Goal: Task Accomplishment & Management: Use online tool/utility

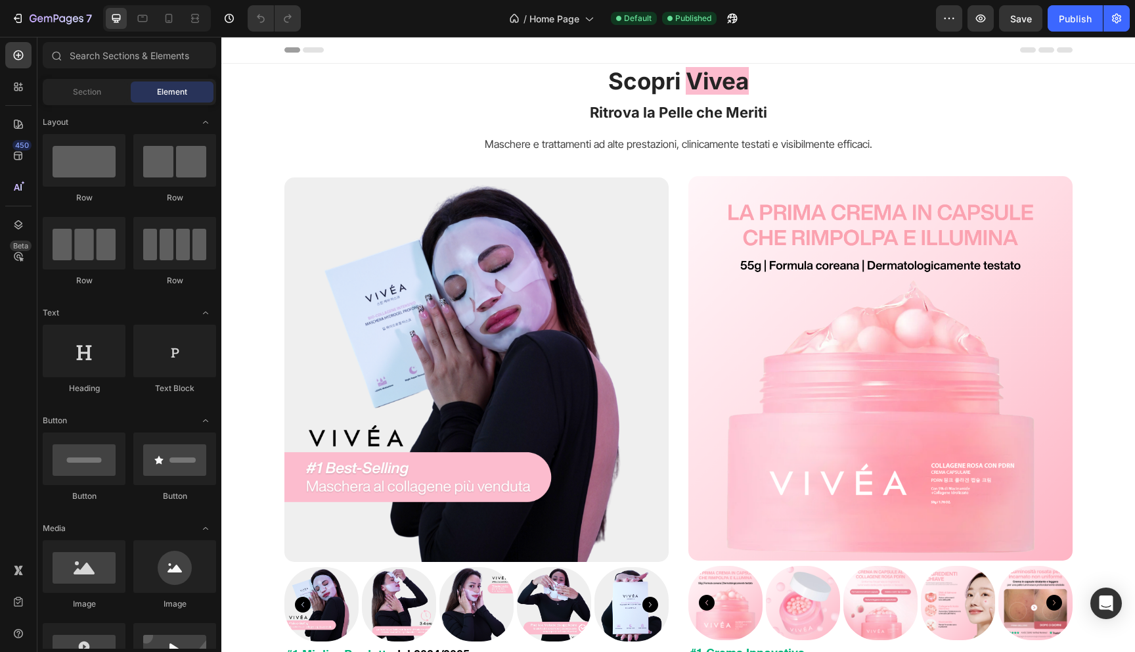
click at [547, 51] on div "Header" at bounding box center [678, 50] width 788 height 26
click at [265, 117] on div "Scopri Vivea Ritrova la Pelle che Meriti Heading Maschere e trattamenti ad alte…" at bounding box center [678, 531] width 894 height 930
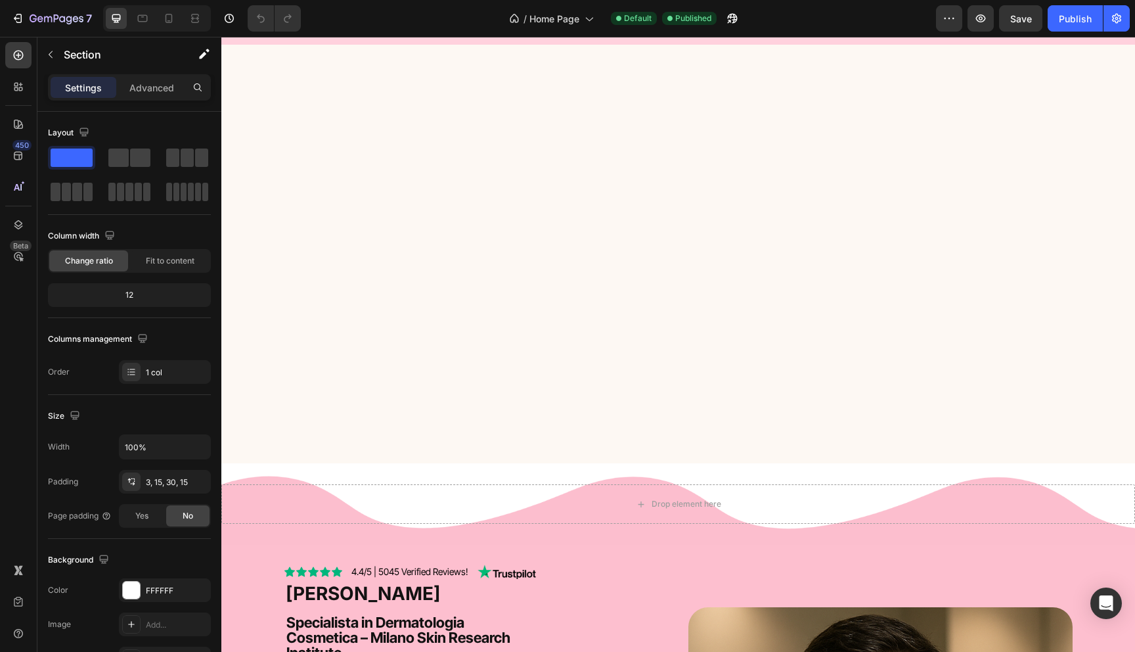
scroll to position [1174, 0]
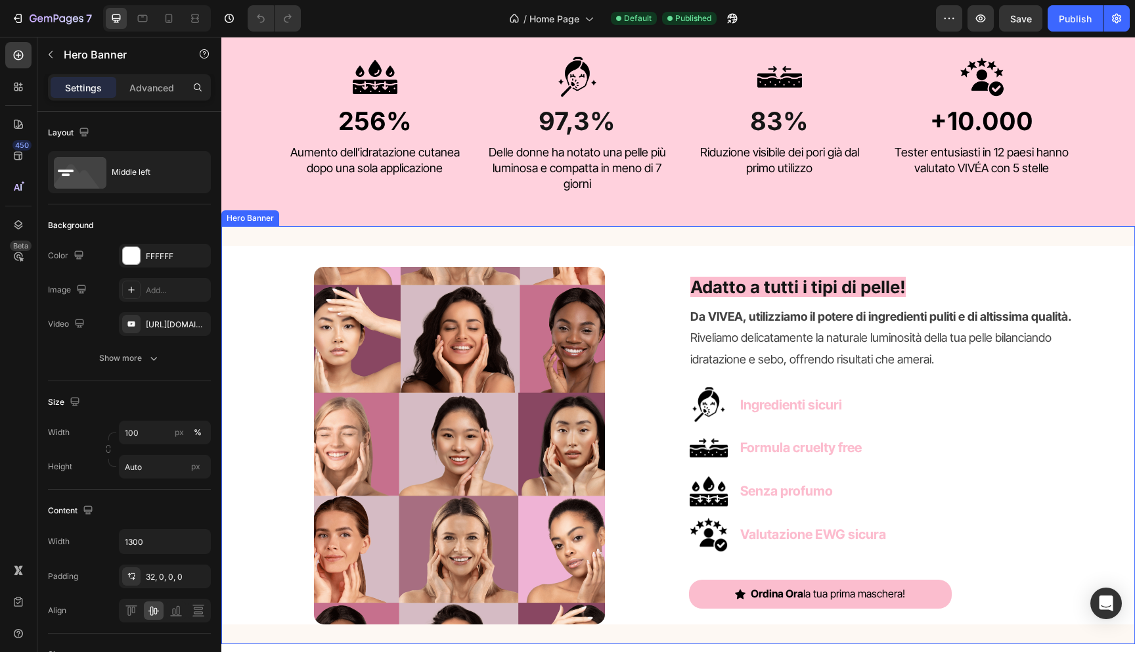
click at [351, 233] on div "Image Adatto a tutti i tipi di pelle! Heading Da VIVEA, utilizziamo il potere d…" at bounding box center [678, 435] width 914 height 418
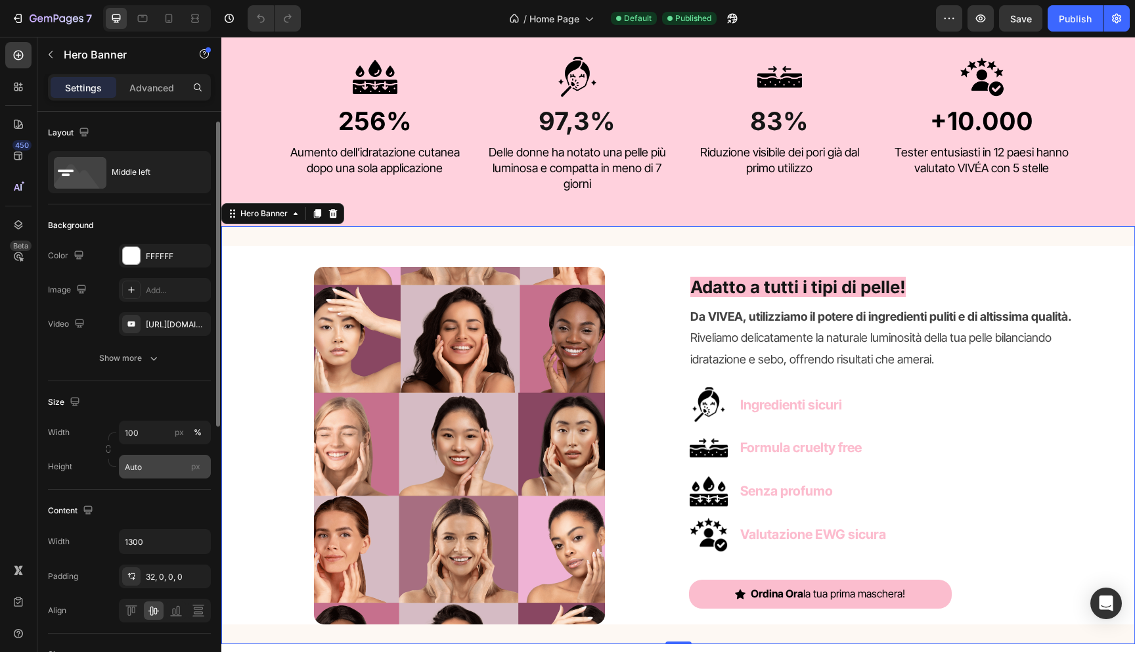
scroll to position [9, 0]
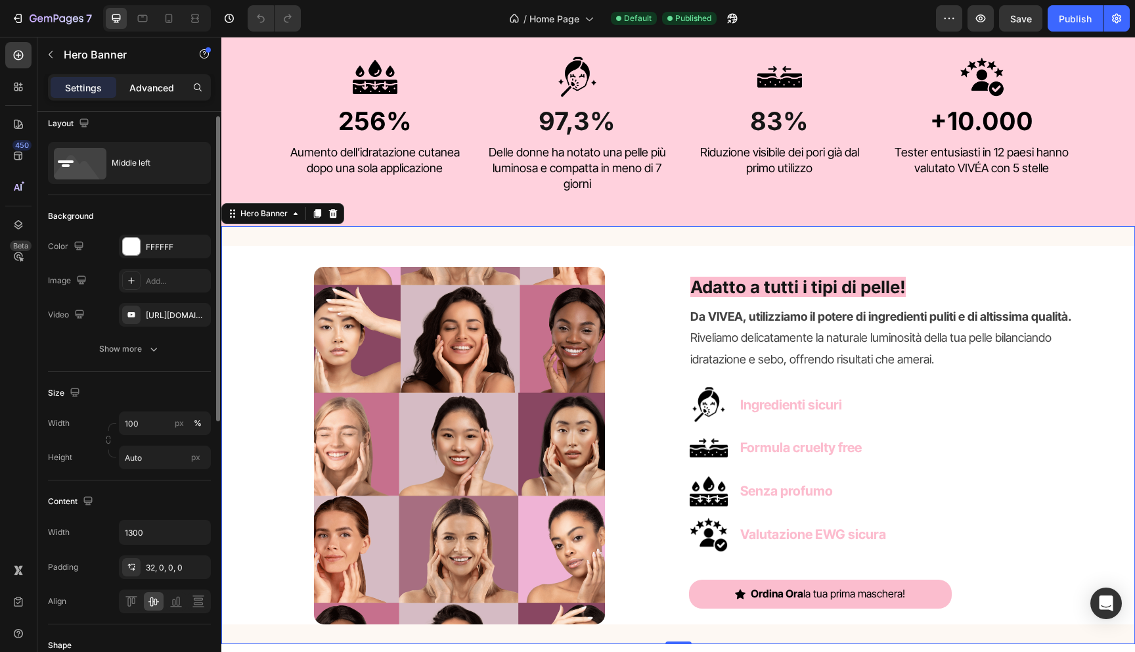
click at [150, 87] on p "Advanced" at bounding box center [151, 88] width 45 height 14
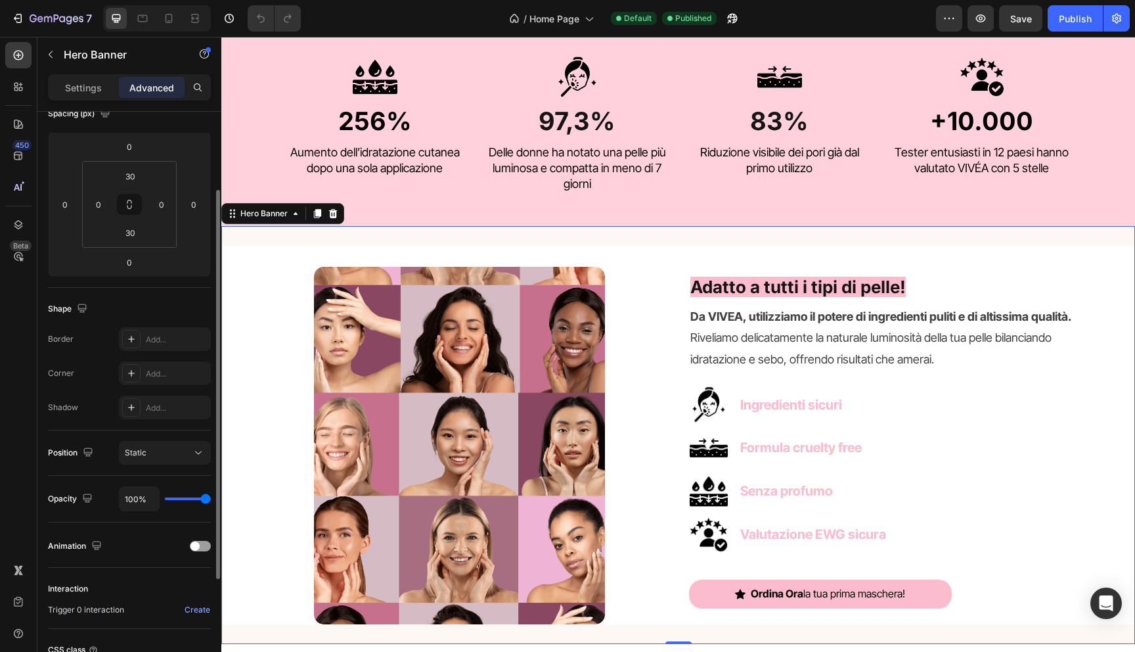
scroll to position [0, 0]
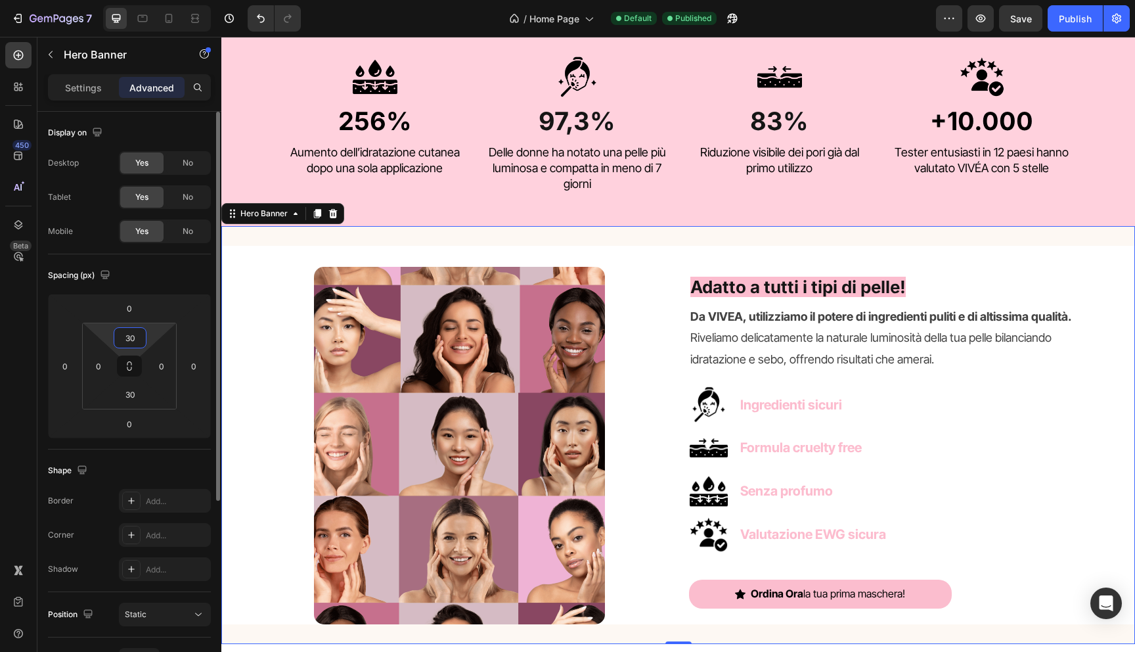
click at [129, 331] on input "30" at bounding box center [130, 338] width 26 height 20
type input "0"
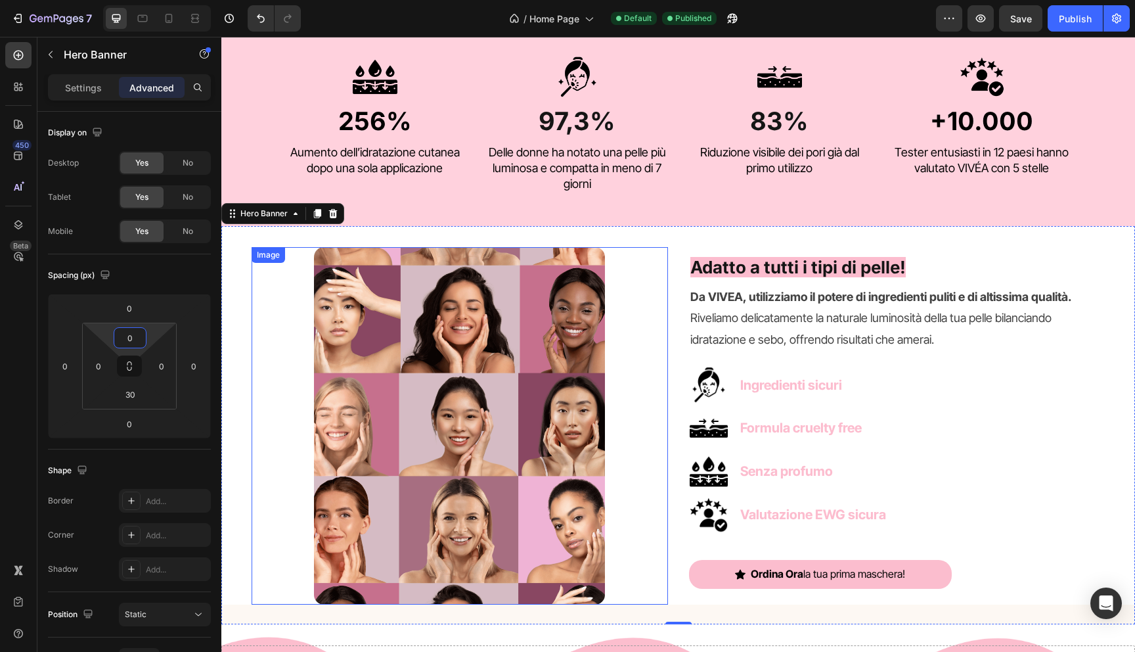
click at [290, 363] on div at bounding box center [460, 425] width 416 height 357
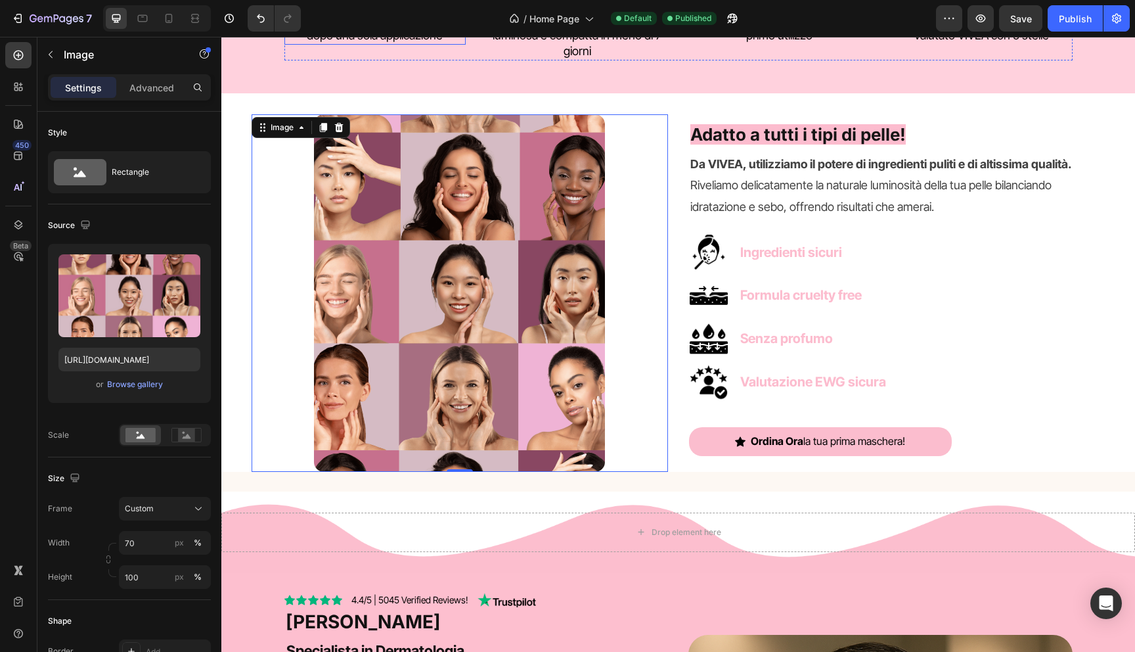
scroll to position [1313, 0]
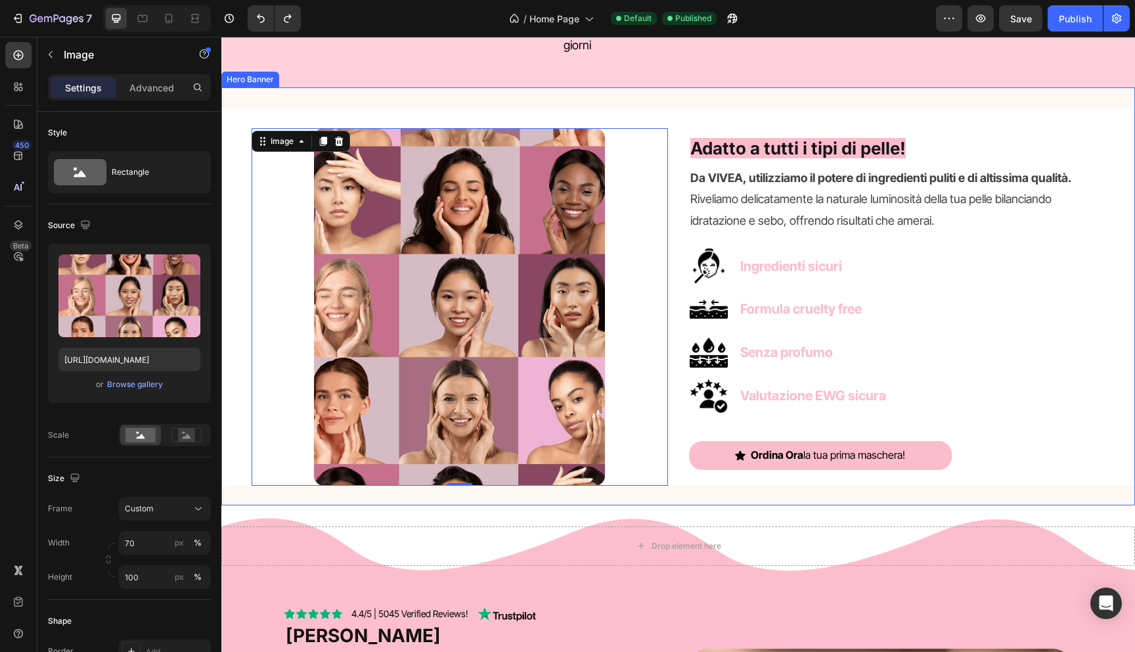
click at [732, 101] on div "Image 0 Adatto a tutti i tipi di pelle! Heading Da VIVEA, utilizziamo il potere…" at bounding box center [678, 296] width 914 height 418
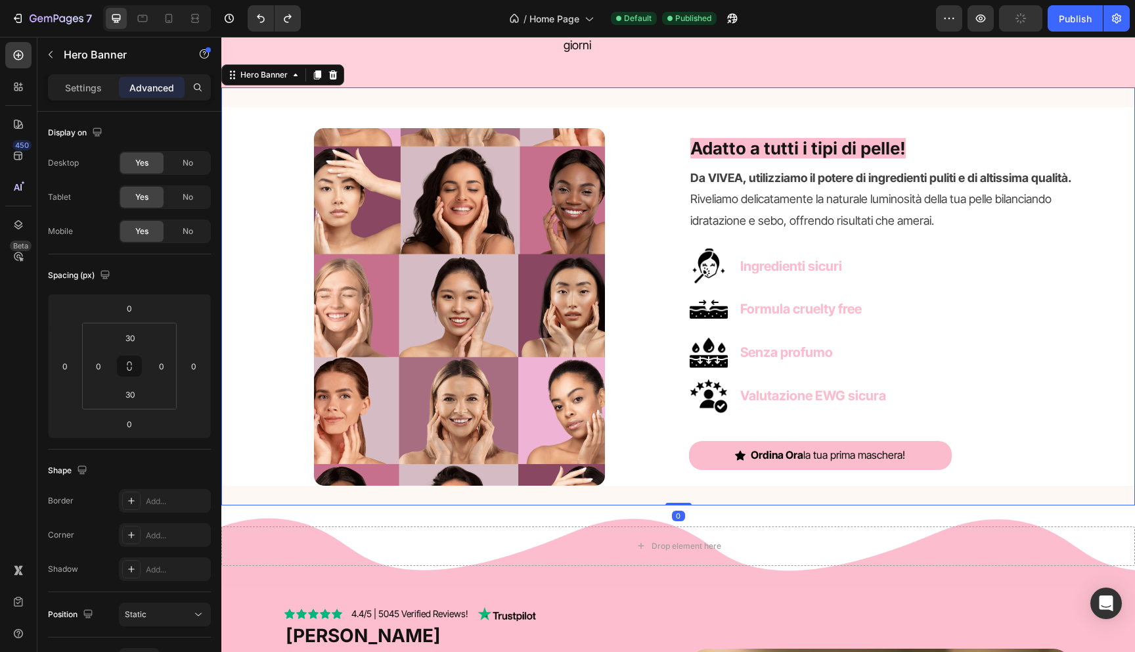
click at [732, 101] on div "Image Adatto a tutti i tipi di pelle! Heading Da VIVEA, utilizziamo il potere d…" at bounding box center [678, 296] width 914 height 418
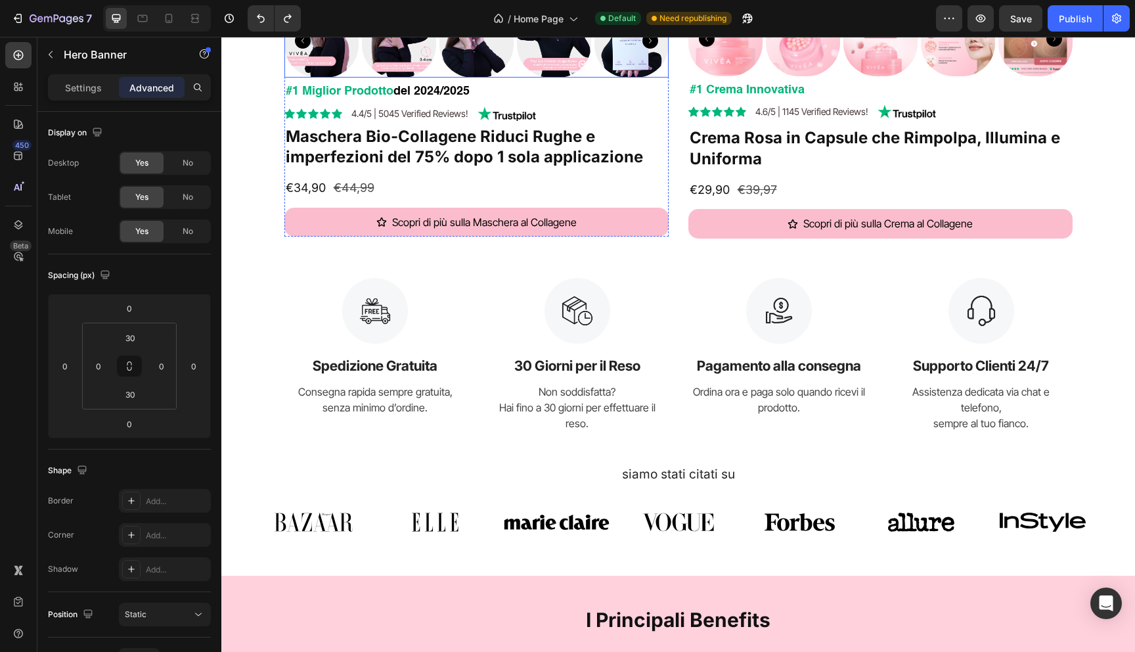
scroll to position [546, 0]
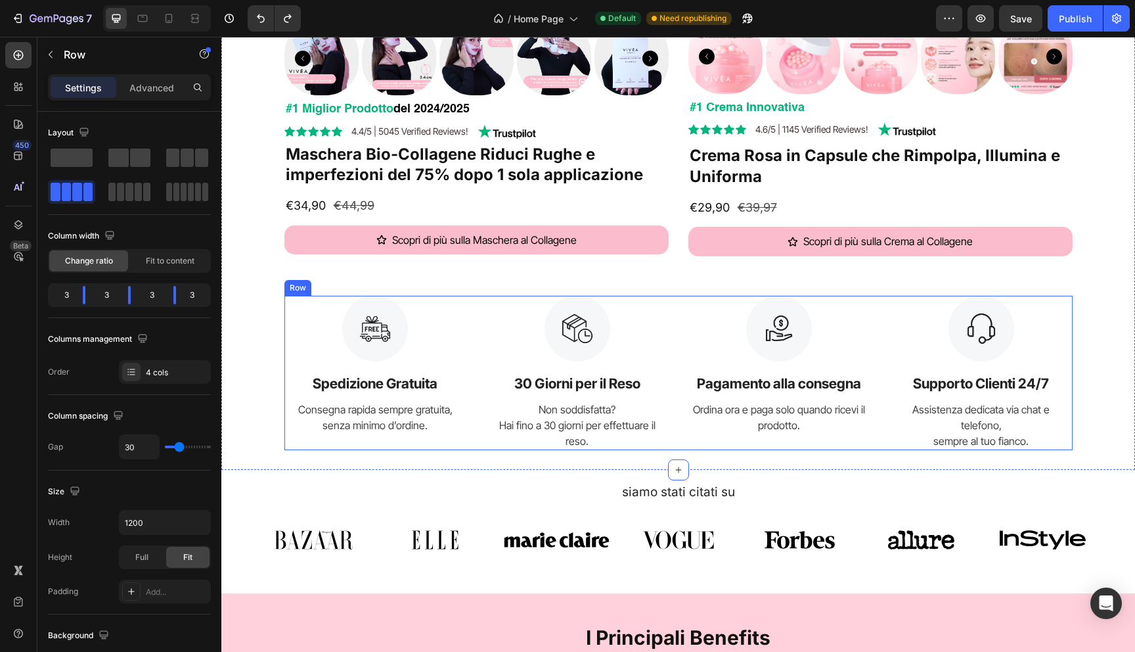
click at [476, 302] on div "Image Spedizione Gratuita Text Block Consegna rapida sempre gratuita, senza min…" at bounding box center [678, 373] width 788 height 155
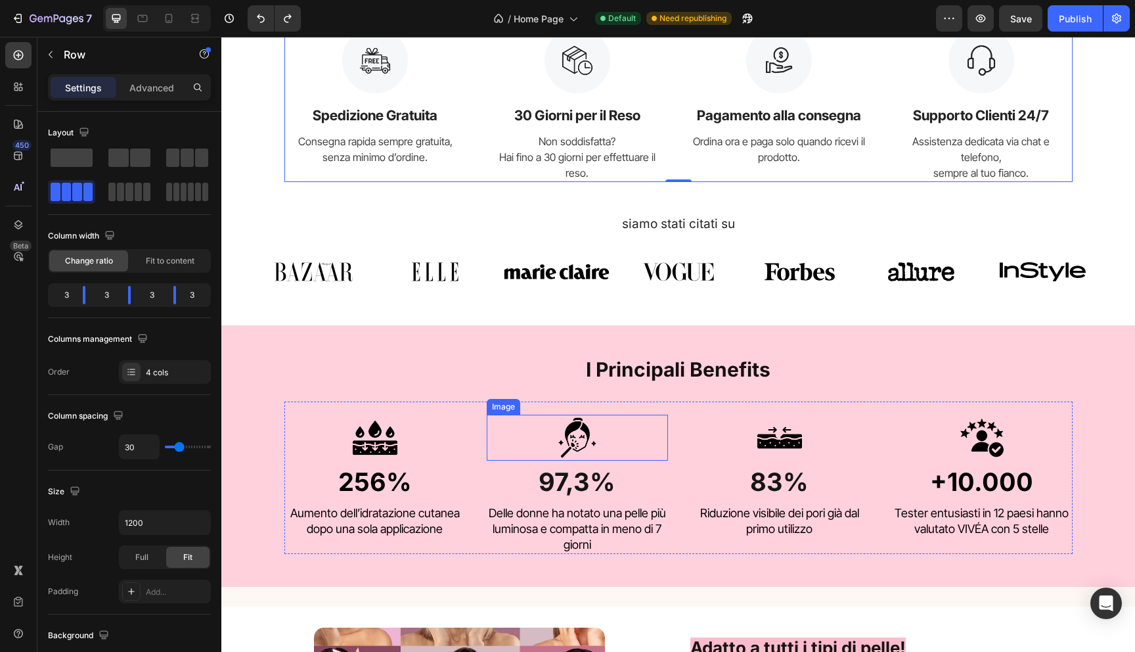
scroll to position [916, 0]
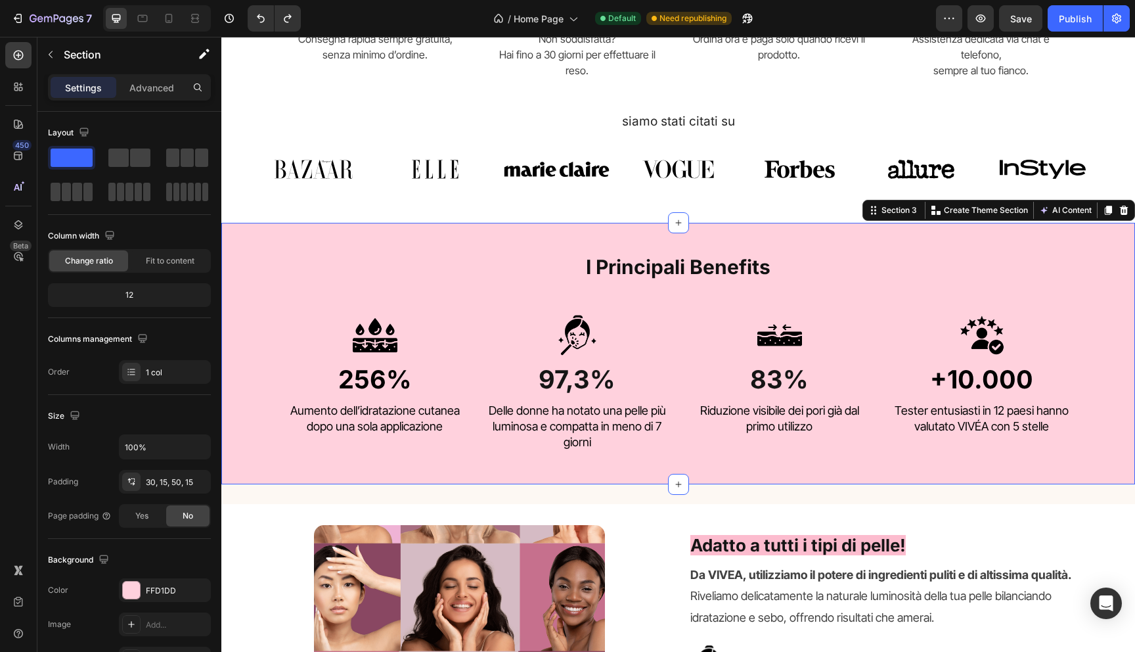
click at [256, 337] on div "I Principali Benefits Heading Image 256% Heading Aumento dell’idratazione cutan…" at bounding box center [678, 346] width 894 height 208
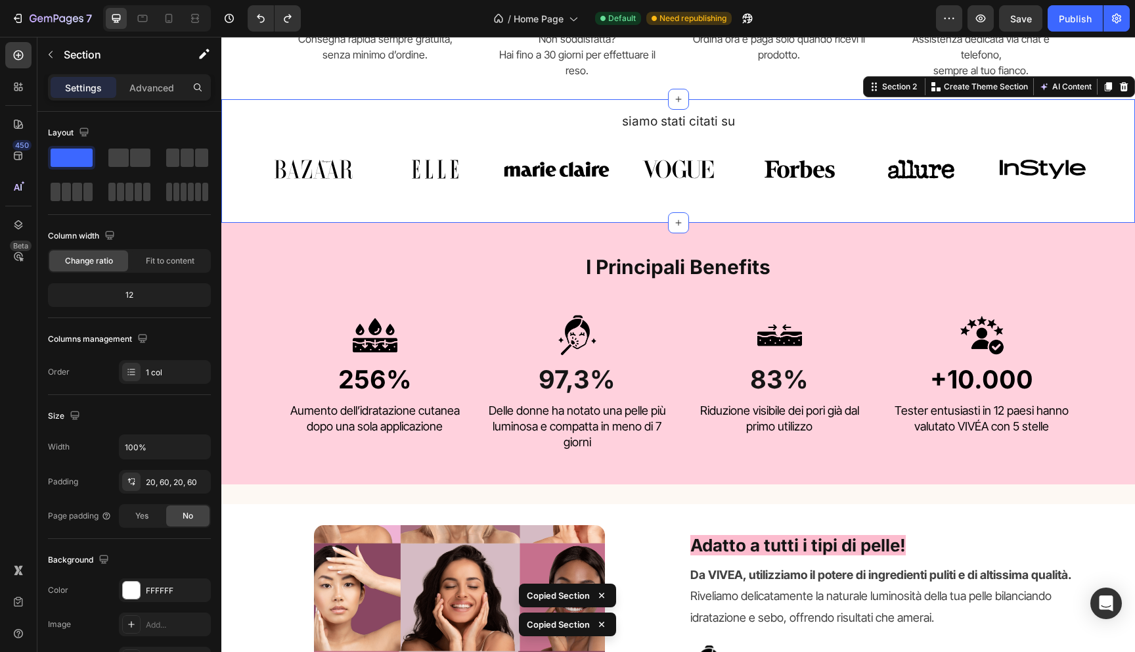
click at [250, 167] on div "siamo stati citati su Heading Image Image Image Image Image Image Image Carouse…" at bounding box center [678, 160] width 914 height 123
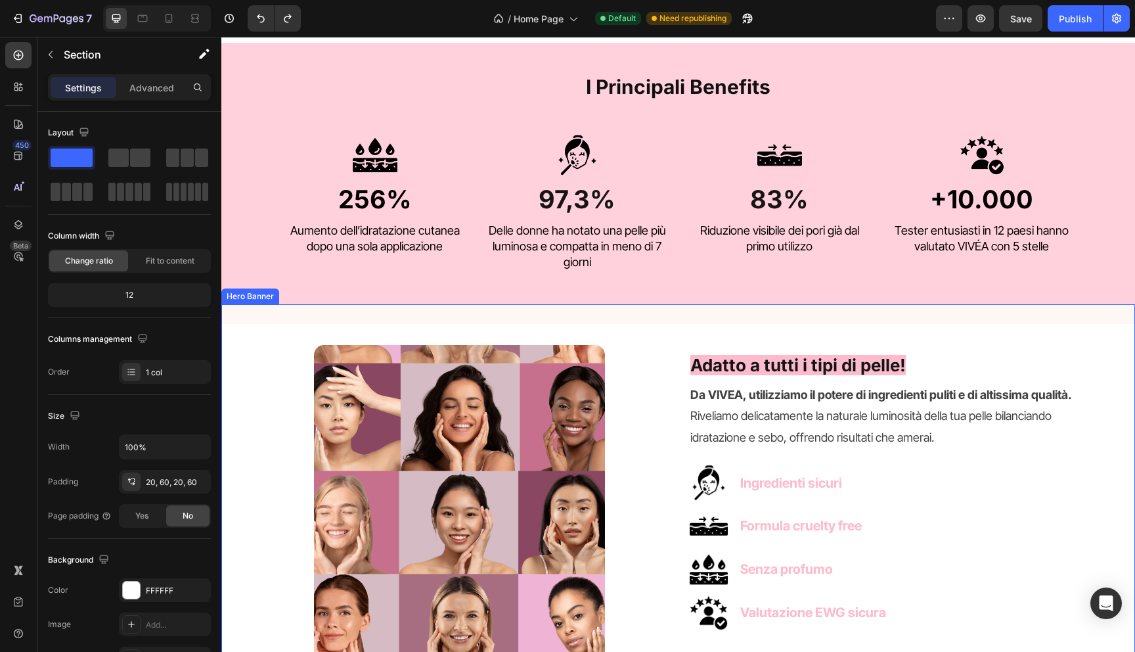
scroll to position [979, 0]
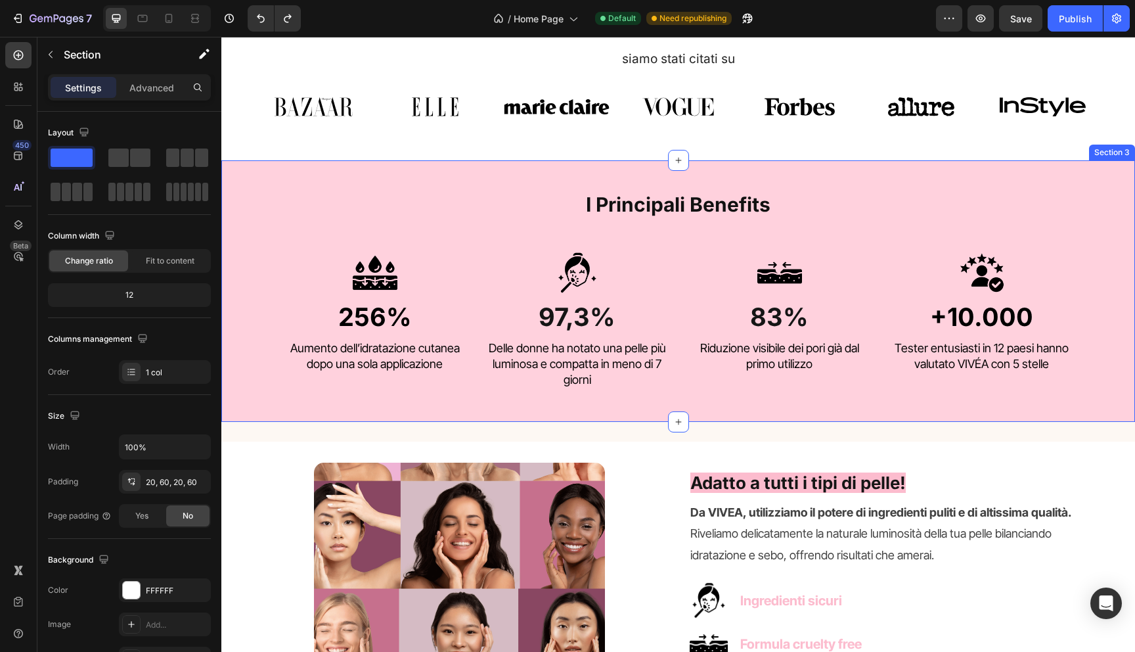
click at [231, 233] on div "I Principali Benefits Heading Image 256% Heading Aumento dell’idratazione cutan…" at bounding box center [678, 284] width 894 height 208
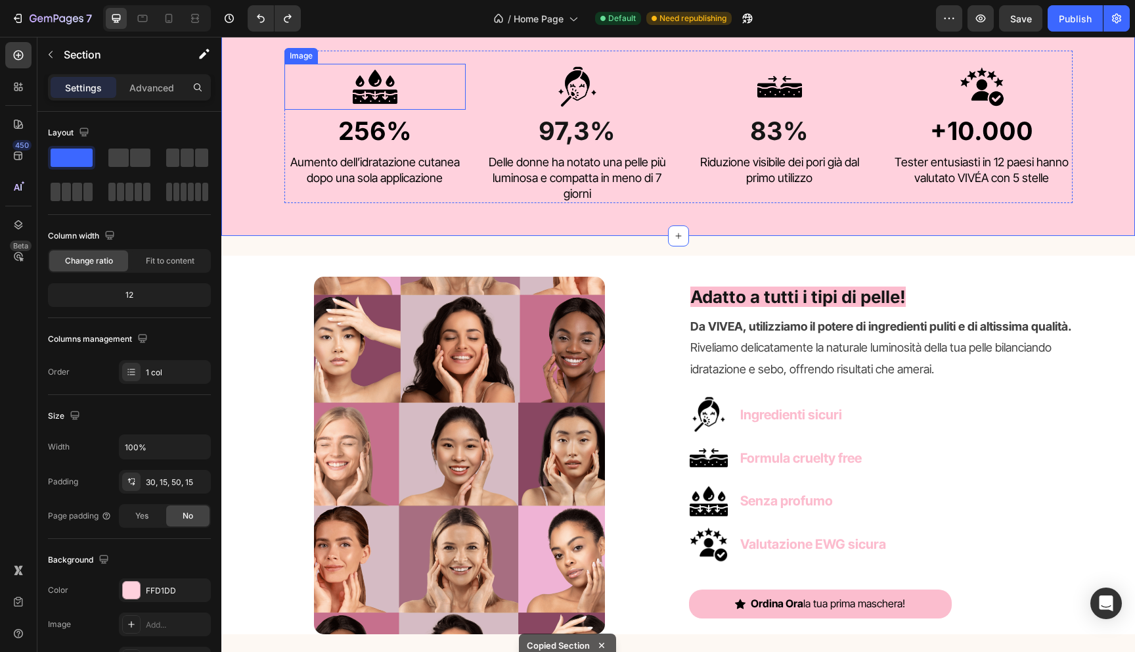
scroll to position [1174, 0]
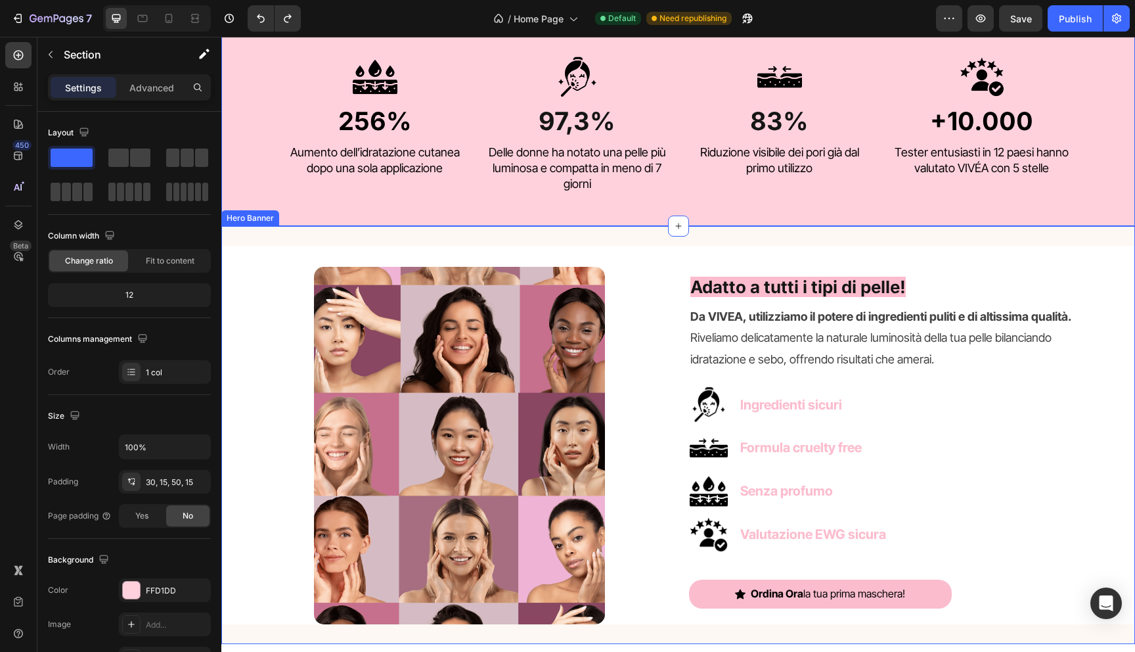
click at [250, 294] on div "Background Image" at bounding box center [678, 435] width 914 height 378
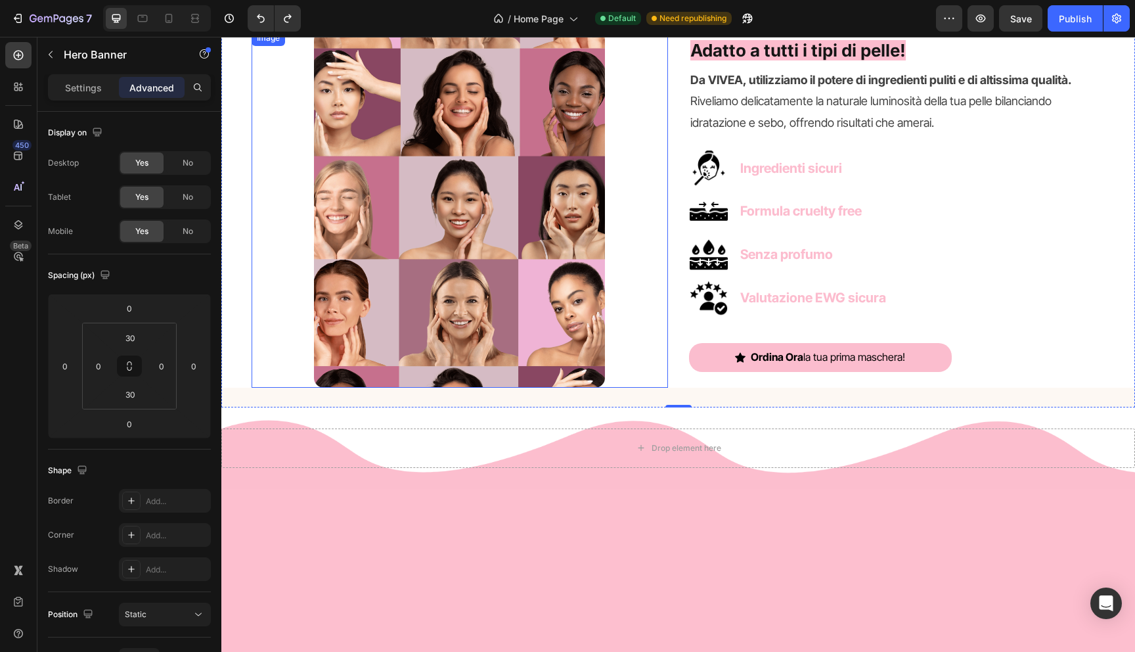
scroll to position [1568, 0]
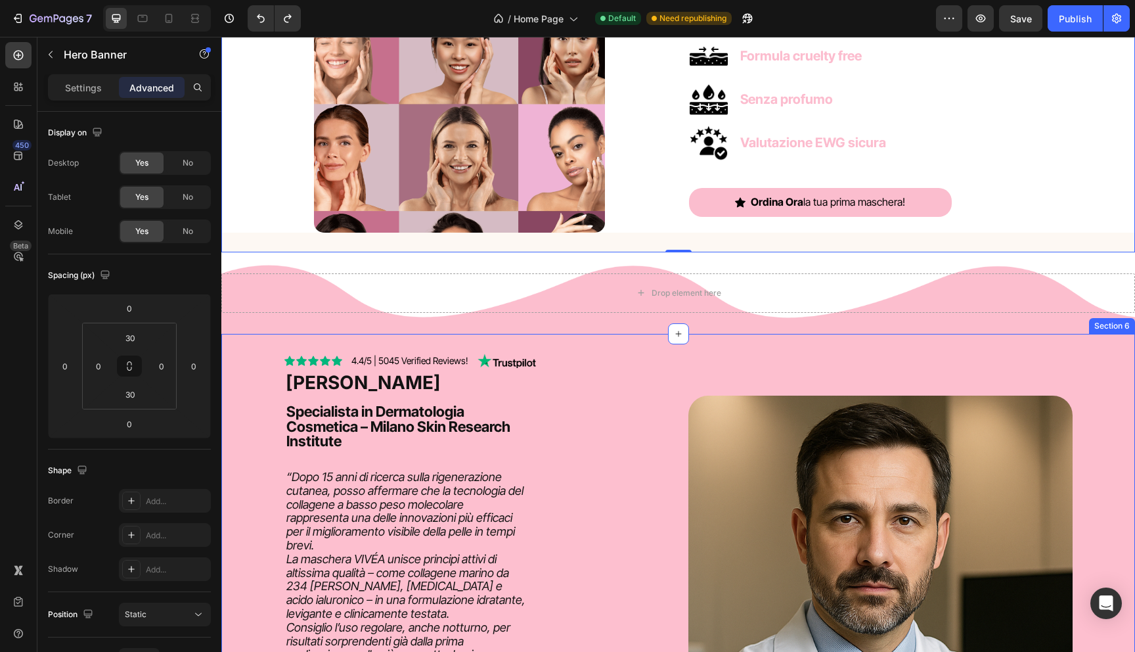
click at [261, 391] on div "Icon Icon Icon Icon Icon Icon List 4.4/5 | 5045 Verified Reviews! Text Block Im…" at bounding box center [678, 657] width 894 height 608
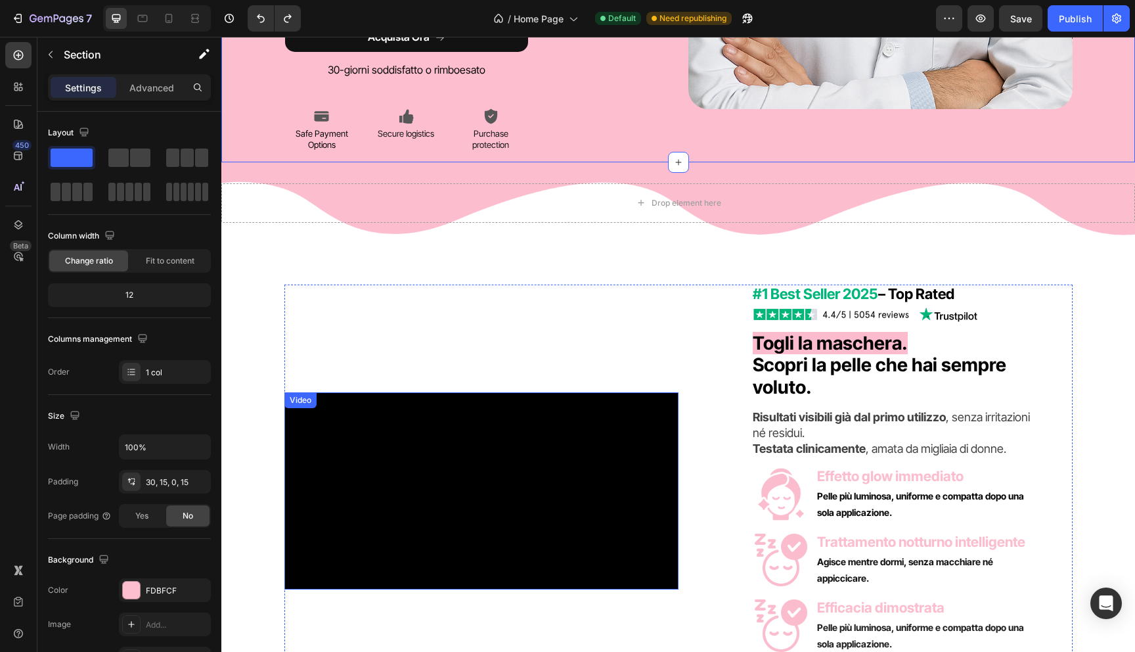
scroll to position [2529, 0]
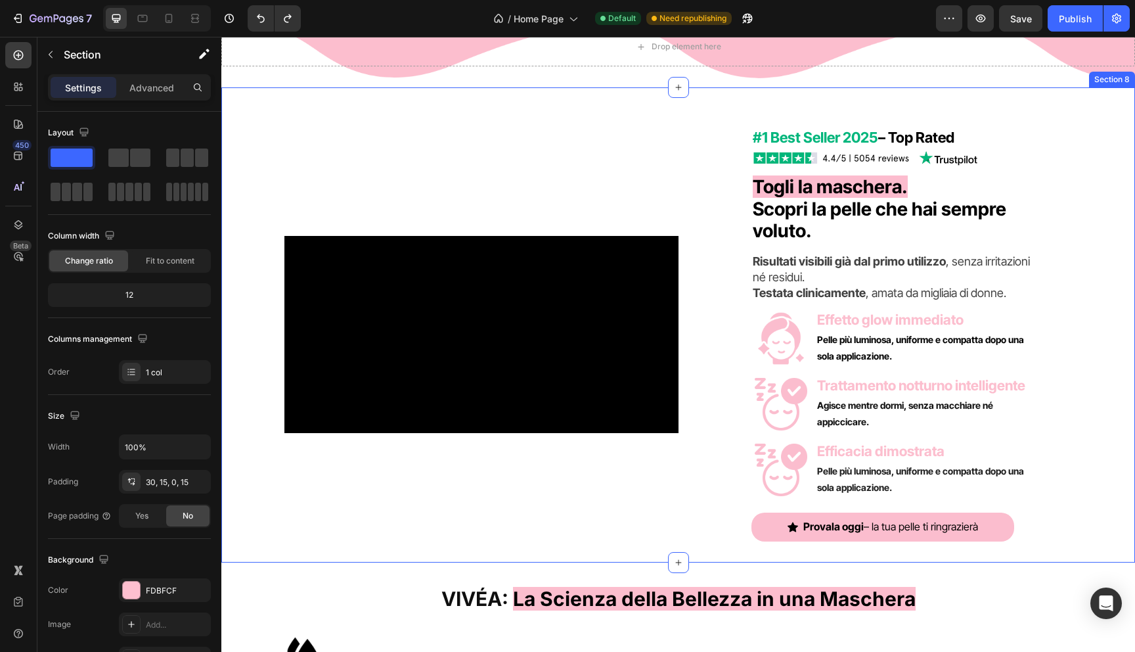
click at [240, 190] on div "Video #1 Best Seller 2025 – Top Rated Text block Image Togli la maschera. Scopr…" at bounding box center [678, 324] width 914 height 433
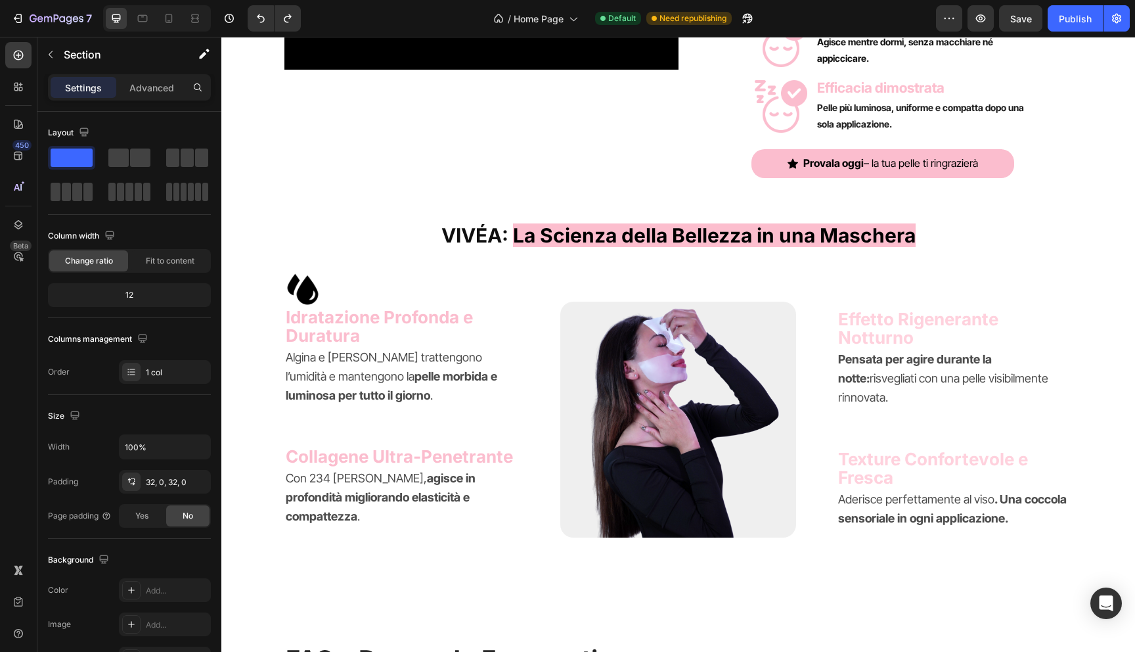
scroll to position [2860, 0]
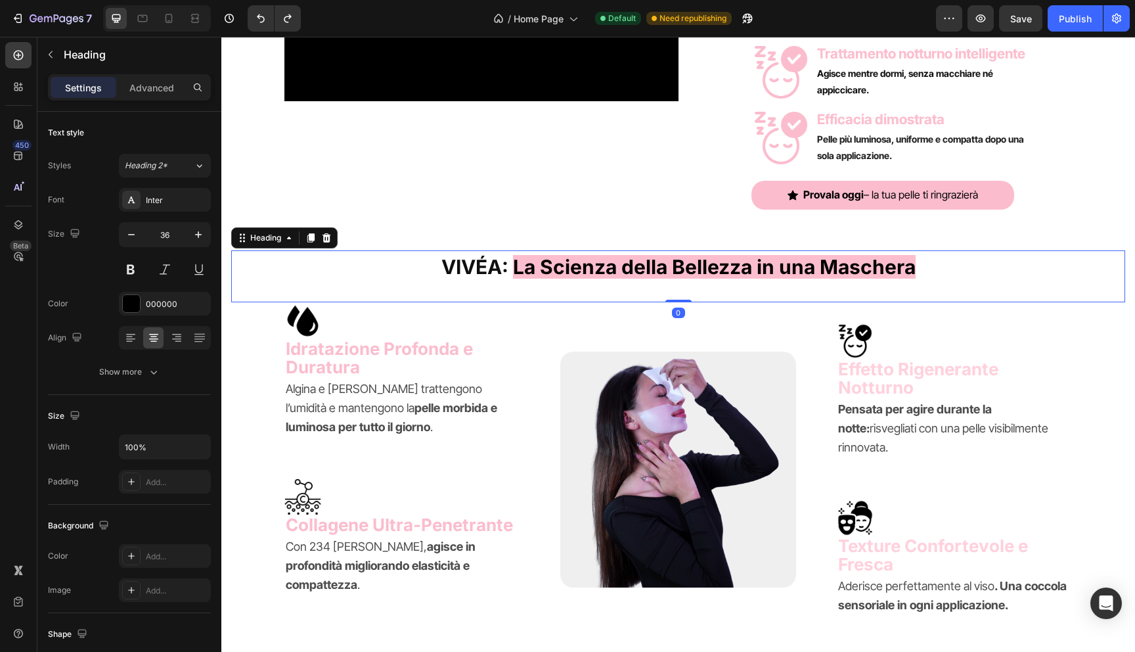
click at [256, 289] on div "VIVÉA: La Scienza della Bellezza in una Maschera Heading 0" at bounding box center [678, 276] width 894 height 52
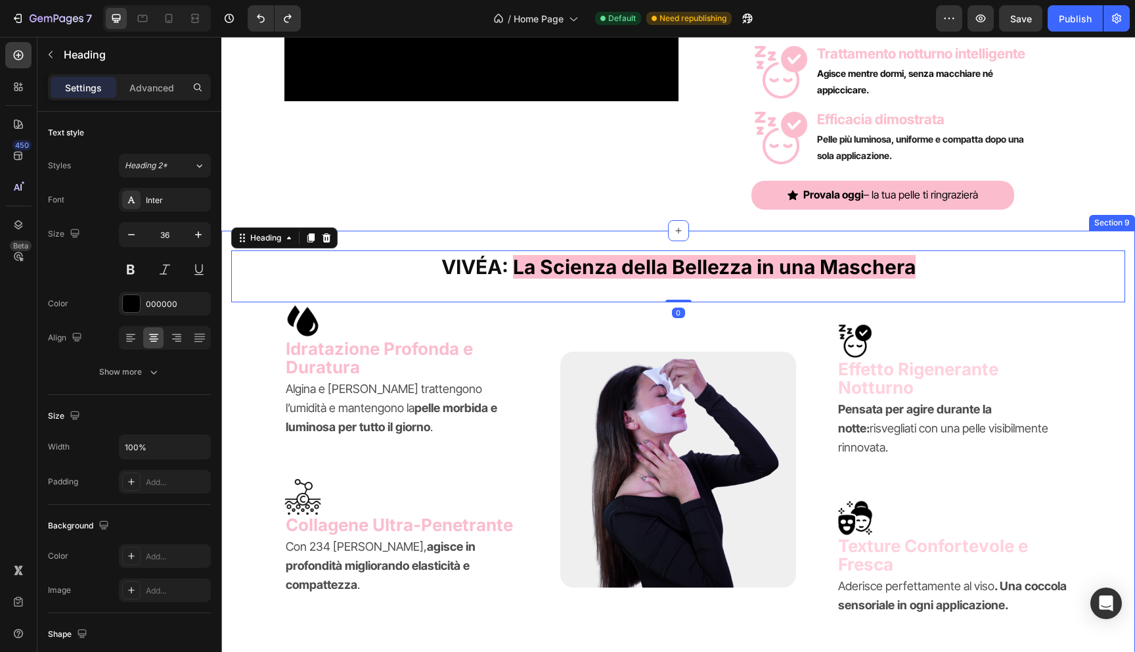
click at [231, 338] on div "VIVÉA: La Scienza della Bellezza in una Maschera Heading 0 Image Idratazione Pr…" at bounding box center [678, 443] width 894 height 386
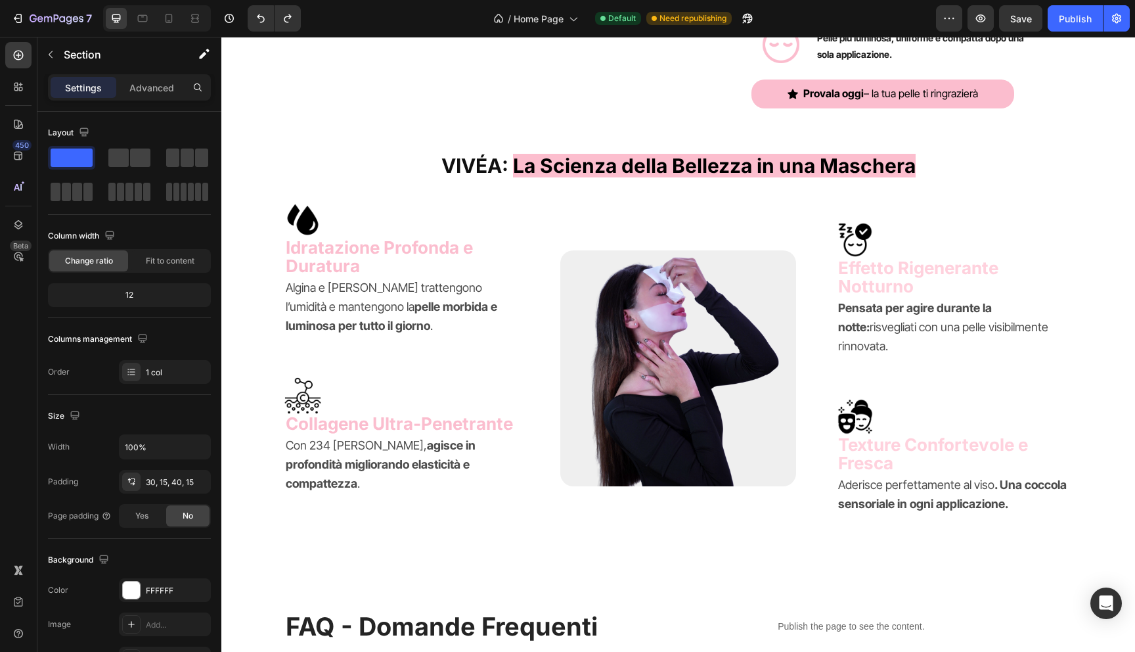
scroll to position [2953, 0]
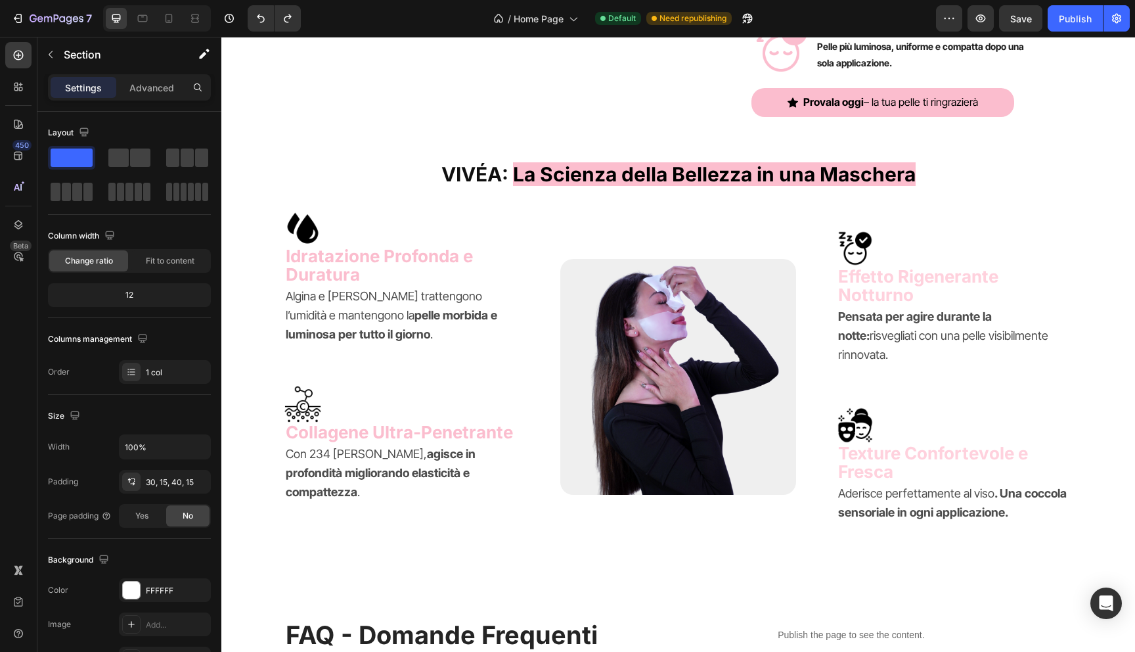
click at [249, 290] on div "VIVÉA: La Scienza della Bellezza in una Maschera Heading Image Idratazione Prof…" at bounding box center [678, 351] width 894 height 386
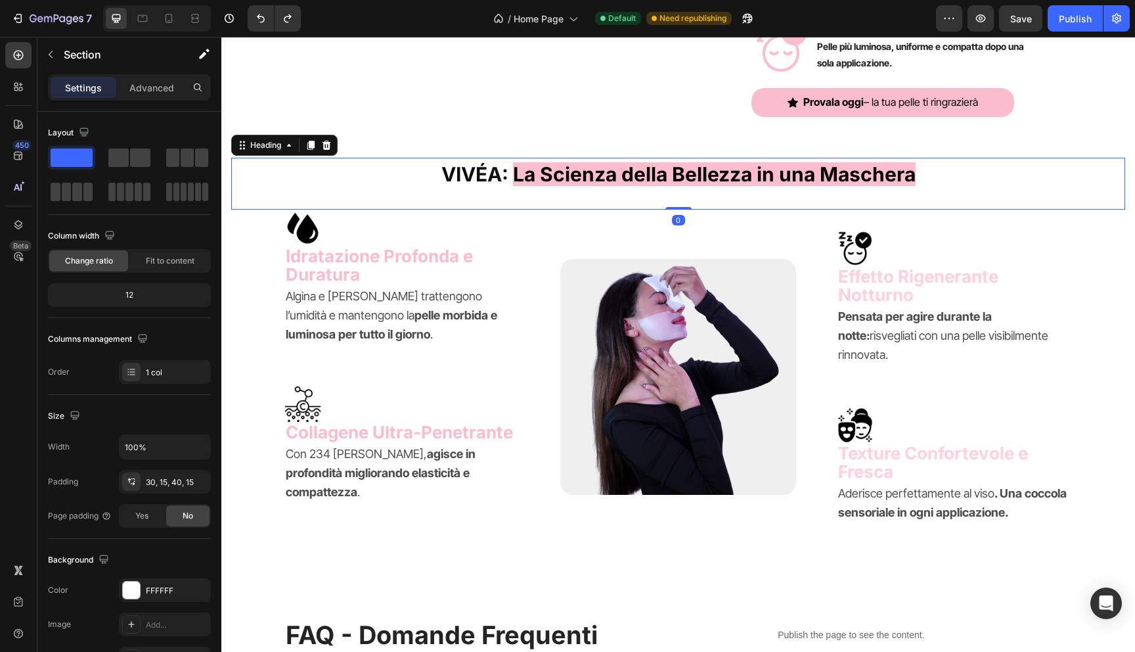
click at [286, 177] on h2 "VIVÉA: La Scienza della Bellezza in una Maschera" at bounding box center [678, 174] width 894 height 32
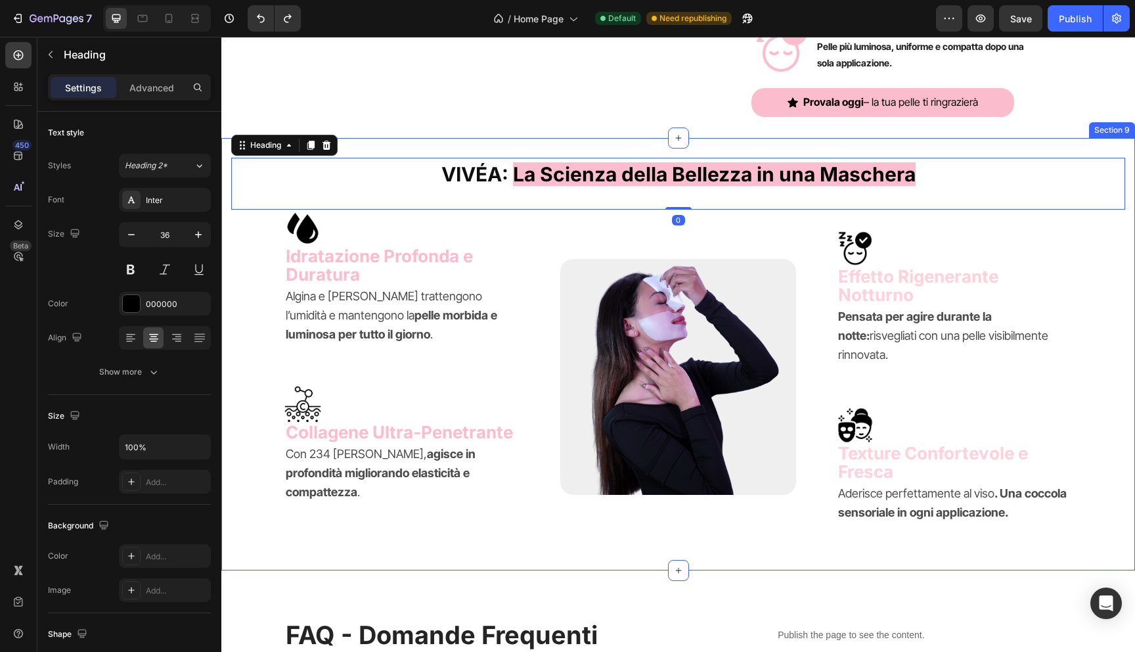
click at [246, 241] on div "VIVÉA: La Scienza della Bellezza in una Maschera Heading 0 Image Idratazione Pr…" at bounding box center [678, 351] width 894 height 386
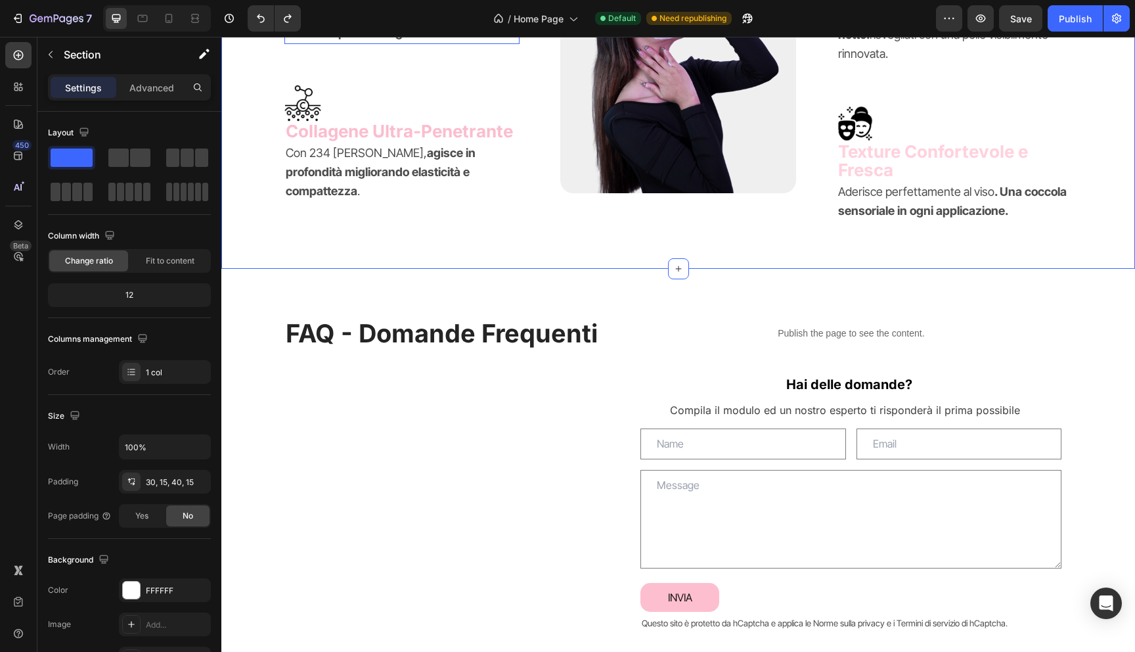
scroll to position [3321, 0]
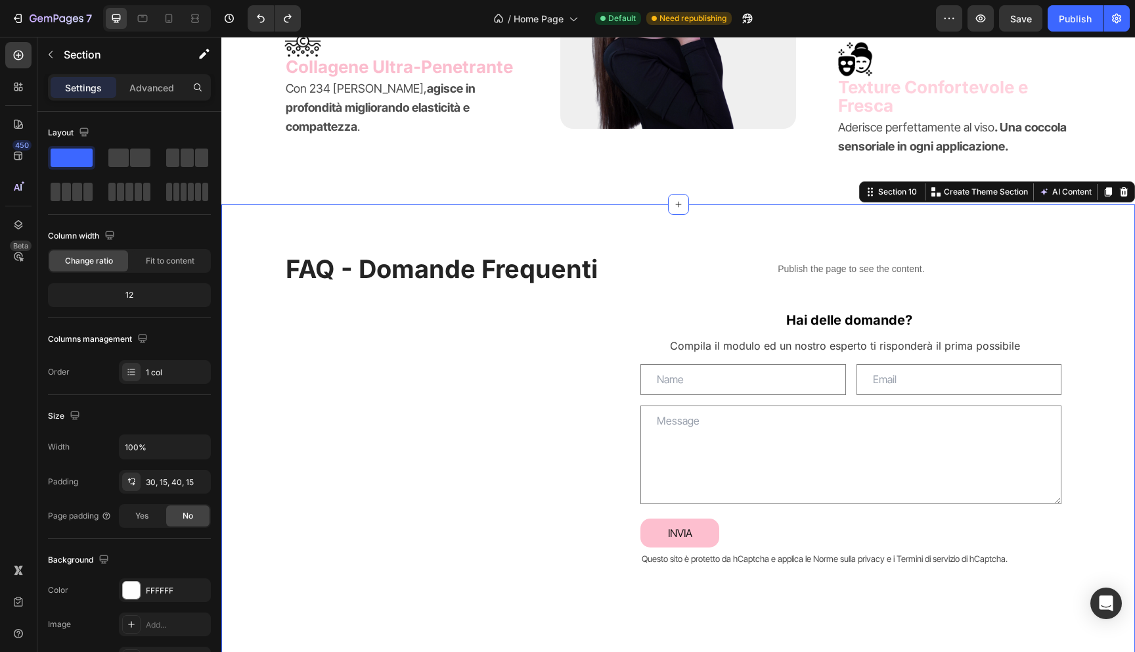
click at [259, 286] on div "FAQ - Domande Frequenti Heading Publish the page to see the content. Custom Cod…" at bounding box center [678, 472] width 894 height 440
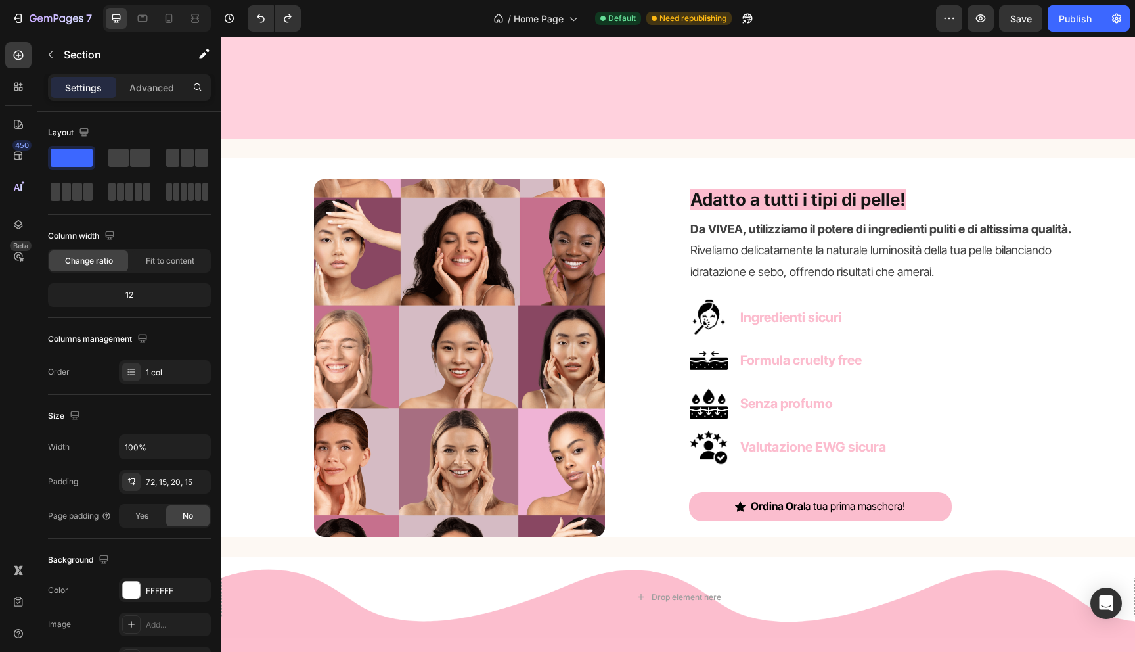
scroll to position [1521, 0]
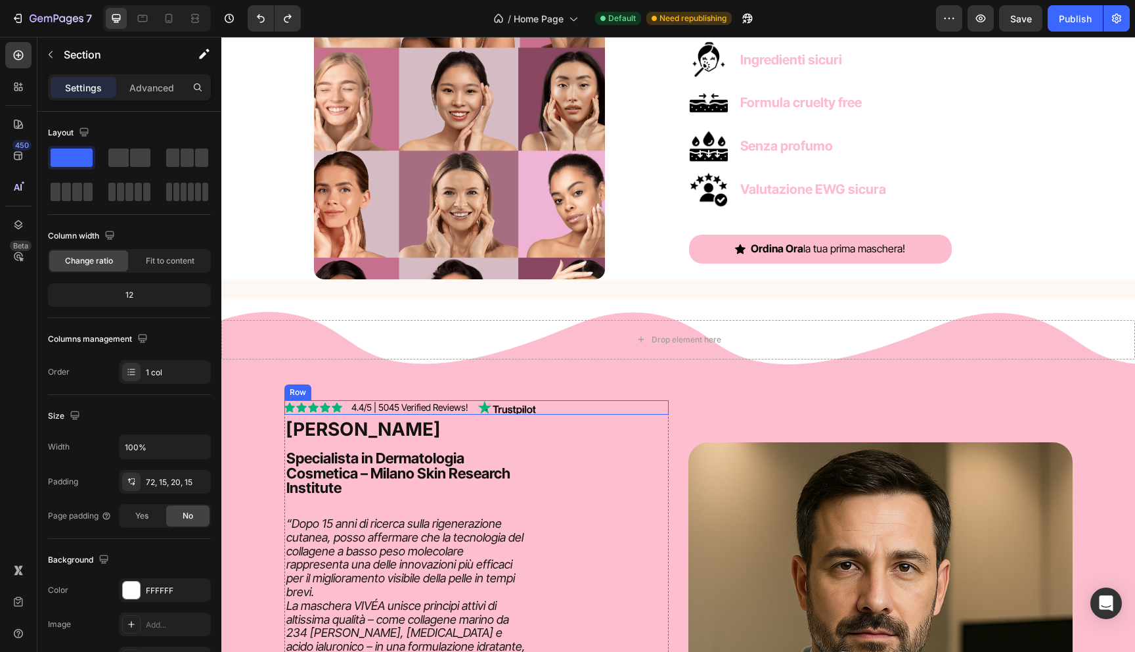
click at [553, 413] on div "Icon Icon Icon Icon Icon Icon List 4.4/5 | 5045 Verified Reviews! Text Block Im…" at bounding box center [476, 407] width 384 height 14
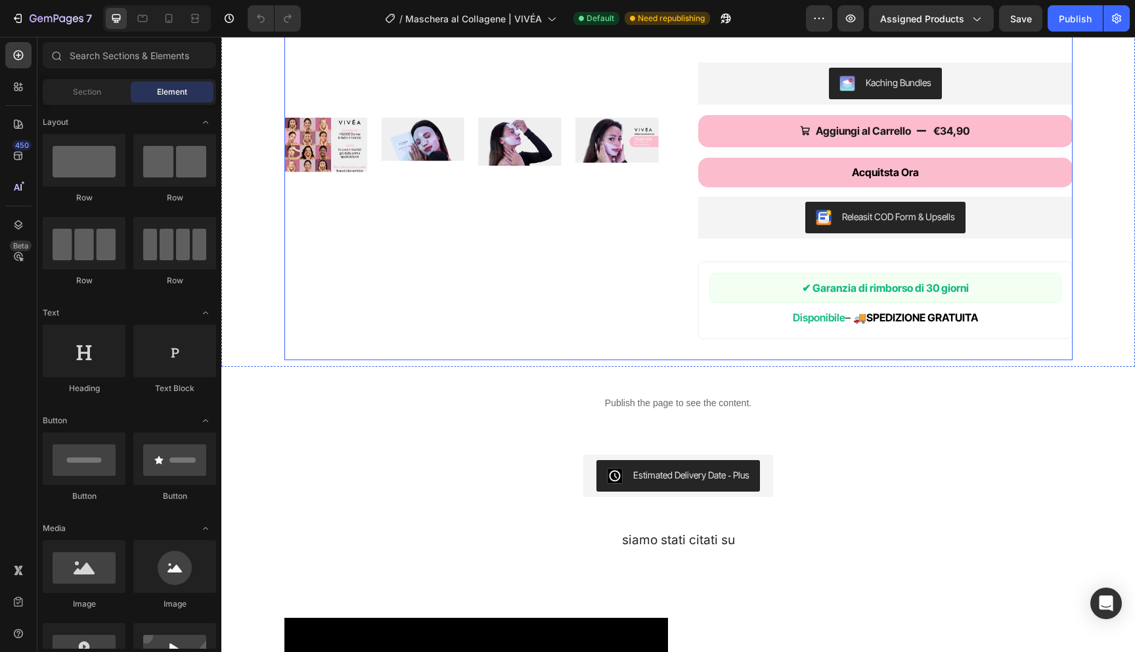
scroll to position [330, 0]
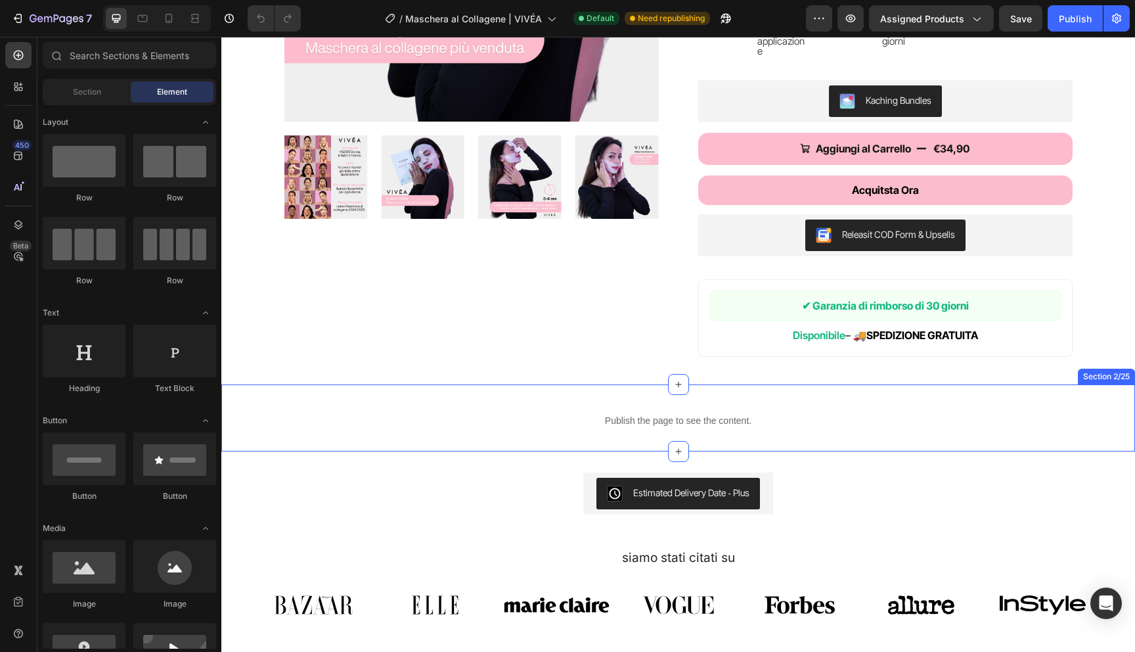
click at [583, 398] on div "Publish the page to see the content. Custom Code Row Section 2/25" at bounding box center [678, 417] width 914 height 67
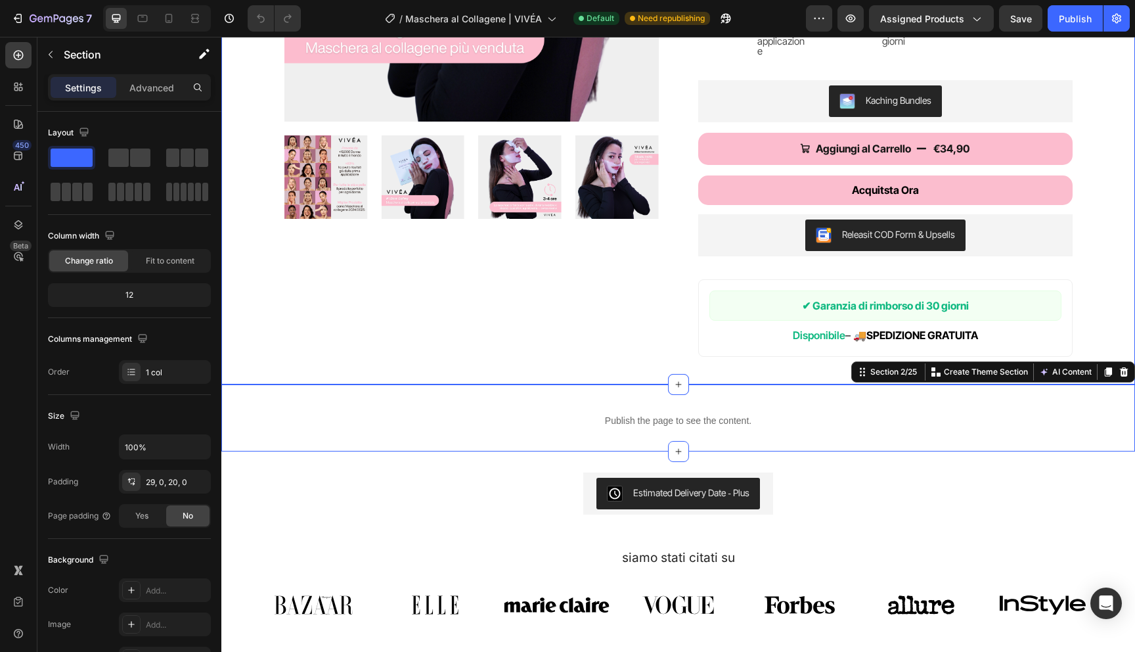
scroll to position [0, 0]
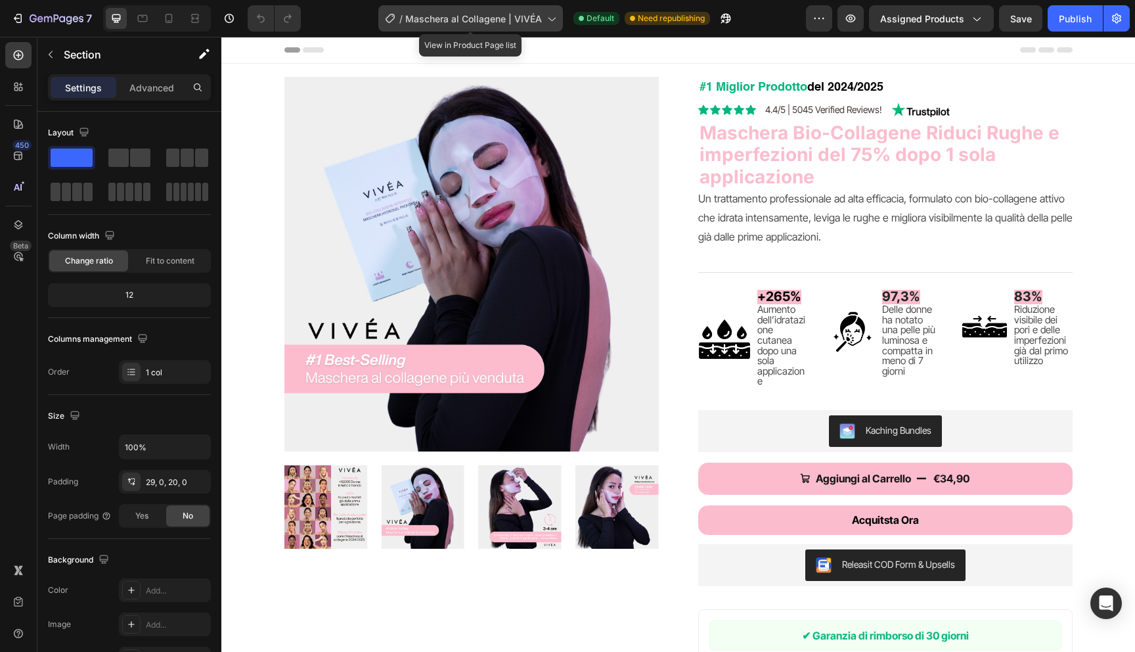
click at [437, 24] on span "Maschera al Collagene | VIVÉA" at bounding box center [473, 19] width 137 height 14
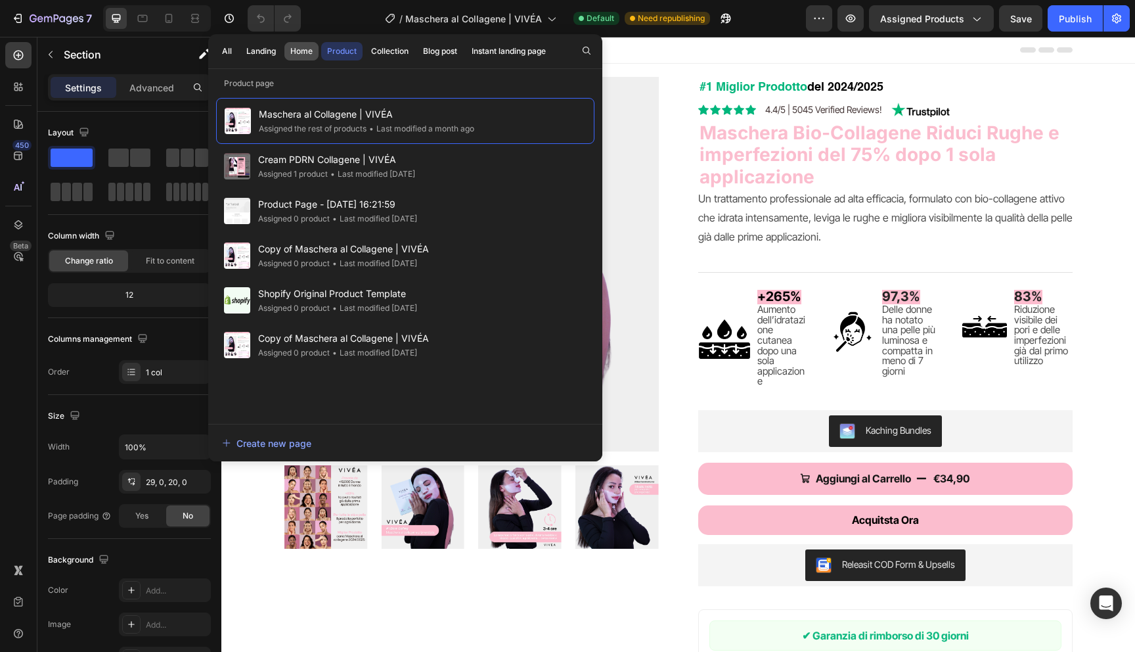
click at [310, 51] on div "Home" at bounding box center [301, 51] width 22 height 12
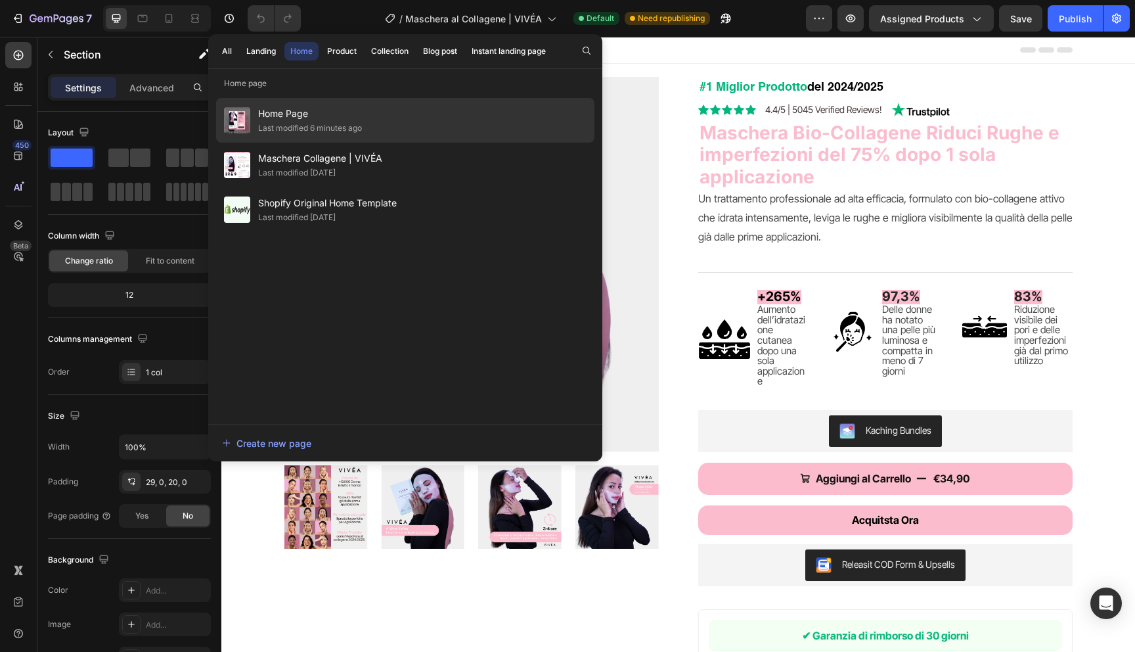
click at [283, 113] on span "Home Page" at bounding box center [310, 114] width 104 height 16
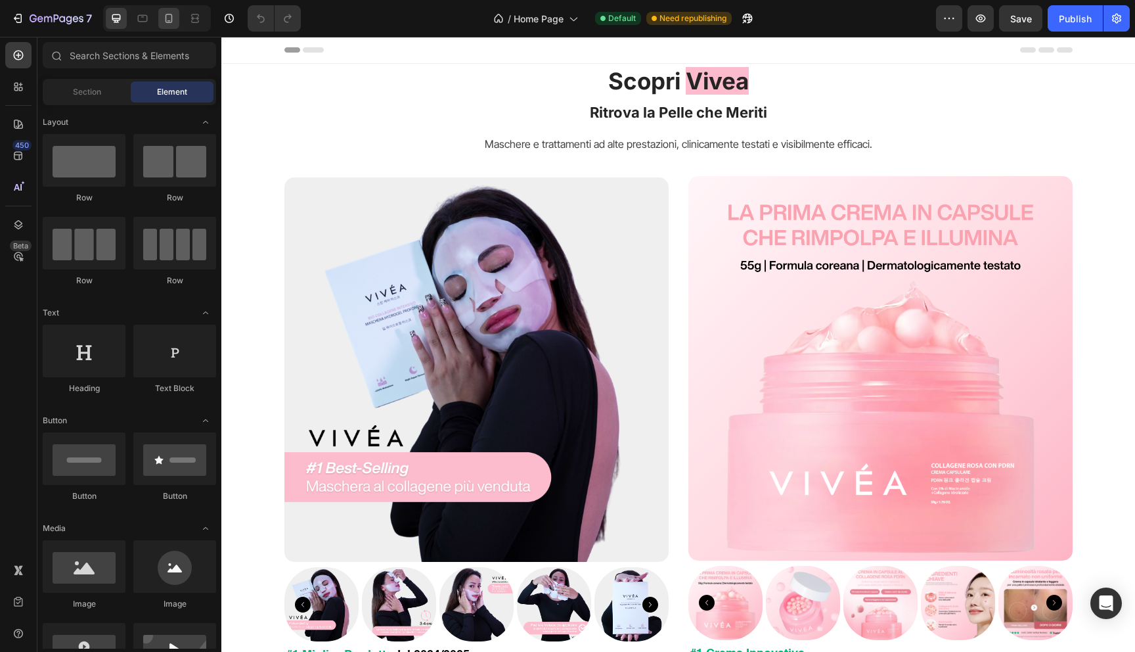
click at [169, 16] on icon at bounding box center [168, 18] width 13 height 13
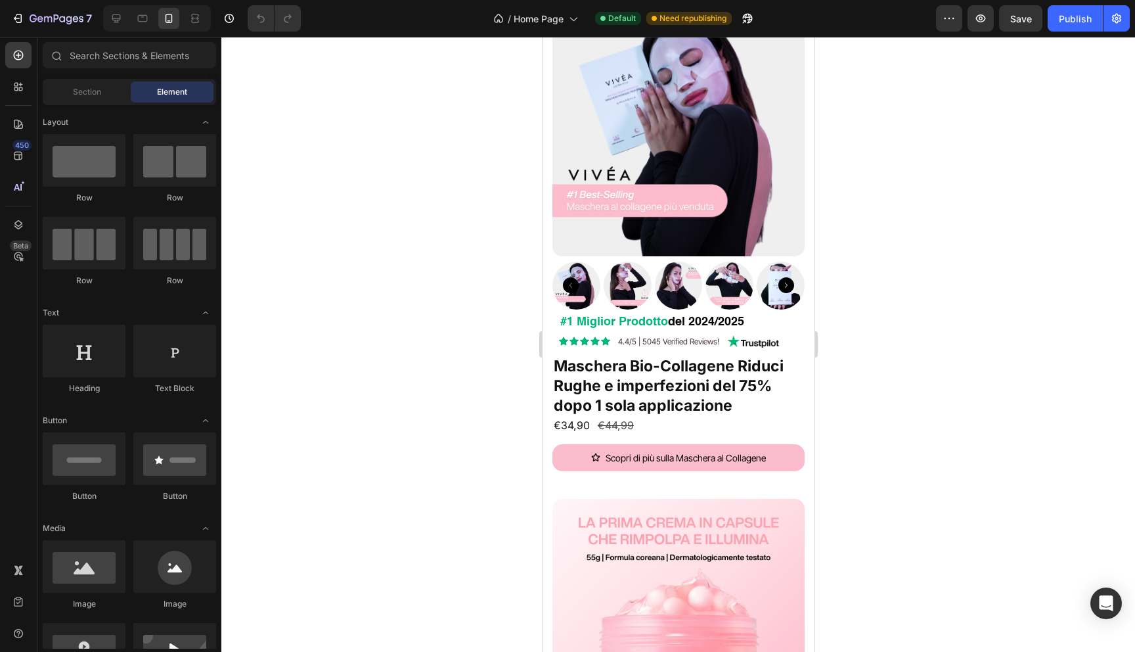
scroll to position [164, 0]
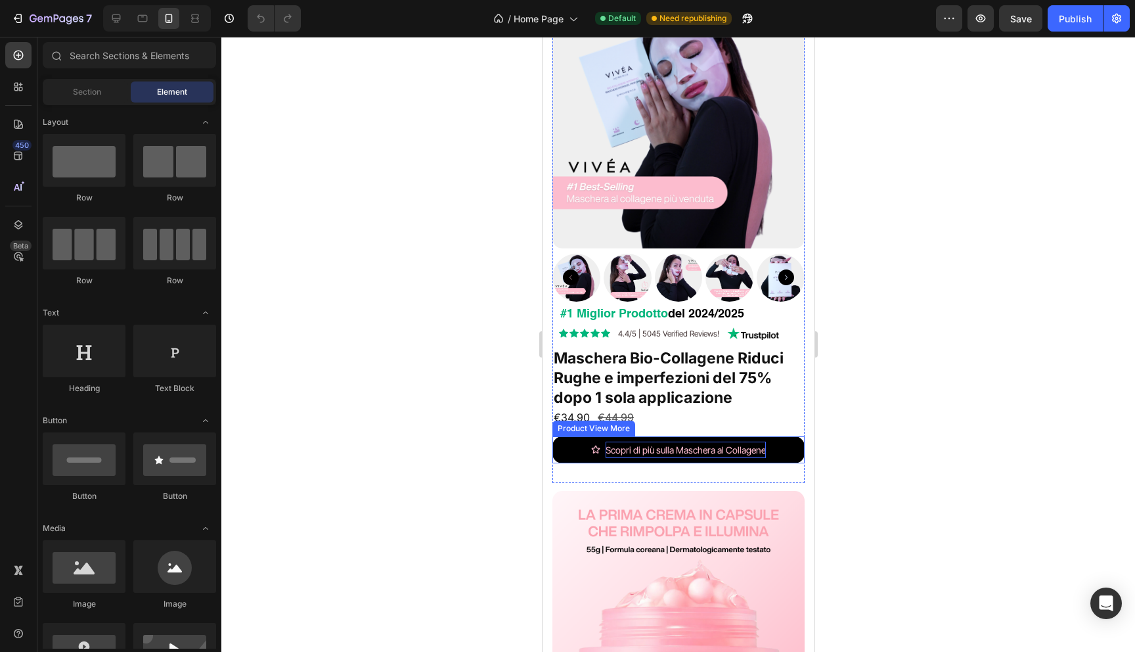
click at [644, 449] on div "Scopri di più sulla Maschera al Collagene" at bounding box center [685, 449] width 160 height 16
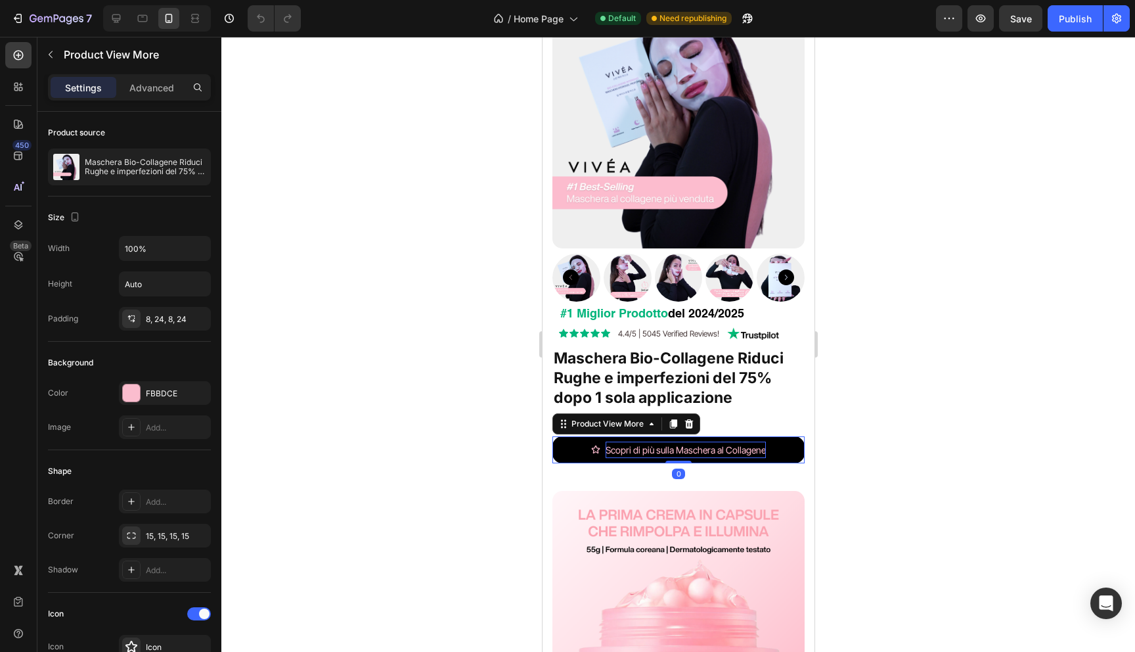
click at [610, 447] on div "Scopri di più sulla Maschera al Collagene" at bounding box center [685, 449] width 160 height 16
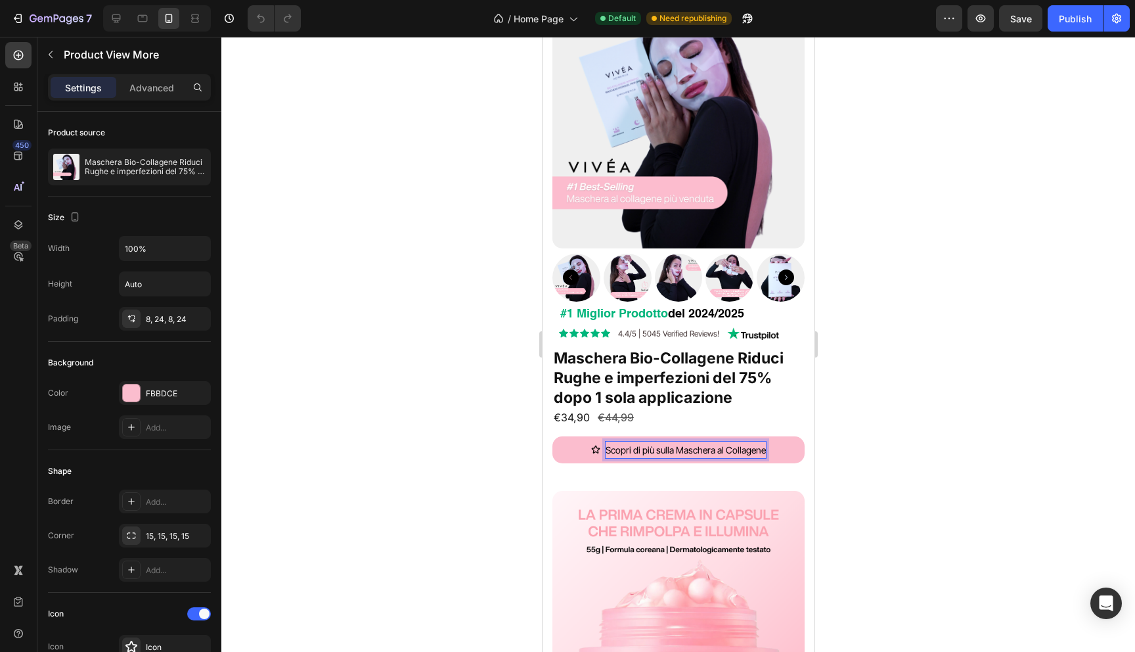
click at [507, 255] on div at bounding box center [678, 344] width 914 height 615
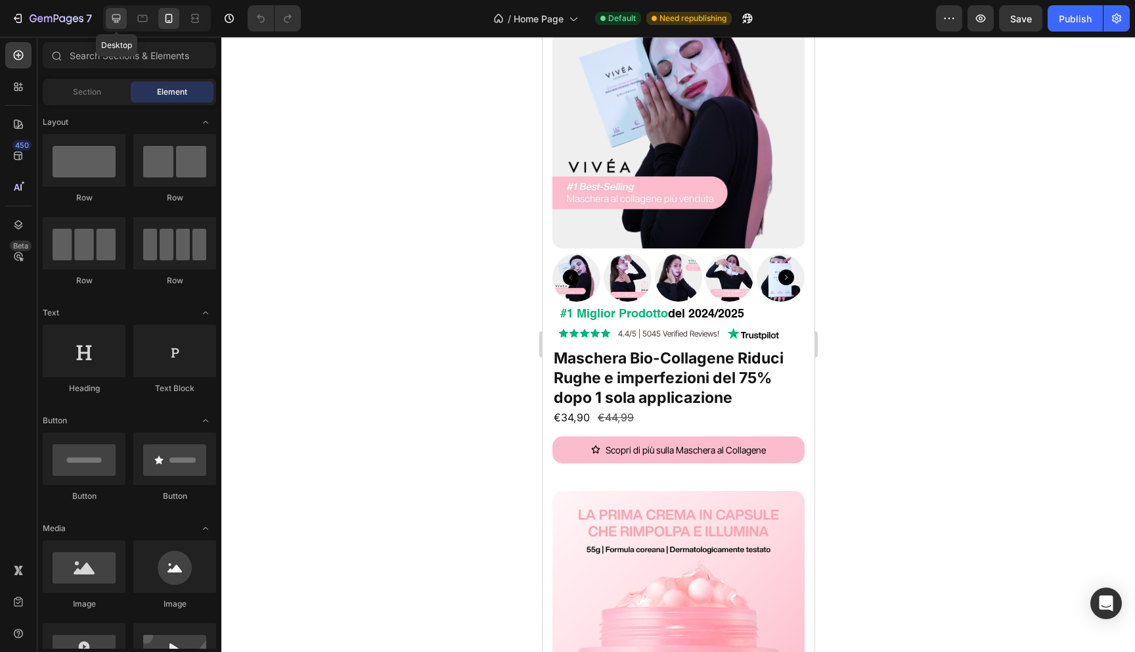
click at [110, 12] on icon at bounding box center [116, 18] width 13 height 13
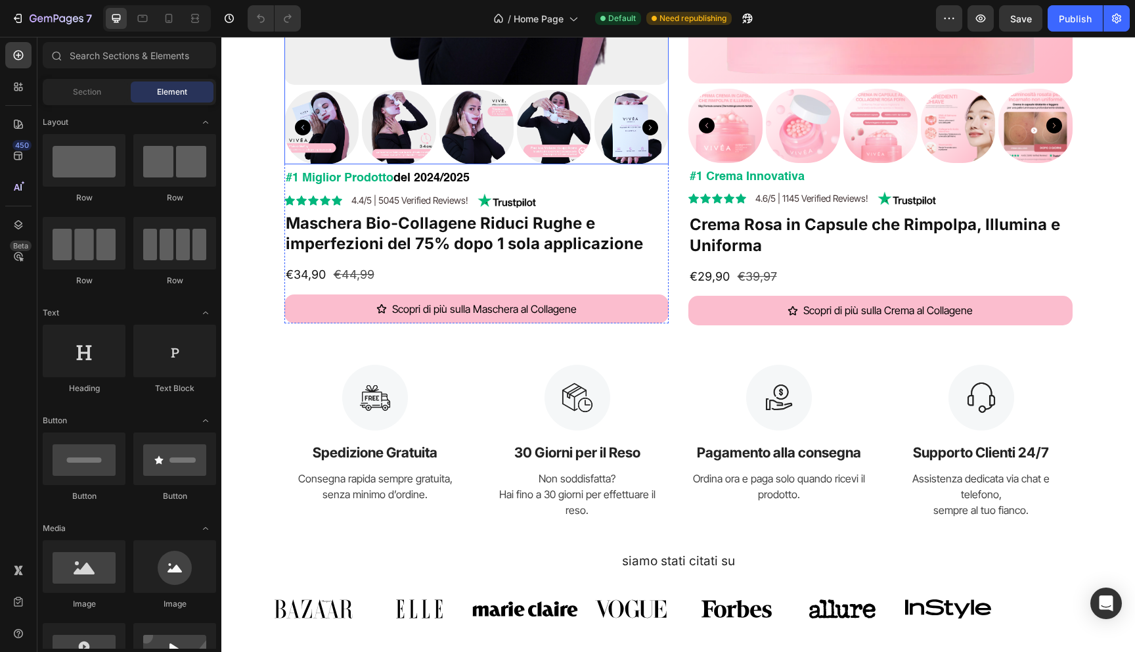
scroll to position [496, 0]
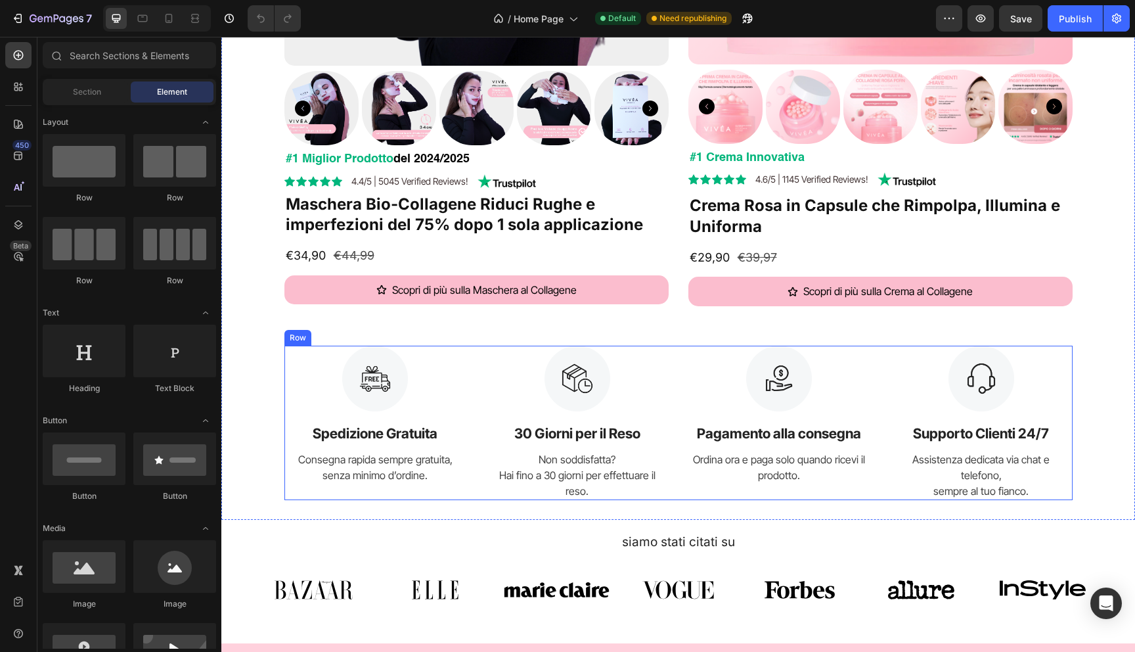
click at [651, 310] on div "Scopri Vivea Ritrova la Pelle che Meriti Heading Maschere e trattamenti ad alte…" at bounding box center [678, 35] width 894 height 930
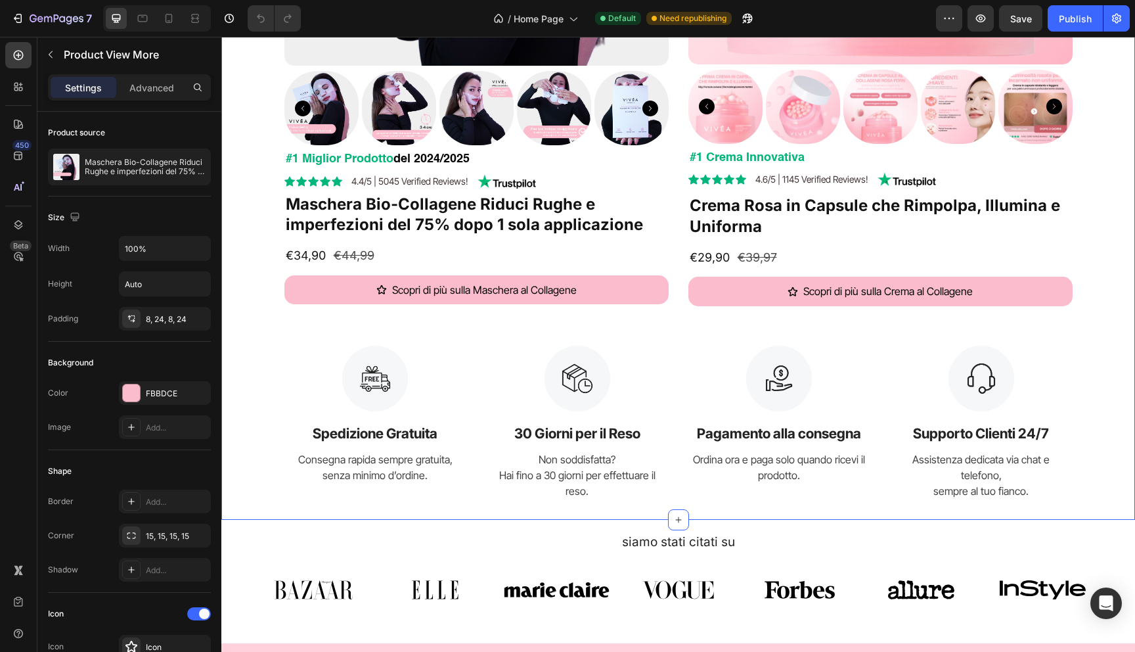
click at [667, 300] on div "Scopri di più sulla Maschera al Collagene" at bounding box center [476, 290] width 384 height 30
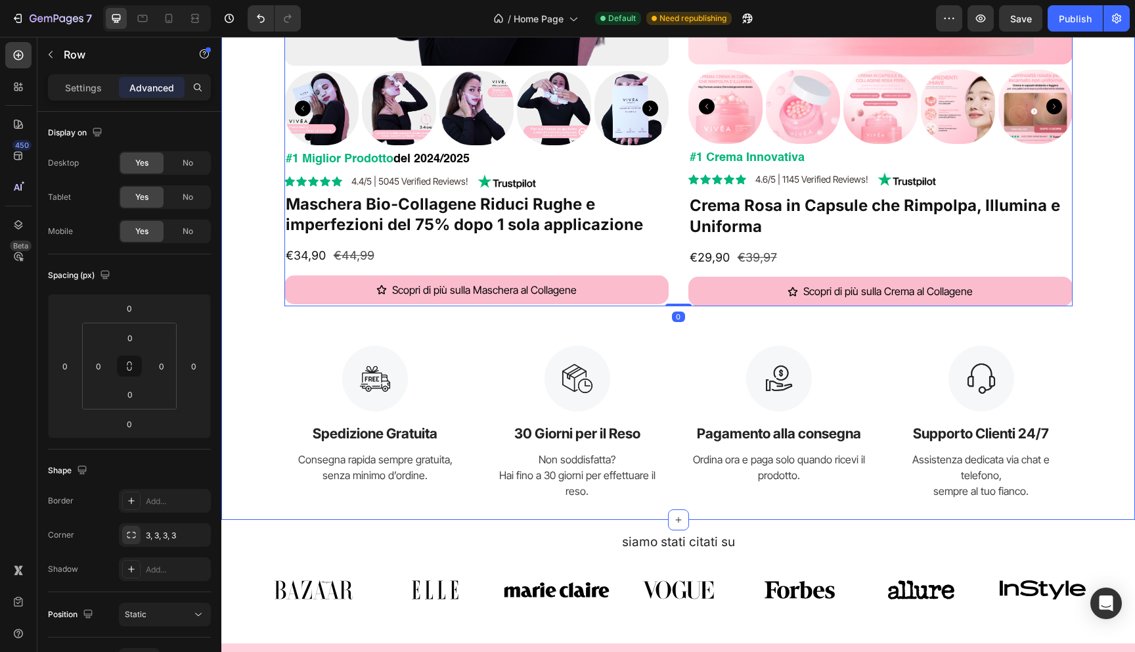
click at [661, 344] on div "Scopri Vivea Ritrova la Pelle che Meriti Heading Maschere e trattamenti ad alte…" at bounding box center [678, 35] width 894 height 930
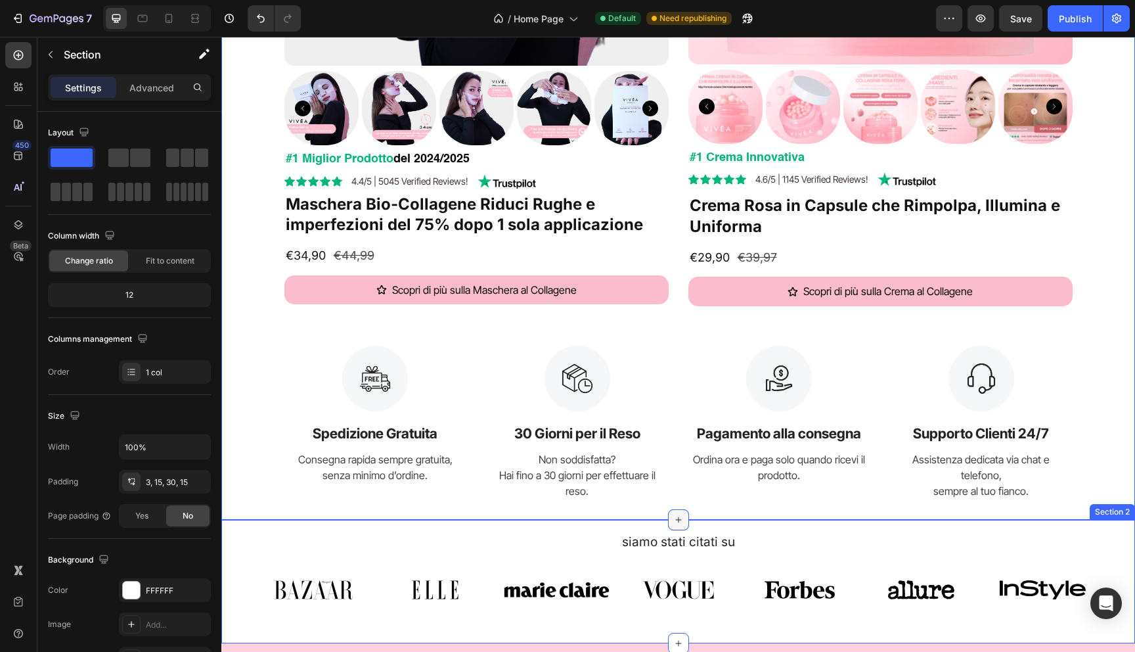
click at [679, 516] on icon at bounding box center [678, 519] width 11 height 11
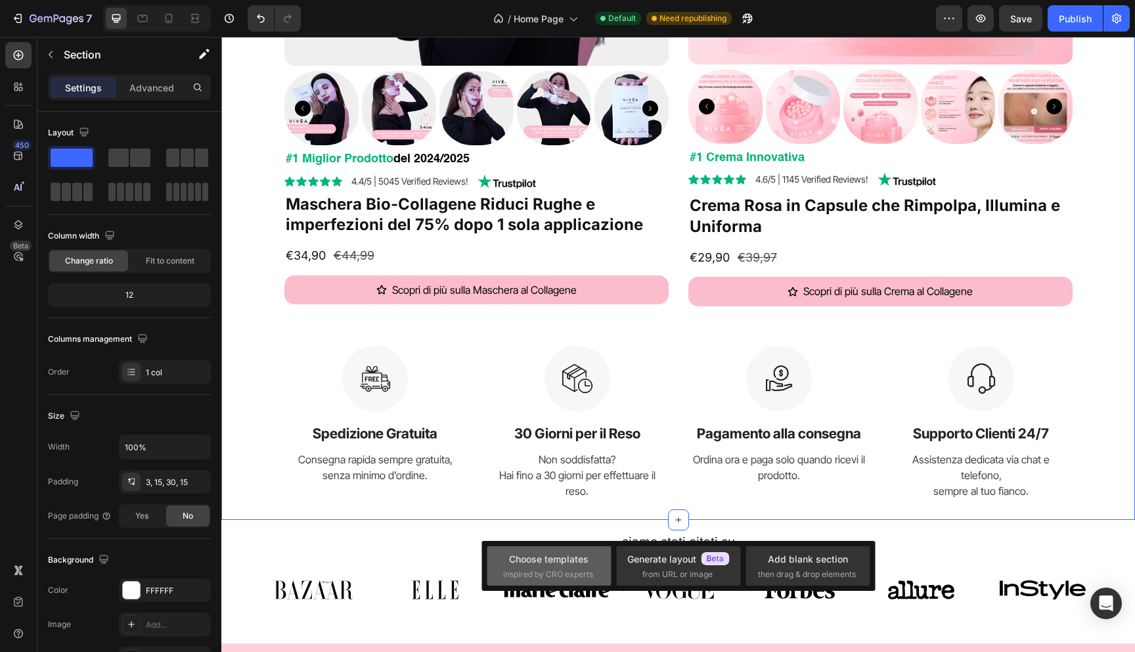
click at [566, 555] on div "Choose templates" at bounding box center [548, 559] width 79 height 14
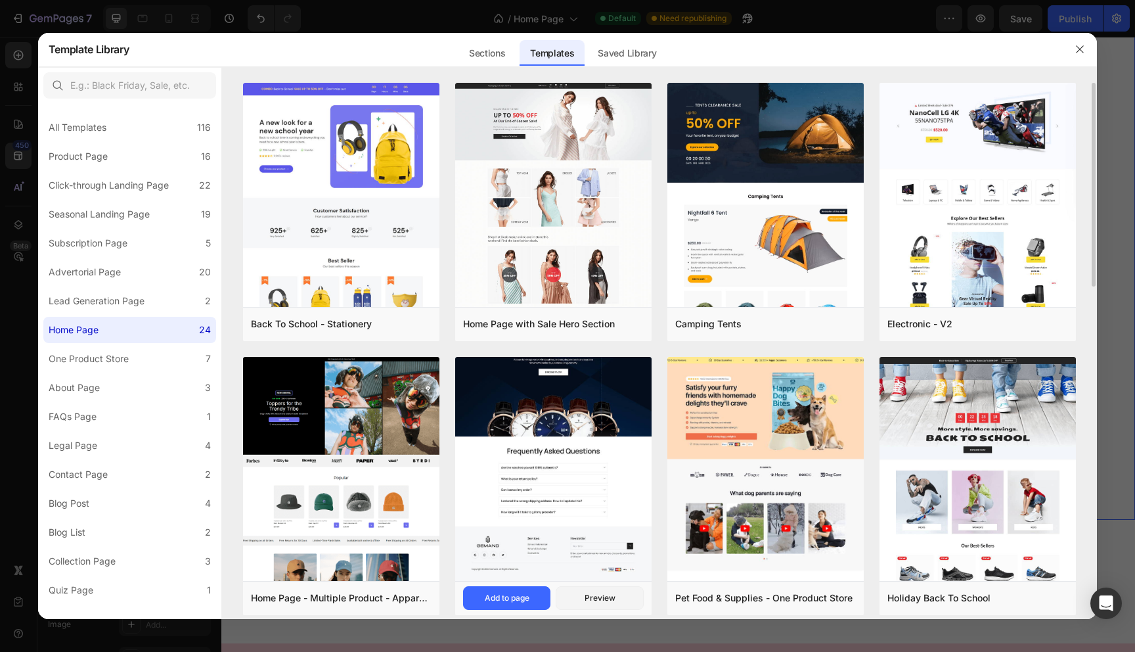
drag, startPoint x: 723, startPoint y: 326, endPoint x: 634, endPoint y: 389, distance: 108.7
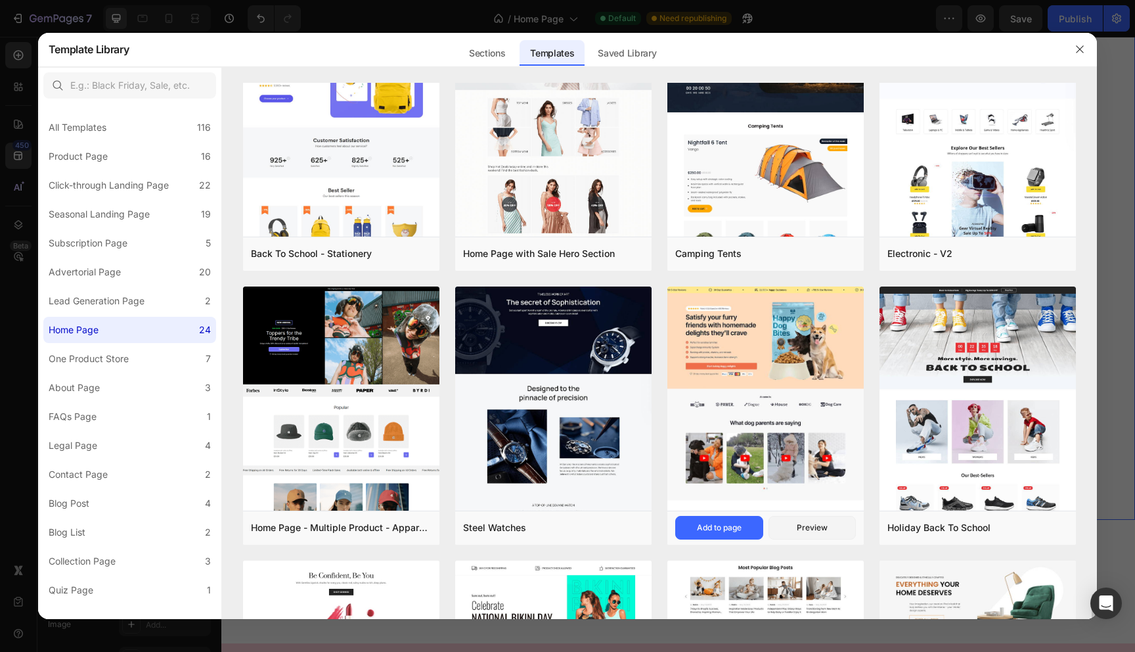
scroll to position [0, 0]
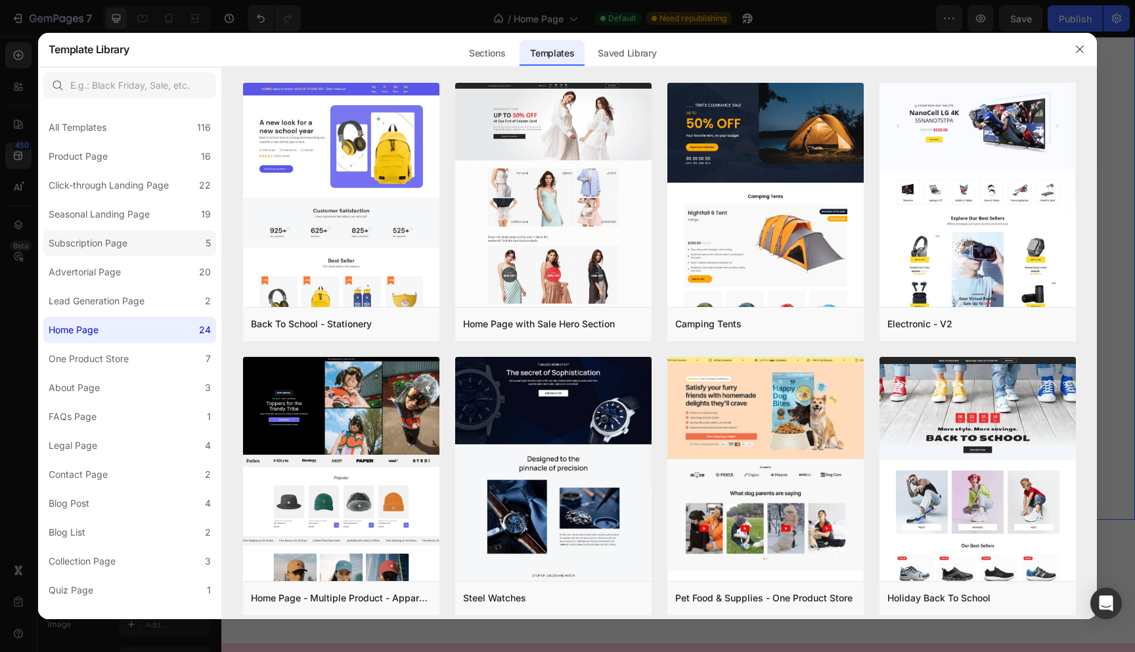
click at [141, 248] on label "Subscription Page 5" at bounding box center [129, 243] width 173 height 26
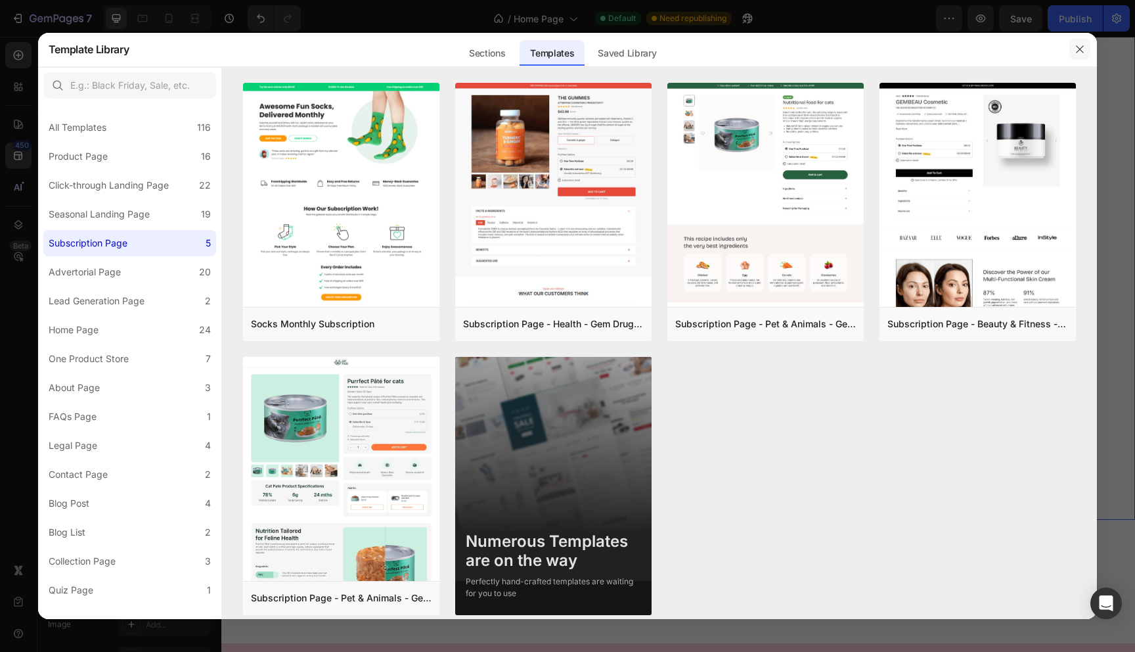
click at [1077, 43] on button "button" at bounding box center [1079, 49] width 21 height 21
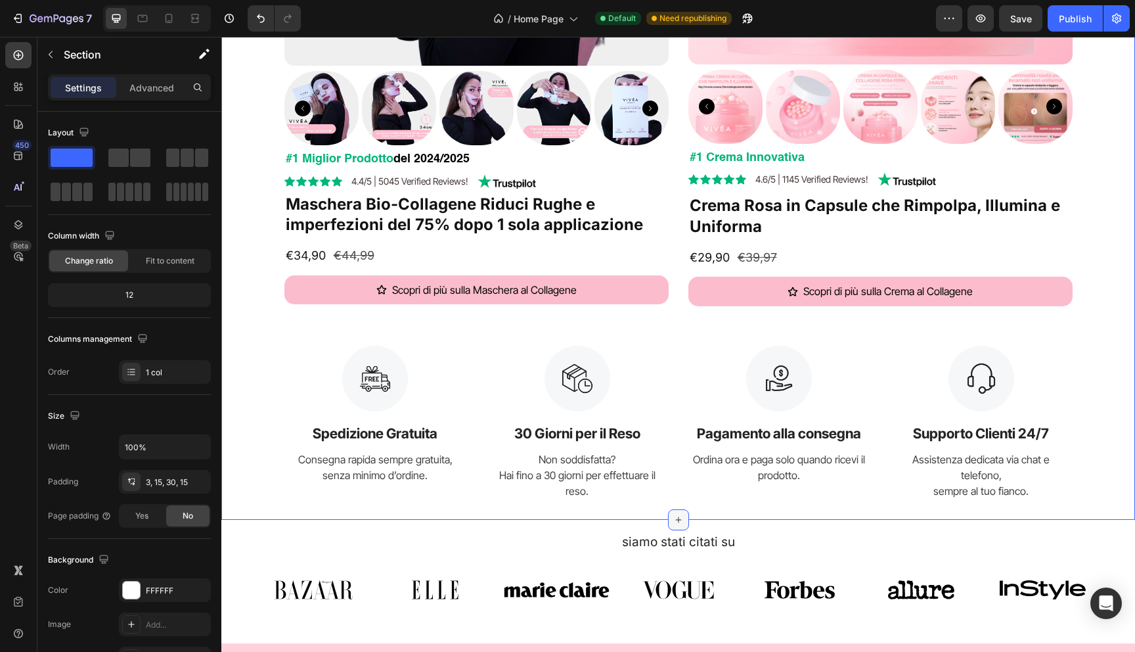
click at [671, 518] on div at bounding box center [678, 519] width 21 height 21
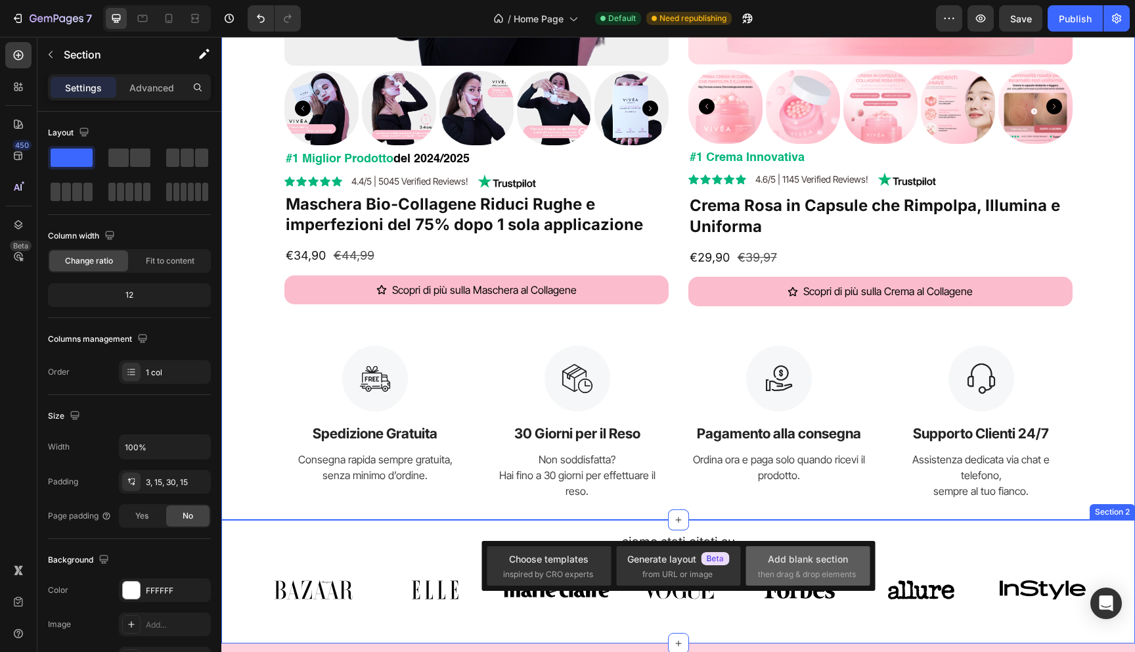
click at [811, 552] on div "Add blank section" at bounding box center [808, 559] width 80 height 14
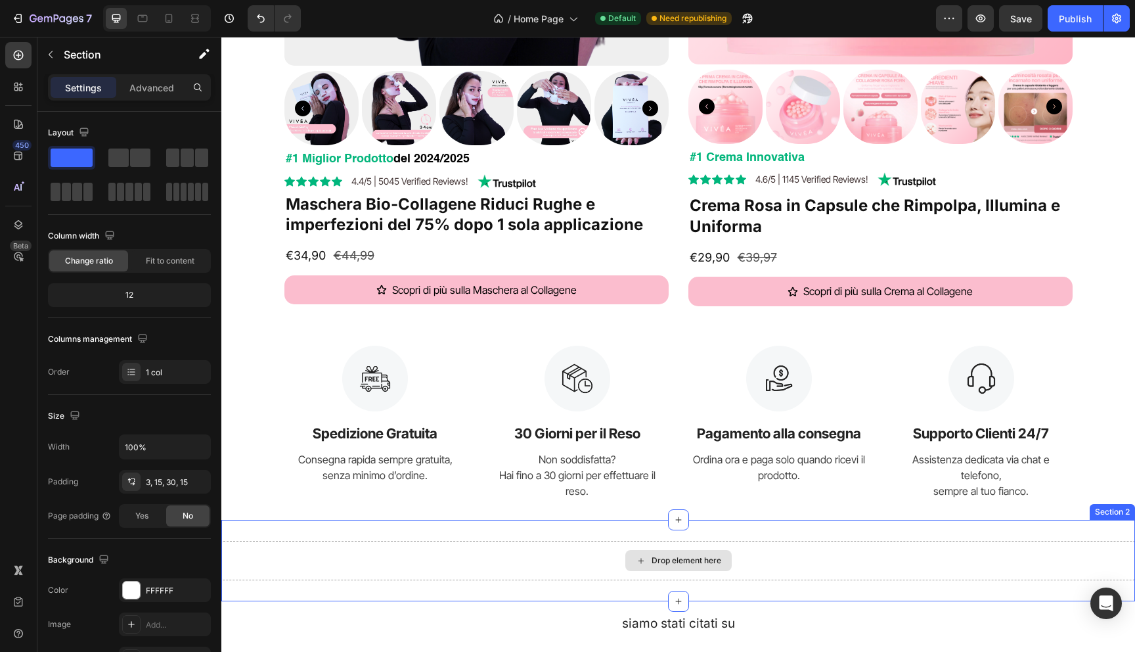
click at [671, 558] on div "Drop element here" at bounding box center [687, 560] width 70 height 11
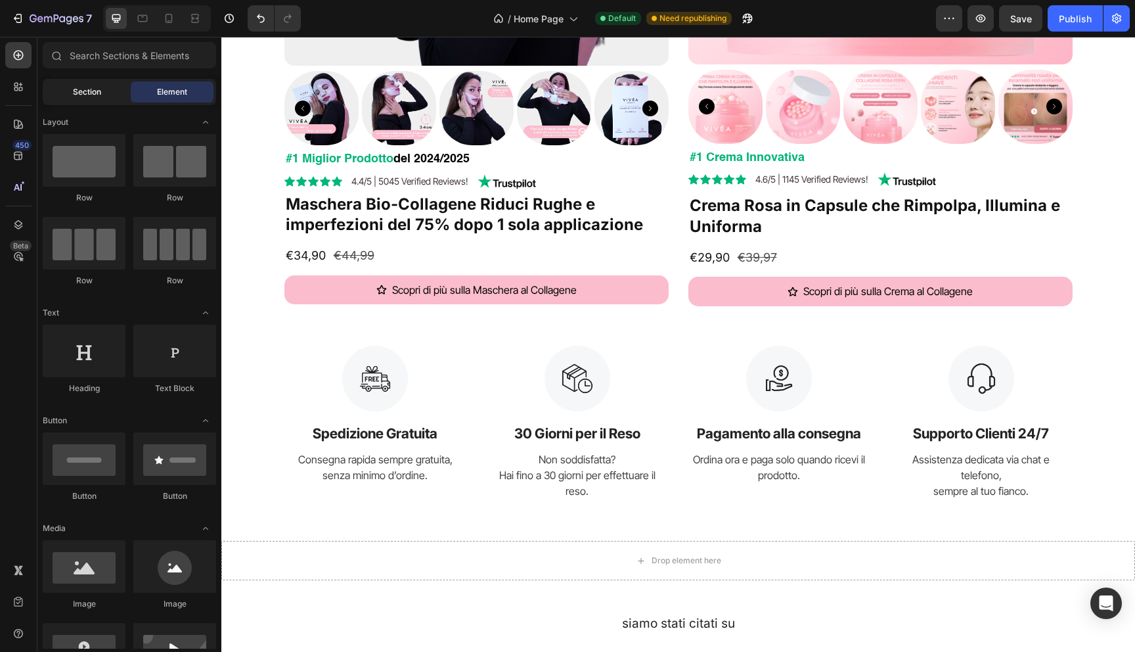
click at [100, 95] on span "Section" at bounding box center [87, 92] width 28 height 12
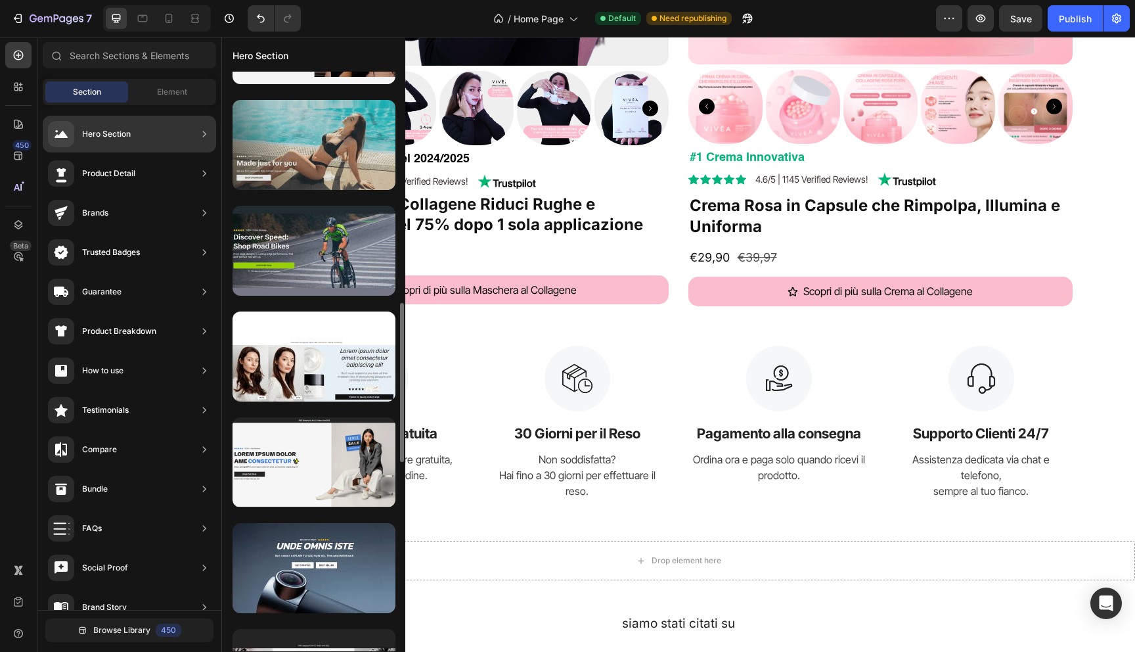
scroll to position [1152, 0]
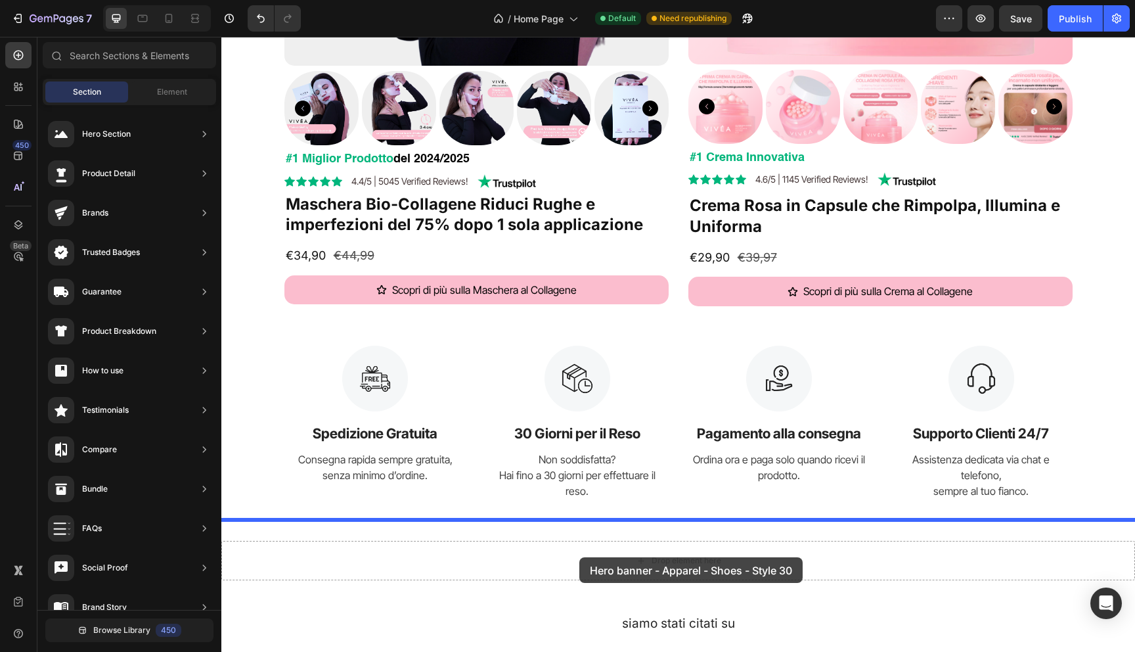
drag, startPoint x: 522, startPoint y: 479, endPoint x: 579, endPoint y: 557, distance: 96.3
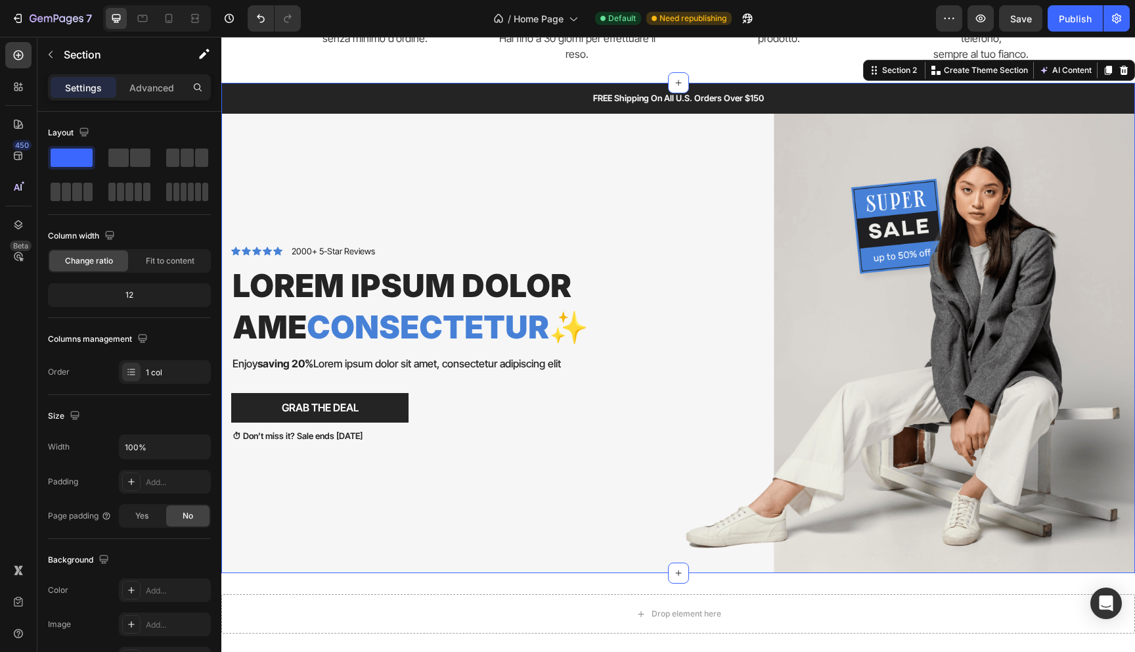
scroll to position [933, 0]
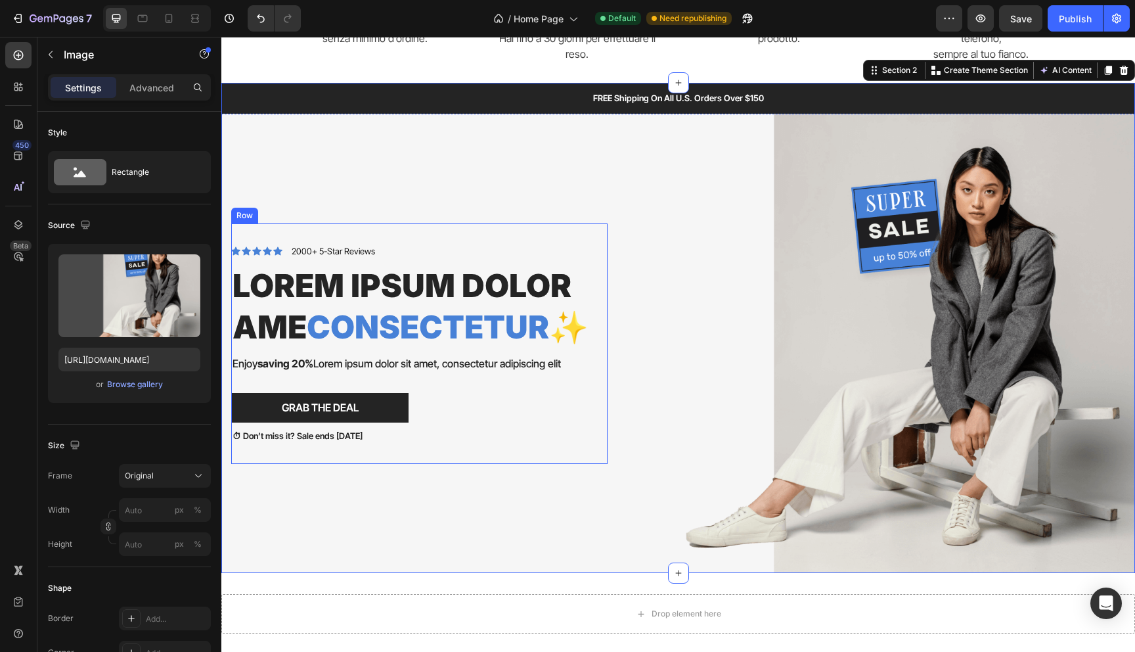
click at [758, 380] on img at bounding box center [871, 343] width 527 height 459
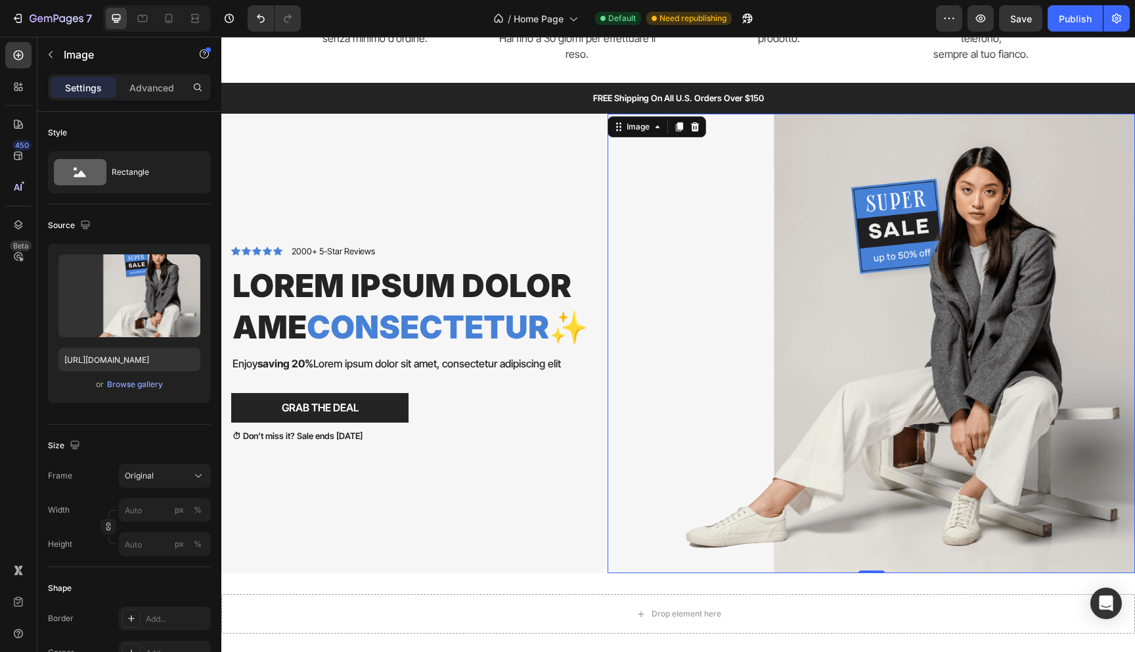
click at [856, 369] on img at bounding box center [871, 343] width 527 height 459
click at [114, 378] on div "Browse gallery" at bounding box center [135, 384] width 56 height 12
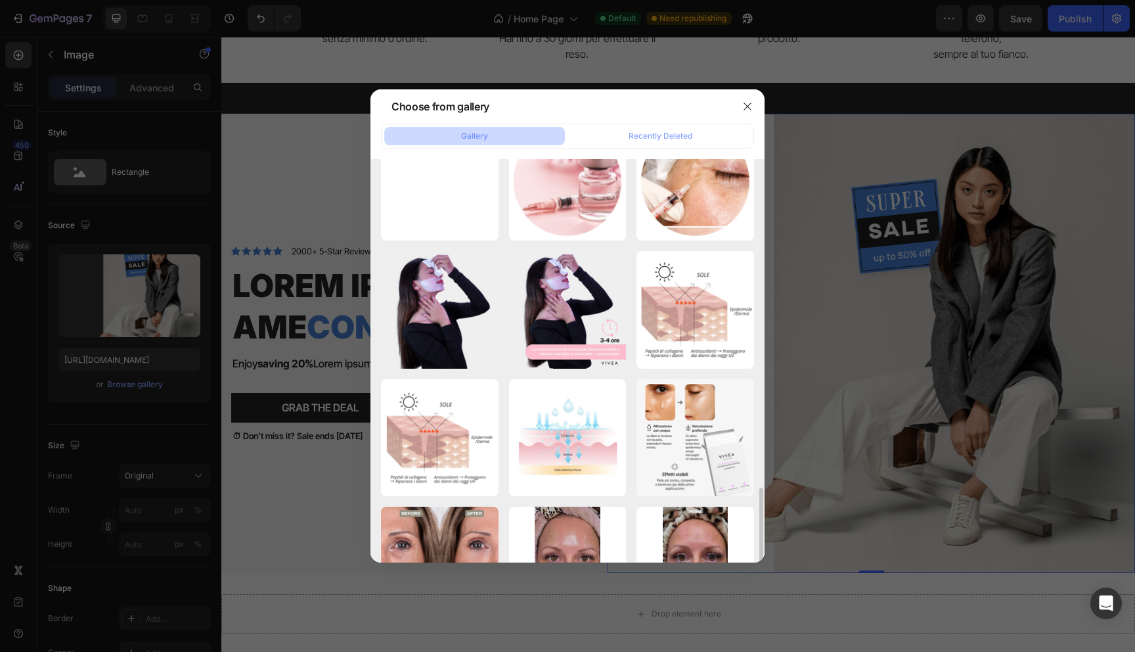
scroll to position [642, 0]
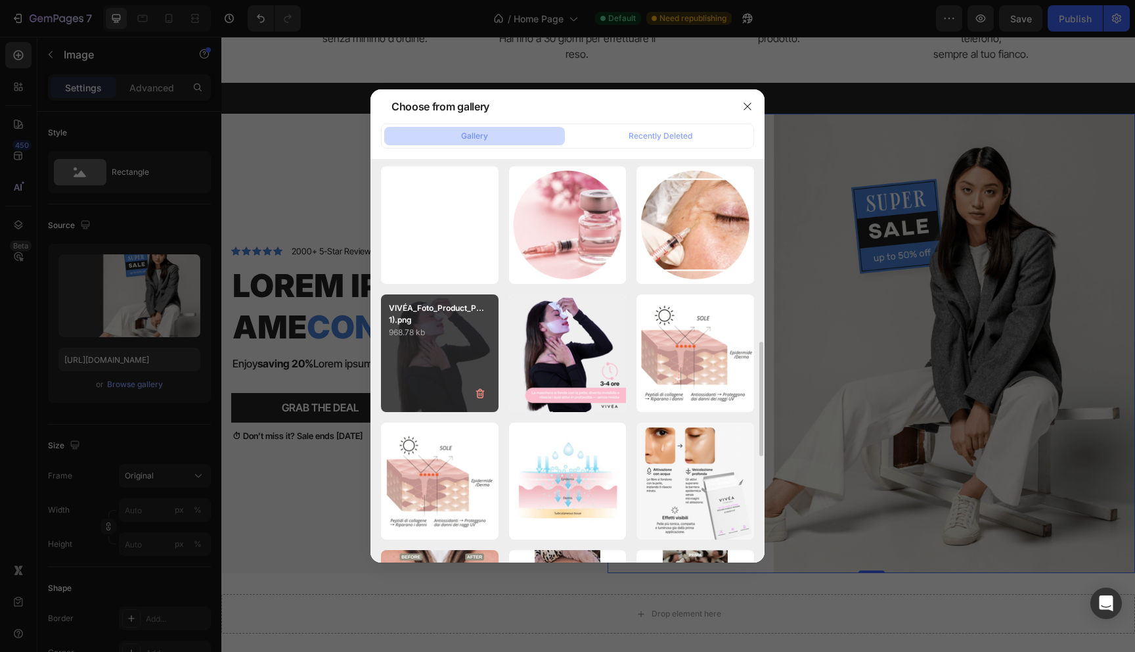
click at [418, 351] on div "VIVÉA_Foto_Product_P...1).png 968.78 kb" at bounding box center [440, 353] width 118 height 118
type input "https://cdn.shopify.com/s/files/1/0894/5097/1469/files/gempages_564700255405212…"
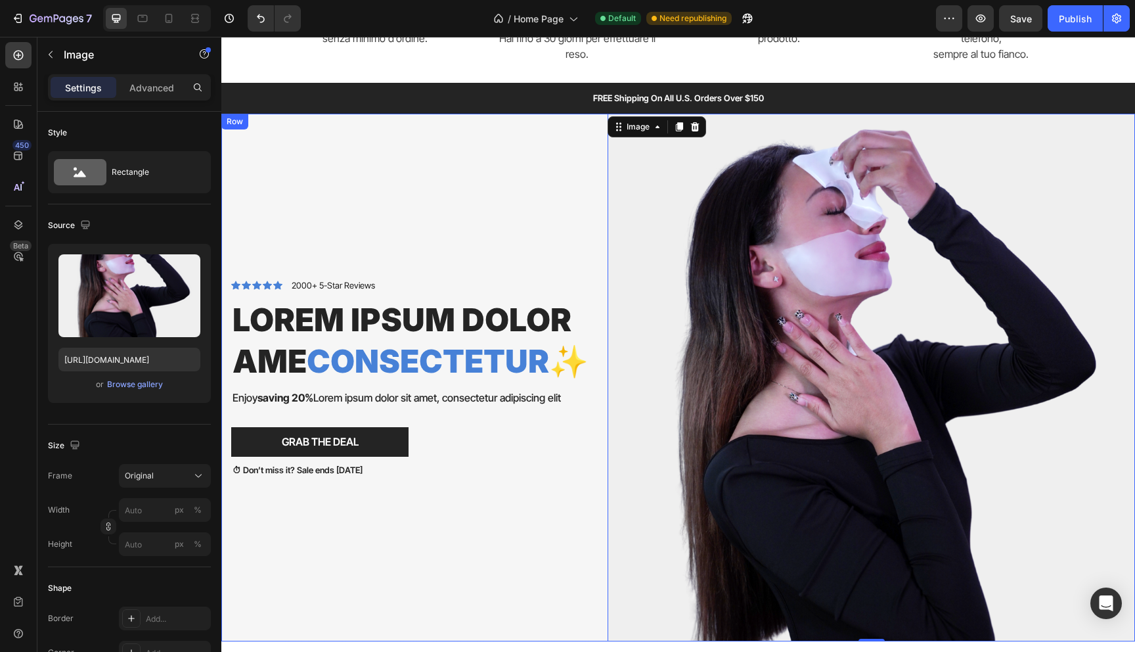
click at [422, 200] on div "Icon Icon Icon Icon Icon Icon List 2000+ 5-Star Reviews Text Block Row Lorem ip…" at bounding box center [419, 377] width 376 height 527
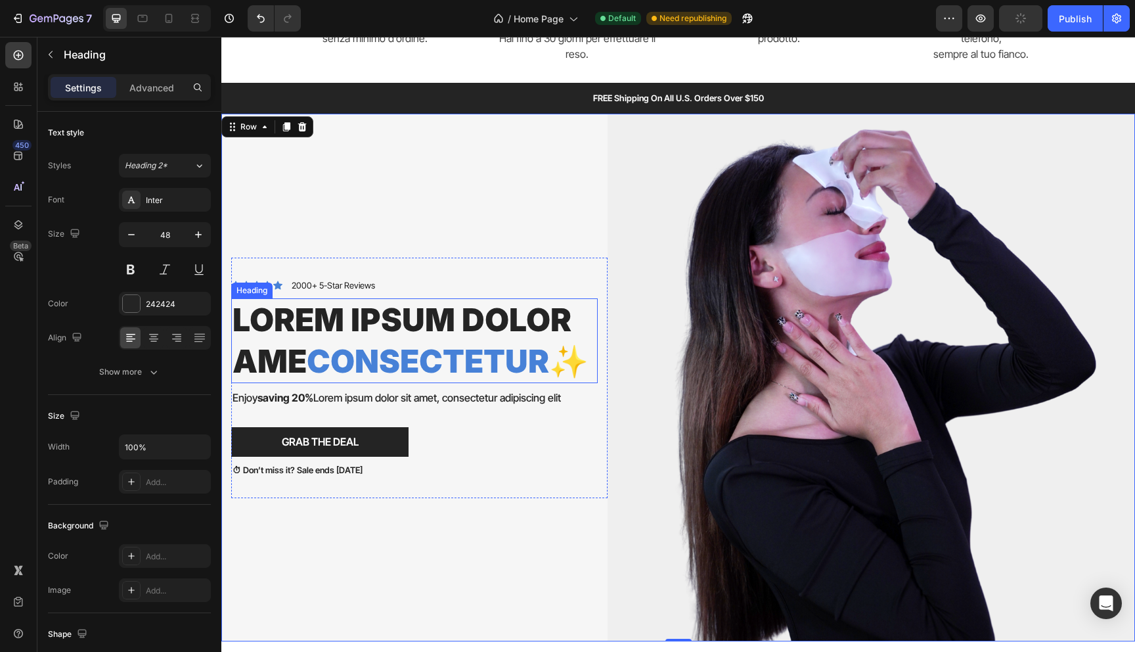
click at [366, 329] on h2 "Lorem ipsum dolor ame consectetur ✨" at bounding box center [414, 340] width 367 height 85
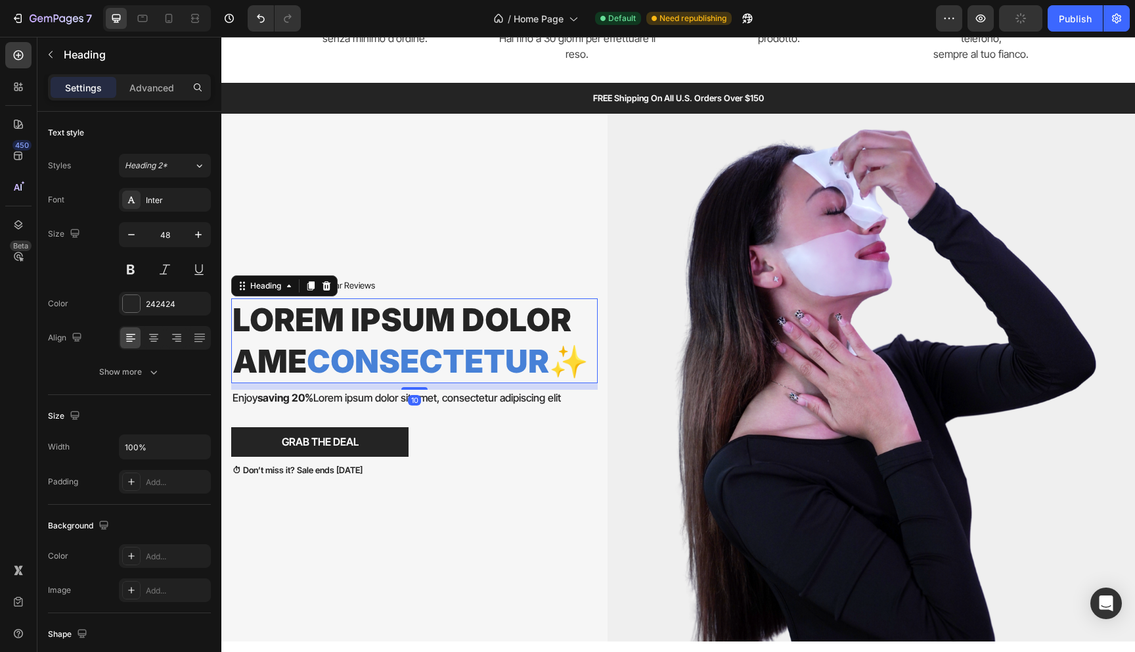
click at [356, 324] on h2 "Lorem ipsum dolor ame consectetur ✨" at bounding box center [414, 340] width 367 height 85
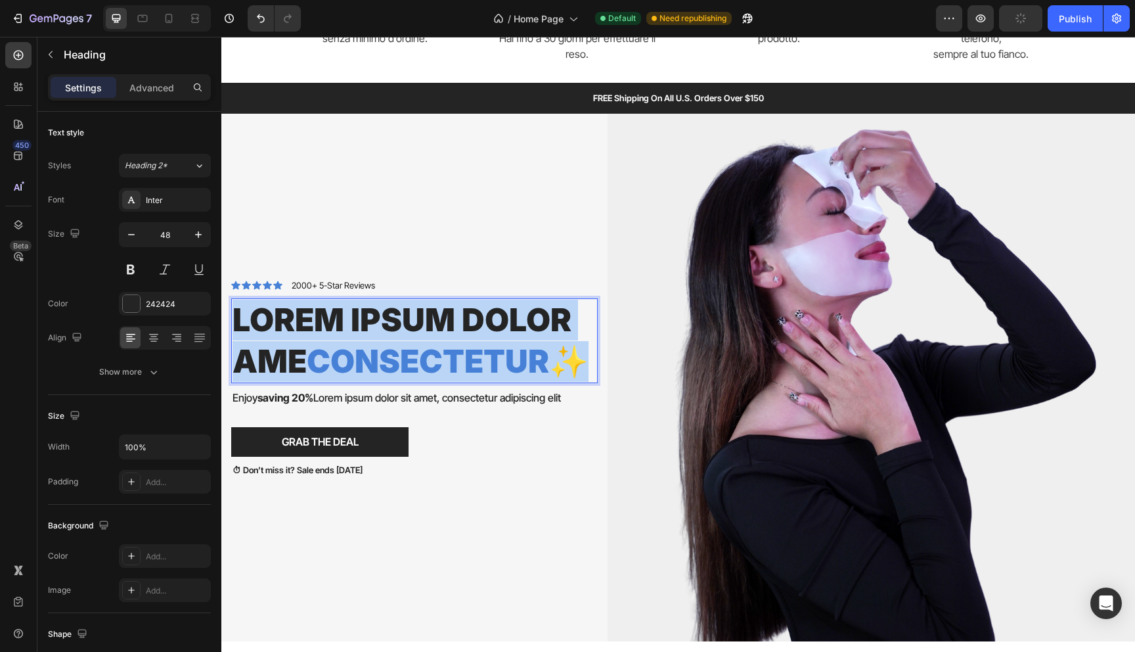
click at [356, 324] on p "Lorem ipsum dolor ame consectetur ✨" at bounding box center [415, 341] width 364 height 82
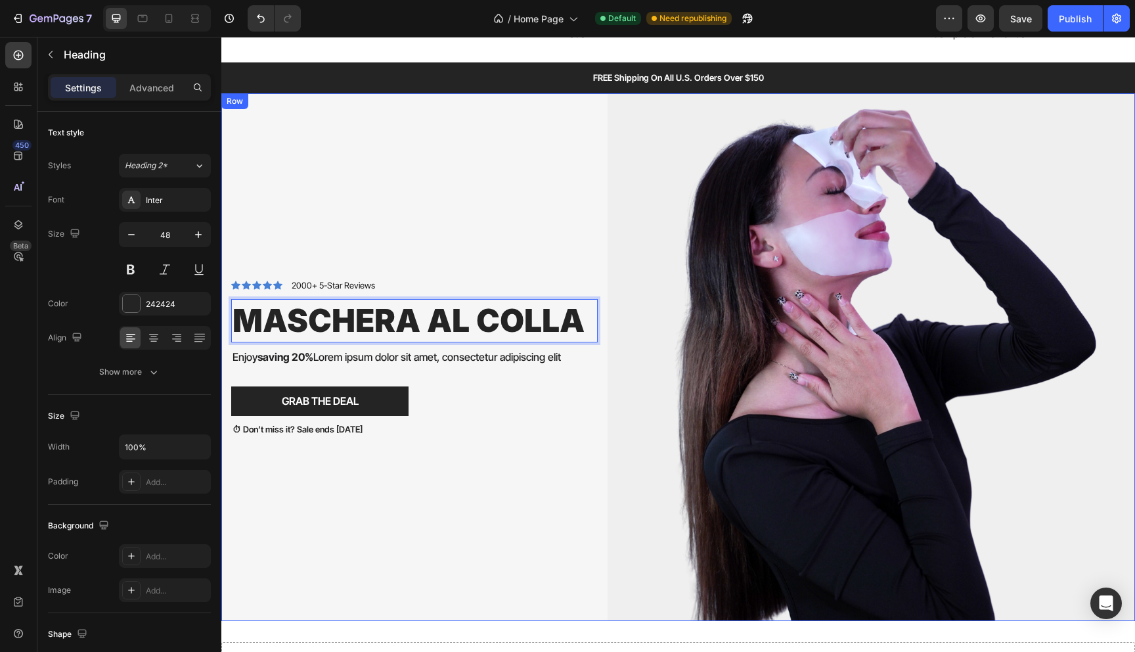
scroll to position [933, 0]
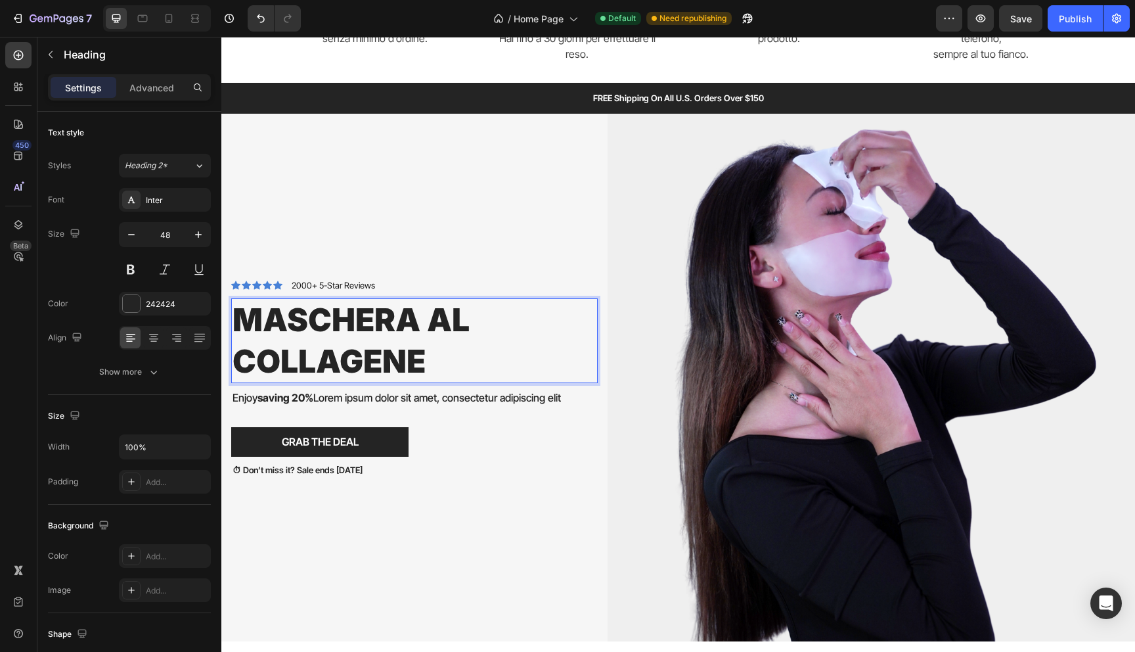
click at [237, 321] on p "Maschera al collagene" at bounding box center [415, 341] width 364 height 82
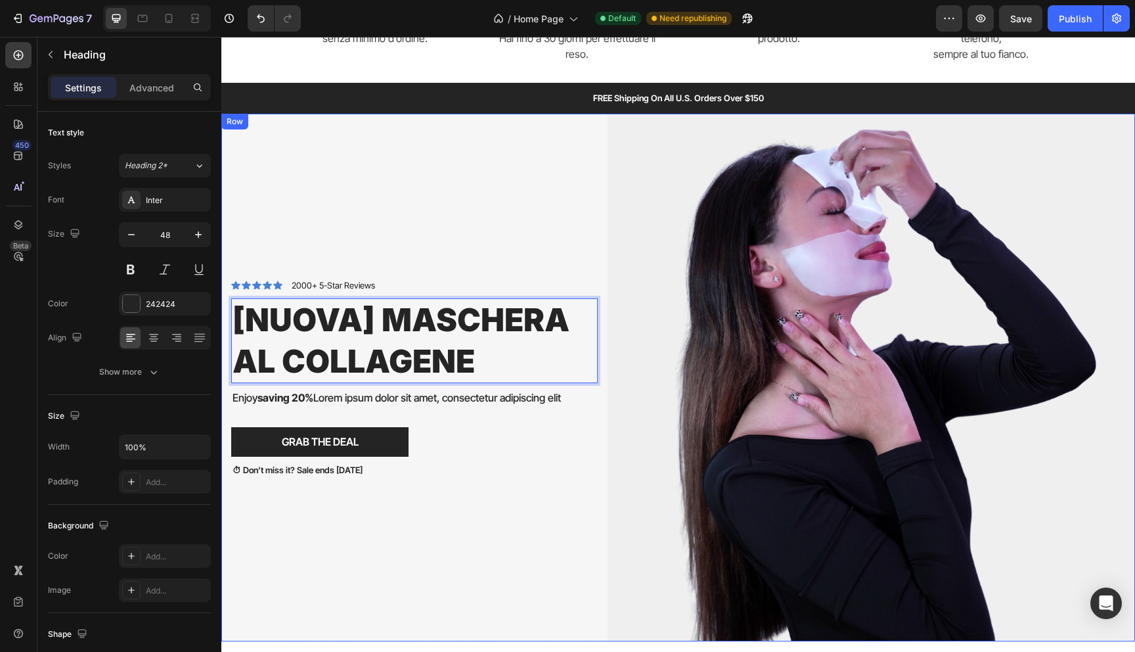
click at [310, 221] on div "Icon Icon Icon Icon Icon Icon List 2000+ 5-Star Reviews Text Block Row [nuova] …" at bounding box center [419, 377] width 376 height 527
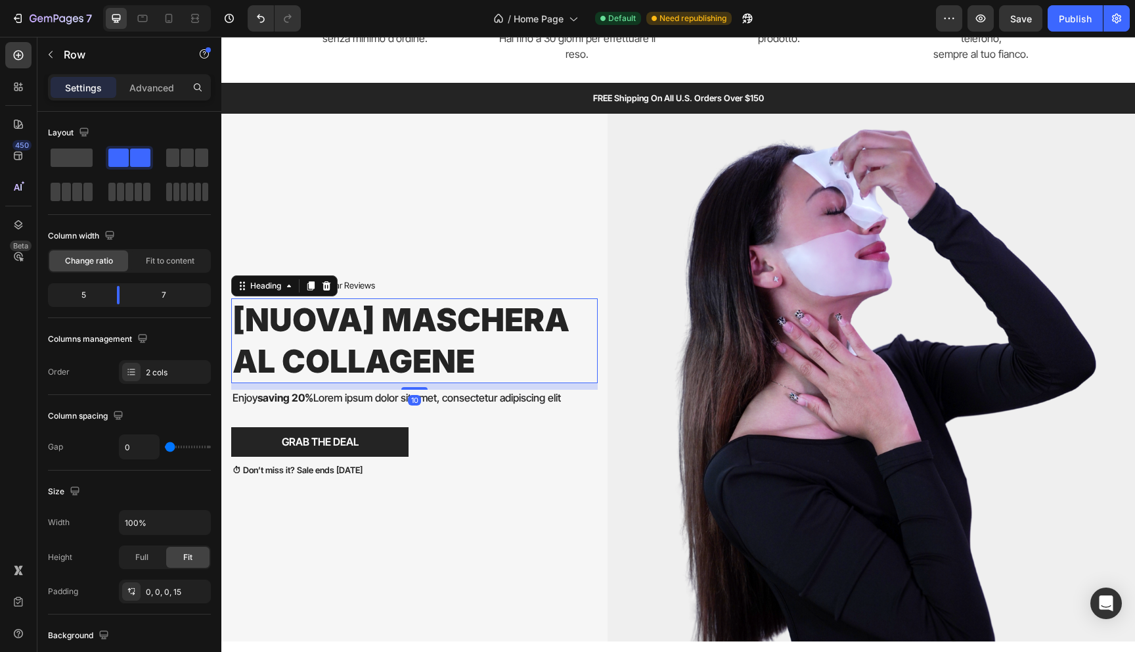
click at [308, 335] on p "[nuova] Maschera al collagene" at bounding box center [415, 341] width 364 height 82
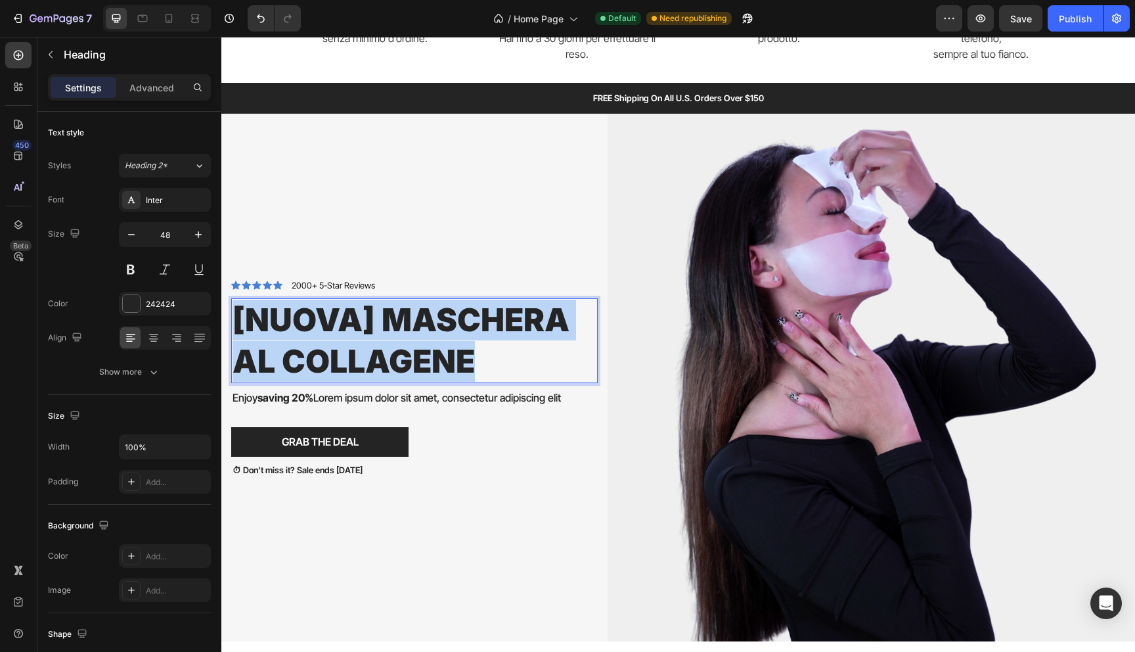
click at [308, 335] on p "[nuova] Maschera al collagene" at bounding box center [415, 341] width 364 height 82
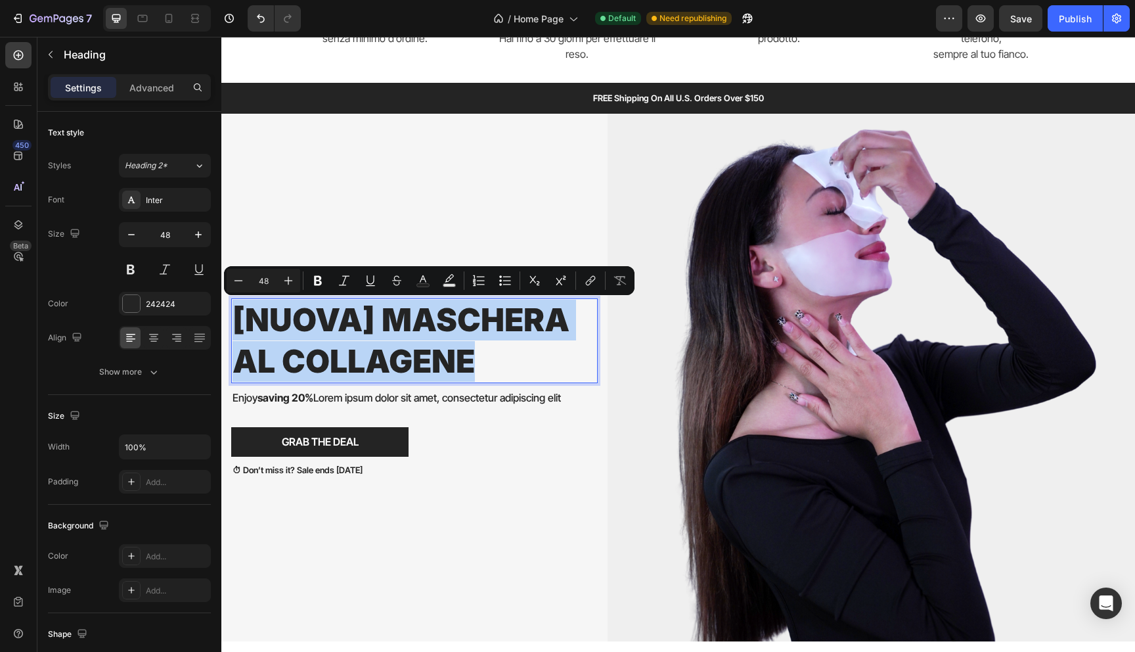
click at [304, 318] on p "[nuova] Maschera al collagene" at bounding box center [415, 341] width 364 height 82
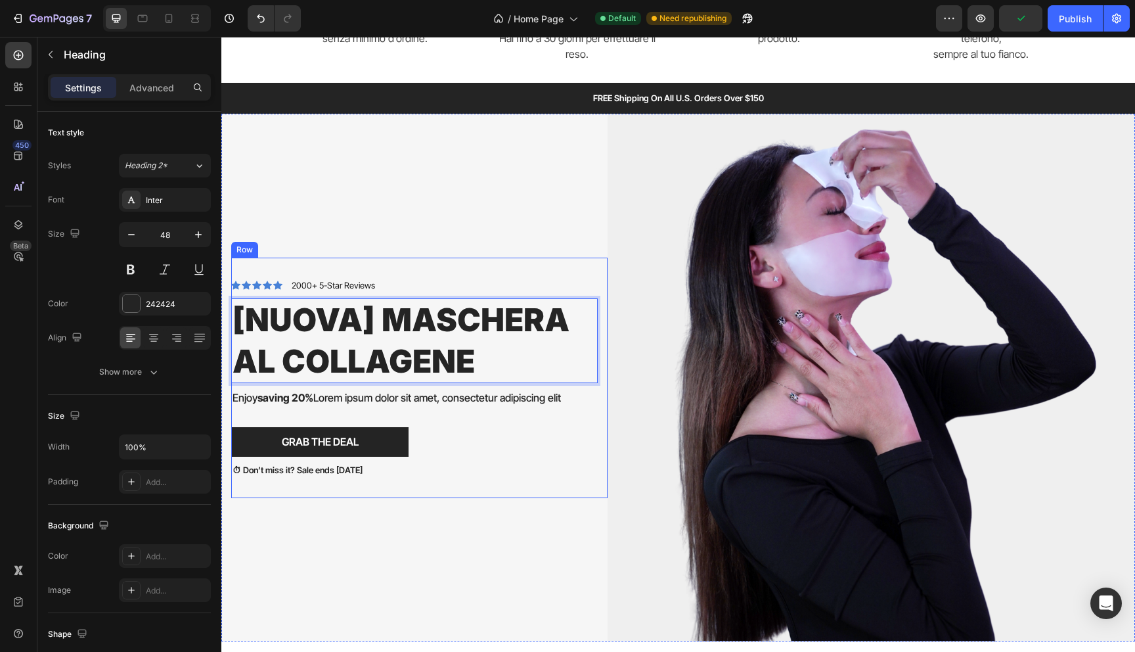
click at [261, 387] on div "Icon Icon Icon Icon Icon Icon List 2000+ 5-Star Reviews Text Block Row [nuova] …" at bounding box center [414, 377] width 367 height 198
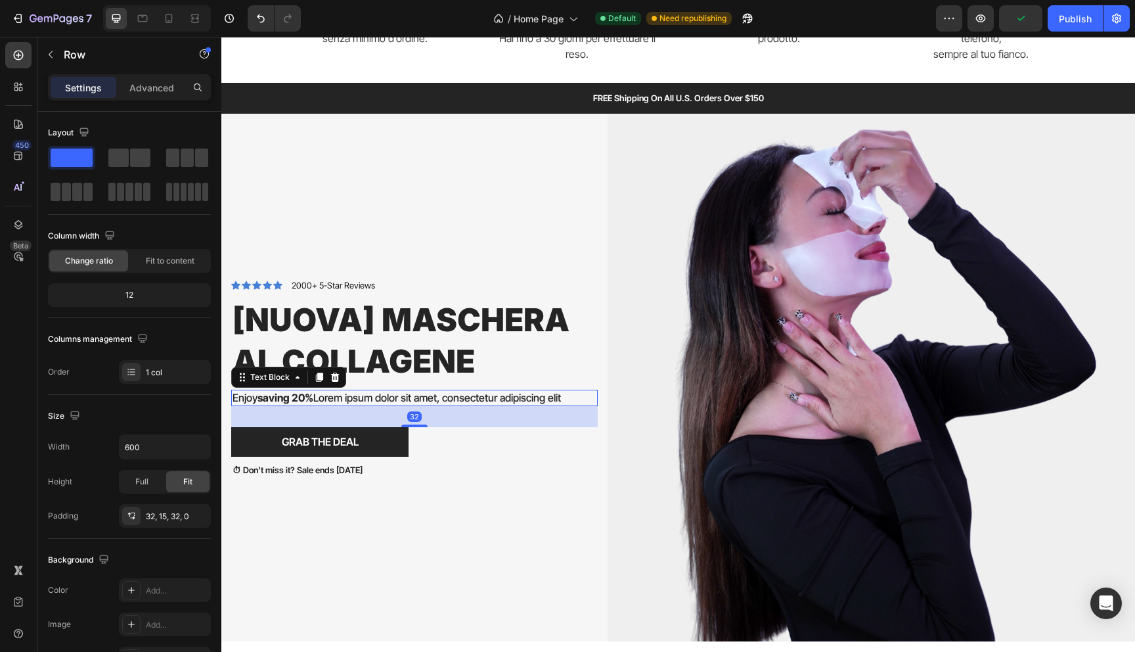
click at [261, 392] on strong "saving 20%" at bounding box center [285, 397] width 56 height 13
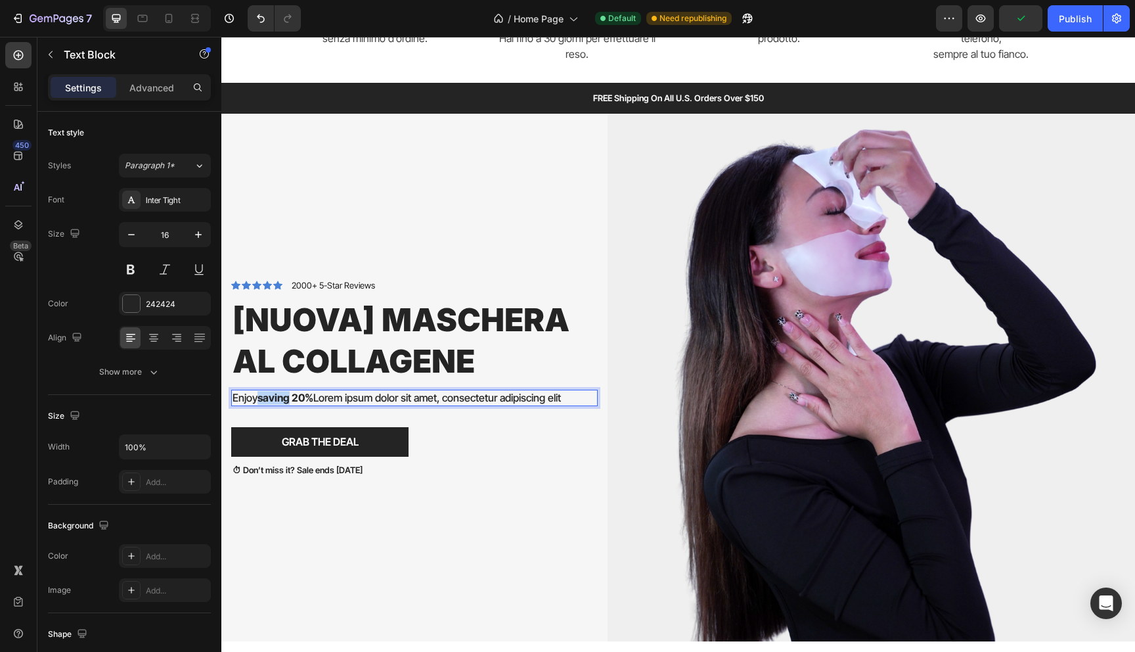
click at [261, 392] on strong "saving 20%" at bounding box center [285, 397] width 56 height 13
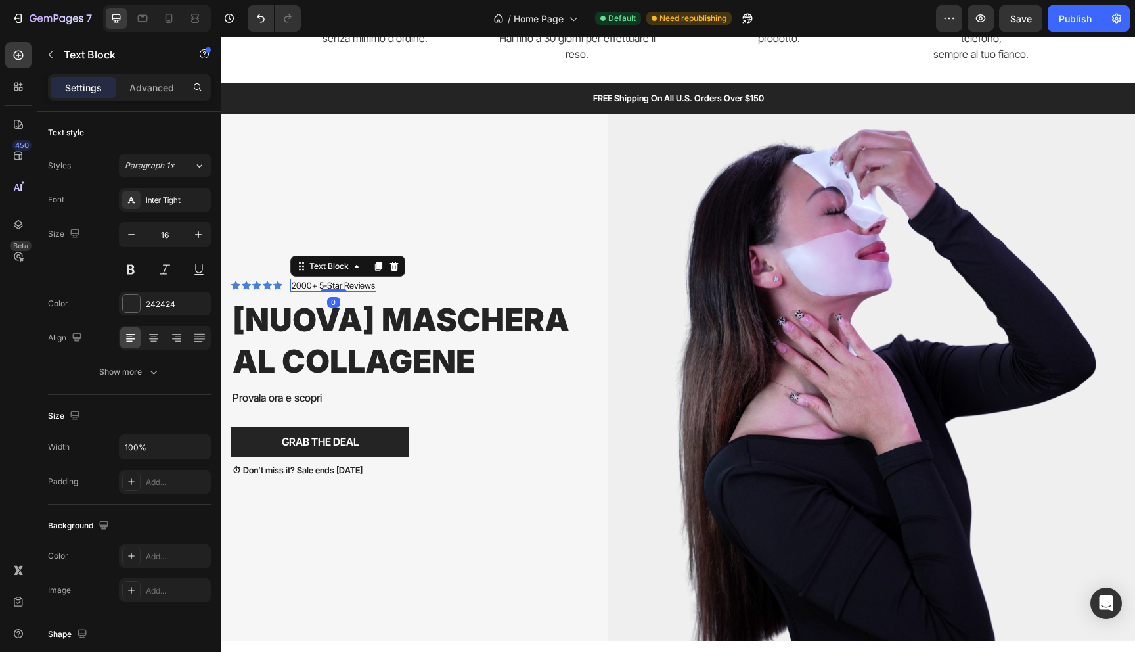
click at [314, 285] on p "2000+ 5-Star Reviews" at bounding box center [333, 285] width 83 height 11
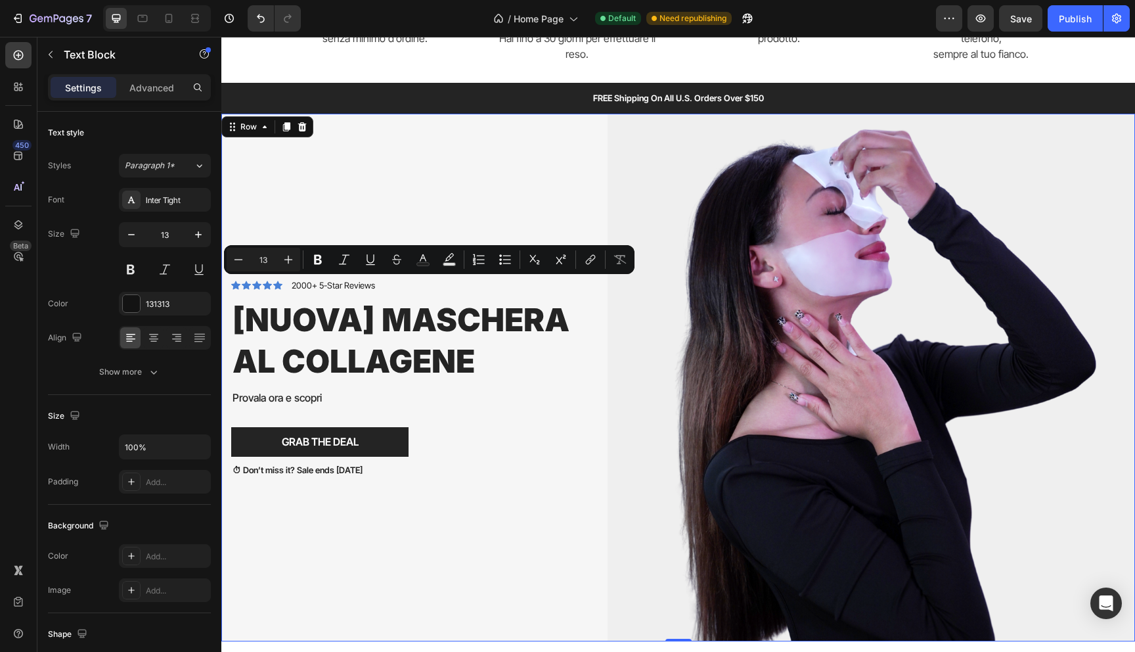
click at [349, 157] on div "Icon Icon Icon Icon Icon Icon List 2000+ 5-Star Reviews Text Block Row [nuova] …" at bounding box center [419, 377] width 376 height 527
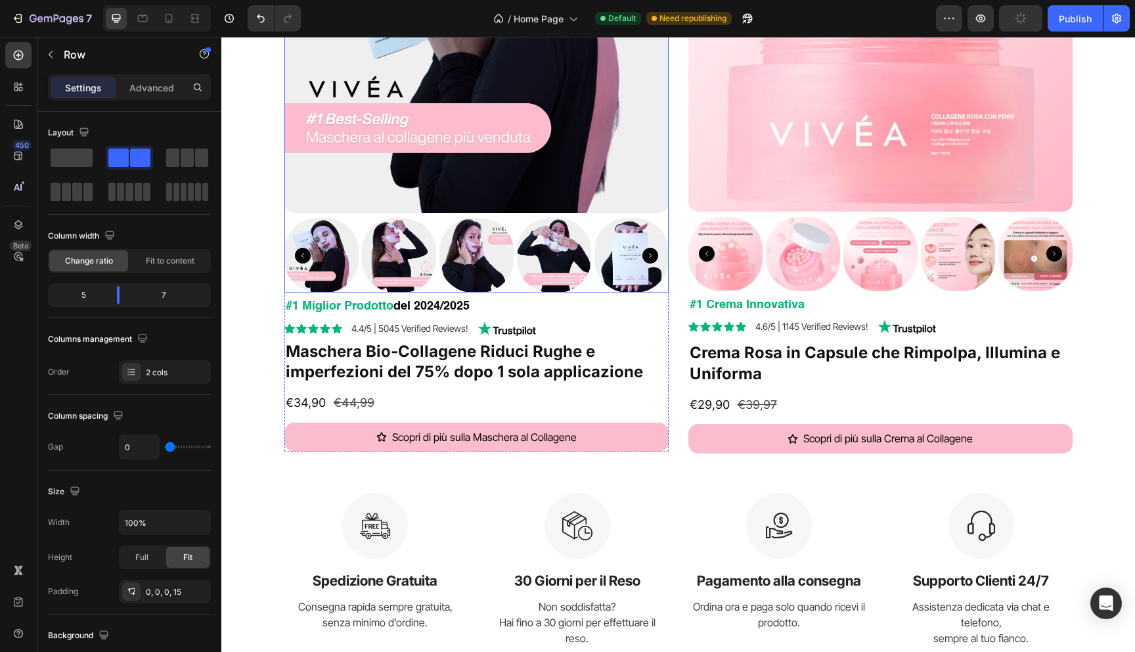
scroll to position [391, 0]
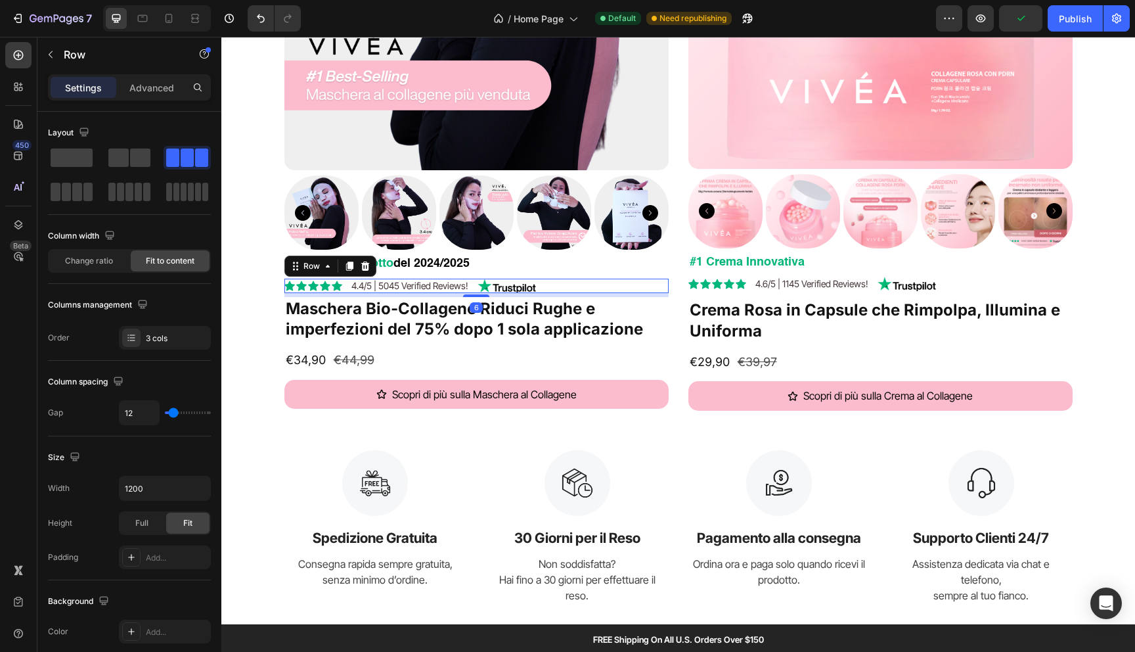
click at [571, 288] on div "Icon Icon Icon Icon Icon Icon List 4.4/5 | 5045 Verified Reviews! Text Block Im…" at bounding box center [476, 285] width 384 height 14
copy p "2000+ 5-Star Reviews"
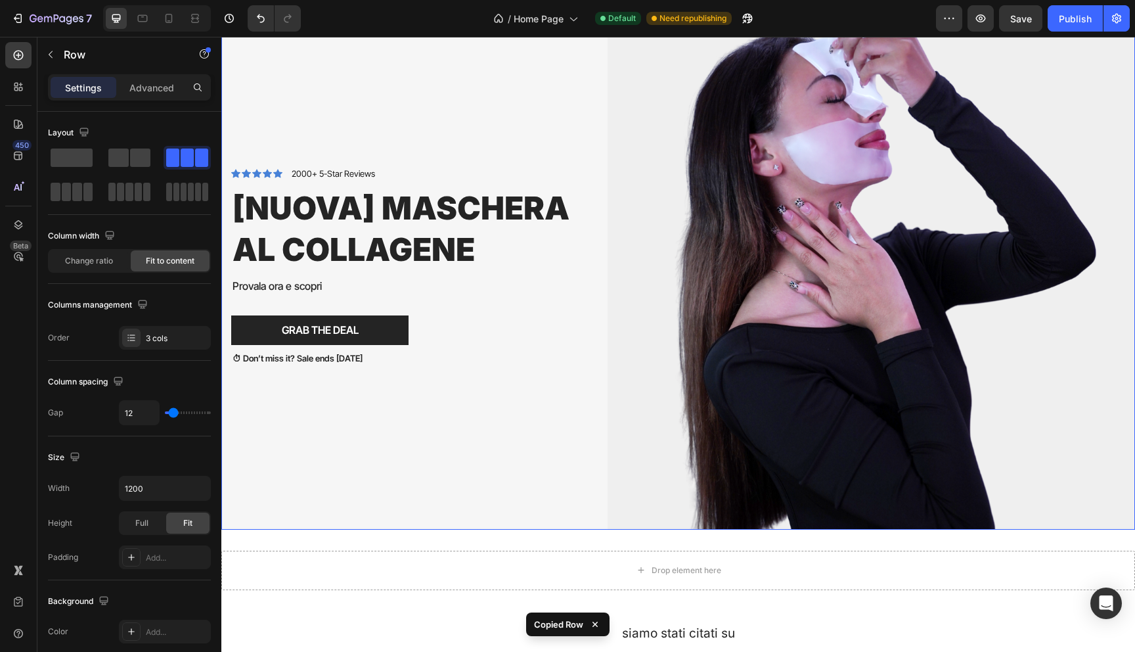
scroll to position [1032, 0]
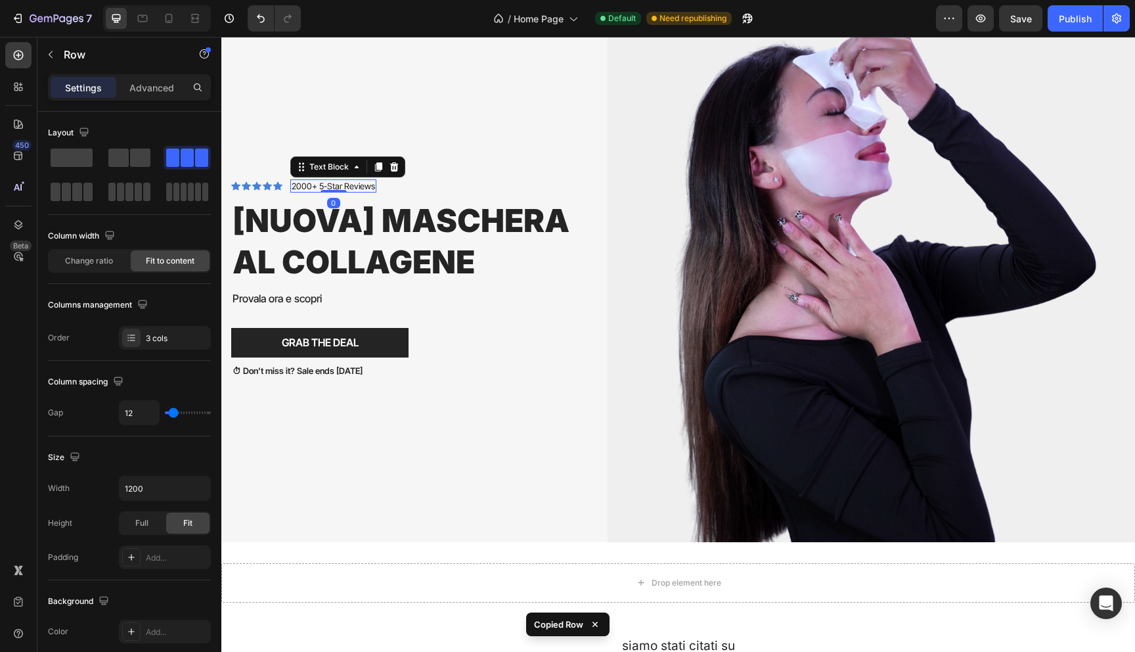
click at [324, 186] on p "2000+ 5-Star Reviews" at bounding box center [333, 186] width 83 height 11
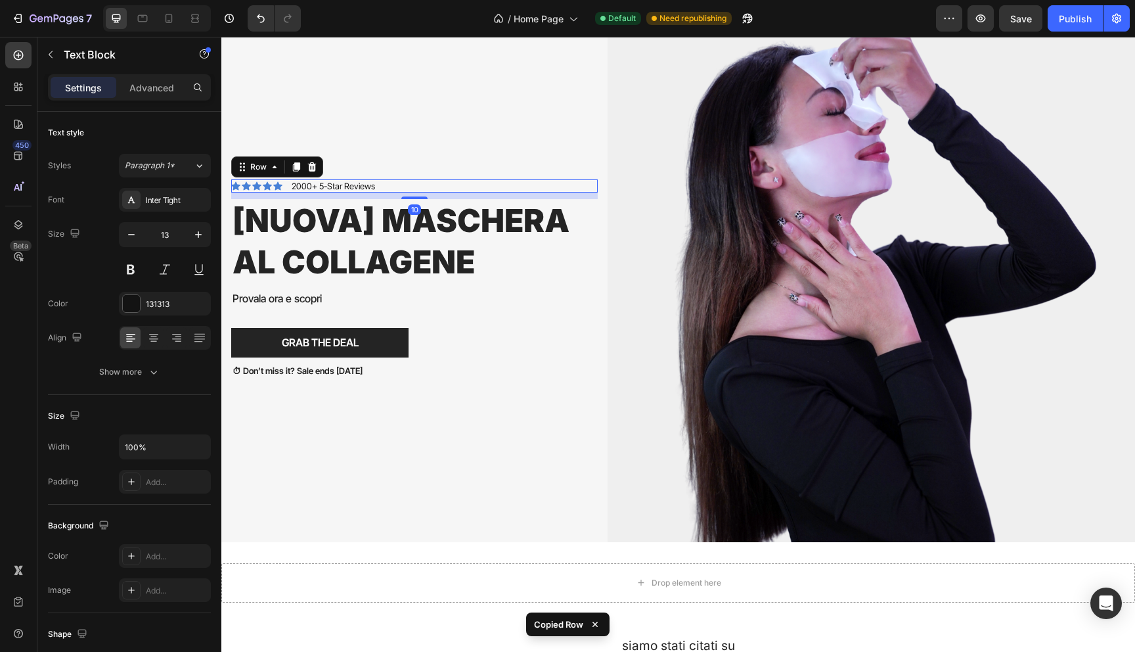
click at [425, 189] on div "Icon Icon Icon Icon Icon Icon List 2000+ 5-Star Reviews Text Block Row 10" at bounding box center [414, 186] width 367 height 14
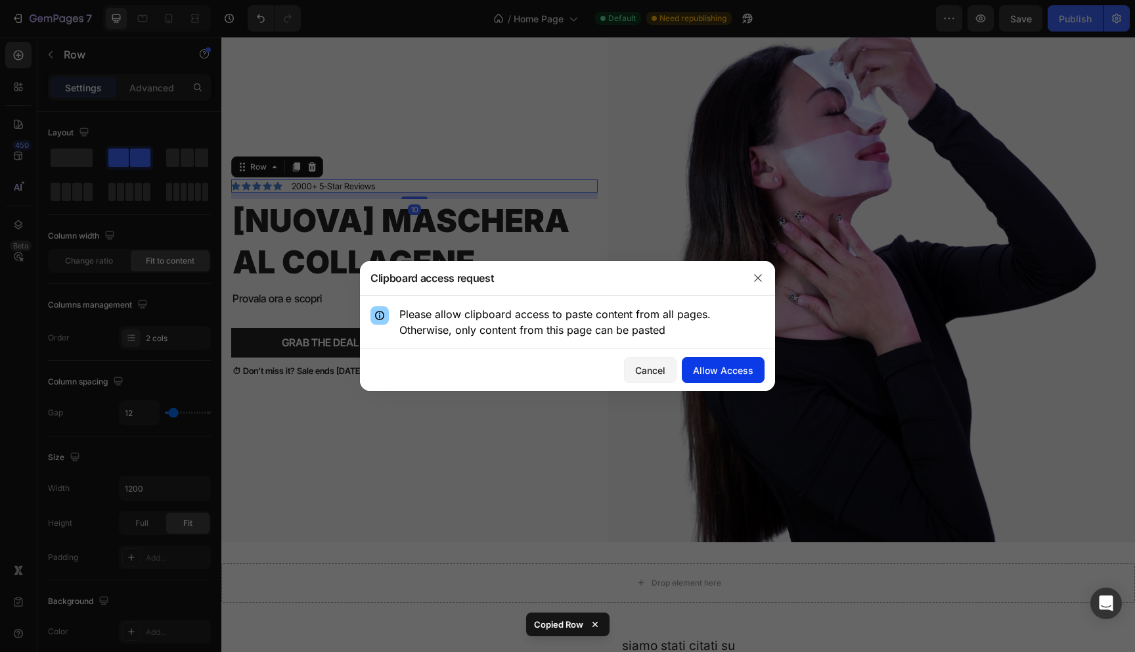
click at [718, 370] on div "Allow Access" at bounding box center [723, 370] width 60 height 14
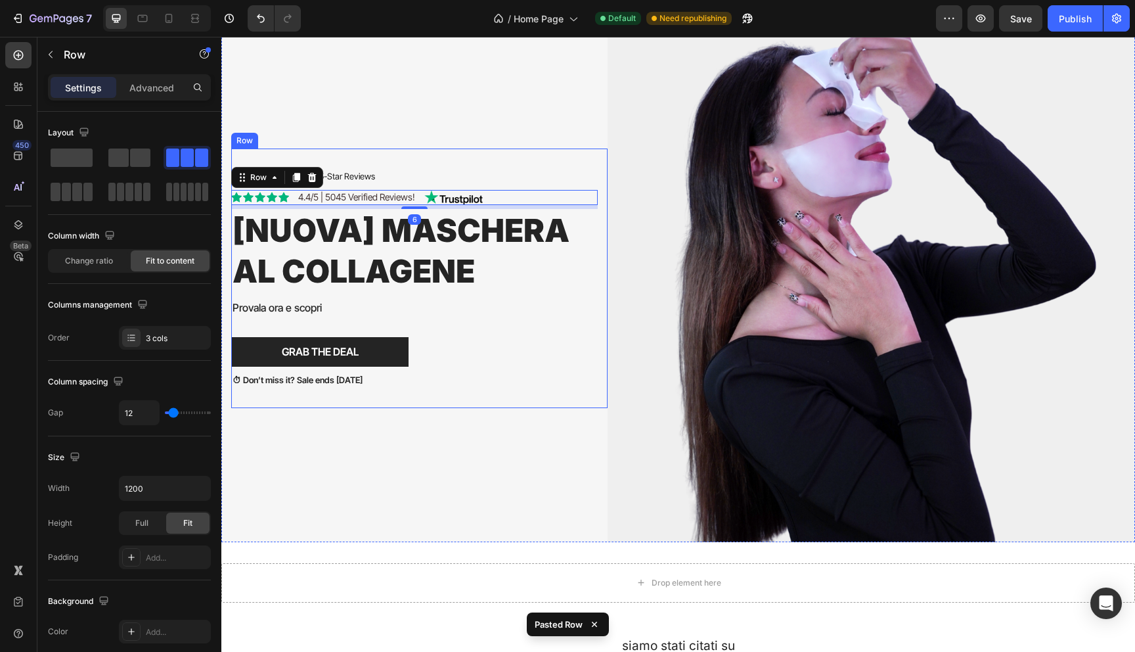
click at [428, 160] on div "Icon Icon Icon Icon Icon Icon List 2000+ 5-Star Reviews Text Block Row Icon Ico…" at bounding box center [419, 277] width 376 height 259
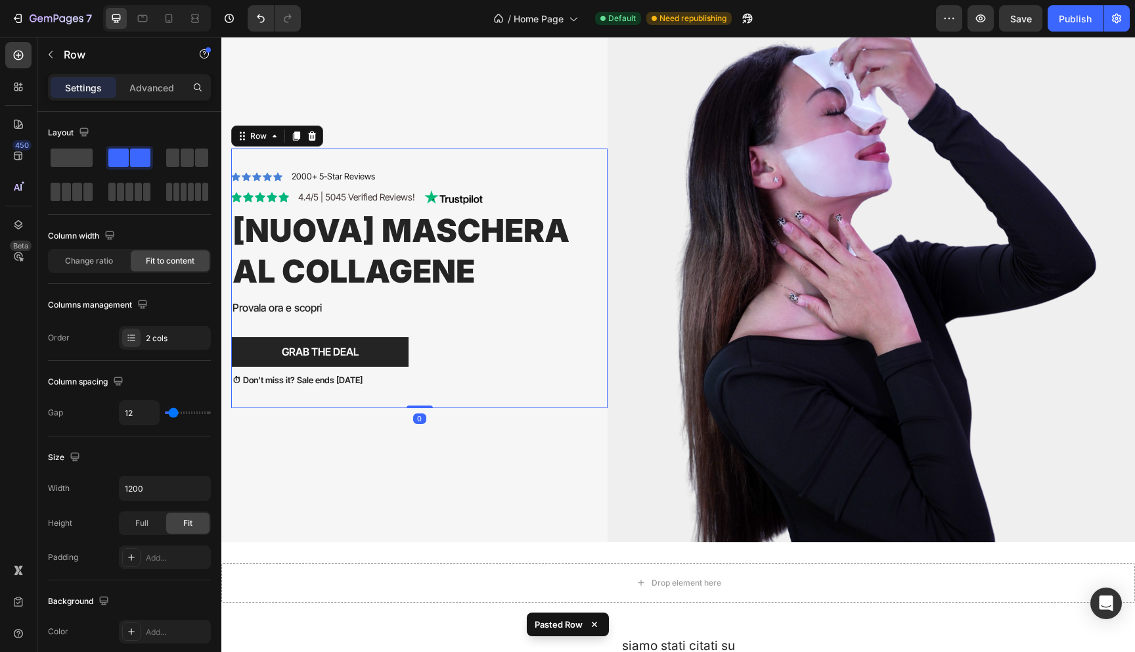
click at [411, 179] on div "Icon Icon Icon Icon Icon Icon List 2000+ 5-Star Reviews Text Block Row" at bounding box center [414, 176] width 367 height 14
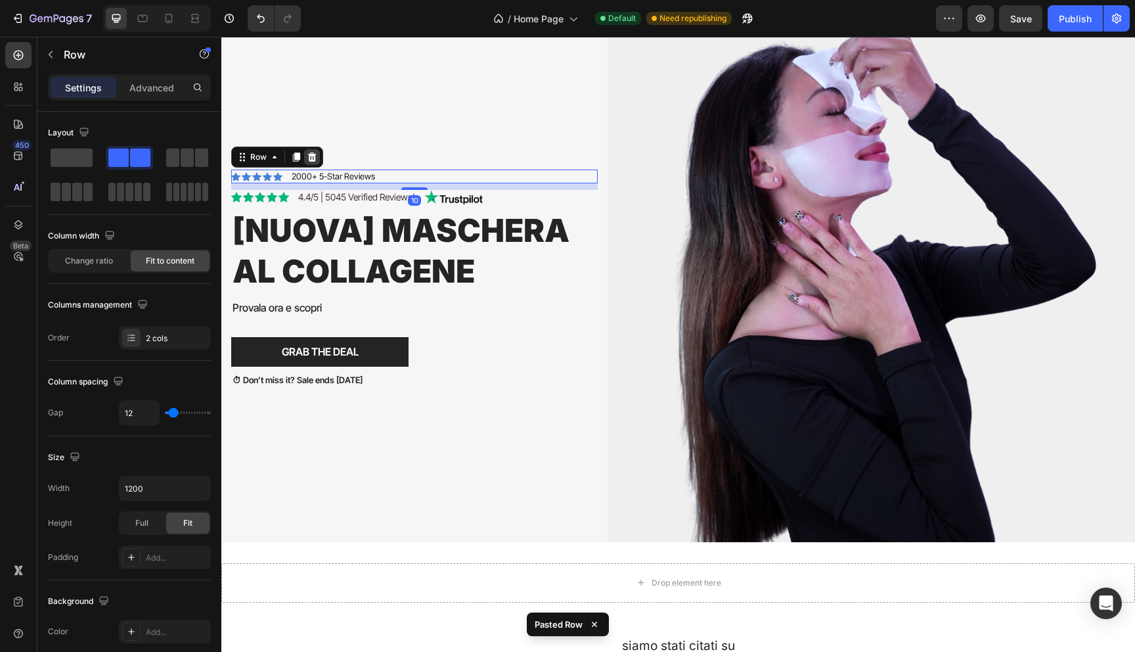
click at [311, 154] on icon at bounding box center [312, 157] width 11 height 11
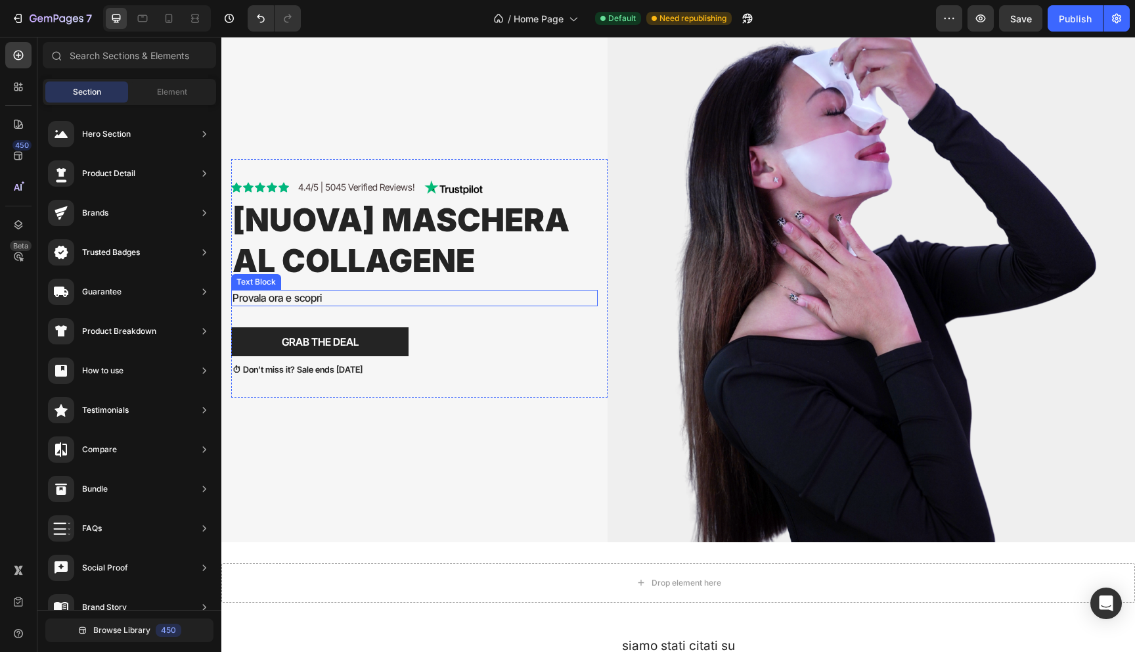
click at [274, 298] on p "Provala ora e scopri" at bounding box center [415, 298] width 364 height 14
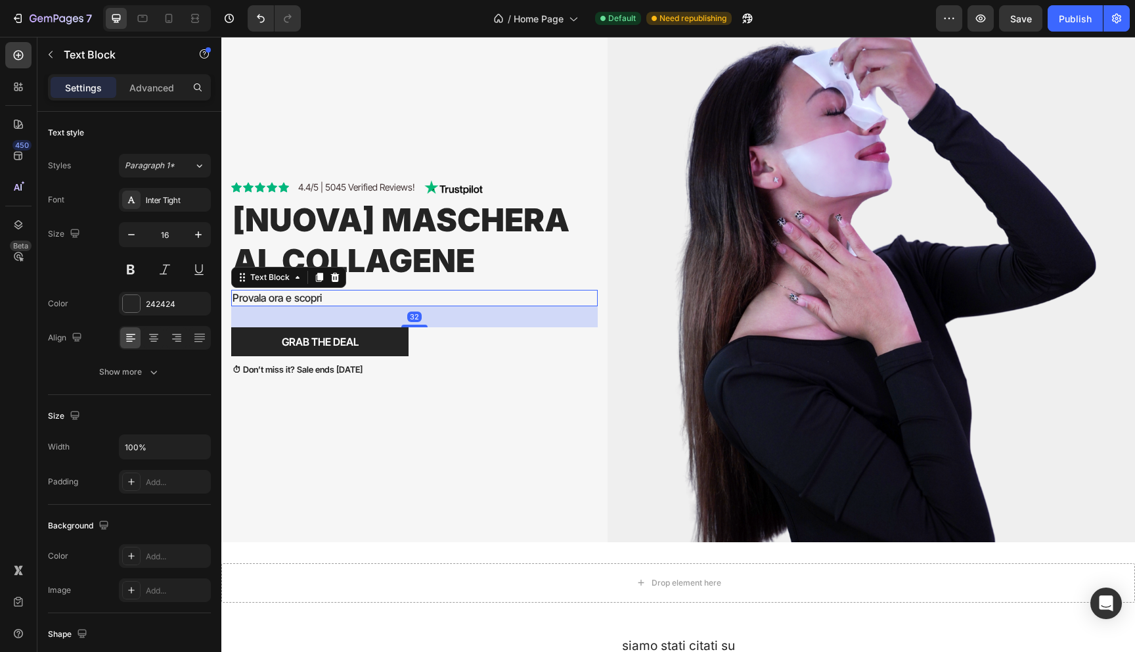
click at [274, 298] on p "Provala ora e scopri" at bounding box center [415, 298] width 364 height 14
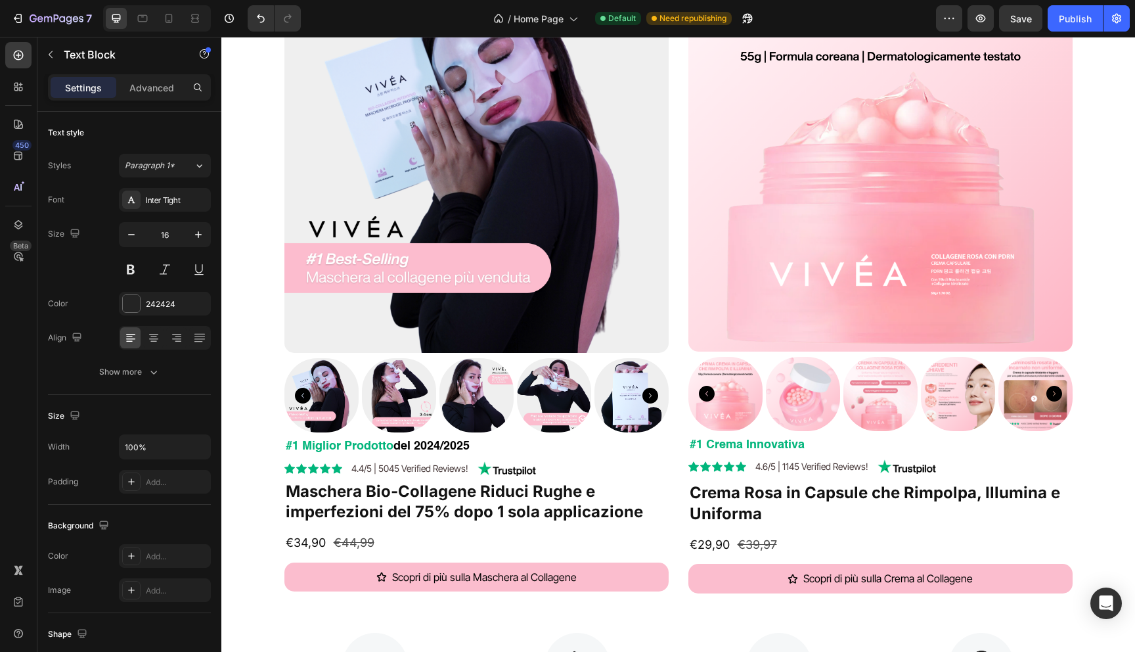
scroll to position [213, 0]
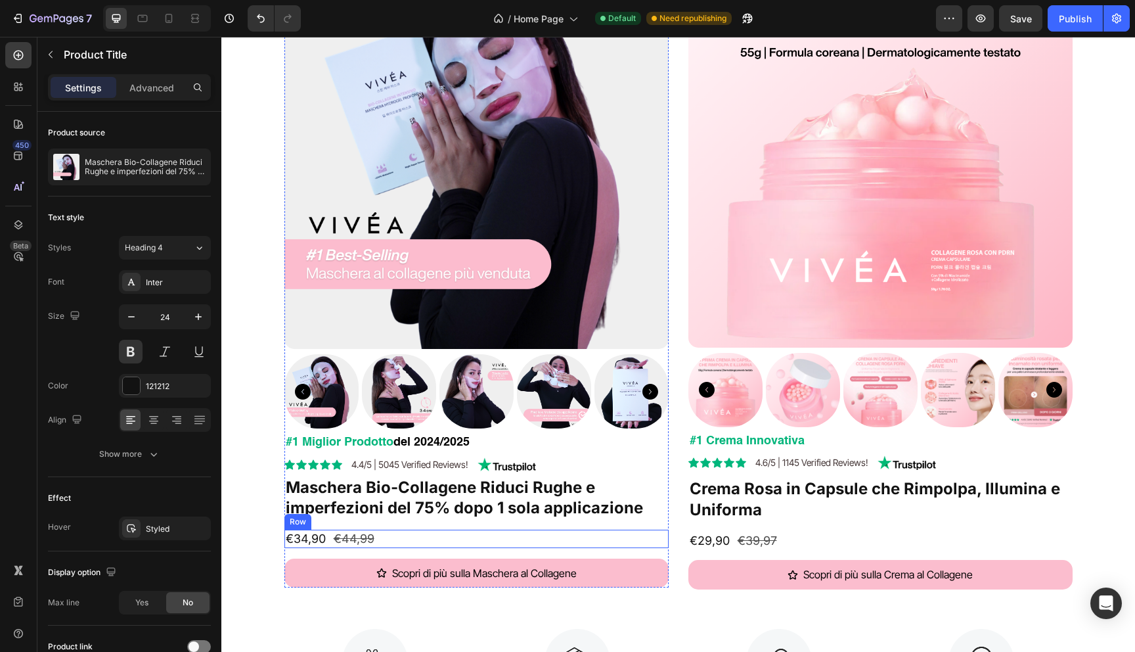
click at [380, 493] on h1 "Maschera Bio-Collagene Riduci Rughe e imperfezioni del 75% dopo 1 sola applicaz…" at bounding box center [476, 497] width 384 height 43
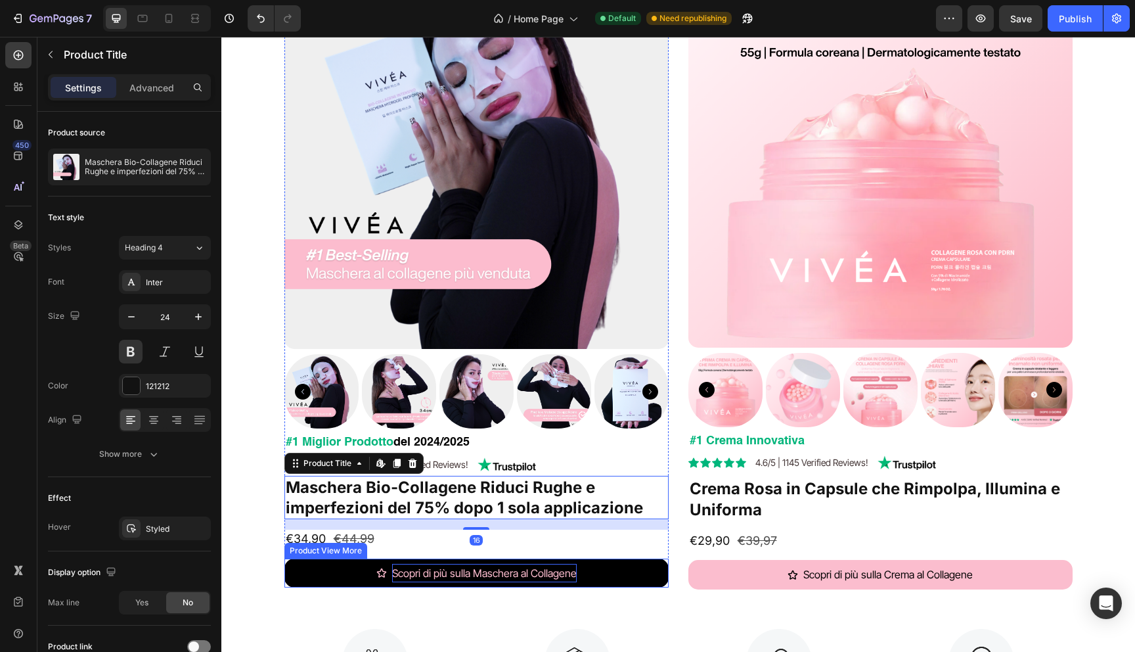
click at [412, 566] on div "Scopri di più sulla Maschera al Collagene" at bounding box center [484, 573] width 185 height 19
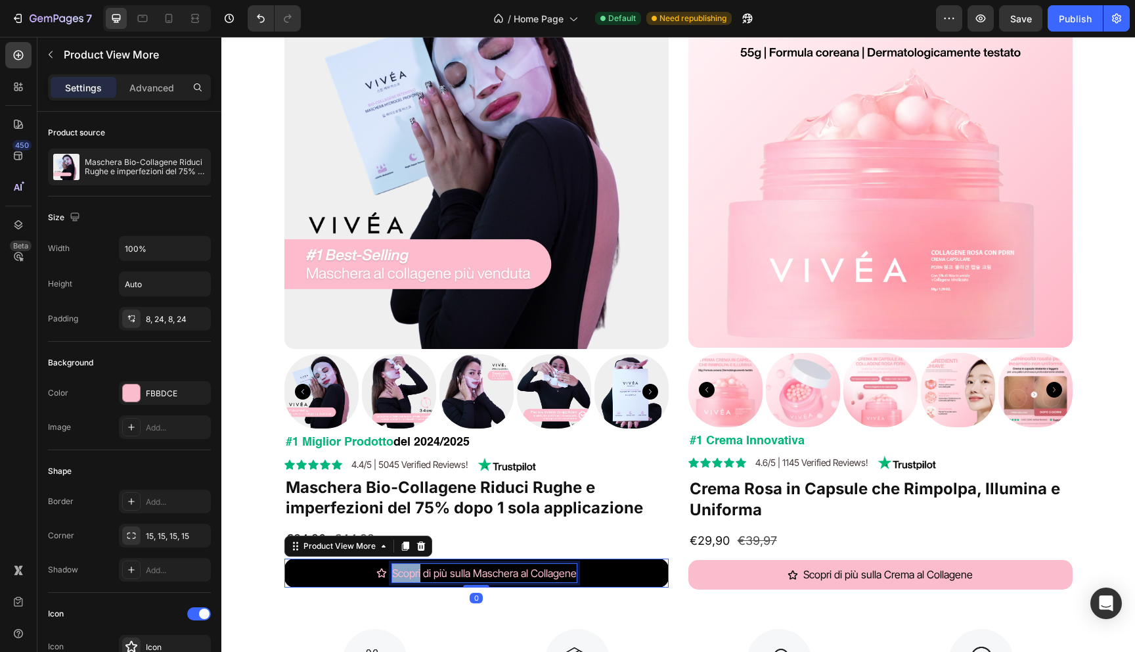
click at [412, 566] on div "Scopri di più sulla Maschera al Collagene" at bounding box center [484, 573] width 185 height 19
click at [412, 566] on p "Scopri di più sulla Maschera al Collagene" at bounding box center [484, 573] width 185 height 19
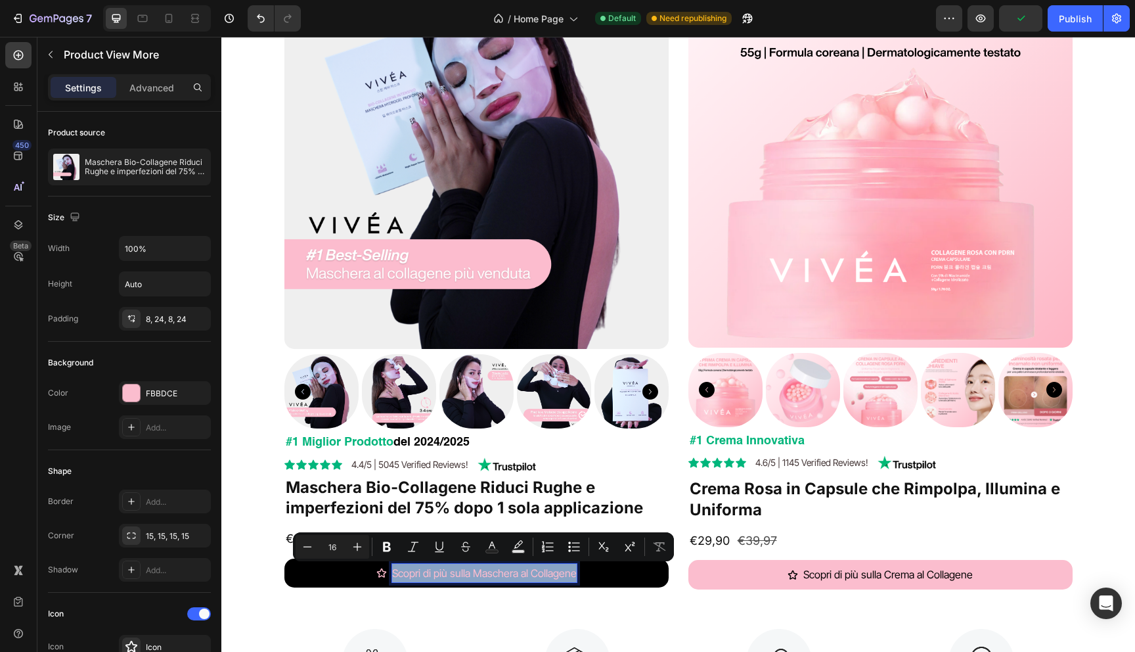
copy p "Scopri di più sulla Maschera al Collagene"
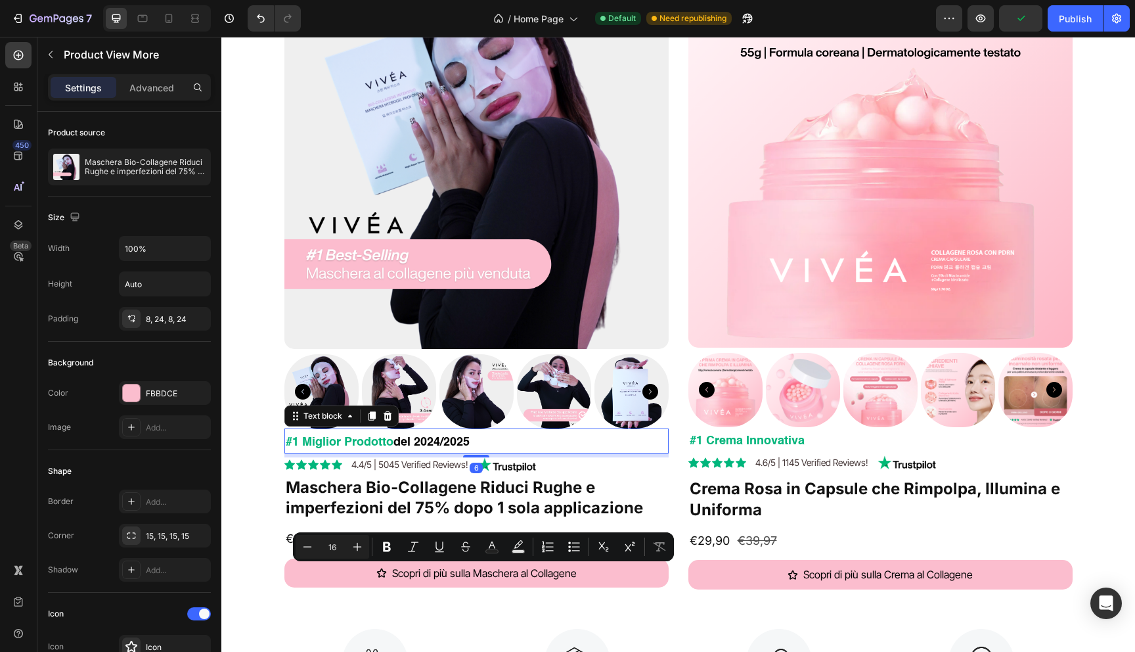
click at [451, 449] on p "#1 Miglior Prodotto del 2024/2025" at bounding box center [477, 442] width 382 height 19
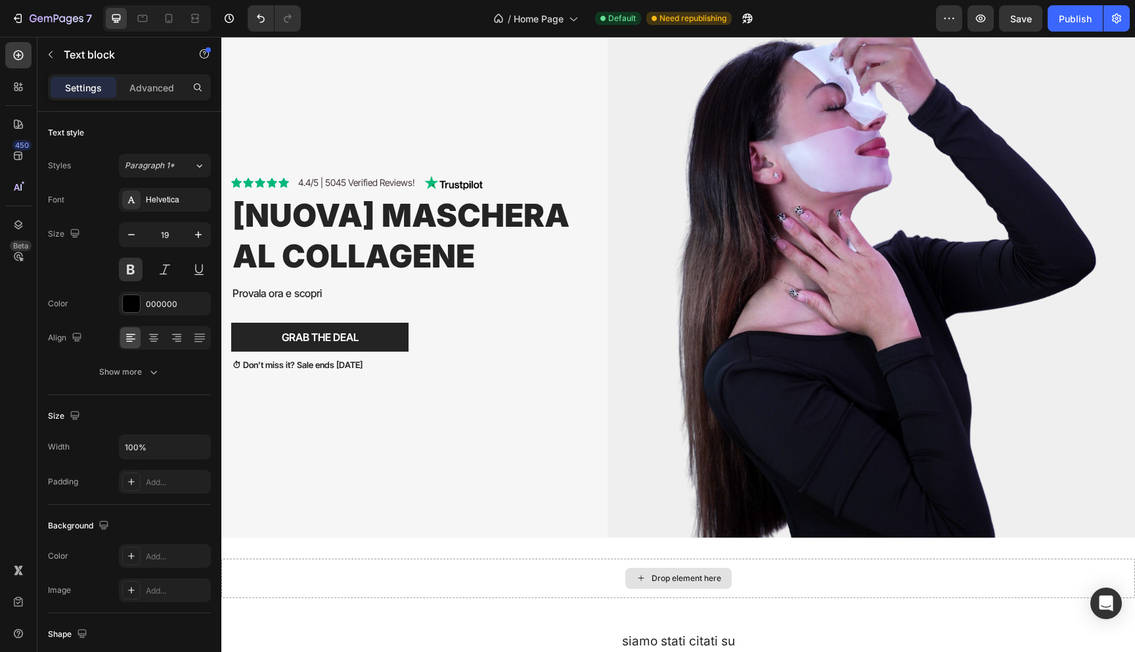
scroll to position [1019, 0]
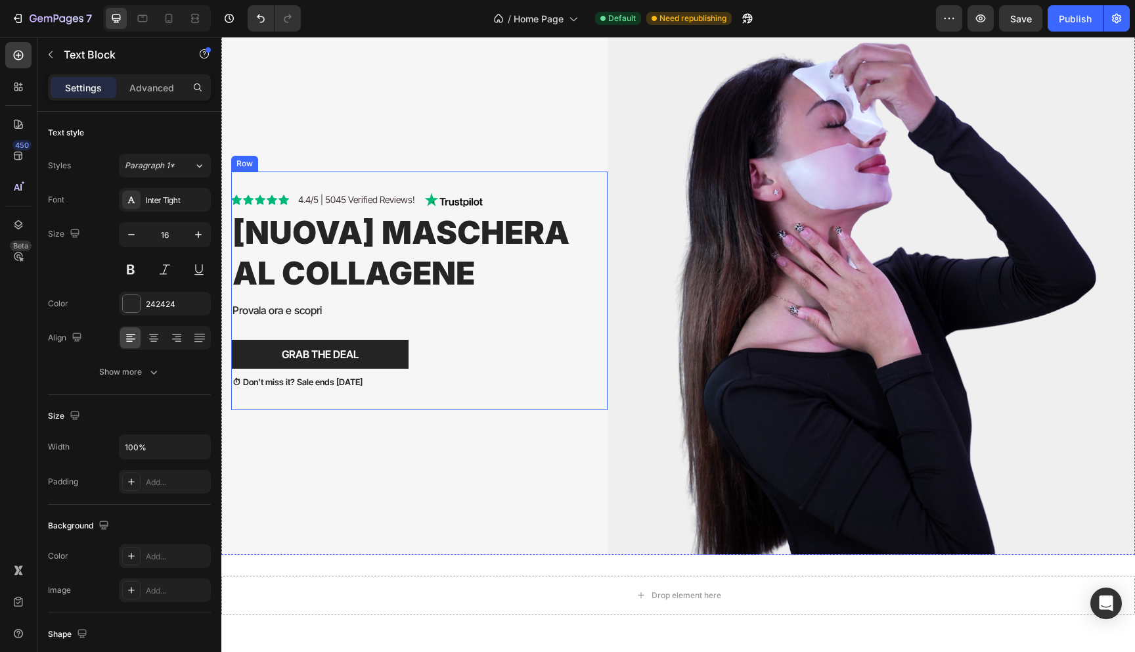
click at [301, 307] on p "Provala ora e scopri" at bounding box center [415, 310] width 364 height 14
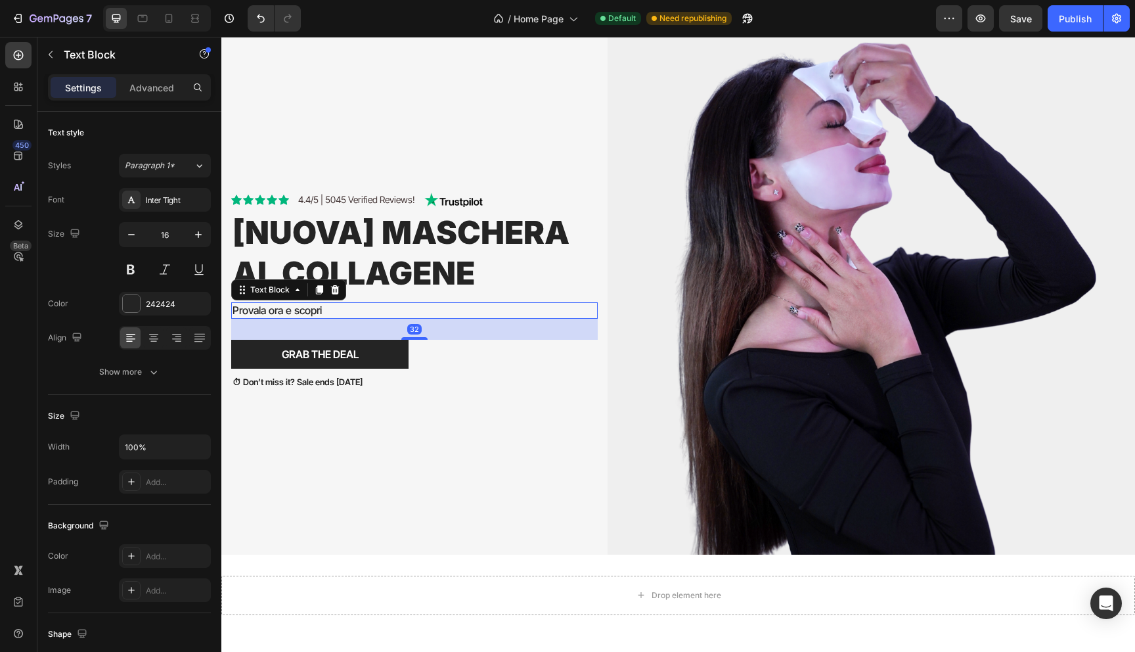
click at [301, 307] on p "Provala ora e scopri" at bounding box center [415, 310] width 364 height 14
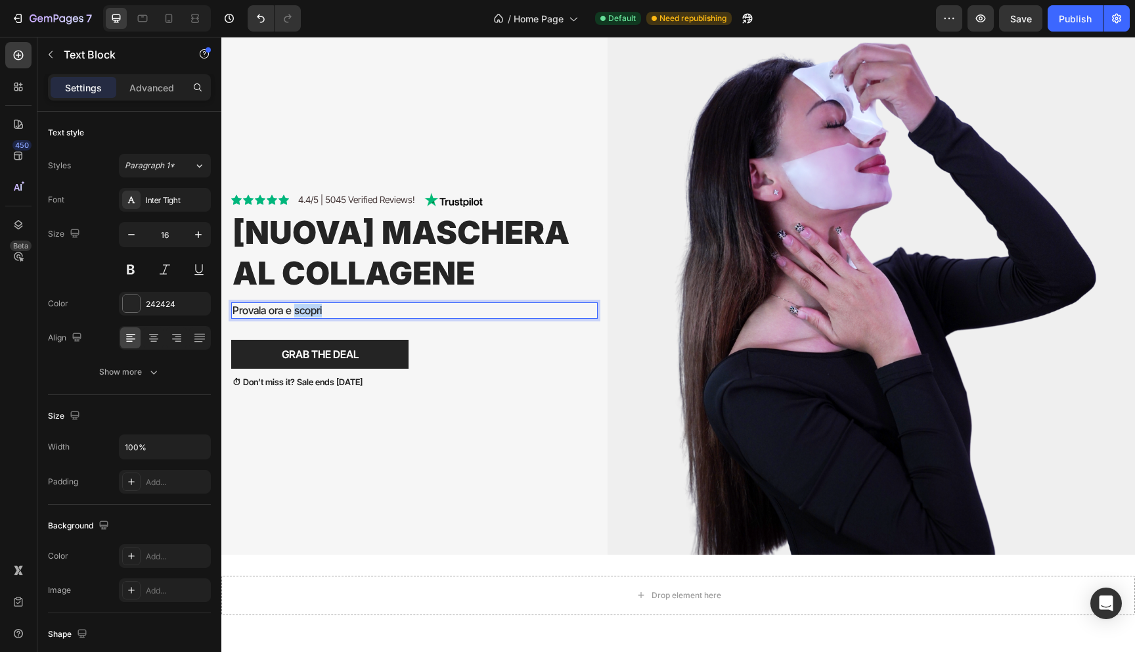
click at [301, 307] on p "Provala ora e scopri" at bounding box center [415, 310] width 364 height 14
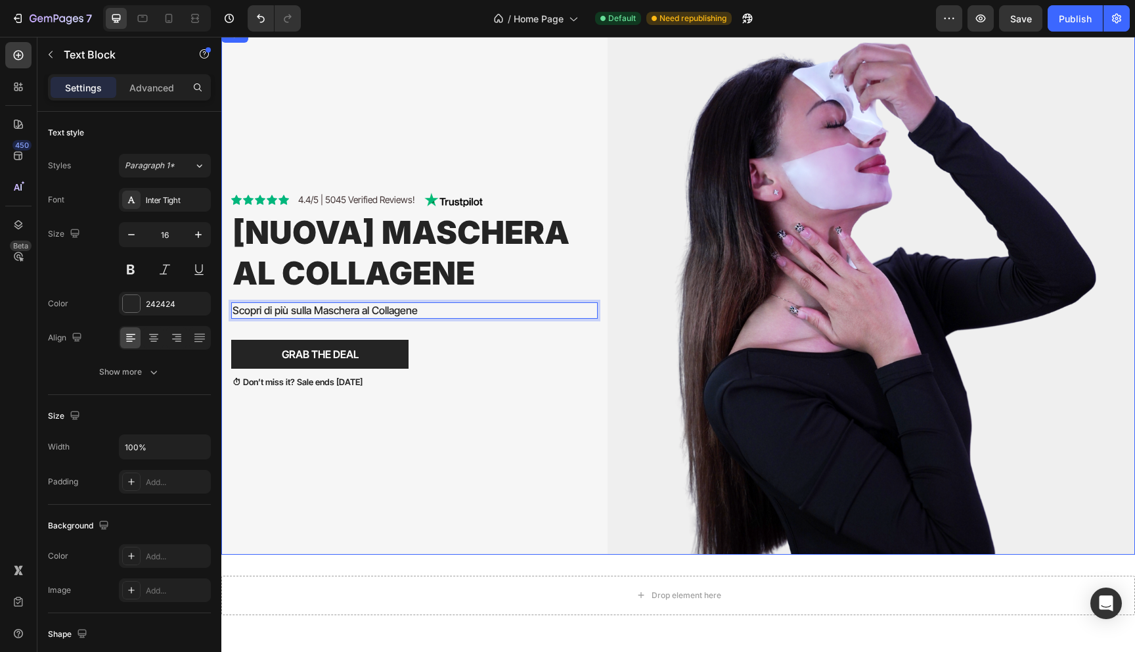
click at [336, 421] on div "Icon Icon Icon Icon Icon Icon List 4.4/5 | 5045 Verified Reviews! Text Block Im…" at bounding box center [419, 290] width 376 height 527
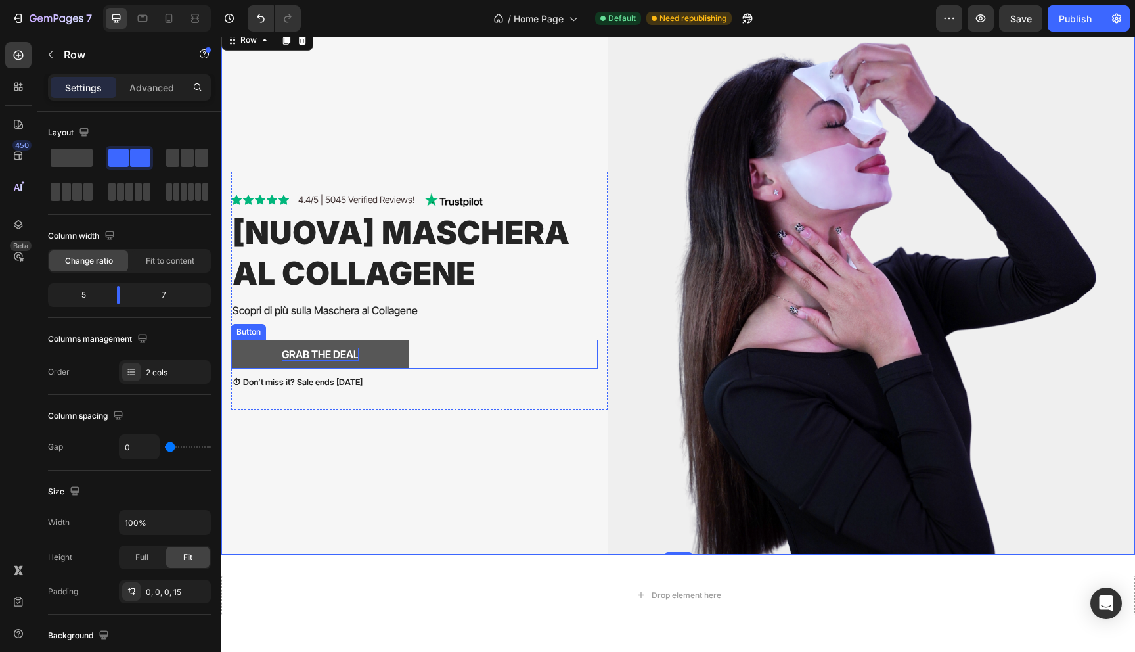
click at [321, 351] on div "Grab The Deal" at bounding box center [320, 354] width 77 height 14
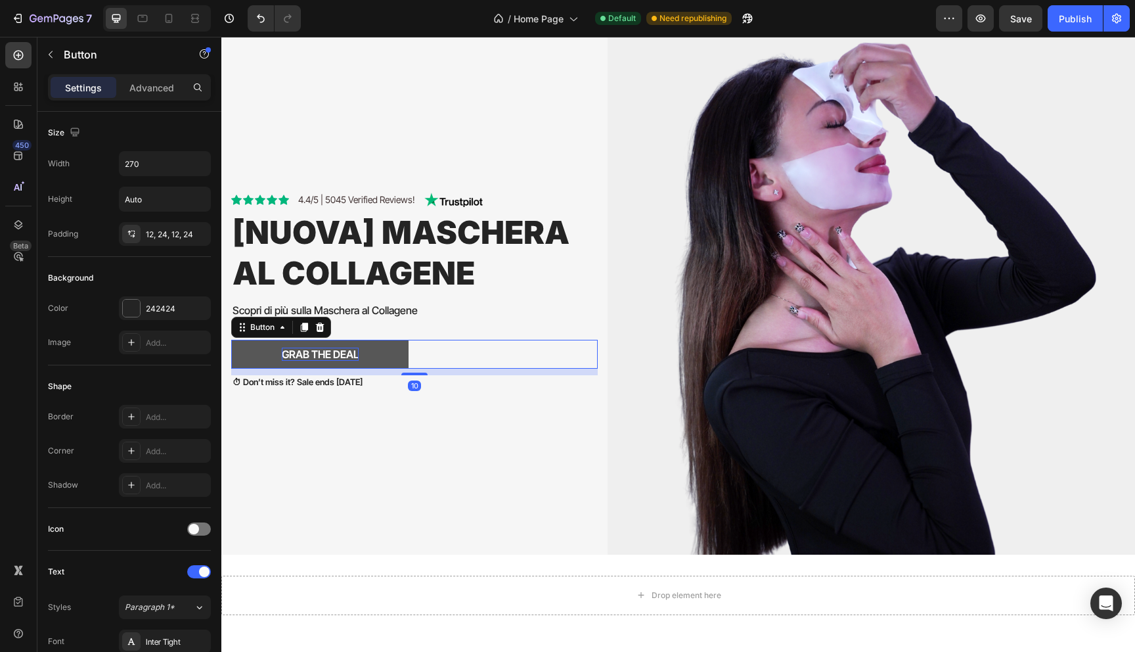
click at [321, 351] on div "Grab The Deal" at bounding box center [320, 354] width 77 height 14
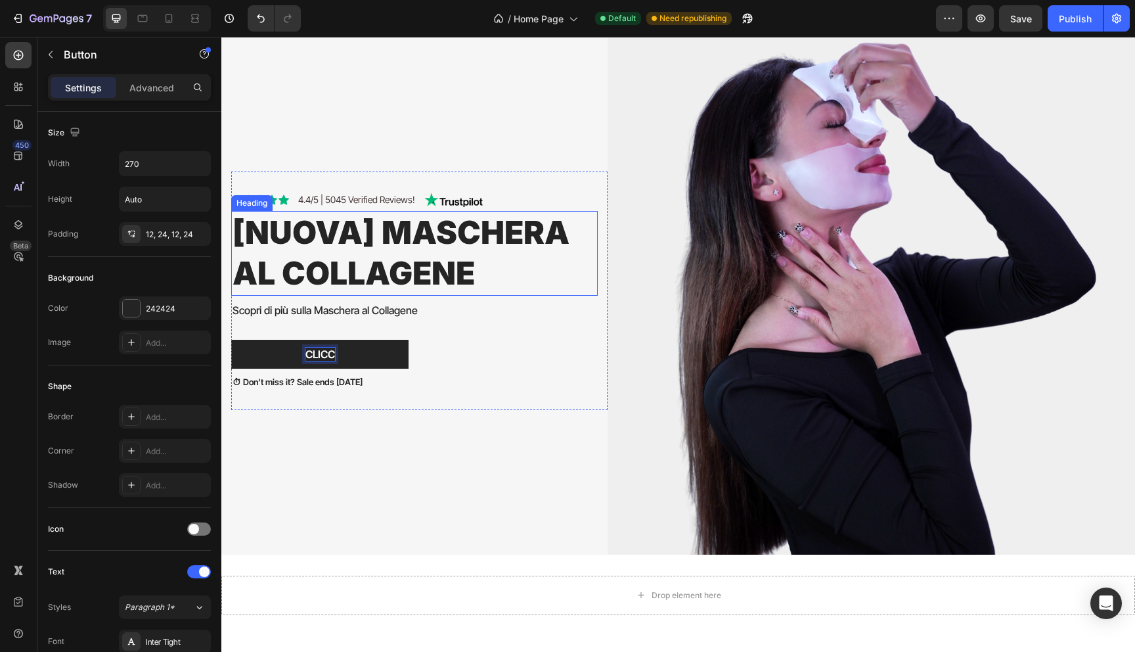
click at [231, 340] on button "Clicc" at bounding box center [319, 355] width 177 height 30
click at [231, 340] on button "Clicca per" at bounding box center [319, 355] width 177 height 30
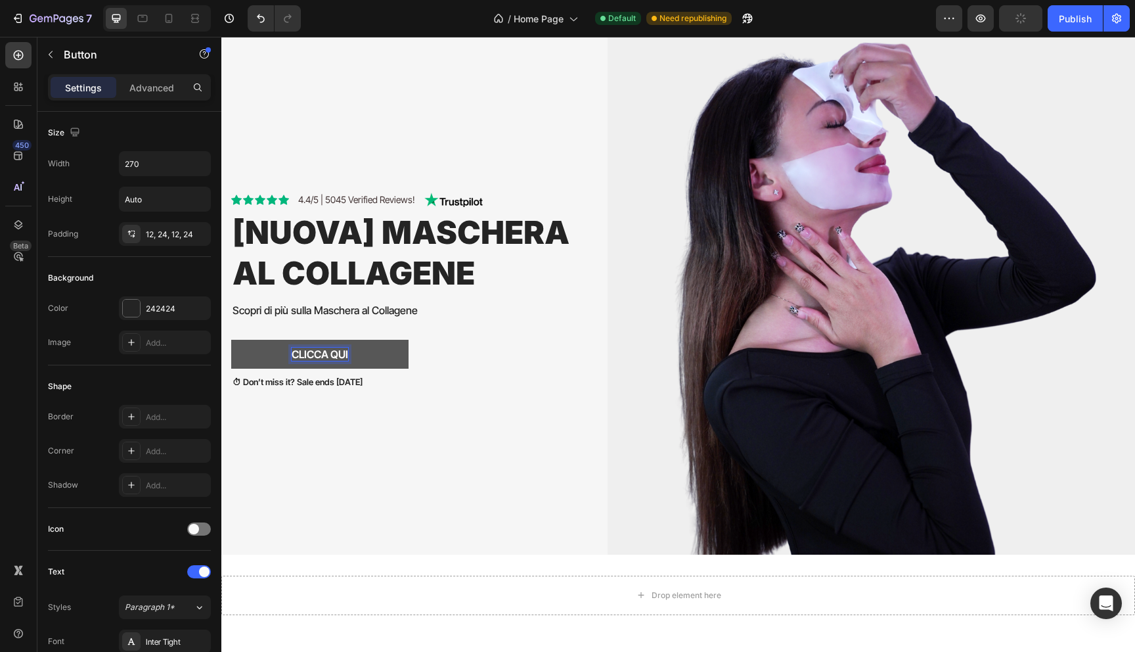
click at [338, 365] on button "Clicca qui" at bounding box center [319, 355] width 177 height 30
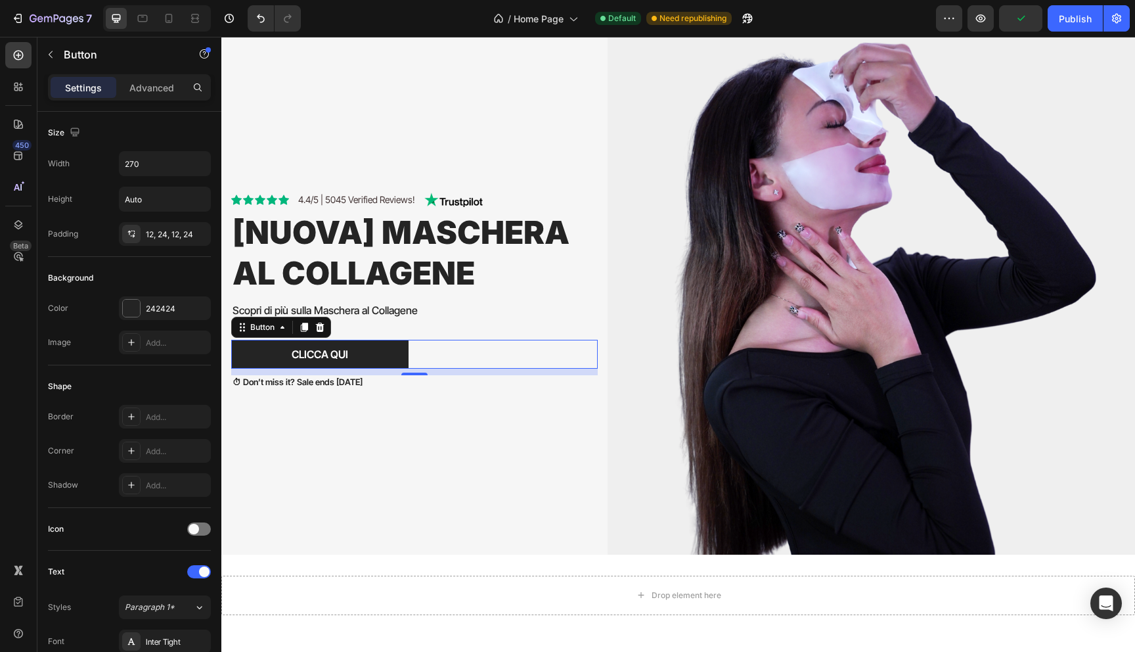
click at [328, 460] on div "Icon Icon Icon Icon Icon Icon List 4.4/5 | 5045 Verified Reviews! Text Block Im…" at bounding box center [419, 290] width 376 height 527
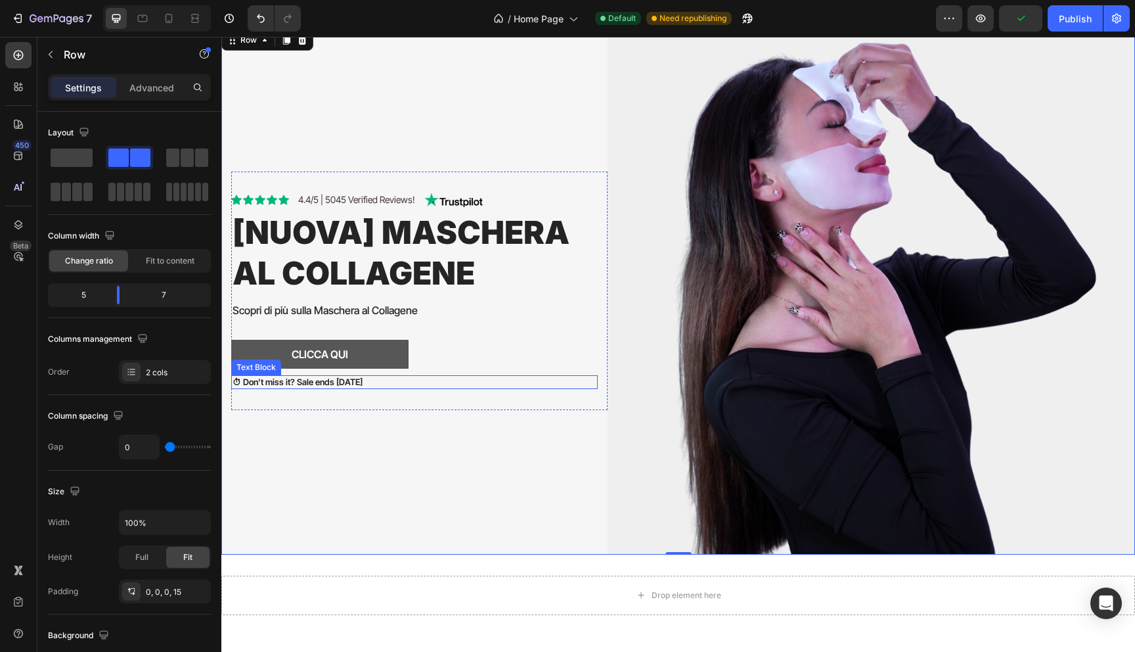
click at [273, 356] on button "Clicca qui" at bounding box center [319, 355] width 177 height 30
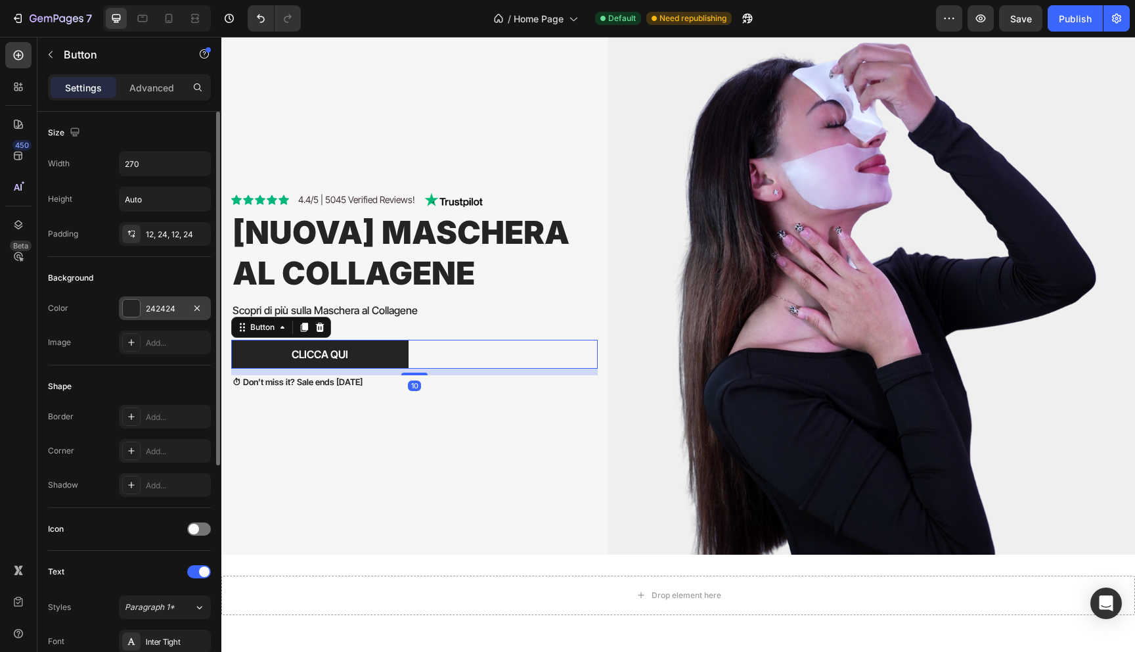
click at [123, 300] on div at bounding box center [131, 308] width 17 height 17
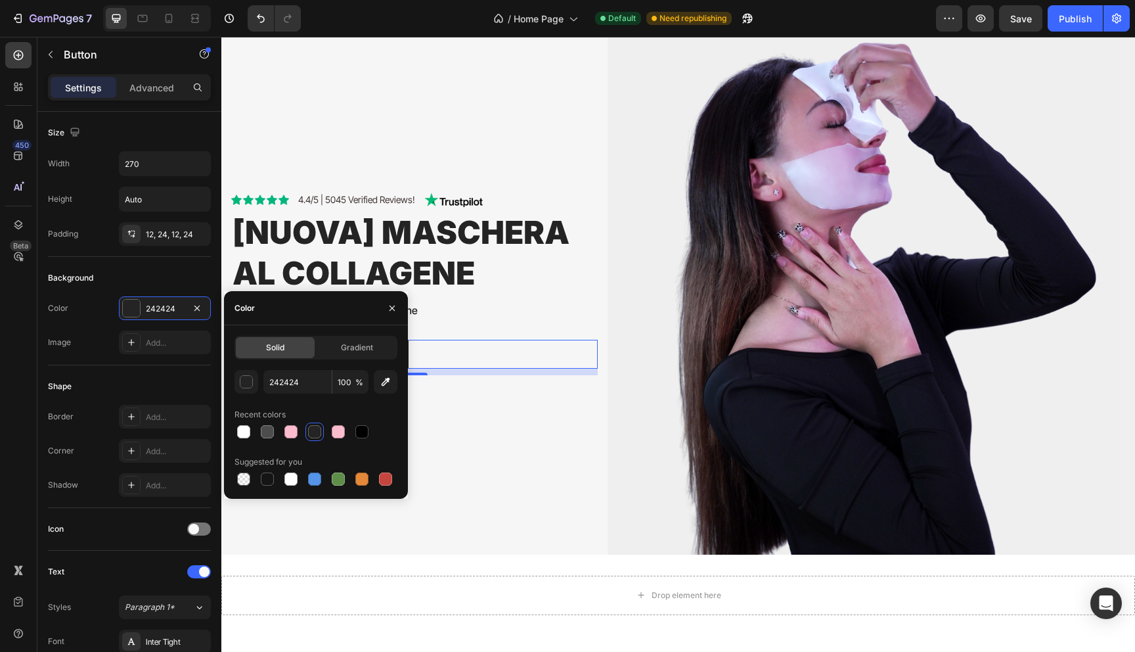
click at [280, 432] on div at bounding box center [315, 431] width 163 height 18
click at [293, 432] on div at bounding box center [290, 431] width 13 height 13
type input "FCBCCE"
click at [148, 384] on div "Shape" at bounding box center [129, 386] width 163 height 21
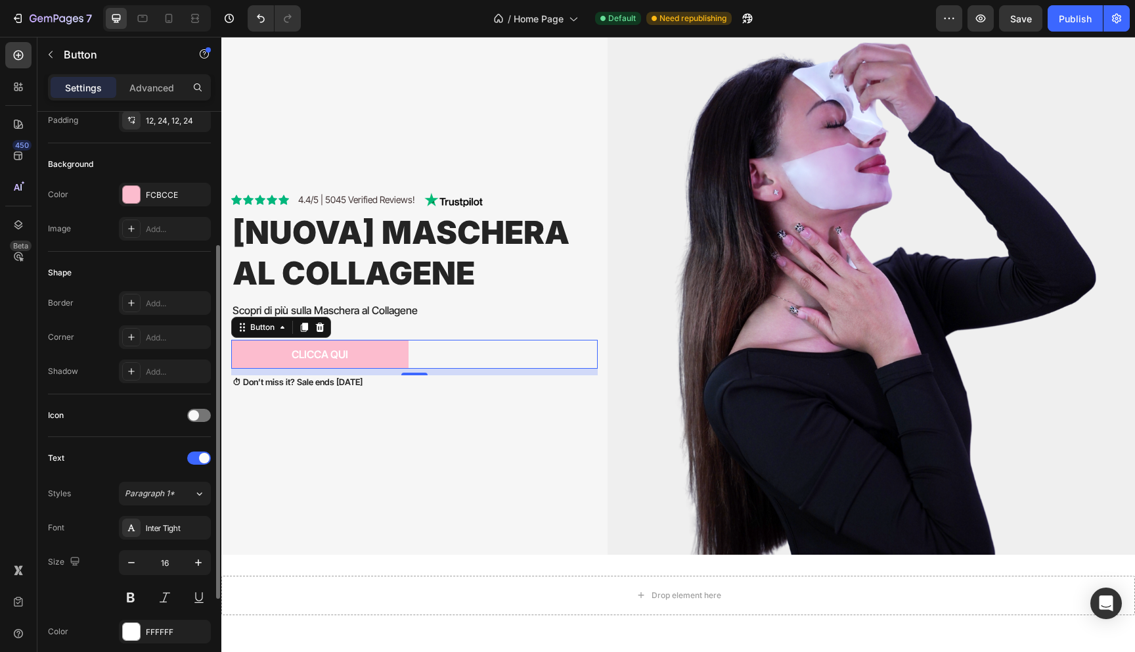
scroll to position [213, 0]
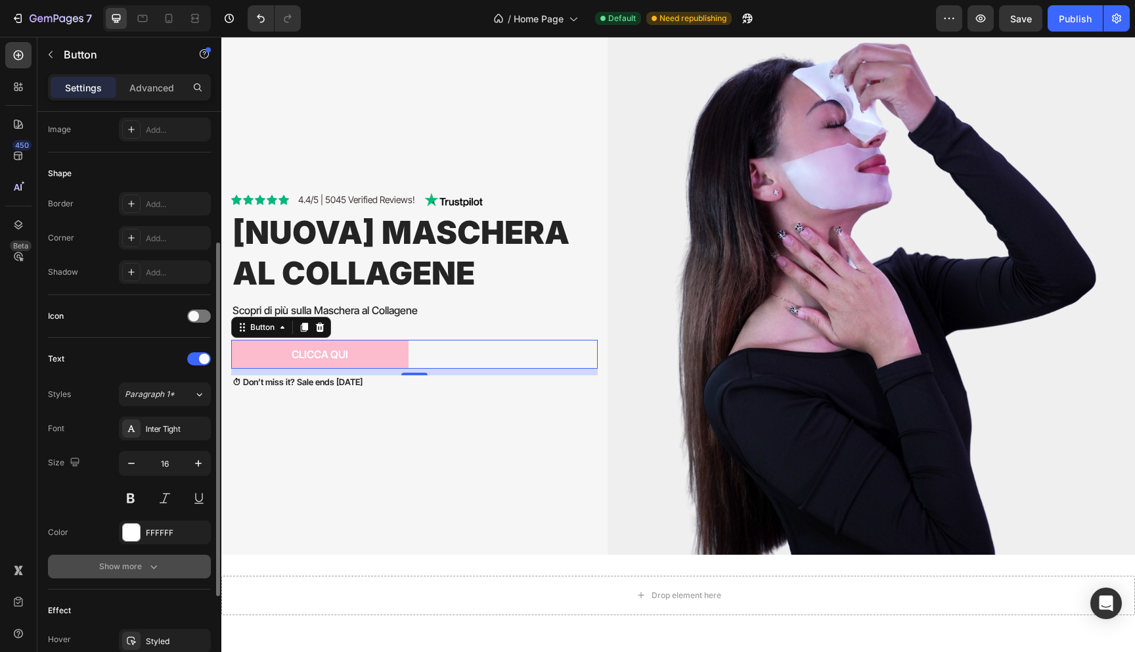
click at [150, 566] on icon "button" at bounding box center [153, 566] width 13 height 13
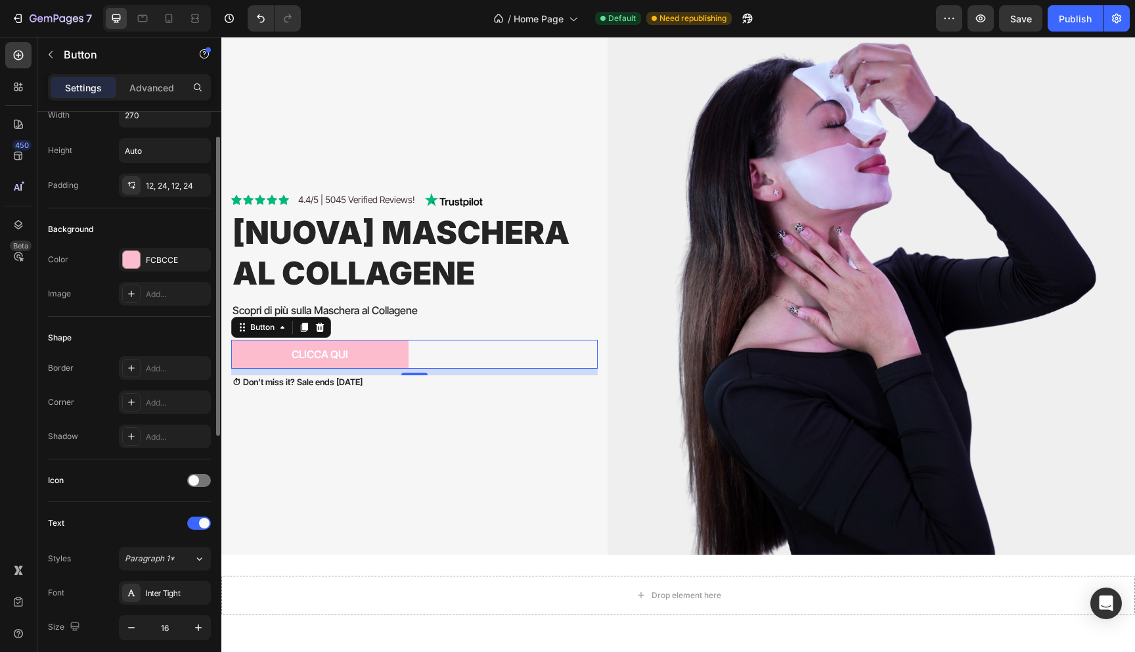
scroll to position [0, 0]
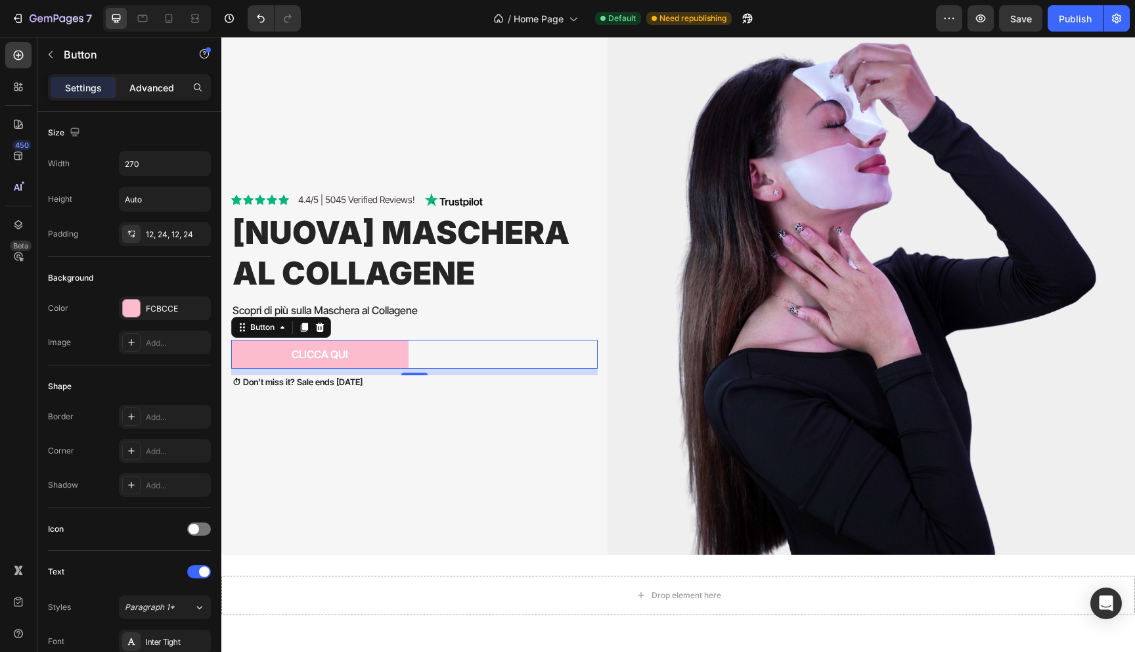
click at [155, 78] on div "Advanced" at bounding box center [152, 87] width 66 height 21
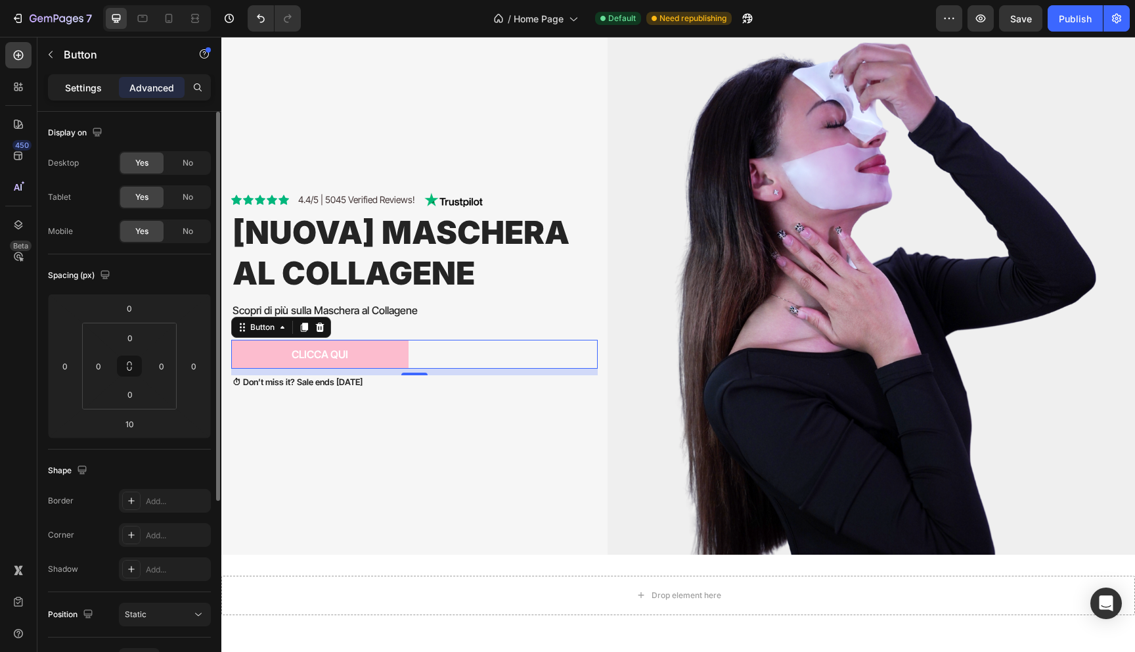
click at [78, 90] on p "Settings" at bounding box center [83, 88] width 37 height 14
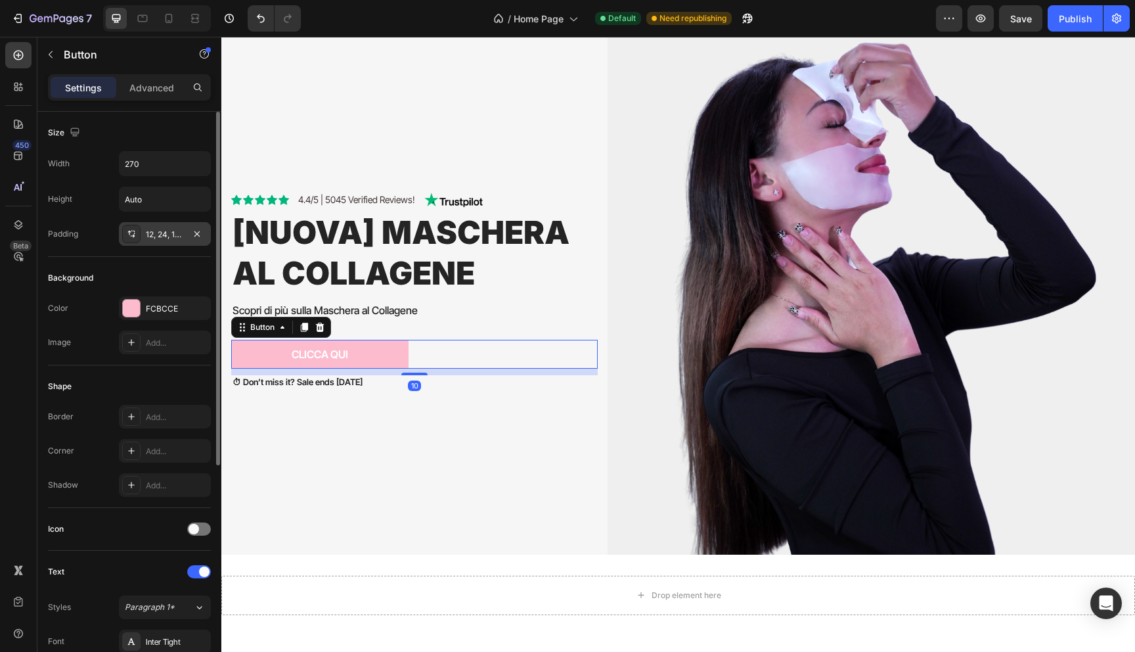
click at [160, 238] on div "12, 24, 12, 24" at bounding box center [165, 235] width 38 height 12
click at [132, 373] on div "Shape Border Add... Corner Add... Shadow Add..." at bounding box center [129, 436] width 163 height 143
click at [171, 451] on div "Add..." at bounding box center [177, 451] width 62 height 12
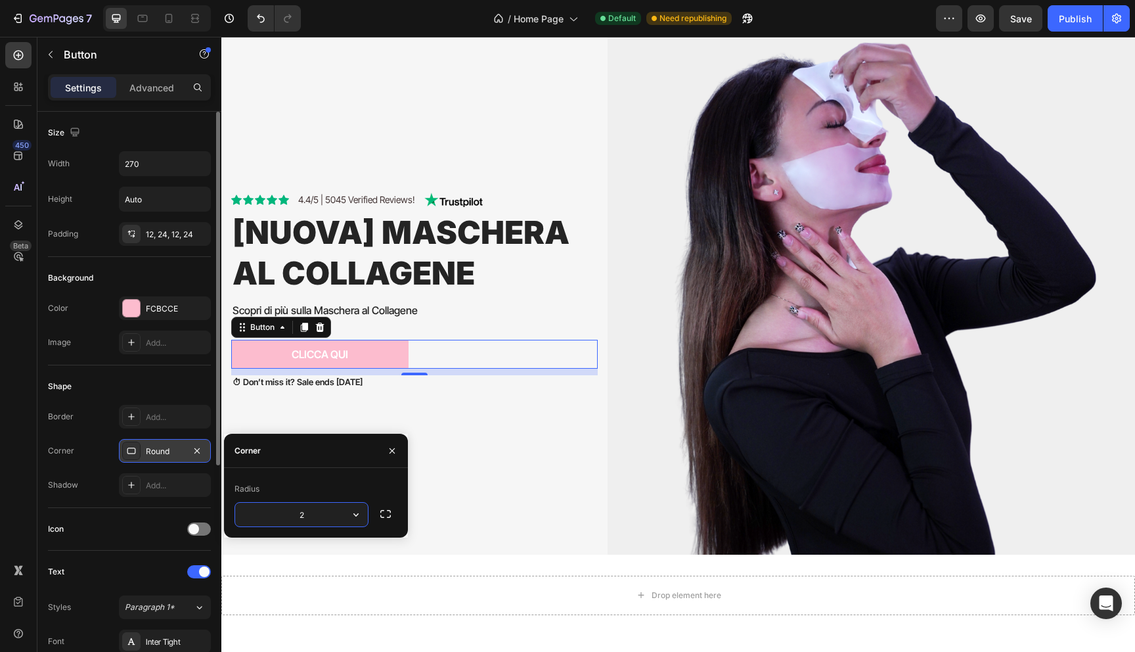
type input "20"
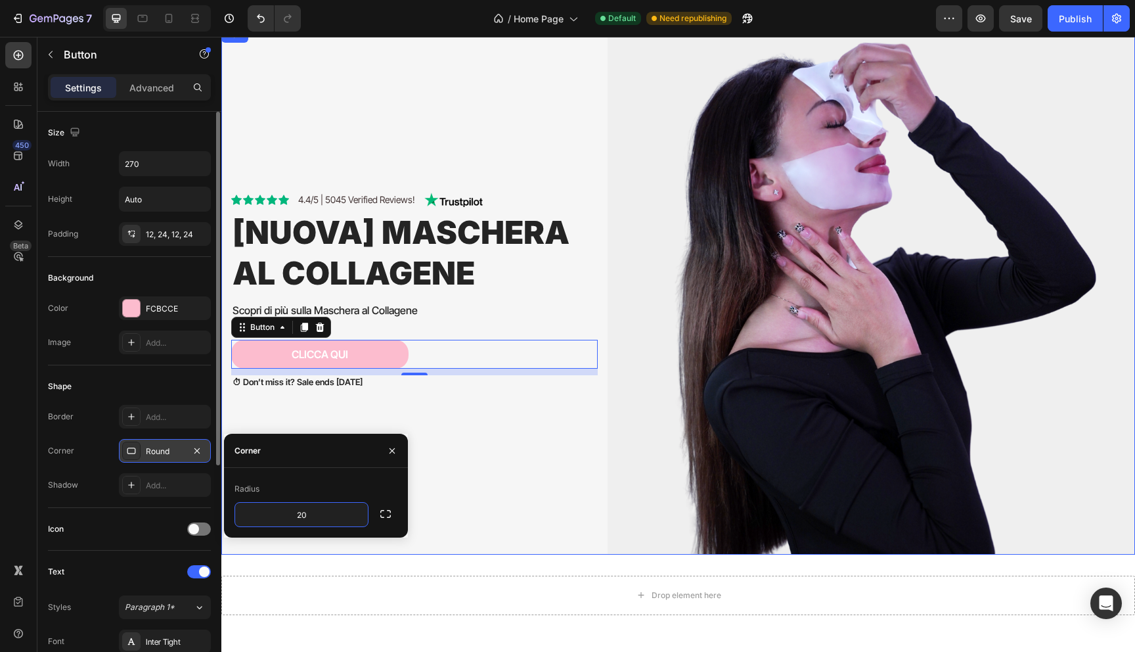
click at [516, 472] on div "Icon Icon Icon Icon Icon Icon List 4.4/5 | 5045 Verified Reviews! Text Block Im…" at bounding box center [419, 290] width 376 height 527
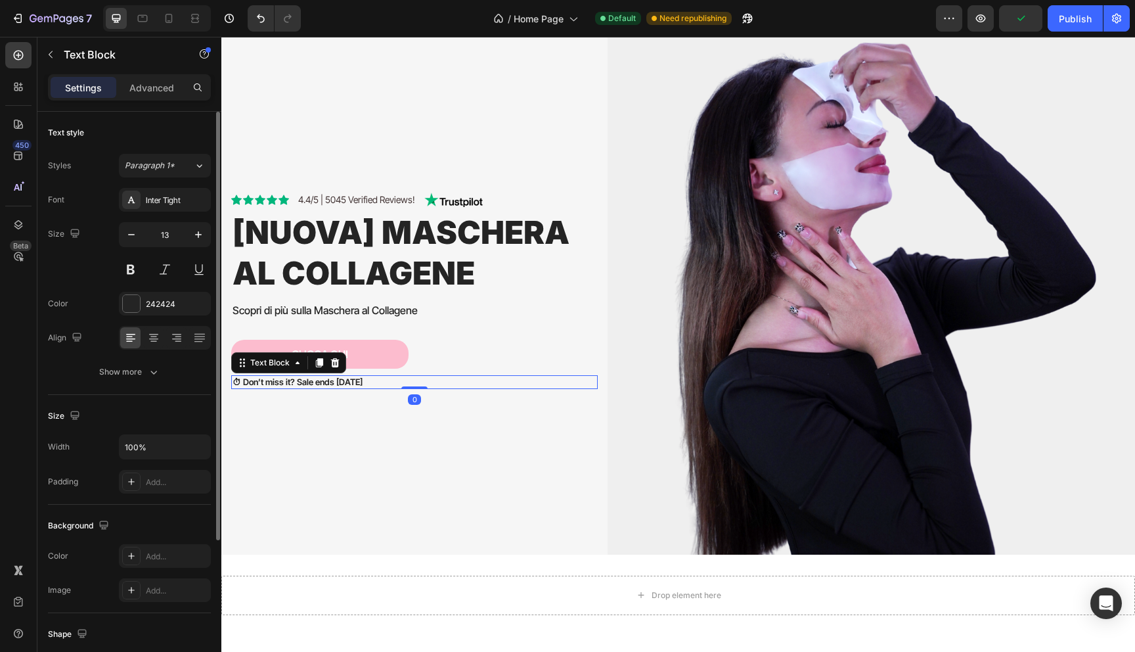
click at [267, 380] on p "⏱ Don’t miss it? Sale ends July 31st" at bounding box center [415, 381] width 364 height 11
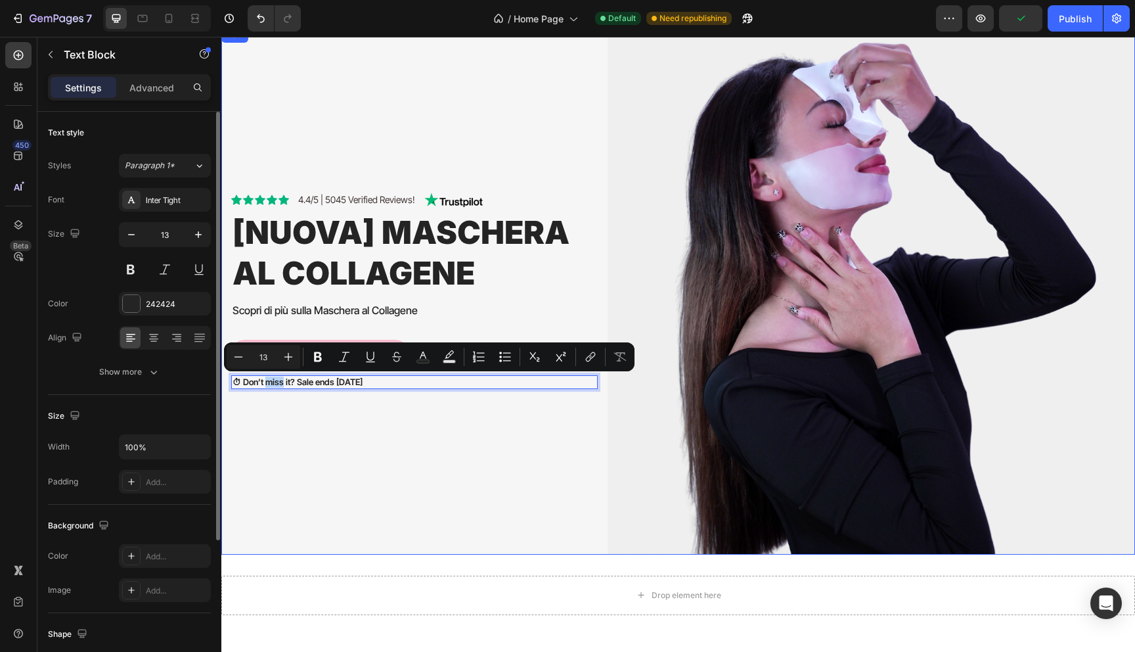
click at [290, 466] on div "Icon Icon Icon Icon Icon Icon List 4.4/5 | 5045 Verified Reviews! Text Block Im…" at bounding box center [419, 290] width 376 height 527
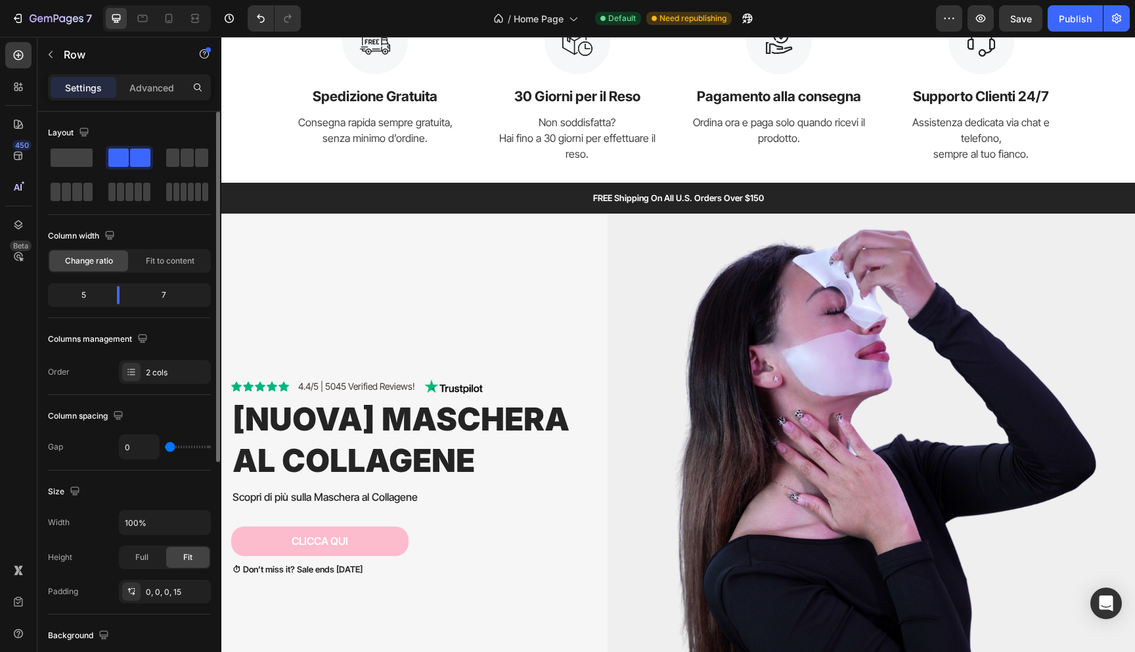
scroll to position [890, 0]
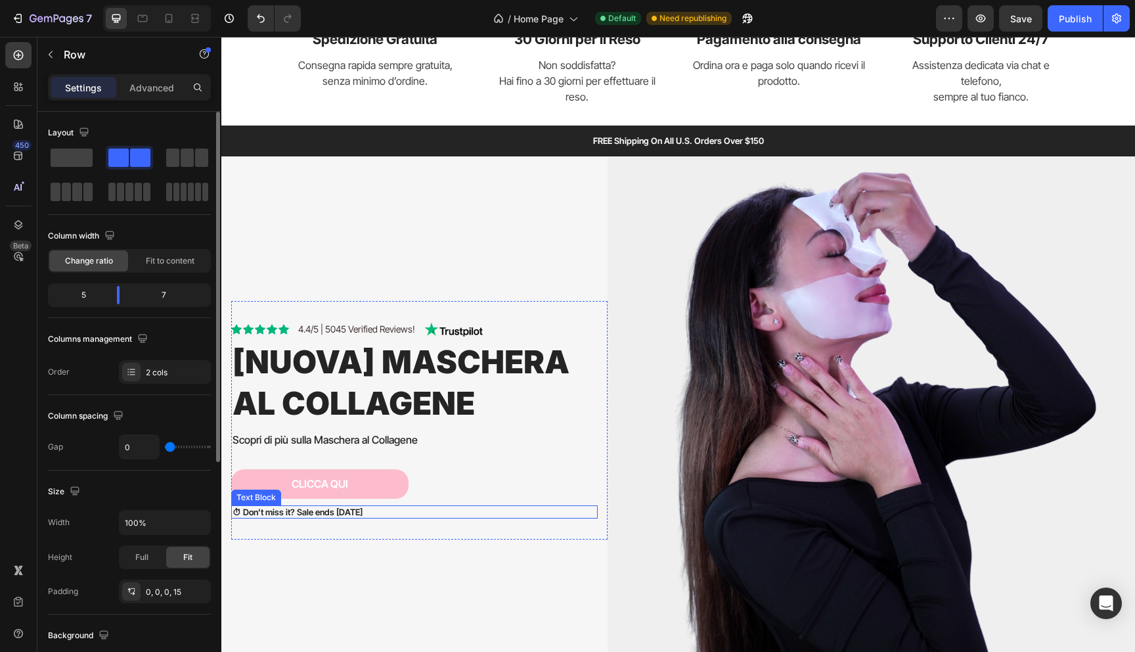
click at [370, 513] on p "⏱ Don’t miss it? Sale ends July 31st" at bounding box center [415, 511] width 364 height 11
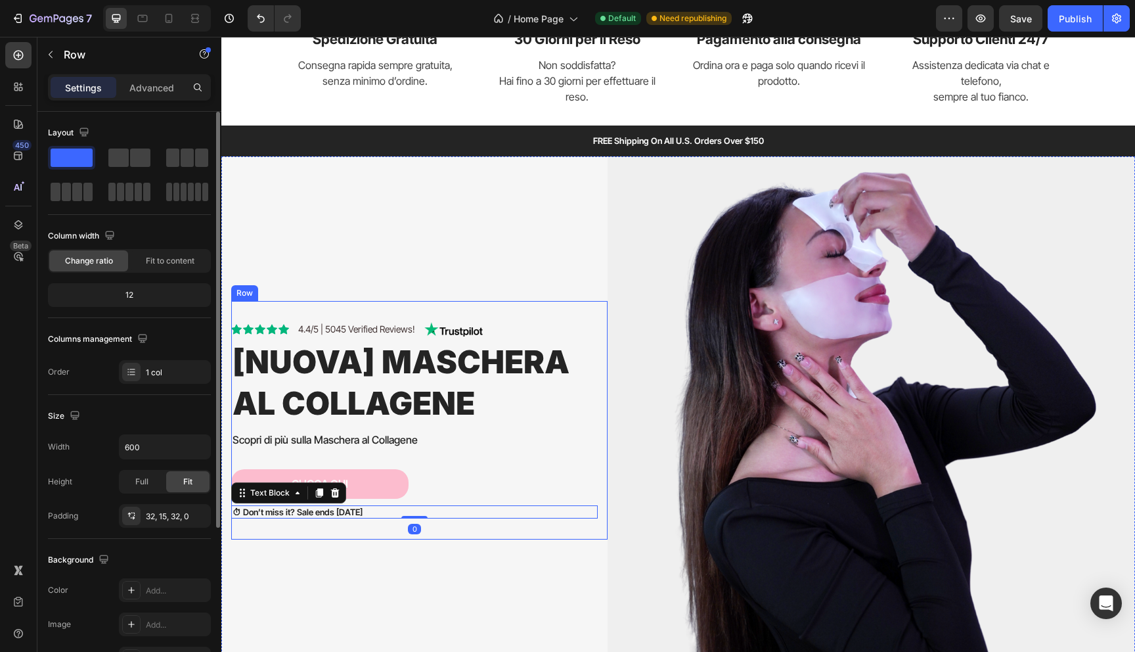
click at [378, 537] on div "Icon Icon Icon Icon Icon Icon List 4.4/5 | 5045 Verified Reviews! Text Block Im…" at bounding box center [419, 420] width 376 height 239
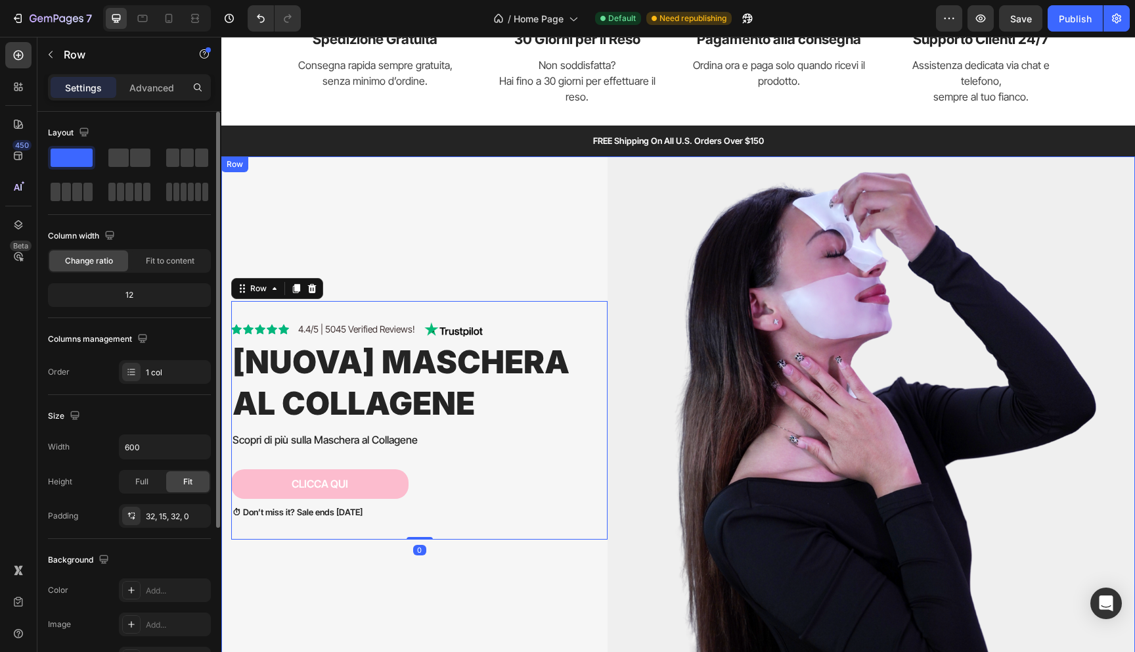
click at [443, 220] on div "Icon Icon Icon Icon Icon Icon List 4.4/5 | 5045 Verified Reviews! Text Block Im…" at bounding box center [419, 419] width 376 height 527
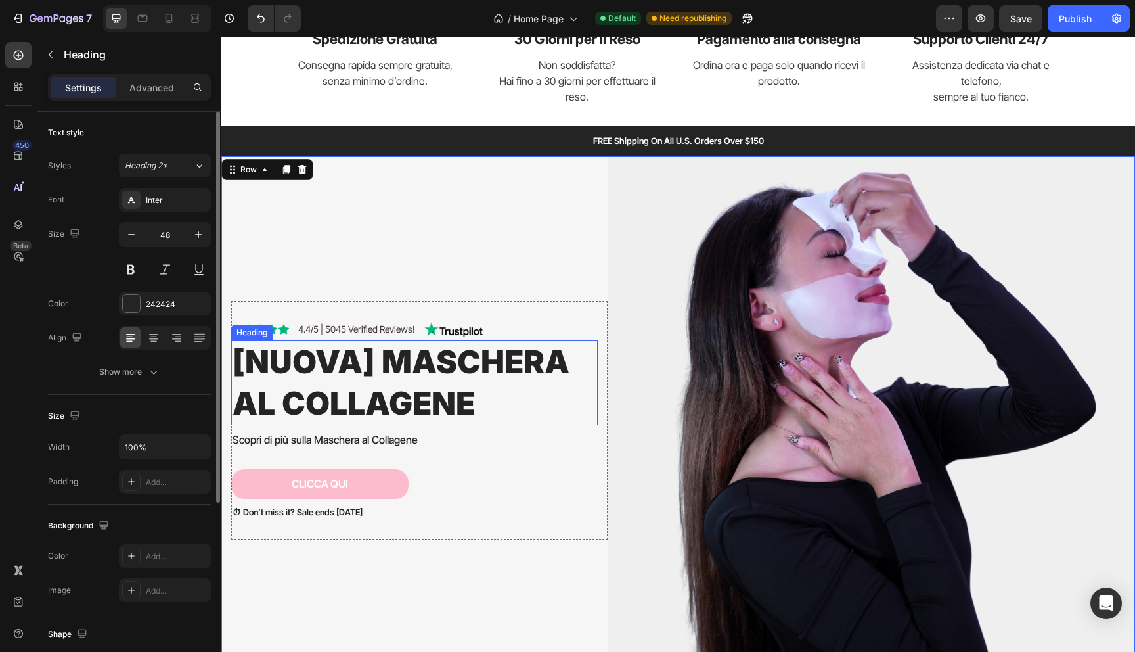
click at [382, 347] on h2 "[nuova] Maschera al collagene" at bounding box center [414, 382] width 367 height 85
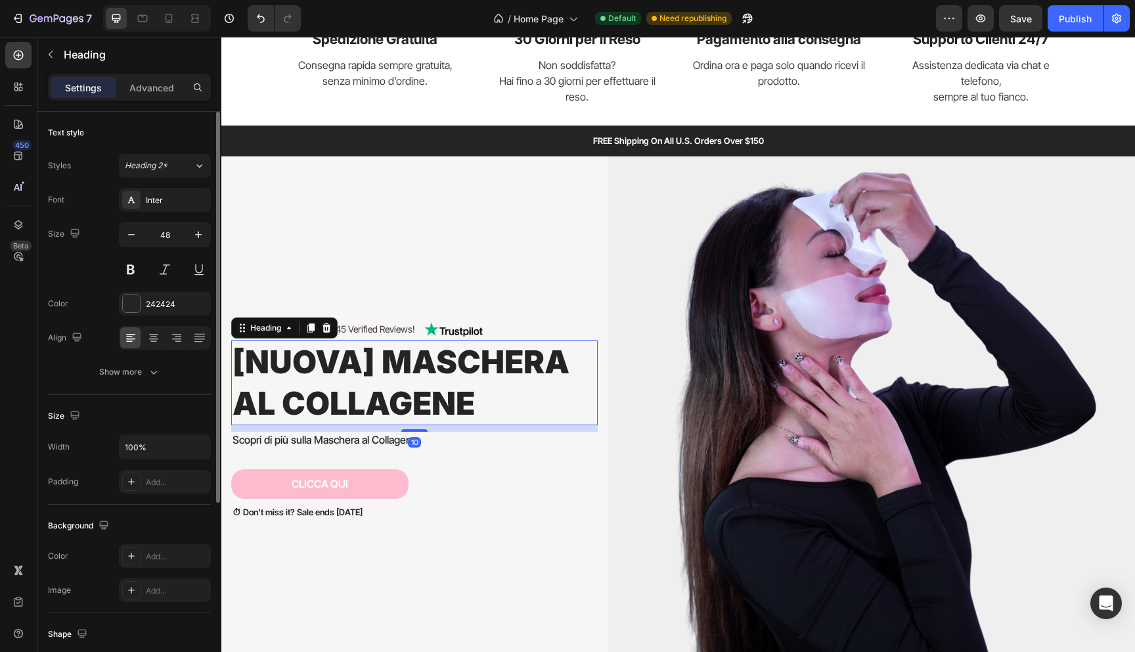
click at [344, 355] on h2 "[nuova] Maschera al collagene" at bounding box center [414, 382] width 367 height 85
click at [344, 355] on p "[nuova] Maschera al collagene" at bounding box center [415, 383] width 364 height 82
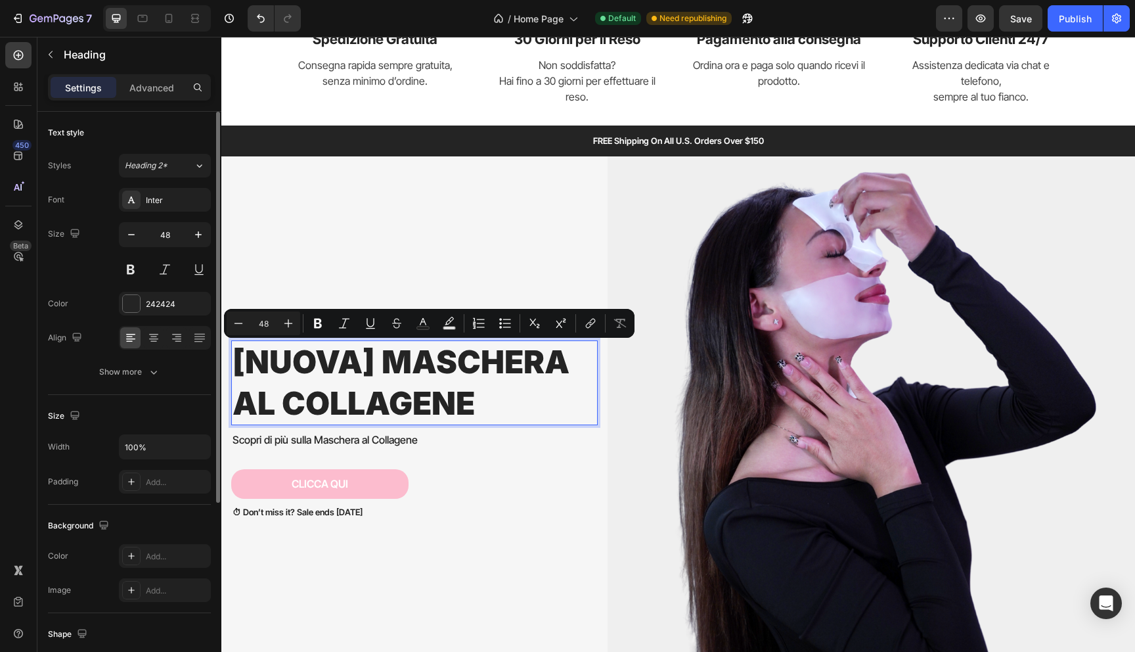
click at [367, 355] on p "[nuova] Maschera al collagene" at bounding box center [415, 383] width 364 height 82
click at [384, 355] on p "[nuova] Maschera al collagene" at bounding box center [415, 383] width 364 height 82
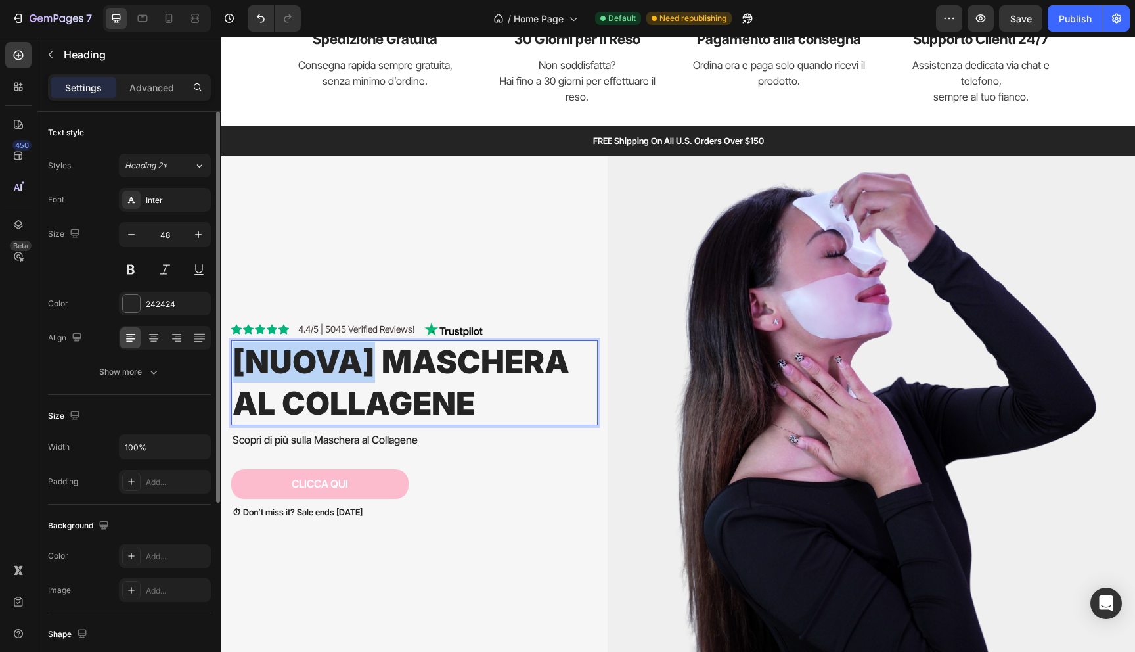
drag, startPoint x: 373, startPoint y: 355, endPoint x: 234, endPoint y: 353, distance: 139.3
click at [234, 353] on p "[nuova] Maschera al collagene" at bounding box center [415, 383] width 364 height 82
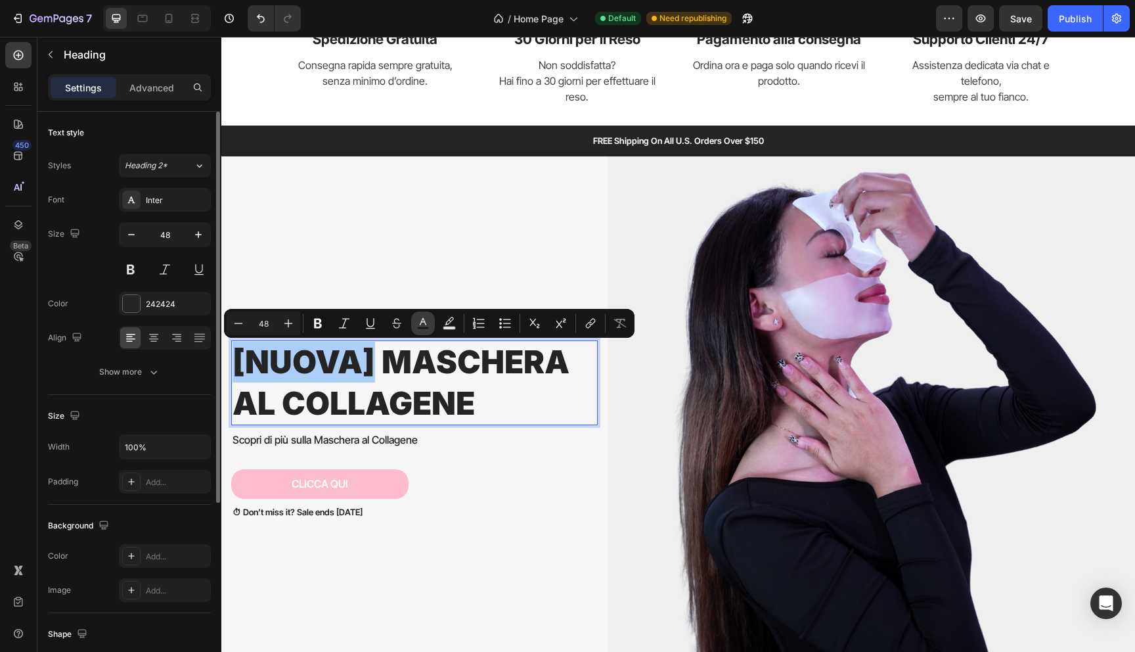
click at [422, 323] on icon "Editor contextual toolbar" at bounding box center [422, 323] width 13 height 13
type input "242424"
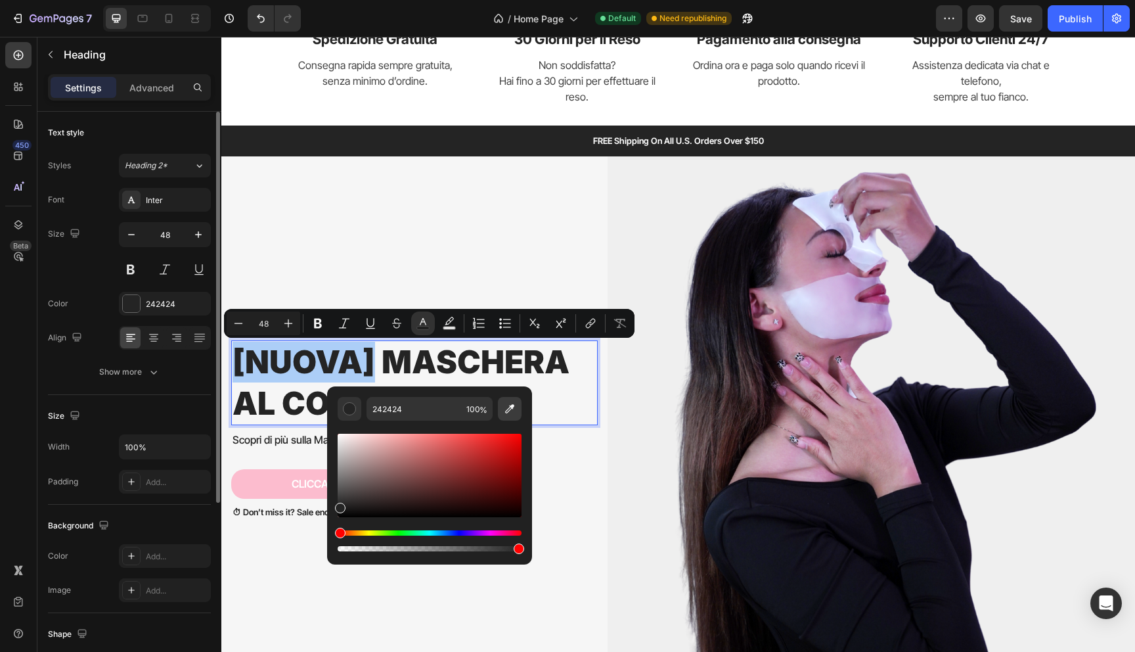
click at [511, 403] on icon "Editor contextual toolbar" at bounding box center [509, 408] width 13 height 13
type input "FCBCCE"
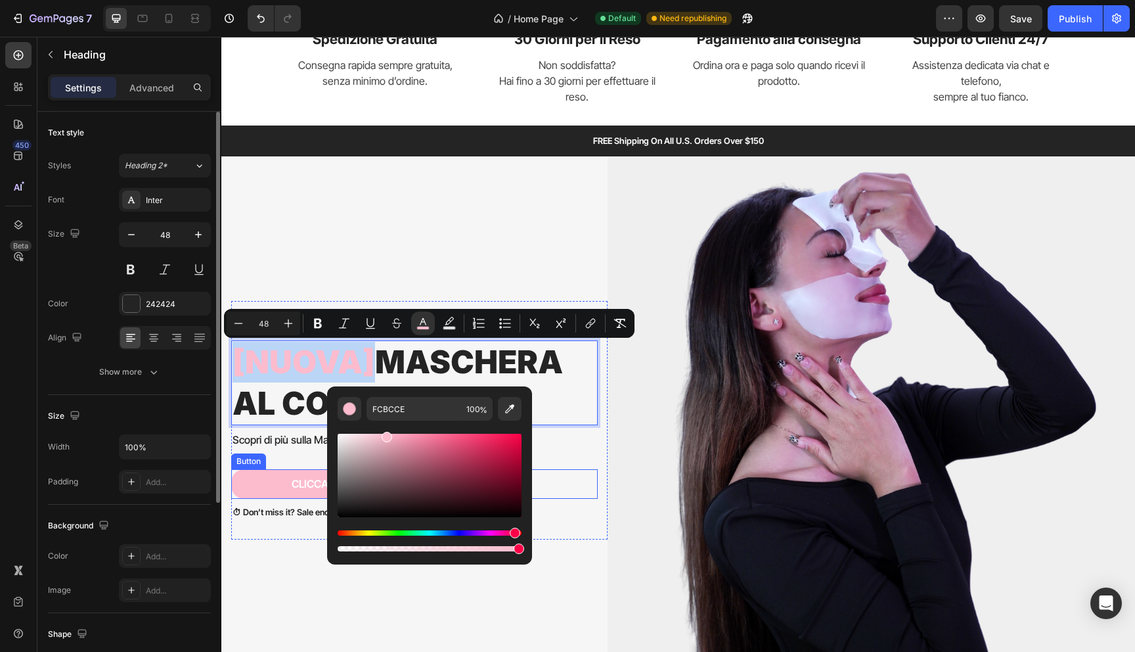
click at [277, 555] on div "Icon Icon Icon Icon Icon Icon List 4.4/5 | 5045 Verified Reviews! Text Block Im…" at bounding box center [419, 419] width 376 height 527
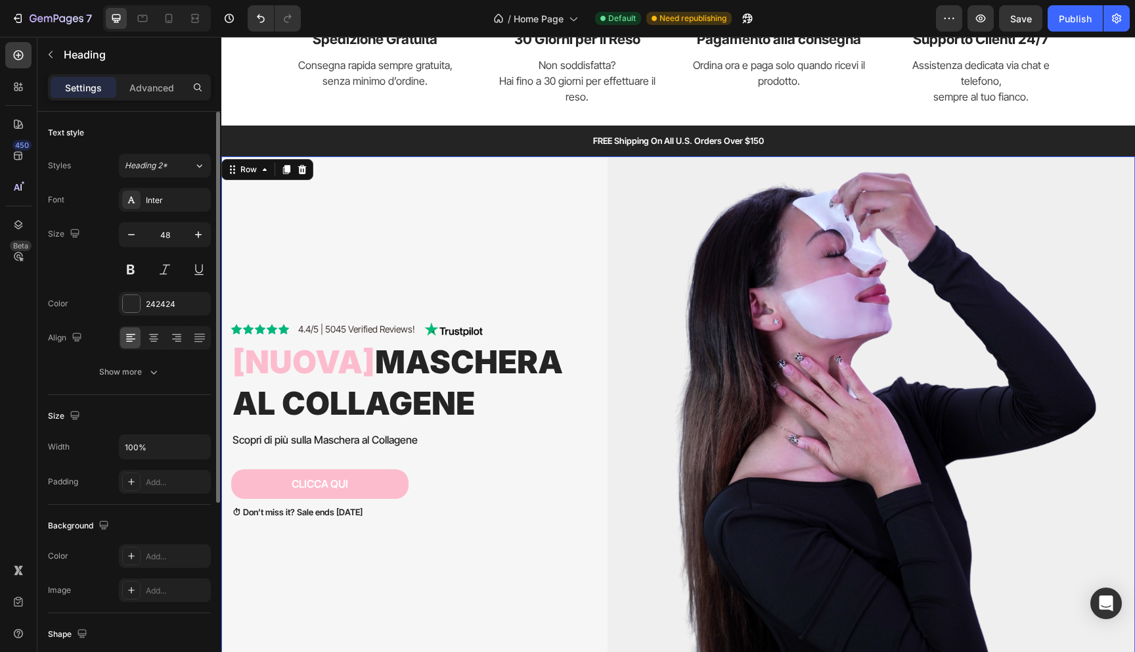
click at [420, 345] on p "⁠⁠⁠⁠⁠⁠⁠ [nuova] Maschera al collagene" at bounding box center [415, 383] width 364 height 82
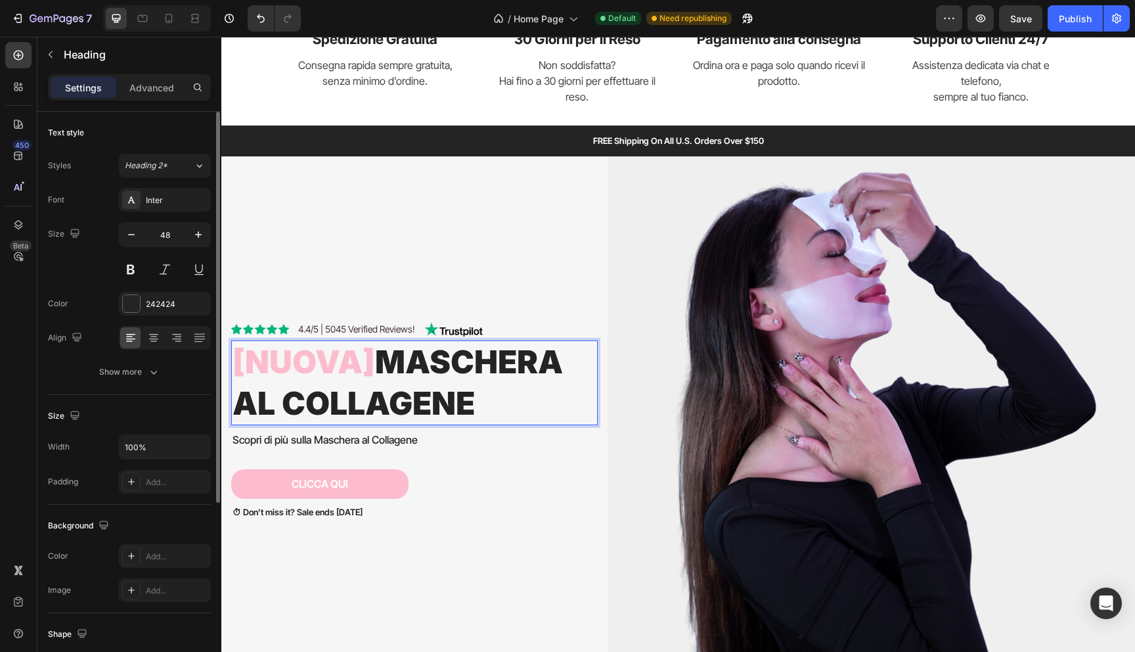
click at [391, 360] on p "[nuova] Maschera al collagene" at bounding box center [415, 383] width 364 height 82
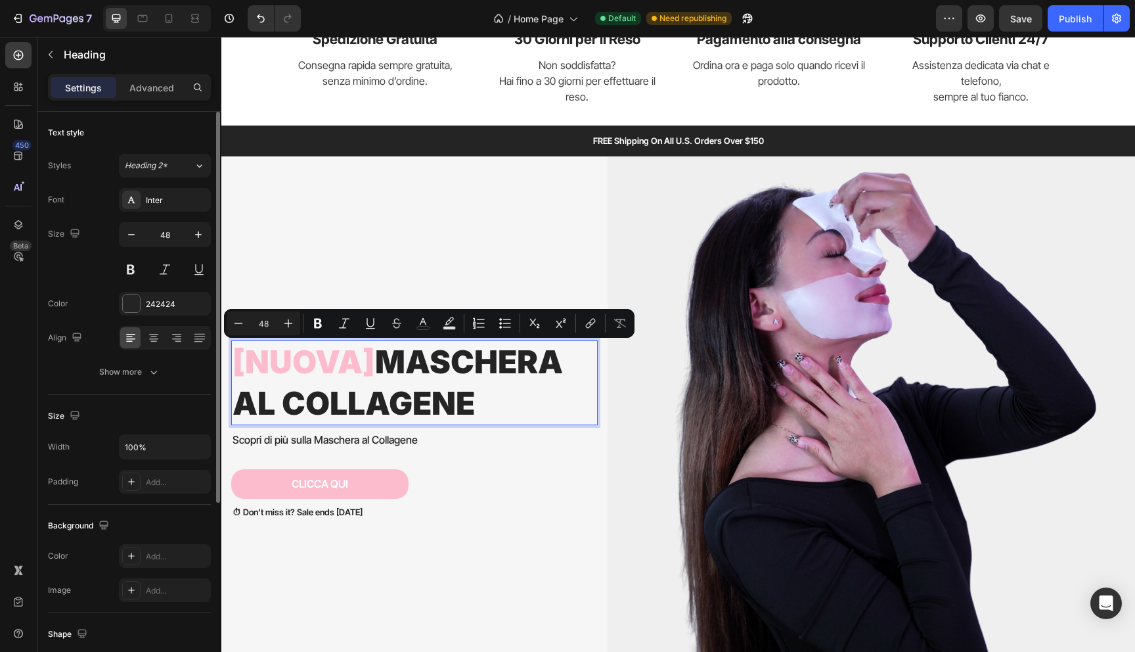
drag, startPoint x: 435, startPoint y: 371, endPoint x: 529, endPoint y: 403, distance: 99.3
click at [531, 403] on p "[nuova] Maschera al collagene" at bounding box center [415, 383] width 364 height 82
click at [248, 322] on button "Minus" at bounding box center [239, 323] width 24 height 24
click at [237, 322] on icon "Editor contextual toolbar" at bounding box center [238, 323] width 13 height 13
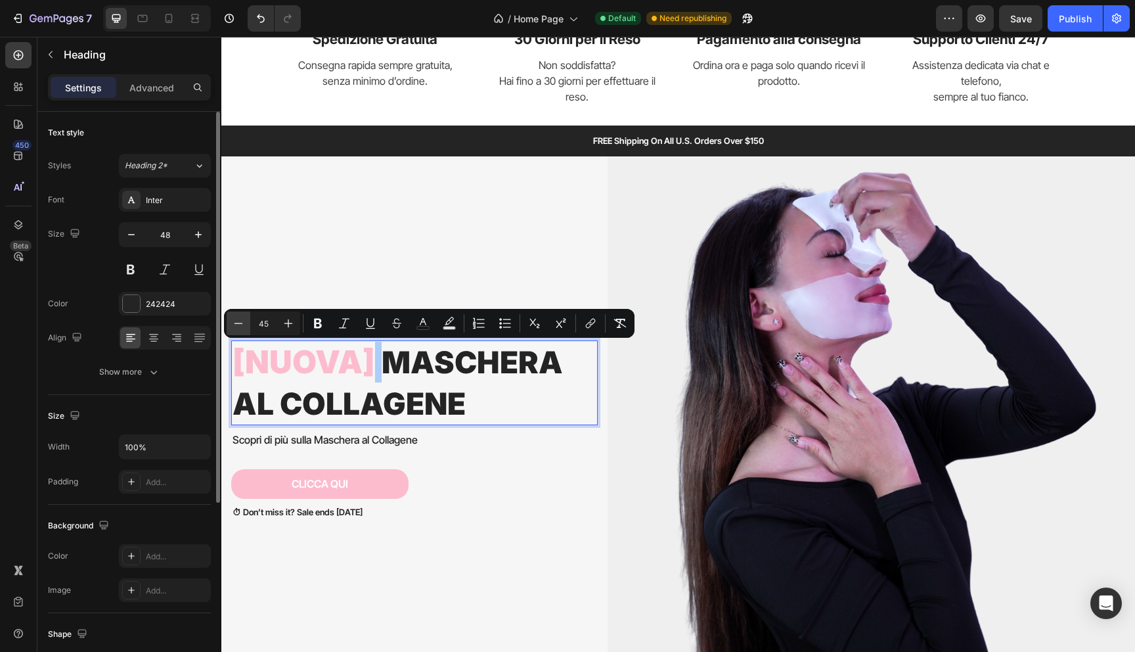
click at [237, 322] on icon "Editor contextual toolbar" at bounding box center [238, 323] width 13 height 13
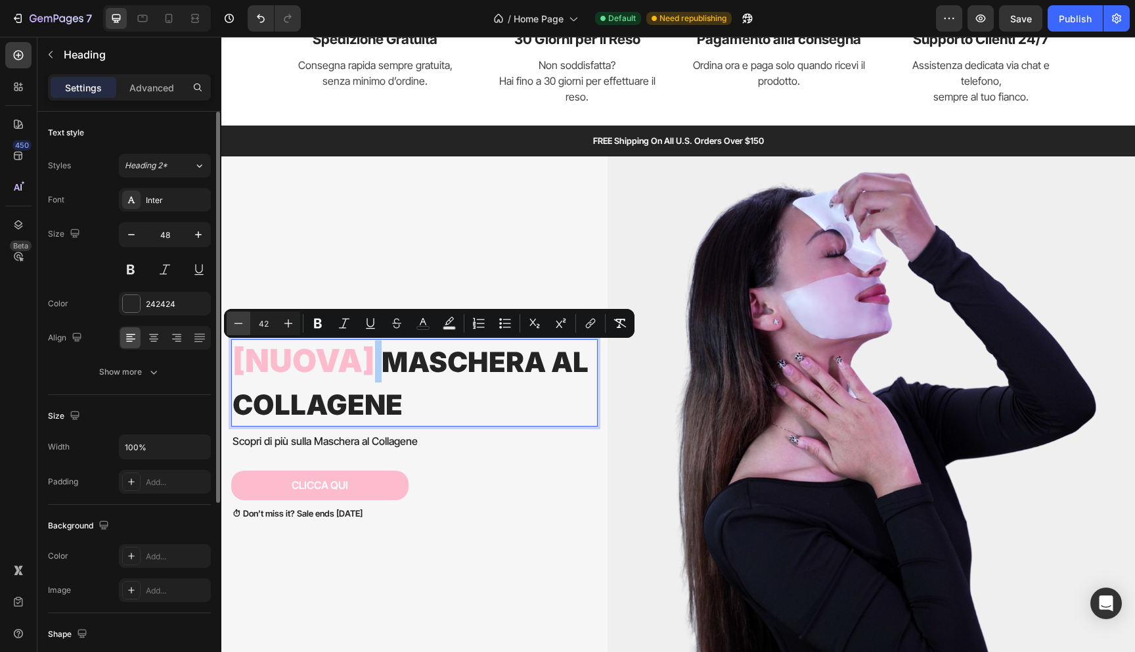
click at [237, 322] on icon "Editor contextual toolbar" at bounding box center [238, 323] width 13 height 13
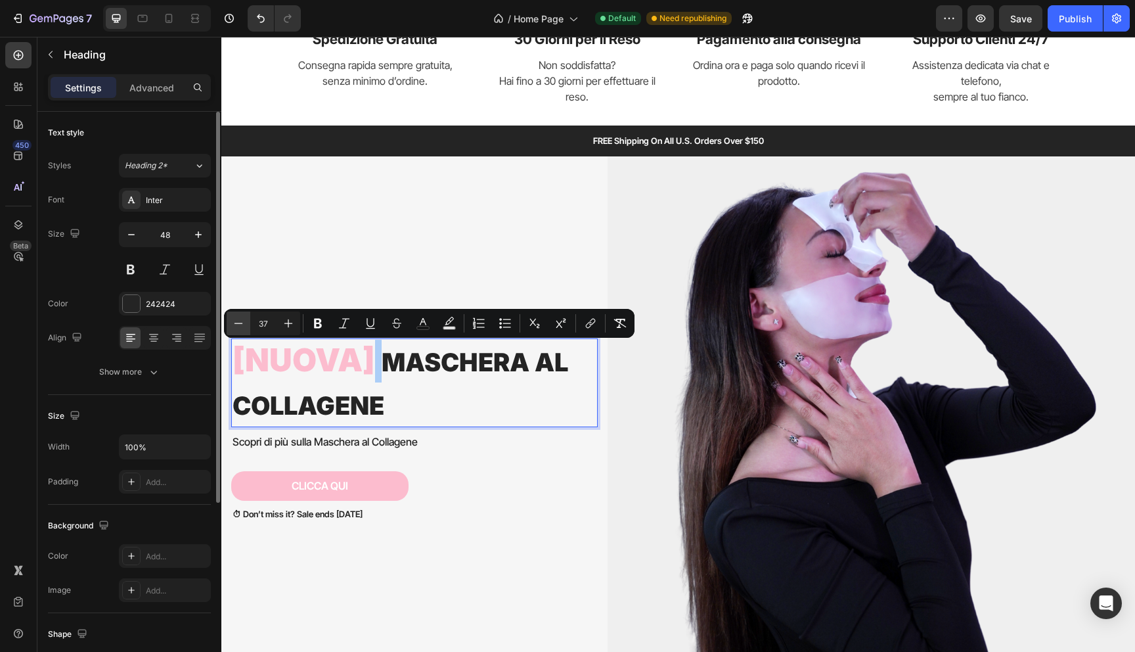
click at [237, 322] on icon "Editor contextual toolbar" at bounding box center [238, 323] width 13 height 13
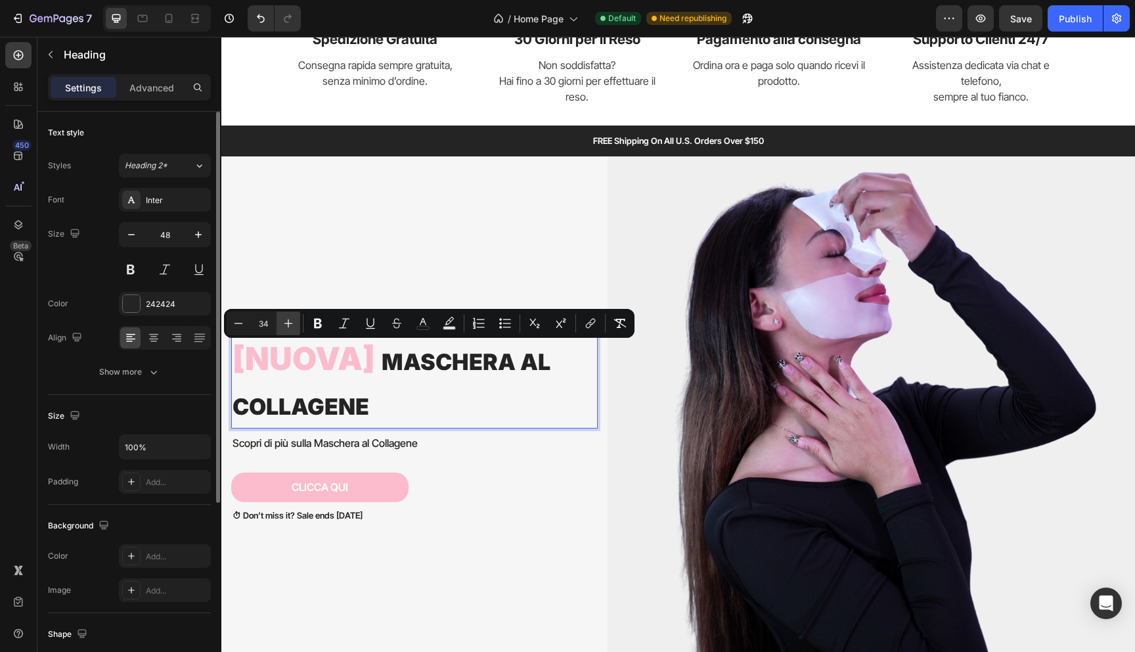
click at [290, 326] on icon "Editor contextual toolbar" at bounding box center [288, 323] width 13 height 13
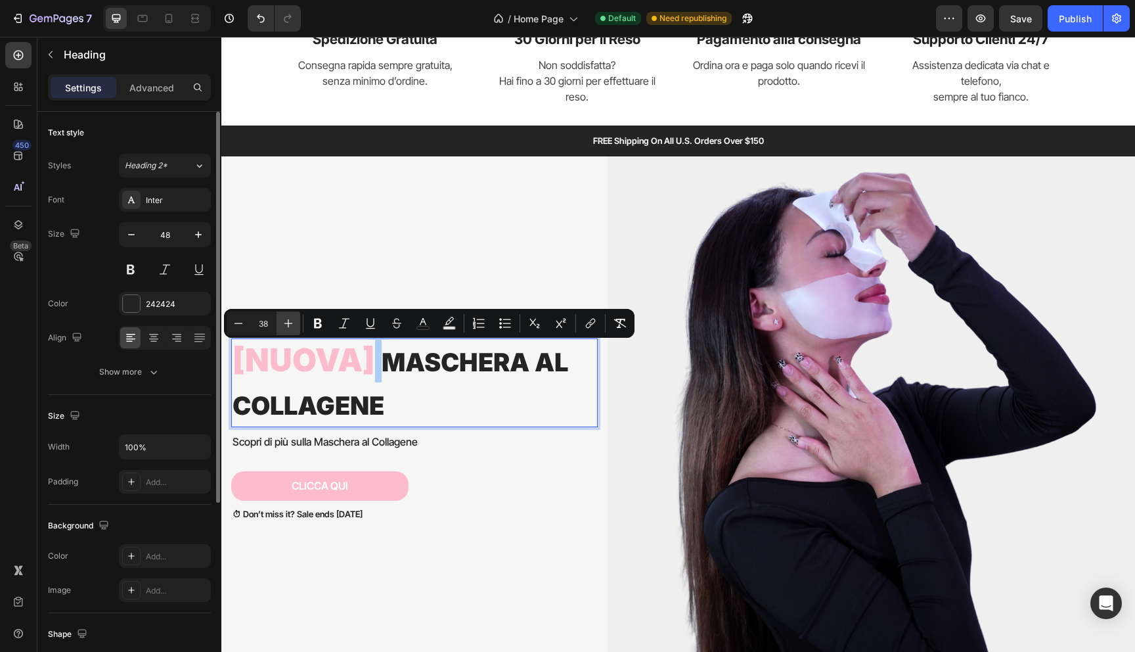
click at [290, 326] on icon "Editor contextual toolbar" at bounding box center [288, 323] width 13 height 13
type input "41"
click at [372, 391] on span "Maschera al collagene" at bounding box center [409, 382] width 352 height 75
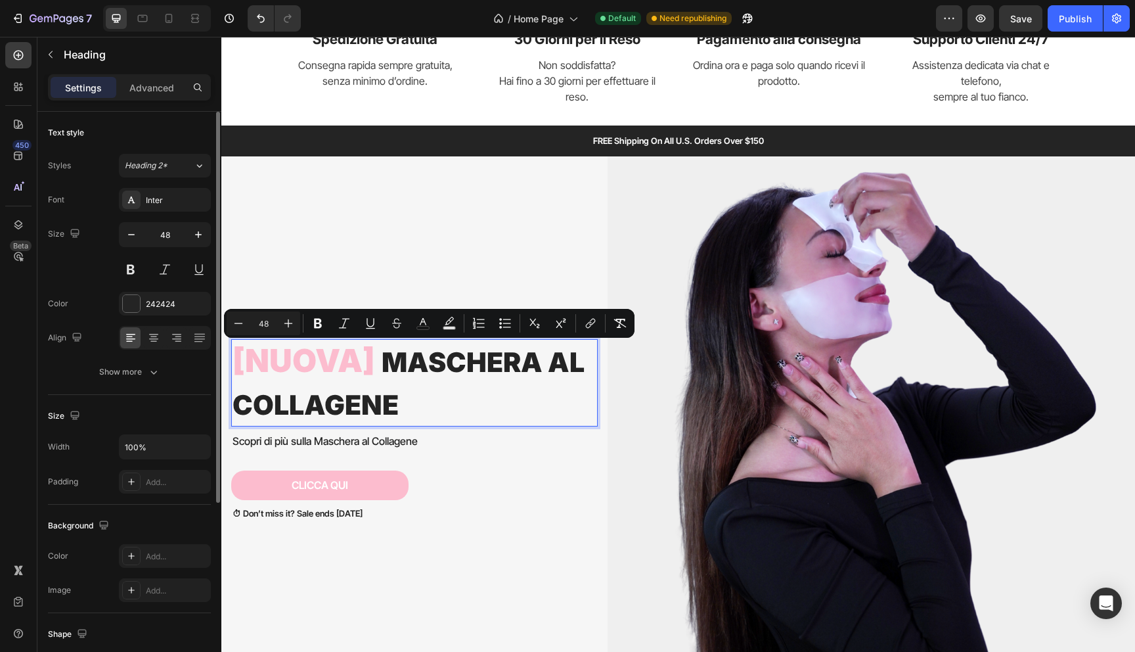
click at [376, 366] on p "[nuova] Maschera al collagene" at bounding box center [415, 382] width 364 height 85
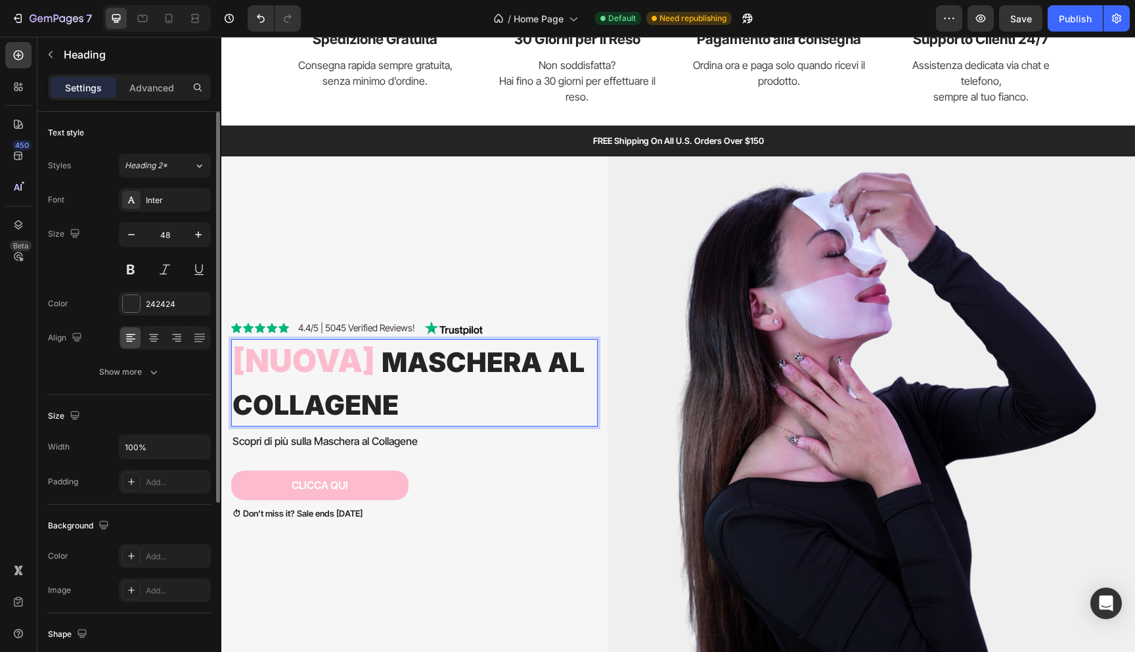
click at [384, 366] on span "Maschera al collagene" at bounding box center [409, 382] width 352 height 75
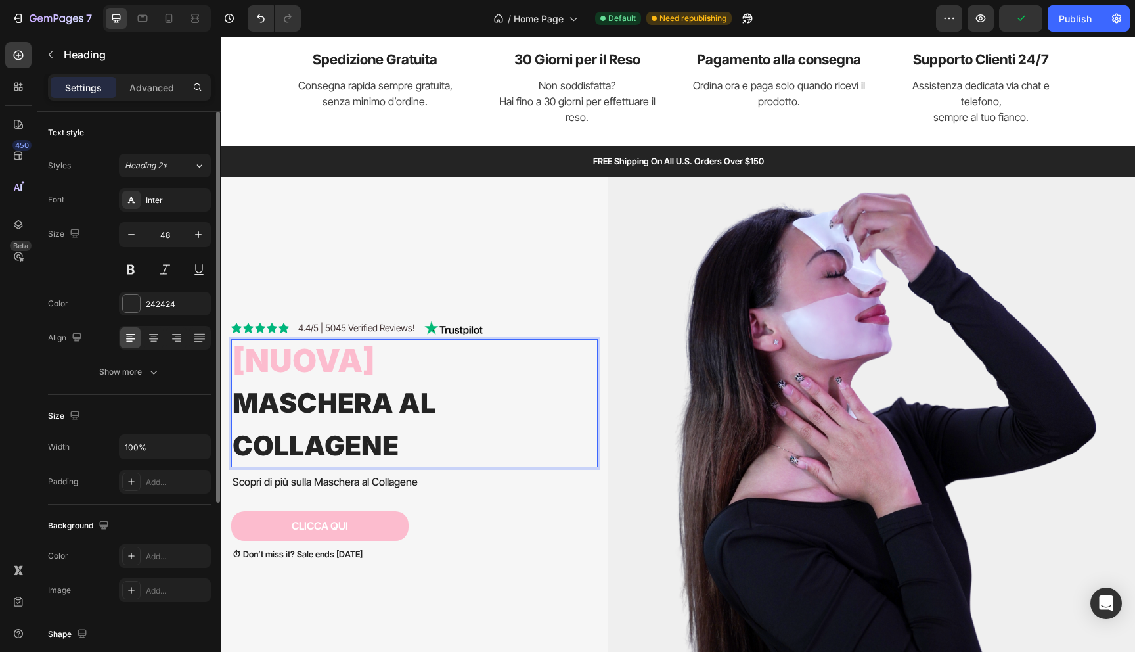
click at [239, 442] on span "Maschera al collagene" at bounding box center [334, 423] width 203 height 75
click at [614, 416] on img at bounding box center [871, 440] width 527 height 527
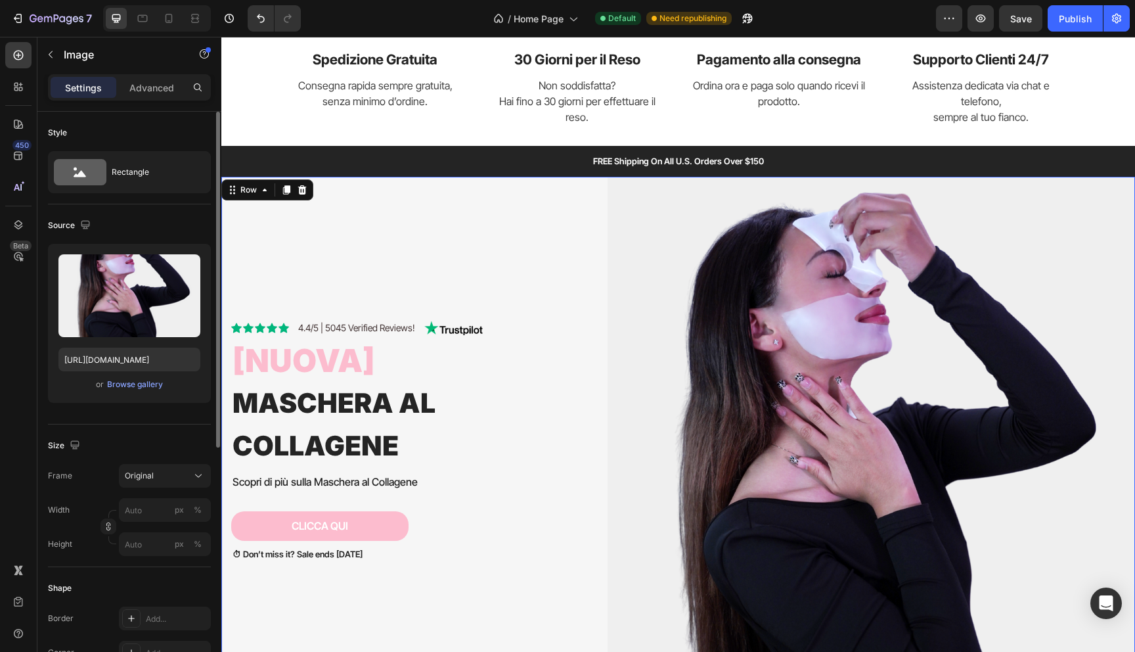
click at [434, 259] on div "Icon Icon Icon Icon Icon Icon List 4.4/5 | 5045 Verified Reviews! Text Block Im…" at bounding box center [419, 440] width 376 height 527
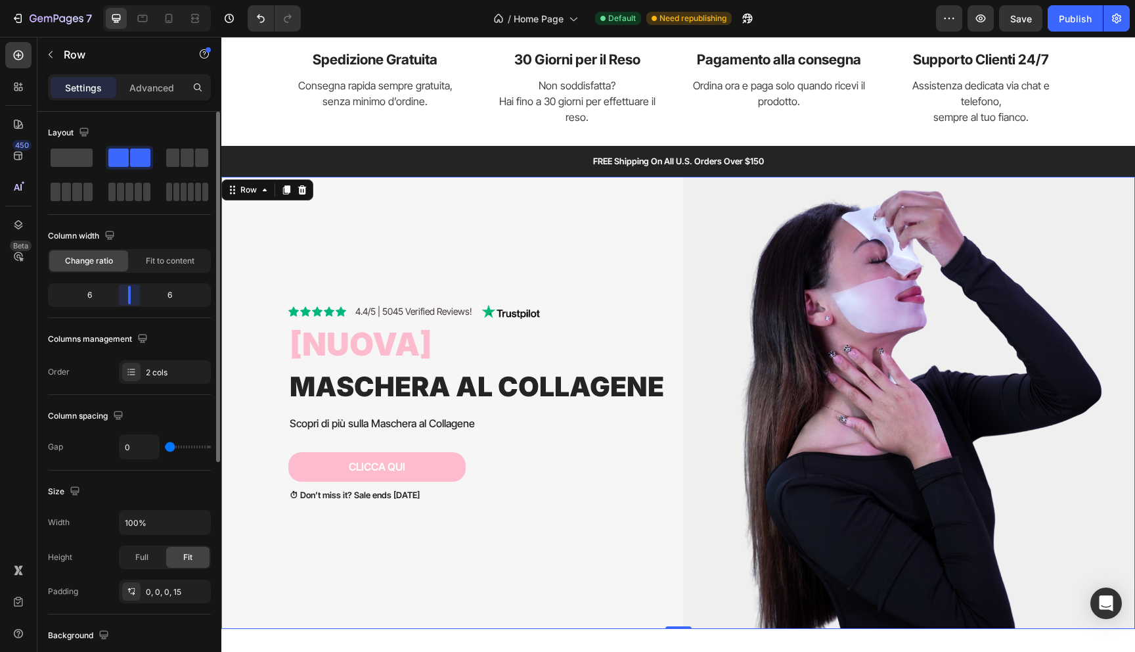
drag, startPoint x: 122, startPoint y: 291, endPoint x: 129, endPoint y: 290, distance: 7.9
click at [129, 0] on body "7 Version history / Home Page Default Need republishing Preview Save Publish 45…" at bounding box center [567, 0] width 1135 height 0
click at [330, 338] on span "[nuova]" at bounding box center [361, 343] width 143 height 39
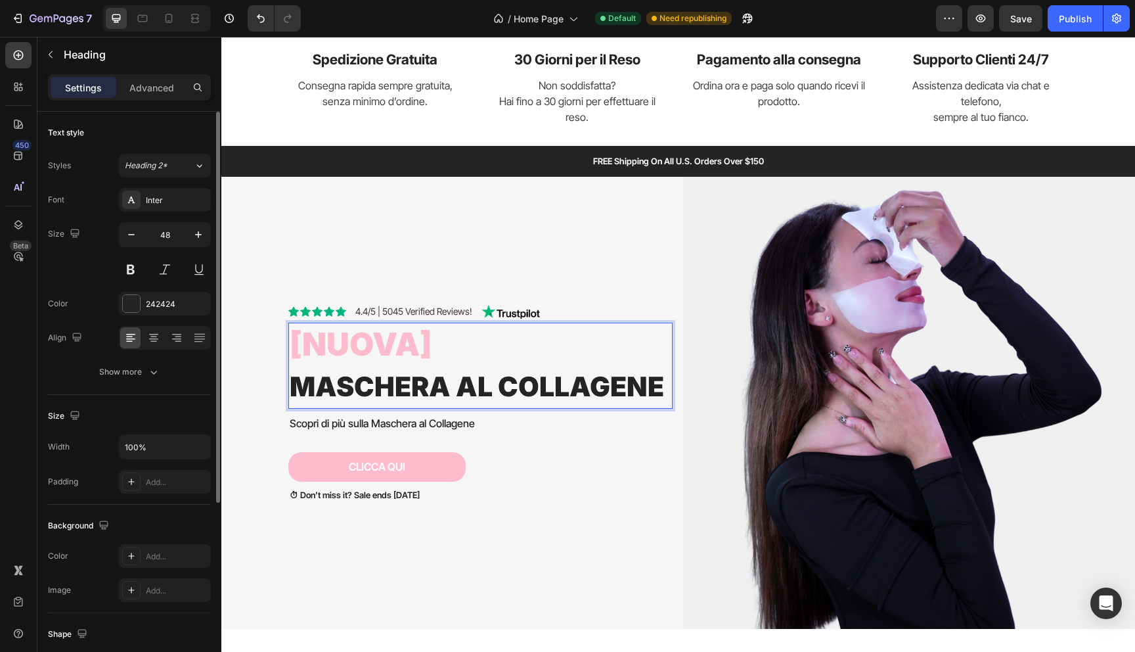
click at [330, 338] on span "[nuova]" at bounding box center [361, 343] width 143 height 39
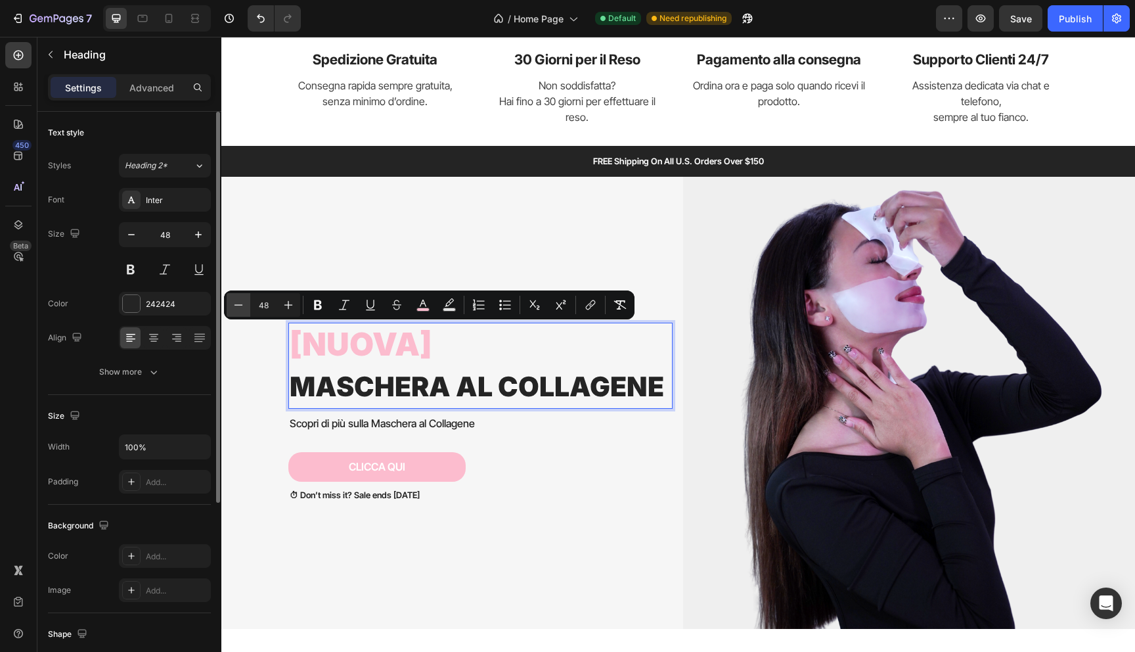
click at [232, 304] on icon "Editor contextual toolbar" at bounding box center [238, 304] width 13 height 13
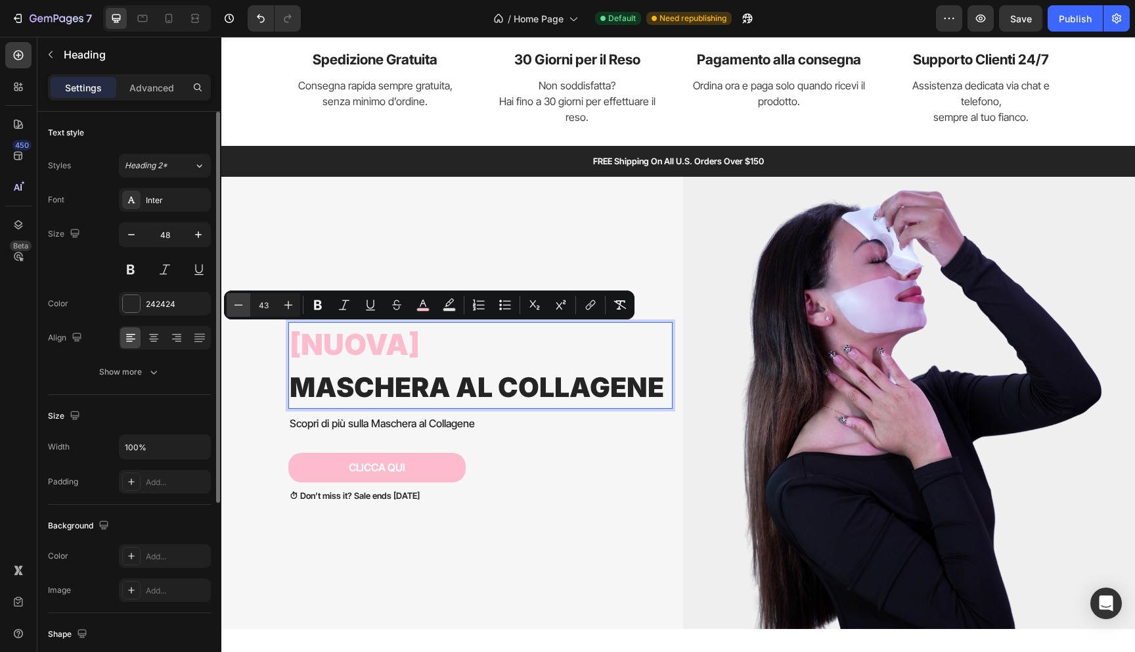
click at [232, 304] on icon "Editor contextual toolbar" at bounding box center [238, 304] width 13 height 13
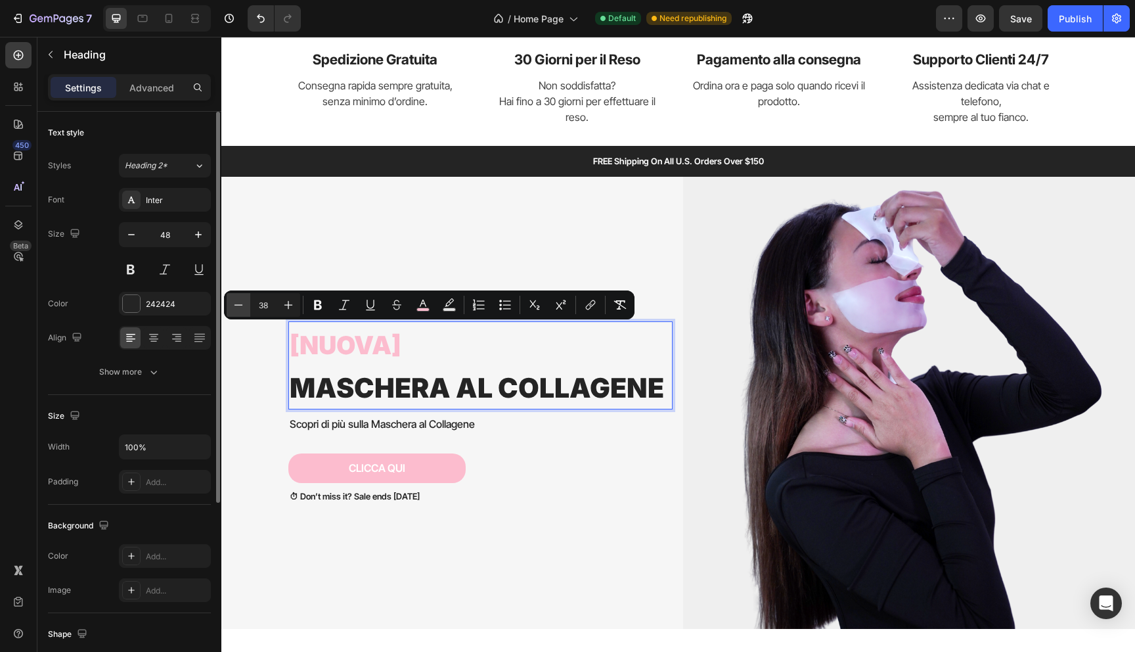
click at [232, 304] on icon "Editor contextual toolbar" at bounding box center [238, 304] width 13 height 13
type input "36"
click at [130, 242] on button "button" at bounding box center [132, 235] width 24 height 24
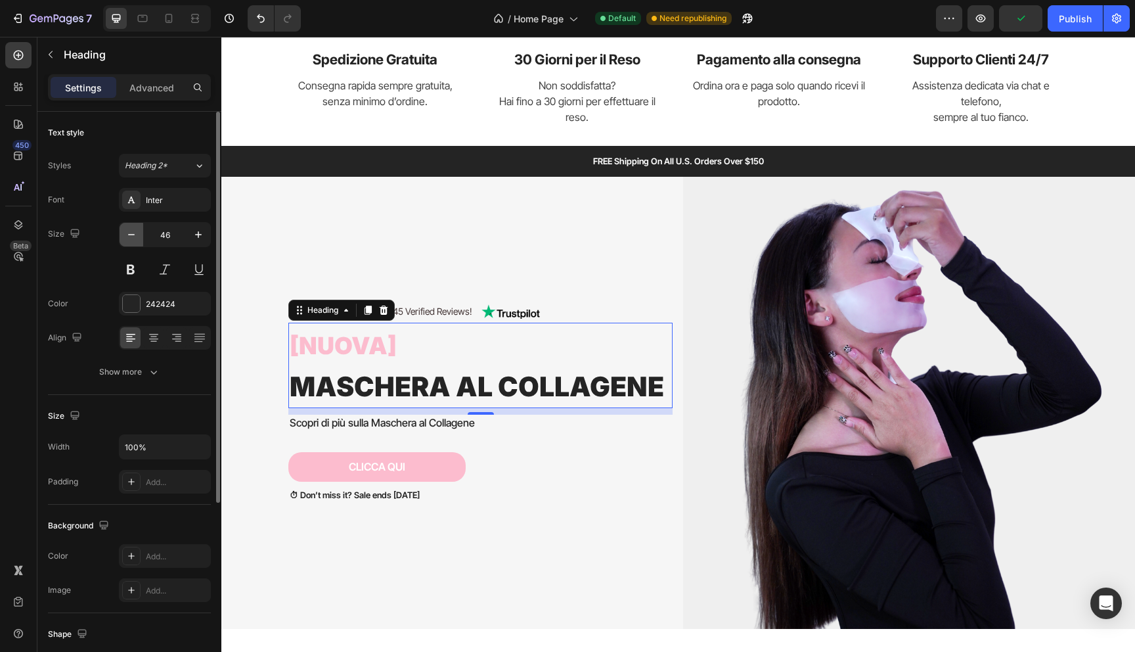
click at [130, 242] on button "button" at bounding box center [132, 235] width 24 height 24
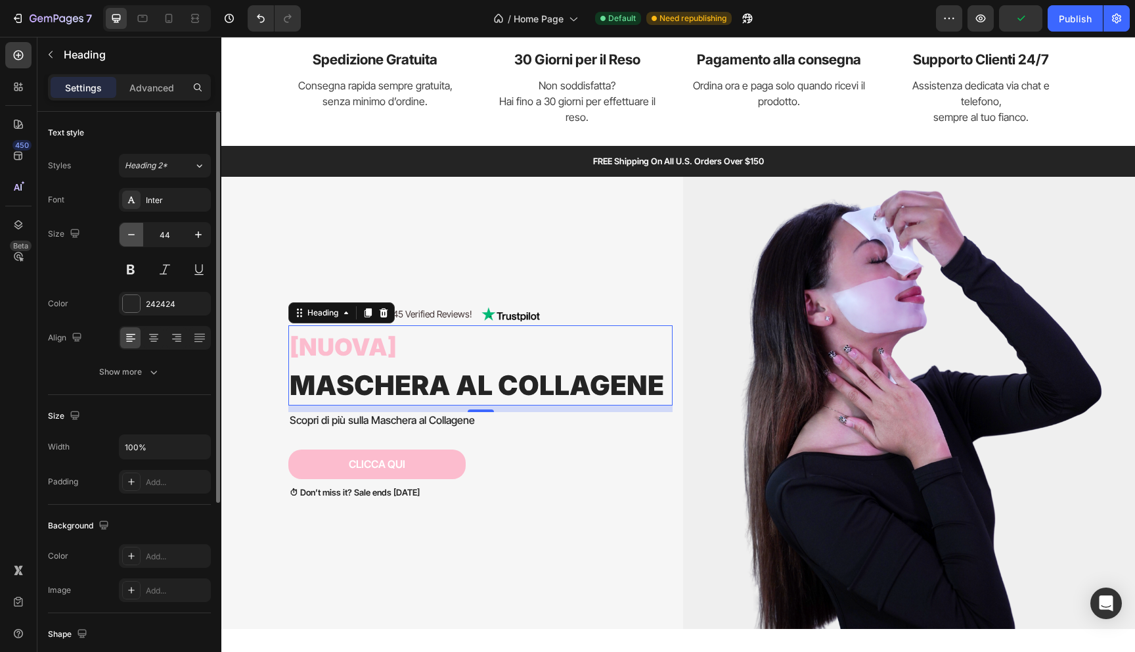
click at [130, 242] on button "button" at bounding box center [132, 235] width 24 height 24
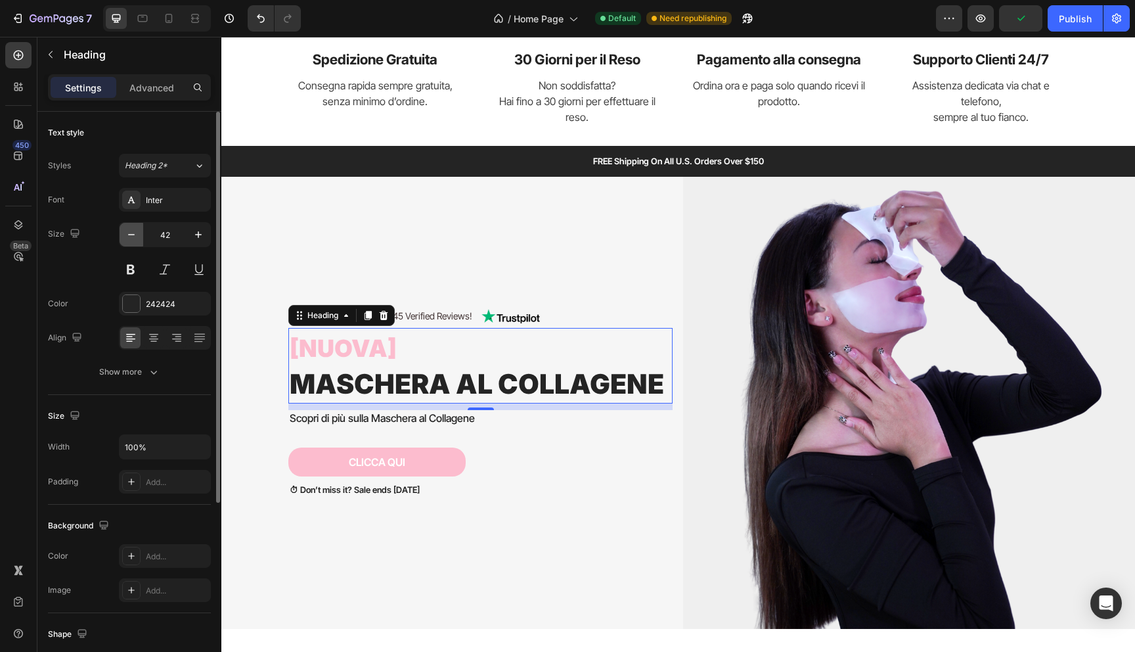
click at [130, 242] on button "button" at bounding box center [132, 235] width 24 height 24
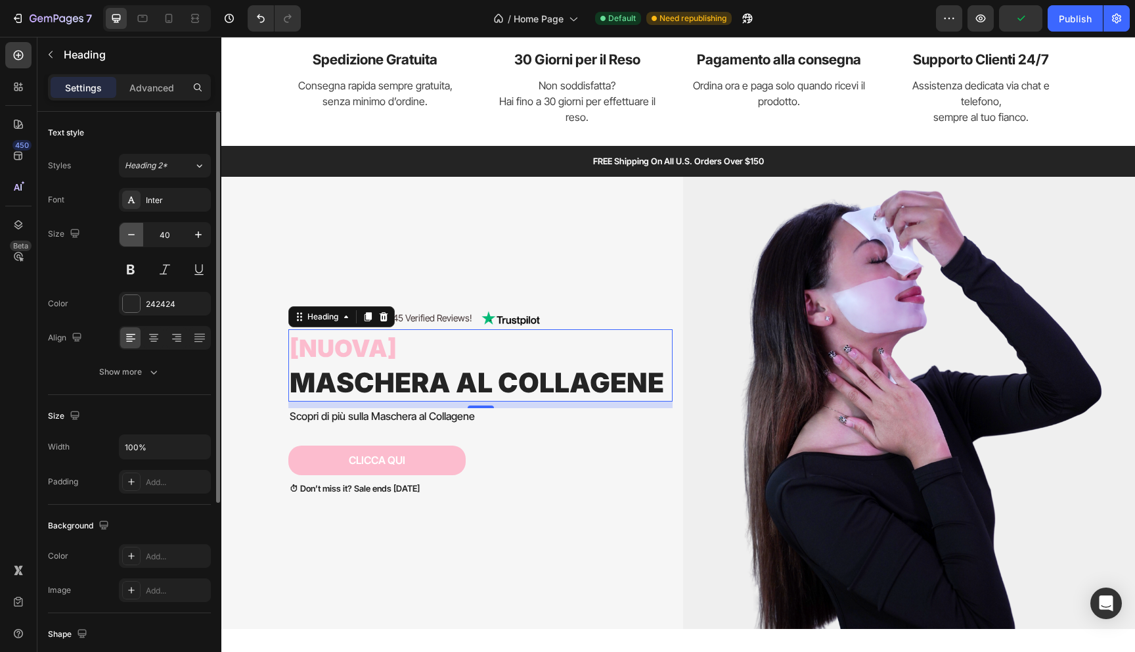
click at [130, 242] on button "button" at bounding box center [132, 235] width 24 height 24
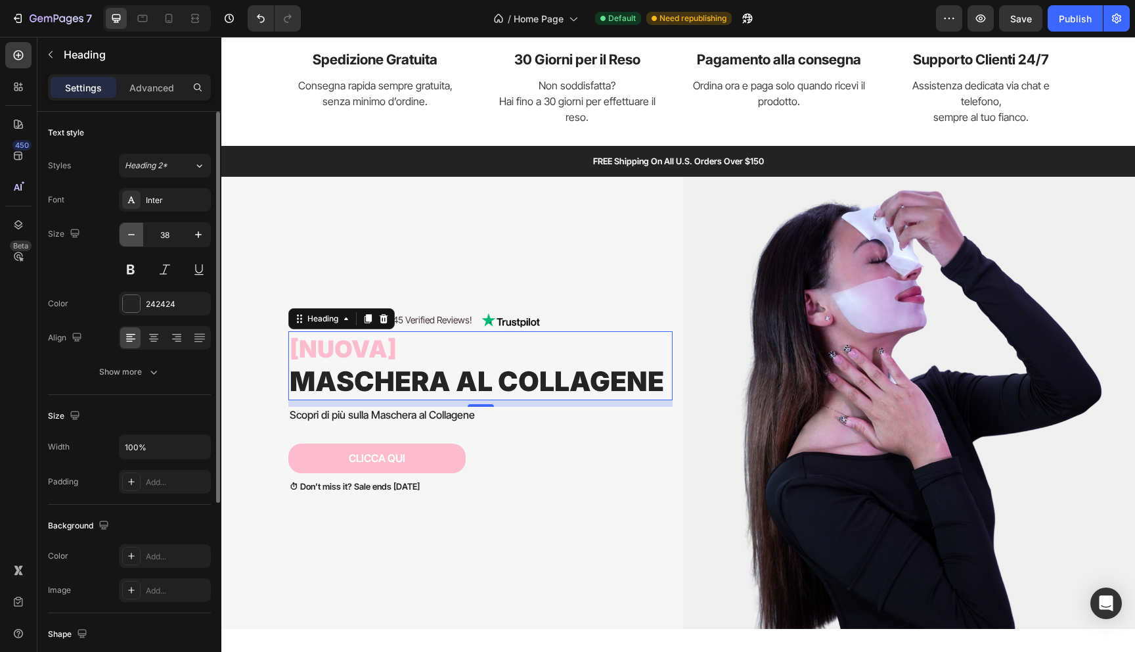
click at [130, 242] on button "button" at bounding box center [132, 235] width 24 height 24
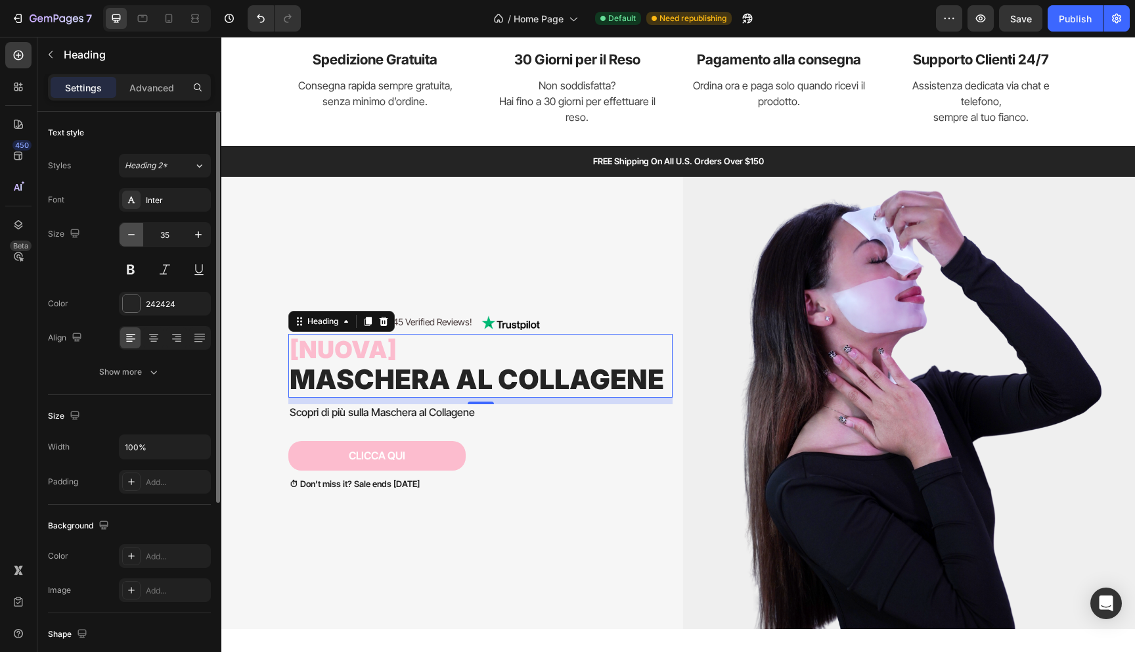
click at [130, 242] on button "button" at bounding box center [132, 235] width 24 height 24
type input "33"
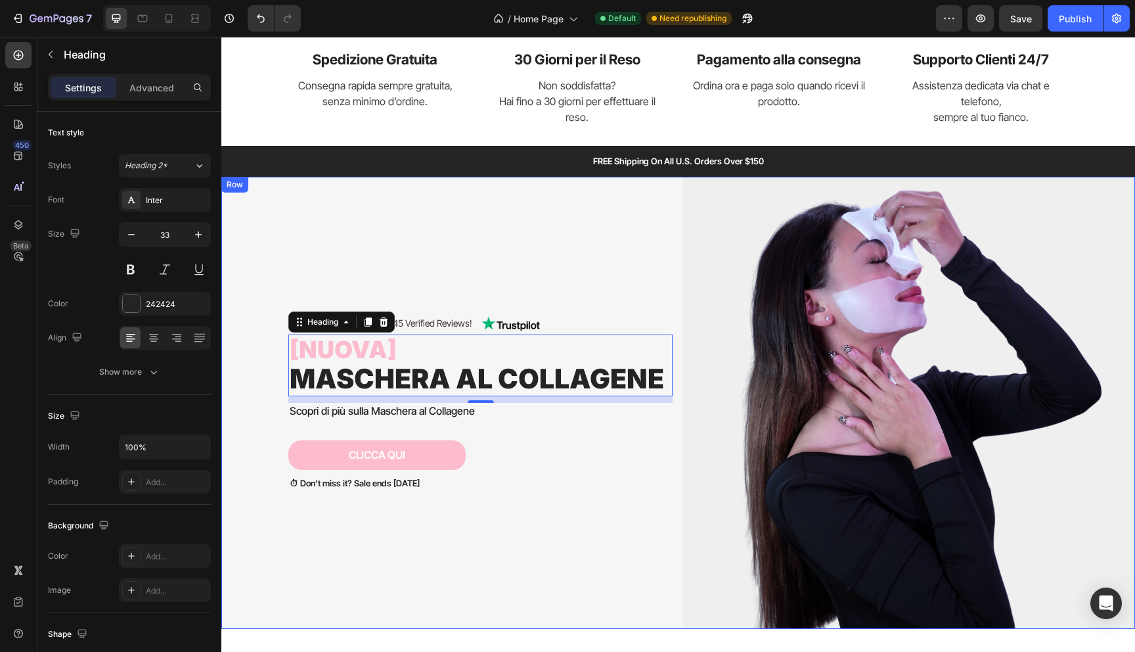
click at [345, 204] on div "Icon Icon Icon Icon Icon Icon List 4.4/5 | 5045 Verified Reviews! Text Block Im…" at bounding box center [457, 403] width 452 height 452
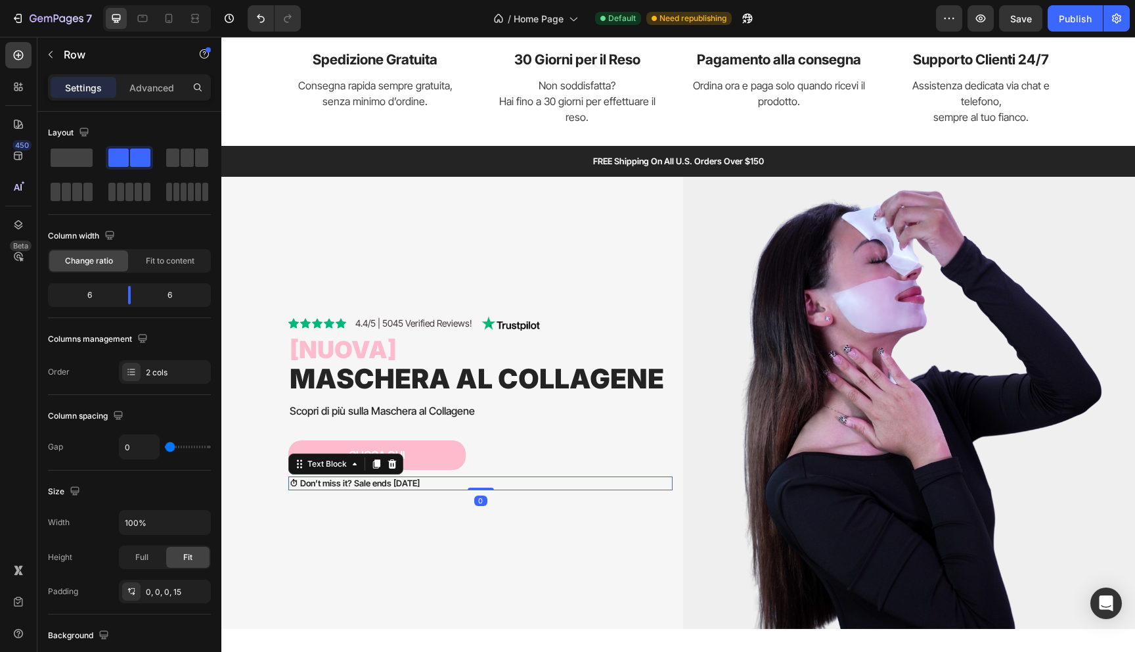
click at [335, 485] on p "⏱ Don’t miss it? Sale ends July 31st" at bounding box center [481, 483] width 382 height 11
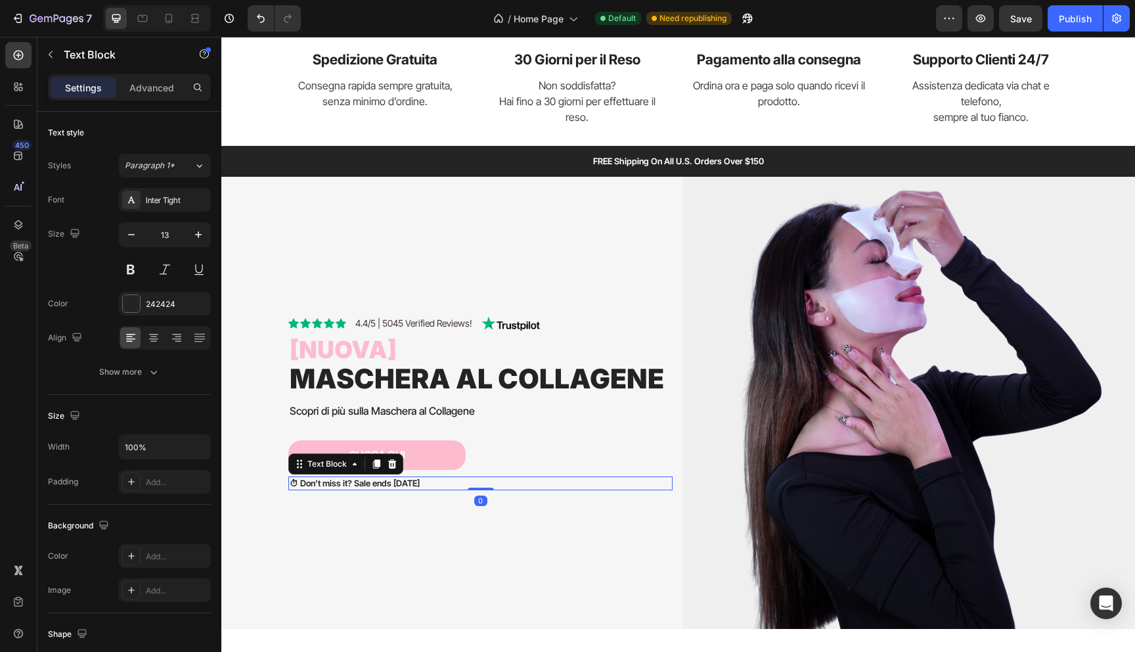
click at [335, 485] on p "⏱ Don’t miss it? Sale ends July 31st" at bounding box center [481, 483] width 382 height 11
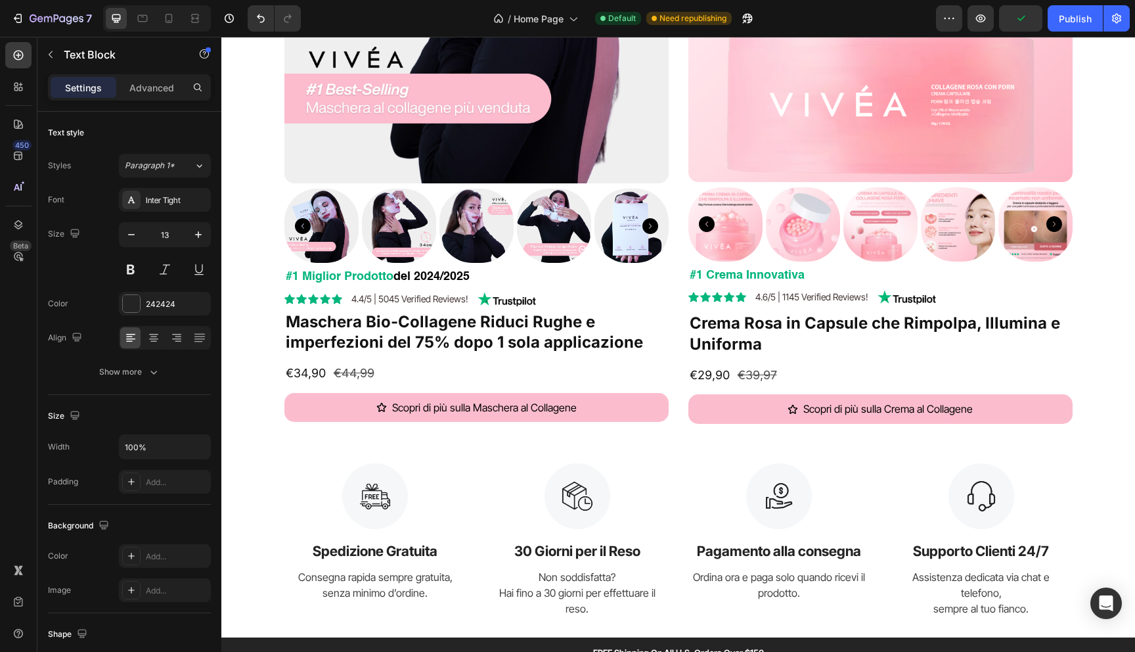
type input "16"
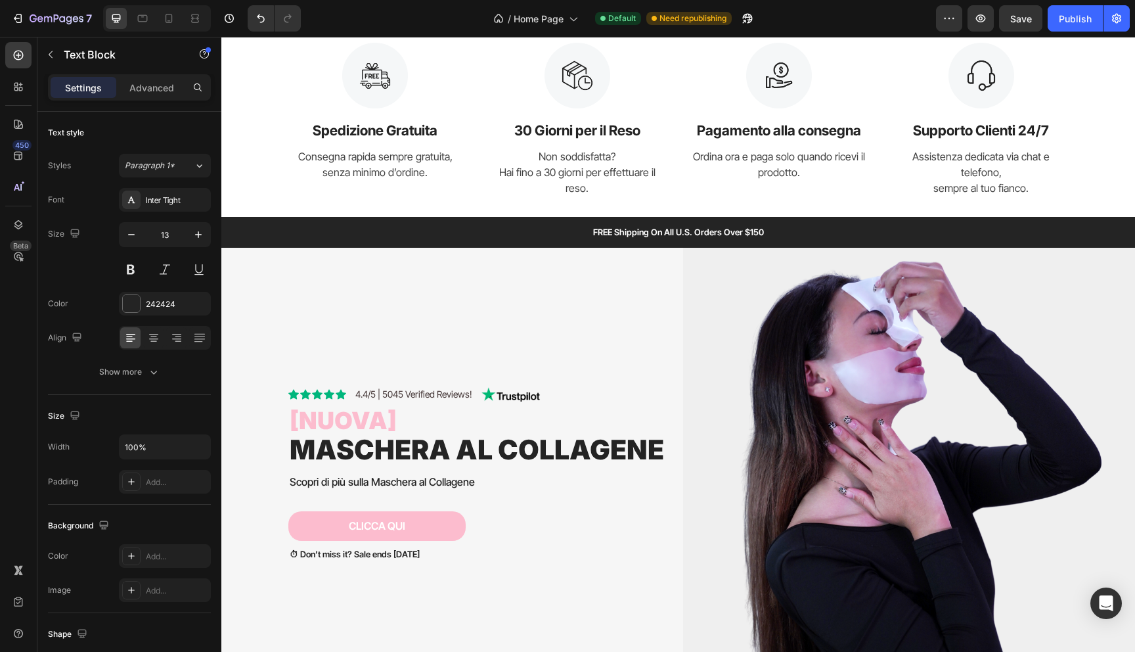
scroll to position [1098, 0]
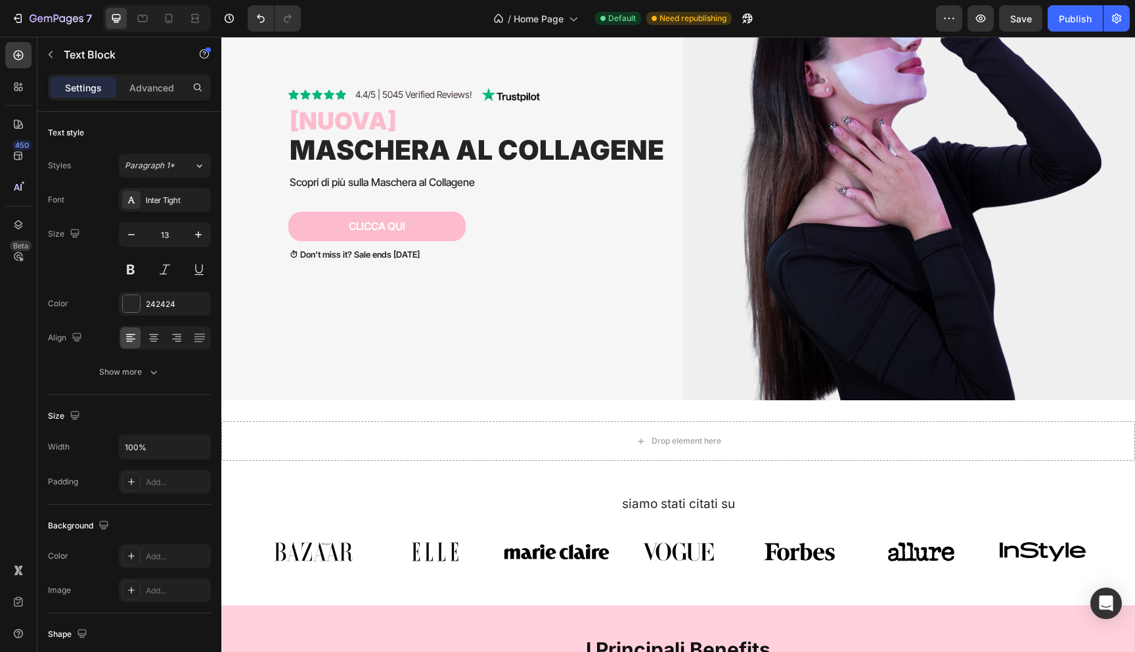
click at [345, 255] on p "⏱ Don’t miss it? Sale ends July 31st" at bounding box center [481, 254] width 382 height 11
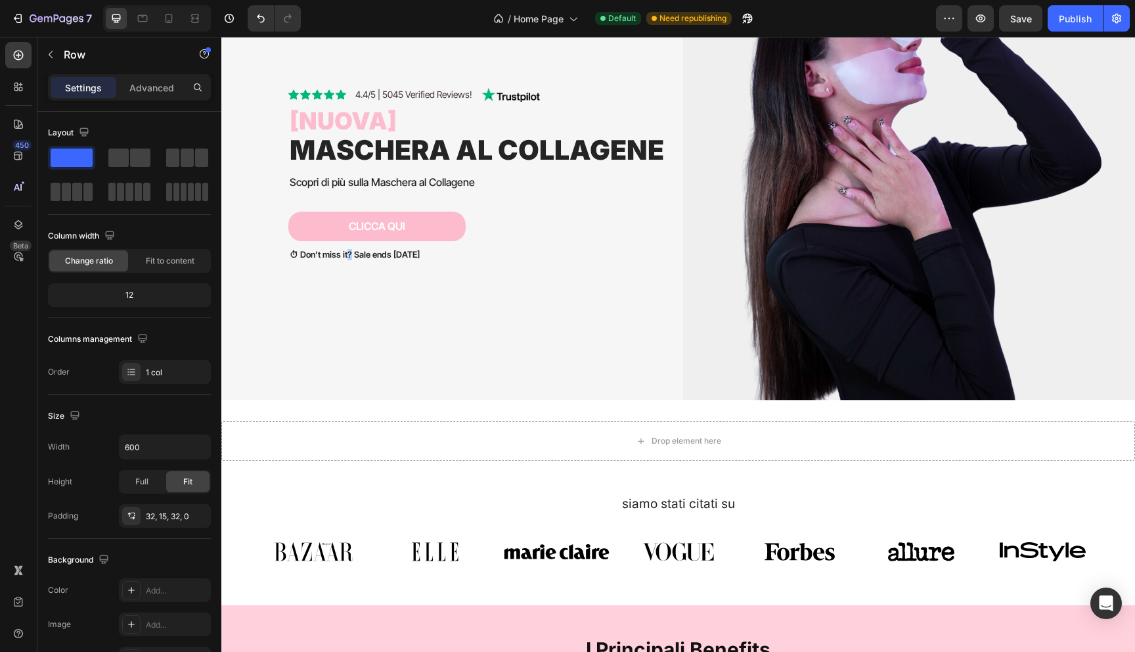
click at [337, 274] on div "Icon Icon Icon Icon Icon Icon List 4.4/5 | 5045 Verified Reviews! Text Block Im…" at bounding box center [485, 174] width 394 height 216
click at [364, 255] on p "⏱ Don’t miss it? Sale ends July 31st" at bounding box center [481, 254] width 382 height 11
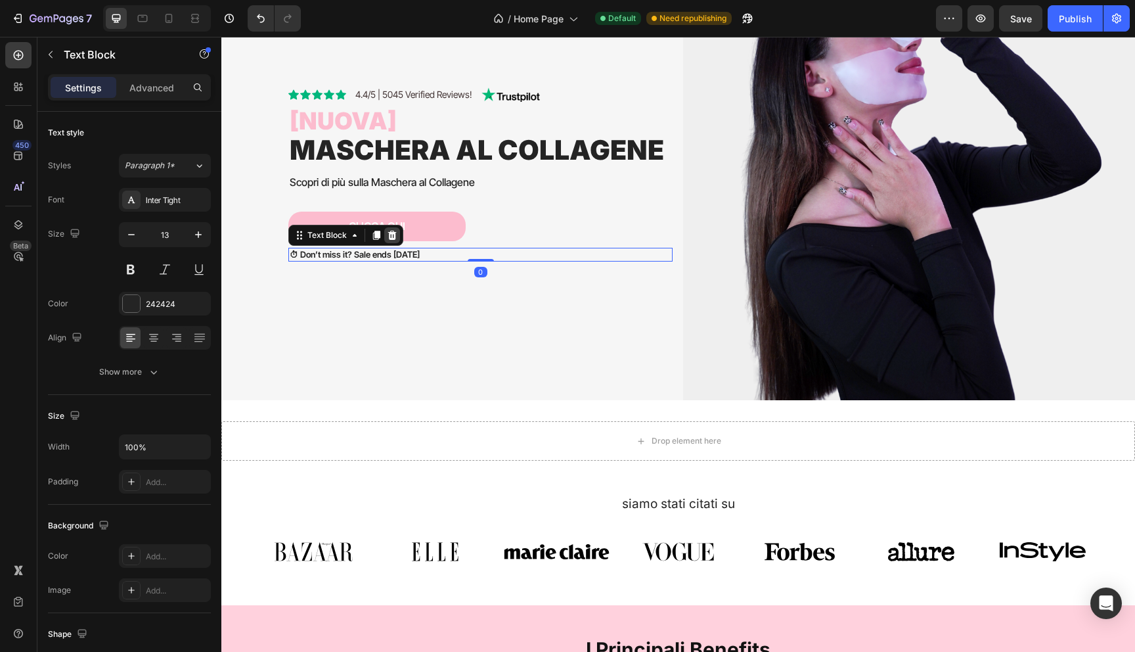
click at [395, 230] on icon at bounding box center [392, 235] width 11 height 11
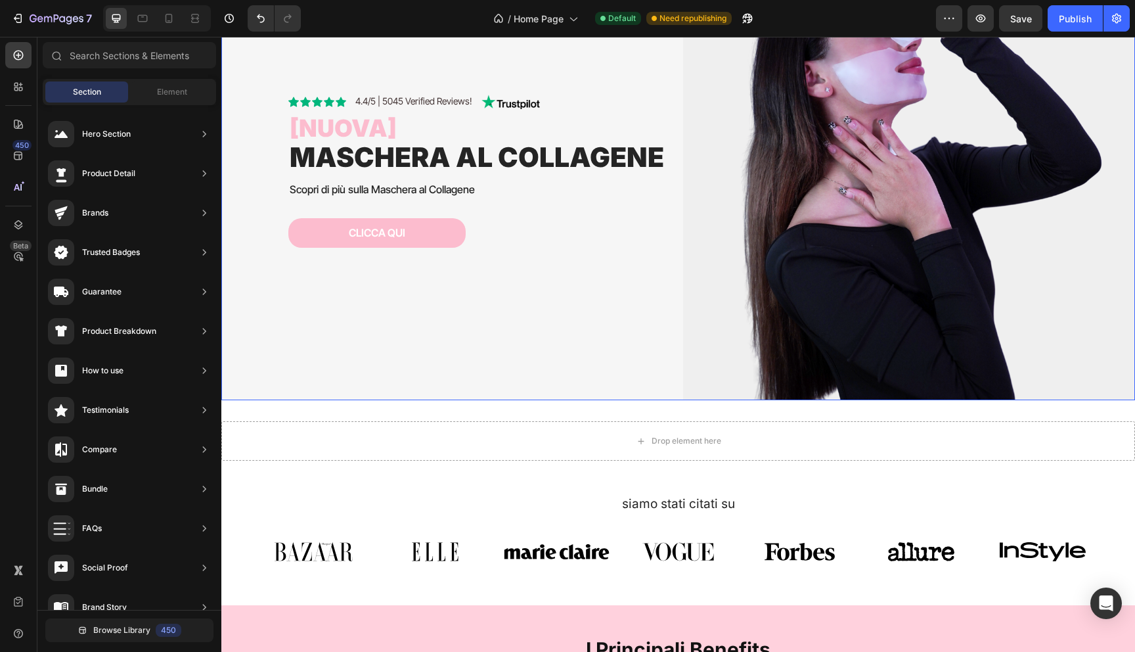
click at [388, 311] on div "Icon Icon Icon Icon Icon Icon List 4.4/5 | 5045 Verified Reviews! Text Block Im…" at bounding box center [457, 174] width 452 height 452
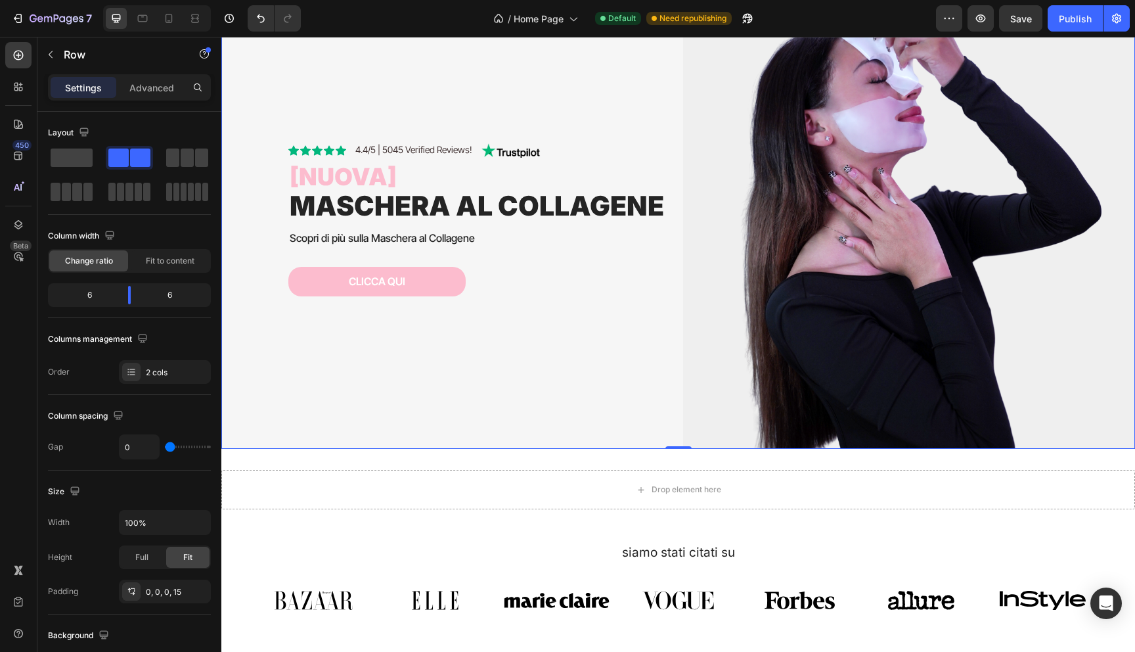
scroll to position [904, 0]
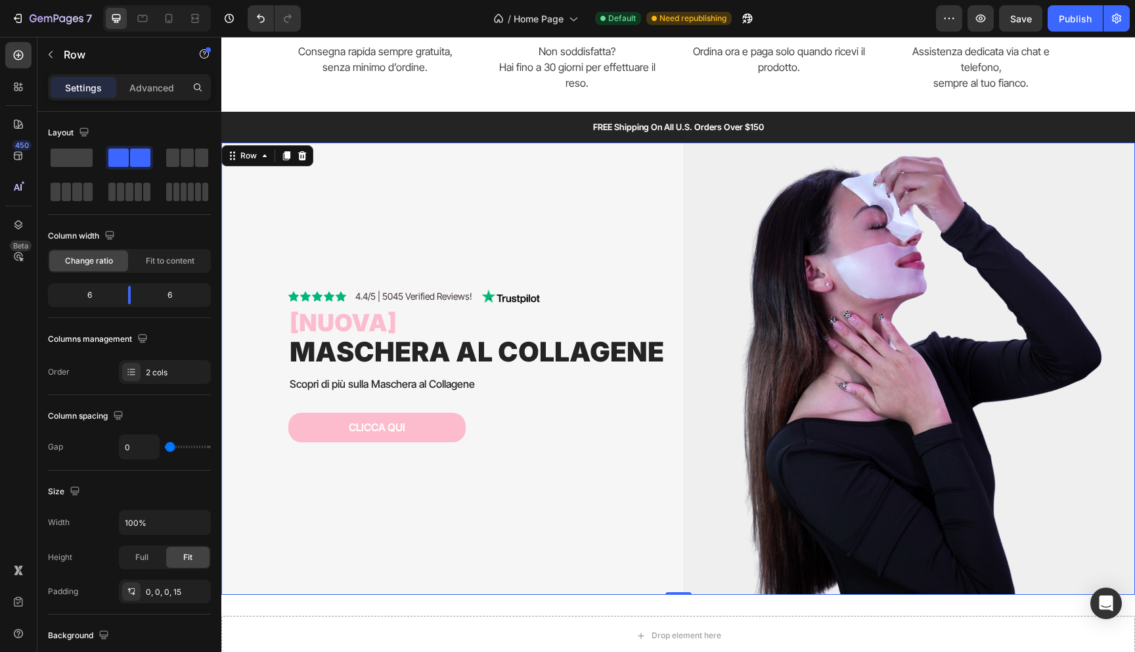
click at [608, 195] on div "Icon Icon Icon Icon Icon Icon List 4.4/5 | 5045 Verified Reviews! Text Block Im…" at bounding box center [457, 369] width 452 height 452
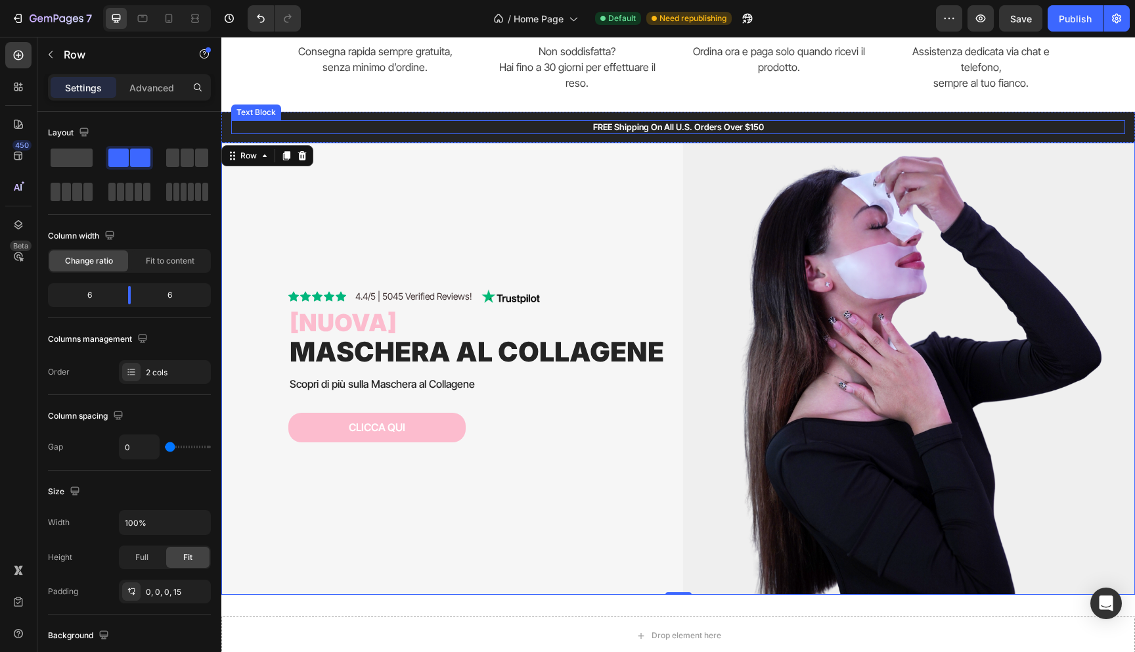
click at [830, 123] on p "FREE Shipping On All U.S. Orders Over $150" at bounding box center [678, 127] width 891 height 11
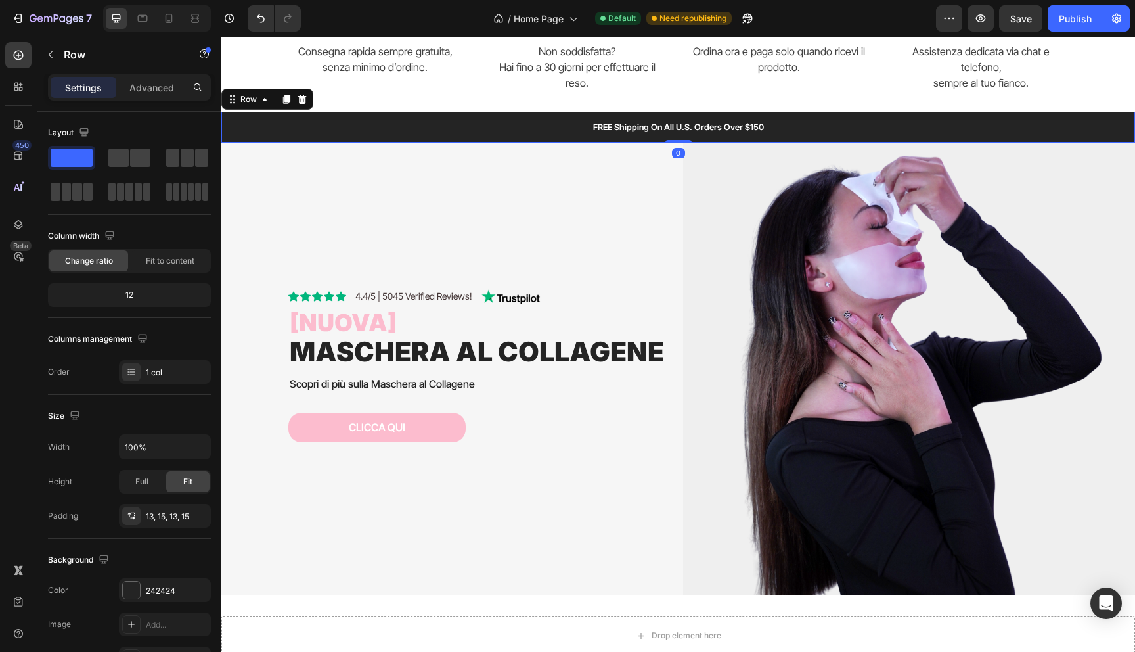
click at [826, 113] on div "FREE Shipping On All U.S. Orders Over $150 Text Block Row 0" at bounding box center [678, 127] width 914 height 31
click at [300, 96] on icon at bounding box center [302, 99] width 9 height 9
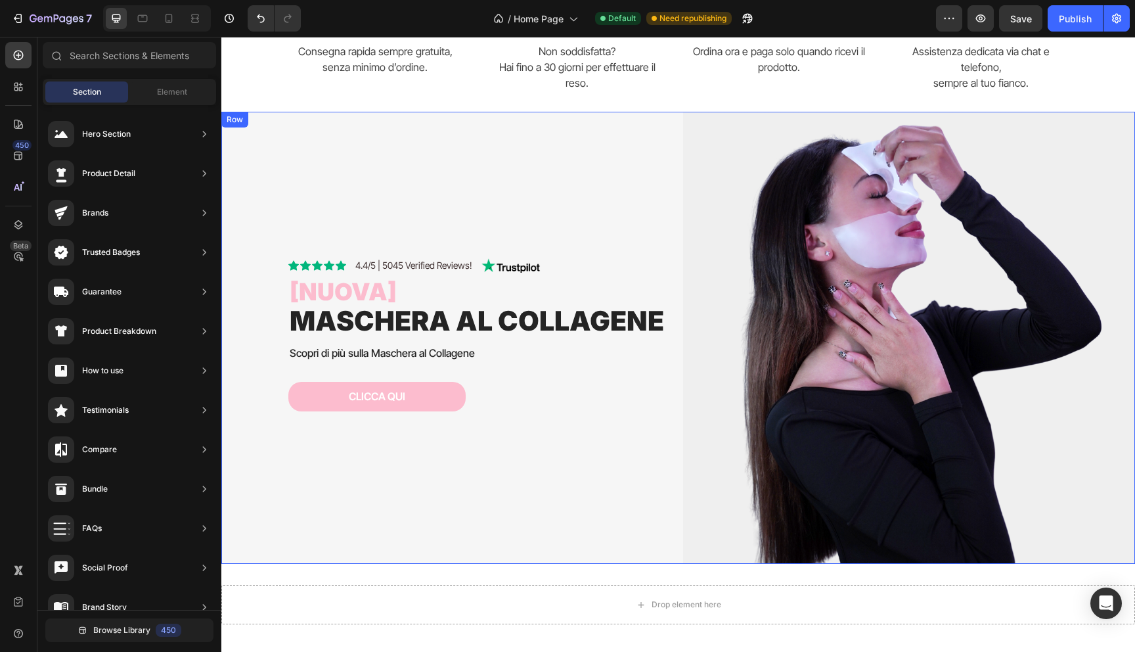
click at [458, 200] on div "Icon Icon Icon Icon Icon Icon List 4.4/5 | 5045 Verified Reviews! Text Block Im…" at bounding box center [457, 338] width 452 height 452
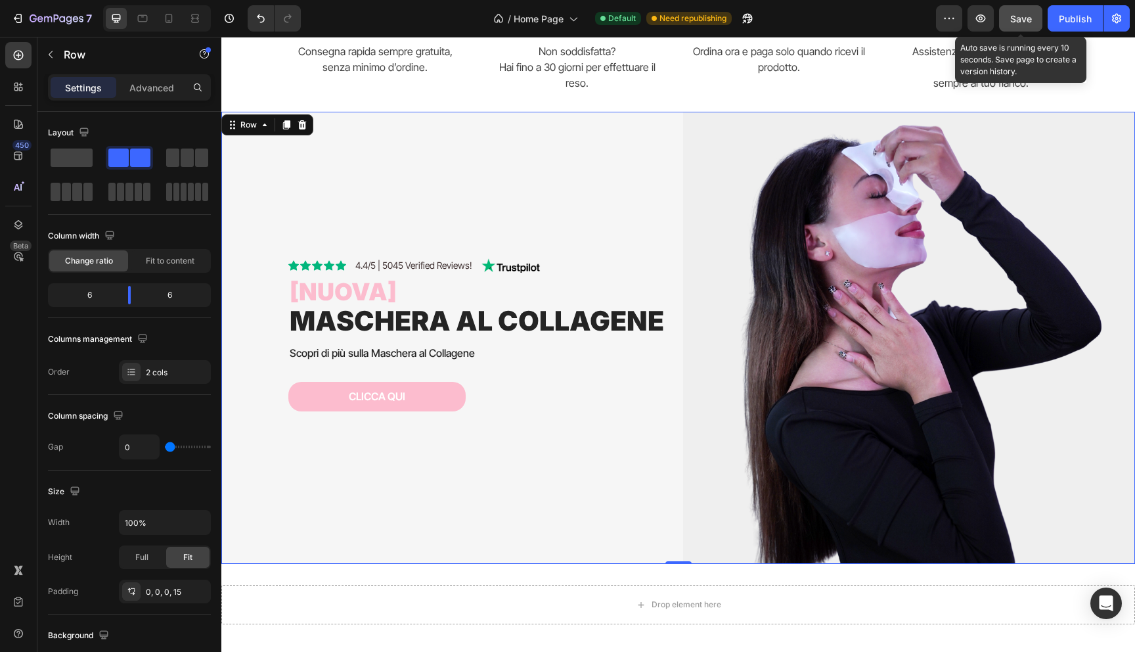
click at [1023, 12] on div "Save" at bounding box center [1021, 19] width 22 height 14
click at [1065, 12] on div "Publish" at bounding box center [1075, 19] width 33 height 14
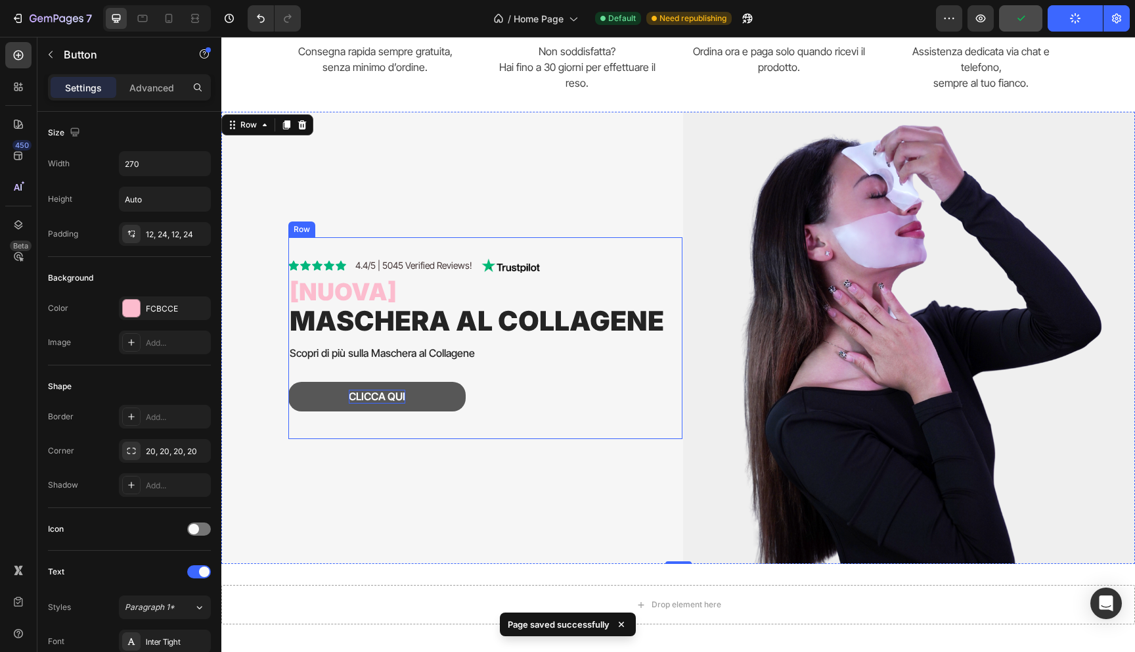
click at [378, 403] on p "Clicca qui" at bounding box center [377, 396] width 56 height 14
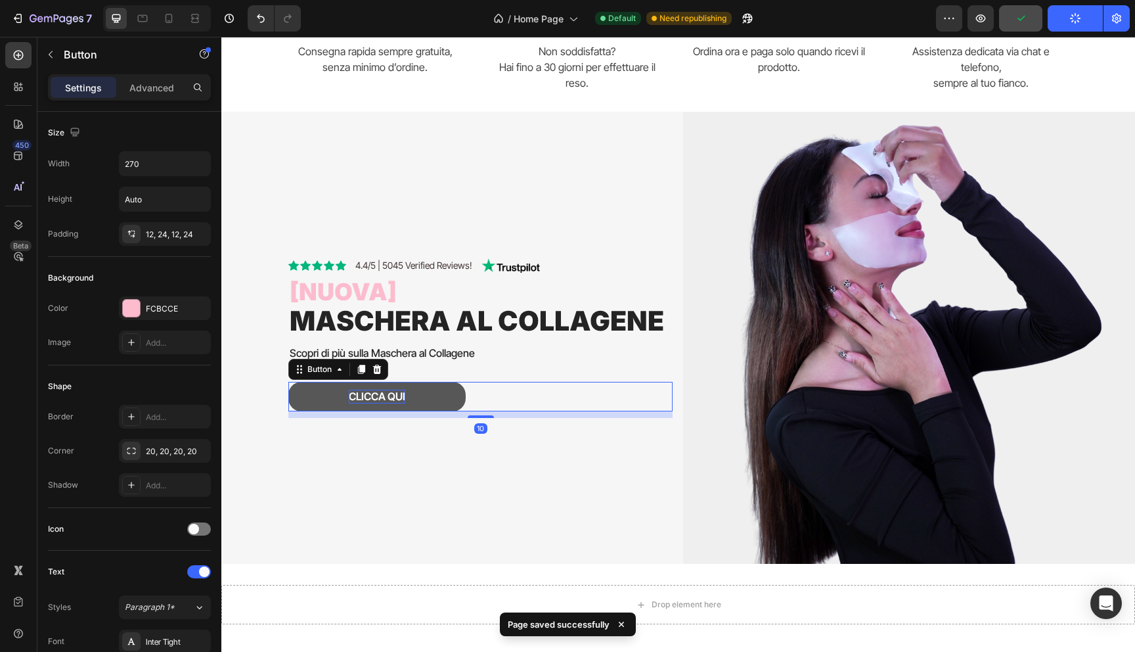
click at [378, 403] on p "Clicca qui" at bounding box center [377, 396] width 56 height 14
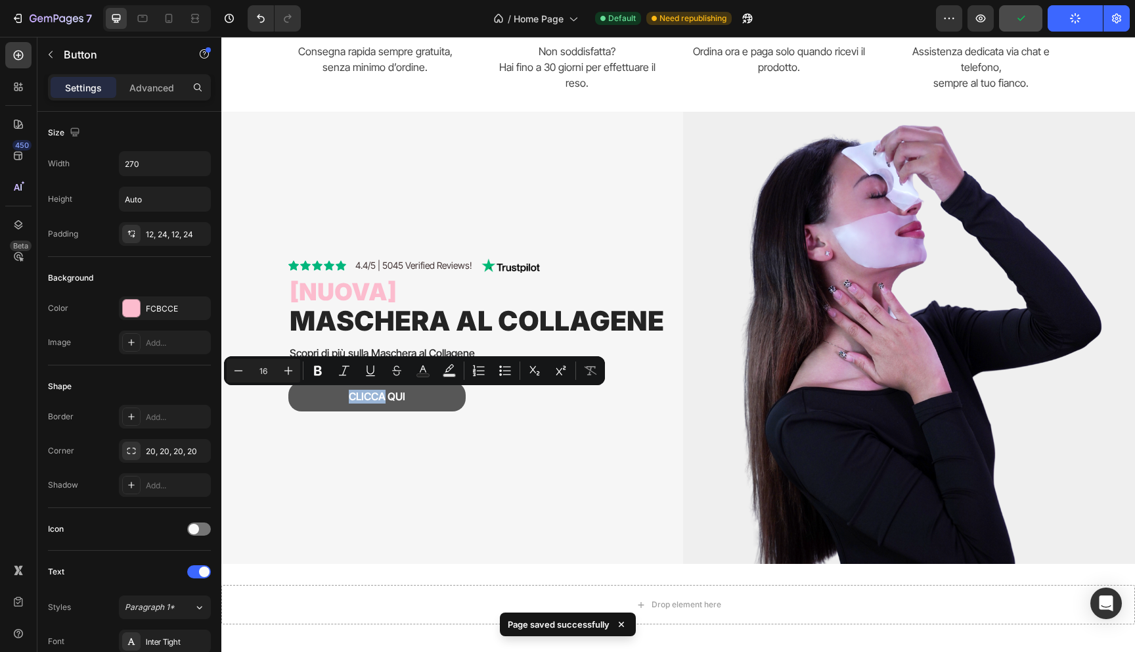
click at [417, 396] on button "Clicca qui" at bounding box center [376, 397] width 177 height 30
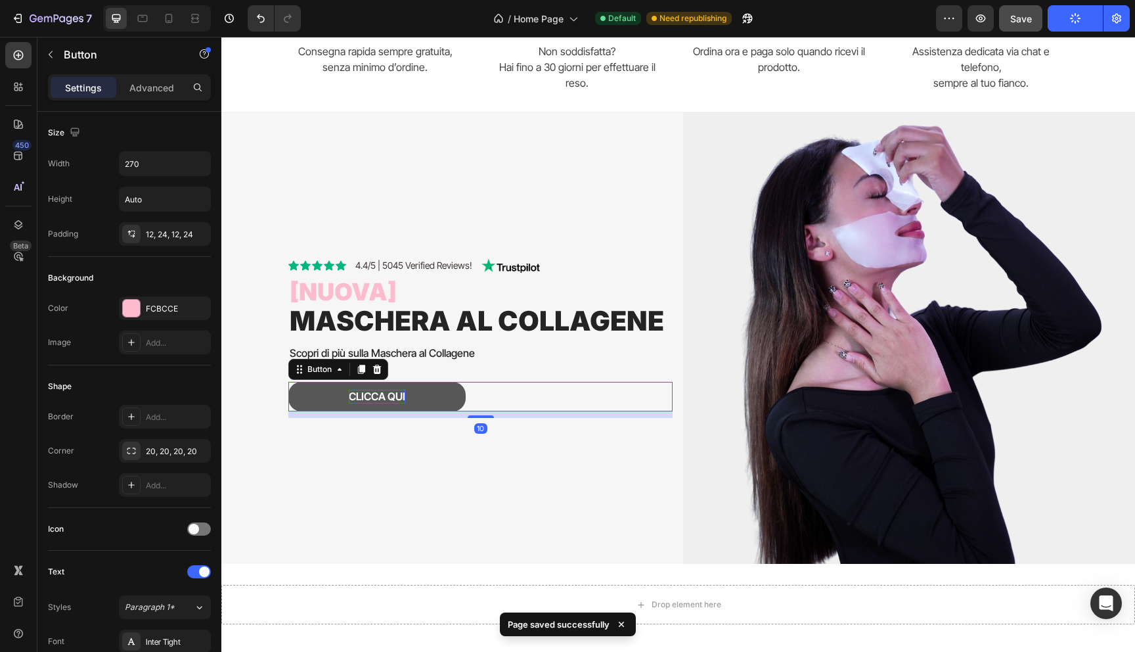
click at [402, 396] on p "Clicca qui" at bounding box center [377, 396] width 56 height 14
click at [435, 397] on button "Clicca qui" at bounding box center [376, 397] width 177 height 30
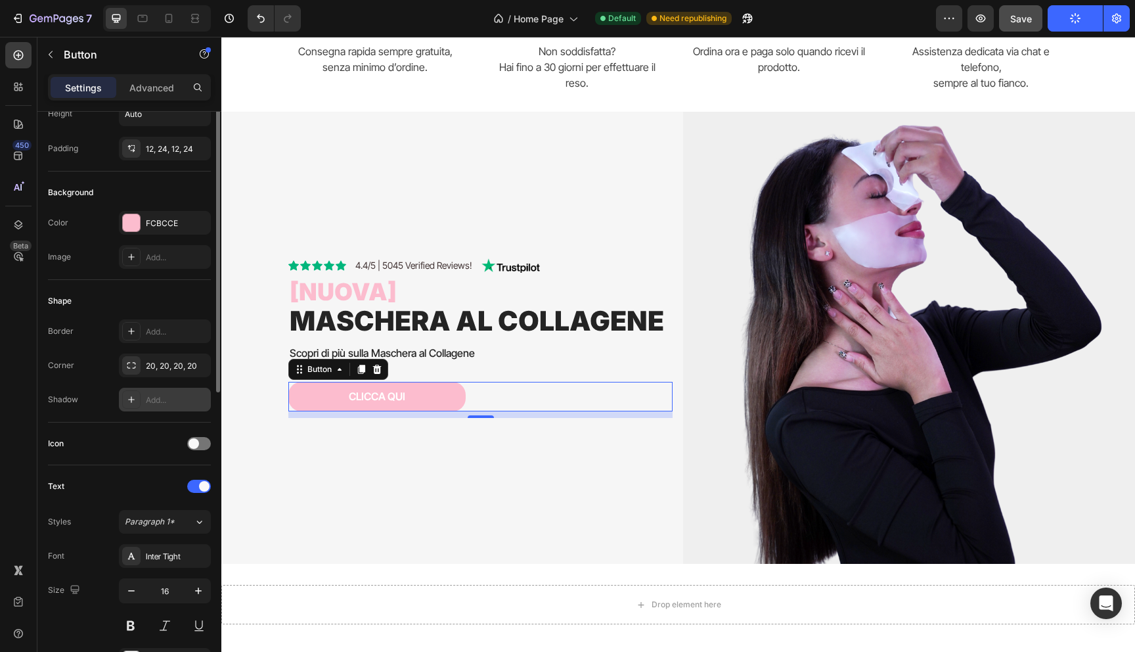
scroll to position [90, 0]
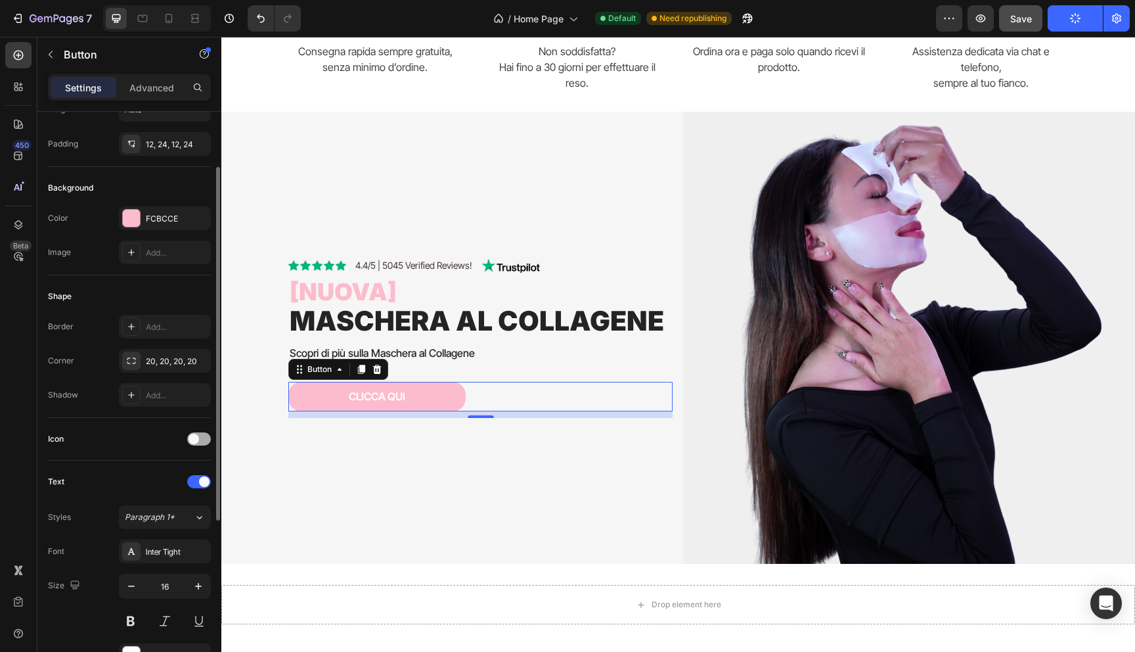
click at [189, 442] on div at bounding box center [199, 438] width 24 height 13
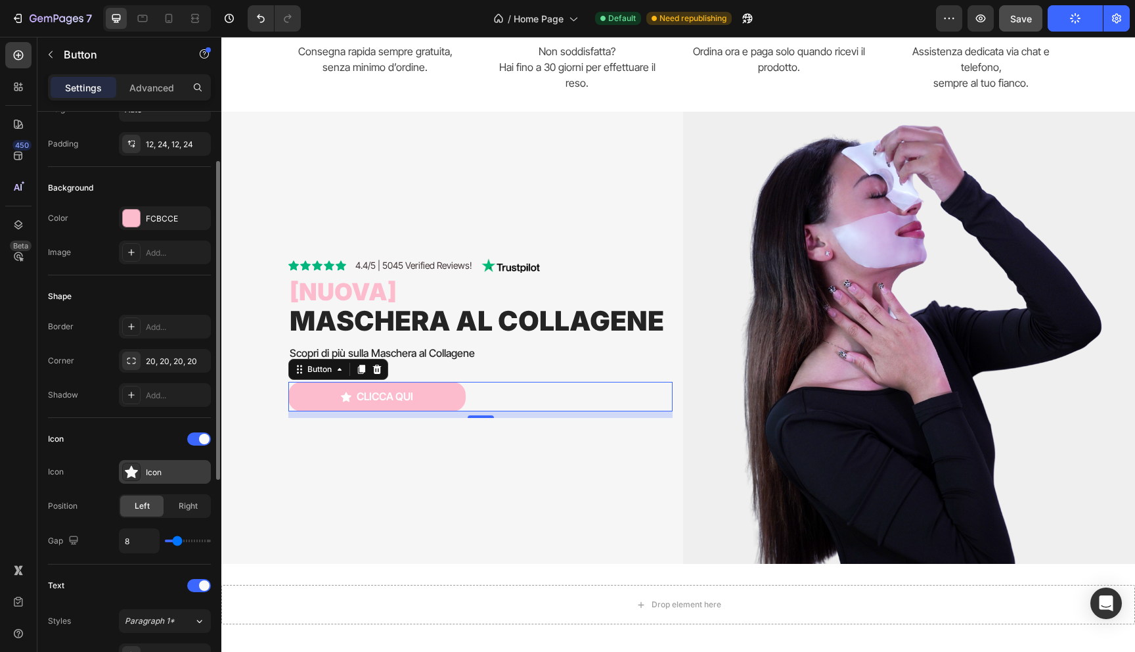
click at [133, 474] on icon at bounding box center [131, 472] width 13 height 12
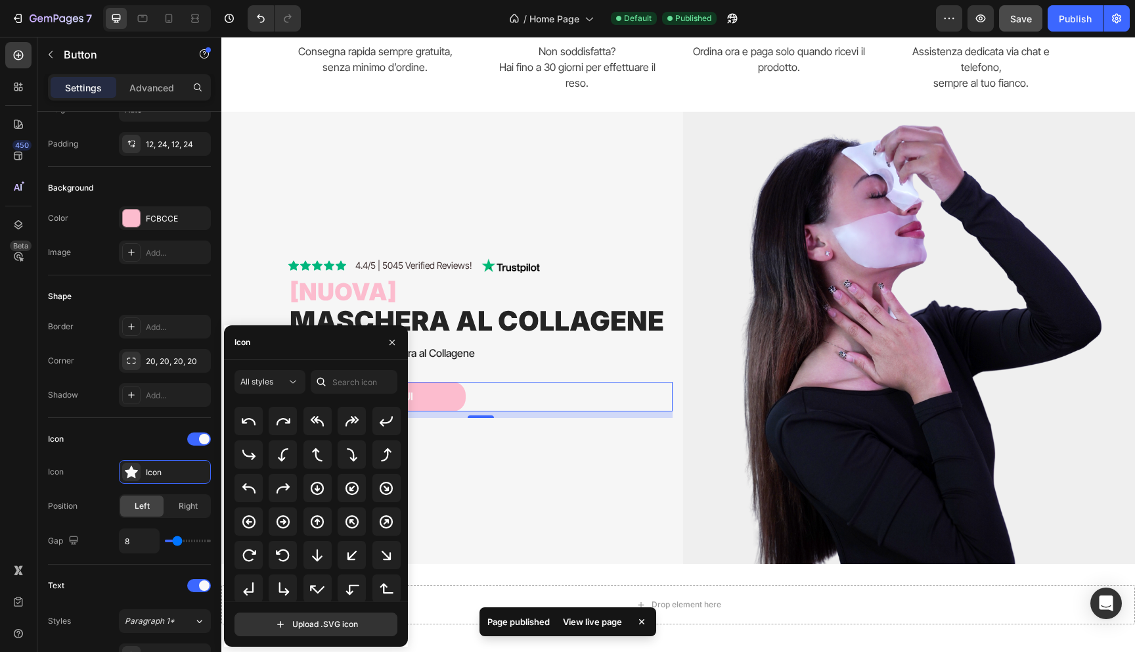
scroll to position [263, 0]
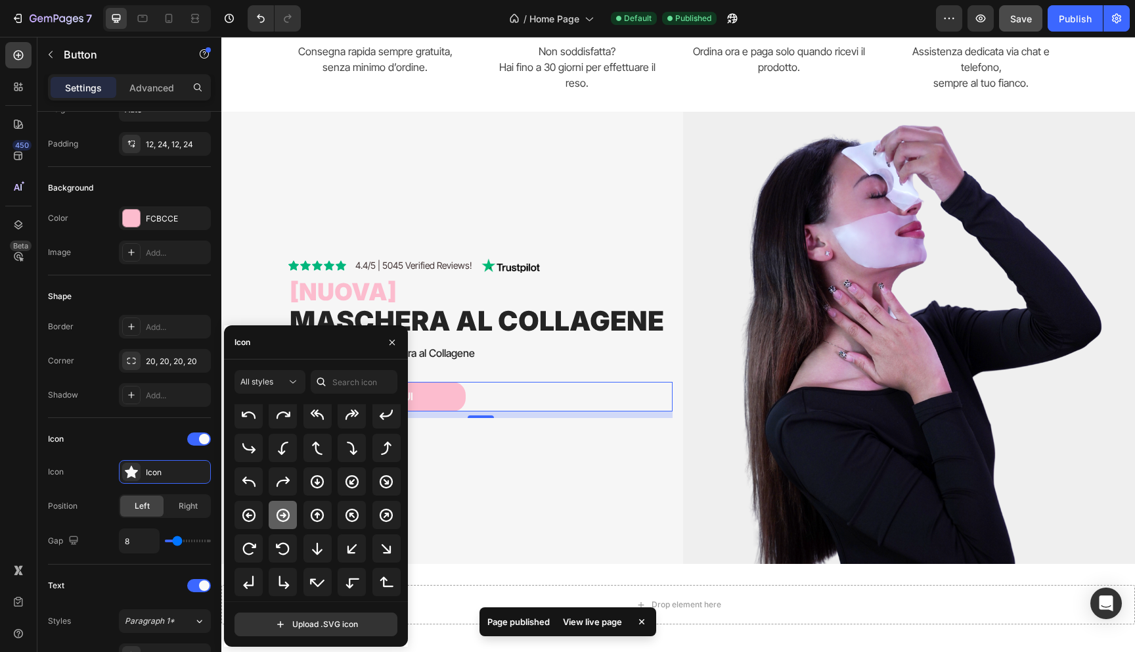
click at [290, 516] on div at bounding box center [283, 514] width 28 height 28
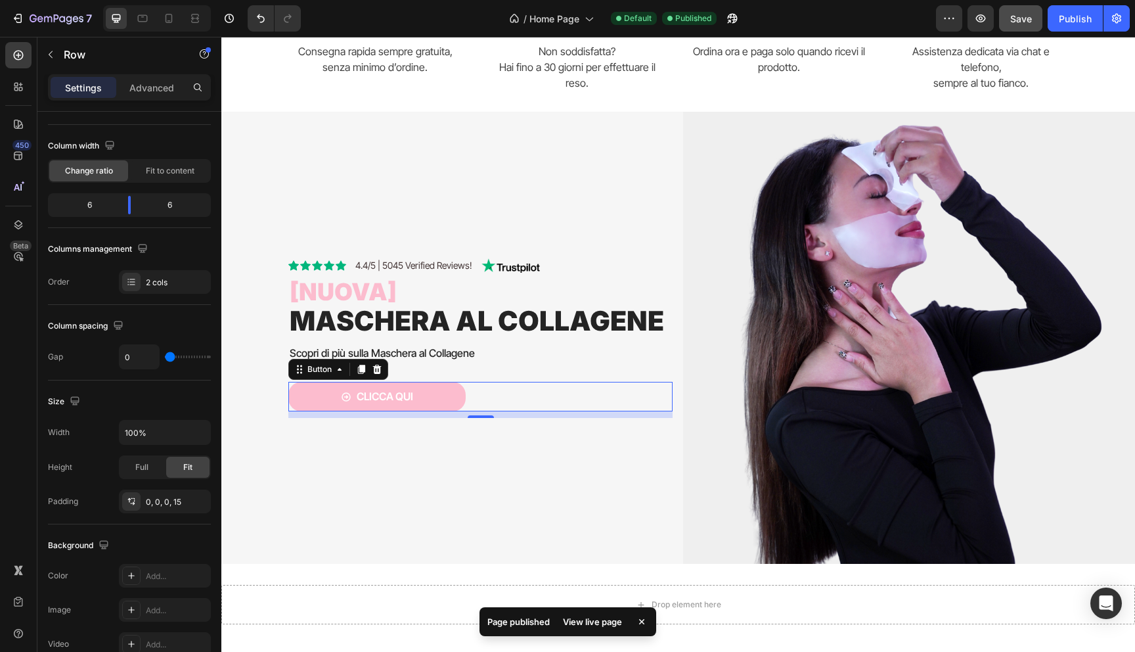
click at [431, 498] on div "Icon Icon Icon Icon Icon Icon List 4.4/5 | 5045 Verified Reviews! Text Block Im…" at bounding box center [457, 338] width 452 height 452
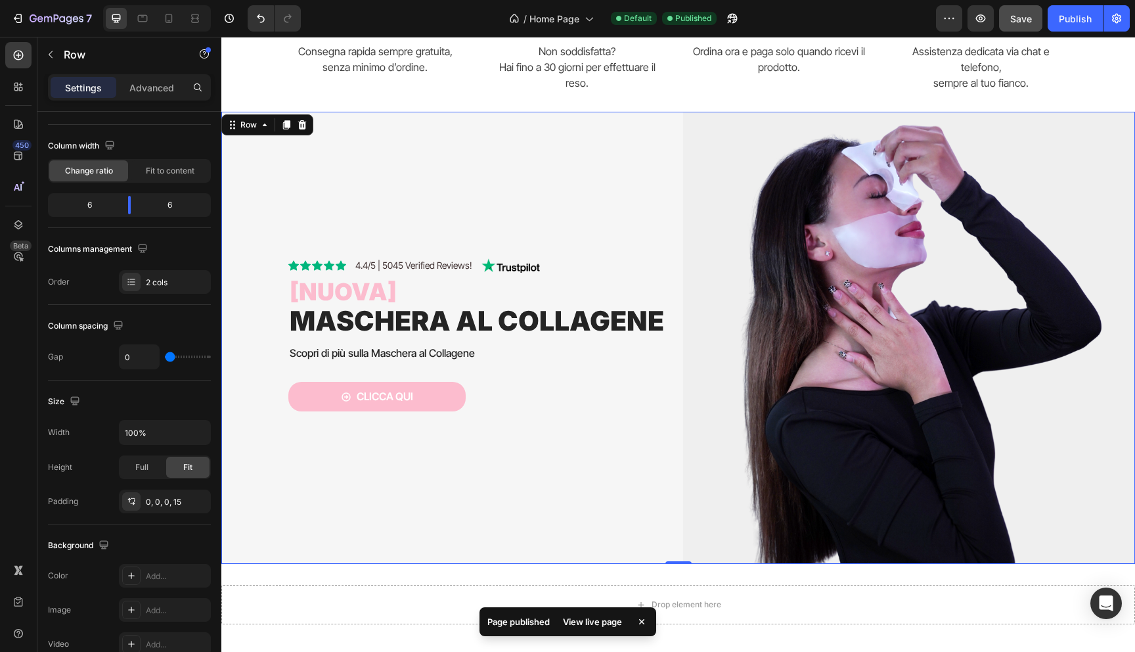
scroll to position [0, 0]
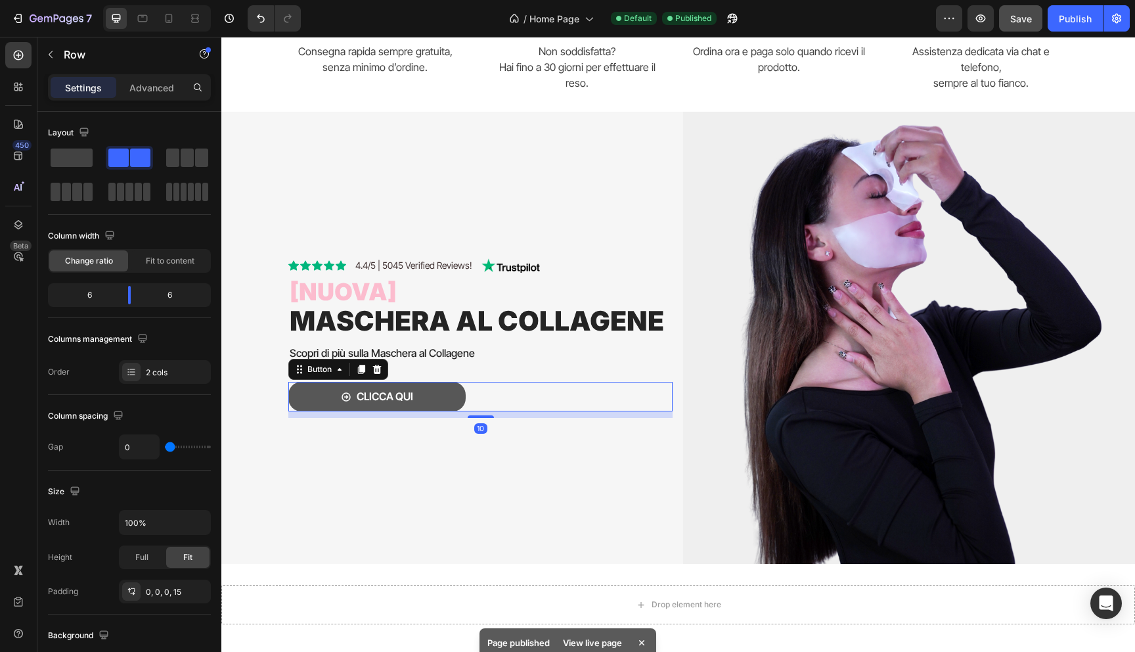
click at [440, 399] on button "Clicca qui" at bounding box center [376, 397] width 177 height 30
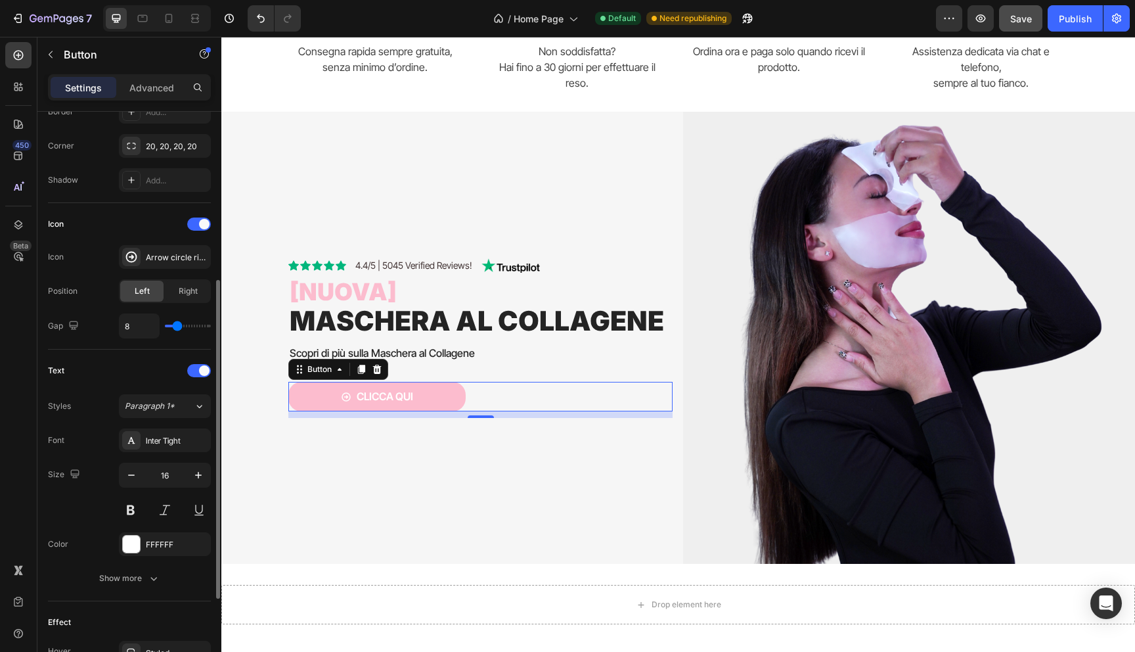
scroll to position [468, 0]
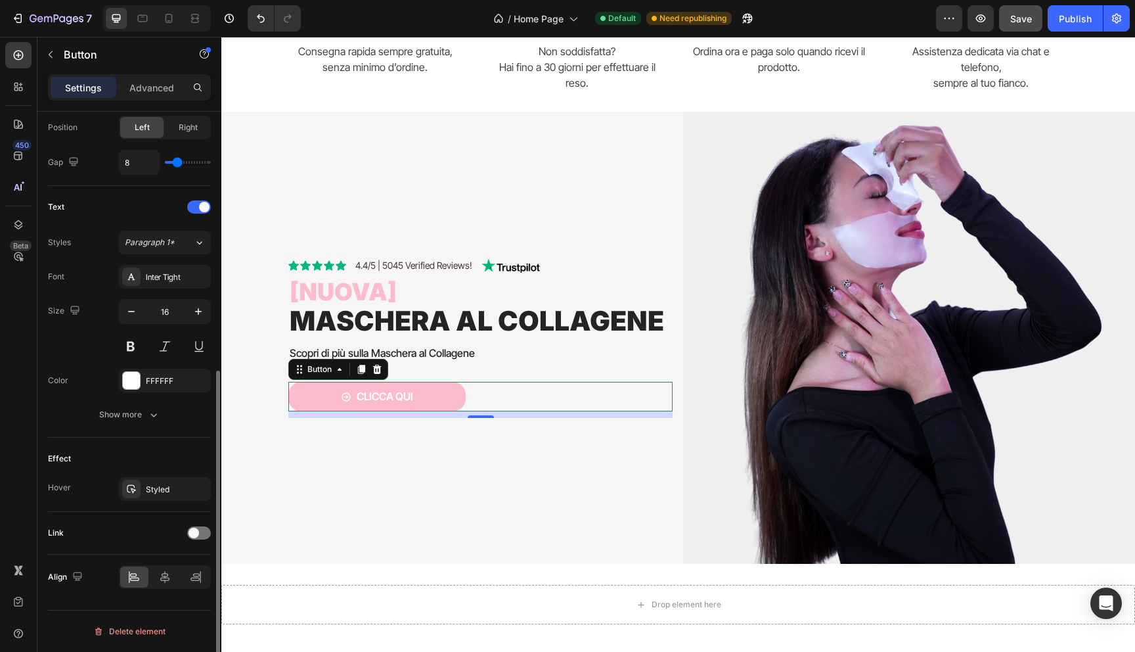
click at [130, 412] on div "Show more" at bounding box center [129, 414] width 61 height 13
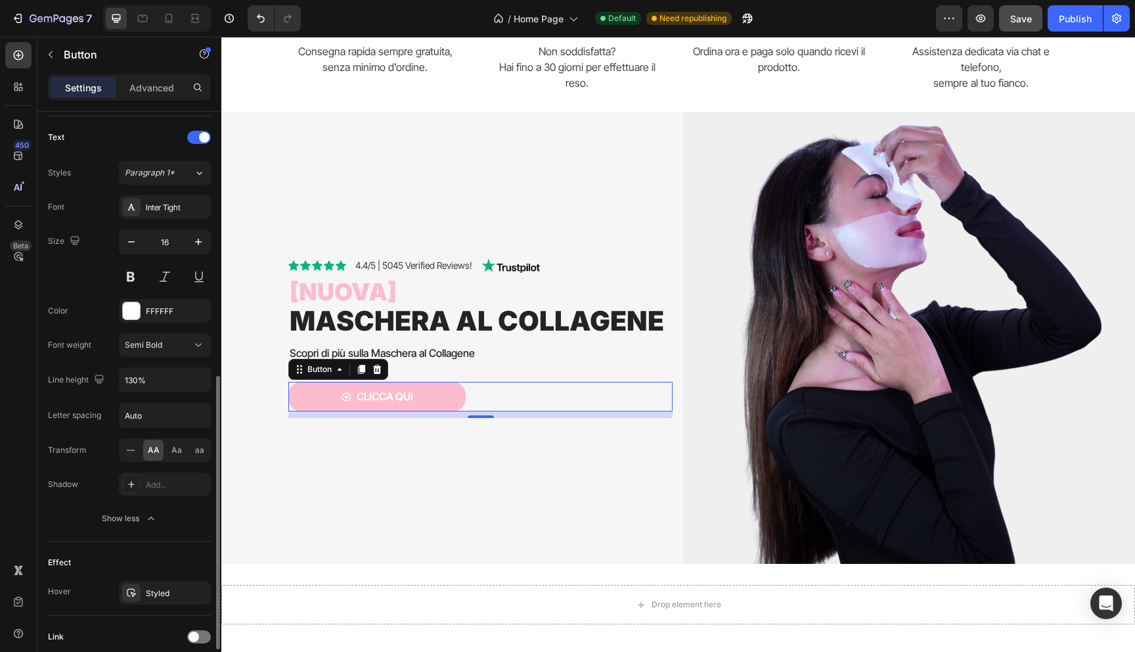
scroll to position [642, 0]
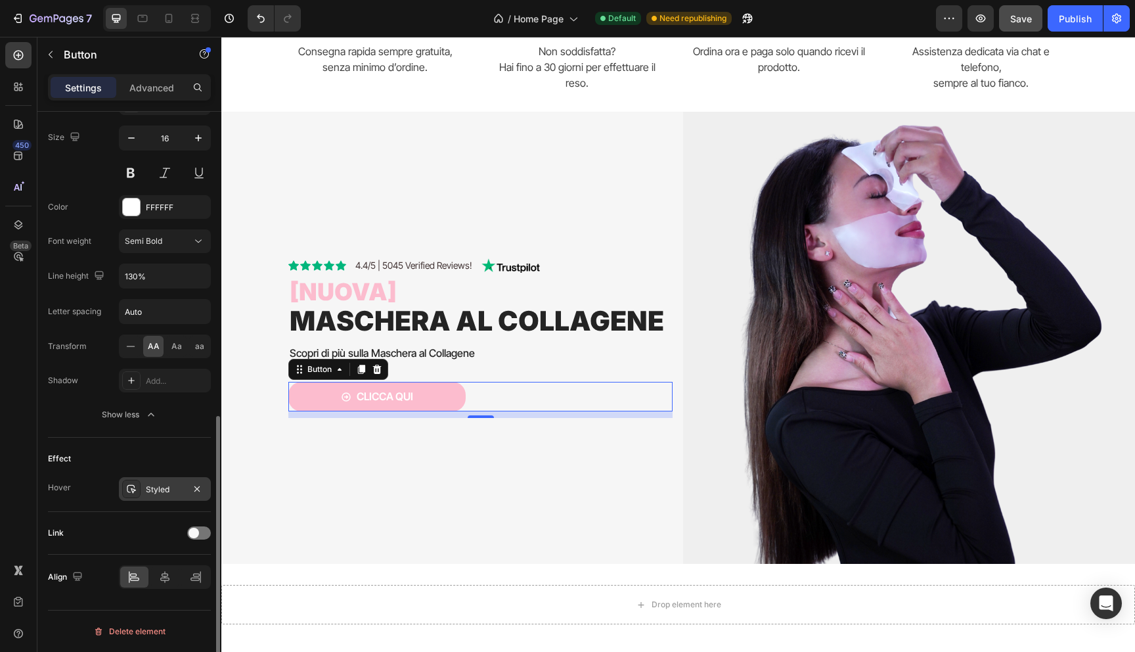
click at [149, 491] on div "Styled" at bounding box center [165, 489] width 38 height 12
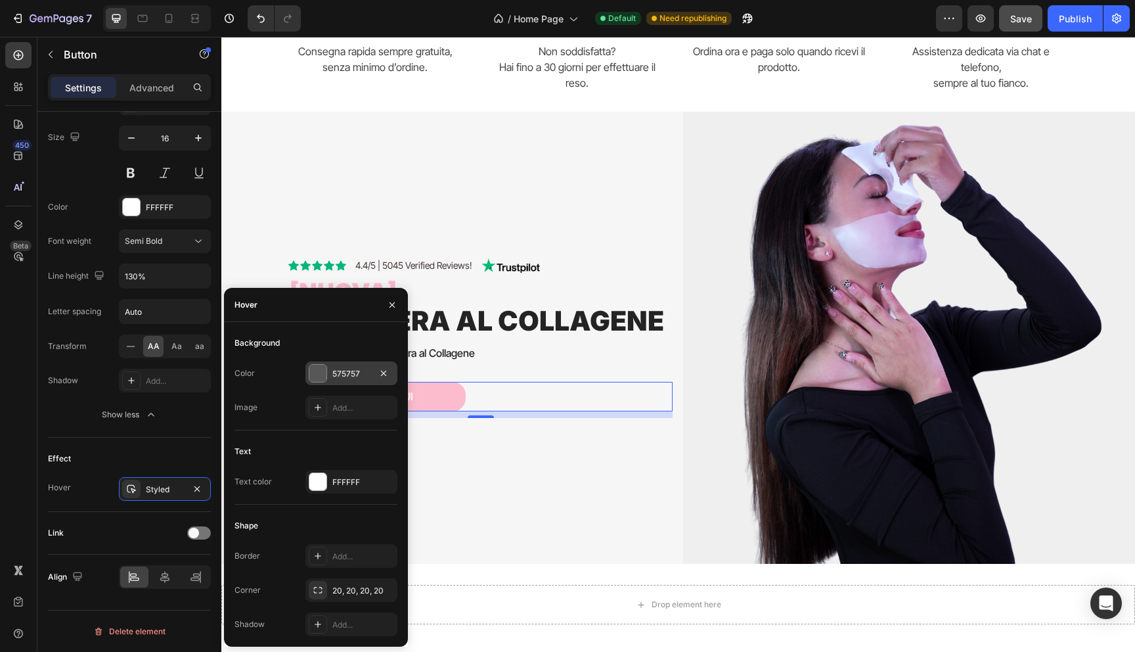
click at [318, 372] on div at bounding box center [317, 373] width 17 height 17
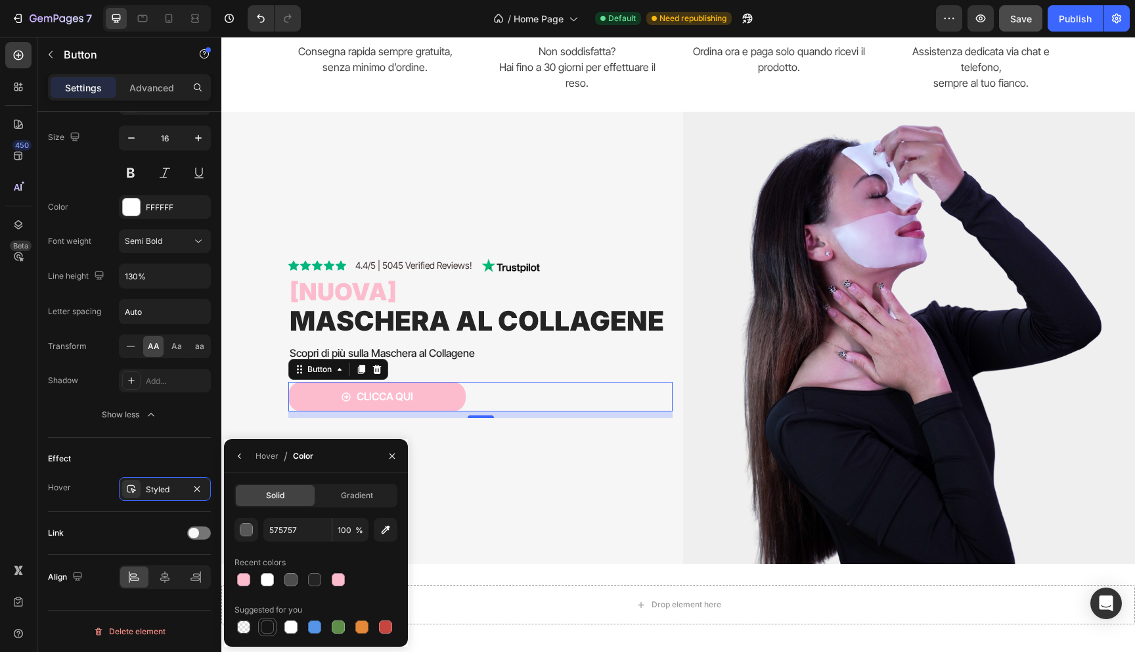
click at [272, 620] on div at bounding box center [267, 627] width 16 height 16
type input "151515"
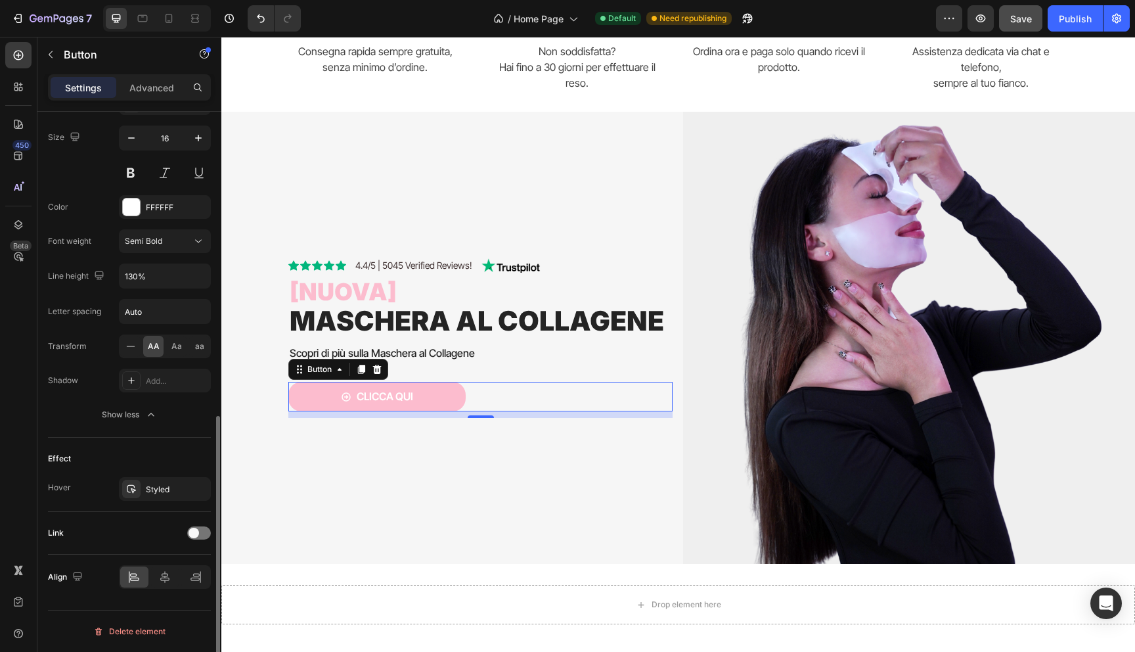
click at [190, 443] on div "Effect Hover Styled" at bounding box center [129, 474] width 163 height 74
click at [187, 492] on div "Styled" at bounding box center [165, 489] width 92 height 24
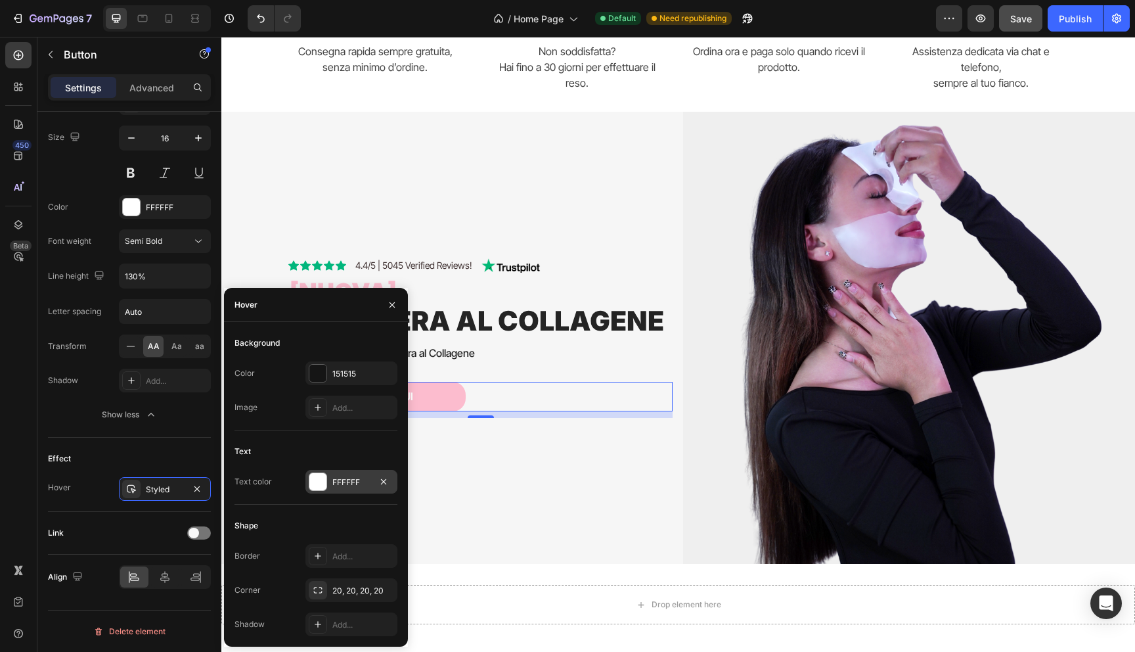
click at [310, 487] on div at bounding box center [317, 481] width 17 height 17
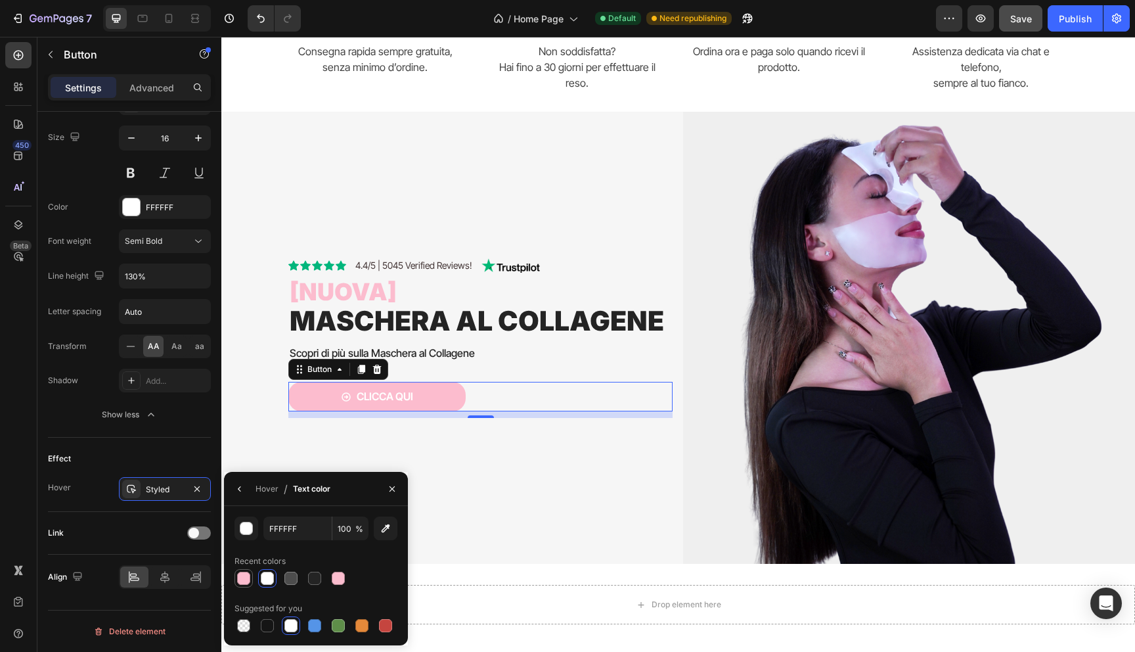
click at [242, 577] on div at bounding box center [243, 577] width 13 height 13
type input "FCBCCE"
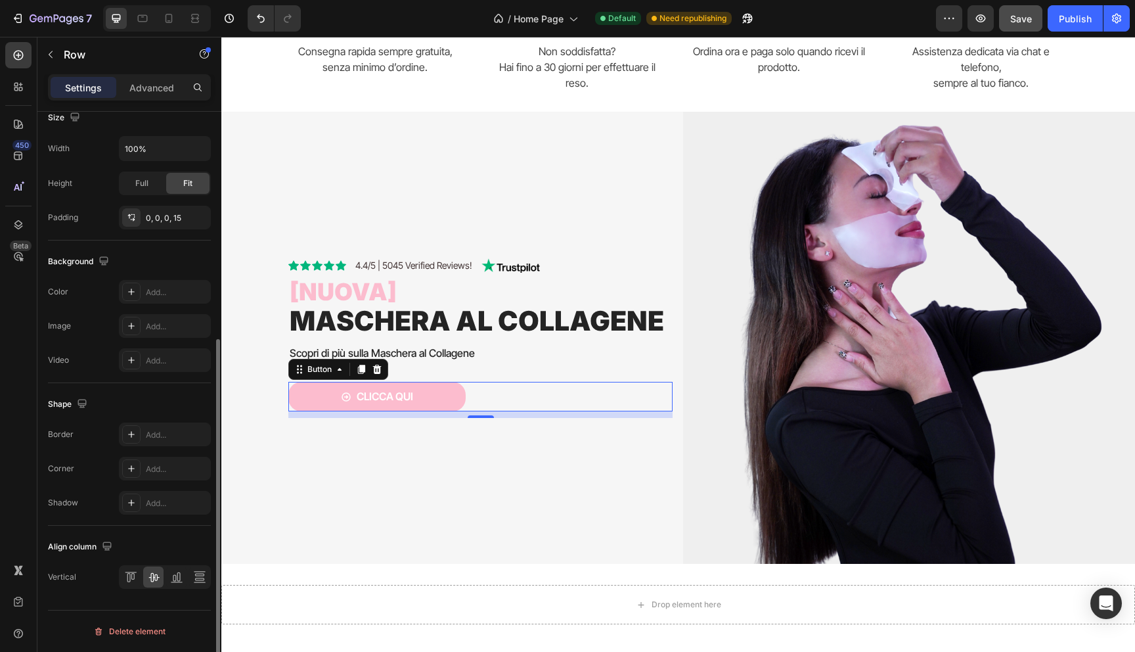
click at [454, 440] on div "Icon Icon Icon Icon Icon Icon List 4.4/5 | 5045 Verified Reviews! Text Block Im…" at bounding box center [457, 338] width 452 height 452
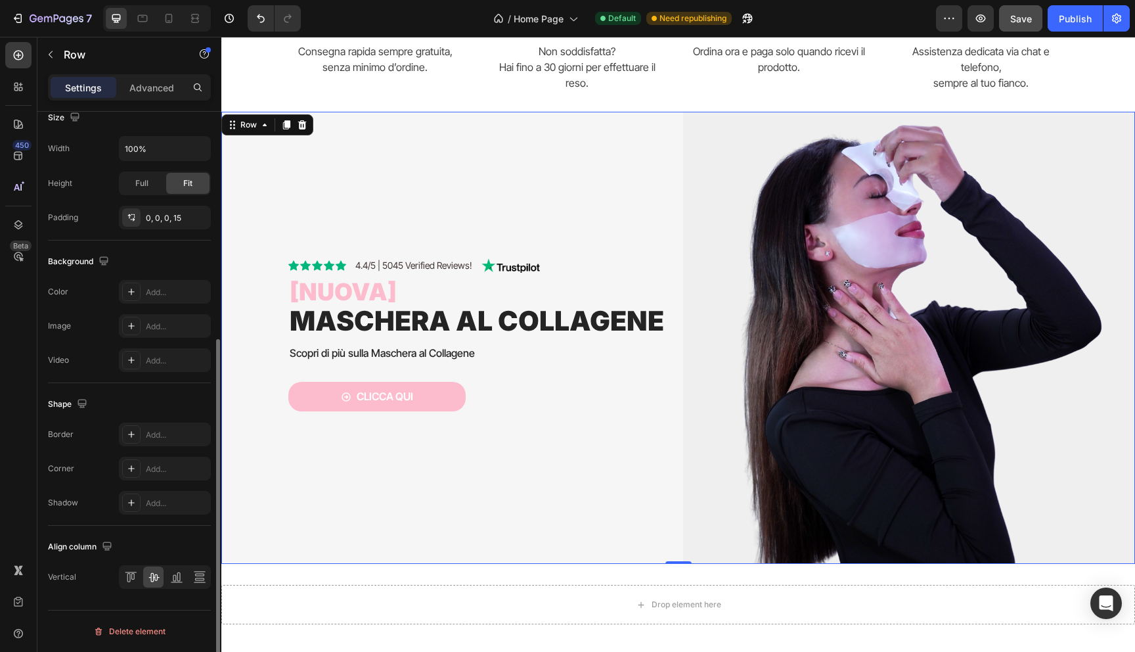
scroll to position [0, 0]
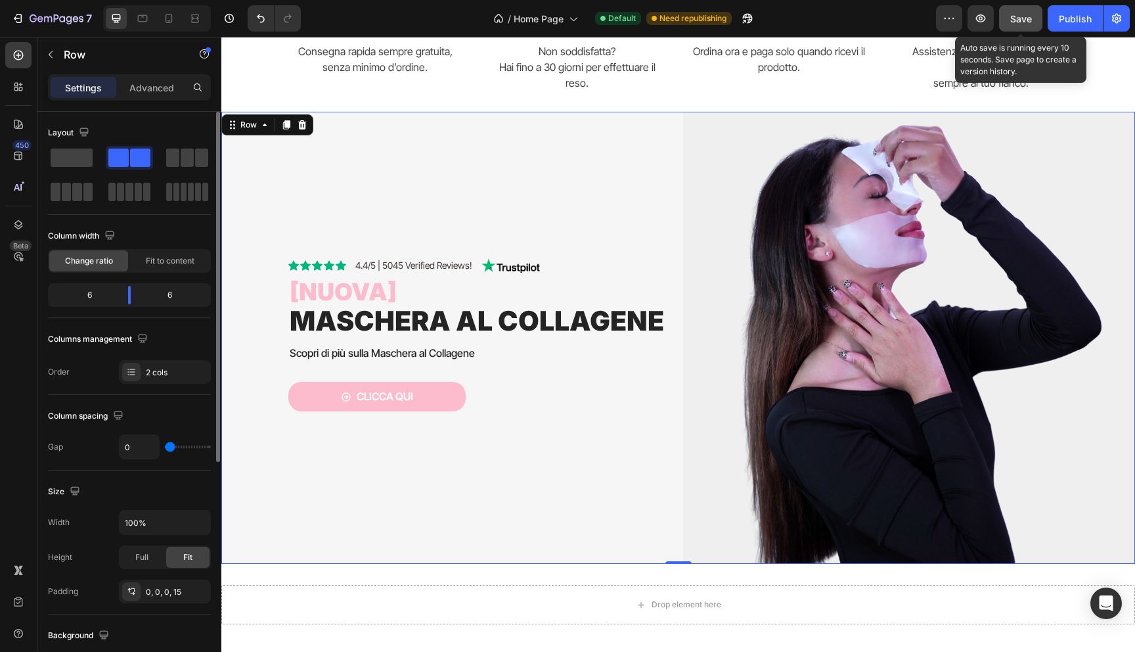
click at [1040, 21] on button "Save" at bounding box center [1020, 18] width 43 height 26
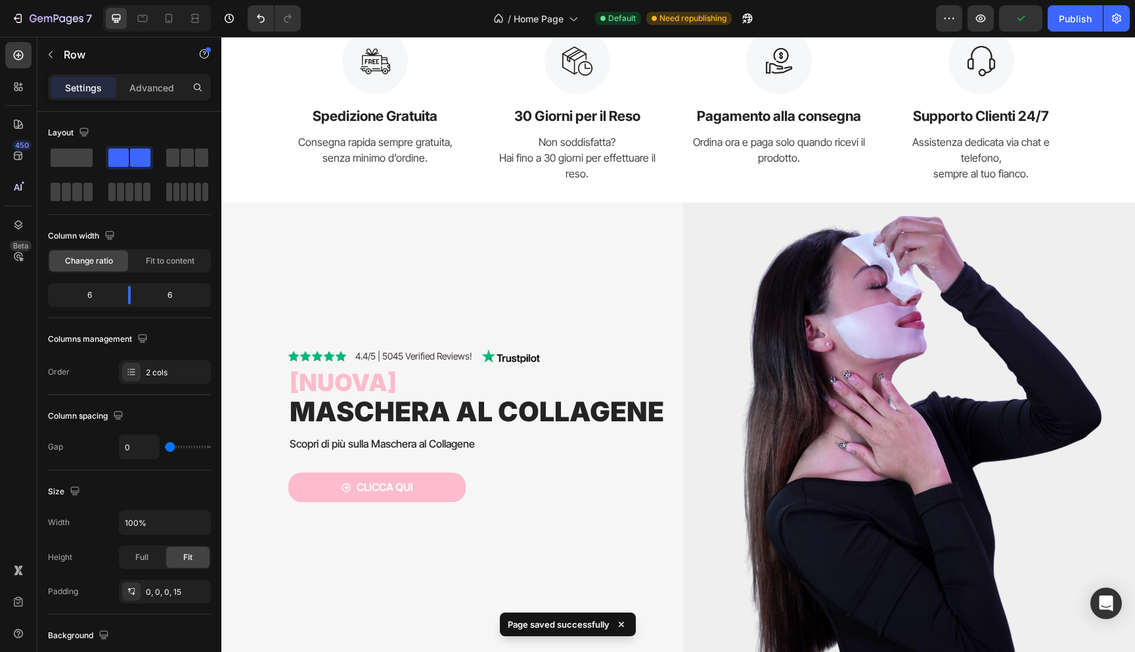
scroll to position [840, 0]
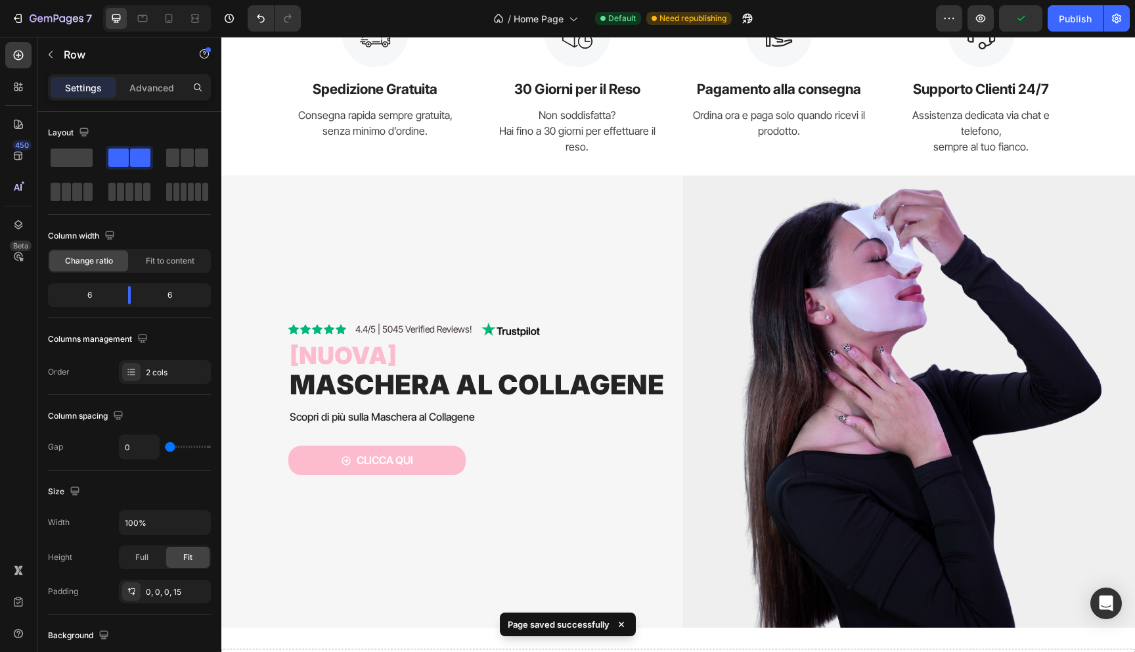
click at [260, 198] on div "Icon Icon Icon Icon Icon Icon List 4.4/5 | 5045 Verified Reviews! Text Block Im…" at bounding box center [457, 401] width 452 height 452
click at [173, 26] on div at bounding box center [168, 18] width 21 height 21
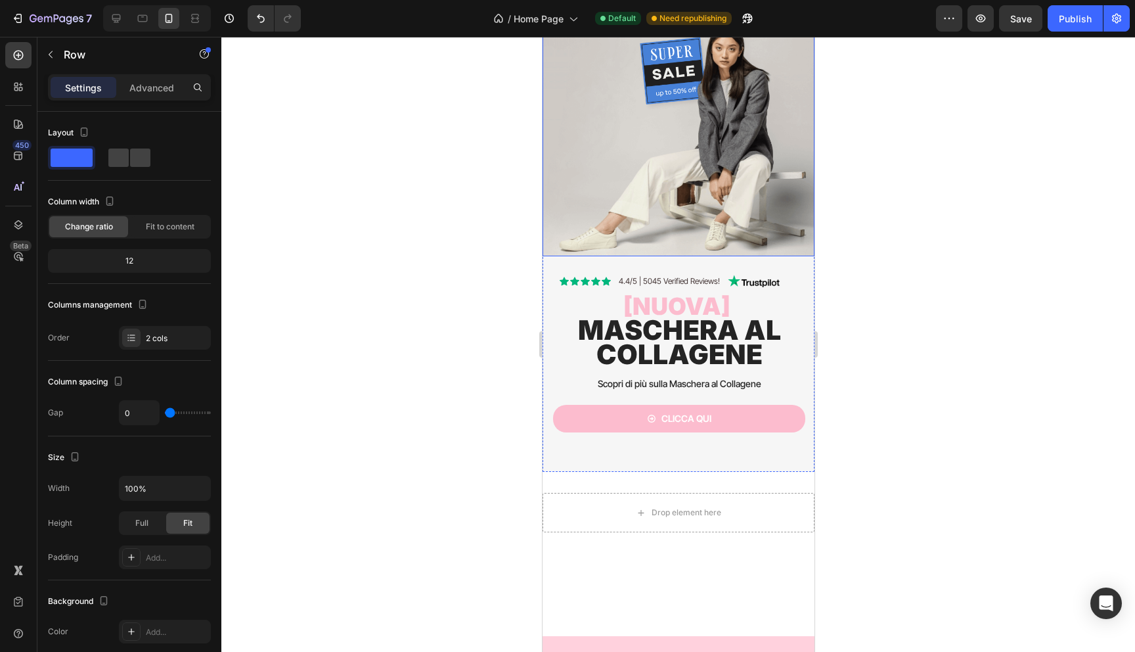
scroll to position [1531, 0]
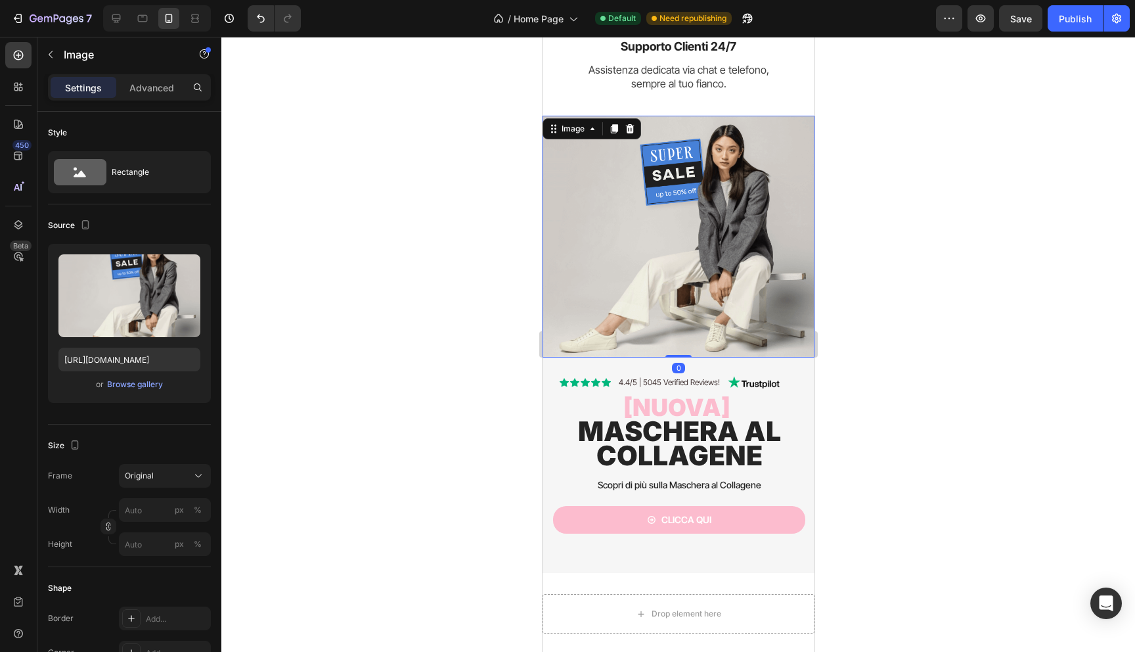
click at [633, 277] on img at bounding box center [678, 237] width 272 height 242
click at [115, 390] on button "Browse gallery" at bounding box center [134, 384] width 57 height 13
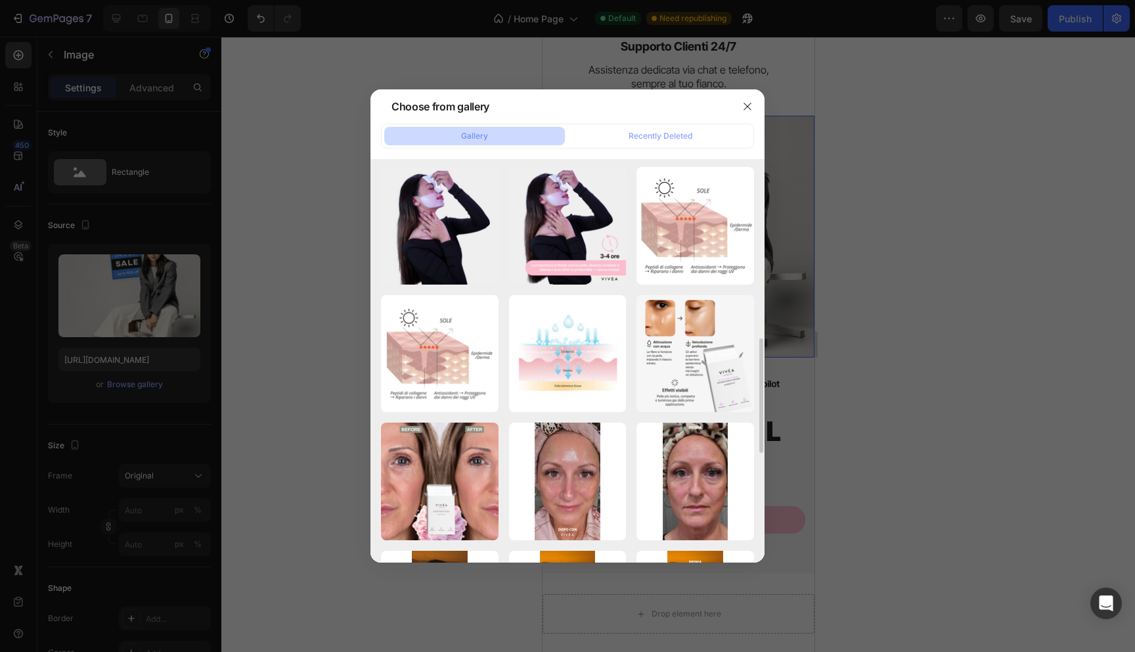
scroll to position [776, 0]
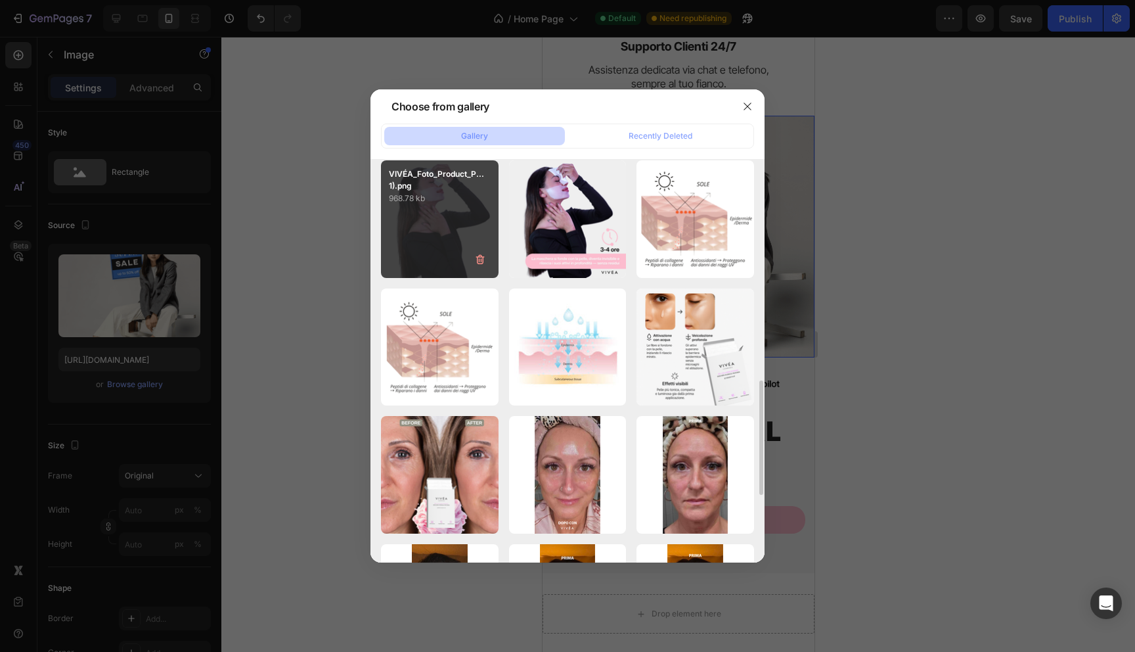
click at [447, 209] on div "VIVÉA_Foto_Product_P...1).png 968.78 kb" at bounding box center [440, 219] width 118 height 118
type input "https://cdn.shopify.com/s/files/1/0894/5097/1469/files/gempages_564700255405212…"
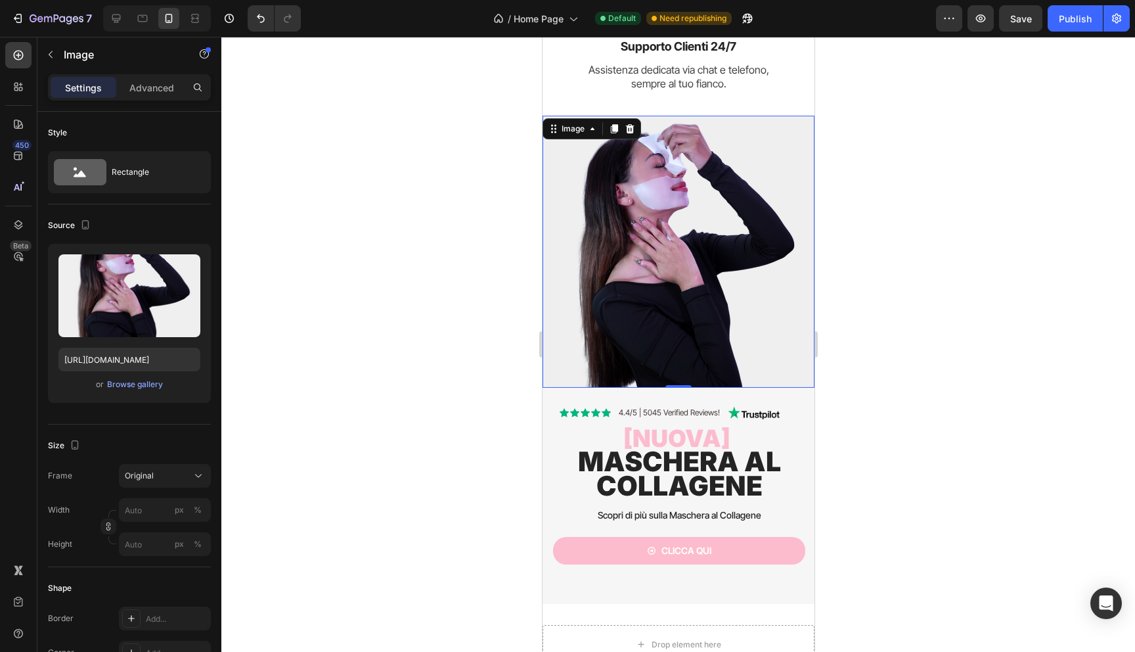
click at [430, 332] on div at bounding box center [678, 344] width 914 height 615
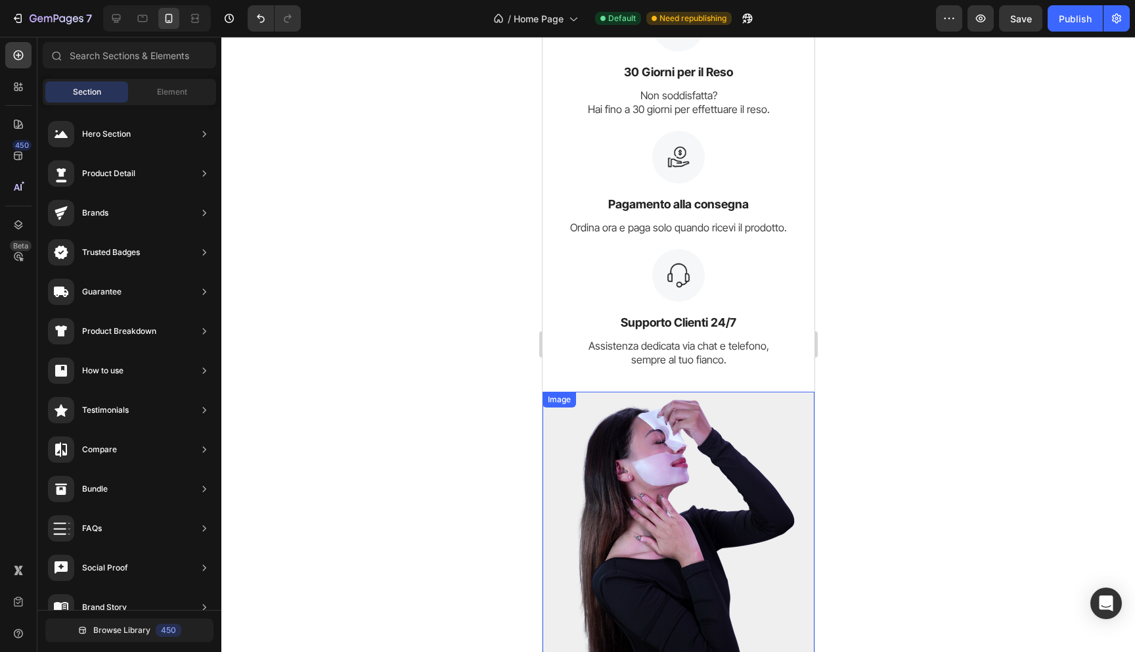
scroll to position [1549, 0]
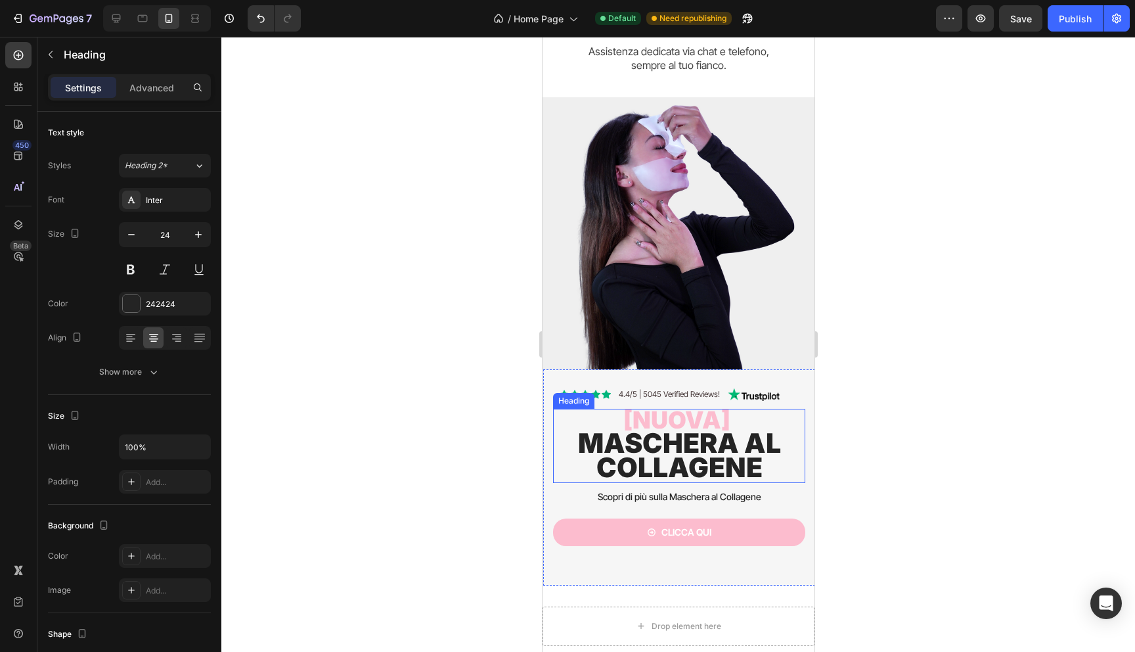
click at [556, 435] on h2 "[nuova] Maschera al collagene" at bounding box center [678, 446] width 252 height 75
click at [441, 470] on div at bounding box center [678, 344] width 914 height 615
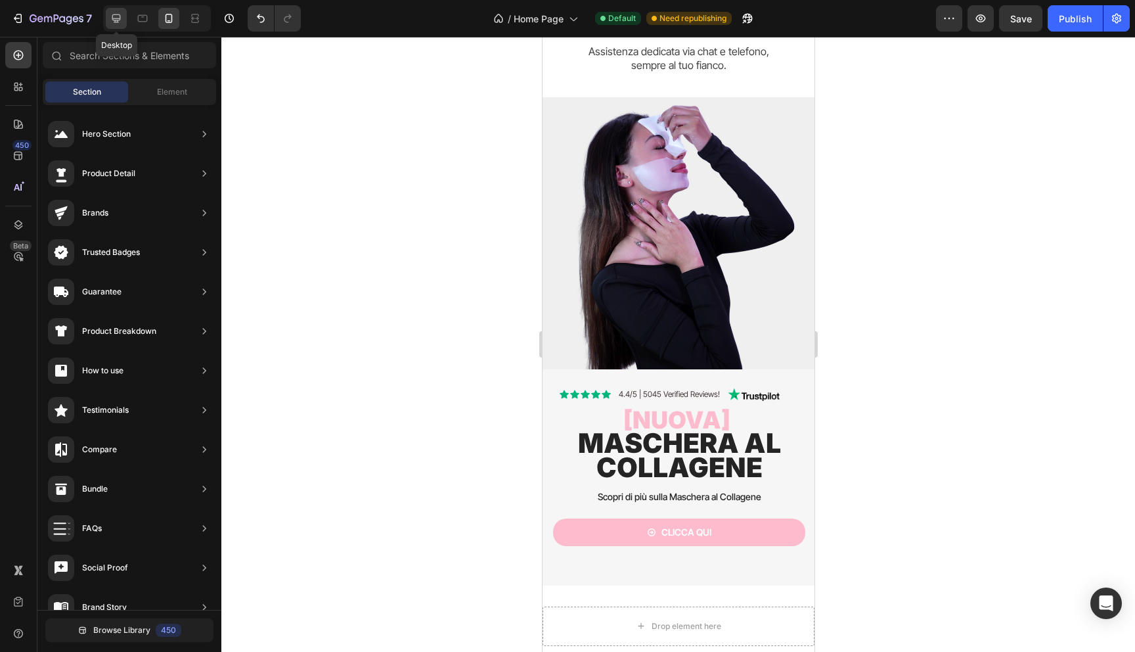
click at [112, 19] on icon at bounding box center [116, 18] width 9 height 9
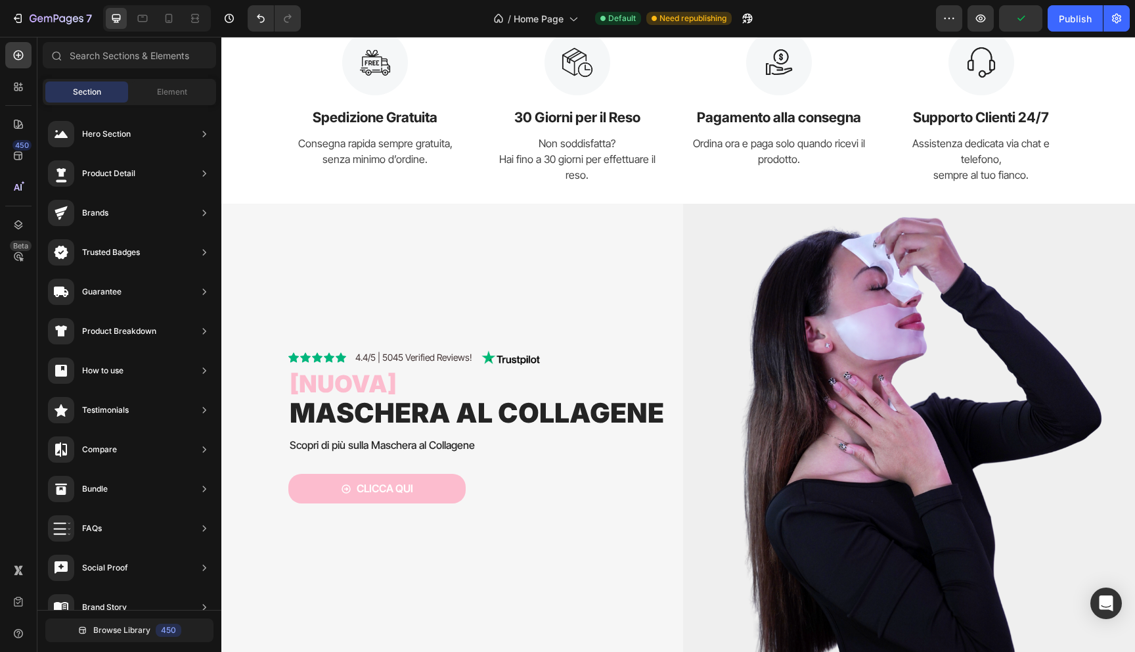
scroll to position [910, 0]
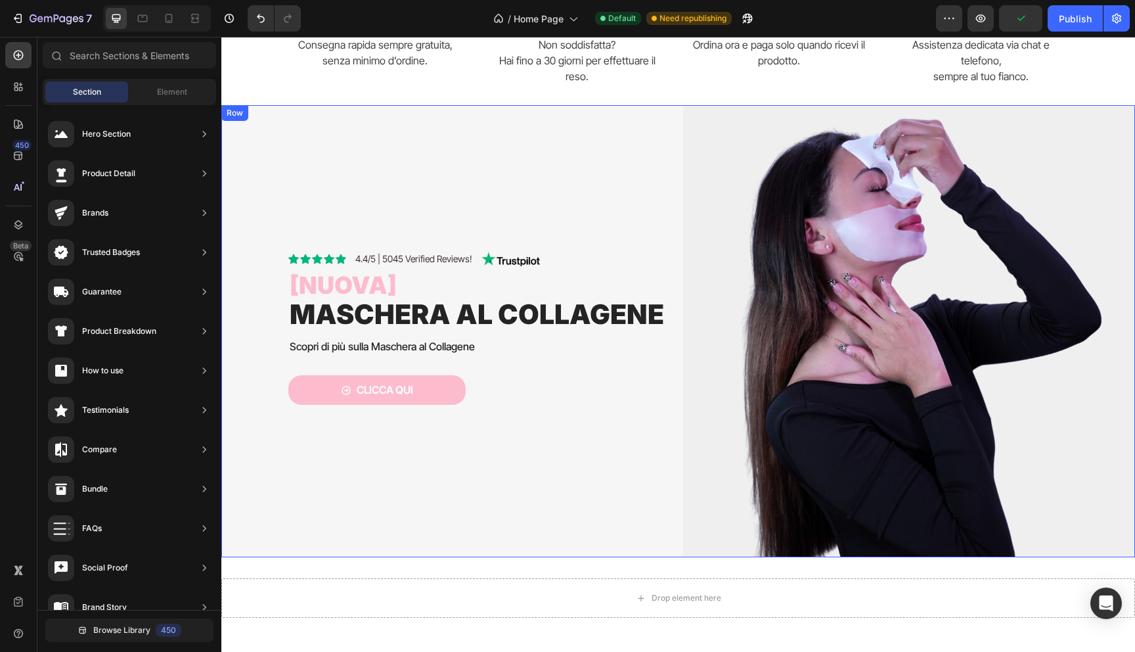
click at [289, 173] on div "Icon Icon Icon Icon Icon Icon List 4.4/5 | 5045 Verified Reviews! Text Block Im…" at bounding box center [457, 331] width 452 height 452
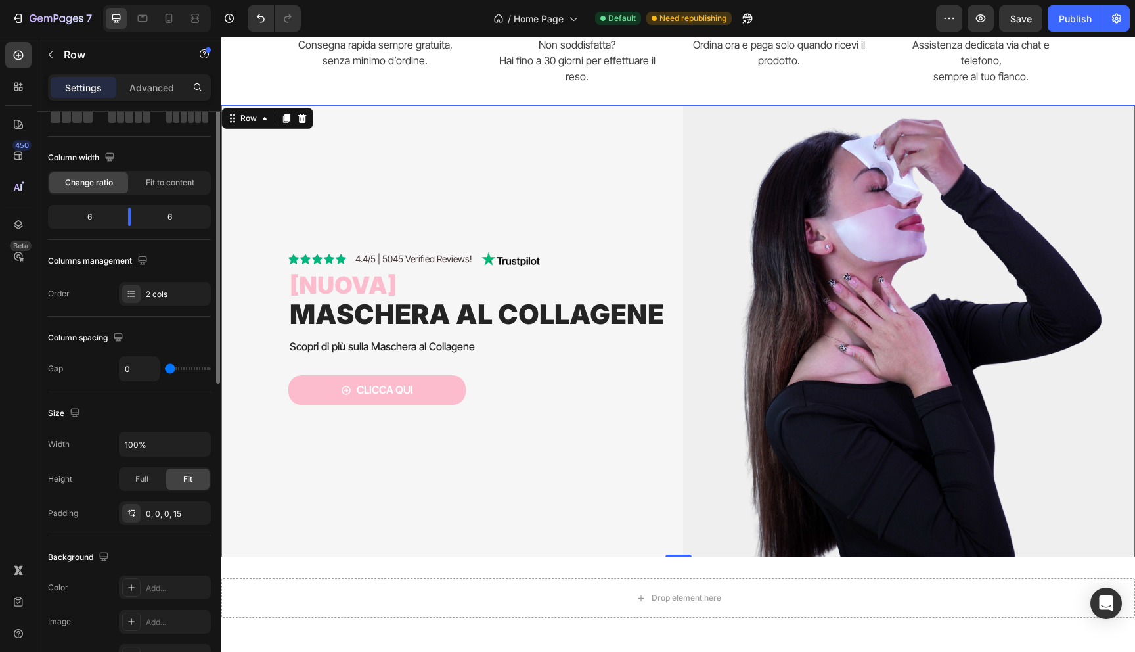
scroll to position [0, 0]
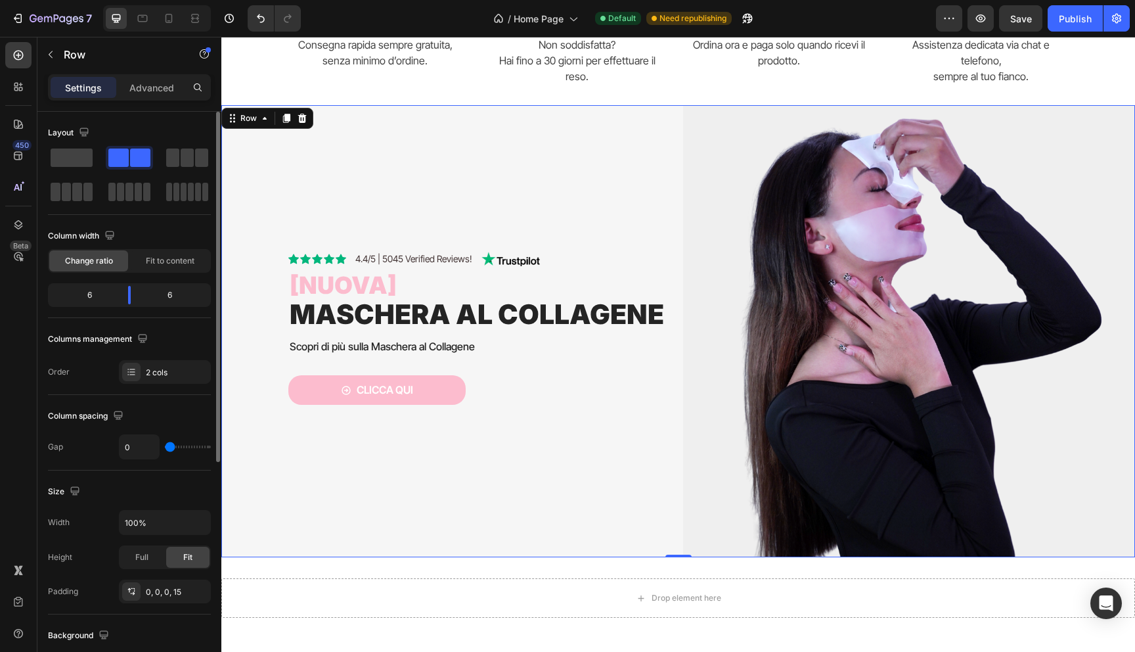
click at [305, 184] on div "Icon Icon Icon Icon Icon Icon List 4.4/5 | 5045 Verified Reviews! Text Block Im…" at bounding box center [457, 331] width 452 height 452
click at [158, 83] on p "Advanced" at bounding box center [151, 88] width 45 height 14
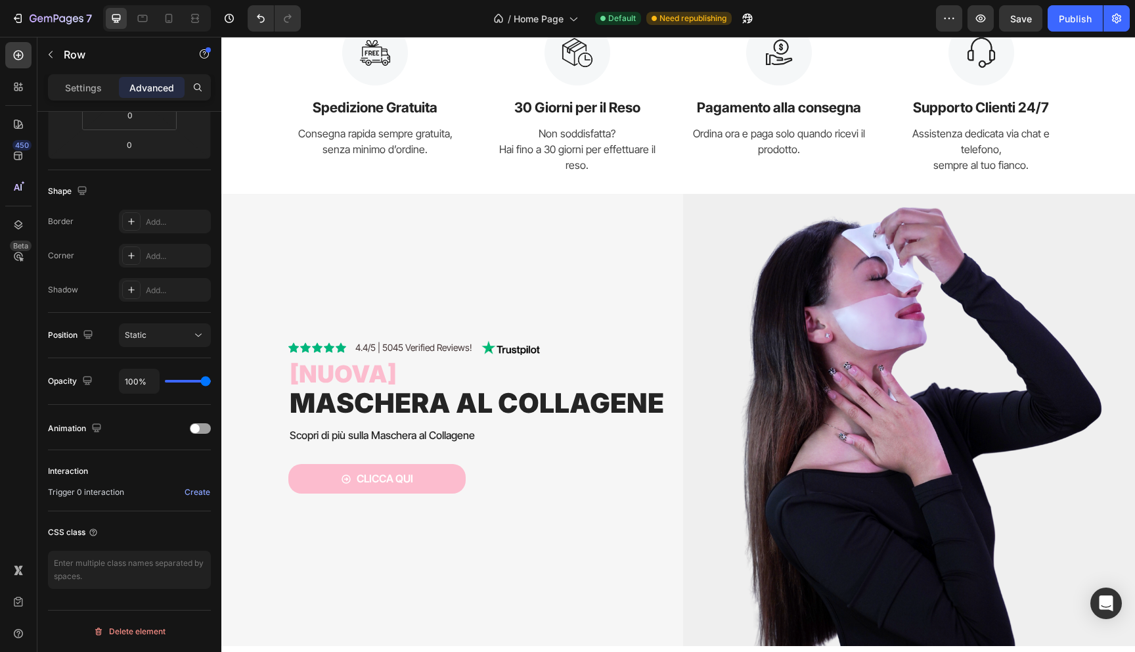
scroll to position [856, 0]
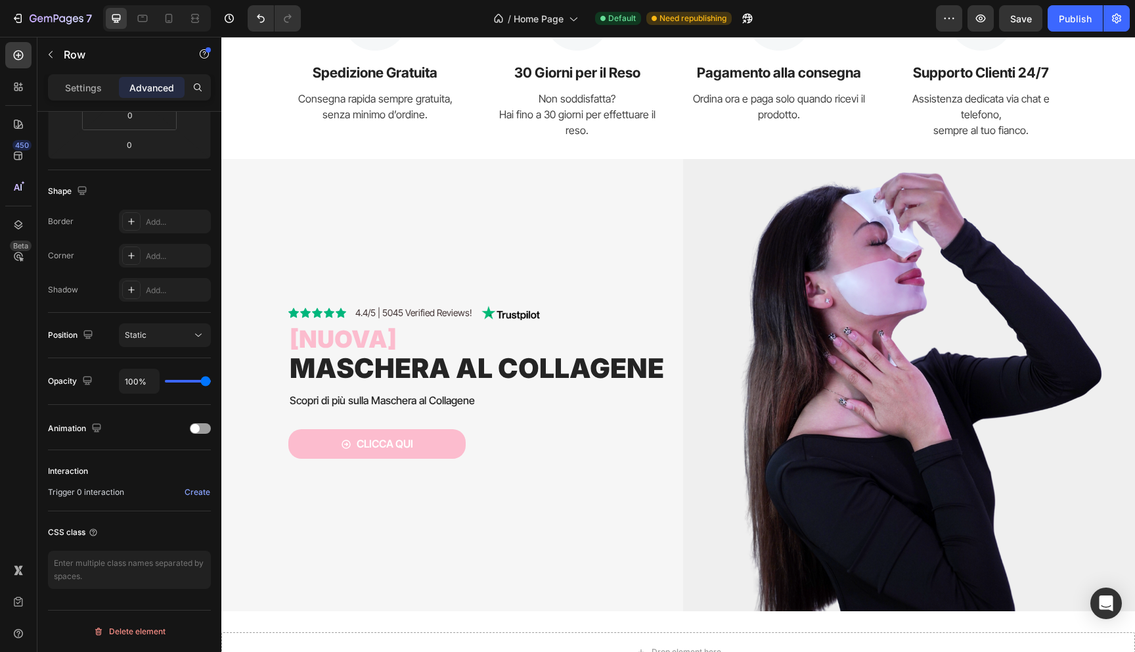
click at [248, 466] on div "Icon Icon Icon Icon Icon Icon List 4.4/5 | 5045 Verified Reviews! Text Block Im…" at bounding box center [457, 385] width 452 height 452
click at [263, 478] on div "Icon Icon Icon Icon Icon Icon List 4.4/5 | 5045 Verified Reviews! Text Block Im…" at bounding box center [457, 385] width 452 height 452
click at [84, 78] on div "Settings" at bounding box center [84, 87] width 66 height 21
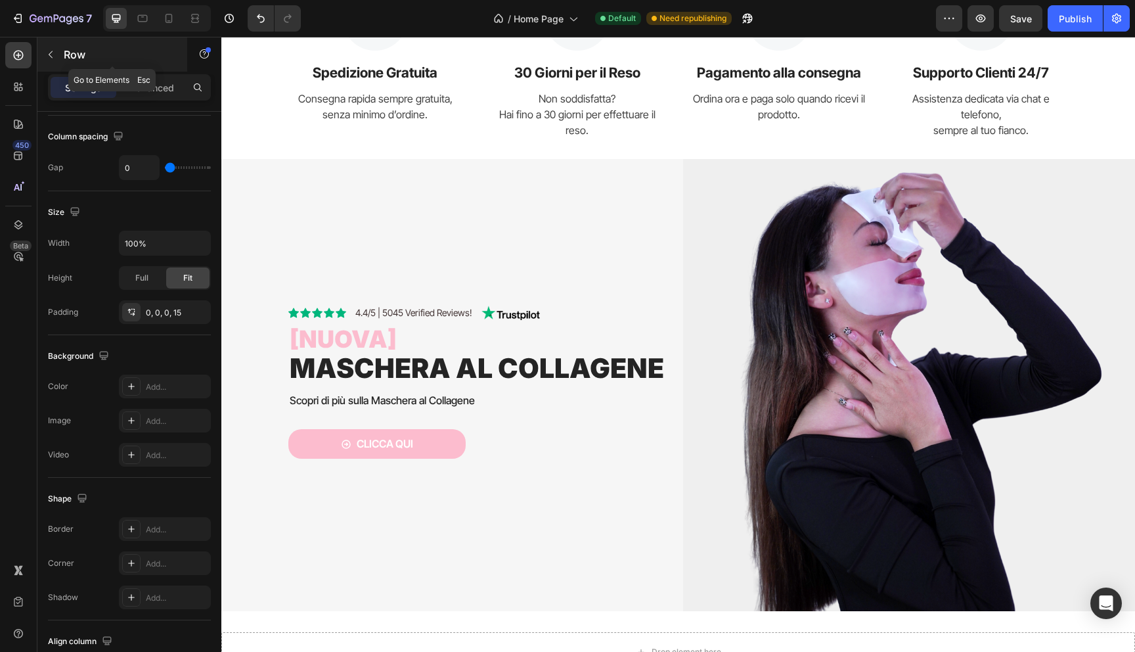
click at [44, 47] on button "button" at bounding box center [50, 54] width 21 height 21
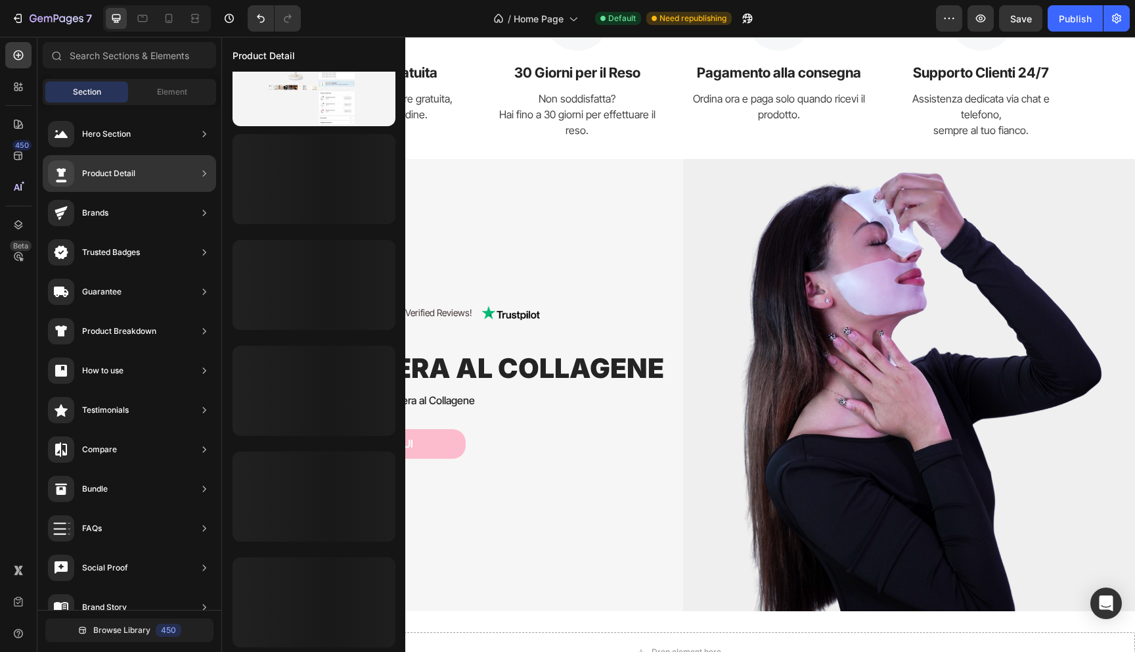
scroll to position [0, 0]
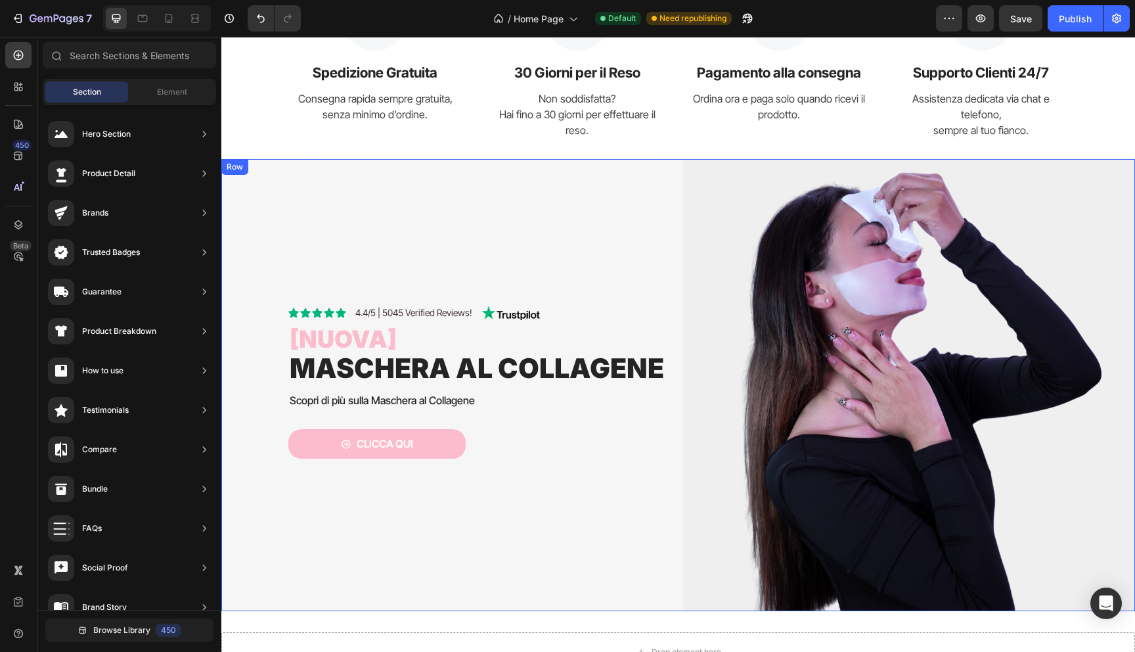
click at [582, 540] on div "Icon Icon Icon Icon Icon Icon List 4.4/5 | 5045 Verified Reviews! Text Block Im…" at bounding box center [457, 385] width 452 height 452
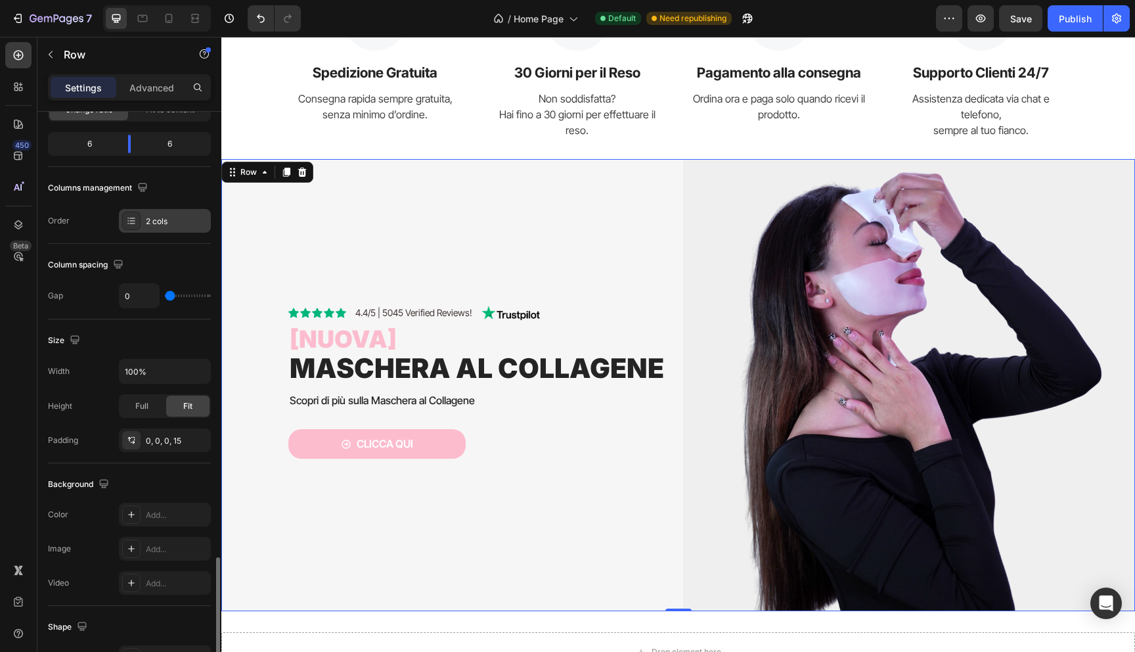
scroll to position [91, 0]
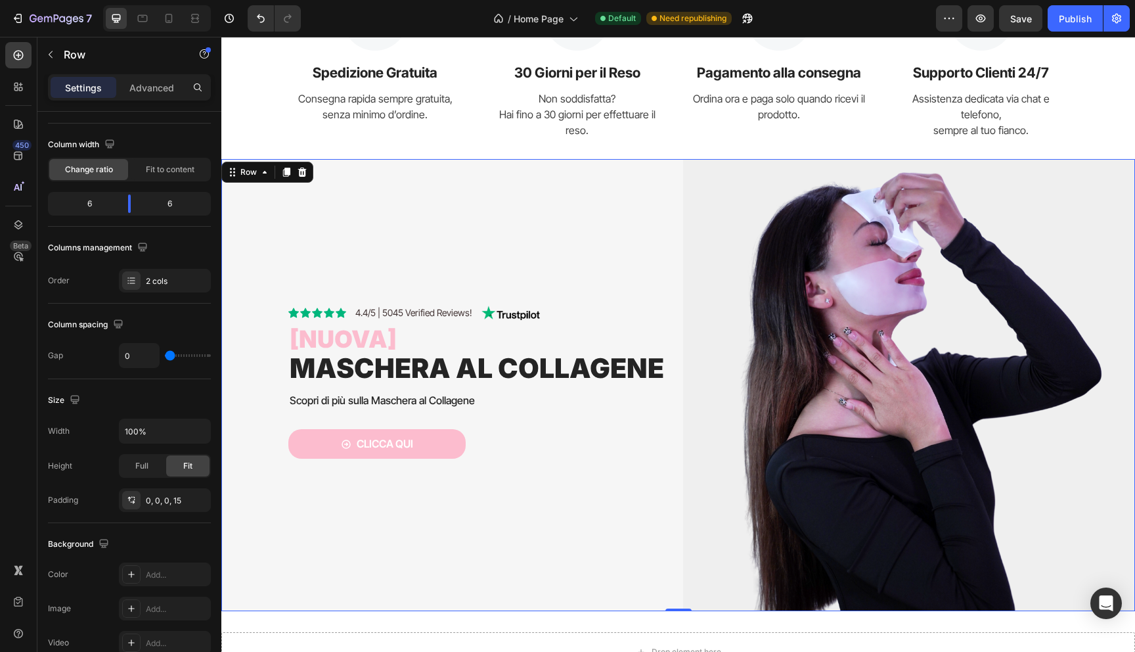
click at [318, 192] on div "Icon Icon Icon Icon Icon Icon List 4.4/5 | 5045 Verified Reviews! Text Block Im…" at bounding box center [457, 385] width 452 height 452
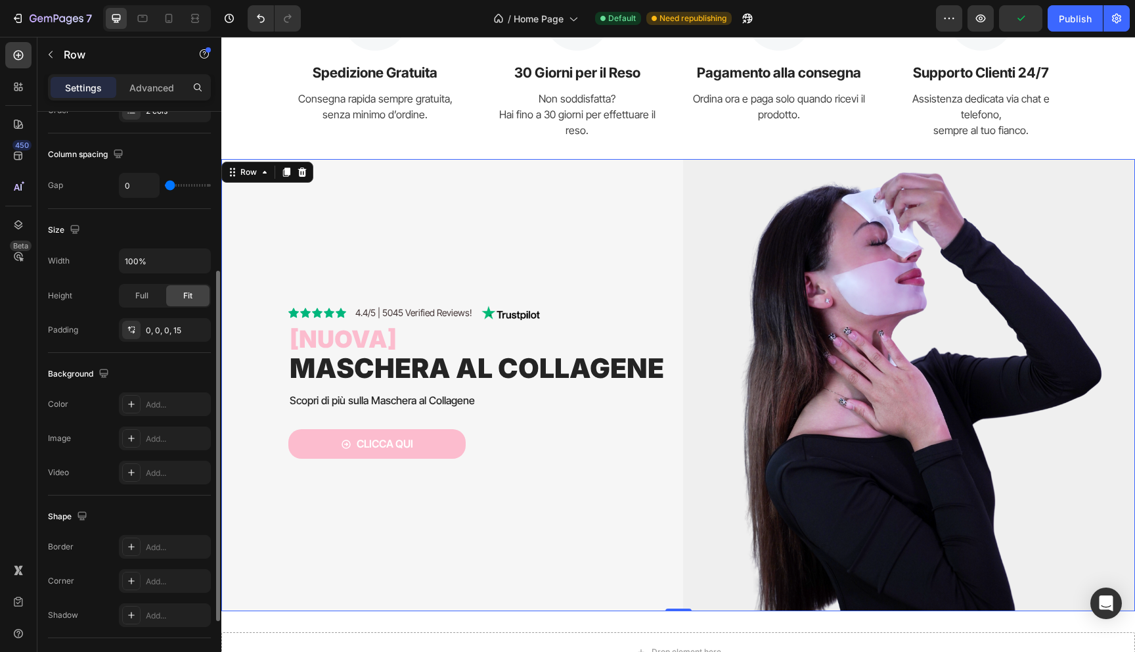
scroll to position [374, 0]
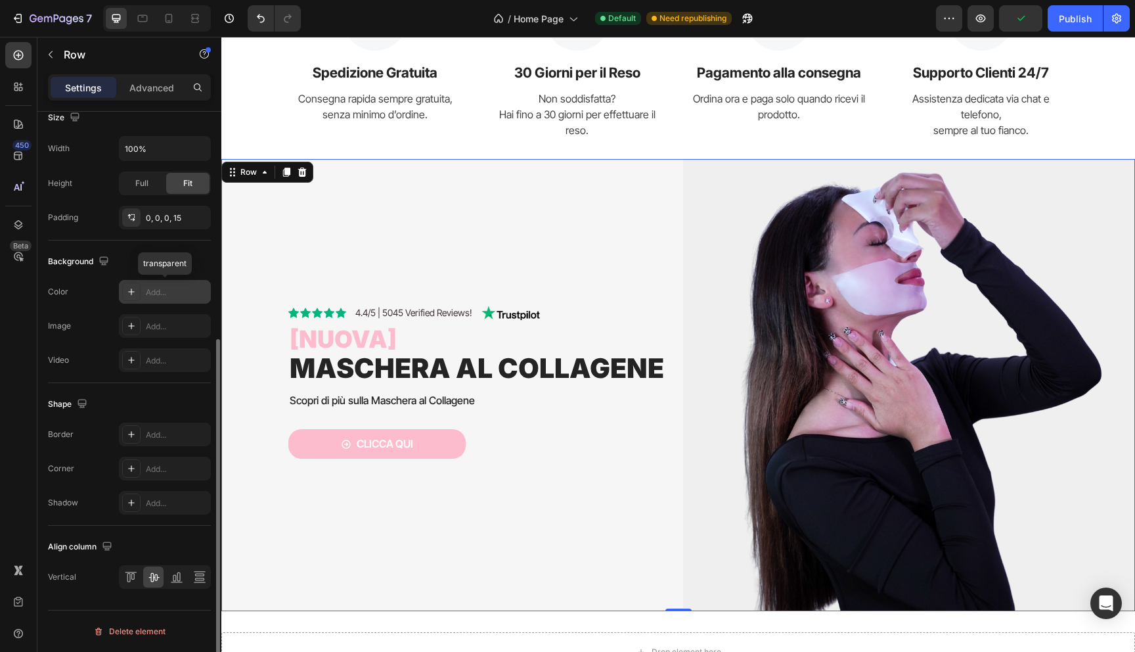
click at [166, 291] on div "Add..." at bounding box center [177, 292] width 62 height 12
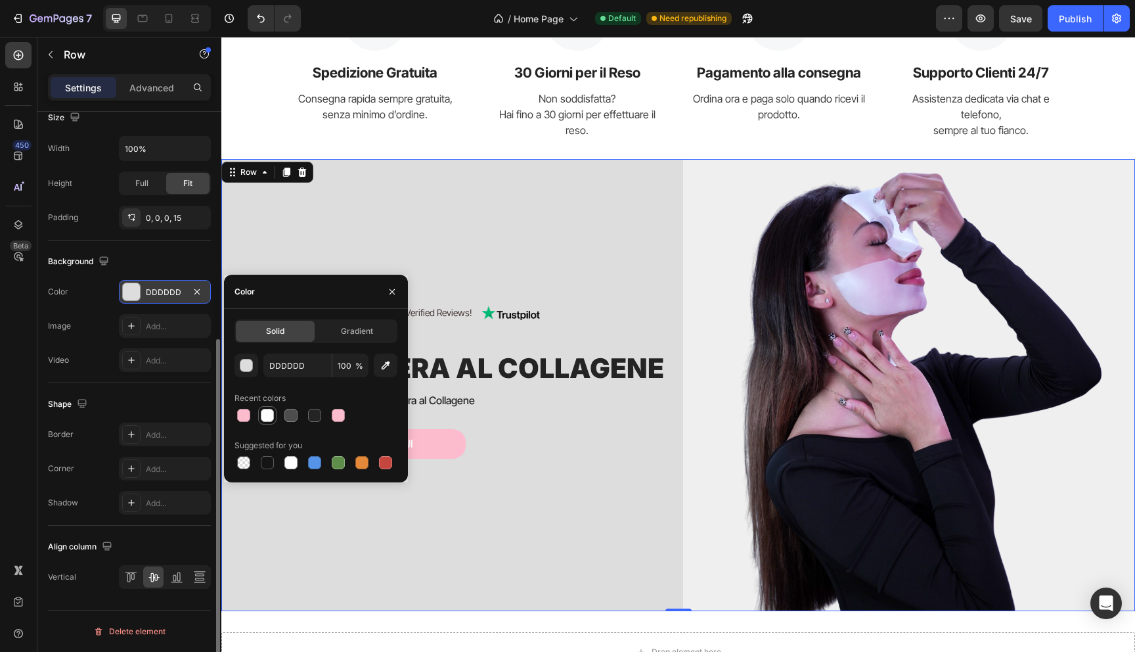
click at [275, 412] on div at bounding box center [267, 415] width 16 height 16
type input "FFFFFF"
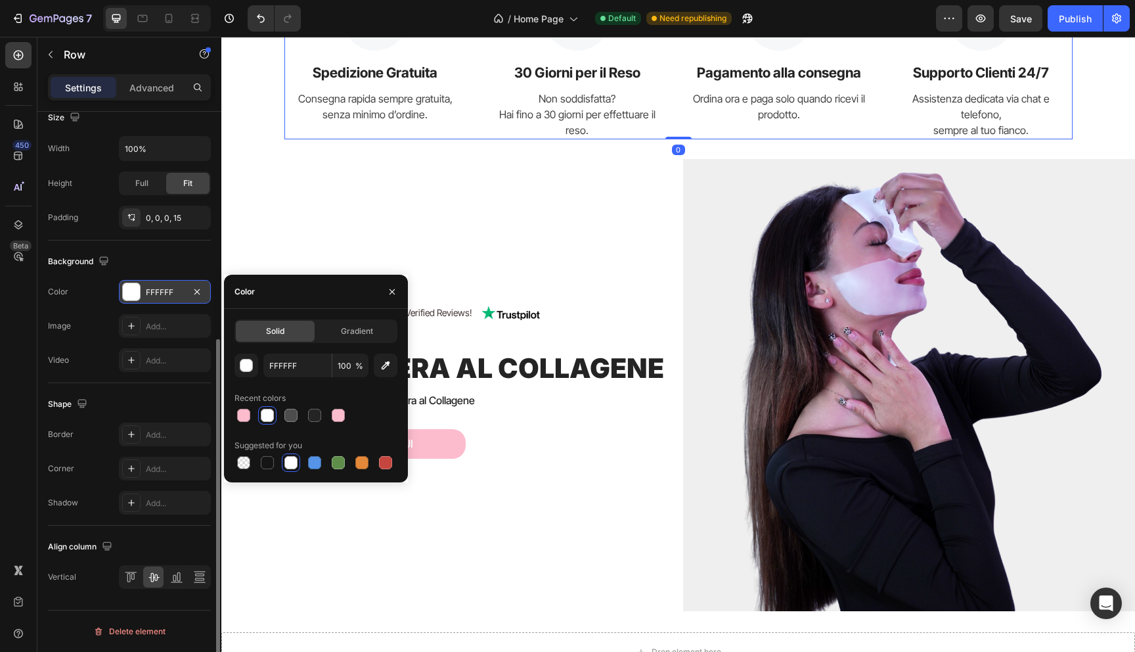
click at [499, 137] on div "Image 30 Giorni per il Reso Text Block Non soddisfatta? Hai fino a 30 giorni pe…" at bounding box center [577, 62] width 183 height 155
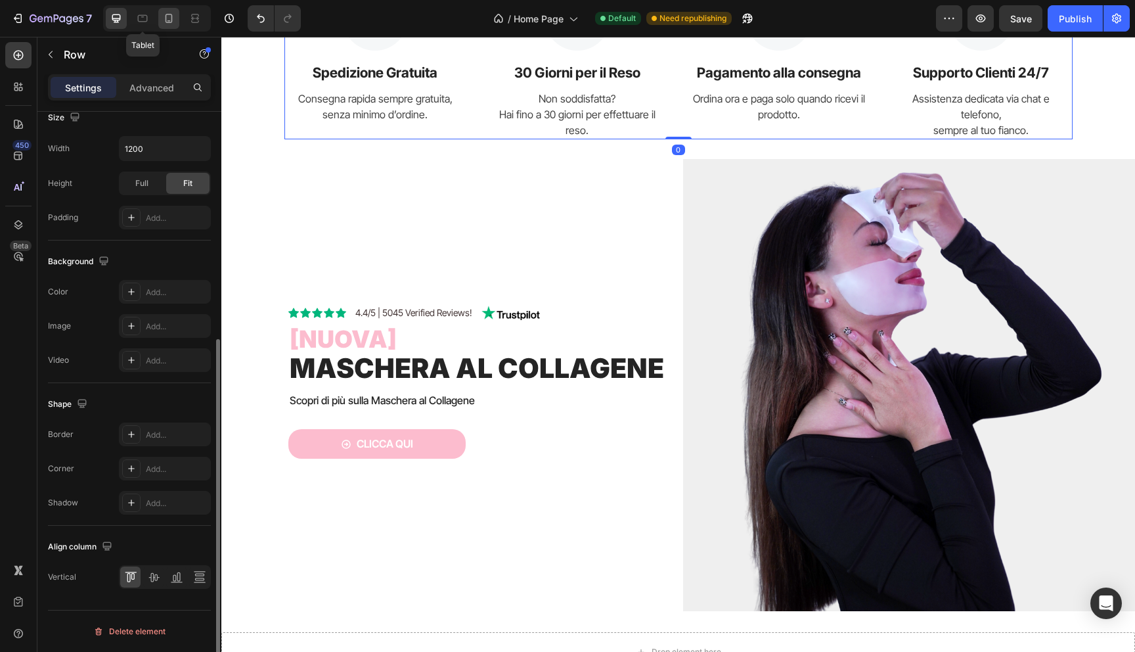
click at [167, 15] on icon at bounding box center [168, 18] width 13 height 13
type input "0"
type input "100%"
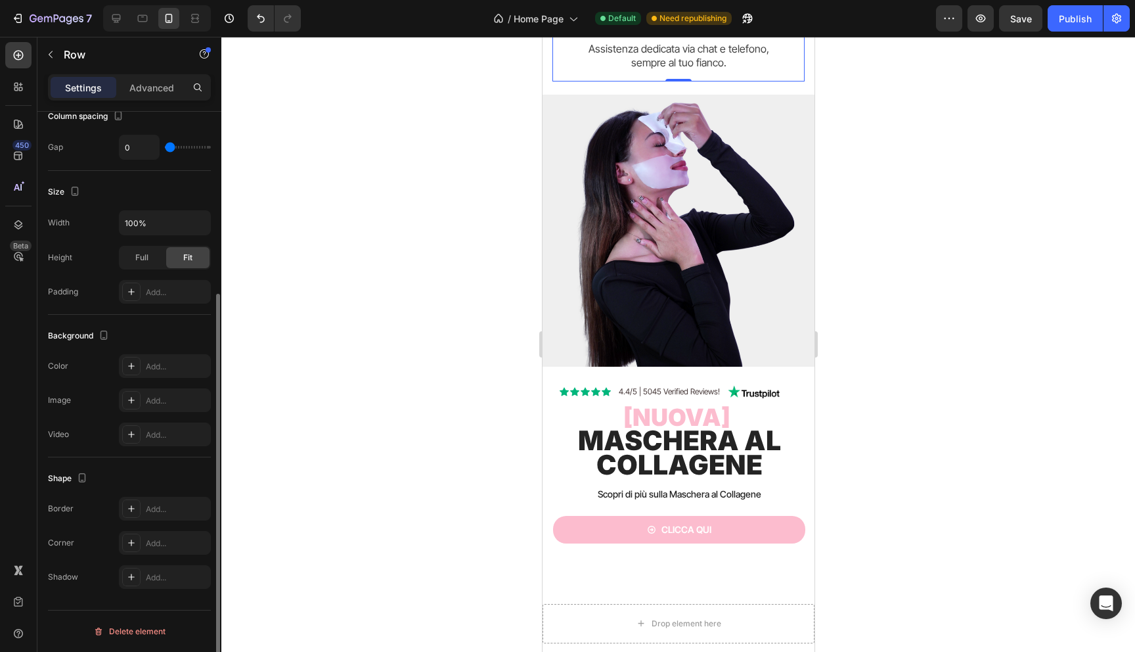
scroll to position [1618, 0]
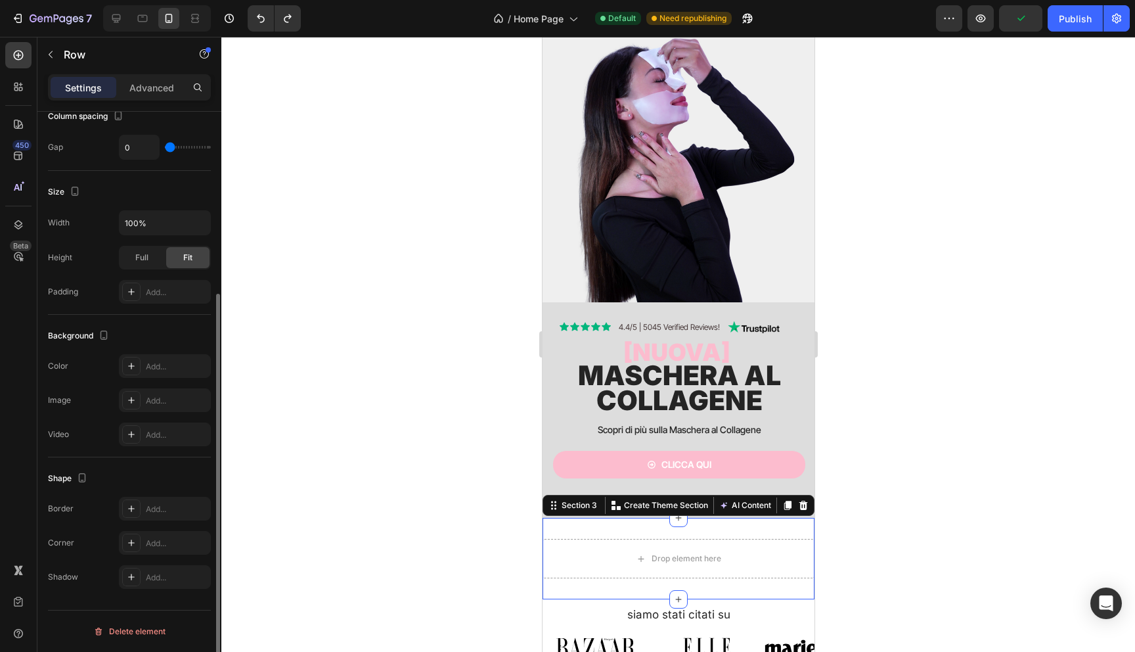
click at [594, 529] on div "Drop element here Section 3 Create Theme Section AI Content Write with GemAI Wh…" at bounding box center [678, 558] width 272 height 81
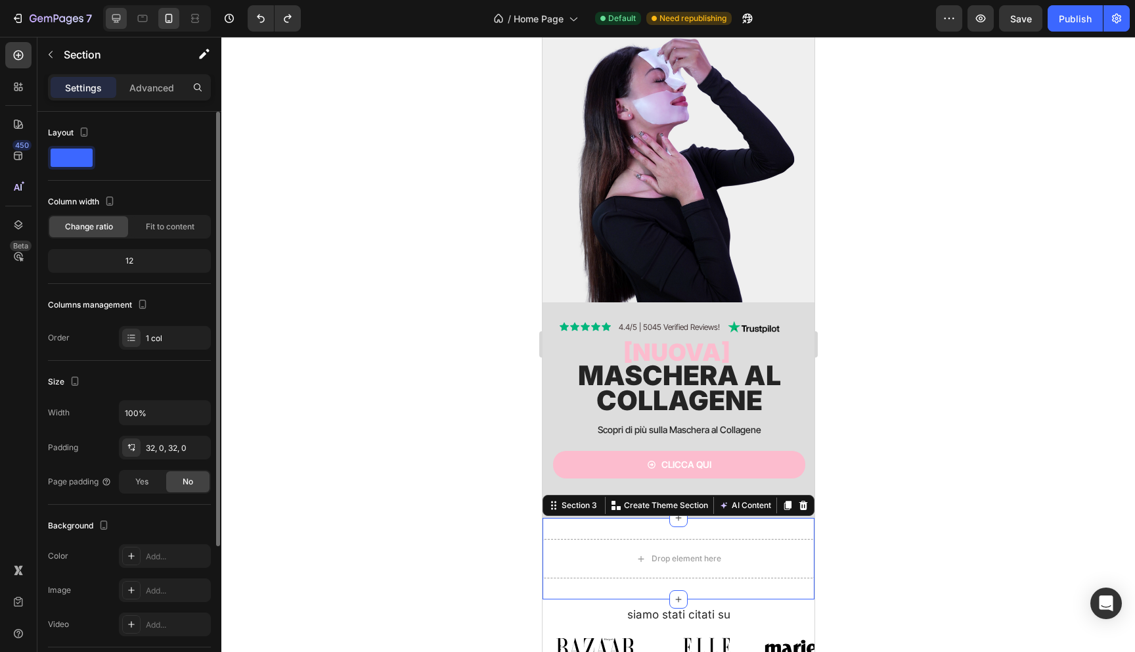
click at [115, 14] on icon at bounding box center [116, 18] width 9 height 9
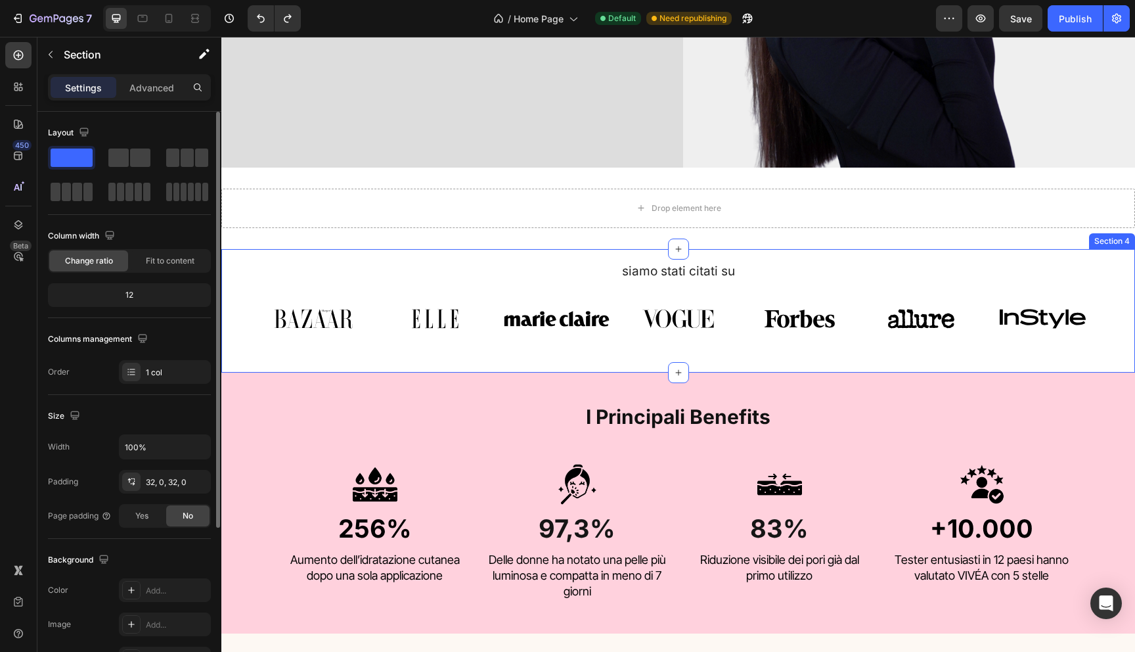
scroll to position [1212, 0]
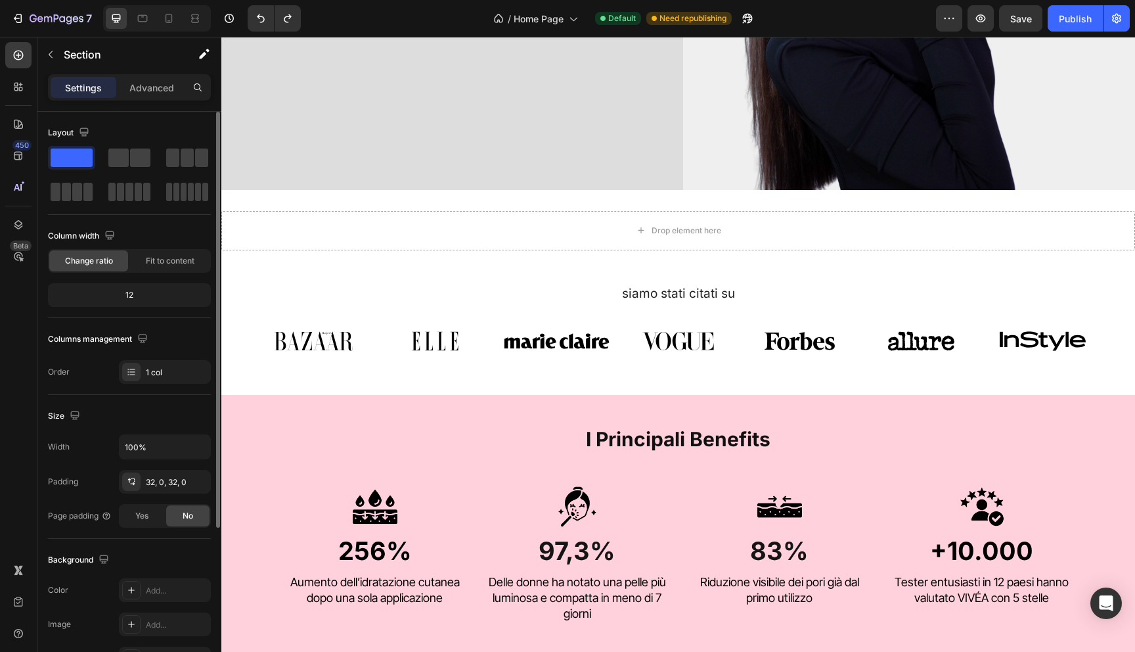
click at [945, 221] on div "Drop element here" at bounding box center [678, 230] width 914 height 39
click at [941, 204] on div "Drop element here Section 3" at bounding box center [678, 230] width 914 height 81
click at [939, 196] on div "Drop element here Section 3" at bounding box center [678, 230] width 914 height 81
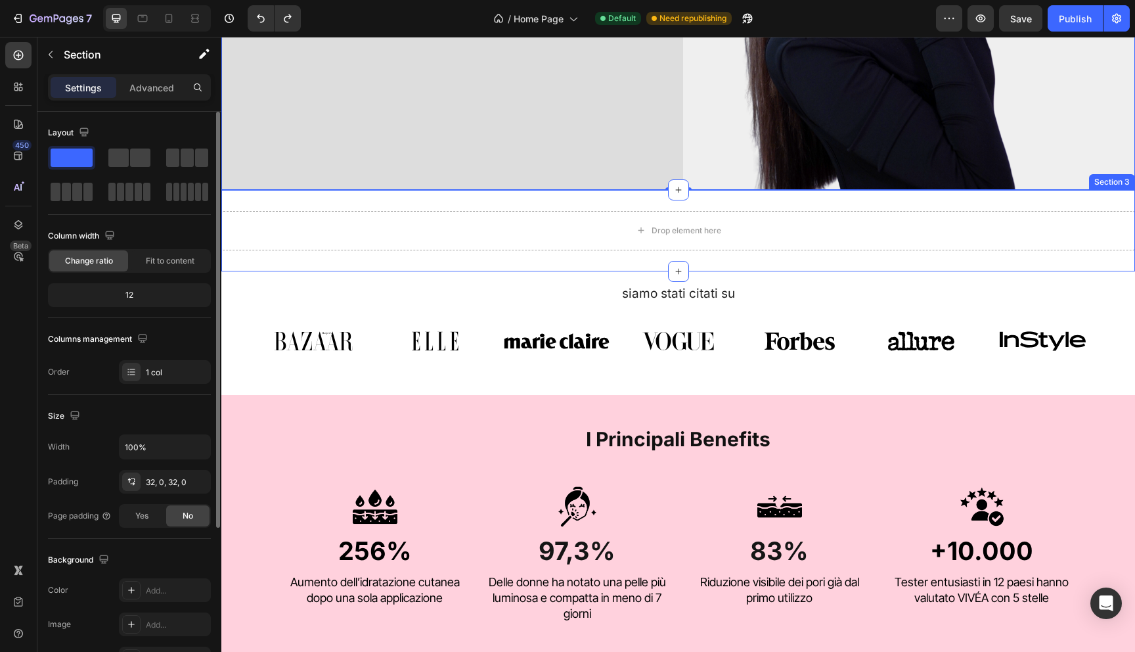
click at [445, 206] on div "Drop element here Section 3" at bounding box center [678, 230] width 914 height 81
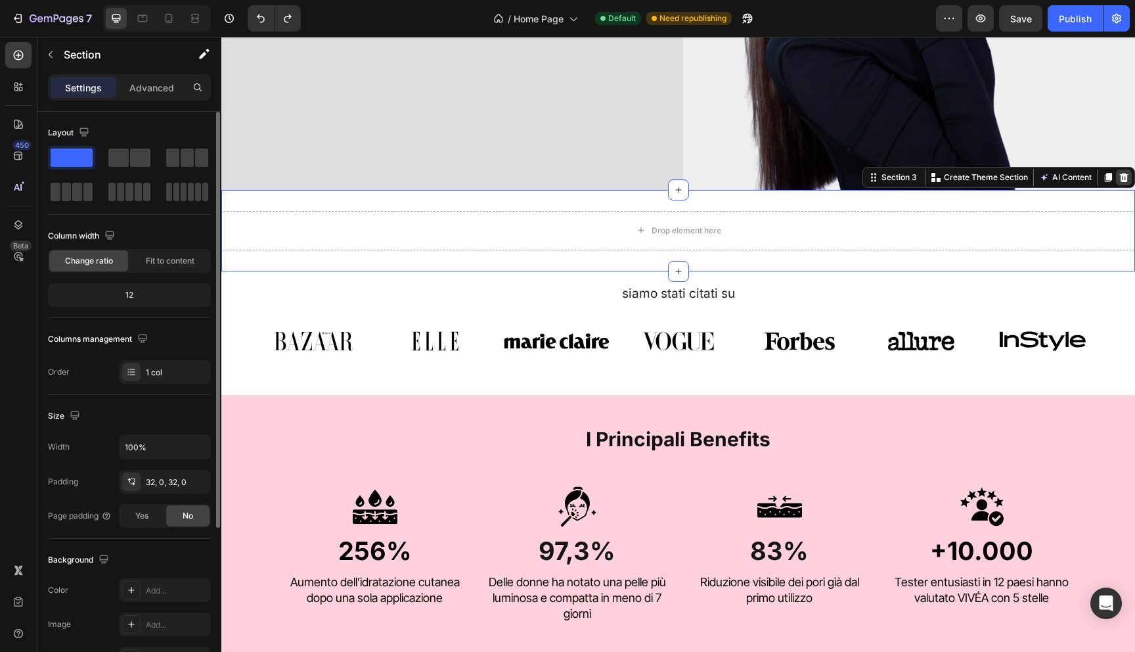
click at [1121, 170] on div at bounding box center [1124, 177] width 16 height 16
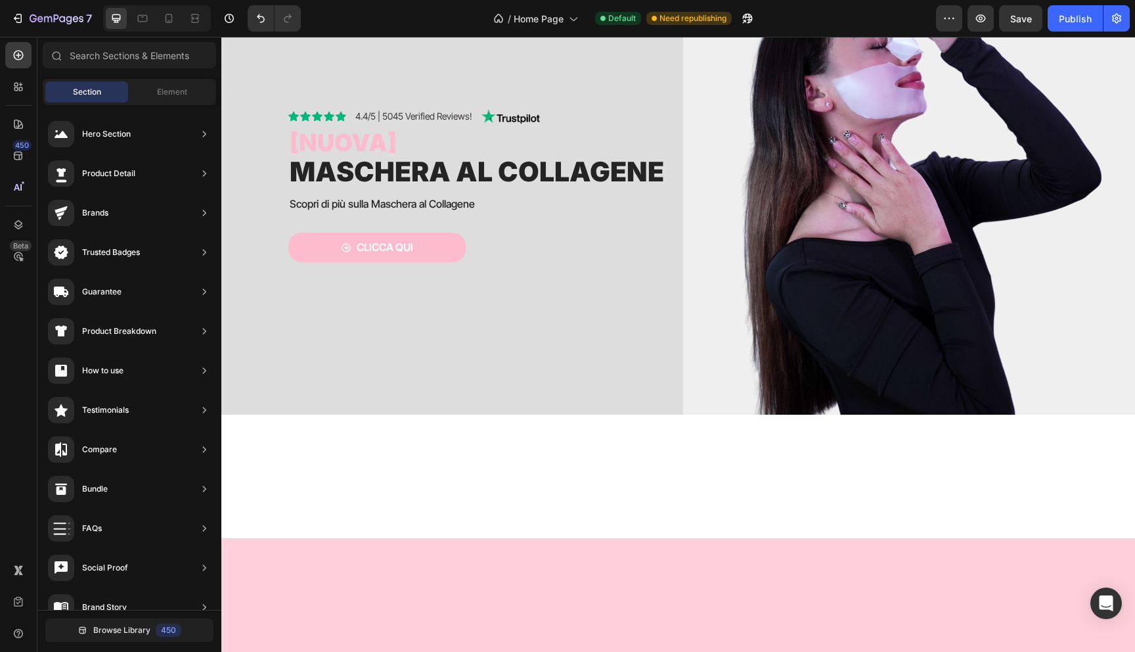
scroll to position [757, 0]
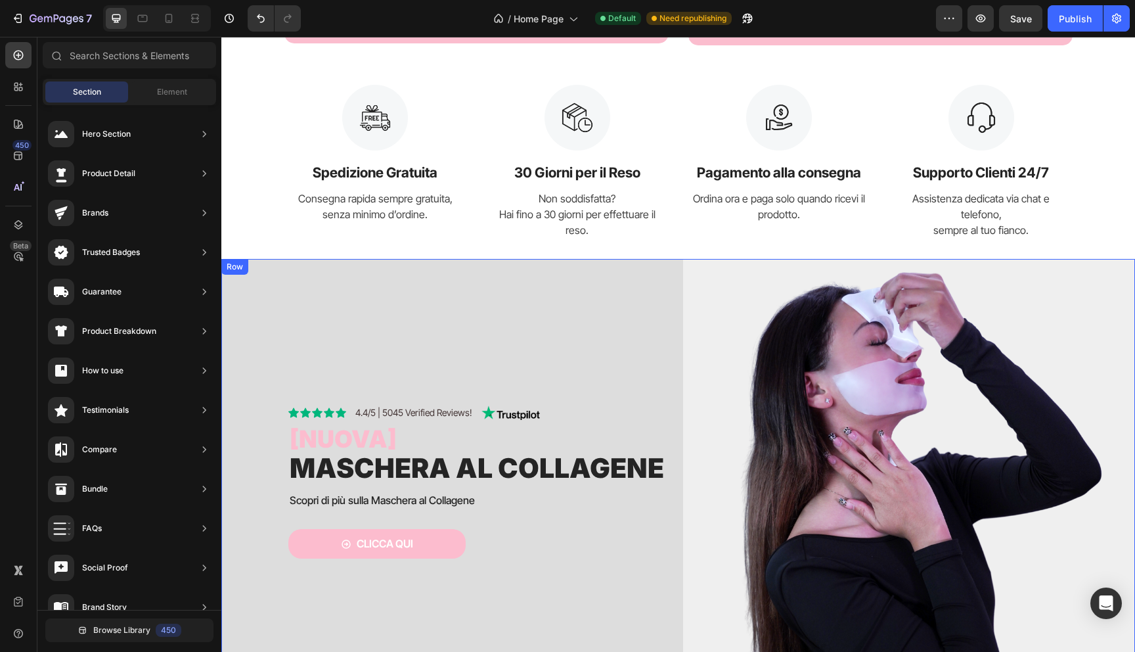
click at [447, 286] on div "Icon Icon Icon Icon Icon Icon List 4.4/5 | 5045 Verified Reviews! Text Block Im…" at bounding box center [457, 485] width 452 height 452
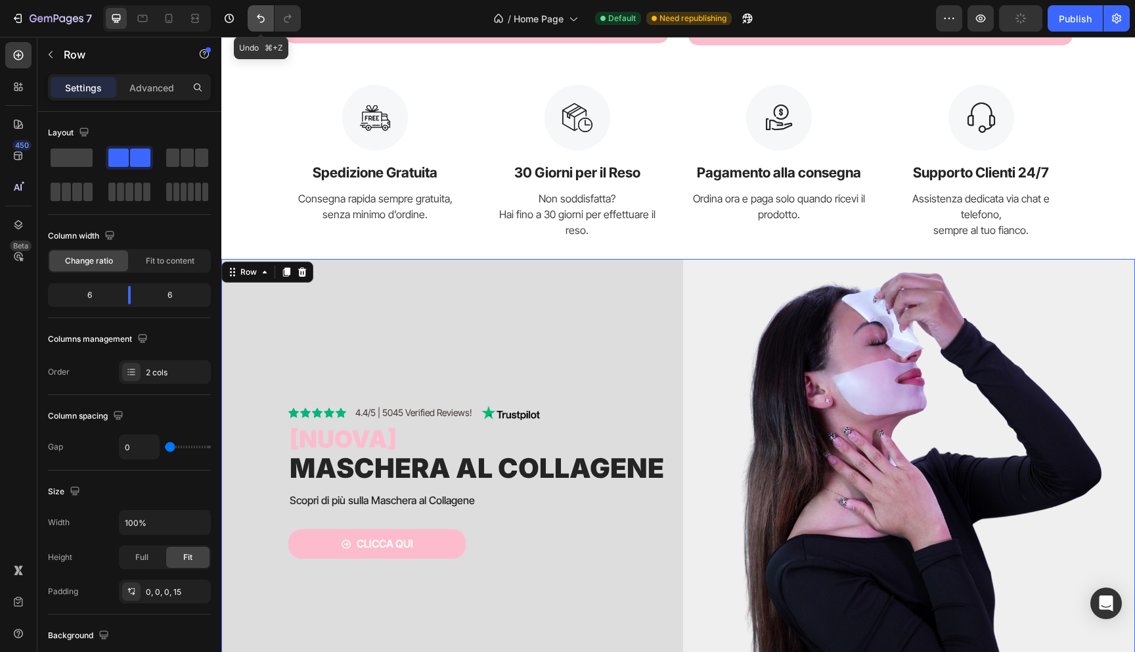
click at [255, 20] on icon "Undo/Redo" at bounding box center [260, 18] width 13 height 13
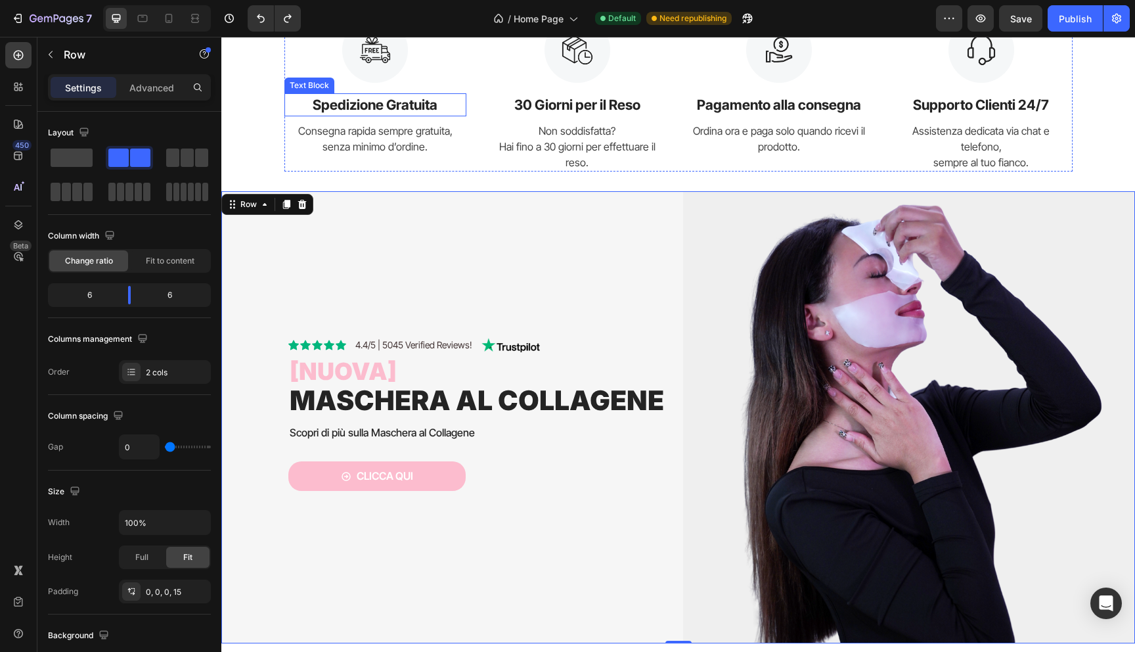
scroll to position [1066, 0]
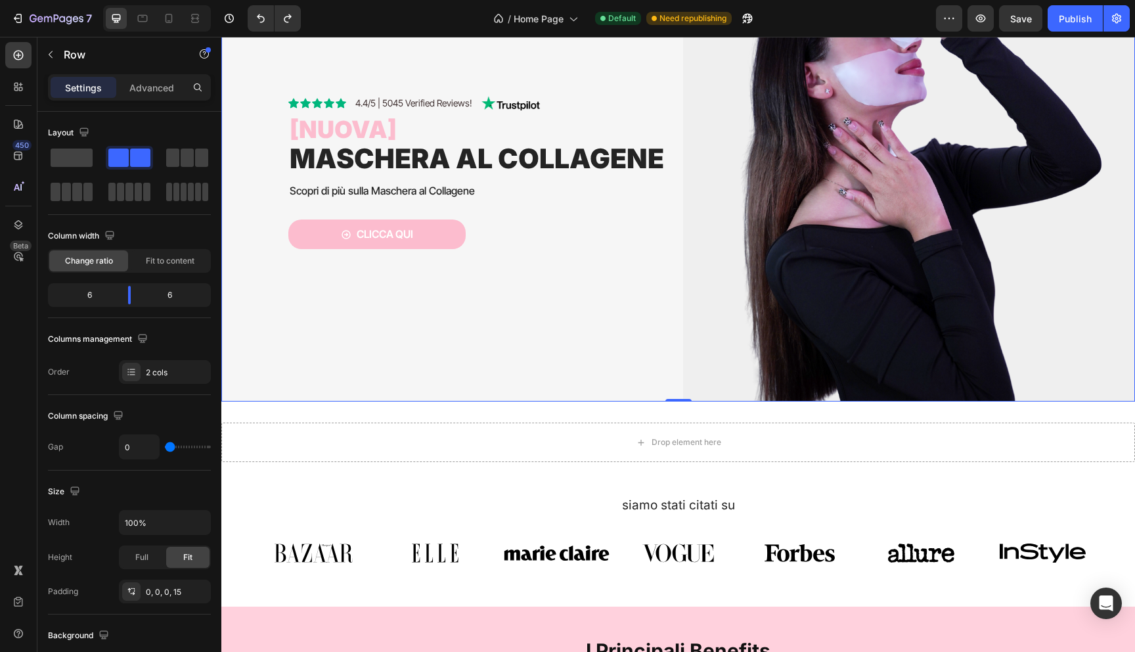
click at [402, 395] on div "Icon Icon Icon Icon Icon Icon List 4.4/5 | 5045 Verified Reviews! Text Block Im…" at bounding box center [457, 175] width 452 height 452
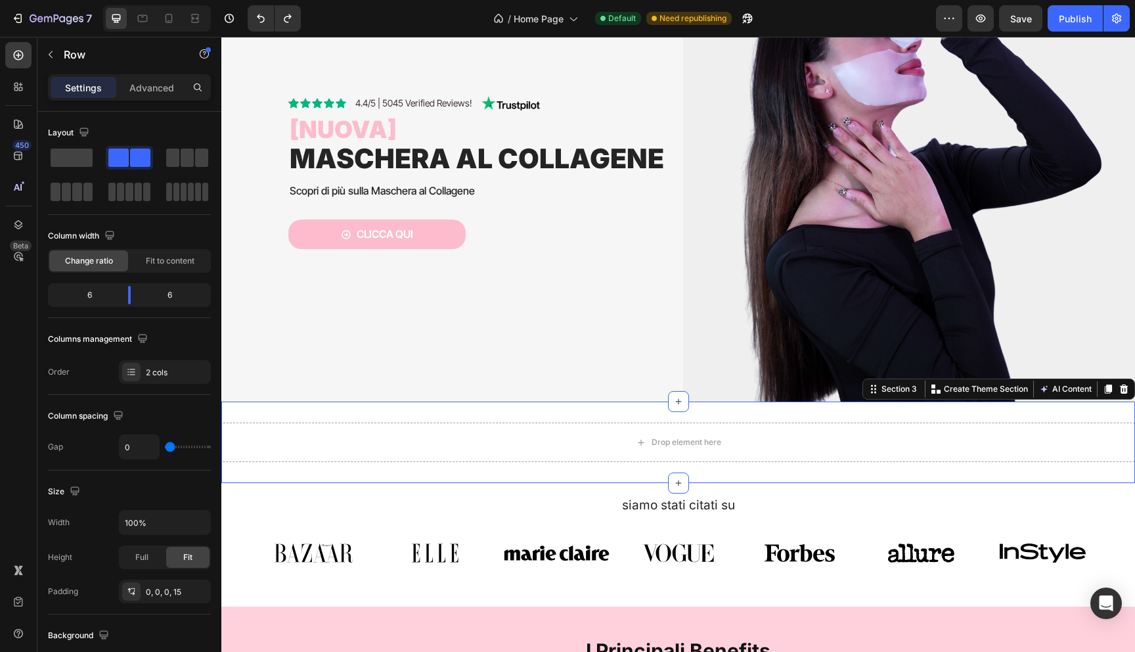
click at [397, 415] on div "Drop element here Section 3 Create Theme Section AI Content Write with GemAI Wh…" at bounding box center [678, 441] width 914 height 81
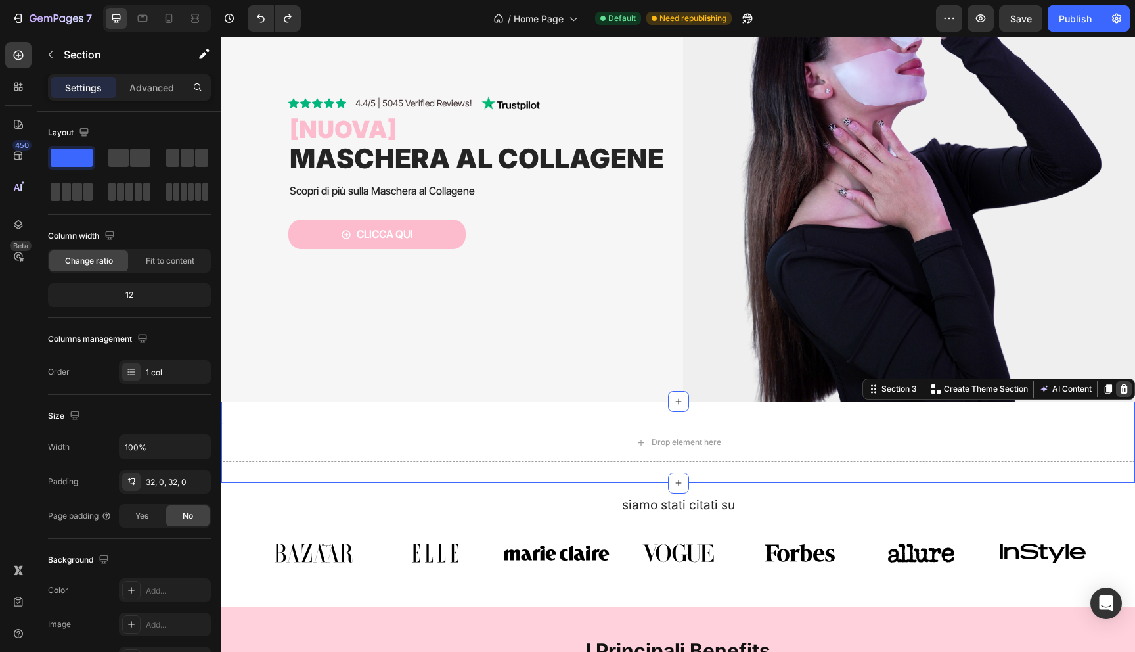
click at [1124, 383] on div at bounding box center [1124, 389] width 16 height 16
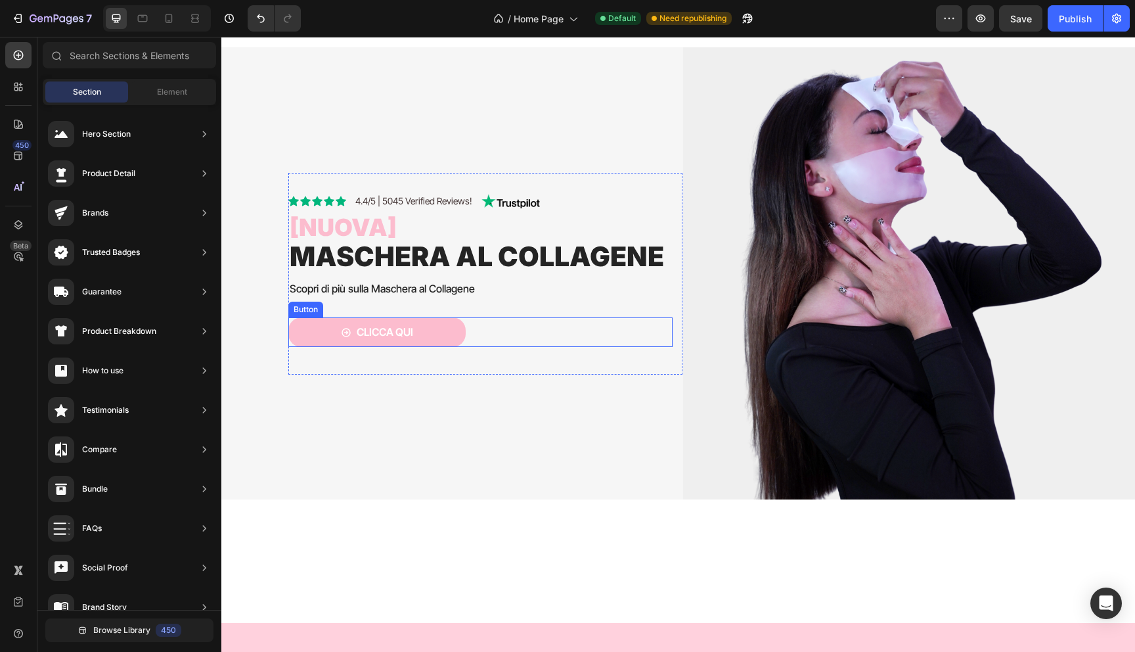
scroll to position [755, 0]
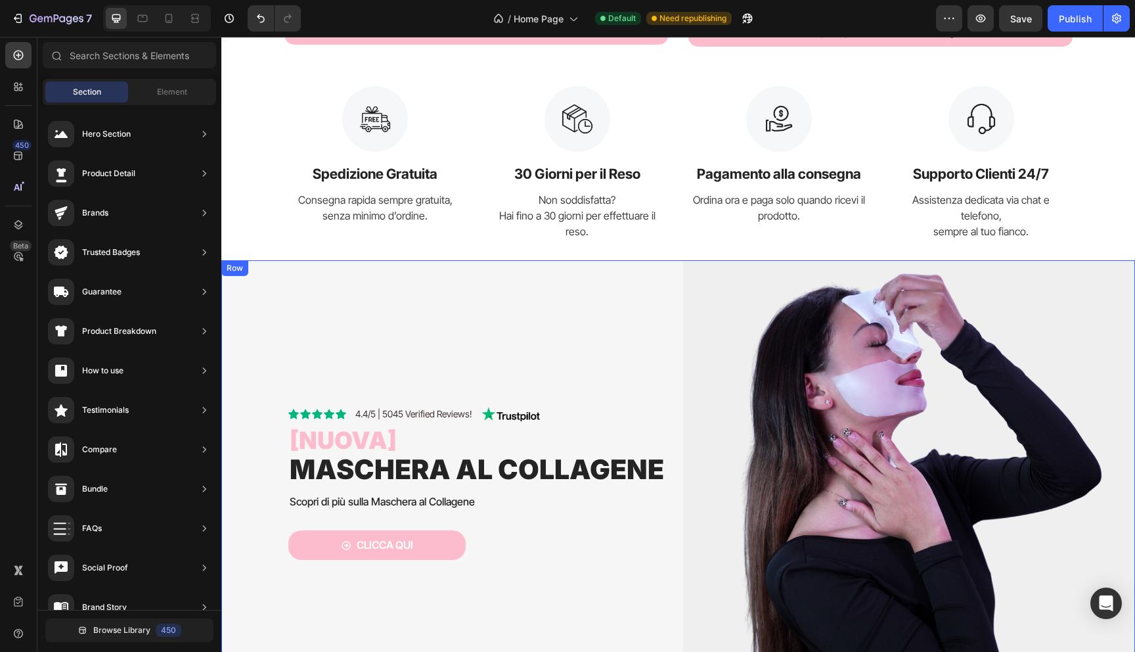
click at [262, 295] on div "Icon Icon Icon Icon Icon Icon List 4.4/5 | 5045 Verified Reviews! Text Block Im…" at bounding box center [457, 486] width 452 height 452
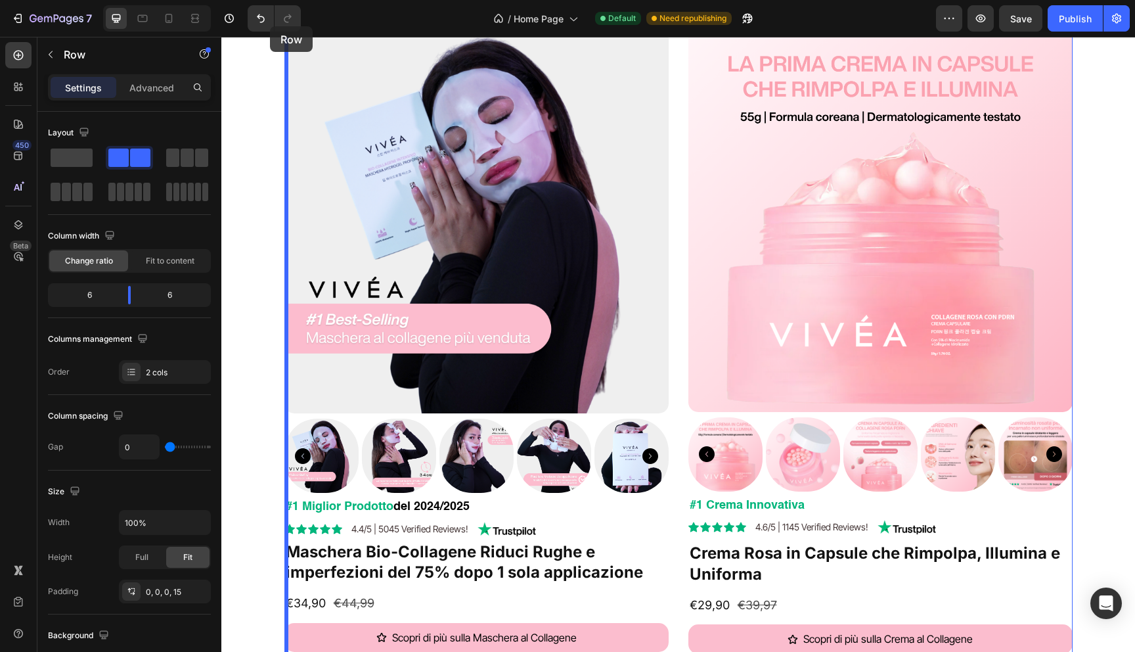
scroll to position [0, 0]
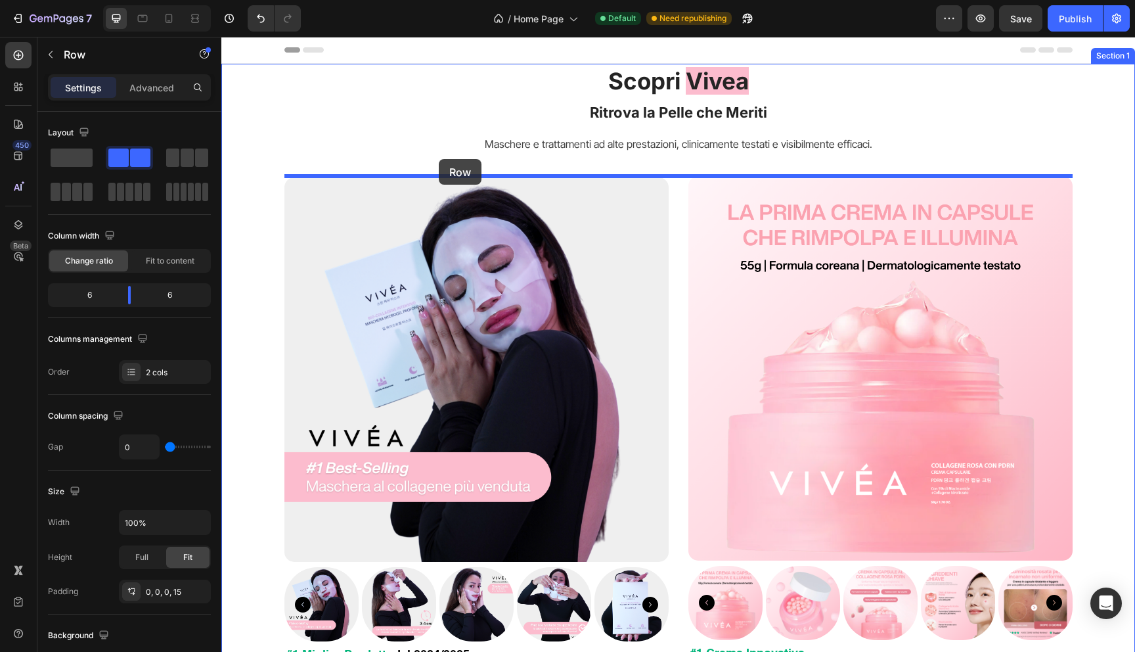
drag, startPoint x: 250, startPoint y: 277, endPoint x: 439, endPoint y: 159, distance: 223.1
click at [439, 159] on div "Scopri Vivea Ritrova la Pelle che Meriti Heading Maschere e trattamenti ad alte…" at bounding box center [678, 531] width 894 height 930
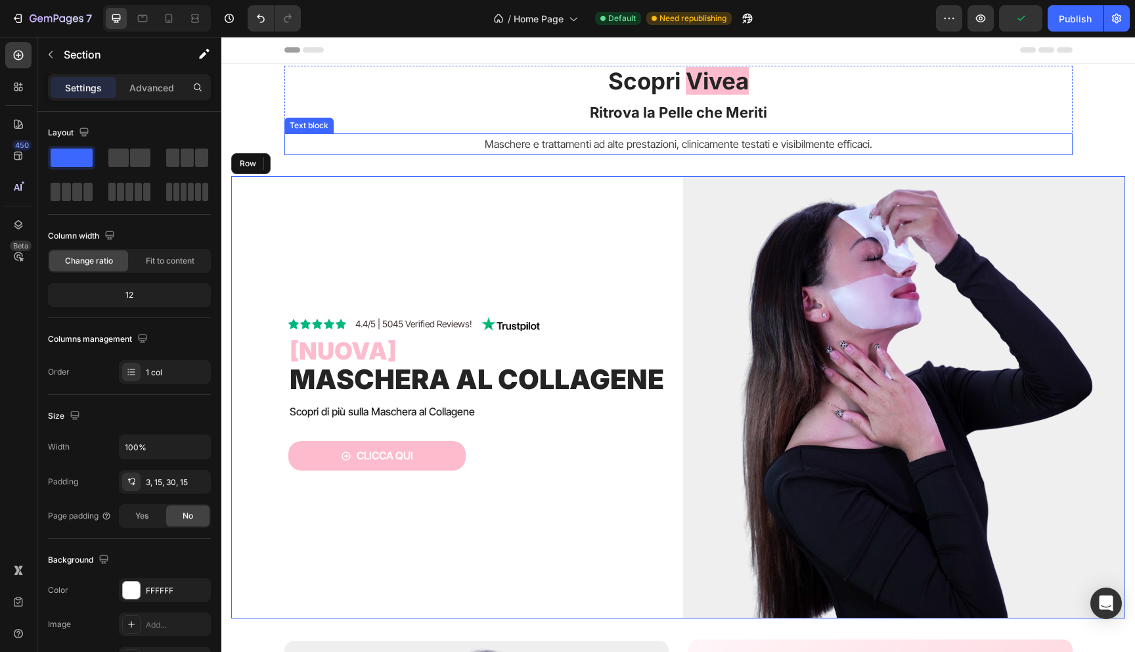
click at [319, 127] on div "Text block" at bounding box center [309, 126] width 44 height 12
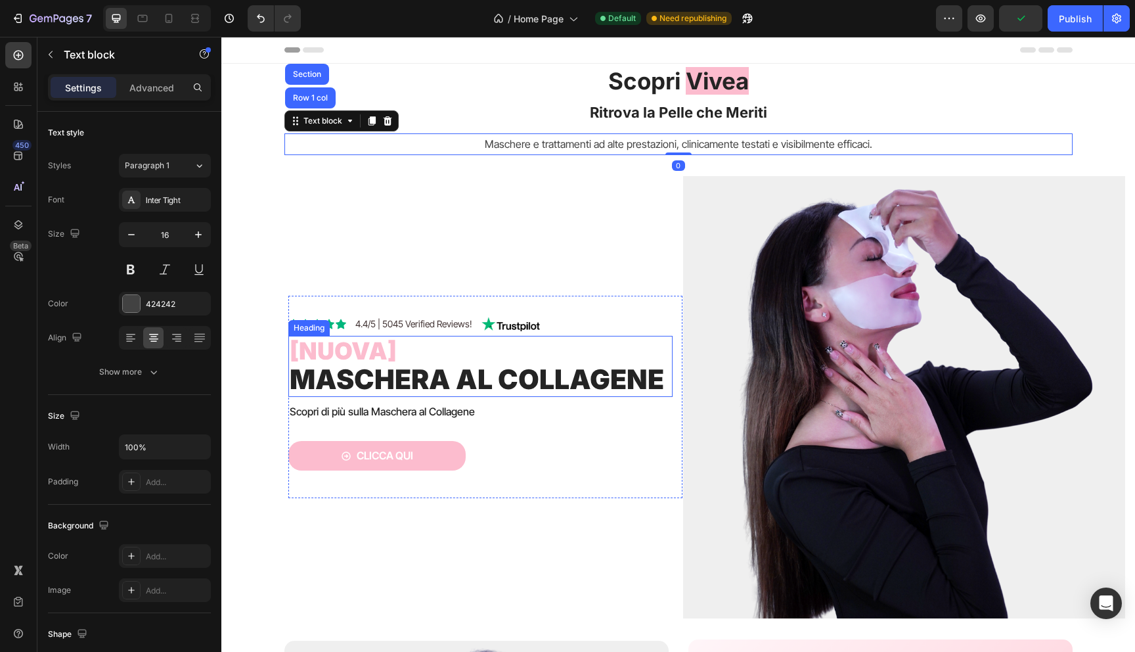
scroll to position [91, 0]
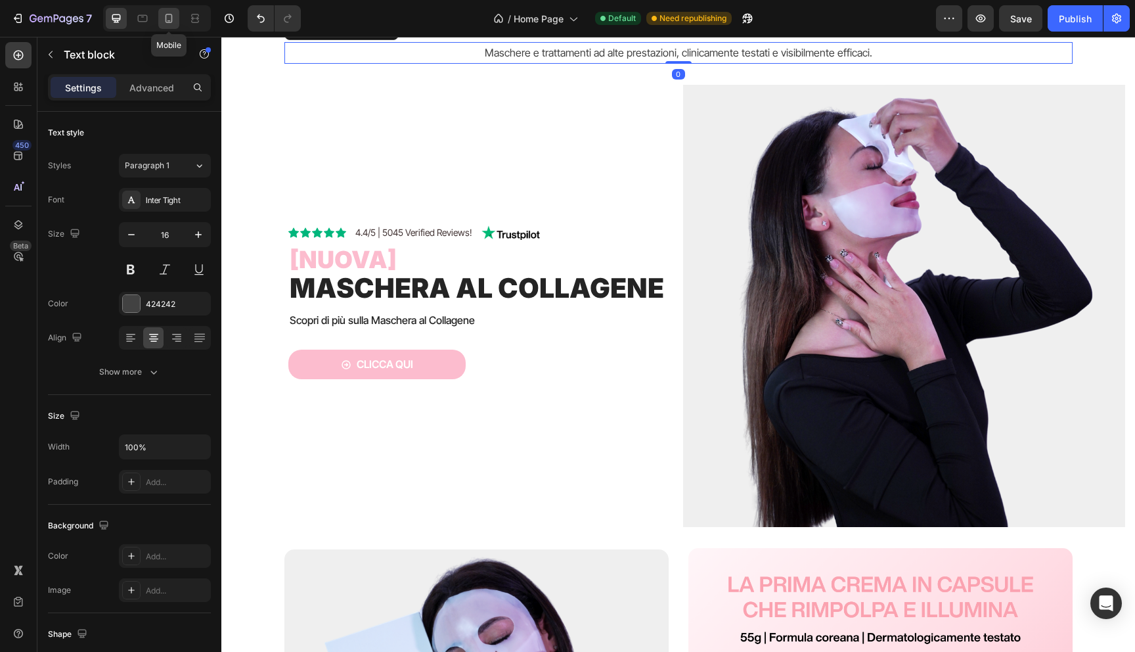
click at [174, 23] on icon at bounding box center [168, 18] width 13 height 13
type input "8"
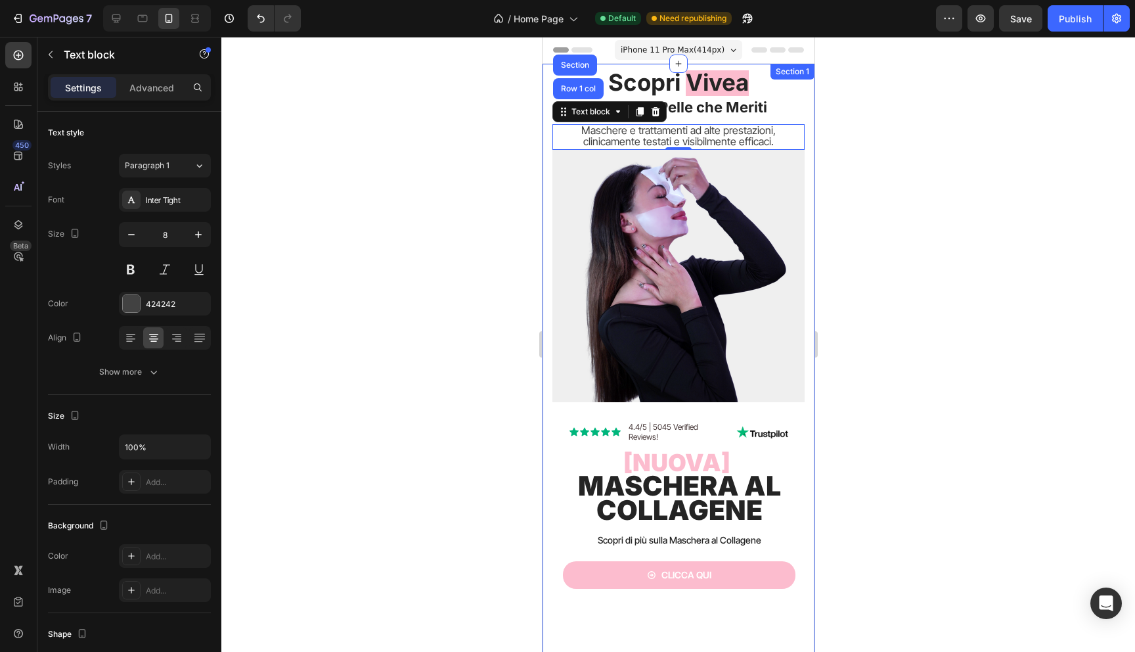
click at [481, 266] on div at bounding box center [678, 344] width 914 height 615
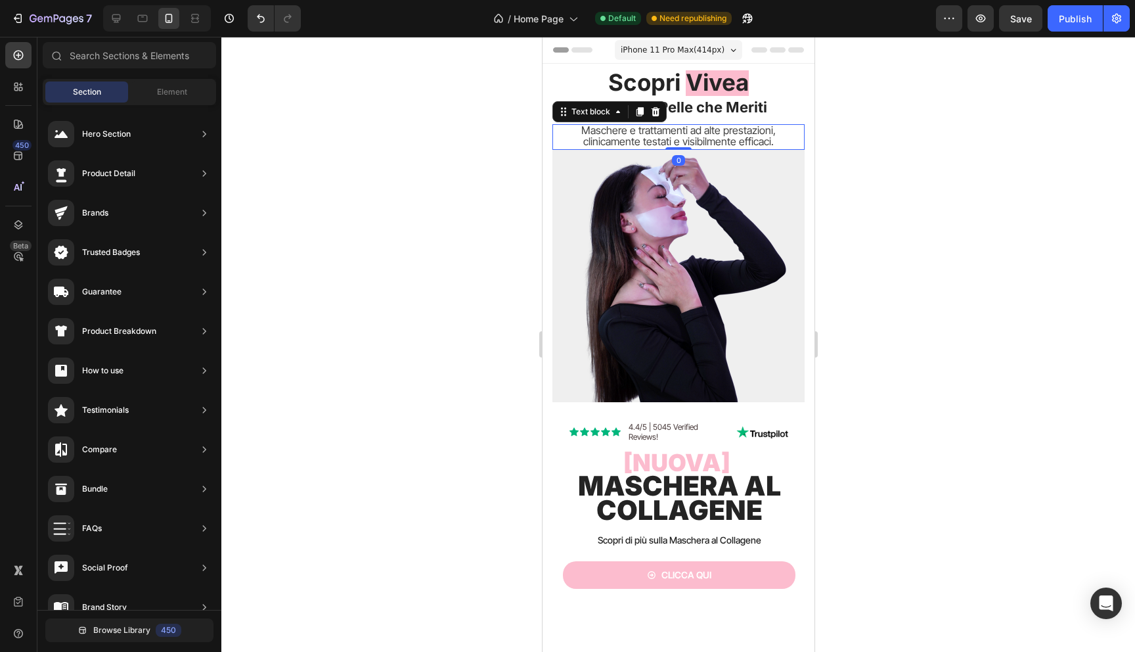
click at [767, 125] on span "Maschere e trattamenti ad alte prestazioni, clinicamente testati e visibilmente…" at bounding box center [678, 135] width 194 height 24
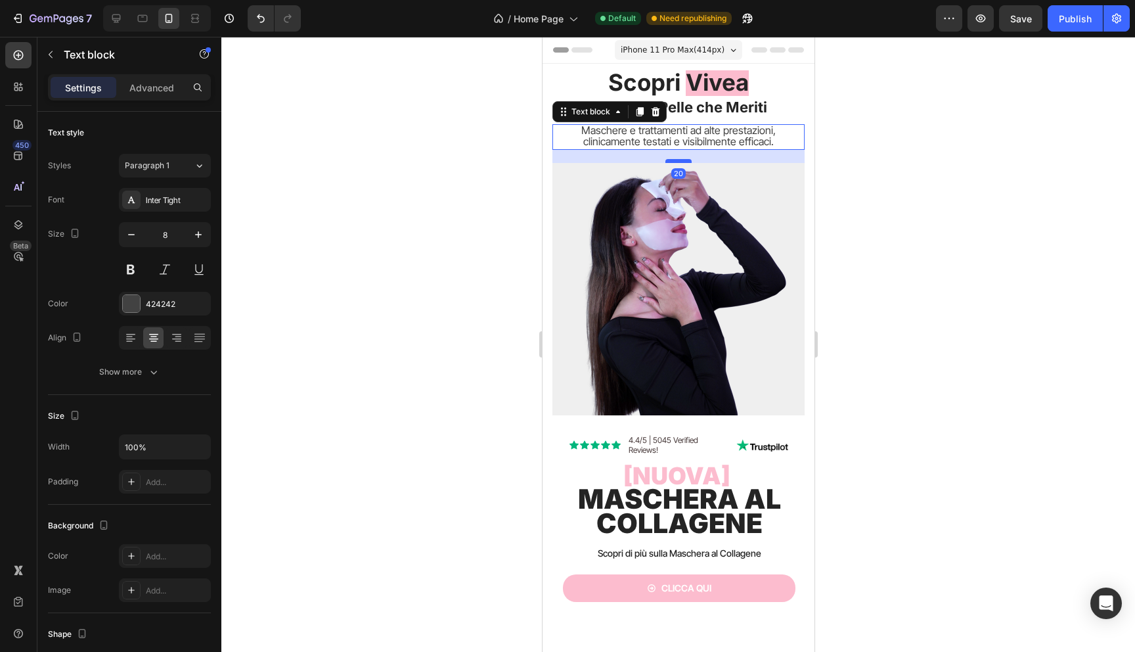
drag, startPoint x: 686, startPoint y: 148, endPoint x: 686, endPoint y: 161, distance: 13.1
click at [686, 161] on div at bounding box center [678, 161] width 26 height 4
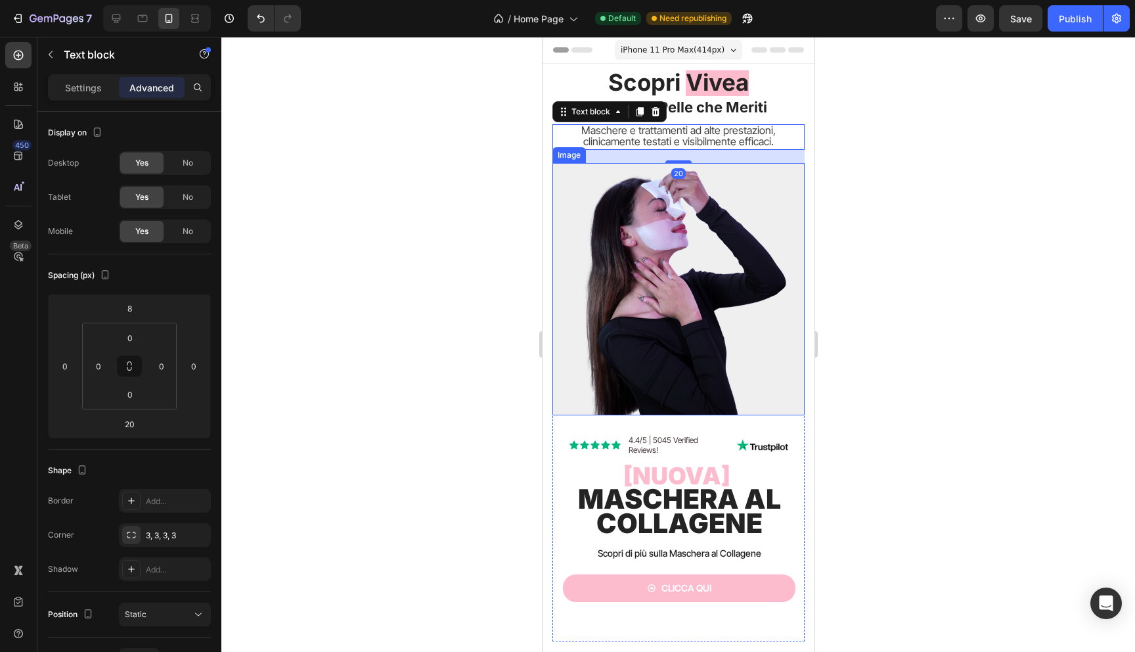
click at [468, 242] on div at bounding box center [678, 344] width 914 height 615
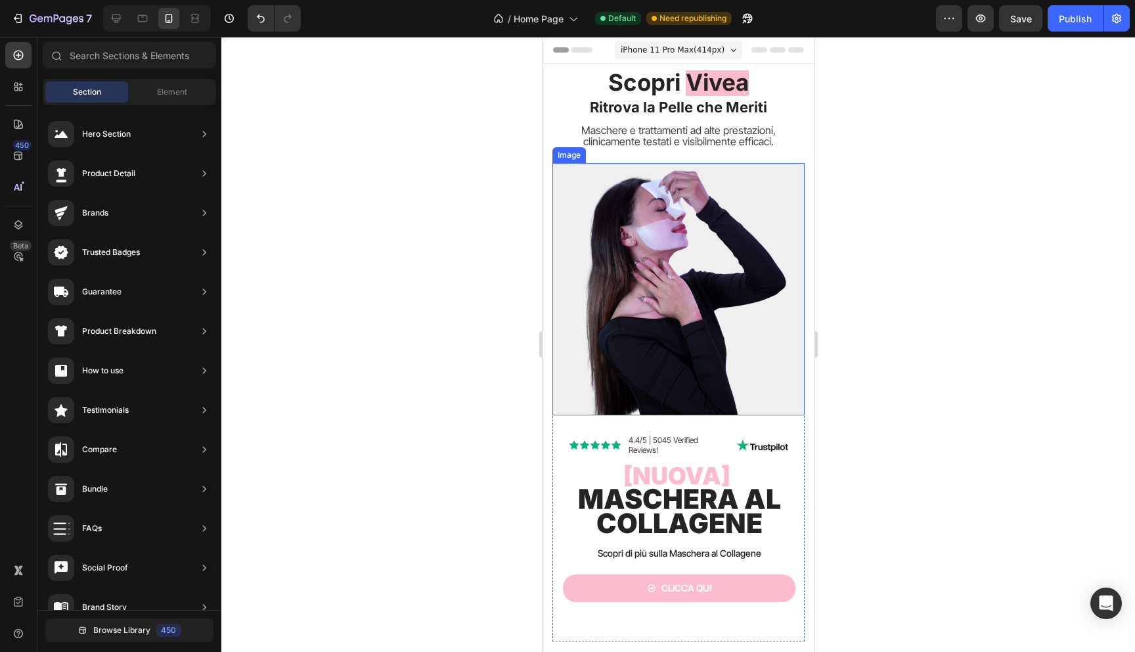
click at [454, 264] on div at bounding box center [678, 344] width 914 height 615
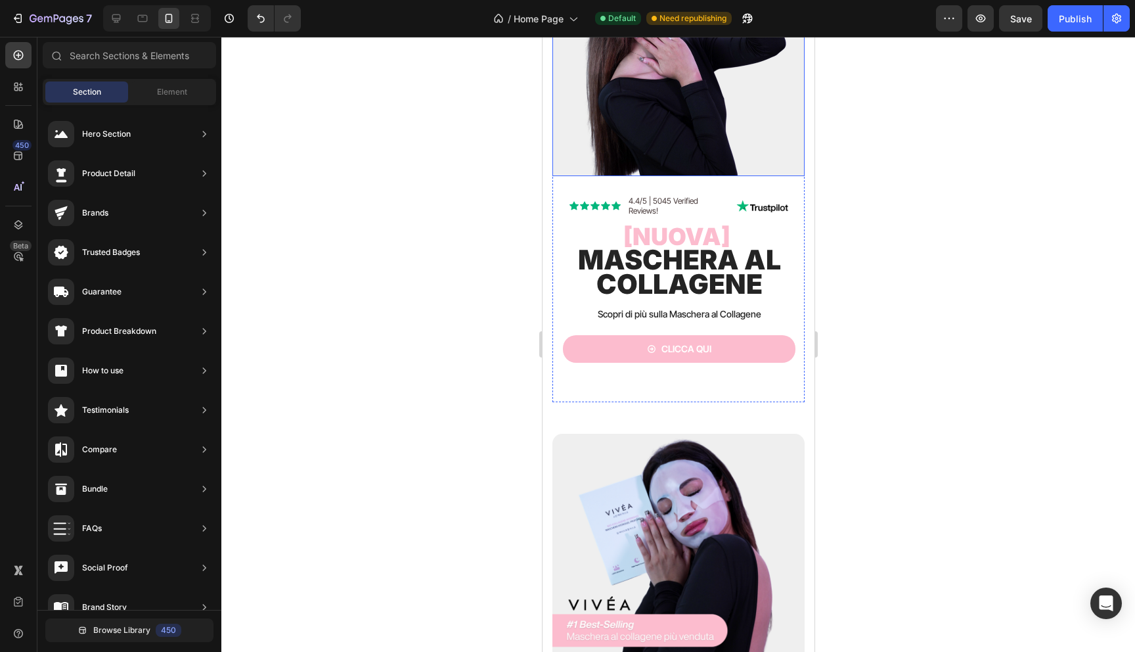
scroll to position [249, 0]
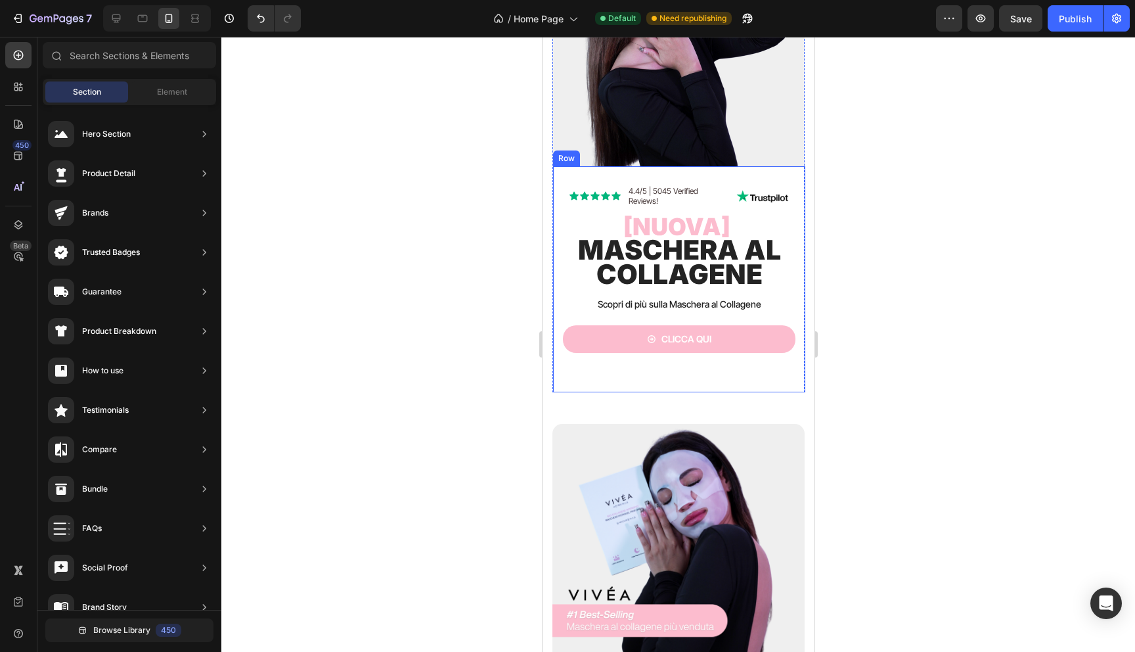
click at [691, 196] on p "4.4/5 | 5045 Verified Reviews!" at bounding box center [678, 196] width 100 height 20
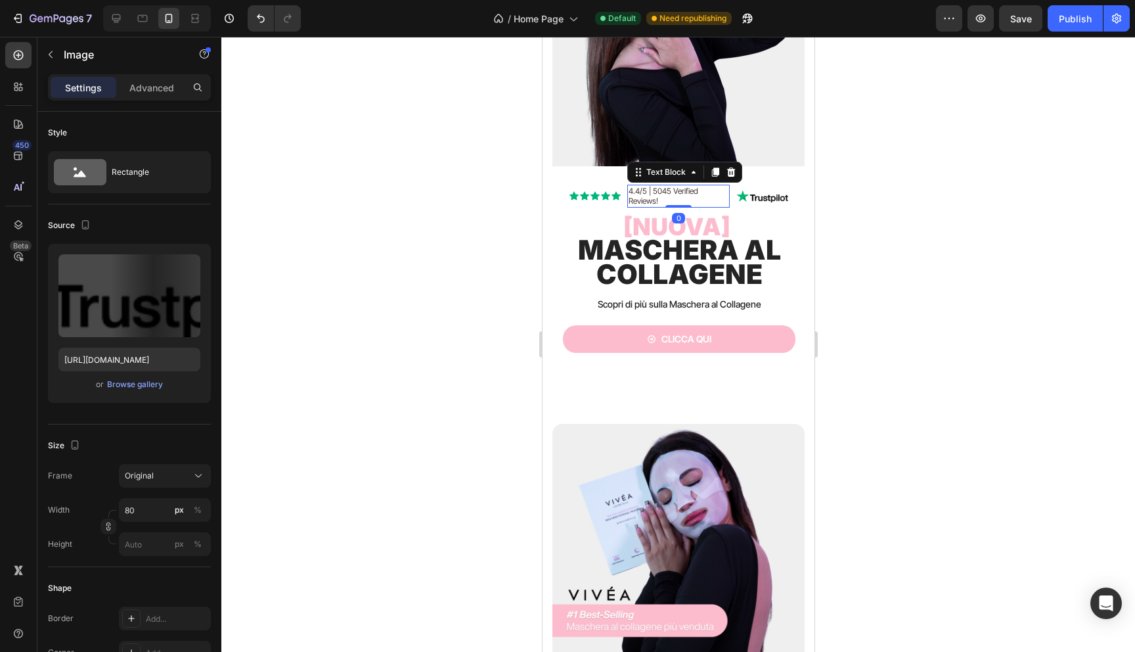
click at [751, 192] on img at bounding box center [762, 196] width 53 height 13
click at [703, 190] on p "4.4/5 | 5045 Verified Reviews!" at bounding box center [678, 196] width 100 height 20
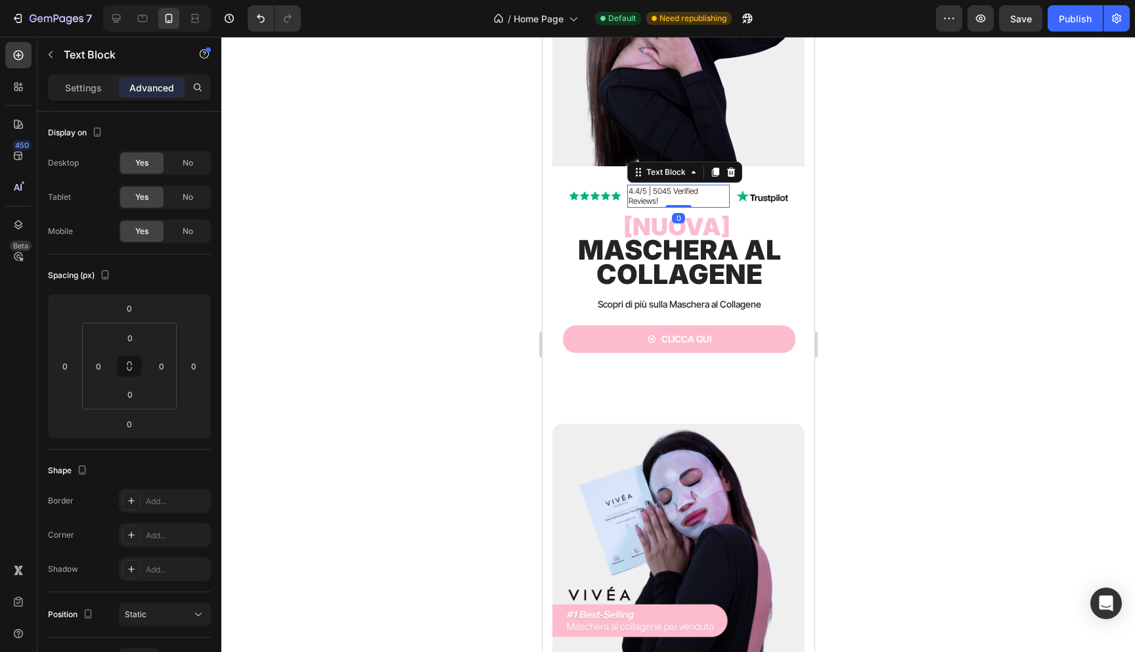
click at [703, 190] on p "4.4/5 | 5045 Verified Reviews!" at bounding box center [678, 196] width 100 height 20
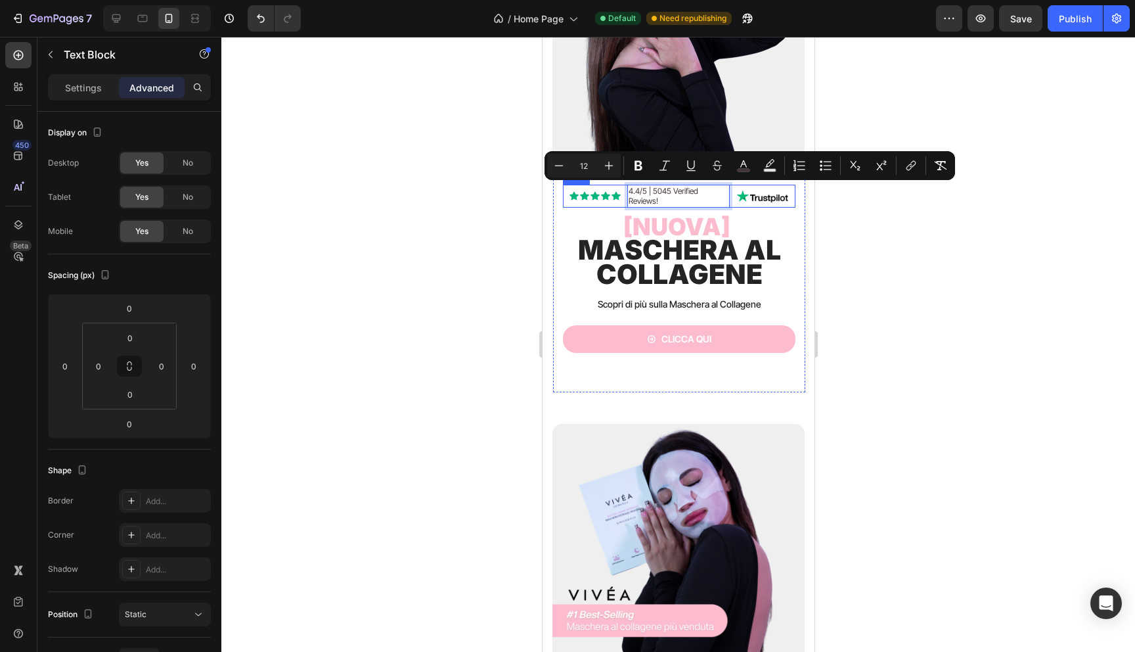
click at [594, 190] on div "Icon Icon Icon Icon Icon Icon List" at bounding box center [594, 196] width 51 height 23
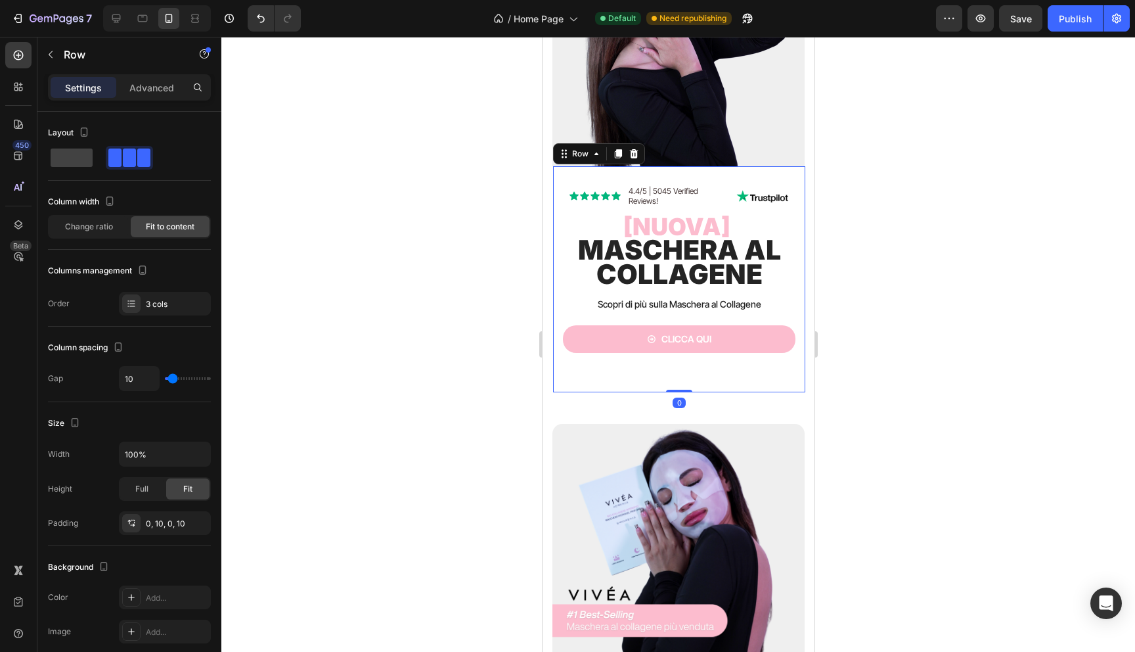
click at [556, 194] on div "Icon Icon Icon Icon Icon Icon List 4.4/5 | 5045 Verified Reviews! Text Block Im…" at bounding box center [678, 279] width 252 height 226
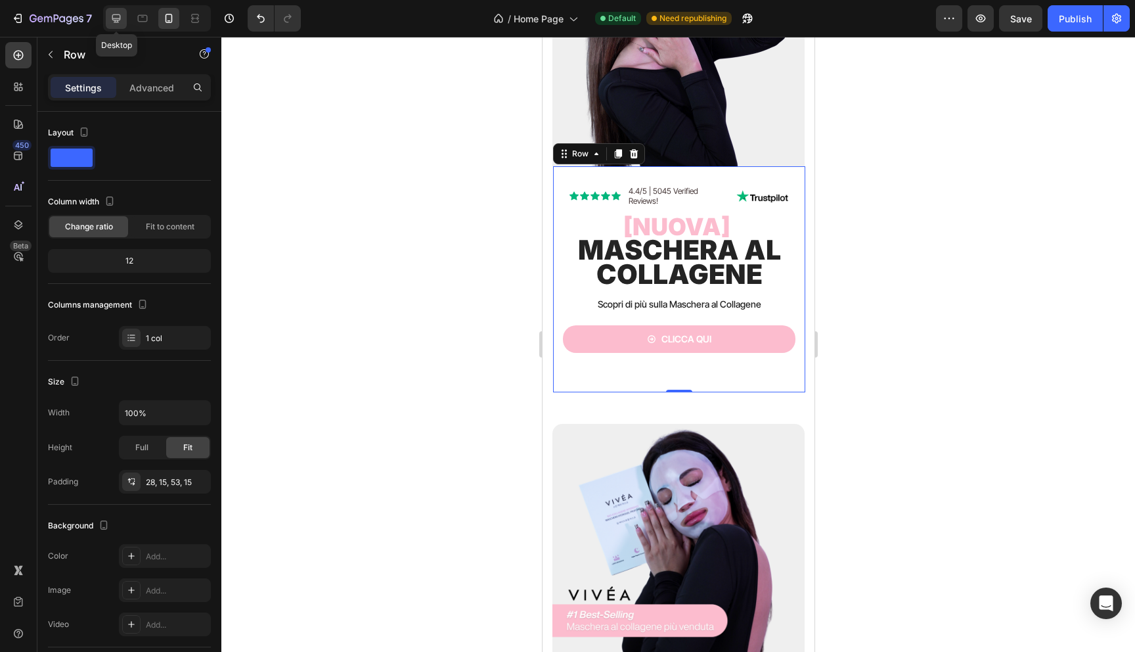
click at [124, 22] on div at bounding box center [116, 18] width 21 height 21
type input "600"
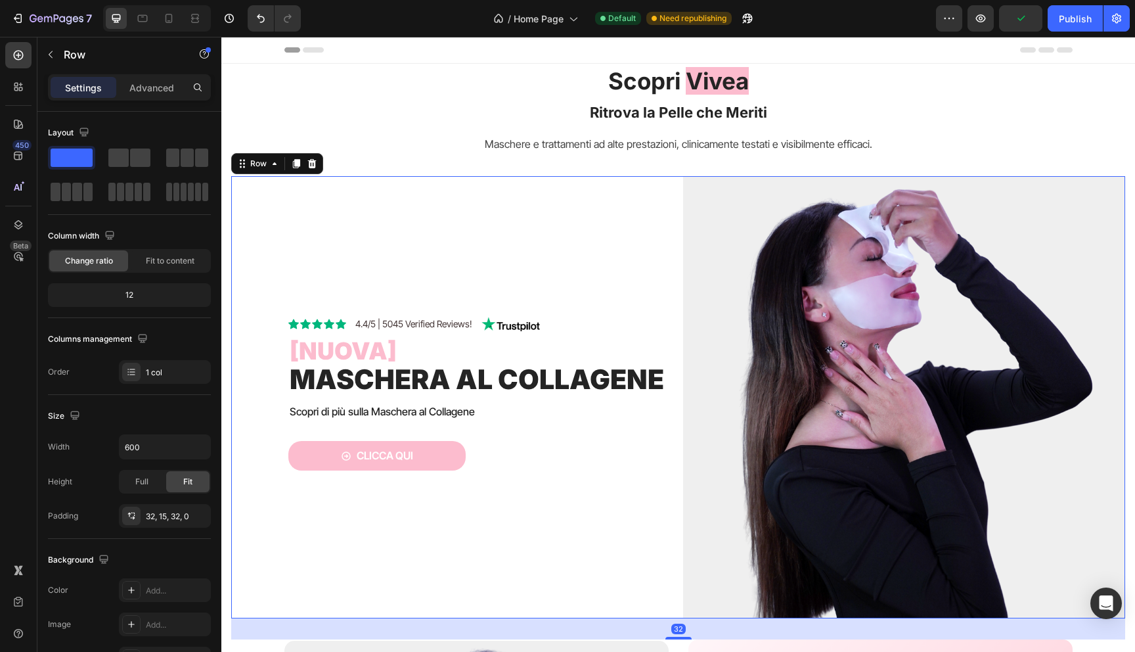
click at [243, 258] on div "Icon Icon Icon Icon Icon Icon List 4.4/5 | 5045 Verified Reviews! Text Block Im…" at bounding box center [462, 397] width 442 height 442
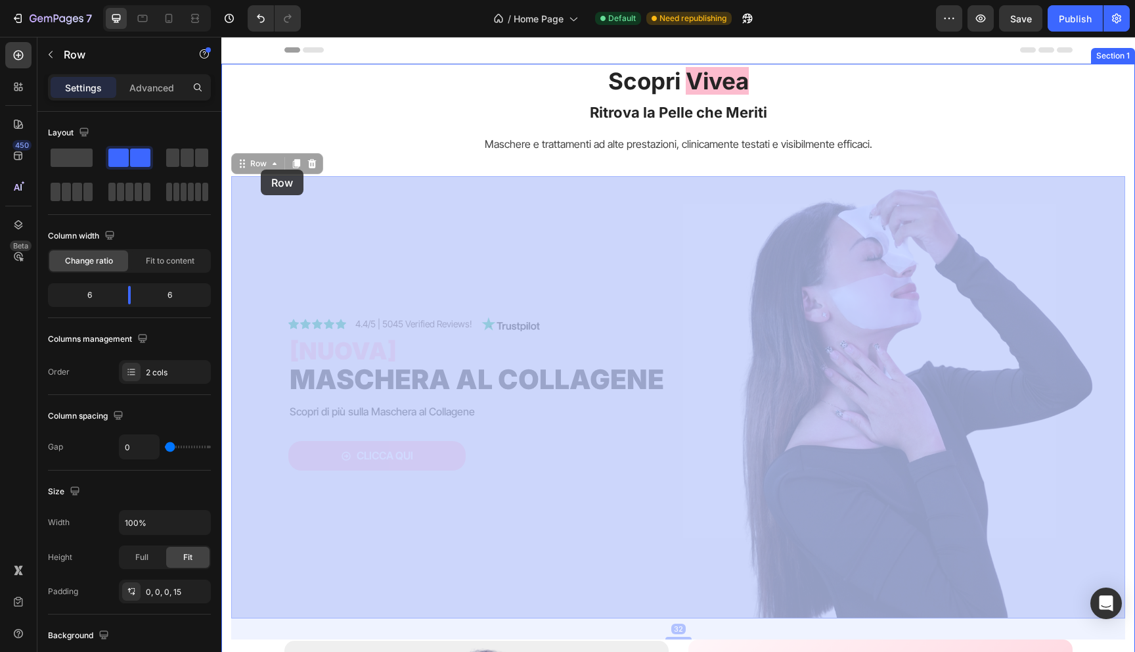
drag, startPoint x: 249, startPoint y: 166, endPoint x: 261, endPoint y: 169, distance: 12.5
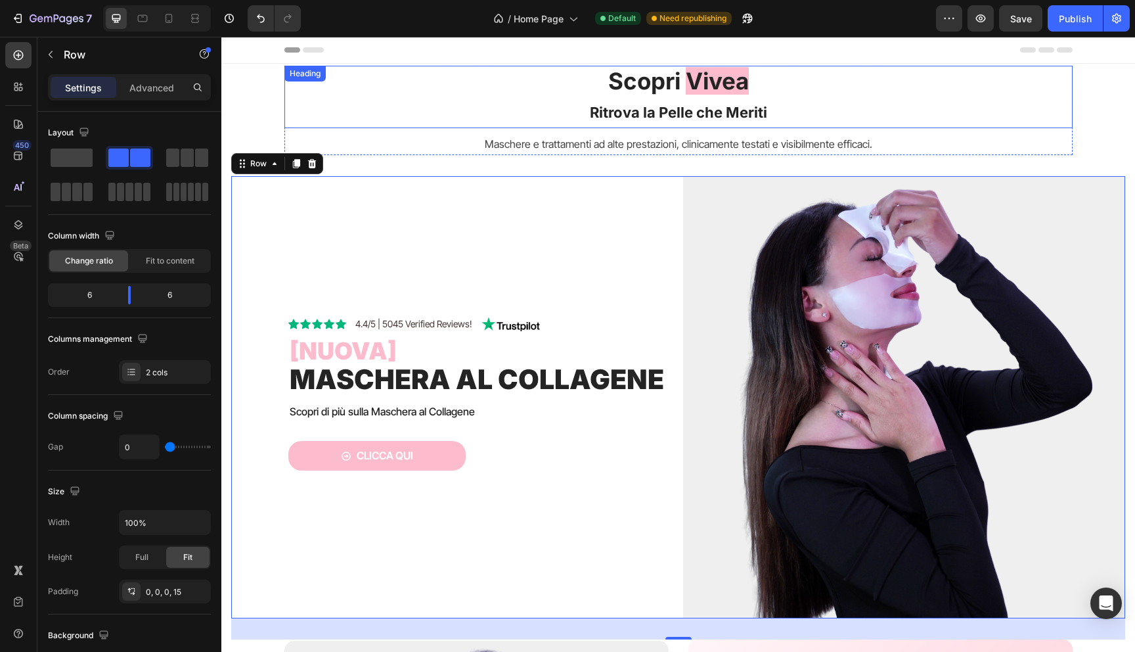
click at [500, 74] on h2 "Scopri Vivea Ritrova la Pelle che Meriti" at bounding box center [678, 97] width 788 height 62
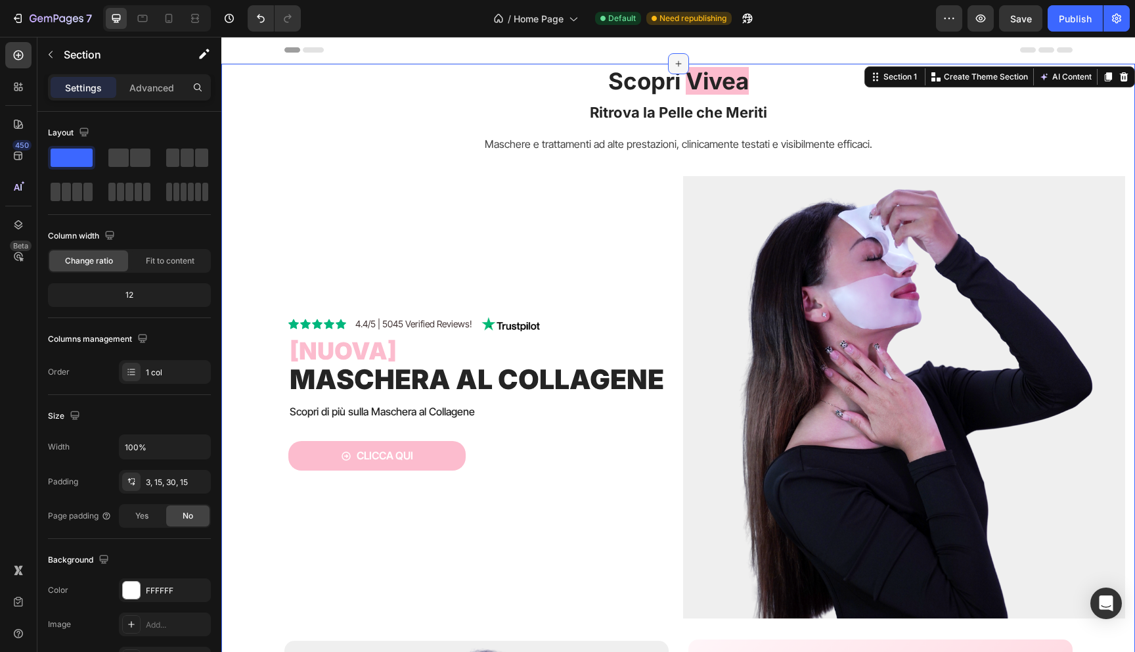
click at [678, 64] on icon at bounding box center [678, 64] width 6 height 6
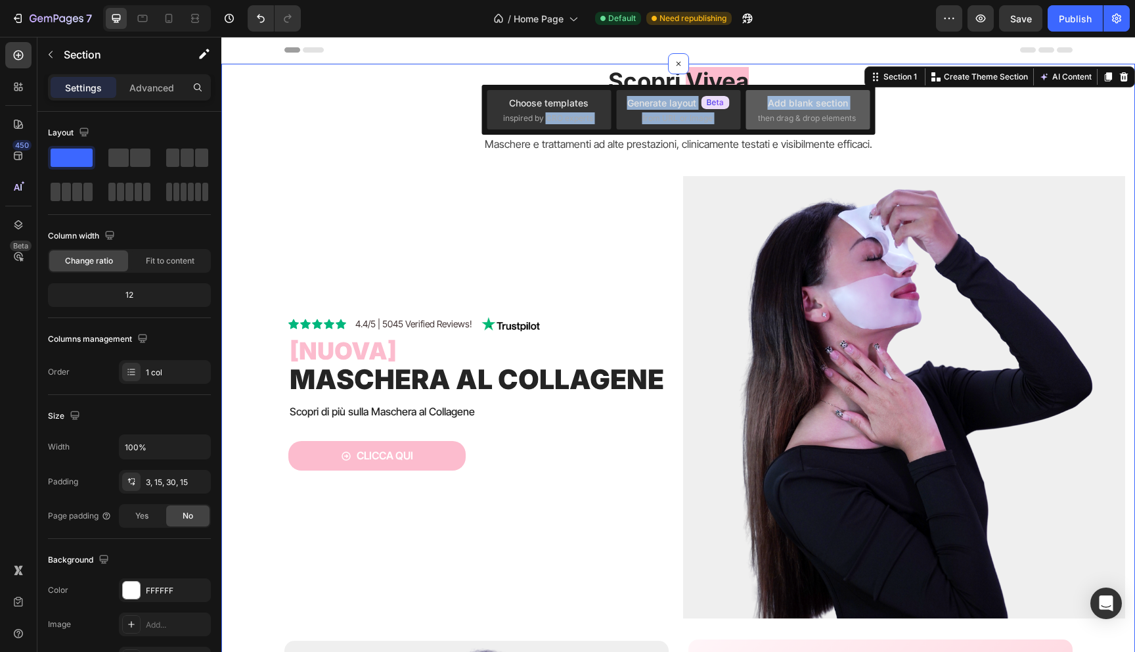
drag, startPoint x: 545, startPoint y: 115, endPoint x: 757, endPoint y: 104, distance: 213.1
click at [758, 104] on div "Choose templates inspired by CRO experts Generate layout from URL or image Add …" at bounding box center [677, 110] width 393 height 50
click at [789, 109] on div "Add blank section then drag & drop elements" at bounding box center [808, 110] width 100 height 28
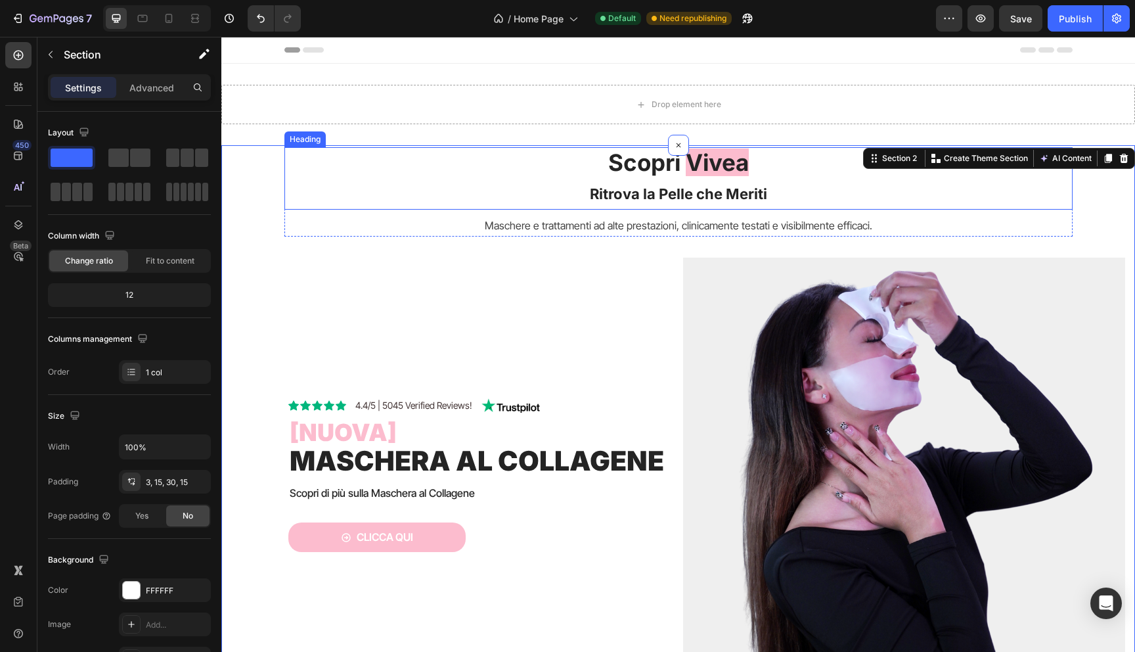
click at [472, 171] on h2 "Scopri Vivea Ritrova la Pelle che Meriti" at bounding box center [678, 178] width 788 height 62
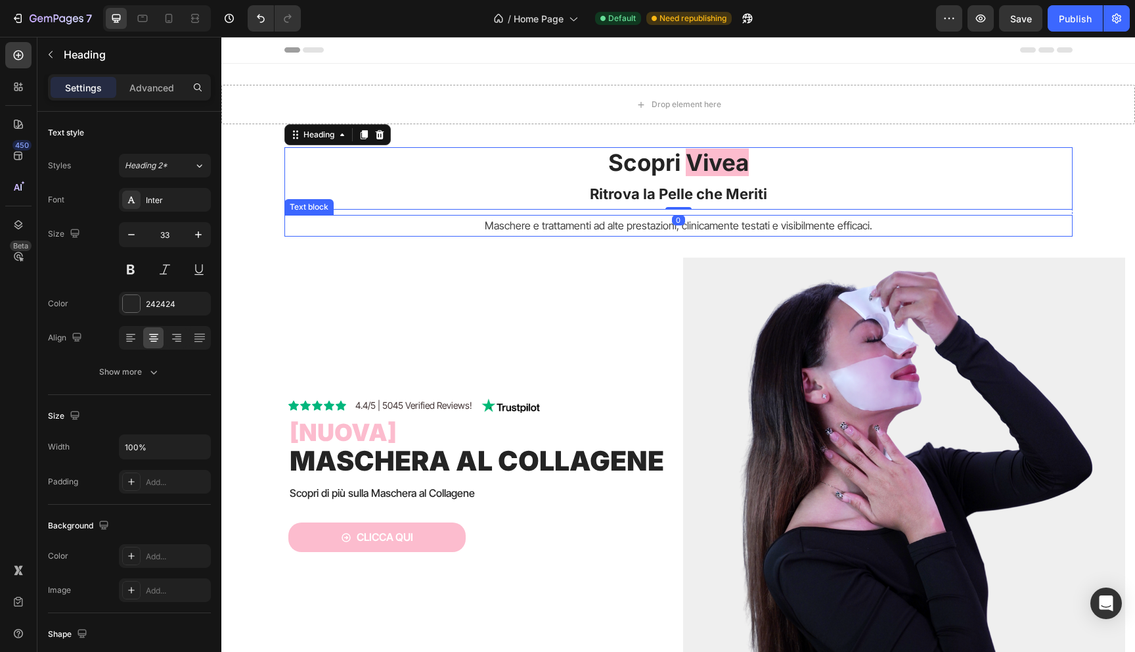
click at [315, 219] on p "Maschere e trattamenti ad alte prestazioni, clinicamente testati e visibilmente…" at bounding box center [679, 225] width 786 height 19
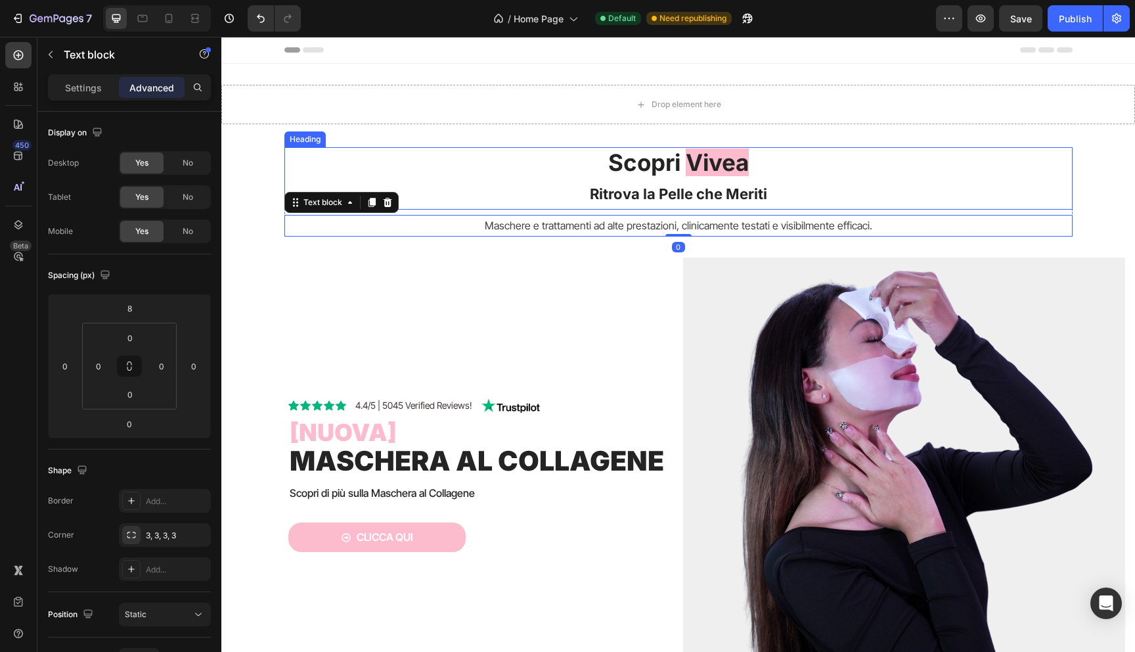
click at [317, 155] on h2 "Scopri Vivea Ritrova la Pelle che Meriti" at bounding box center [678, 178] width 788 height 62
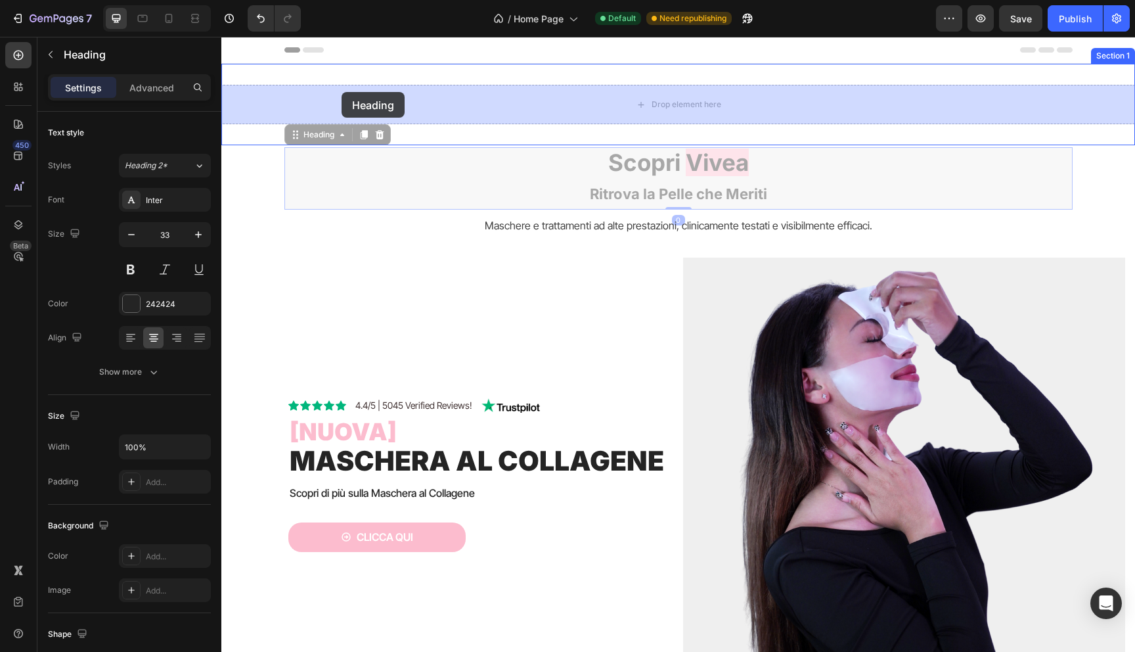
drag, startPoint x: 318, startPoint y: 134, endPoint x: 342, endPoint y: 92, distance: 48.2
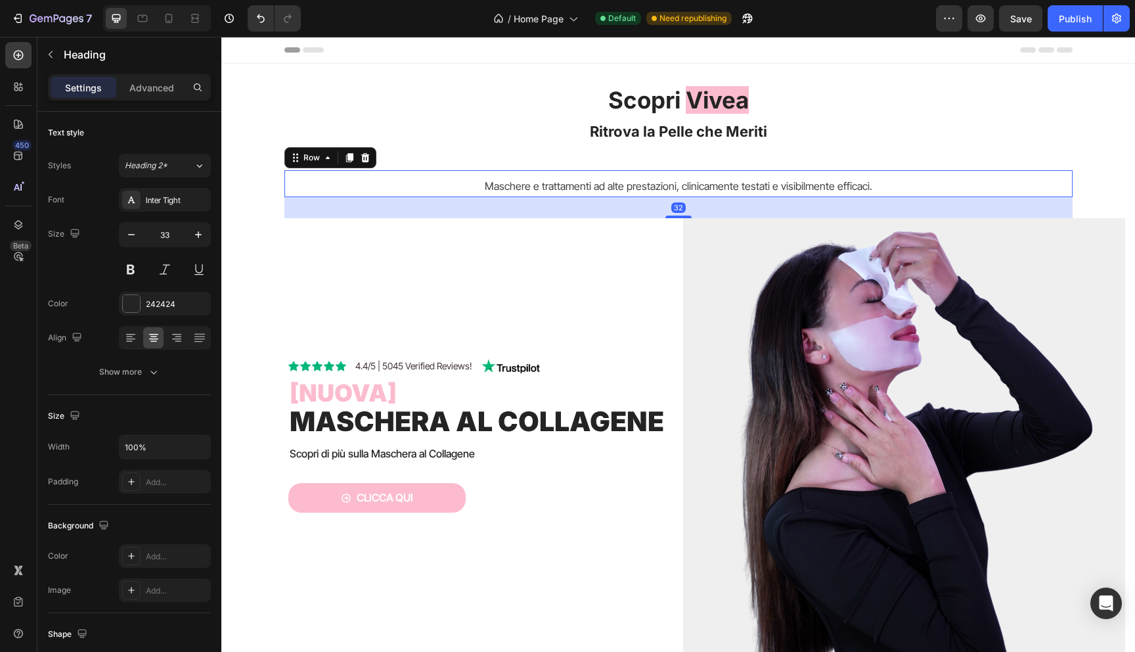
click at [523, 172] on div "Maschere e trattamenti ad alte prestazioni, clinicamente testati e visibilmente…" at bounding box center [678, 183] width 788 height 27
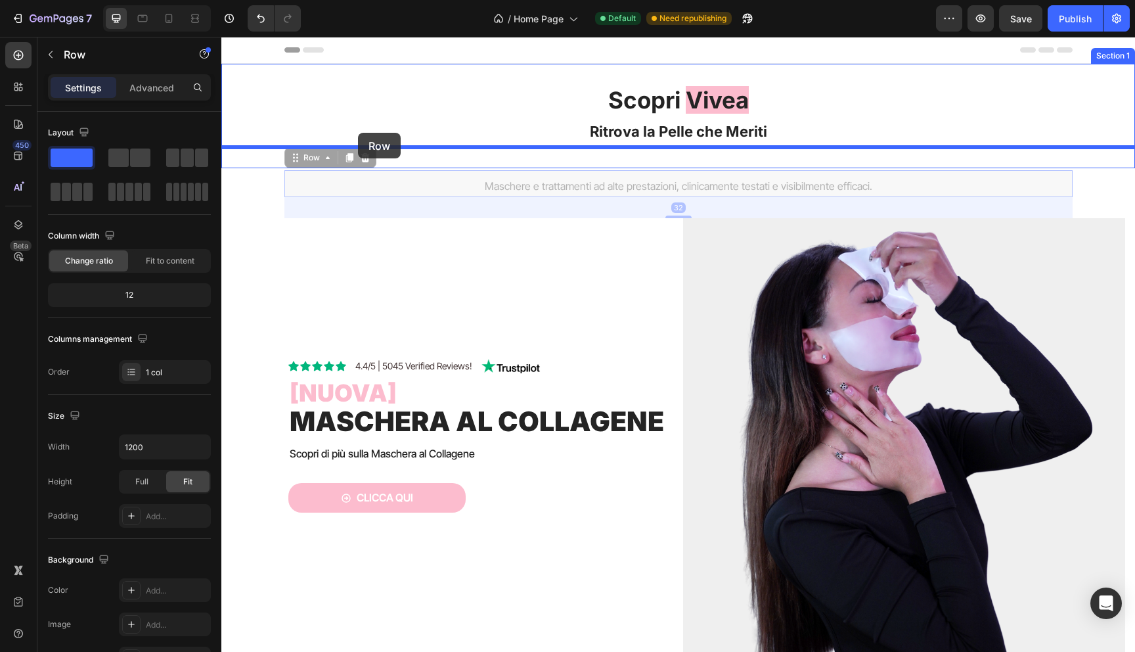
drag, startPoint x: 316, startPoint y: 161, endPoint x: 358, endPoint y: 133, distance: 50.6
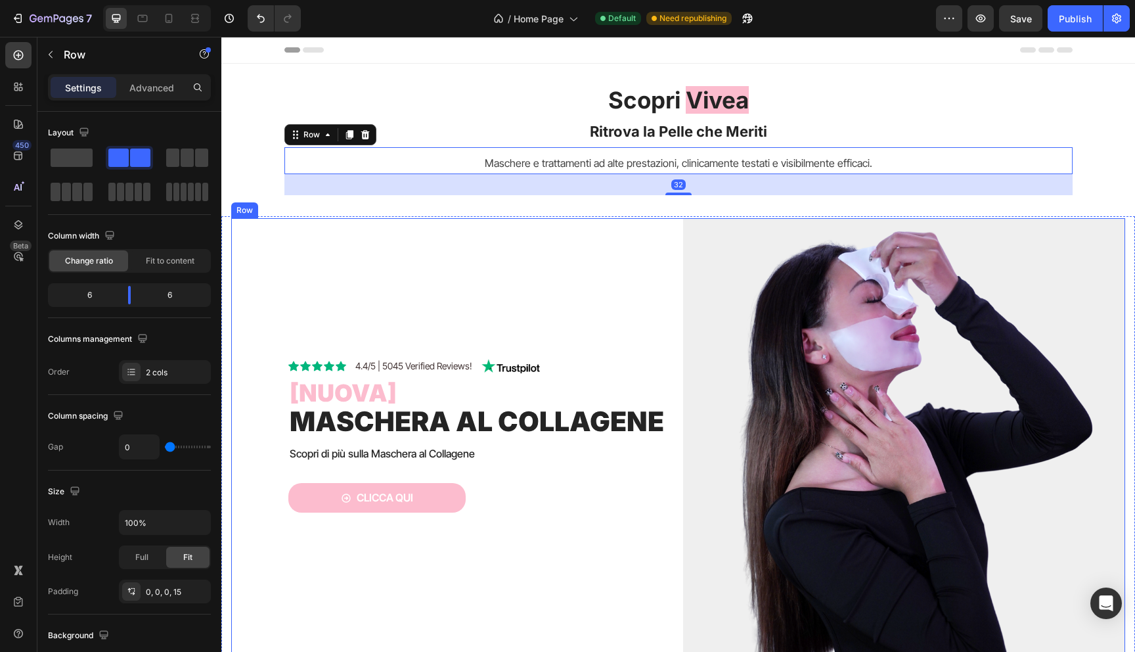
click at [443, 235] on div "Icon Icon Icon Icon Icon Icon List 4.4/5 | 5045 Verified Reviews! Text Block Im…" at bounding box center [462, 439] width 442 height 442
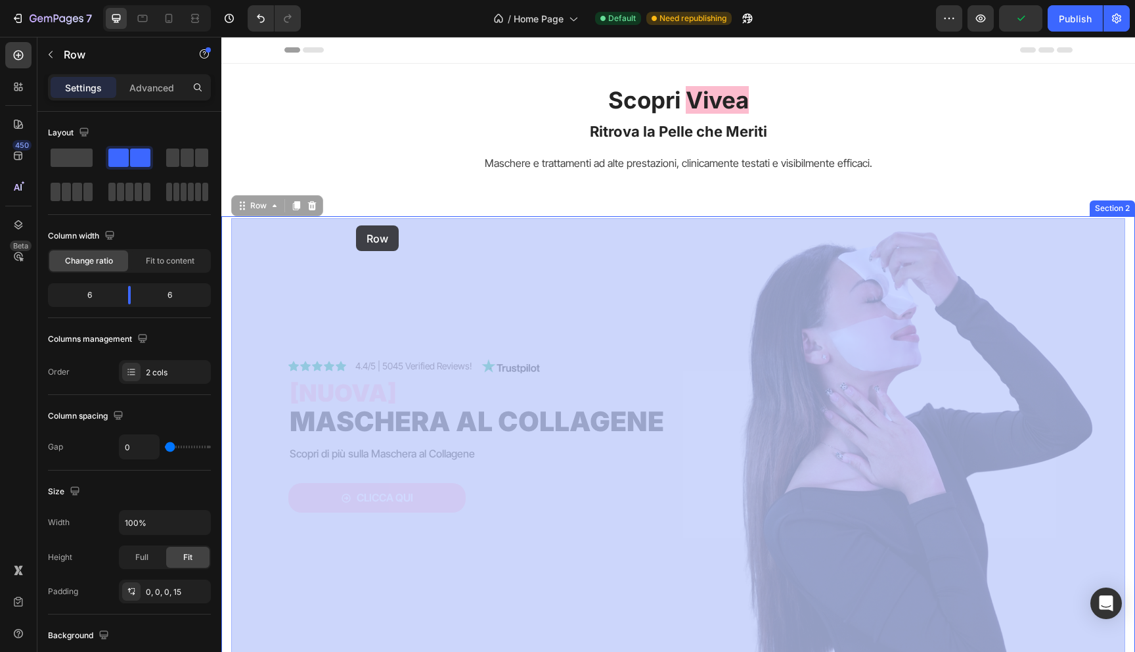
drag, startPoint x: 254, startPoint y: 207, endPoint x: 355, endPoint y: 225, distance: 102.2
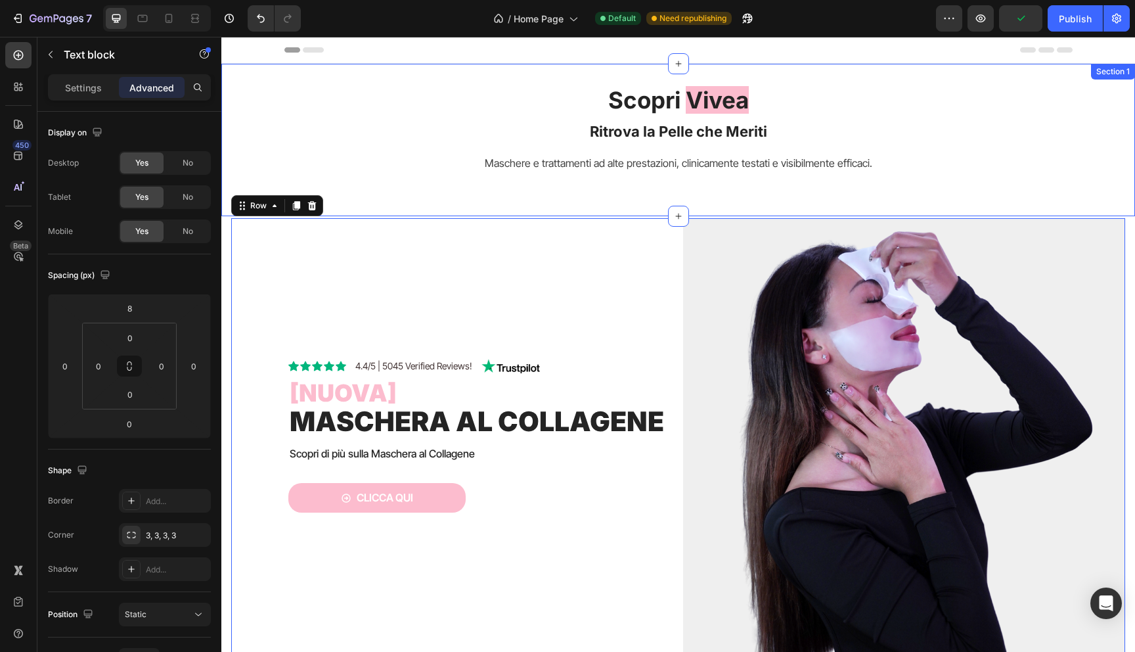
click at [497, 168] on span "Maschere e trattamenti ad alte prestazioni, clinicamente testati e visibilmente…" at bounding box center [679, 162] width 388 height 13
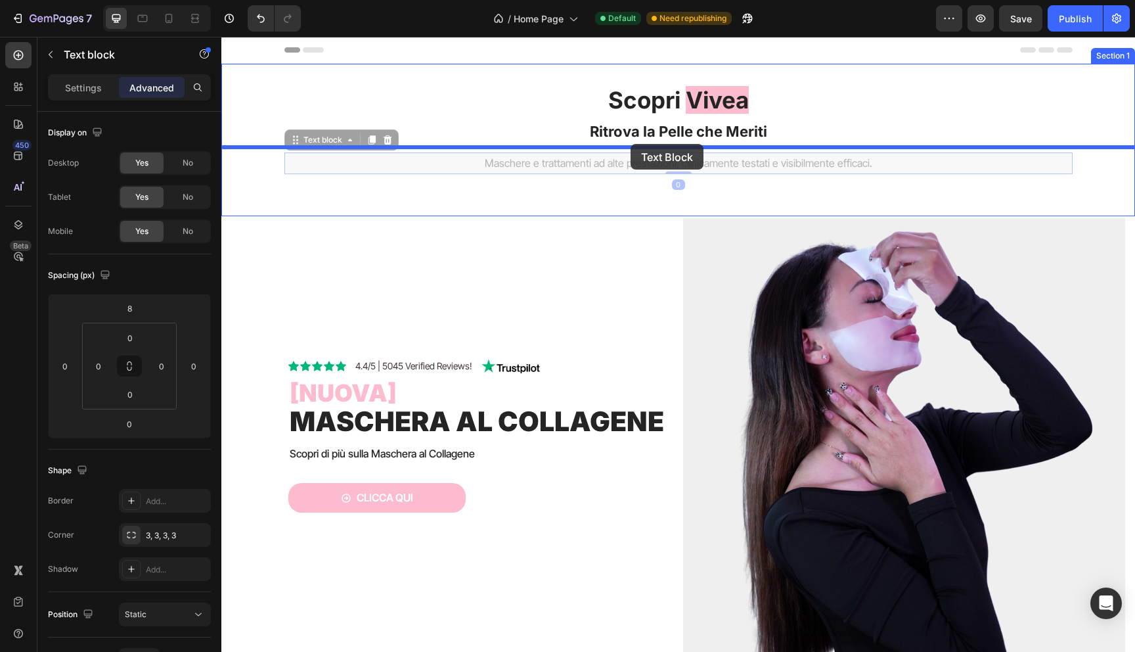
drag, startPoint x: 319, startPoint y: 143, endPoint x: 631, endPoint y: 144, distance: 311.3
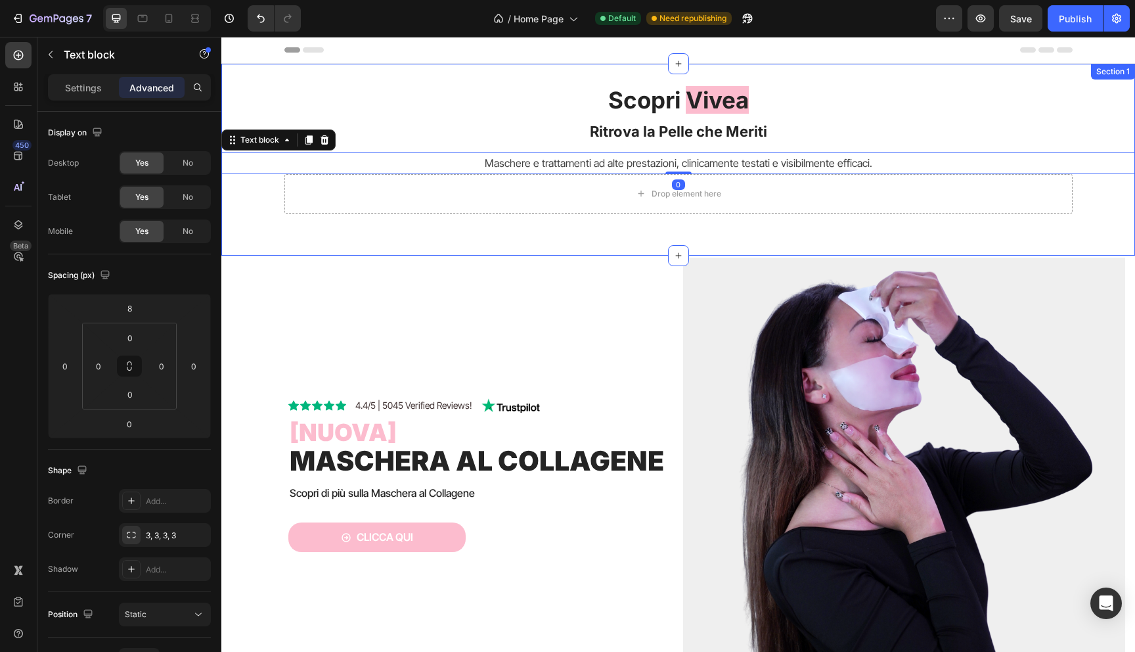
click at [357, 252] on div "Scopri Vivea Ritrova la Pelle che Meriti Heading Maschere e trattamenti ad alte…" at bounding box center [678, 160] width 914 height 192
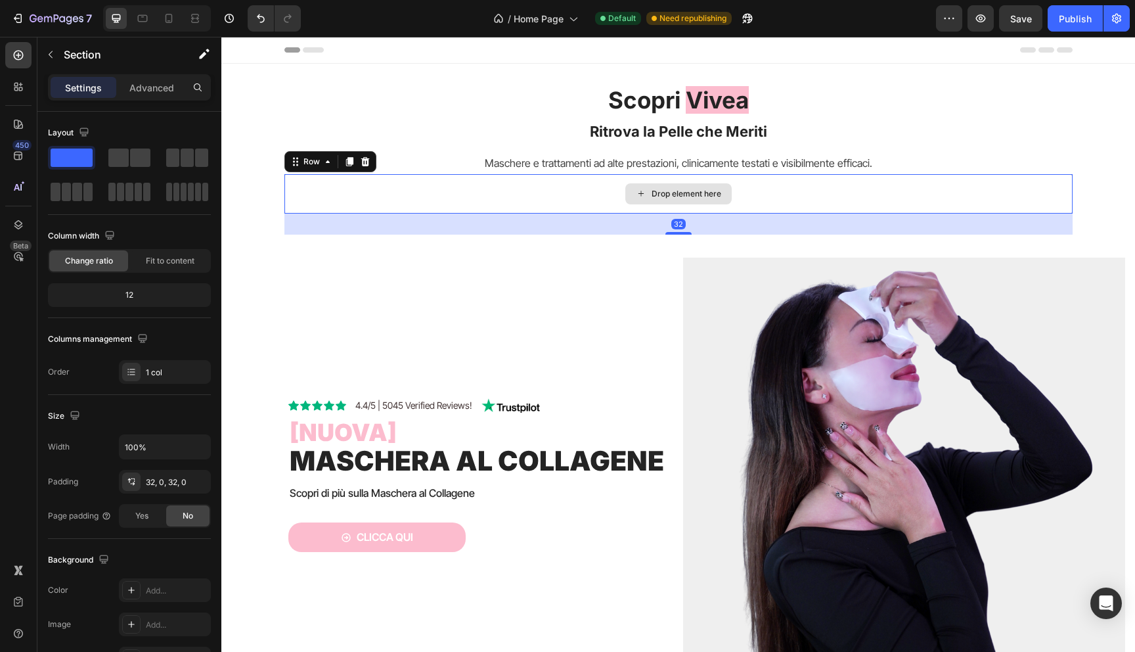
click at [344, 202] on div "Drop element here" at bounding box center [678, 193] width 788 height 39
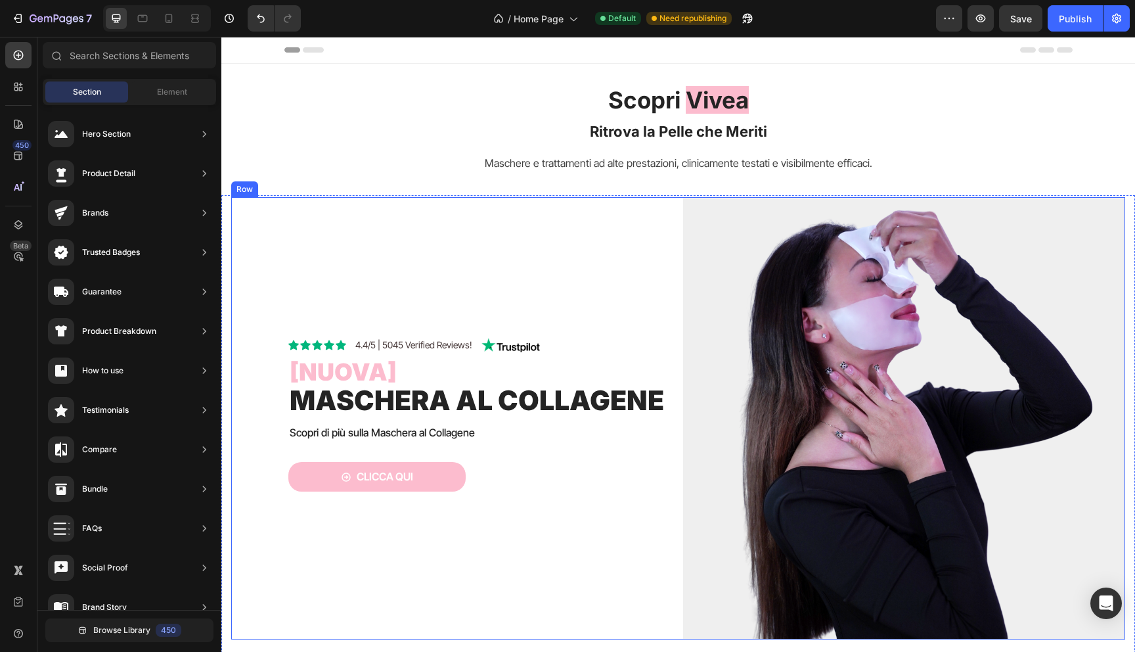
click at [322, 230] on div "Icon Icon Icon Icon Icon Icon List 4.4/5 | 5045 Verified Reviews! Text Block Im…" at bounding box center [462, 418] width 442 height 442
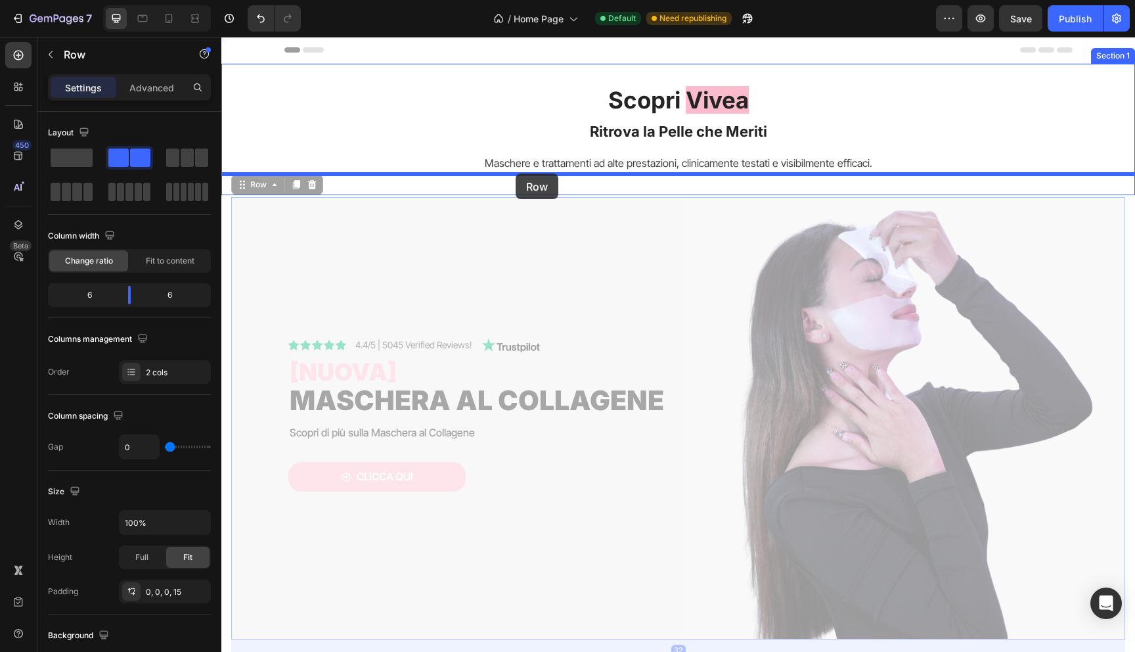
drag, startPoint x: 258, startPoint y: 185, endPoint x: 516, endPoint y: 173, distance: 257.7
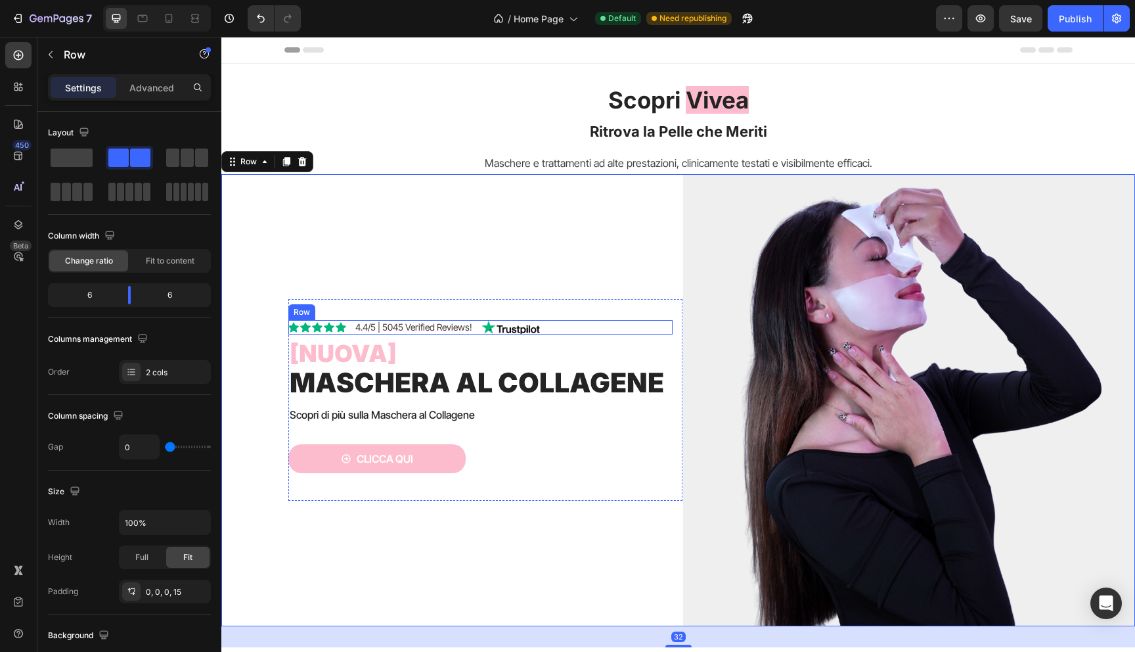
scroll to position [358, 0]
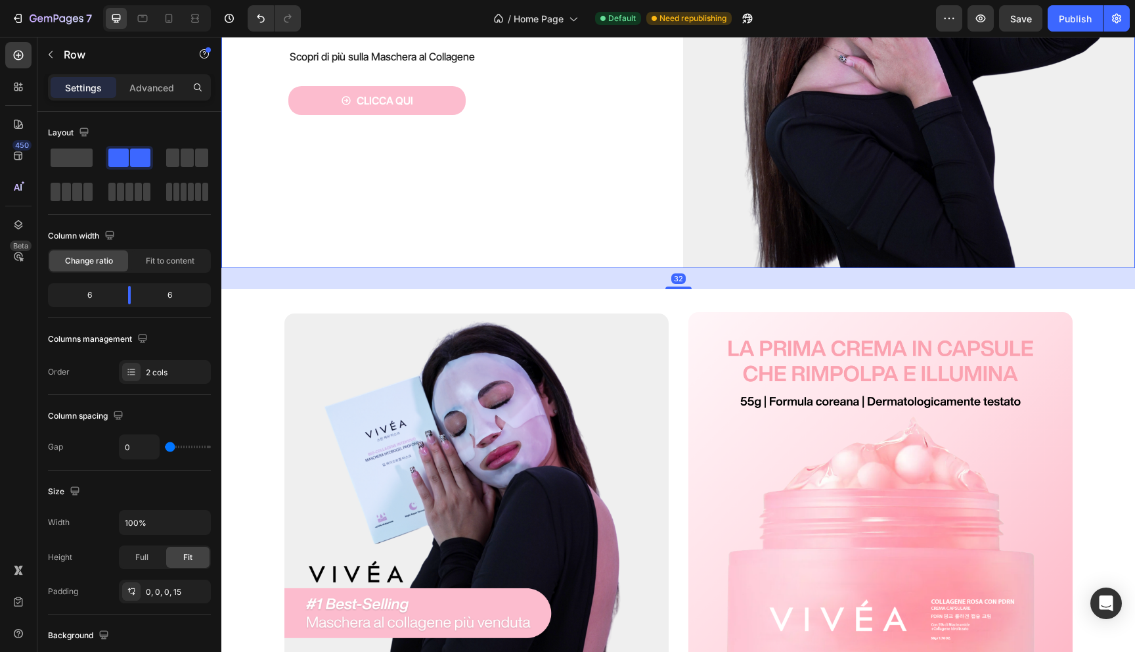
click at [547, 276] on div "32" at bounding box center [678, 278] width 914 height 21
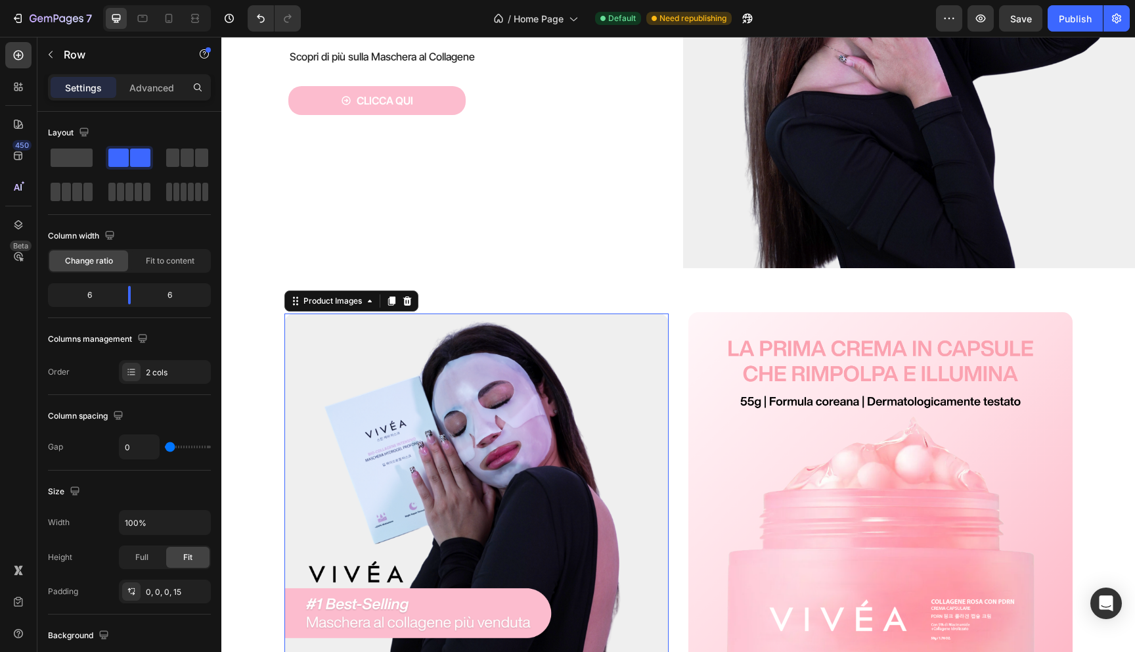
click at [545, 417] on img at bounding box center [476, 505] width 384 height 384
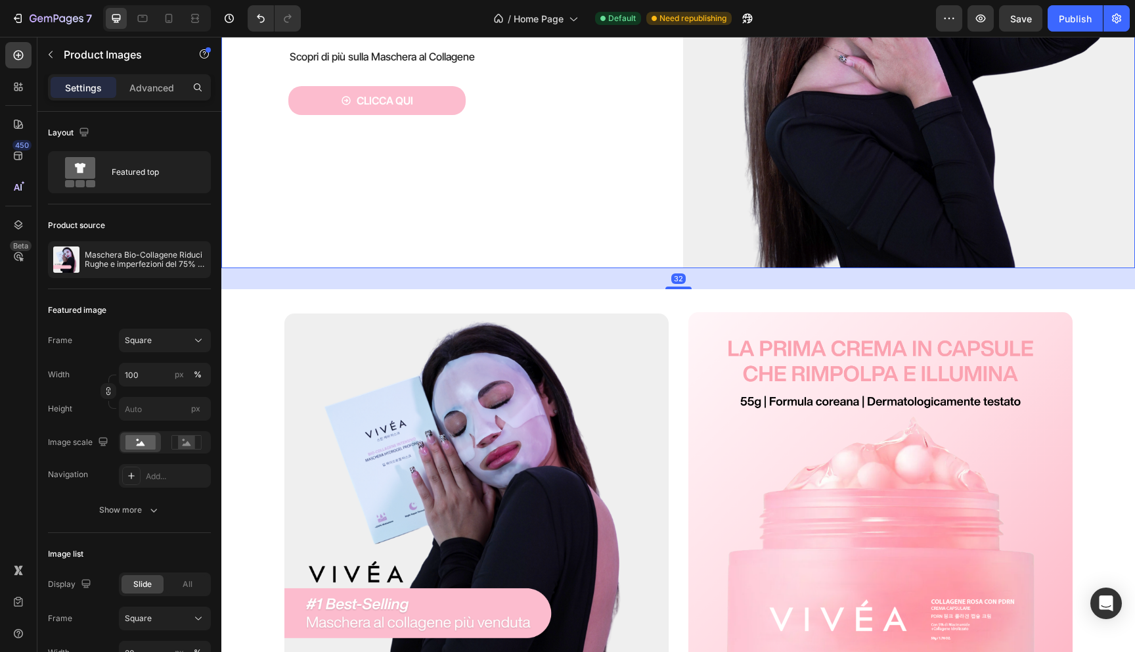
click at [558, 210] on div "Icon Icon Icon Icon Icon Icon List 4.4/5 | 5045 Verified Reviews! Text Block Im…" at bounding box center [457, 42] width 452 height 452
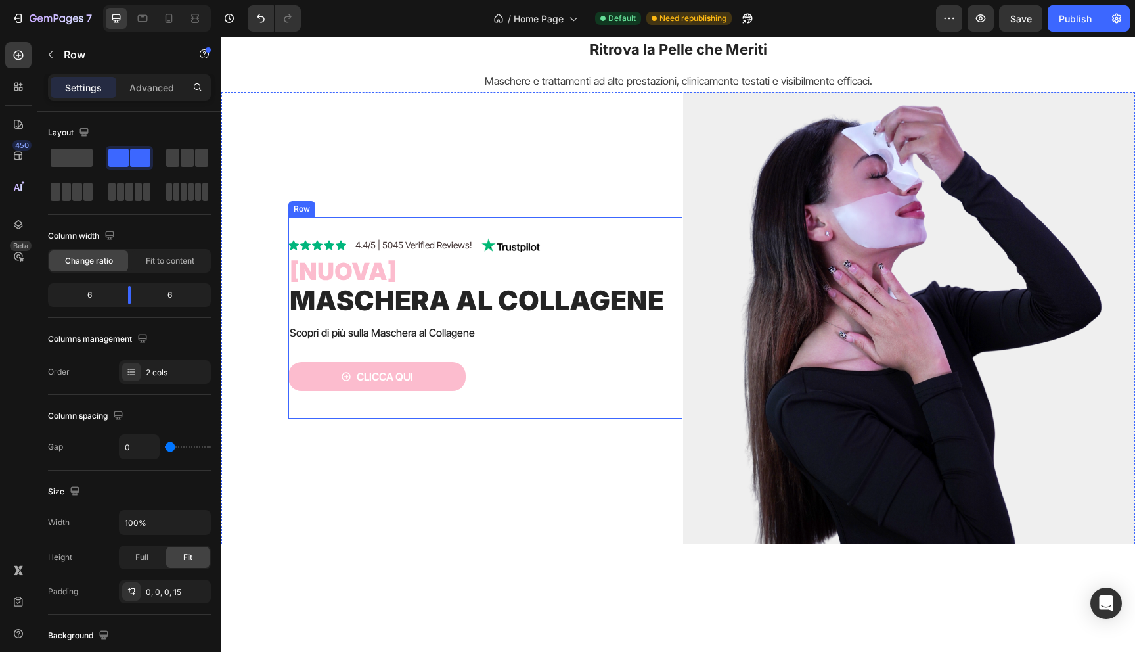
scroll to position [0, 0]
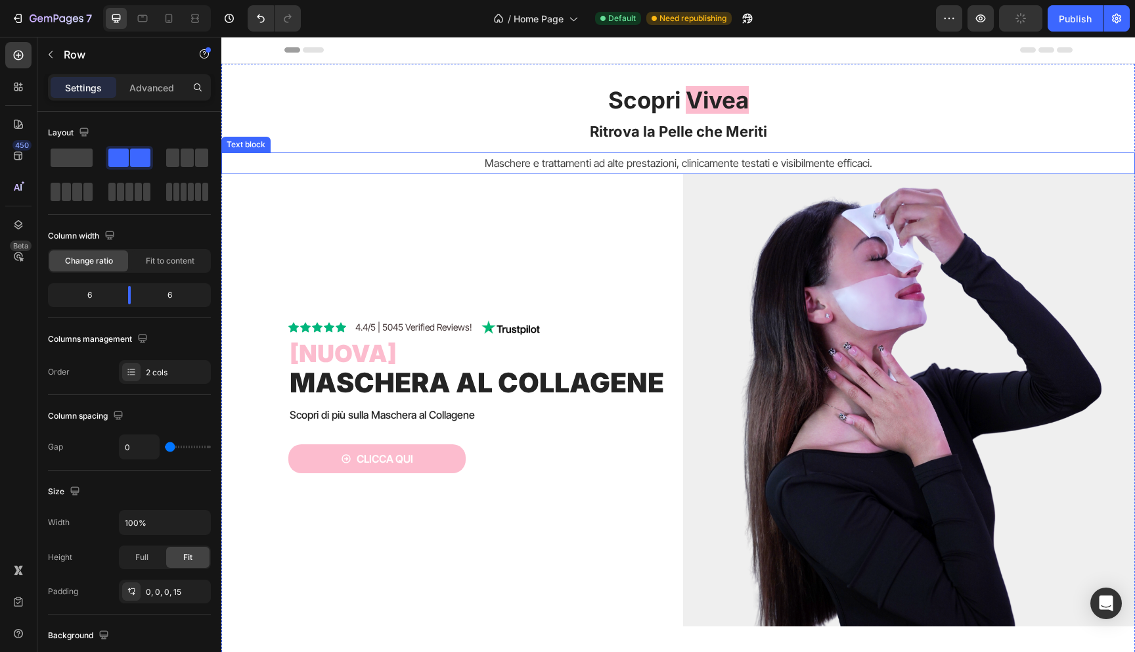
click at [951, 171] on p "Maschere e trattamenti ad alte prestazioni, clinicamente testati e visibilmente…" at bounding box center [678, 163] width 911 height 19
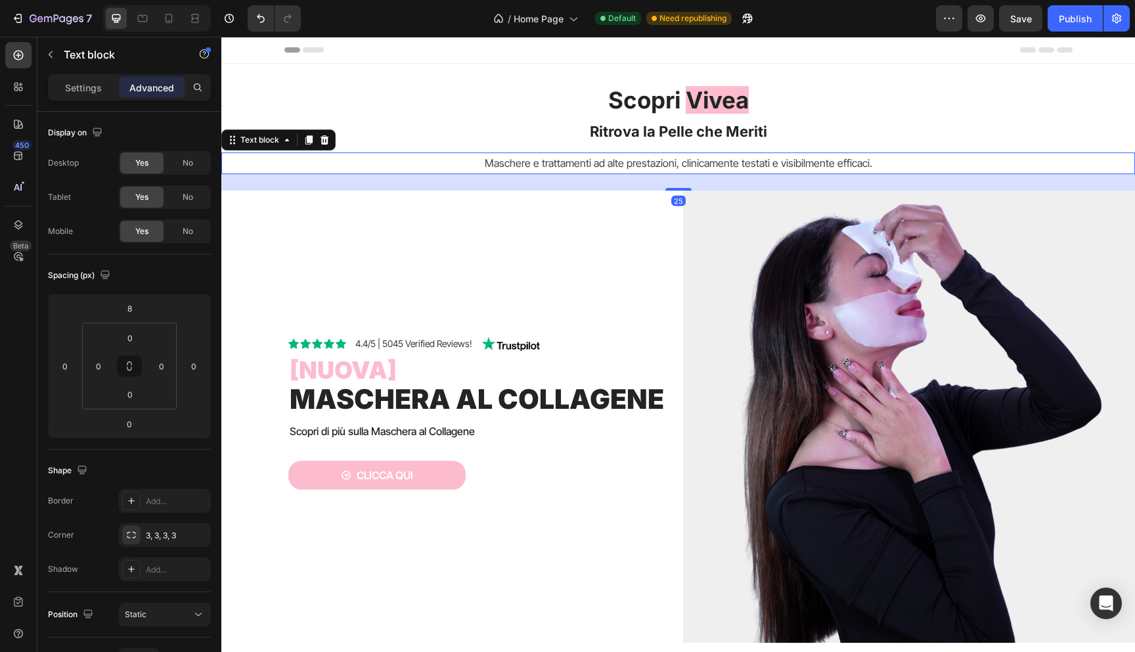
drag, startPoint x: 681, startPoint y: 173, endPoint x: 693, endPoint y: 190, distance: 20.2
click at [693, 190] on div "Scopri Vivea Ritrova la Pelle che Meriti Heading Maschere e trattamenti ad alte…" at bounding box center [678, 374] width 914 height 579
drag, startPoint x: 675, startPoint y: 189, endPoint x: 675, endPoint y: 120, distance: 69.6
click at [675, 120] on div "Scopri Vivea Ritrova la Pelle che Meriti Heading Maschere e trattamenti ad alte…" at bounding box center [678, 374] width 914 height 579
type input "0"
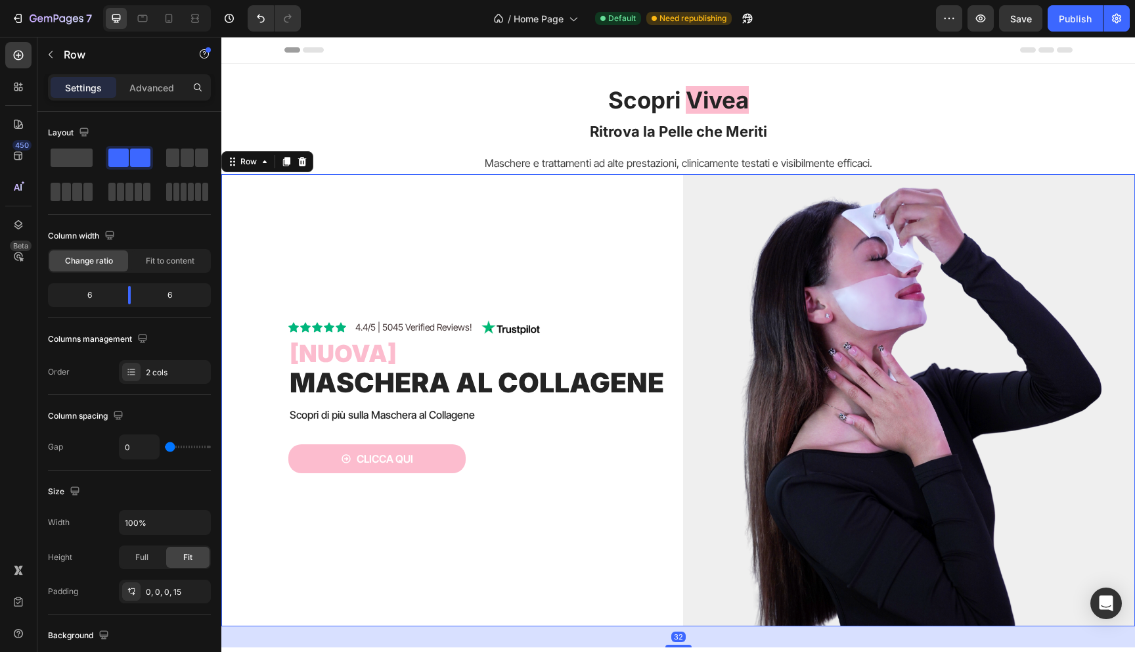
click at [562, 196] on div "Icon Icon Icon Icon Icon Icon List 4.4/5 | 5045 Verified Reviews! Text Block Im…" at bounding box center [457, 400] width 452 height 452
click at [146, 90] on p "Advanced" at bounding box center [151, 88] width 45 height 14
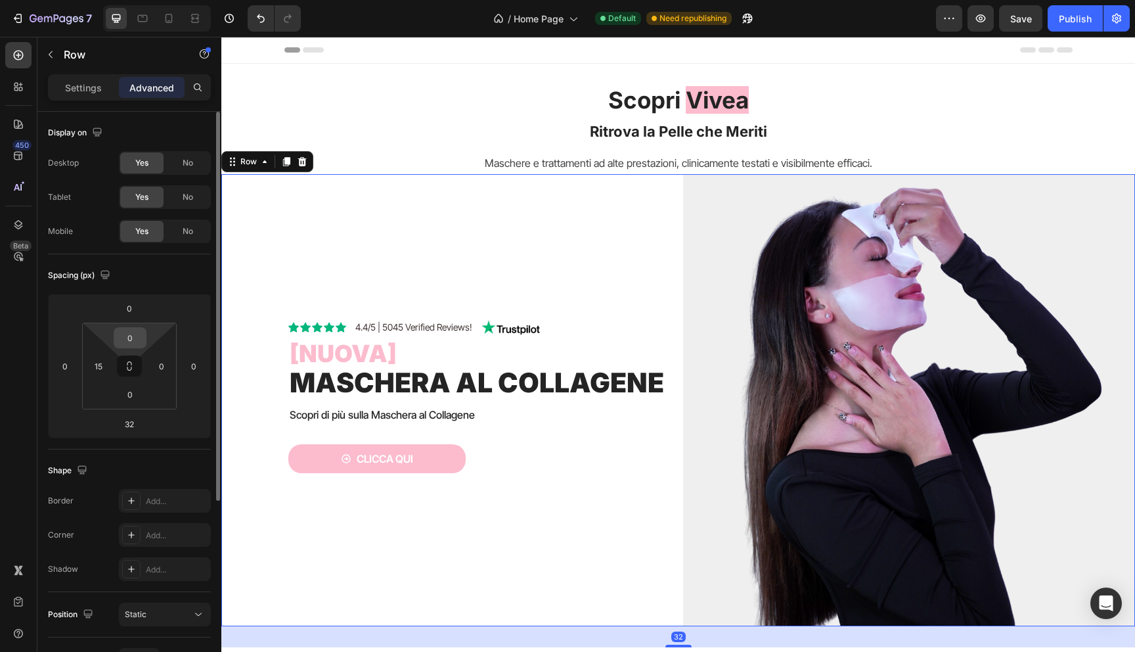
click at [132, 336] on input "0" at bounding box center [130, 338] width 26 height 20
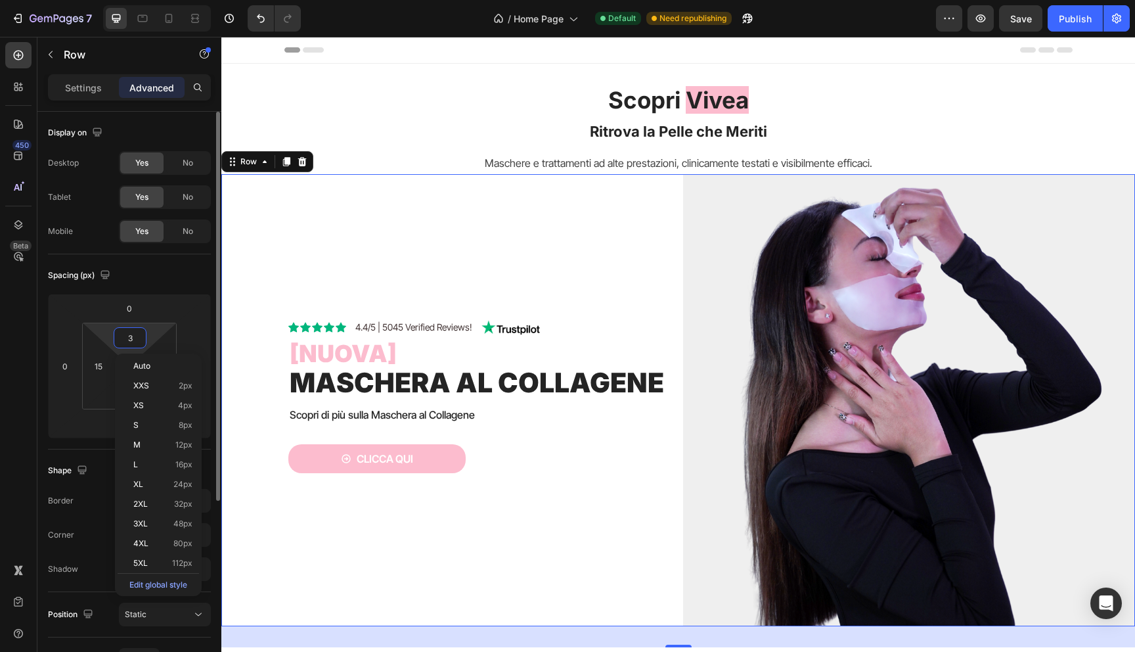
type input "30"
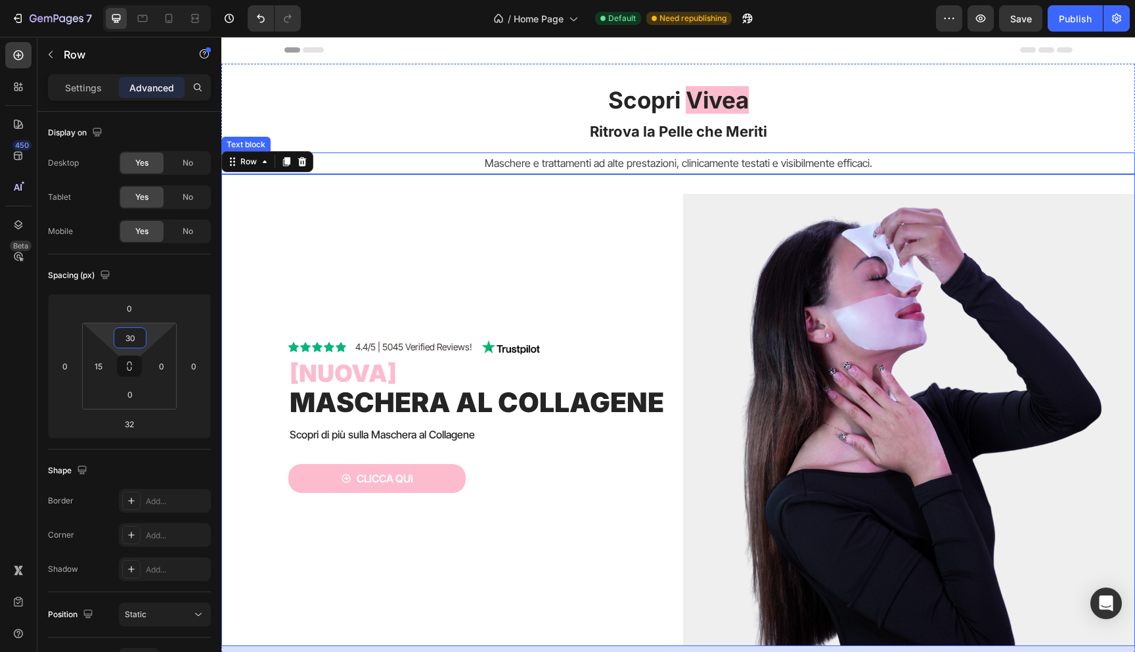
click at [349, 125] on h2 "Scopri Vivea Ritrova la Pelle che Meriti" at bounding box center [678, 116] width 914 height 62
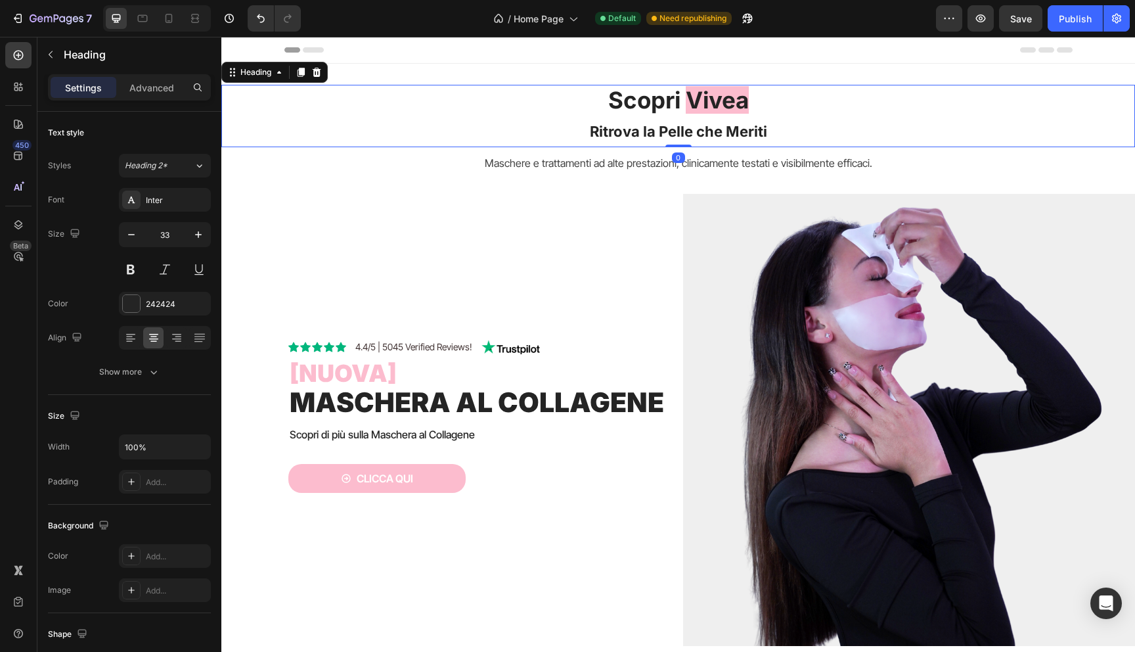
click at [772, 55] on div "Header" at bounding box center [678, 50] width 788 height 26
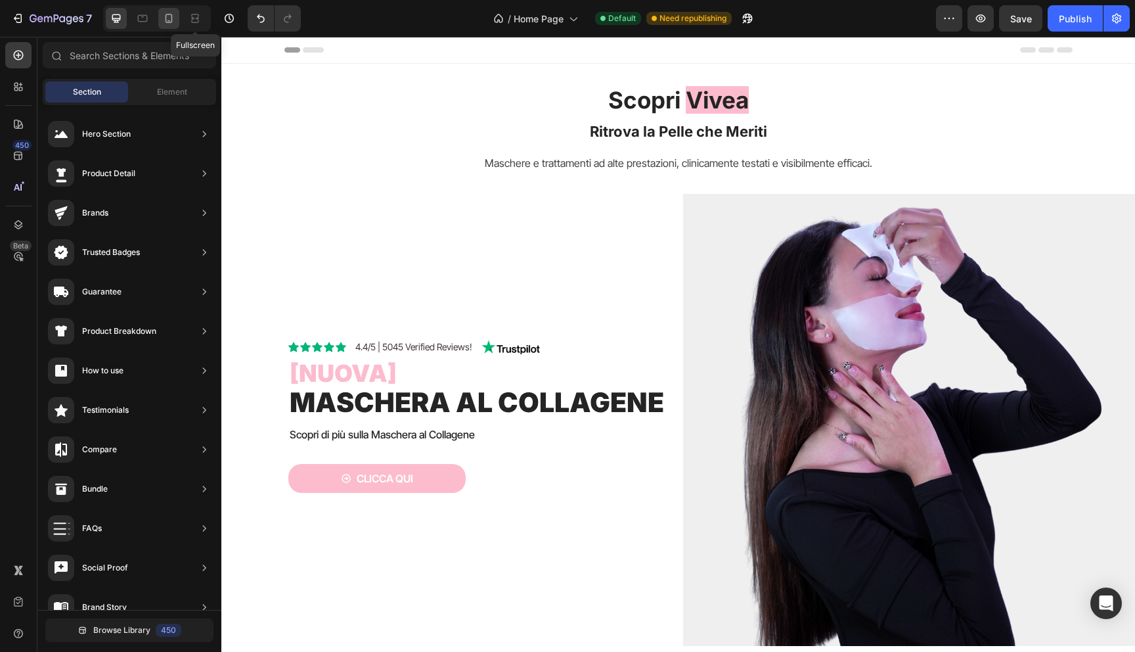
click at [169, 17] on icon at bounding box center [168, 18] width 13 height 13
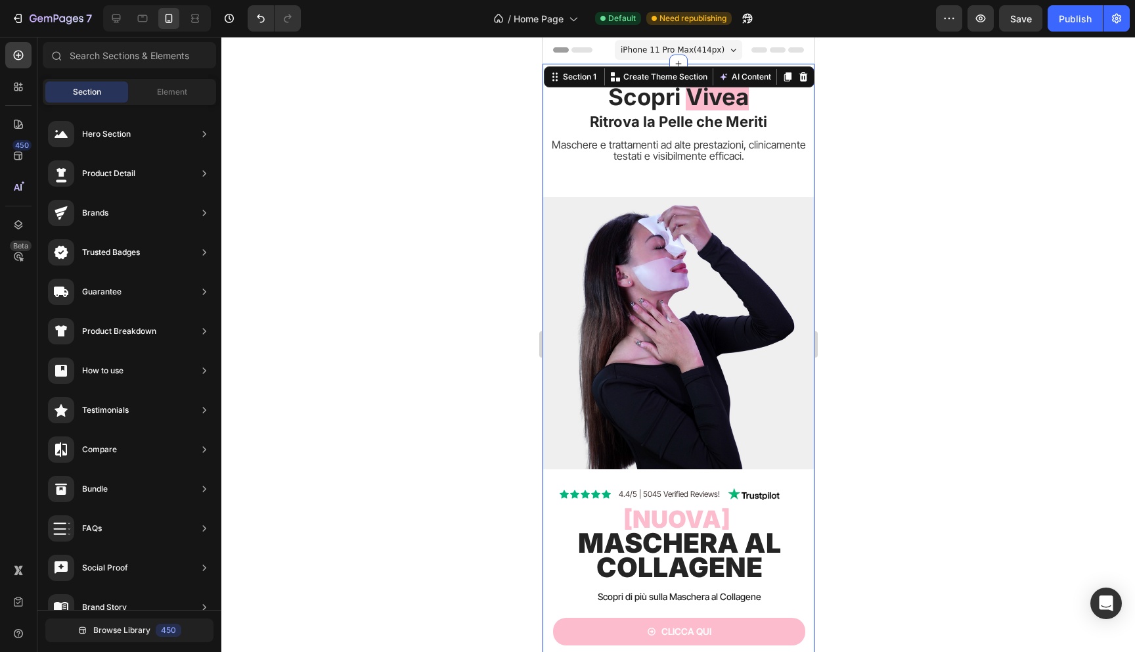
click at [685, 166] on div "Scopri Vivea Ritrova la Pelle che Meriti Heading Maschere e trattamenti ad alte…" at bounding box center [678, 395] width 272 height 621
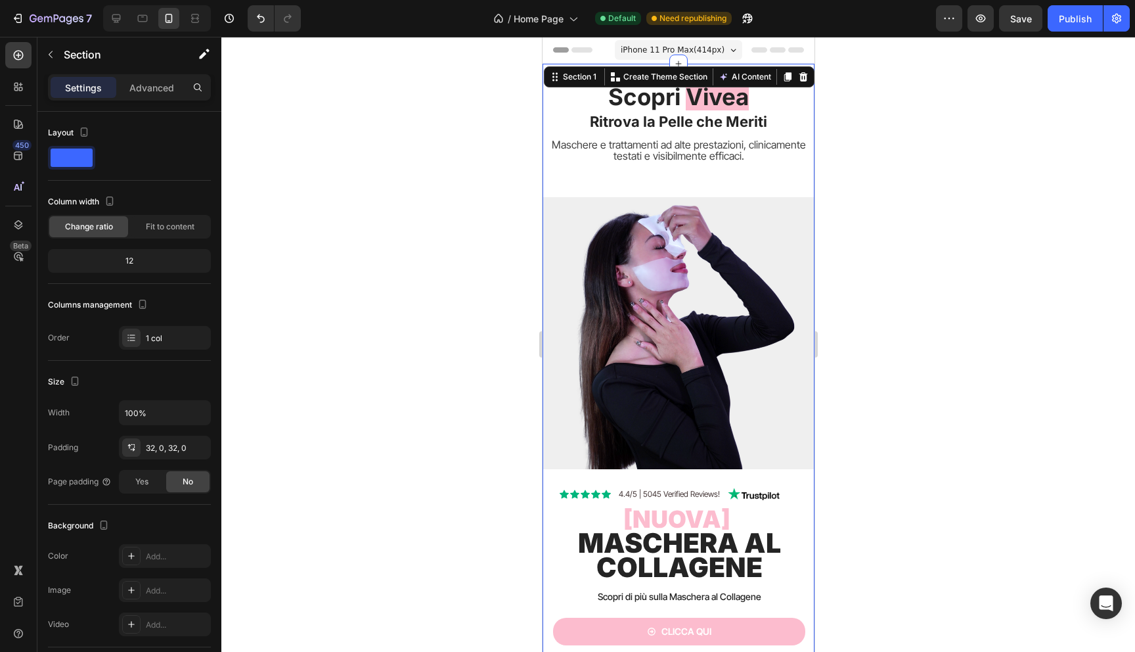
click at [686, 189] on div "Icon Icon Icon Icon Icon Icon List 4.4/5 | 5045 Verified Reviews! Text Block Im…" at bounding box center [678, 431] width 272 height 508
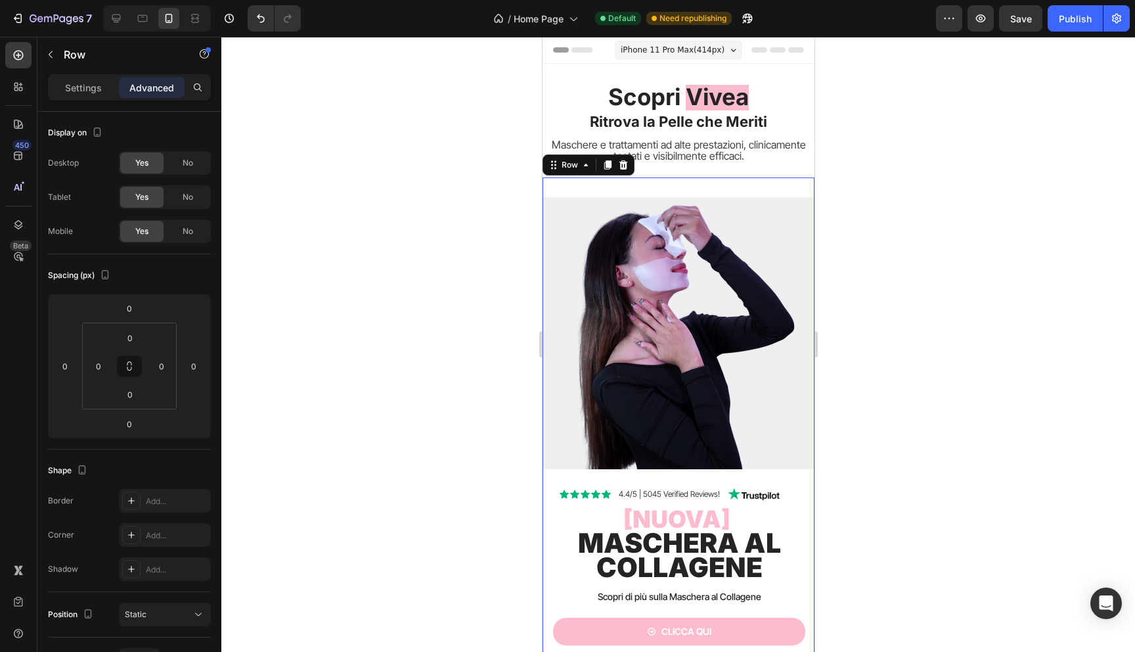
click at [688, 192] on div "Icon Icon Icon Icon Icon Icon List 4.4/5 | 5045 Verified Reviews! Text Block Im…" at bounding box center [678, 431] width 272 height 508
click at [587, 211] on img at bounding box center [678, 333] width 272 height 272
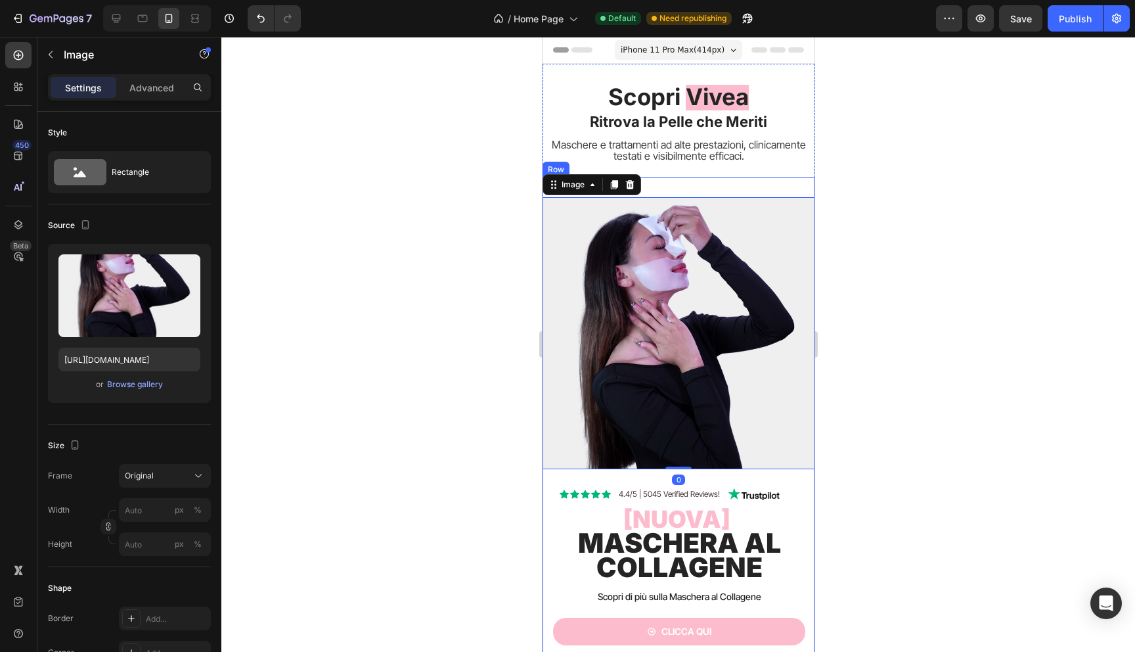
click at [719, 189] on div "Icon Icon Icon Icon Icon Icon List 4.4/5 | 5045 Verified Reviews! Text Block Im…" at bounding box center [678, 431] width 272 height 508
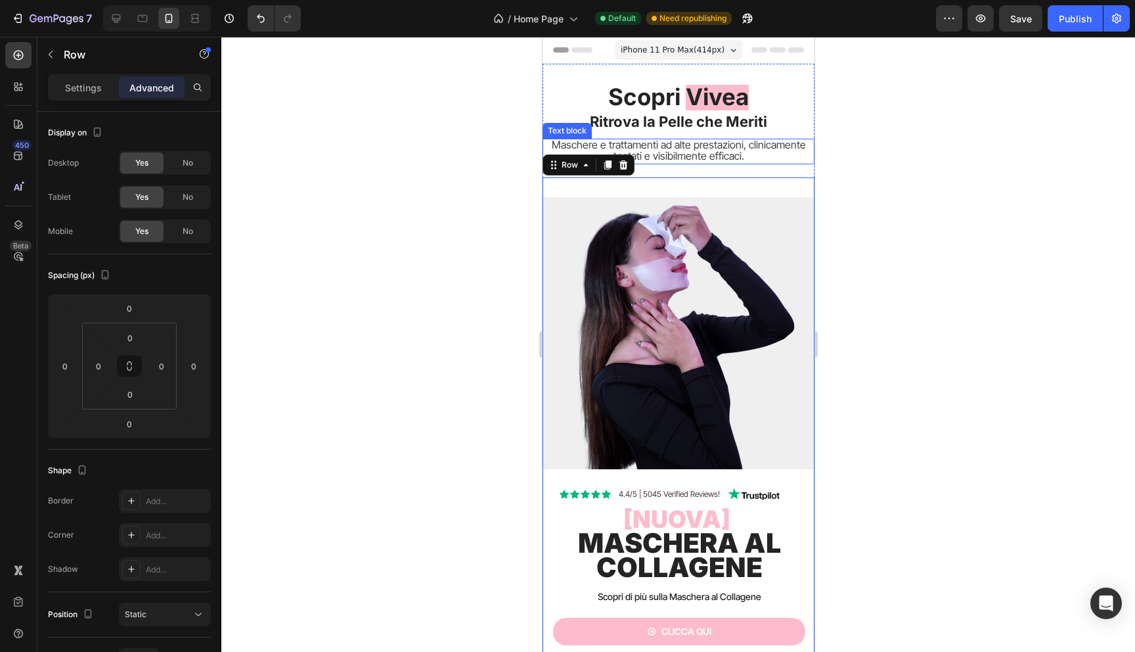
click at [730, 158] on span "Maschere e trattamenti ad alte prestazioni, clinicamente testati e visibilmente…" at bounding box center [678, 150] width 254 height 24
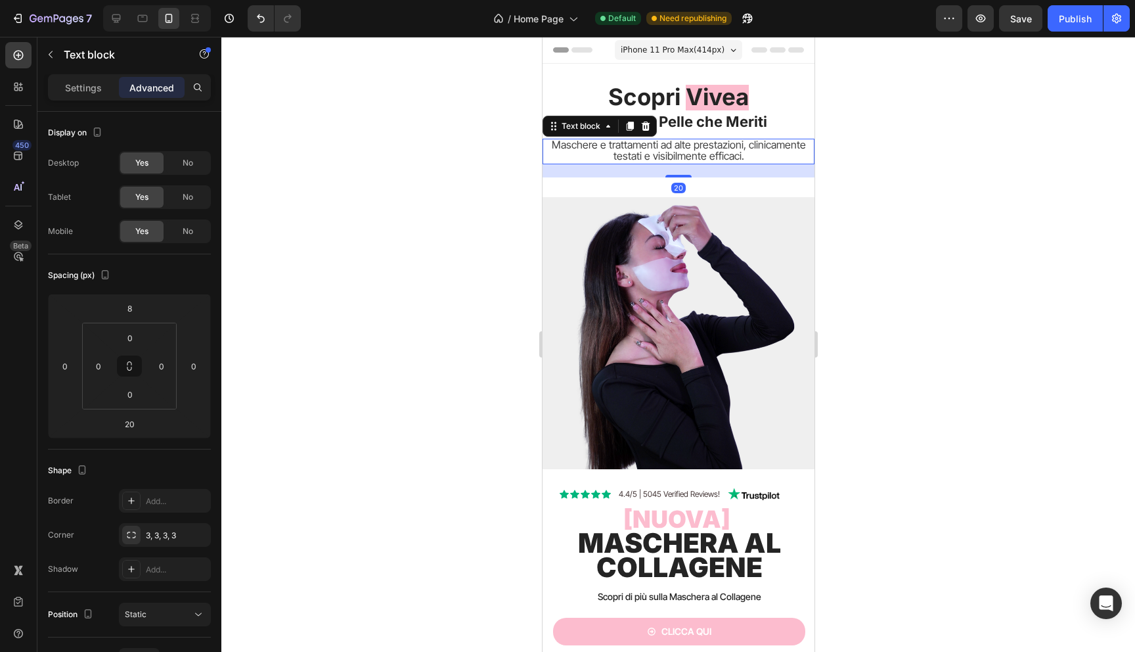
click at [791, 161] on p "Maschere e trattamenti ad alte prestazioni, clinicamente testati e visibilmente…" at bounding box center [677, 151] width 269 height 23
click at [795, 153] on p "Maschere e trattamenti ad alte prestazioni, clinicamente testati e visibilmente…" at bounding box center [677, 151] width 269 height 23
click at [795, 158] on p "Maschere e trattamenti ad alte prestazioni, clinicamente testati e visibilmente…" at bounding box center [677, 151] width 269 height 23
click at [795, 163] on div "Maschere e trattamenti ad alte prestazioni, clinicamente testati e visibilmente…" at bounding box center [678, 152] width 272 height 26
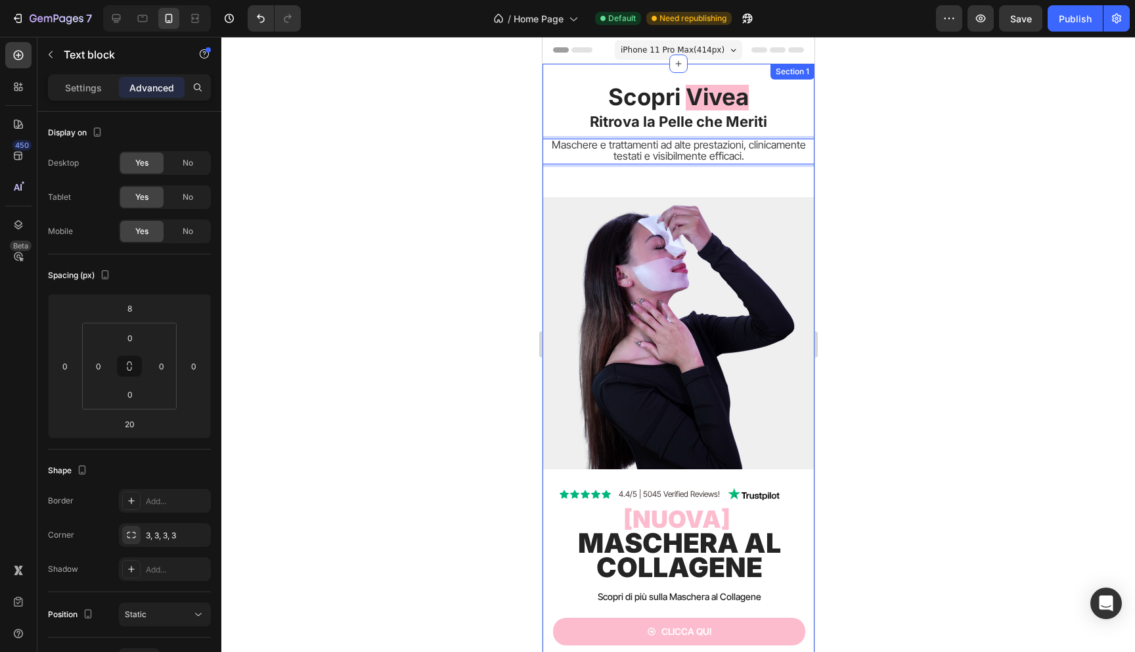
click at [791, 170] on div "Scopri Vivea Ritrova la Pelle che Meriti Heading Maschere e trattamenti ad alte…" at bounding box center [678, 395] width 272 height 621
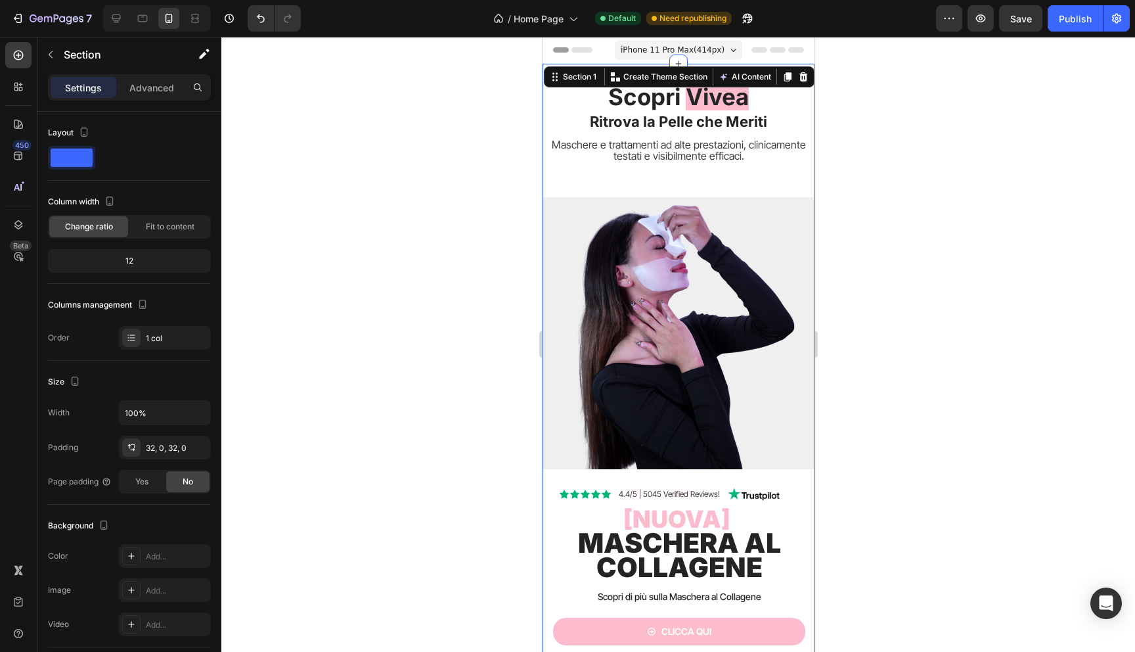
click at [728, 168] on div "Scopri Vivea Ritrova la Pelle che Meriti Heading Maschere e trattamenti ad alte…" at bounding box center [678, 395] width 272 height 621
click at [751, 156] on p "Maschere e trattamenti ad alte prestazioni, clinicamente testati e visibilmente…" at bounding box center [677, 151] width 269 height 23
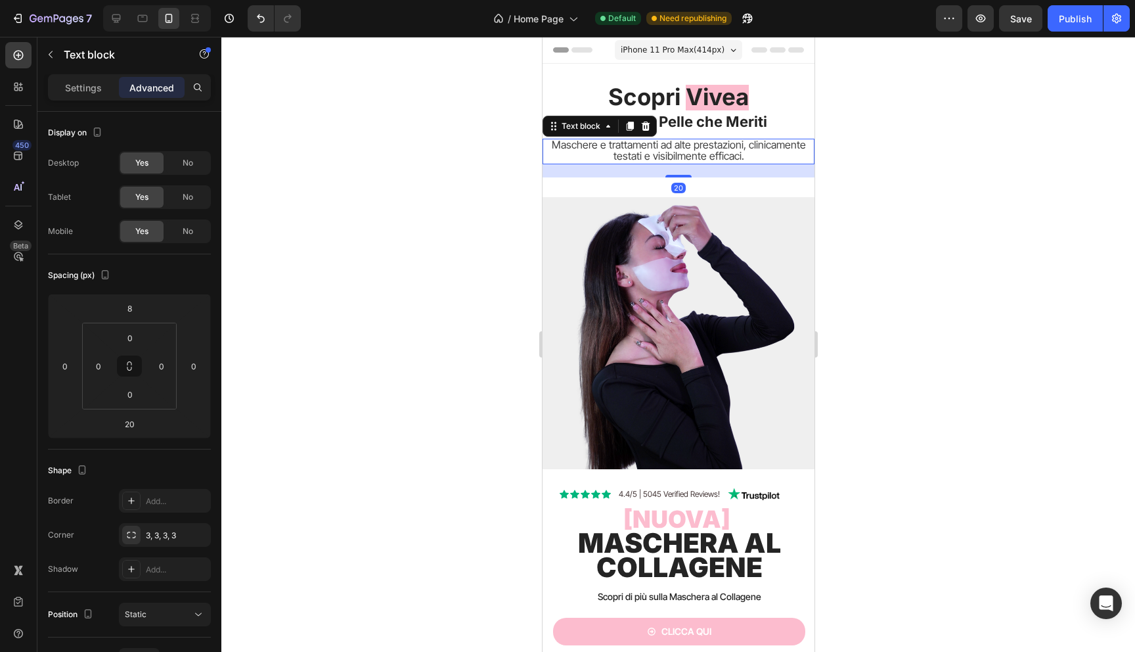
drag, startPoint x: 669, startPoint y: 175, endPoint x: 673, endPoint y: 89, distance: 85.5
click at [673, 89] on div "Scopri Vivea Ritrova la Pelle che Meriti Heading Maschere e trattamenti ad alte…" at bounding box center [678, 395] width 272 height 621
type input "0"
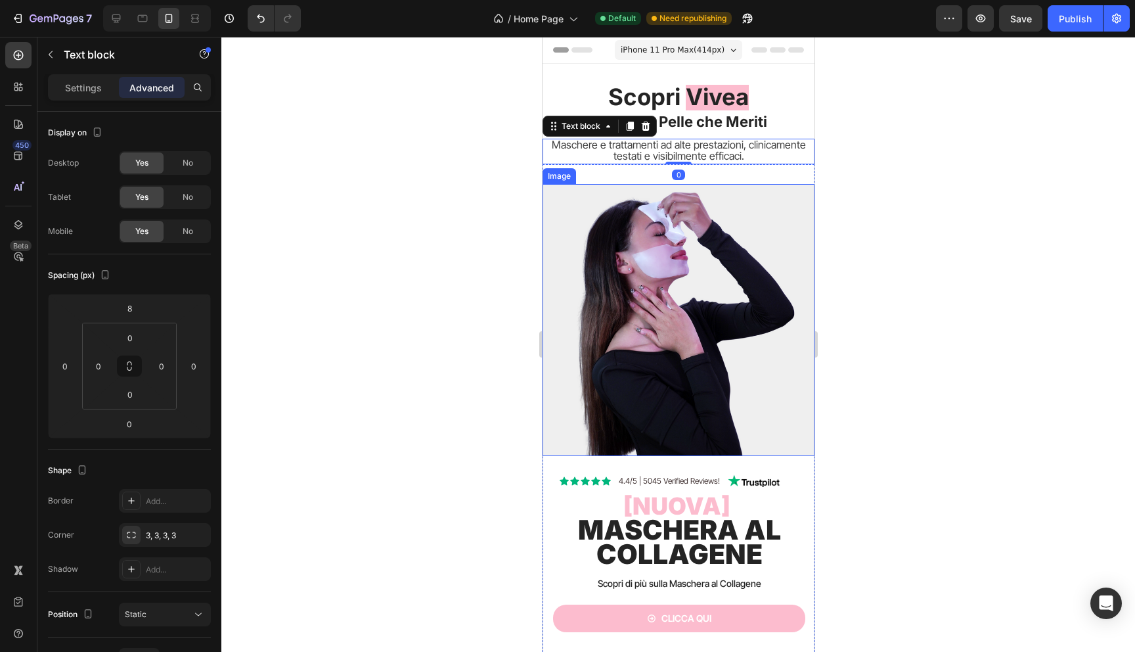
click at [444, 256] on div at bounding box center [678, 344] width 914 height 615
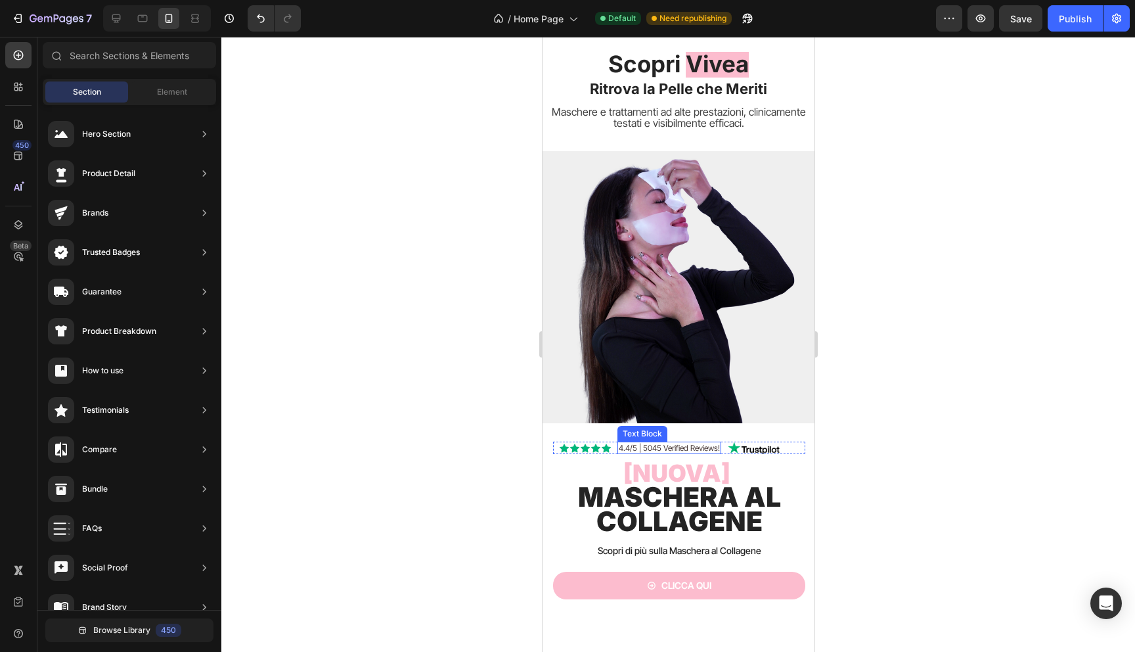
scroll to position [300, 0]
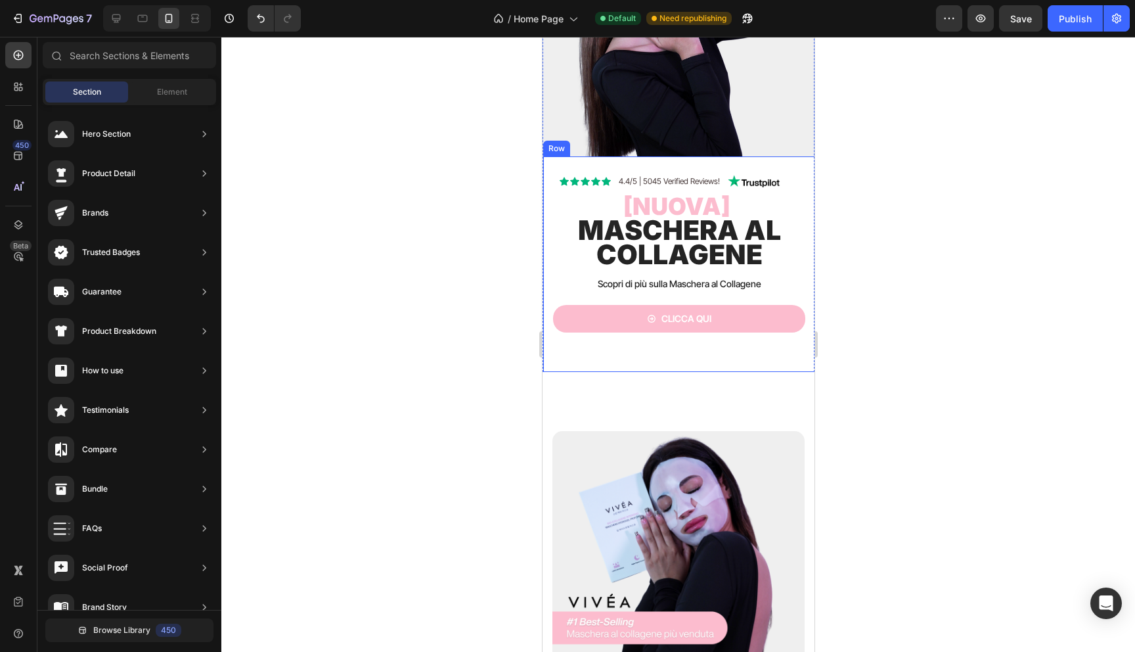
click at [595, 367] on div "Icon Icon Icon Icon Icon Icon List 4.4/5 | 5045 Verified Reviews! Text Block Im…" at bounding box center [679, 264] width 272 height 216
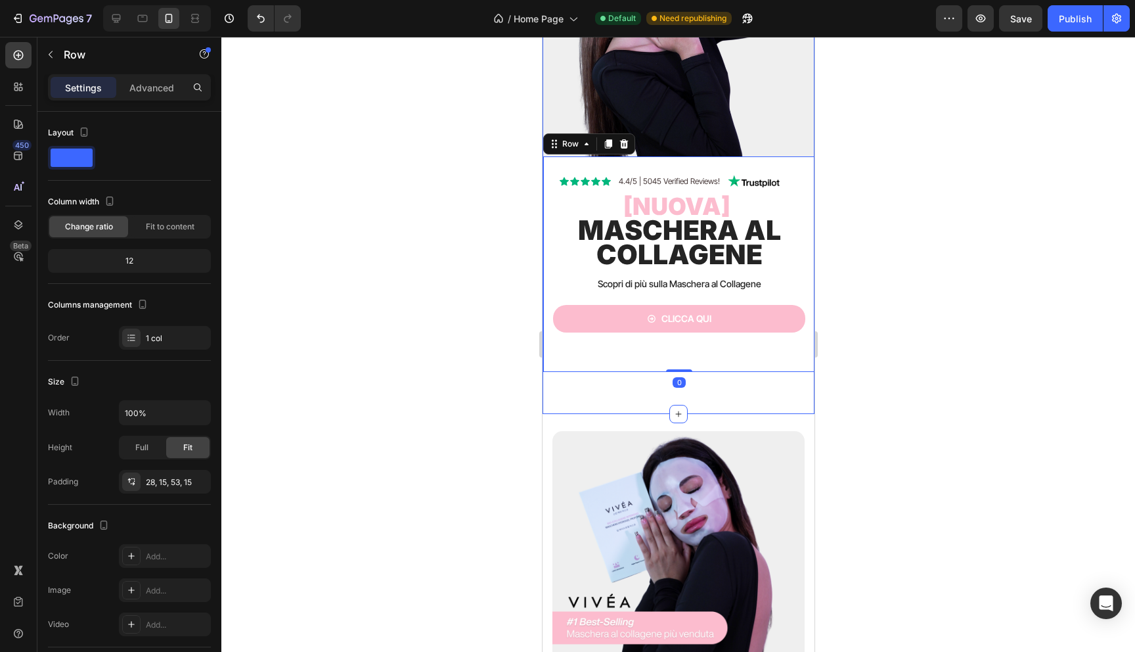
click at [642, 399] on div "Scopri Vivea Ritrova la Pelle che Meriti Heading Maschere e trattamenti ad alte…" at bounding box center [678, 89] width 272 height 650
click at [156, 89] on p "Advanced" at bounding box center [151, 88] width 45 height 14
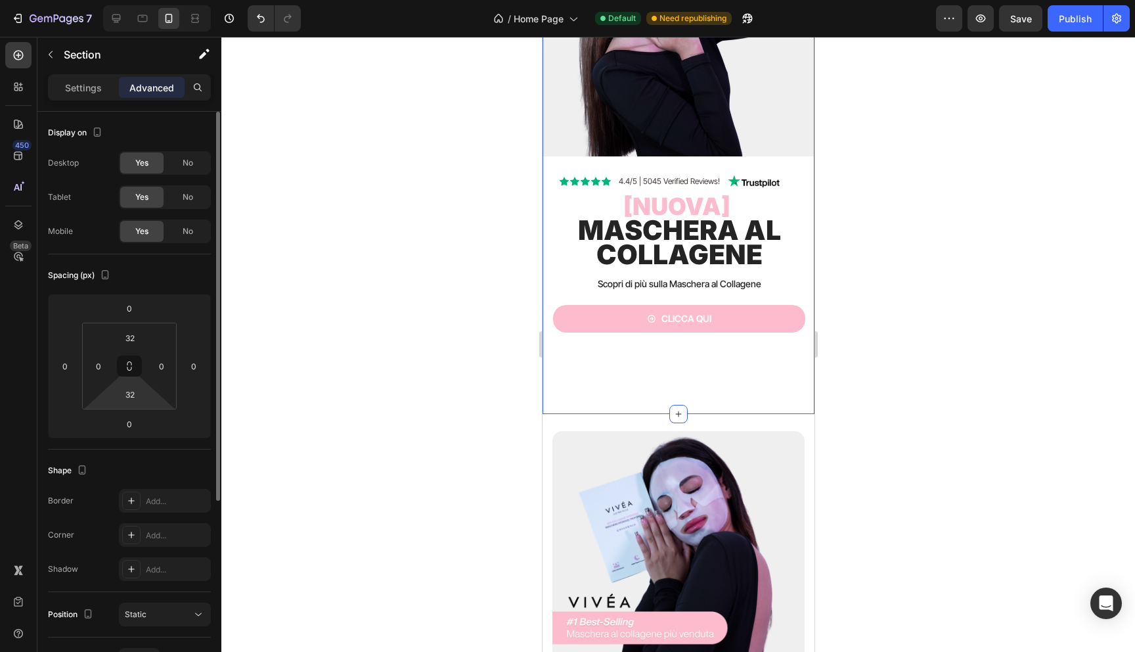
click at [133, 0] on html "7 Version history / Home Page Default Need republishing Preview Save Publish 45…" at bounding box center [567, 0] width 1135 height 0
type input "2"
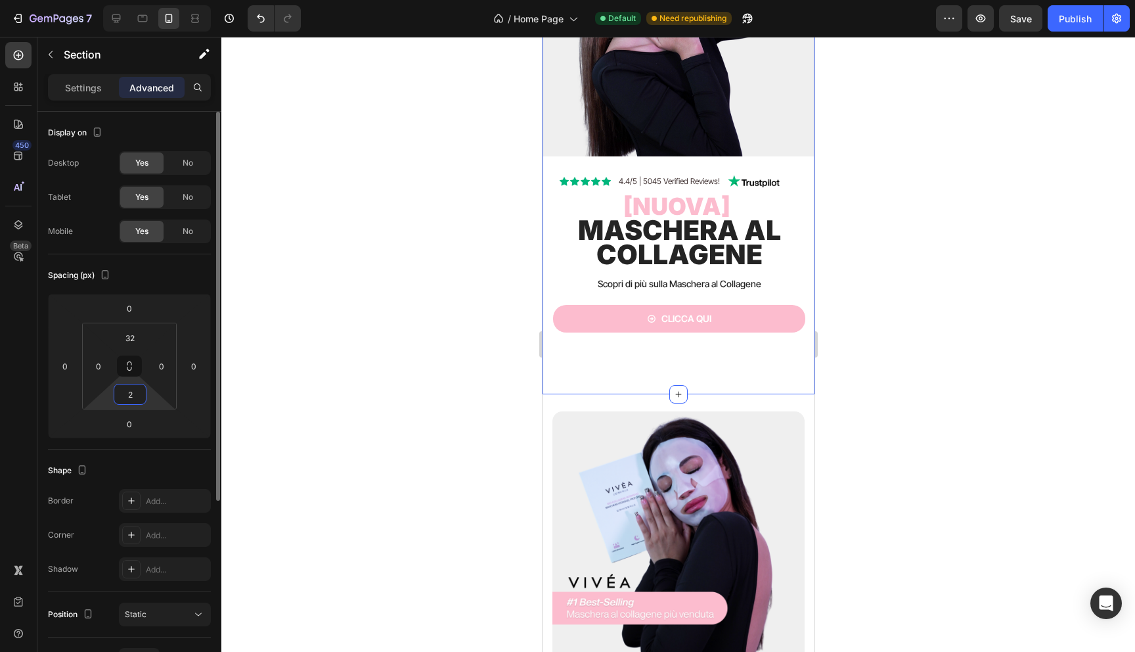
click at [139, 398] on input "2" at bounding box center [130, 394] width 26 height 20
type input "0"
click at [399, 328] on div at bounding box center [678, 344] width 914 height 615
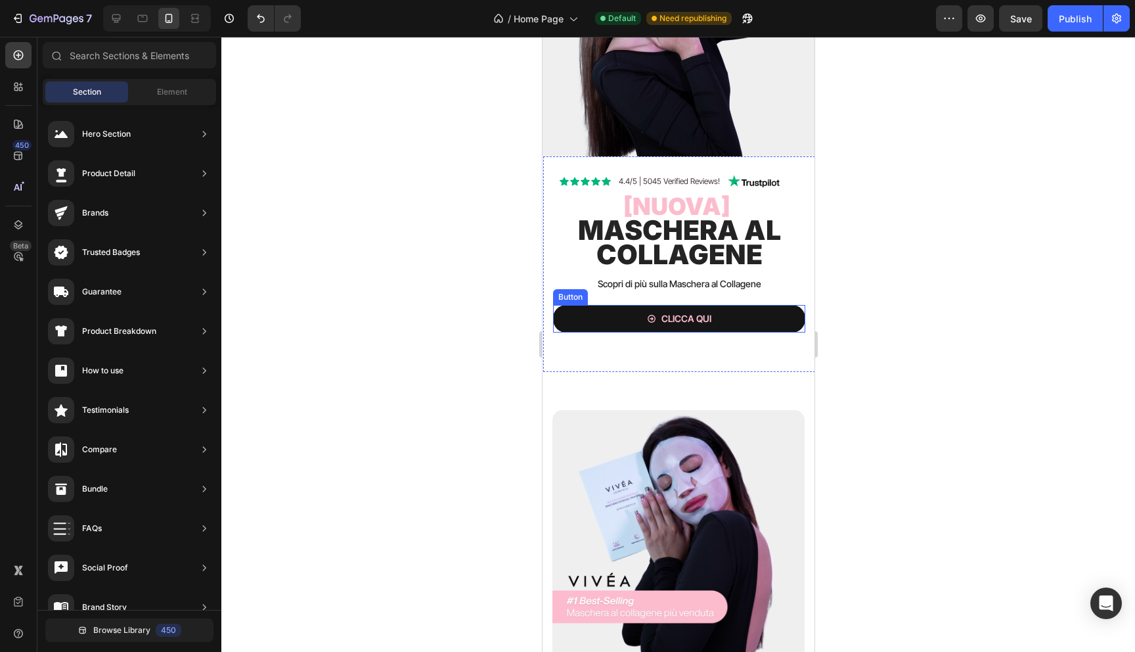
click at [602, 329] on button "Clicca qui" at bounding box center [678, 319] width 252 height 28
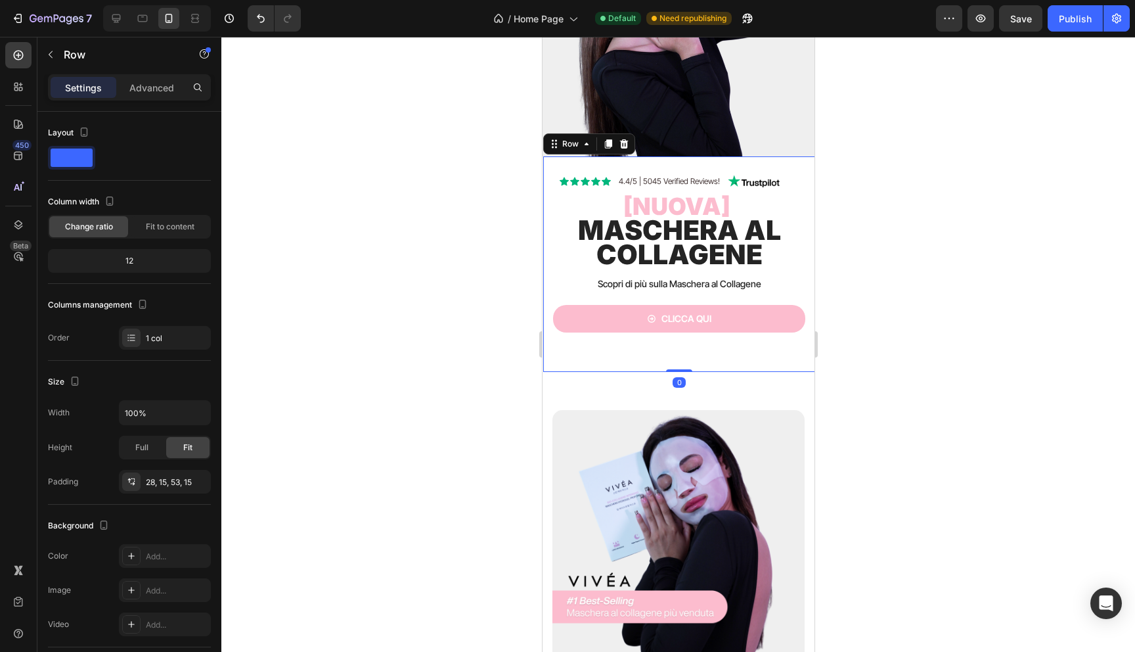
click at [599, 351] on div "Icon Icon Icon Icon Icon Icon List 4.4/5 | 5045 Verified Reviews! Text Block Im…" at bounding box center [679, 264] width 272 height 216
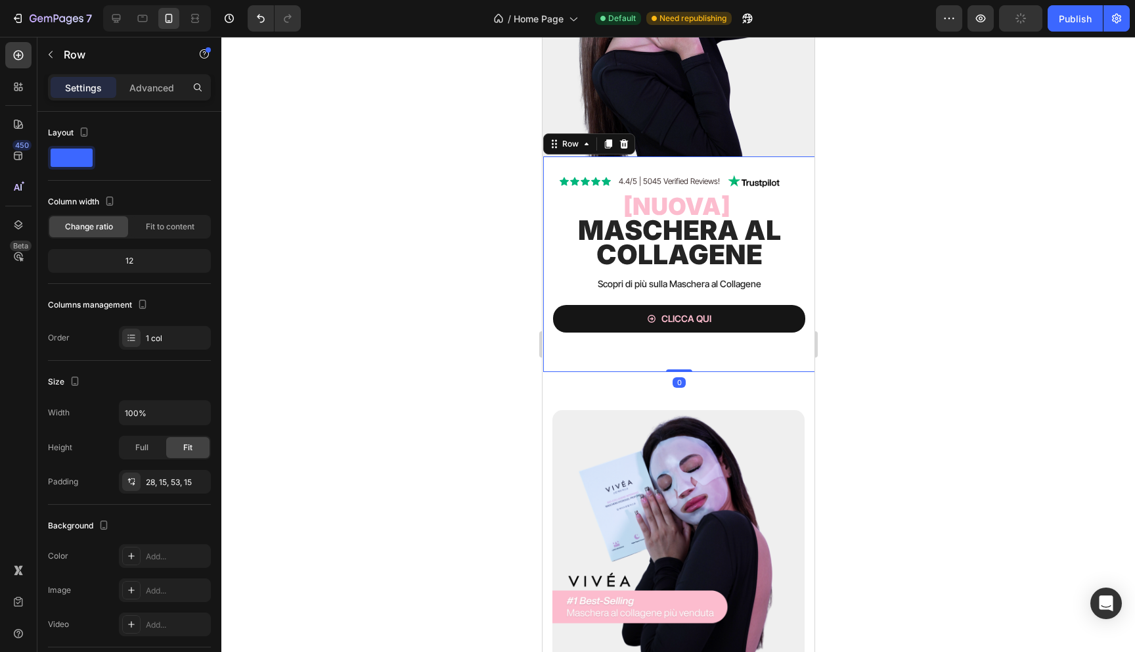
click at [675, 332] on button "Clicca qui" at bounding box center [678, 319] width 252 height 28
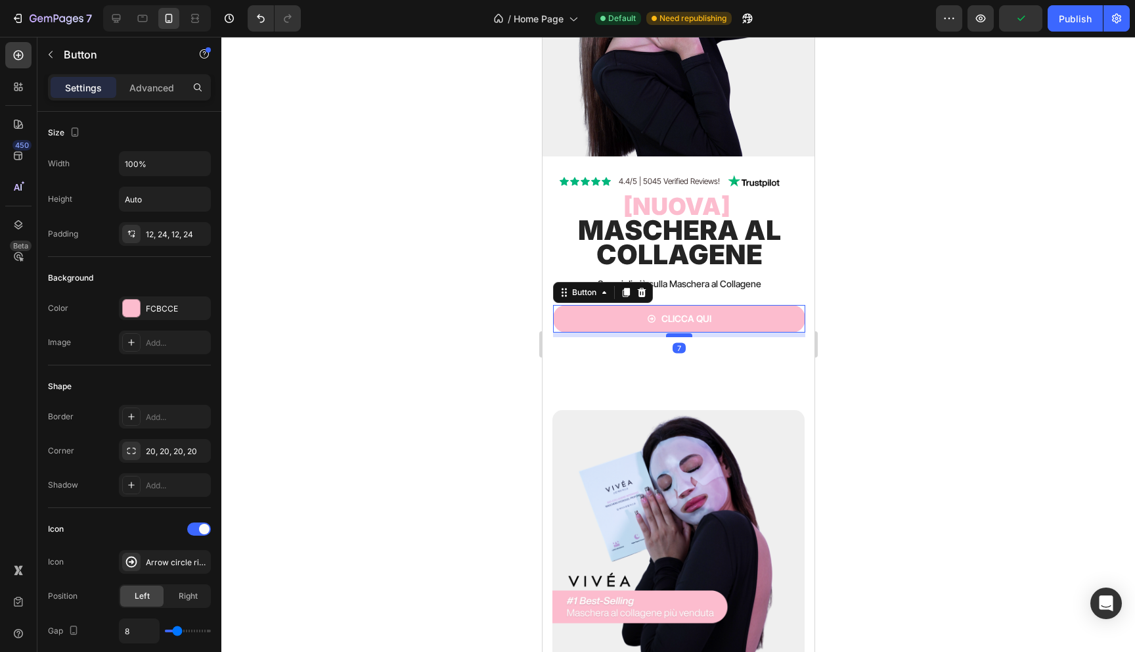
click at [673, 334] on div at bounding box center [678, 335] width 26 height 4
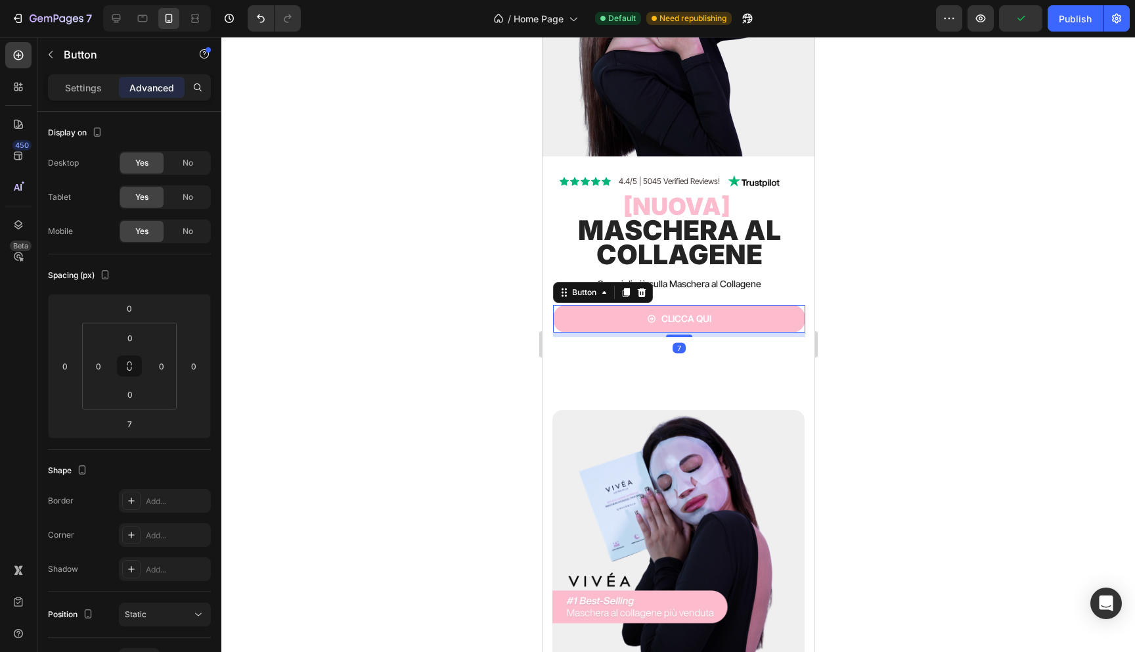
click at [522, 351] on div at bounding box center [678, 344] width 914 height 615
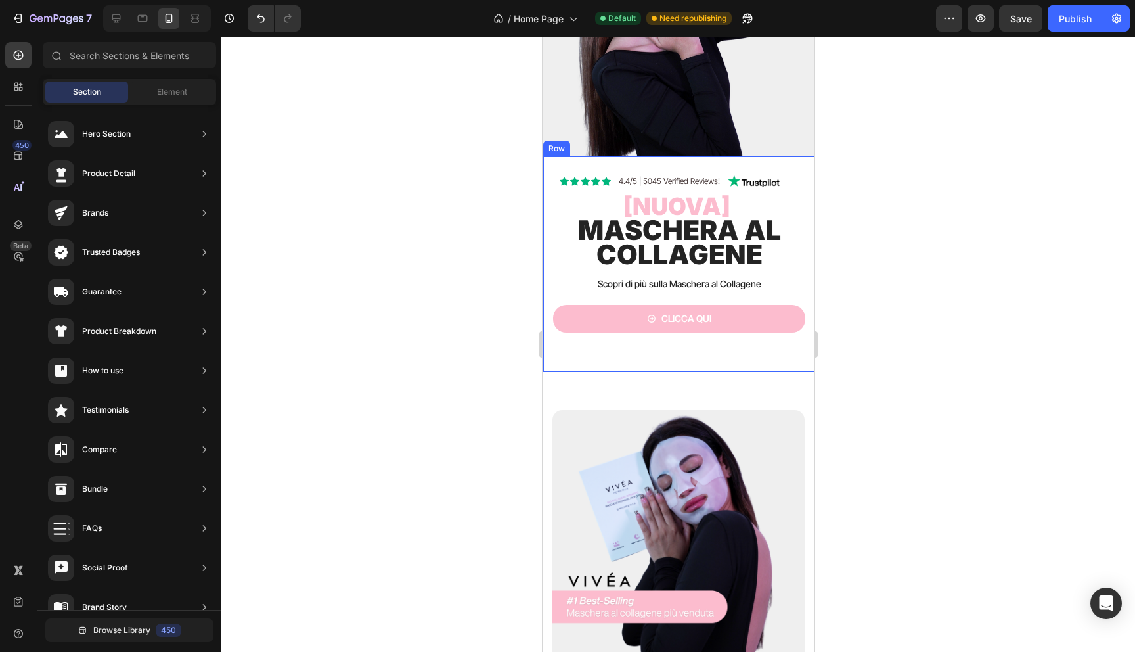
click at [585, 351] on div "Icon Icon Icon Icon Icon Icon List 4.4/5 | 5045 Verified Reviews! Text Block Im…" at bounding box center [679, 264] width 272 height 216
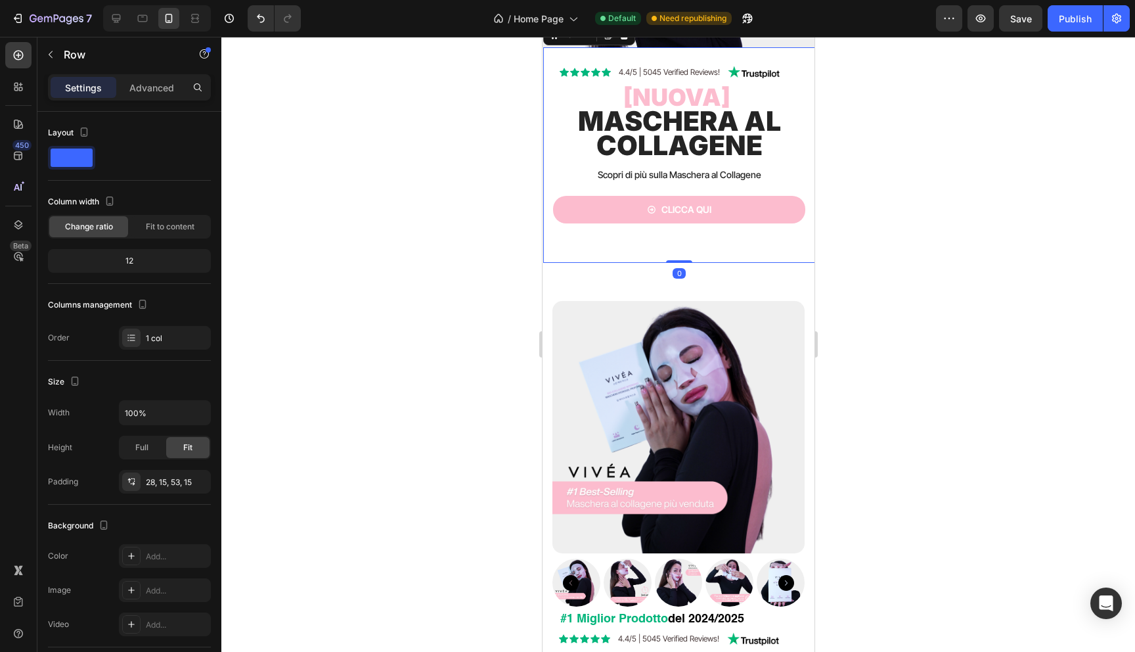
scroll to position [421, 0]
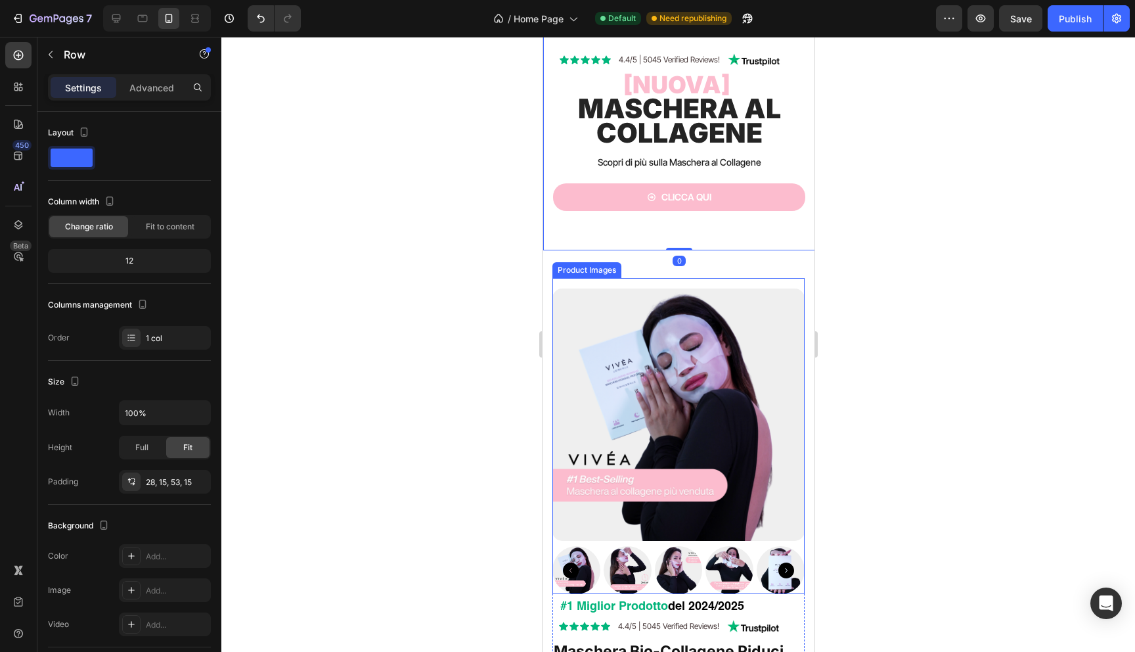
click at [573, 269] on div "Product Images" at bounding box center [586, 270] width 64 height 12
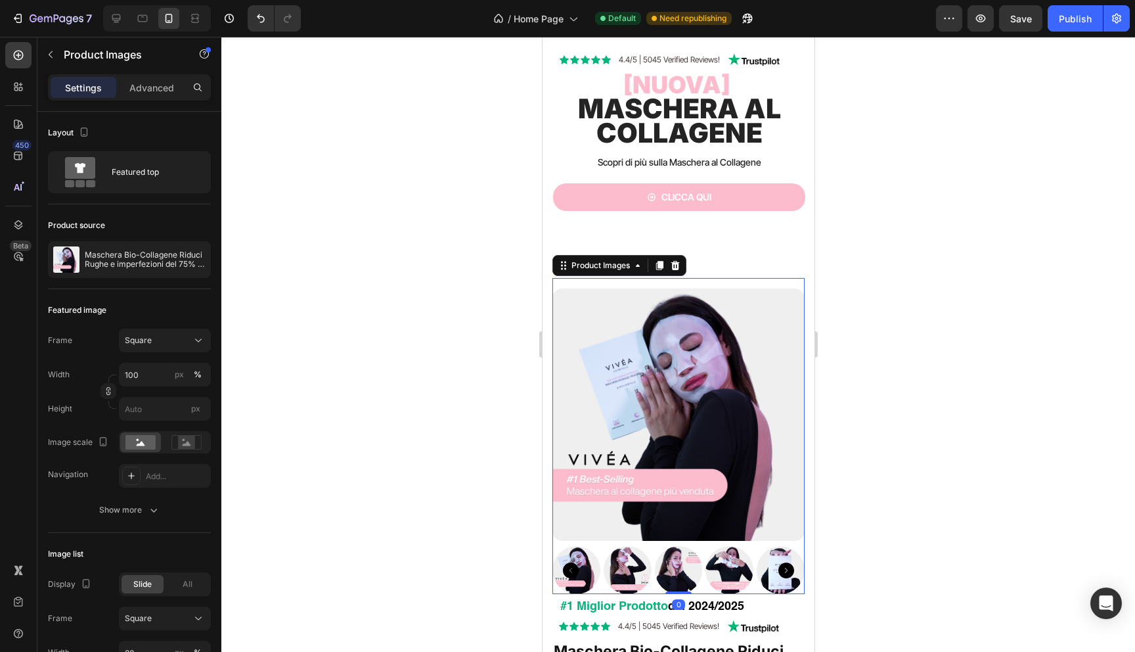
click at [553, 278] on div "Product Images 0" at bounding box center [678, 436] width 252 height 316
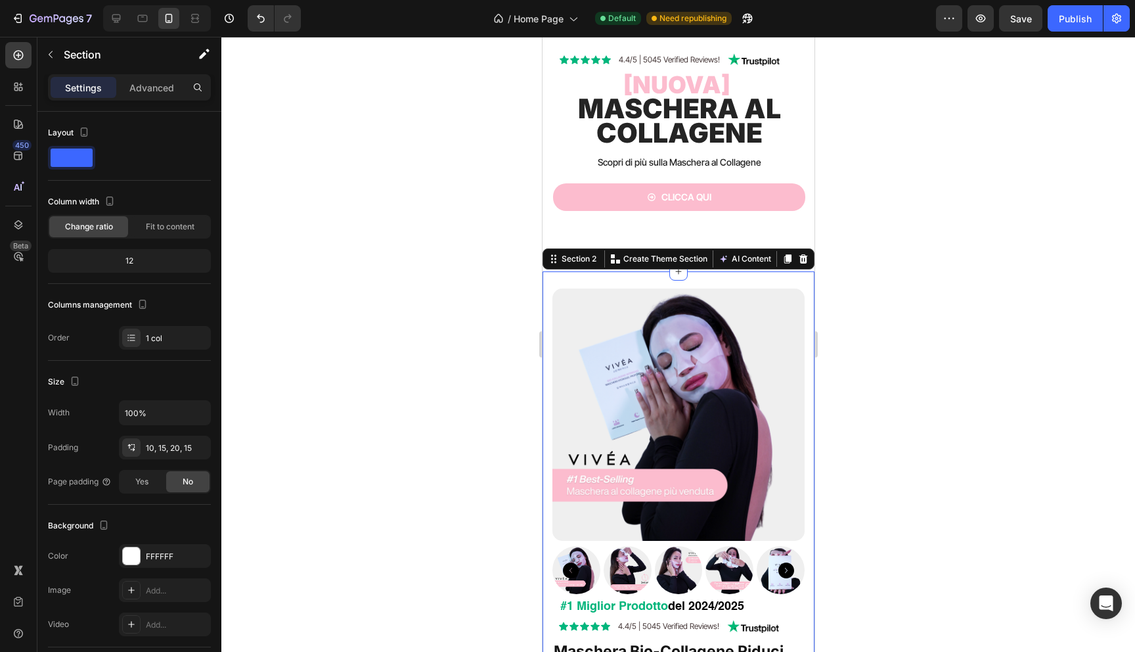
click at [424, 270] on div at bounding box center [678, 344] width 914 height 615
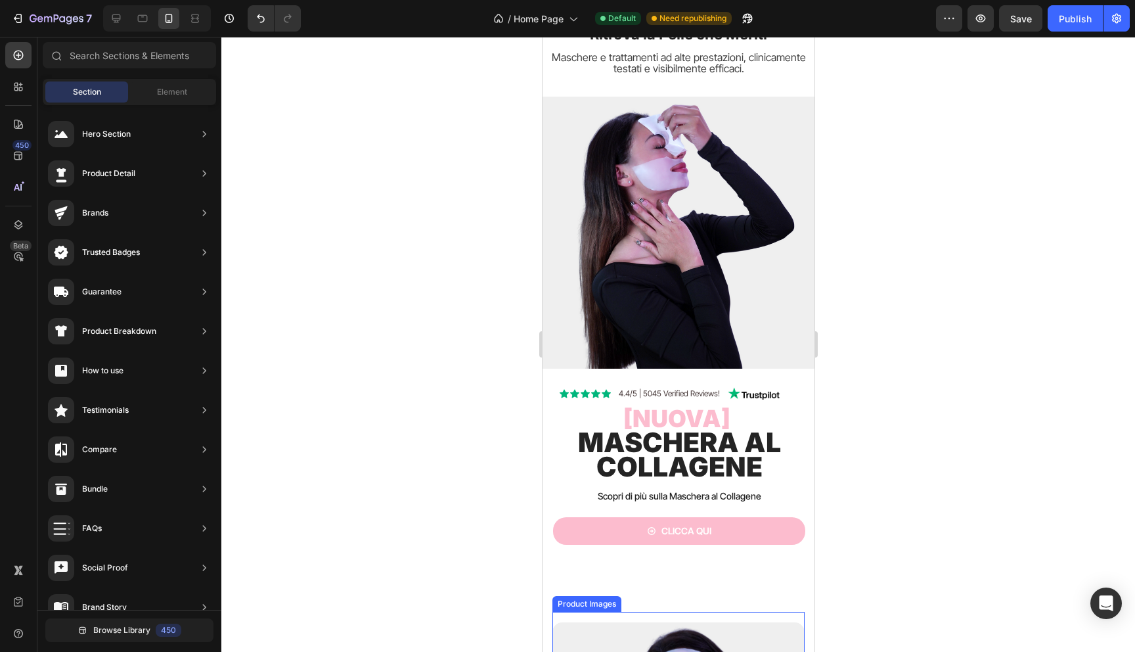
scroll to position [176, 0]
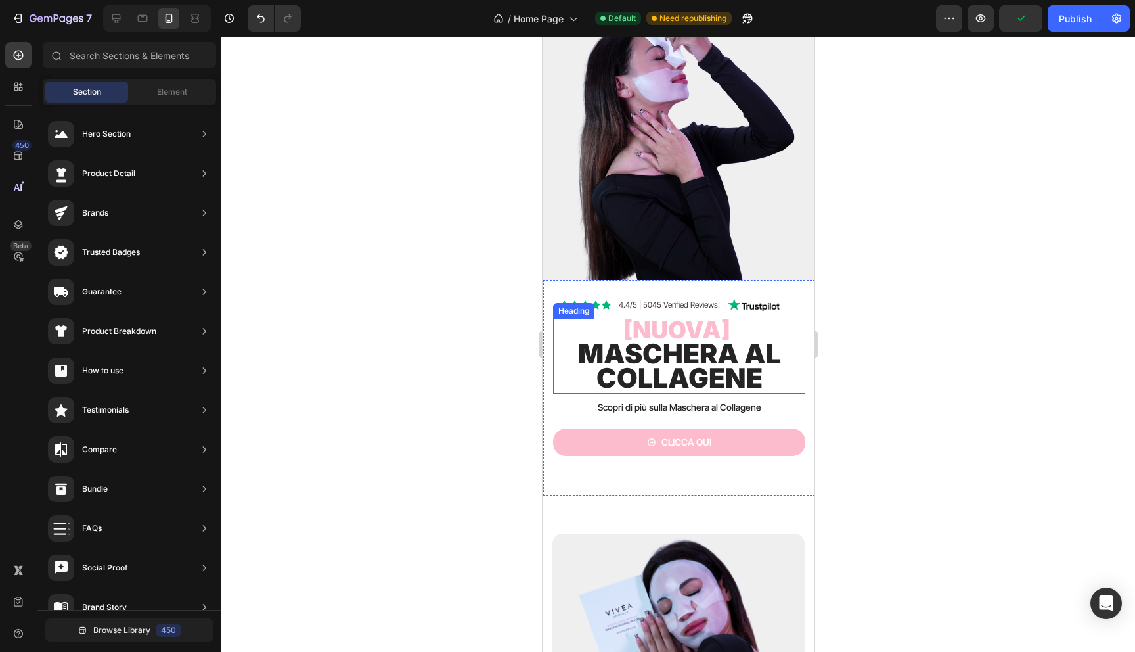
click at [673, 334] on span "[nuova]" at bounding box center [676, 329] width 107 height 29
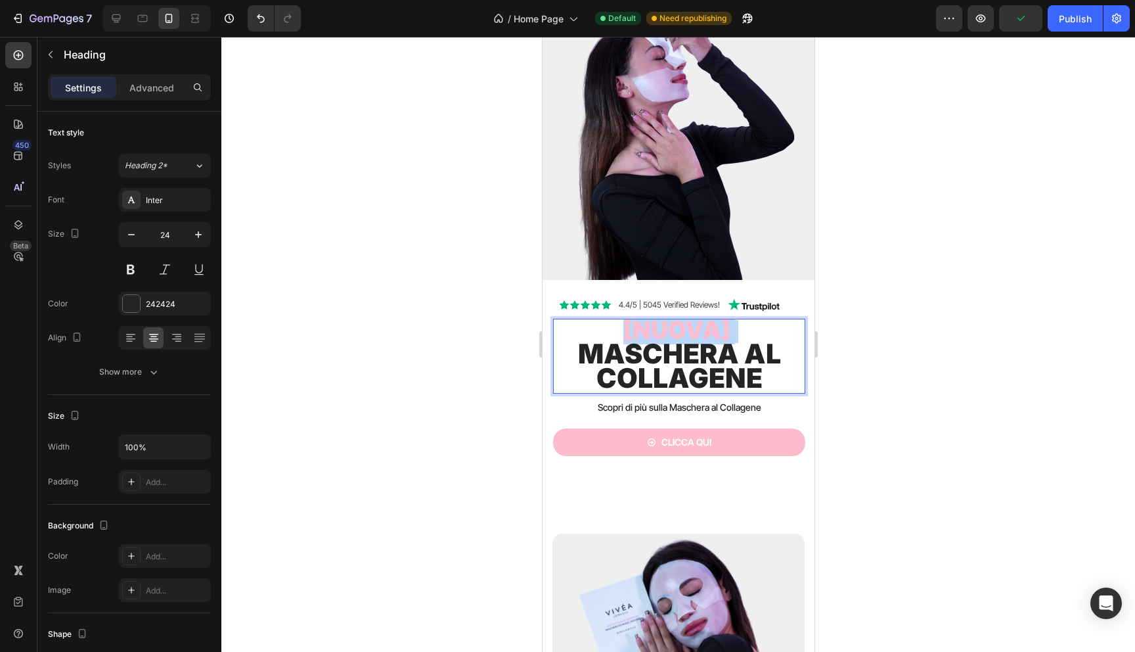
click at [673, 334] on span "[nuova]" at bounding box center [676, 329] width 107 height 29
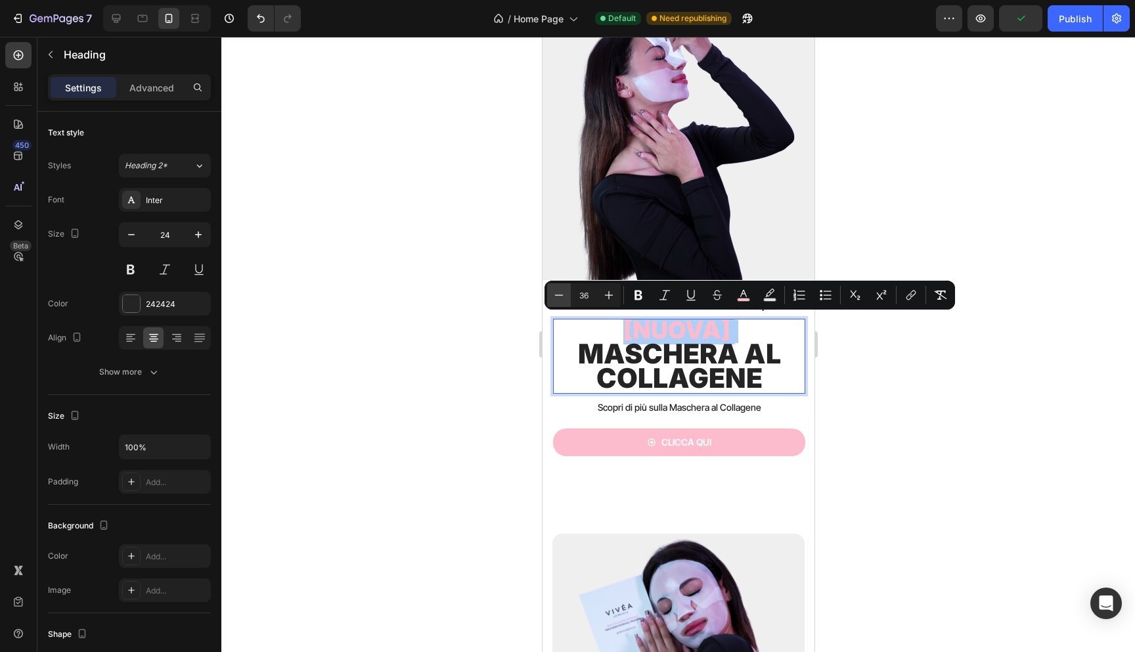
click at [561, 295] on icon "Editor contextual toolbar" at bounding box center [558, 294] width 13 height 13
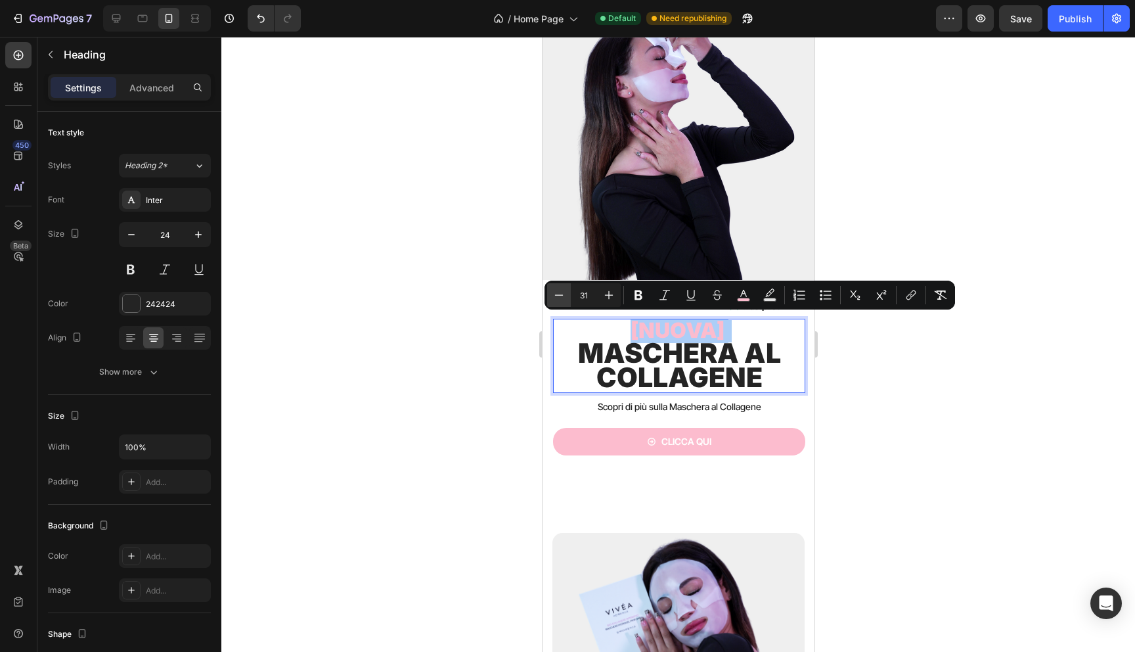
click at [561, 295] on icon "Editor contextual toolbar" at bounding box center [558, 294] width 13 height 13
click at [609, 296] on icon "Editor contextual toolbar" at bounding box center [609, 295] width 9 height 9
type input "32"
click at [125, 234] on icon "button" at bounding box center [131, 234] width 13 height 13
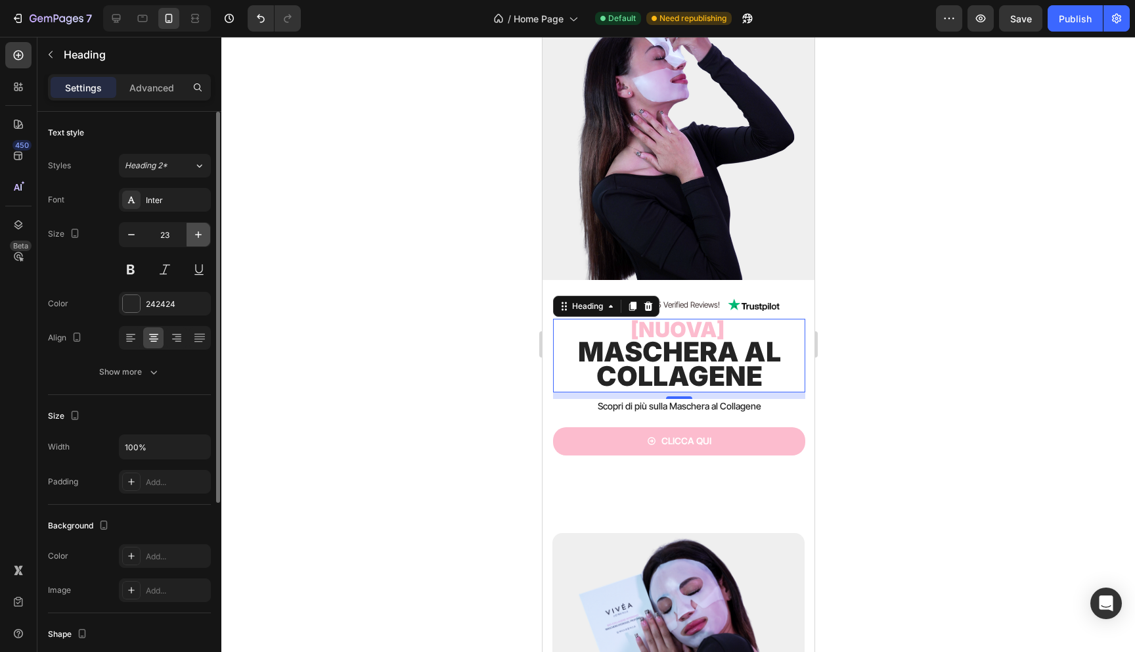
click at [201, 240] on icon "button" at bounding box center [198, 234] width 13 height 13
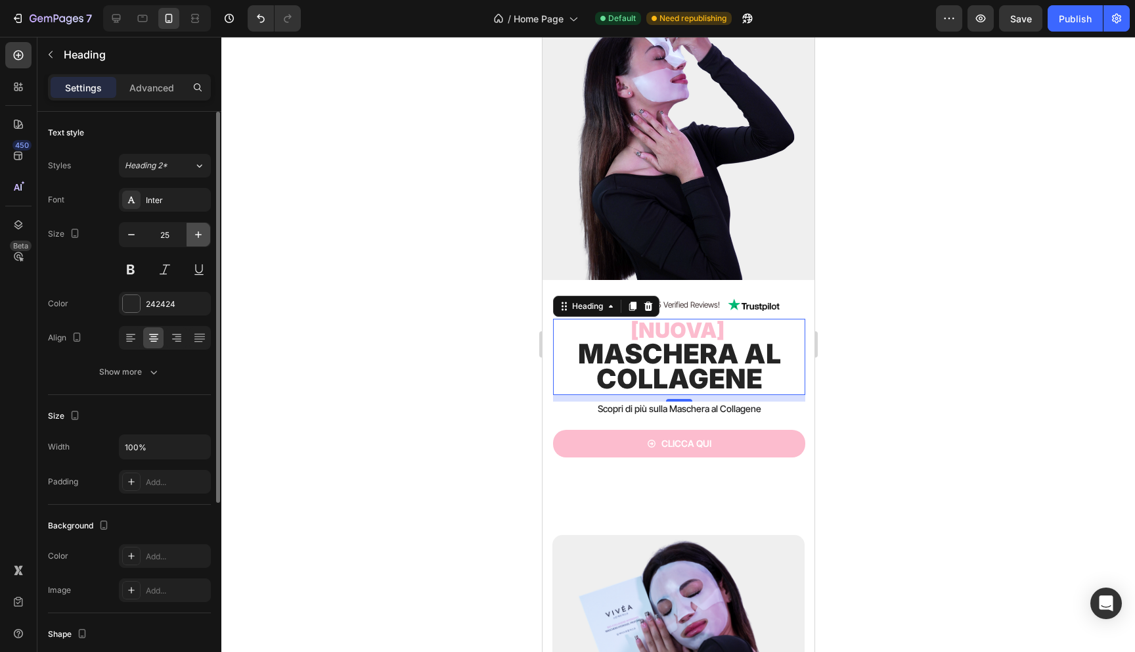
click at [201, 240] on icon "button" at bounding box center [198, 234] width 13 height 13
type input "28"
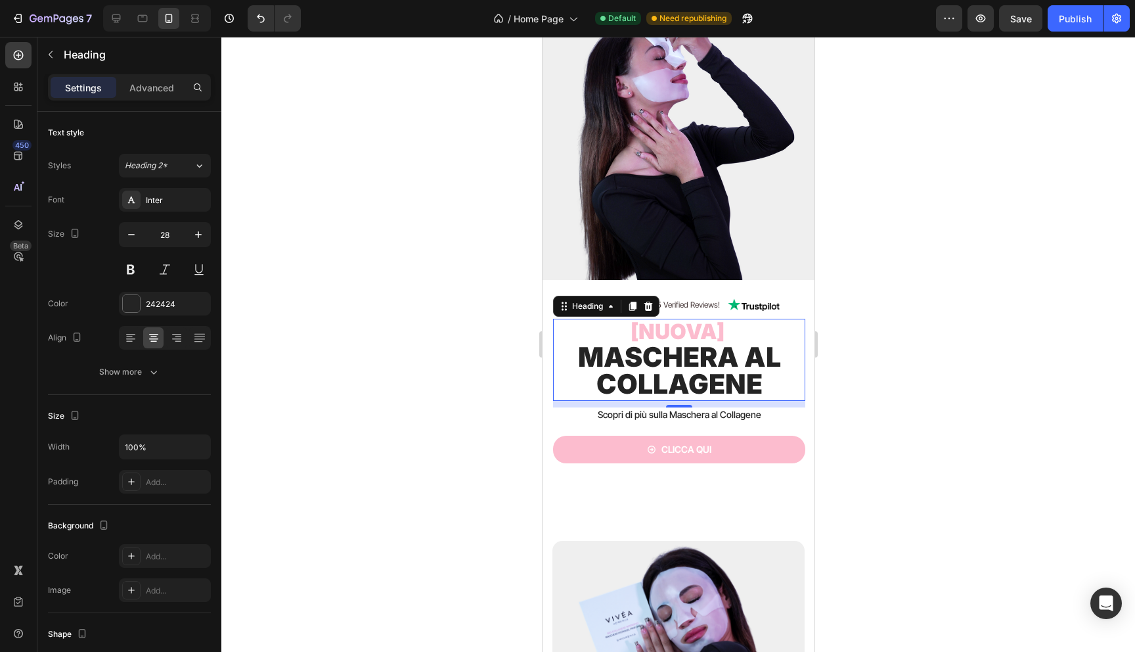
click at [713, 321] on span "[nuova]" at bounding box center [677, 332] width 94 height 26
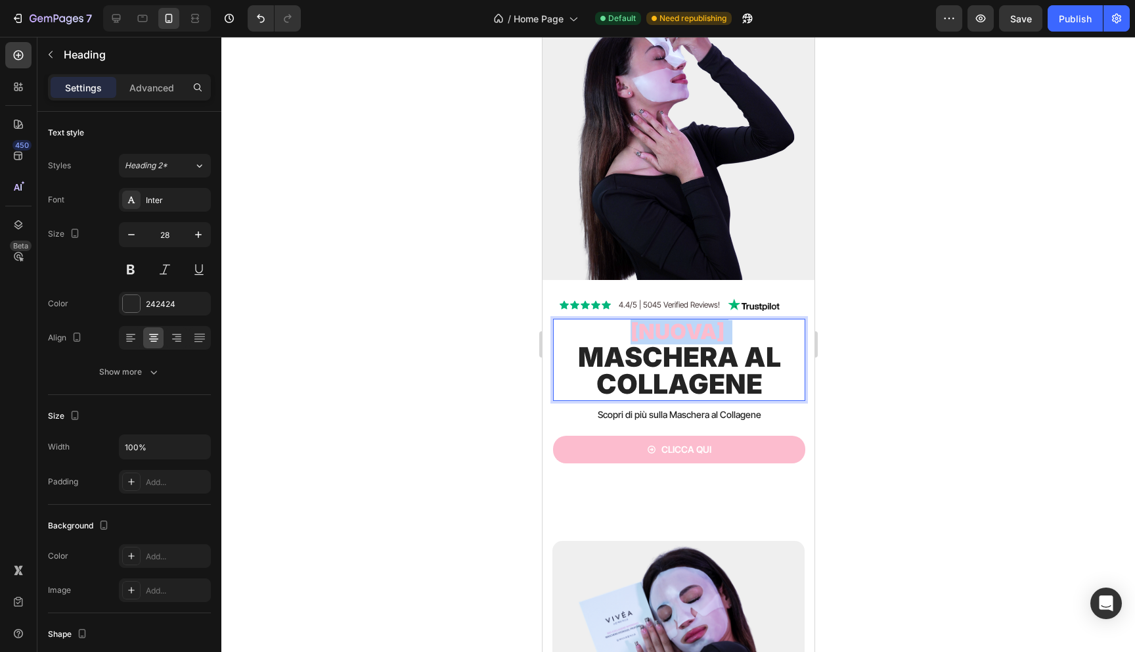
click at [713, 321] on span "[nuova]" at bounding box center [677, 332] width 94 height 26
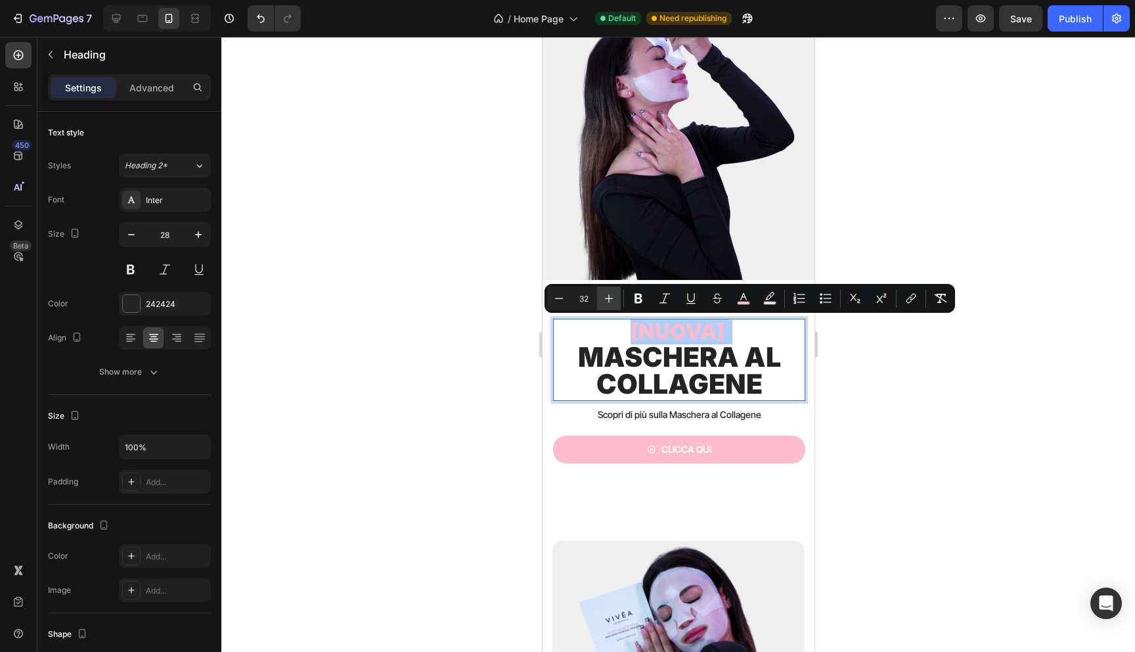
click at [609, 295] on icon "Editor contextual toolbar" at bounding box center [609, 298] width 9 height 9
type input "34"
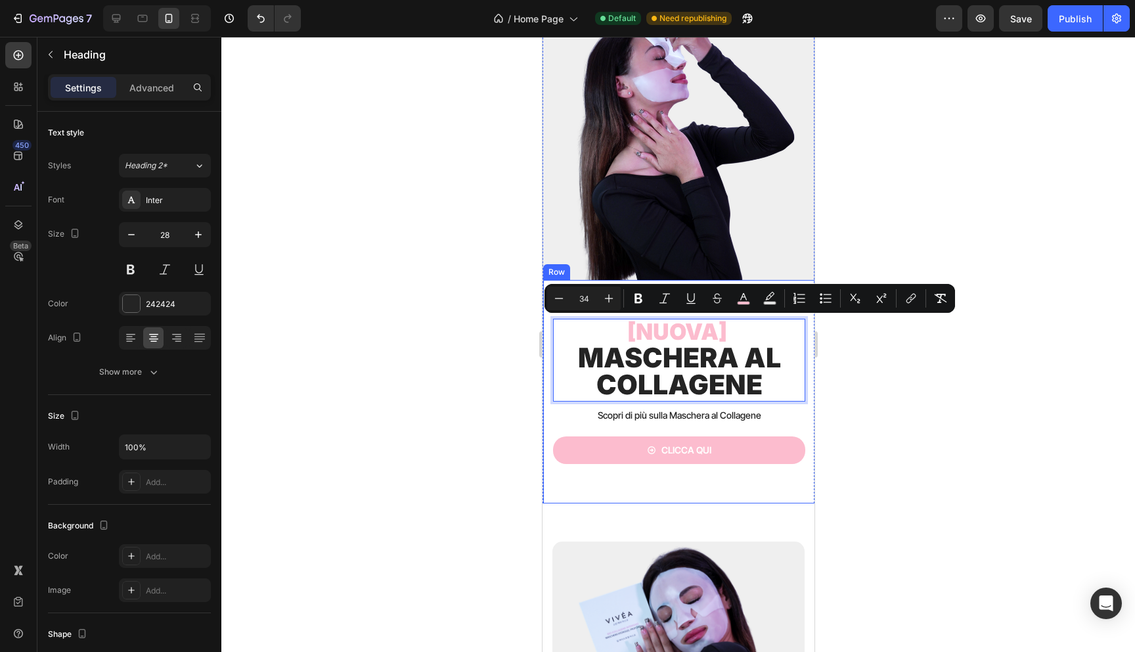
click at [485, 336] on div at bounding box center [678, 344] width 914 height 615
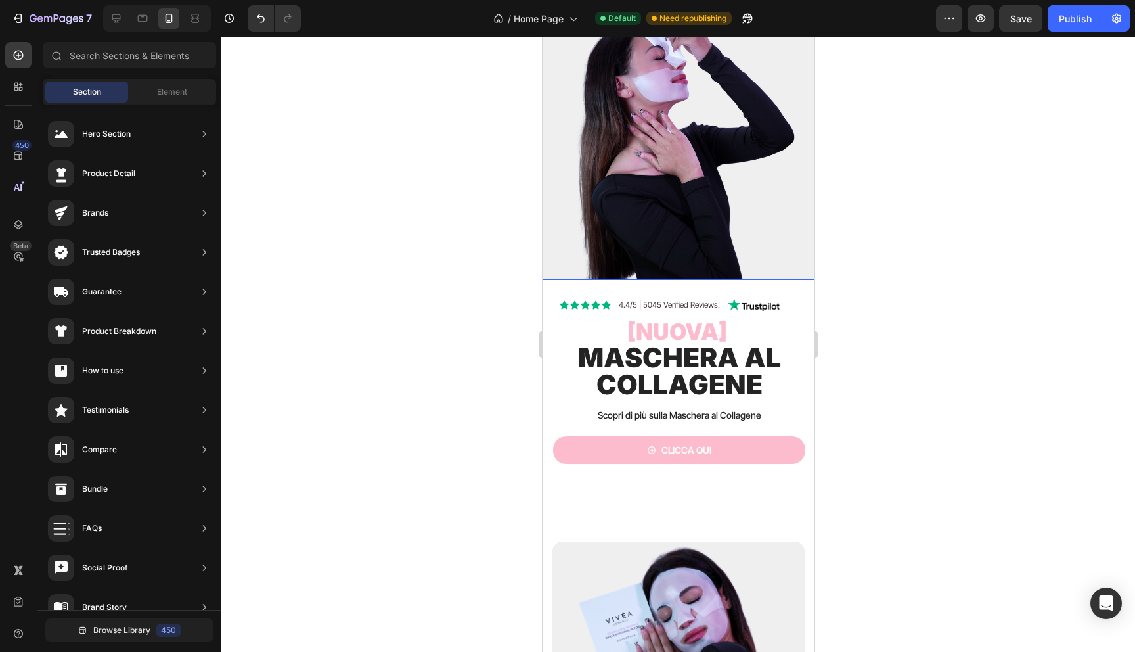
scroll to position [0, 0]
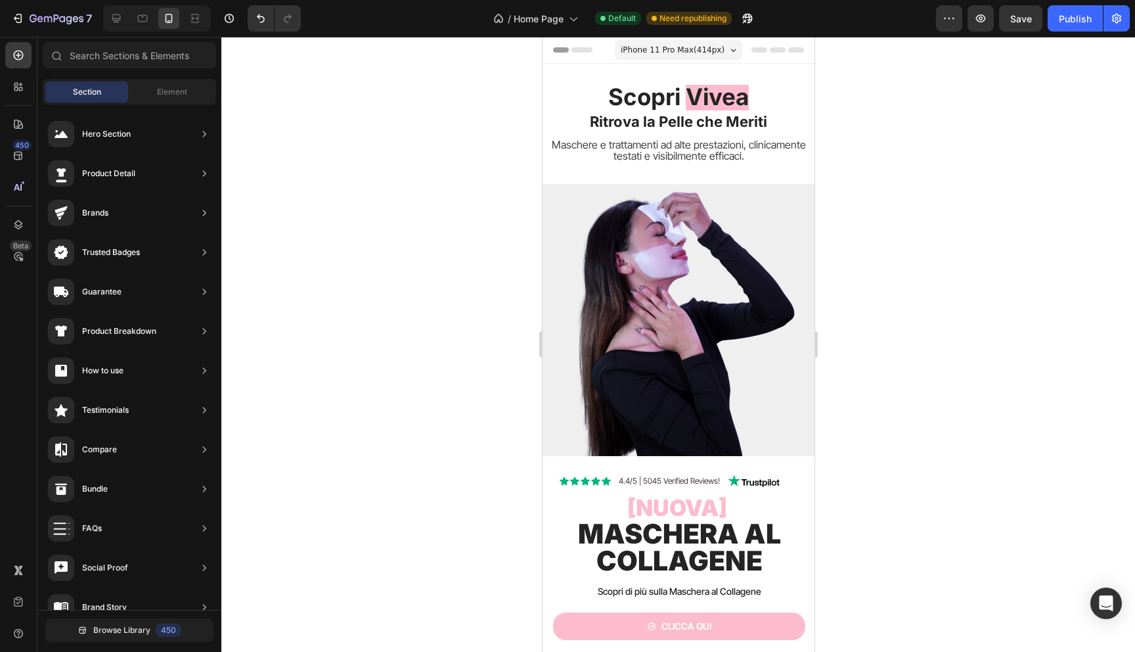
drag, startPoint x: 1012, startPoint y: 185, endPoint x: 988, endPoint y: 185, distance: 24.3
click at [994, 185] on div at bounding box center [678, 344] width 914 height 615
click at [118, 18] on icon at bounding box center [116, 18] width 13 height 13
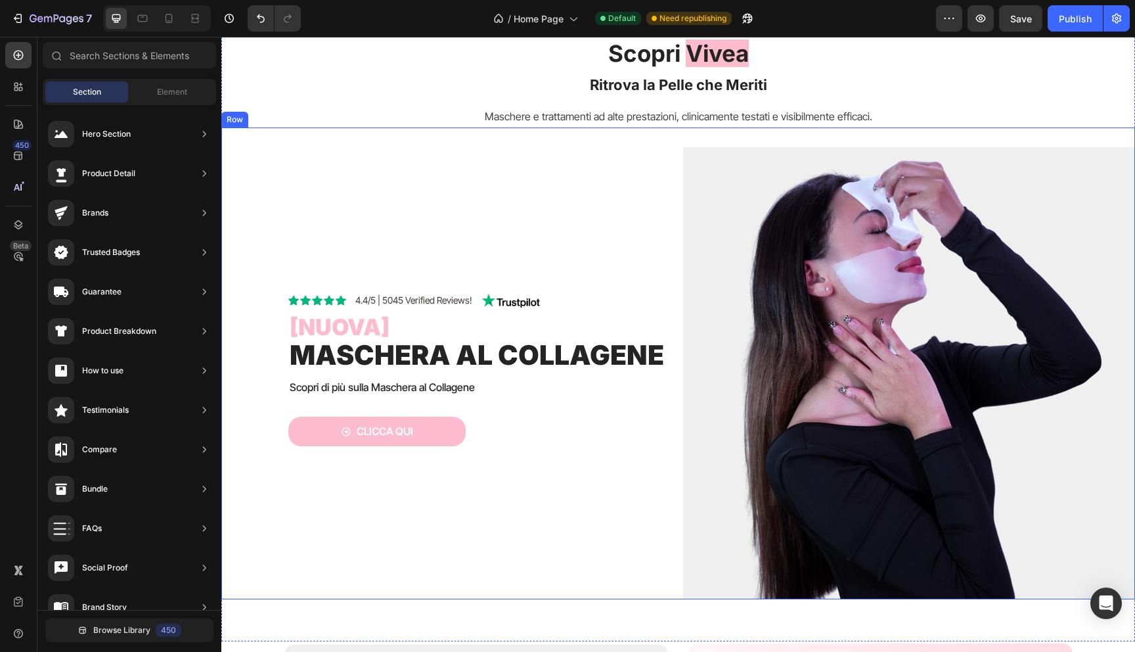
scroll to position [100, 0]
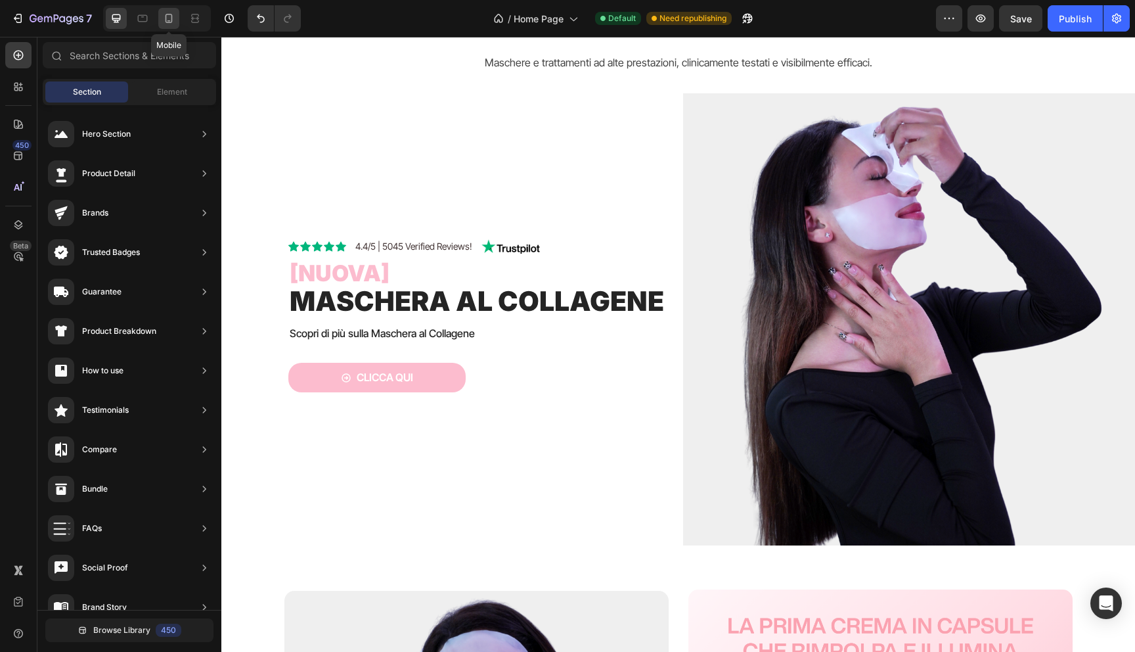
click at [165, 22] on icon at bounding box center [168, 18] width 13 height 13
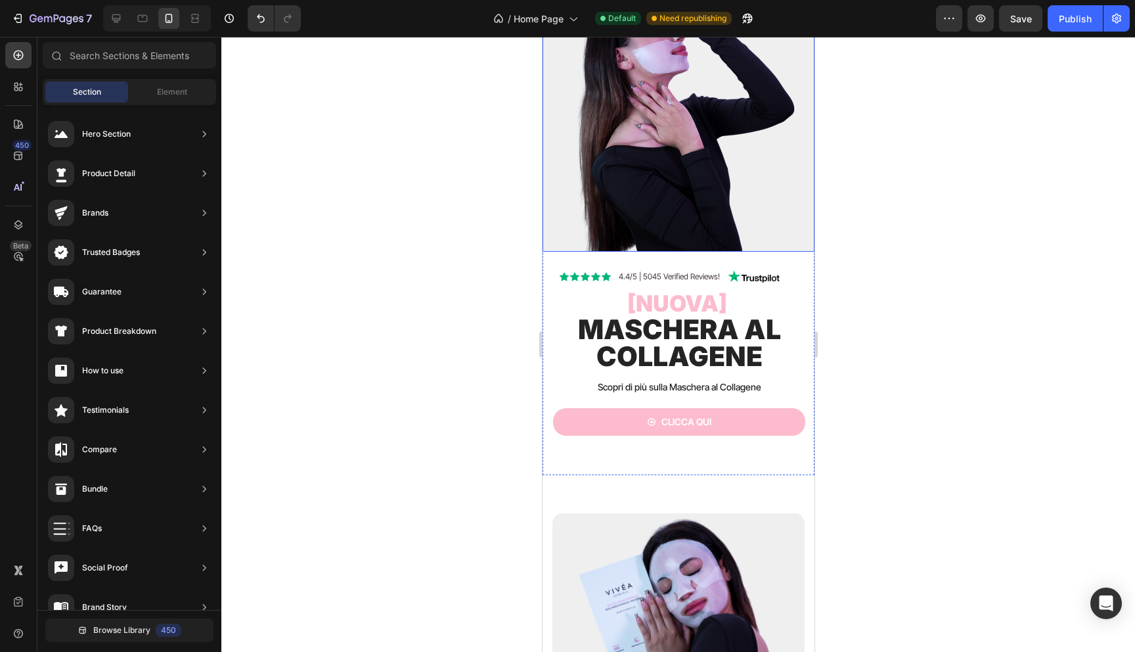
scroll to position [227, 0]
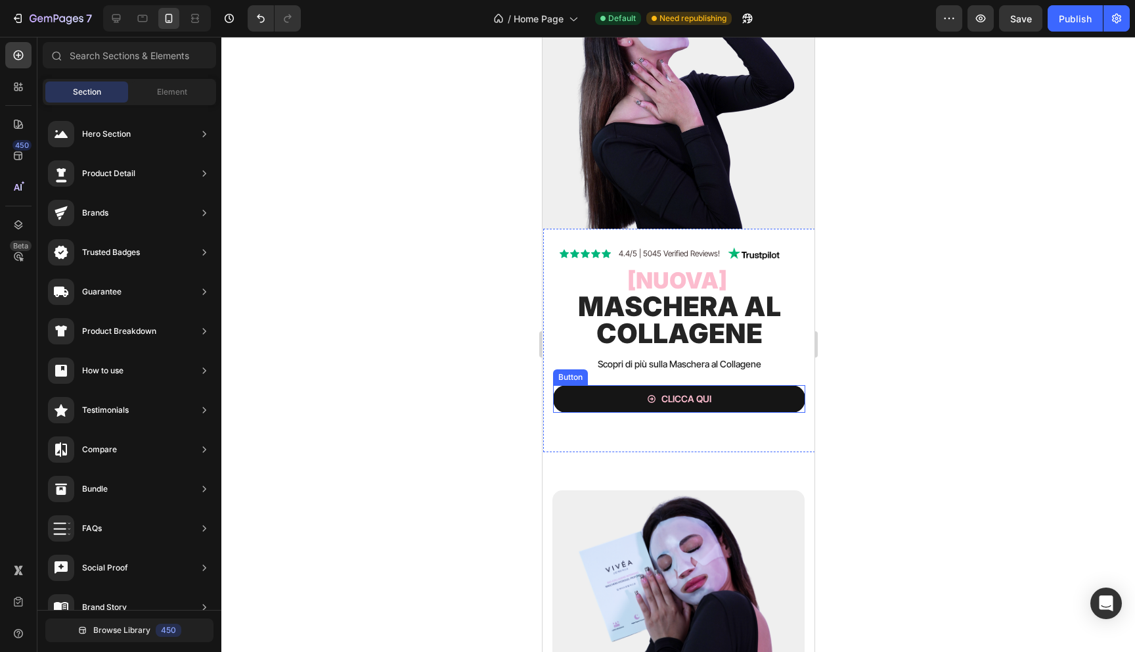
click at [633, 397] on button "Clicca qui" at bounding box center [678, 399] width 252 height 28
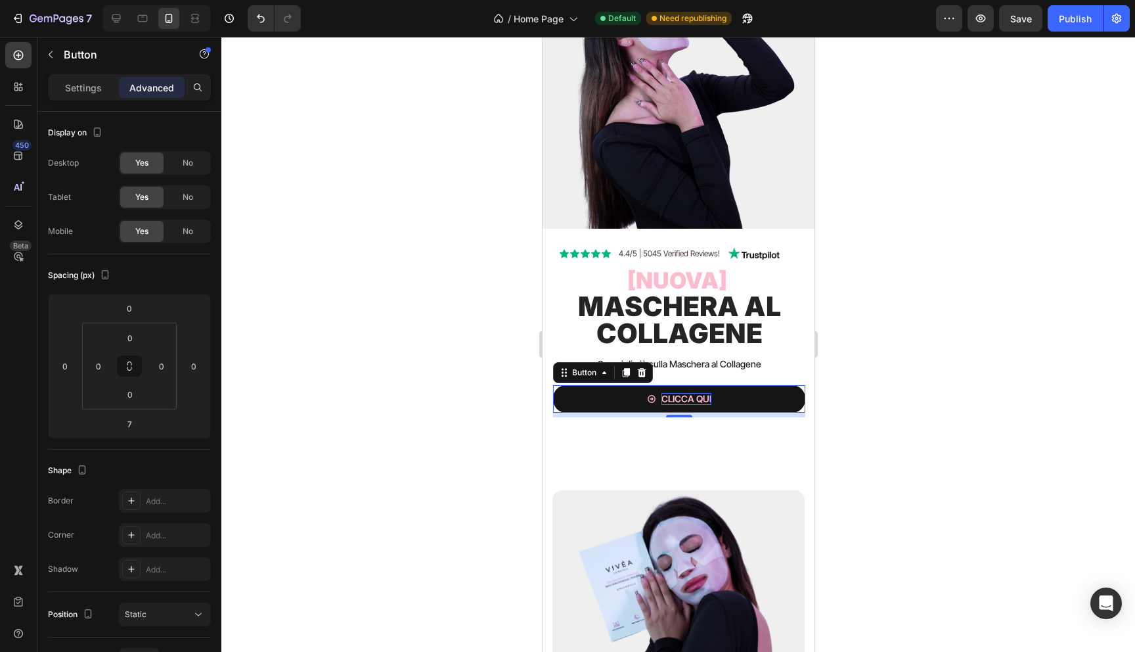
click at [692, 393] on p "Clicca qui" at bounding box center [686, 399] width 50 height 12
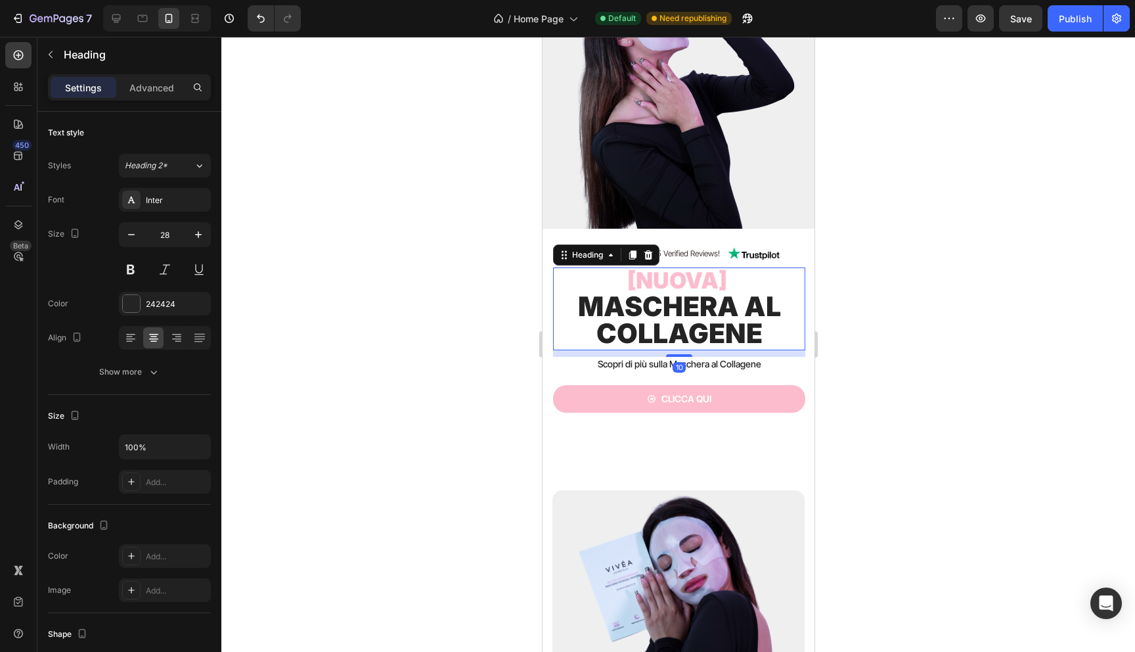
click at [660, 322] on span "Maschera al collagene" at bounding box center [678, 320] width 203 height 60
click at [666, 284] on span "[nuova]" at bounding box center [677, 280] width 100 height 27
click at [644, 306] on span "Maschera al collagene" at bounding box center [678, 320] width 203 height 60
click at [481, 331] on div at bounding box center [678, 344] width 914 height 615
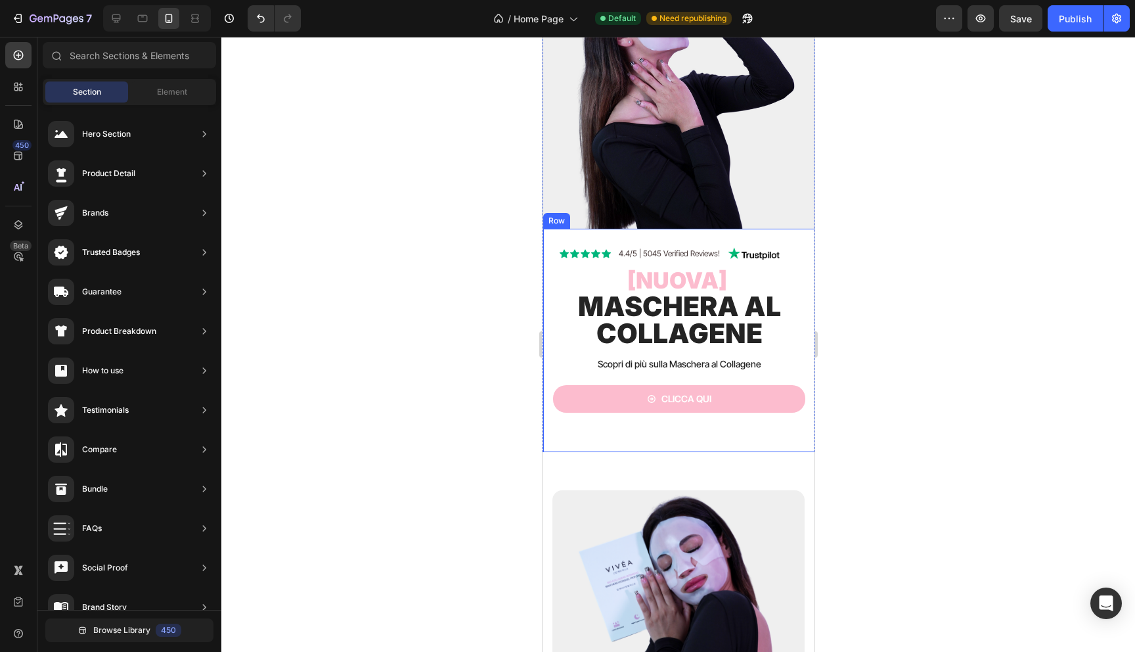
click at [655, 330] on span "Maschera al collagene" at bounding box center [678, 320] width 203 height 60
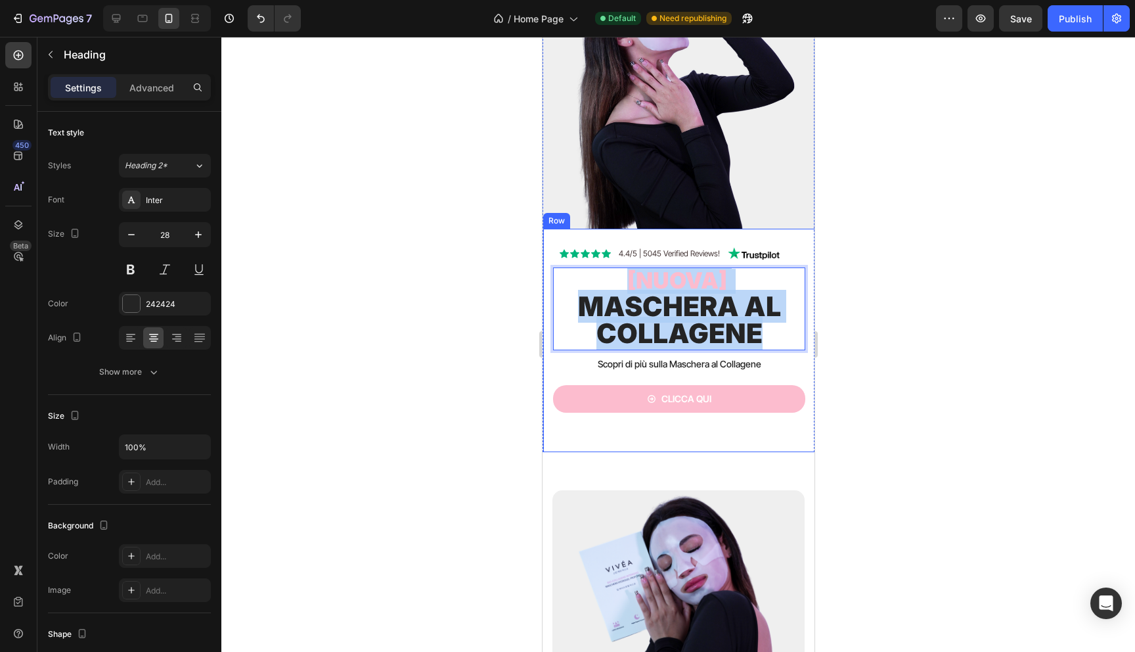
drag, startPoint x: 782, startPoint y: 331, endPoint x: 550, endPoint y: 248, distance: 246.4
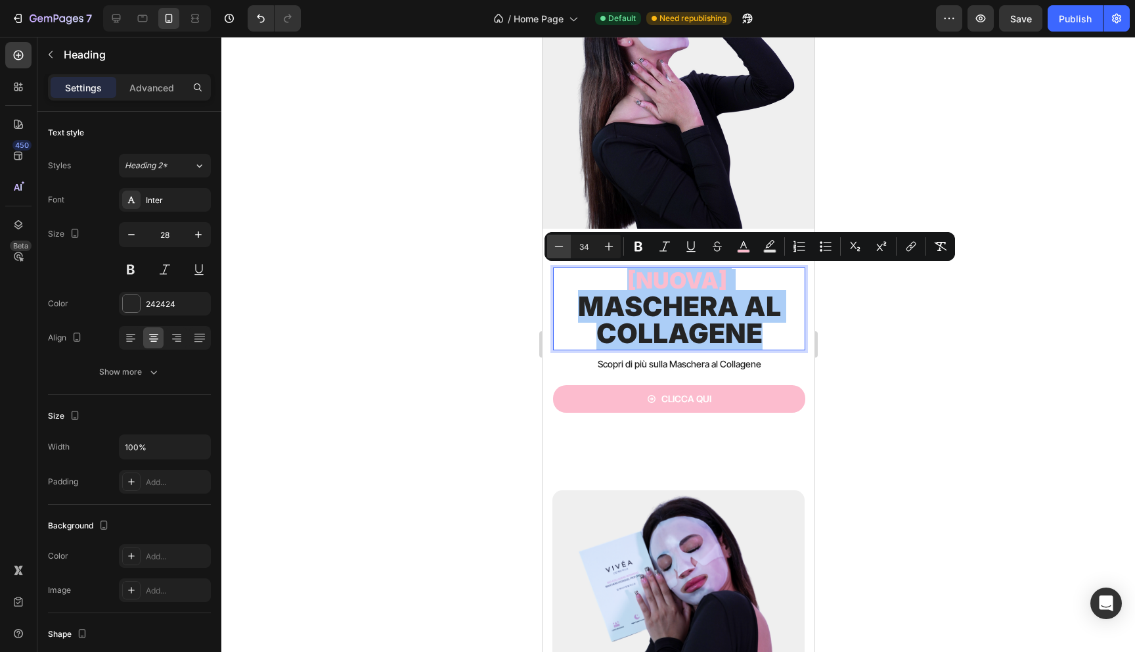
click at [552, 246] on icon "Editor contextual toolbar" at bounding box center [558, 246] width 13 height 13
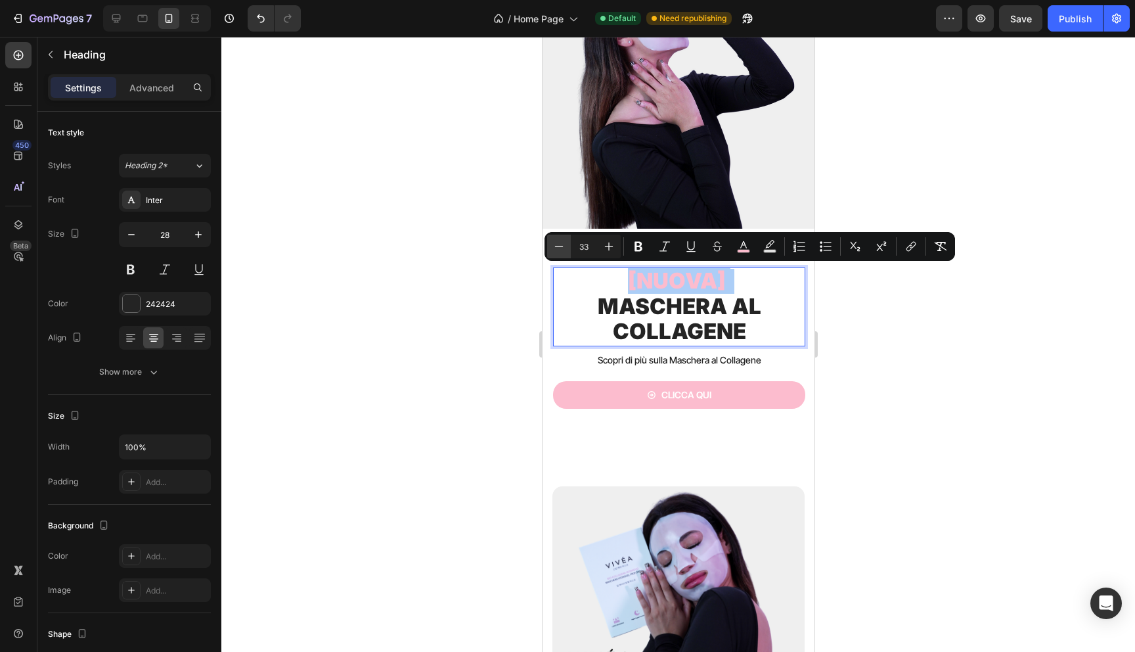
click at [552, 246] on icon "Editor contextual toolbar" at bounding box center [558, 246] width 13 height 13
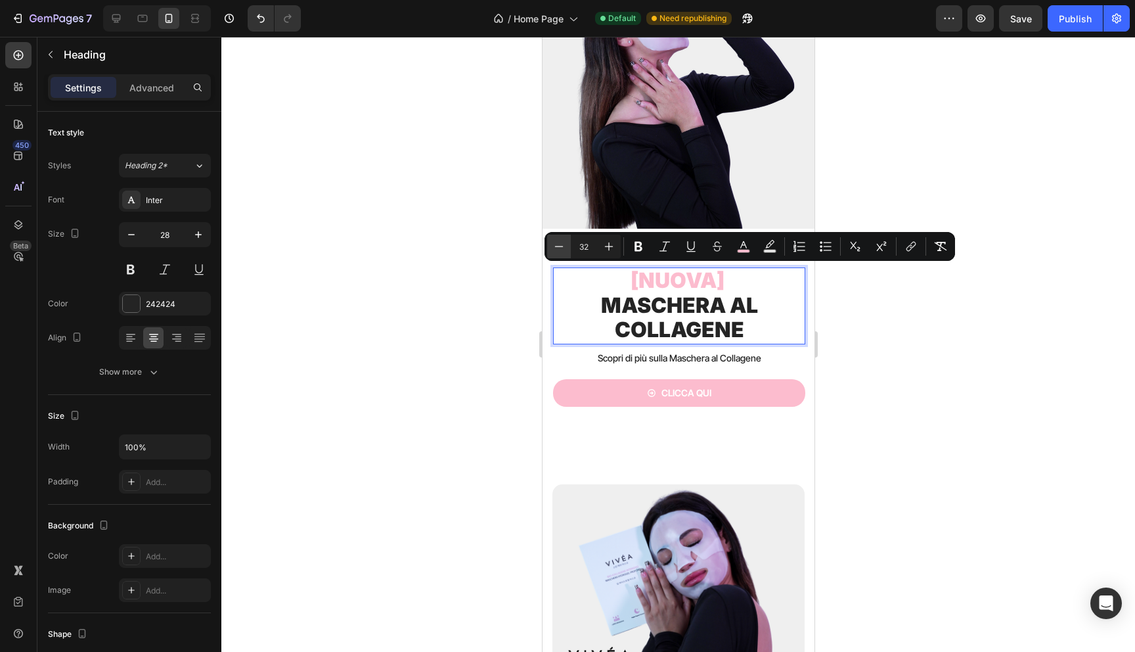
click at [552, 246] on icon "Editor contextual toolbar" at bounding box center [558, 246] width 13 height 13
type input "31"
click at [438, 285] on div at bounding box center [678, 344] width 914 height 615
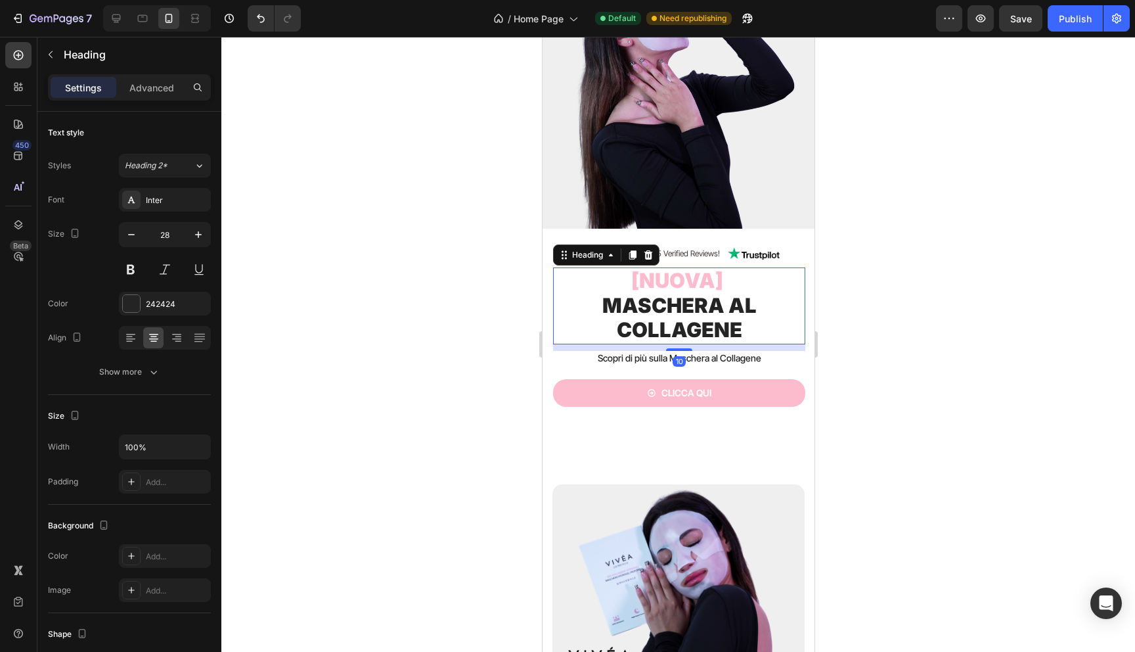
click at [608, 319] on p "⁠⁠⁠⁠⁠⁠⁠ [nuova] Maschera al collagene" at bounding box center [679, 306] width 250 height 74
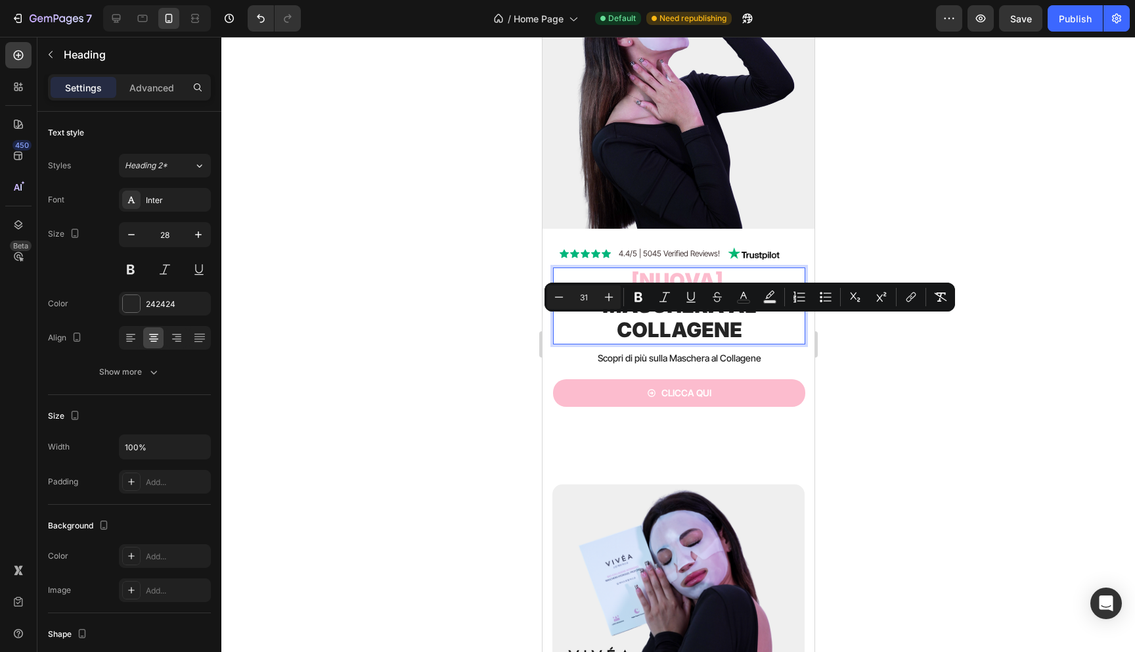
click at [608, 323] on p "[nuova] Maschera al collagene" at bounding box center [679, 306] width 250 height 74
click at [586, 330] on p "[nuova] Maschera al collagene" at bounding box center [679, 306] width 250 height 74
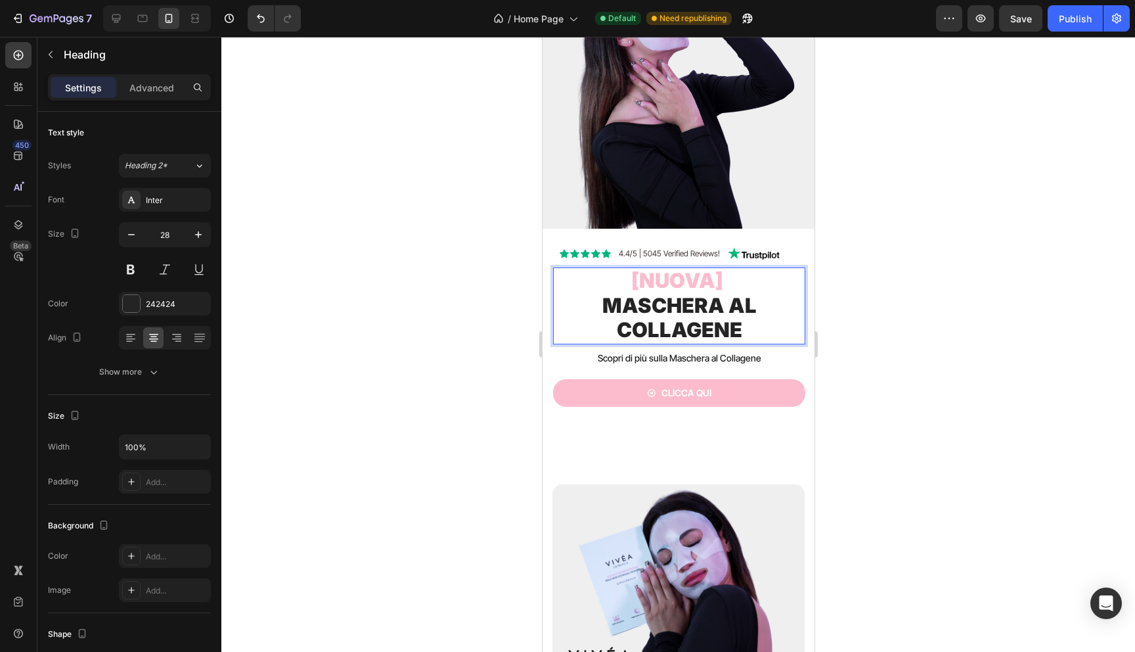
click at [643, 320] on span "Maschera al collagene" at bounding box center [679, 317] width 154 height 49
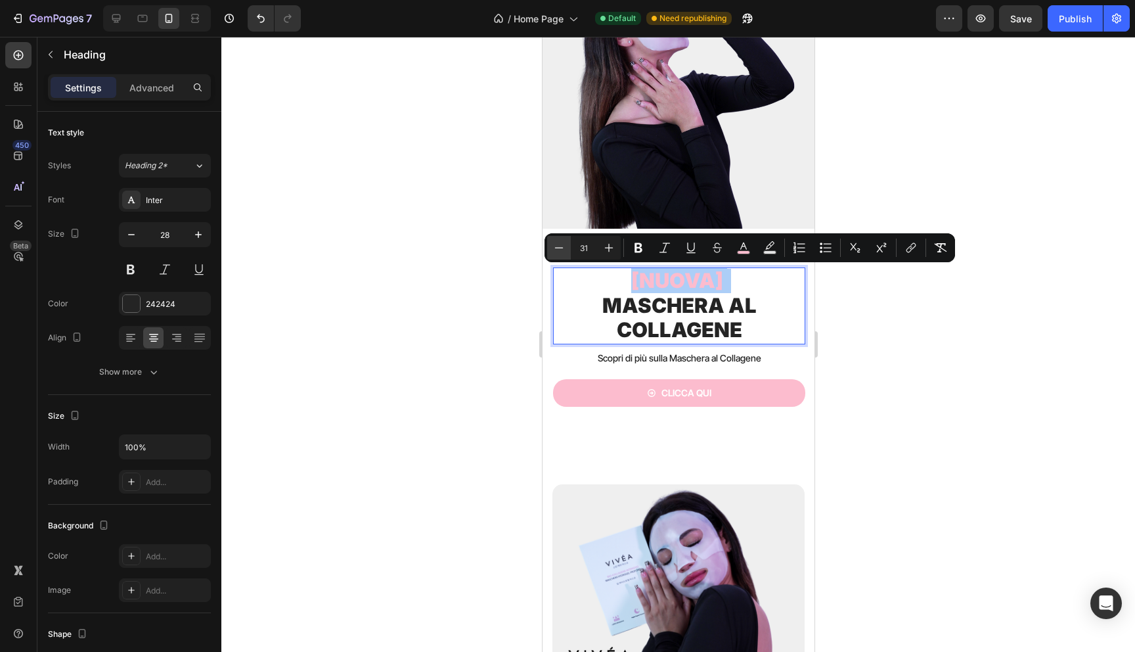
click at [560, 248] on icon "Editor contextual toolbar" at bounding box center [559, 247] width 9 height 1
click at [556, 246] on icon "Editor contextual toolbar" at bounding box center [558, 247] width 13 height 13
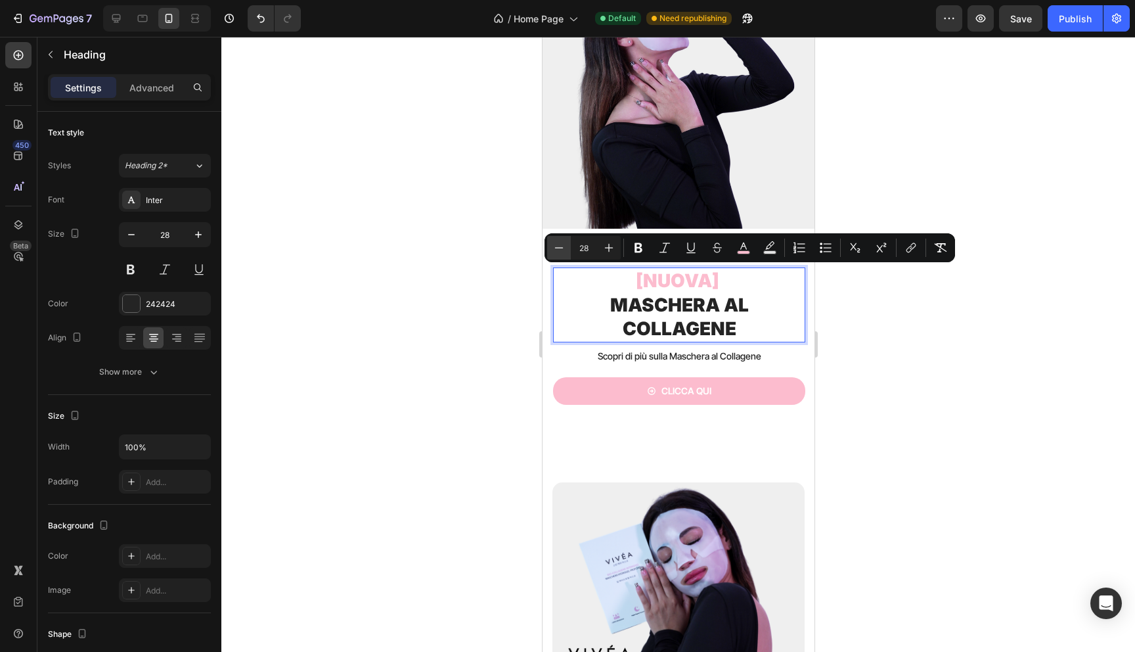
click at [556, 246] on icon "Editor contextual toolbar" at bounding box center [558, 247] width 13 height 13
type input "27"
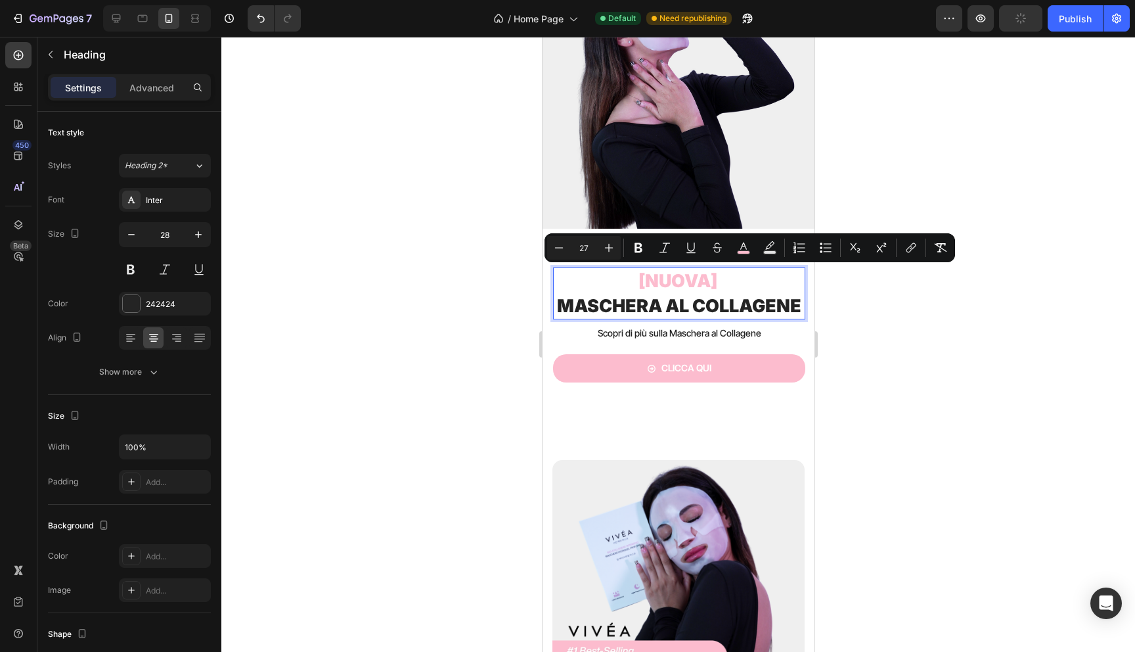
click at [429, 363] on div at bounding box center [678, 344] width 914 height 615
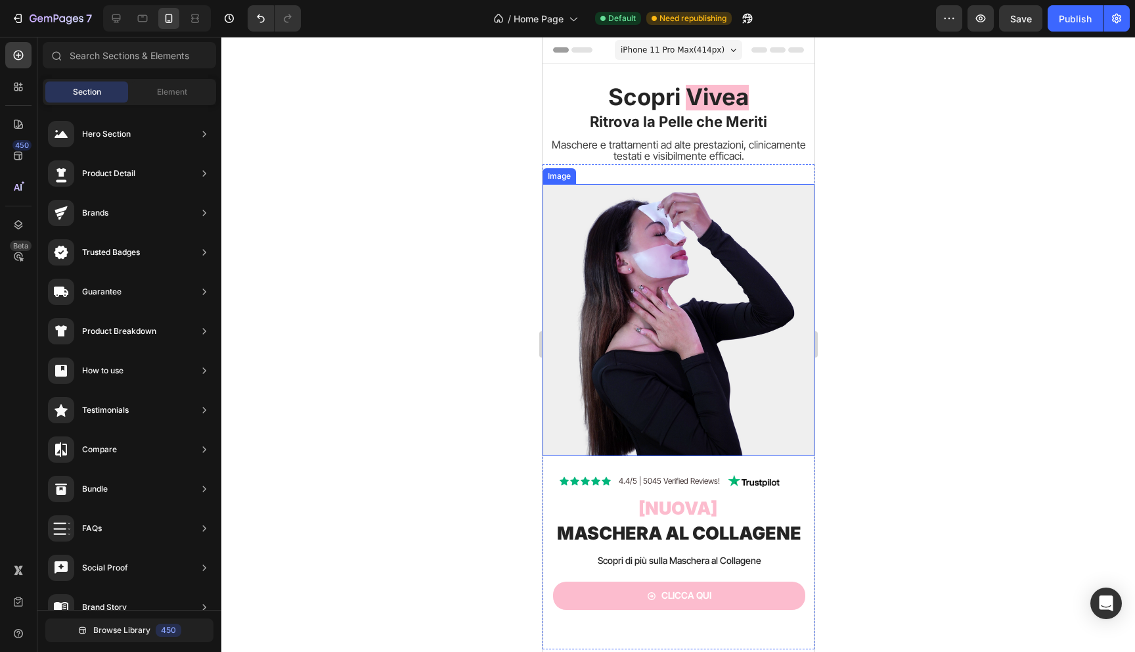
scroll to position [145, 0]
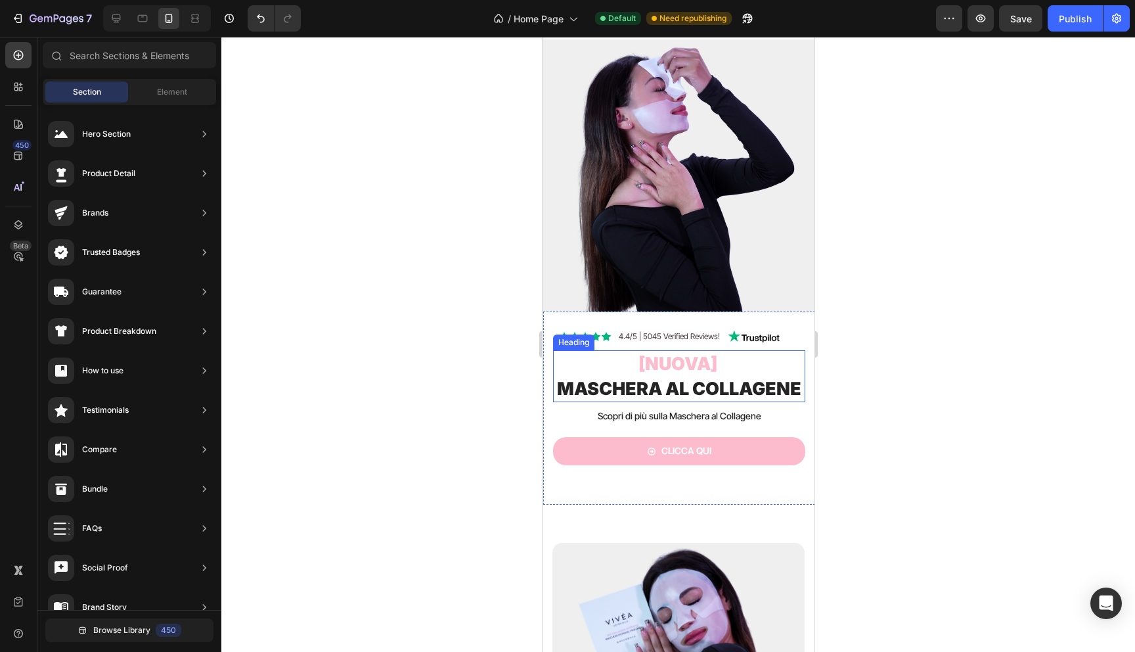
click at [644, 382] on span "Maschera al collagene" at bounding box center [678, 389] width 244 height 22
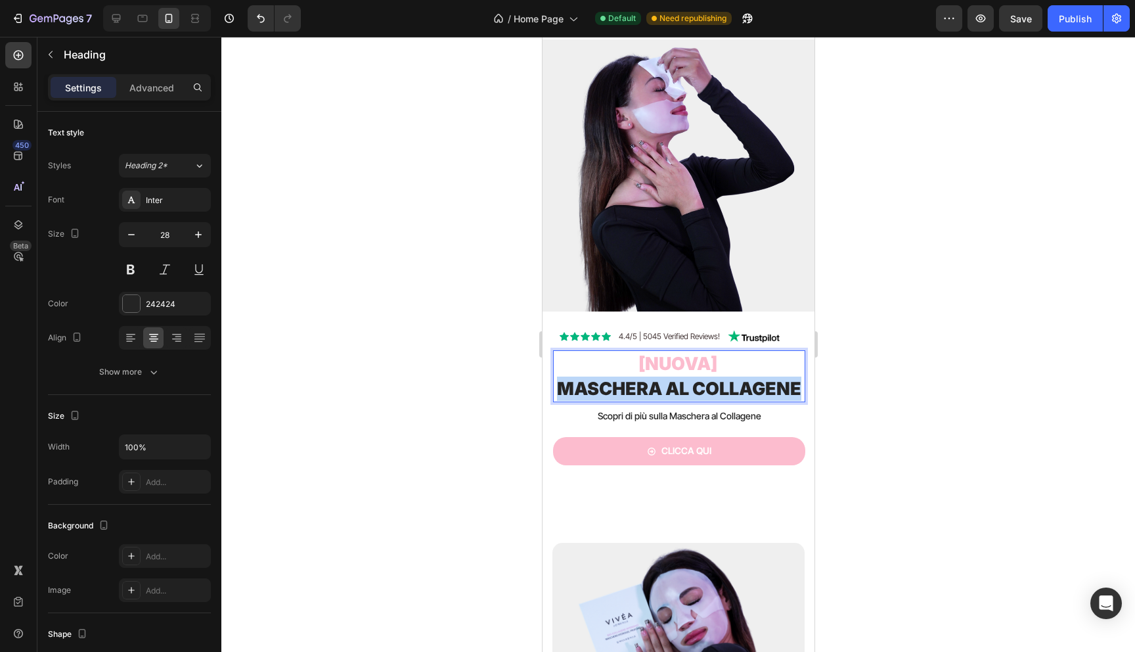
click at [644, 382] on span "Maschera al collagene" at bounding box center [678, 389] width 244 height 22
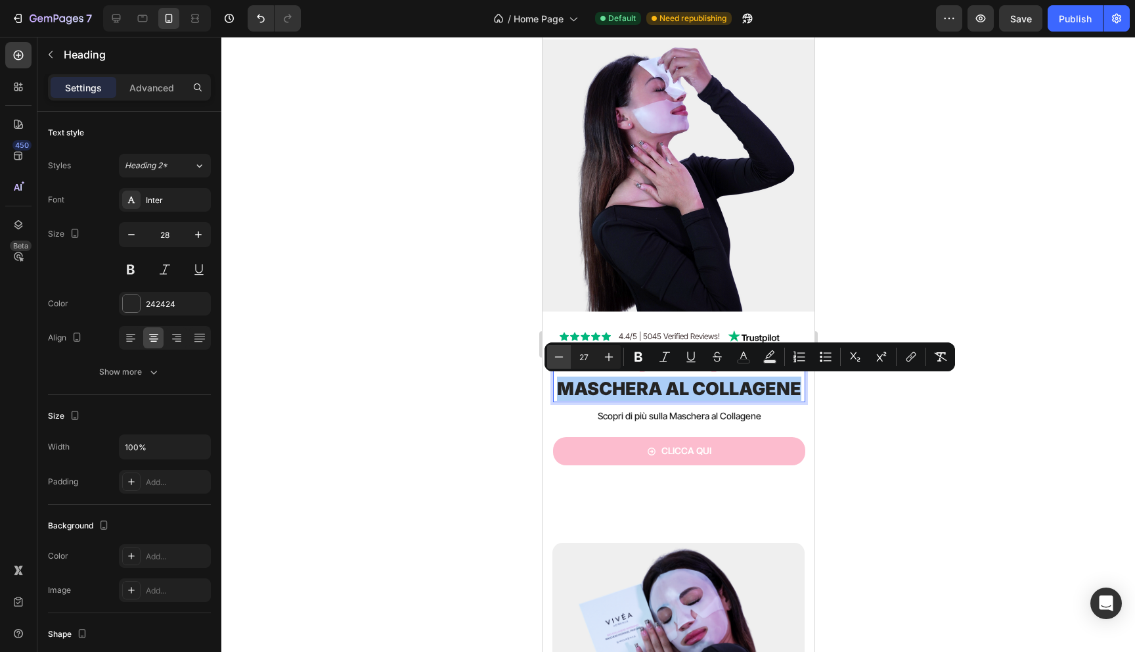
click at [551, 350] on button "Minus" at bounding box center [559, 357] width 24 height 24
type input "26"
click at [489, 399] on div at bounding box center [678, 344] width 914 height 615
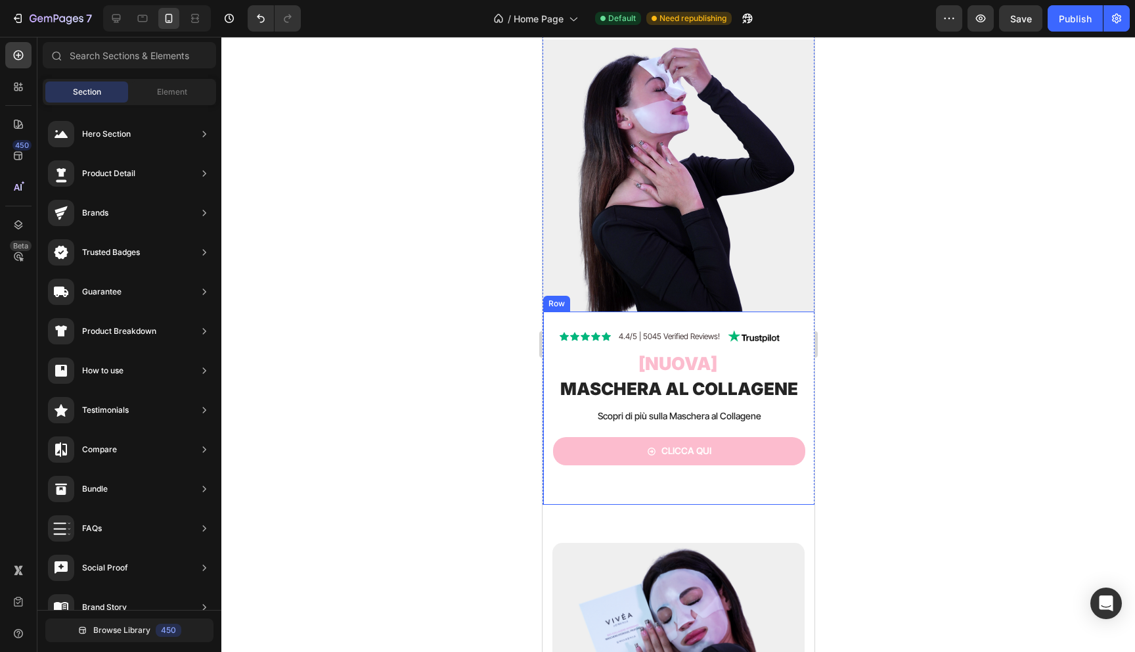
click at [663, 407] on div "Icon Icon Icon Icon Icon Icon List 4.4/5 | 5045 Verified Reviews! Text Block Im…" at bounding box center [678, 400] width 252 height 140
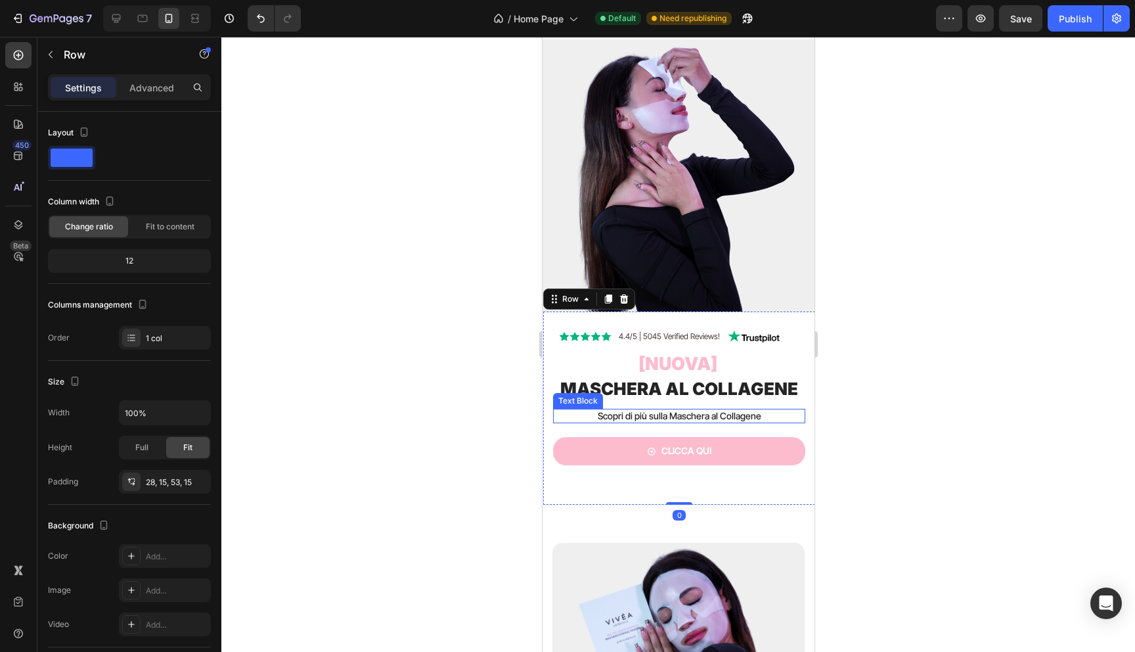
click at [659, 416] on p "Scopri di più sulla Maschera al Collagene" at bounding box center [679, 416] width 250 height 12
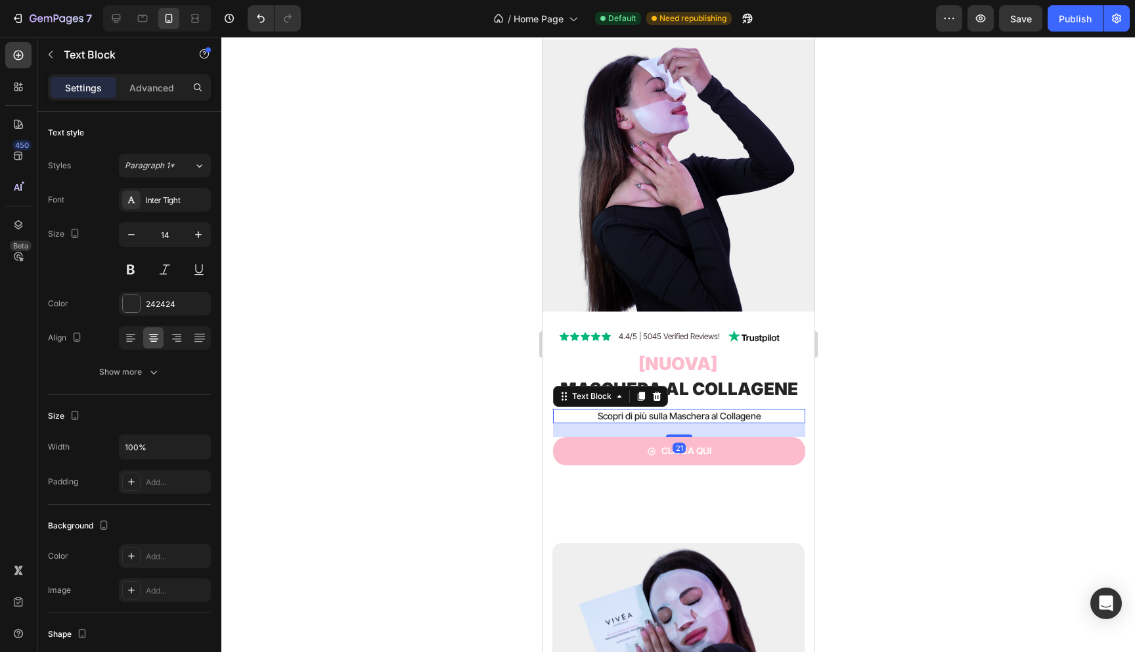
click at [659, 416] on p "Scopri di più sulla Maschera al Collagene" at bounding box center [679, 416] width 250 height 12
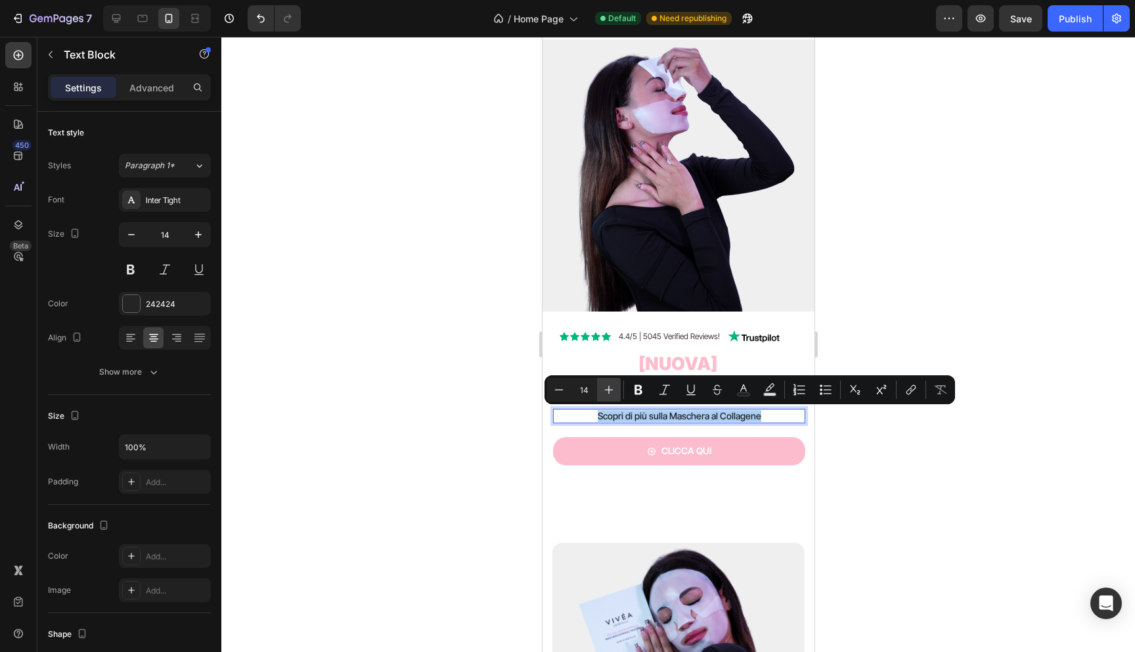
click at [601, 384] on button "Plus" at bounding box center [609, 390] width 24 height 24
click at [608, 384] on icon "Editor contextual toolbar" at bounding box center [608, 389] width 13 height 13
type input "16"
drag, startPoint x: 478, startPoint y: 449, endPoint x: 12, endPoint y: 381, distance: 471.2
click at [478, 449] on div at bounding box center [678, 344] width 914 height 615
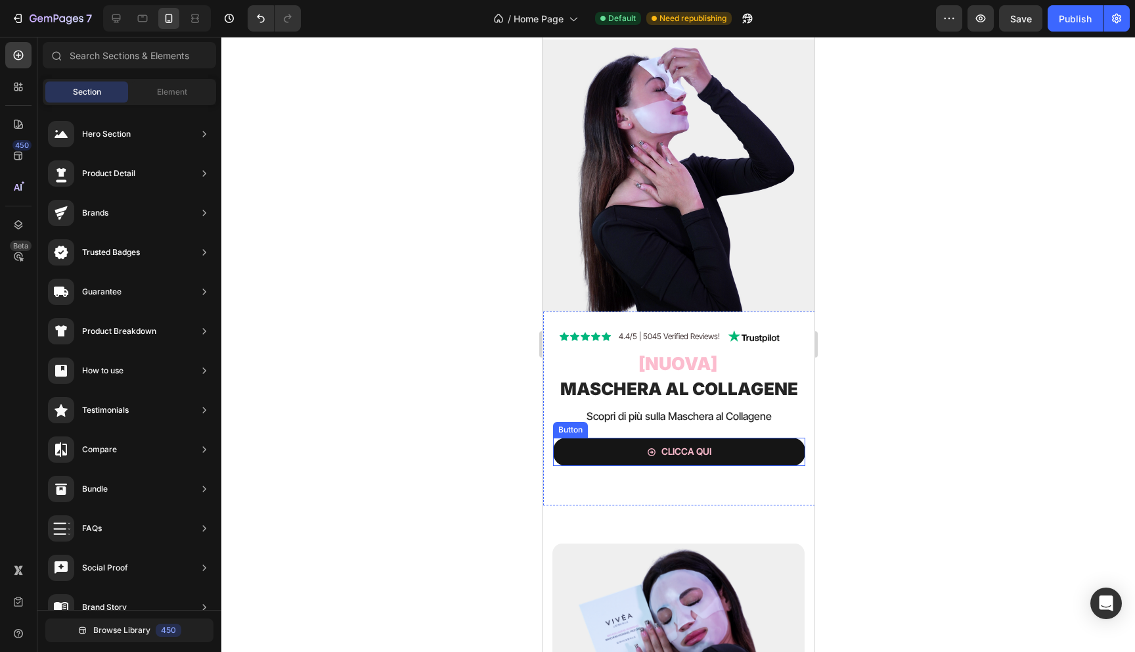
click at [596, 457] on button "Clicca qui" at bounding box center [678, 451] width 252 height 28
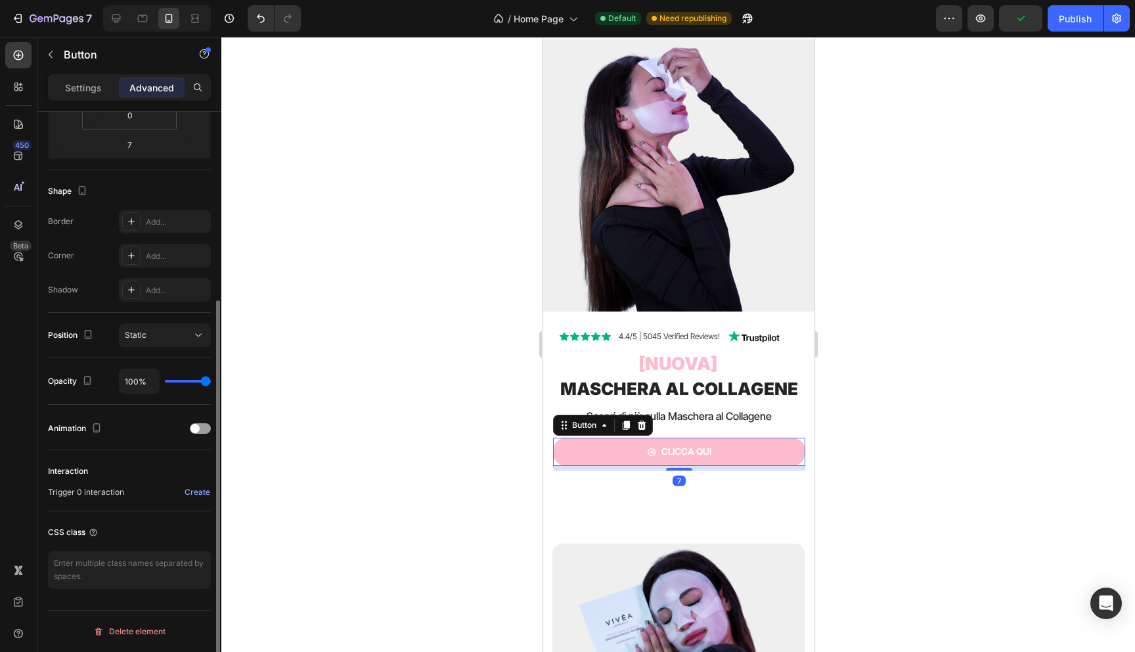
scroll to position [0, 0]
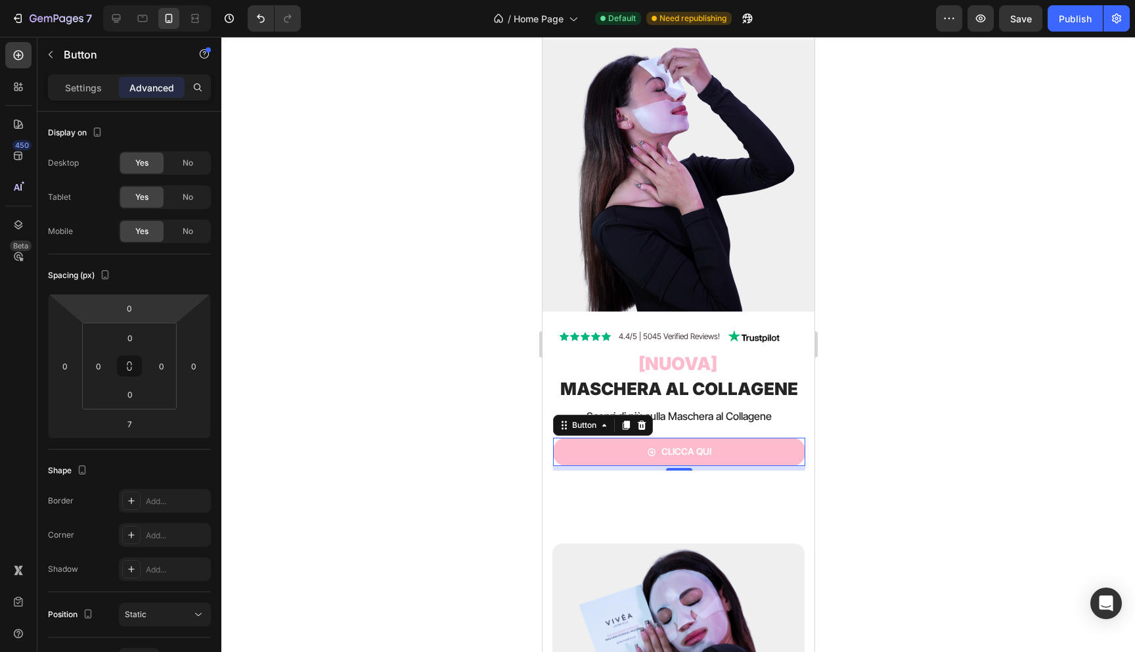
click at [81, 101] on div "Settings Advanced" at bounding box center [129, 92] width 184 height 37
click at [81, 95] on div "Settings" at bounding box center [84, 87] width 66 height 21
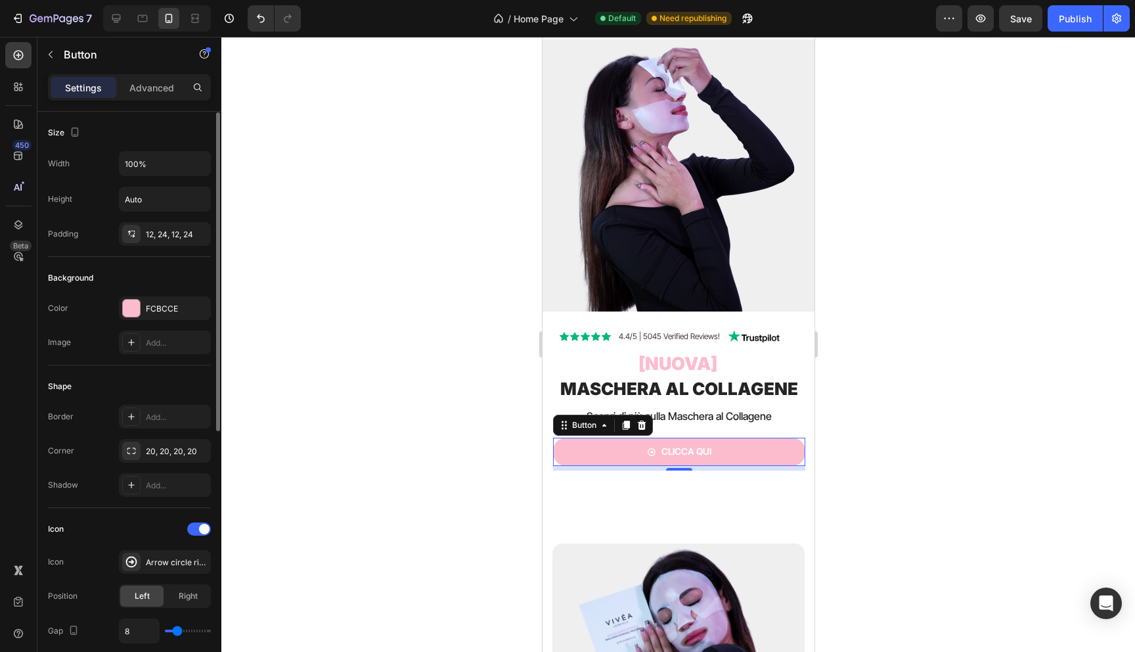
scroll to position [1, 0]
click at [531, 461] on div at bounding box center [678, 344] width 914 height 615
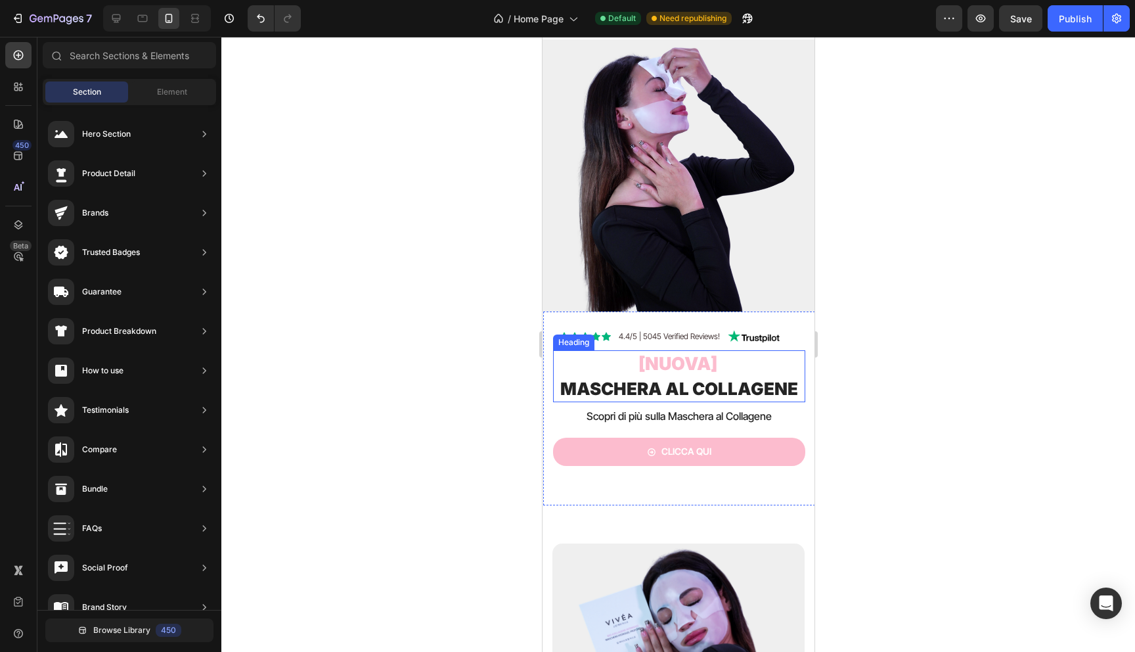
click at [664, 353] on span "[nuova]" at bounding box center [677, 364] width 79 height 22
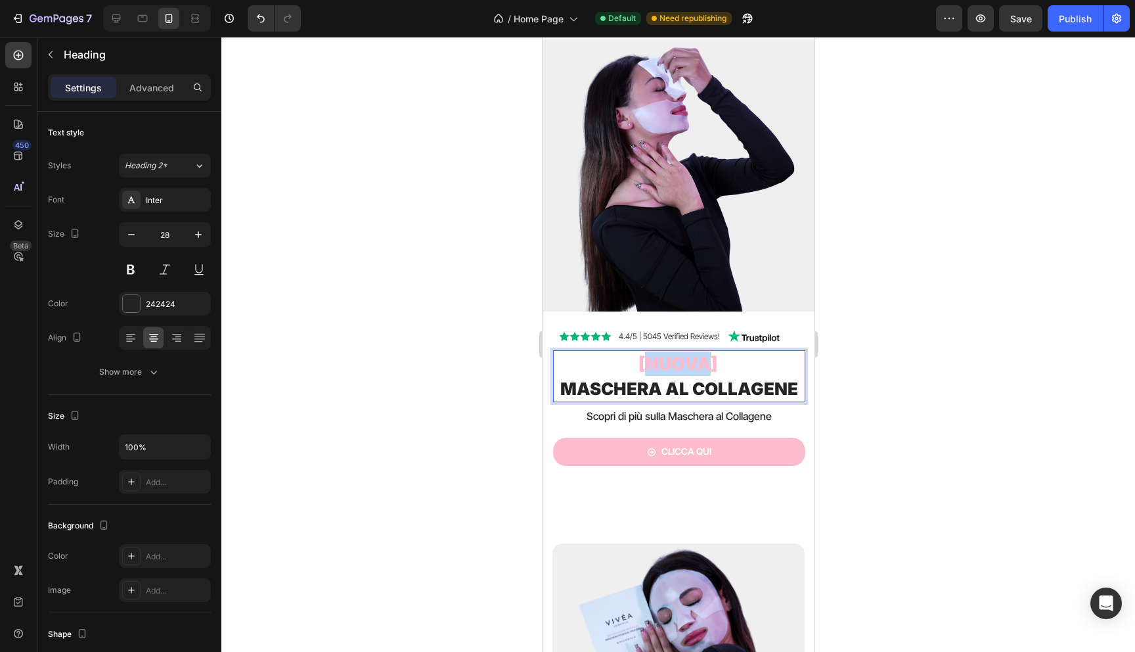
click at [664, 359] on span "[nuova]" at bounding box center [677, 364] width 79 height 22
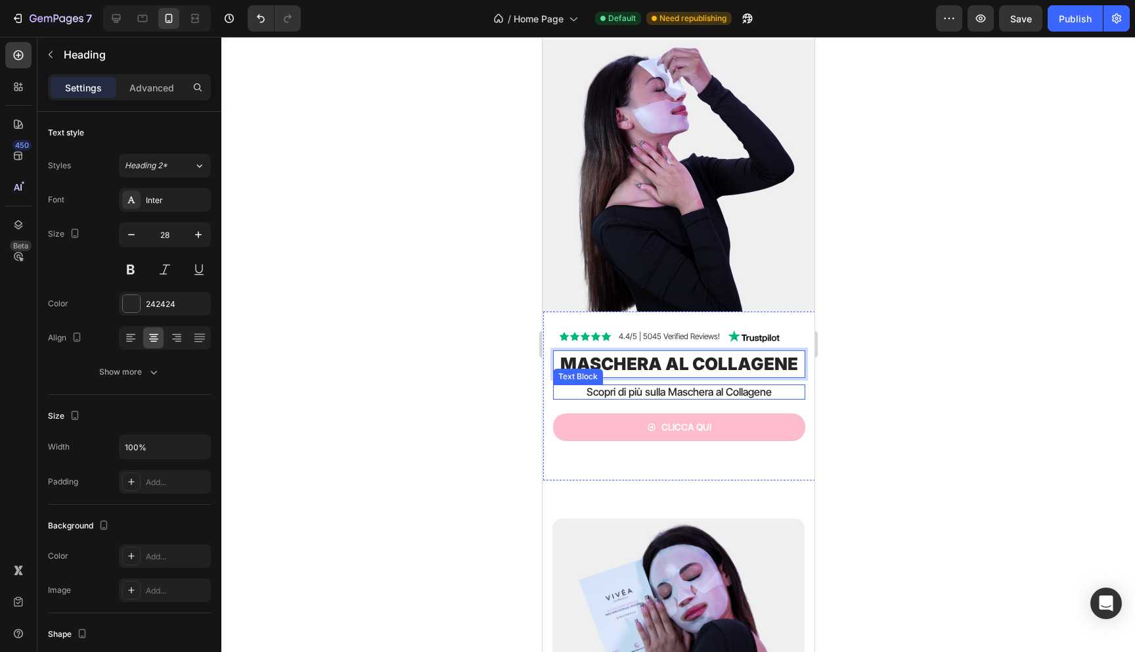
click at [474, 369] on div at bounding box center [678, 344] width 914 height 615
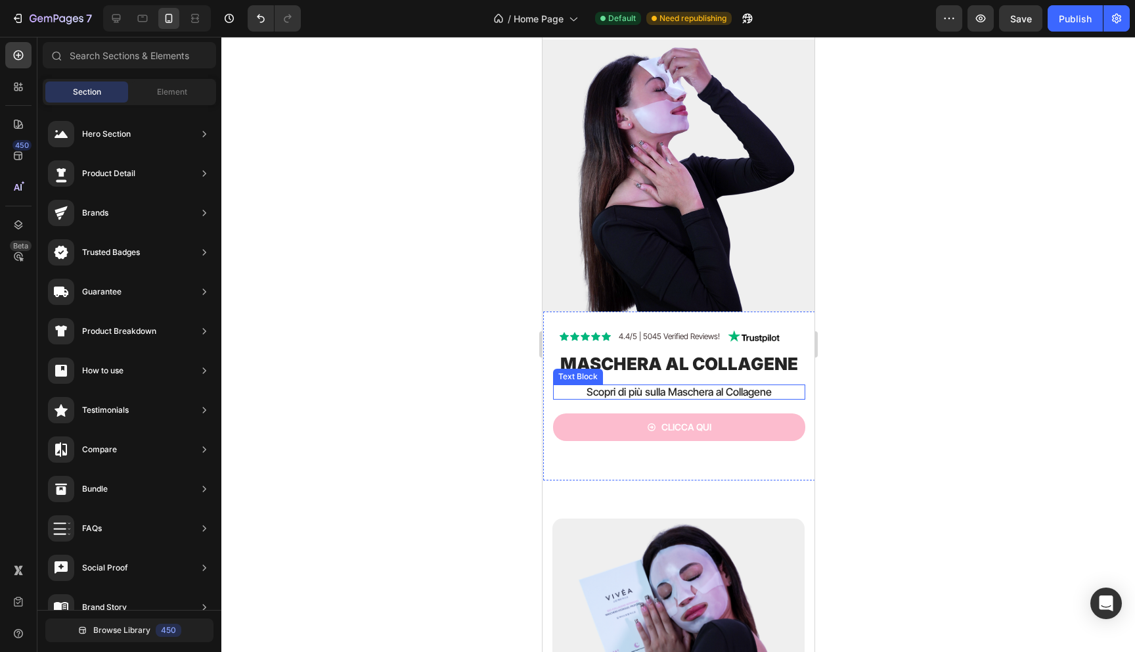
click at [409, 466] on div at bounding box center [678, 344] width 914 height 615
click at [456, 575] on div at bounding box center [678, 344] width 914 height 615
click at [117, 20] on icon at bounding box center [116, 18] width 9 height 9
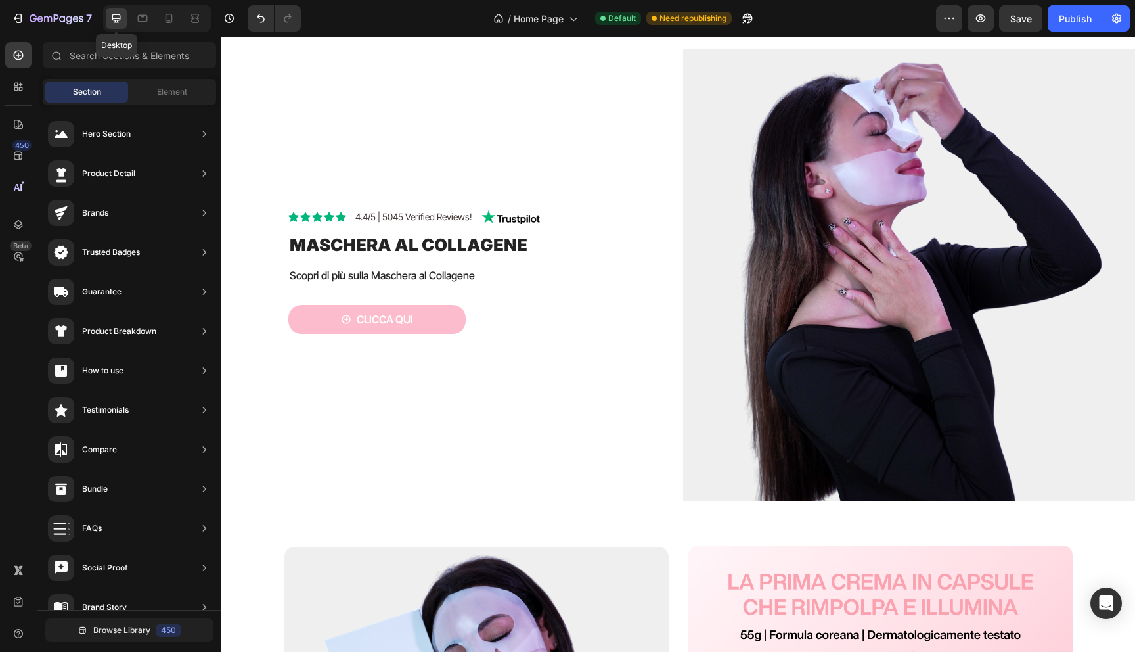
scroll to position [217, 0]
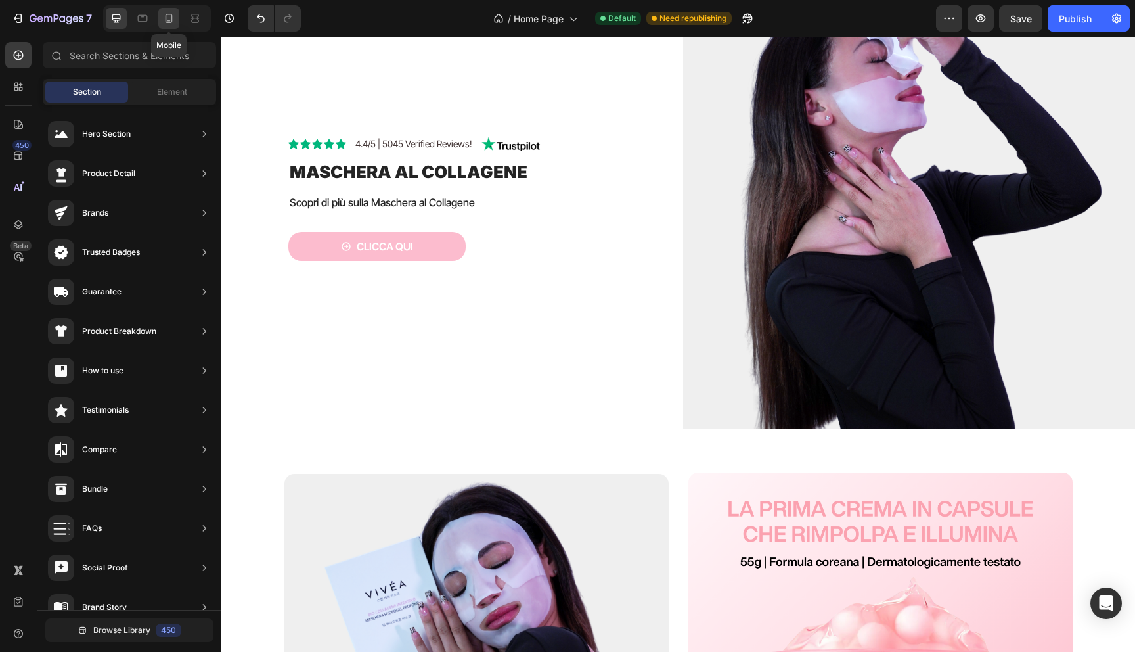
click at [167, 23] on icon at bounding box center [168, 18] width 13 height 13
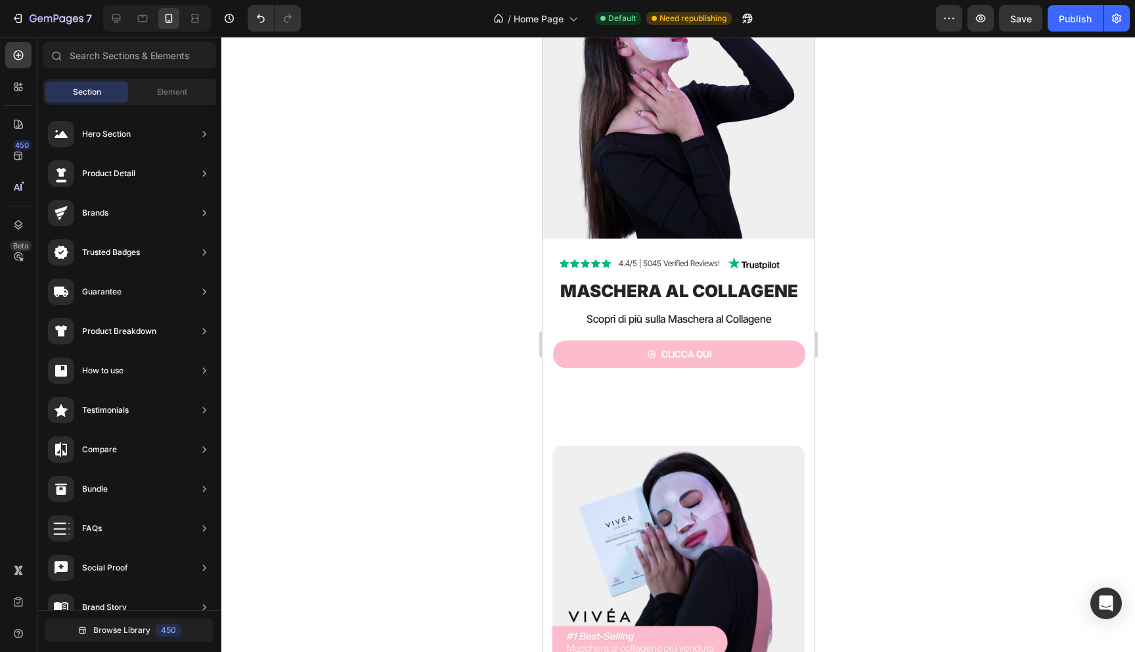
scroll to position [4, 0]
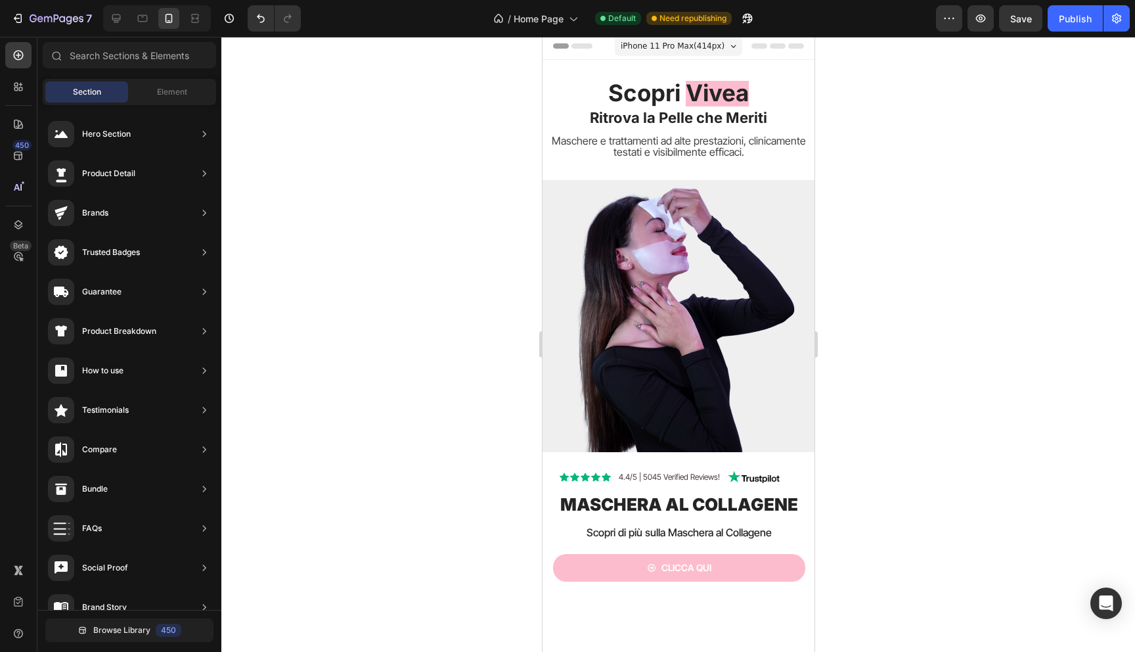
click at [374, 364] on div at bounding box center [678, 344] width 914 height 615
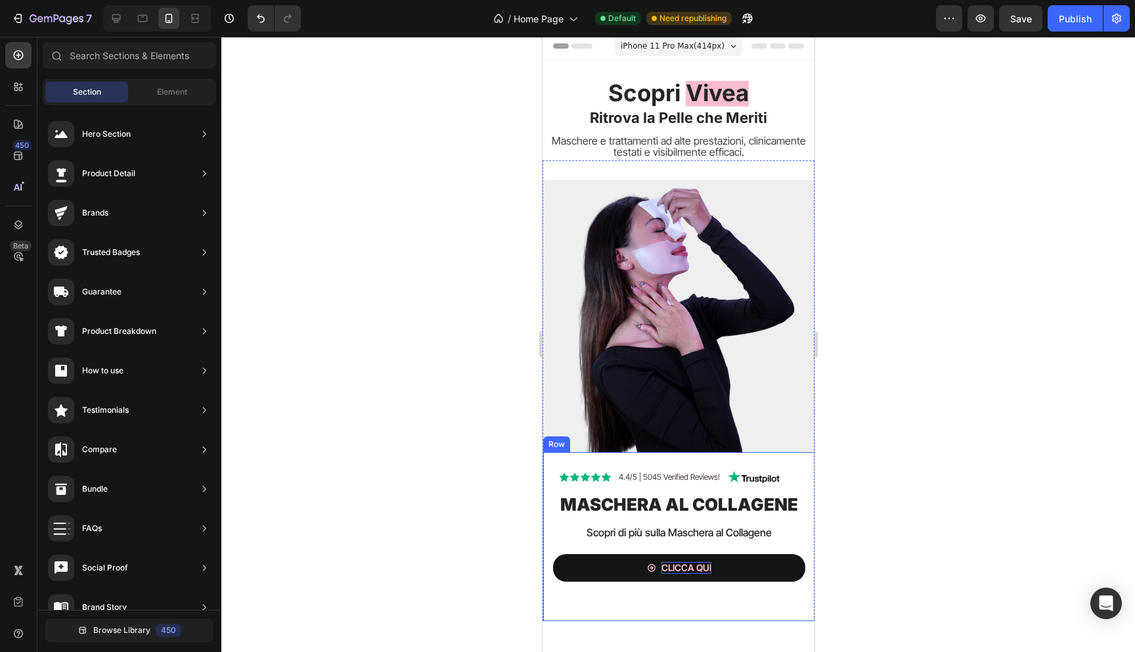
click at [685, 563] on p "Clicca qui" at bounding box center [686, 568] width 50 height 12
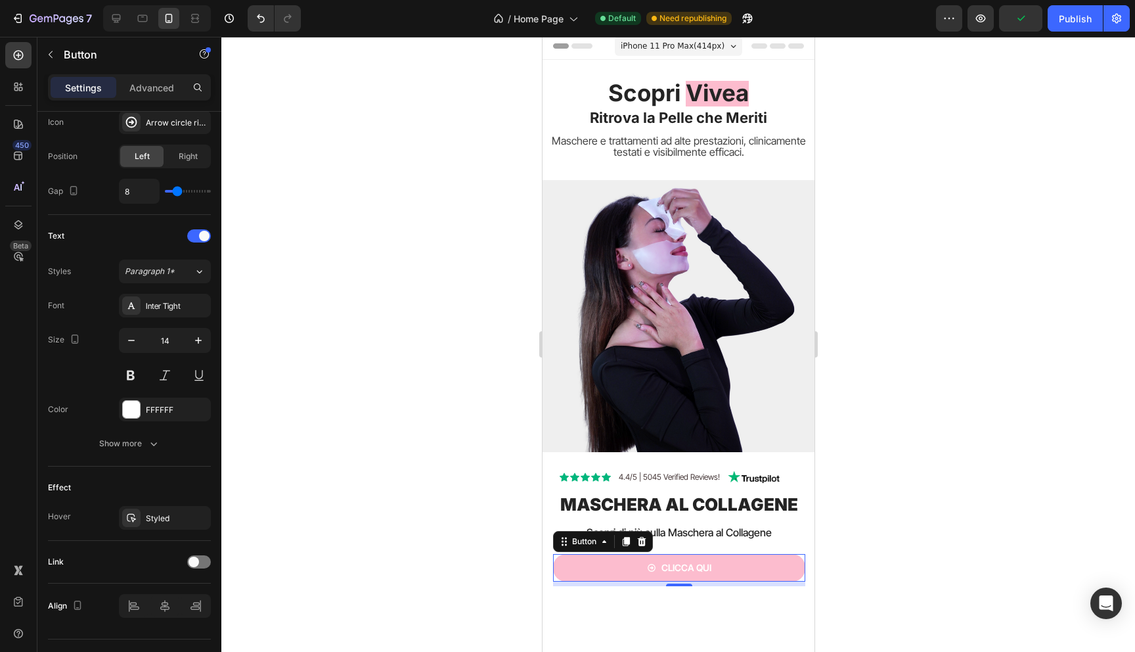
scroll to position [468, 0]
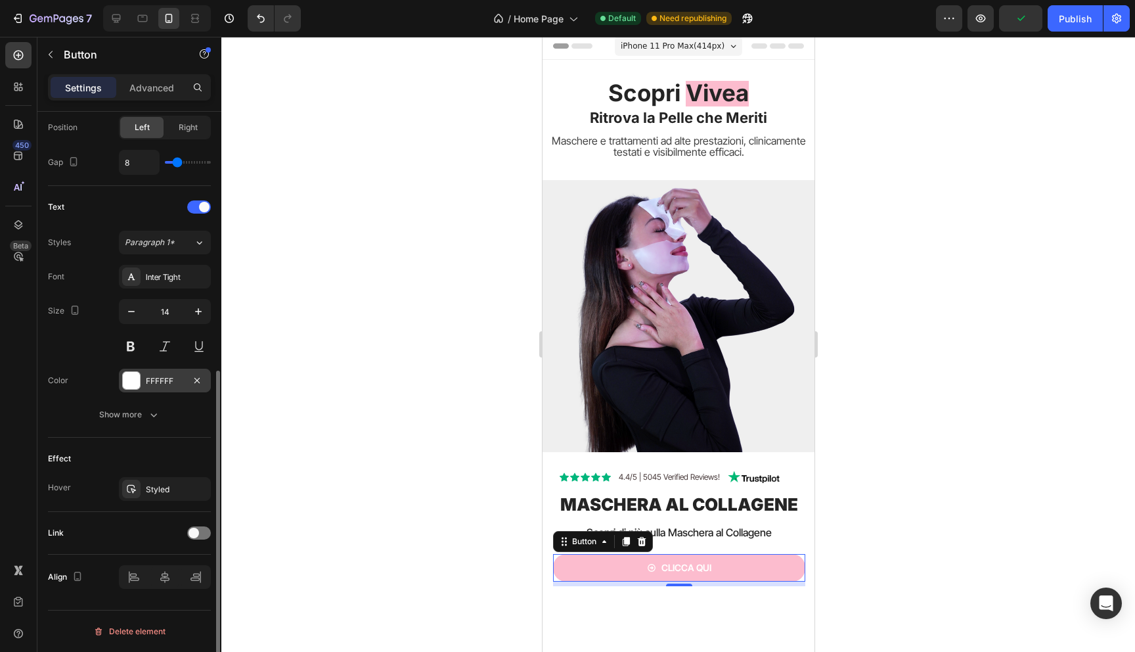
click at [131, 376] on div at bounding box center [131, 380] width 17 height 17
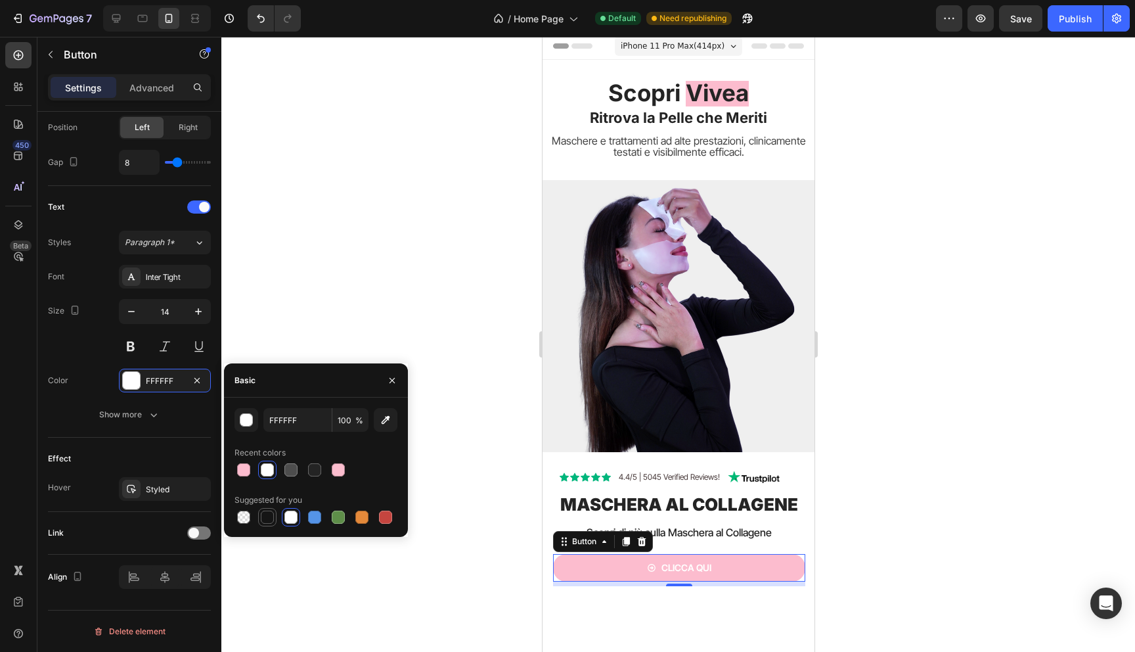
click at [269, 518] on div at bounding box center [267, 516] width 13 height 13
type input "151515"
click at [450, 330] on div at bounding box center [678, 344] width 914 height 615
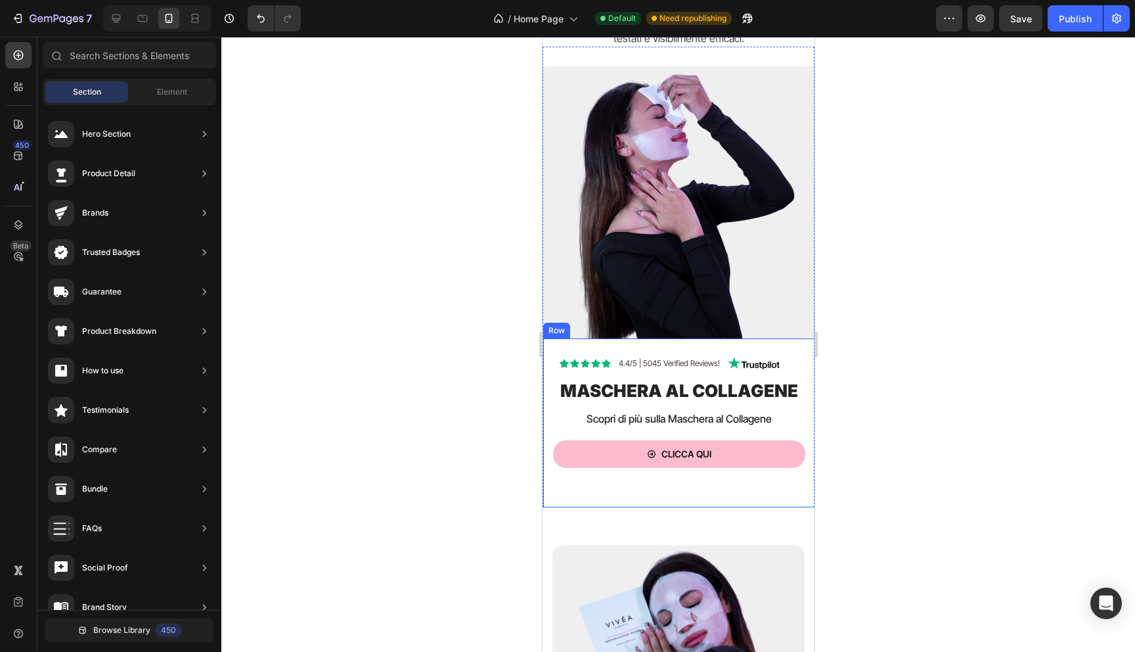
scroll to position [0, 0]
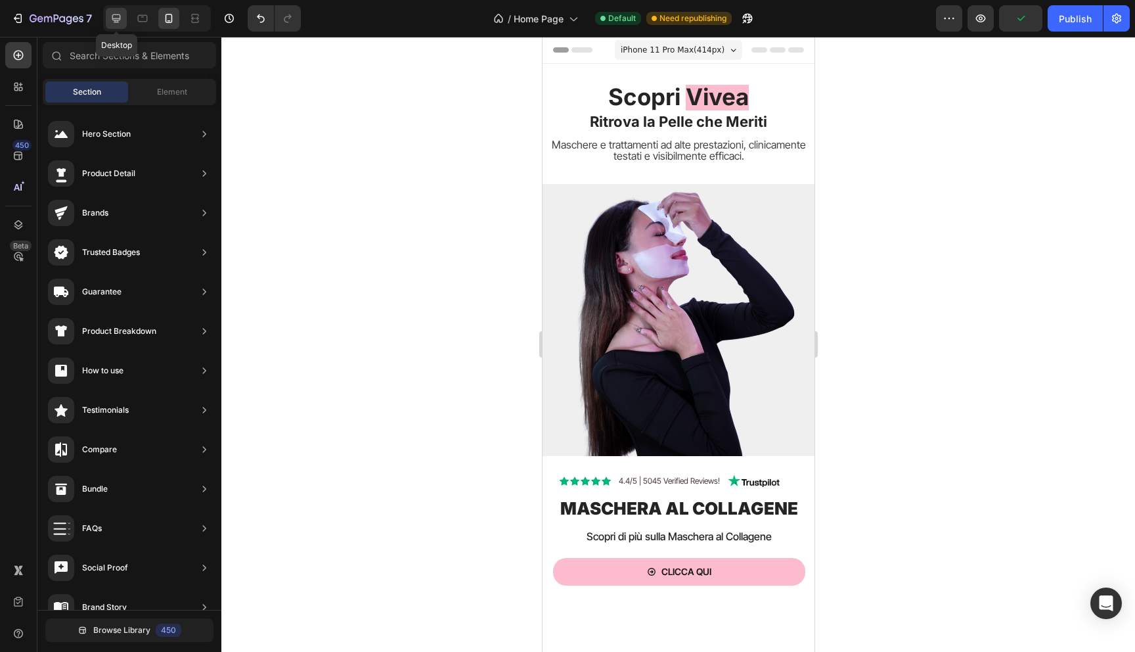
click at [112, 11] on div at bounding box center [116, 18] width 21 height 21
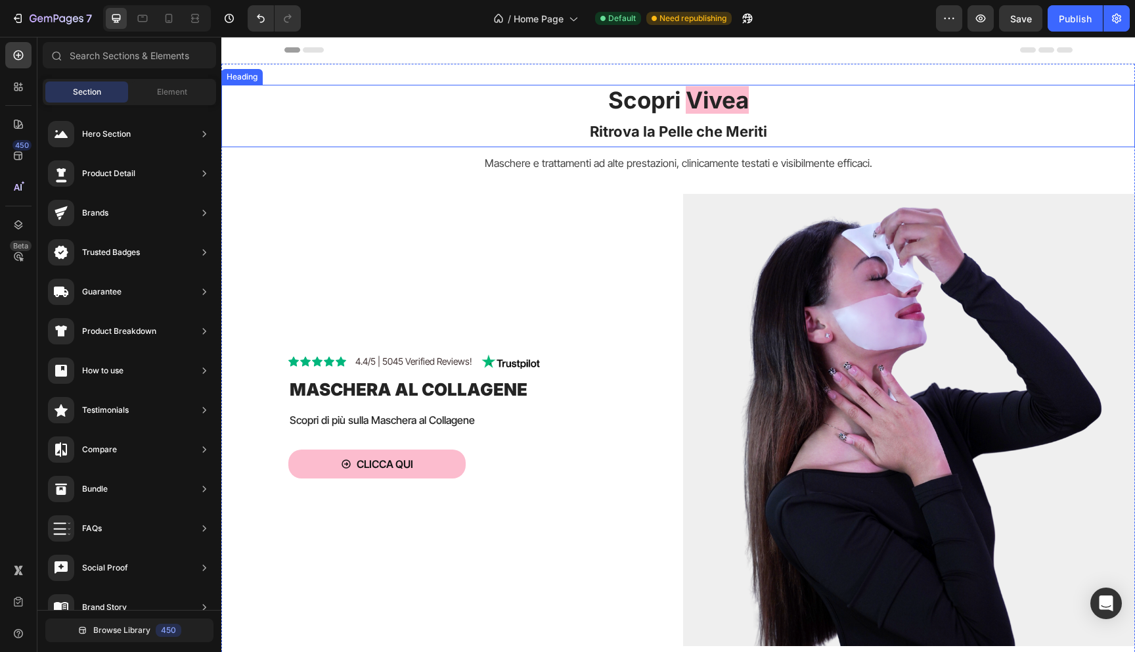
click at [726, 98] on span "Vivea" at bounding box center [717, 100] width 63 height 28
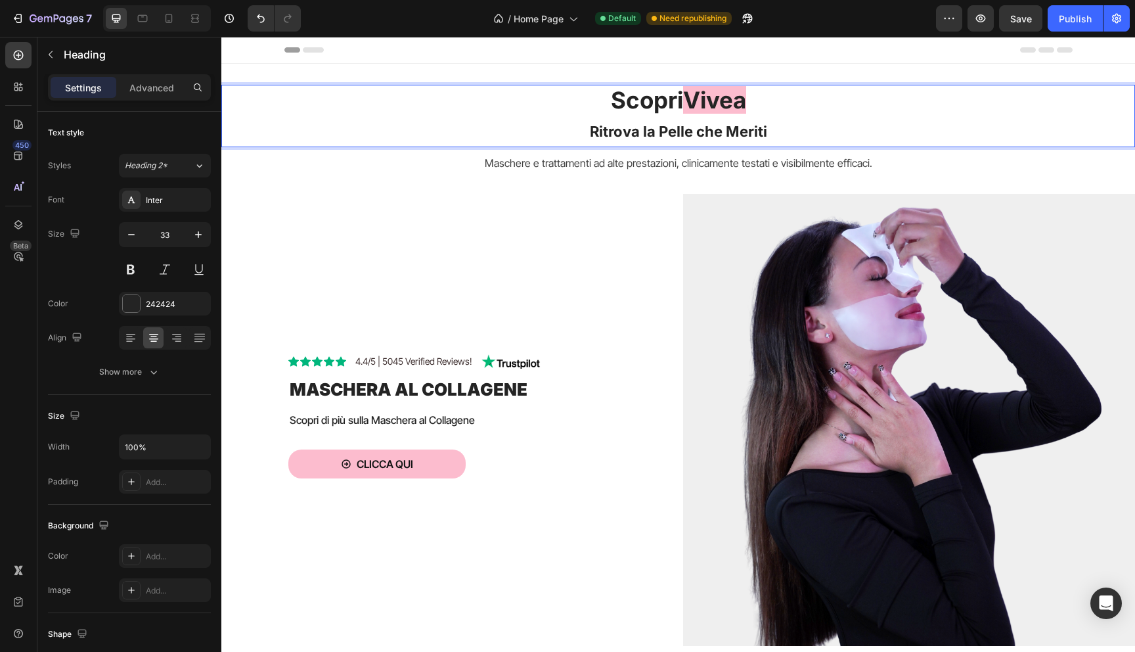
click at [726, 98] on span "Vivea" at bounding box center [714, 100] width 63 height 28
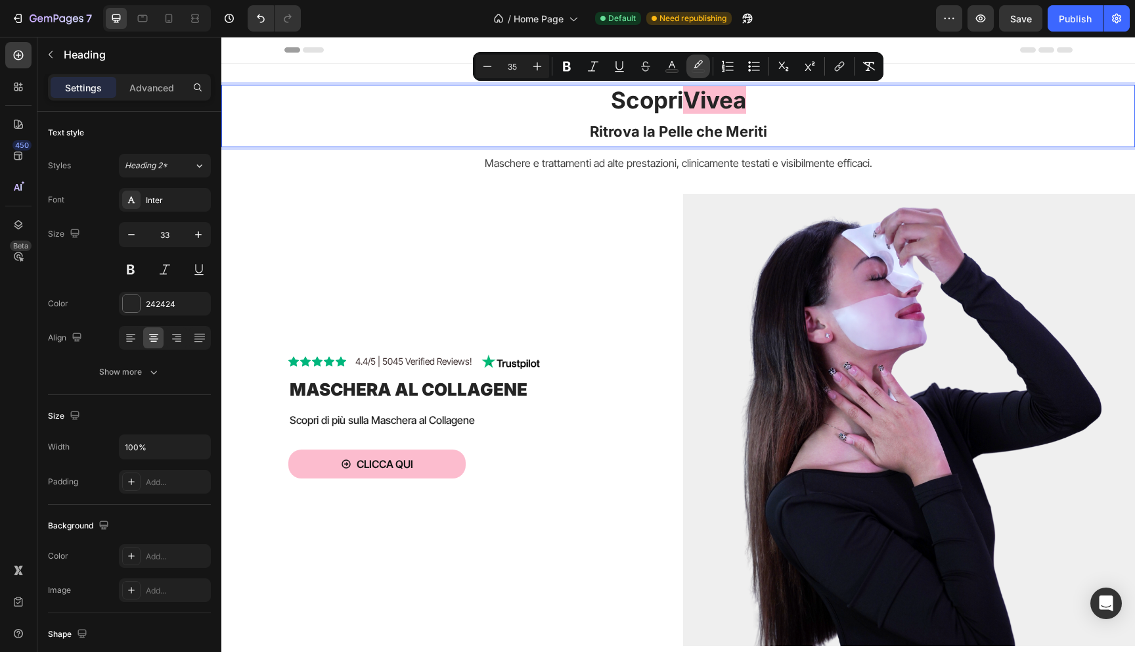
click at [694, 62] on icon "Editor contextual toolbar" at bounding box center [698, 66] width 13 height 13
type input "FCBCCE"
type input "0"
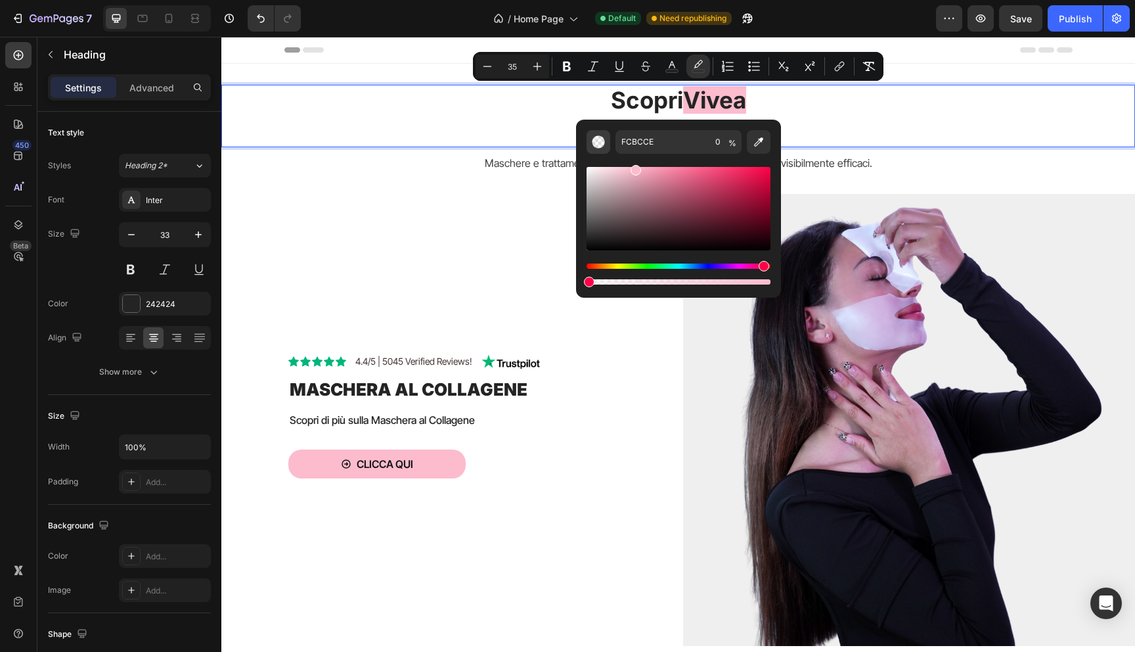
click at [594, 147] on img "Editor contextual toolbar" at bounding box center [598, 141] width 13 height 13
click at [508, 104] on p "Scopri Vivea Ritrova la Pelle che Meriti" at bounding box center [678, 116] width 911 height 60
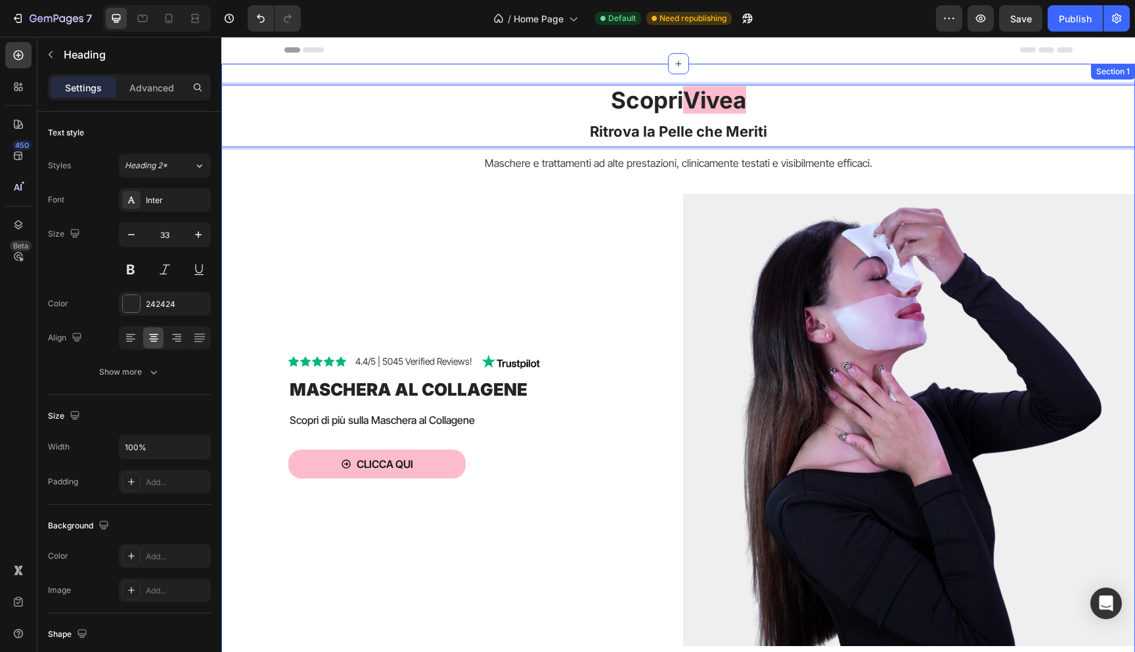
click at [703, 76] on div "Scopri Vivea Ritrova la Pelle che Meriti Heading 0 Maschere e trattamenti ad al…" at bounding box center [678, 376] width 914 height 624
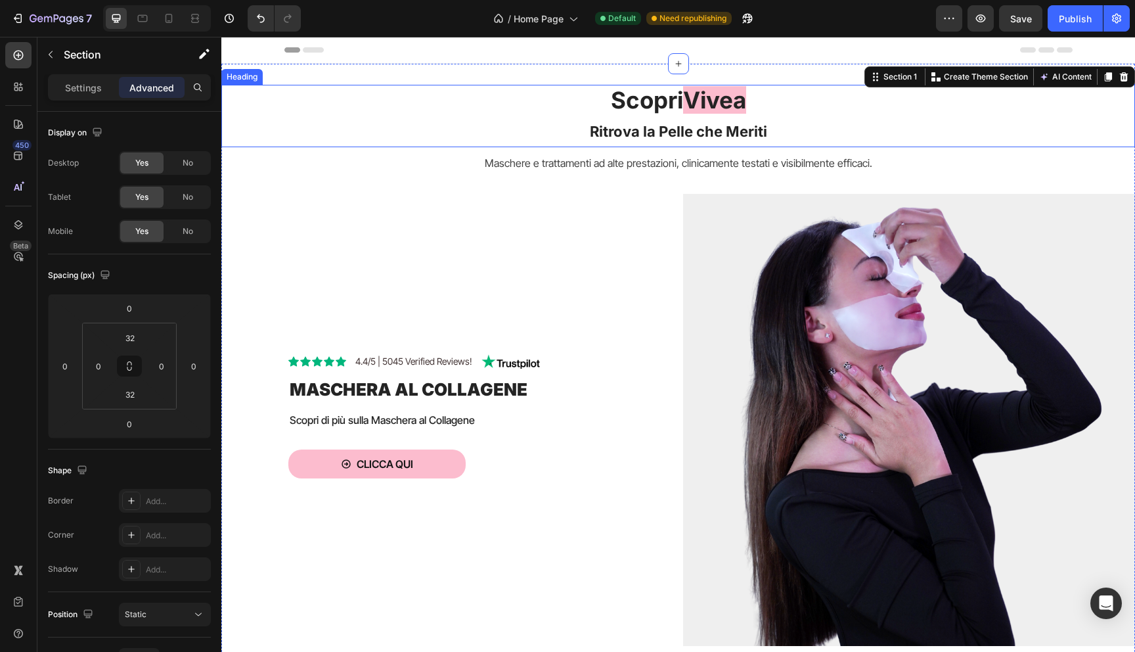
click at [682, 111] on span "Scopri" at bounding box center [647, 100] width 72 height 28
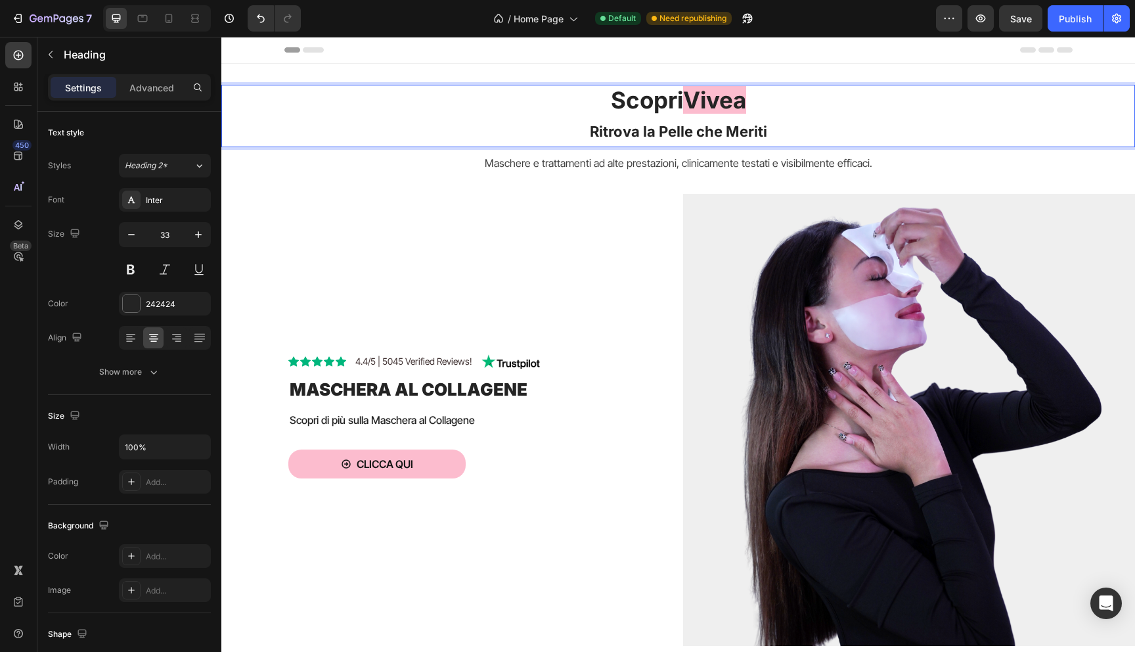
click at [696, 106] on span "Vivea" at bounding box center [714, 100] width 63 height 28
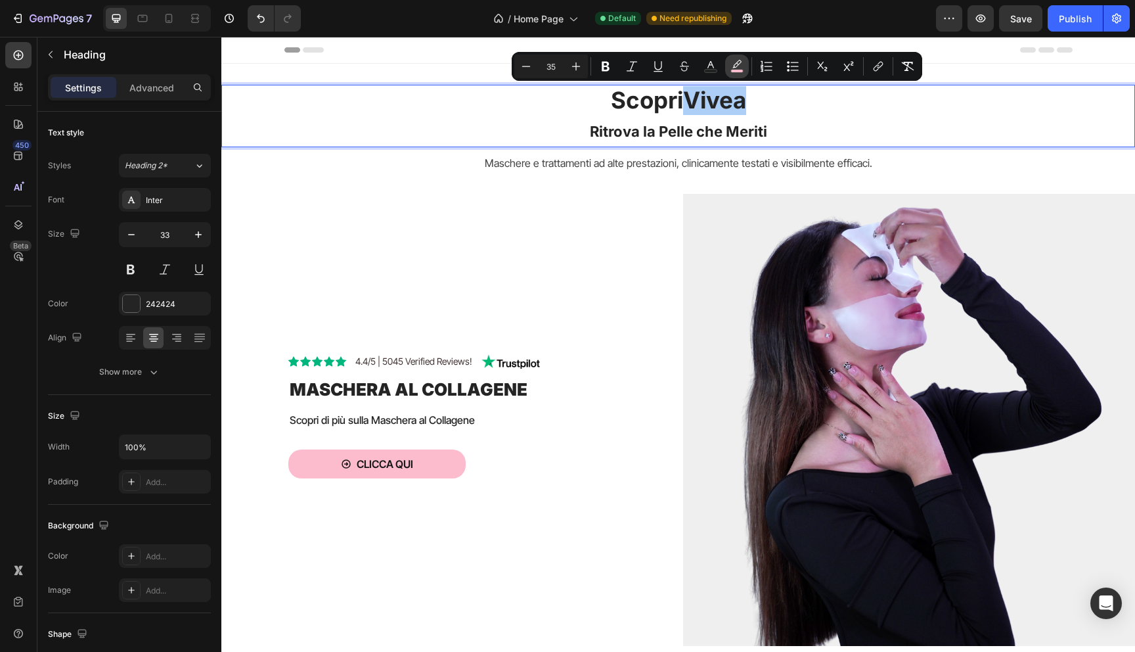
click at [746, 66] on button "color" at bounding box center [737, 67] width 24 height 24
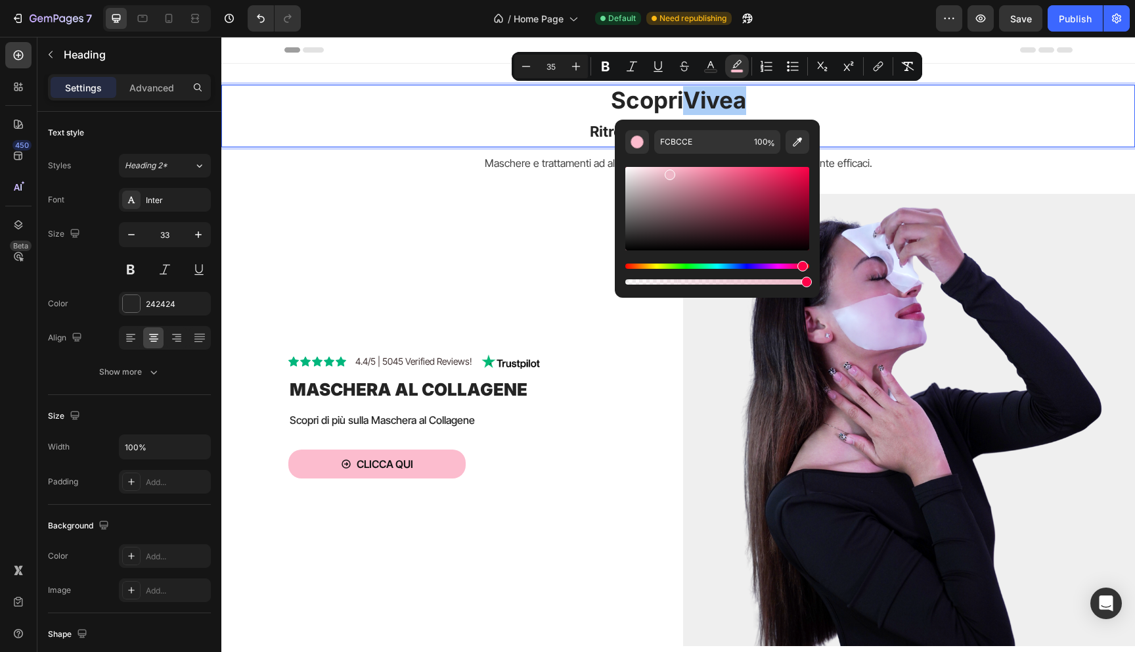
drag, startPoint x: 918, startPoint y: 209, endPoint x: 550, endPoint y: 135, distance: 374.5
type input "FFFFFF"
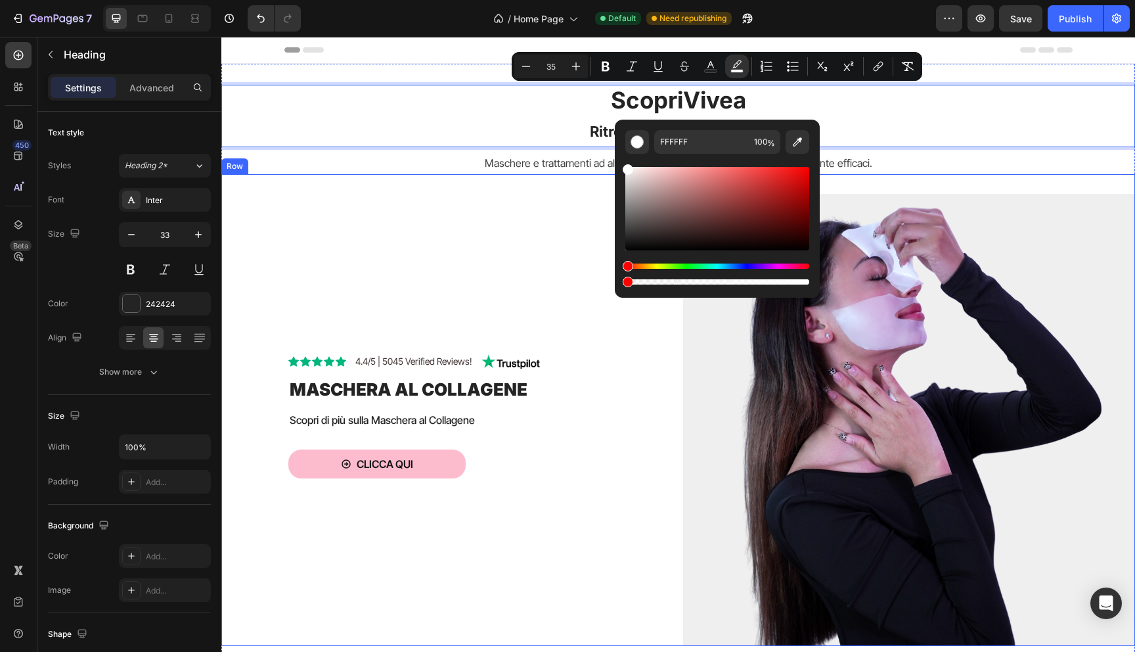
drag, startPoint x: 866, startPoint y: 315, endPoint x: 581, endPoint y: 280, distance: 287.3
type input "0"
click at [548, 254] on div "Icon Icon Icon Icon Icon Icon List 4.4/5 | 5045 Verified Reviews! Text Block Im…" at bounding box center [457, 420] width 452 height 452
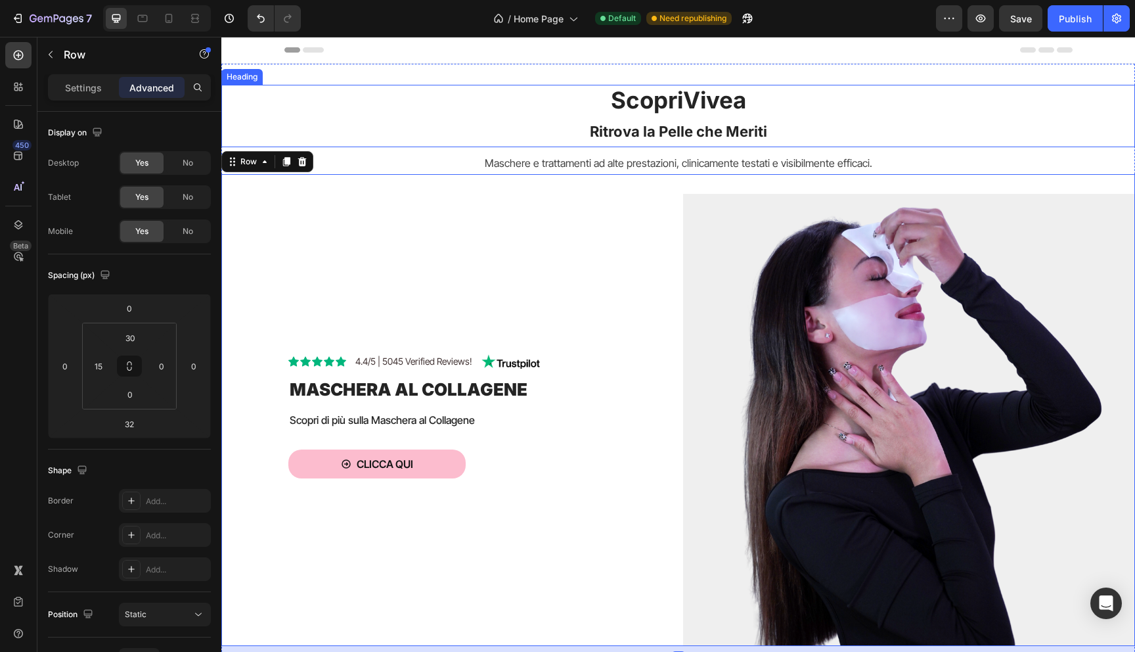
click at [728, 91] on span "Vivea" at bounding box center [714, 100] width 63 height 28
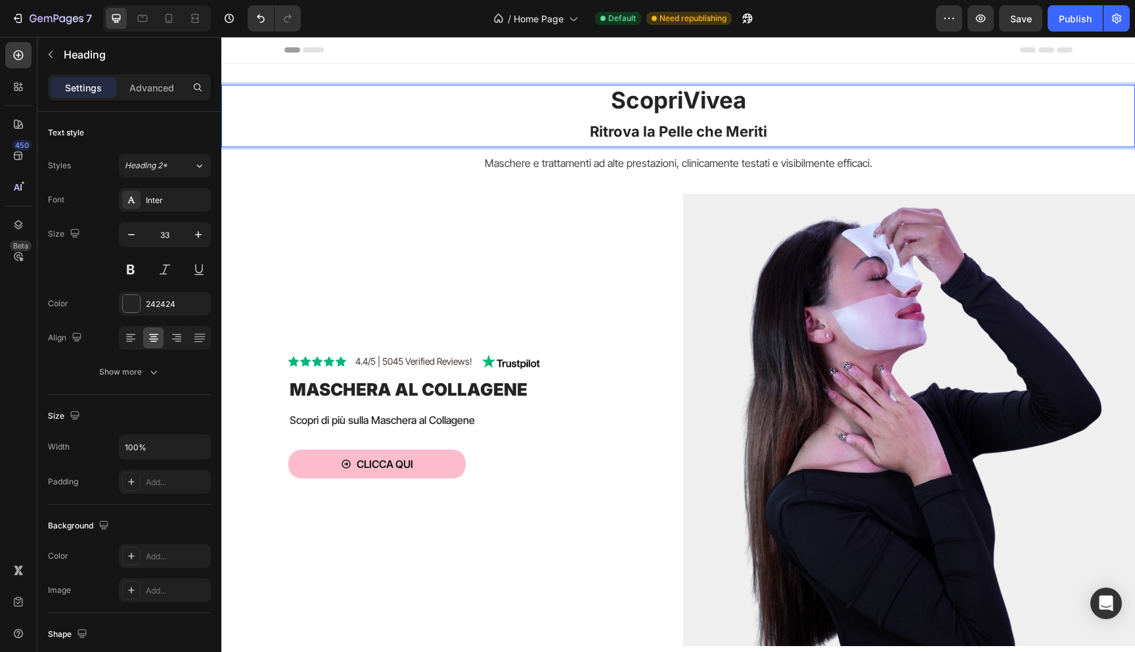
click at [753, 99] on p "Scopri Vivea Ritrova la Pelle che Meriti" at bounding box center [678, 116] width 911 height 60
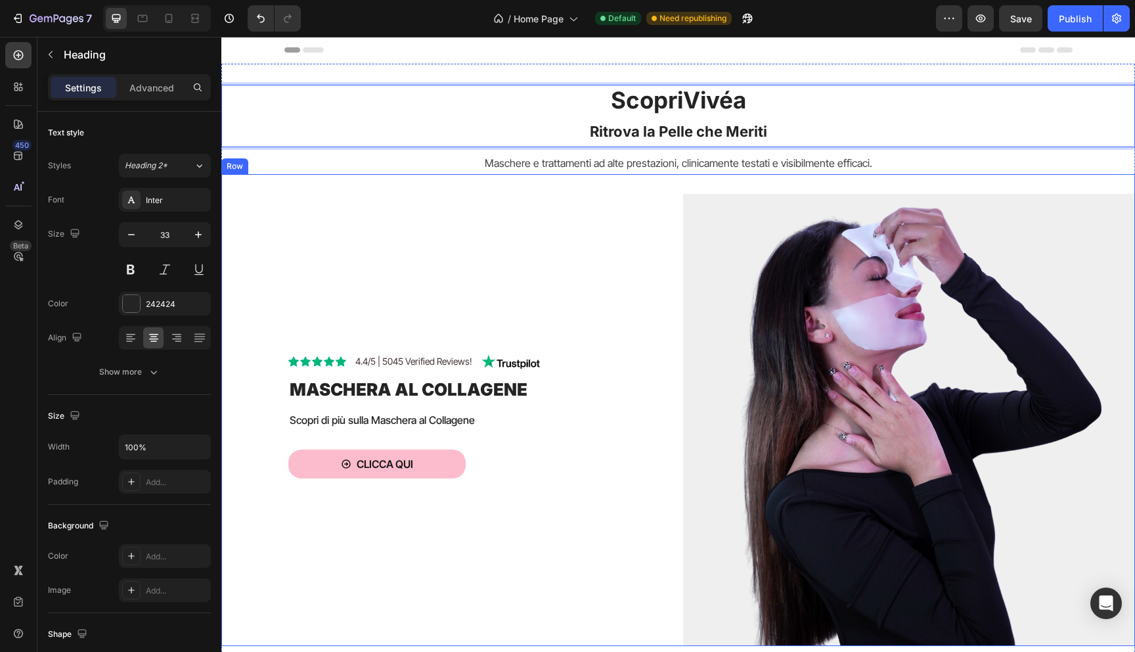
click at [600, 233] on div "Icon Icon Icon Icon Icon Icon List 4.4/5 | 5045 Verified Reviews! Text Block Im…" at bounding box center [457, 420] width 452 height 452
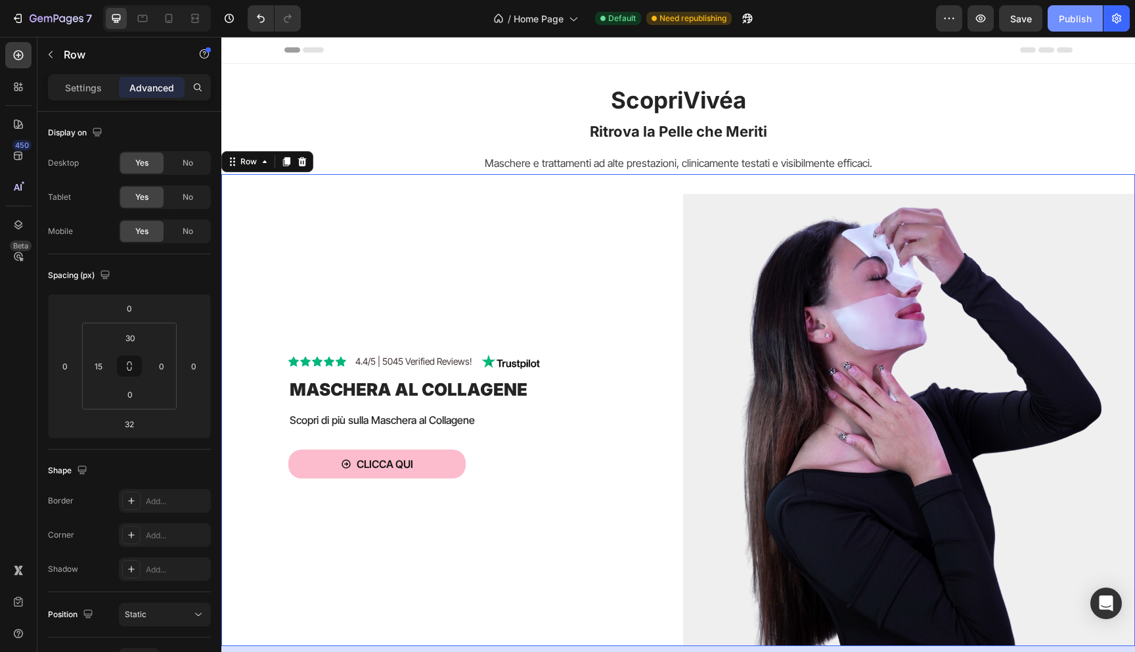
click at [1061, 12] on div "Publish" at bounding box center [1075, 19] width 33 height 14
click at [161, 27] on div at bounding box center [168, 18] width 21 height 21
type input "0"
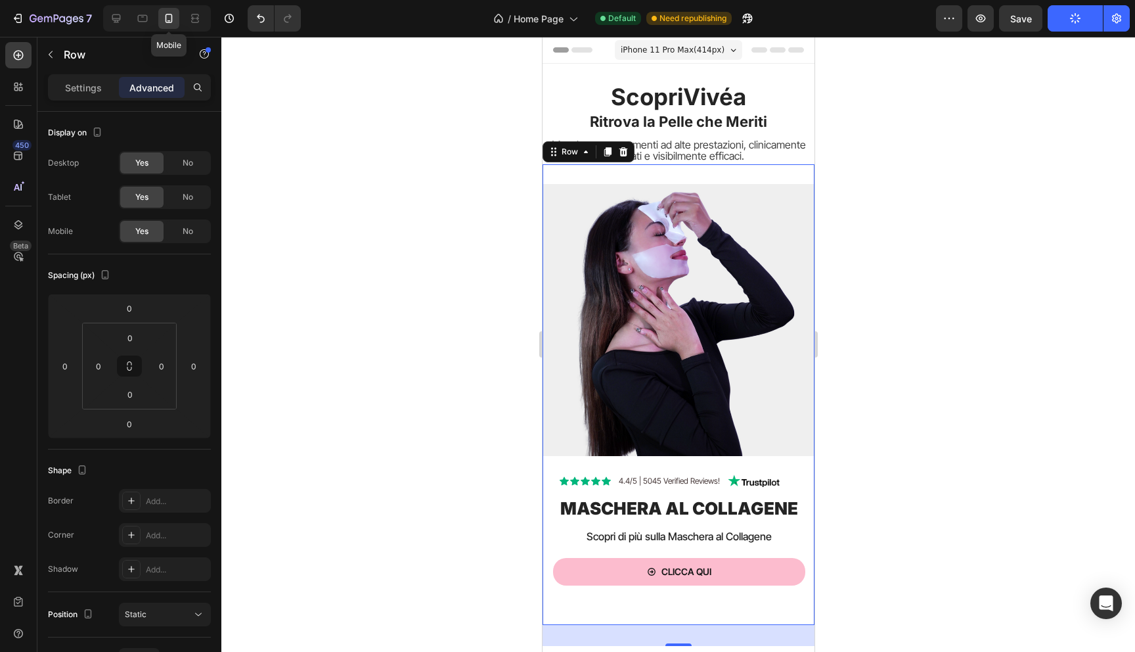
scroll to position [81, 0]
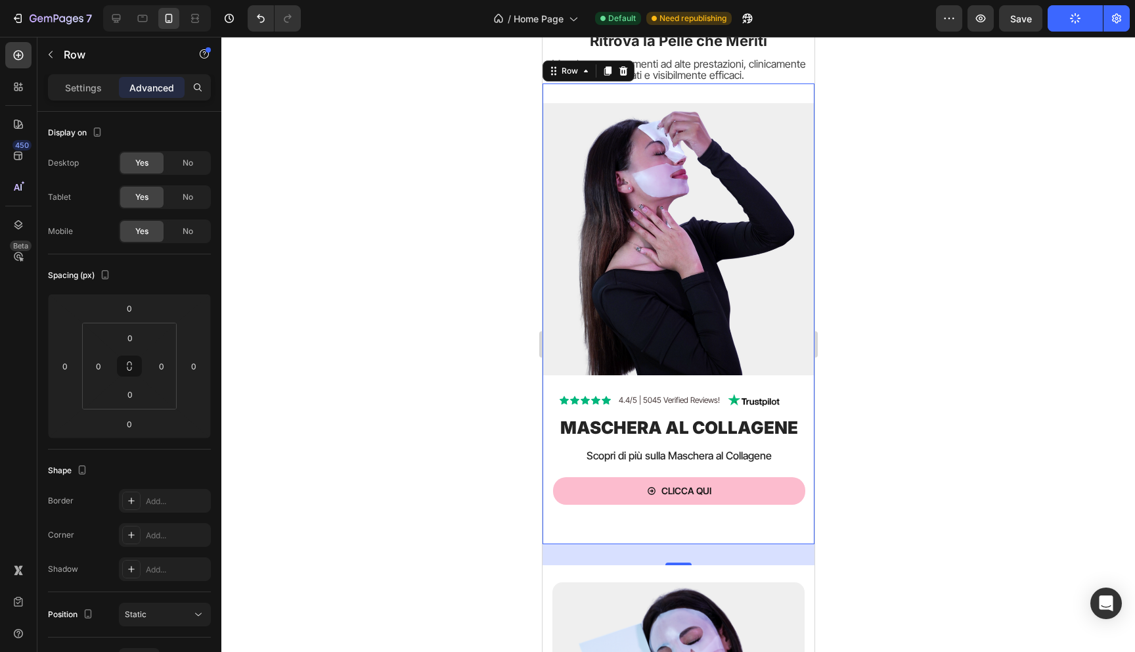
click at [420, 99] on div at bounding box center [678, 344] width 914 height 615
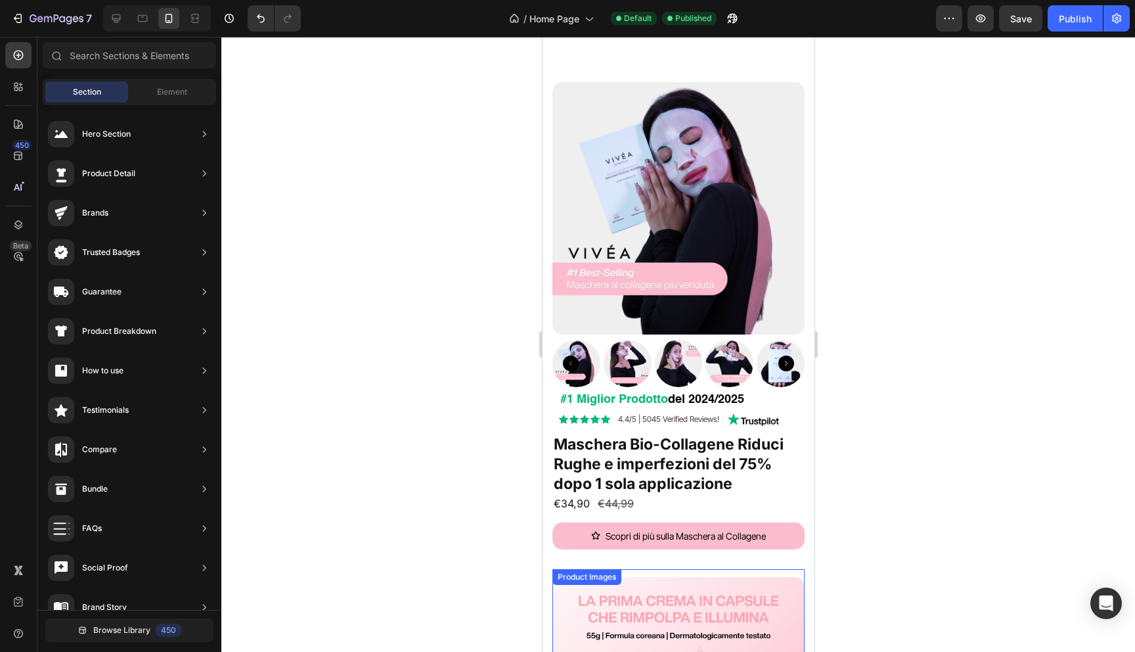
scroll to position [0, 0]
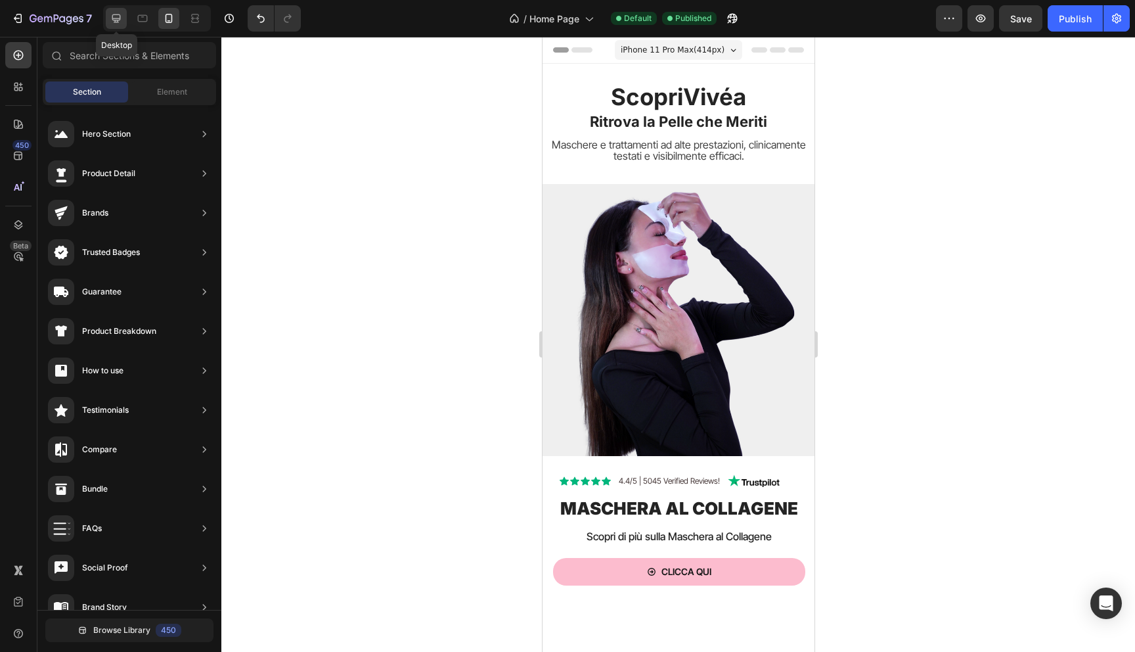
click at [116, 22] on icon at bounding box center [116, 18] width 9 height 9
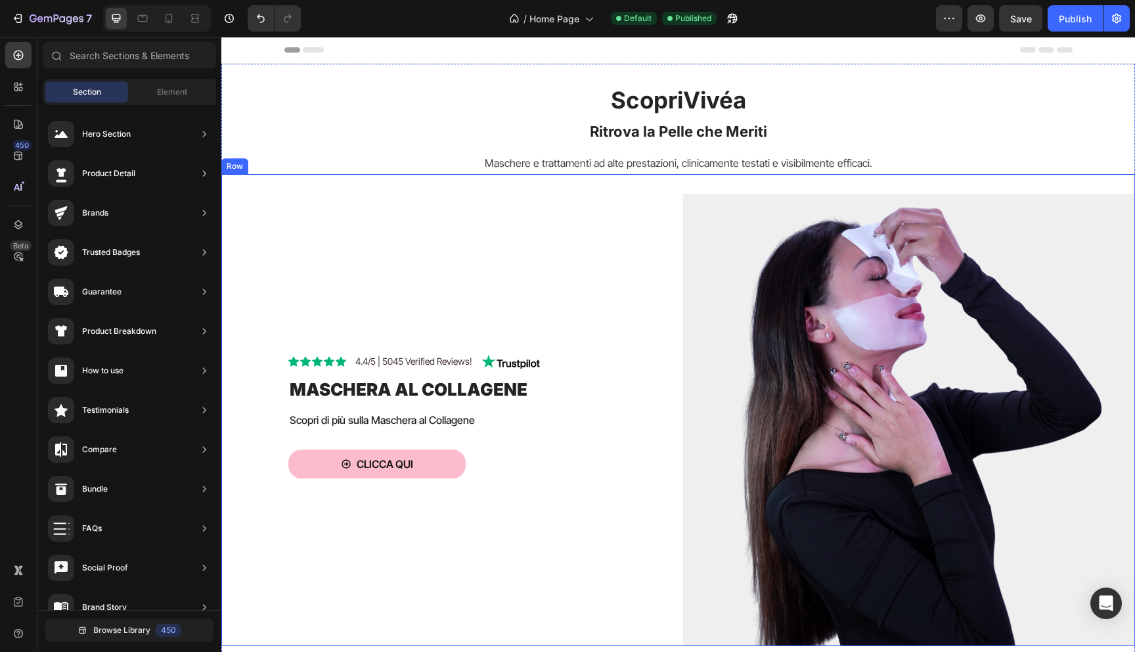
scroll to position [11, 0]
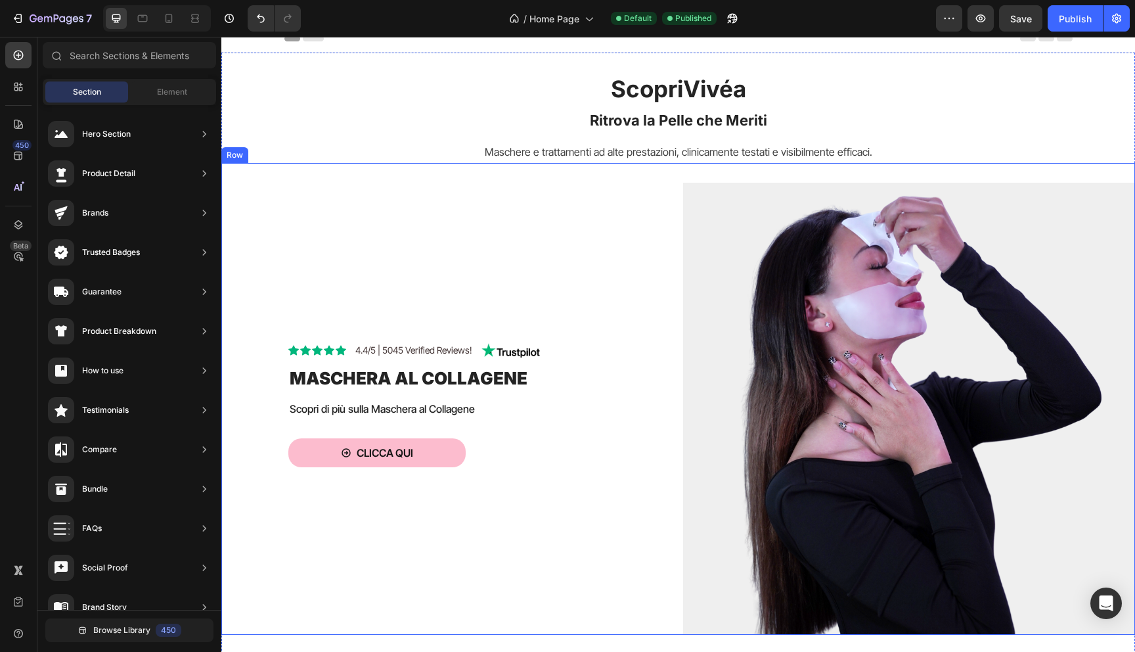
click at [363, 202] on div "Icon Icon Icon Icon Icon Icon List 4.4/5 | 5045 Verified Reviews! Text Block Im…" at bounding box center [457, 409] width 452 height 452
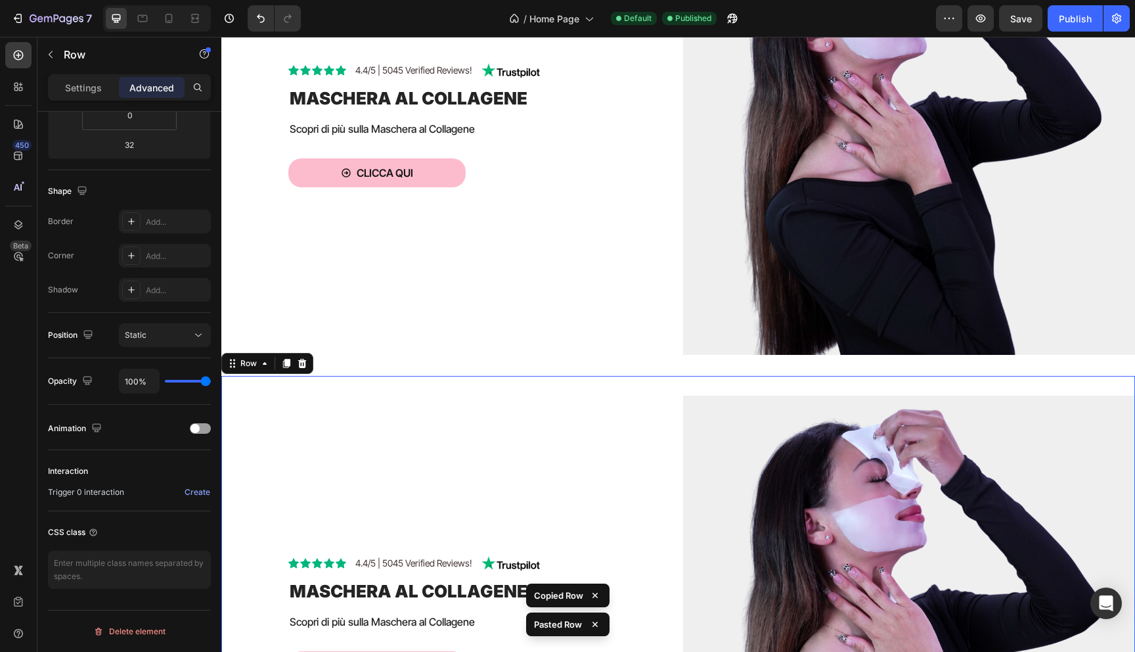
scroll to position [426, 0]
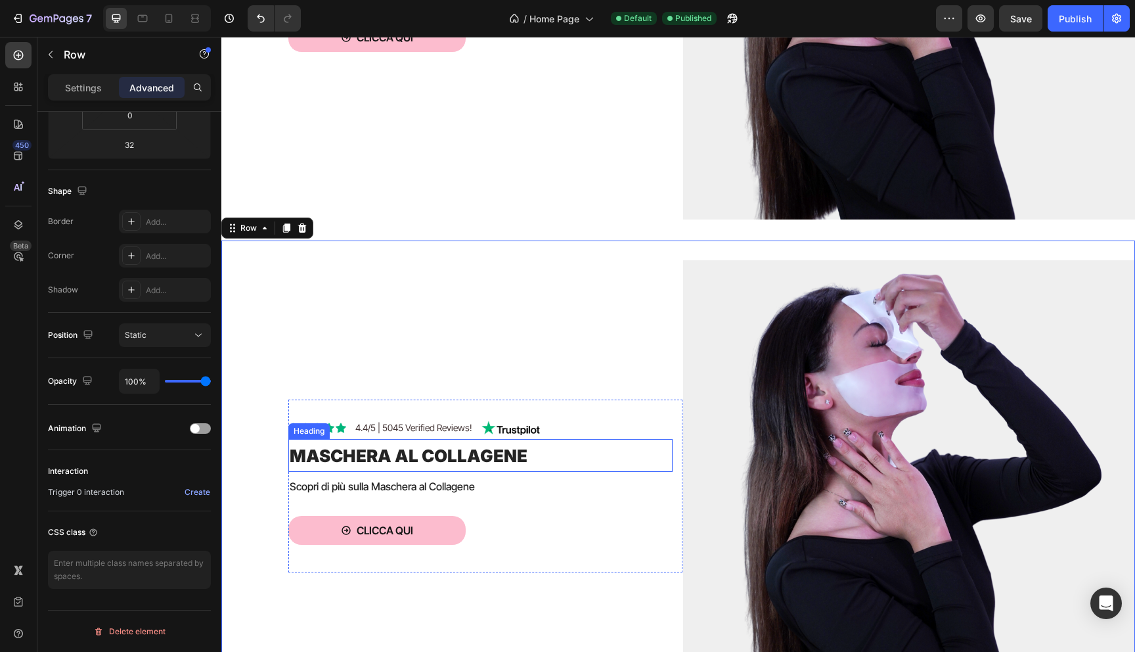
click at [370, 450] on span "Maschera al collagene" at bounding box center [409, 455] width 238 height 20
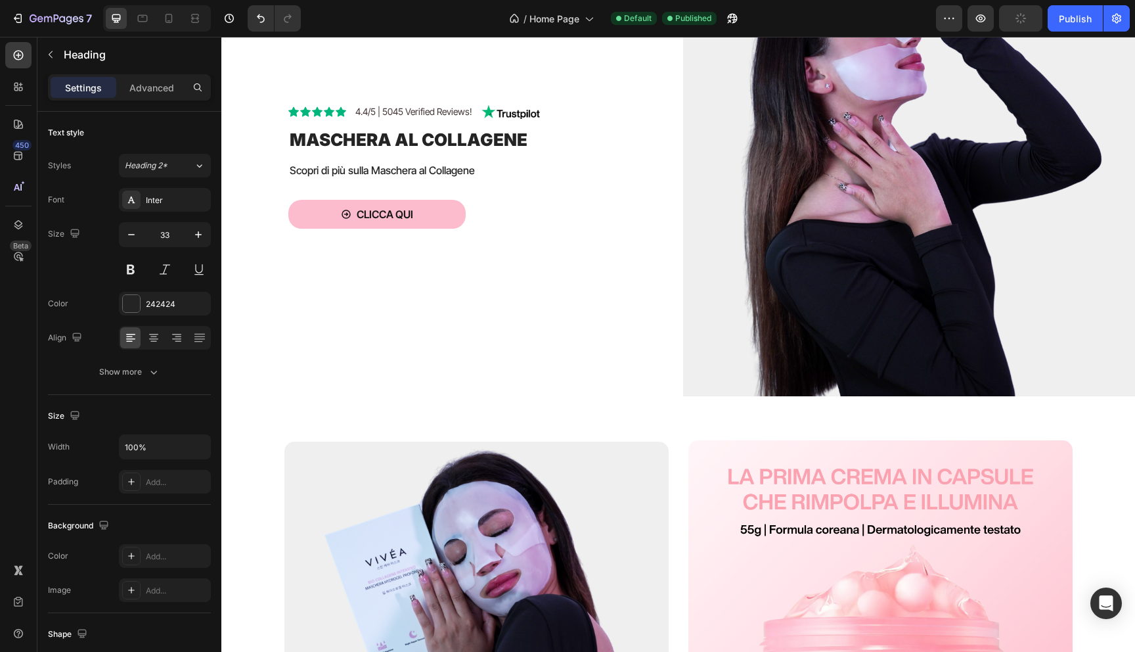
scroll to position [461, 0]
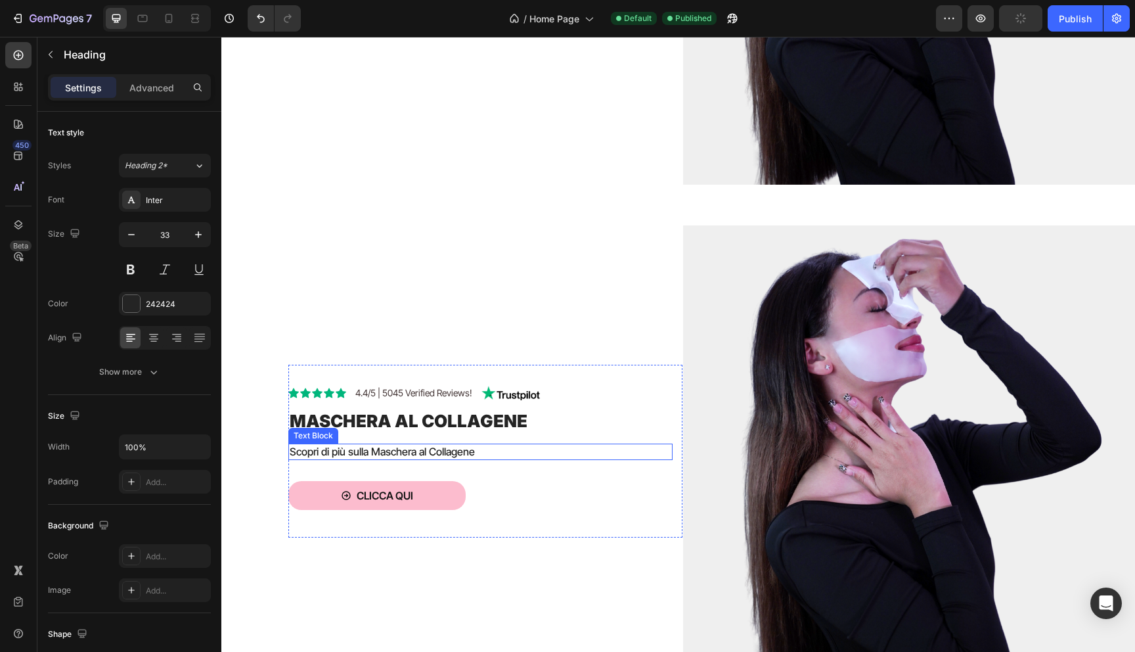
click at [311, 441] on div "Icon Icon Icon Icon Icon Icon List 4.4/5 | 5045 Verified Reviews! Text Block Im…" at bounding box center [480, 451] width 384 height 131
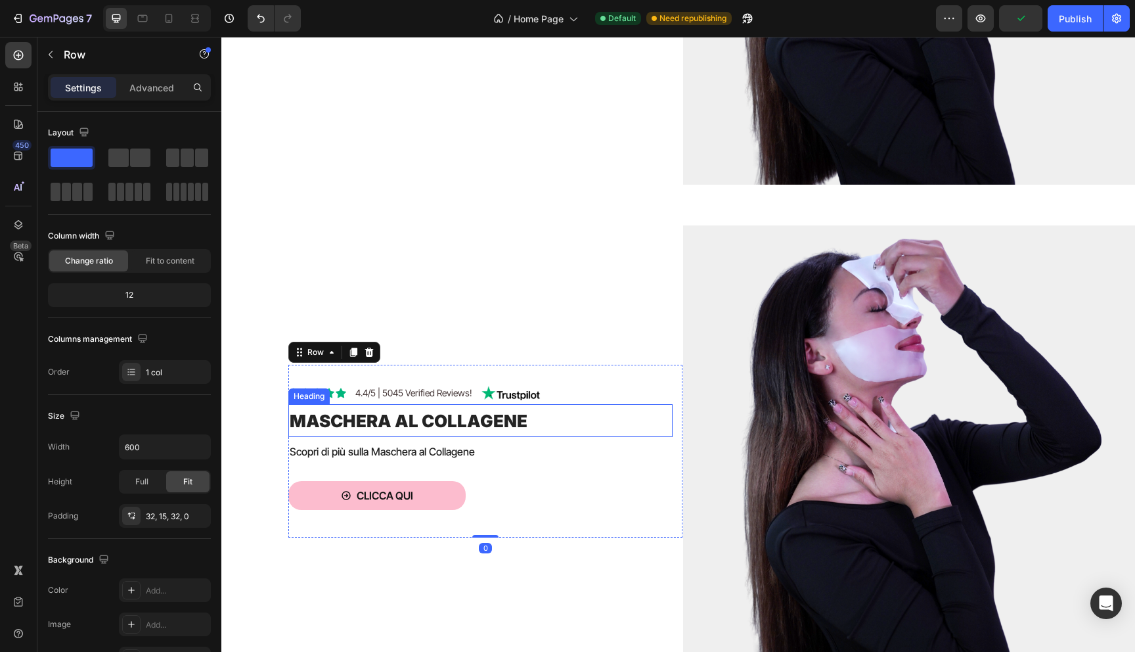
click at [317, 424] on span "Maschera al collagene" at bounding box center [409, 421] width 238 height 20
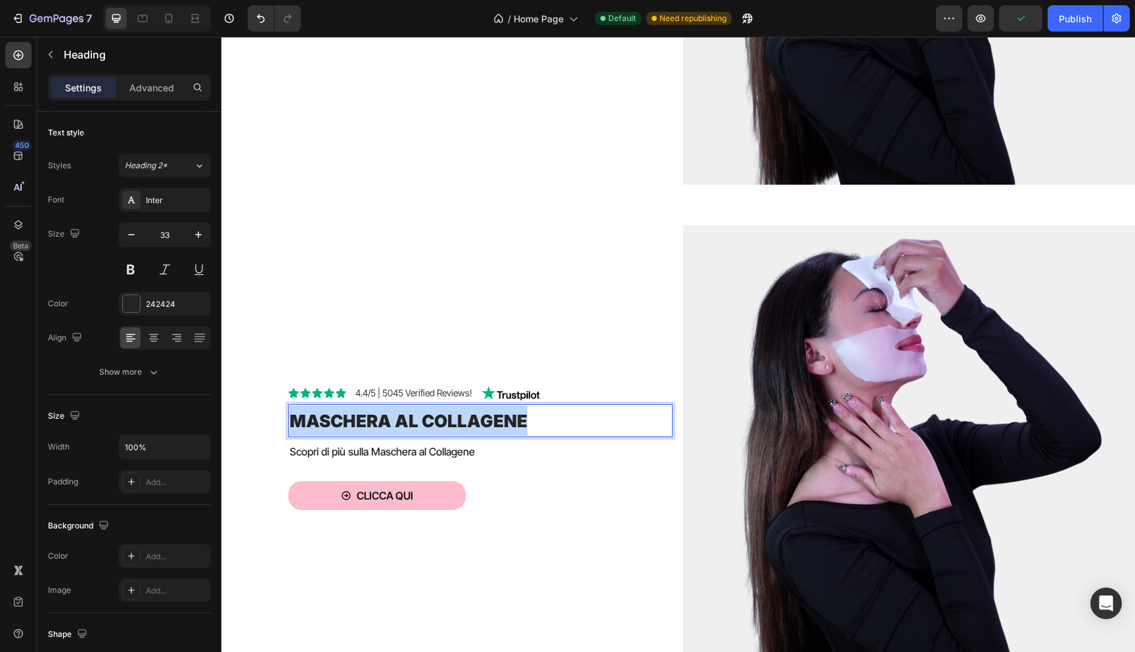
click at [317, 424] on span "Maschera al collagene" at bounding box center [409, 421] width 238 height 20
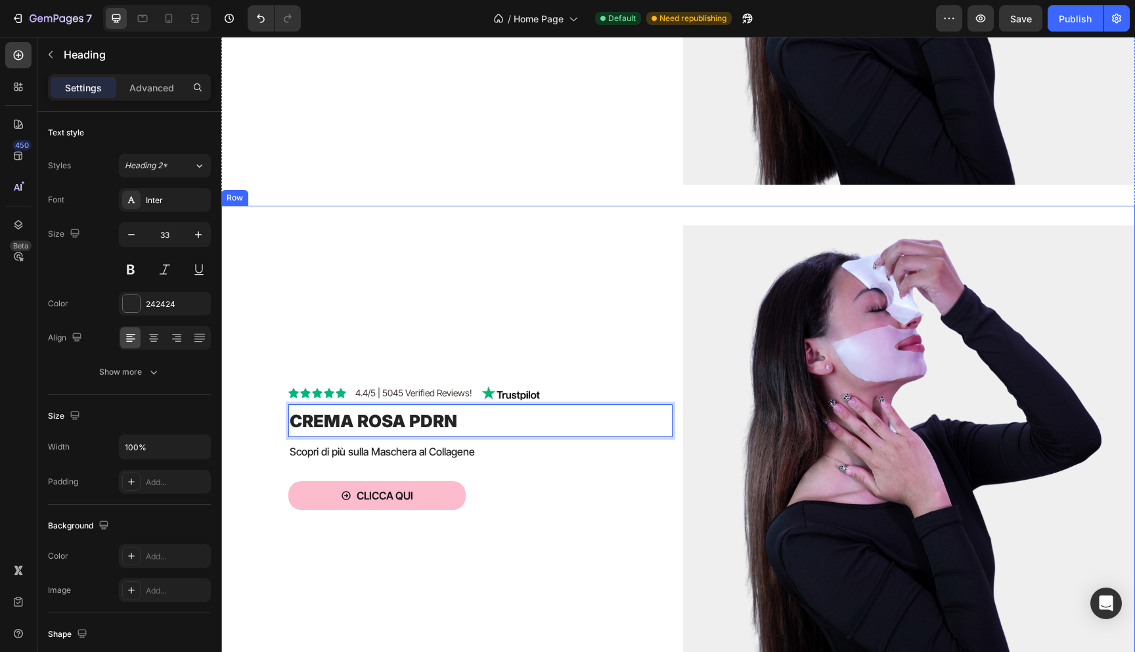
click at [289, 318] on div "Icon Icon Icon Icon Icon Icon List 4.4/5 | 5045 Verified Reviews! Text Block Im…" at bounding box center [457, 451] width 452 height 452
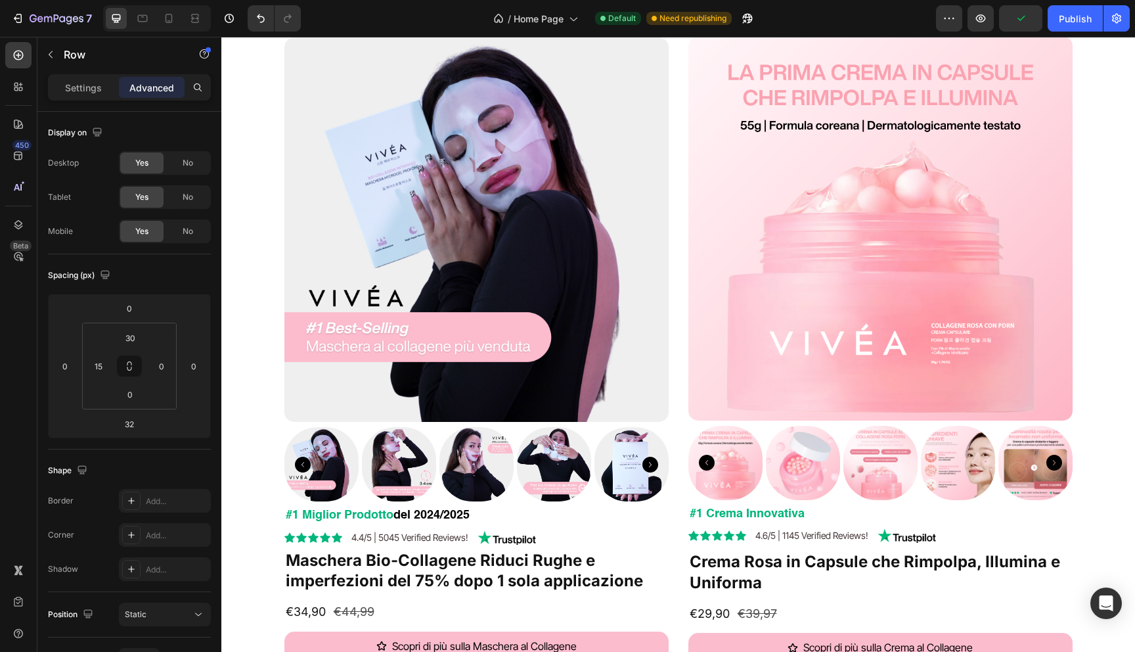
scroll to position [1078, 0]
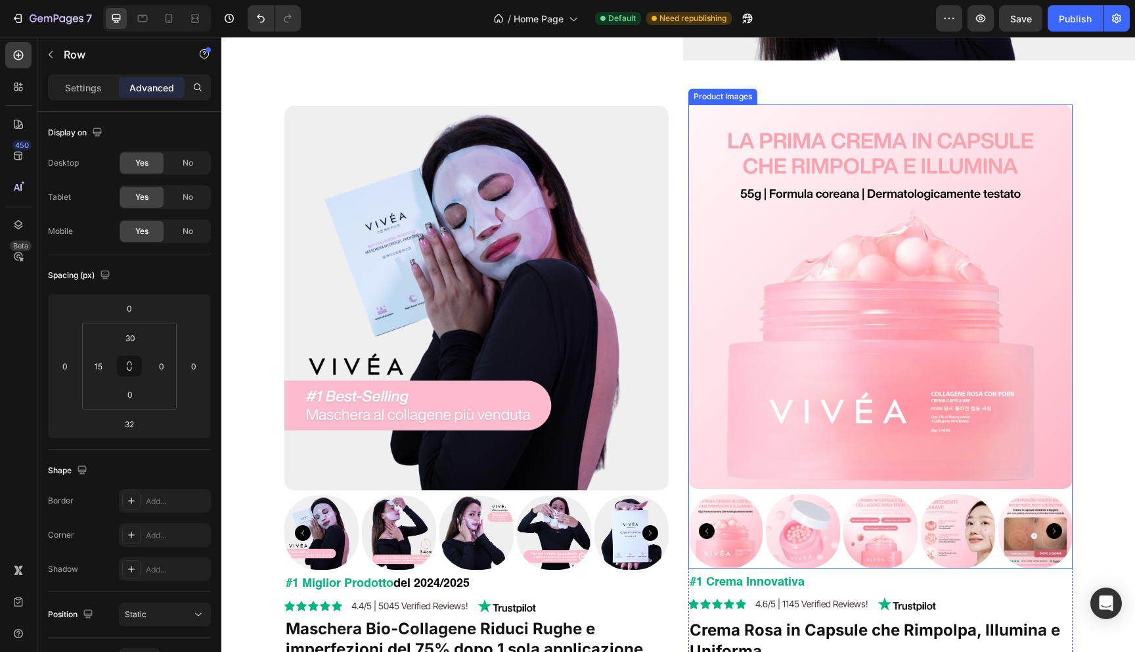
click at [707, 529] on icon "Carousel Back Arrow" at bounding box center [707, 531] width 16 height 16
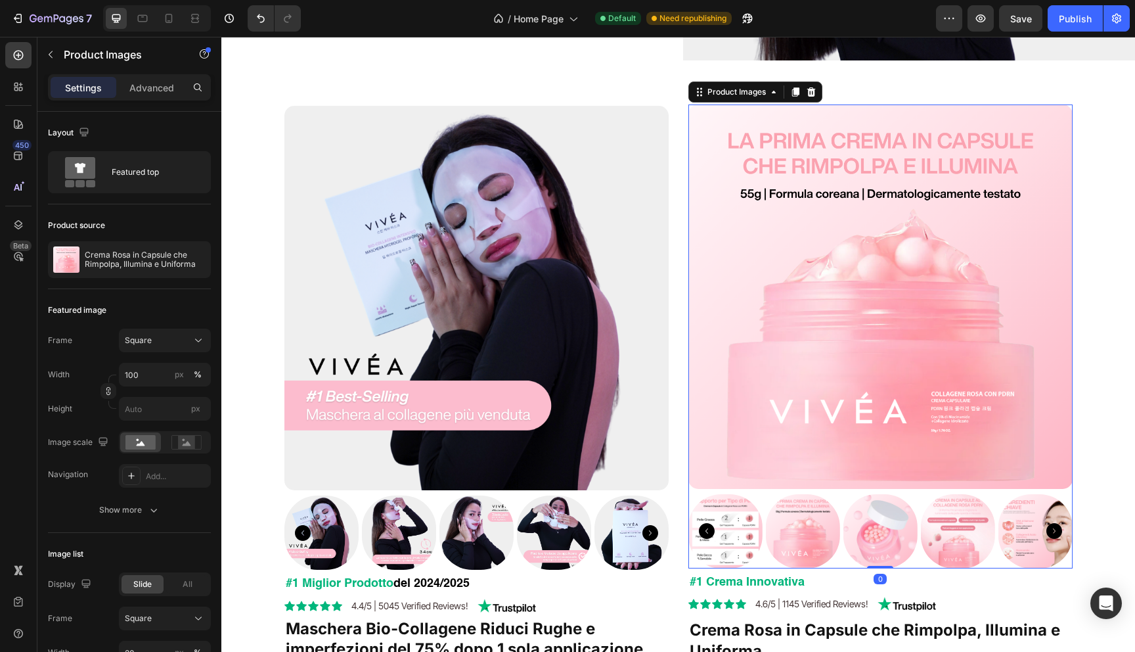
click at [707, 529] on icon "Carousel Back Arrow" at bounding box center [707, 531] width 16 height 16
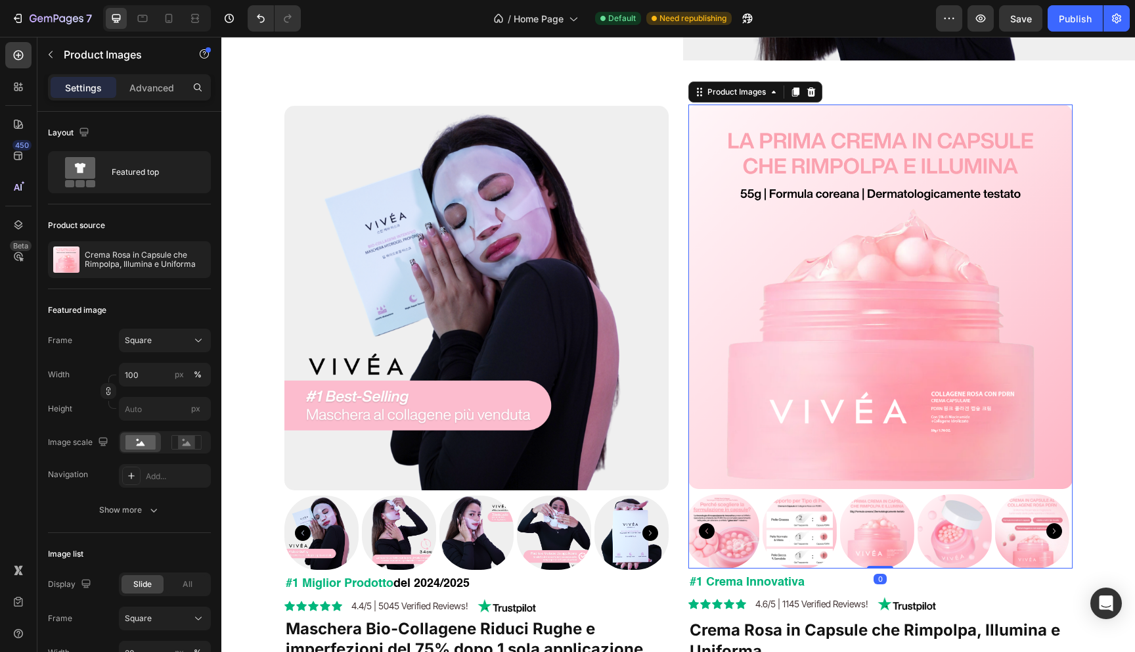
click at [809, 540] on img at bounding box center [799, 531] width 74 height 74
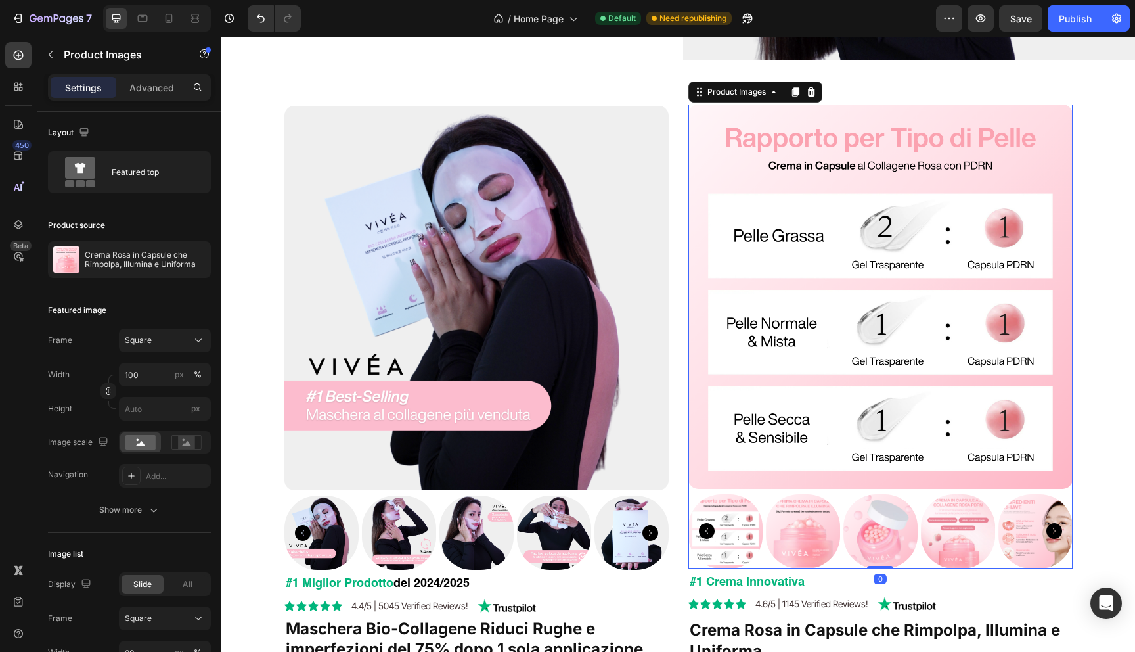
click at [837, 539] on img at bounding box center [803, 531] width 74 height 74
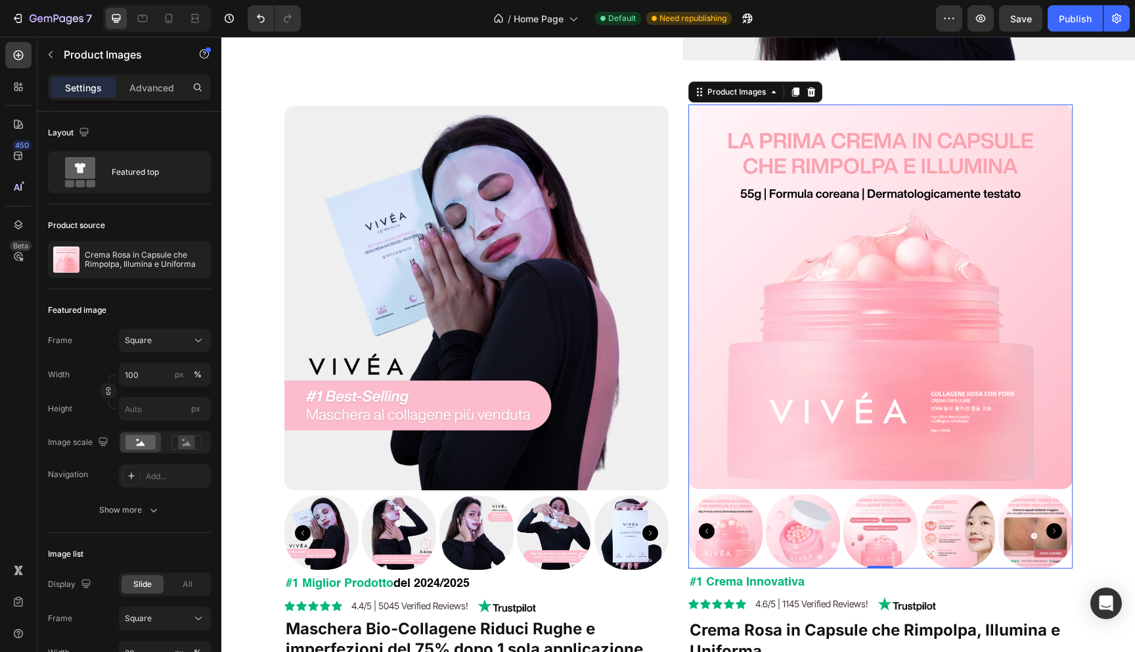
click at [889, 546] on img at bounding box center [880, 531] width 74 height 74
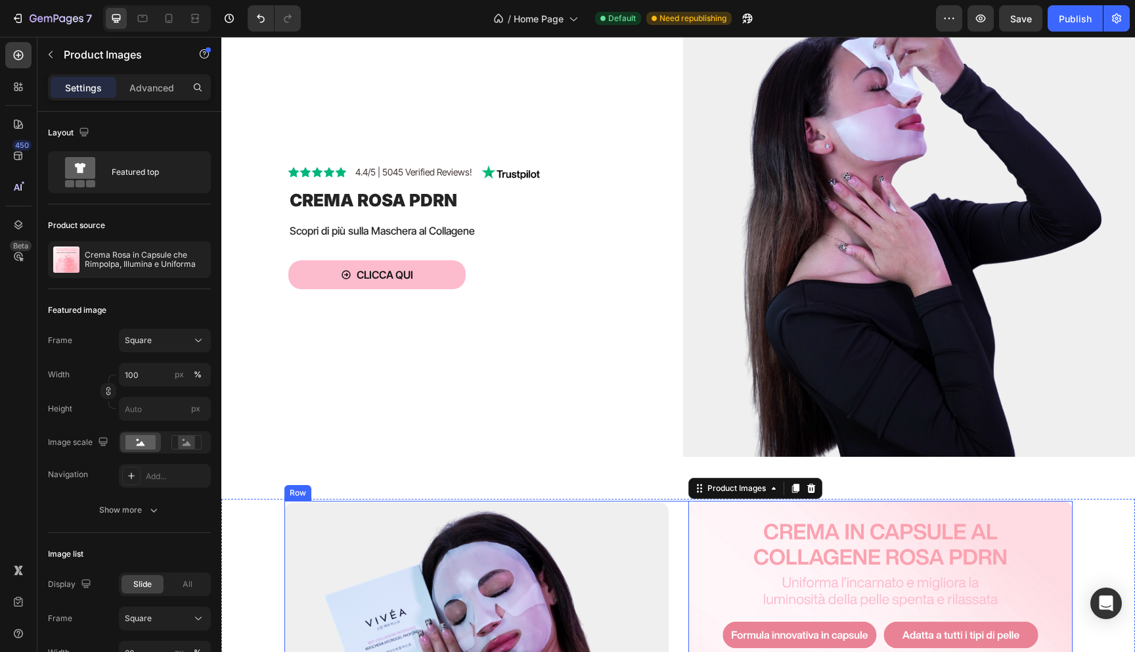
scroll to position [613, 0]
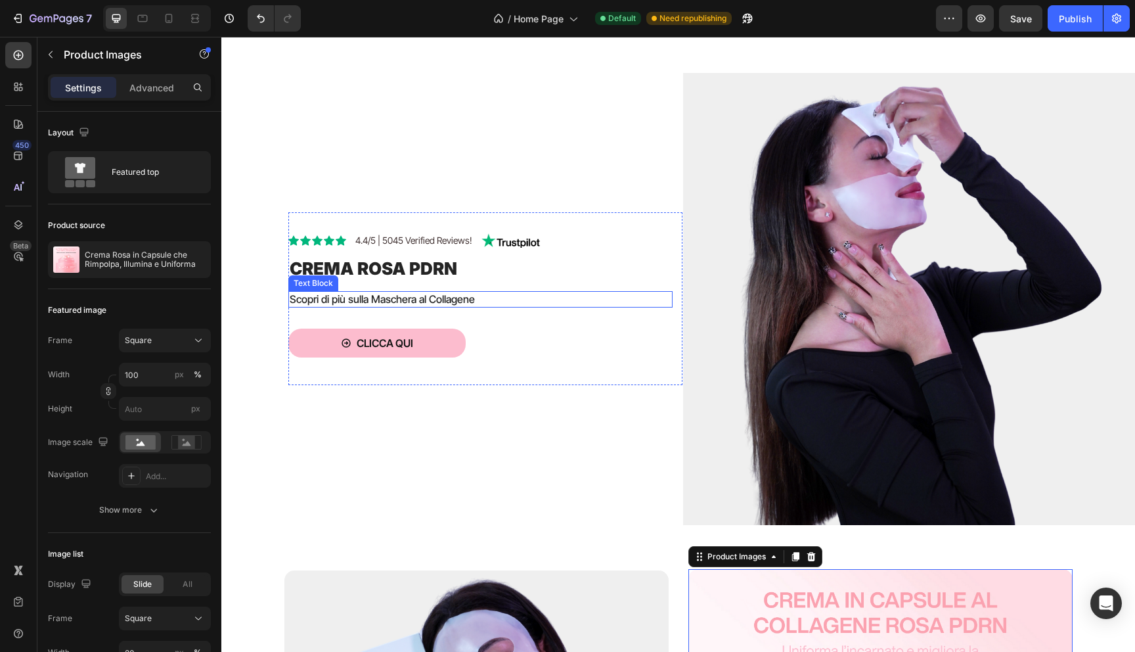
click at [380, 302] on span "Scopri di più sulla Maschera al Collagene" at bounding box center [382, 298] width 185 height 13
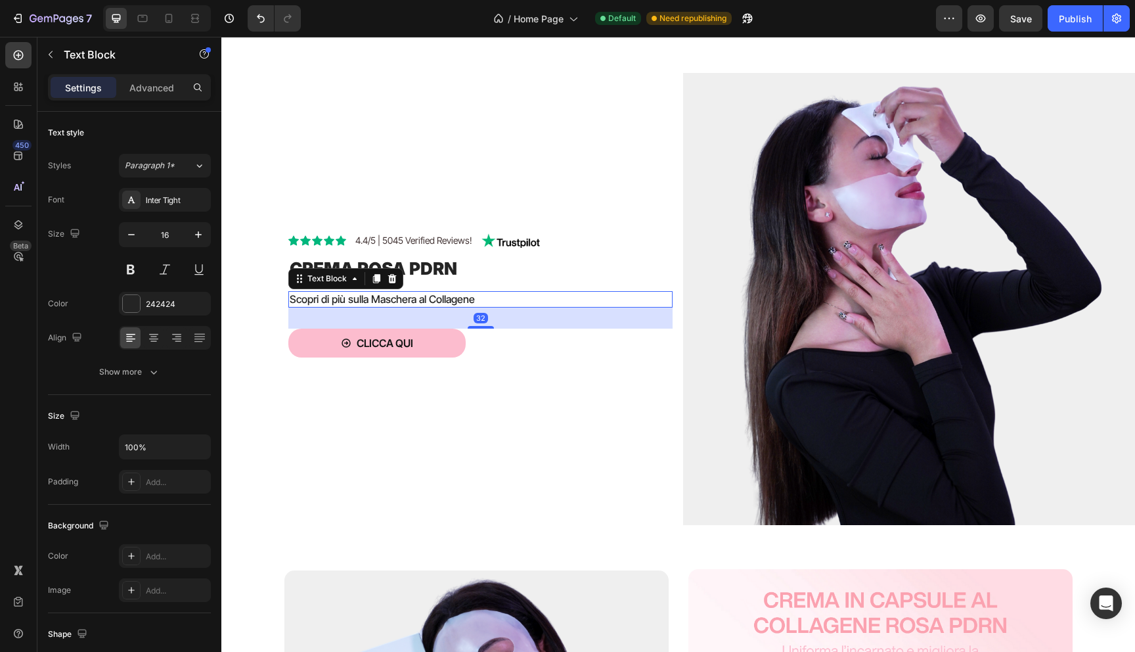
click at [380, 302] on span "Scopri di più sulla Maschera al Collagene" at bounding box center [382, 298] width 185 height 13
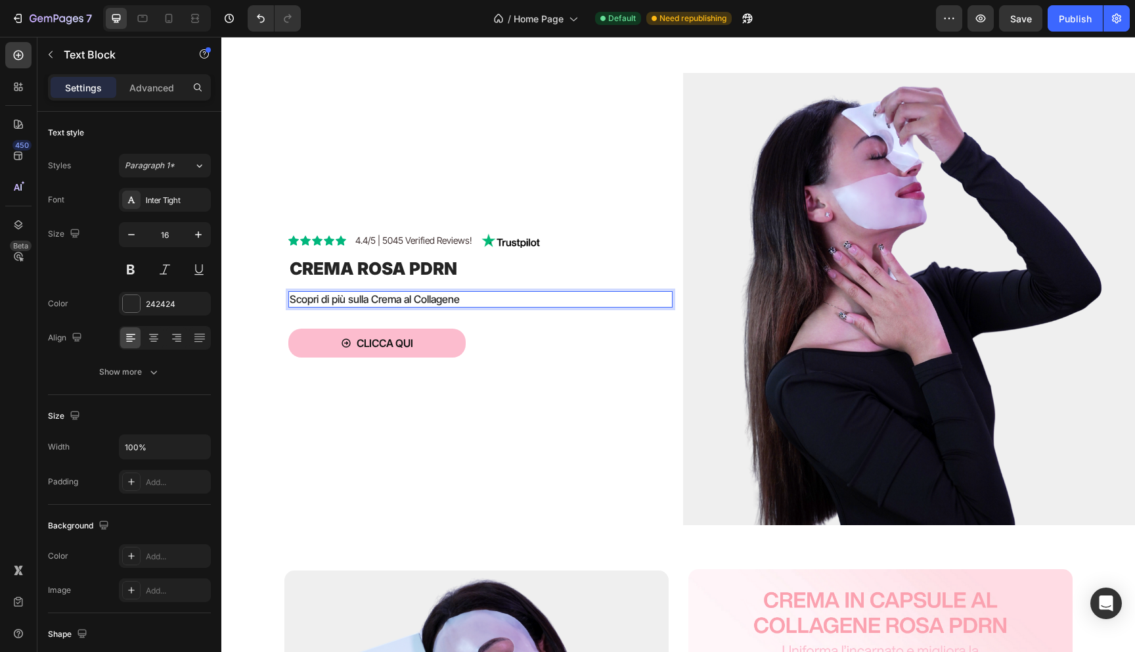
click at [418, 296] on span "Scopri di più sulla Crema al Collagene" at bounding box center [375, 298] width 170 height 13
click at [401, 397] on div "Icon Icon Icon Icon Icon Icon List 4.4/5 | 5045 Verified Reviews! Text Block Im…" at bounding box center [457, 299] width 452 height 452
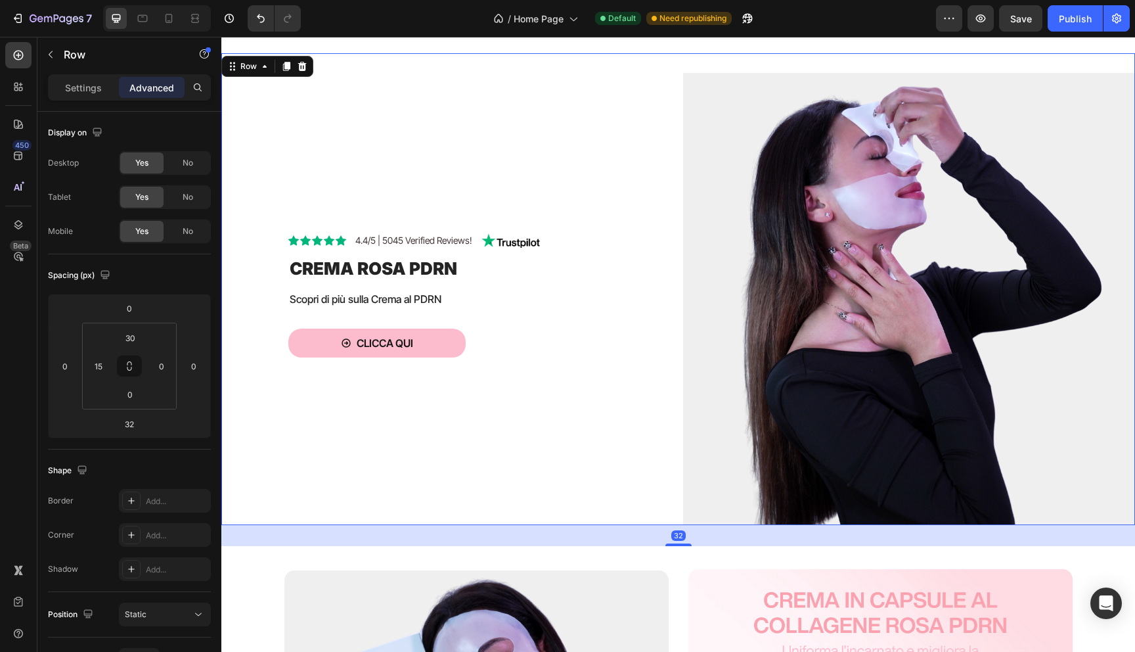
scroll to position [663, 0]
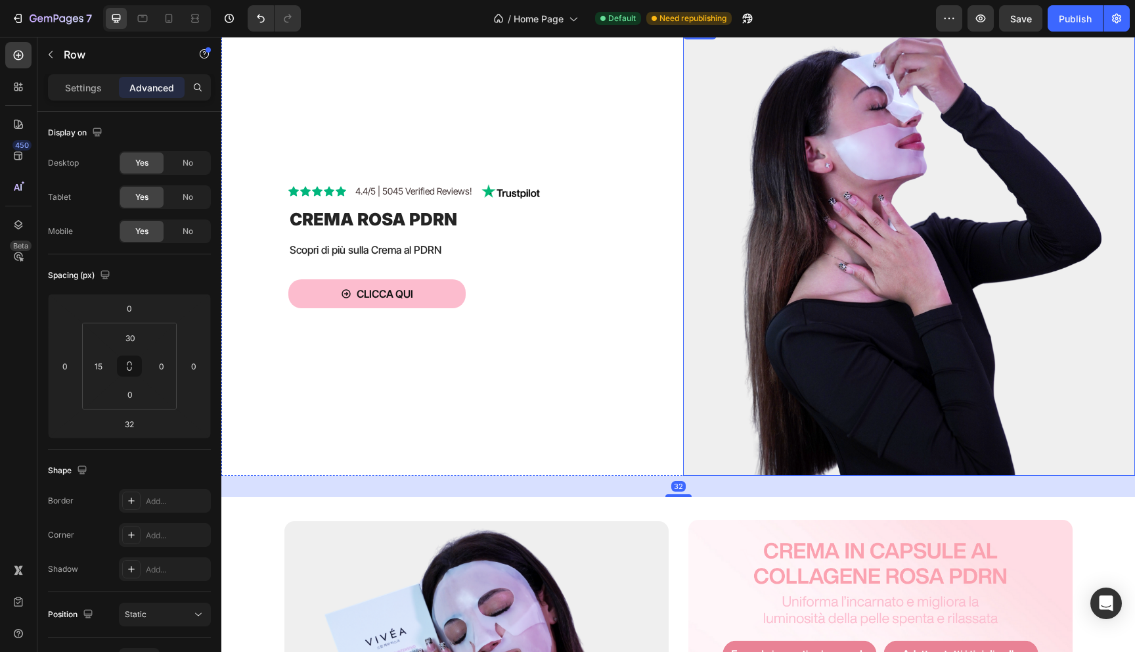
click at [753, 334] on img at bounding box center [909, 250] width 452 height 452
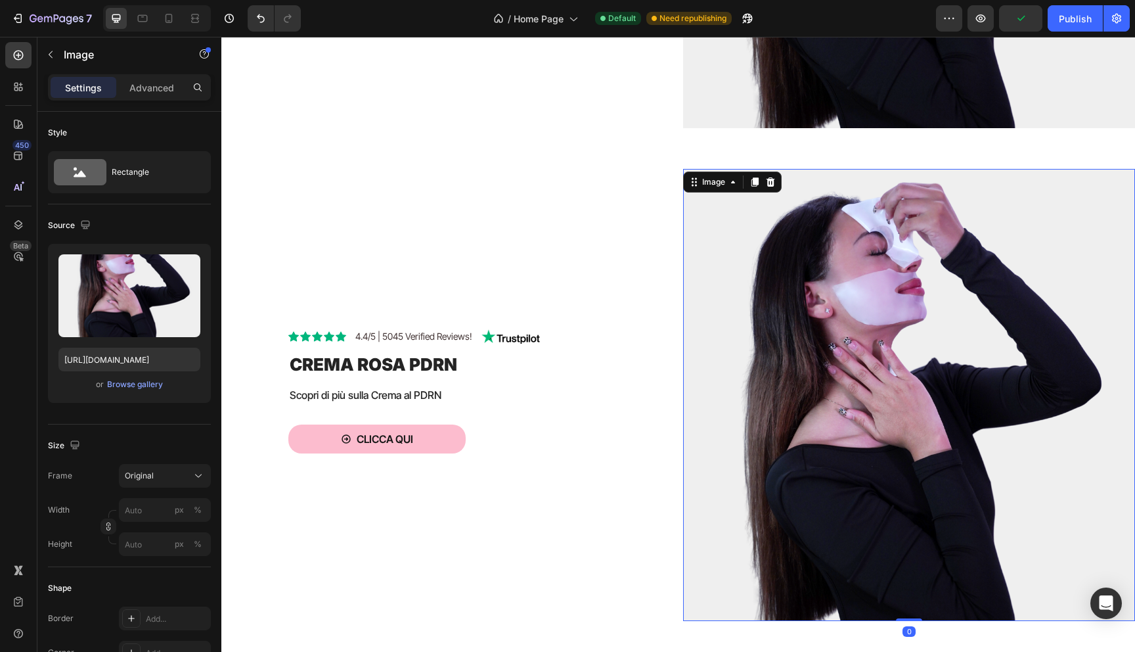
scroll to position [782, 0]
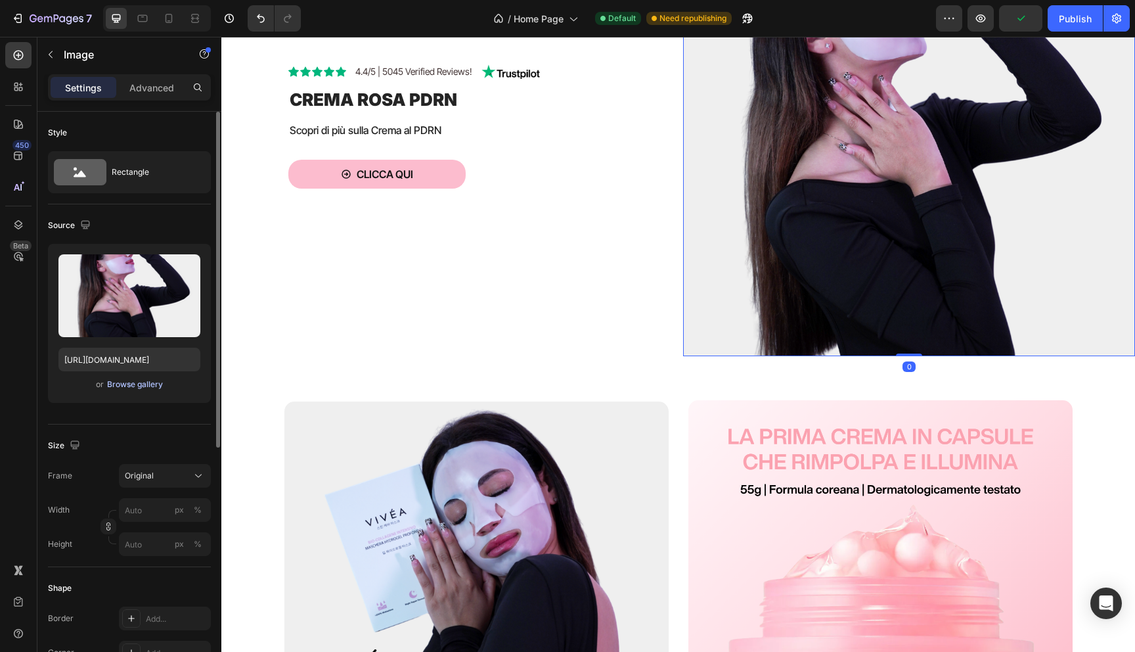
click at [132, 388] on div "Browse gallery" at bounding box center [135, 384] width 56 height 12
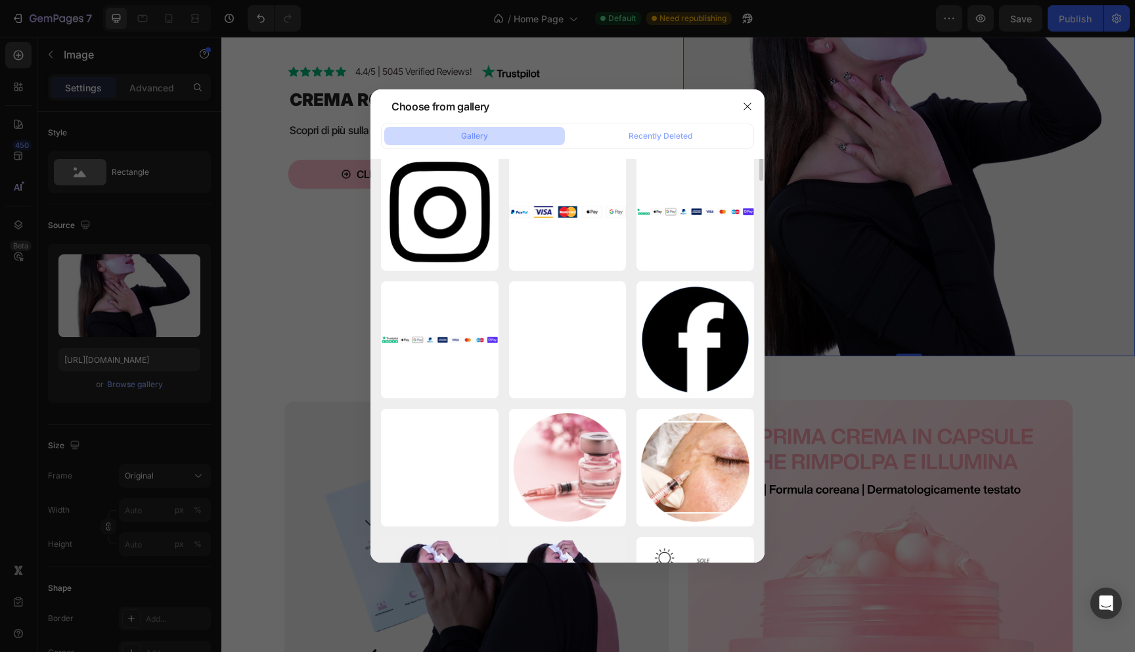
scroll to position [0, 0]
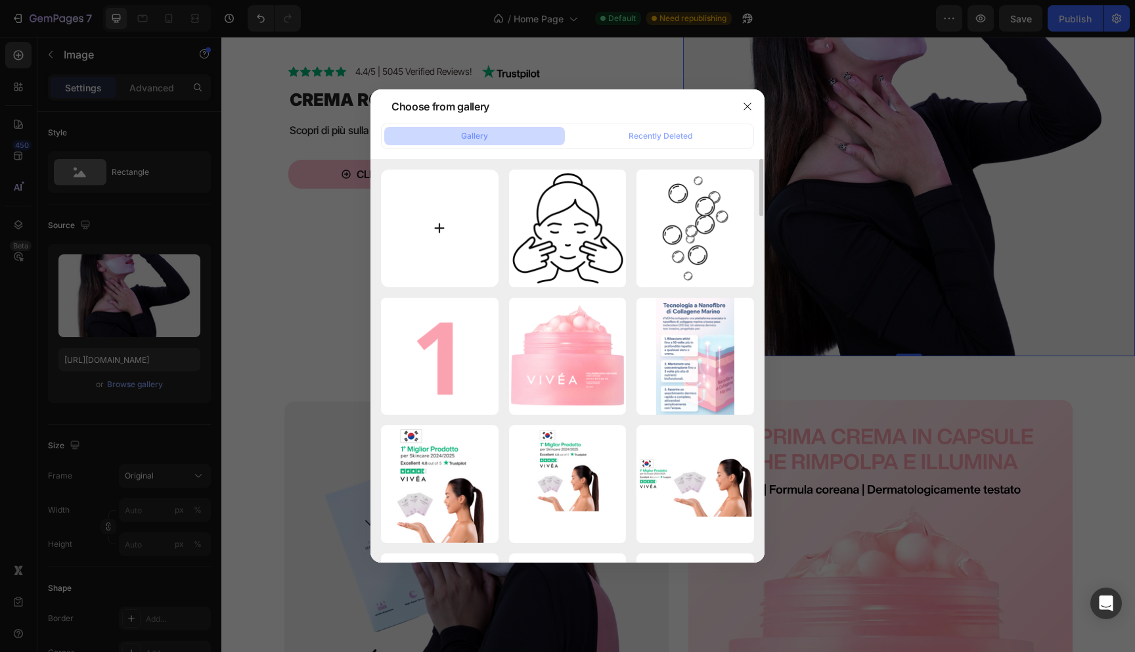
click at [446, 245] on input "file" at bounding box center [440, 228] width 118 height 118
type input "C:\fakepath\117 (2).png"
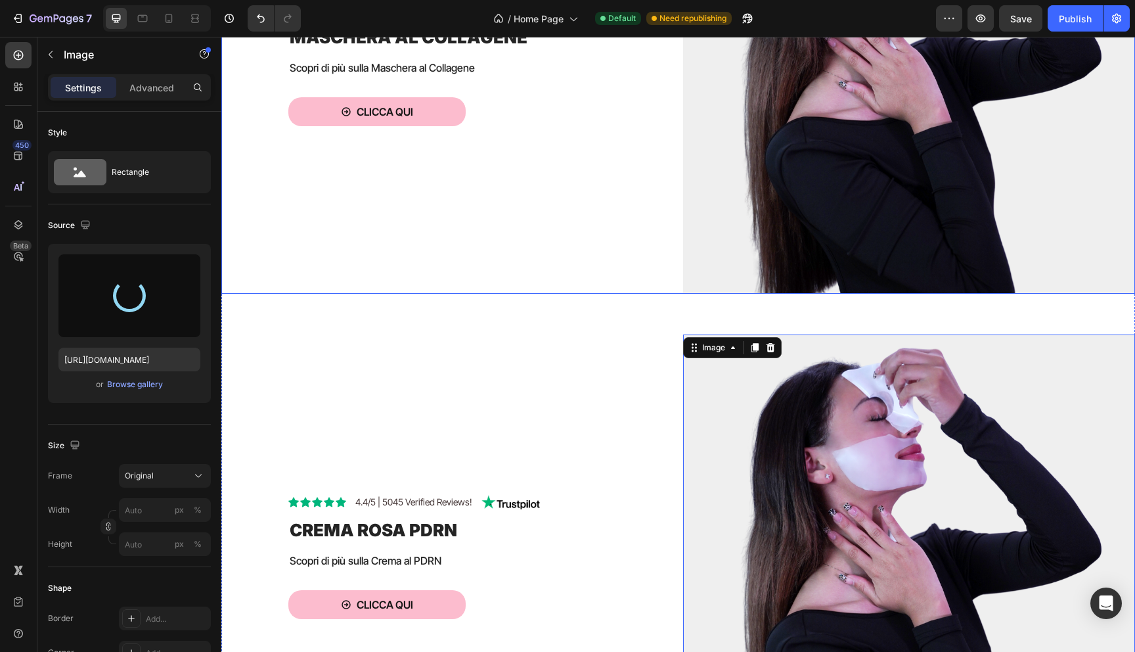
scroll to position [543, 0]
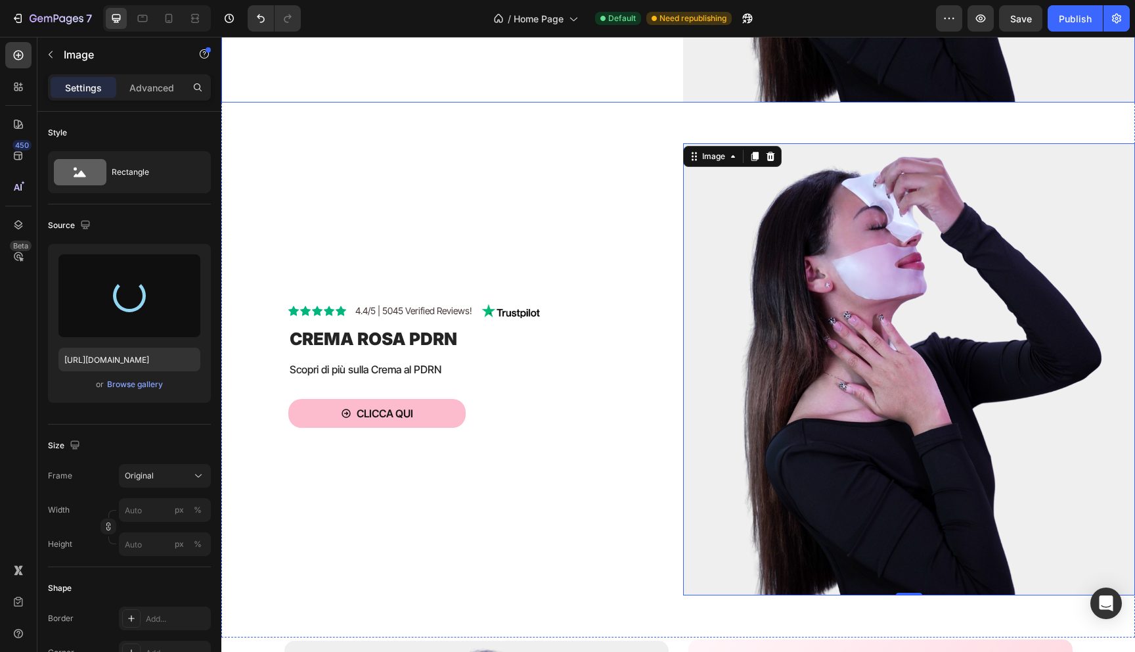
type input "https://cdn.shopify.com/s/files/1/0894/5097/1469/files/gempages_564700255405212…"
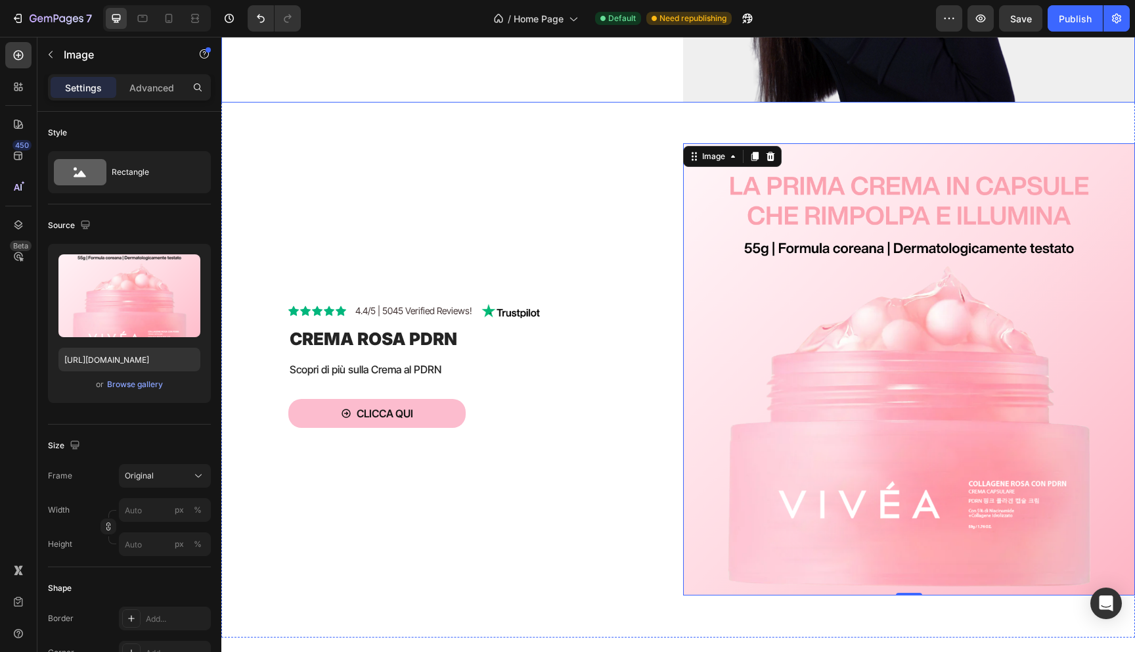
scroll to position [334, 0]
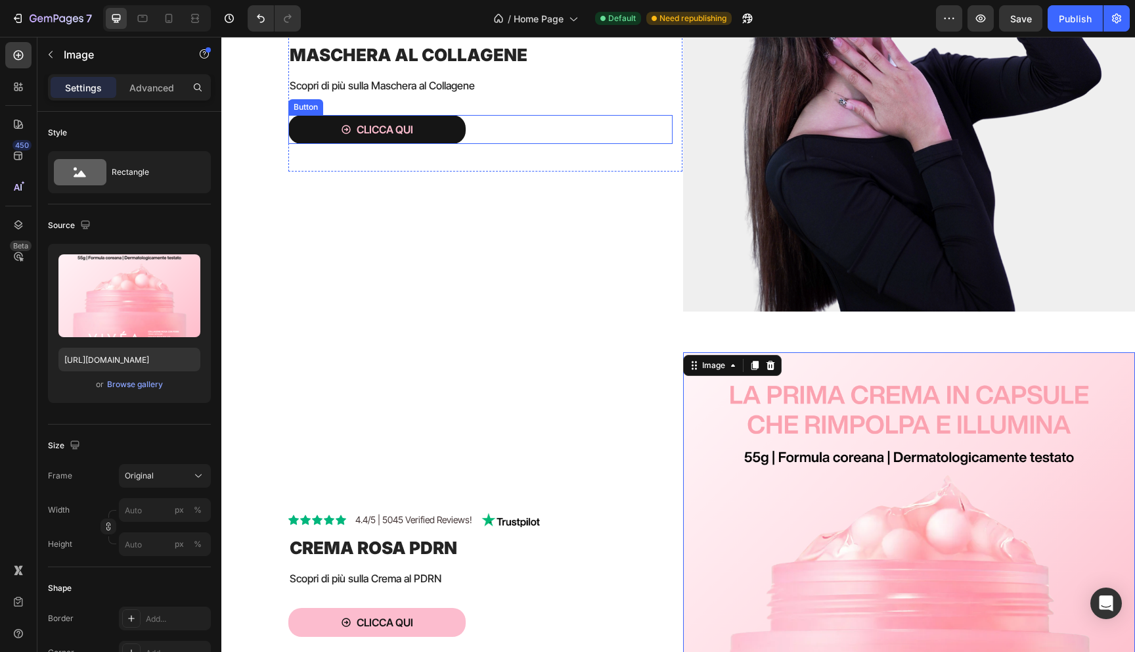
click at [315, 122] on button "Clicca qui" at bounding box center [376, 130] width 177 height 30
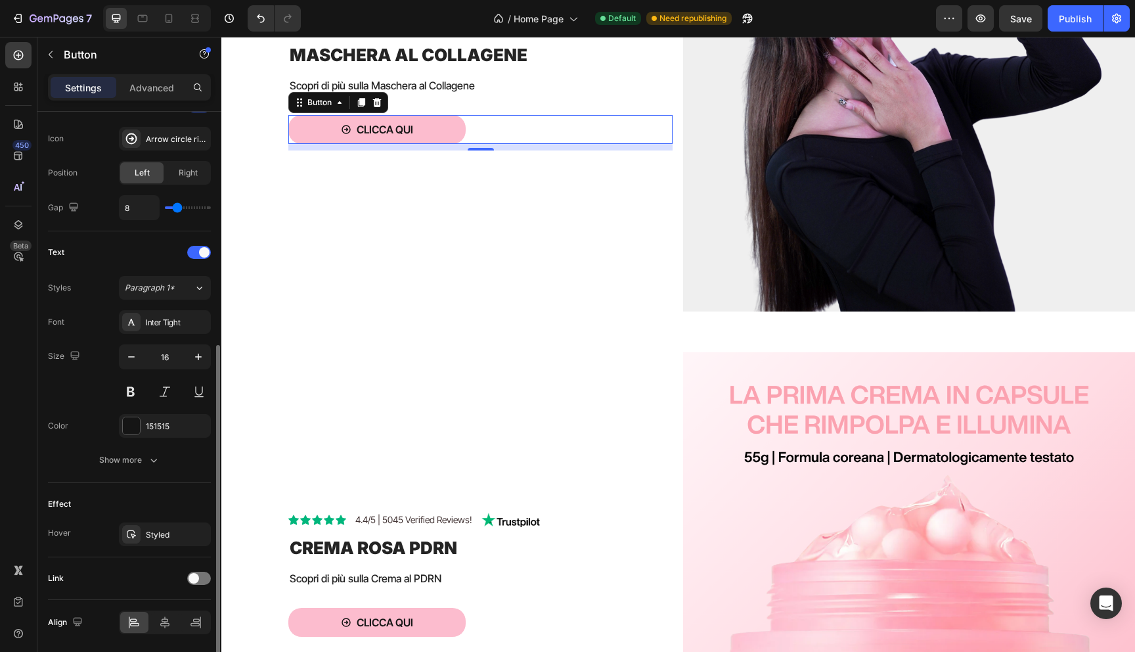
scroll to position [468, 0]
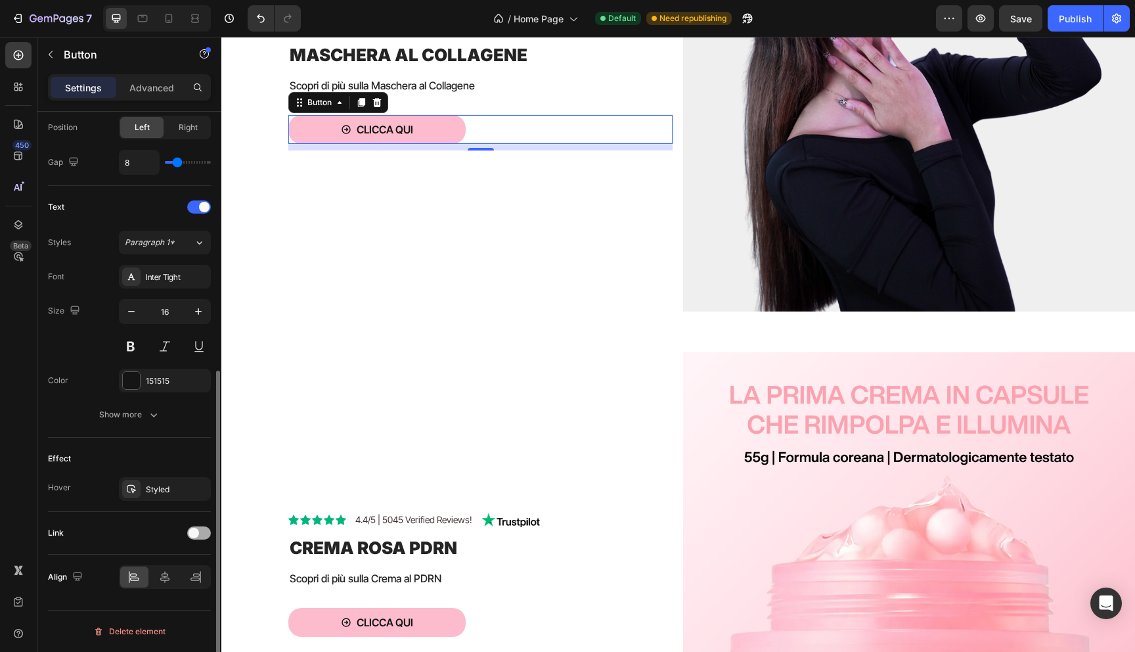
click at [199, 529] on div at bounding box center [199, 532] width 24 height 13
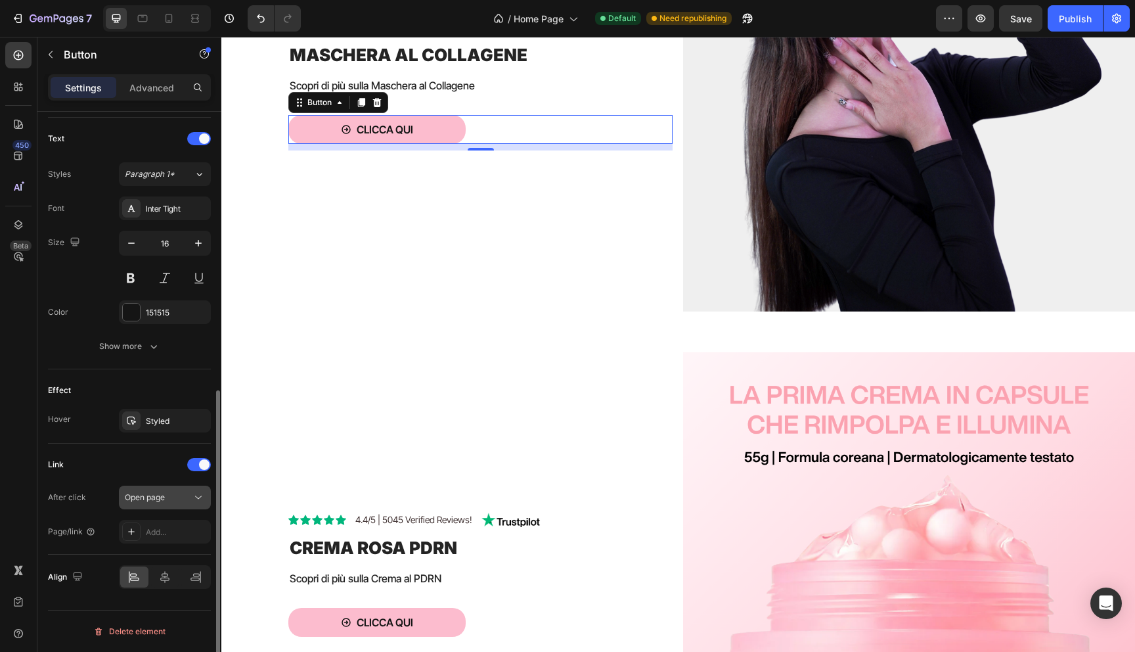
click at [152, 494] on span "Open page" at bounding box center [145, 497] width 40 height 10
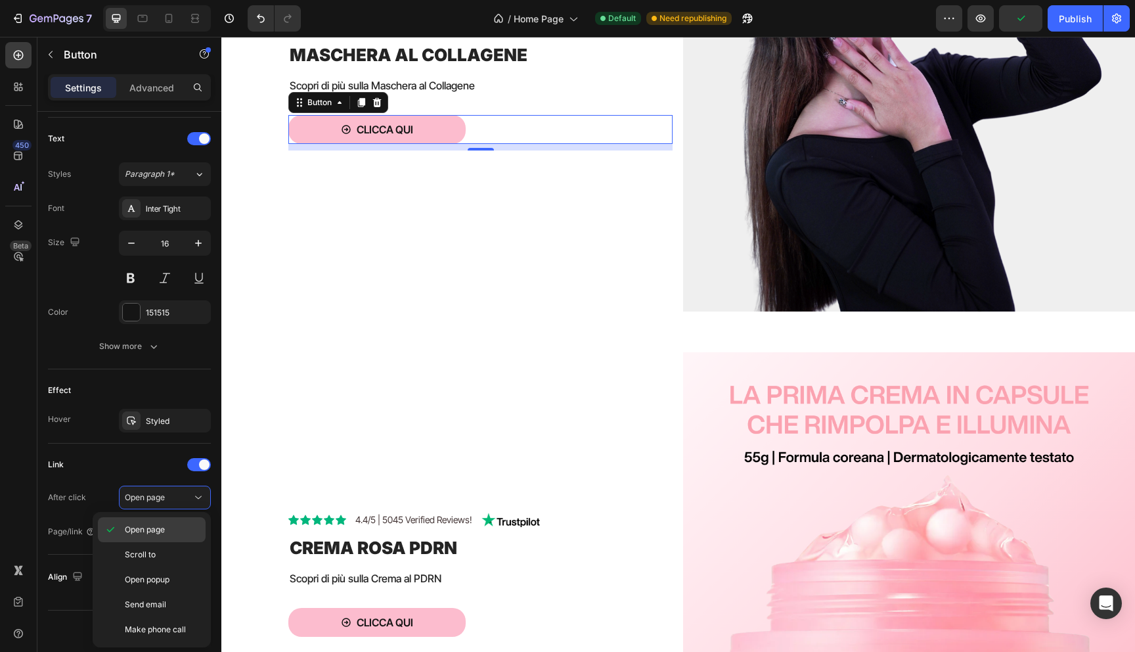
click at [158, 542] on div "Open page" at bounding box center [152, 554] width 108 height 25
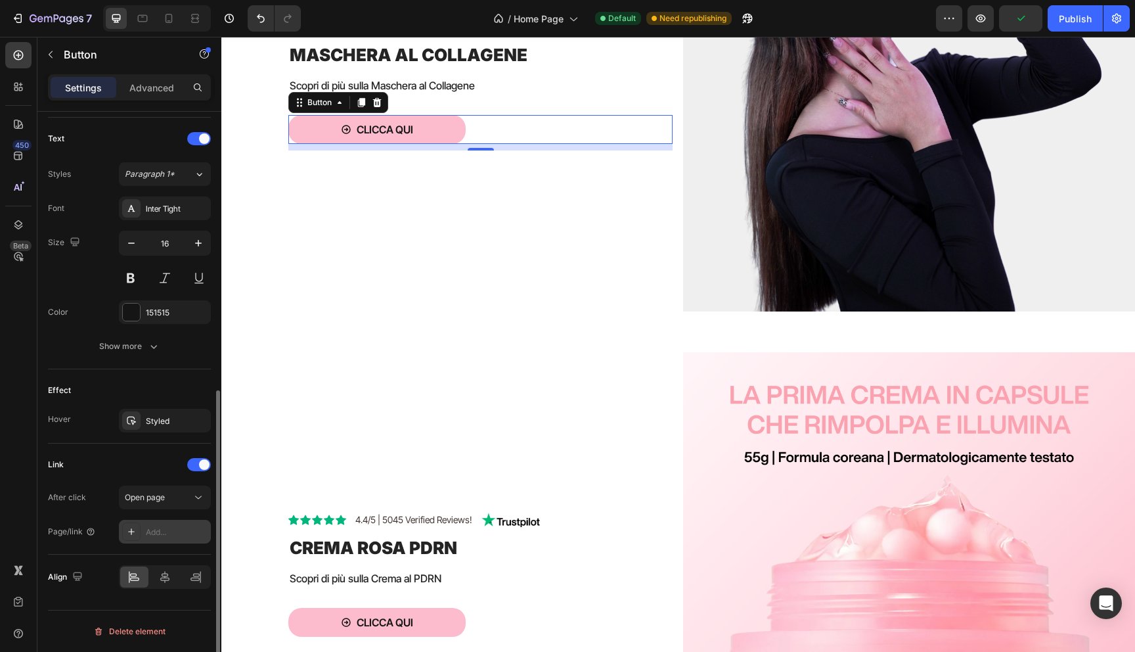
click at [172, 529] on div "Add..." at bounding box center [177, 532] width 62 height 12
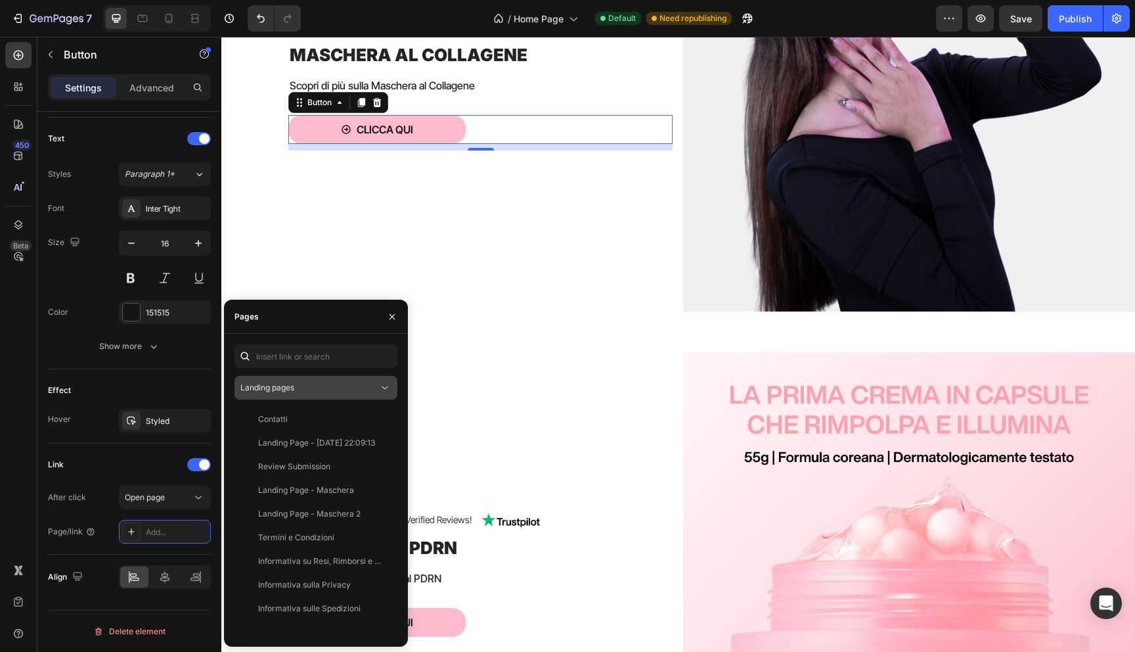
click at [326, 382] on div "Landing pages" at bounding box center [309, 388] width 138 height 12
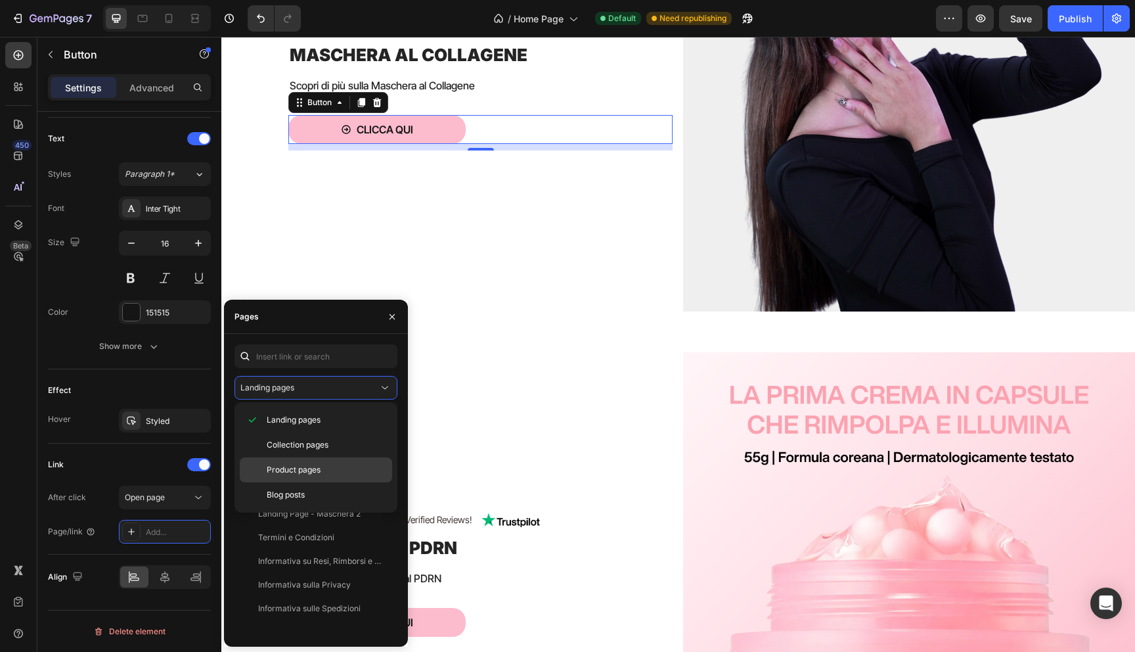
click at [307, 465] on span "Product pages" at bounding box center [294, 470] width 54 height 12
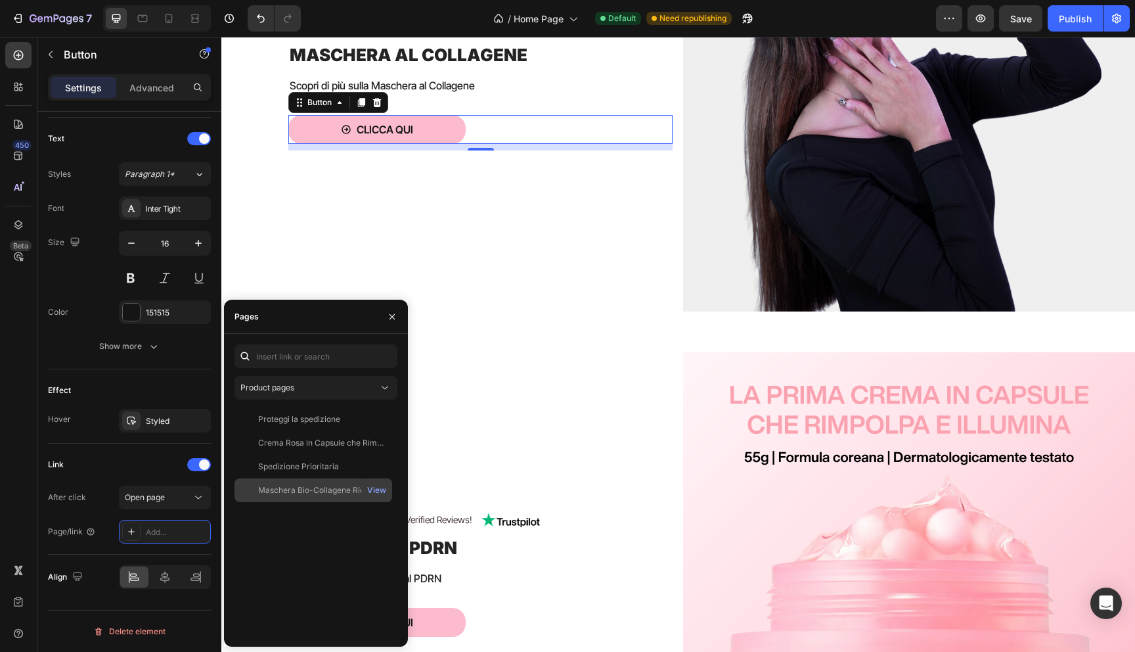
click at [317, 492] on div "Maschera Bio-Collagene Riduci Rughe e imperfezioni del 75% dopo 1 sola applicaz…" at bounding box center [321, 490] width 126 height 12
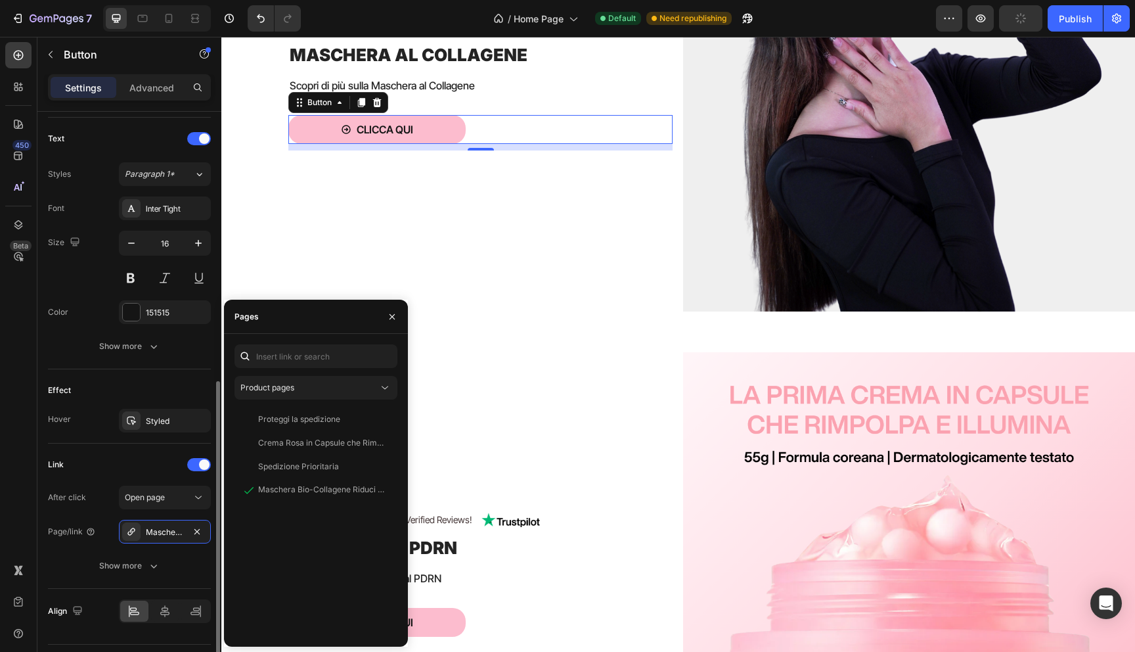
click at [150, 455] on div "Link" at bounding box center [129, 464] width 163 height 21
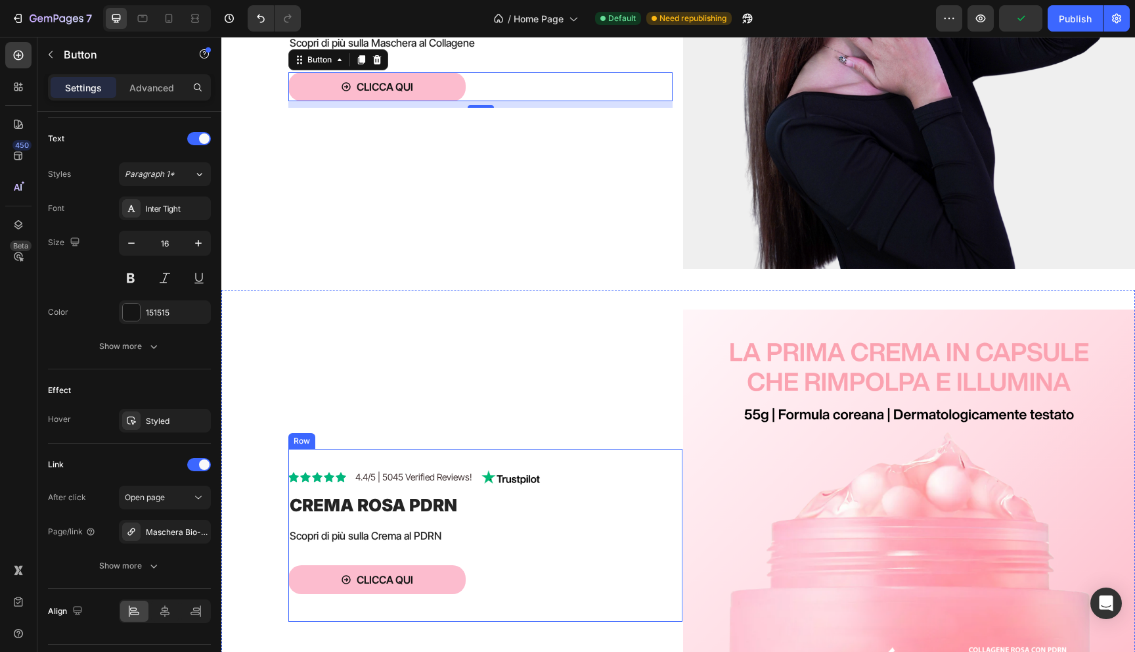
scroll to position [457, 0]
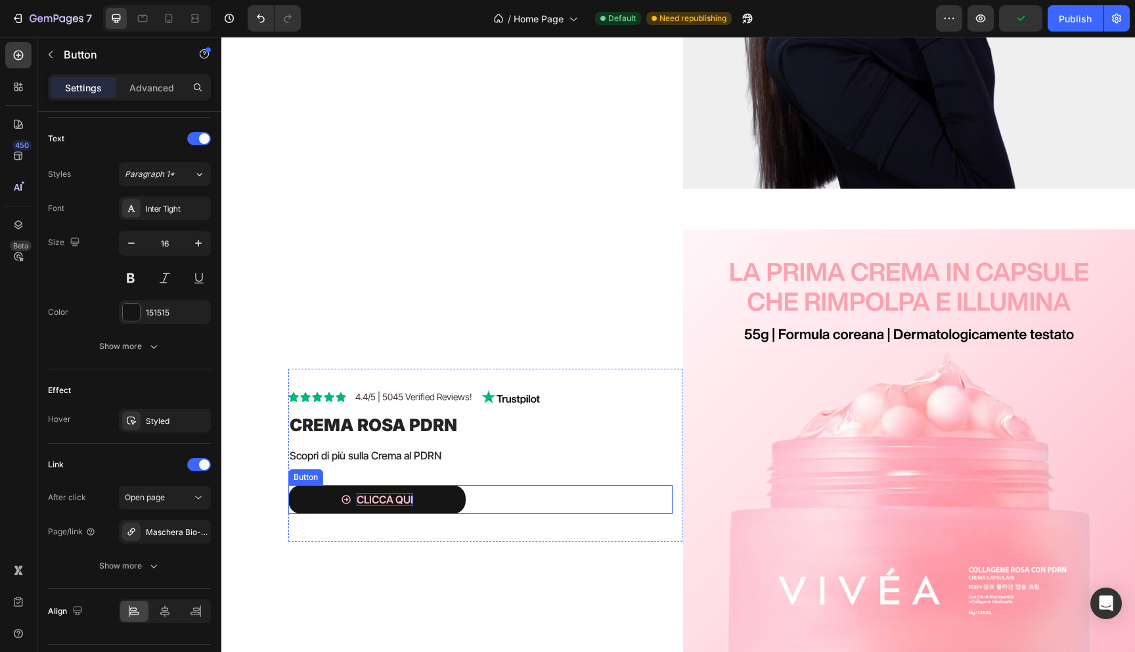
click at [364, 499] on p "Clicca qui" at bounding box center [385, 500] width 56 height 14
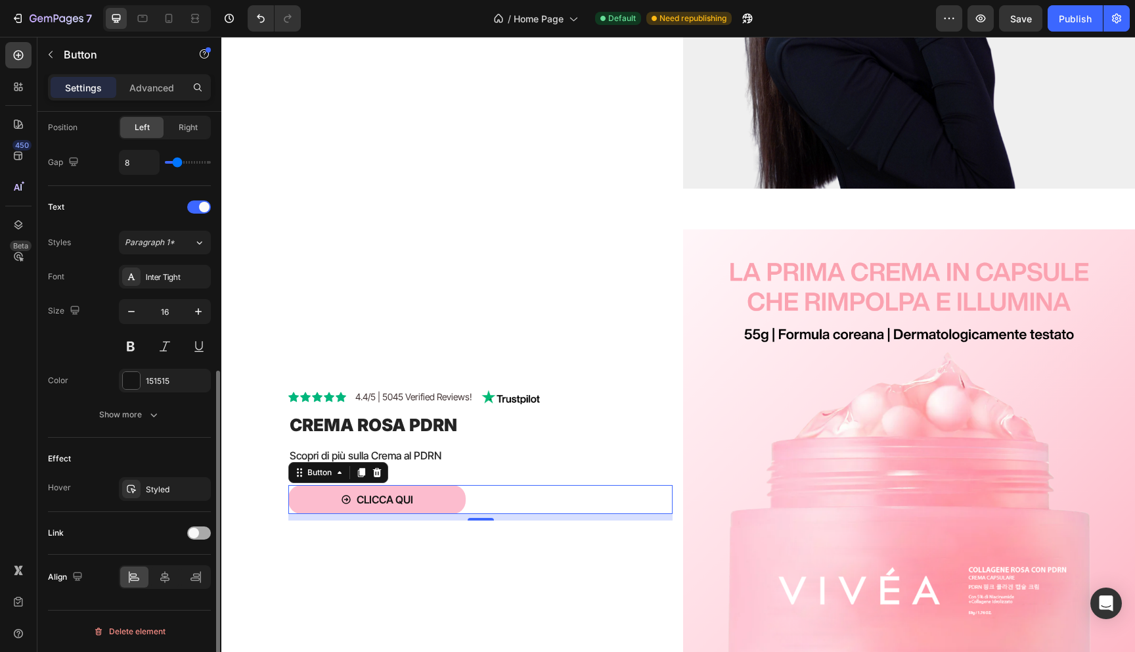
click at [199, 527] on div at bounding box center [199, 532] width 24 height 13
click at [173, 571] on div "Open page" at bounding box center [165, 565] width 80 height 13
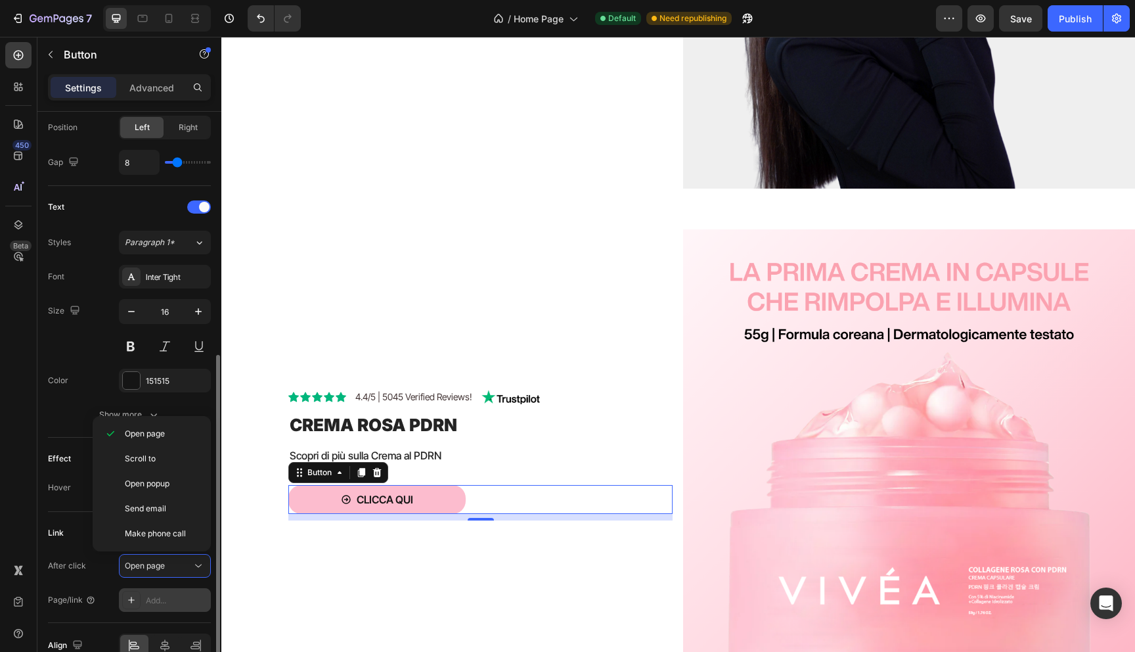
click at [159, 592] on div "Add..." at bounding box center [165, 600] width 92 height 24
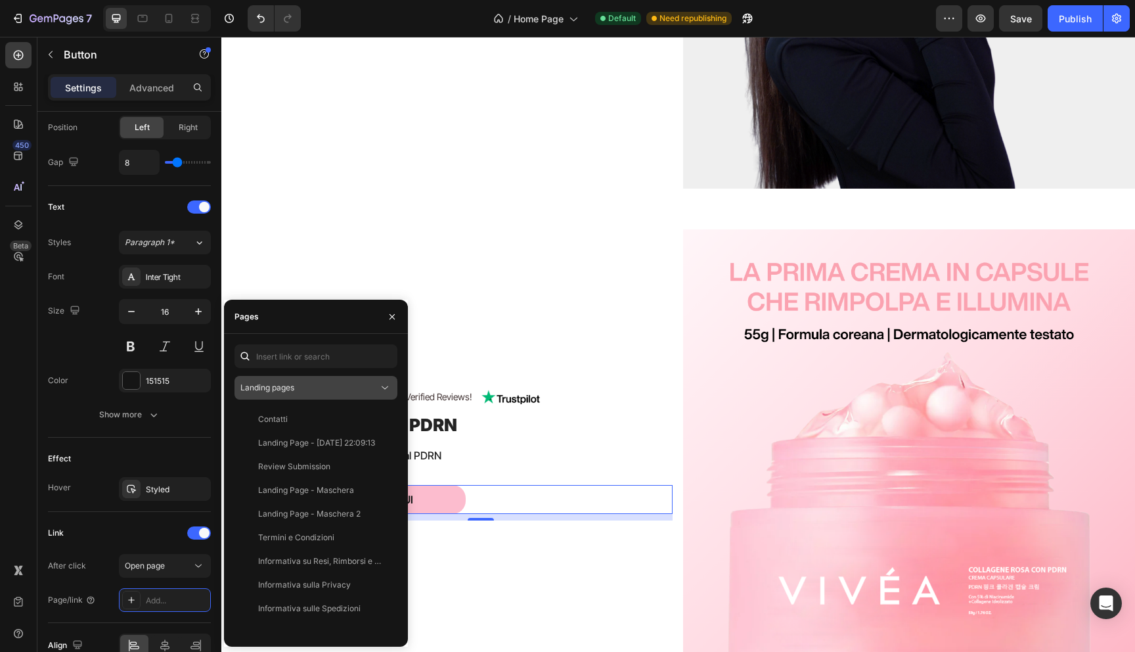
click at [297, 384] on div "Landing pages" at bounding box center [309, 388] width 138 height 12
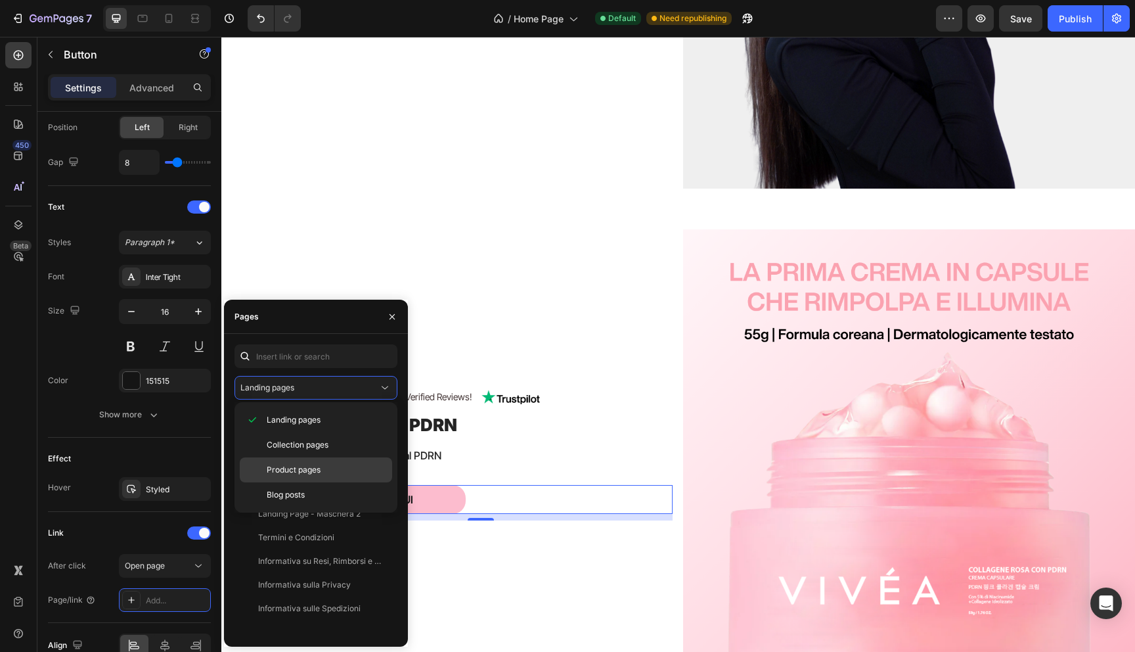
click at [288, 466] on span "Product pages" at bounding box center [294, 470] width 54 height 12
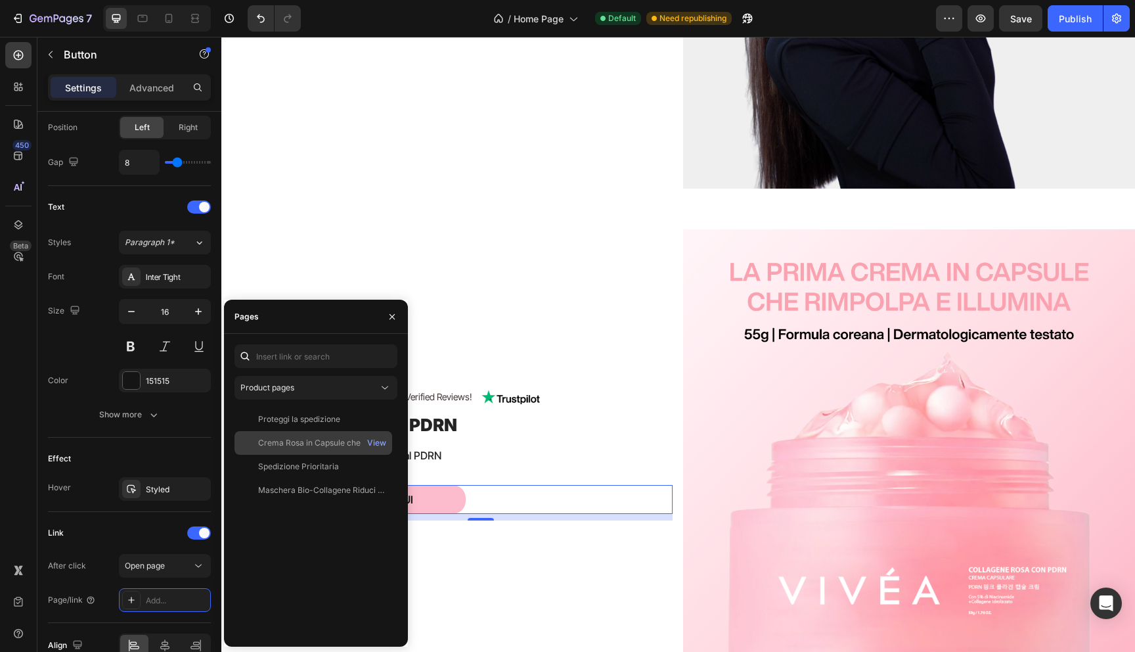
click at [300, 455] on div "Crema Rosa in Capsule che Rimpolpa, Illumina e Uniforma View" at bounding box center [313, 467] width 158 height 24
click at [444, 240] on div "Icon Icon Icon Icon Icon Icon List 4.4/5 | 5045 Verified Reviews! Text Block Im…" at bounding box center [457, 455] width 452 height 452
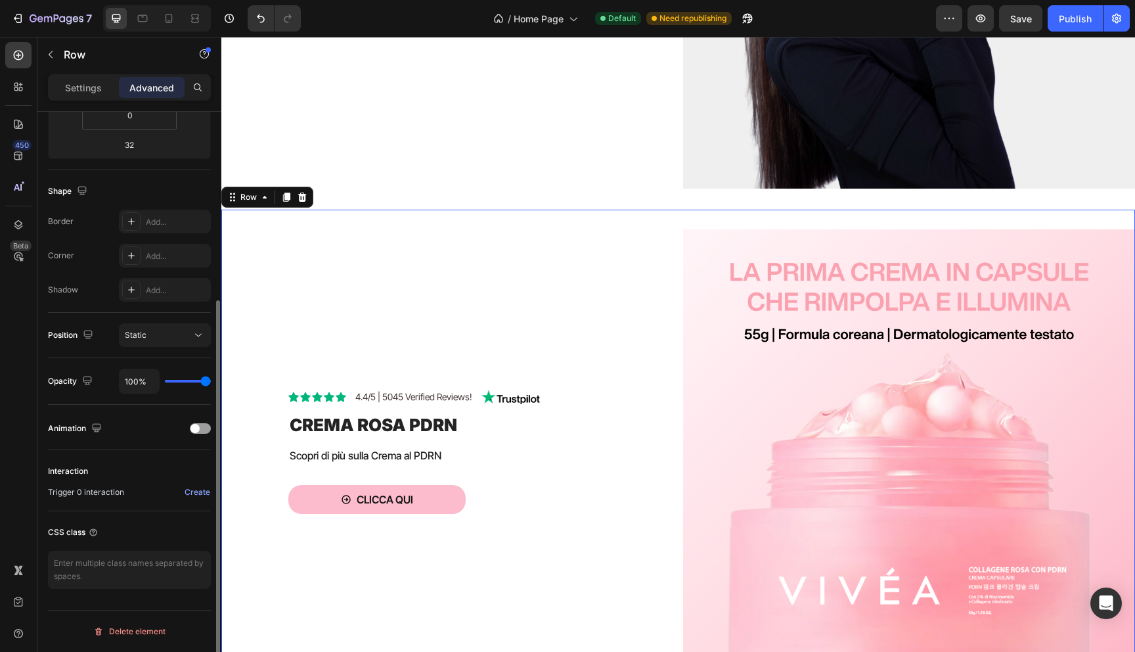
scroll to position [0, 0]
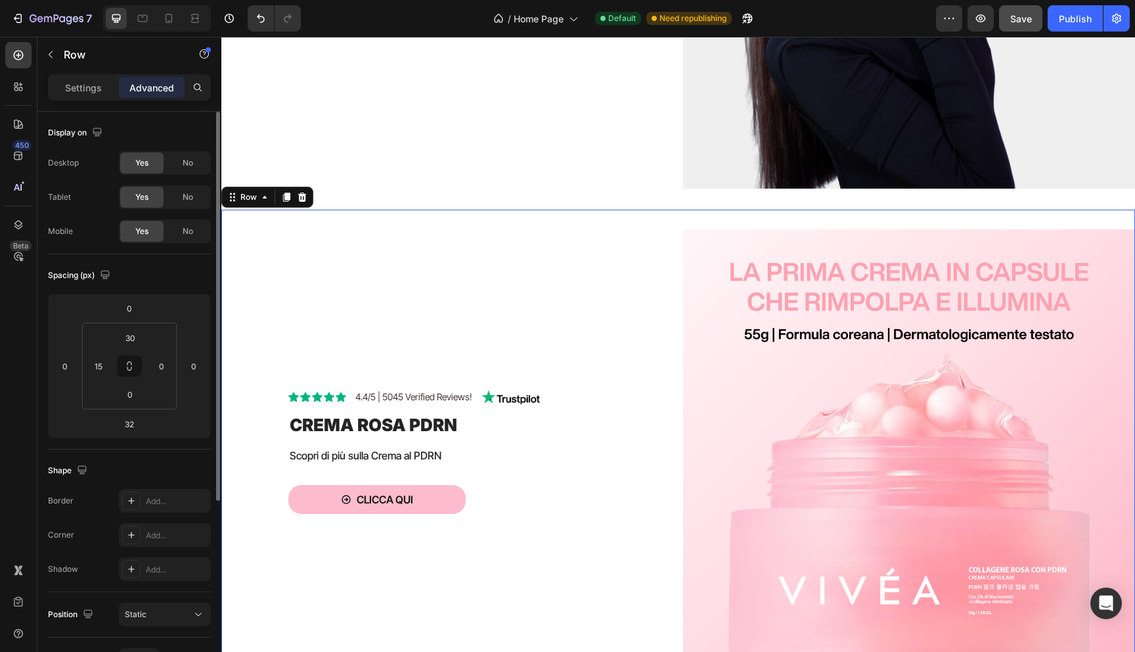
click at [1013, 10] on button "Save" at bounding box center [1020, 18] width 43 height 26
click at [1071, 12] on div "Publish" at bounding box center [1075, 19] width 33 height 14
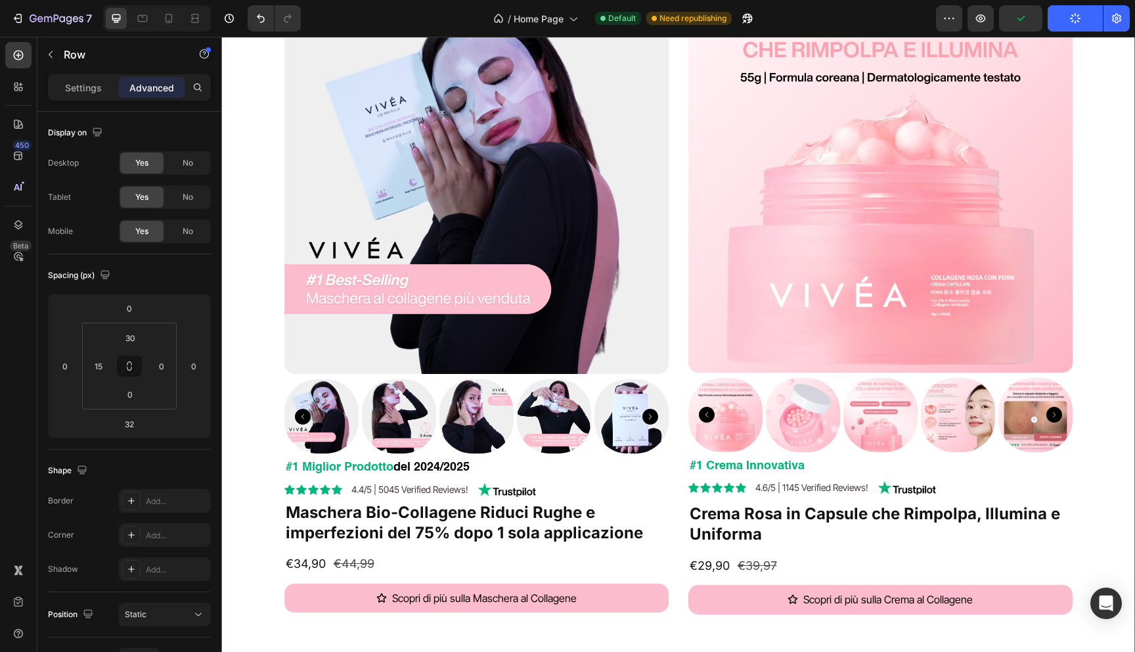
click at [248, 351] on div "Product Images #1 Miglior Prodotto del 2024/2025 Text block Icon Icon Icon Icon…" at bounding box center [678, 398] width 894 height 820
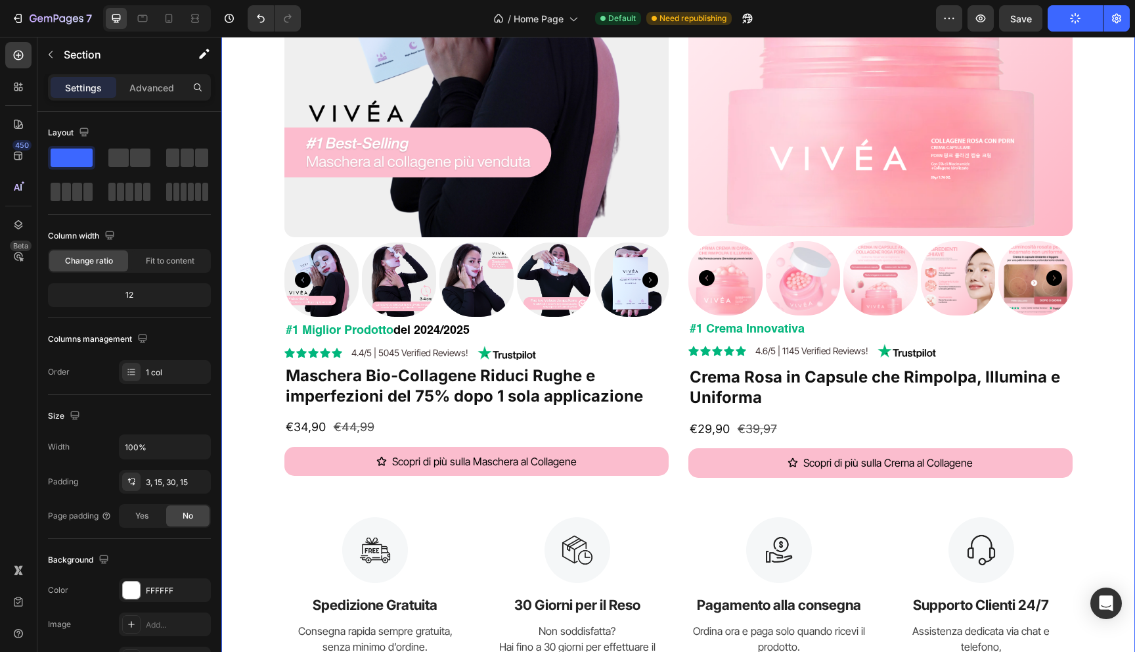
scroll to position [1474, 0]
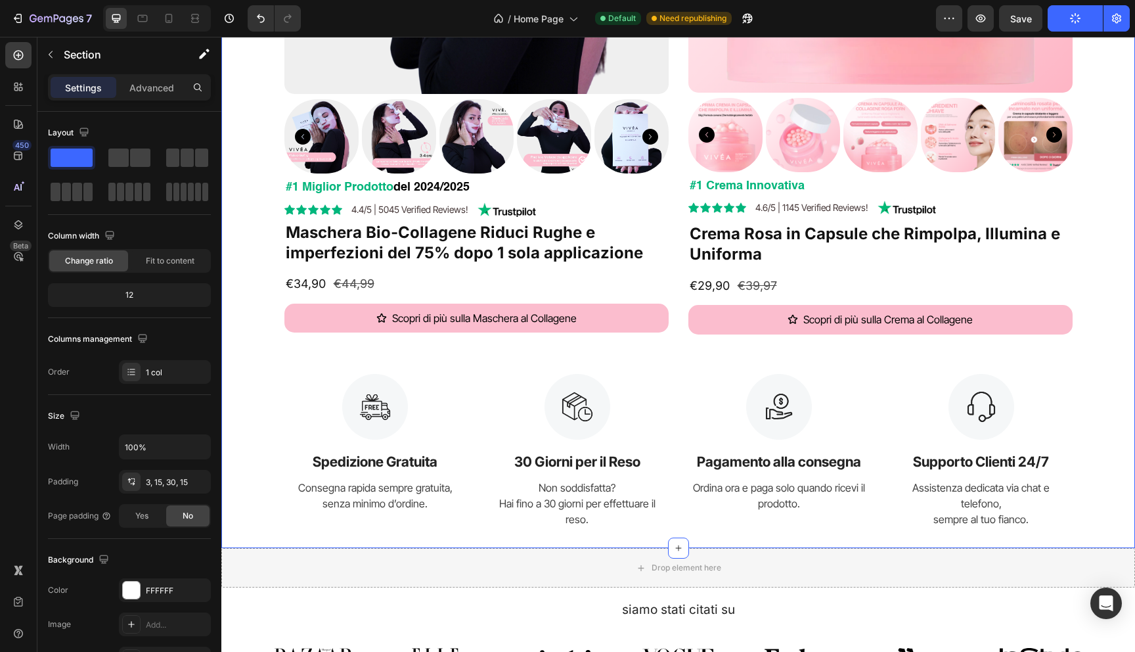
click at [248, 330] on div "Product Images #1 Miglior Prodotto del 2024/2025 Text block Icon Icon Icon Icon…" at bounding box center [678, 118] width 894 height 820
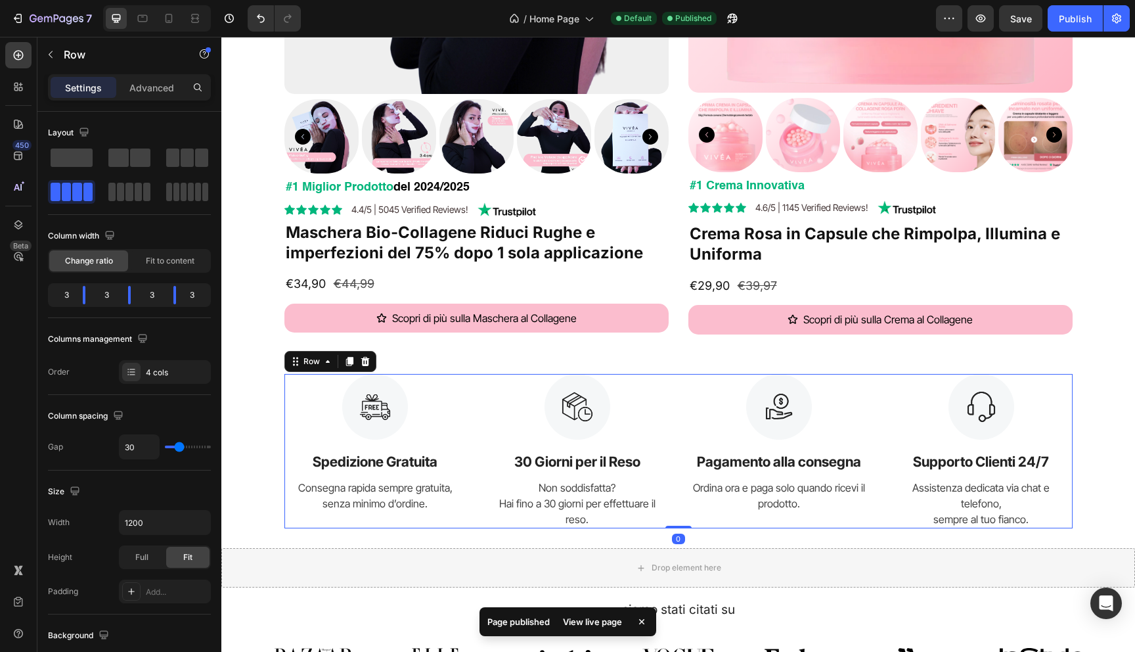
click at [874, 514] on div "Image Spedizione Gratuita Text Block Consegna rapida sempre gratuita, senza min…" at bounding box center [678, 451] width 788 height 155
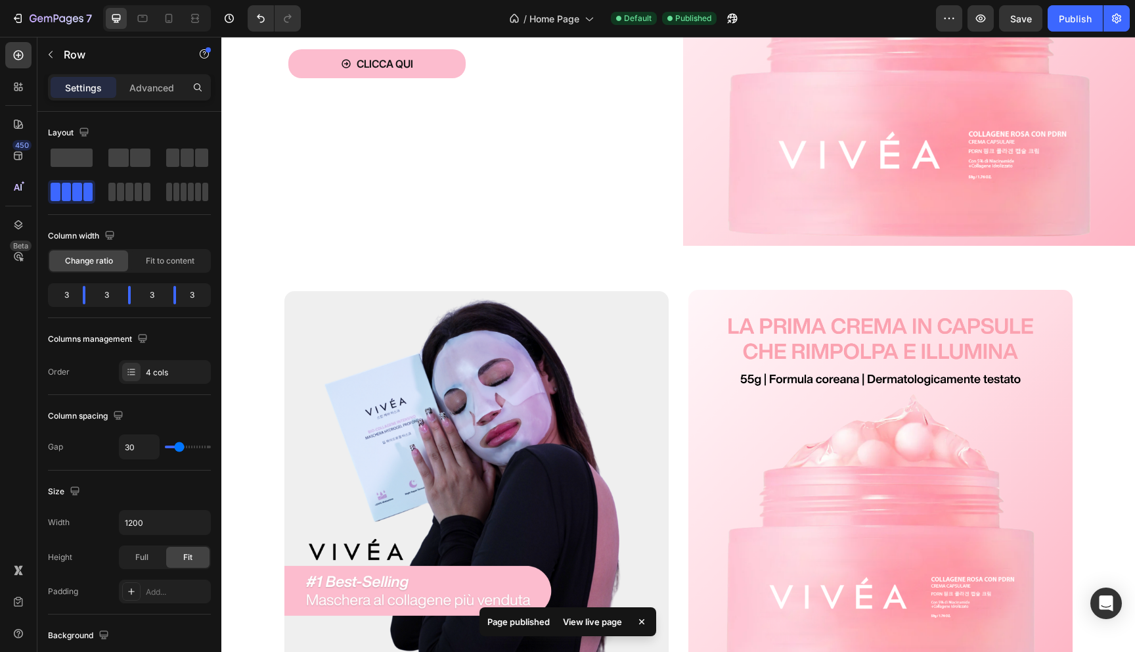
scroll to position [724, 0]
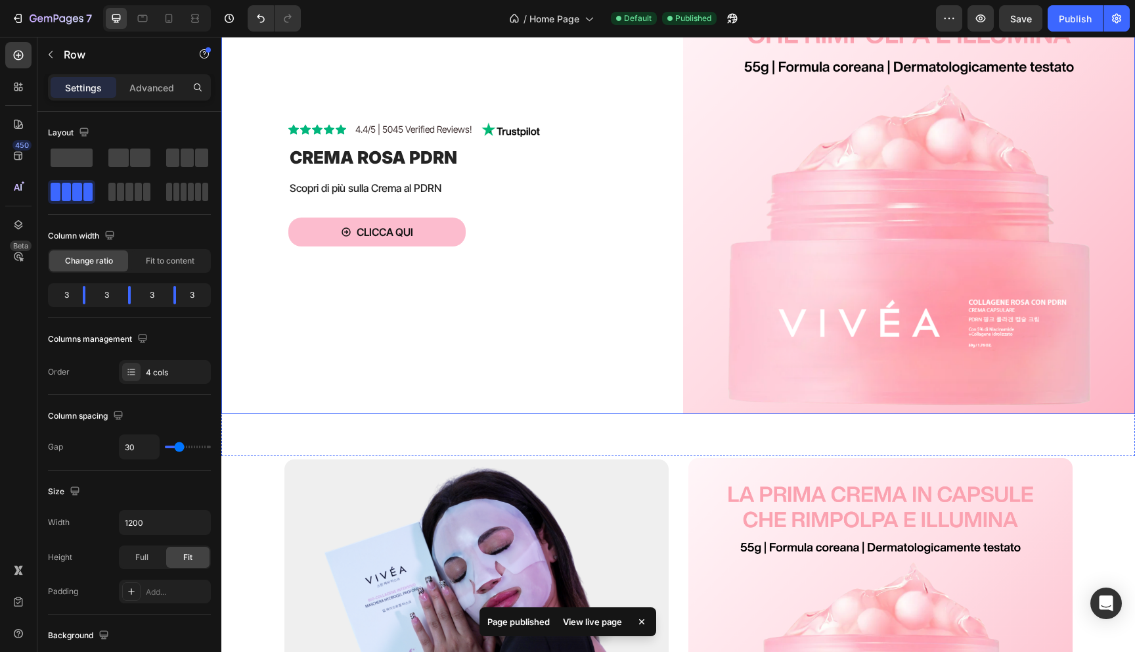
click at [518, 382] on div "Icon Icon Icon Icon Icon Icon List 4.4/5 | 5045 Verified Reviews! Text Block Im…" at bounding box center [457, 188] width 452 height 452
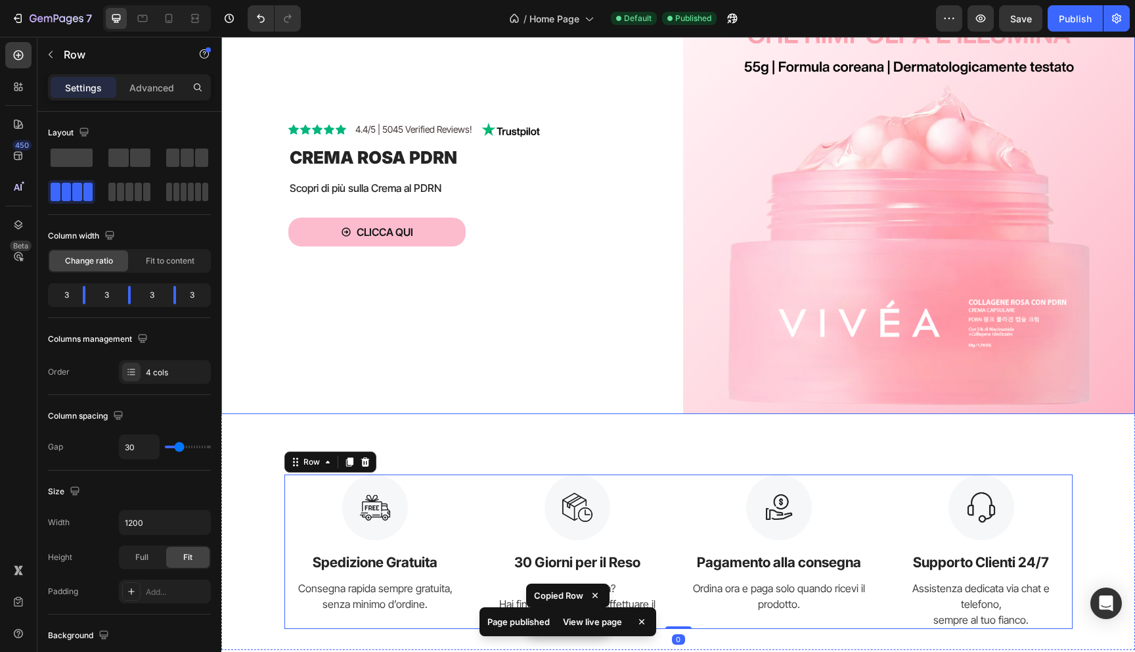
click at [447, 403] on div "Icon Icon Icon Icon Icon Icon List 4.4/5 | 5045 Verified Reviews! Text Block Im…" at bounding box center [457, 188] width 452 height 452
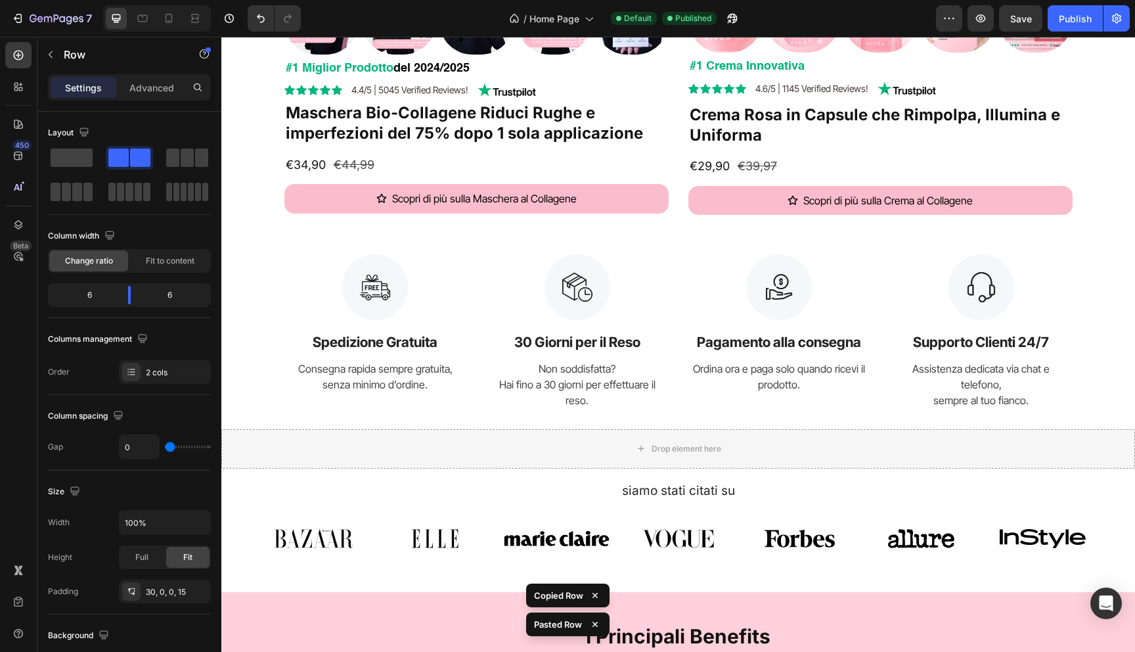
scroll to position [1800, 0]
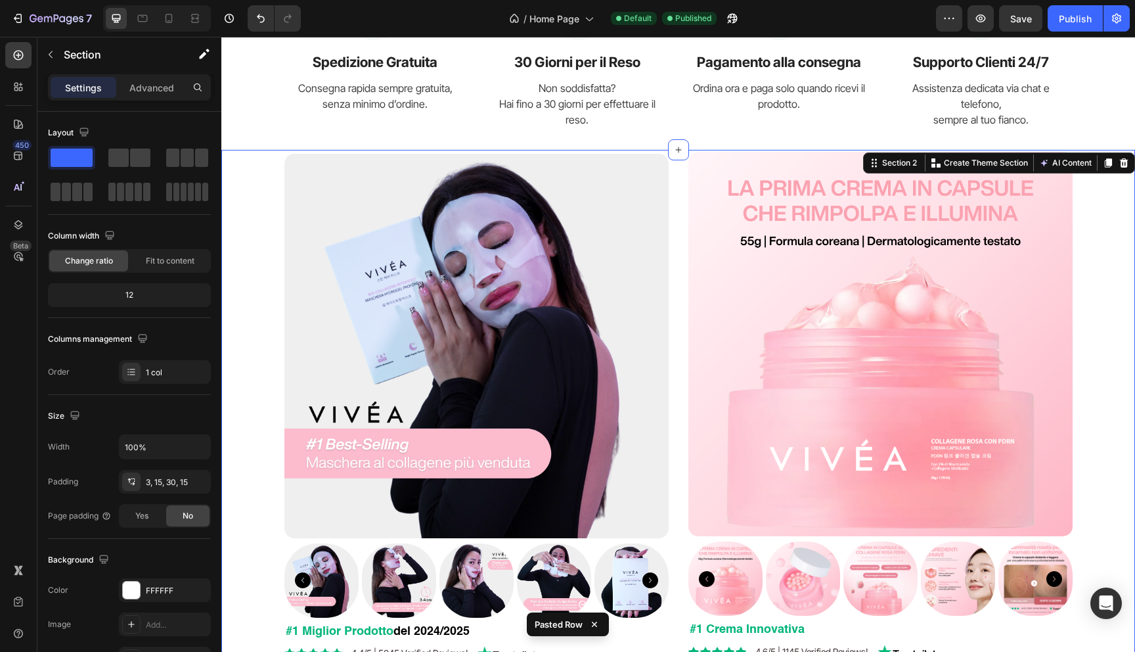
scroll to position [1218, 0]
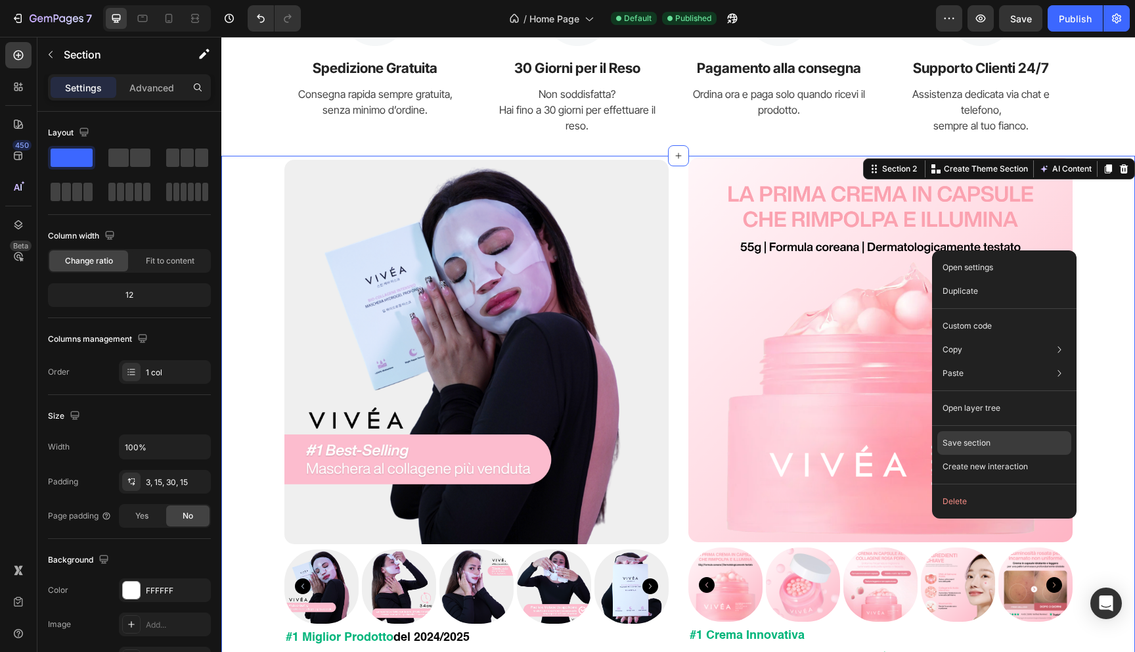
click at [968, 443] on p "Save section" at bounding box center [967, 443] width 48 height 12
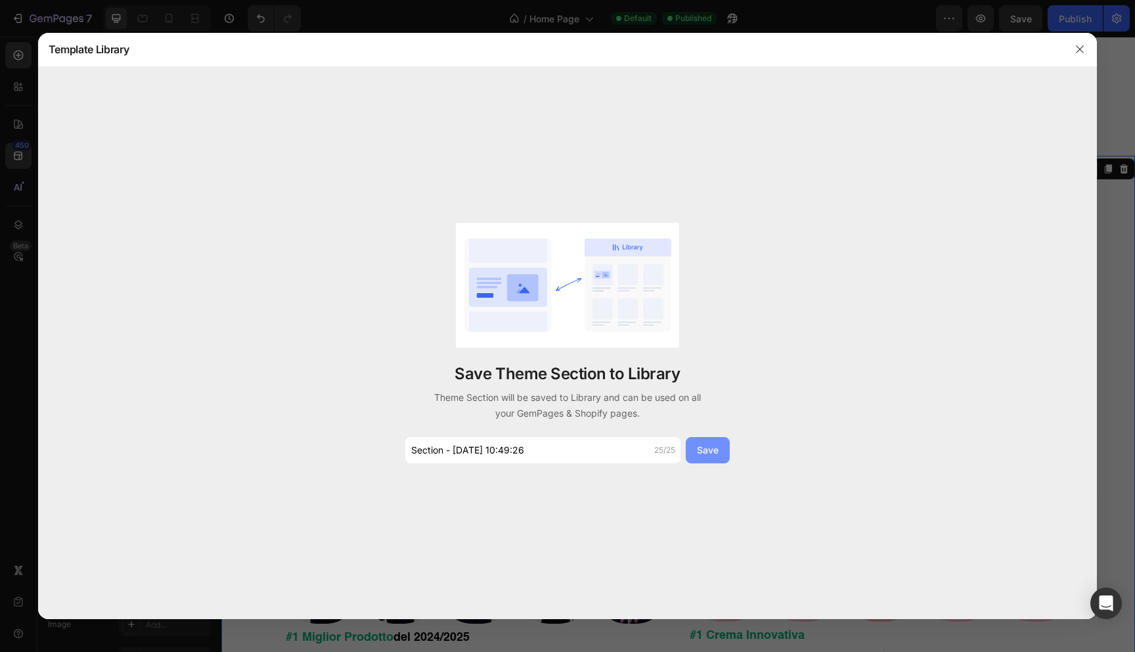
click at [707, 449] on div "Save" at bounding box center [708, 450] width 22 height 14
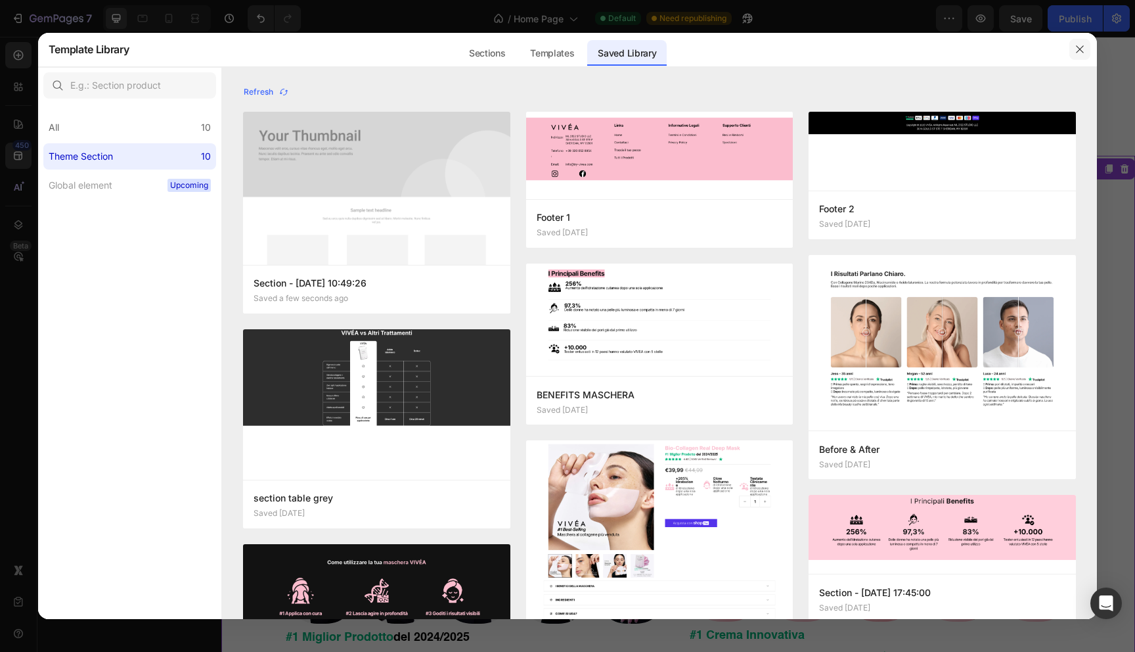
click at [1076, 55] on button "button" at bounding box center [1079, 49] width 21 height 21
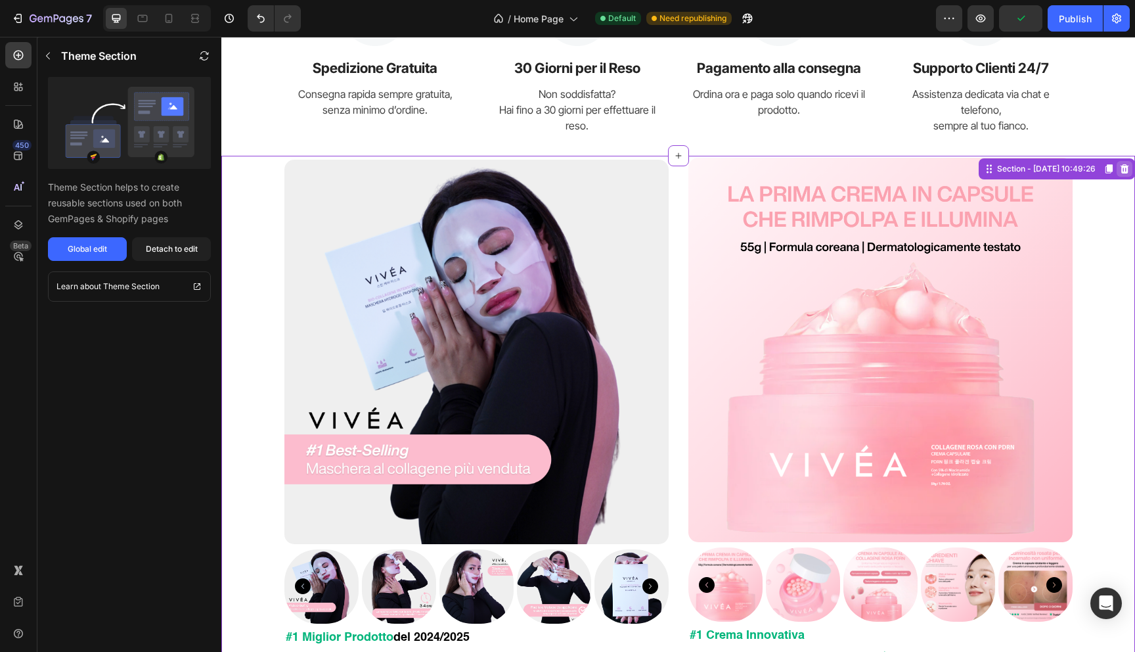
click at [1124, 171] on icon at bounding box center [1125, 168] width 9 height 9
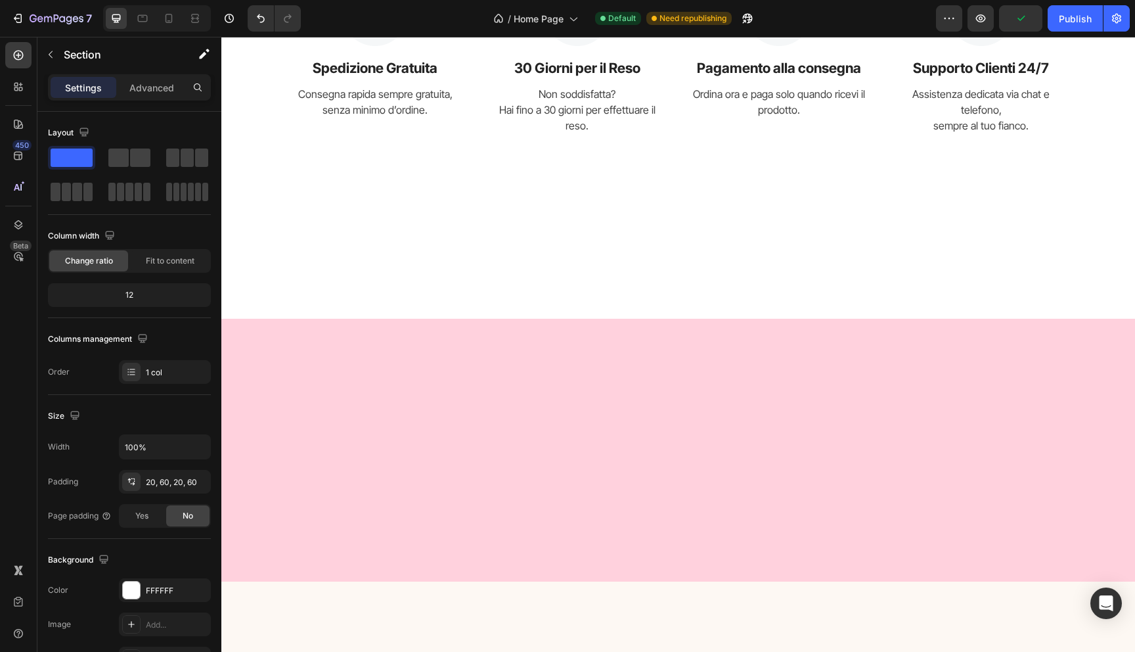
click at [525, 236] on div at bounding box center [678, 256] width 835 height 97
click at [430, 364] on div at bounding box center [678, 443] width 894 height 210
click at [444, 215] on div at bounding box center [678, 256] width 835 height 97
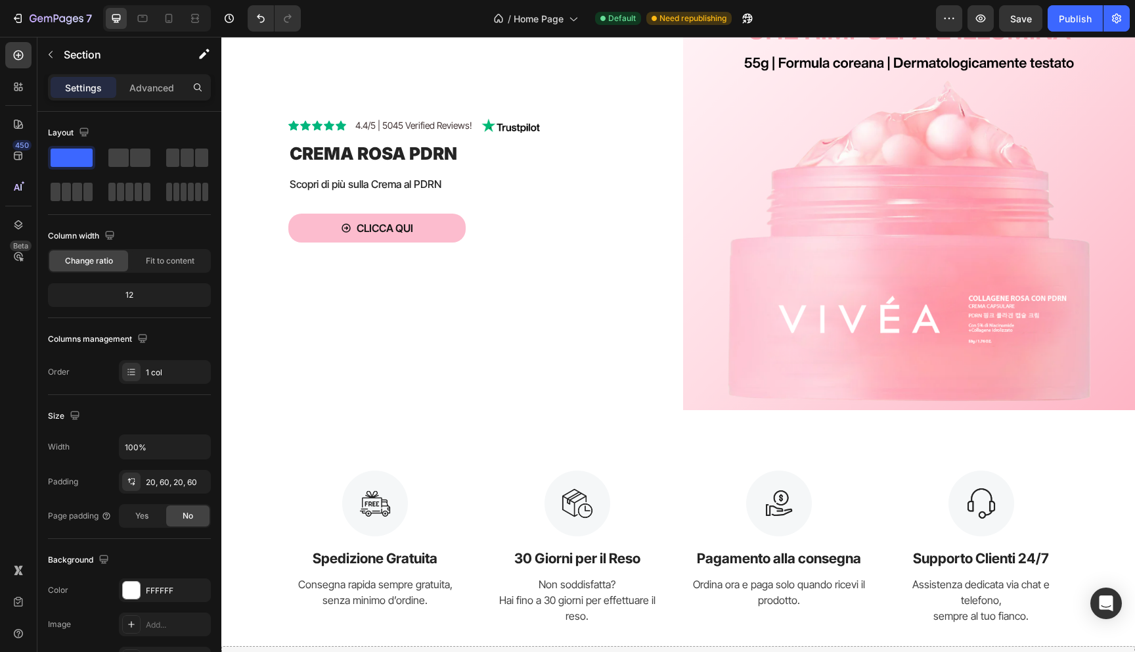
scroll to position [1170, 0]
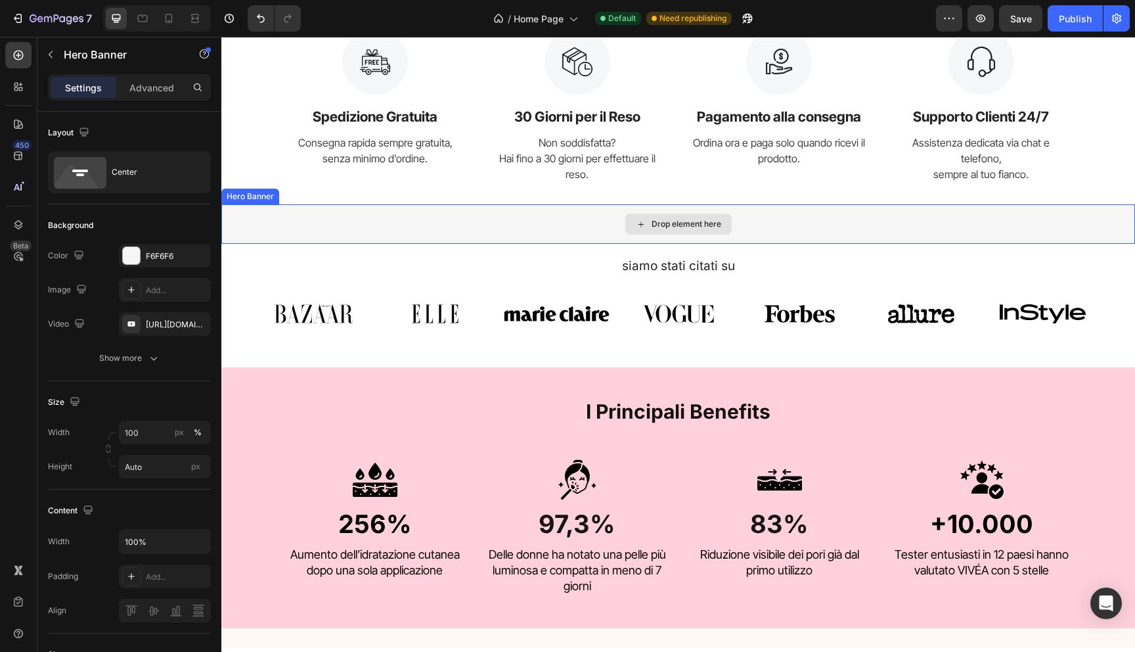
click at [498, 215] on div "Drop element here" at bounding box center [678, 223] width 914 height 39
click at [327, 186] on div at bounding box center [333, 192] width 16 height 16
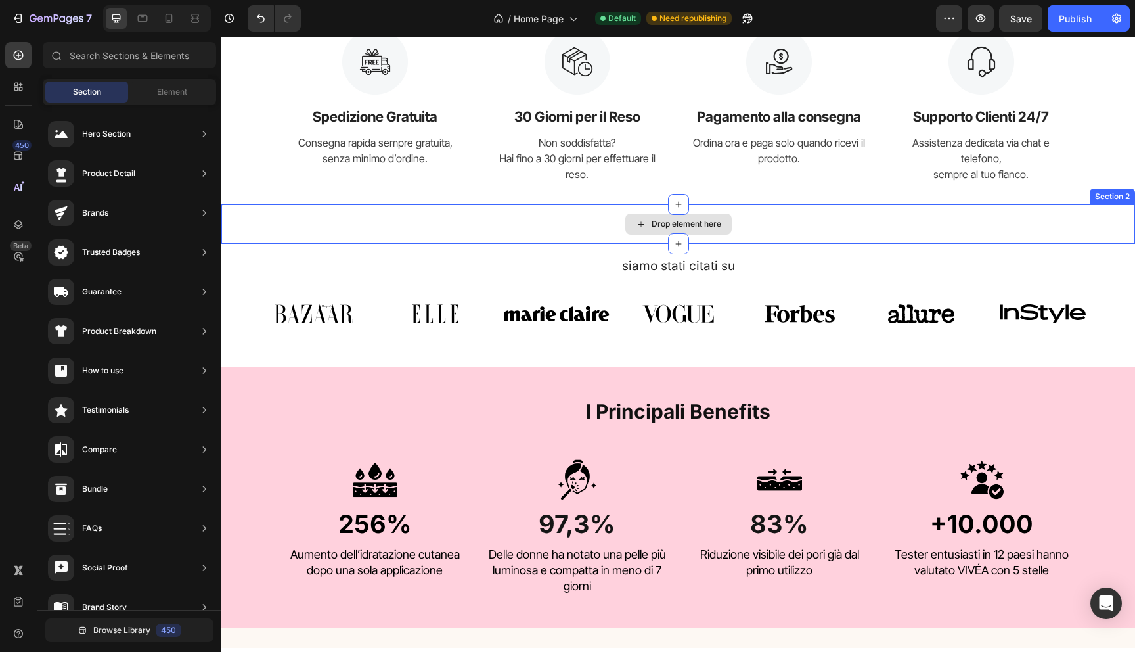
click at [465, 244] on div "siamo stati citati su Heading Image Image Image Image Image Image Image Carouse…" at bounding box center [678, 305] width 914 height 123
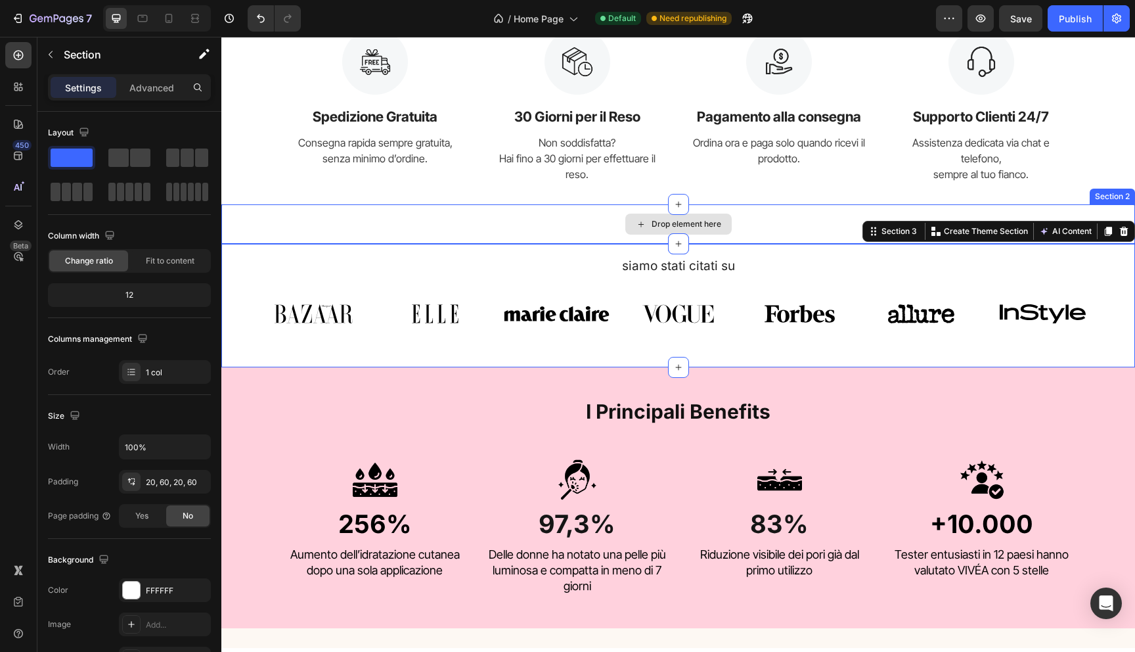
click at [442, 225] on div "Drop element here" at bounding box center [678, 223] width 914 height 39
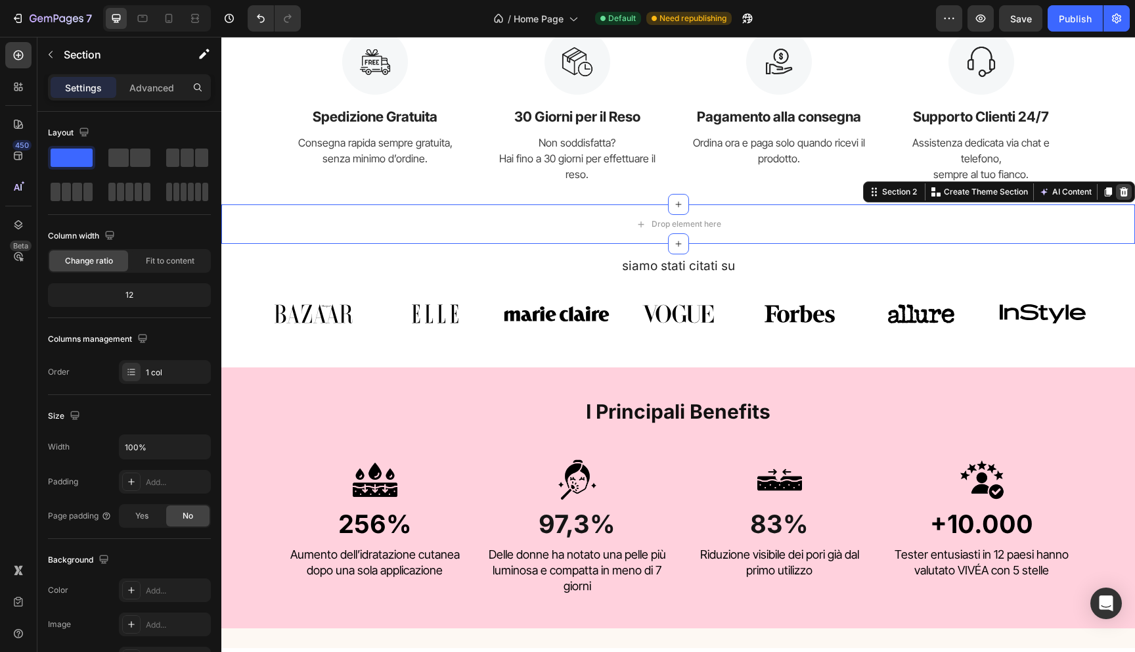
click at [1128, 195] on icon at bounding box center [1124, 192] width 11 height 11
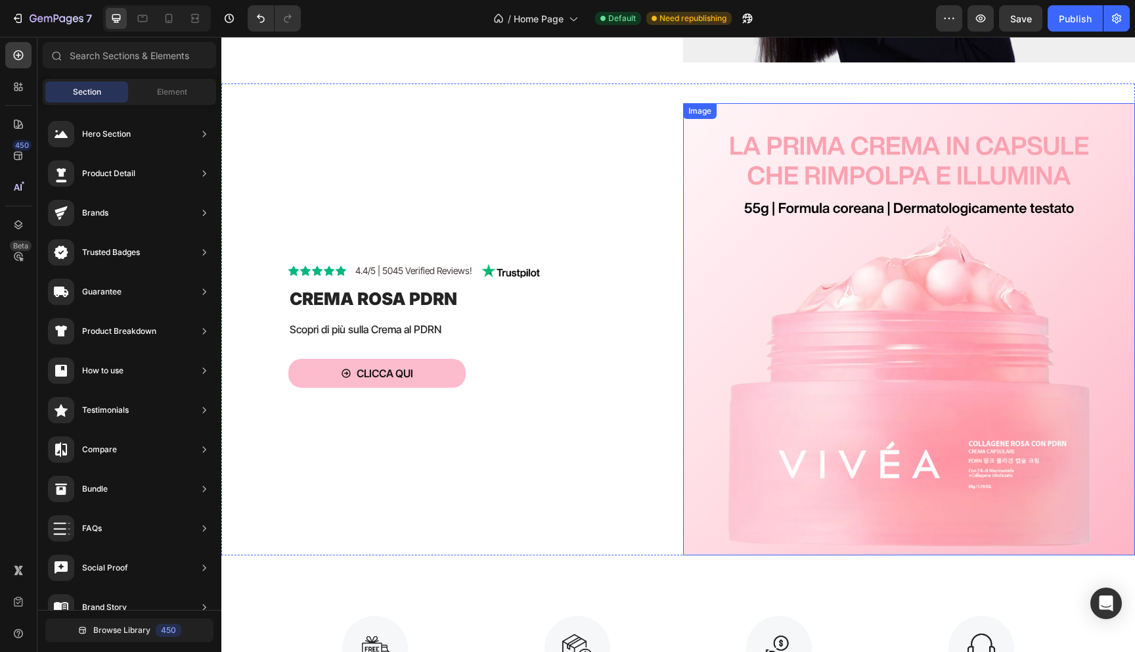
scroll to position [534, 0]
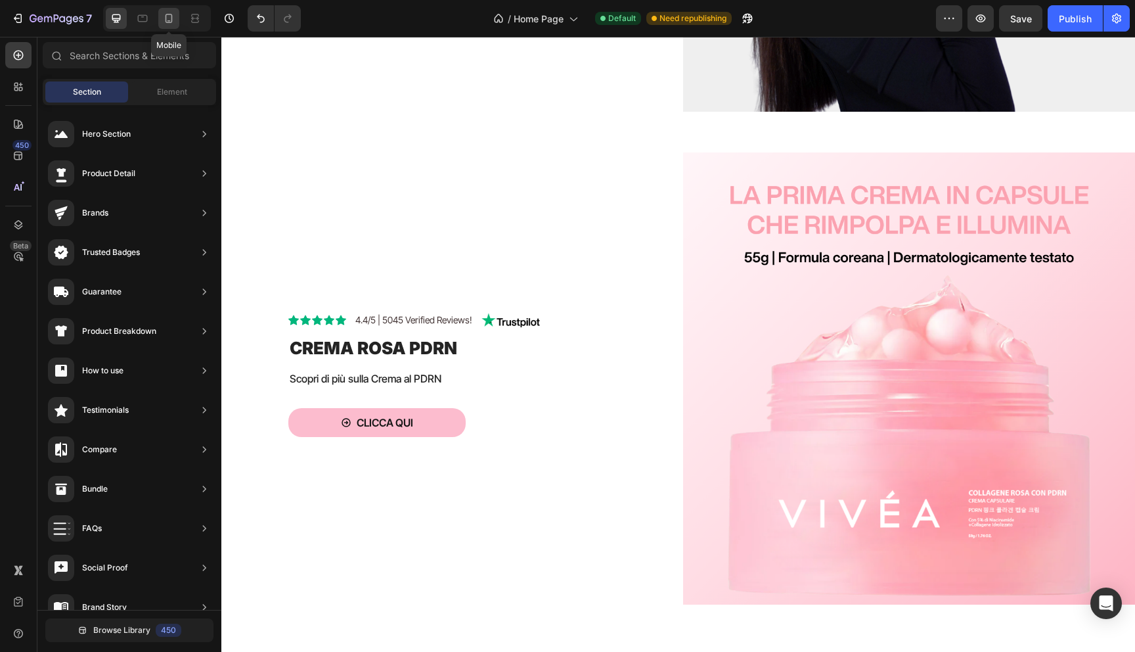
click at [165, 26] on div at bounding box center [168, 18] width 21 height 21
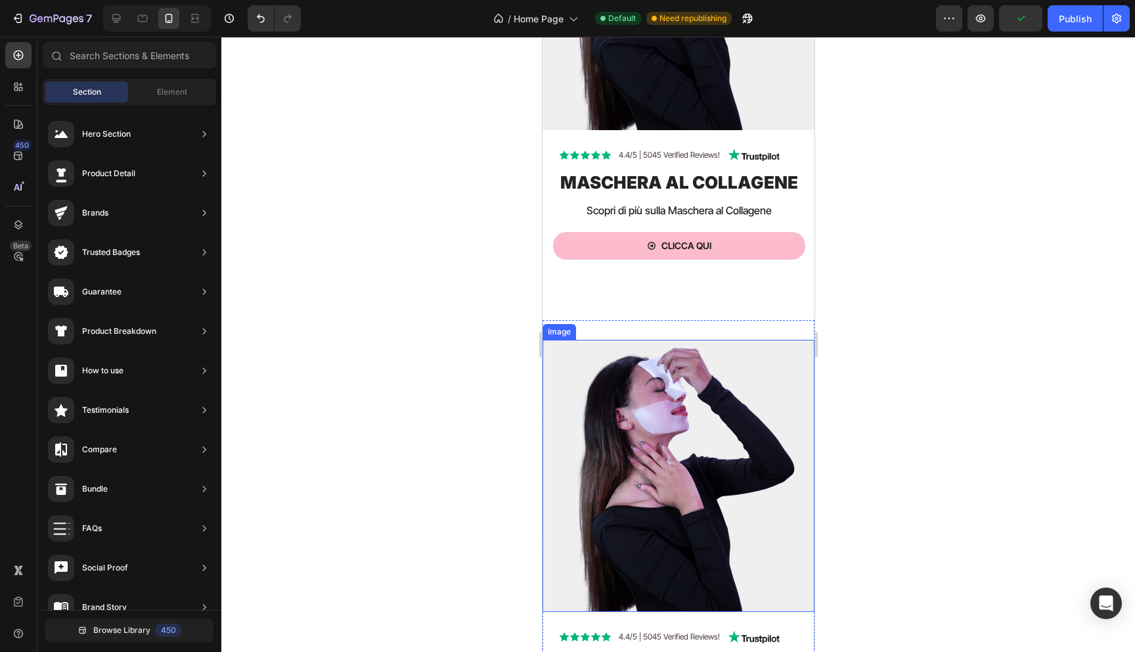
scroll to position [373, 0]
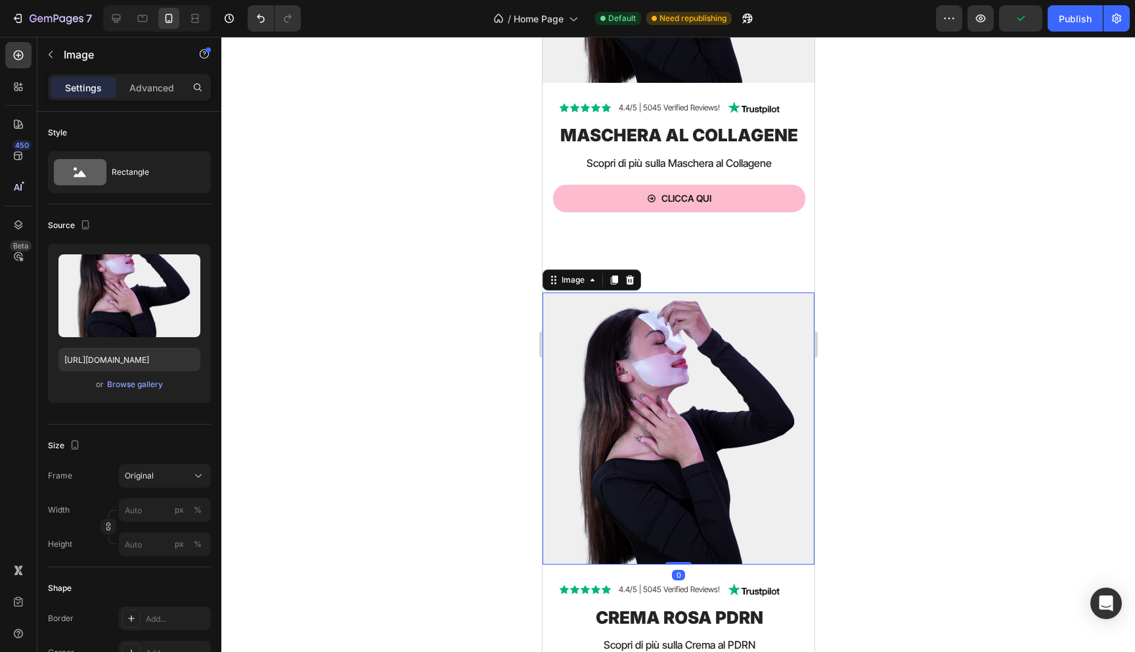
click at [698, 345] on img at bounding box center [678, 428] width 272 height 272
click at [146, 384] on div "Browse gallery" at bounding box center [135, 384] width 56 height 12
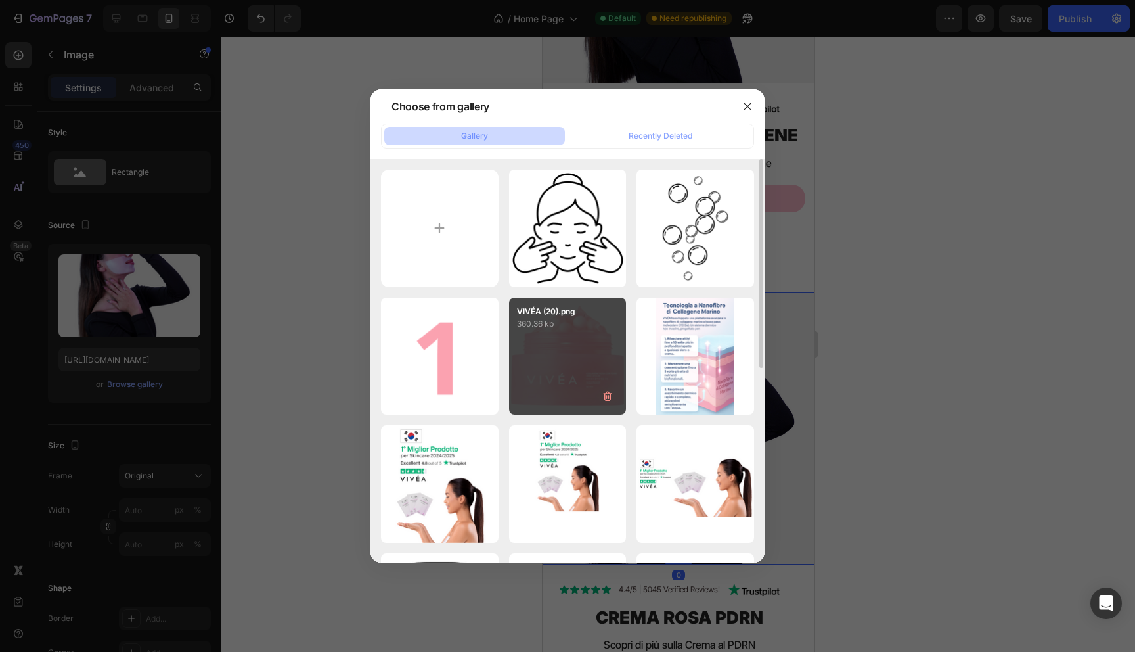
click at [548, 378] on div "VIVÉA (20).png 360.36 kb" at bounding box center [568, 357] width 118 height 118
type input "https://cdn.shopify.com/s/files/1/0894/5097/1469/files/gempages_564700255405212…"
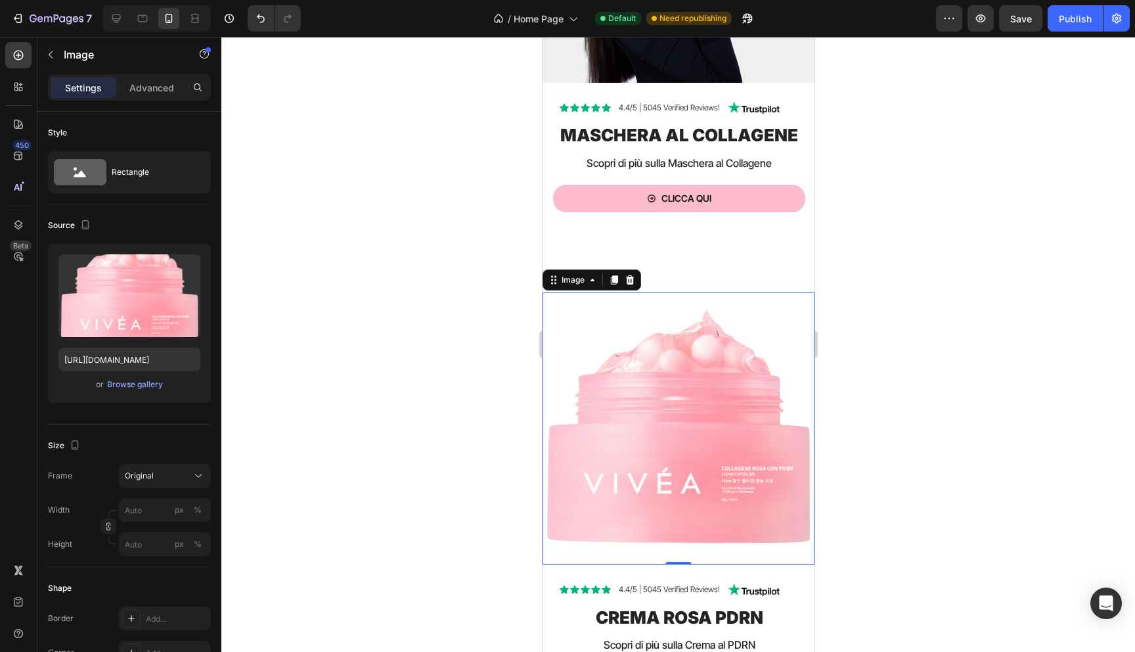
click at [433, 322] on div at bounding box center [678, 344] width 914 height 615
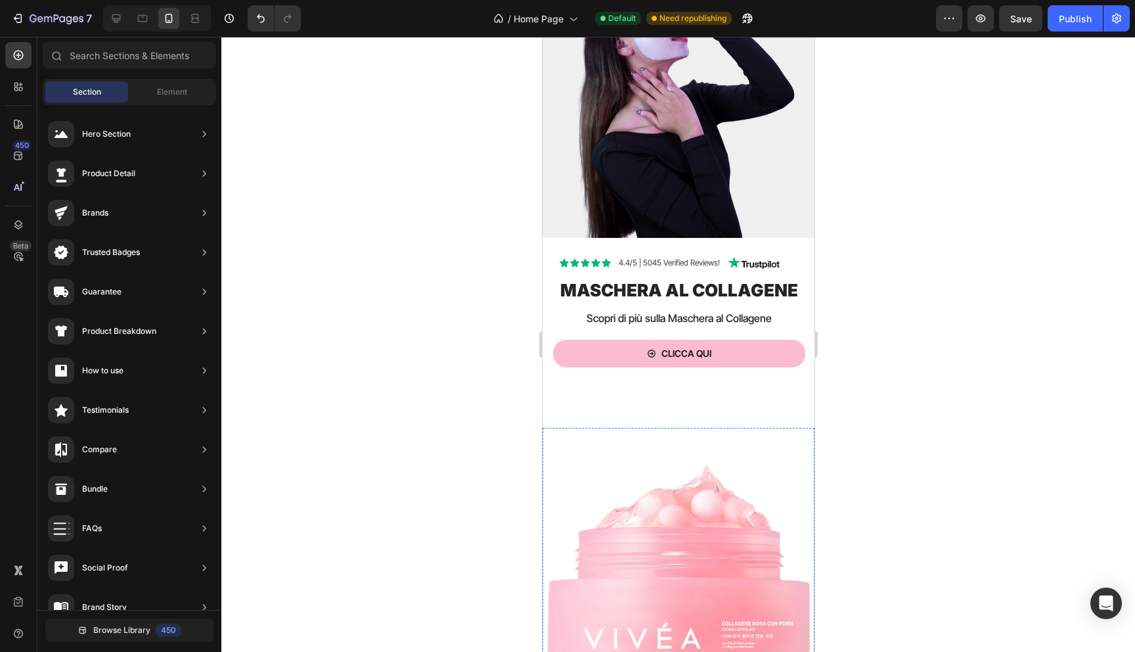
scroll to position [202, 0]
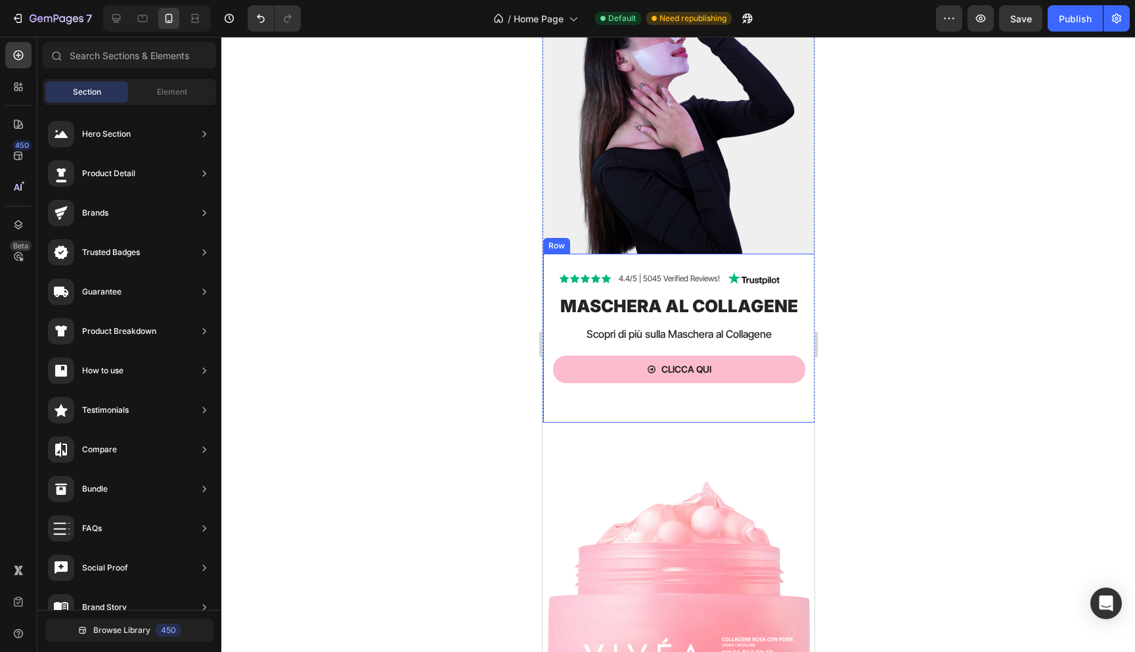
click at [697, 397] on div "Icon Icon Icon Icon Icon Icon List 4.4/5 | 5045 Verified Reviews! Text Block Im…" at bounding box center [679, 338] width 272 height 169
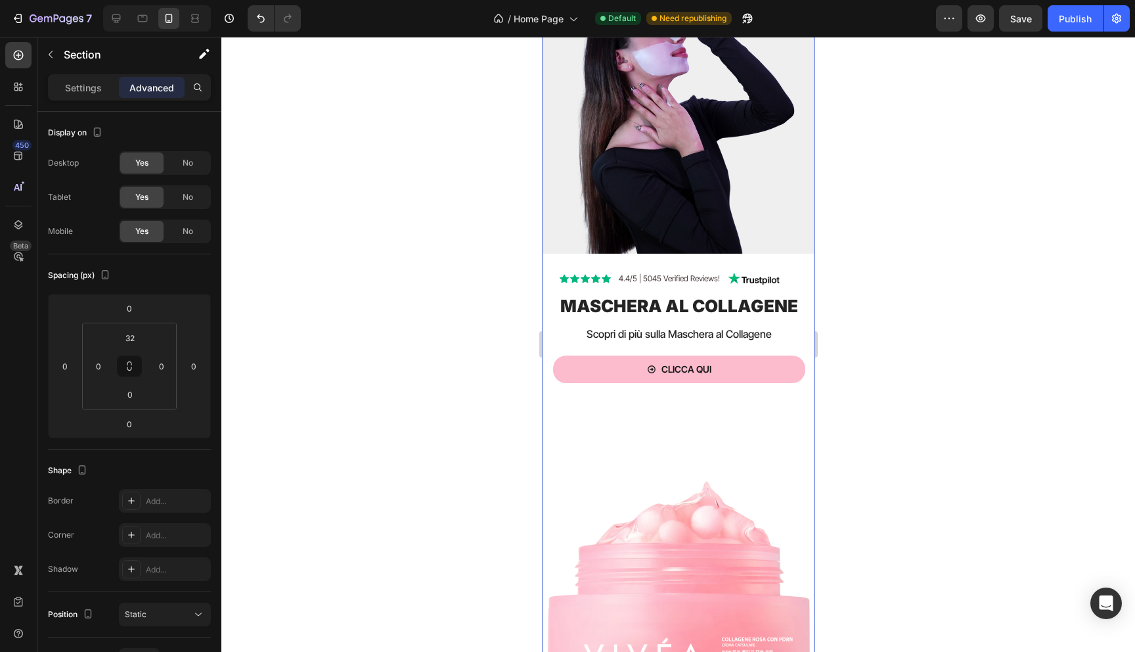
click at [740, 463] on img at bounding box center [678, 599] width 272 height 272
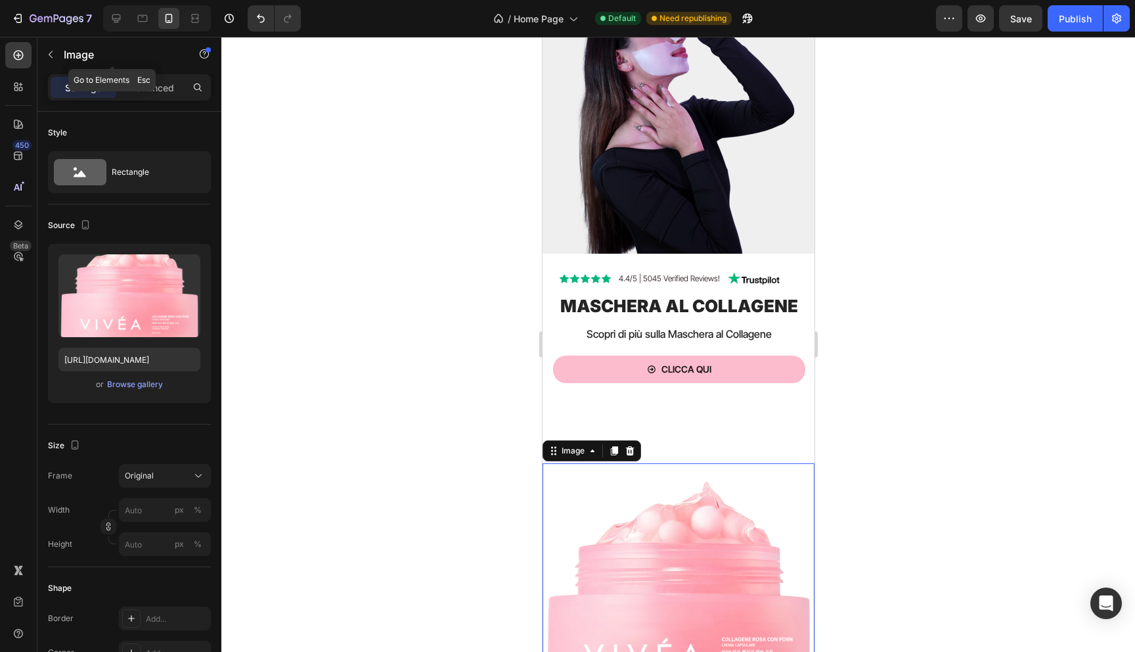
click at [162, 72] on div "Image" at bounding box center [112, 55] width 150 height 37
click at [162, 86] on p "Advanced" at bounding box center [151, 88] width 45 height 14
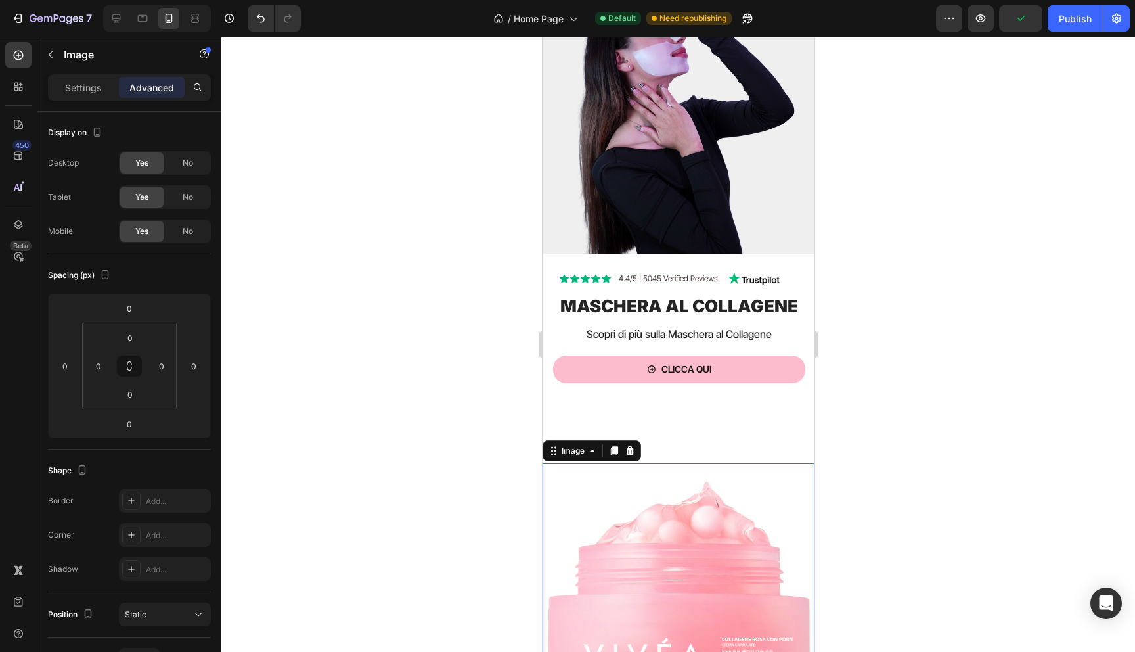
click at [508, 407] on div at bounding box center [678, 344] width 914 height 615
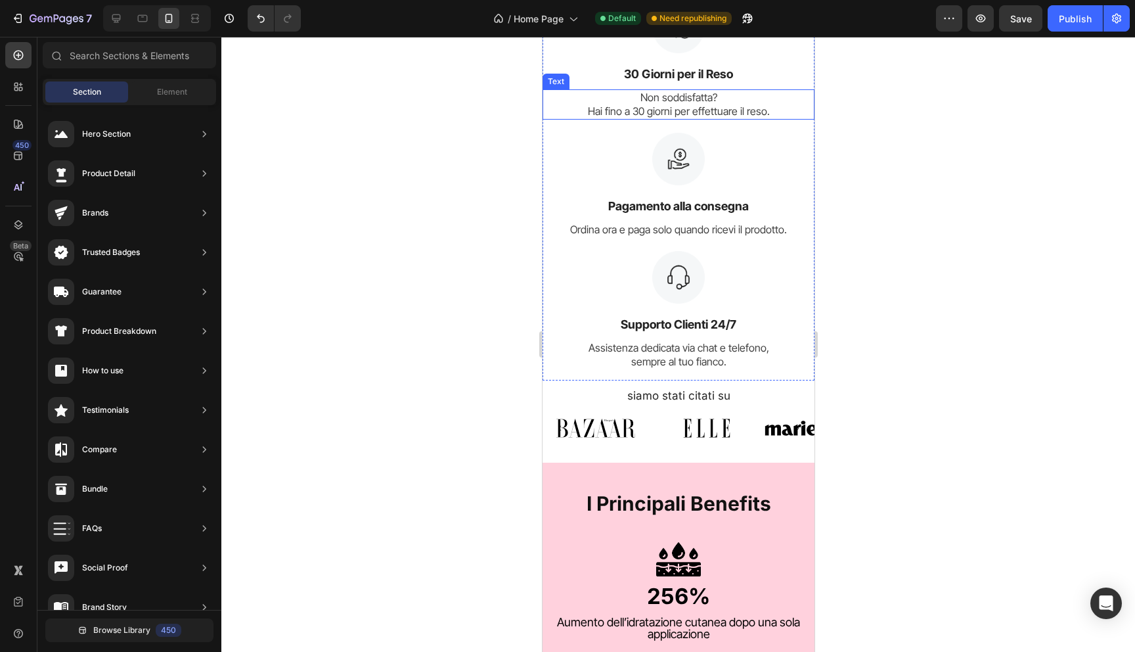
scroll to position [1281, 0]
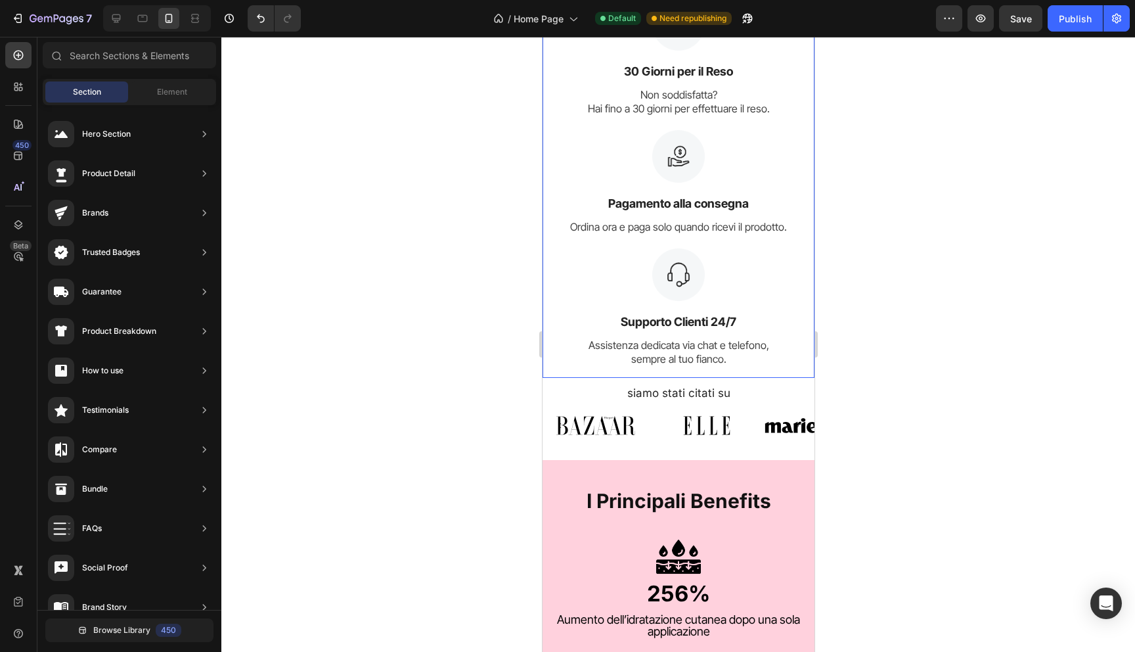
click at [790, 373] on div "Image Supporto Clienti 24/7 Text Block Assistenza dedicata via chat e telefono,…" at bounding box center [678, 312] width 272 height 129
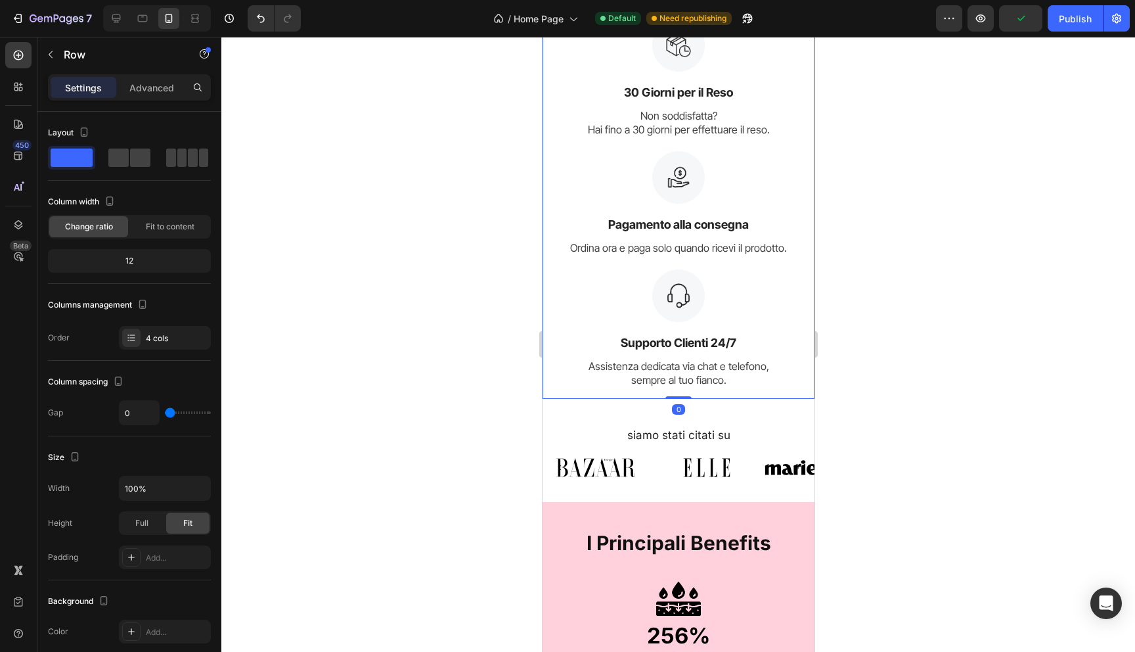
click at [463, 431] on div at bounding box center [678, 344] width 914 height 615
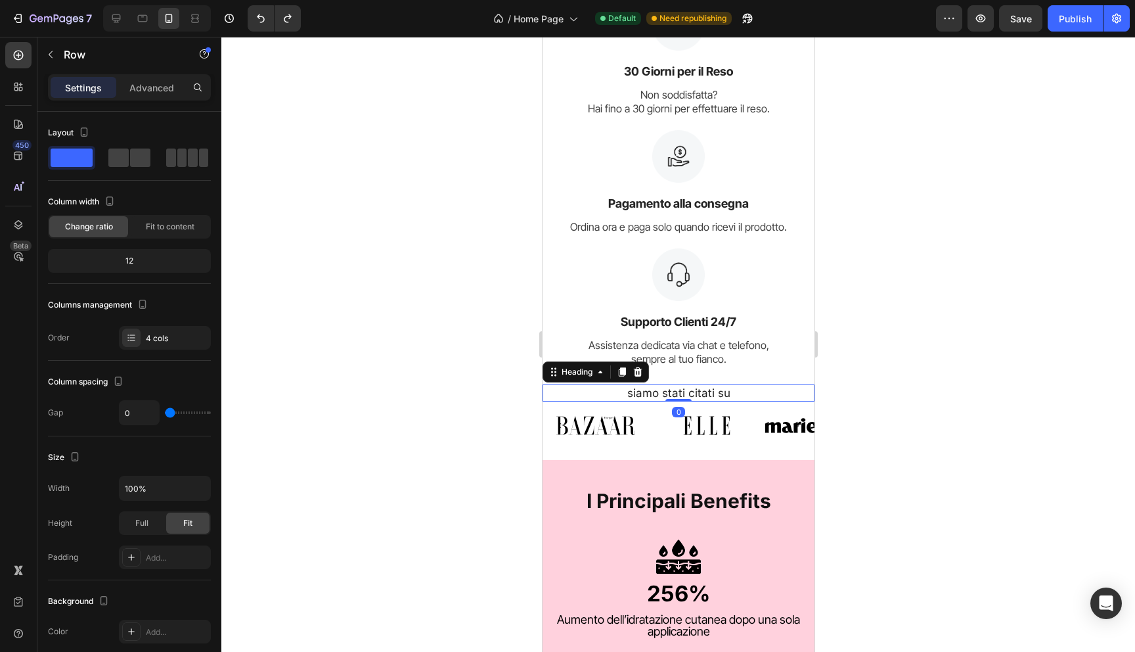
click at [683, 386] on h2 "siamo stati citati su" at bounding box center [678, 392] width 252 height 17
click at [759, 372] on div "Image Supporto Clienti 24/7 Text Block Assistenza dedicata via chat e telefono,…" at bounding box center [678, 312] width 272 height 129
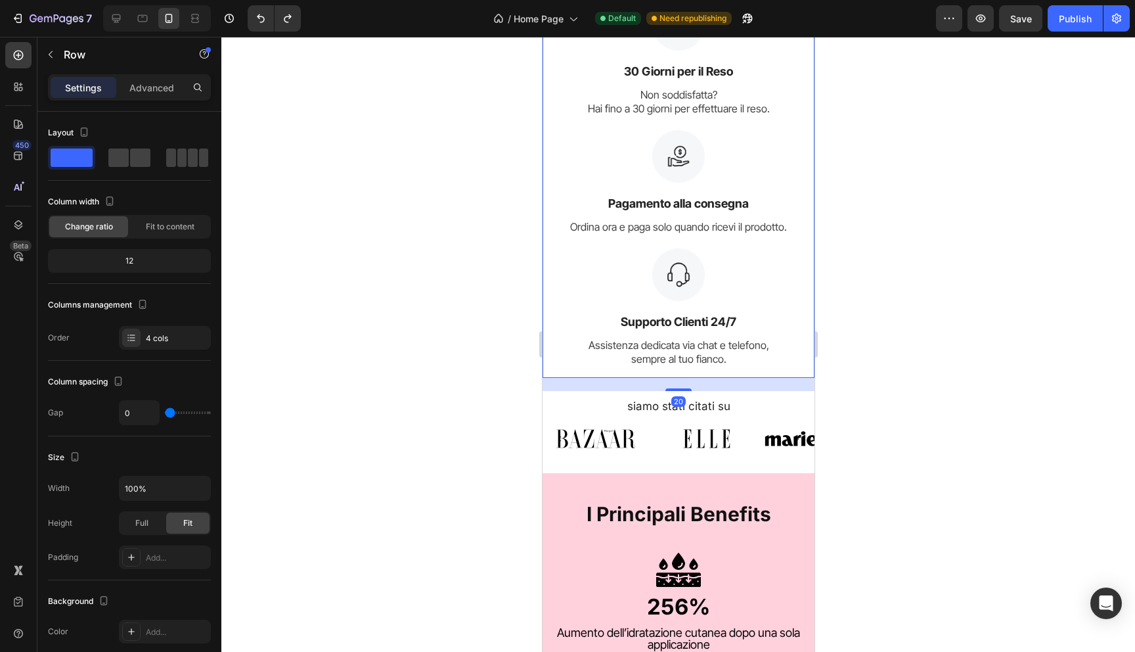
drag, startPoint x: 689, startPoint y: 376, endPoint x: 690, endPoint y: 389, distance: 13.2
click at [690, 378] on div "20" at bounding box center [678, 378] width 272 height 0
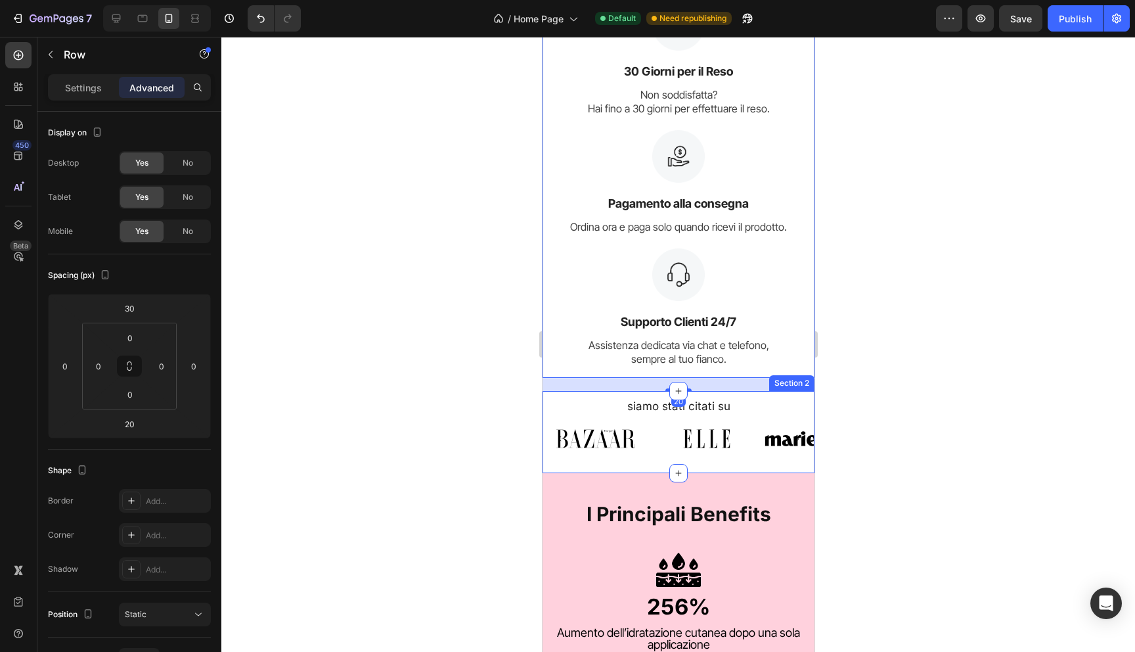
click at [703, 464] on div "siamo stati citati su Heading Image Image Image Image Image Image Image [GEOGRA…" at bounding box center [678, 435] width 272 height 76
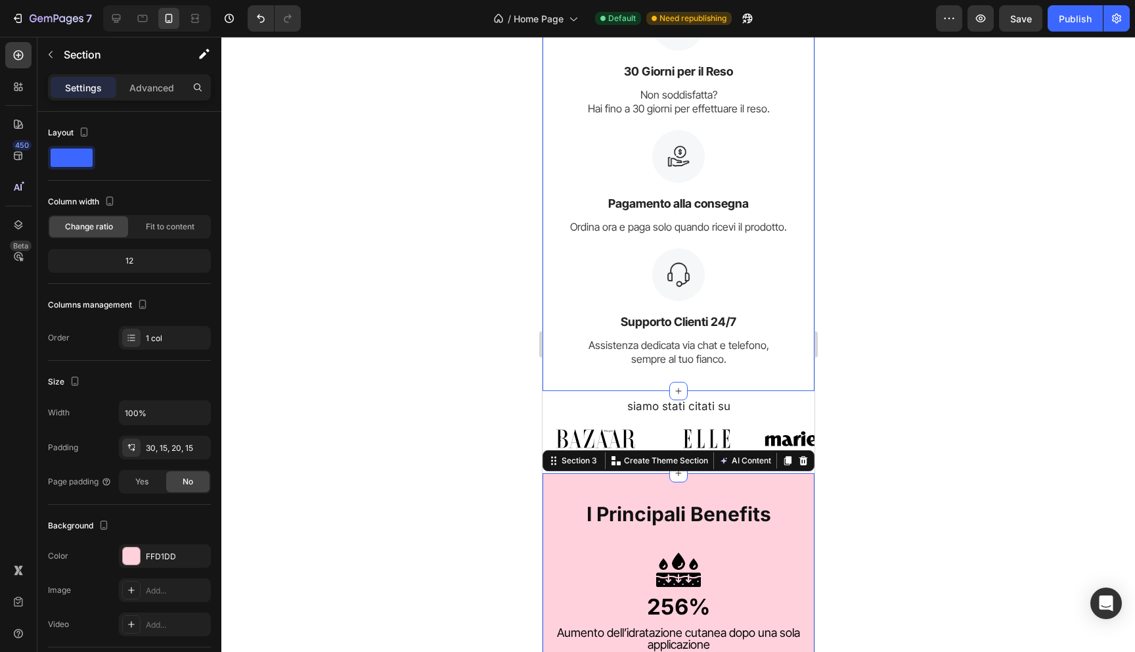
click at [374, 410] on div at bounding box center [678, 344] width 914 height 615
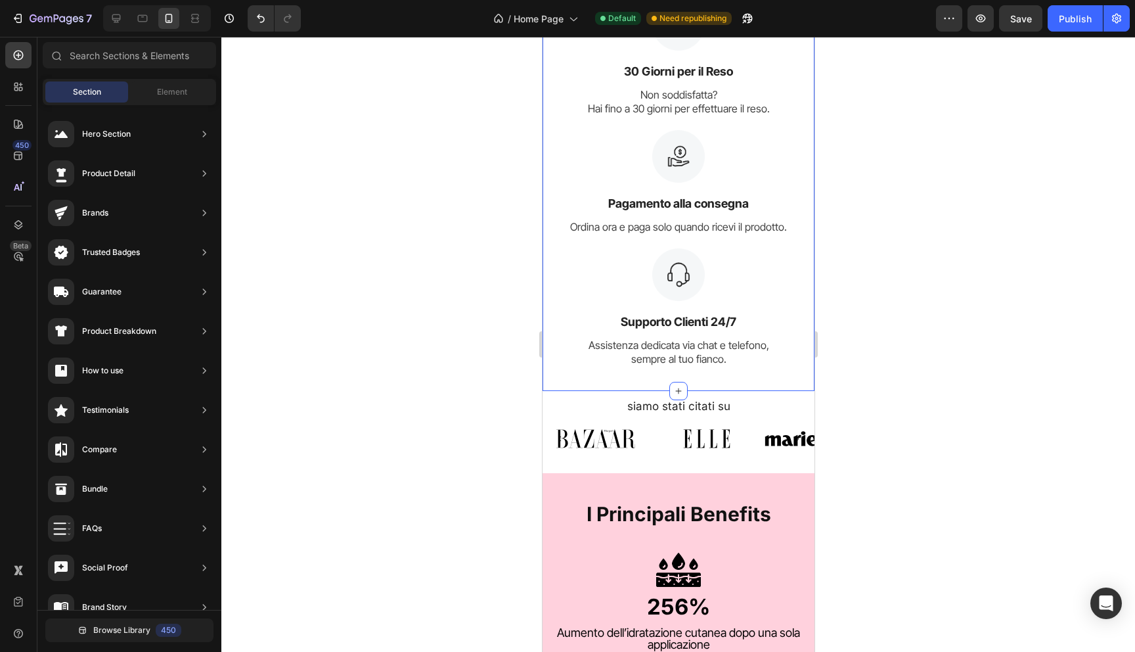
click at [395, 449] on div at bounding box center [678, 344] width 914 height 615
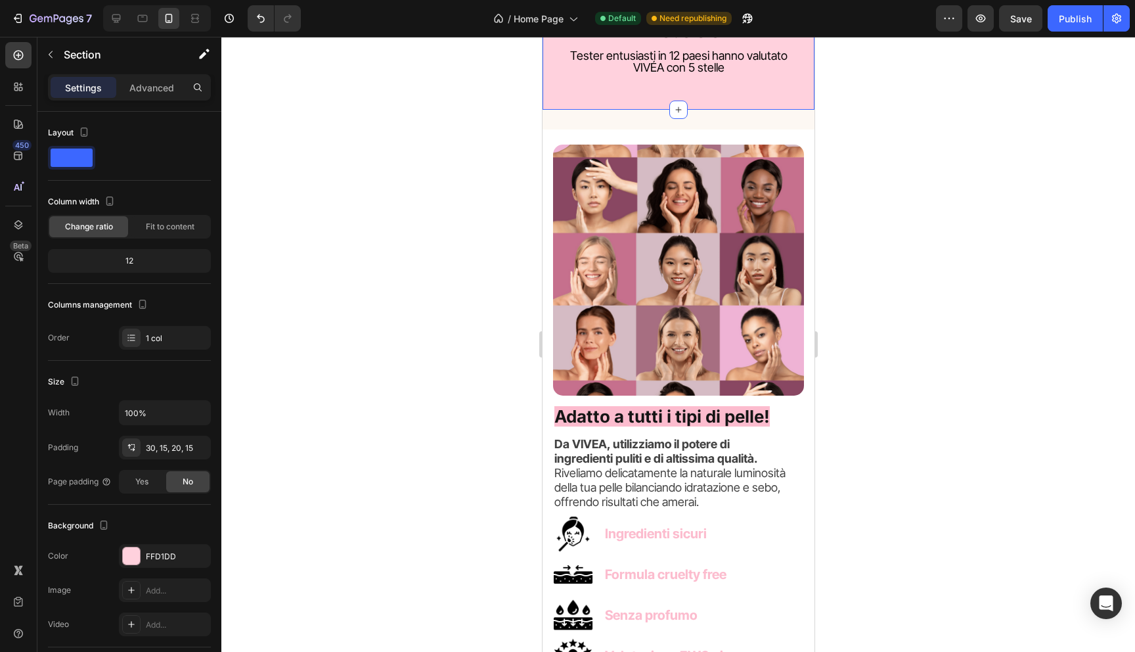
scroll to position [2498, 0]
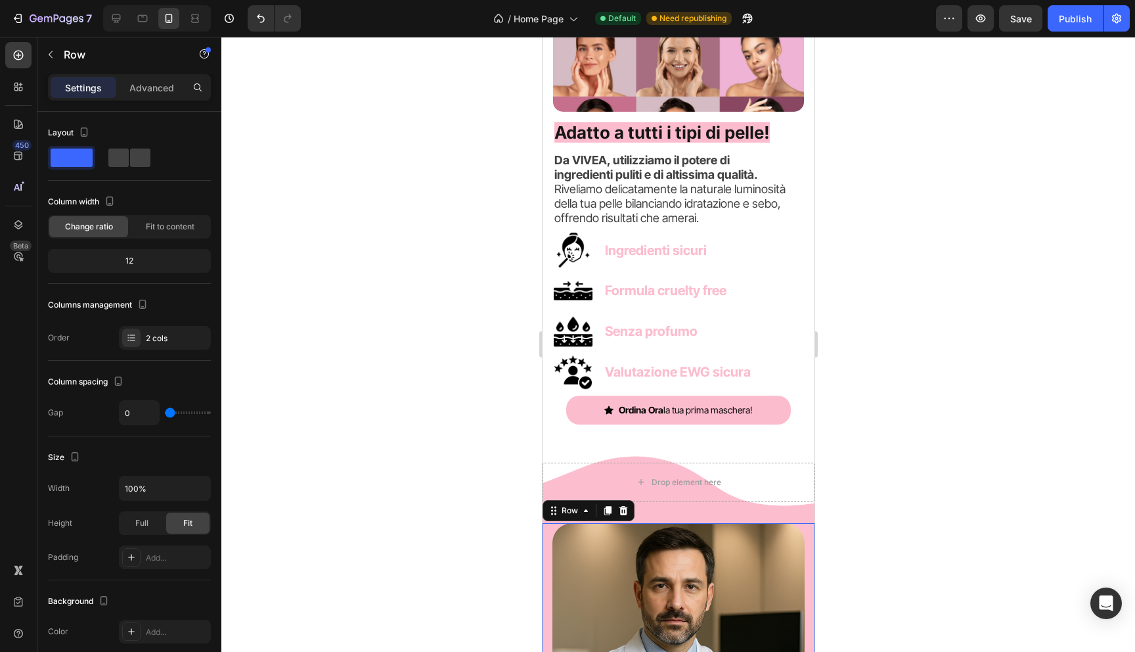
click at [547, 569] on div "Image" at bounding box center [678, 658] width 272 height 271
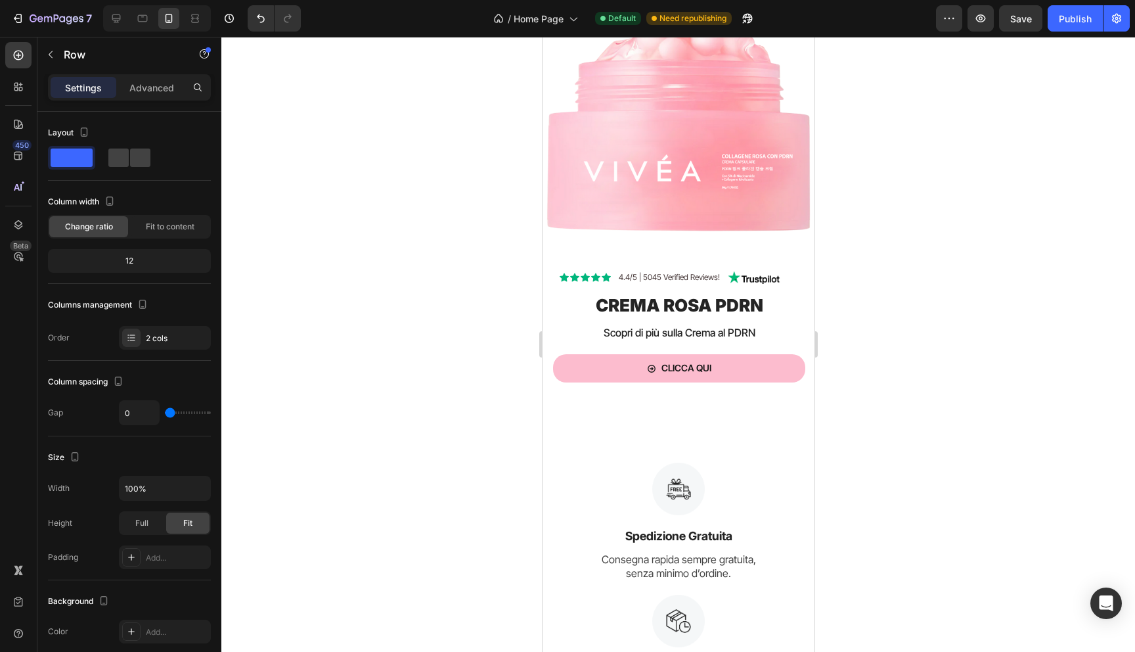
scroll to position [724, 0]
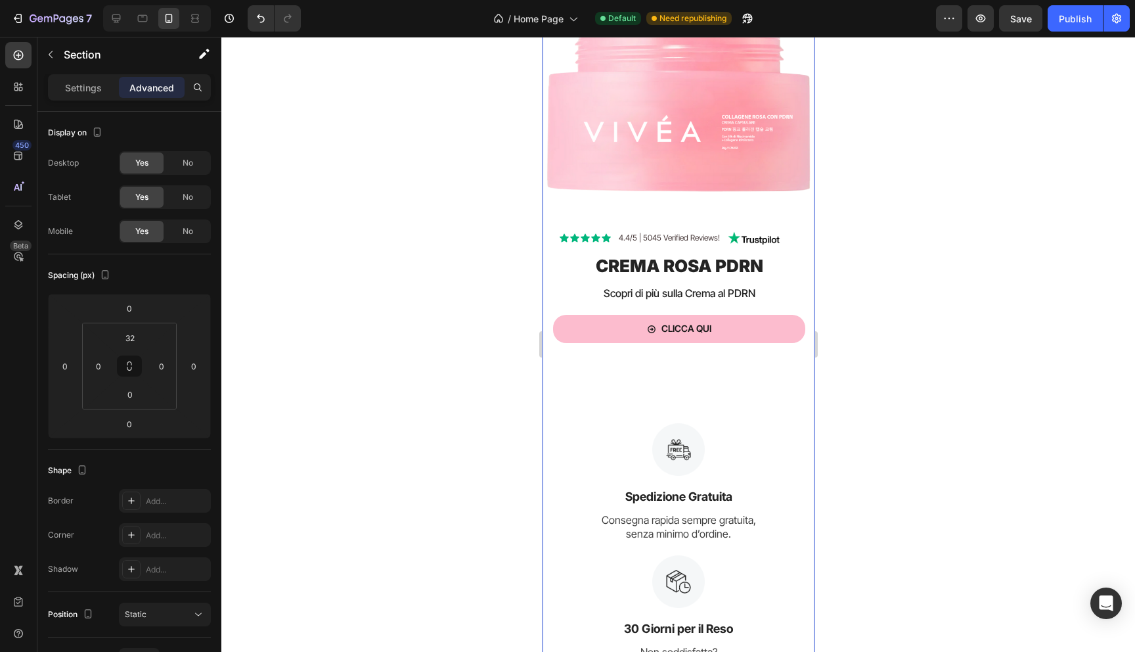
click at [638, 401] on div "Scopri Vivéa Ritrova la Pelle che Meriti Heading Maschere e trattamenti ad alte…" at bounding box center [678, 154] width 272 height 1588
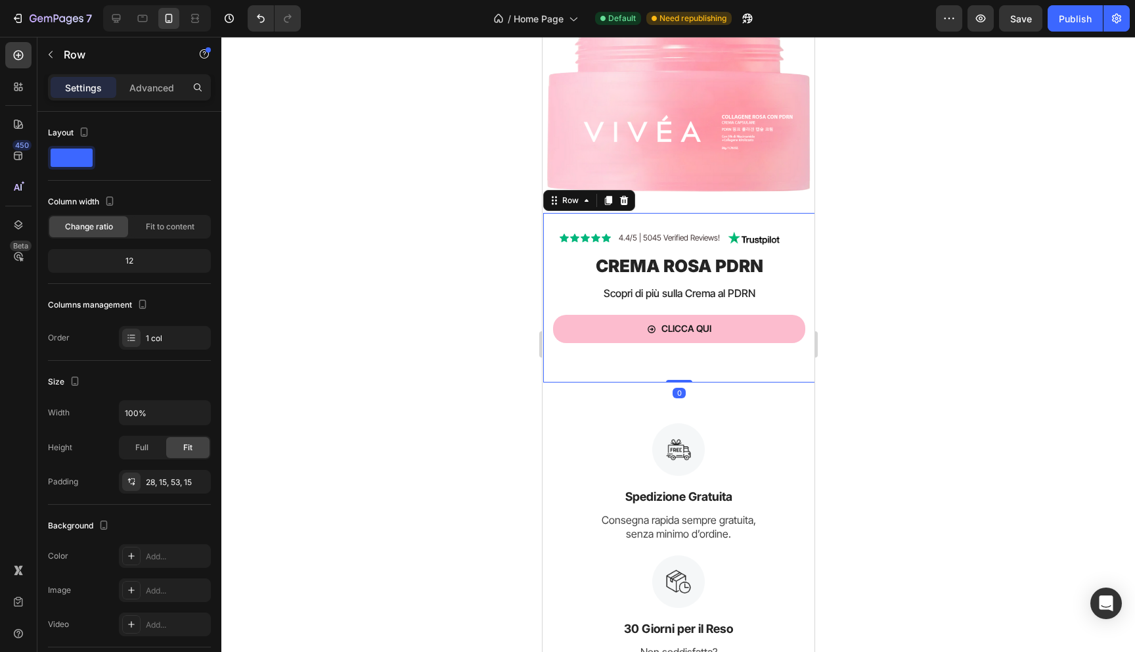
click at [631, 361] on div "Icon Icon Icon Icon Icon Icon List 4.4/5 | 5045 Verified Reviews! Text Block Im…" at bounding box center [679, 297] width 272 height 169
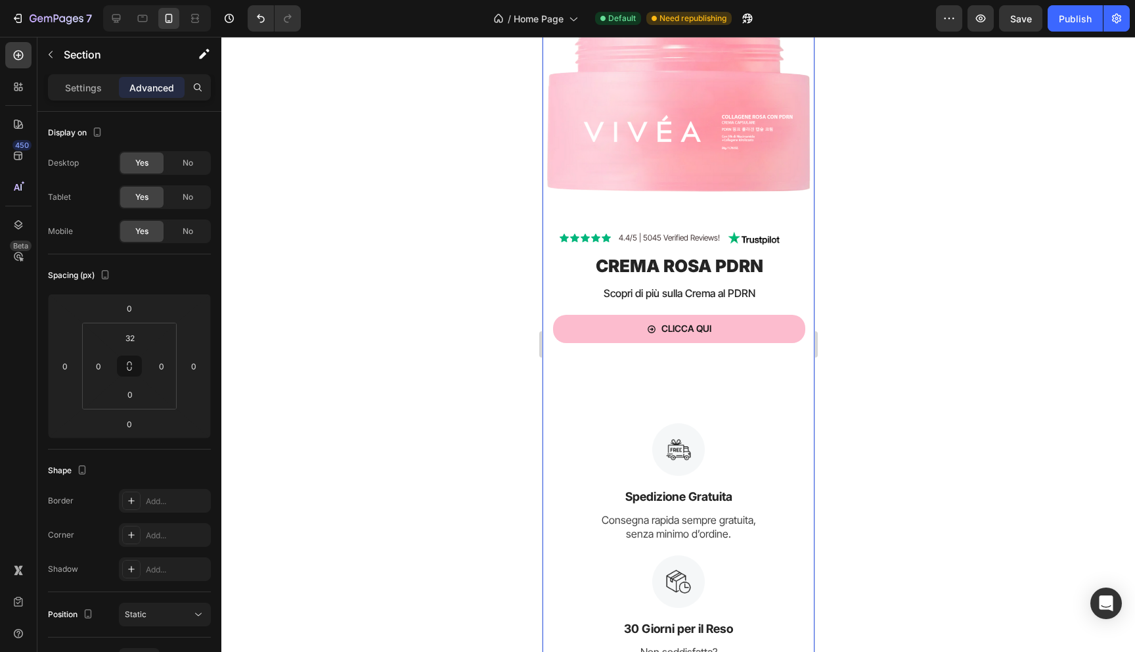
click at [643, 384] on div "Scopri Vivéa Ritrova la Pelle che Meriti Heading Maschere e trattamenti ad alte…" at bounding box center [678, 154] width 272 height 1588
click at [109, 20] on div at bounding box center [116, 18] width 21 height 21
type input "32"
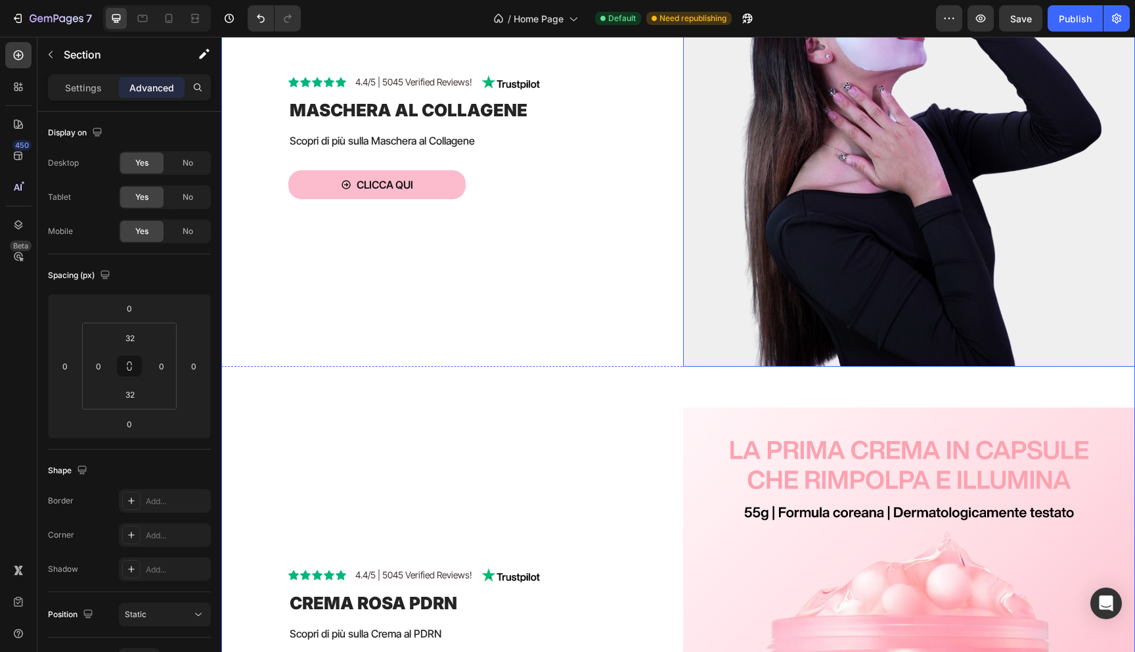
scroll to position [330, 0]
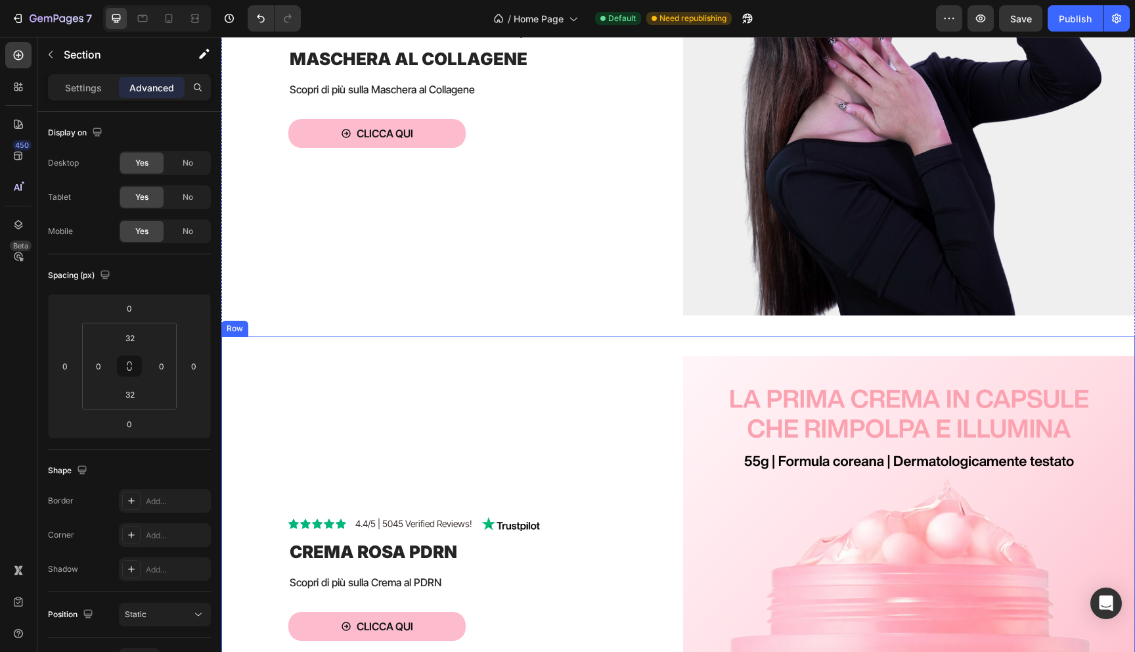
click at [650, 340] on div "Icon Icon Icon Icon Icon Icon List 4.4/5 | 5045 Verified Reviews! Text Block Im…" at bounding box center [678, 572] width 914 height 472
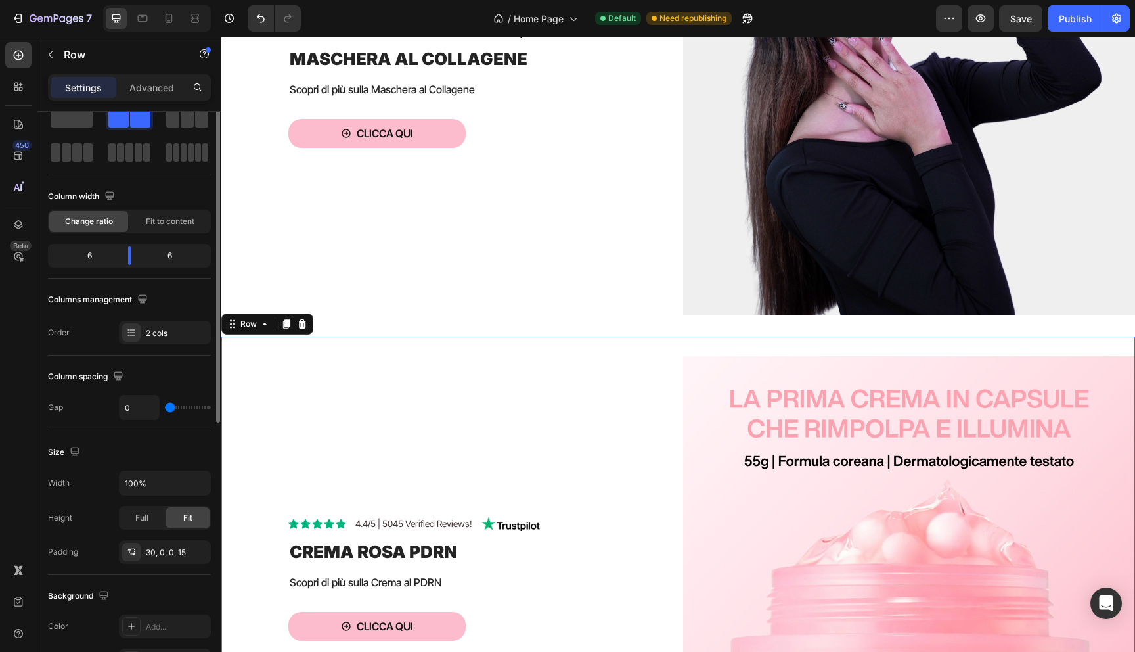
scroll to position [0, 0]
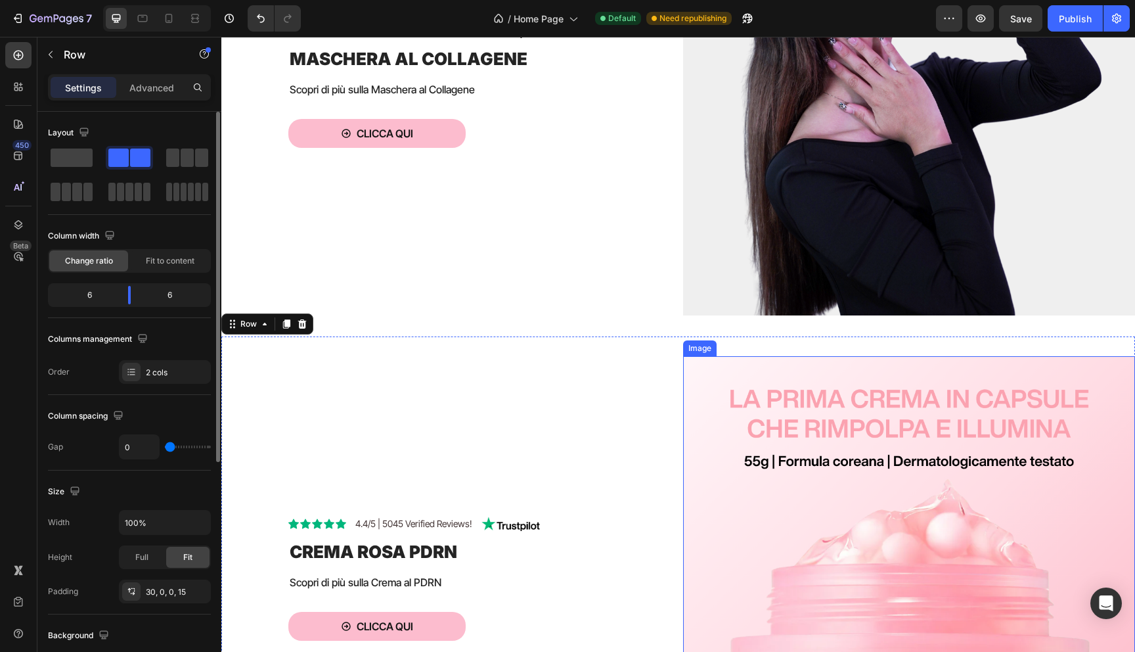
click at [789, 376] on img at bounding box center [909, 582] width 452 height 452
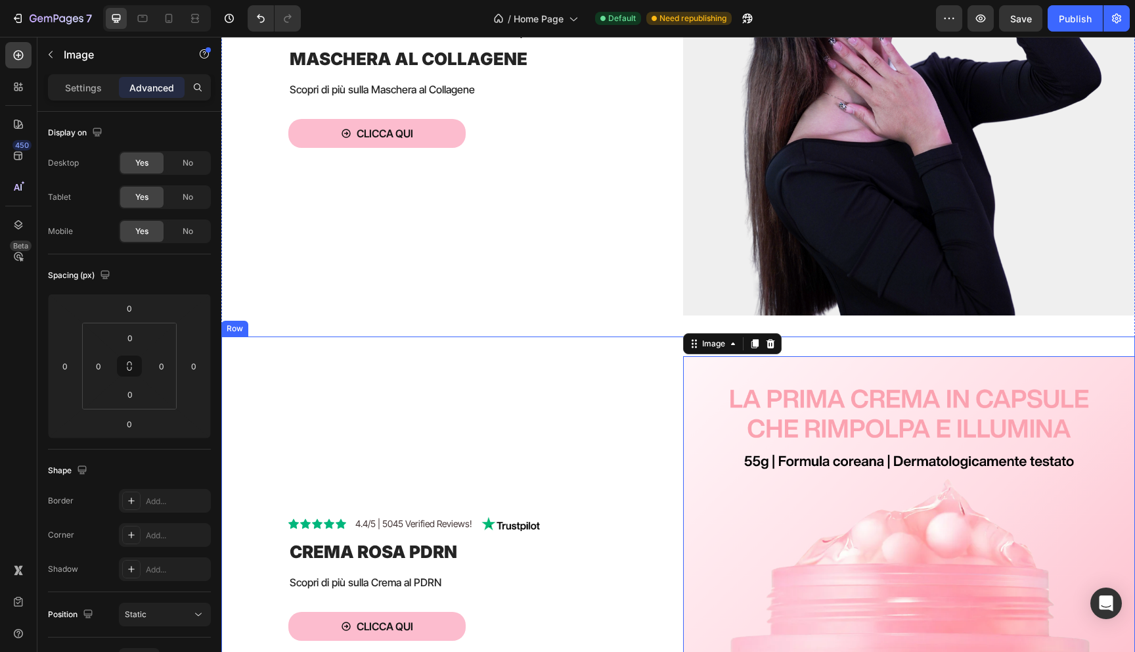
click at [603, 383] on div "Icon Icon Icon Icon Icon Icon List 4.4/5 | 5045 Verified Reviews! Text Block Im…" at bounding box center [457, 582] width 452 height 452
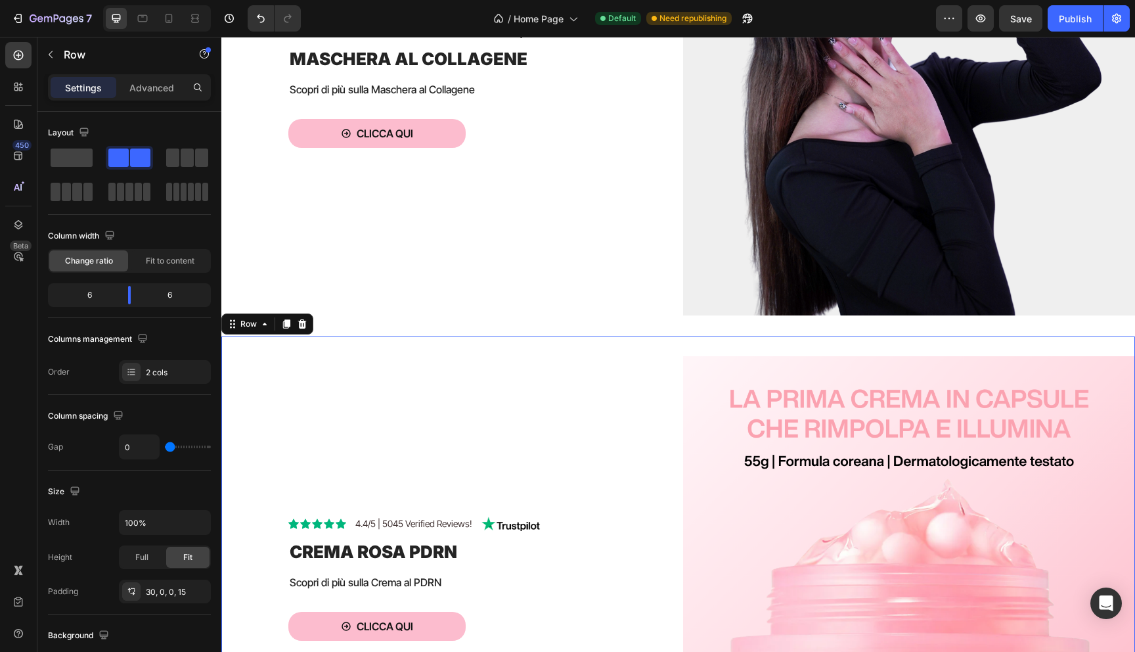
click at [400, 483] on div "Icon Icon Icon Icon Icon Icon List 4.4/5 | 5045 Verified Reviews! Text Block Im…" at bounding box center [457, 582] width 452 height 452
click at [389, 522] on span "4.4/5 | 5045 Verified Reviews!" at bounding box center [413, 523] width 117 height 11
click at [380, 441] on div "Icon Icon Icon Icon Icon Icon List 4.4/5 | 5045 Verified Reviews! Text Block Im…" at bounding box center [457, 582] width 452 height 452
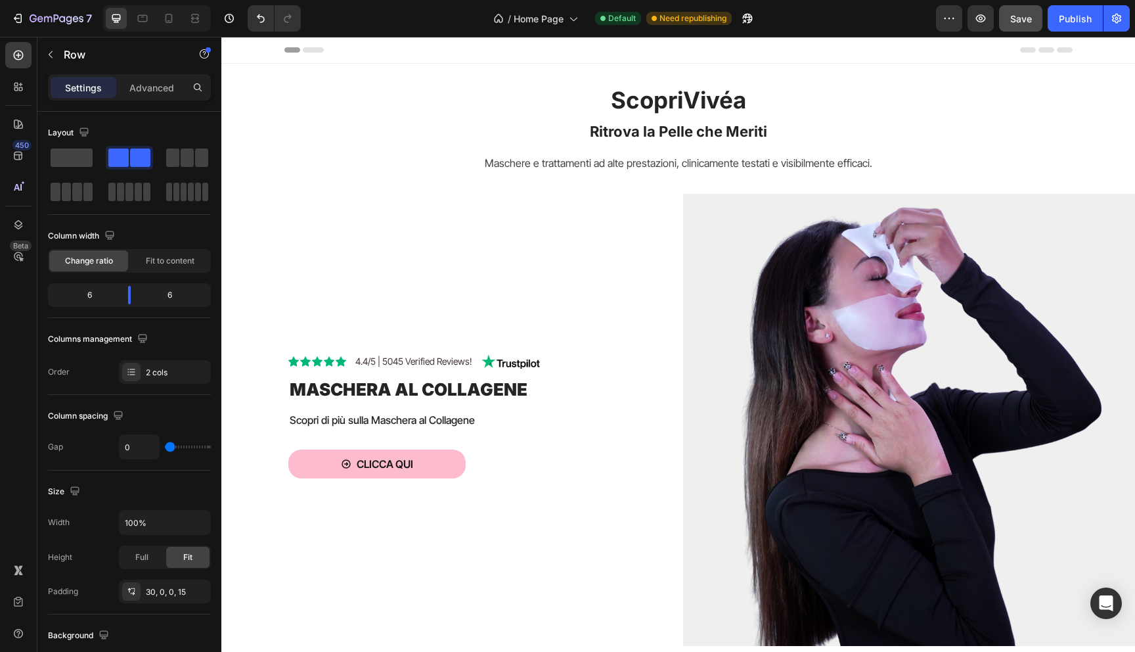
click at [1019, 11] on button "Save" at bounding box center [1020, 18] width 43 height 26
click at [1079, 14] on div "Publish" at bounding box center [1075, 19] width 33 height 14
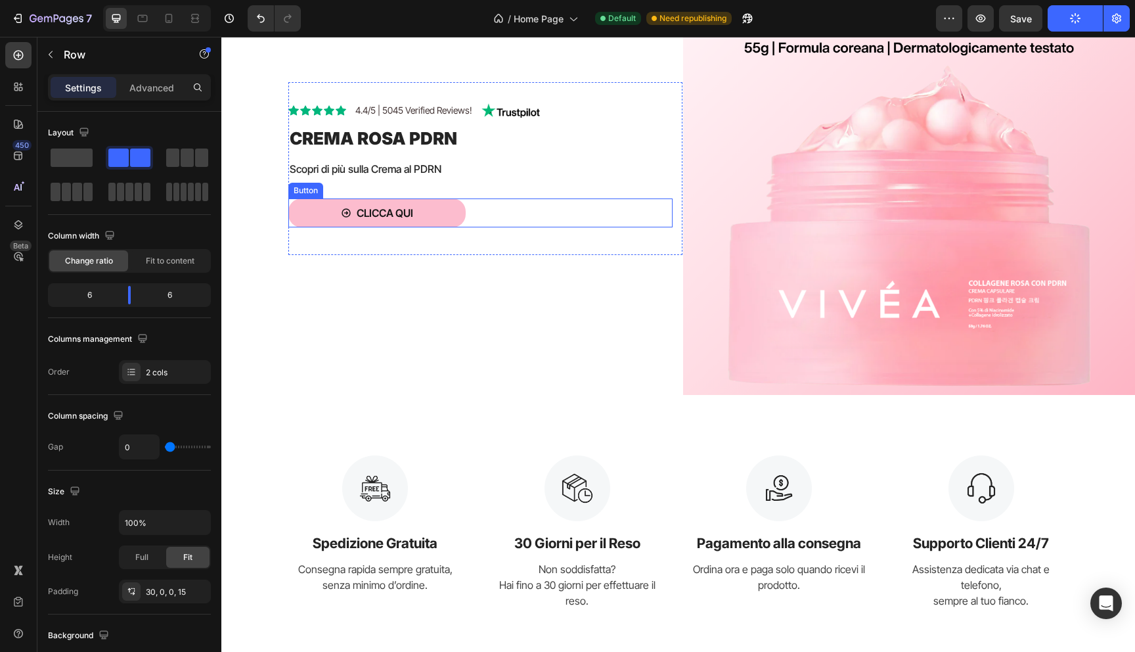
scroll to position [794, 0]
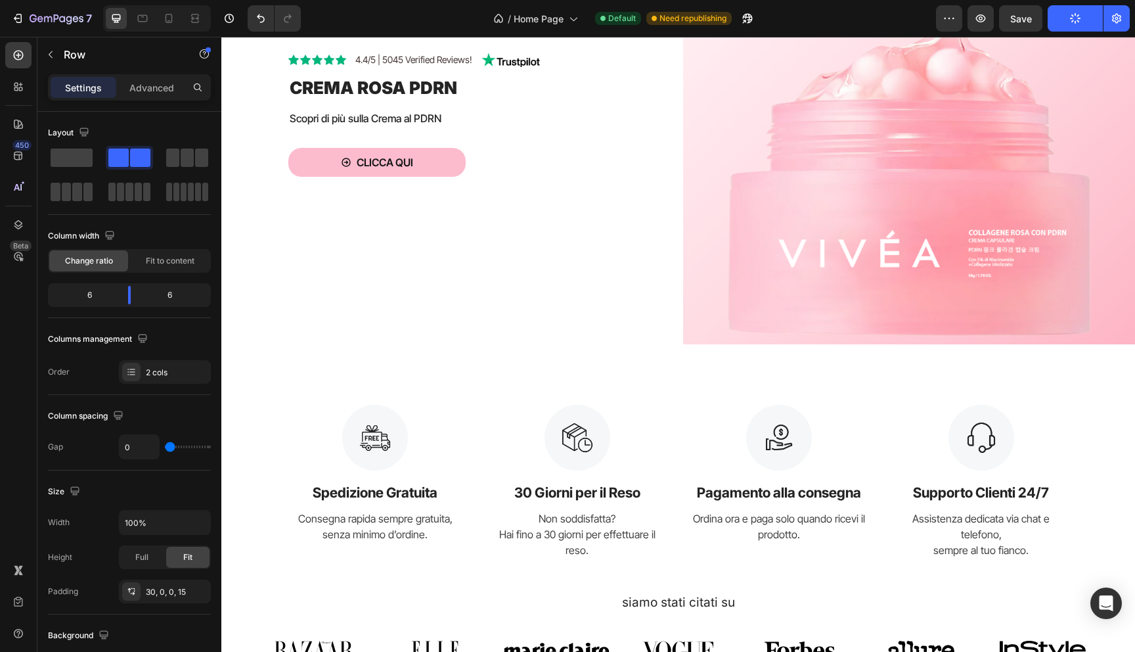
click at [541, 297] on div "Icon Icon Icon Icon Icon Icon List 4.4/5 | 5045 Verified Reviews! Text Block Im…" at bounding box center [457, 118] width 452 height 452
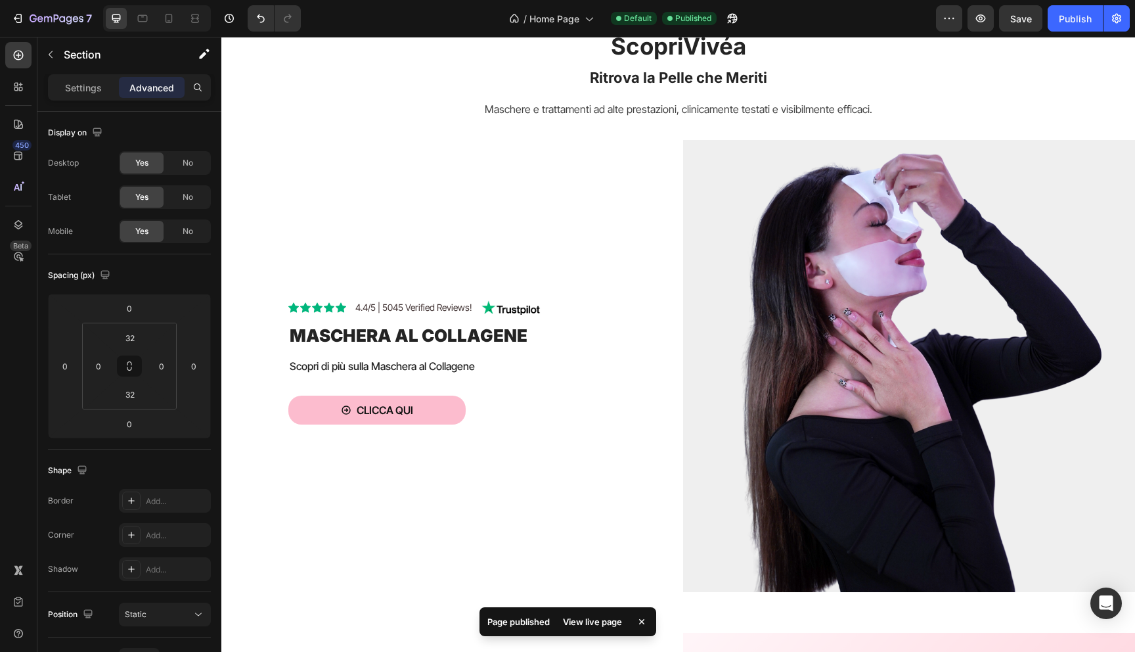
scroll to position [0, 0]
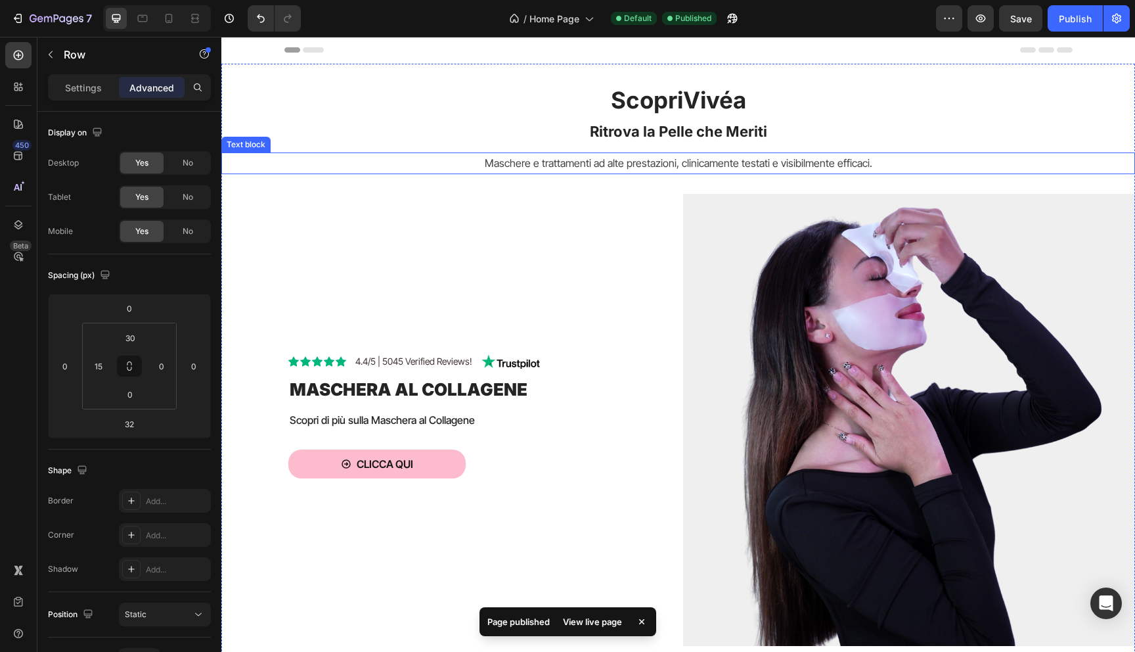
click at [606, 180] on div "Icon Icon Icon Icon Icon Icon List 4.4/5 | 5045 Verified Reviews! Text Block Im…" at bounding box center [678, 410] width 914 height 472
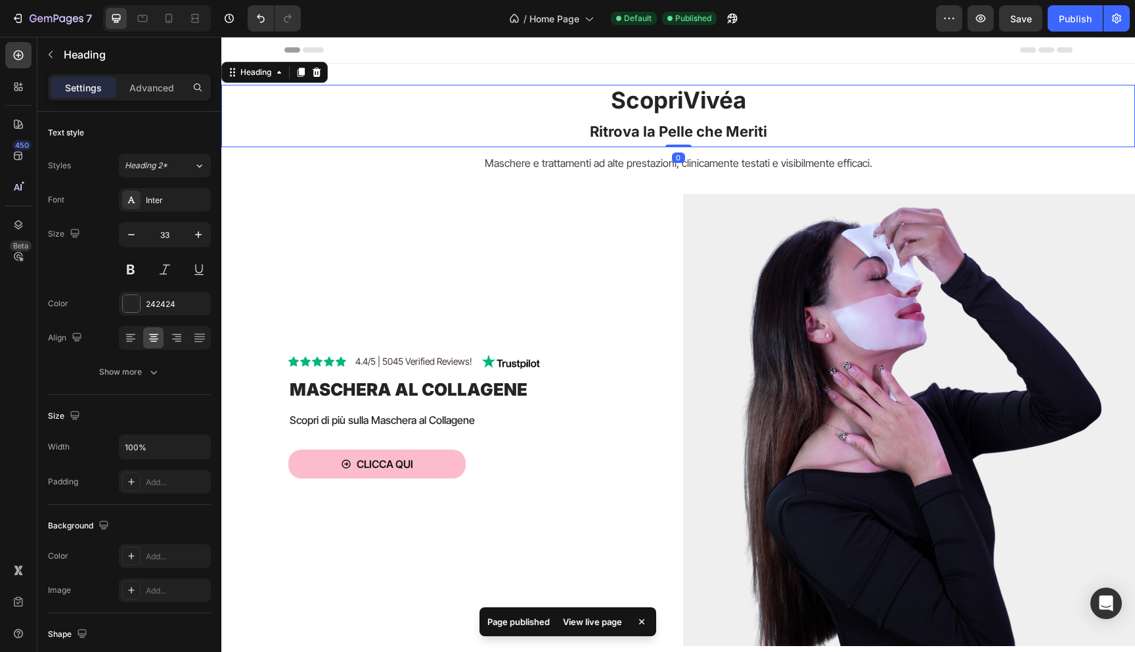
click at [476, 137] on h2 "Scopri Vivéa Ritrova la Pelle che Meriti" at bounding box center [678, 116] width 914 height 62
click at [419, 162] on p "Maschere e trattamenti ad alte prestazioni, clinicamente testati e visibilmente…" at bounding box center [678, 163] width 911 height 19
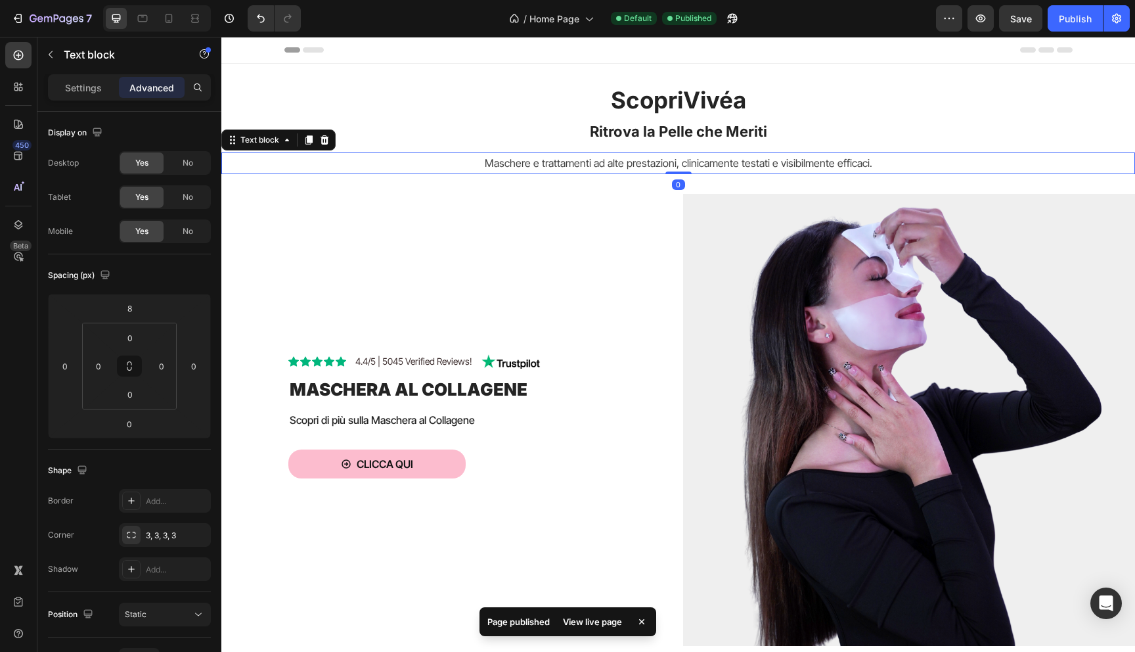
click at [537, 206] on div "Icon Icon Icon Icon Icon Icon List 4.4/5 | 5045 Verified Reviews! Text Block Im…" at bounding box center [457, 420] width 452 height 452
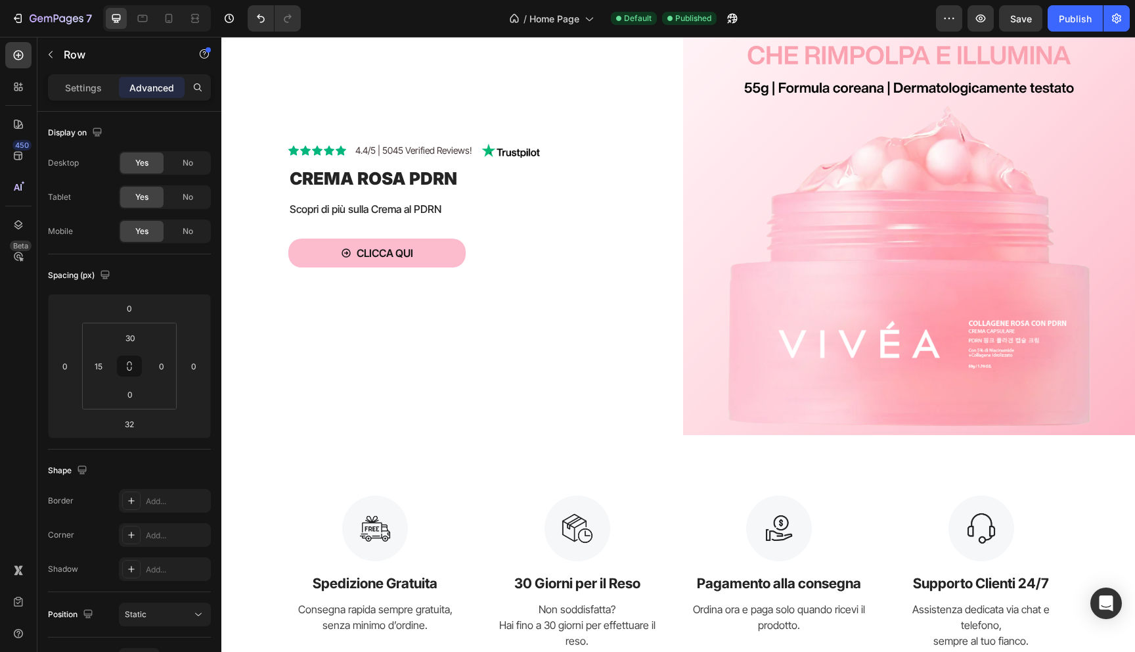
scroll to position [904, 0]
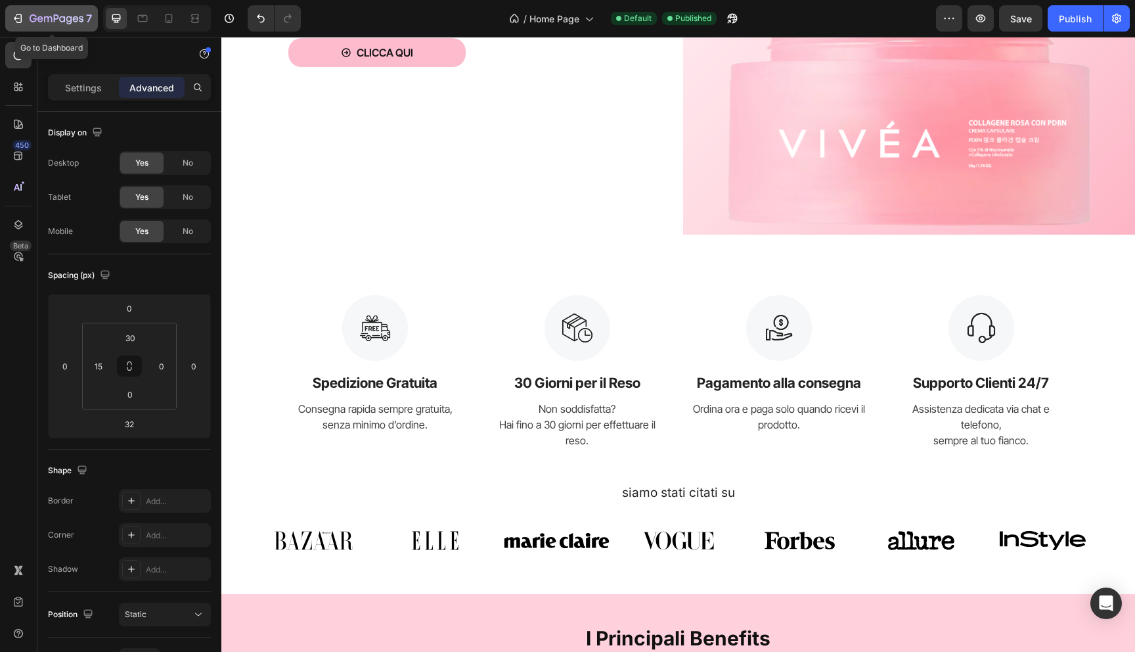
click at [29, 15] on div "7" at bounding box center [51, 19] width 81 height 16
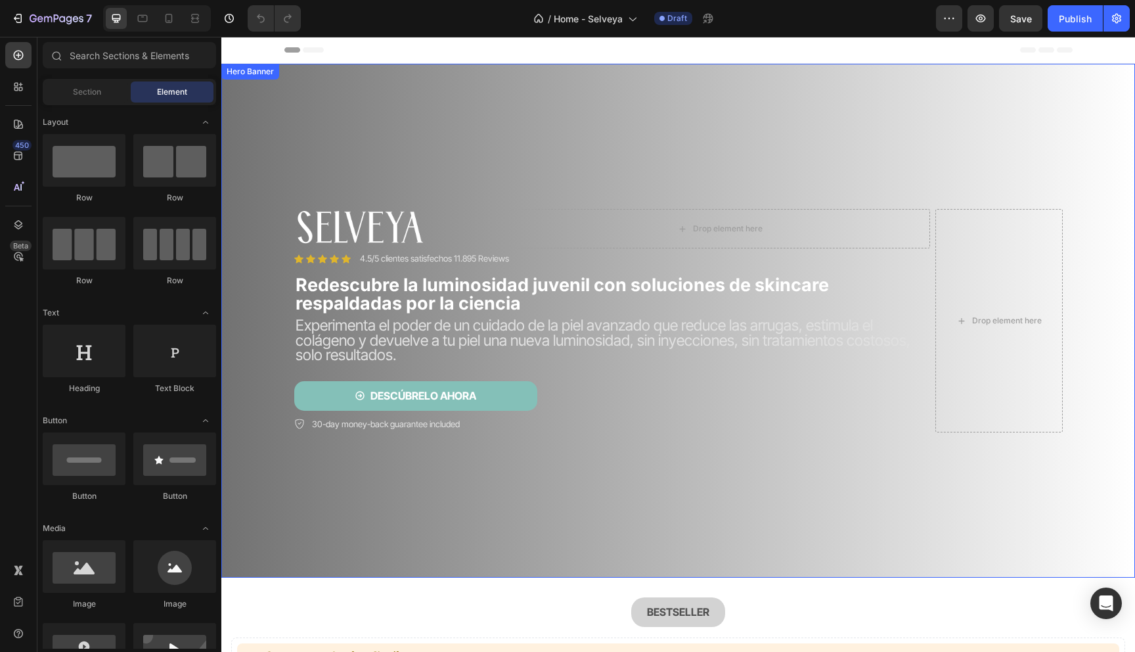
click at [399, 113] on video "Background Image" at bounding box center [678, 292] width 914 height 457
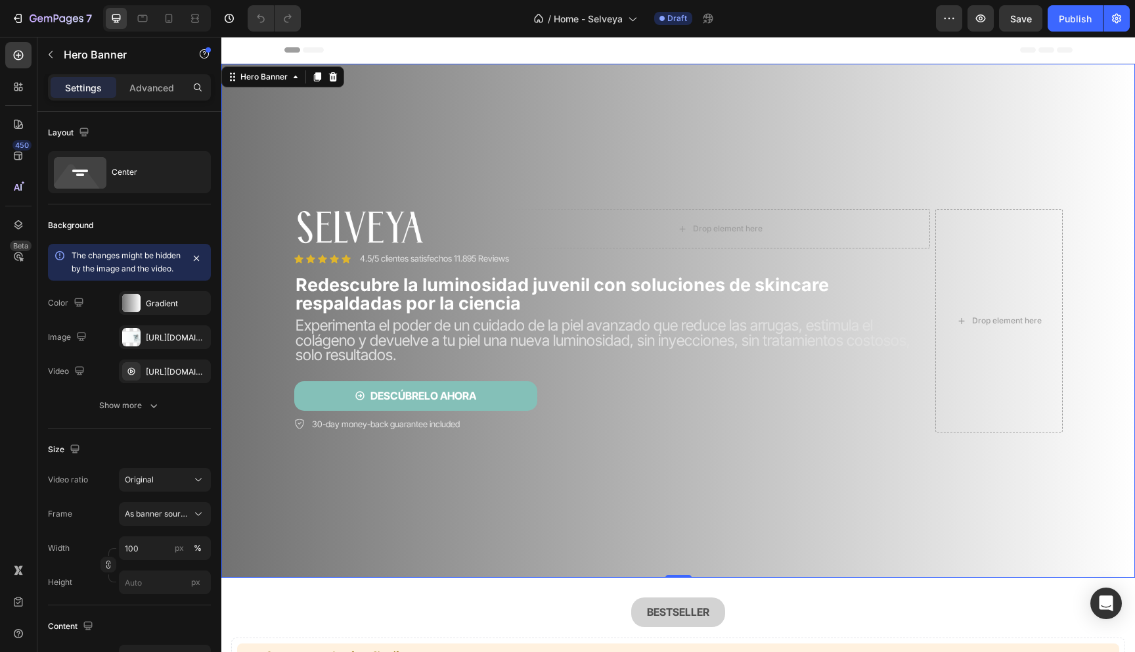
click at [361, 74] on video "Background Image" at bounding box center [678, 292] width 914 height 457
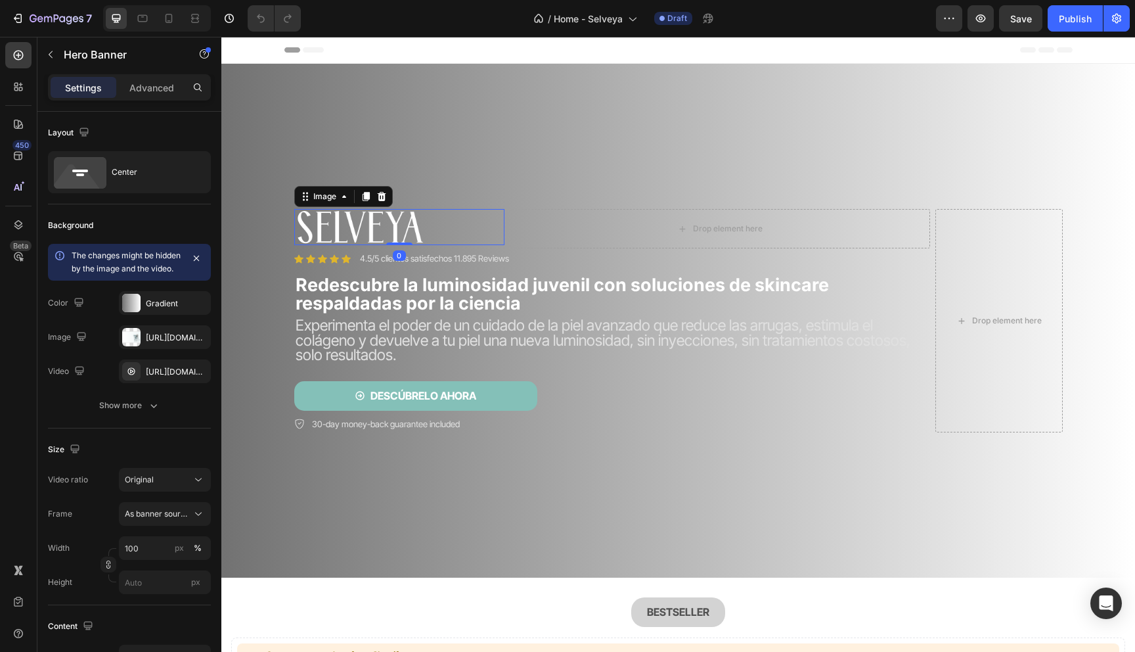
click at [320, 212] on img at bounding box center [359, 227] width 131 height 36
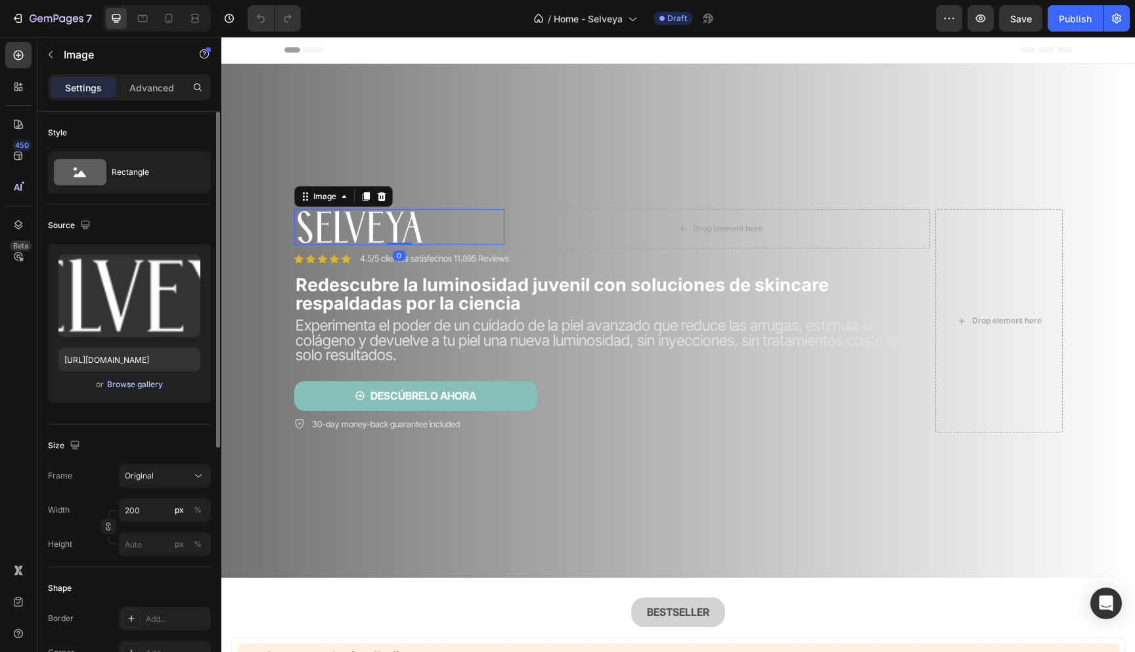
click at [121, 382] on div "Browse gallery" at bounding box center [135, 384] width 56 height 12
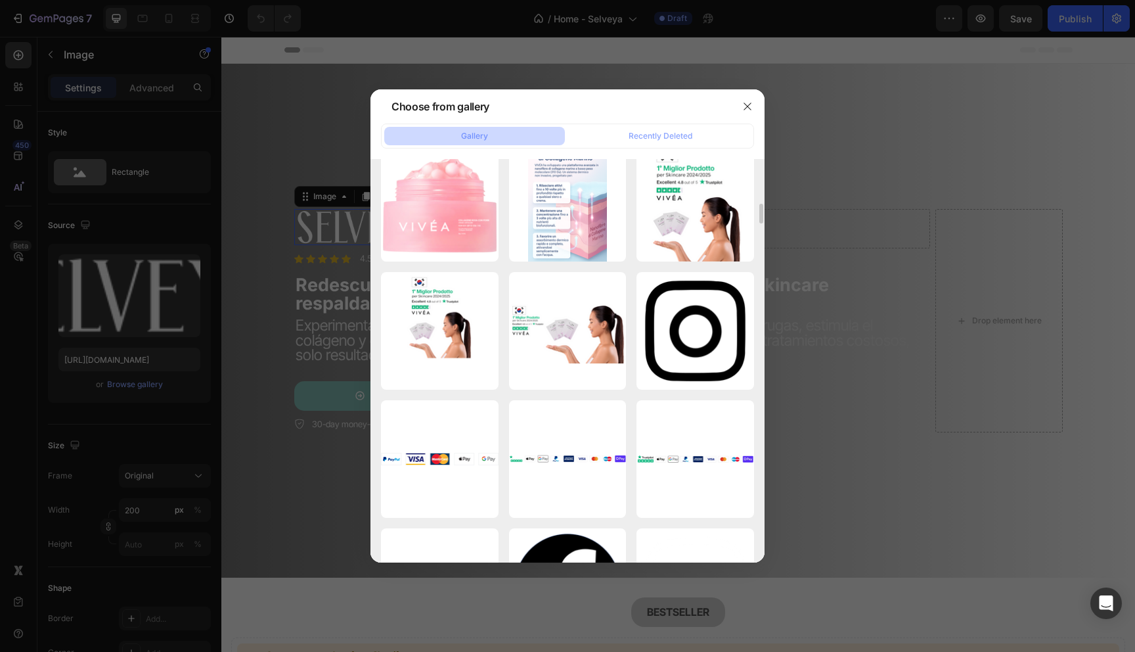
scroll to position [1084, 0]
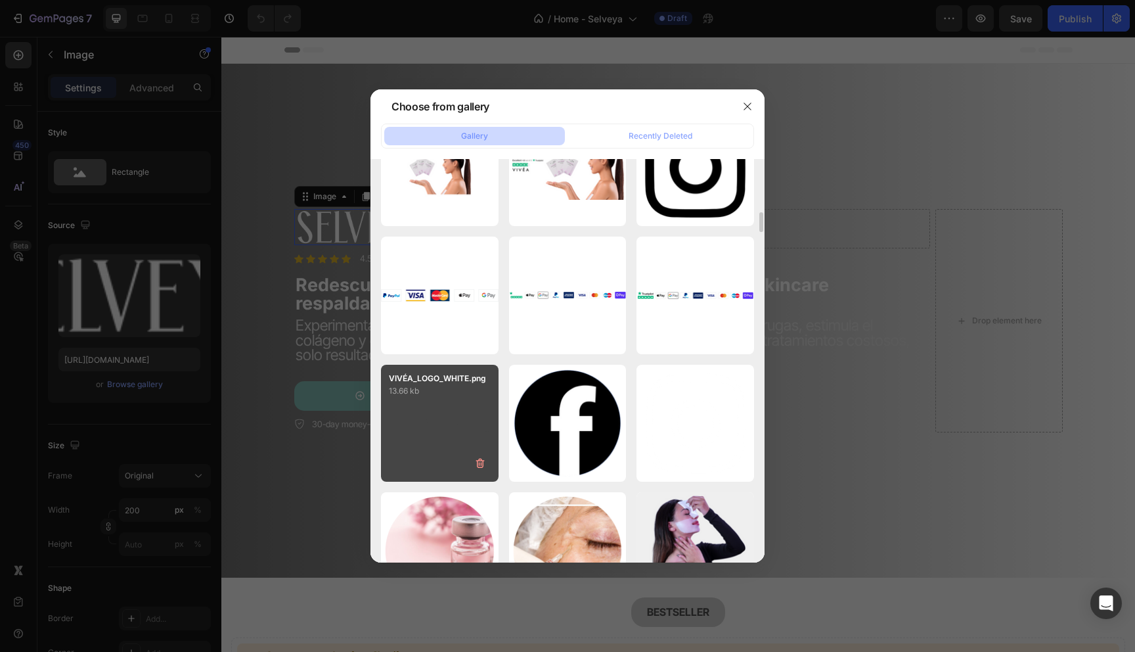
click at [454, 416] on div "VIVÉA_LOGO_WHITE.png 13.66 kb" at bounding box center [440, 424] width 118 height 118
type input "[URL][DOMAIN_NAME]"
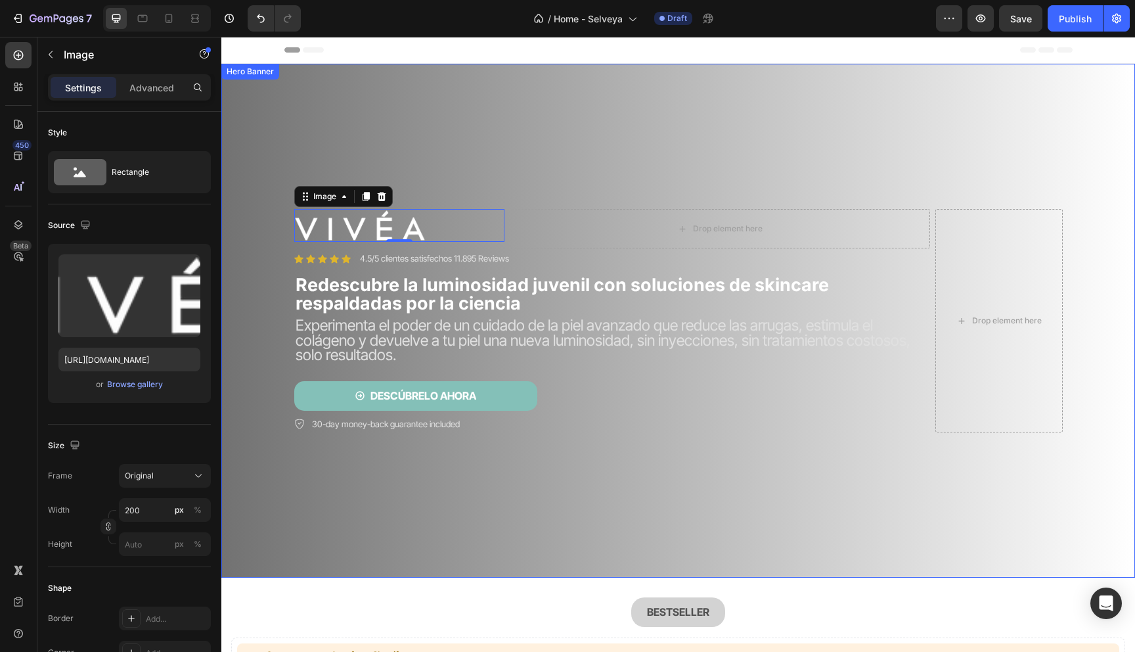
click at [489, 157] on video "Background Image" at bounding box center [678, 292] width 914 height 457
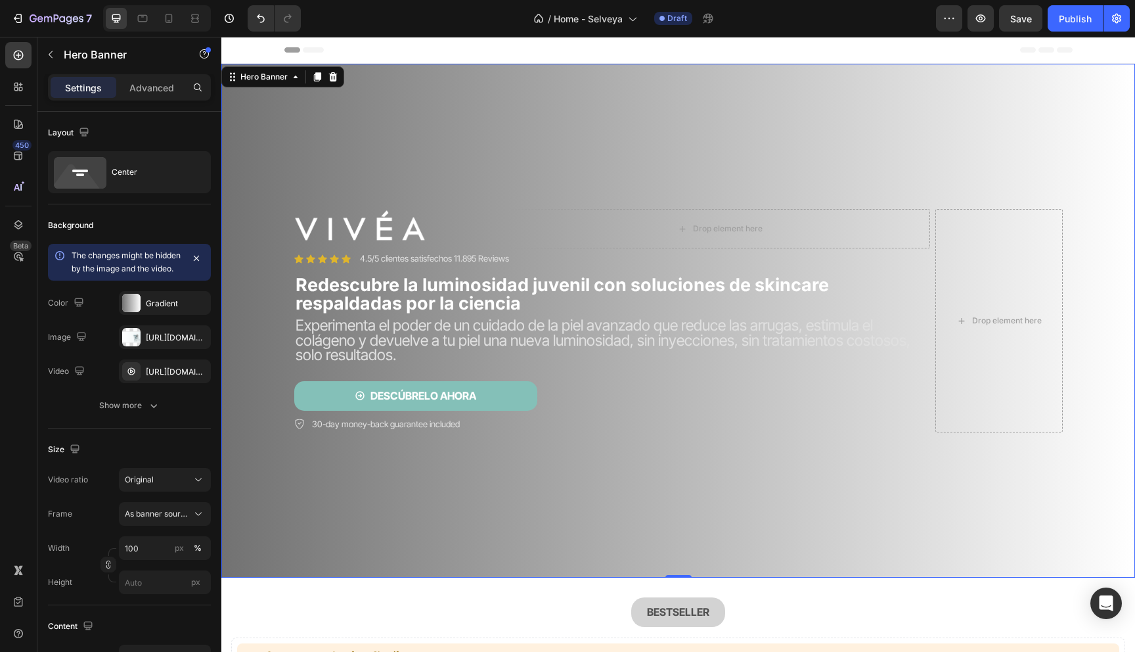
click at [365, 139] on video "Background Image" at bounding box center [678, 292] width 914 height 457
click at [192, 376] on icon "button" at bounding box center [197, 371] width 11 height 11
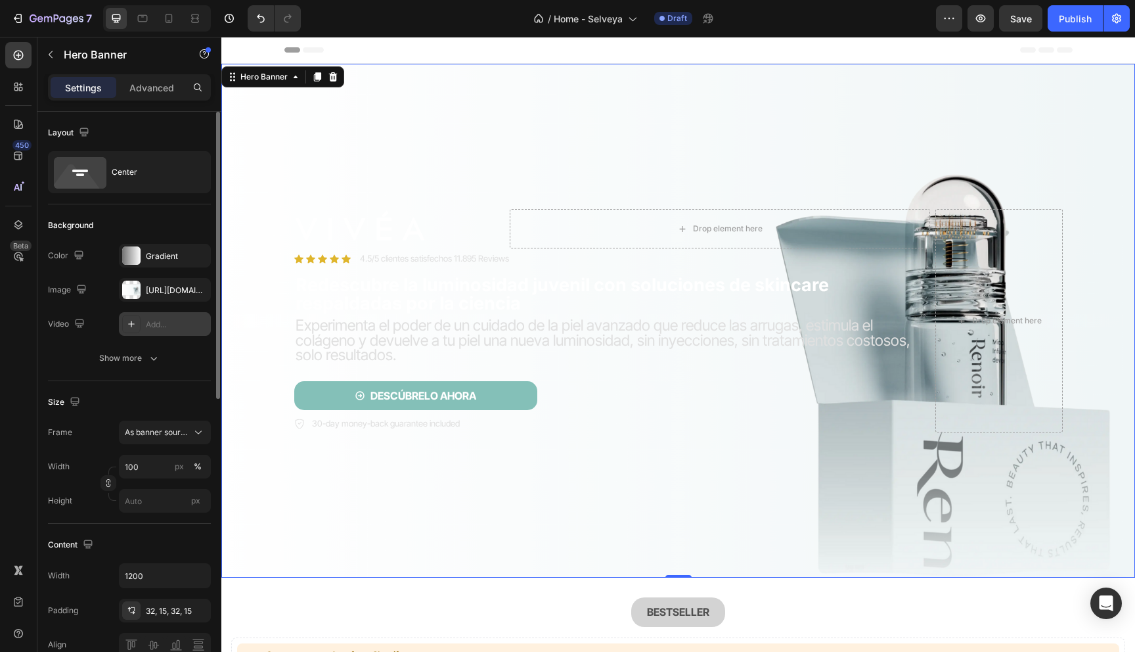
click at [173, 326] on div "Add..." at bounding box center [177, 325] width 62 height 12
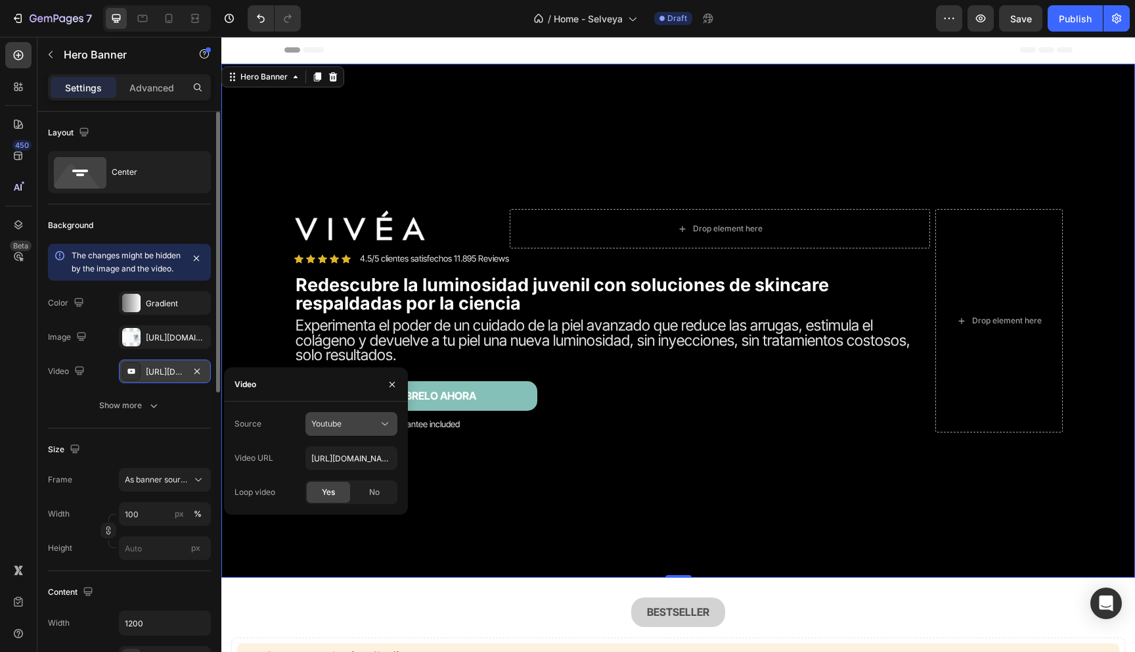
click at [328, 418] on span "Youtube" at bounding box center [326, 424] width 30 height 12
click at [334, 460] on span "Video hosting" at bounding box center [336, 456] width 50 height 12
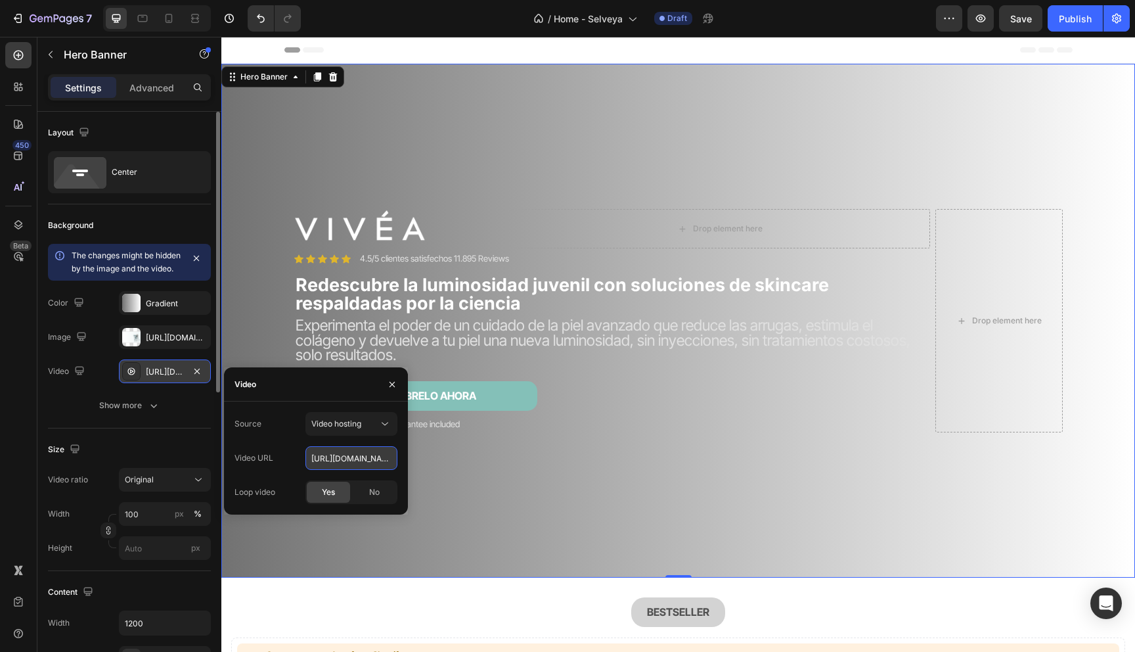
click at [346, 458] on input "https://cdn.shopify.com/videos/c/o/v/92a407d4e0c94a288eb54cac18c387dc.mp4" at bounding box center [351, 458] width 92 height 24
click at [166, 375] on div "https://cdn.shopify.com/videos/c/o/v/92a407d4e0c94a288eb54cac18c387dc.mp4" at bounding box center [165, 371] width 92 height 24
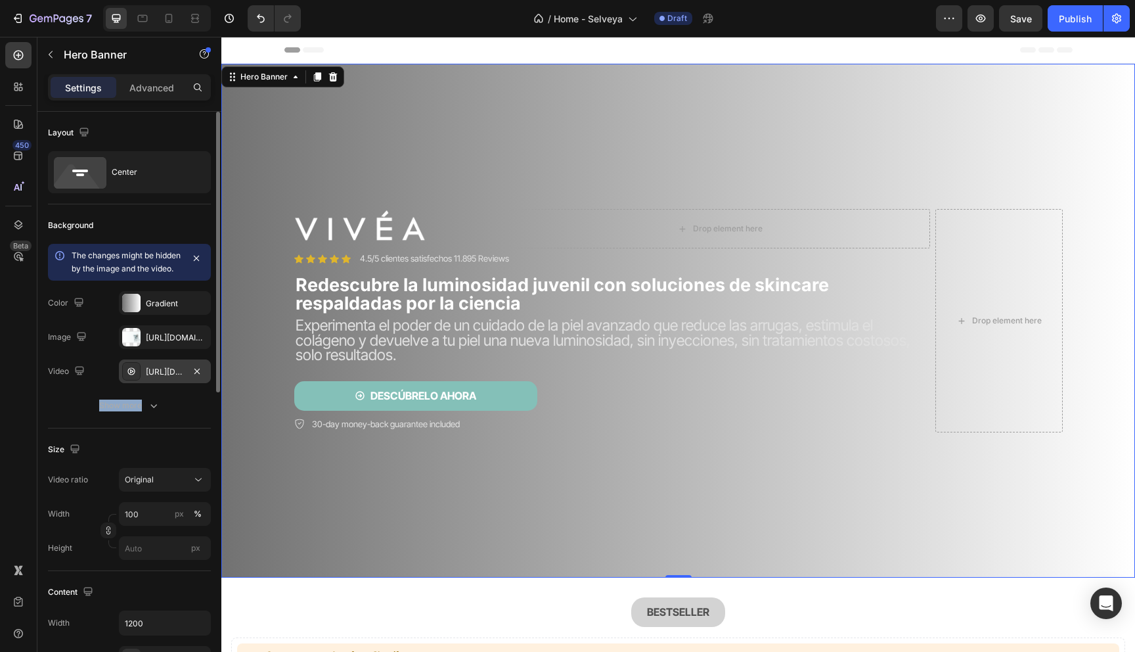
click at [174, 378] on div "https://cdn.shopify.com/videos/c/o/v/92a407d4e0c94a288eb54cac18c387dc.mp4" at bounding box center [165, 372] width 38 height 12
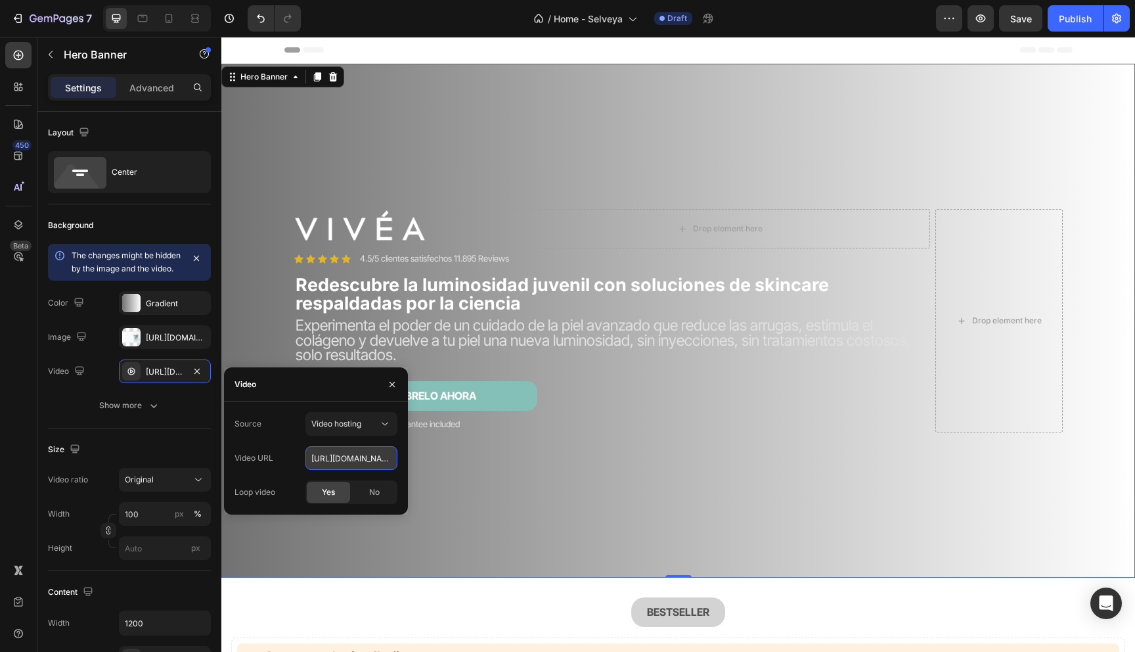
click at [330, 458] on input "https://cdn.shopify.com/videos/c/o/v/92a407d4e0c94a288eb54cac18c387dc.mp4" at bounding box center [351, 458] width 92 height 24
paste input "[URL][DOMAIN_NAME]"
type input "[URL][DOMAIN_NAME]"
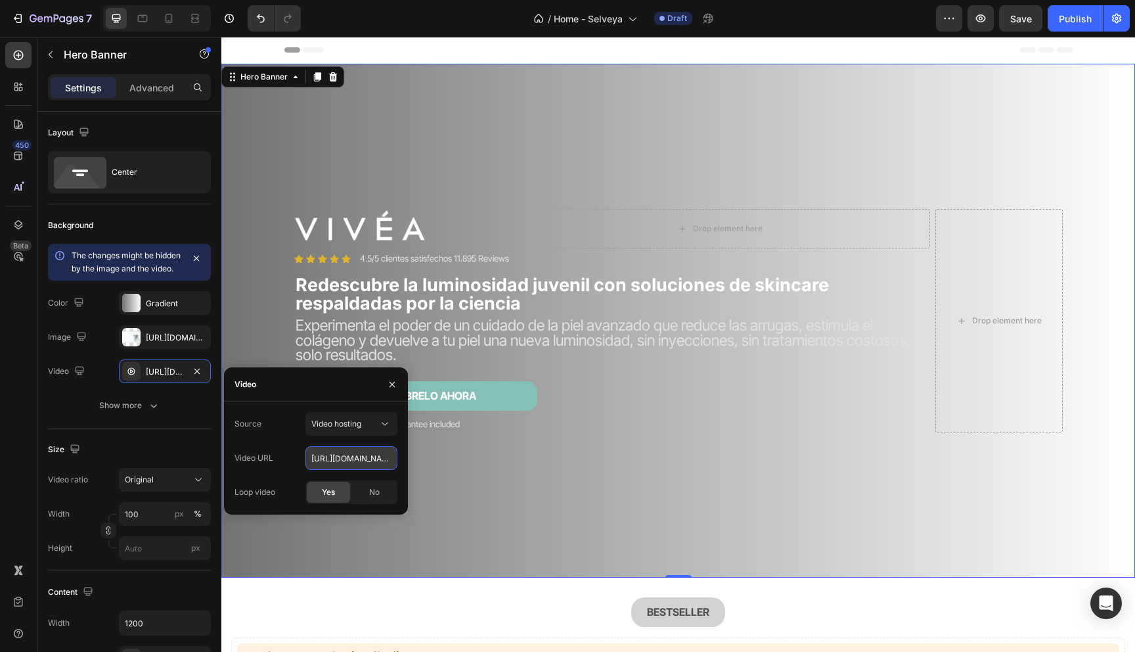
scroll to position [0, 228]
click at [380, 164] on div "Background Image" at bounding box center [678, 321] width 914 height 514
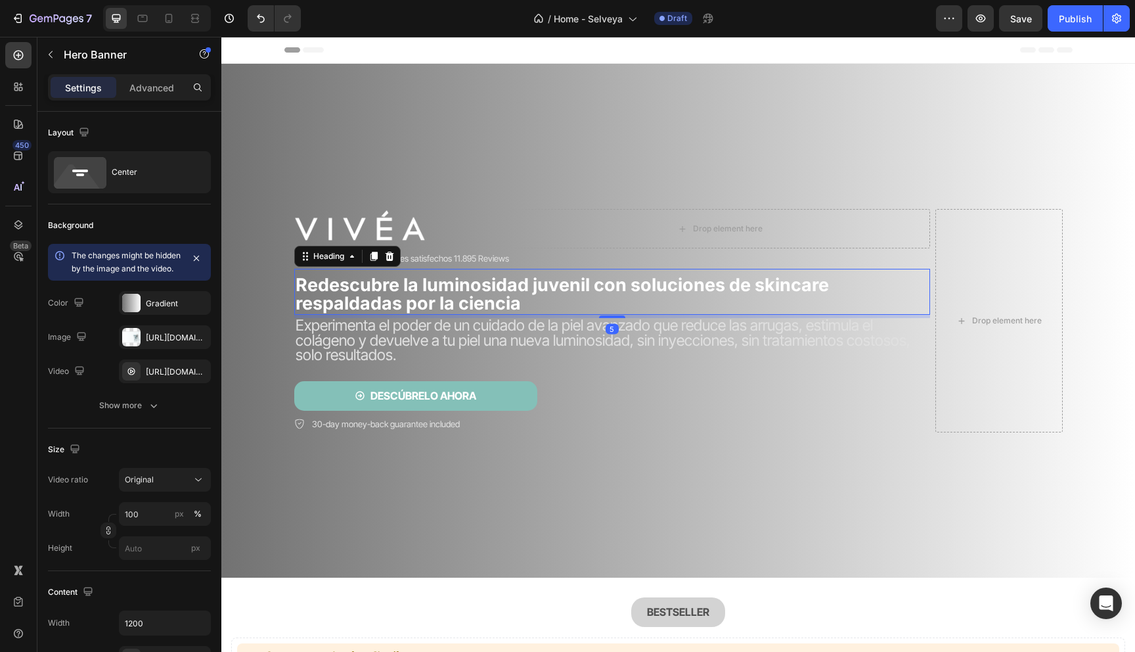
click at [386, 303] on strong "Redescubre la luminosidad juvenil con soluciones de skincare respaldadas por la…" at bounding box center [562, 294] width 533 height 40
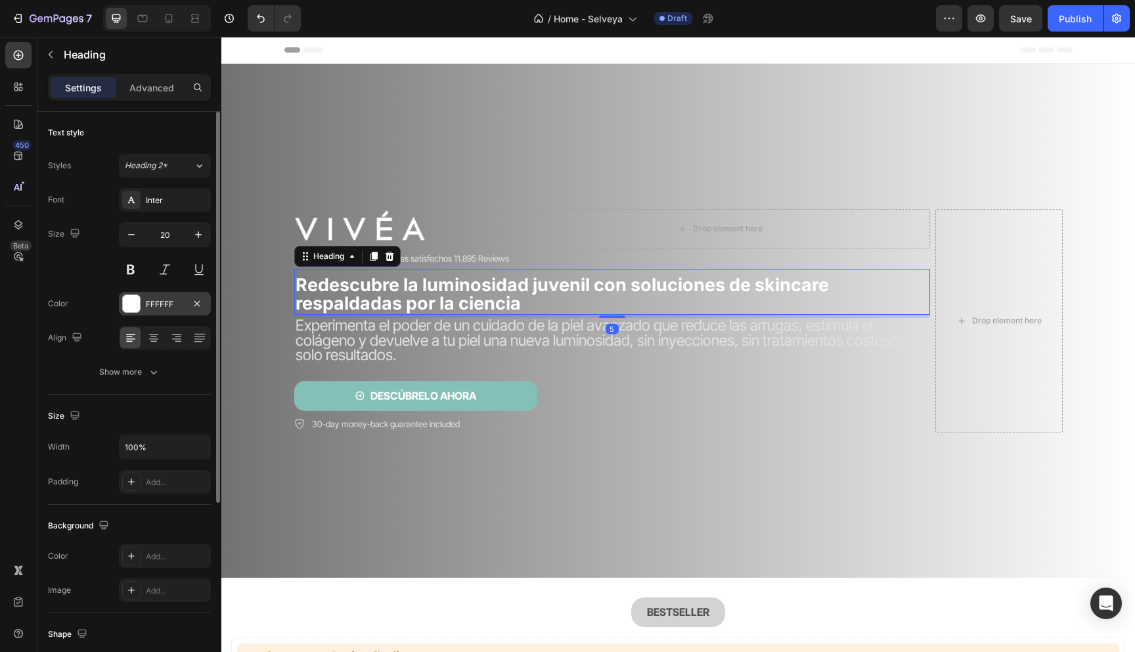
click at [135, 292] on div "FFFFFF" at bounding box center [165, 304] width 92 height 24
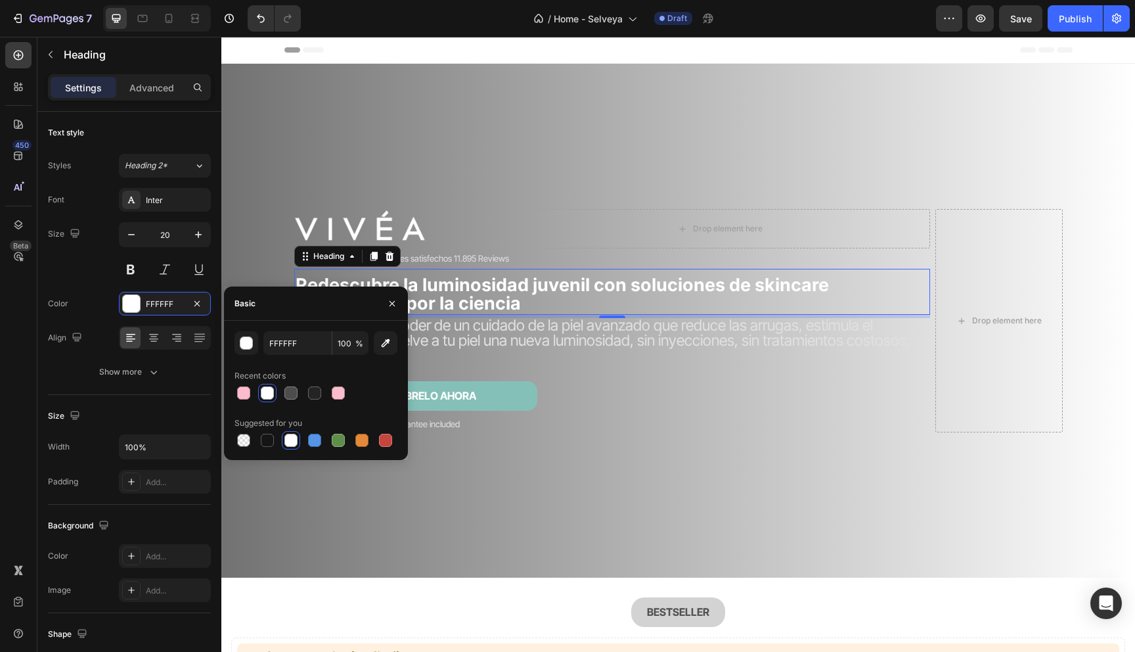
click at [324, 391] on div at bounding box center [315, 393] width 163 height 18
click at [310, 393] on div at bounding box center [314, 392] width 13 height 13
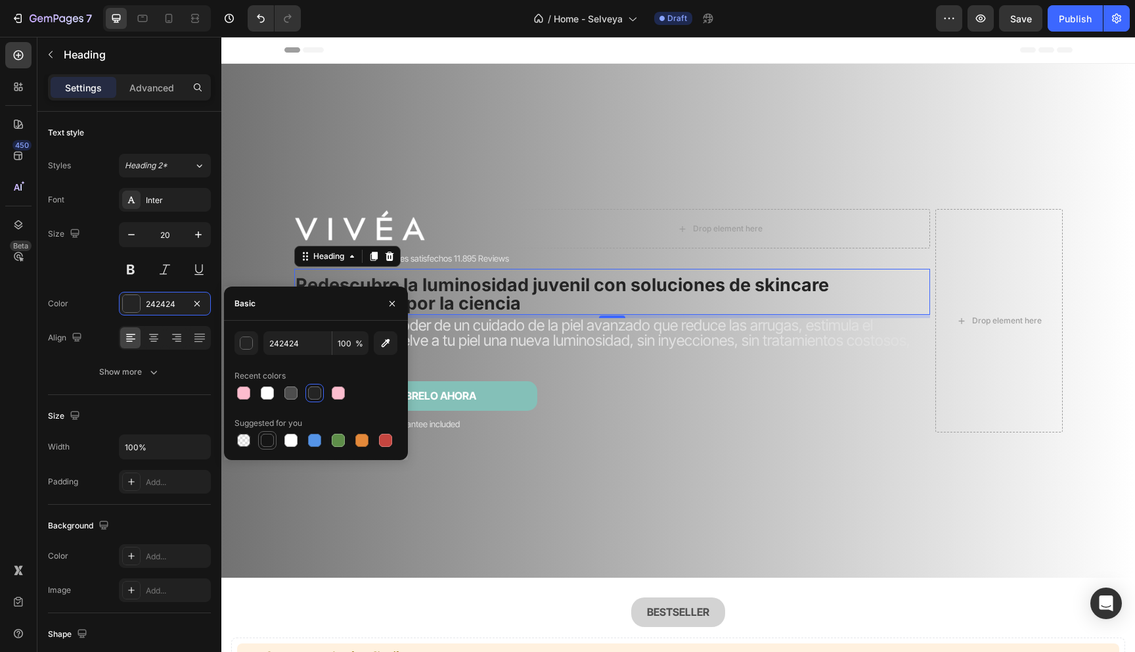
click at [267, 448] on div at bounding box center [267, 440] width 18 height 18
type input "151515"
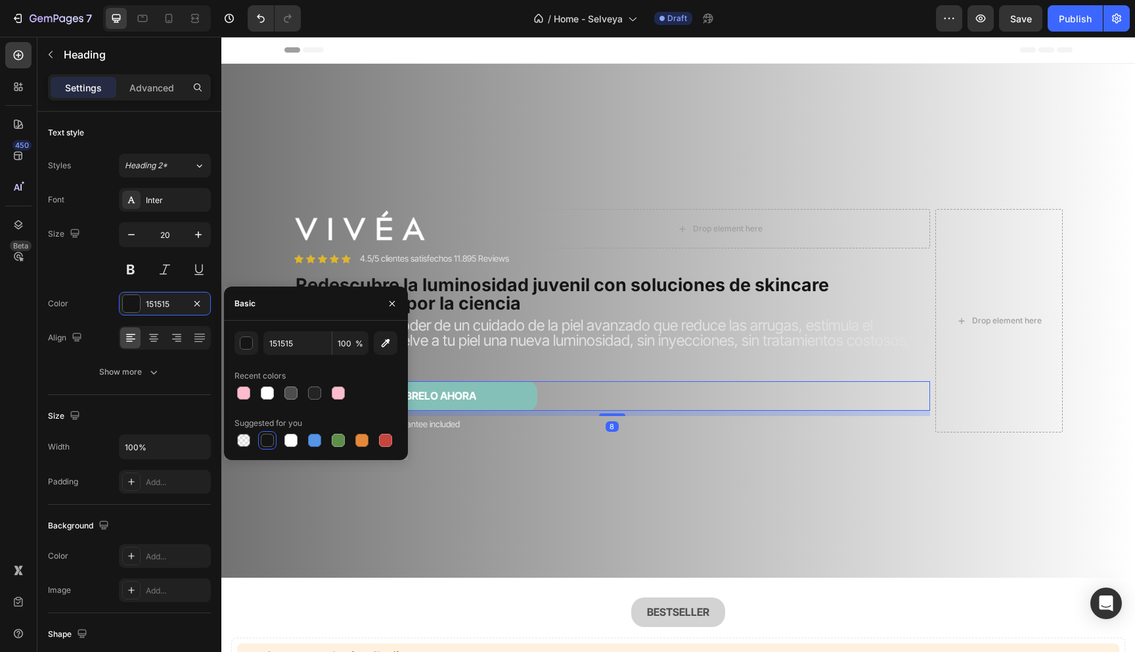
click at [596, 399] on div "DESCÚBRELO AHORA Button 8" at bounding box center [612, 396] width 636 height 30
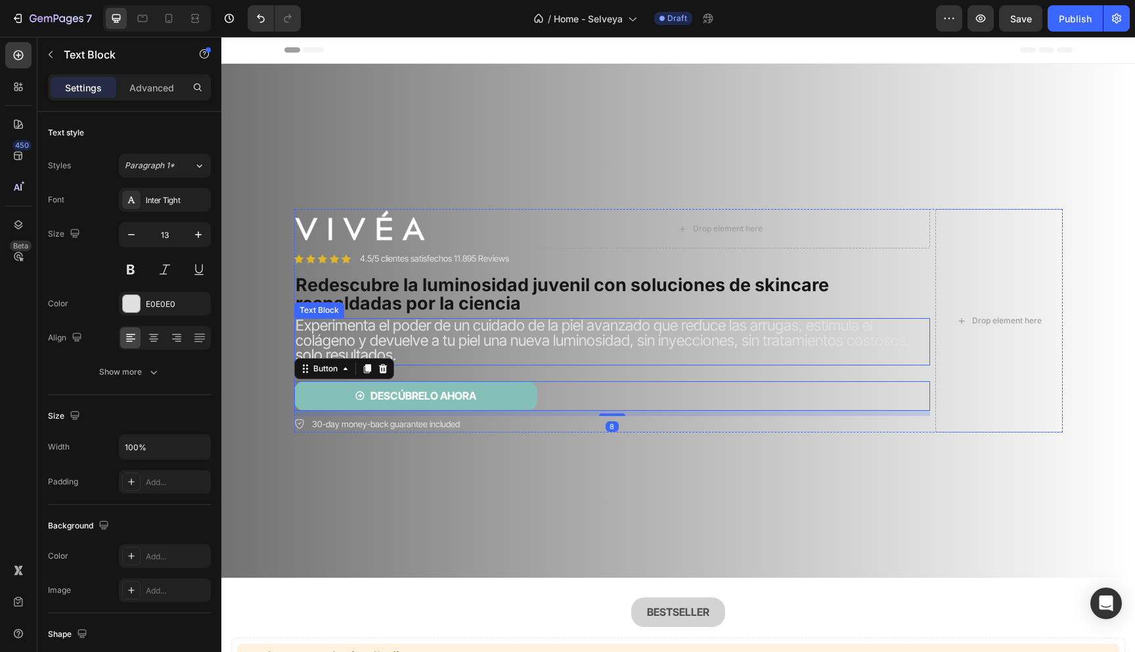
click at [462, 344] on span "Experimenta el poder de un cuidado de la piel avanzado que reduce las arrugas, …" at bounding box center [603, 340] width 615 height 48
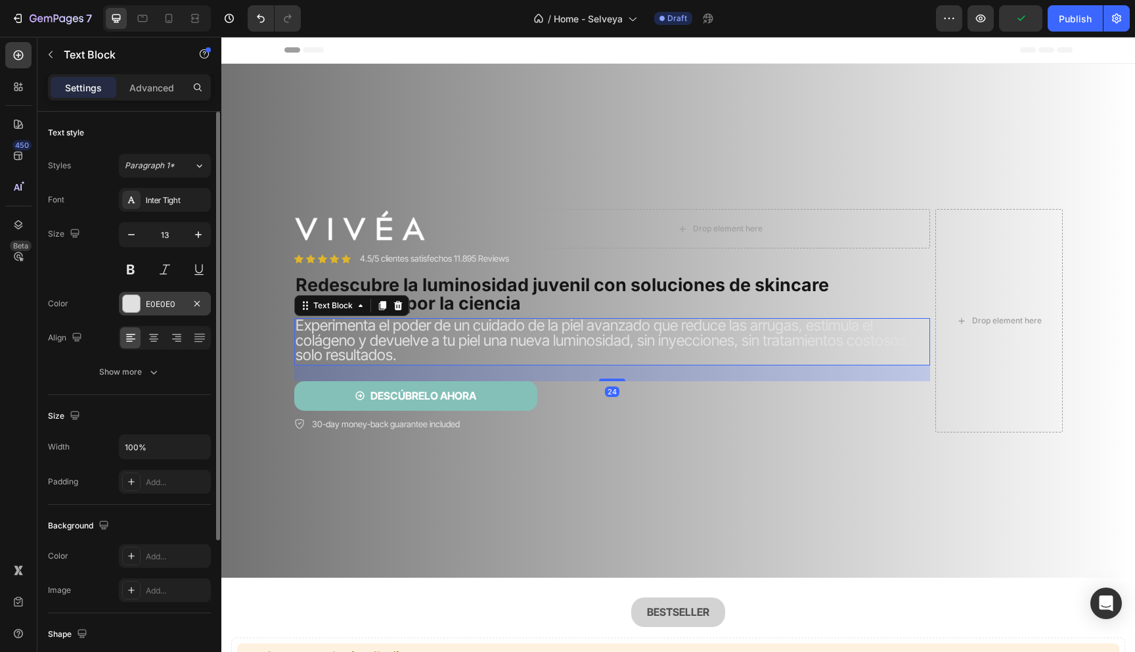
click at [131, 302] on div at bounding box center [131, 303] width 17 height 17
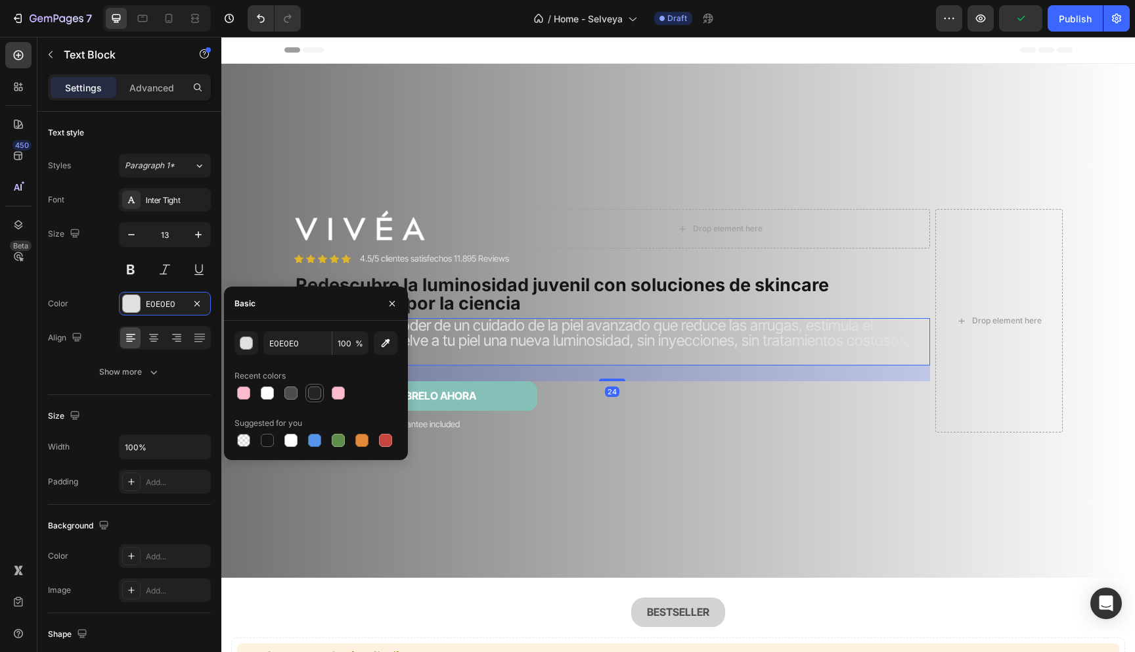
click at [318, 398] on div at bounding box center [314, 392] width 13 height 13
type input "242424"
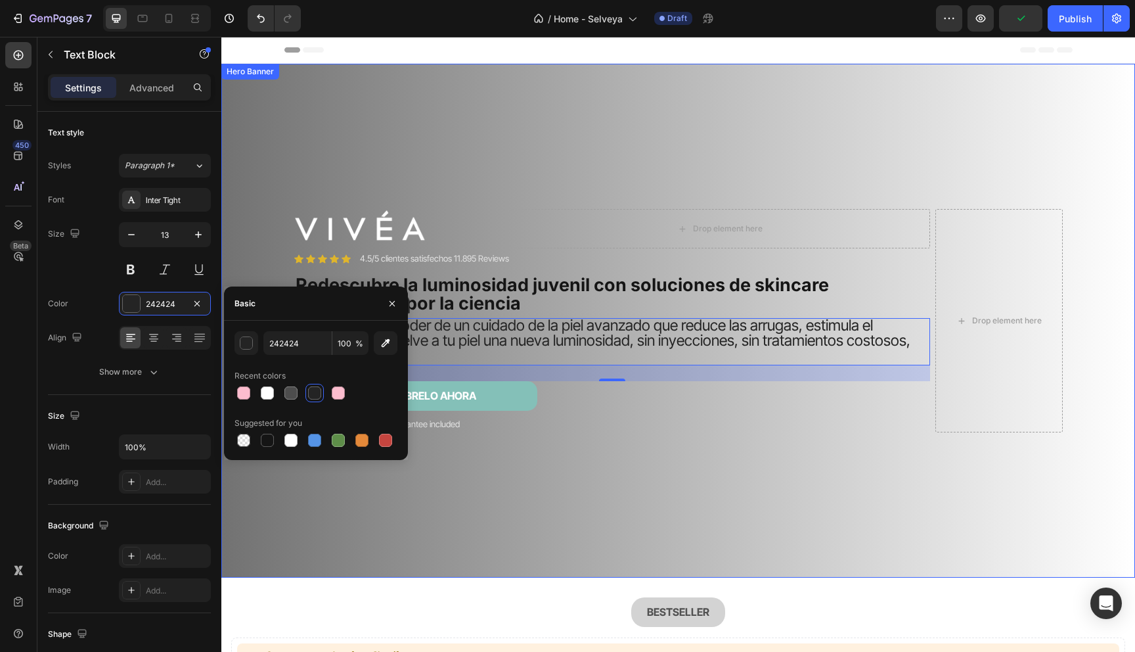
click at [432, 505] on video "Background Image" at bounding box center [678, 292] width 914 height 457
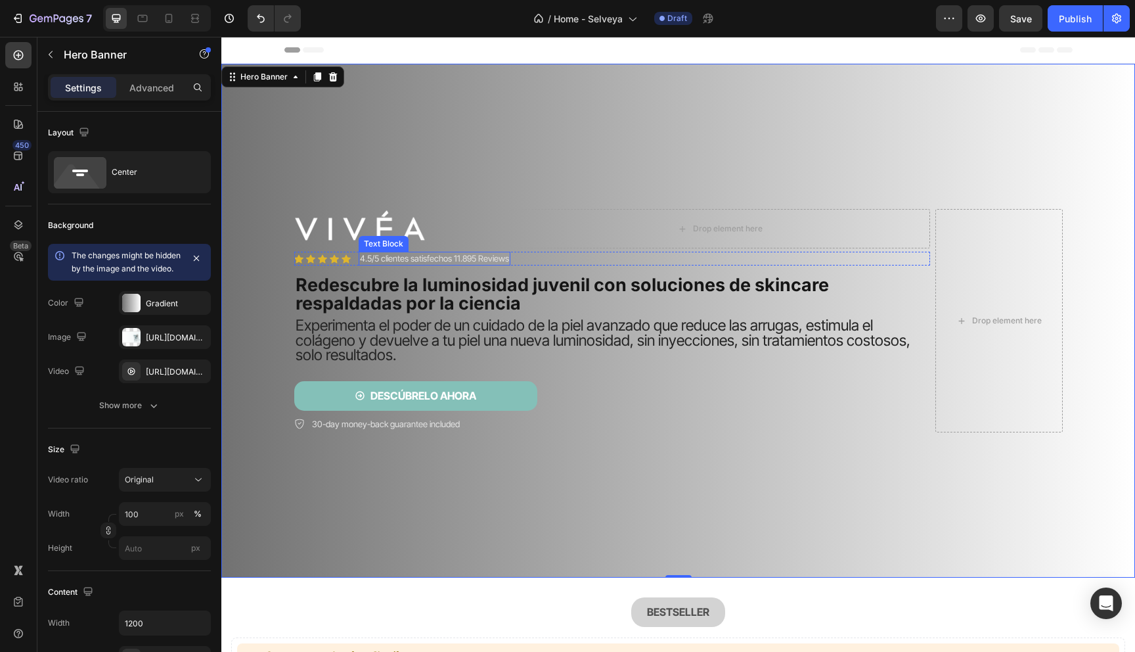
click at [424, 258] on p "4.5/5 clientes satisfechos 11.895 Reviews" at bounding box center [434, 258] width 149 height 11
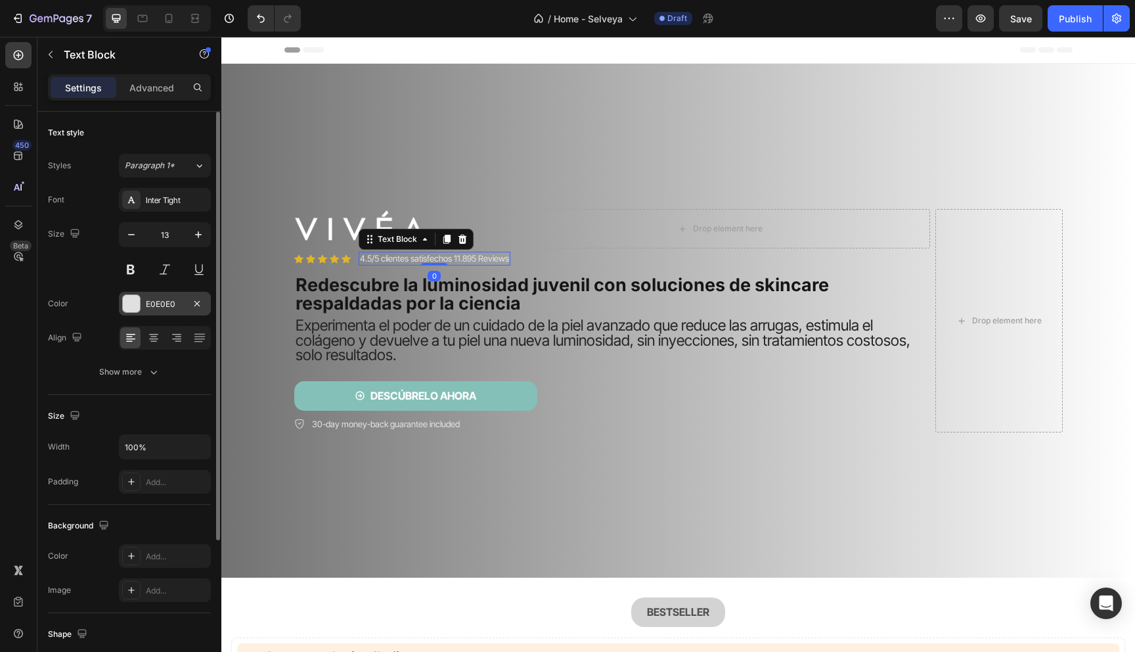
click at [129, 301] on div at bounding box center [131, 303] width 17 height 17
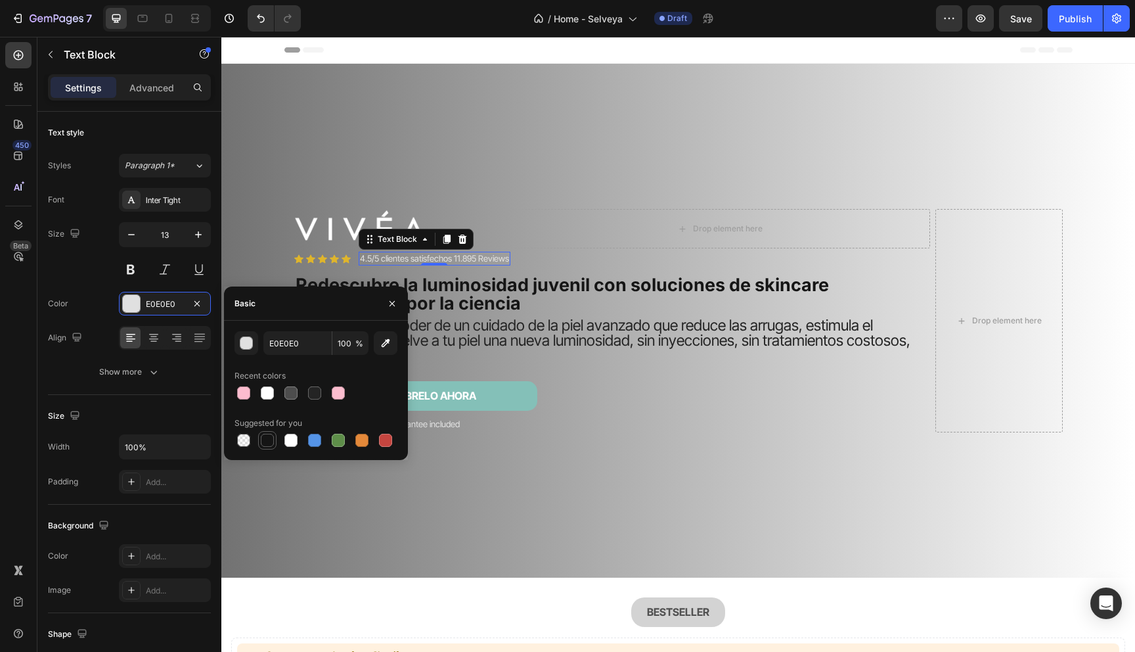
click at [266, 436] on div at bounding box center [267, 440] width 13 height 13
type input "151515"
click at [497, 497] on video "Background Image" at bounding box center [678, 292] width 914 height 457
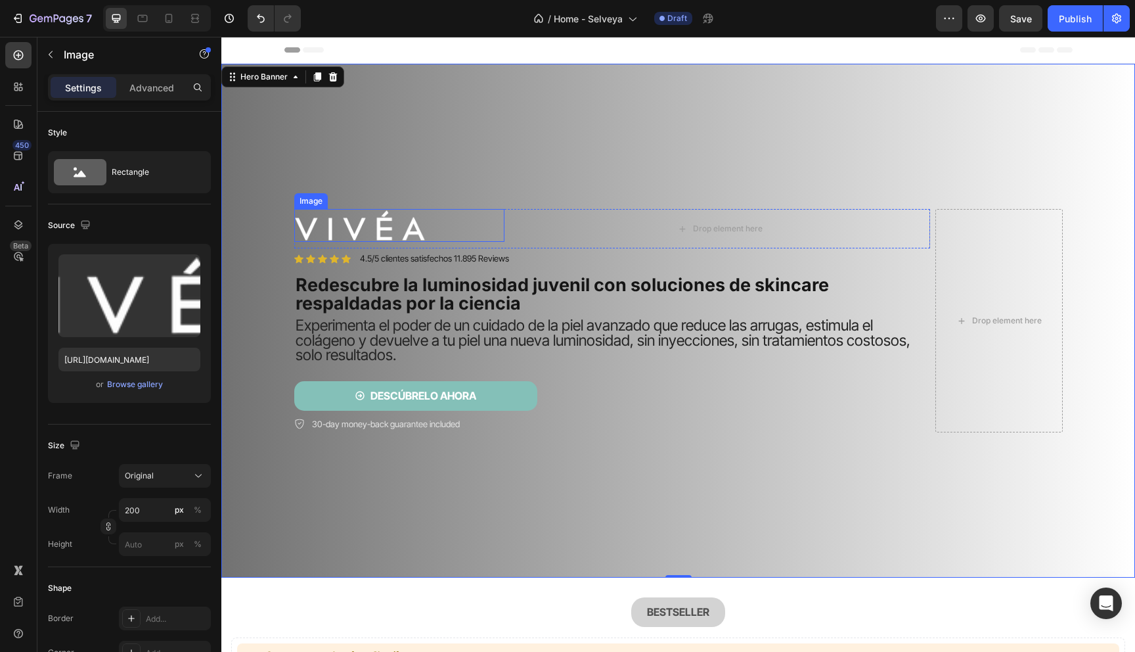
click at [422, 233] on img at bounding box center [359, 225] width 131 height 33
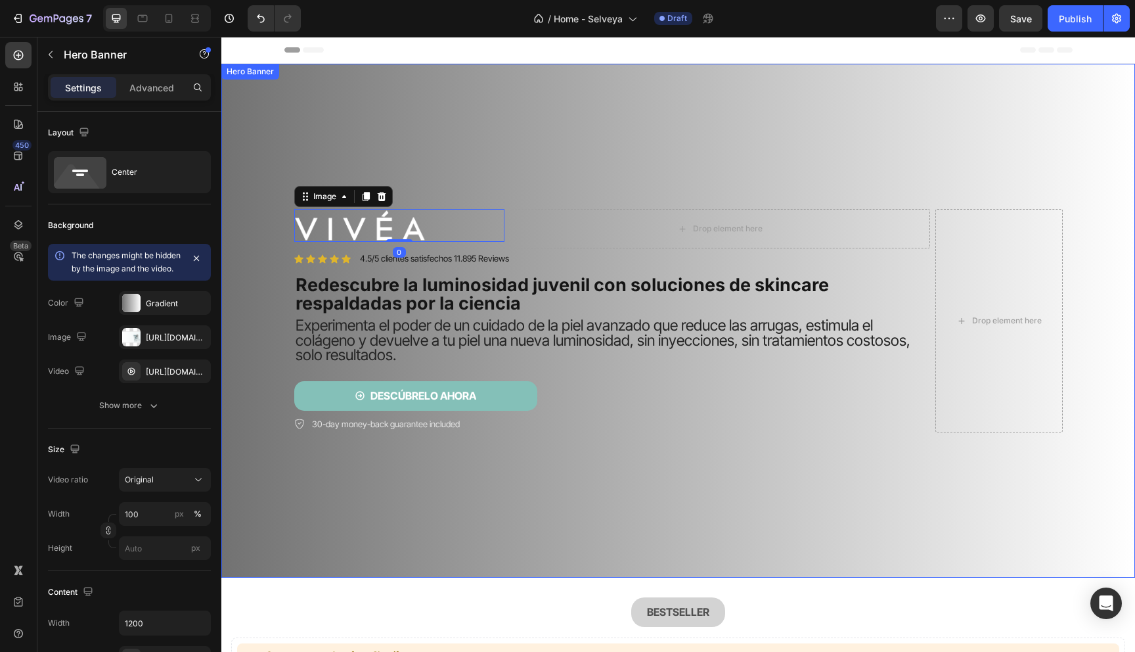
click at [332, 458] on video "Background Image" at bounding box center [678, 292] width 914 height 457
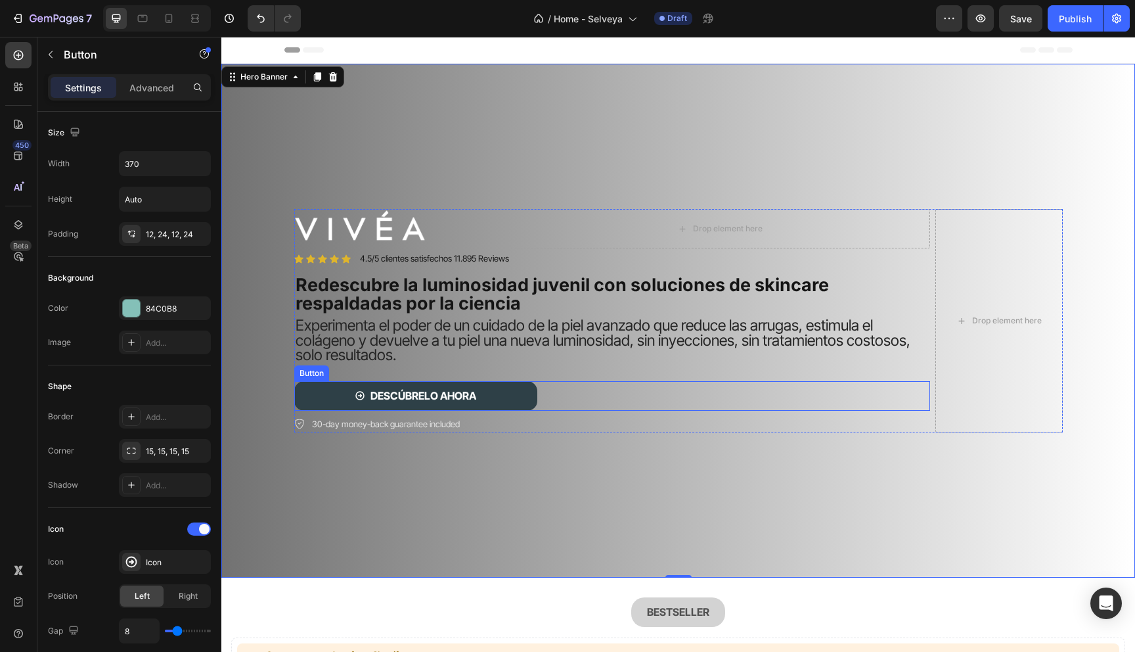
click at [313, 386] on button "DESCÚBRELO AHORA" at bounding box center [415, 396] width 243 height 30
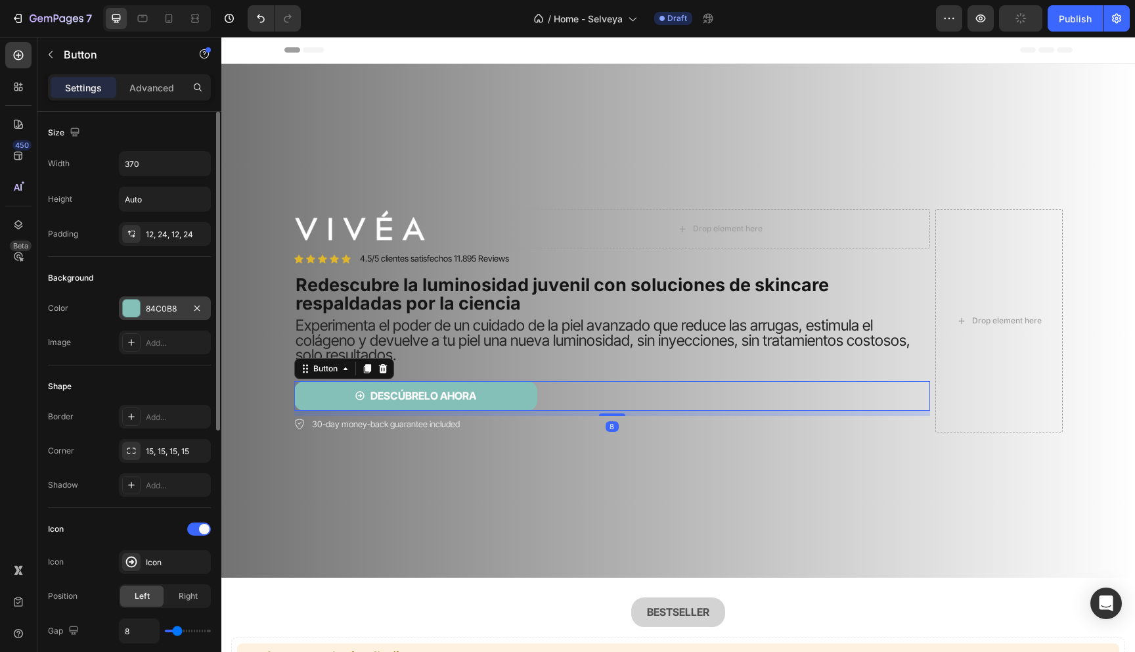
click at [132, 309] on div at bounding box center [131, 308] width 17 height 17
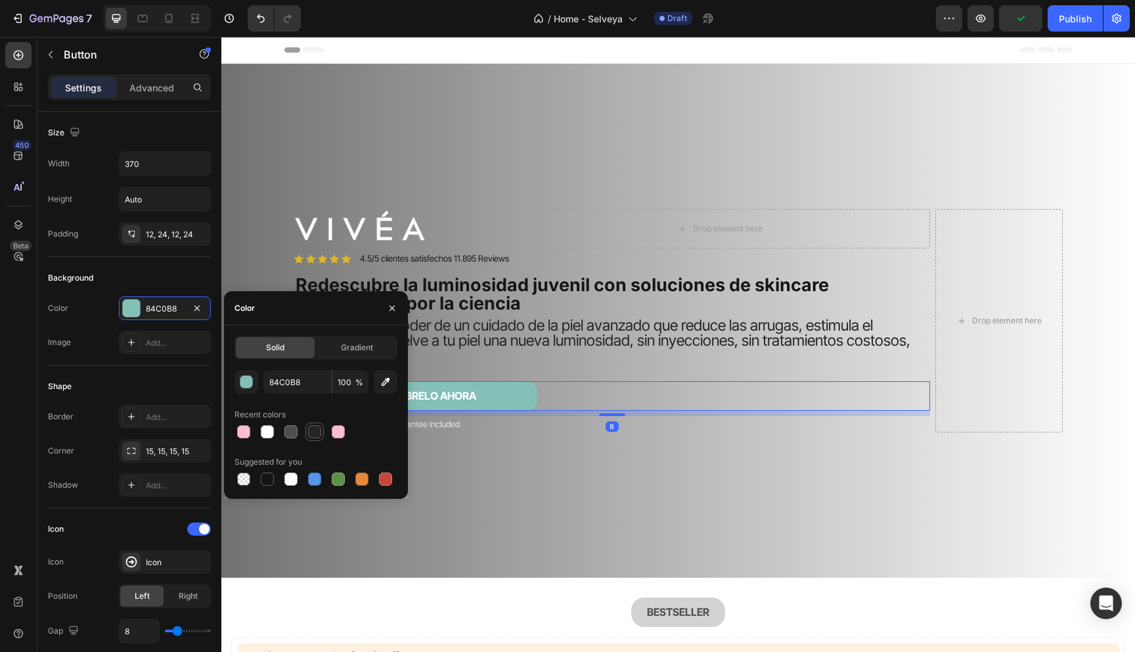
click at [311, 436] on div at bounding box center [314, 431] width 13 height 13
click at [265, 481] on div at bounding box center [267, 478] width 13 height 13
type input "151515"
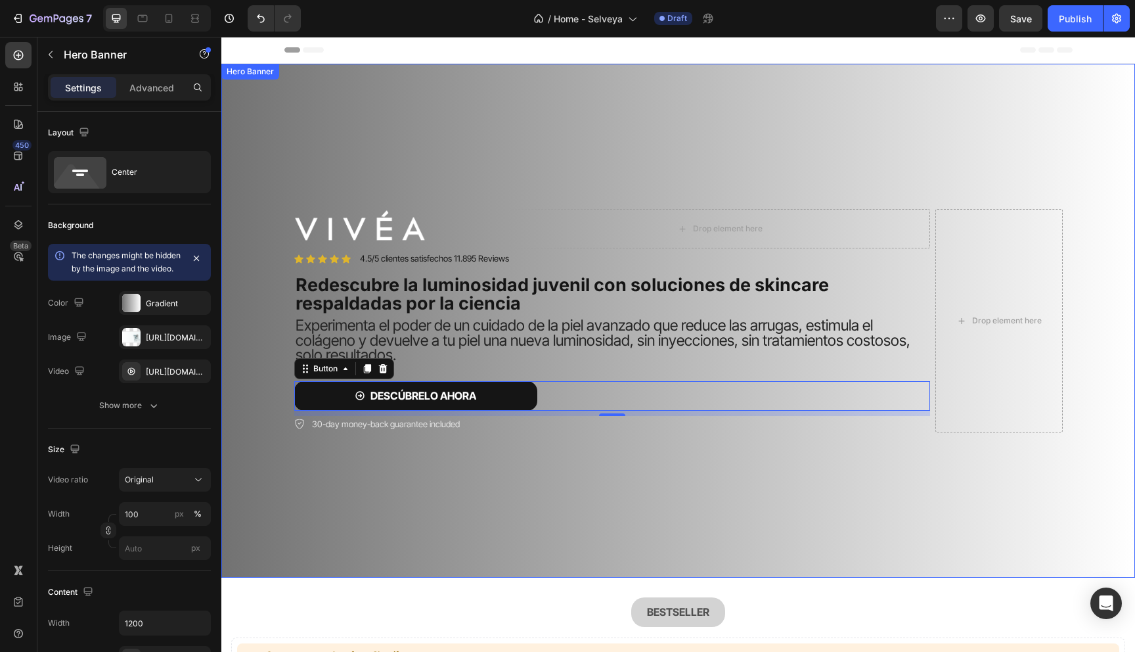
click at [557, 494] on video "Background Image" at bounding box center [678, 292] width 914 height 457
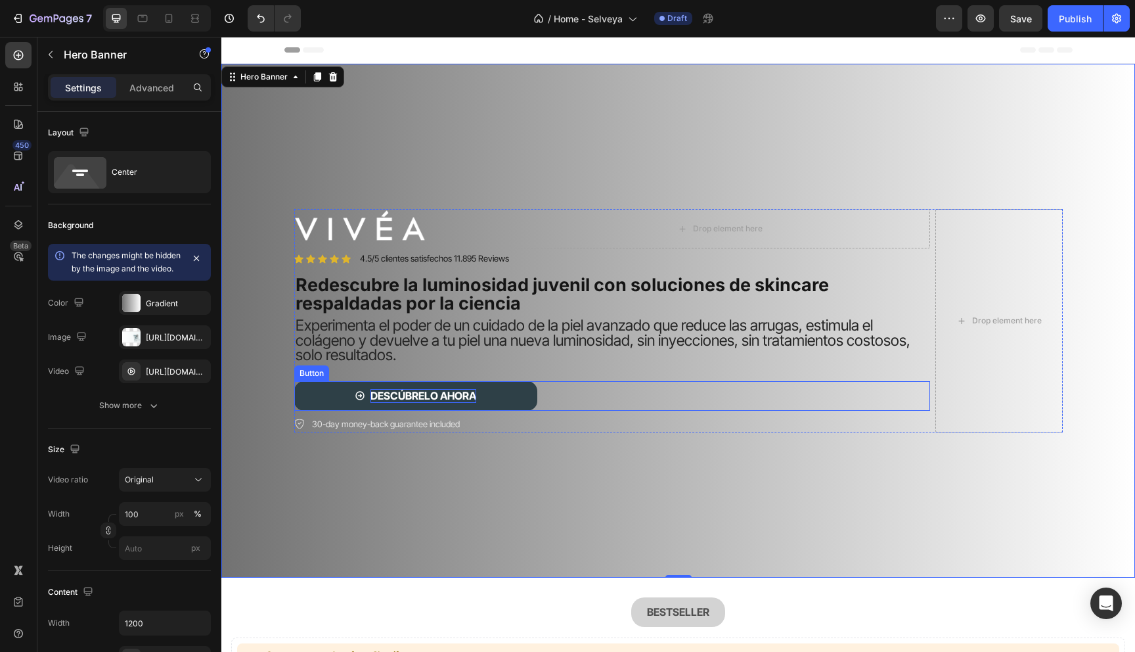
click at [407, 401] on strong "DESCÚBRELO AHORA" at bounding box center [423, 395] width 106 height 13
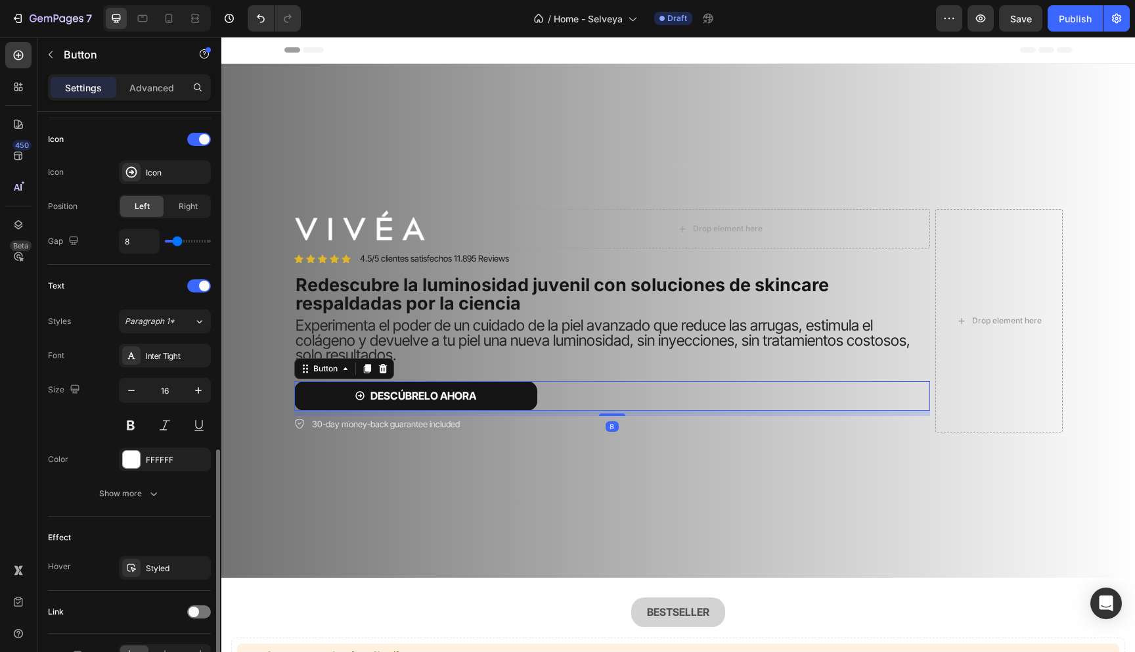
scroll to position [468, 0]
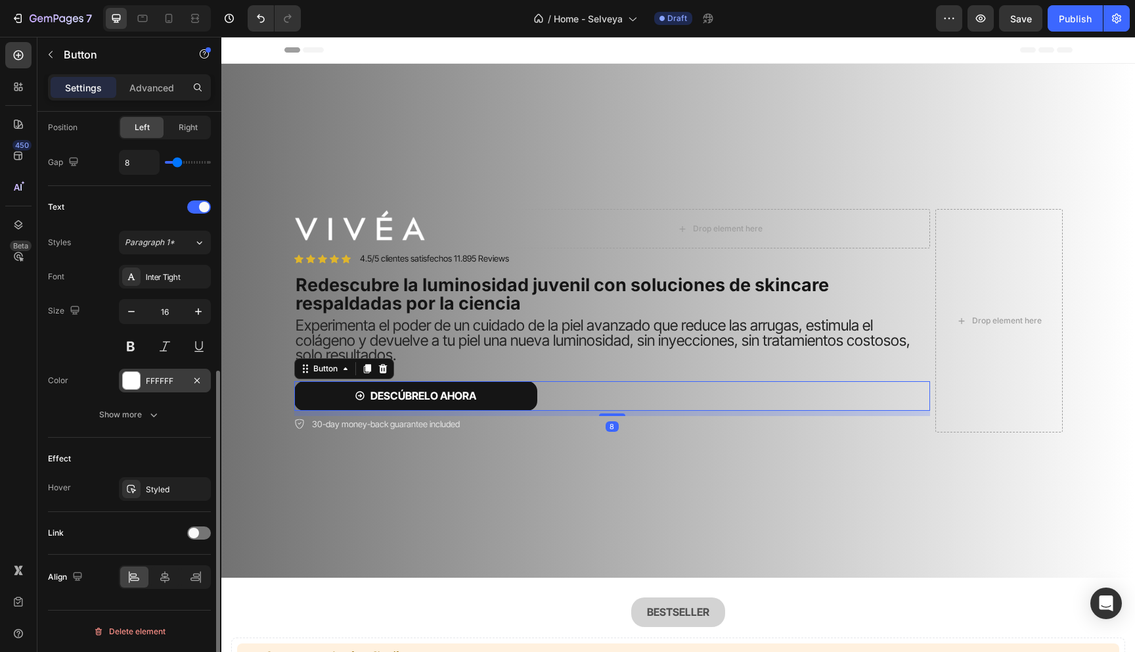
click at [134, 380] on div at bounding box center [131, 380] width 17 height 17
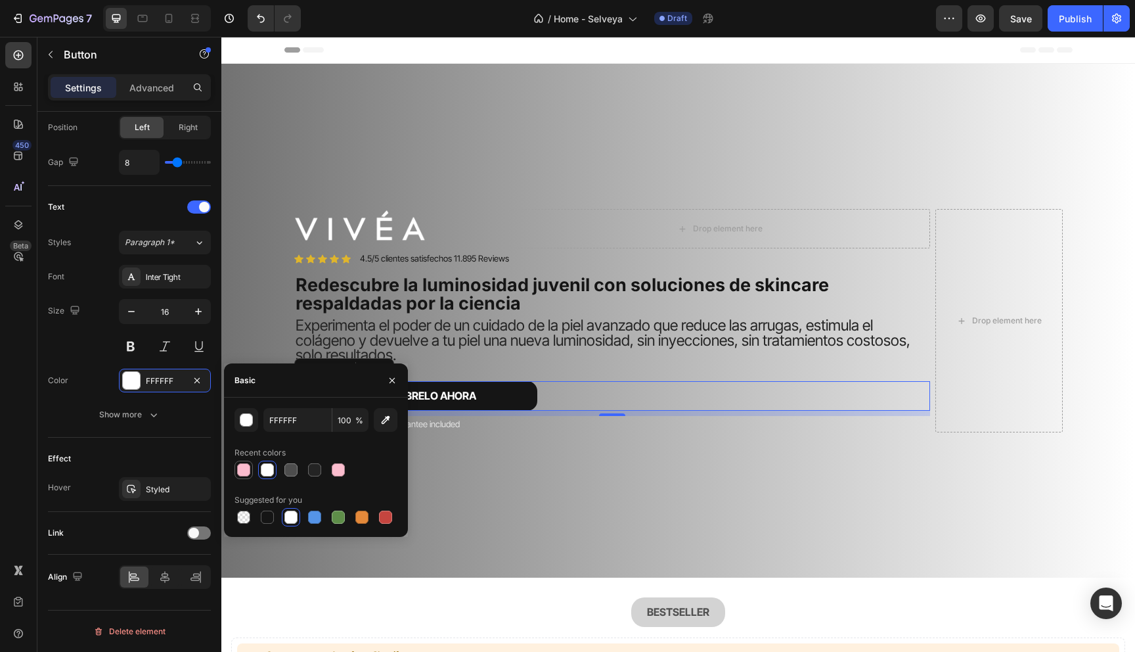
click at [242, 462] on div at bounding box center [244, 470] width 16 height 16
click at [337, 470] on div at bounding box center [338, 469] width 13 height 13
type input "FBBDCE"
click at [83, 342] on div "Size 16" at bounding box center [129, 328] width 163 height 59
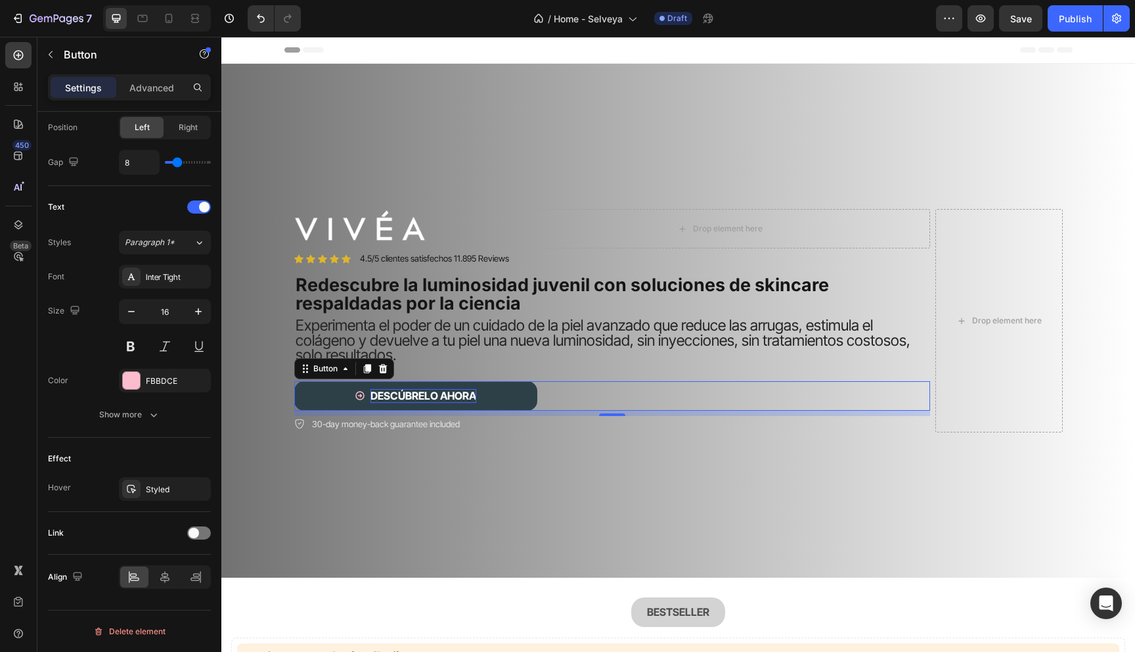
click at [397, 401] on strong "DESCÚBRELO AHORA" at bounding box center [423, 395] width 106 height 13
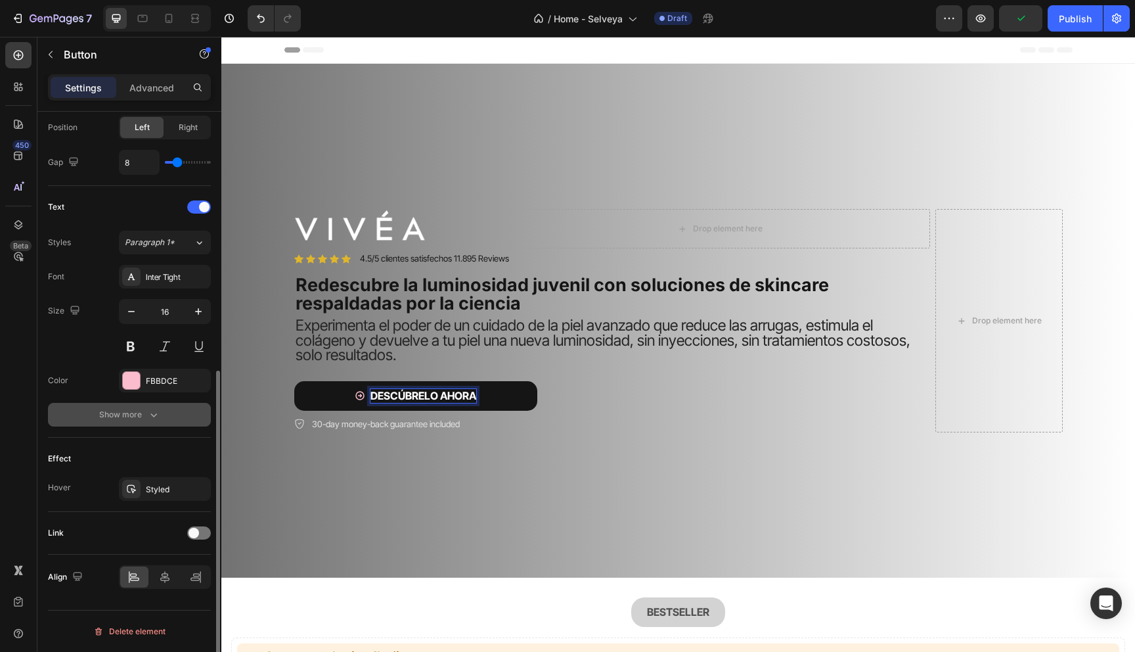
click at [139, 415] on div "Show more" at bounding box center [129, 414] width 61 height 13
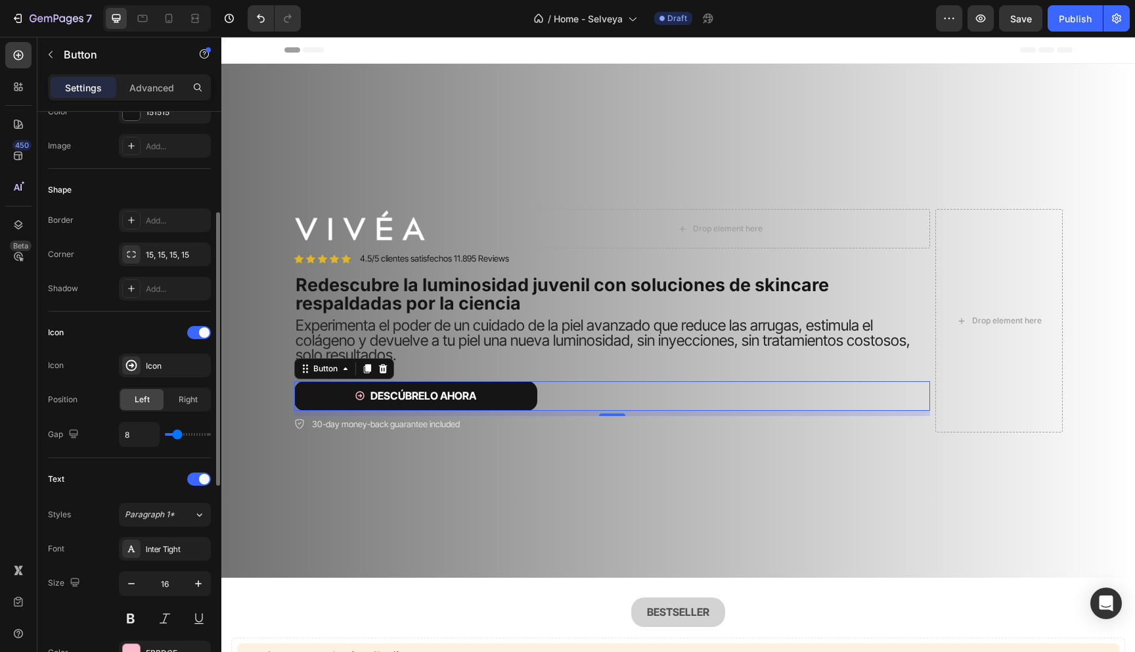
scroll to position [189, 0]
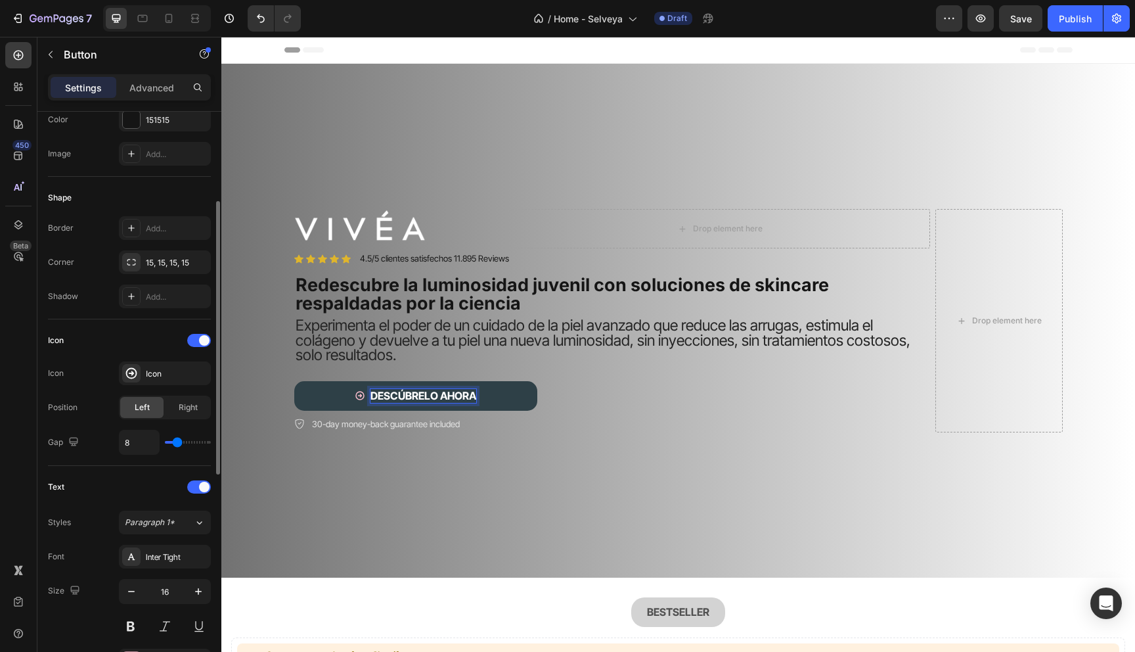
click at [409, 392] on strong "DESCÚBRELO AHORA" at bounding box center [423, 395] width 106 height 13
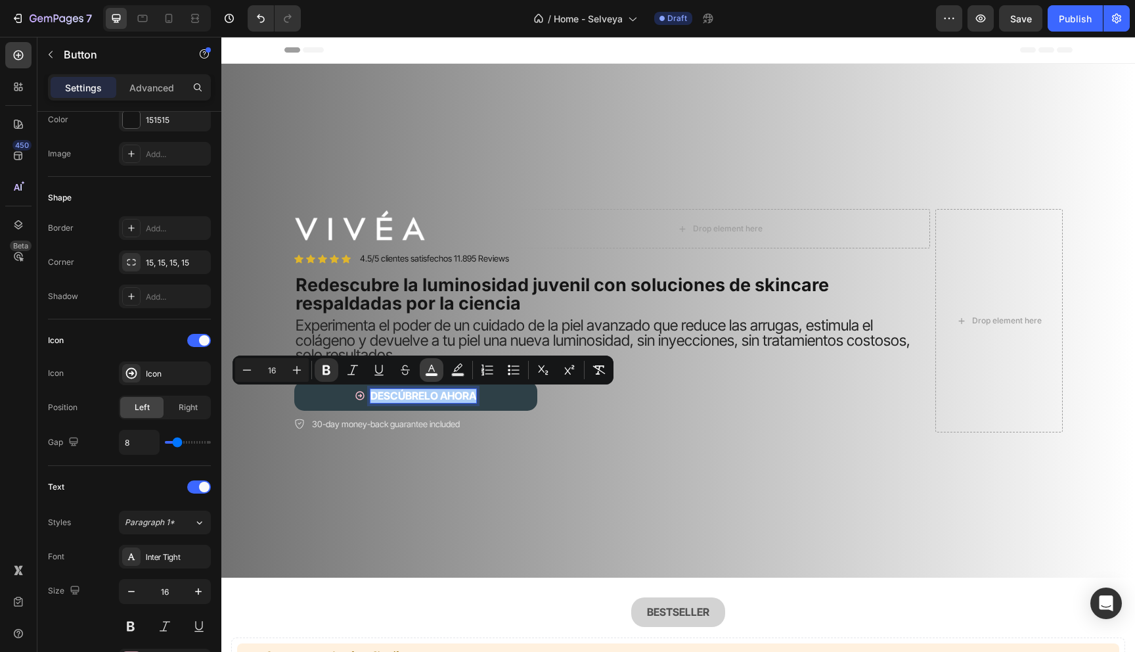
click at [432, 374] on rect "Editor contextual toolbar" at bounding box center [432, 374] width 12 height 3
type input "FFFFFF"
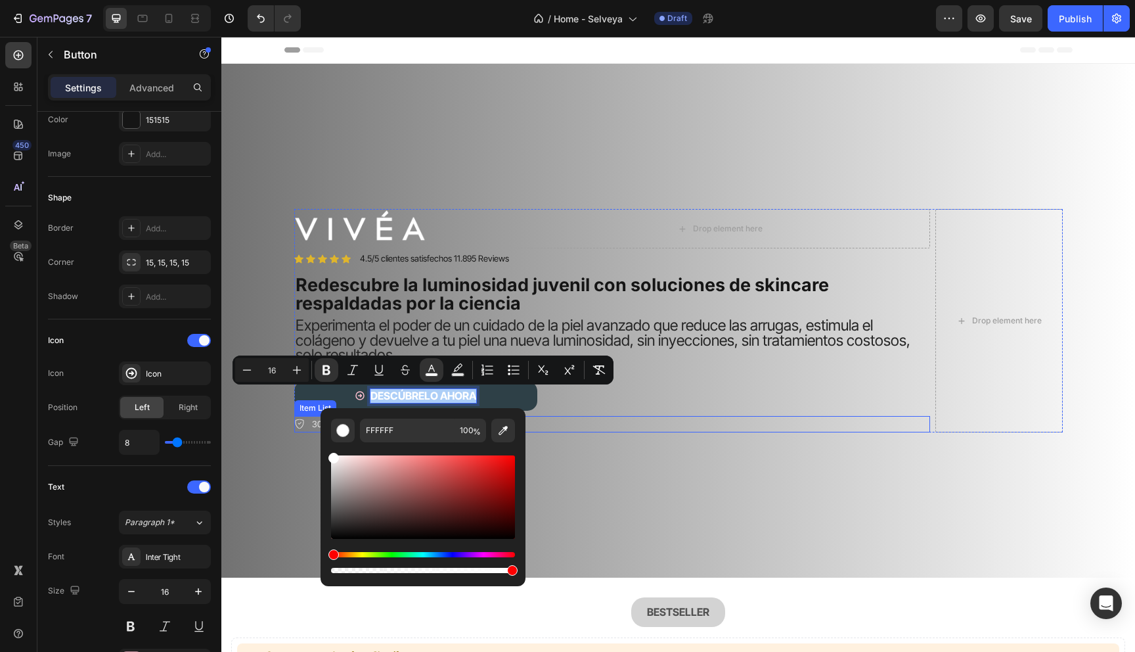
drag, startPoint x: 644, startPoint y: 518, endPoint x: 312, endPoint y: 418, distance: 347.0
click at [495, 432] on button "Editor contextual toolbar" at bounding box center [503, 430] width 24 height 24
type input "FCBCCE"
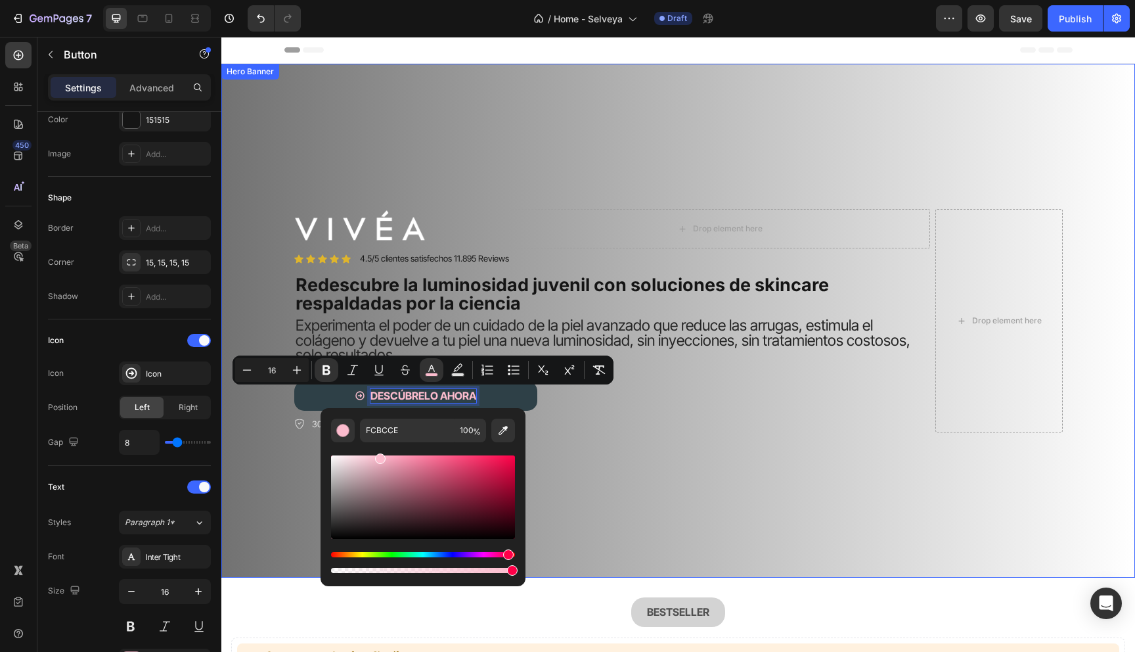
click at [284, 447] on div "Image Drop element here Row Icon Icon Icon Icon Icon Icon List 4.5/5 clientes s…" at bounding box center [678, 320] width 788 height 265
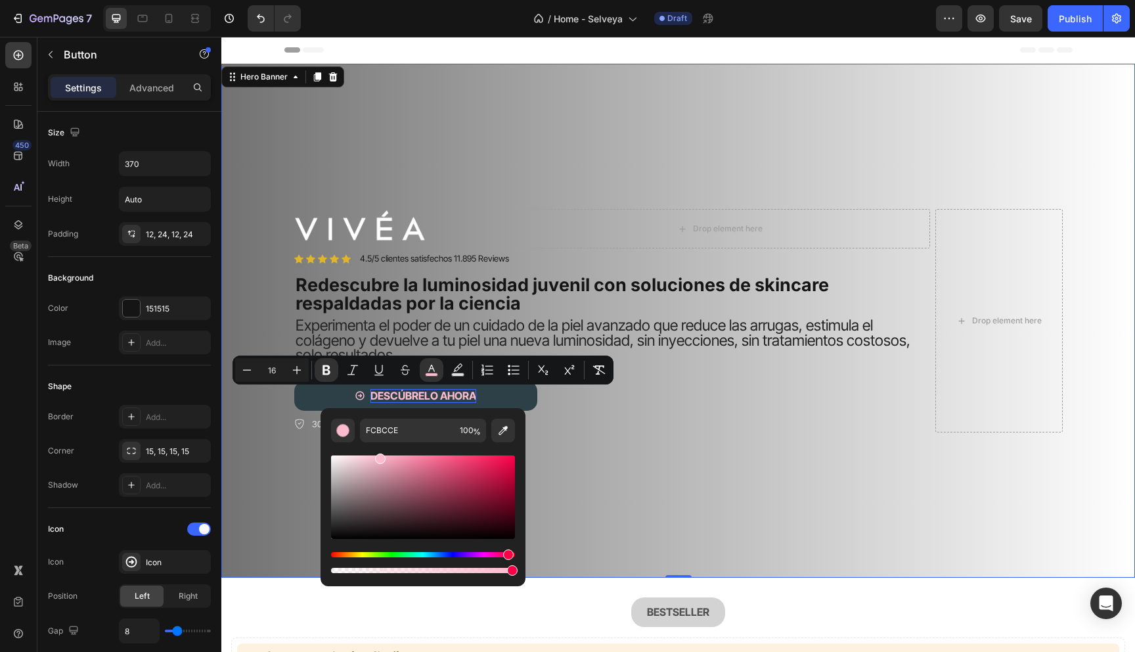
click at [284, 447] on div "Image Drop element here Row Icon Icon Icon Icon Icon Icon List 4.5/5 clientes s…" at bounding box center [678, 320] width 788 height 265
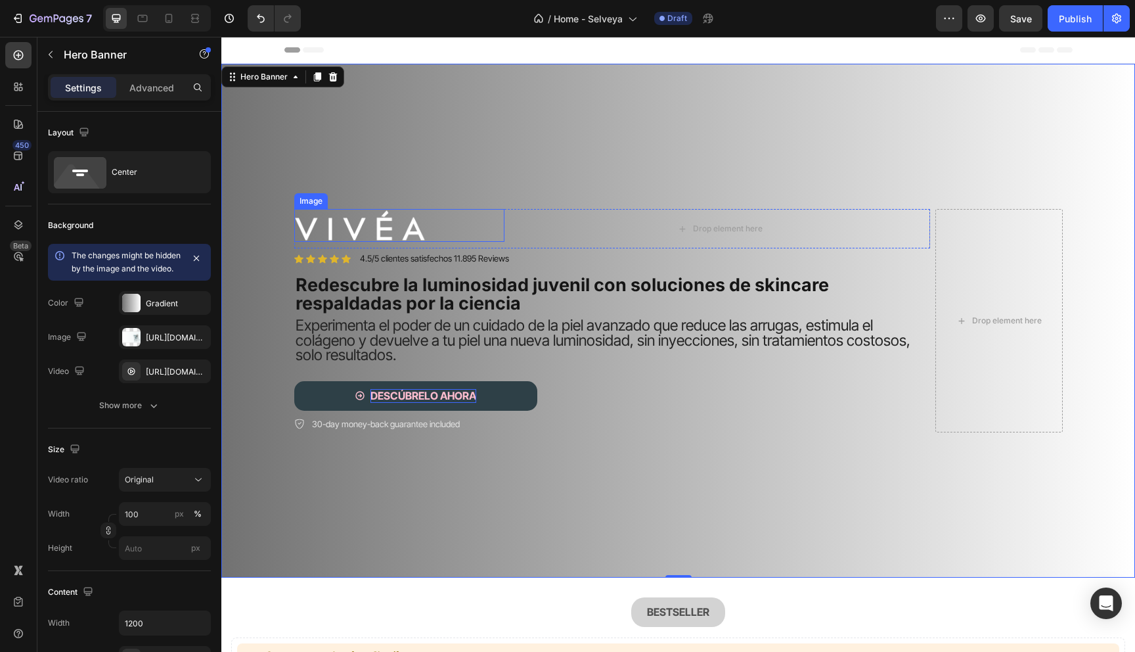
click at [394, 227] on img at bounding box center [359, 225] width 131 height 33
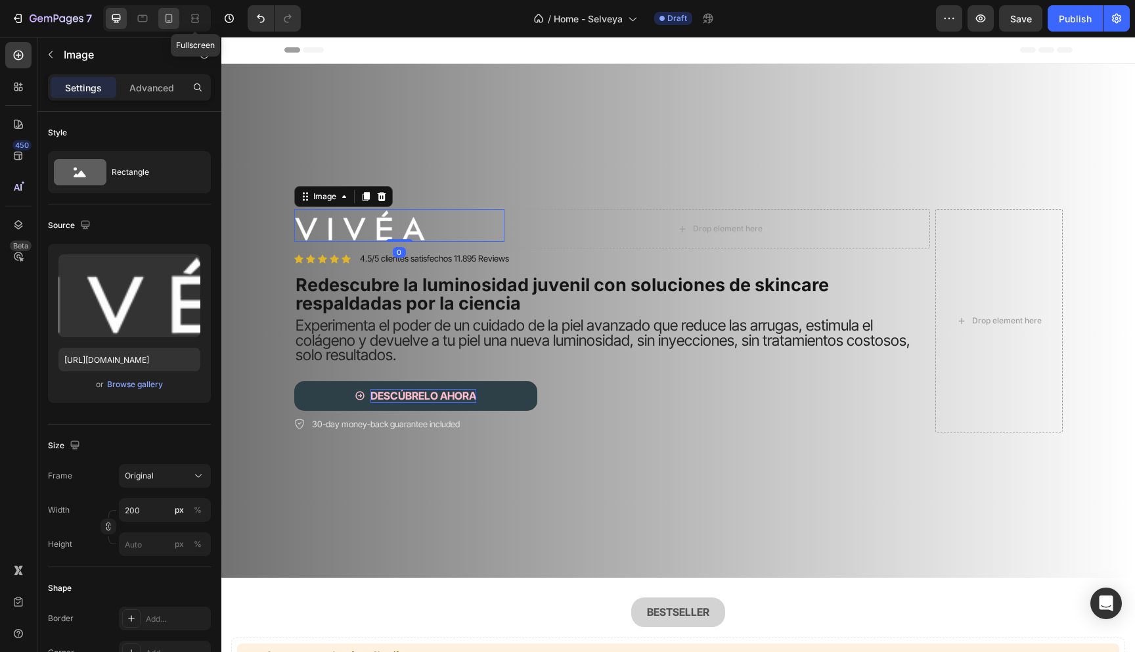
click at [175, 20] on div at bounding box center [168, 18] width 21 height 21
type input "100"
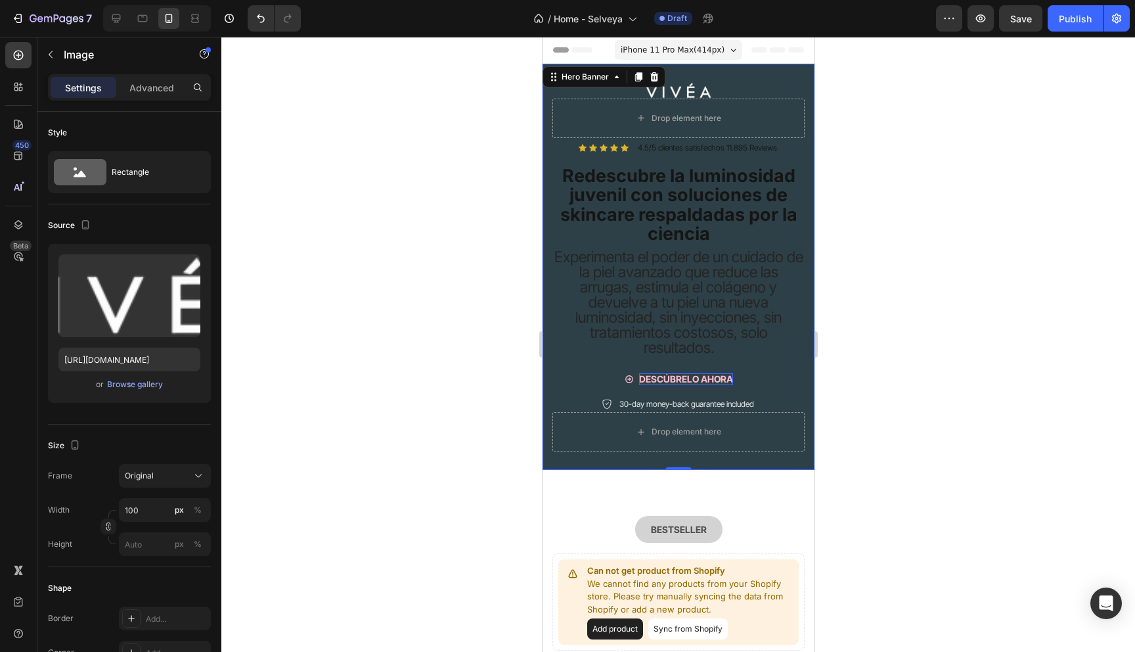
click at [548, 470] on div "Image Drop element here Row Icon Icon Icon Icon Icon Icon List 4.5/5 clientes s…" at bounding box center [678, 267] width 272 height 406
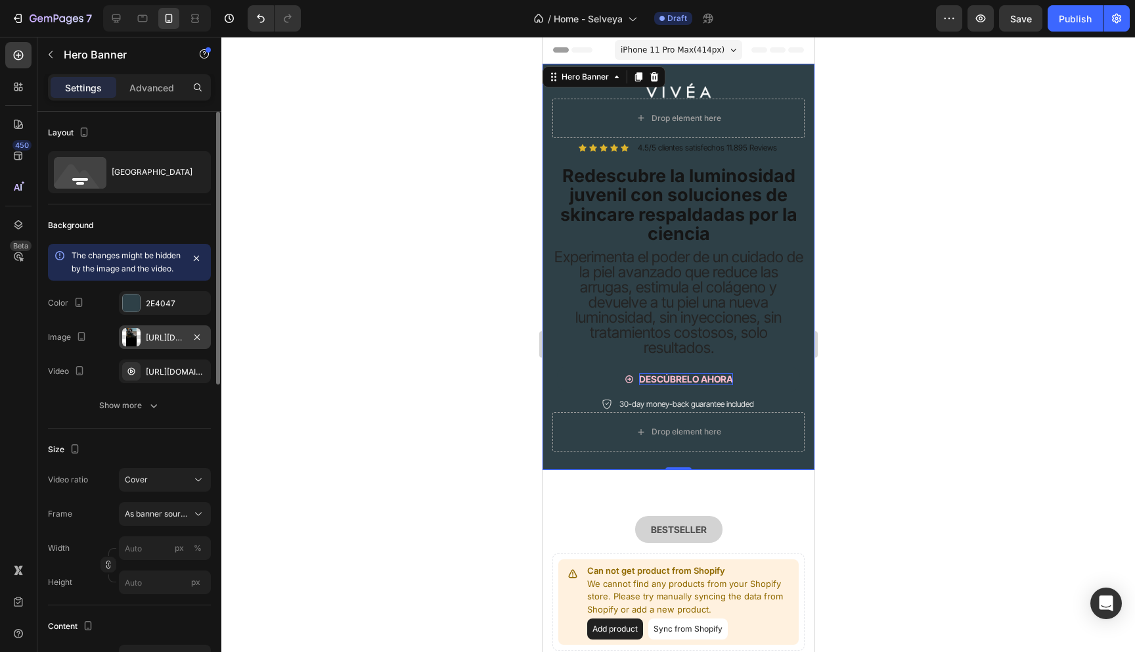
click at [172, 344] on div "[URL][DOMAIN_NAME]" at bounding box center [165, 338] width 38 height 12
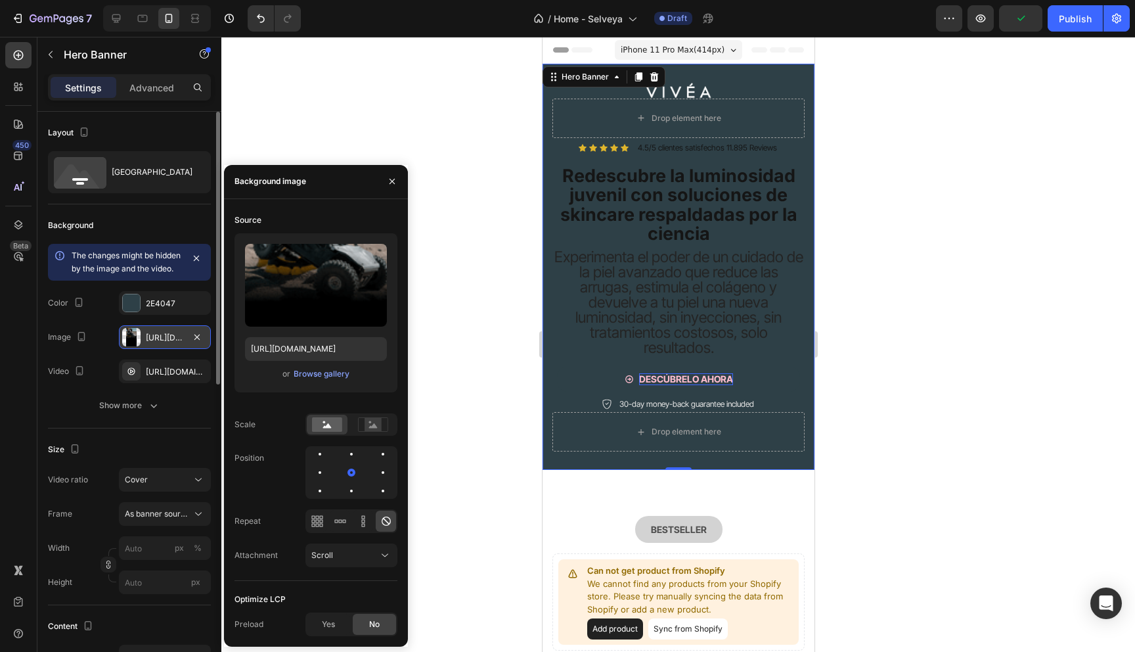
click at [164, 344] on div "[URL][DOMAIN_NAME]" at bounding box center [165, 338] width 38 height 12
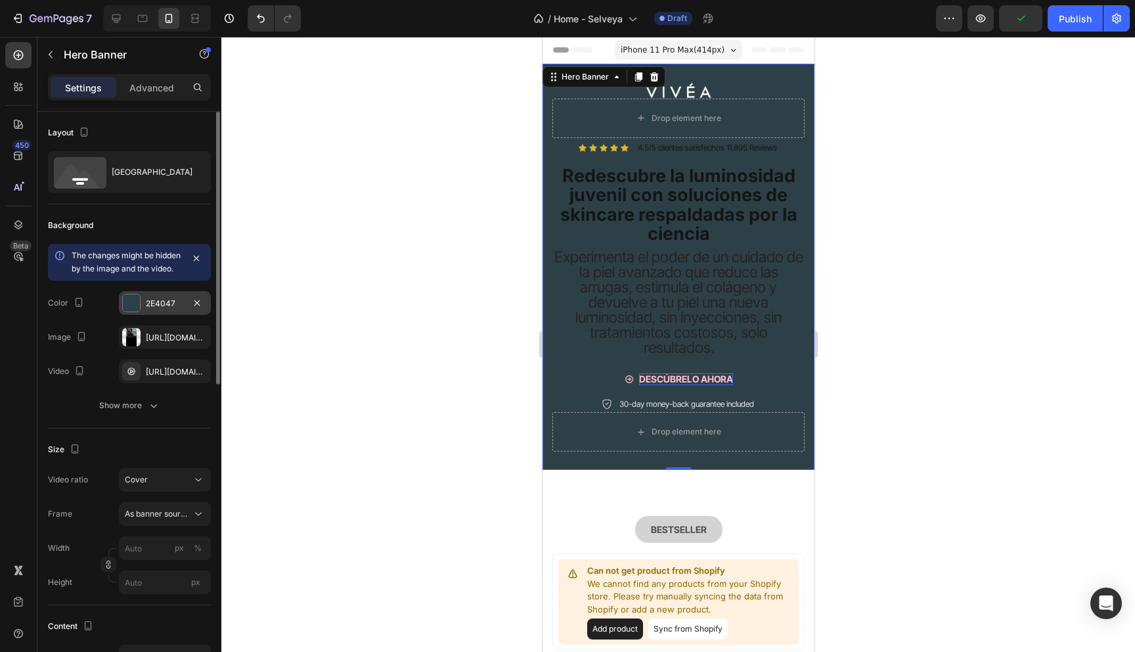
click at [167, 309] on div "2E4047" at bounding box center [165, 304] width 38 height 12
click at [162, 378] on div "https://cdn.shopify.com/videos/c/o/v/1d4761a5729c40868324b1a28568d75c.mp4" at bounding box center [165, 372] width 38 height 12
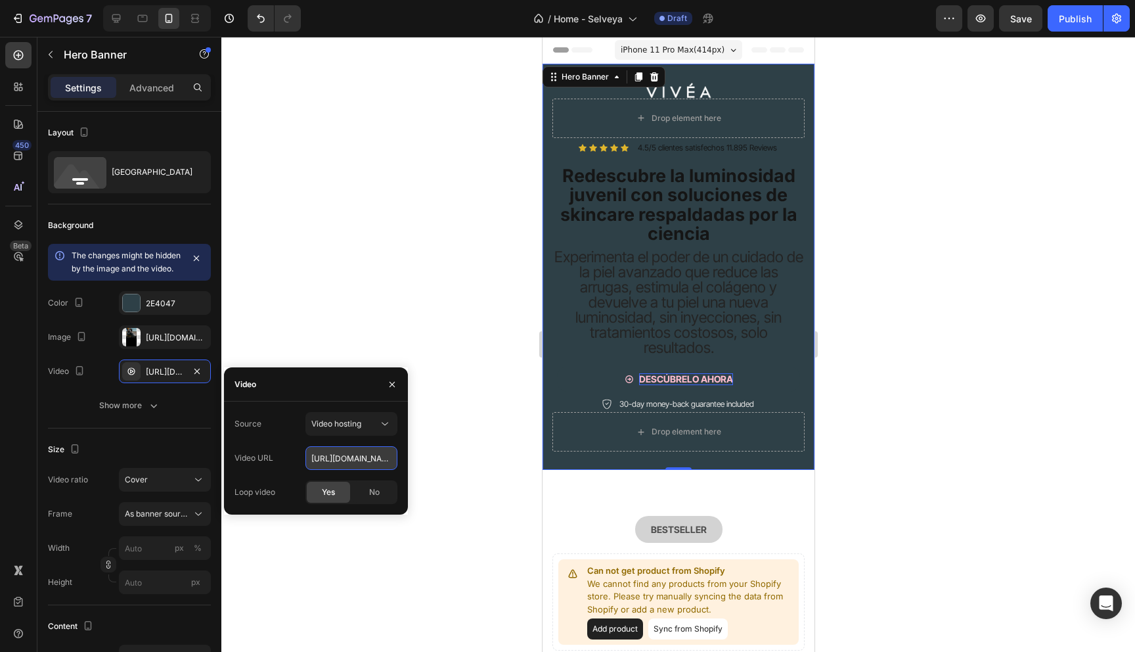
click at [339, 455] on input "https://cdn.shopify.com/videos/c/o/v/1d4761a5729c40868324b1a28568d75c.mp4" at bounding box center [351, 458] width 92 height 24
paste input "[URL][DOMAIN_NAME]"
type input "[URL][DOMAIN_NAME]"
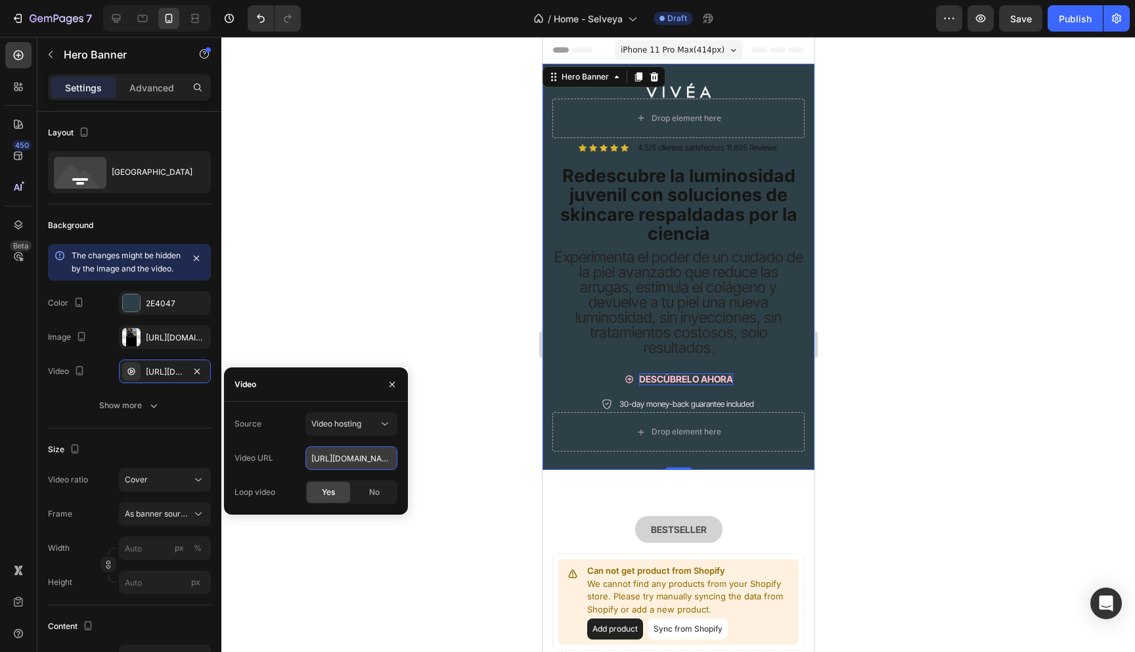
scroll to position [0, 228]
click at [377, 278] on div at bounding box center [678, 344] width 914 height 615
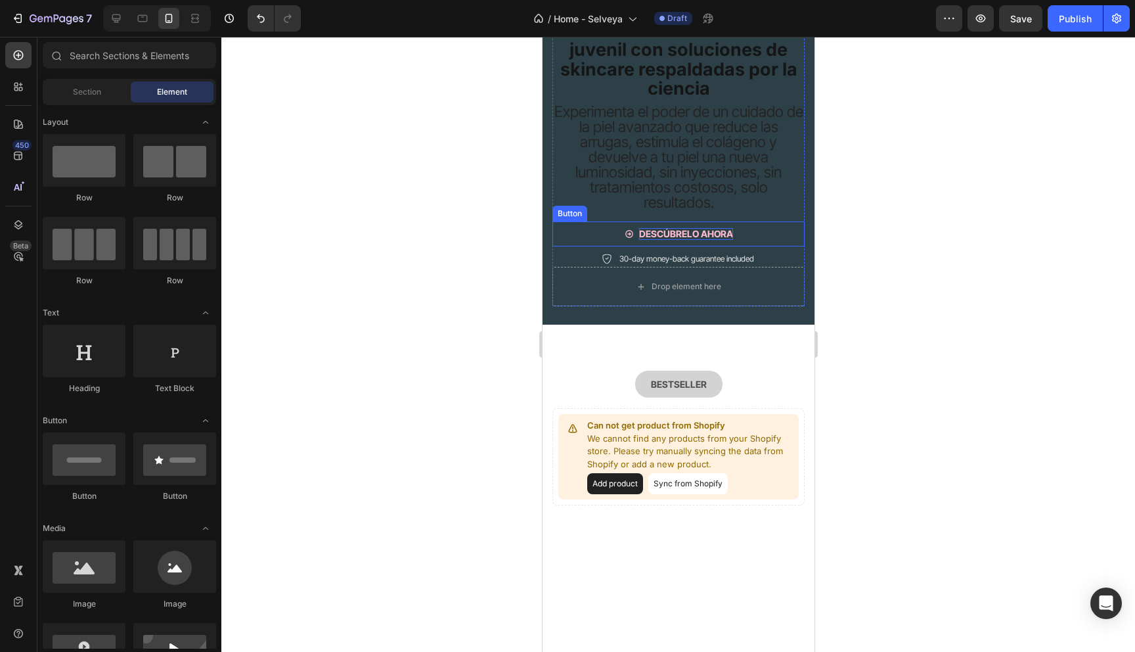
scroll to position [0, 0]
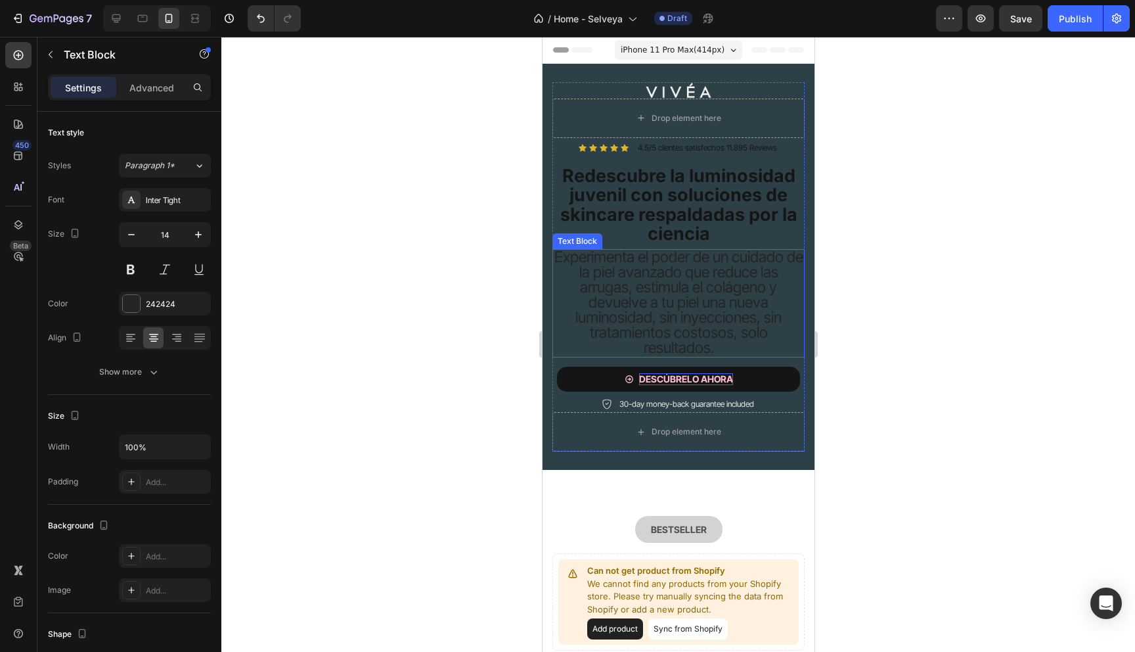
click at [638, 276] on span "Experimenta el poder de un cuidado de la piel avanzado que reduce las arrugas, …" at bounding box center [678, 302] width 249 height 109
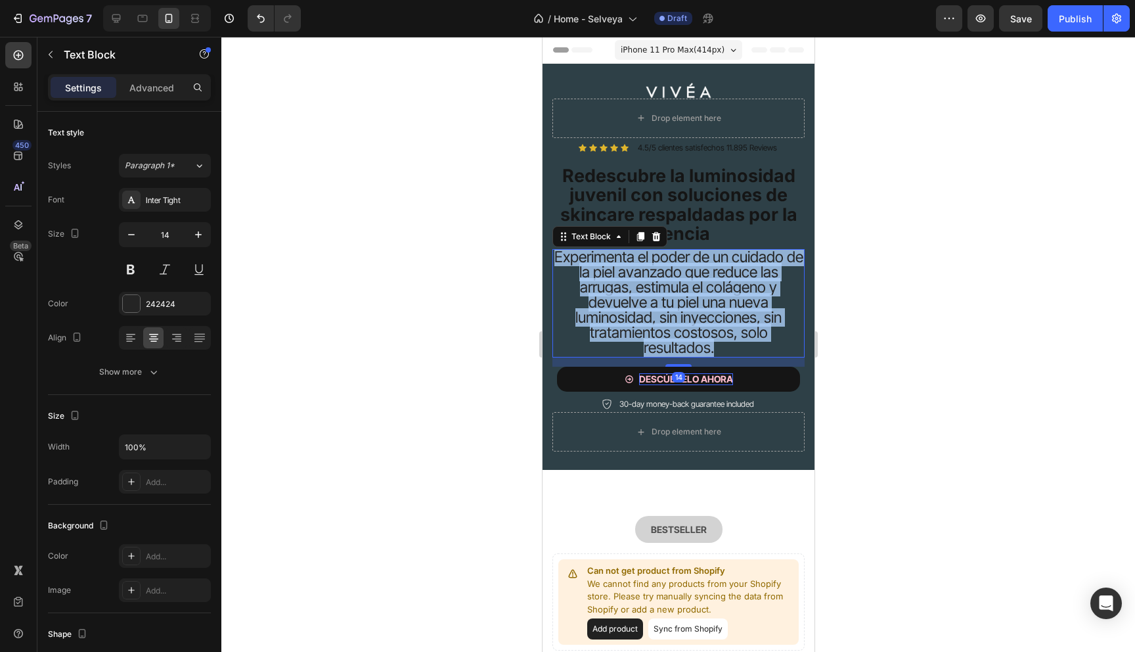
click at [638, 276] on span "Experimenta el poder de un cuidado de la piel avanzado que reduce las arrugas, …" at bounding box center [678, 302] width 249 height 109
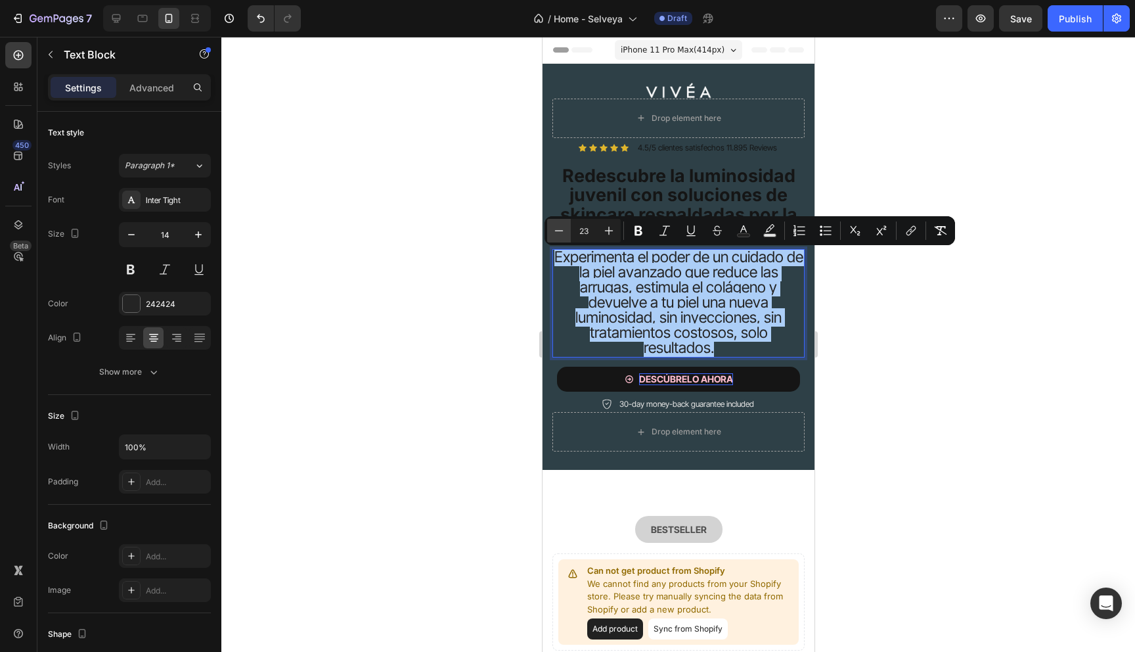
click at [562, 229] on icon "Editor contextual toolbar" at bounding box center [558, 230] width 13 height 13
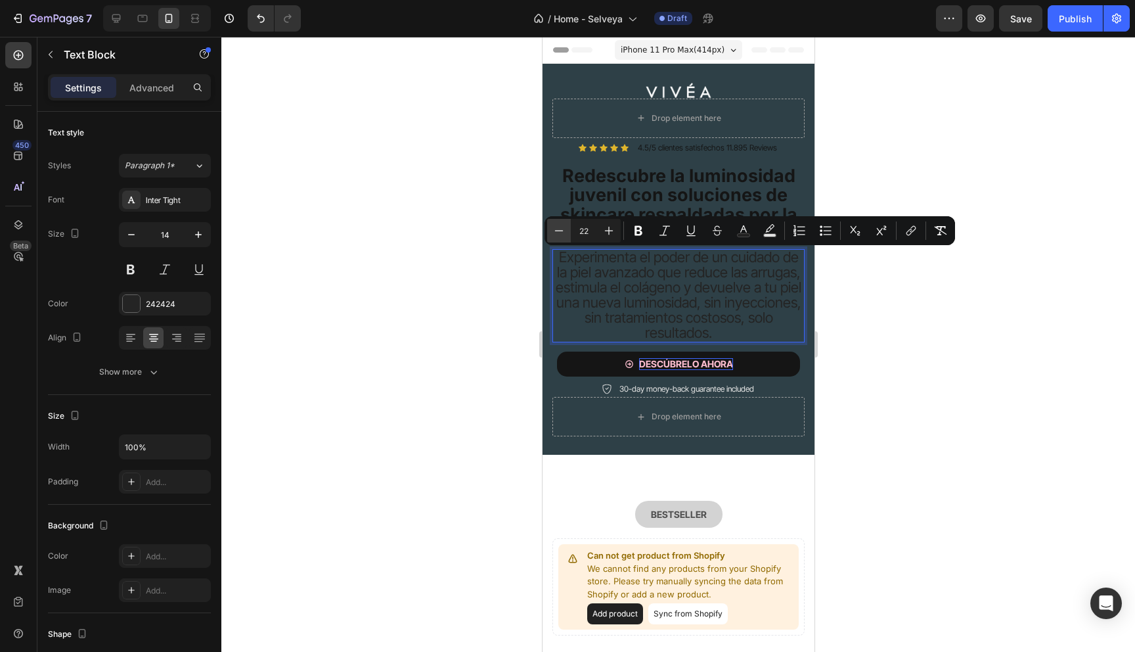
click at [561, 229] on icon "Editor contextual toolbar" at bounding box center [558, 230] width 13 height 13
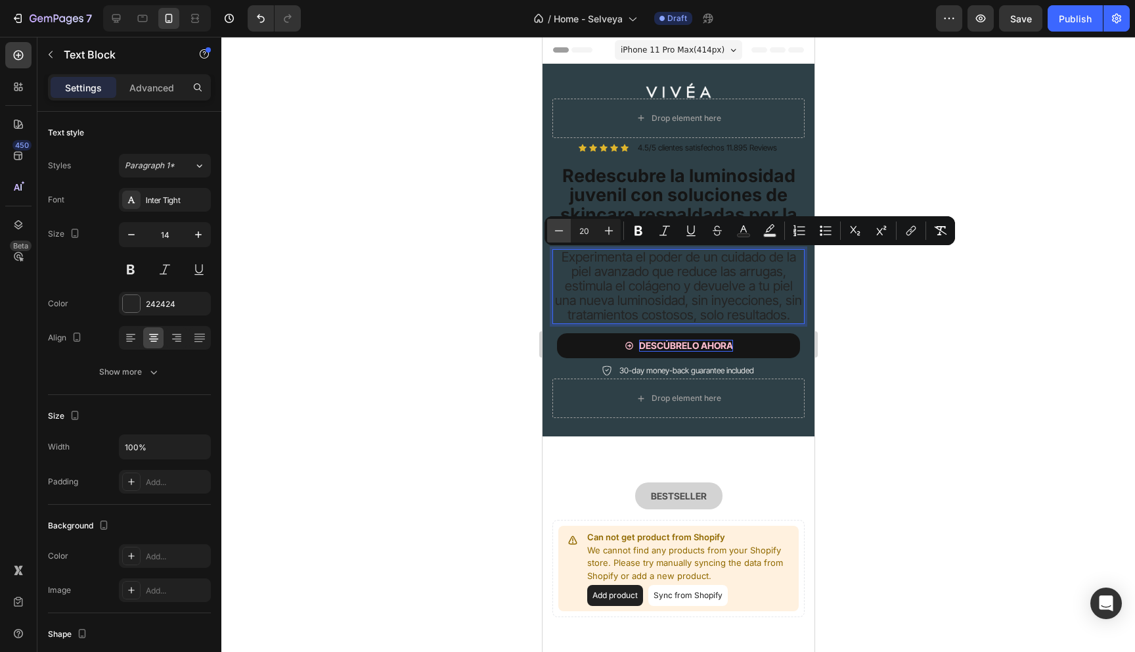
click at [561, 229] on icon "Editor contextual toolbar" at bounding box center [558, 230] width 13 height 13
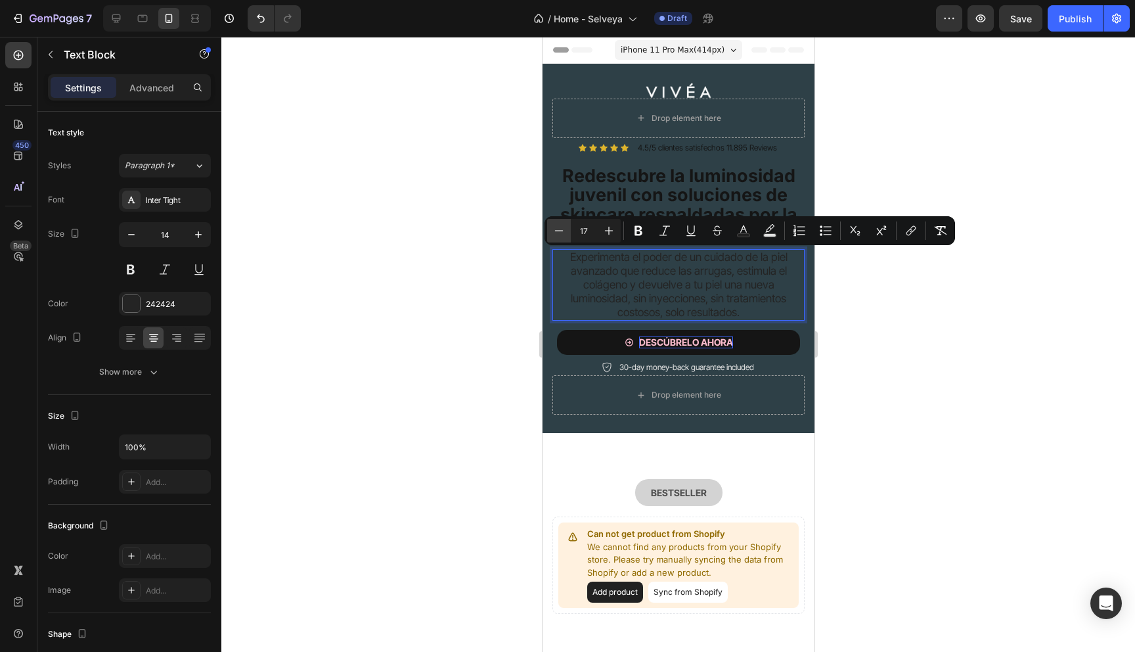
click at [561, 229] on icon "Editor contextual toolbar" at bounding box center [558, 230] width 13 height 13
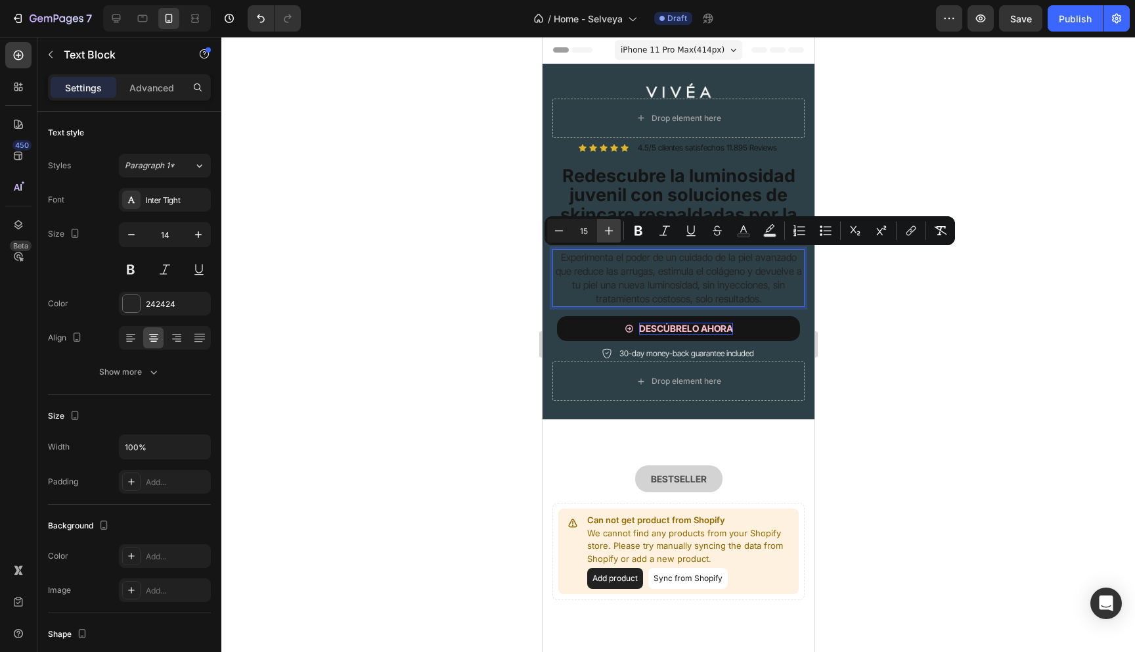
click at [610, 232] on icon "Editor contextual toolbar" at bounding box center [608, 230] width 13 height 13
type input "16"
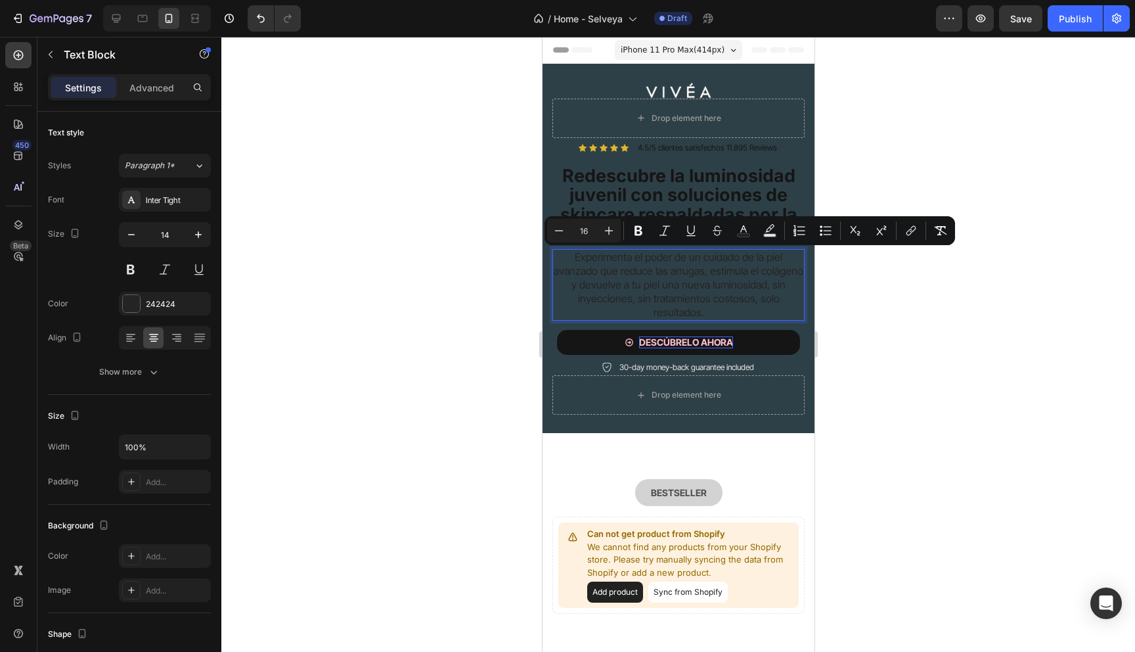
click at [486, 269] on div at bounding box center [678, 344] width 914 height 615
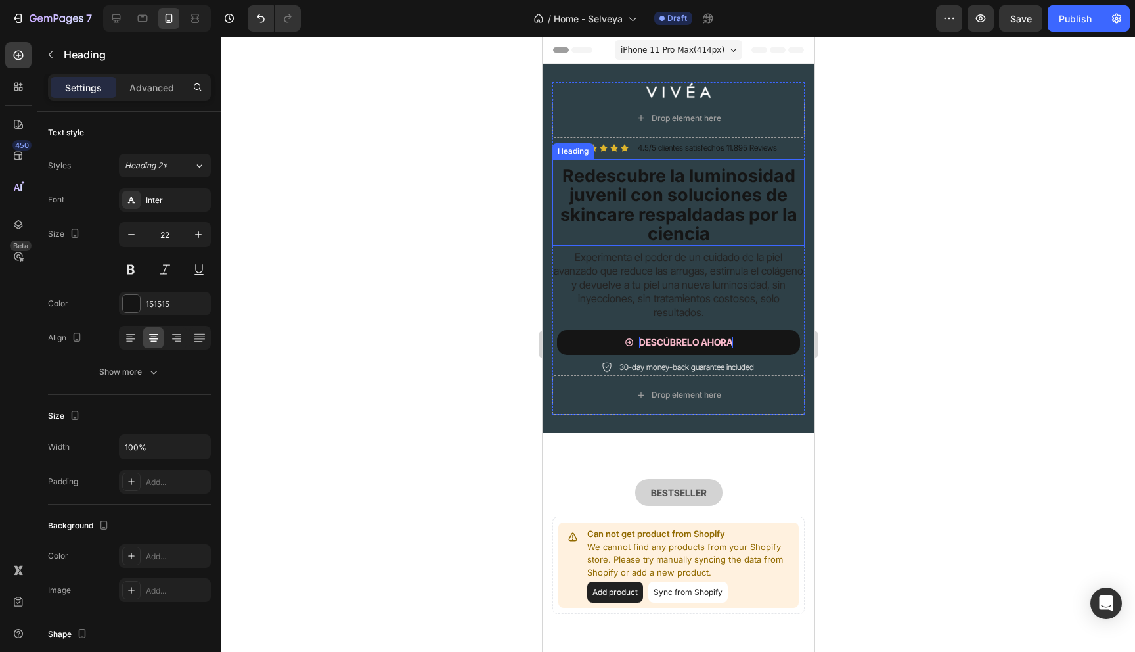
click at [623, 193] on strong "Redescubre la luminosidad juvenil con soluciones de skincare respaldadas por la…" at bounding box center [678, 205] width 237 height 80
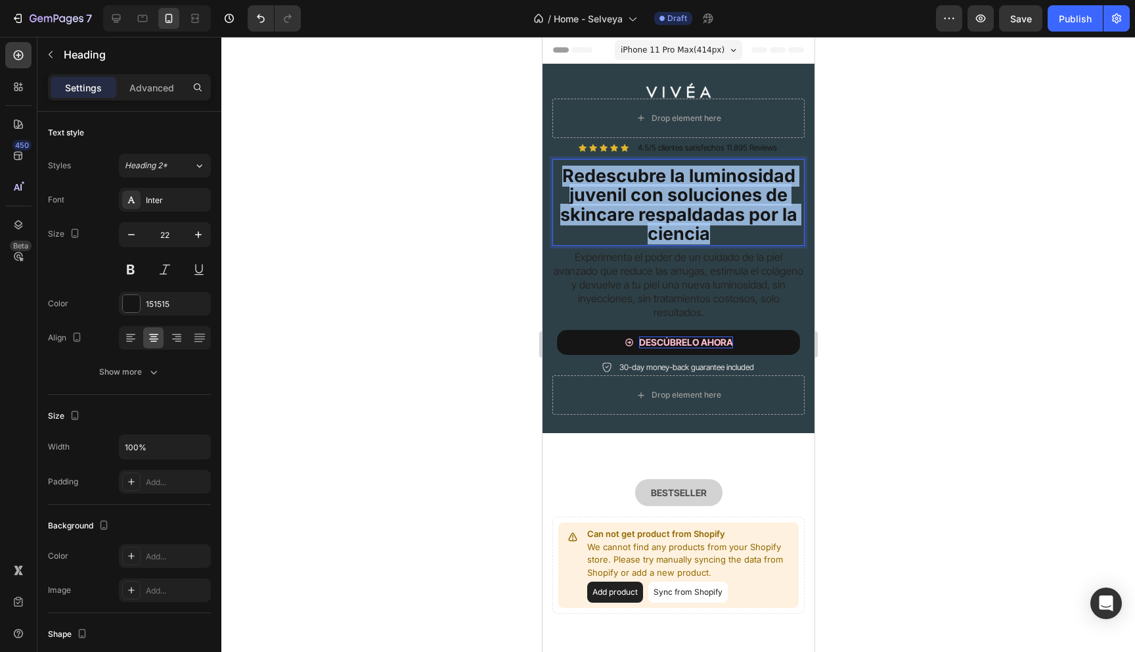
click at [623, 193] on strong "Redescubre la luminosidad juvenil con soluciones de skincare respaldadas por la…" at bounding box center [678, 205] width 237 height 80
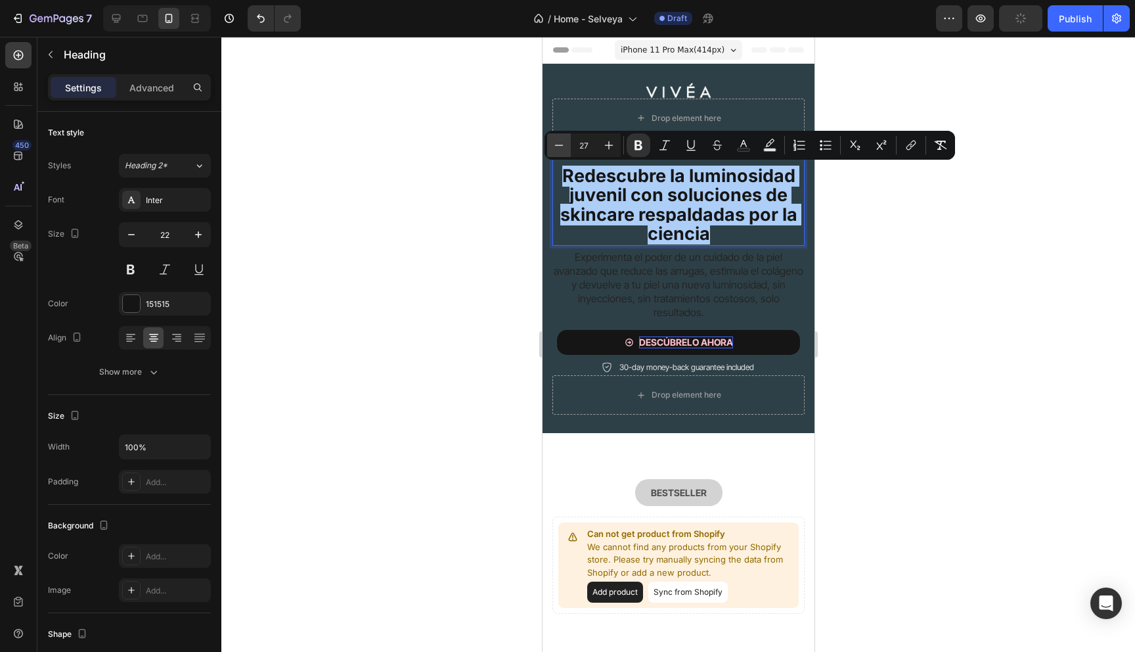
click at [558, 148] on icon "Editor contextual toolbar" at bounding box center [558, 145] width 13 height 13
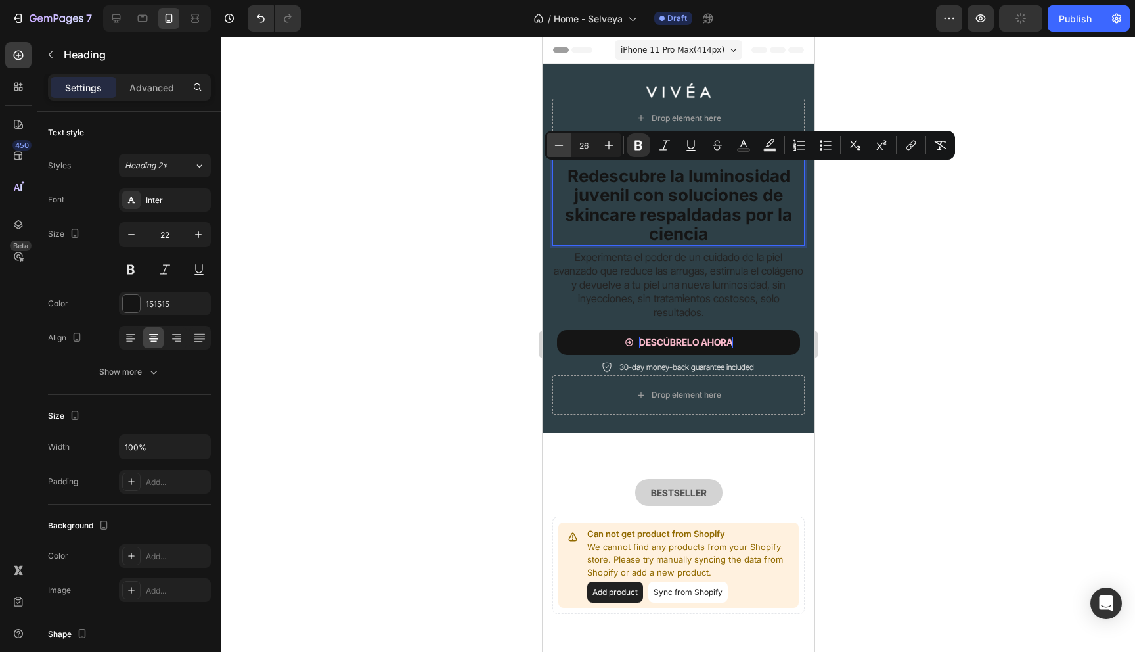
click at [558, 148] on icon "Editor contextual toolbar" at bounding box center [558, 145] width 13 height 13
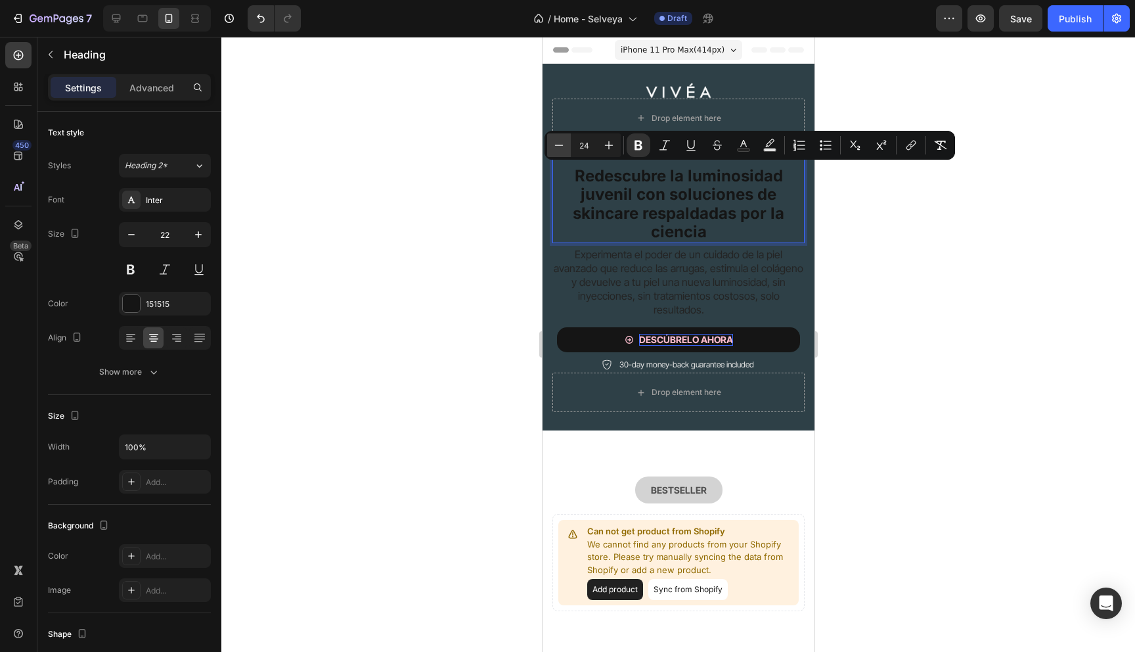
click at [558, 148] on icon "Editor contextual toolbar" at bounding box center [558, 145] width 13 height 13
type input "22"
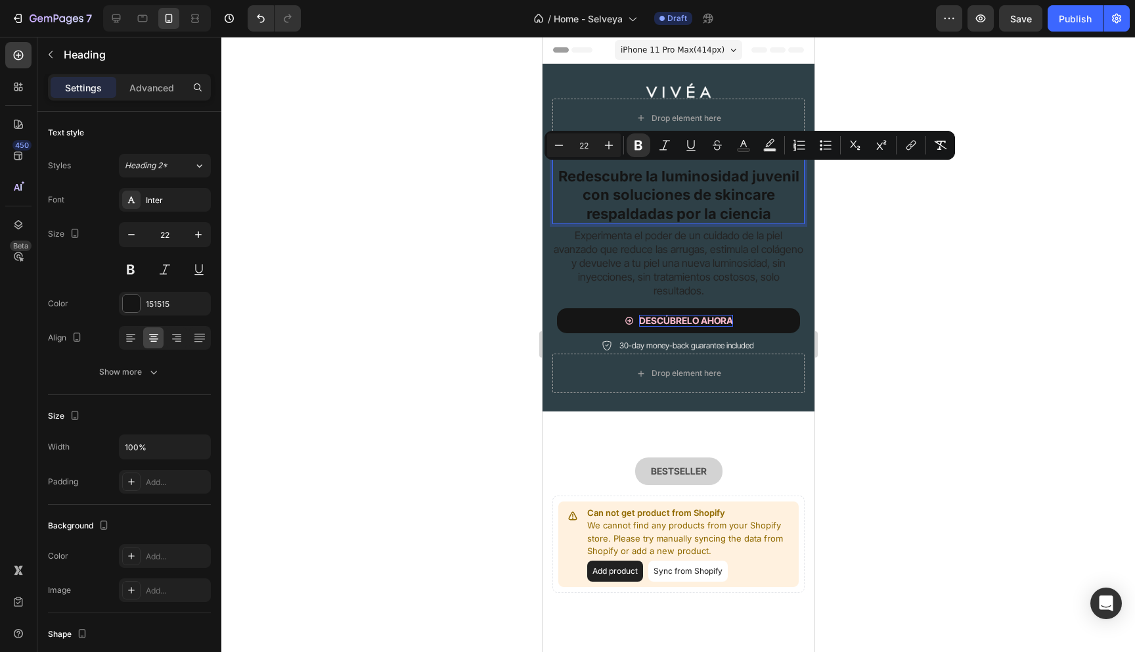
click at [491, 240] on div at bounding box center [678, 344] width 914 height 615
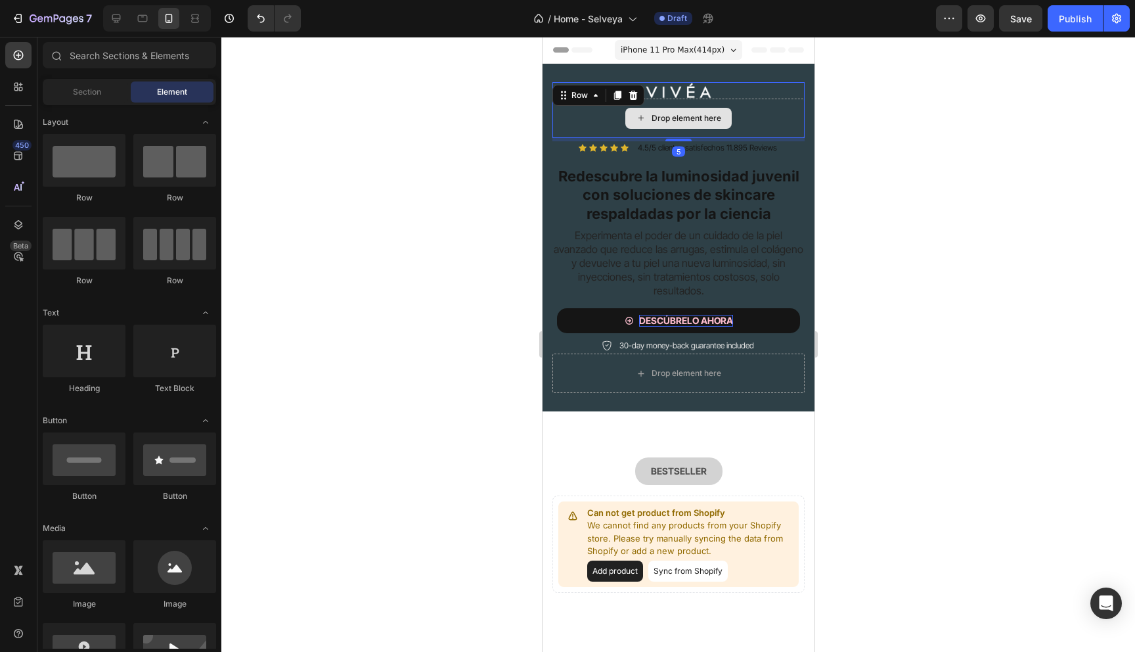
click at [608, 115] on div "Drop element here" at bounding box center [678, 118] width 252 height 39
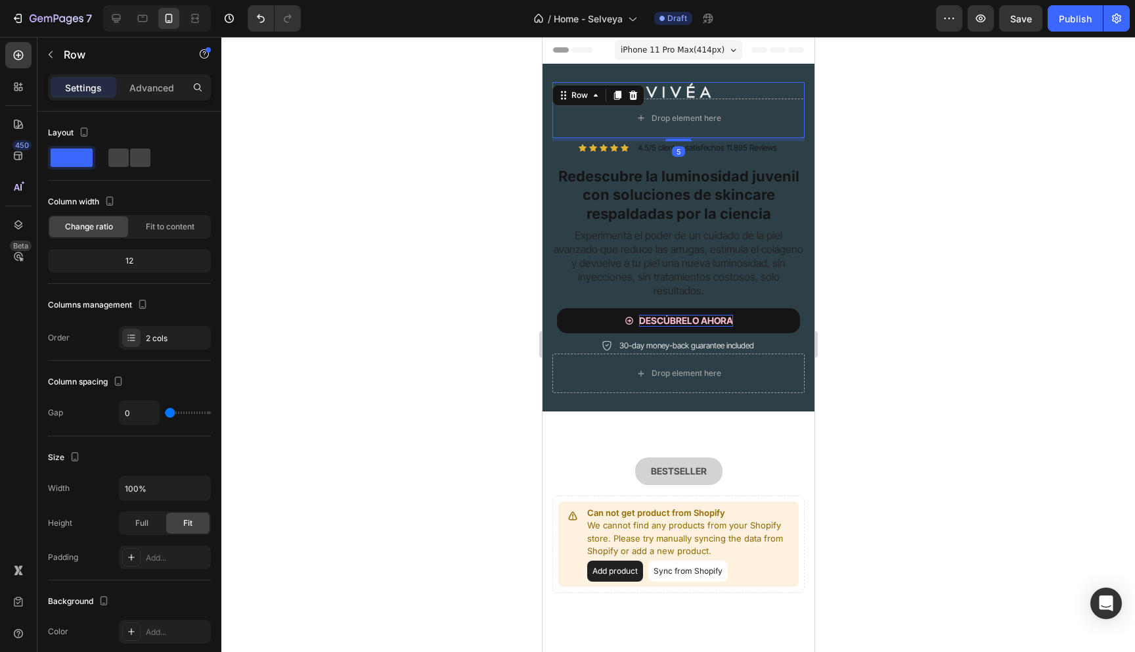
click at [588, 126] on div "Drop element here" at bounding box center [678, 118] width 252 height 39
click at [116, 22] on icon at bounding box center [116, 18] width 9 height 9
type input "8"
type input "1200"
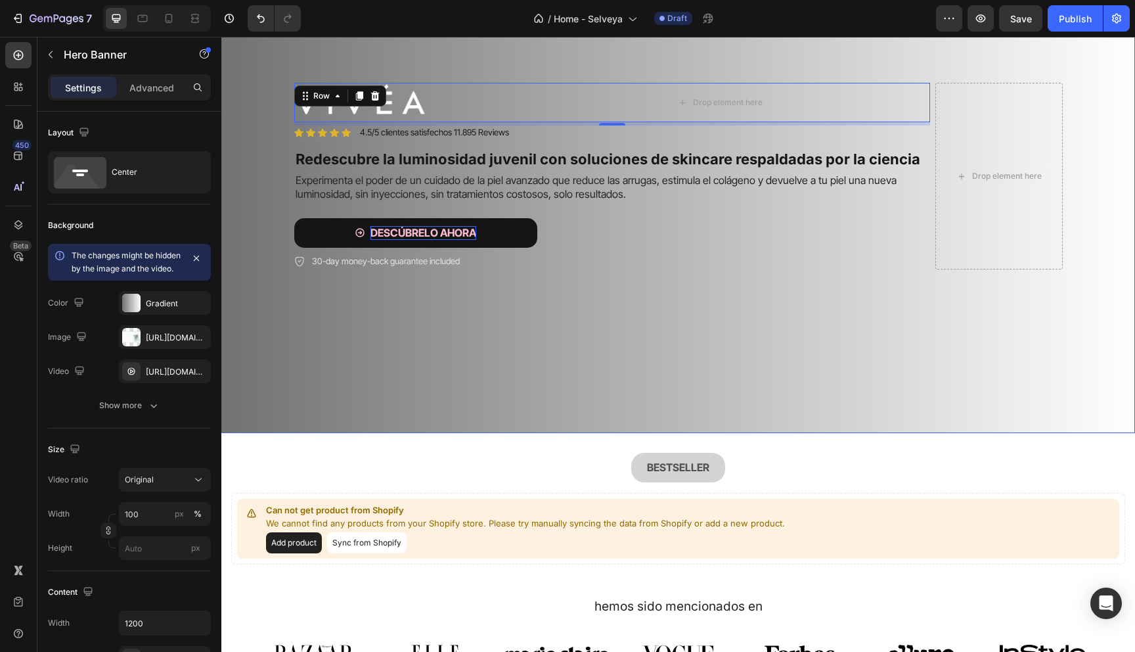
click at [461, 303] on video "Background Image" at bounding box center [678, 147] width 914 height 457
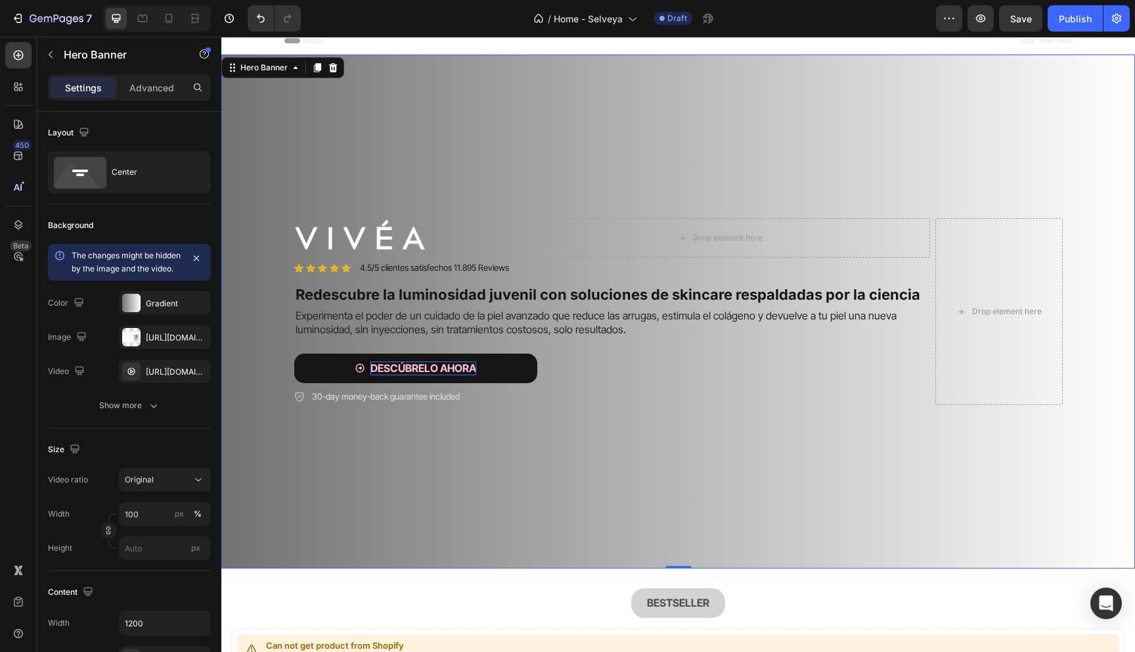
scroll to position [2, 0]
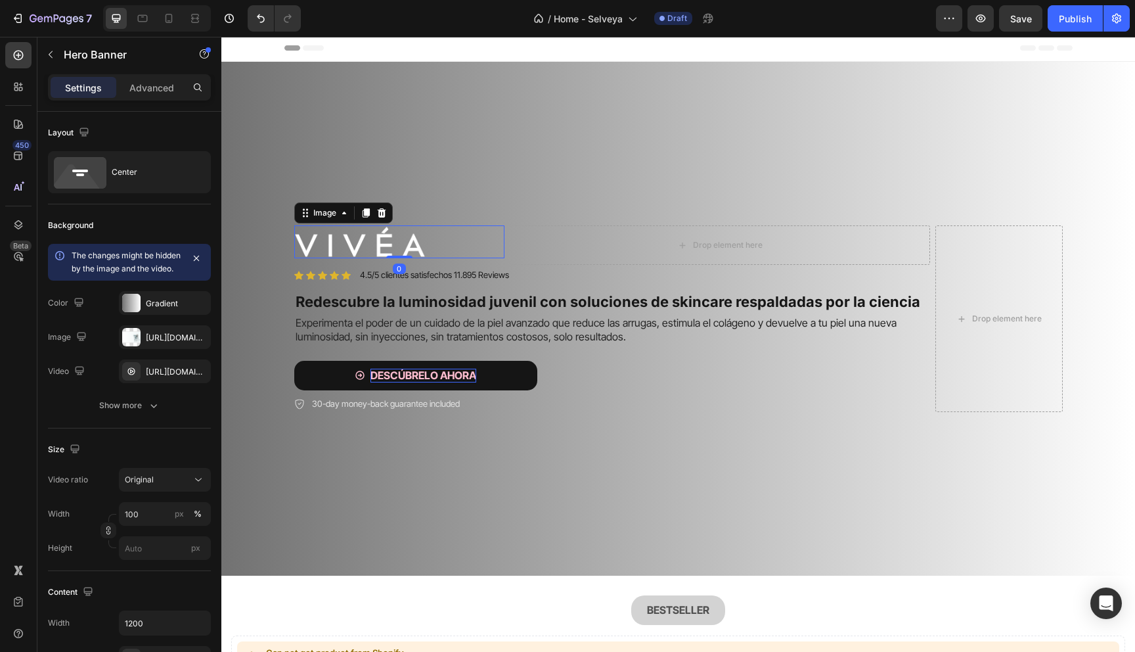
click at [391, 232] on img at bounding box center [359, 241] width 131 height 33
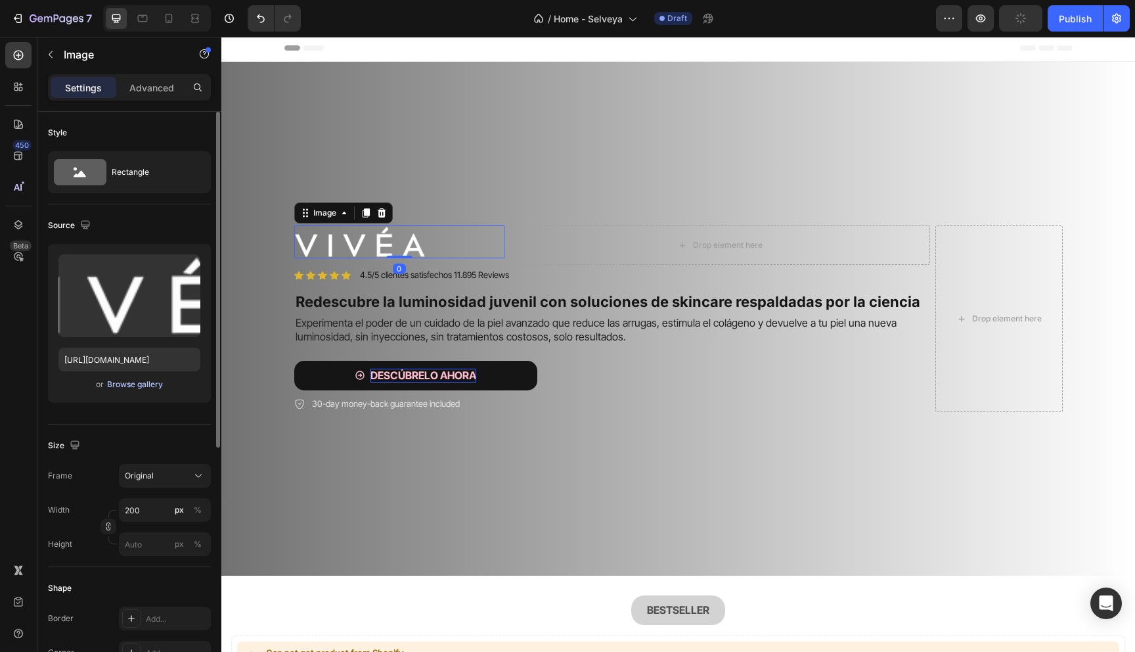
click at [140, 384] on div "Browse gallery" at bounding box center [135, 384] width 56 height 12
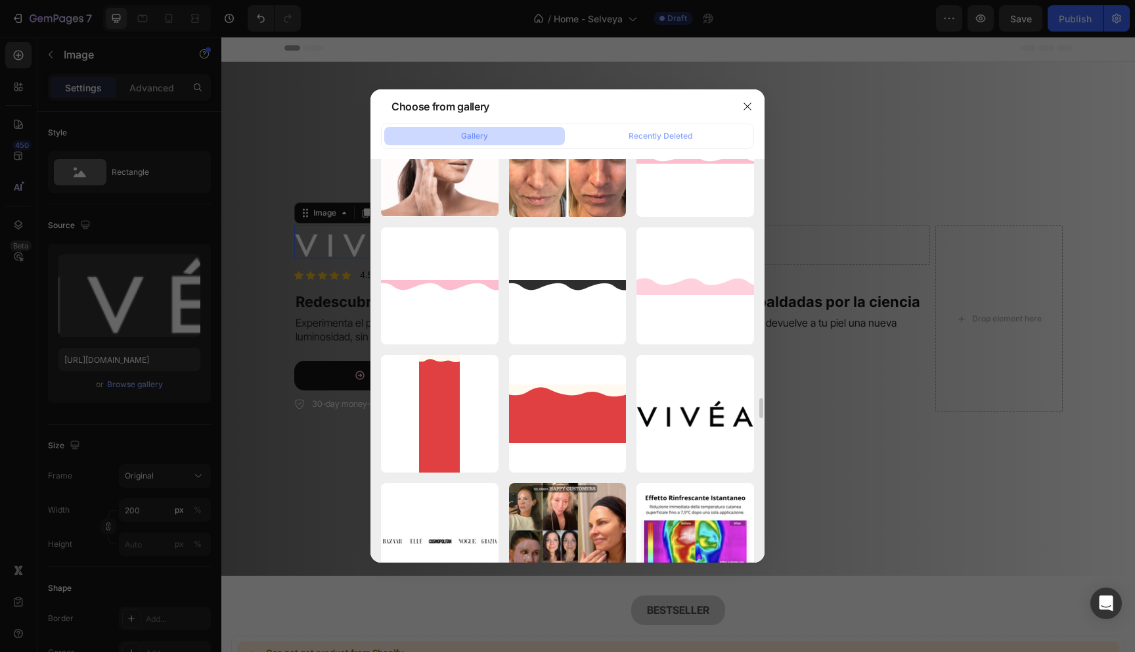
scroll to position [4073, 0]
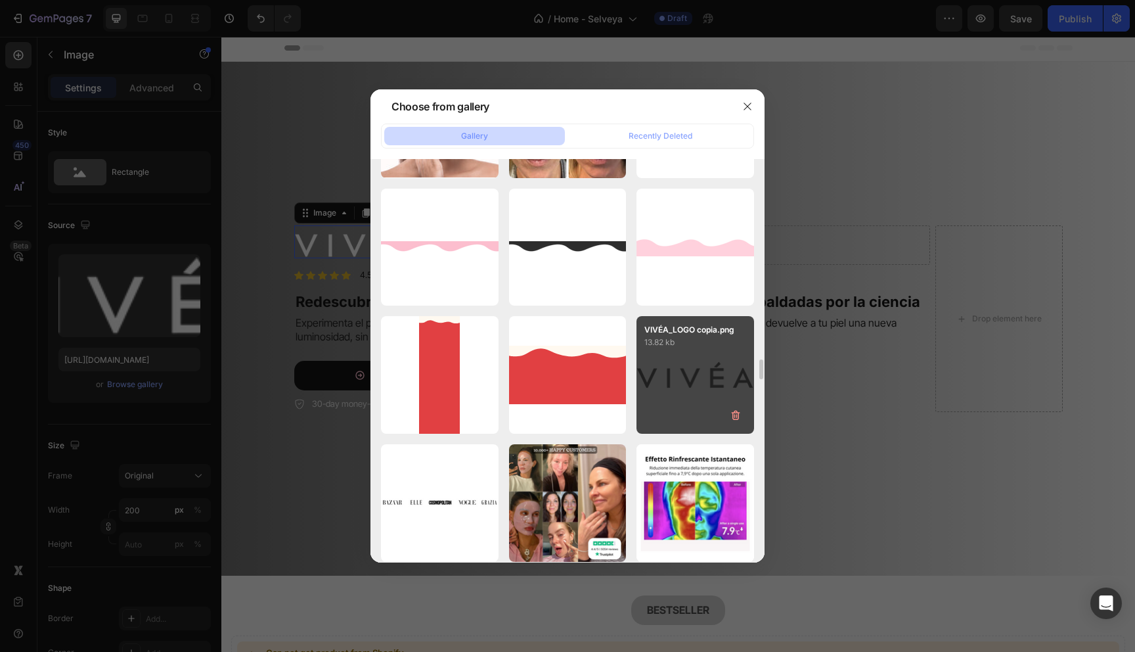
click at [666, 380] on div "VIVÉA_LOGO copia.png 13.82 kb" at bounding box center [695, 375] width 118 height 118
type input "[URL][DOMAIN_NAME]"
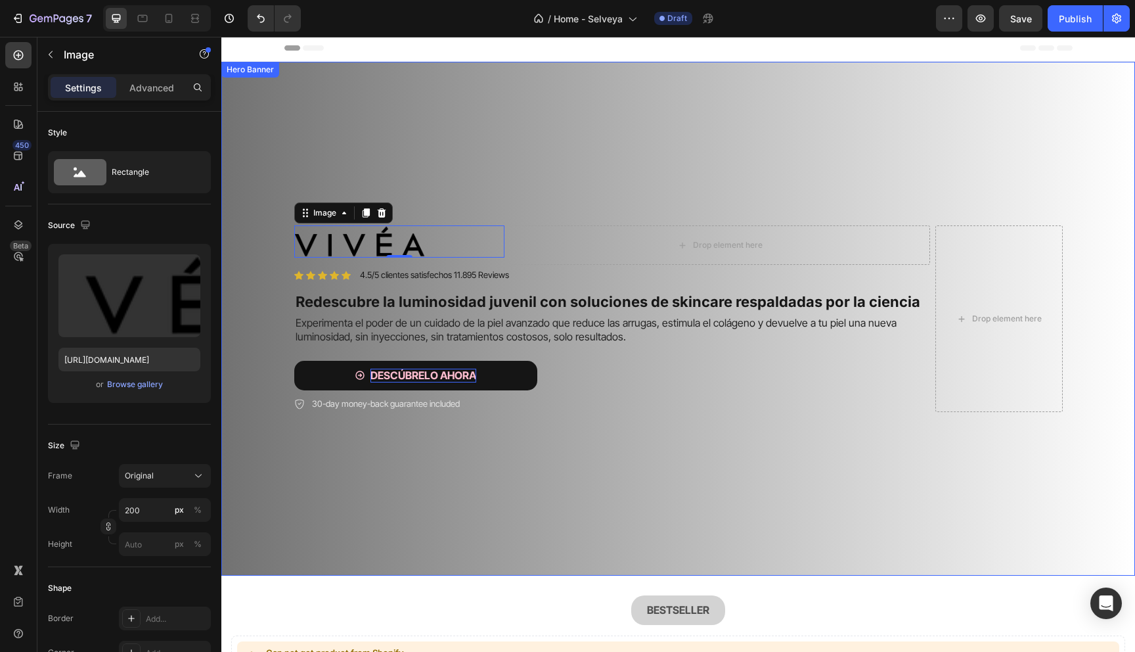
click at [631, 142] on video "Background Image" at bounding box center [678, 290] width 914 height 457
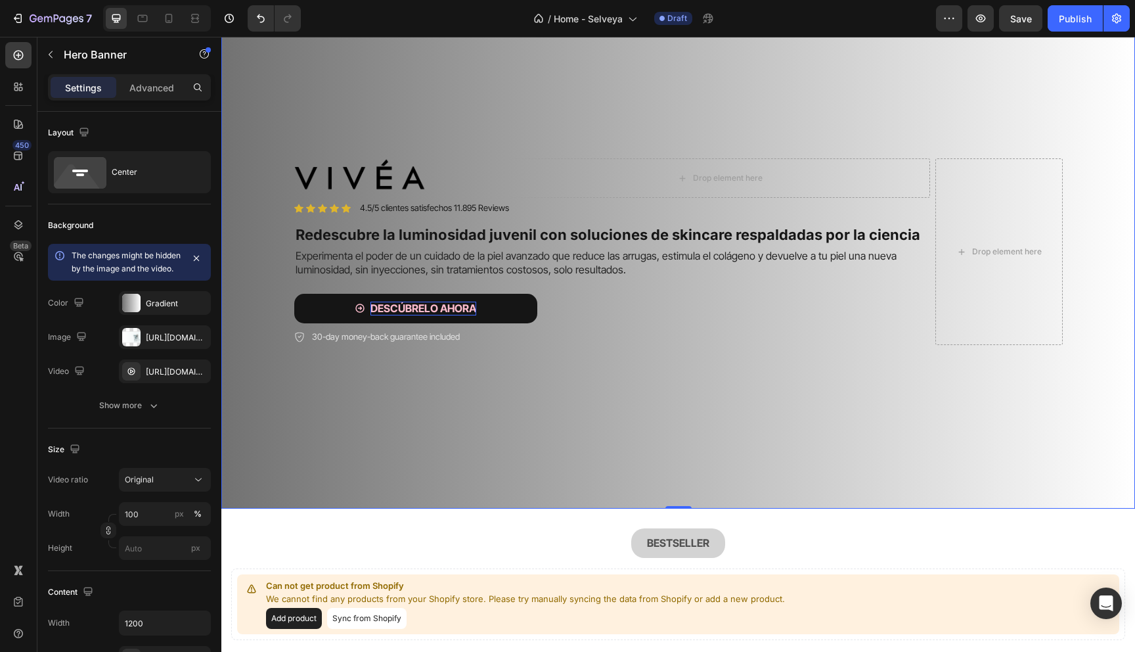
scroll to position [310, 0]
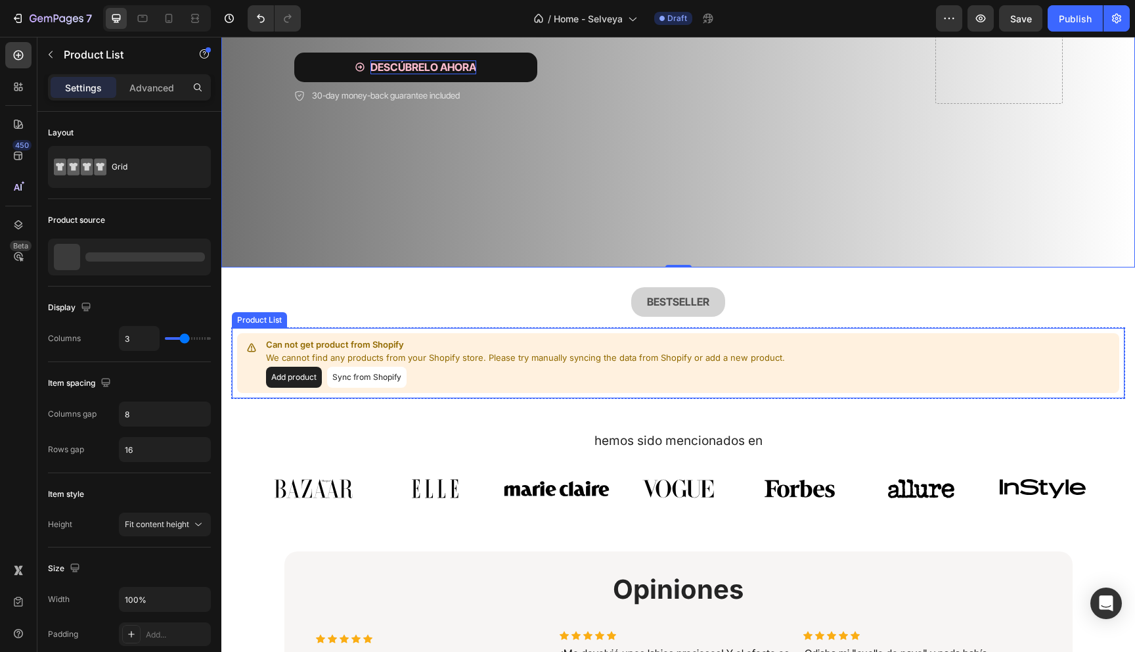
click at [408, 367] on div "Add product Sync from Shopify" at bounding box center [525, 377] width 519 height 21
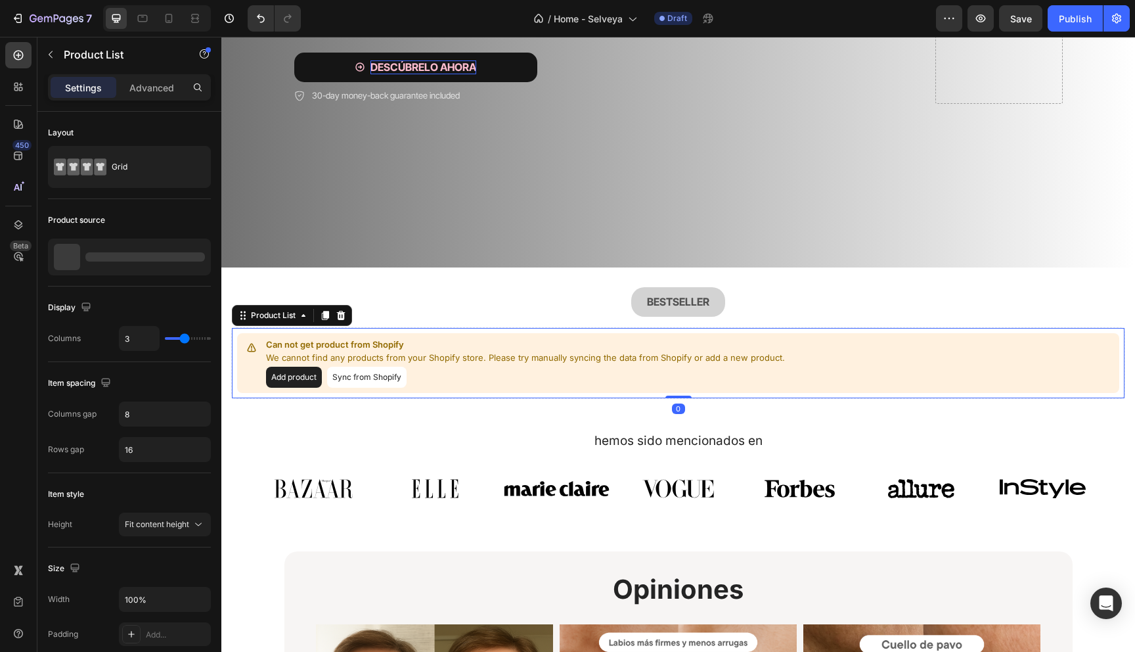
click at [278, 374] on button "Add product" at bounding box center [294, 377] width 56 height 21
click at [357, 382] on button "Sync from Shopify" at bounding box center [366, 377] width 79 height 21
click at [367, 375] on button "Sync from Shopify" at bounding box center [366, 377] width 79 height 21
click at [456, 350] on p "Can not get product from Shopify" at bounding box center [525, 344] width 519 height 13
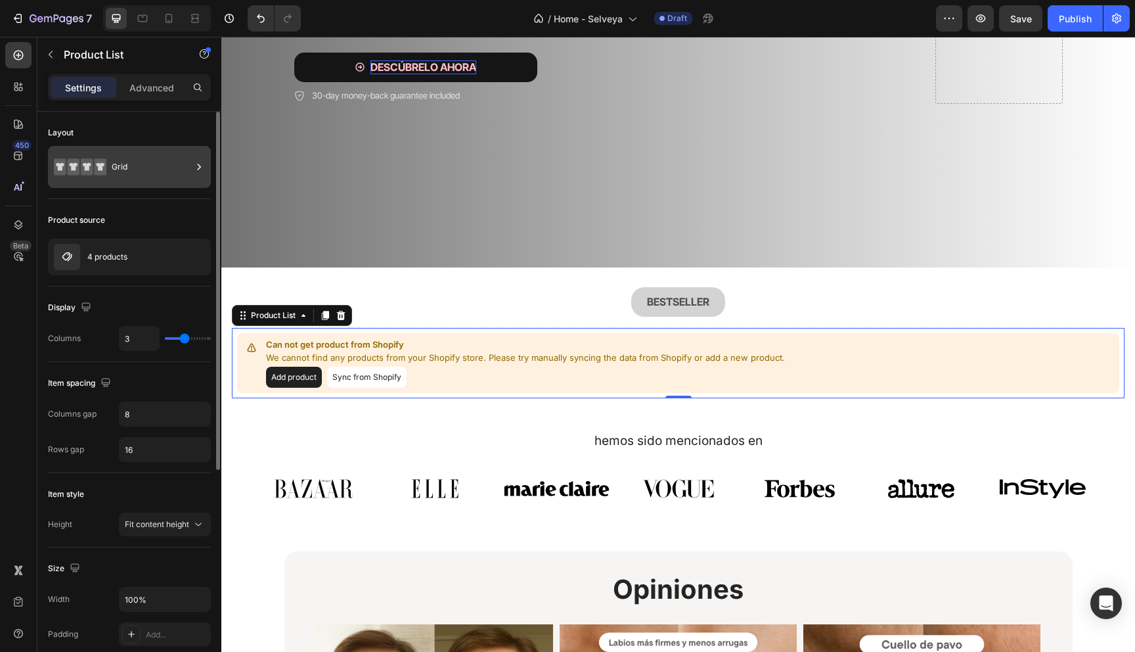
click at [110, 153] on div "Grid" at bounding box center [129, 167] width 163 height 42
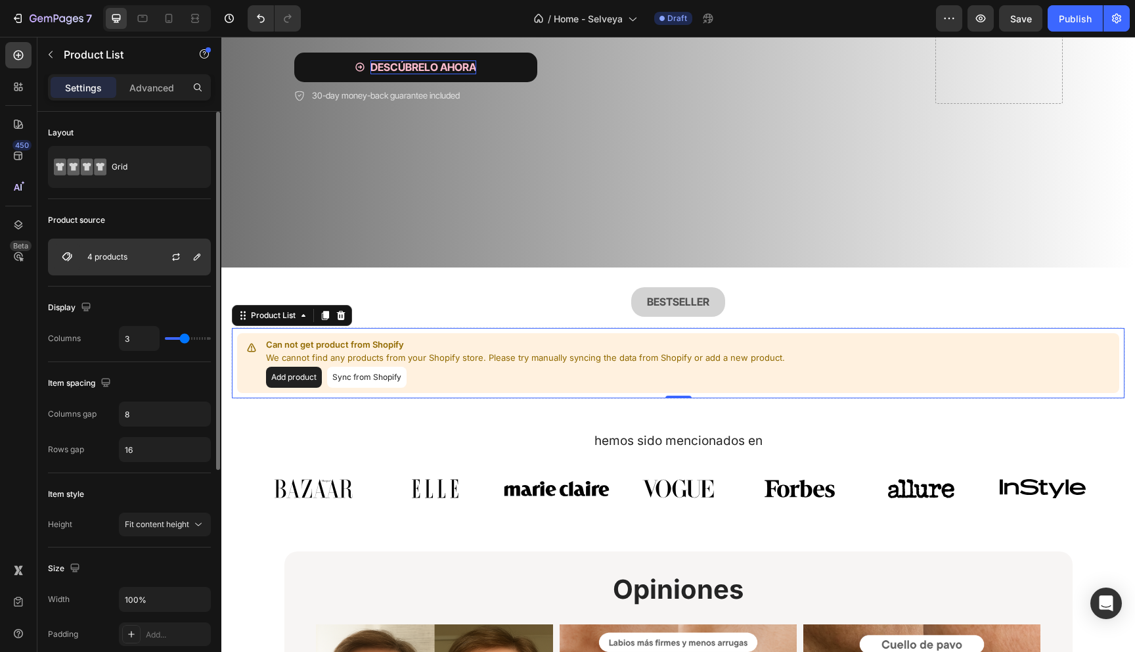
click at [102, 242] on div "4 products" at bounding box center [129, 256] width 163 height 37
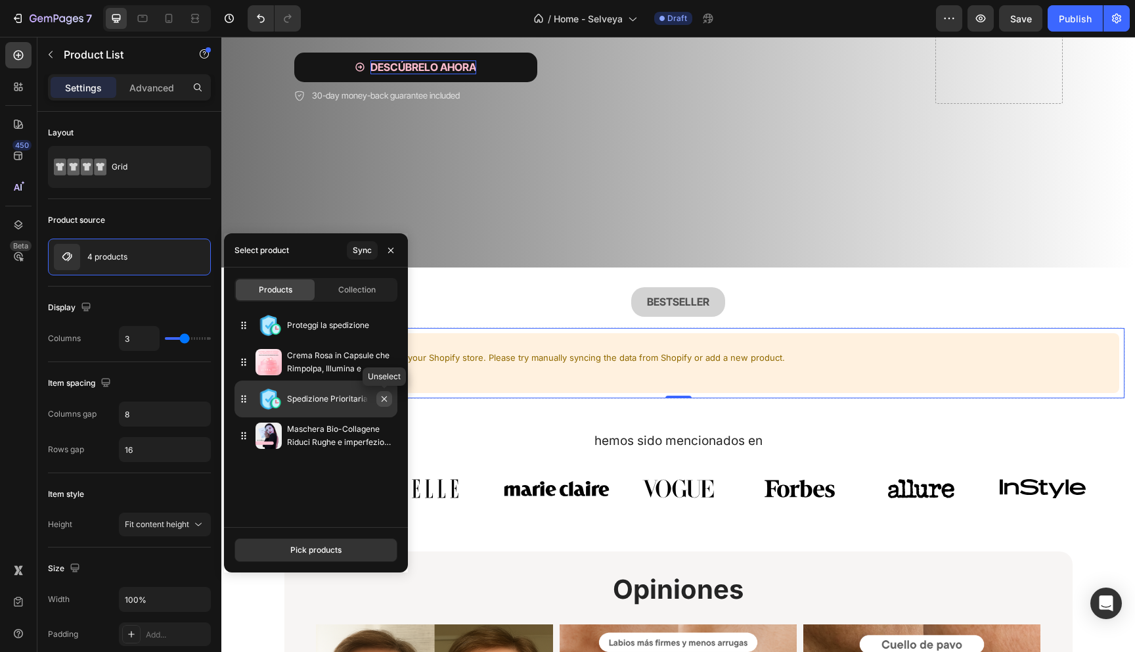
click at [386, 397] on icon "button" at bounding box center [384, 398] width 5 height 5
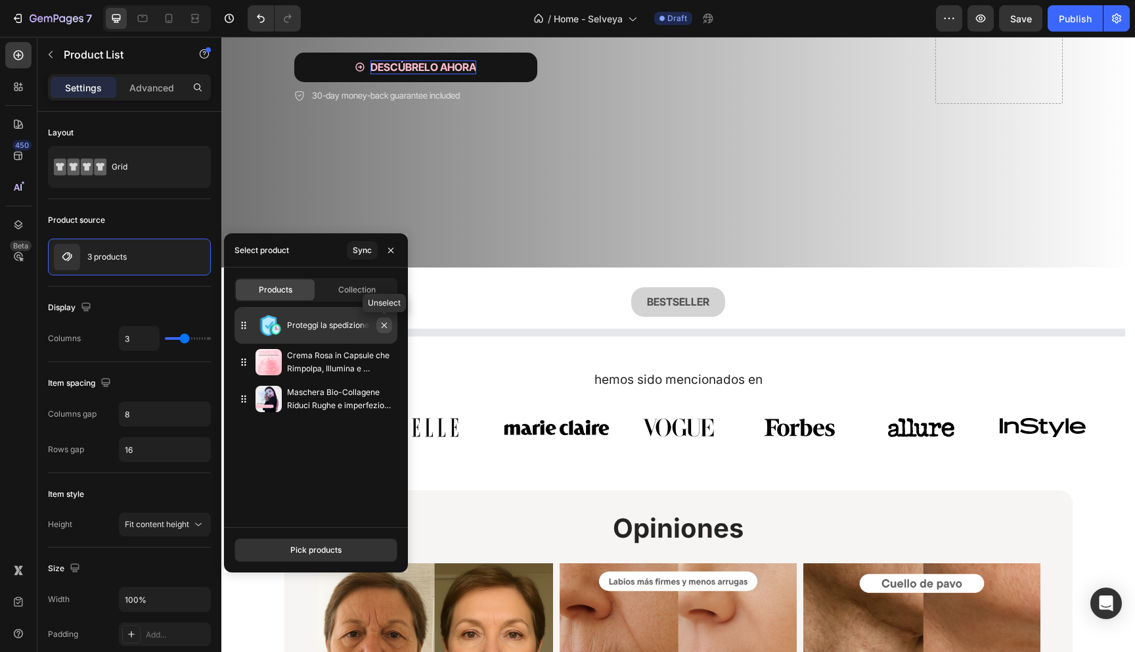
click at [385, 324] on icon "button" at bounding box center [384, 325] width 11 height 11
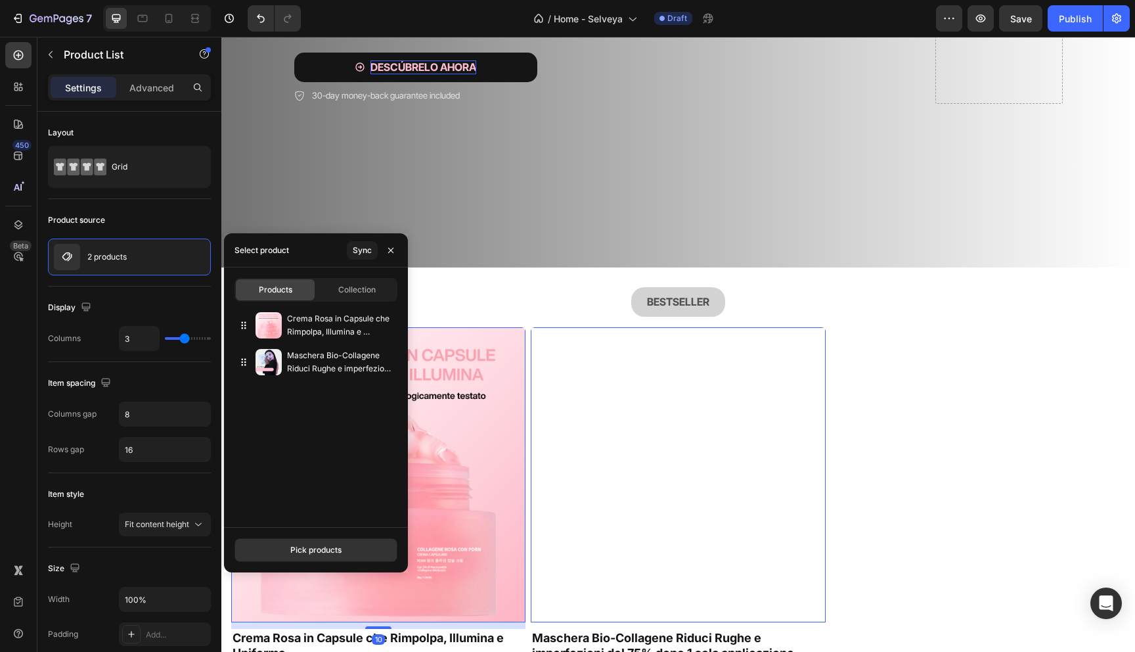
click at [493, 361] on img at bounding box center [378, 474] width 294 height 294
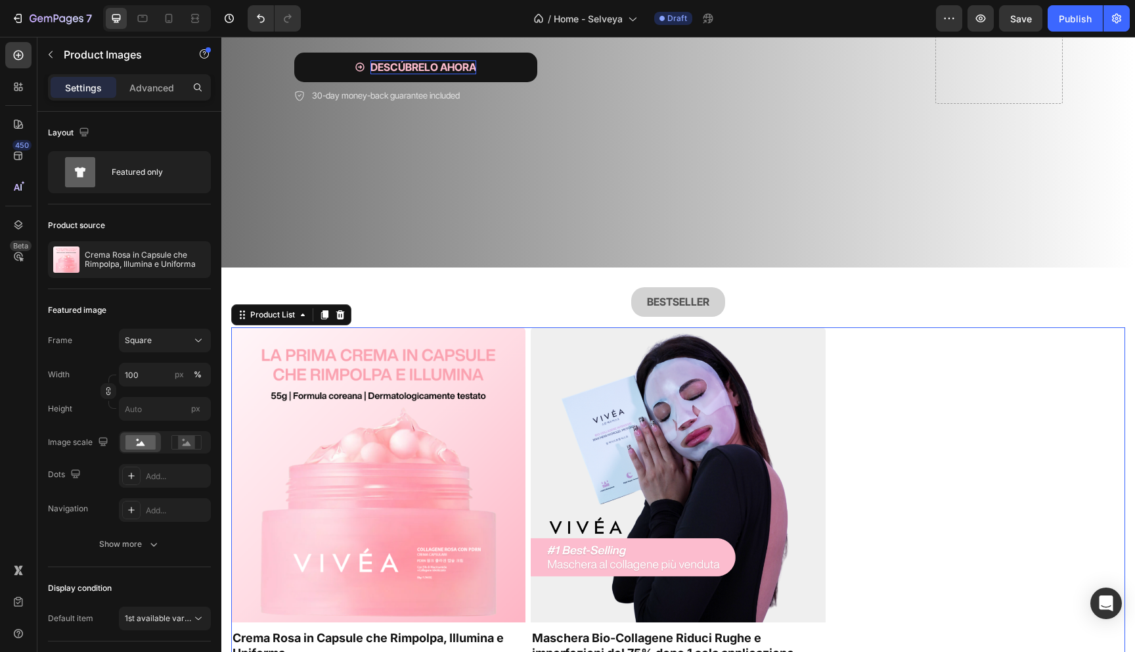
click at [902, 430] on div "Product Images Crema Rosa in Capsule che Rimpolpa, Illumina e Uniforma Product …" at bounding box center [678, 504] width 894 height 354
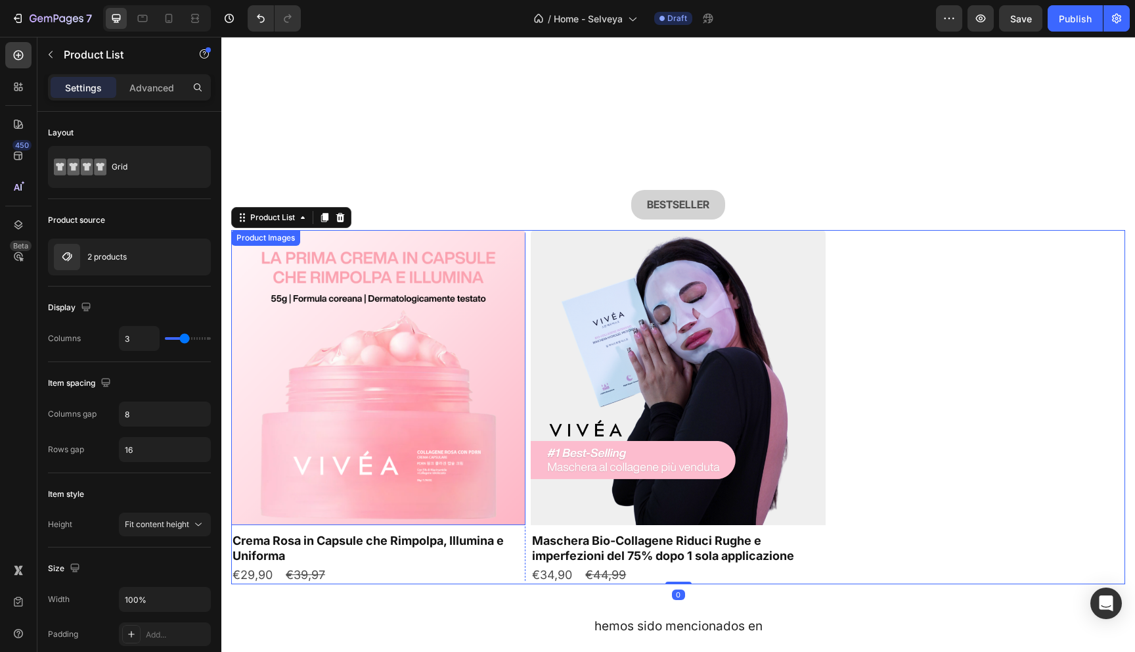
scroll to position [378, 0]
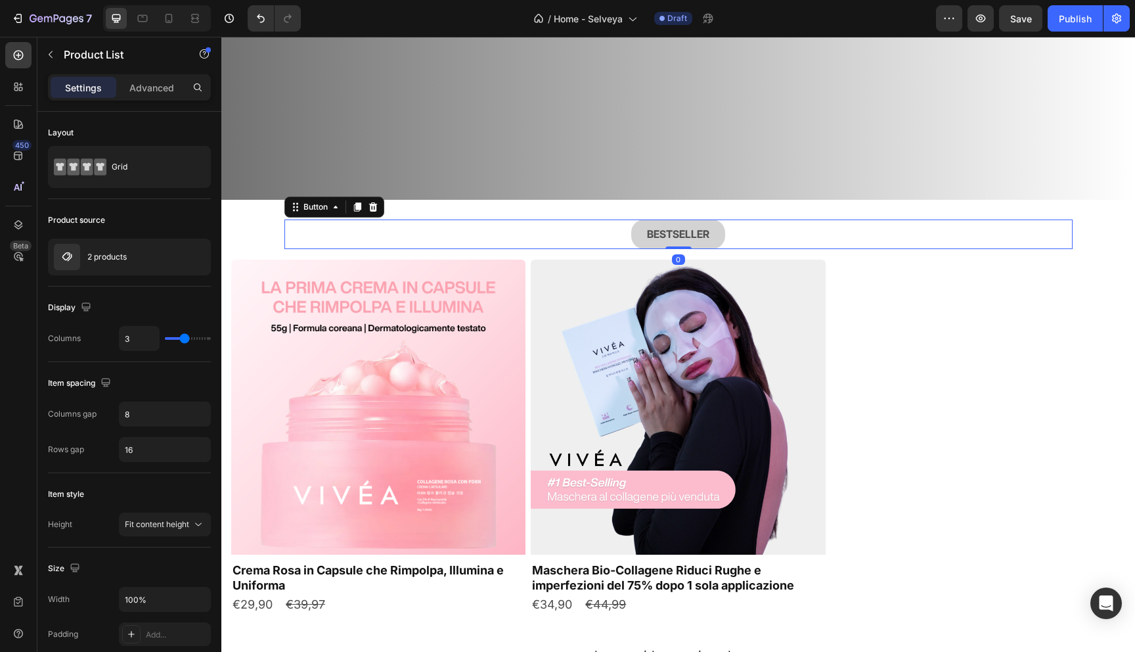
click at [818, 240] on div "BESTSELLER Button 0" at bounding box center [678, 234] width 788 height 30
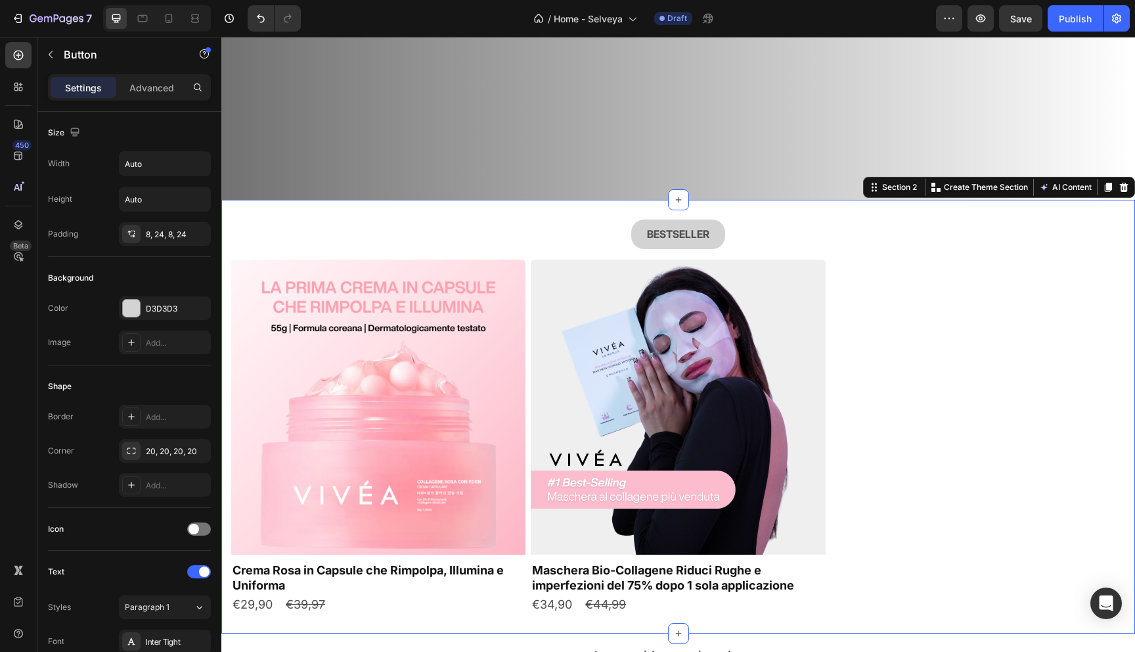
click at [906, 259] on div "BESTSELLER Button Row Product Images Crema Rosa in Capsule che Rimpolpa, Illumi…" at bounding box center [678, 415] width 894 height 393
click at [963, 226] on div "BESTSELLER Button" at bounding box center [678, 234] width 788 height 30
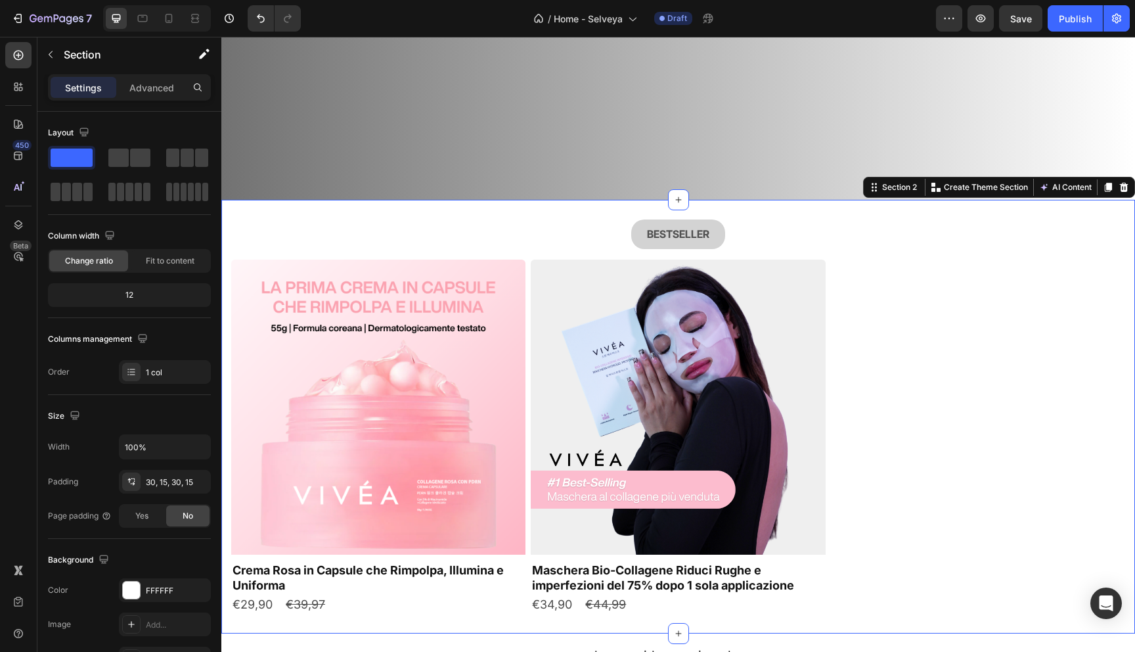
click at [1102, 227] on div "BESTSELLER Button Row Product Images Crema Rosa in Capsule che Rimpolpa, Illumi…" at bounding box center [678, 415] width 894 height 393
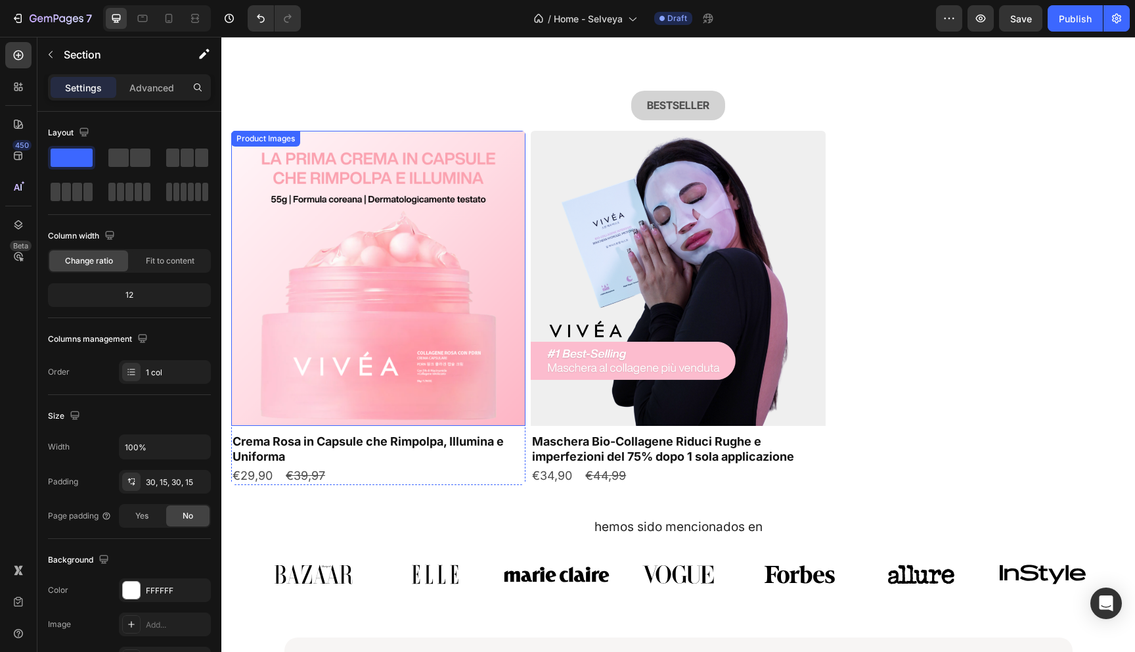
scroll to position [492, 0]
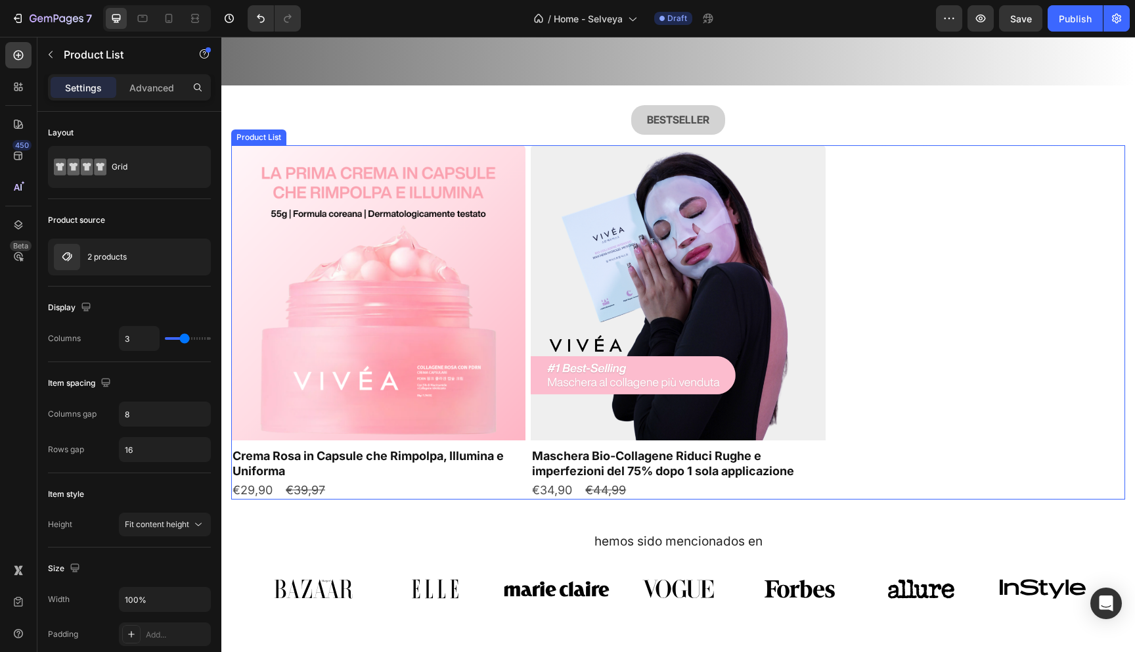
click at [949, 215] on div "Product Images Crema Rosa in Capsule che Rimpolpa, Illumina e Uniforma Product …" at bounding box center [678, 322] width 894 height 354
click at [320, 491] on div "€39,97" at bounding box center [305, 490] width 42 height 18
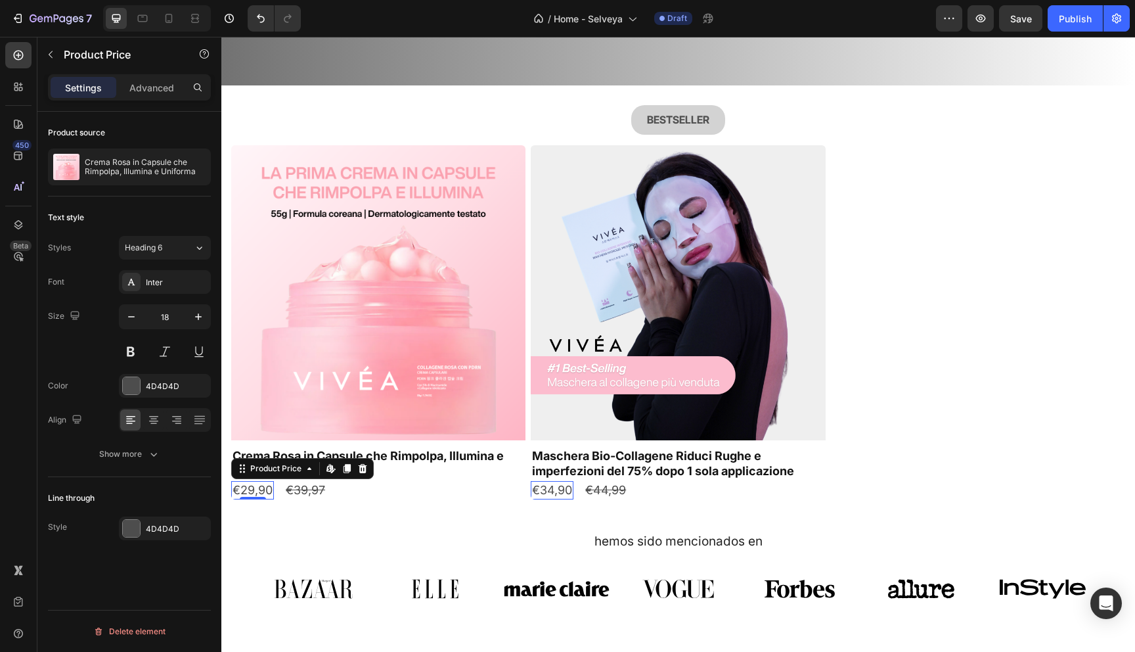
click at [259, 489] on div "€29,90" at bounding box center [252, 490] width 43 height 18
click at [298, 494] on div "€39,97" at bounding box center [305, 490] width 42 height 18
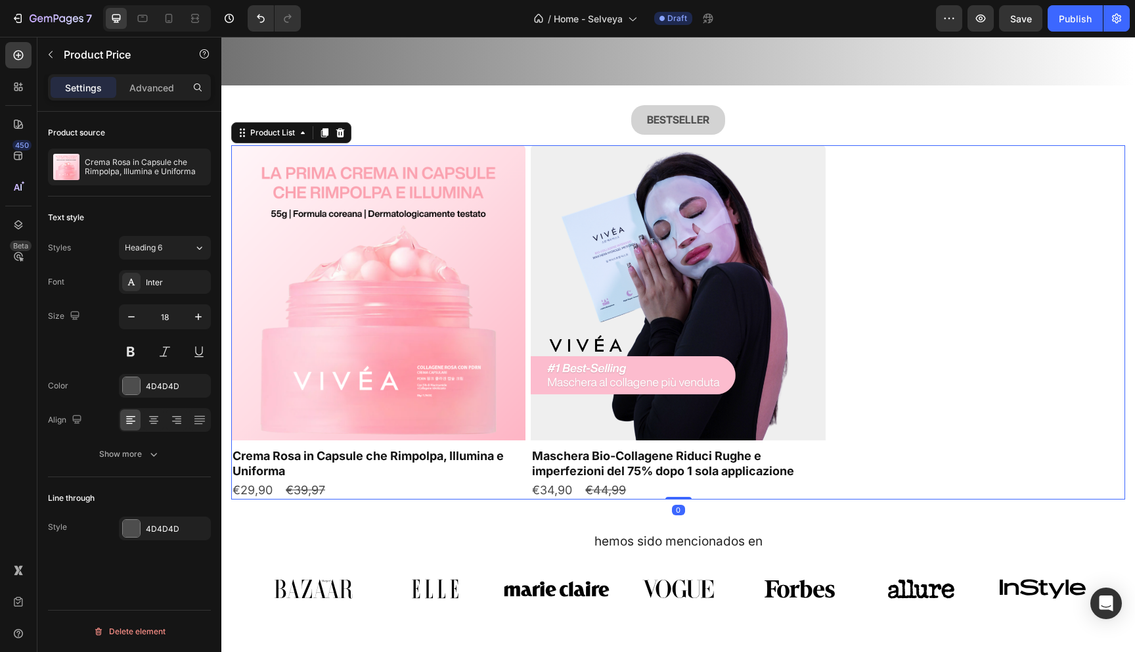
click at [527, 476] on div "Product Images Crema Rosa in Capsule che Rimpolpa, Illumina e Uniforma Product …" at bounding box center [678, 322] width 894 height 354
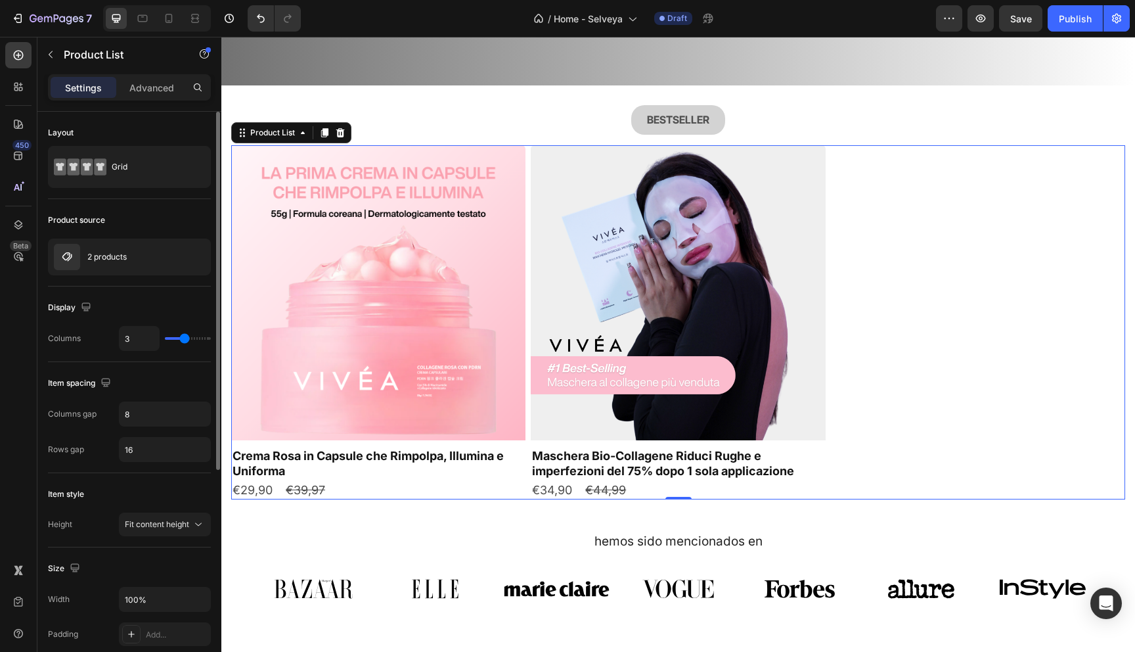
type input "2"
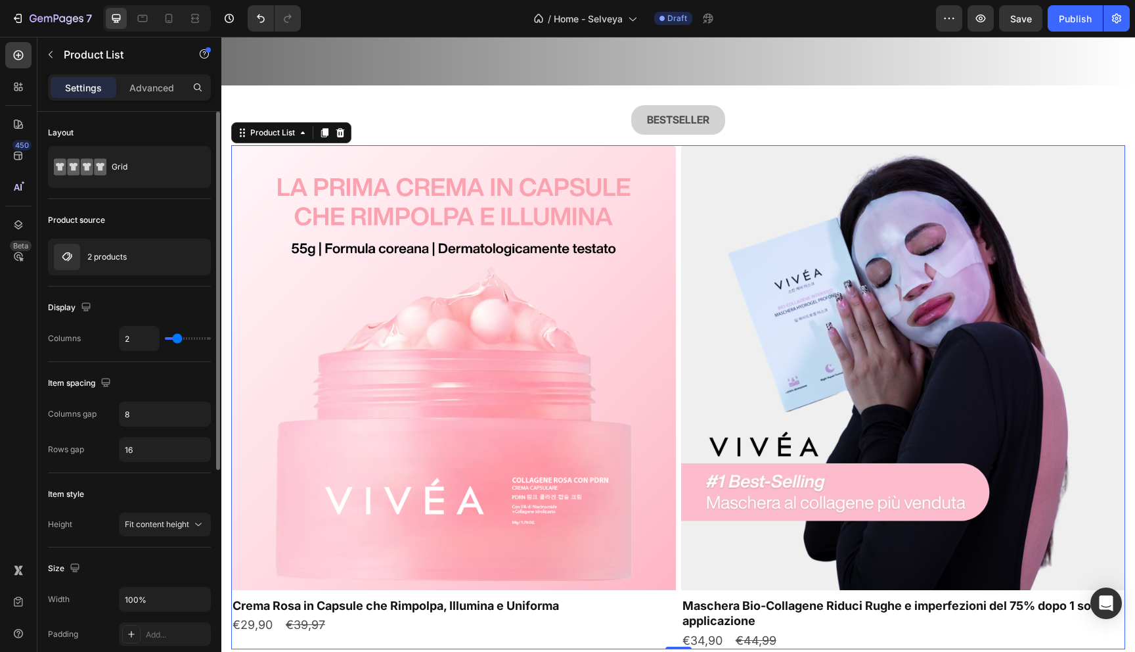
drag, startPoint x: 187, startPoint y: 337, endPoint x: 179, endPoint y: 337, distance: 8.5
type input "2"
click at [179, 337] on input "range" at bounding box center [188, 338] width 46 height 3
type input "3"
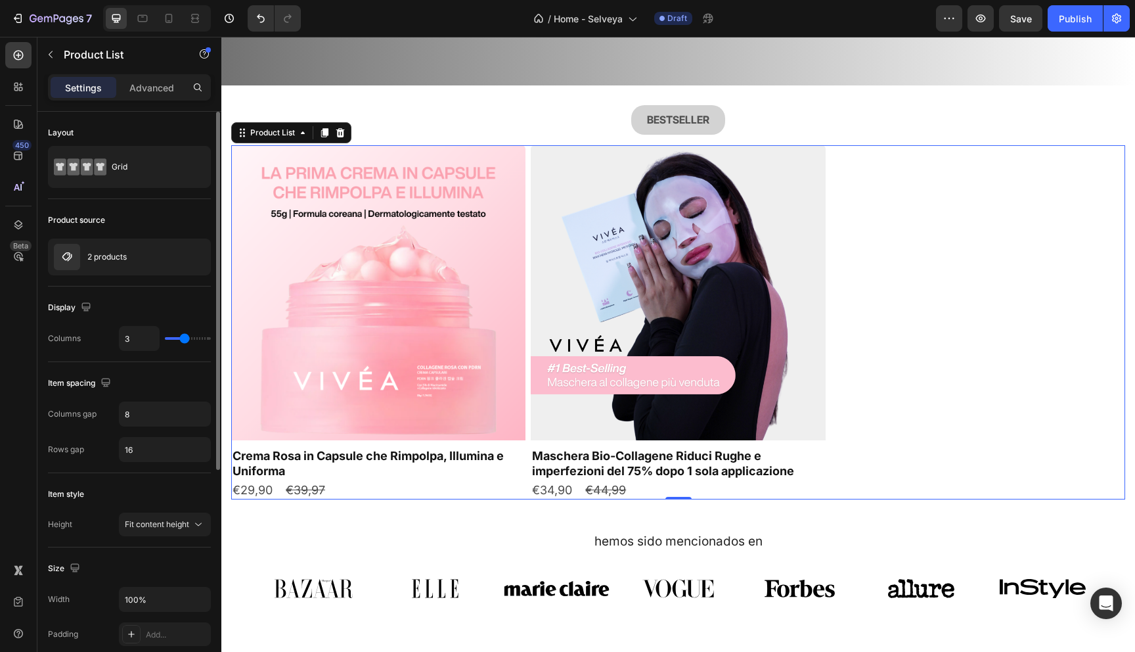
type input "4"
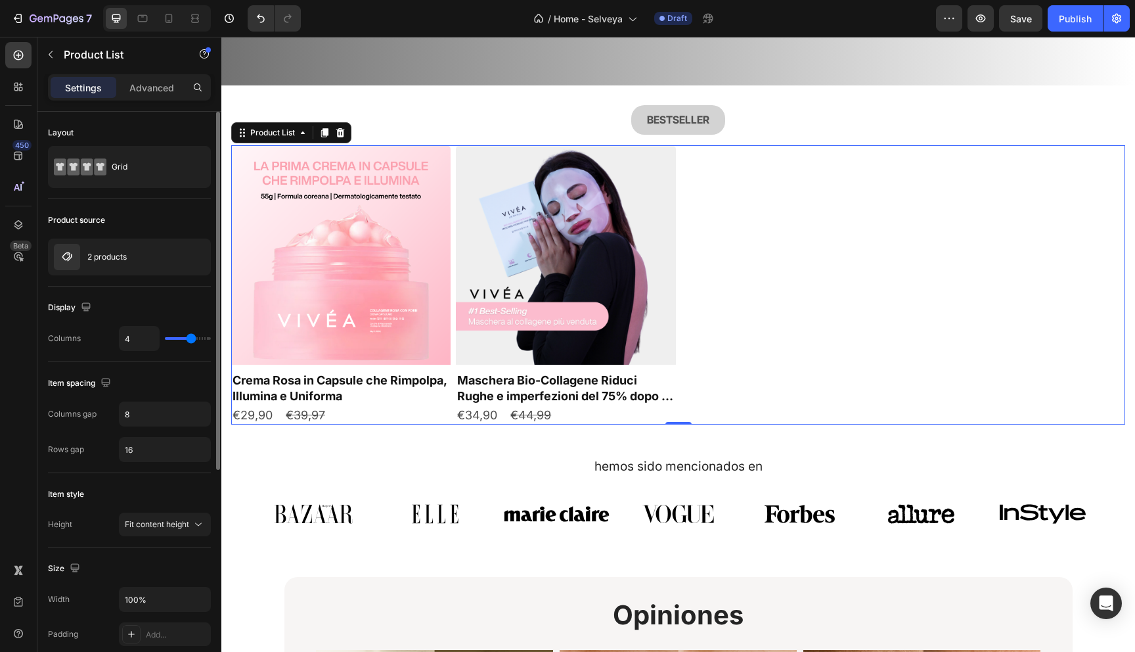
type input "3"
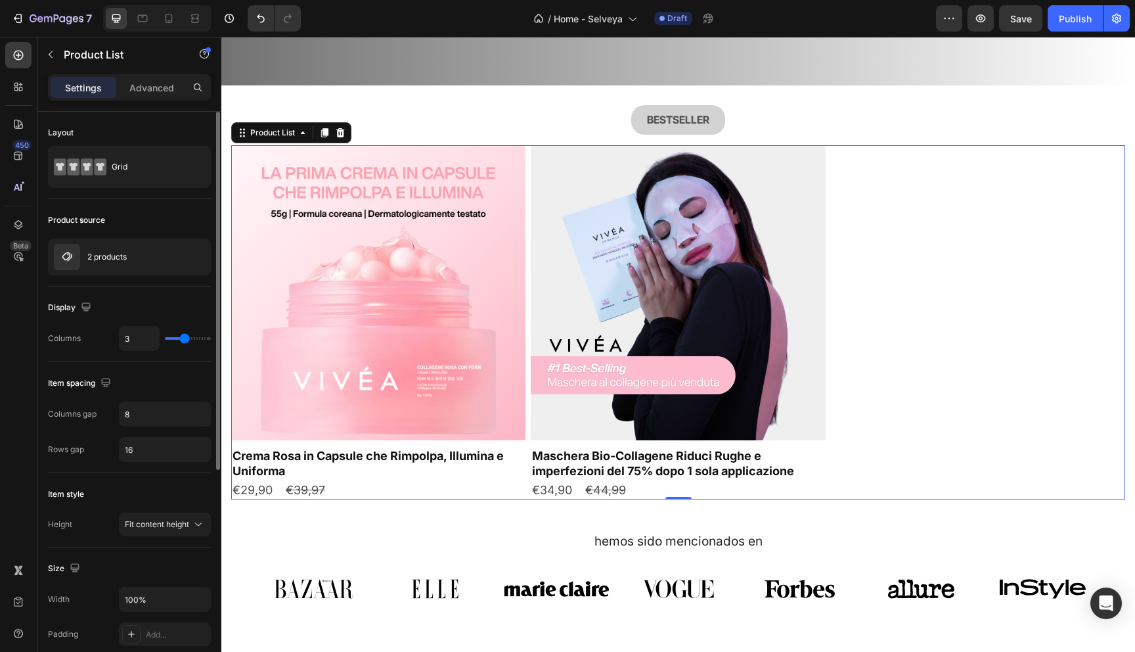
drag, startPoint x: 179, startPoint y: 337, endPoint x: 187, endPoint y: 337, distance: 7.9
type input "3"
click at [187, 337] on input "range" at bounding box center [188, 338] width 46 height 3
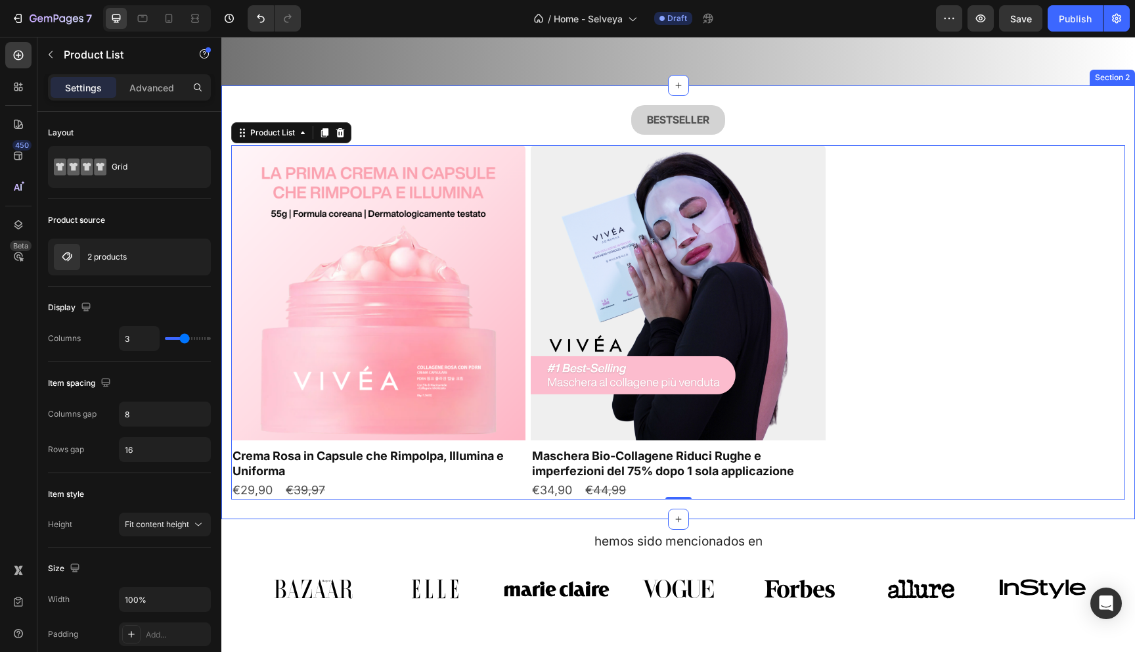
click at [537, 89] on div "BESTSELLER Button Row Product Images Crema Rosa in Capsule che Rimpolpa, Illumi…" at bounding box center [678, 301] width 914 height 433
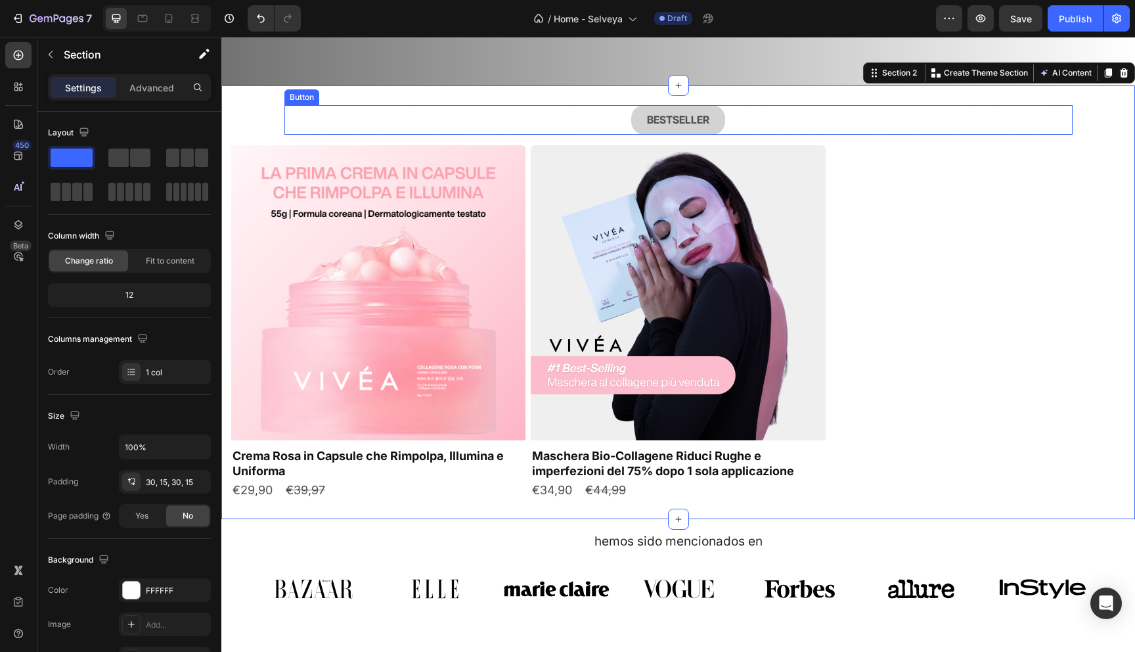
click at [621, 124] on div "BESTSELLER Button" at bounding box center [678, 120] width 788 height 30
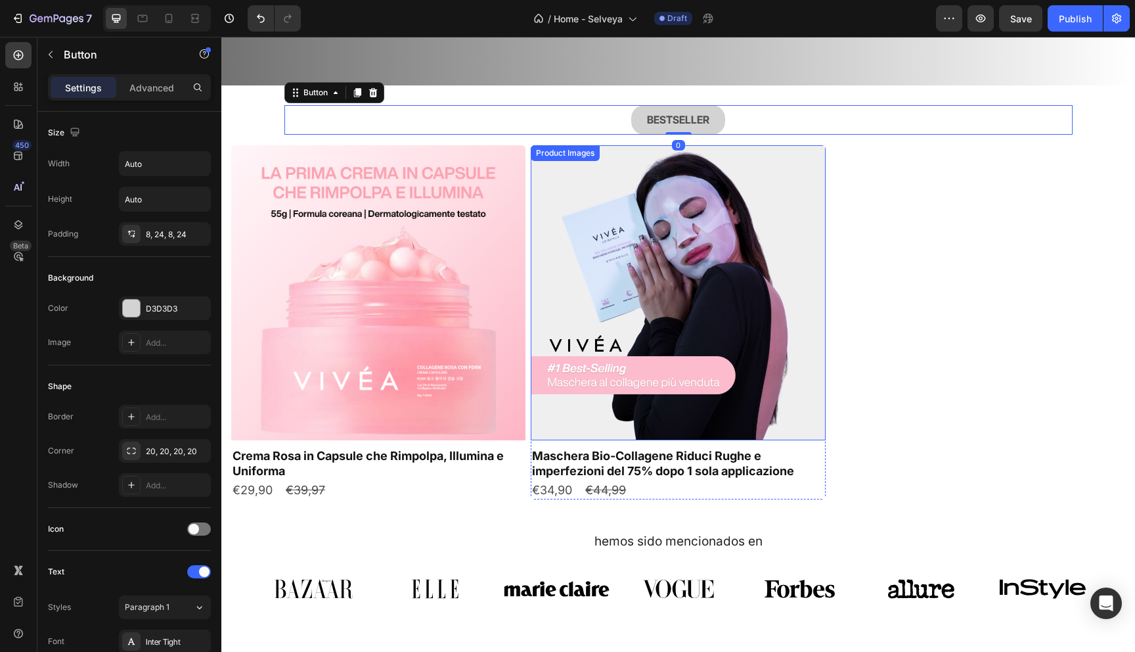
click at [884, 373] on div "Product Images Crema Rosa in Capsule che Rimpolpa, Illumina e Uniforma Product …" at bounding box center [678, 322] width 894 height 354
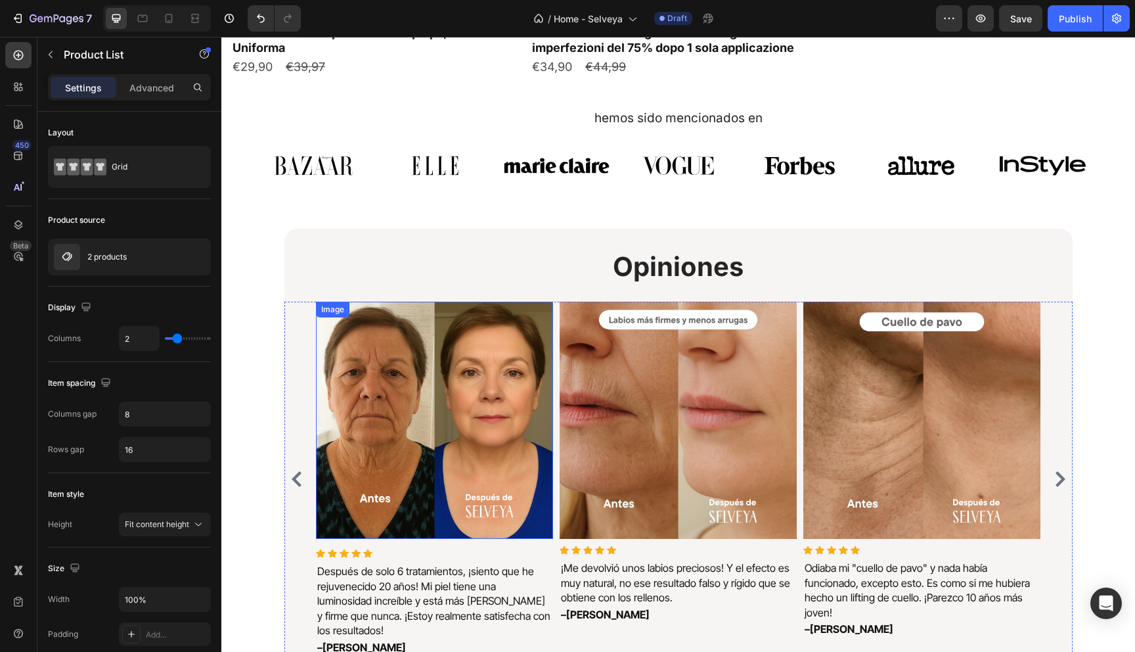
scroll to position [804, 0]
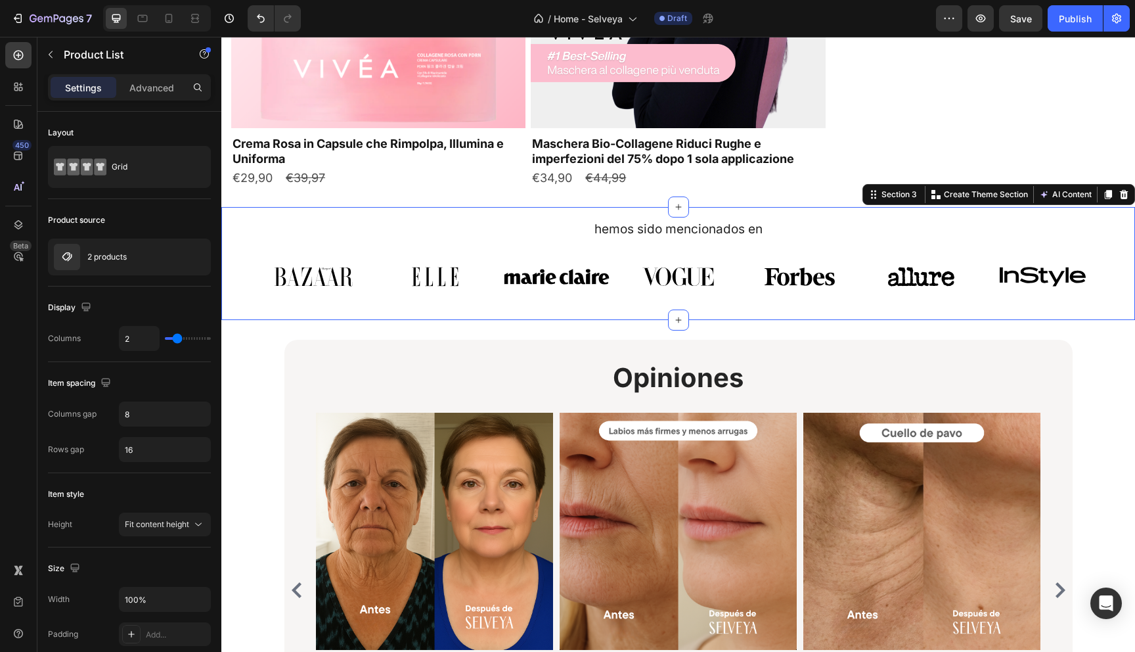
click at [262, 315] on div "hemos sido mencionados en Heading Image Image Image Image Image Image Image Car…" at bounding box center [678, 263] width 914 height 113
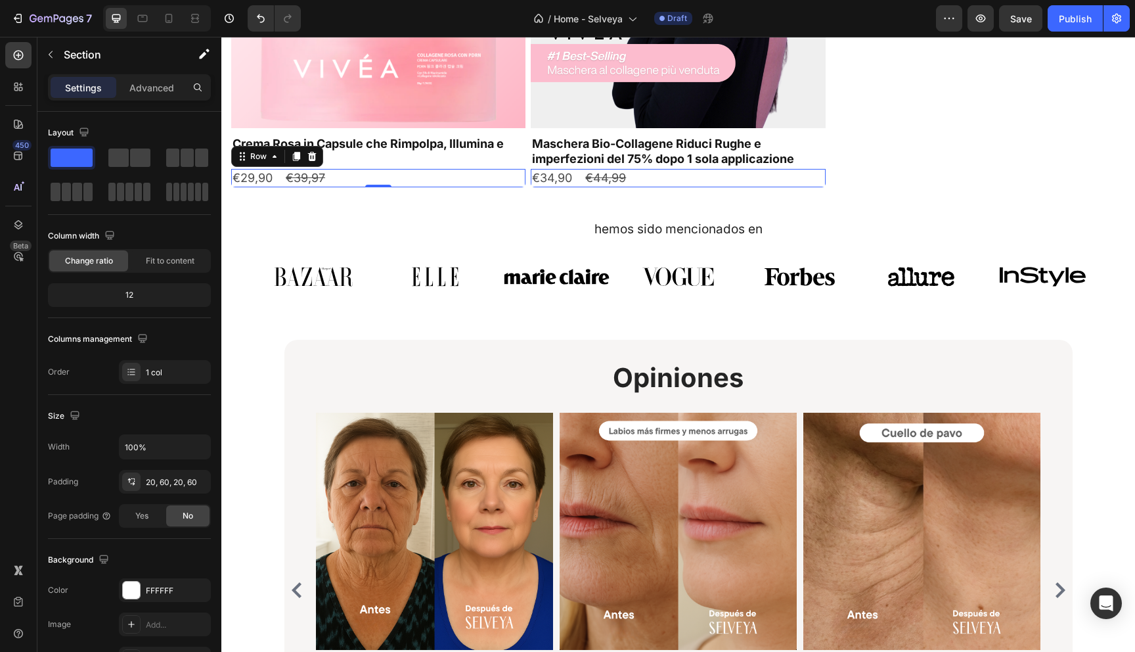
click at [367, 182] on div "€29,90 Product Price Product Price €39,97 Product Price Product Price Row 0" at bounding box center [378, 178] width 294 height 18
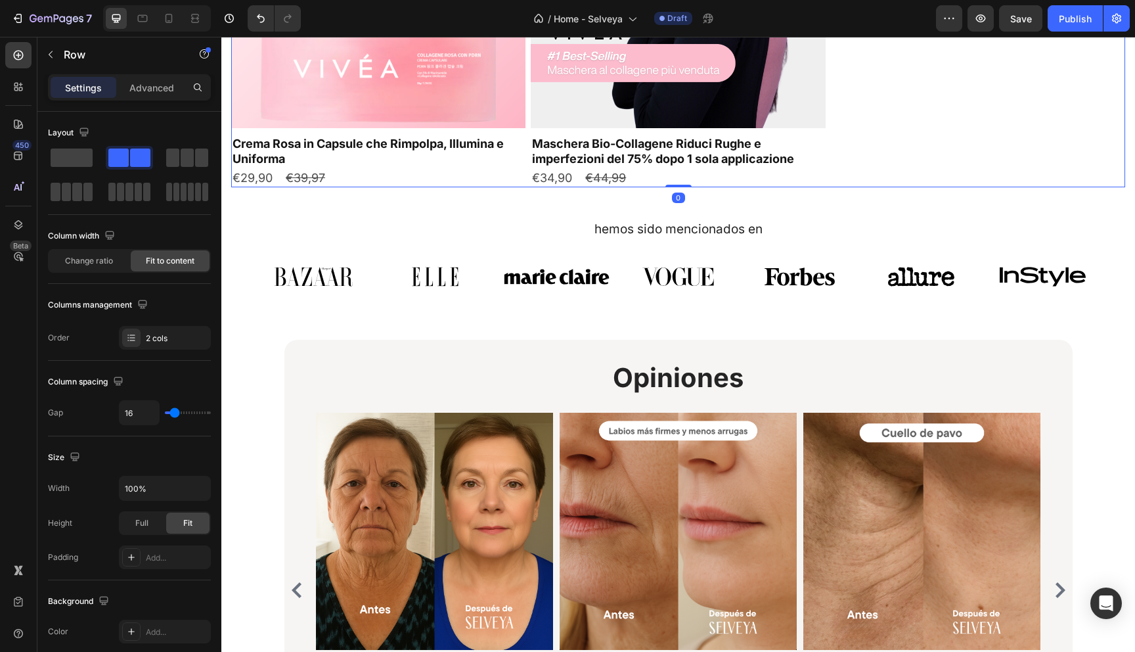
click at [883, 177] on div "Product Images Crema Rosa in Capsule che Rimpolpa, Illumina e Uniforma Product …" at bounding box center [678, 10] width 894 height 354
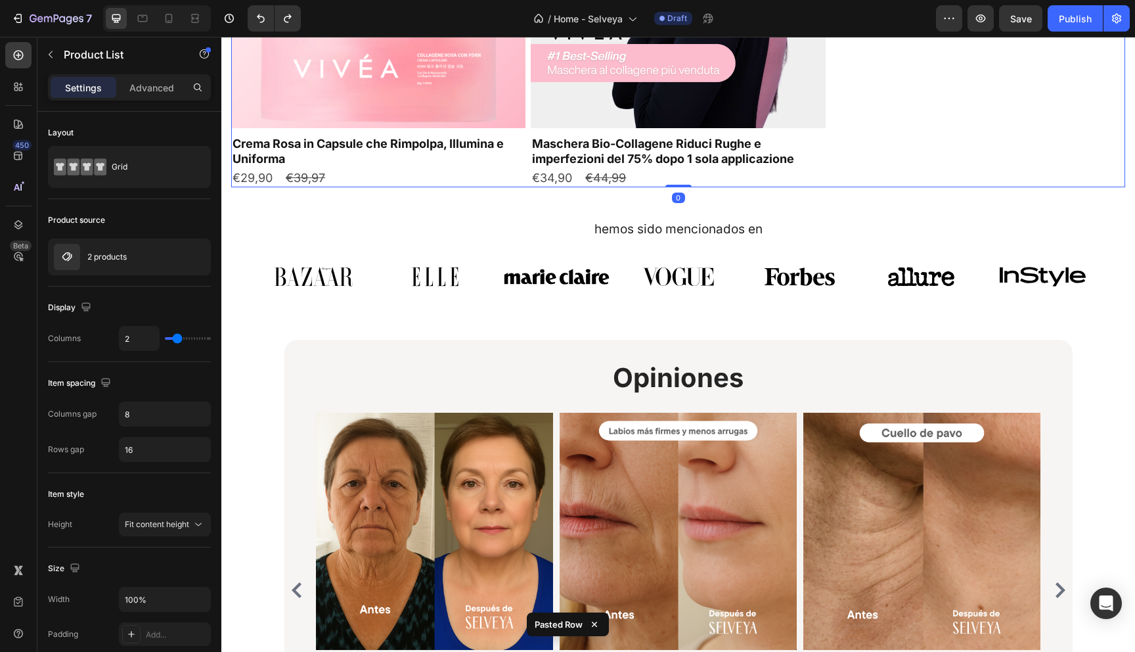
click at [870, 185] on div "Product Images Crema Rosa in Capsule che Rimpolpa, Illumina e Uniforma Product …" at bounding box center [678, 10] width 894 height 354
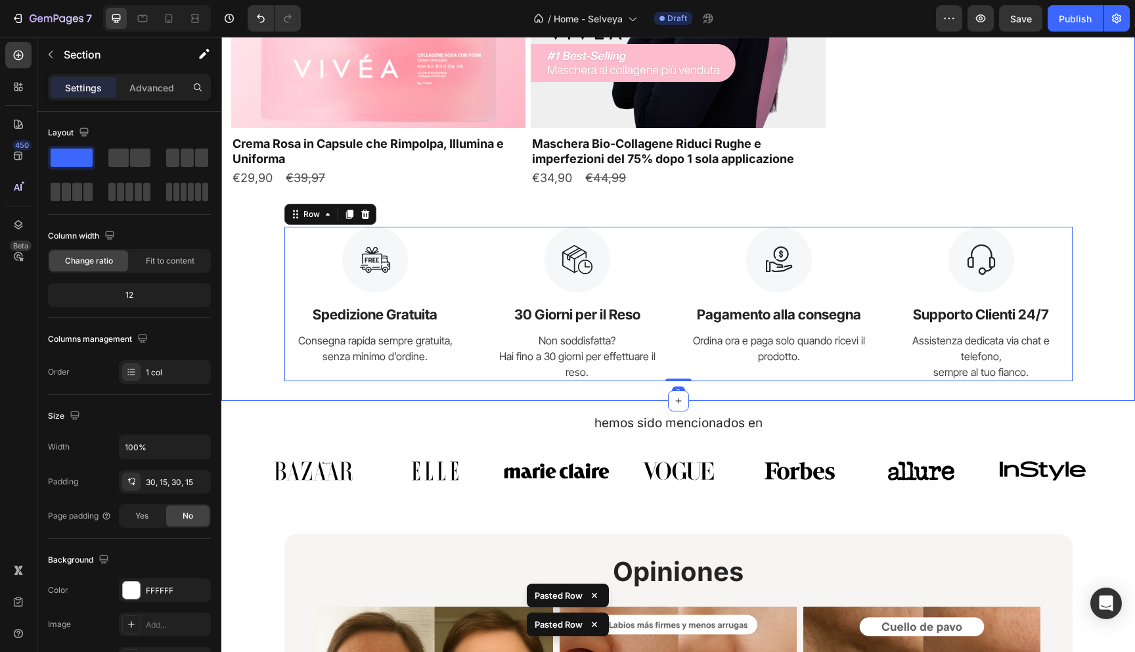
click at [266, 280] on div "BESTSELLER Button Row Product Images Crema Rosa in Capsule che Rimpolpa, Illumi…" at bounding box center [678, 87] width 894 height 588
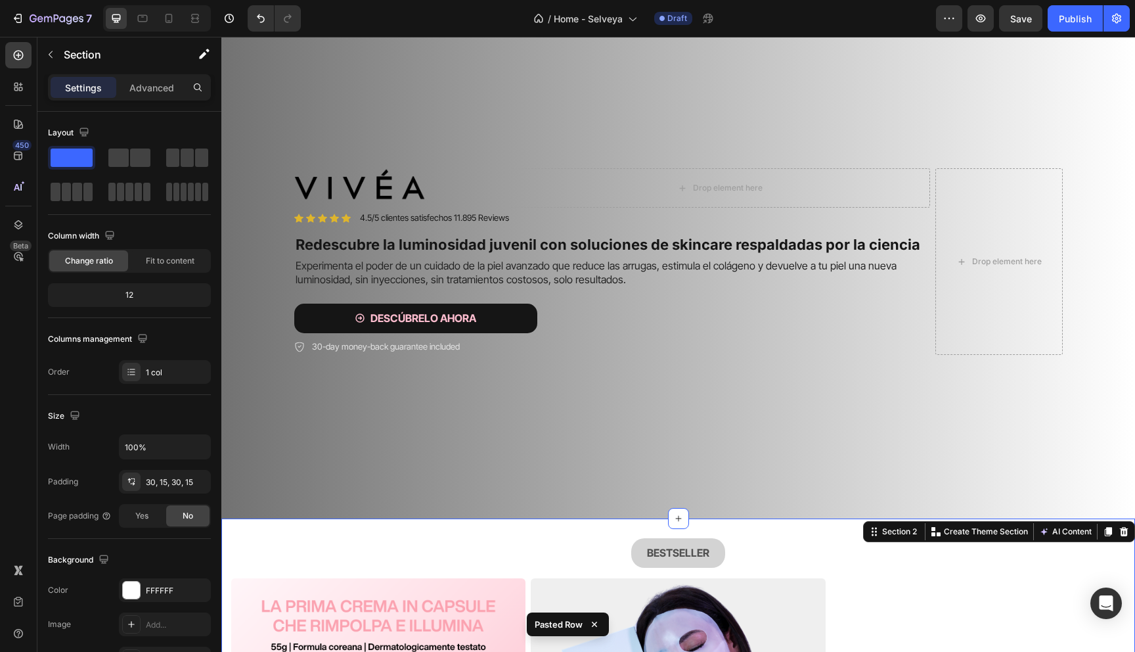
scroll to position [0, 0]
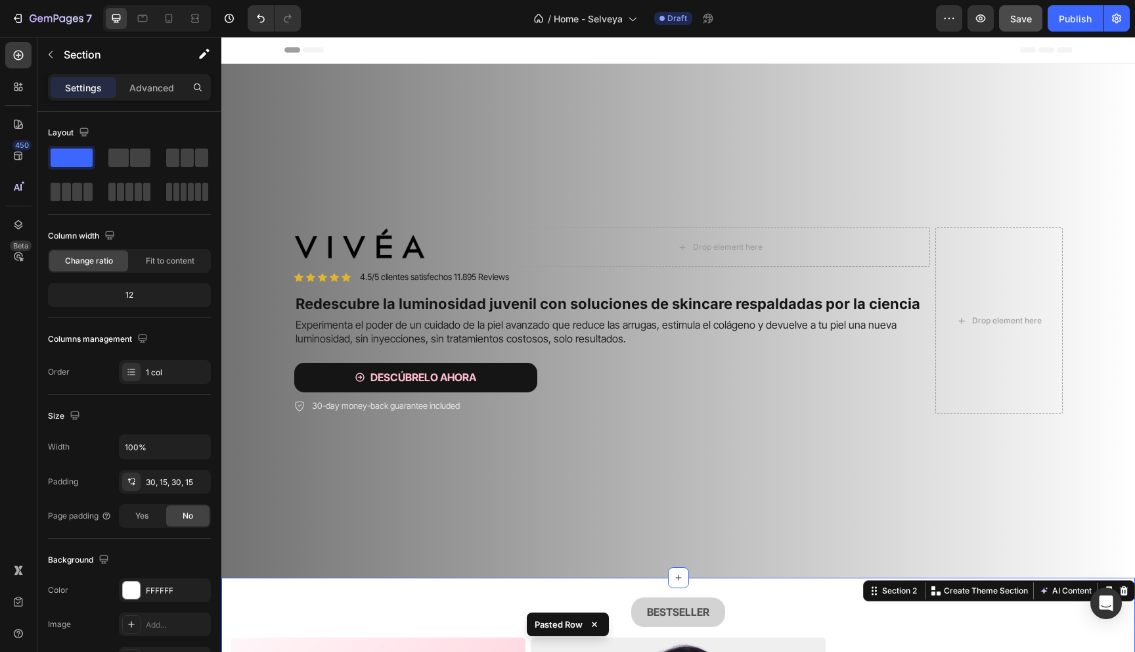
click at [1027, 18] on span "Save" at bounding box center [1021, 18] width 22 height 11
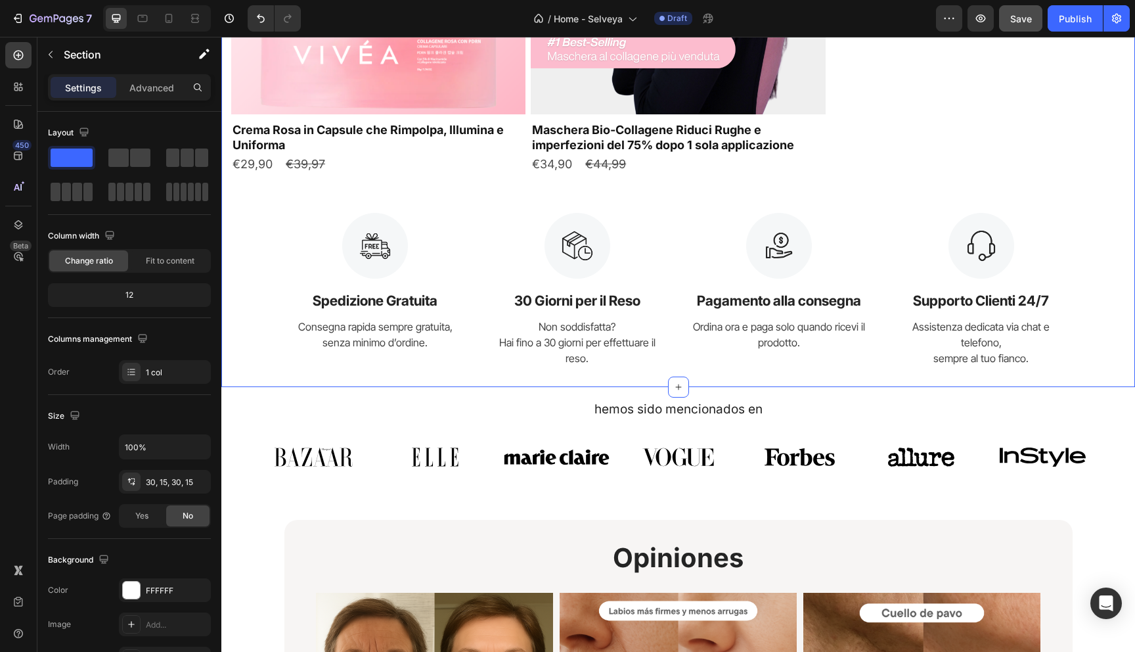
scroll to position [866, 0]
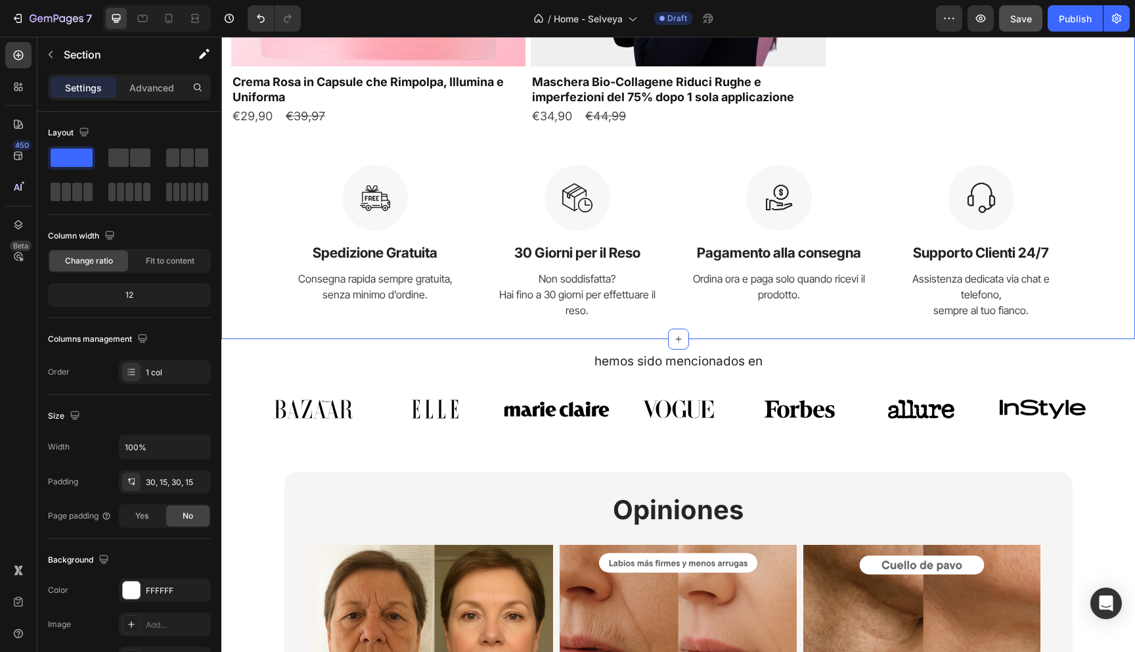
click at [251, 311] on div "BESTSELLER Button Row Product Images Crema Rosa in Capsule che Rimpolpa, Illumi…" at bounding box center [678, 25] width 894 height 588
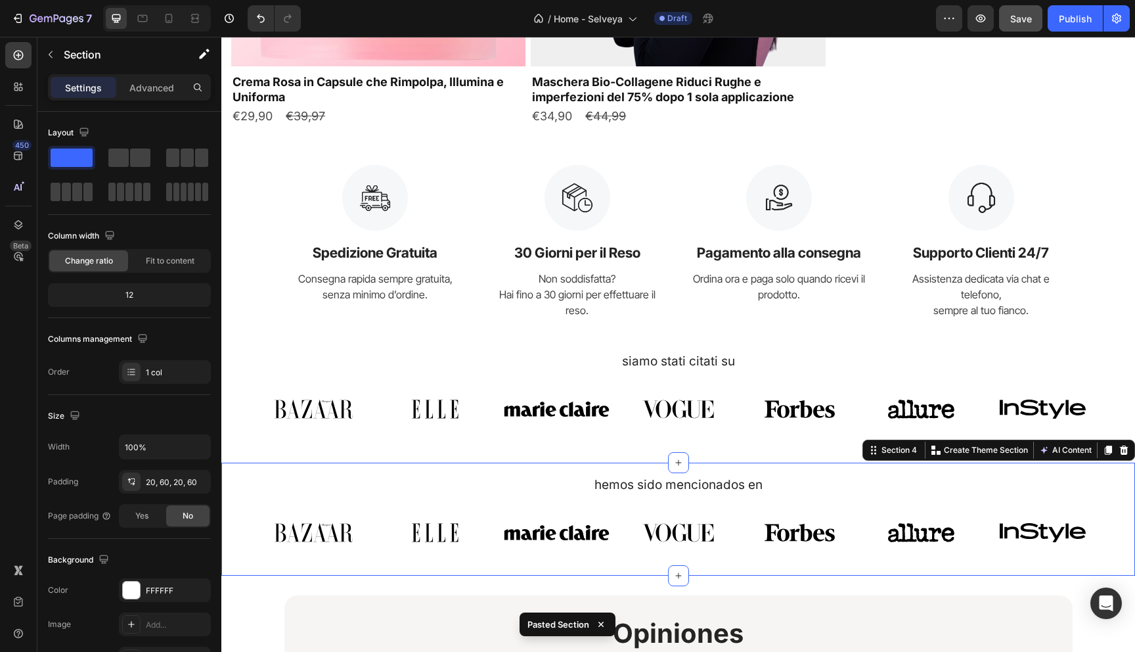
click at [234, 504] on div "hemos sido mencionados en Heading Image Image Image Image Image Image Image Car…" at bounding box center [678, 518] width 914 height 113
click at [1125, 445] on icon at bounding box center [1124, 450] width 11 height 11
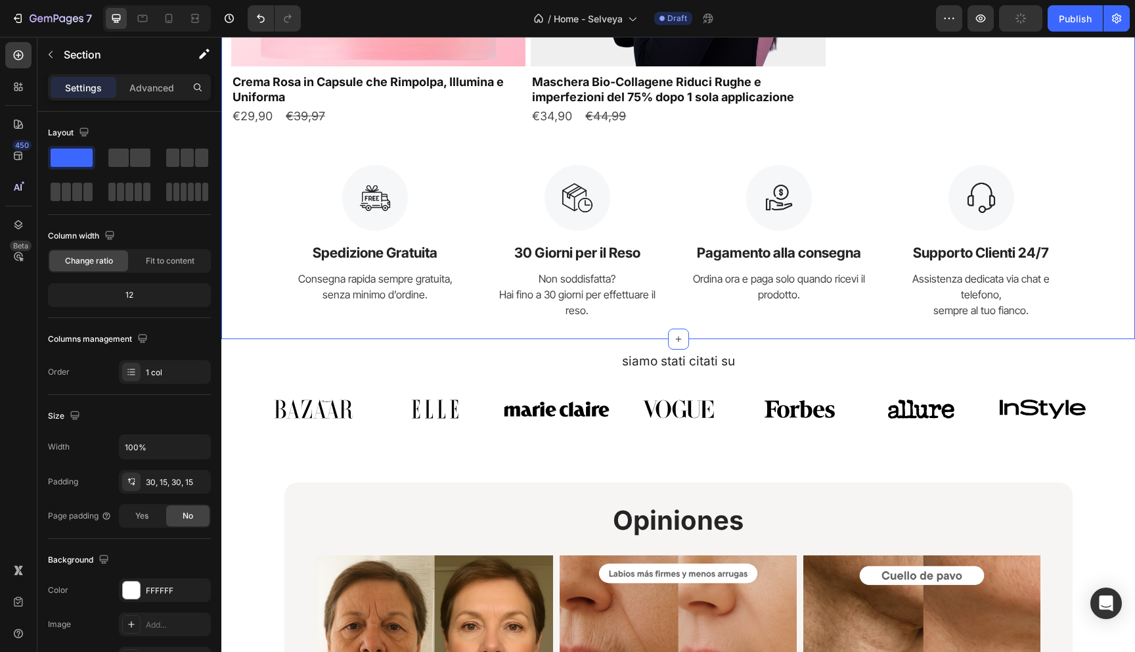
click at [254, 294] on div "BESTSELLER Button Row Product Images Crema Rosa in Capsule che Rimpolpa, Illumi…" at bounding box center [678, 25] width 894 height 588
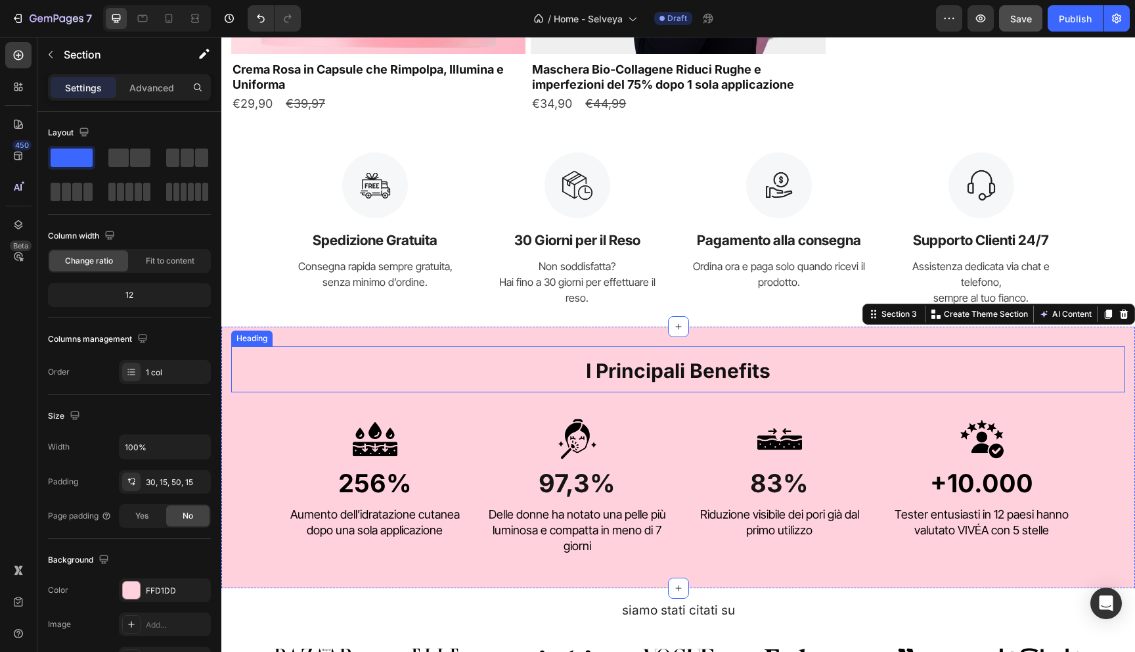
scroll to position [1017, 0]
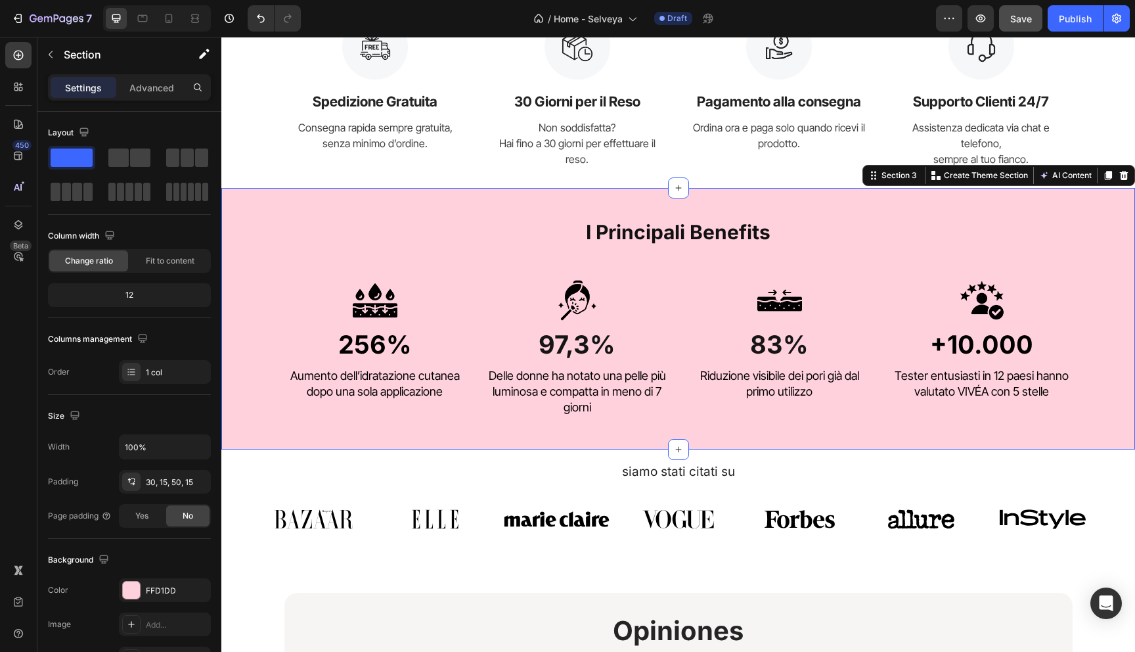
click at [264, 372] on div "I Principali Benefits Heading Image 256% Heading Aumento dell’idratazione cutan…" at bounding box center [678, 312] width 894 height 208
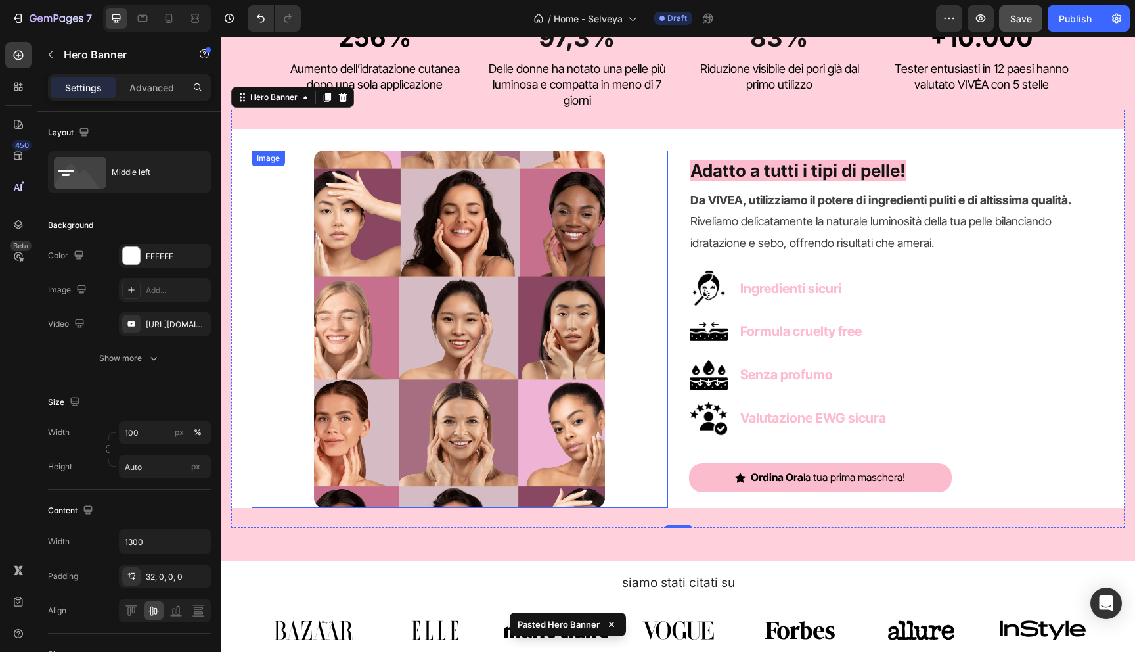
scroll to position [1282, 0]
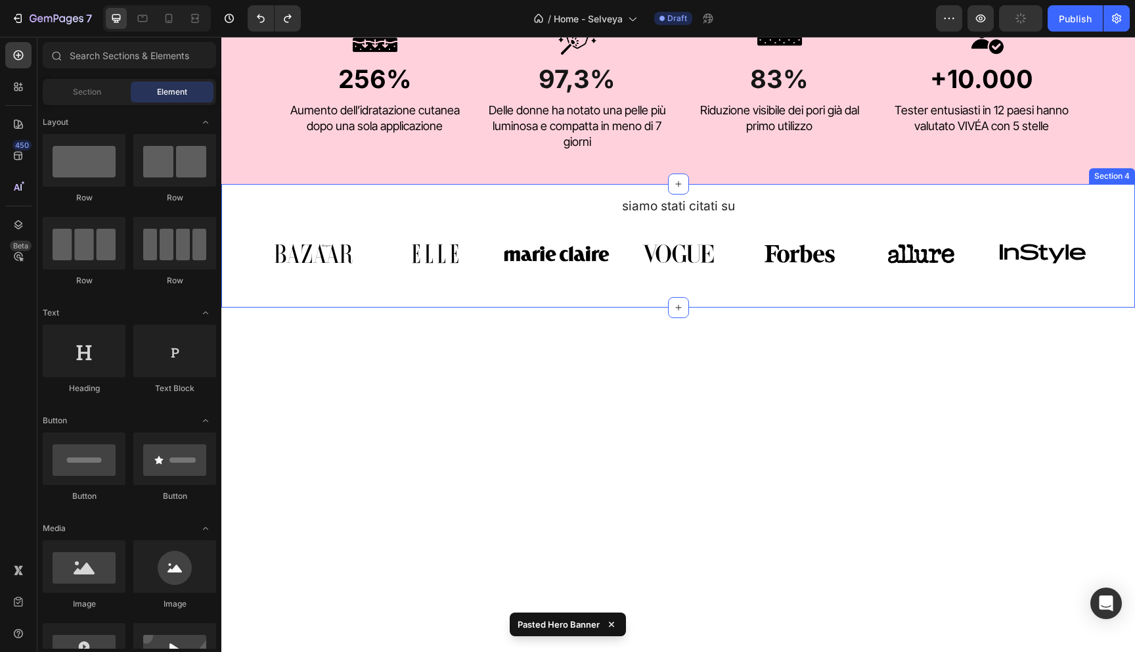
click at [261, 198] on div "siamo stati citati su Heading" at bounding box center [678, 206] width 835 height 19
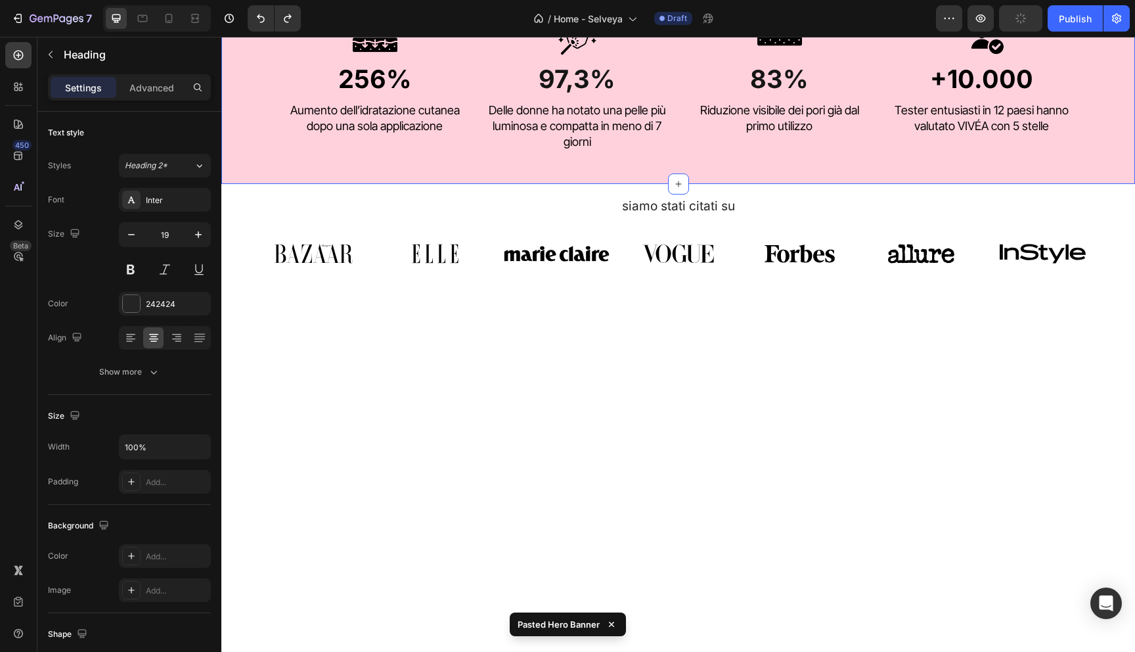
click at [237, 182] on div "I Principali Benefits Heading Image 256% Heading Aumento dell’idratazione cutan…" at bounding box center [678, 52] width 914 height 261
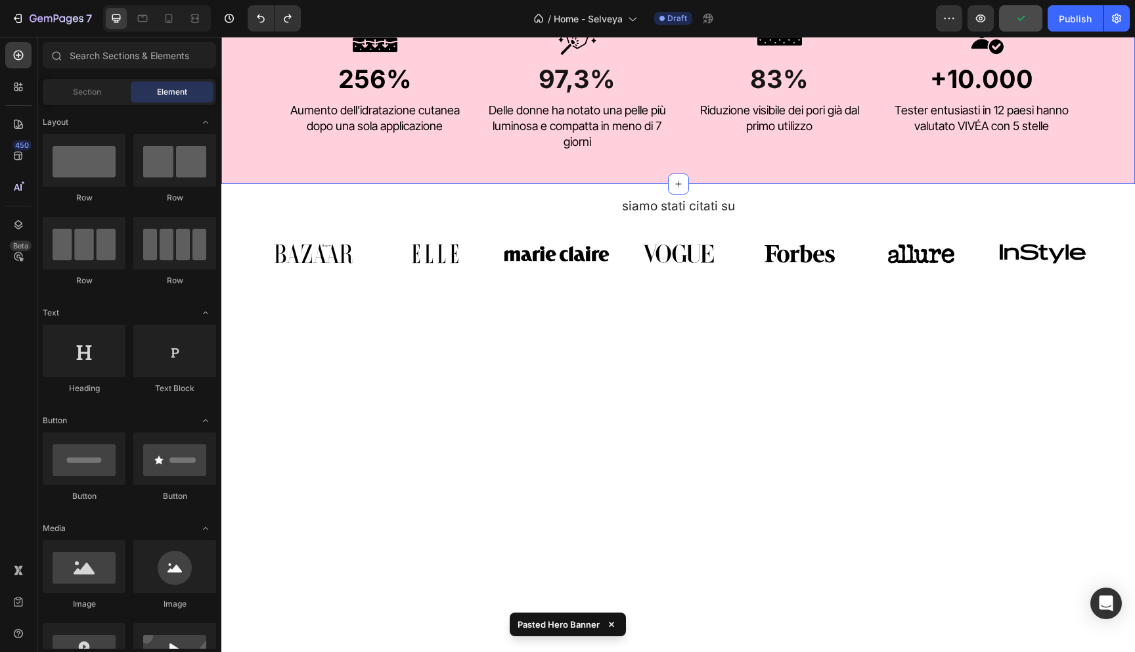
click at [345, 173] on div "I Principali Benefits Heading Image 256% Heading Aumento dell’idratazione cutan…" at bounding box center [678, 52] width 914 height 261
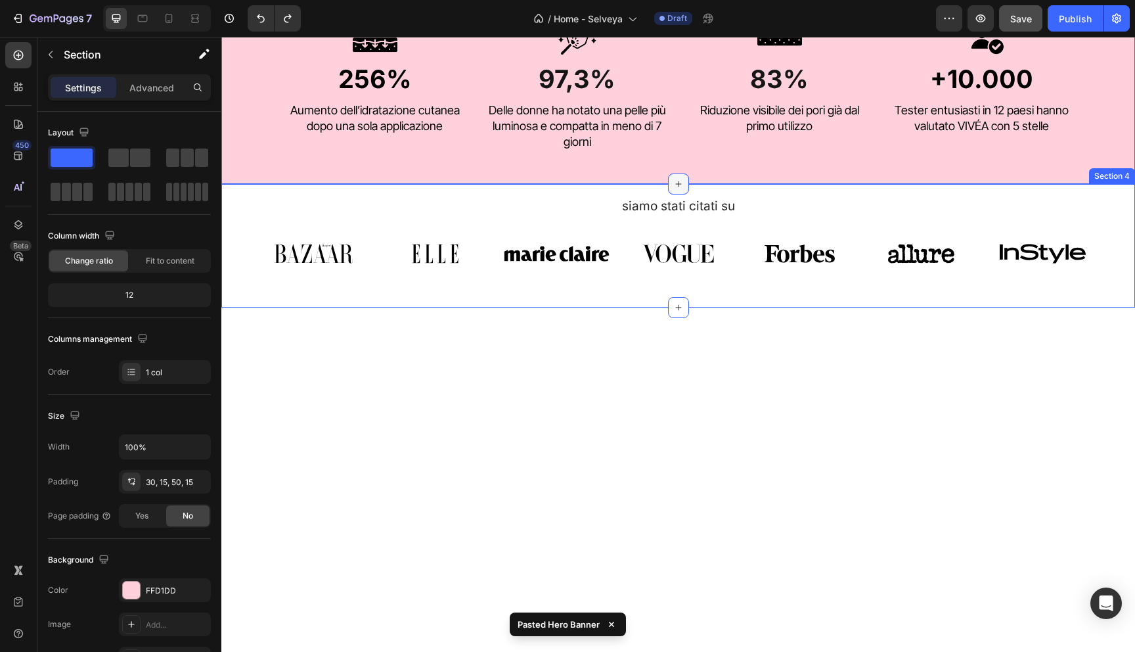
click at [682, 188] on icon at bounding box center [678, 184] width 11 height 11
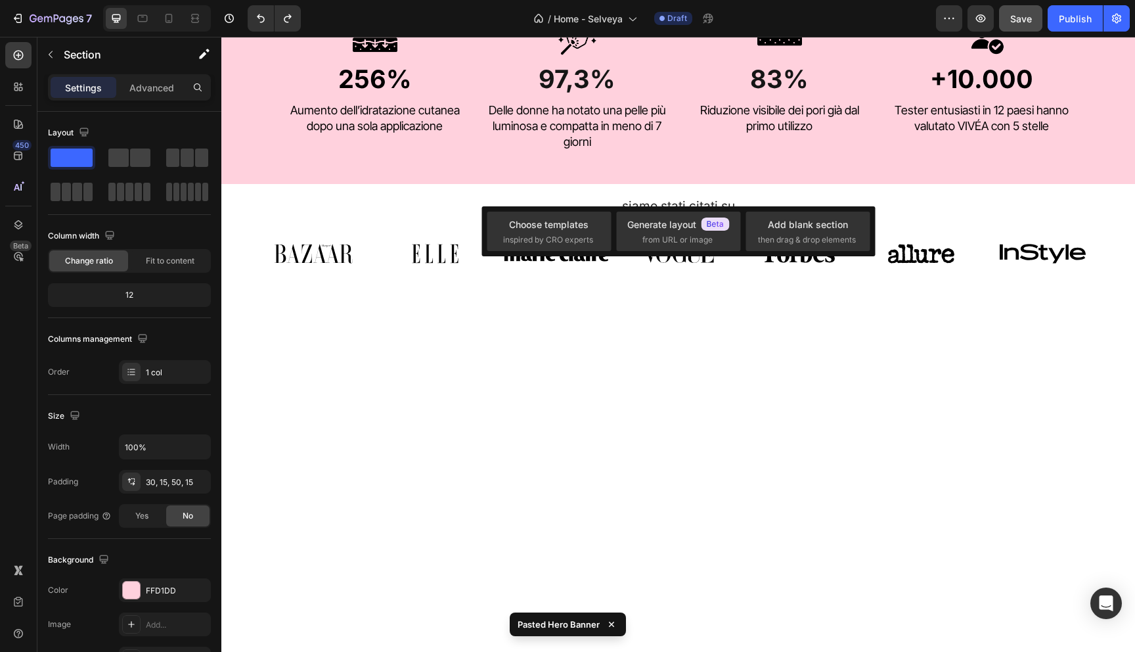
click at [545, 411] on div at bounding box center [678, 555] width 894 height 456
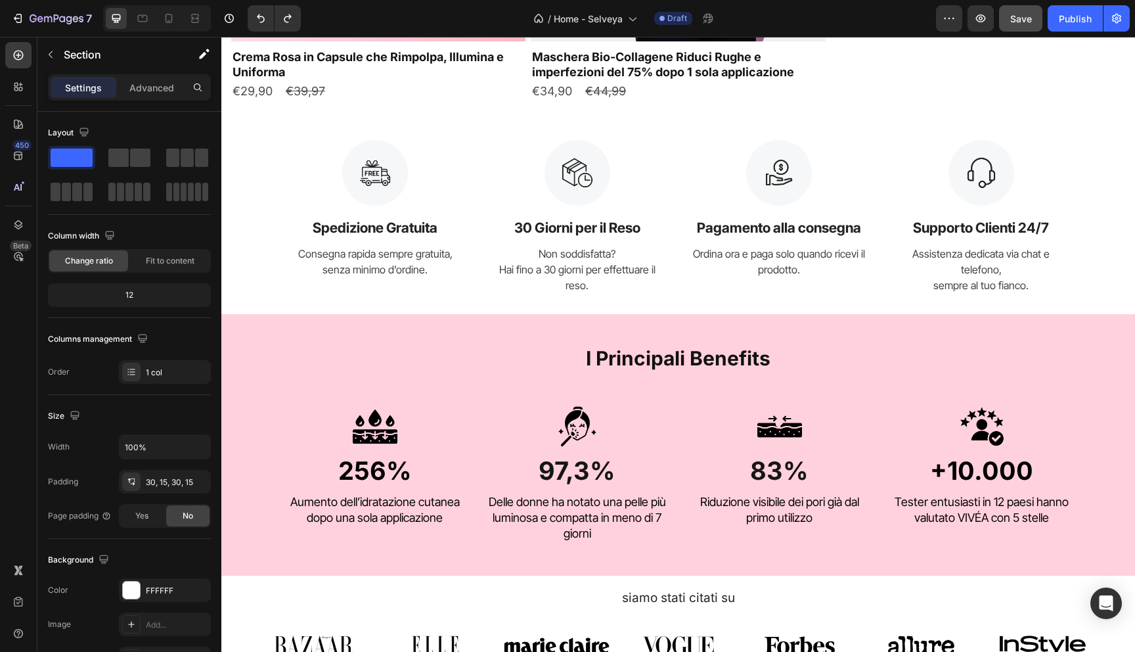
scroll to position [1039, 0]
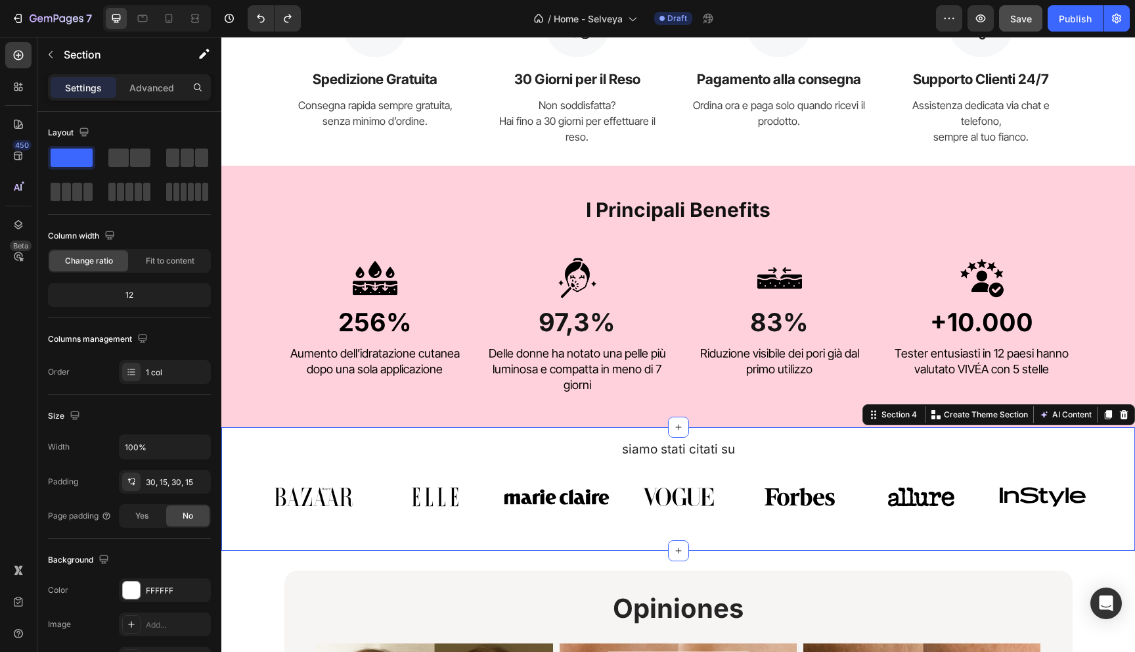
click at [250, 458] on div "siamo stati citati su Heading Image Image Image Image Image Image Image Carouse…" at bounding box center [678, 488] width 914 height 123
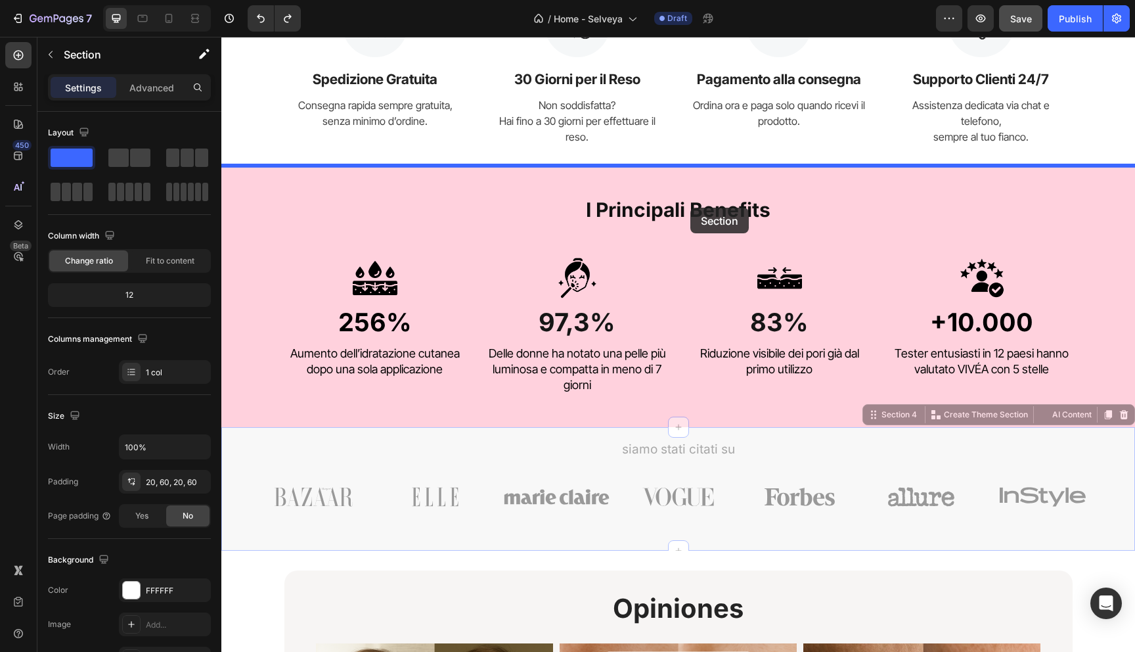
drag, startPoint x: 884, startPoint y: 418, endPoint x: 672, endPoint y: 198, distance: 305.7
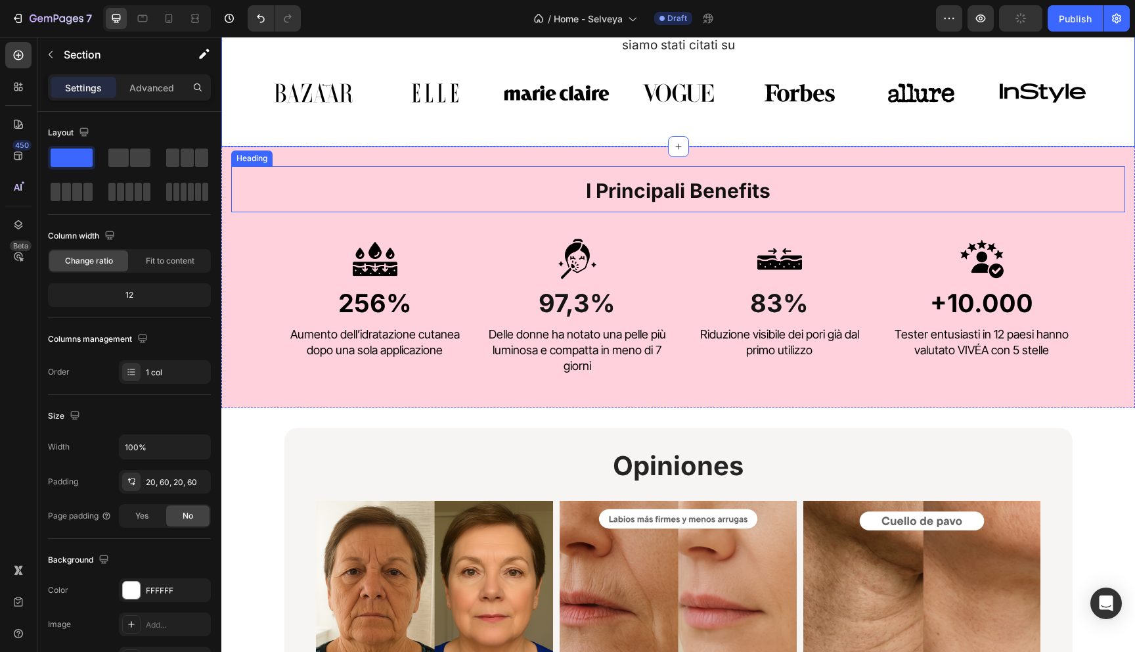
scroll to position [1283, 0]
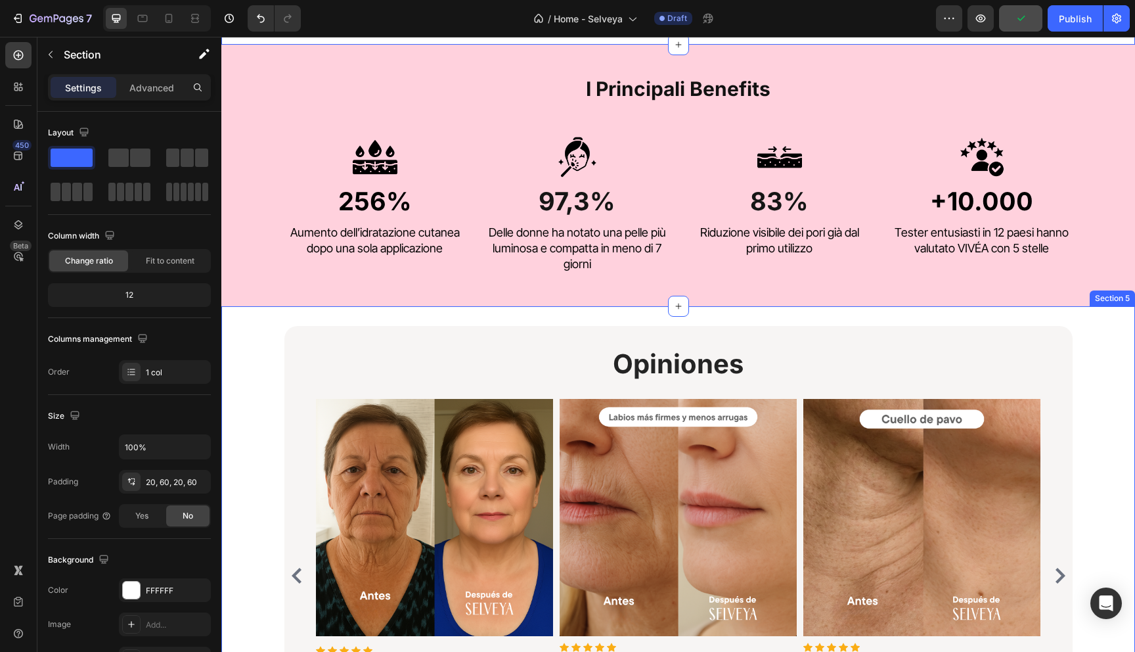
click at [236, 315] on div "Opiniones Heading Image Icon Icon Icon Icon Icon Icon List Hoz Después de solo …" at bounding box center [678, 554] width 914 height 497
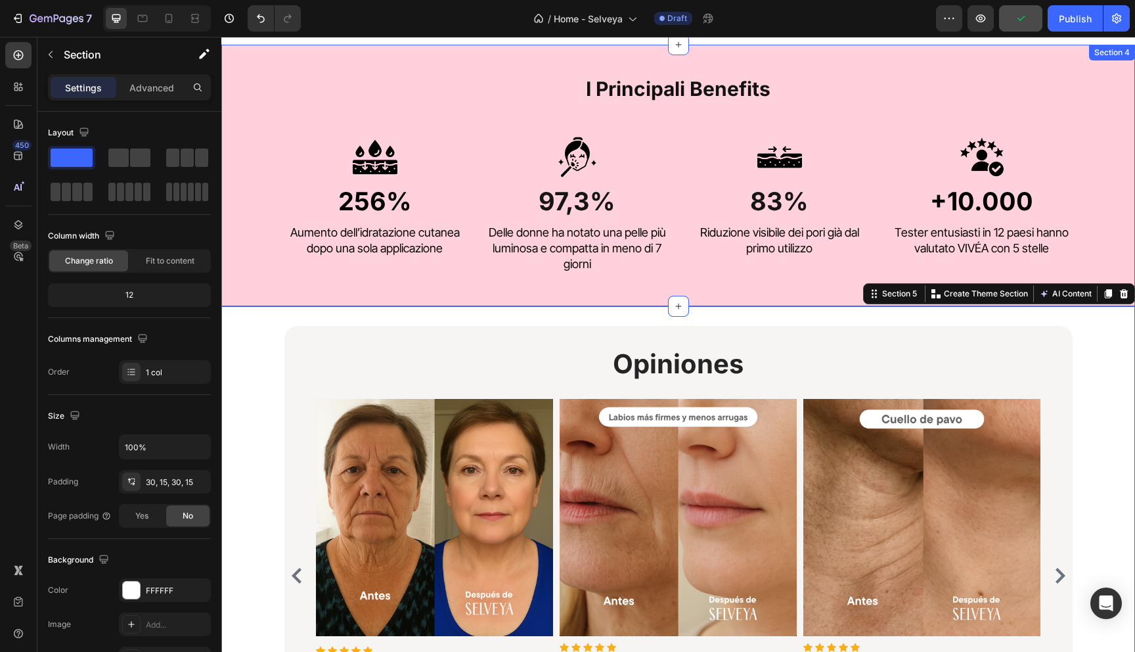
click at [246, 294] on div "I Principali Benefits Heading Image 256% Heading Aumento dell’idratazione cutan…" at bounding box center [678, 175] width 914 height 261
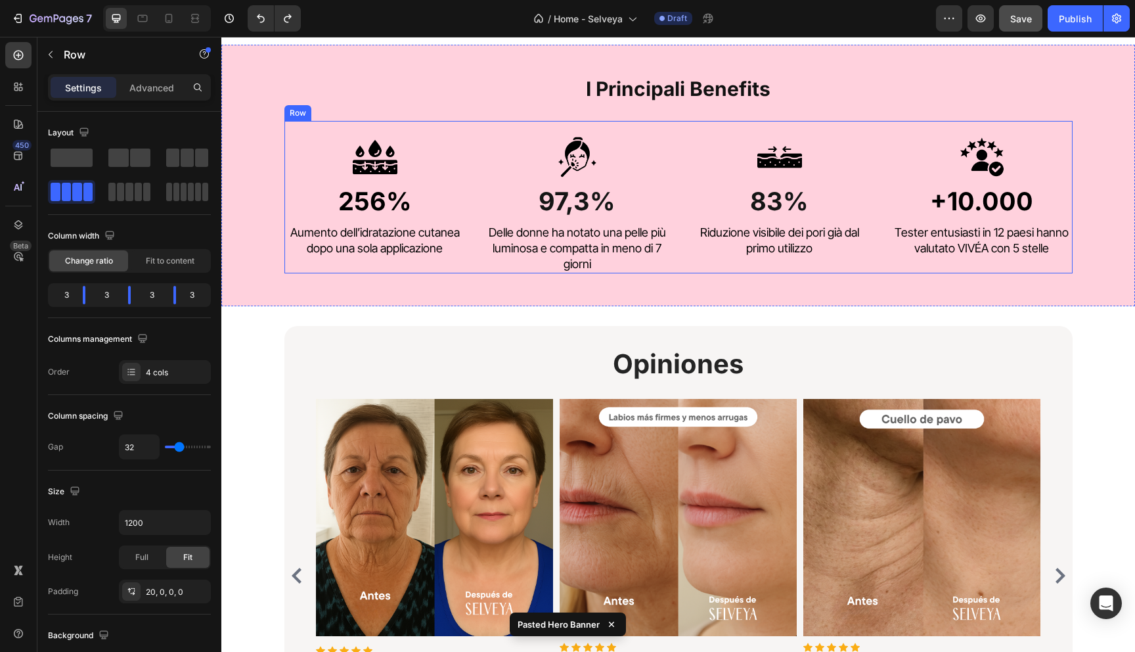
click at [326, 269] on div "Image 256% Heading Aumento dell’idratazione cutanea dopo una sola applicazione …" at bounding box center [374, 203] width 181 height 139
click at [259, 310] on div "Opiniones Heading Image Icon Icon Icon Icon Icon Icon List Hoz Después de solo …" at bounding box center [678, 554] width 914 height 497
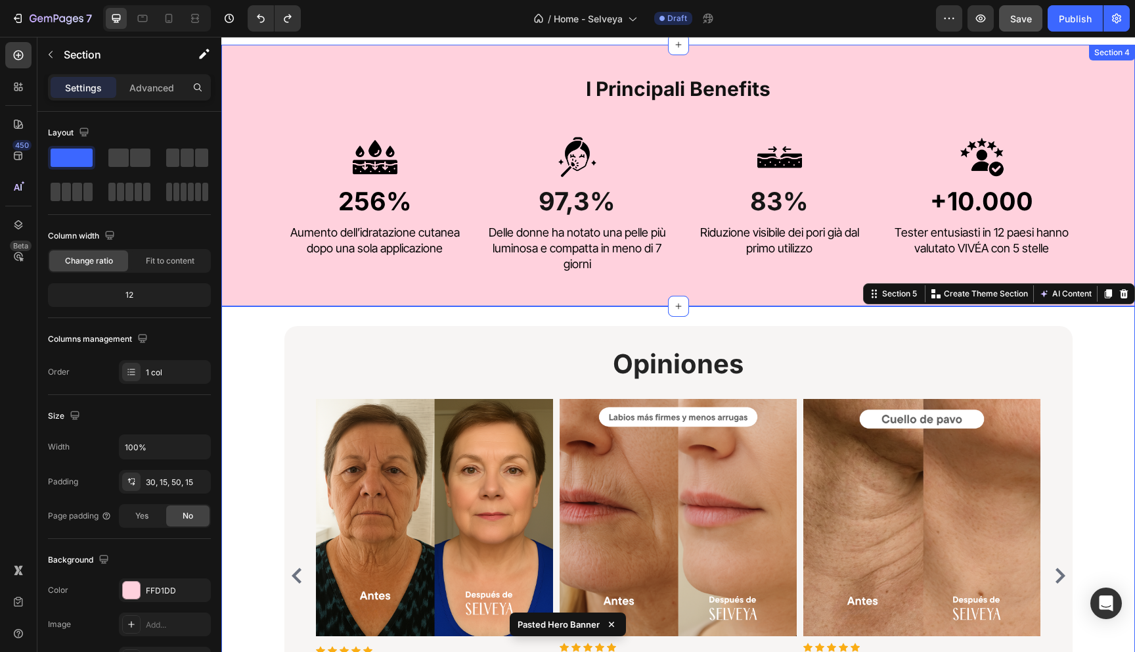
click at [250, 298] on div "I Principali Benefits Heading Image 256% Heading Aumento dell’idratazione cutan…" at bounding box center [678, 175] width 914 height 261
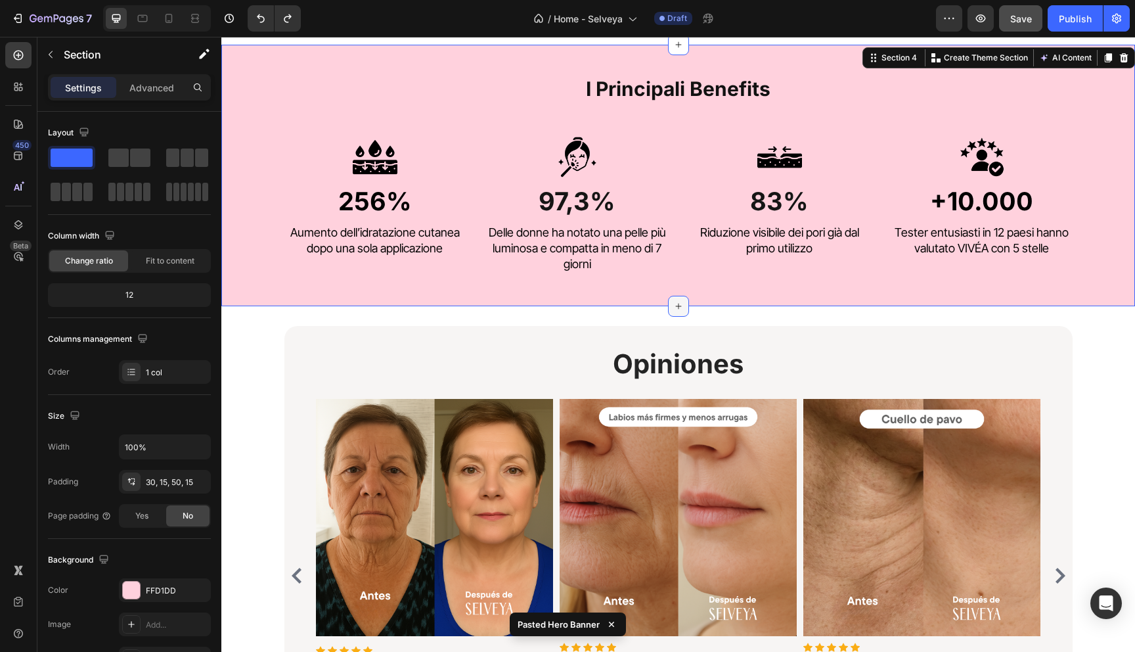
click at [669, 305] on div at bounding box center [678, 306] width 21 height 21
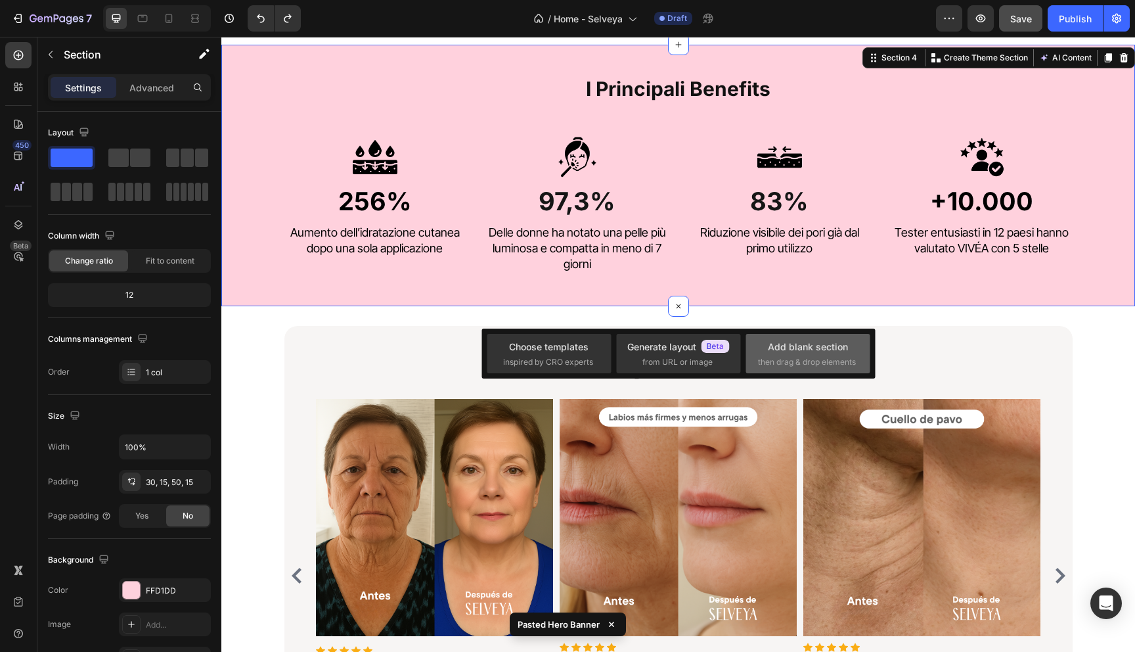
click at [788, 342] on div "Add blank section" at bounding box center [808, 347] width 80 height 14
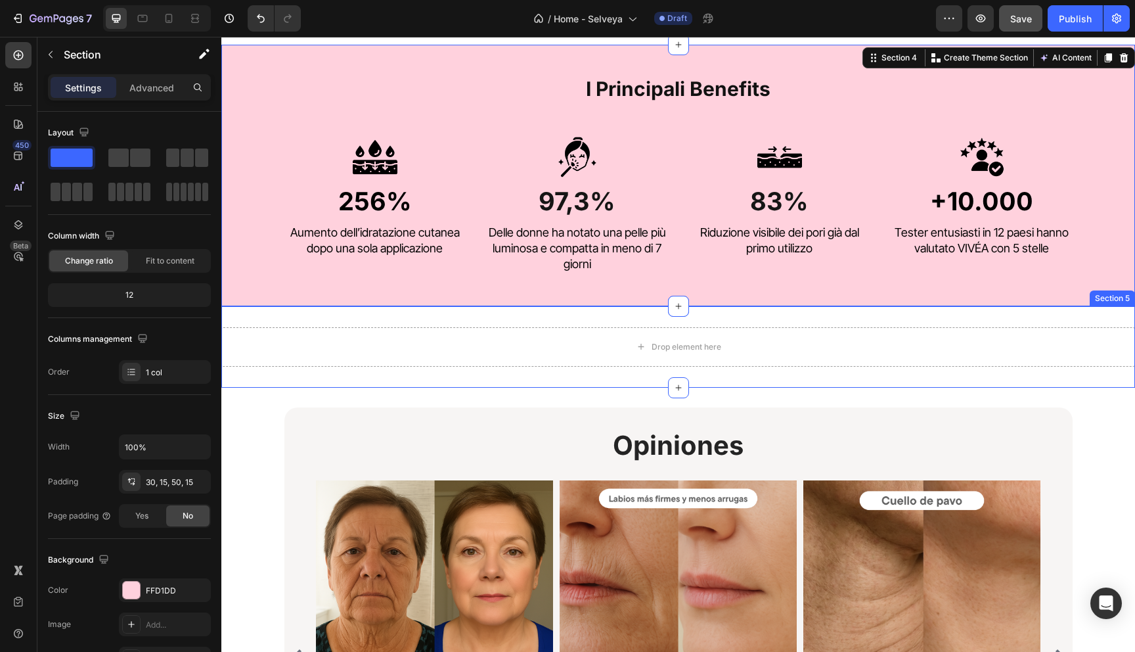
click at [428, 317] on div "Drop element here Section 5" at bounding box center [678, 346] width 914 height 81
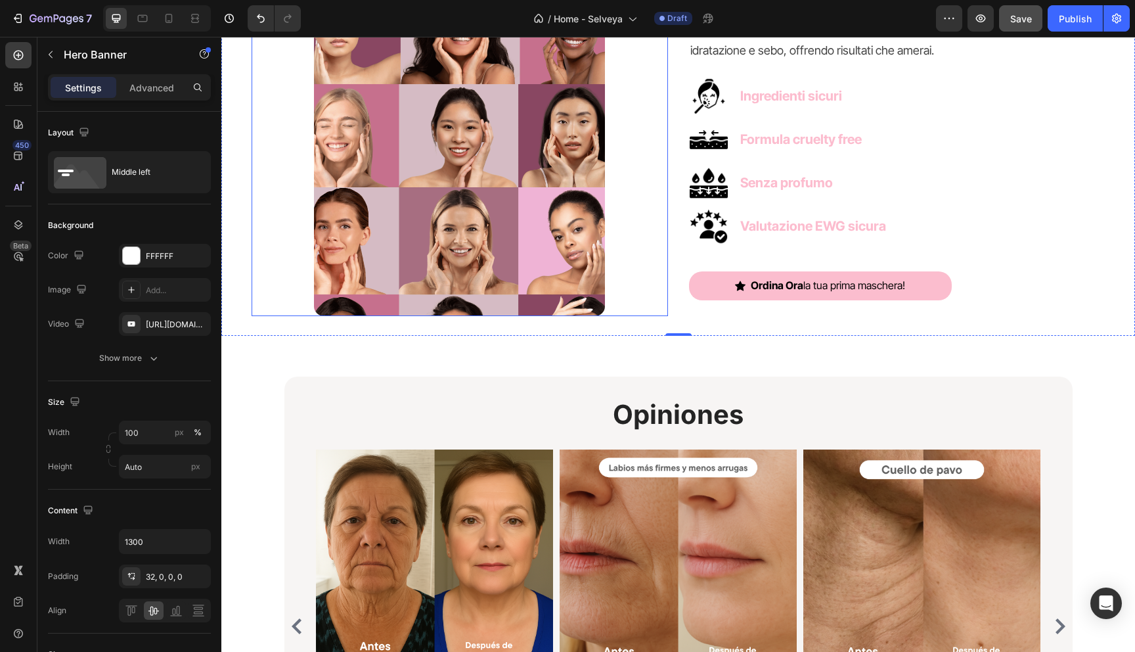
scroll to position [1723, 0]
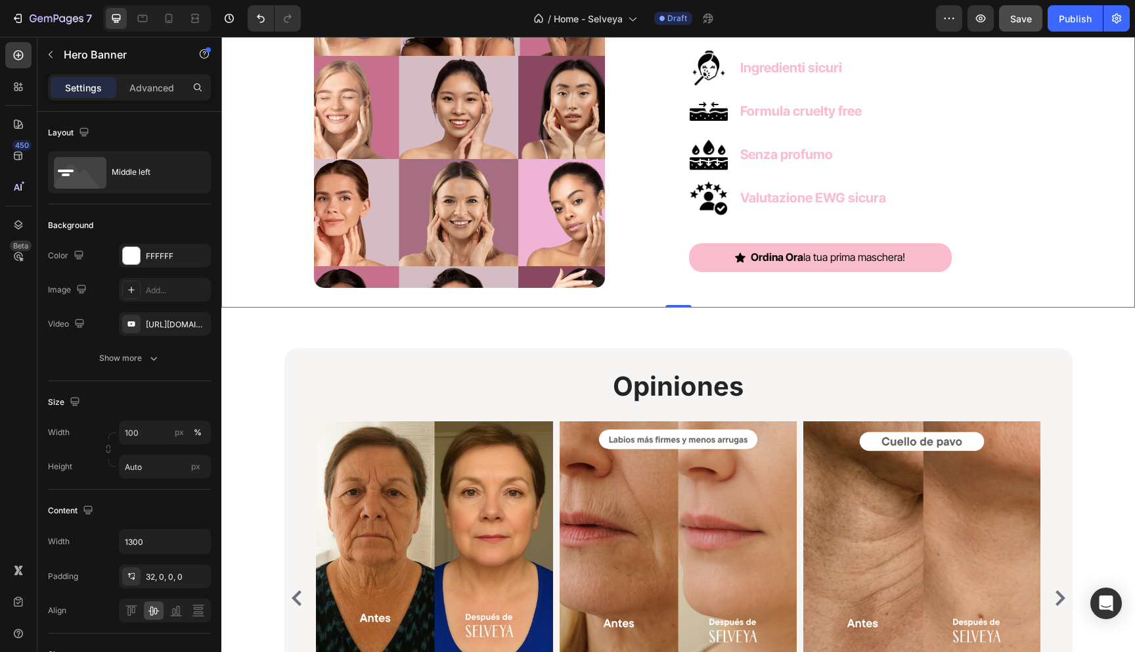
click at [252, 295] on div "Image Adatto a tutti i tipi di pelle! Heading Da VIVEA, utilizziamo il potere d…" at bounding box center [678, 98] width 914 height 418
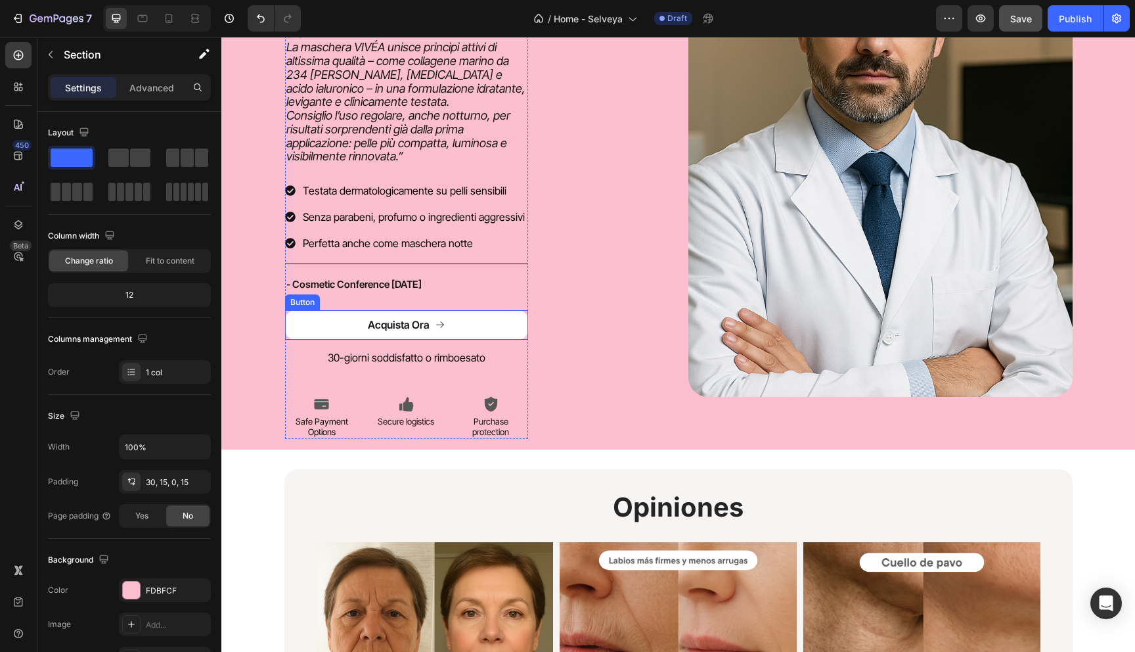
scroll to position [2319, 0]
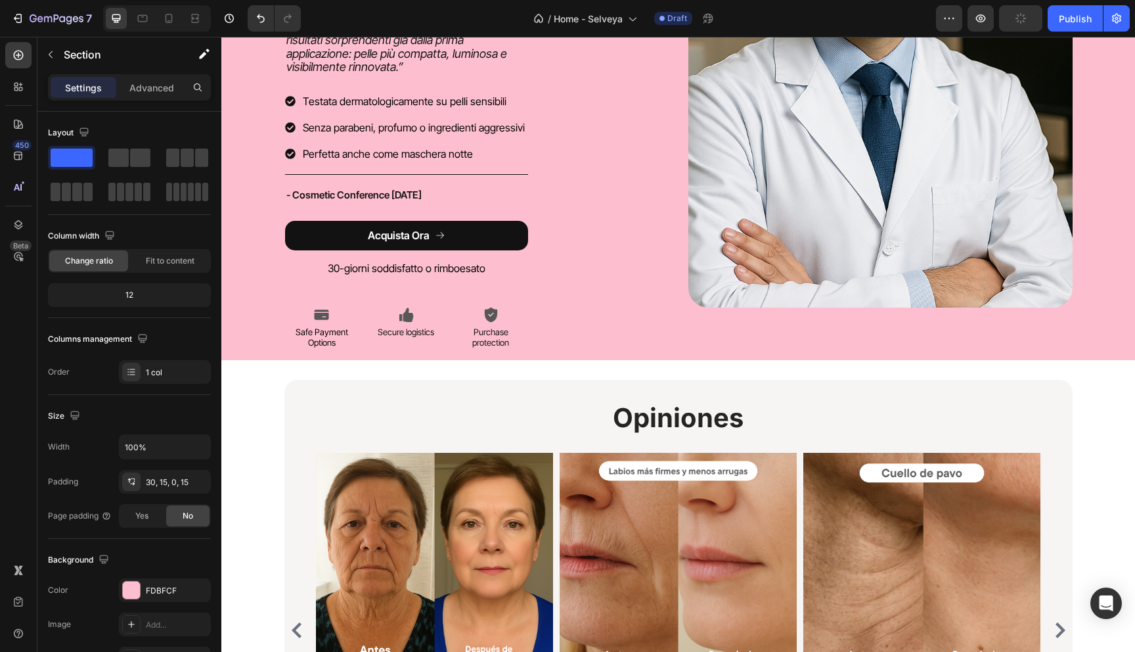
click at [241, 344] on div "Icon Icon Icon Icon Icon Icon List 4.4/5 | 5045 Verified Reviews! Text Block Im…" at bounding box center [678, 56] width 894 height 608
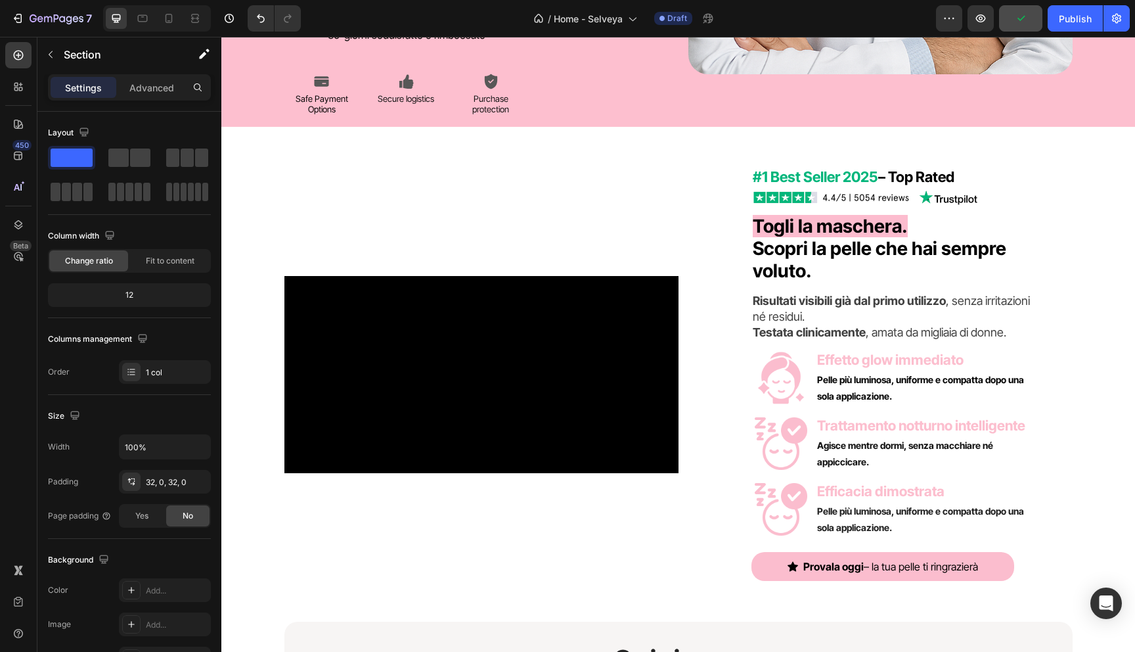
scroll to position [2754, 0]
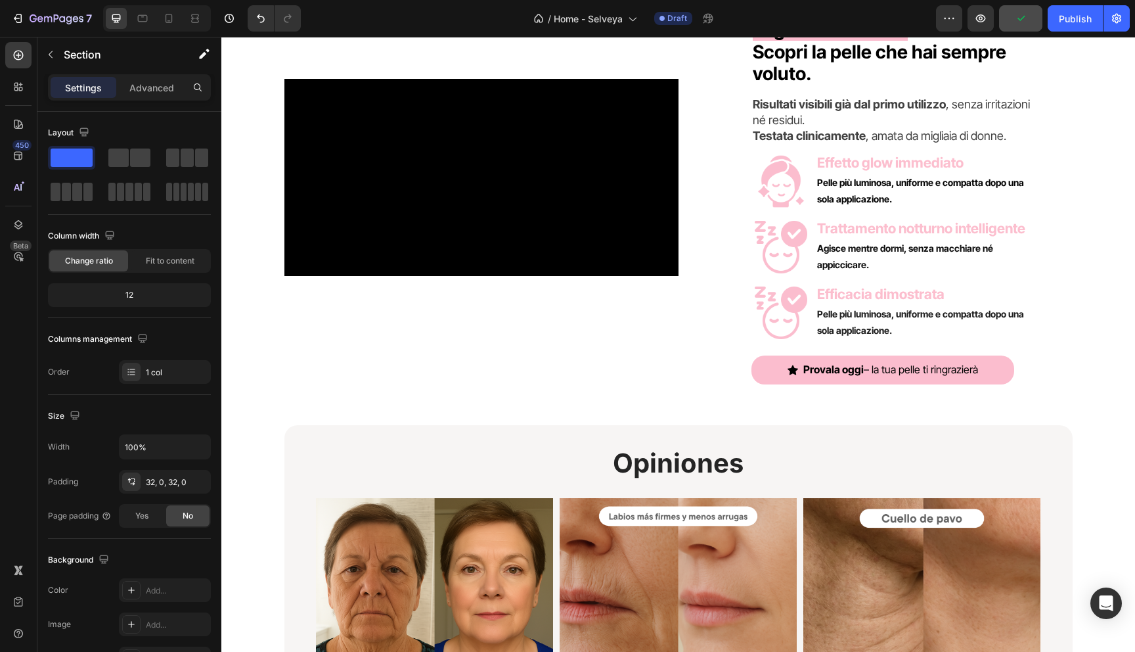
click at [255, 328] on div "Video #1 Best Seller 2025 – Top Rated Text block Image Togli la maschera. Scopr…" at bounding box center [678, 167] width 914 height 433
click at [242, 372] on div "Video #1 Best Seller 2025 – Top Rated Text block Image Togli la maschera. Scopr…" at bounding box center [678, 167] width 914 height 433
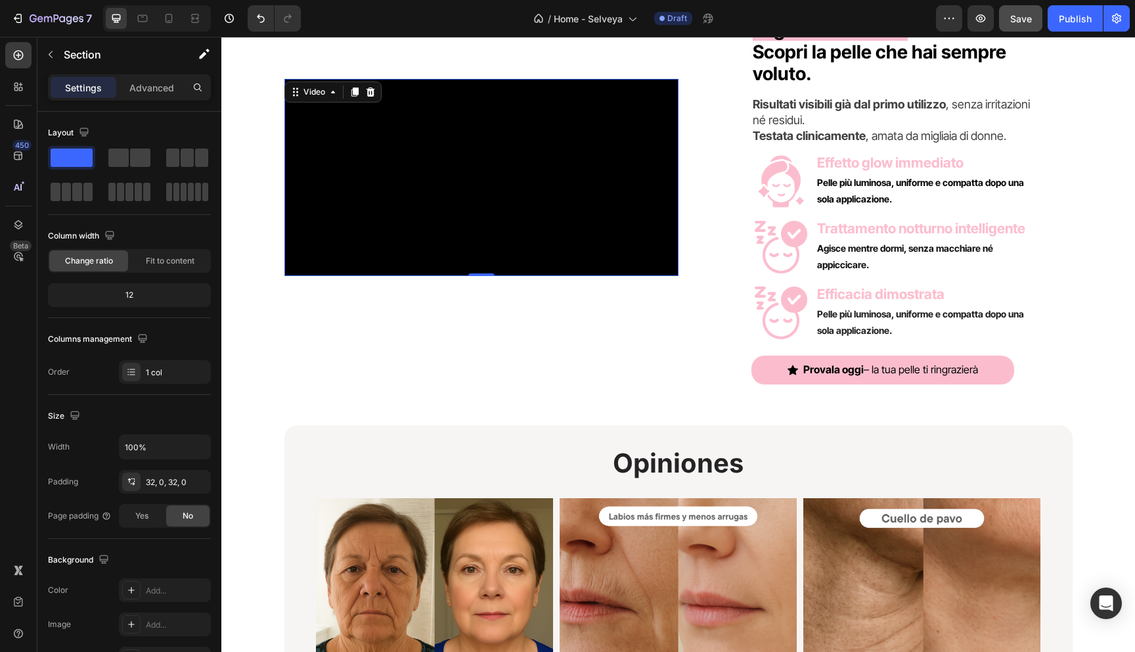
click at [377, 276] on video at bounding box center [481, 177] width 394 height 197
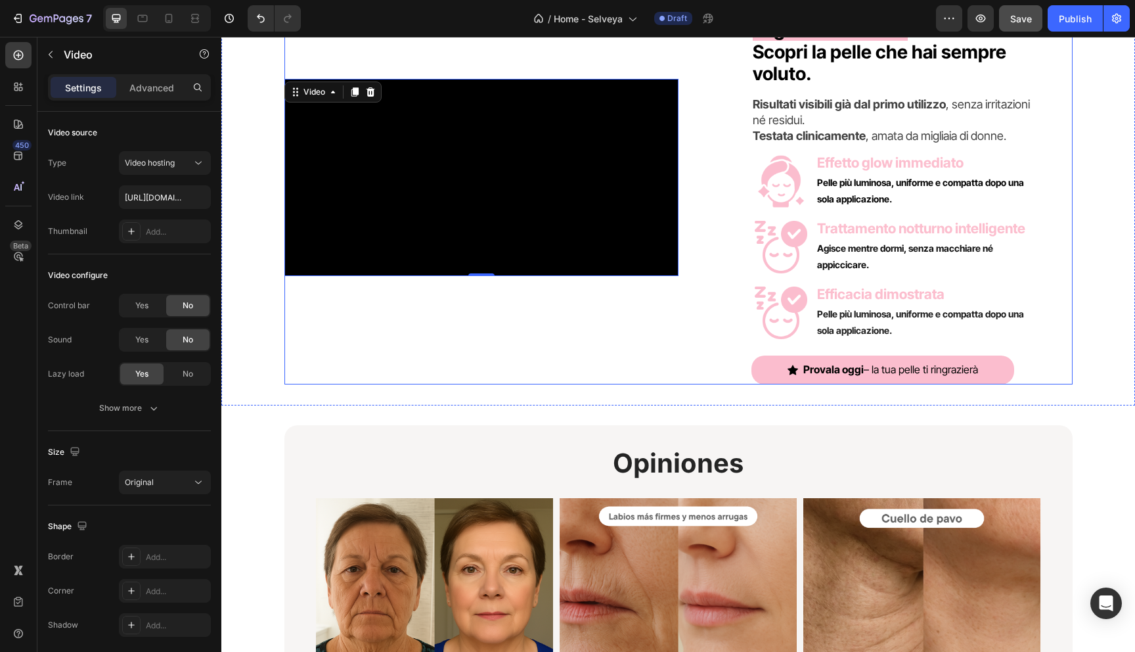
click at [308, 389] on div "Video 0 #1 Best Seller 2025 – Top Rated Text block Image Togli la maschera. Sco…" at bounding box center [678, 167] width 914 height 475
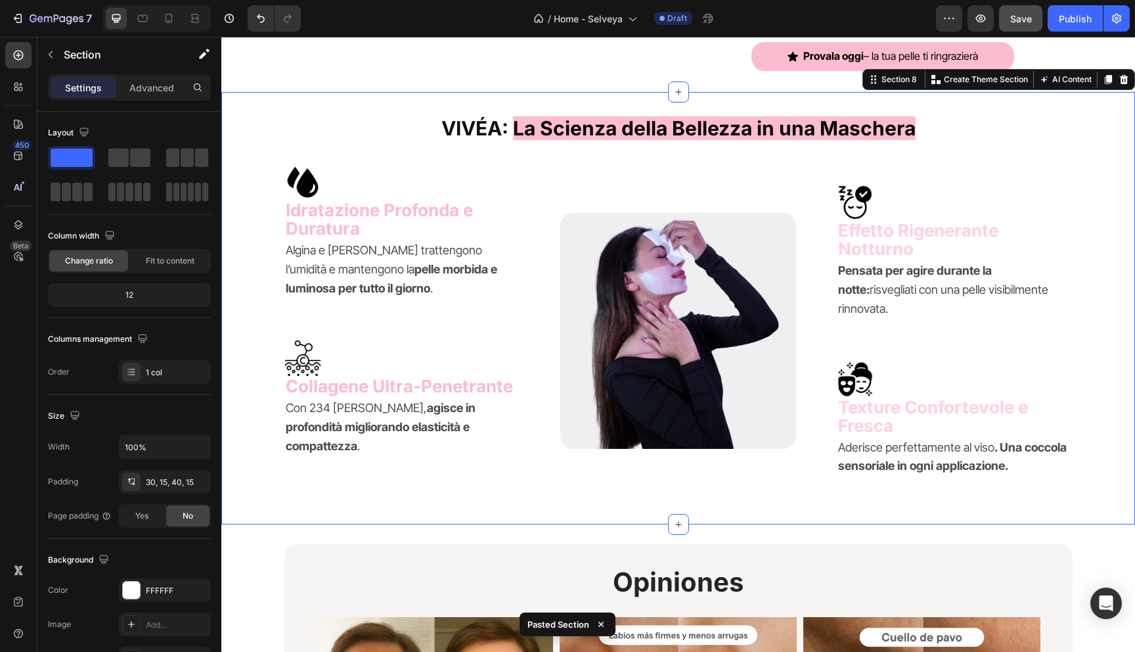
scroll to position [3079, 0]
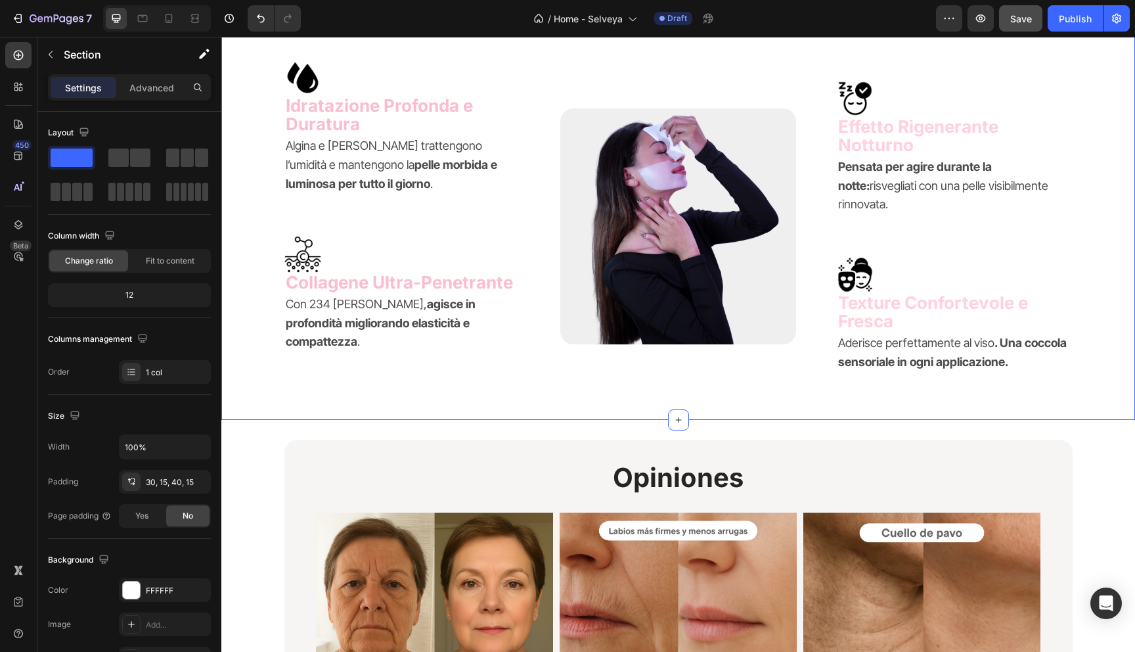
click at [242, 377] on div "VIVÉA: La Scienza della Bellezza in una Maschera Heading Image Idratazione Prof…" at bounding box center [678, 204] width 914 height 432
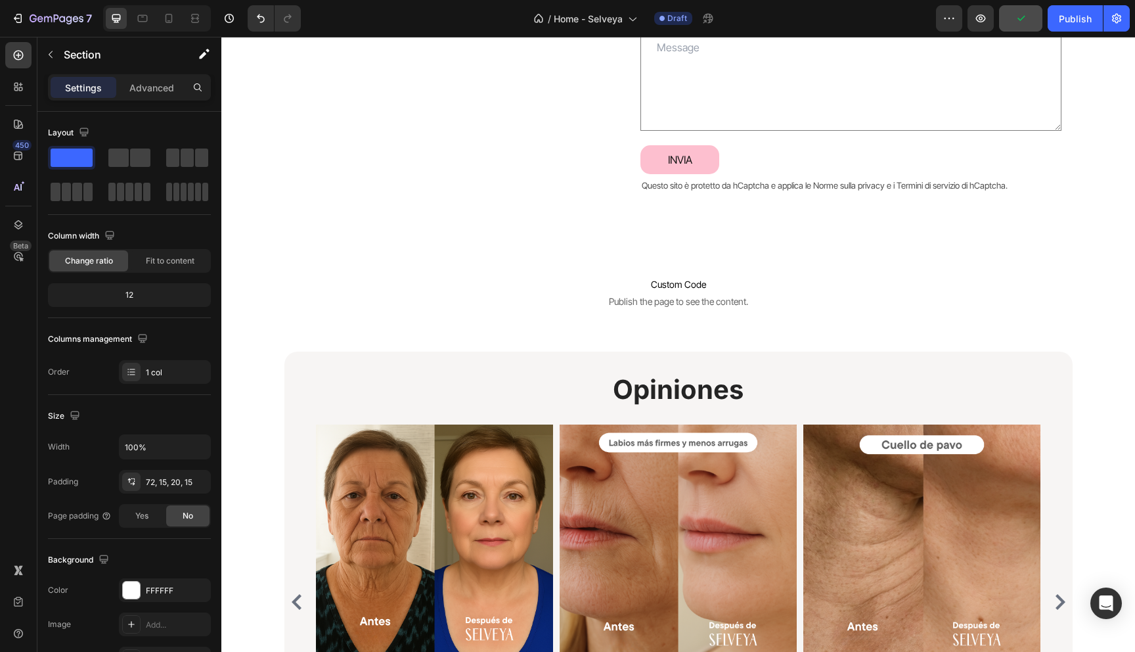
scroll to position [3904, 0]
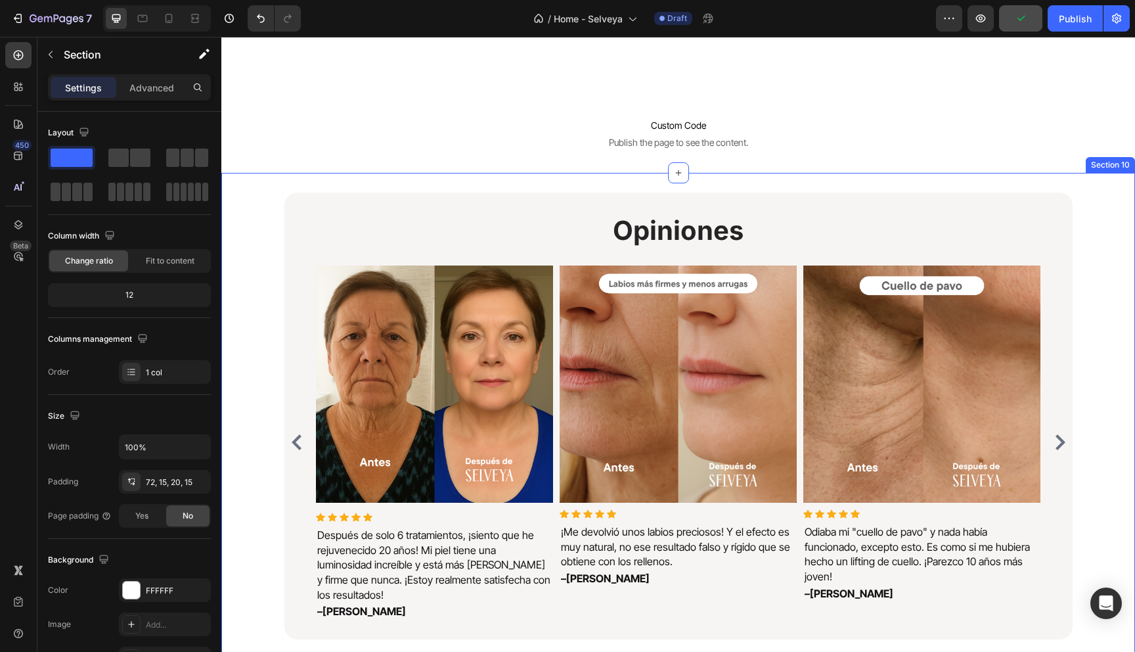
click at [234, 240] on div "Opiniones Heading Image Icon Icon Icon Icon Icon Icon List Hoz Después de solo …" at bounding box center [678, 421] width 894 height 458
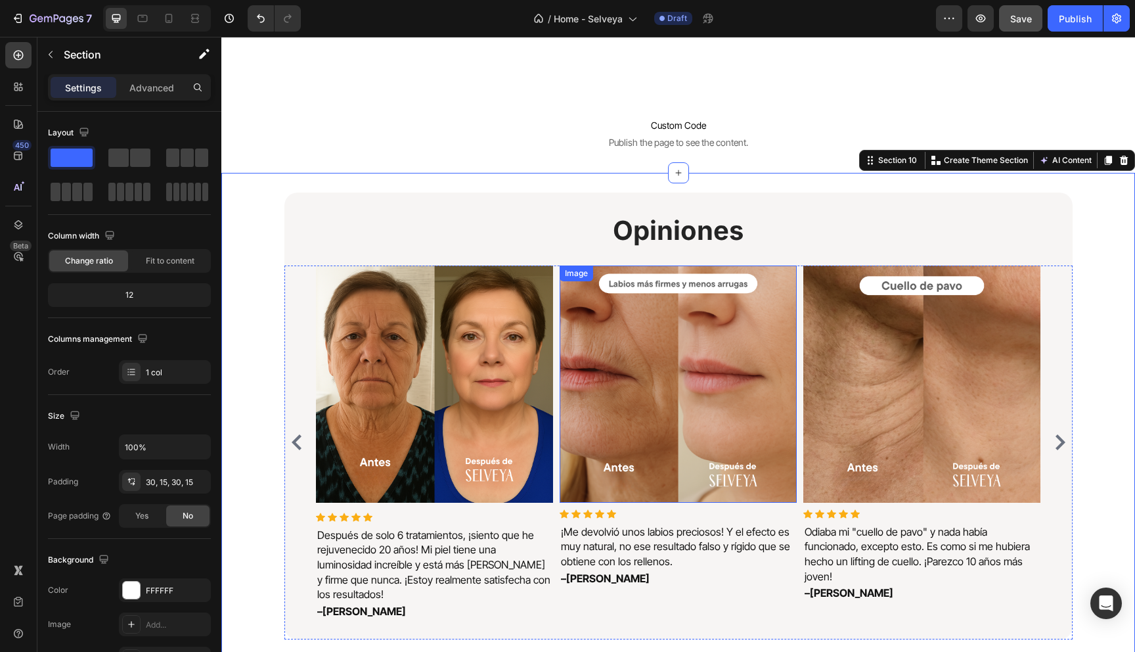
drag, startPoint x: 1121, startPoint y: 159, endPoint x: 562, endPoint y: 406, distance: 611.1
click at [562, 406] on div "Opiniones Heading Image Icon Icon Icon Icon Icon Icon List Hoz Después de solo …" at bounding box center [678, 421] width 914 height 497
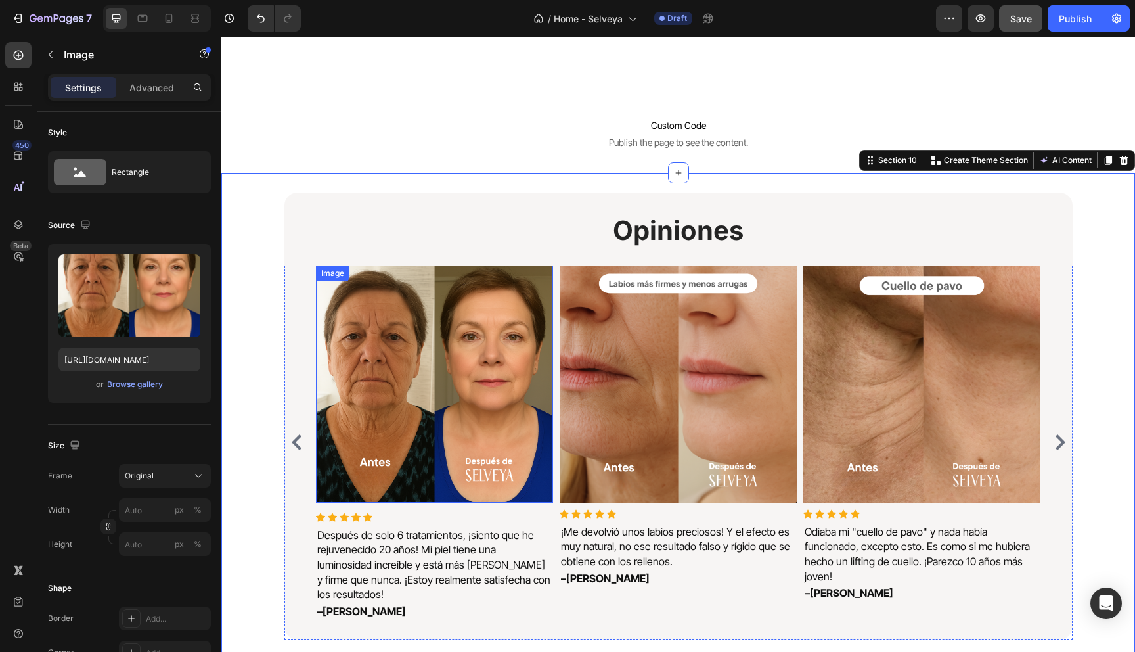
click at [450, 399] on img at bounding box center [434, 383] width 237 height 237
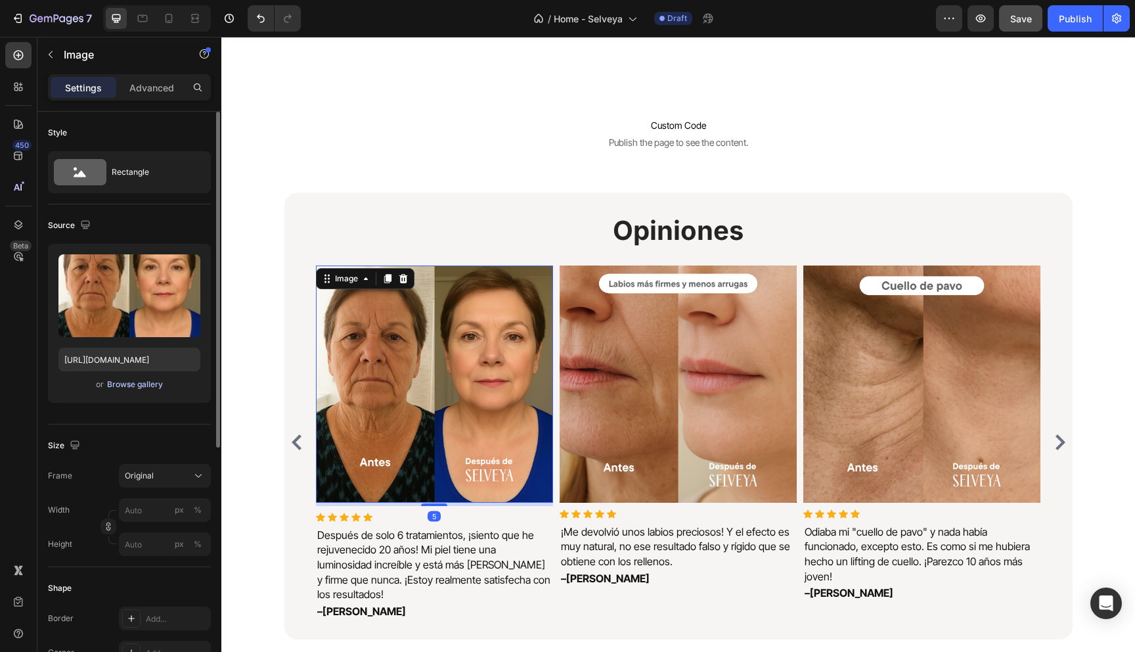
click at [120, 384] on div "Browse gallery" at bounding box center [135, 384] width 56 height 12
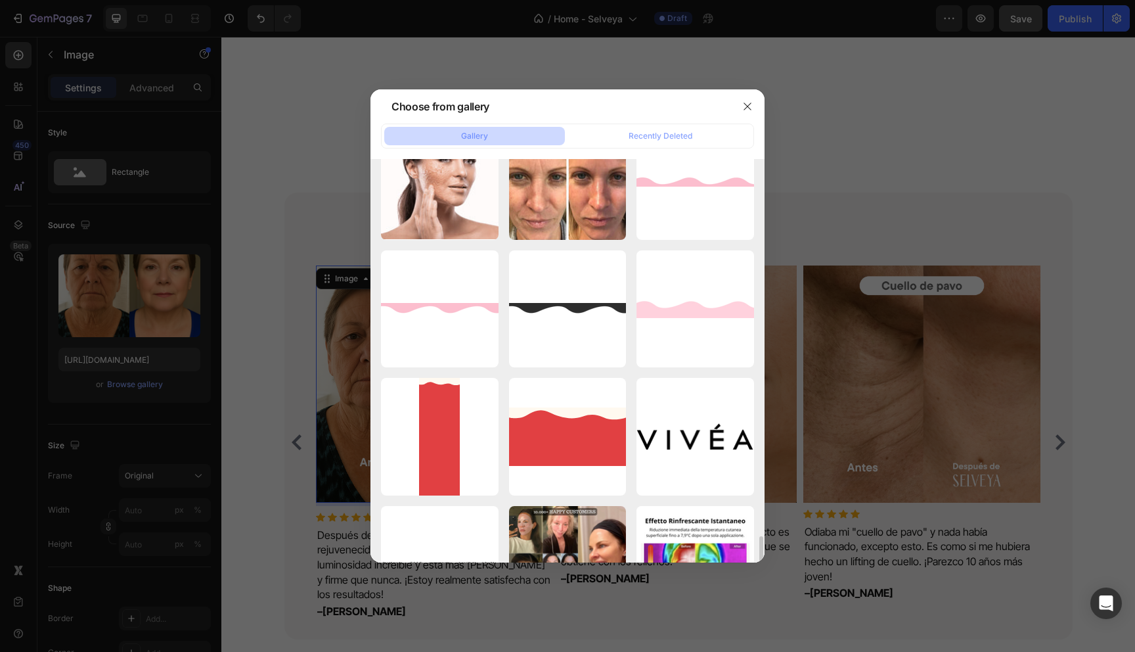
scroll to position [3828, 0]
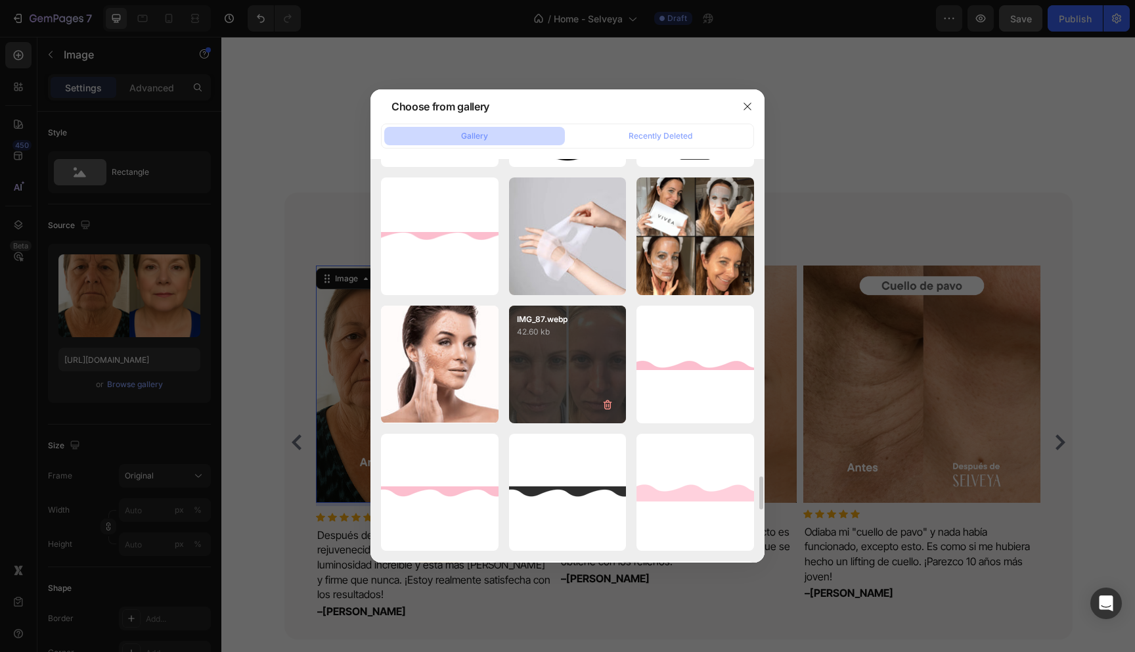
click at [561, 378] on div "IMG_87.webp 42.60 kb" at bounding box center [568, 364] width 118 height 118
type input "https://cdn.shopify.com/s/files/1/0894/5097/1469/files/gempages_564700255405212…"
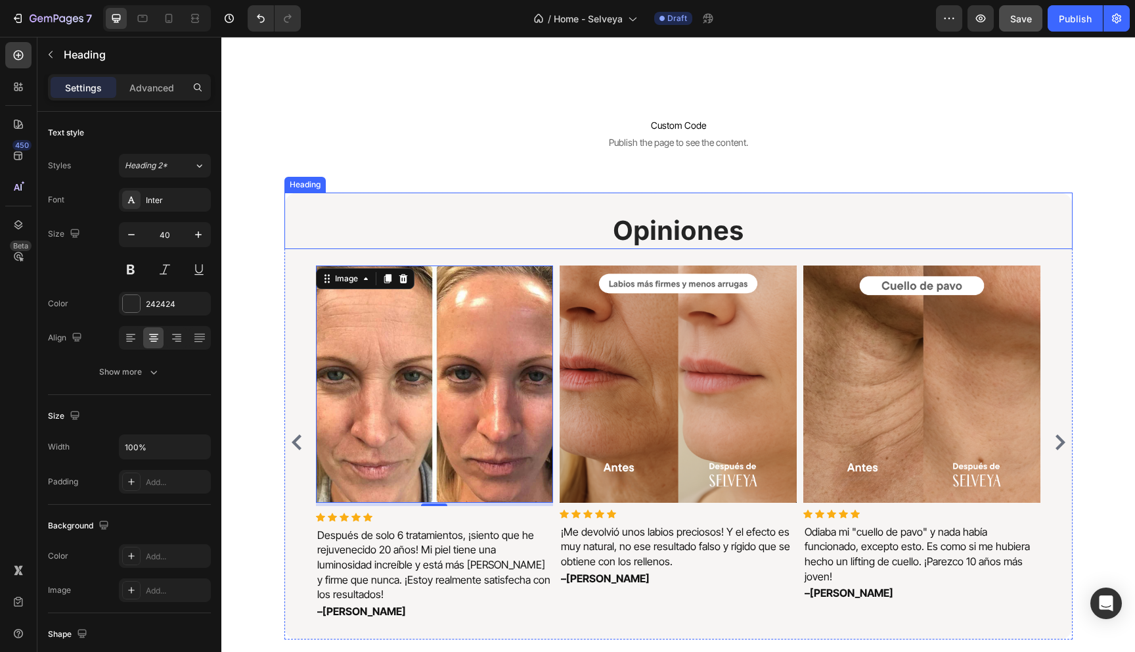
click at [393, 205] on div "Opiniones Heading" at bounding box center [678, 220] width 788 height 56
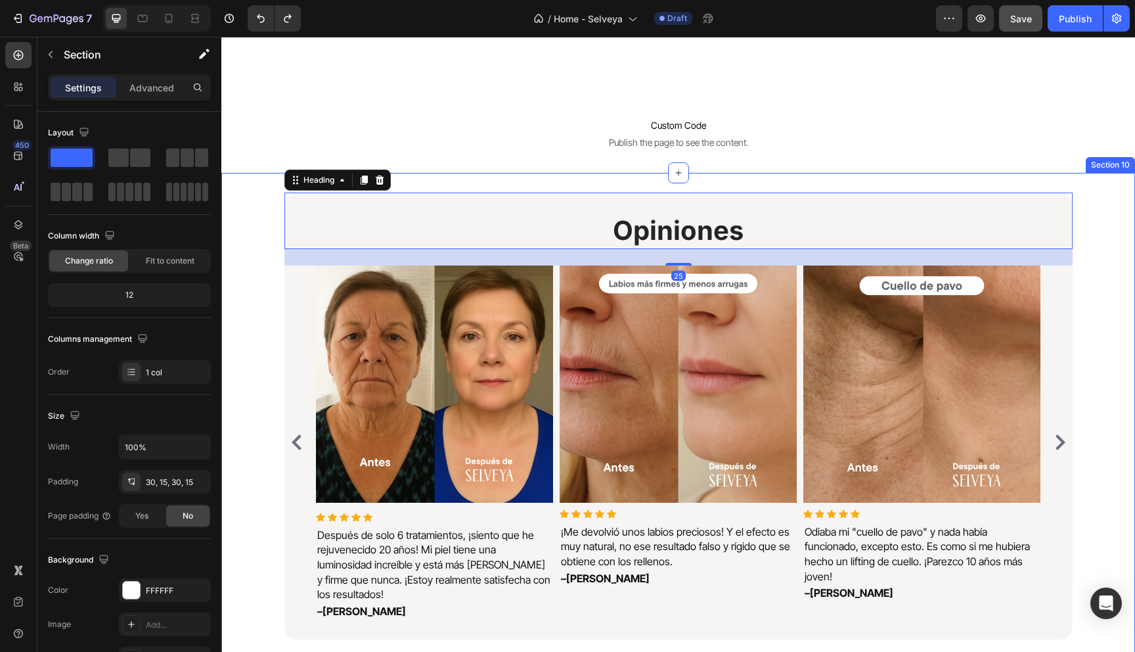
click at [263, 283] on div "Opiniones Heading 25 Image Icon Icon Icon Icon Icon Icon List Hoz Después de so…" at bounding box center [678, 421] width 894 height 458
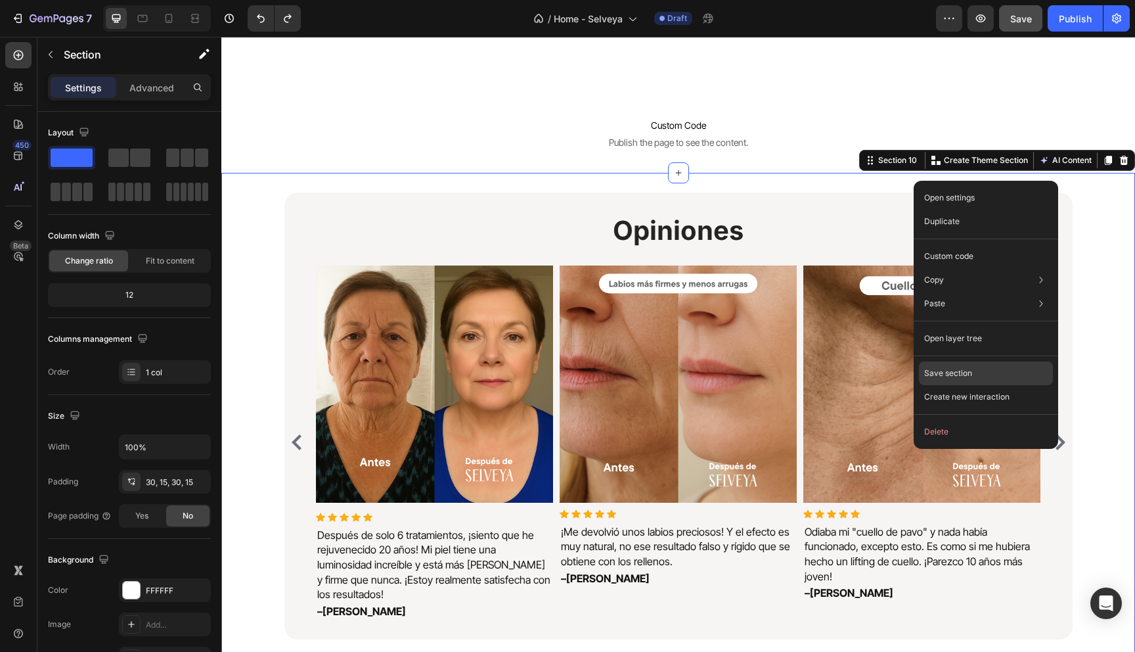
click at [946, 371] on p "Save section" at bounding box center [948, 373] width 48 height 12
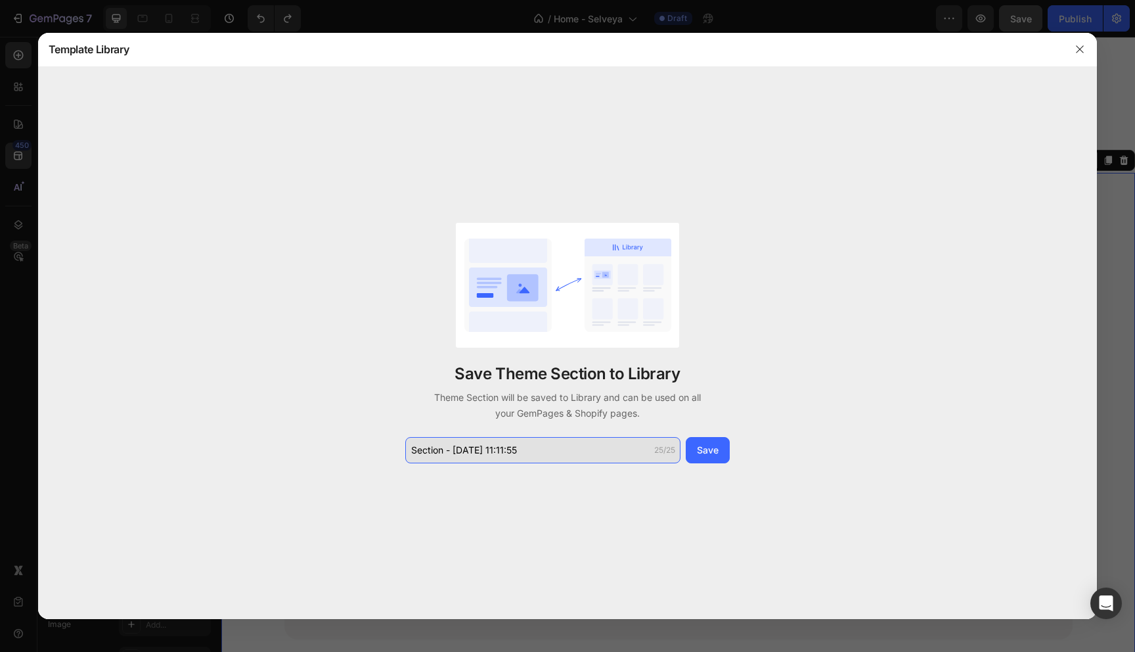
click at [569, 458] on input "Section - Aug 28 11:11:55" at bounding box center [542, 450] width 275 height 26
type input "Before & After"
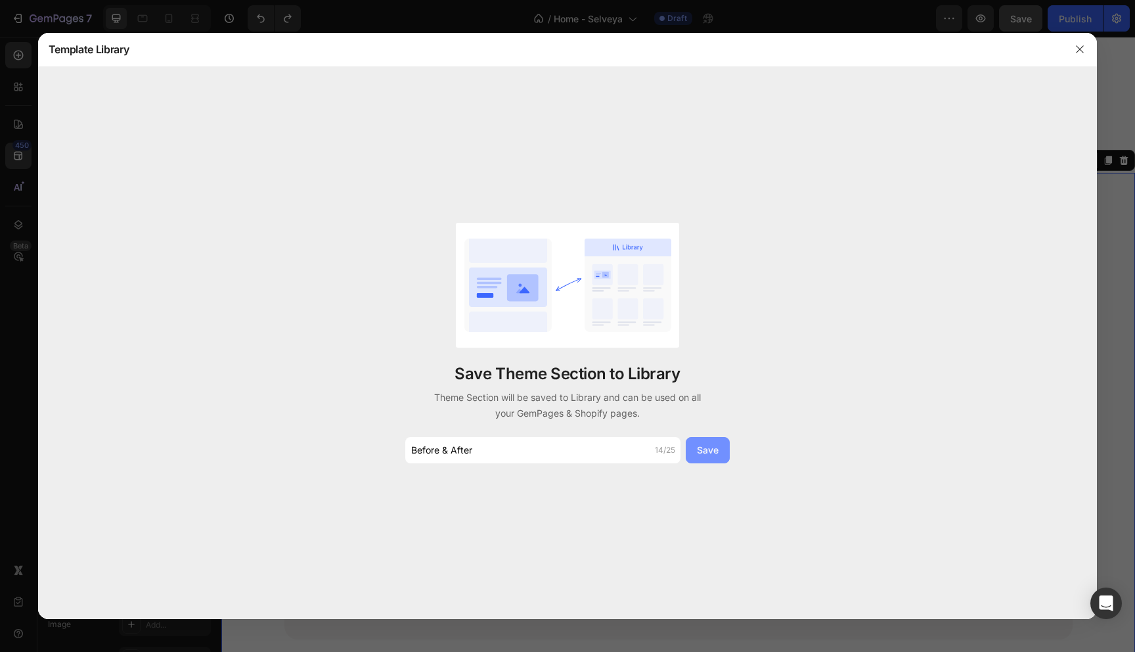
click at [703, 449] on div "Save" at bounding box center [708, 450] width 22 height 14
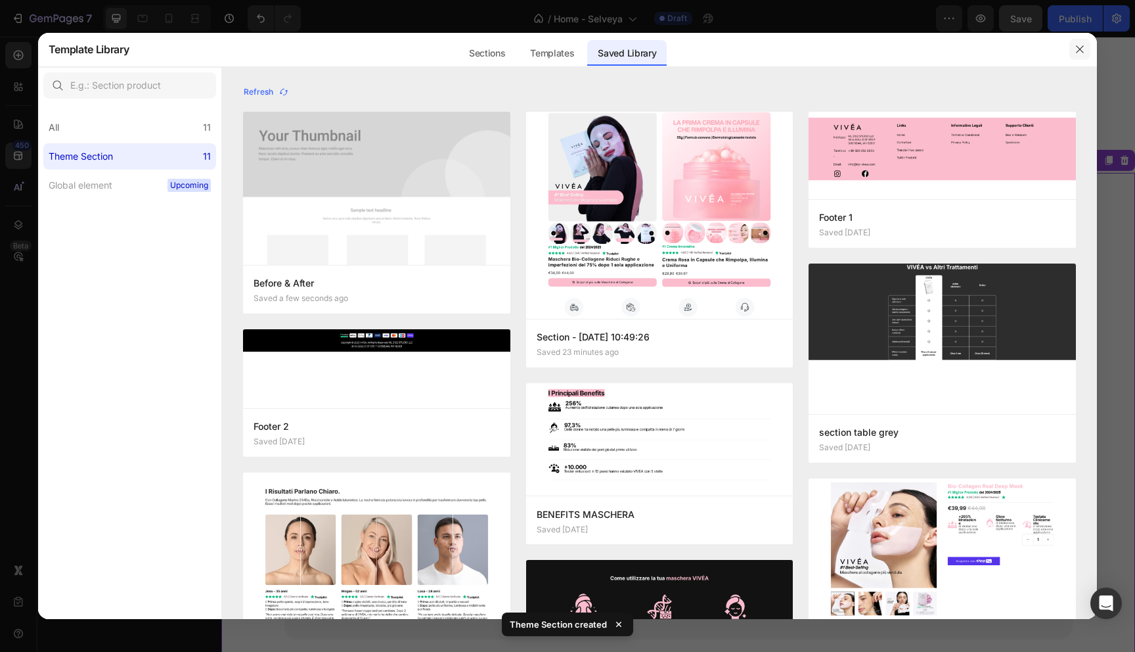
click at [1077, 48] on icon "button" at bounding box center [1080, 49] width 11 height 11
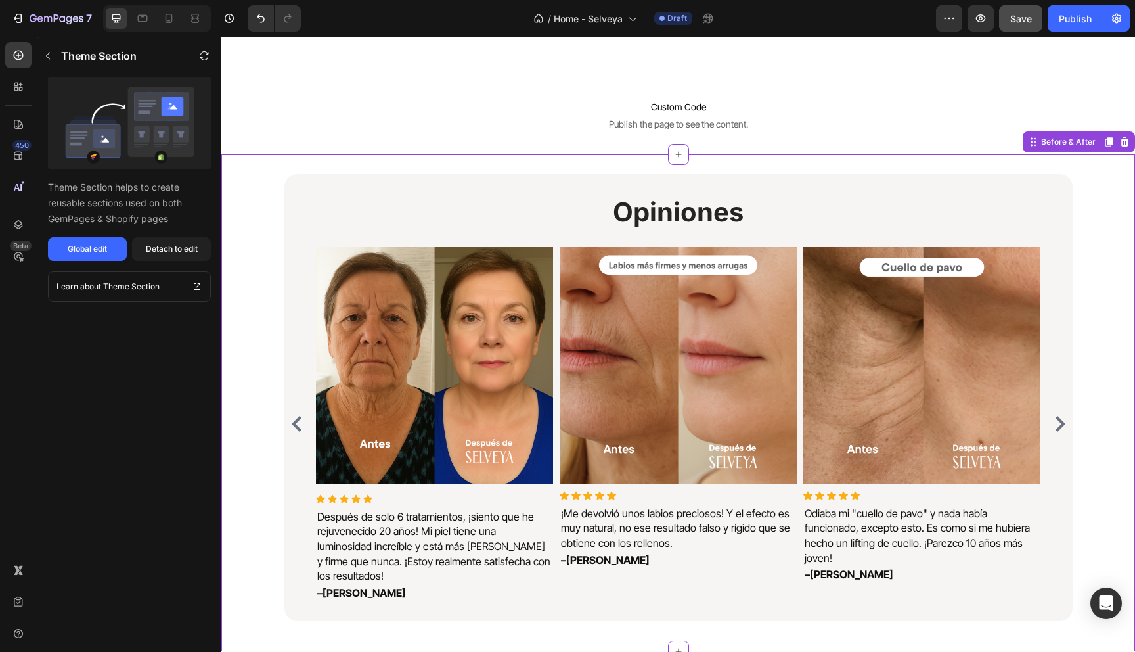
scroll to position [3992, 0]
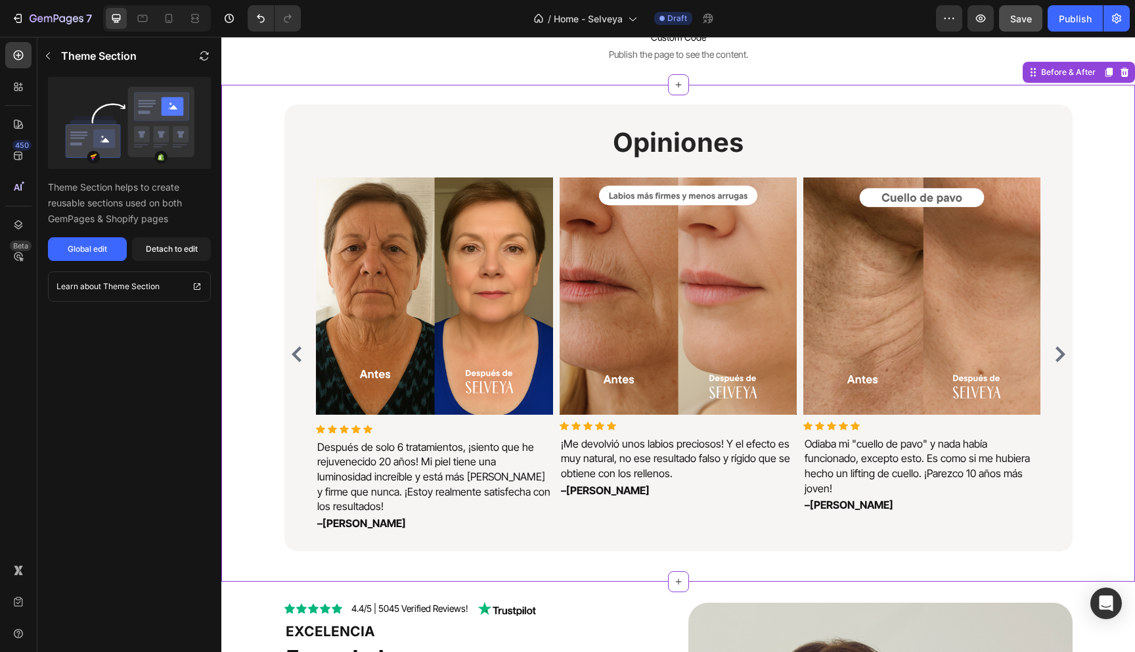
click at [259, 225] on div "Opiniones Heading Image Icon Icon Icon Icon Icon Icon List Hoz Después de solo …" at bounding box center [678, 333] width 894 height 458
click at [1128, 67] on icon at bounding box center [1124, 72] width 11 height 11
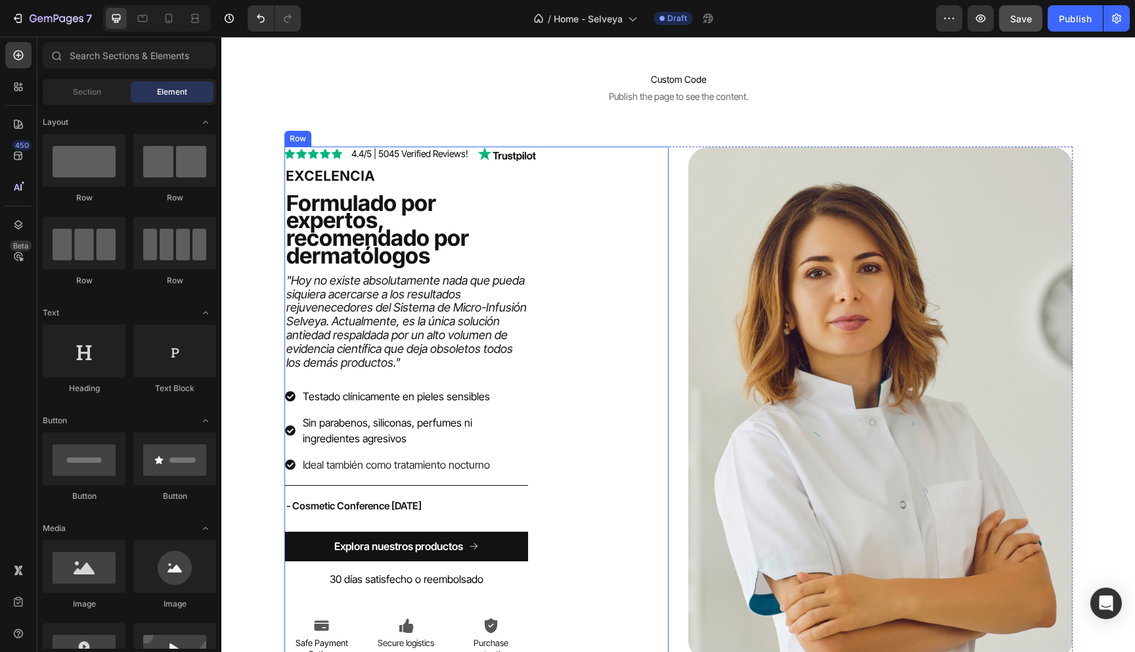
scroll to position [3906, 0]
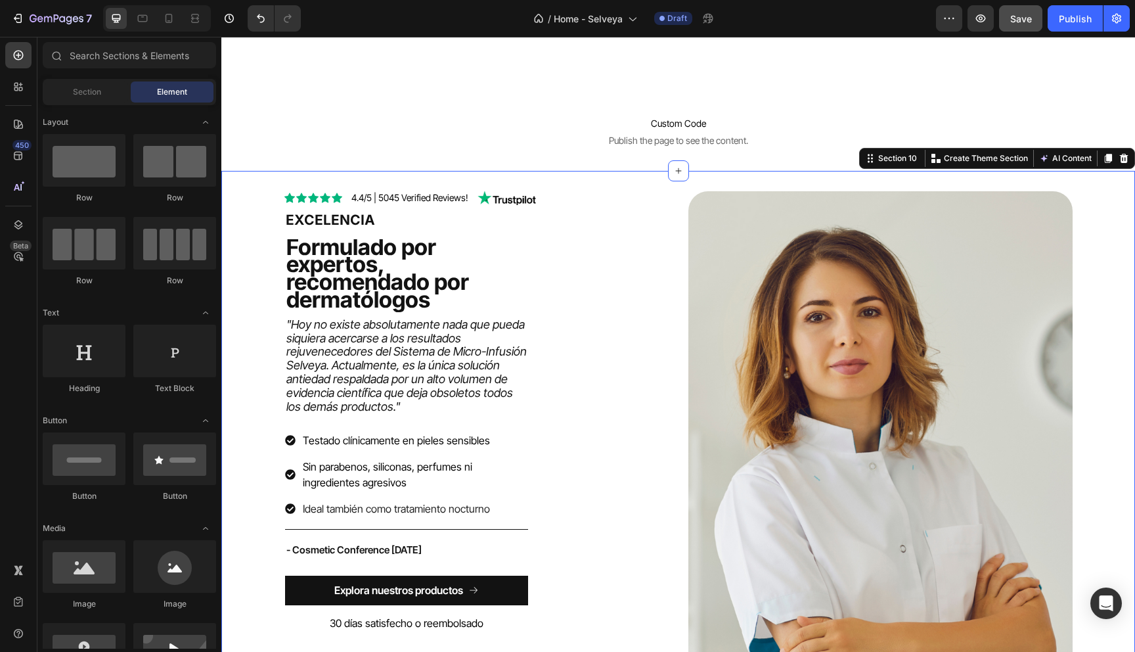
click at [266, 196] on div "Icon Icon Icon Icon Icon Icon List 4.4/5 | 5045 Verified Reviews! Text Block Im…" at bounding box center [678, 452] width 894 height 525
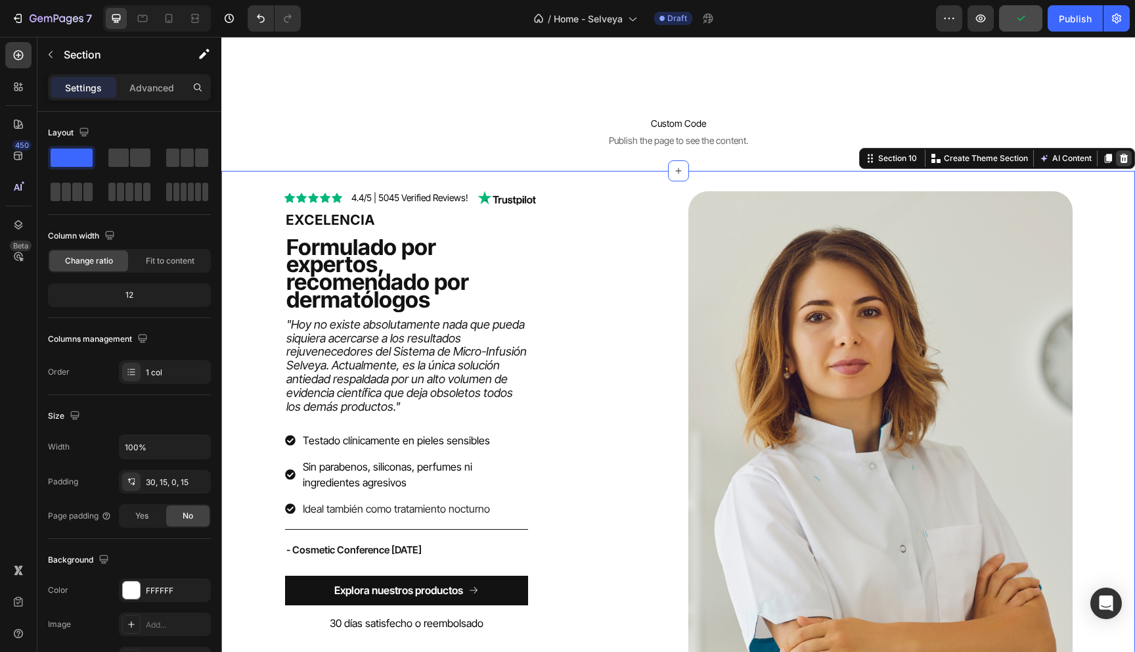
click at [1123, 158] on icon at bounding box center [1124, 158] width 11 height 11
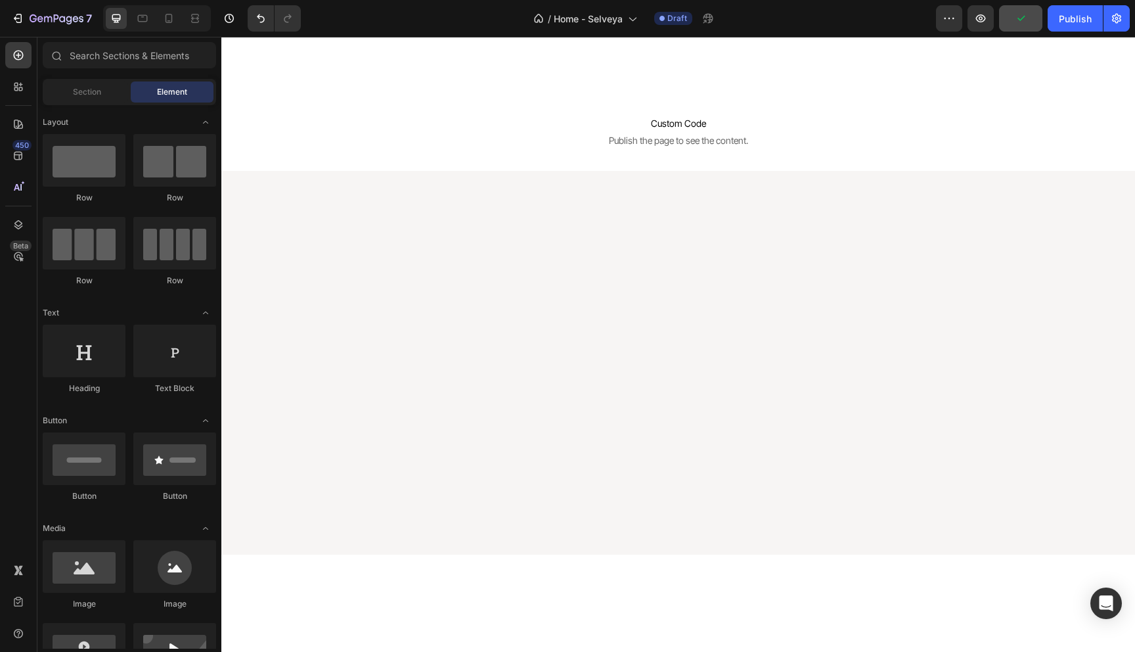
click at [309, 268] on div at bounding box center [678, 343] width 894 height 250
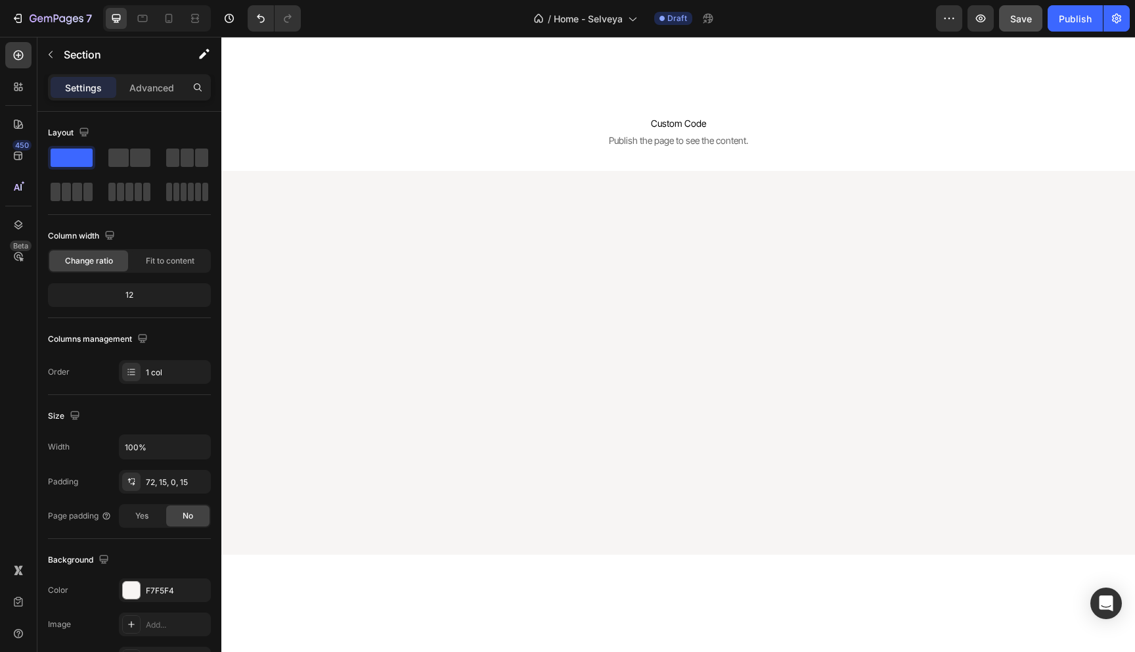
click at [573, 259] on div at bounding box center [678, 343] width 894 height 250
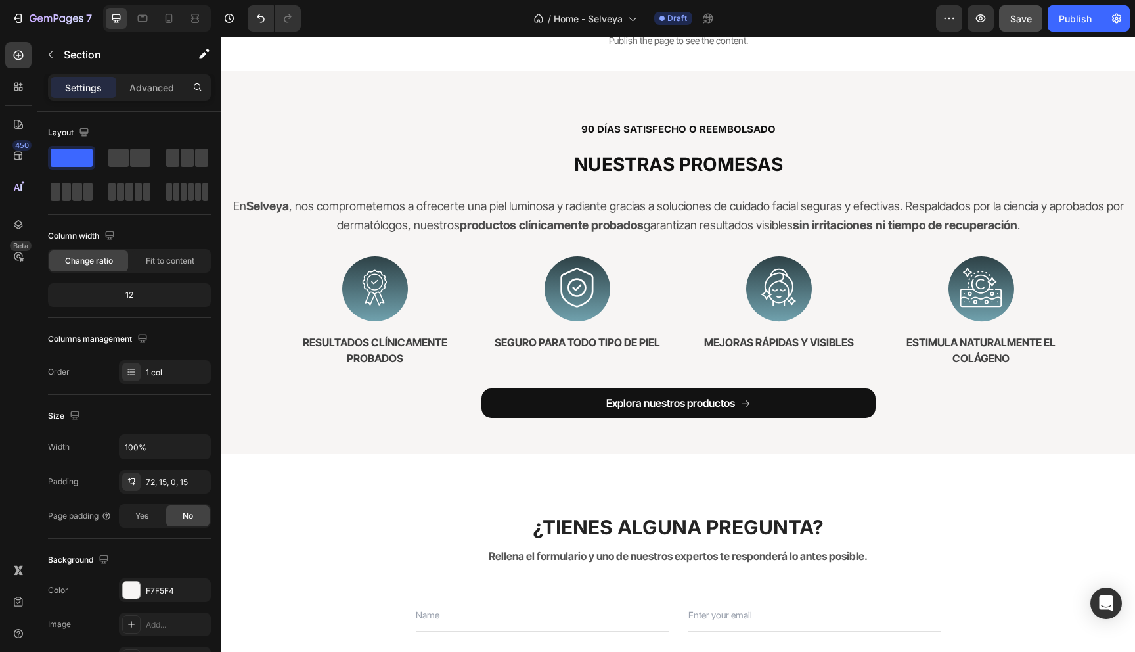
scroll to position [3848, 0]
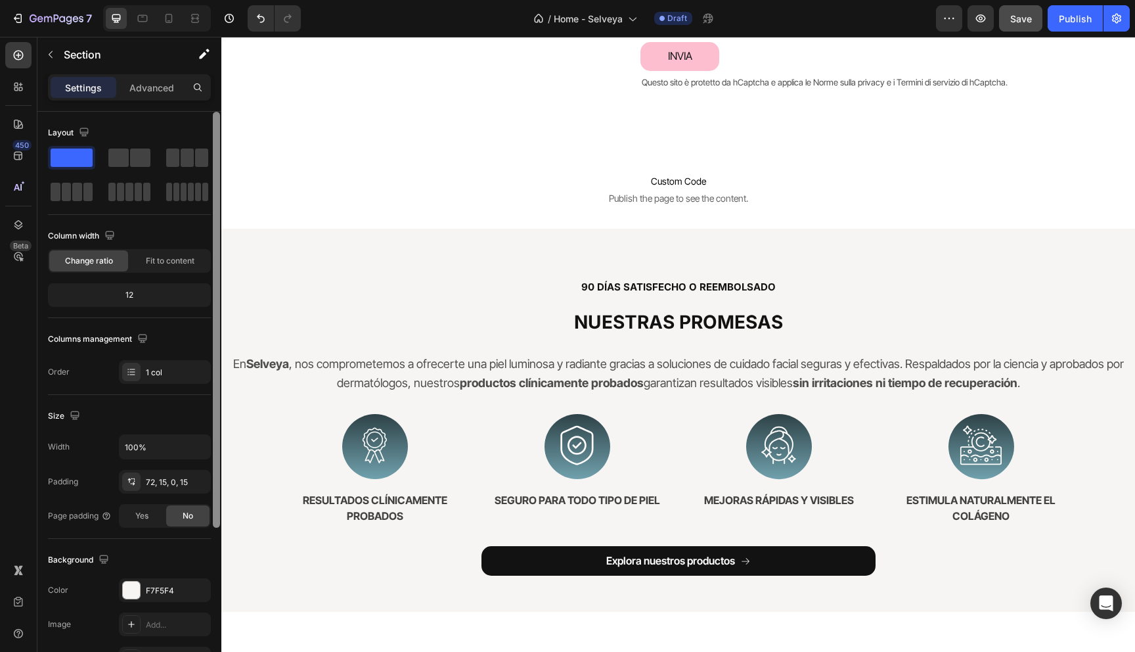
click at [216, 277] on div at bounding box center [216, 320] width 7 height 416
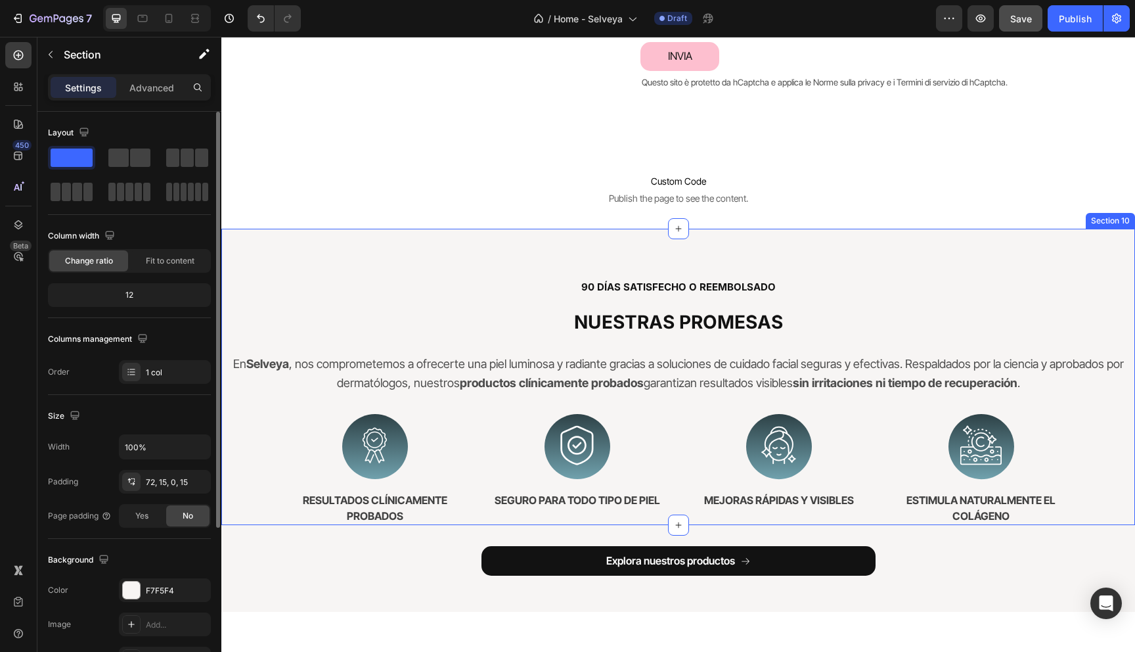
click at [244, 271] on div "90 DÍAS SATISFECHO O REEMBOLSADO Heading NUESTRAS PROMESAS Heading En Selveya ,…" at bounding box center [678, 377] width 914 height 297
click at [1093, 249] on div "90 DÍAS SATISFECHO O REEMBOLSADO Heading NUESTRAS PROMESAS Heading En Selveya ,…" at bounding box center [678, 377] width 914 height 297
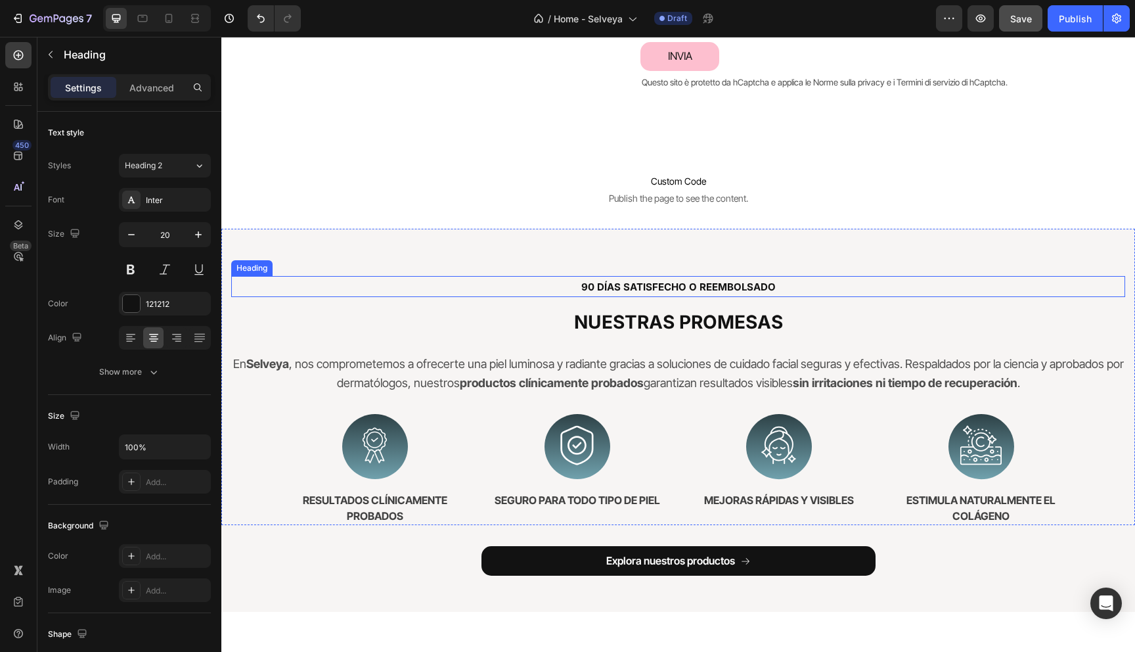
click at [1019, 283] on h2 "90 DÍAS SATISFECHO O REEMBOLSADO" at bounding box center [678, 286] width 894 height 21
click at [262, 234] on div "90 DÍAS SATISFECHO O REEMBOLSADO Heading 0 NUESTRAS PROMESAS Heading En Selveya…" at bounding box center [678, 377] width 914 height 297
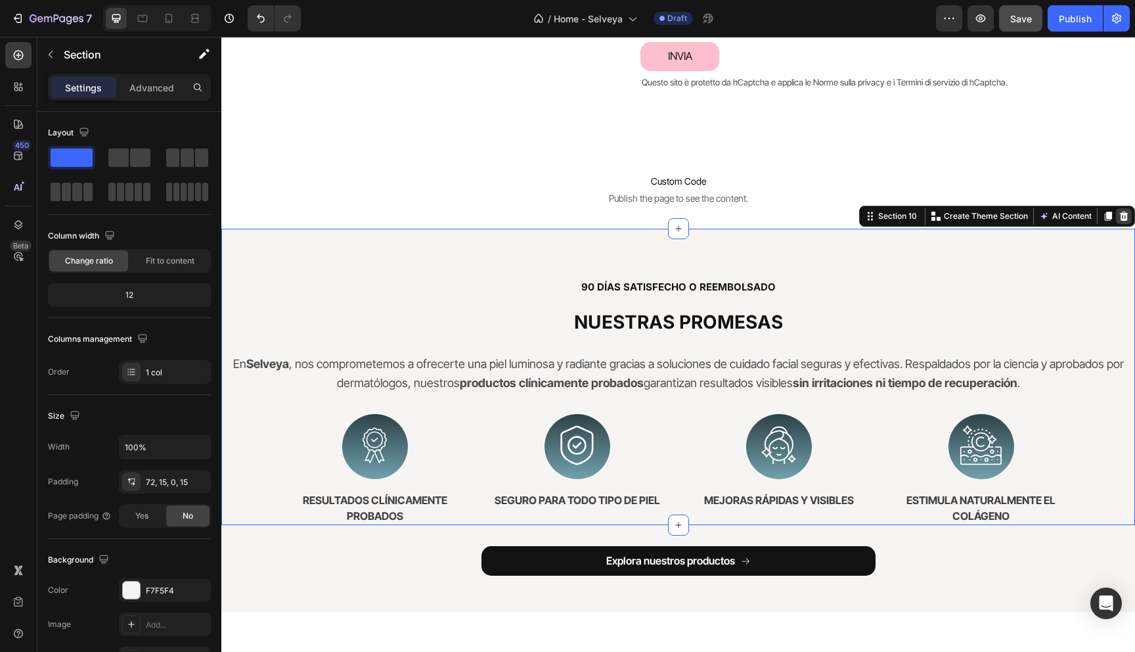
click at [1126, 216] on icon at bounding box center [1124, 215] width 9 height 9
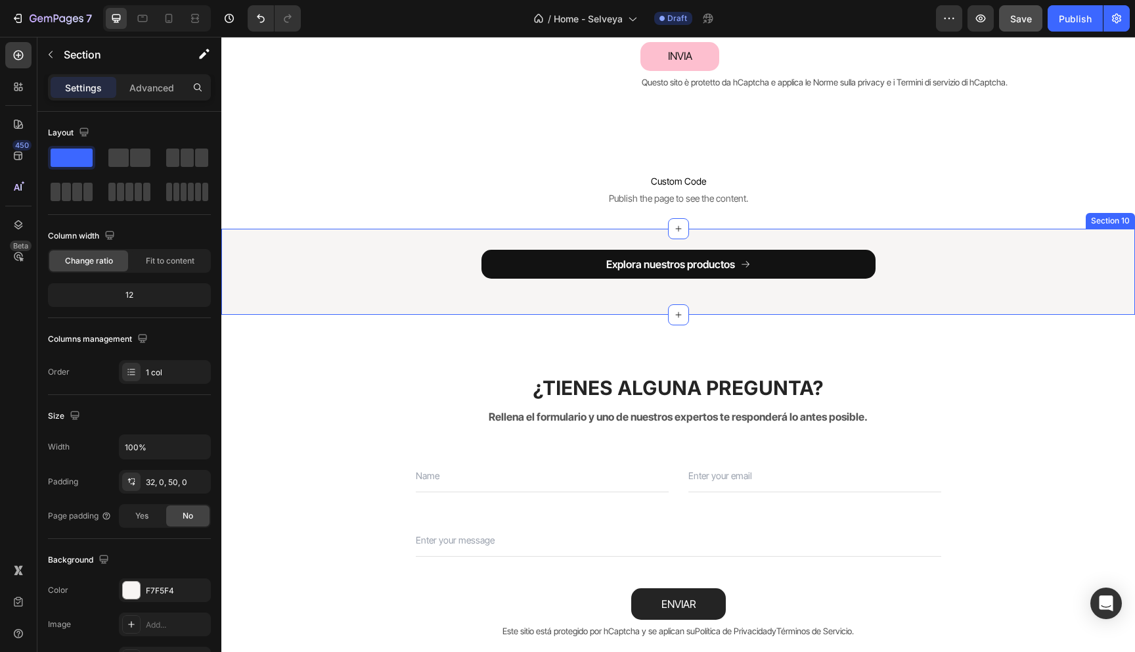
click at [344, 257] on div "Explora nuestros productos Button Row" at bounding box center [678, 266] width 914 height 33
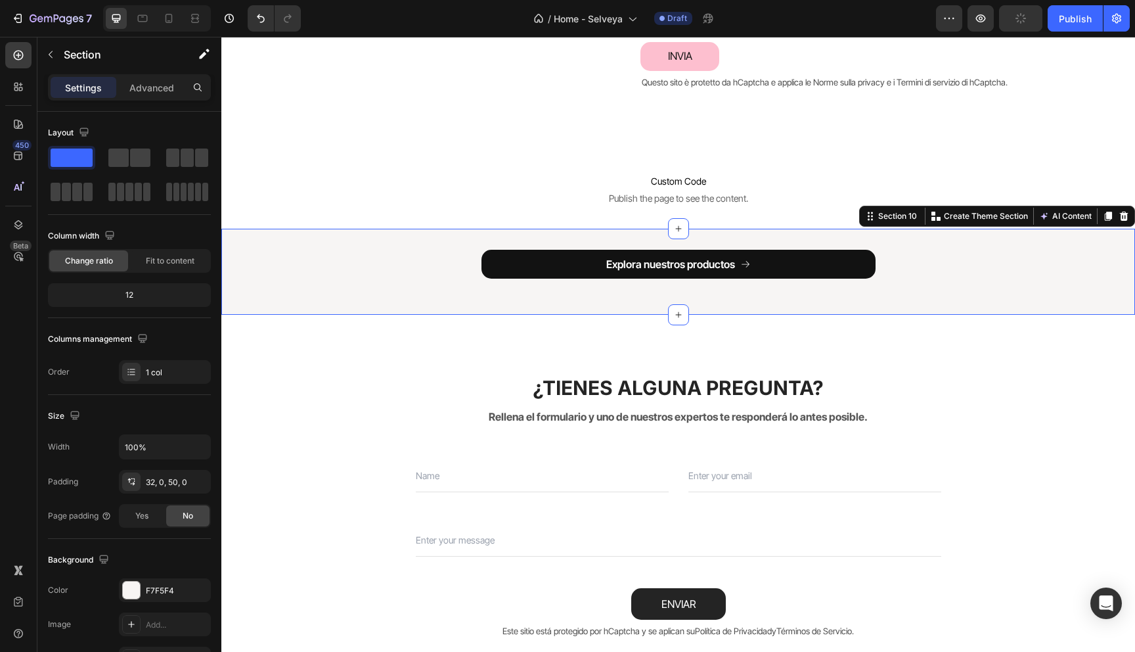
click at [1126, 206] on div "Section 10 Create Theme Section AI Content Write with GemAI What would you like…" at bounding box center [997, 216] width 276 height 21
click at [1126, 208] on div at bounding box center [1124, 216] width 16 height 16
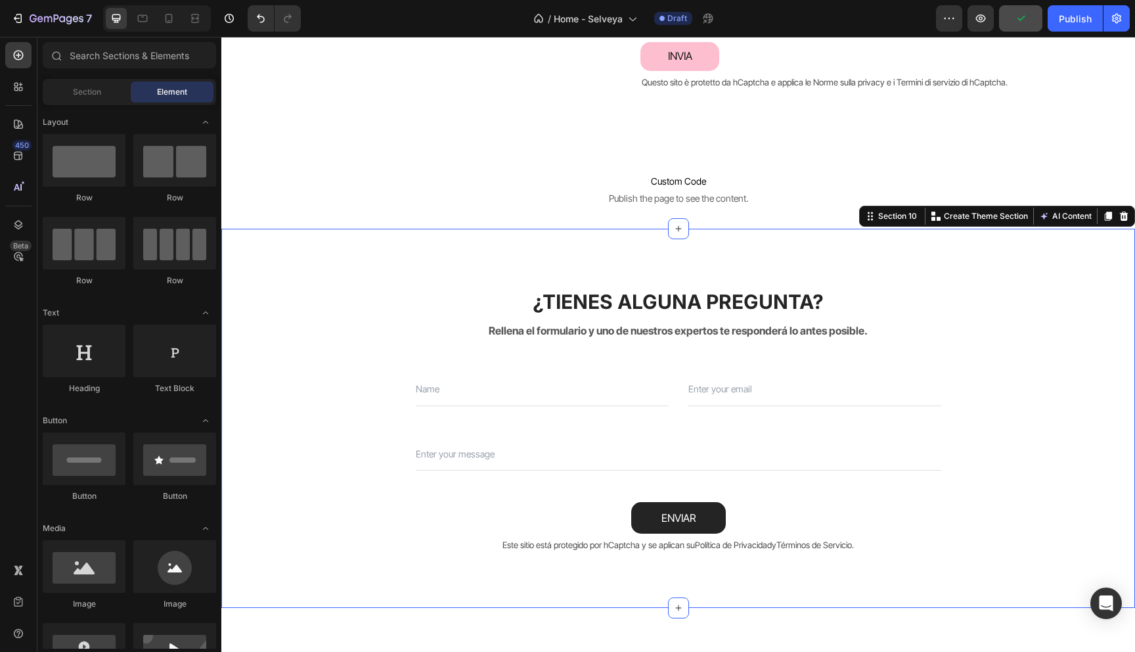
click at [256, 302] on div "¿TIENES ALGUNA PREGUNTA? Heading Rellena el formulario y uno de nuestros expert…" at bounding box center [678, 418] width 894 height 275
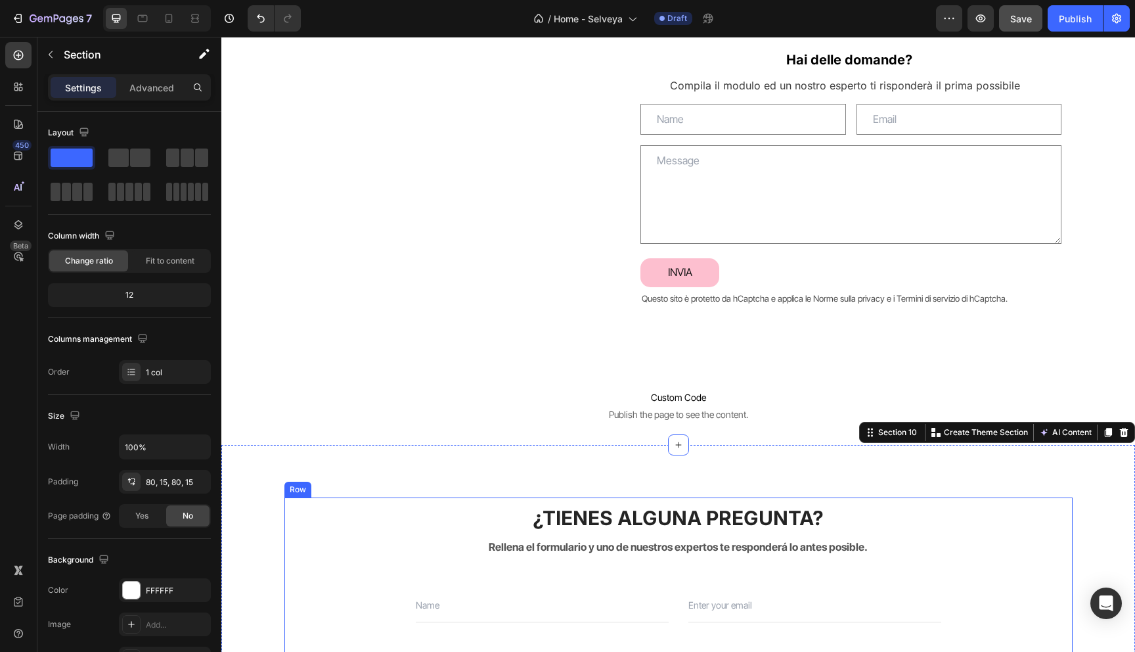
scroll to position [3574, 0]
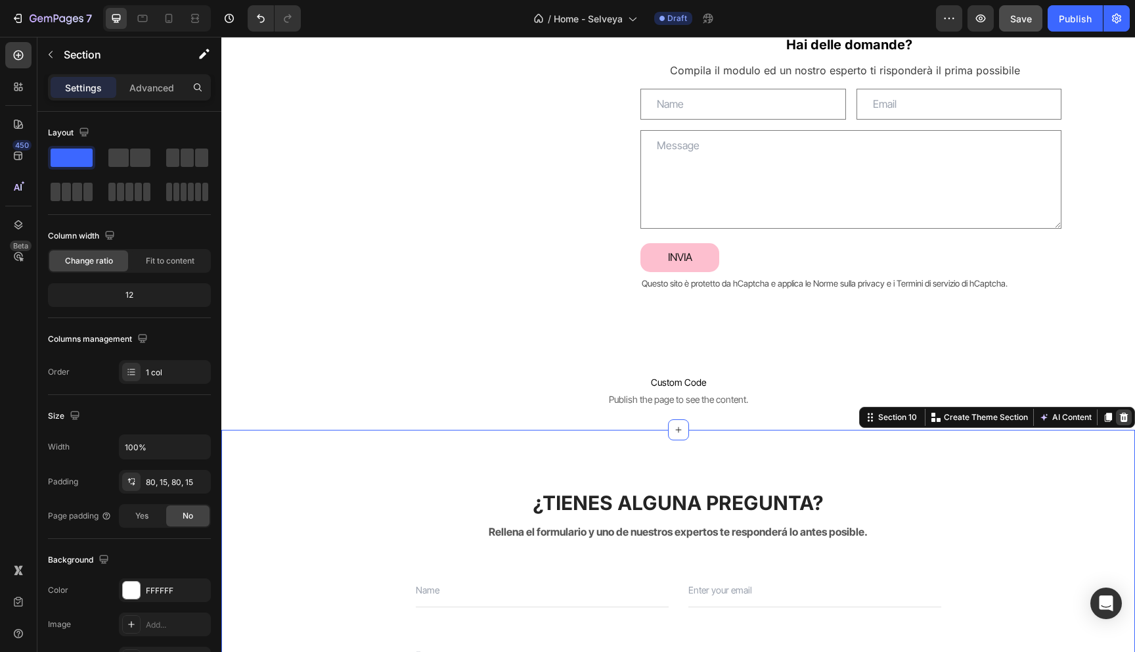
click at [1125, 420] on icon at bounding box center [1124, 416] width 9 height 9
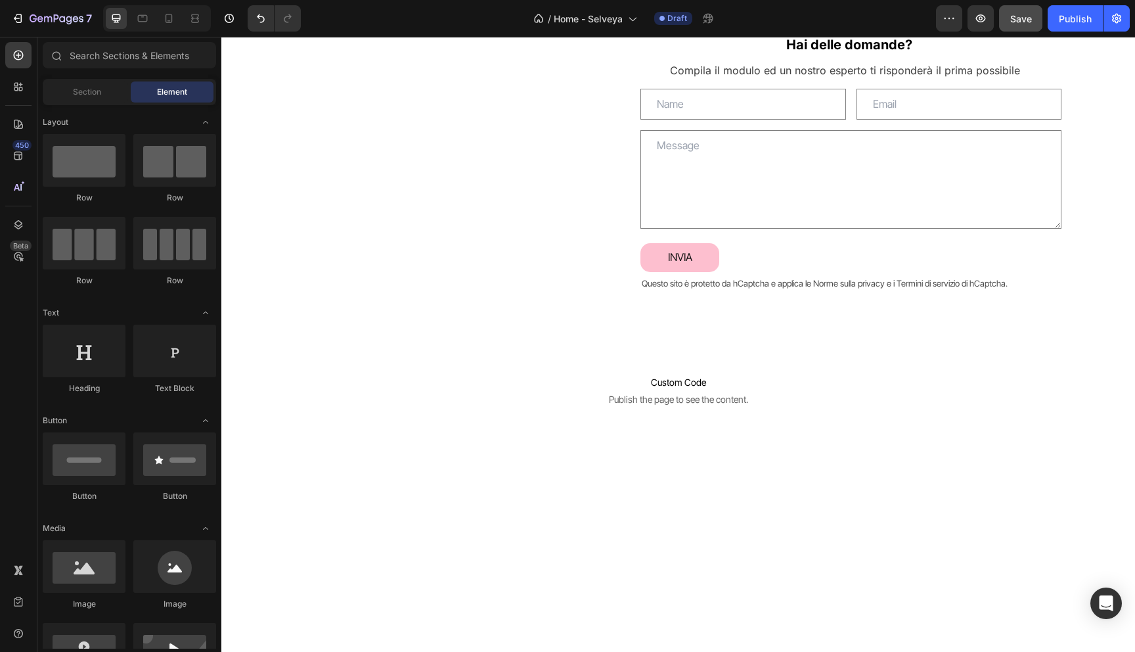
scroll to position [3786, 0]
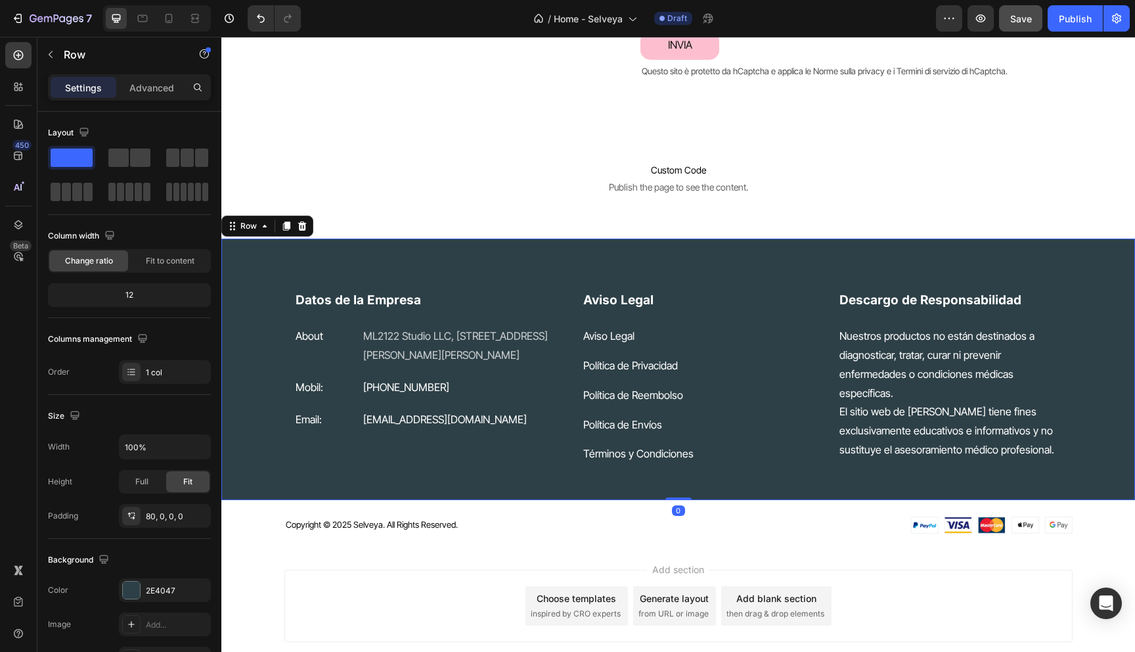
click at [278, 260] on div "Datos de la Empresa Heading About Text block ML2122 Studio LLC, 30 N Gould St S…" at bounding box center [678, 368] width 914 height 261
click at [301, 225] on icon at bounding box center [302, 225] width 9 height 9
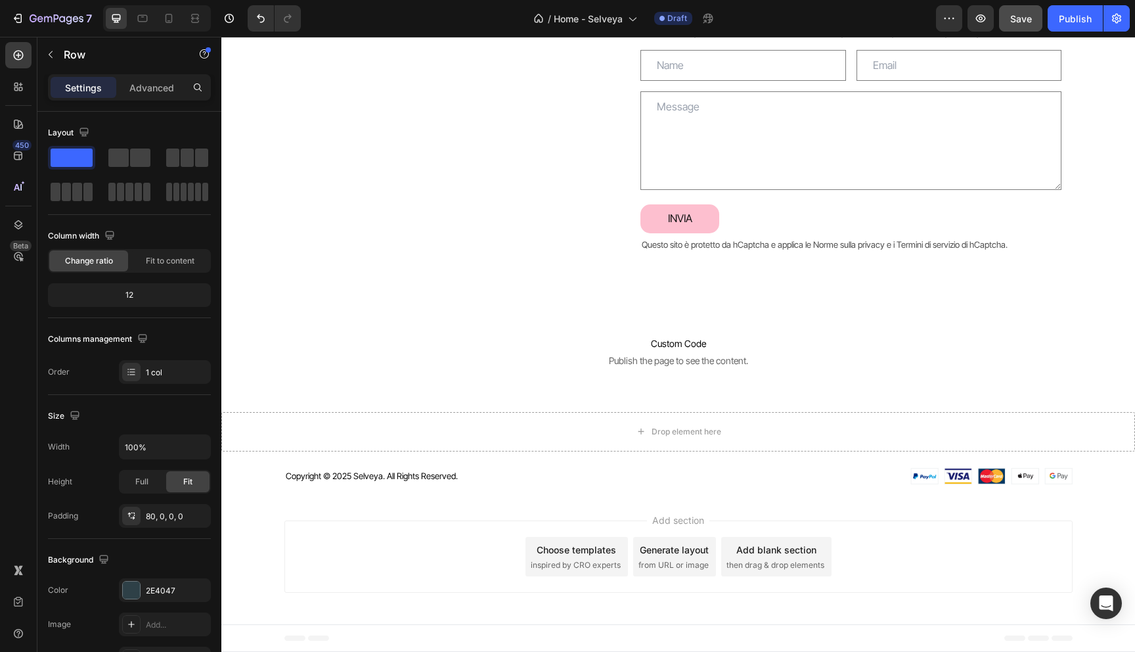
scroll to position [3613, 0]
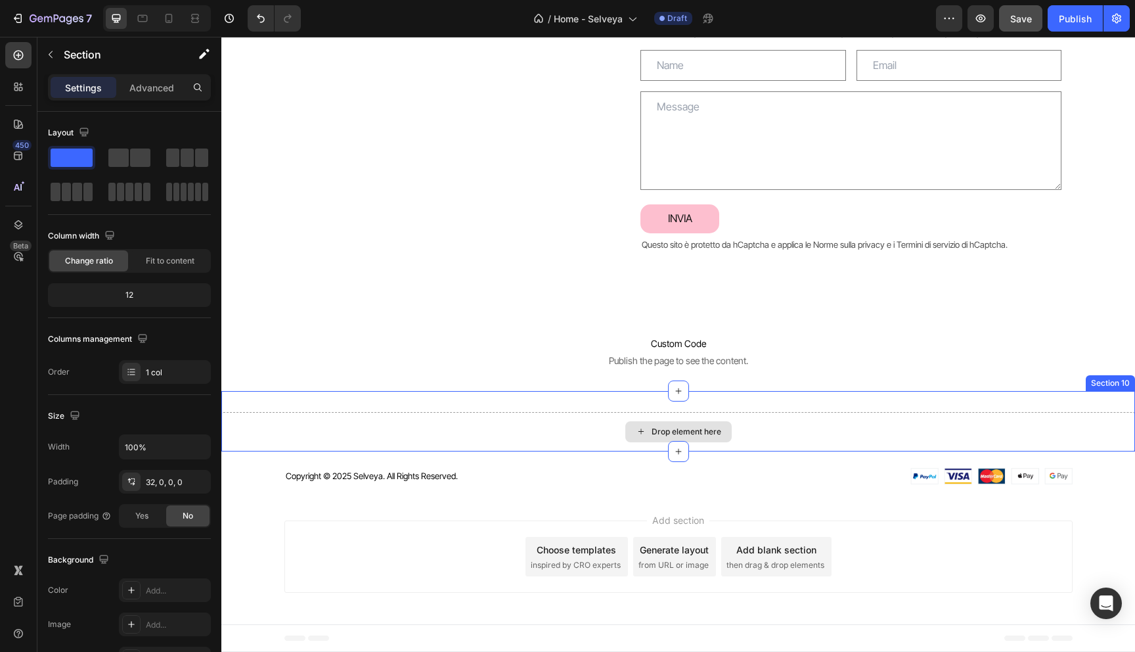
click at [410, 424] on div "Drop element here" at bounding box center [678, 431] width 914 height 39
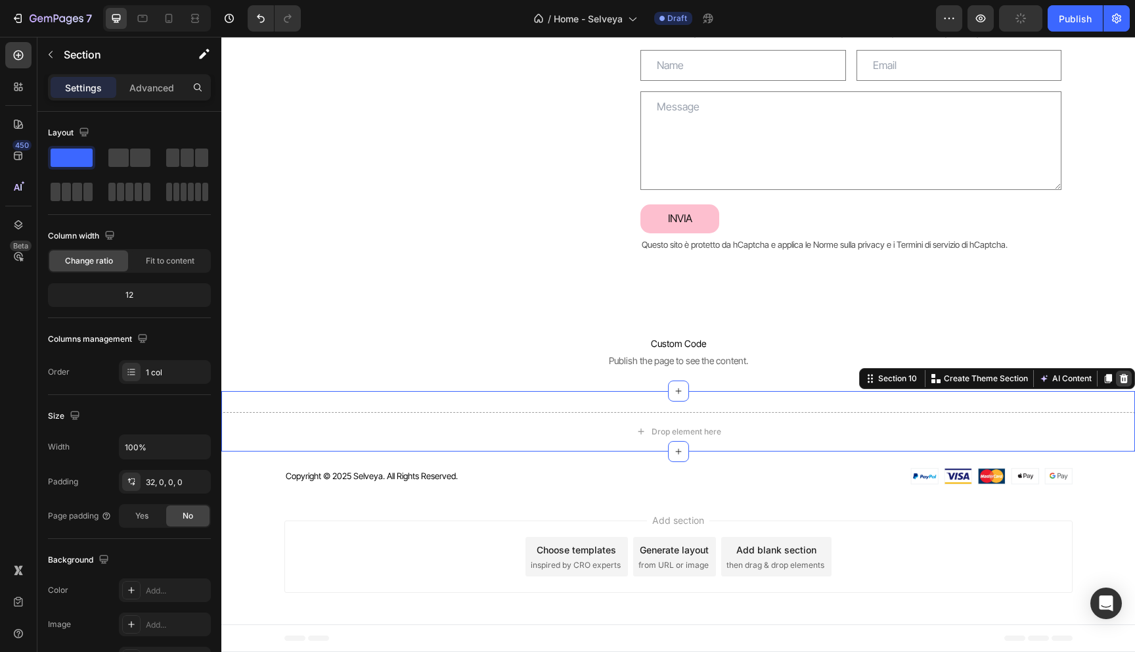
click at [1125, 380] on icon at bounding box center [1124, 377] width 9 height 9
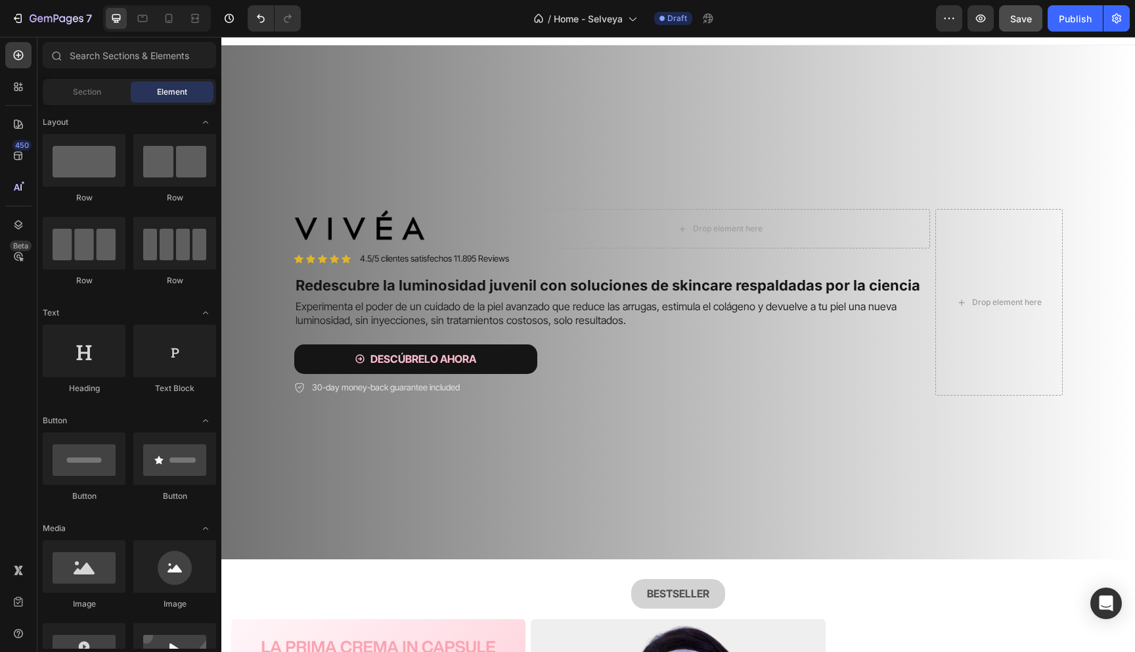
scroll to position [0, 0]
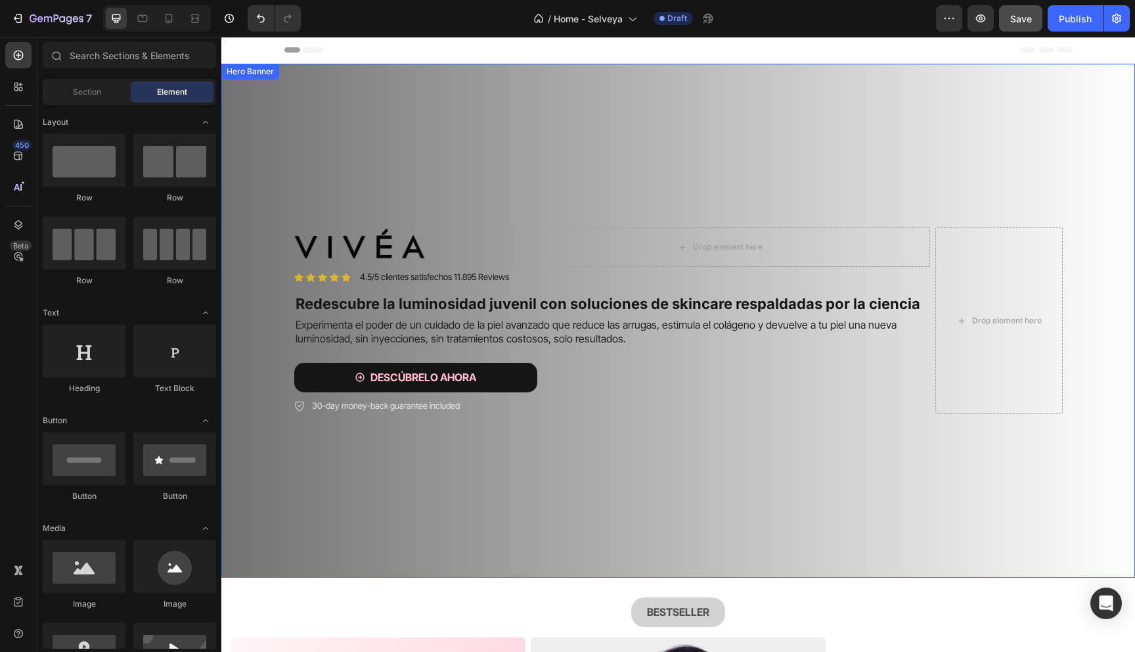
click at [391, 152] on video "Background Image" at bounding box center [678, 292] width 914 height 457
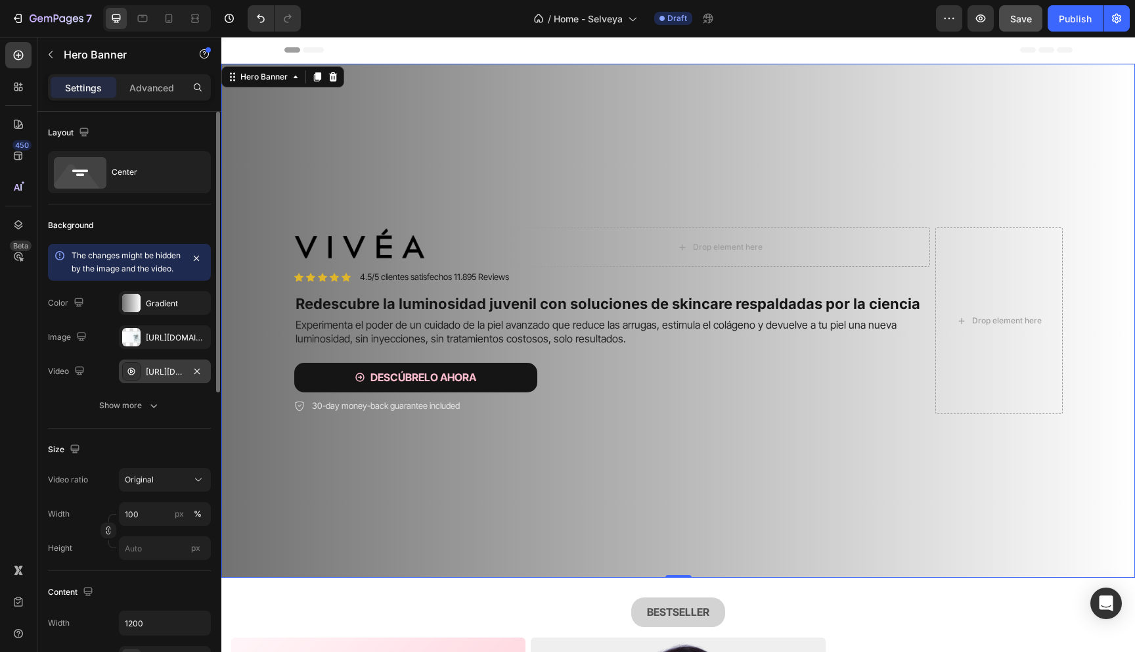
click at [180, 378] on div "[URL][DOMAIN_NAME]" at bounding box center [165, 372] width 38 height 12
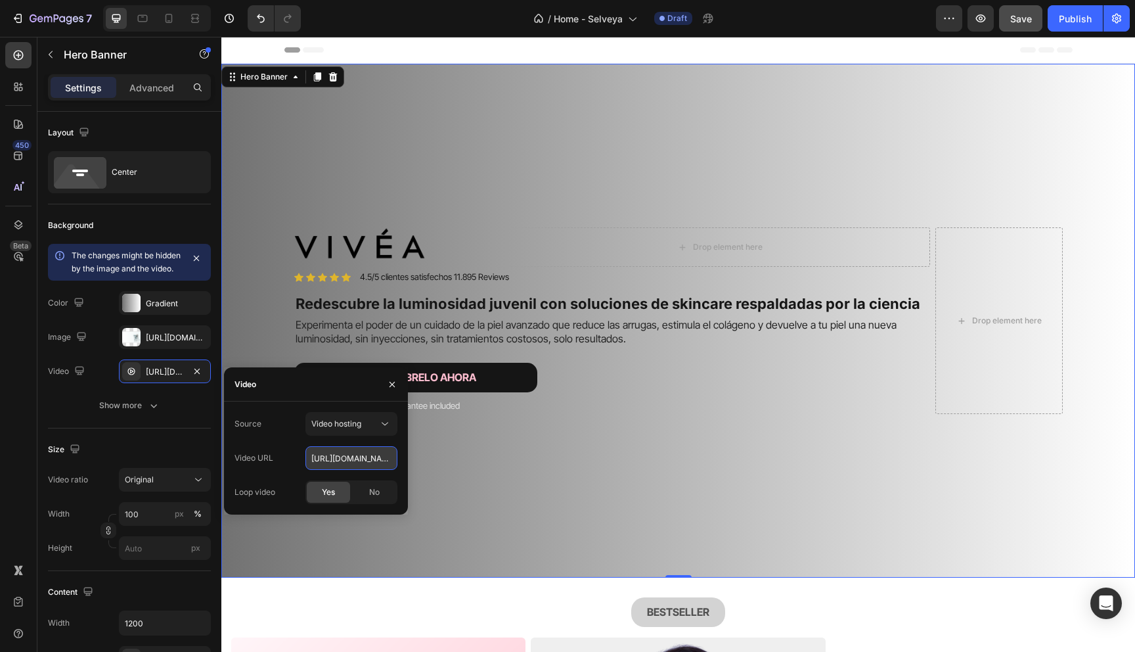
click at [347, 458] on input "[URL][DOMAIN_NAME]" at bounding box center [351, 458] width 92 height 24
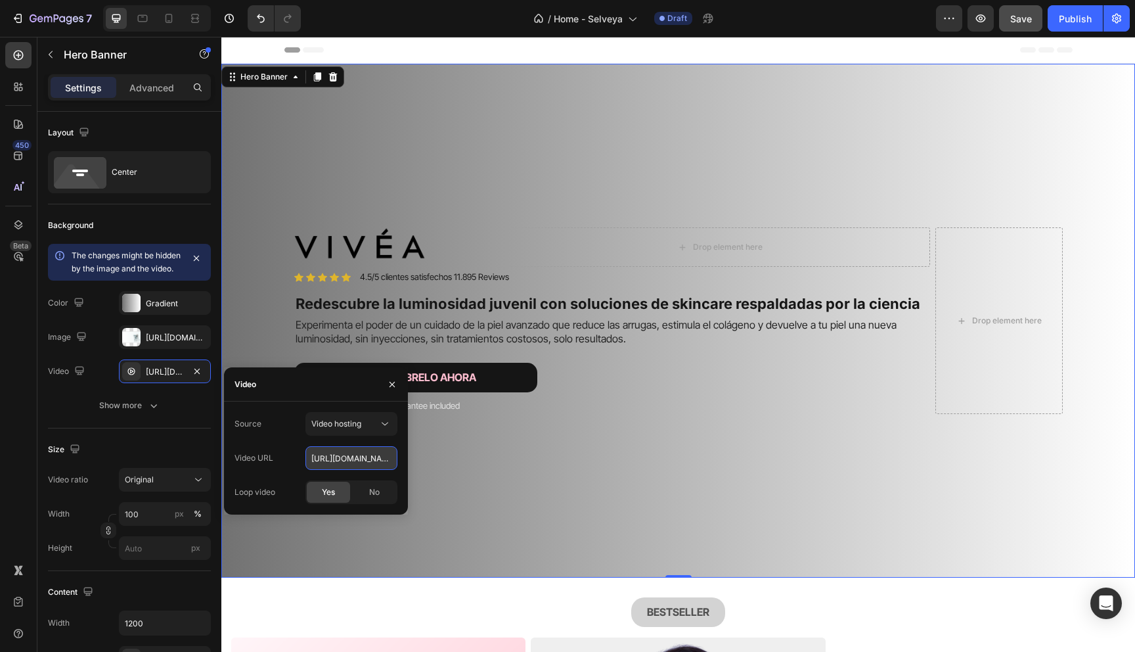
paste input "ad3bbccf7a8e4c0fa476ee9790195ade"
type input "[URL][DOMAIN_NAME]"
click at [467, 173] on div "Background Image" at bounding box center [678, 321] width 914 height 514
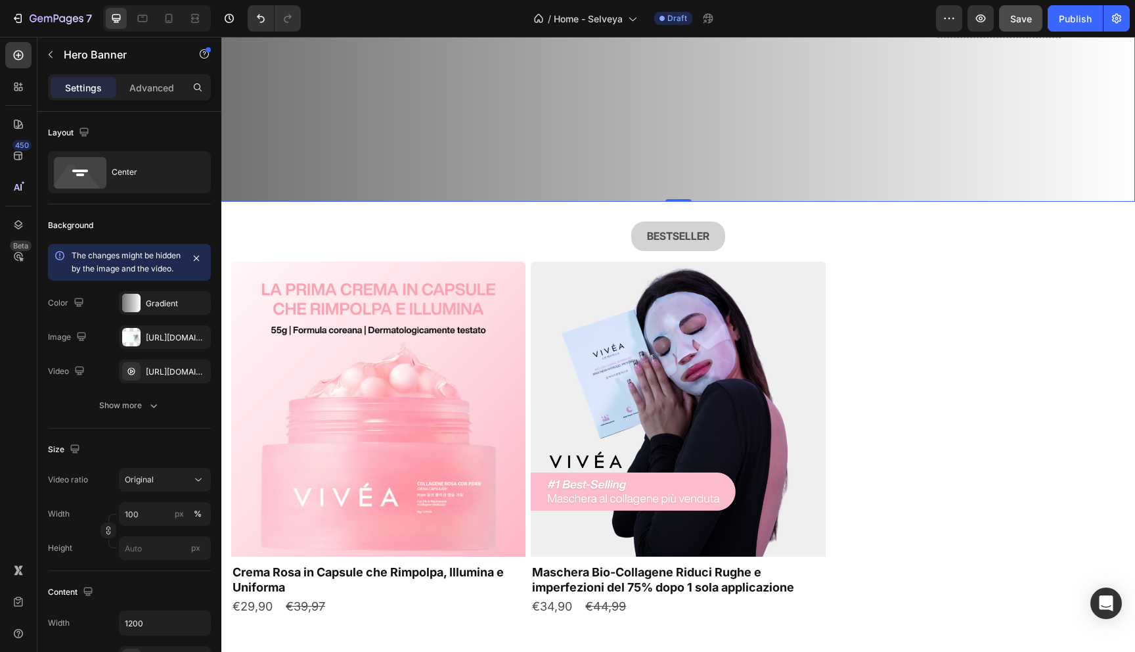
scroll to position [0, 0]
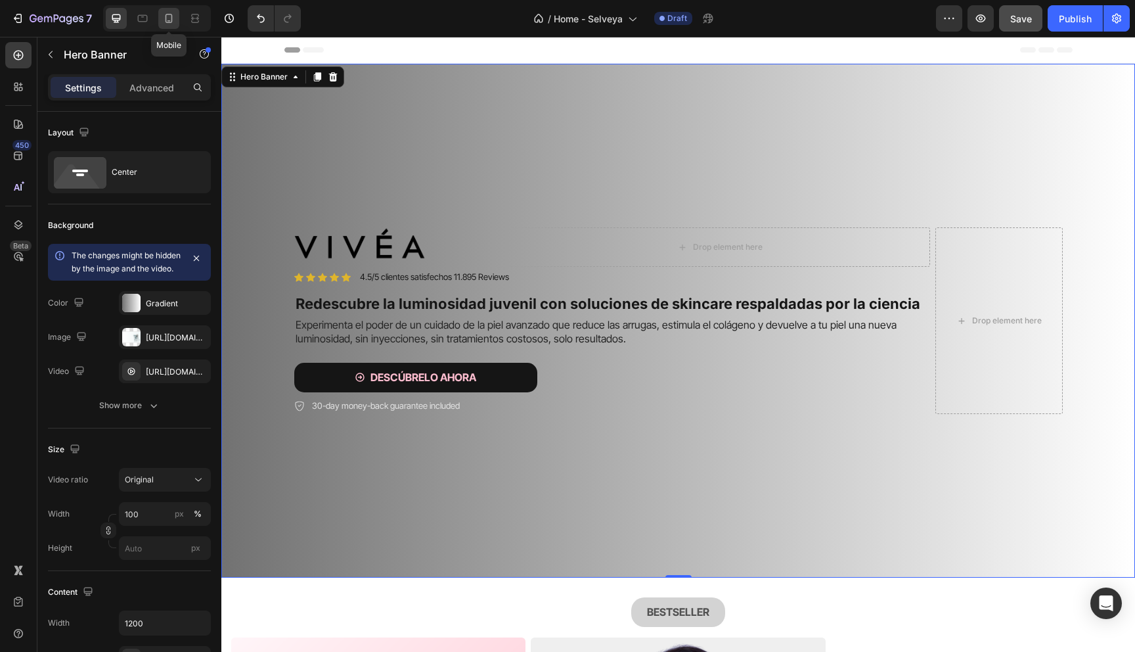
click at [167, 18] on icon at bounding box center [168, 18] width 13 height 13
type input "100%"
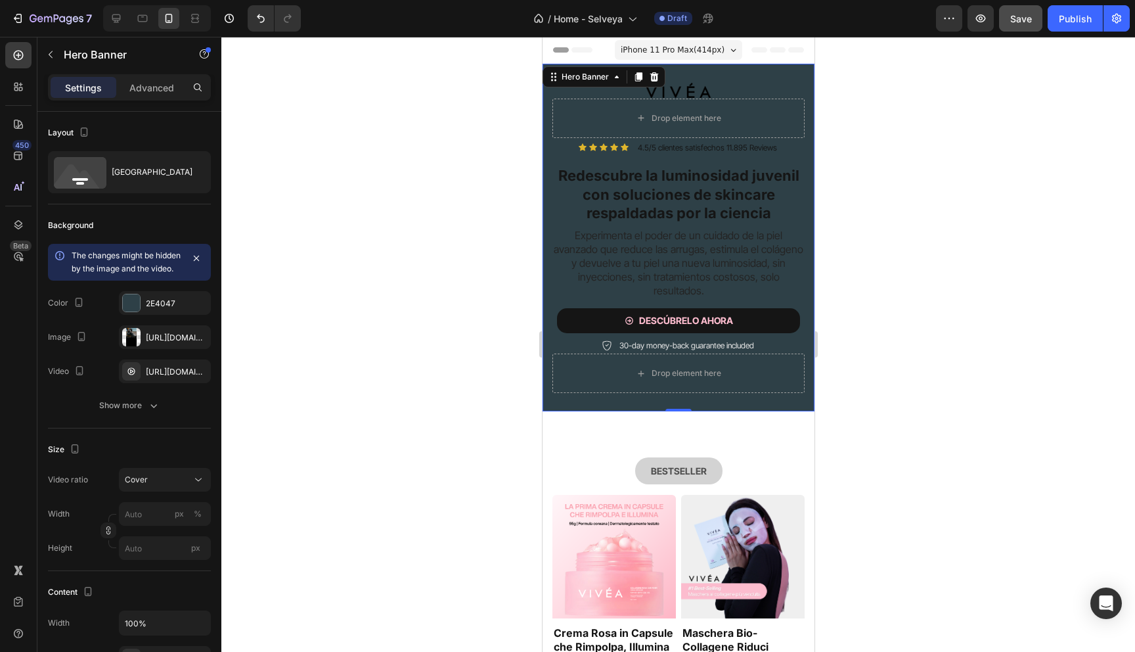
click at [544, 96] on div "Image Drop element here Row Icon Icon Icon Icon Icon Icon List 4.5/5 clientes s…" at bounding box center [678, 237] width 272 height 347
click at [166, 378] on div "[URL][DOMAIN_NAME]" at bounding box center [165, 372] width 38 height 12
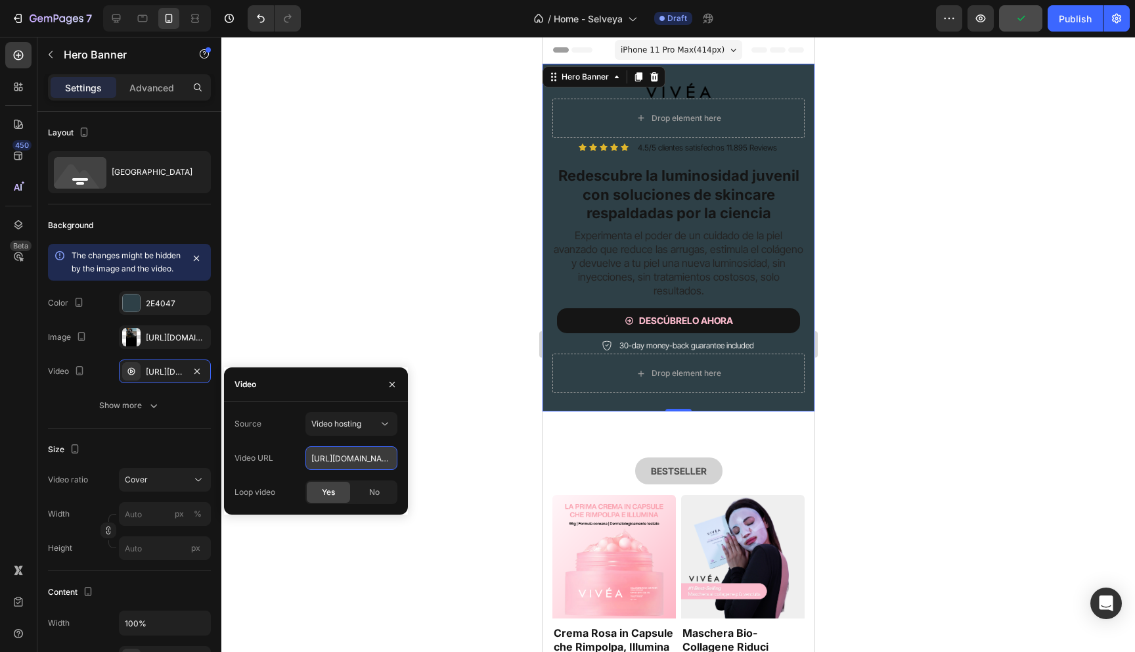
click at [348, 454] on input "[URL][DOMAIN_NAME]" at bounding box center [351, 458] width 92 height 24
paste input "ad3bbccf7a8e4c0fa476ee9790195ade"
type input "https://cdn.shopify.com/videos/c/o/v/ad3bbccf7a8e4c0fa476ee9790195ade.mp4"
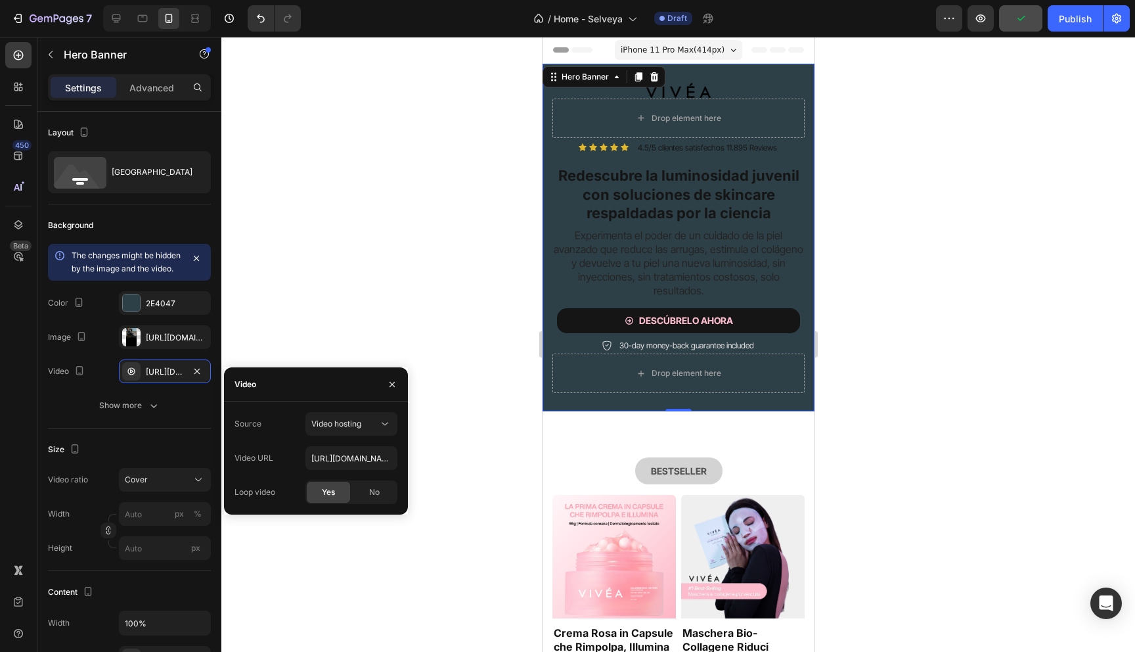
click at [471, 229] on div at bounding box center [678, 344] width 914 height 615
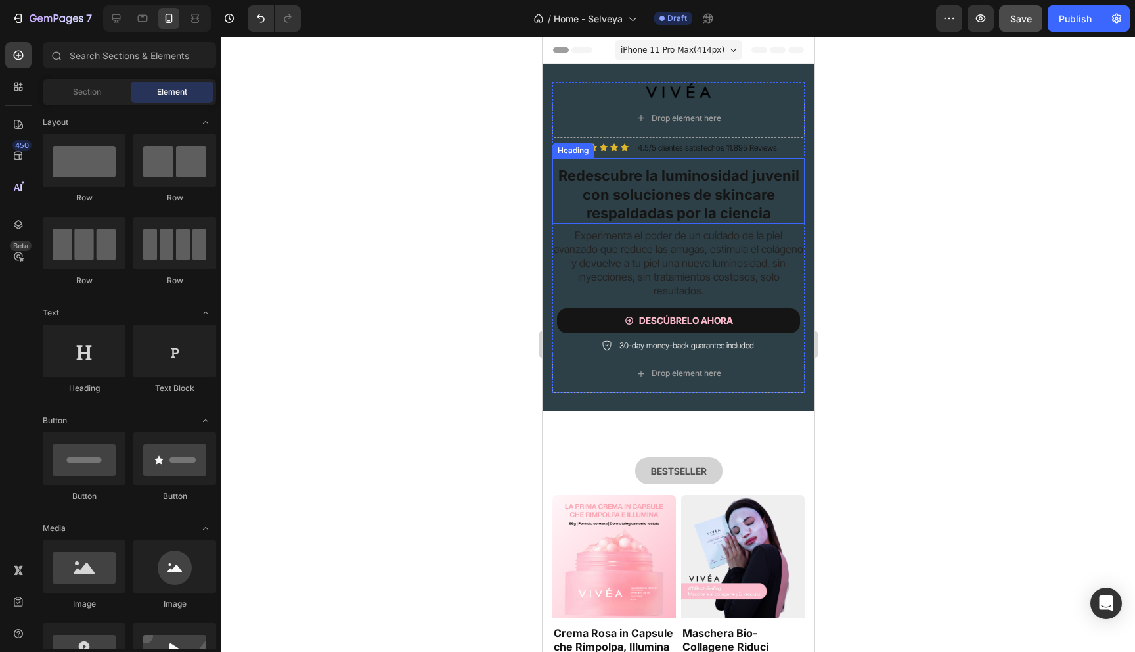
click at [634, 193] on strong "Redescubre la luminosidad juvenil con soluciones de skincare respaldadas por la…" at bounding box center [678, 194] width 241 height 55
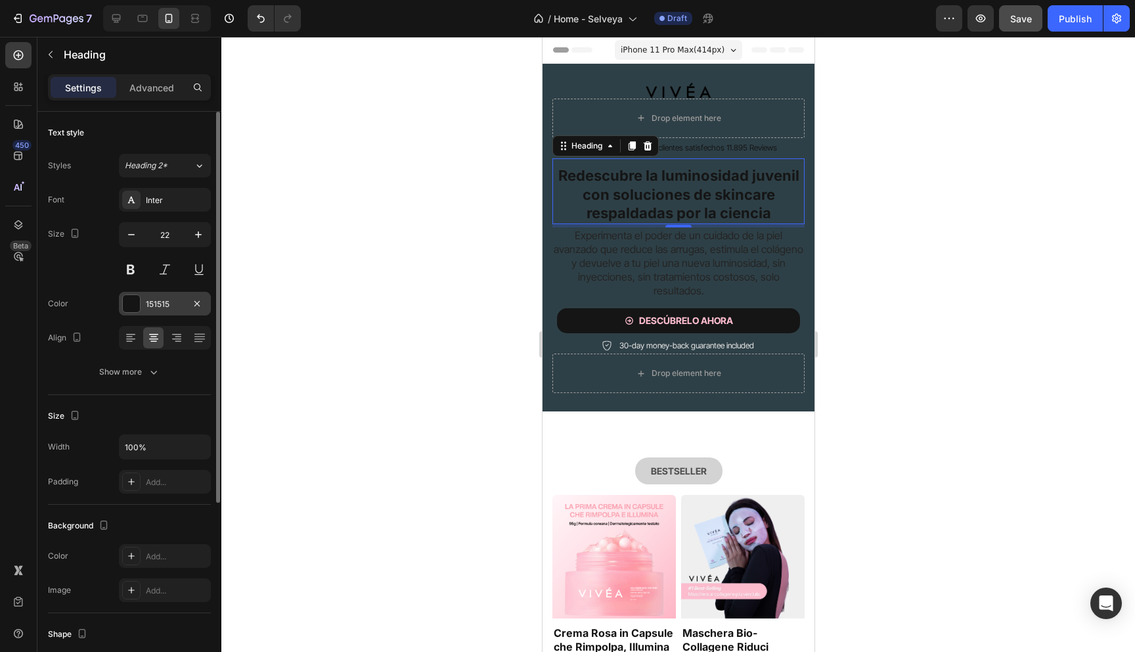
click at [130, 301] on div at bounding box center [131, 303] width 17 height 17
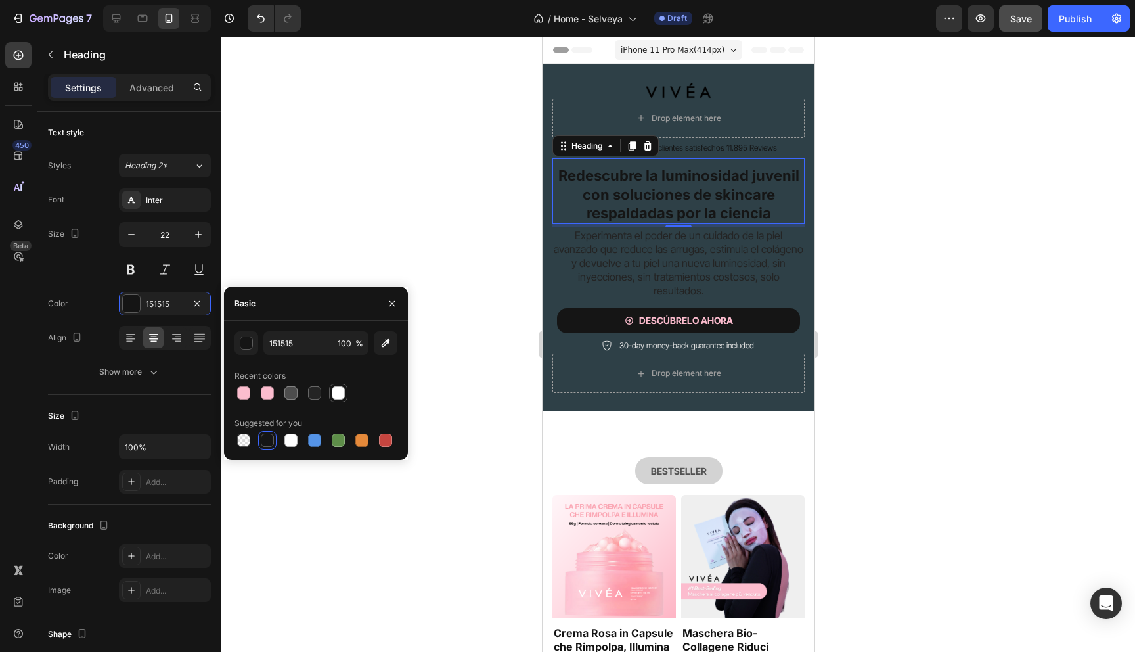
click at [335, 397] on div at bounding box center [338, 392] width 13 height 13
type input "FFFFFF"
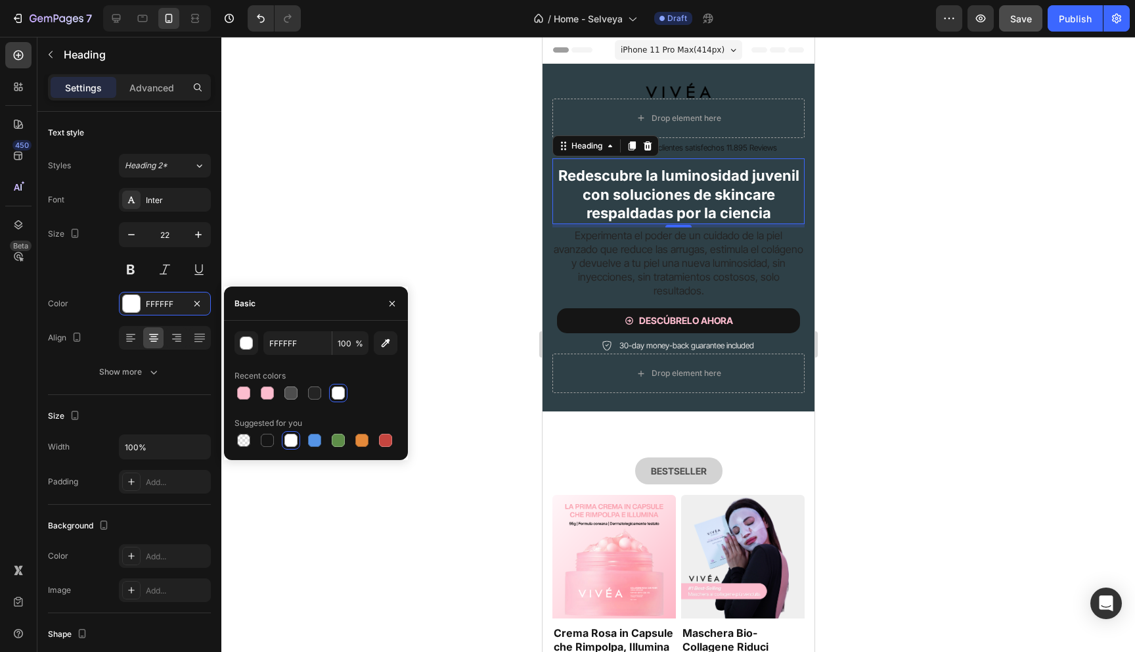
click at [387, 168] on div at bounding box center [678, 344] width 914 height 615
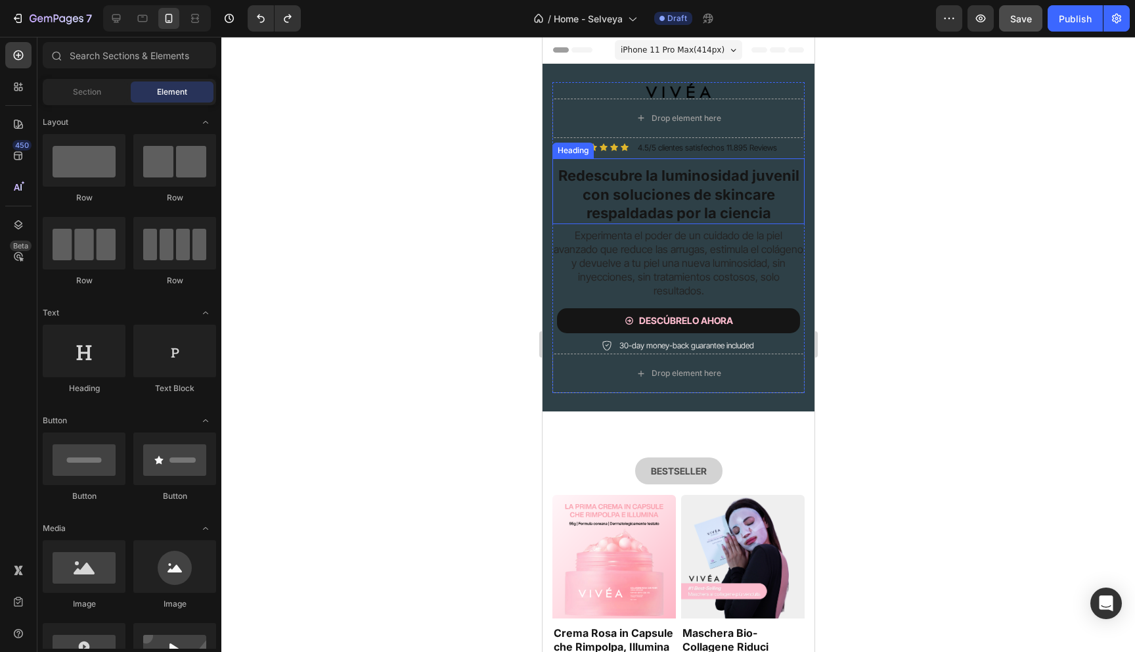
click at [633, 188] on strong "Redescubre la luminosidad juvenil con soluciones de skincare respaldadas por la…" at bounding box center [678, 194] width 241 height 55
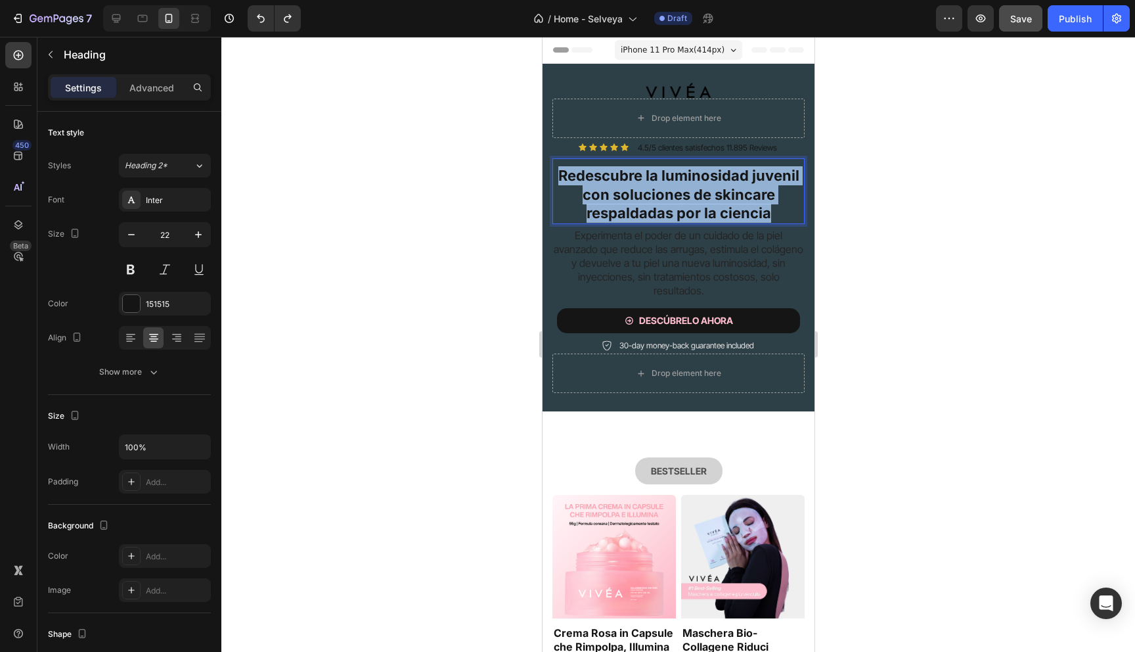
click at [633, 188] on strong "Redescubre la luminosidad juvenil con soluciones de skincare respaldadas por la…" at bounding box center [678, 194] width 241 height 55
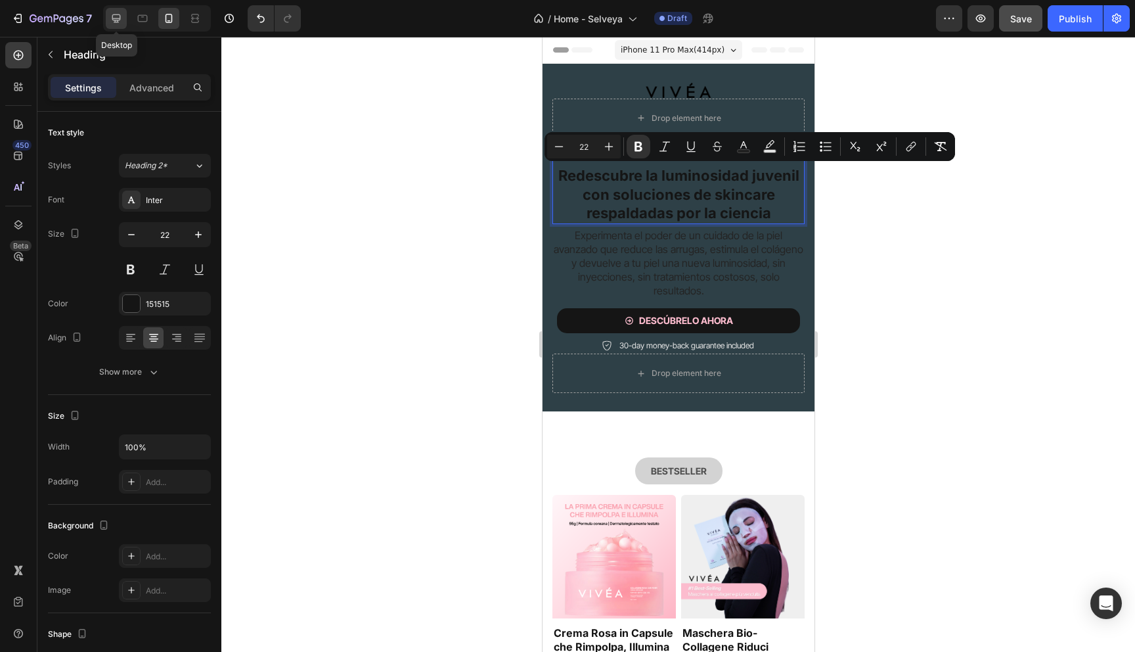
click at [116, 13] on icon at bounding box center [116, 18] width 13 height 13
type input "20"
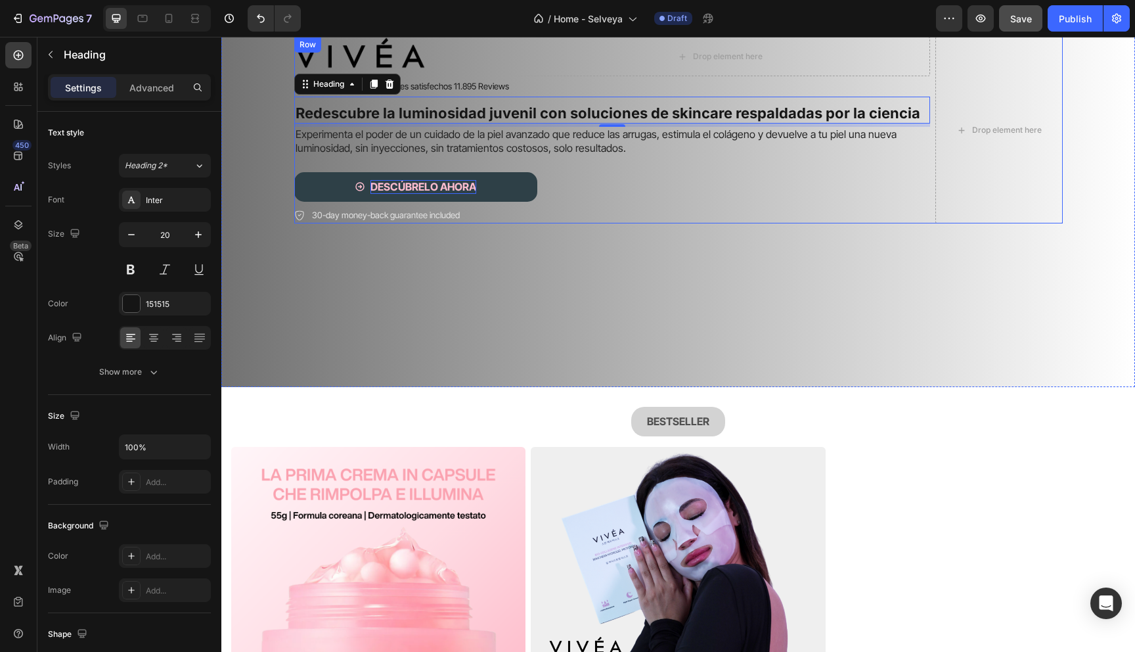
scroll to position [204, 0]
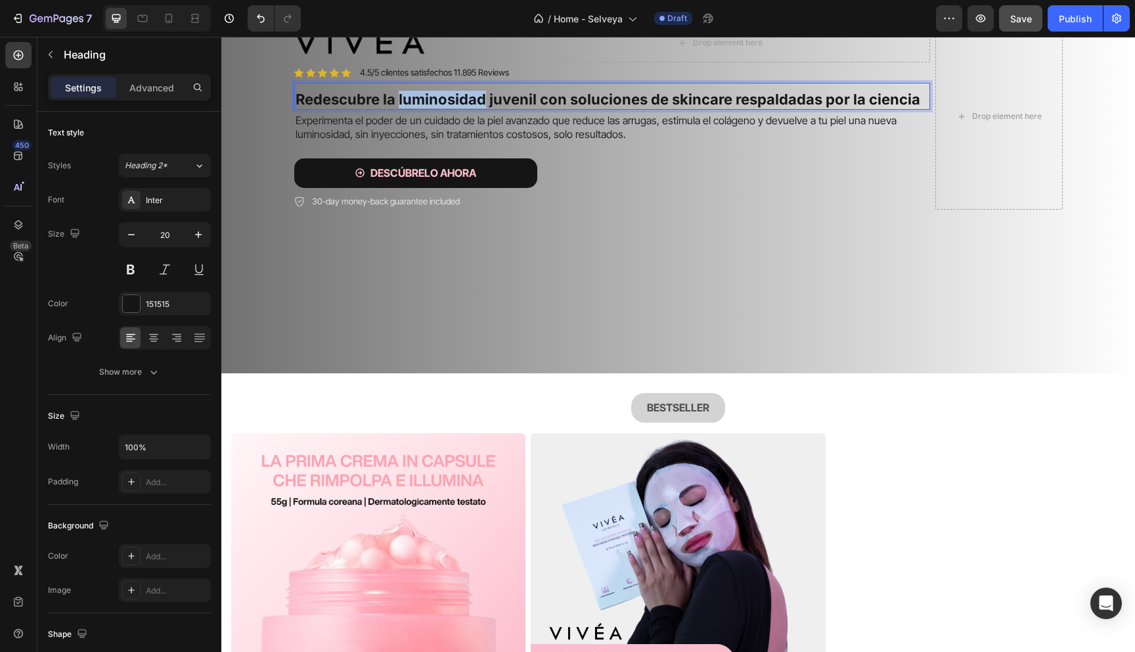
click at [458, 99] on strong "Redescubre la luminosidad juvenil con soluciones de skincare respaldadas por la…" at bounding box center [608, 99] width 625 height 17
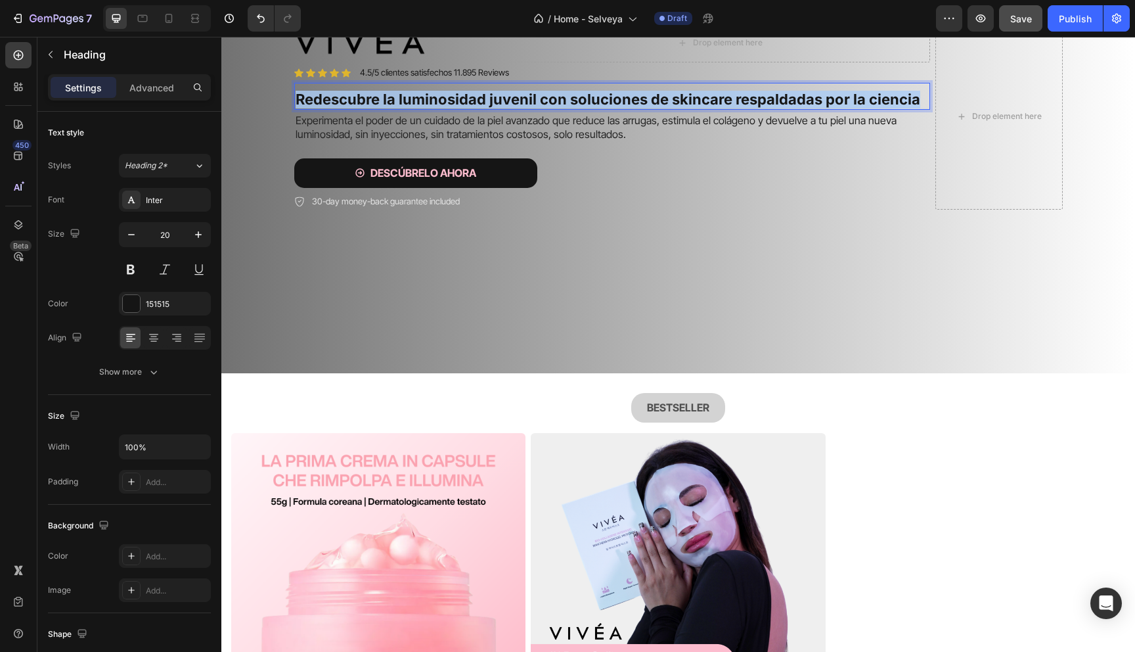
click at [458, 99] on strong "Redescubre la luminosidad juvenil con soluciones de skincare respaldadas por la…" at bounding box center [608, 99] width 625 height 17
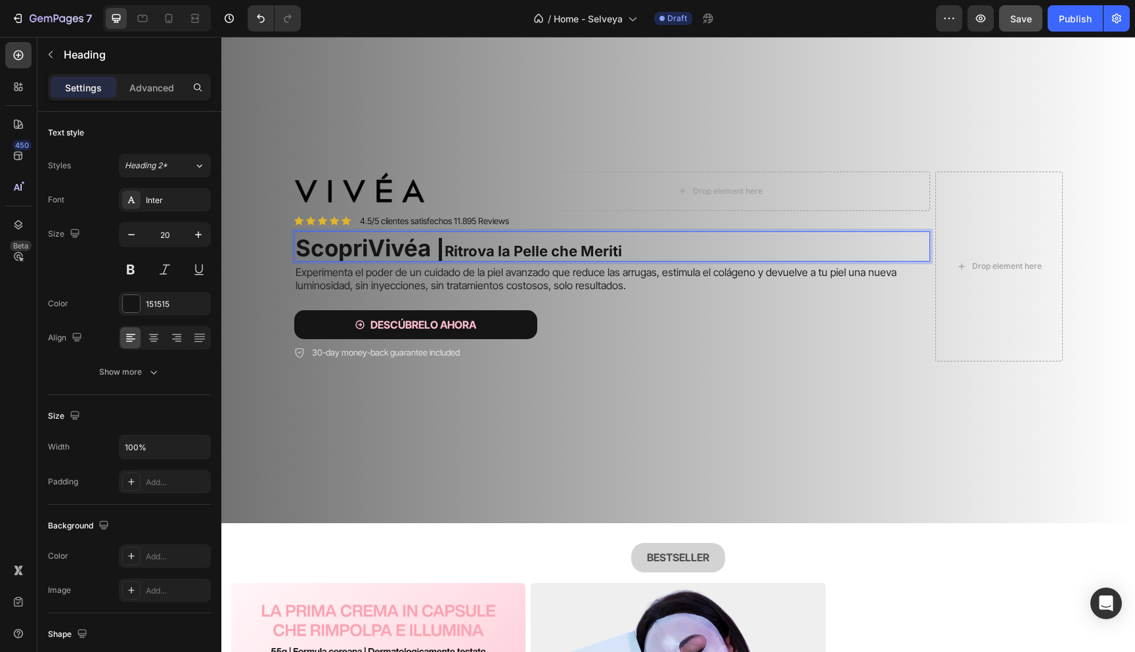
scroll to position [63, 0]
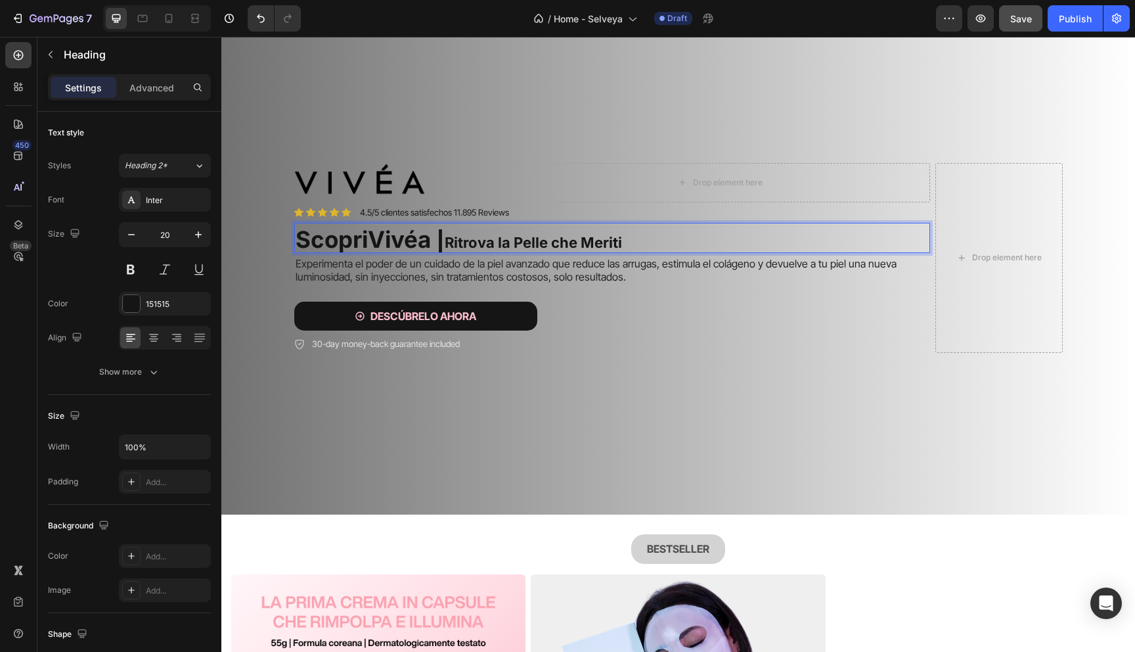
click at [462, 239] on strong "Ritrova la Pelle che Meriti" at bounding box center [533, 242] width 177 height 17
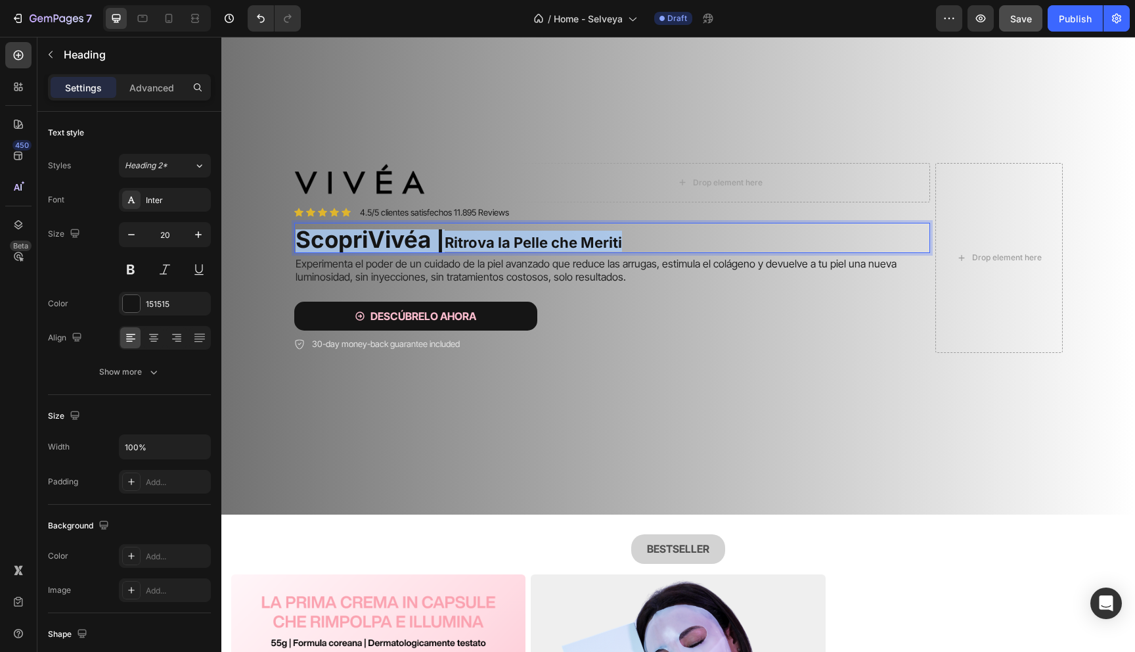
click at [462, 239] on strong "Ritrova la Pelle che Meriti" at bounding box center [533, 242] width 177 height 17
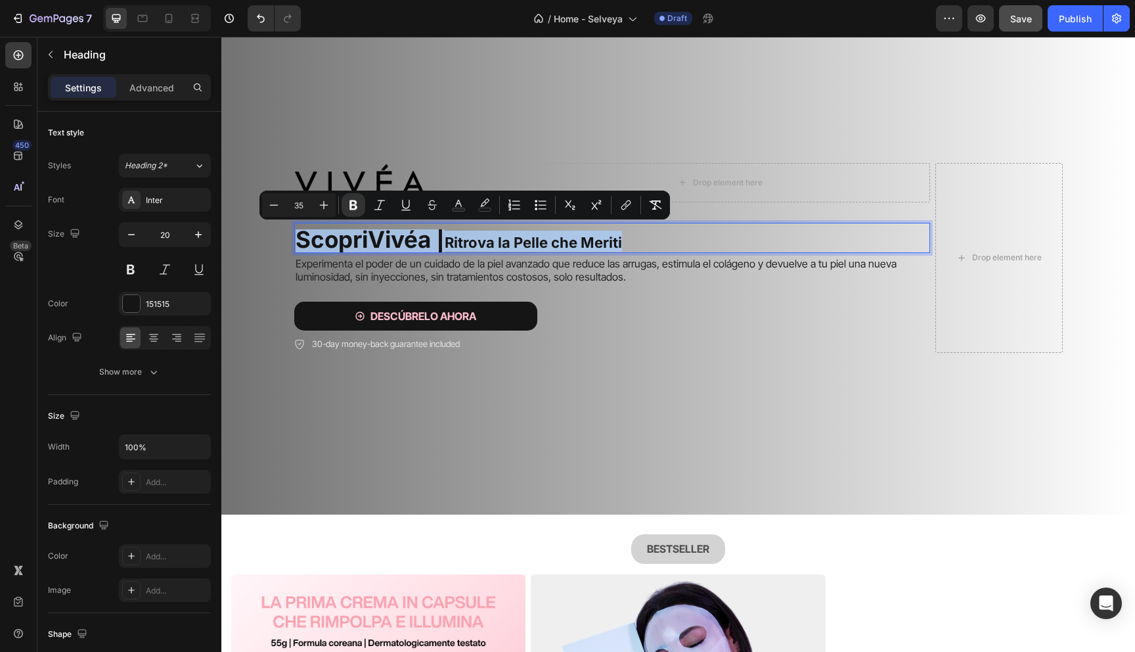
click at [422, 236] on strong "Vivéa |" at bounding box center [406, 239] width 77 height 28
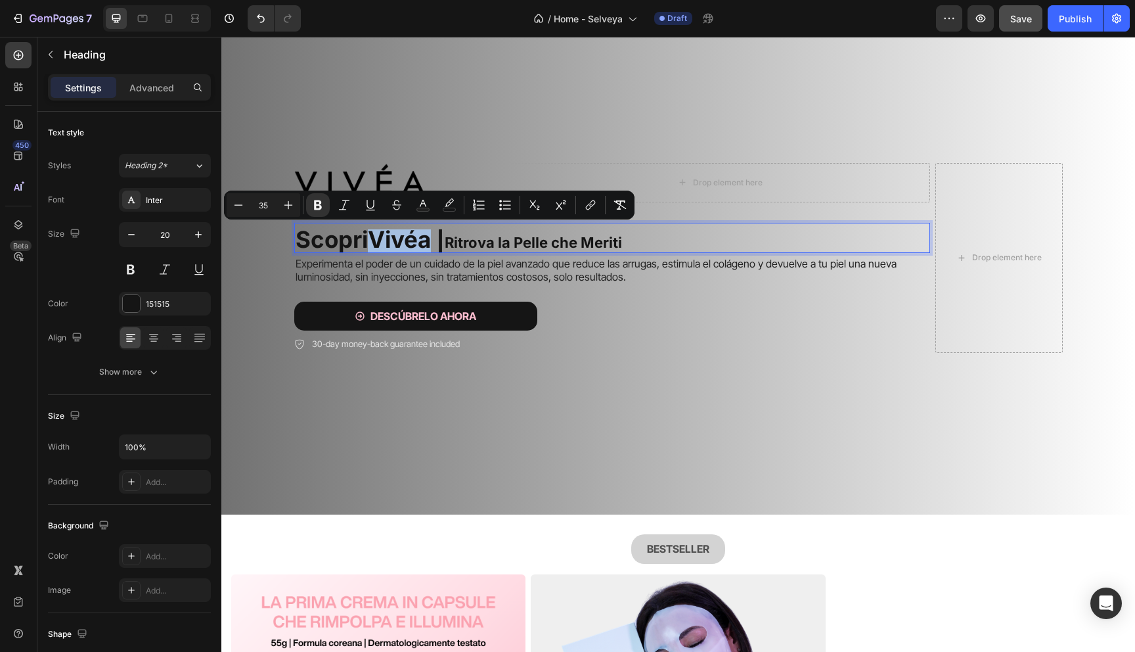
type input "22"
click at [529, 239] on strong "Ritrova la Pelle che Meriti" at bounding box center [533, 242] width 177 height 17
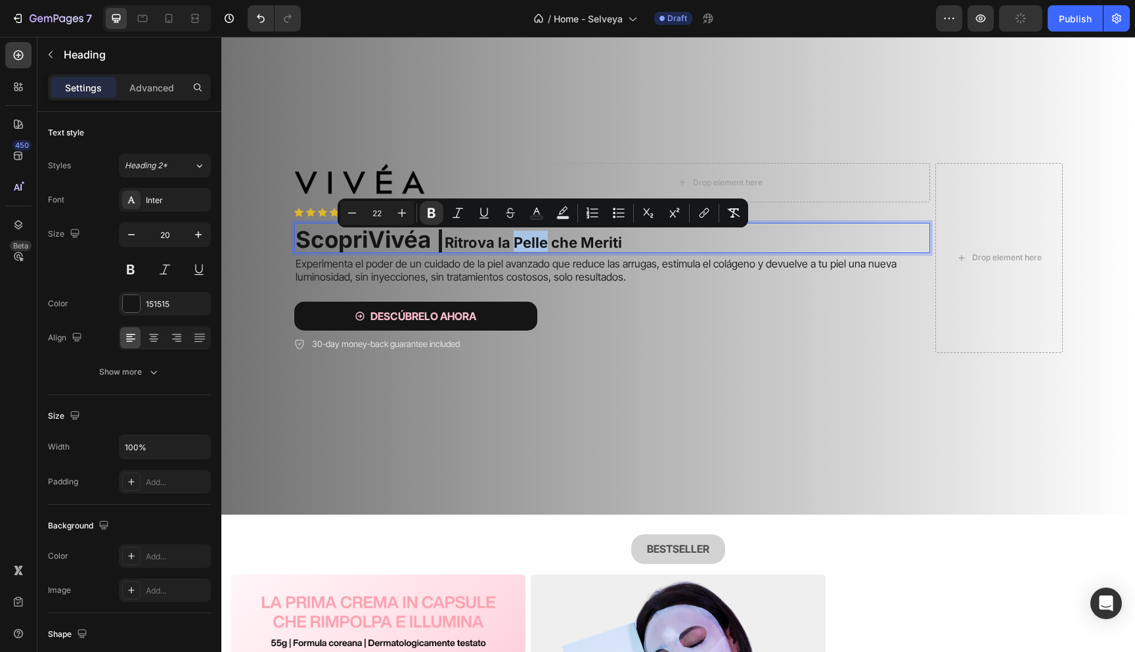
type input "35"
click at [378, 244] on strong "Vivéa |" at bounding box center [406, 239] width 77 height 28
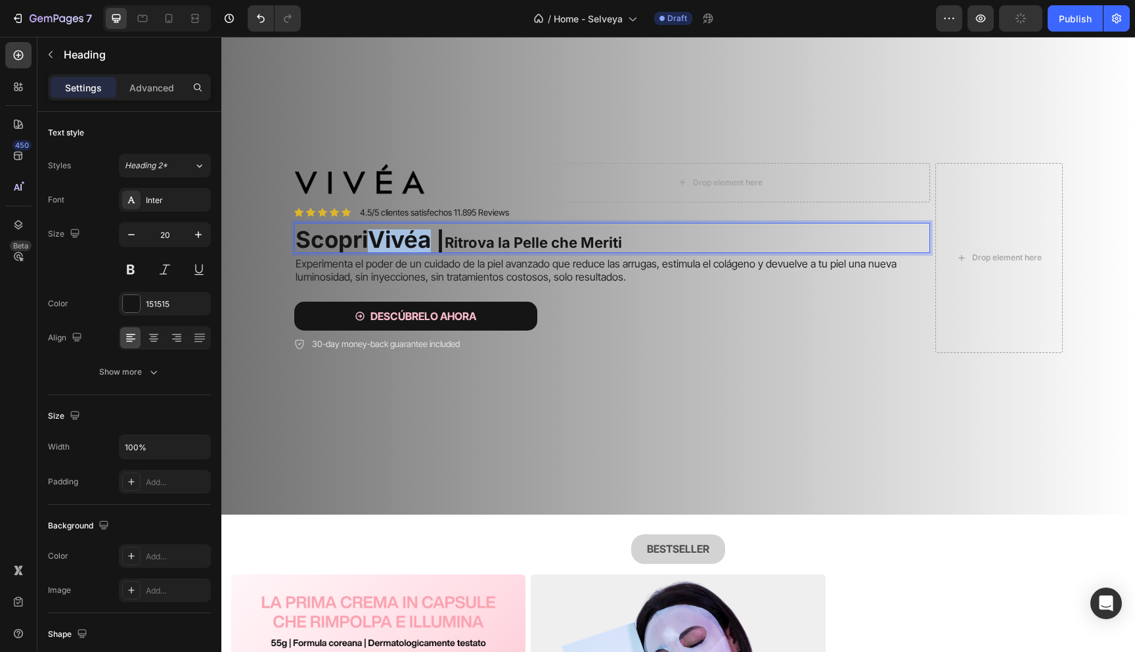
click at [378, 244] on strong "Vivéa |" at bounding box center [406, 239] width 77 height 28
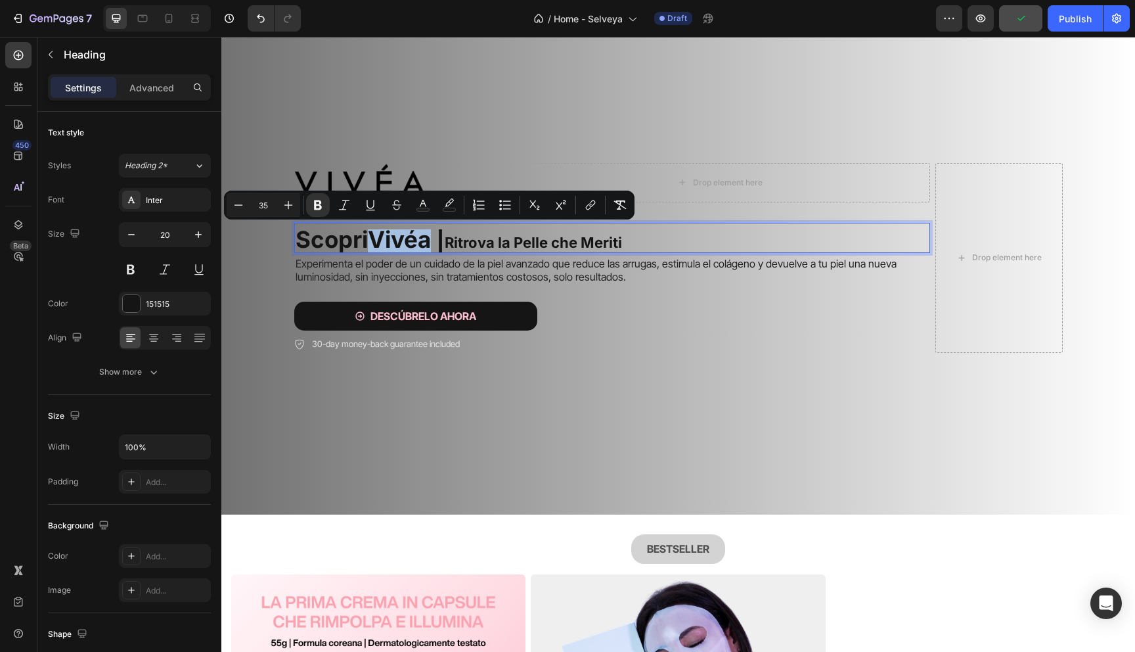
click at [378, 244] on strong "Vivéa |" at bounding box center [406, 239] width 77 height 28
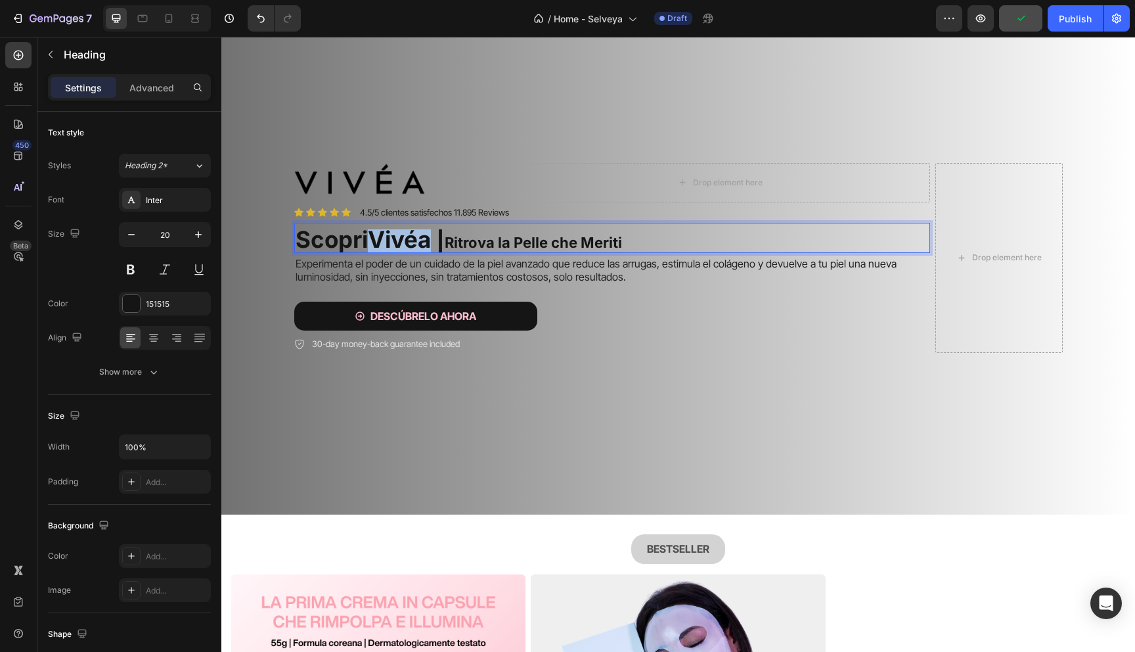
click at [378, 244] on strong "Vivéa |" at bounding box center [406, 239] width 77 height 28
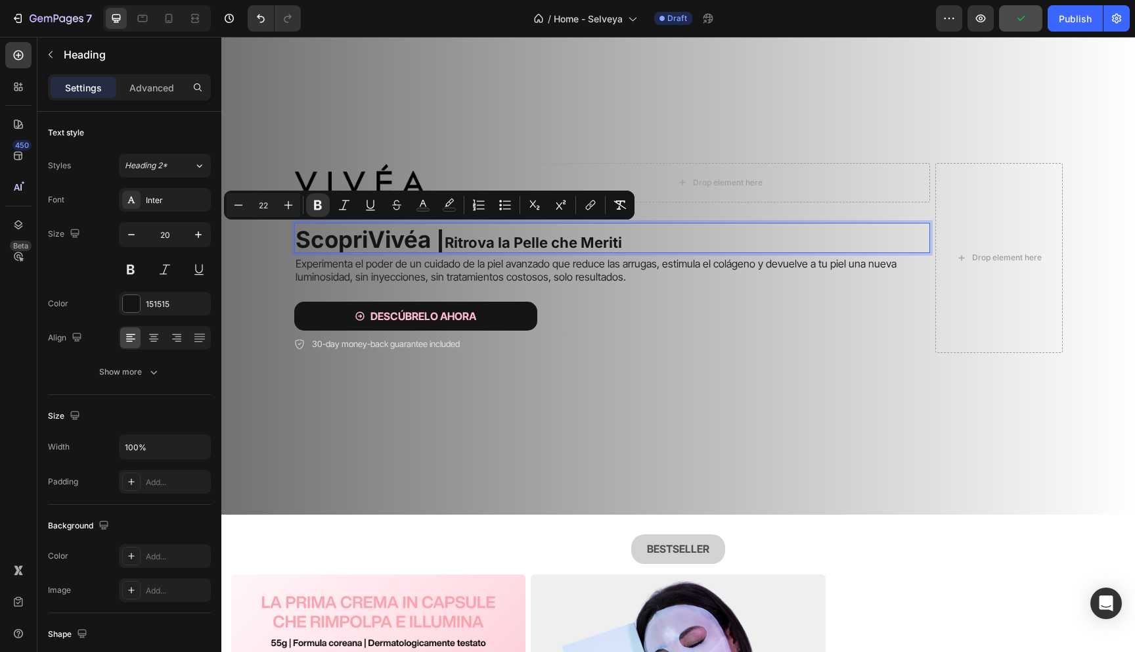
click at [470, 240] on strong "Ritrova la Pelle che Meriti" at bounding box center [533, 242] width 177 height 17
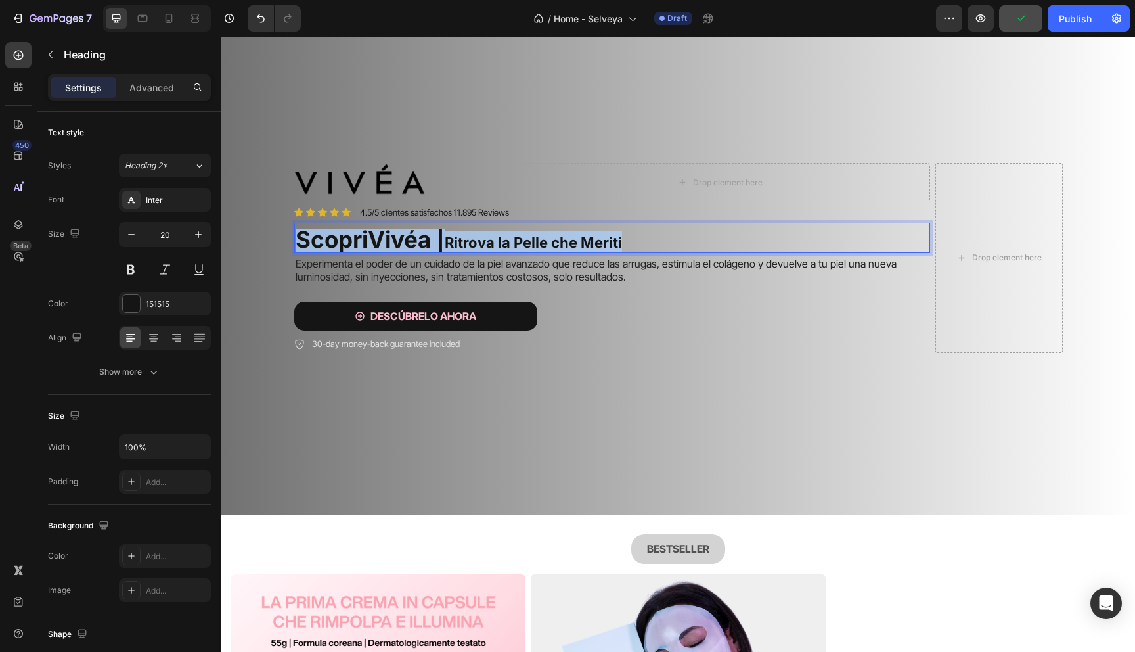
click at [470, 240] on strong "Ritrova la Pelle che Meriti" at bounding box center [533, 242] width 177 height 17
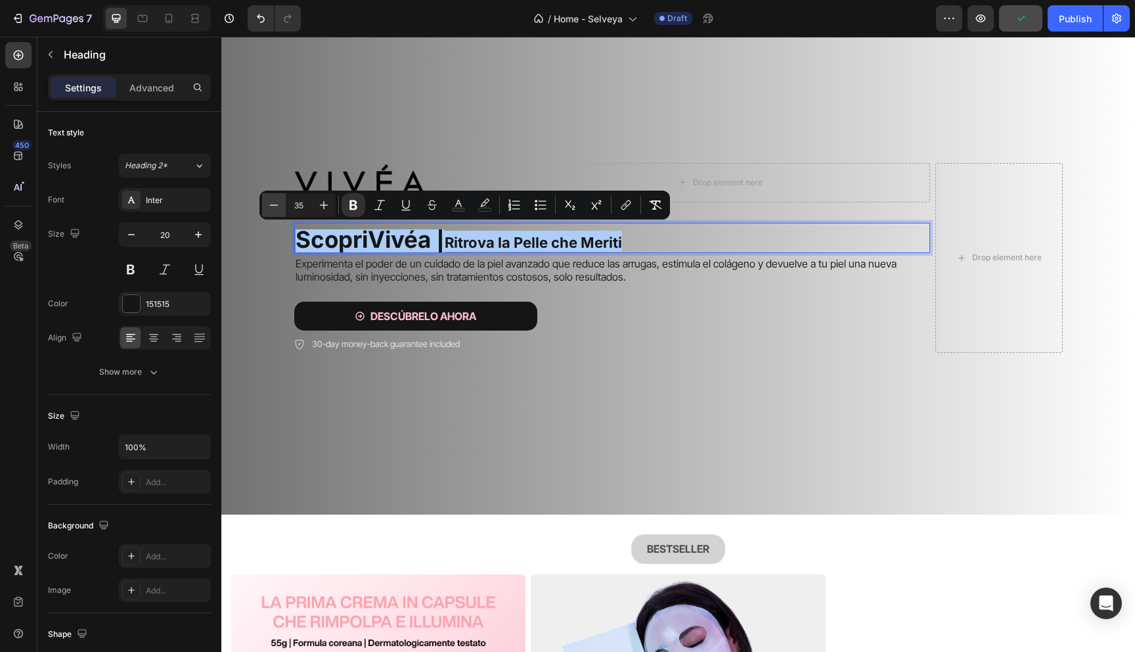
click at [273, 205] on icon "Editor contextual toolbar" at bounding box center [274, 204] width 9 height 1
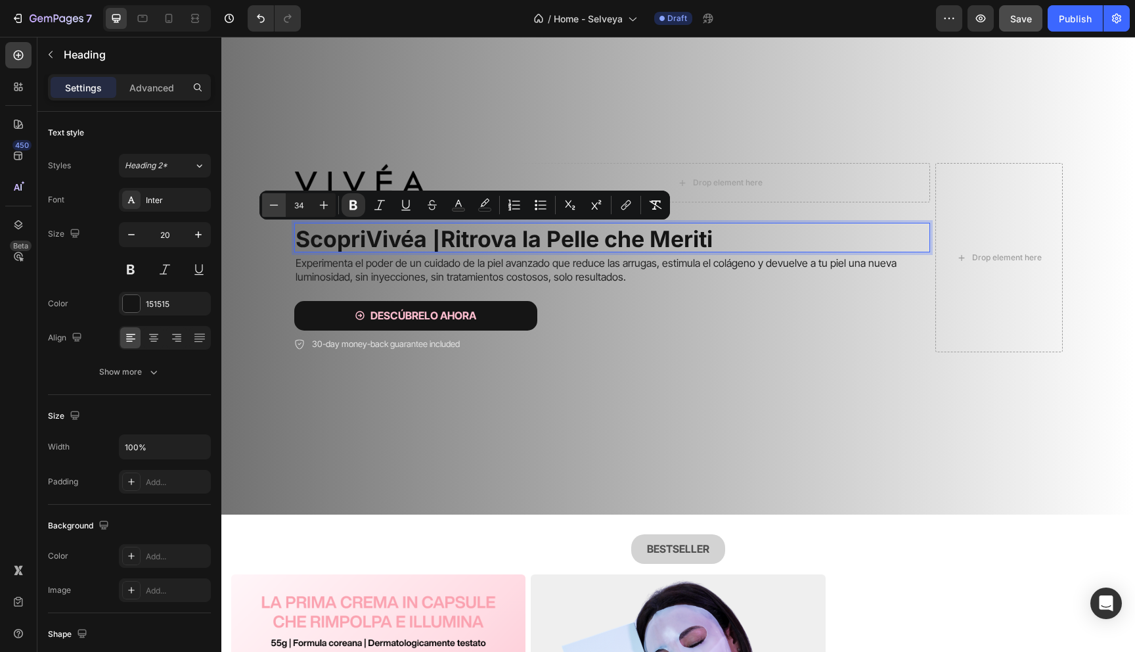
click at [277, 204] on icon "Editor contextual toolbar" at bounding box center [273, 204] width 13 height 13
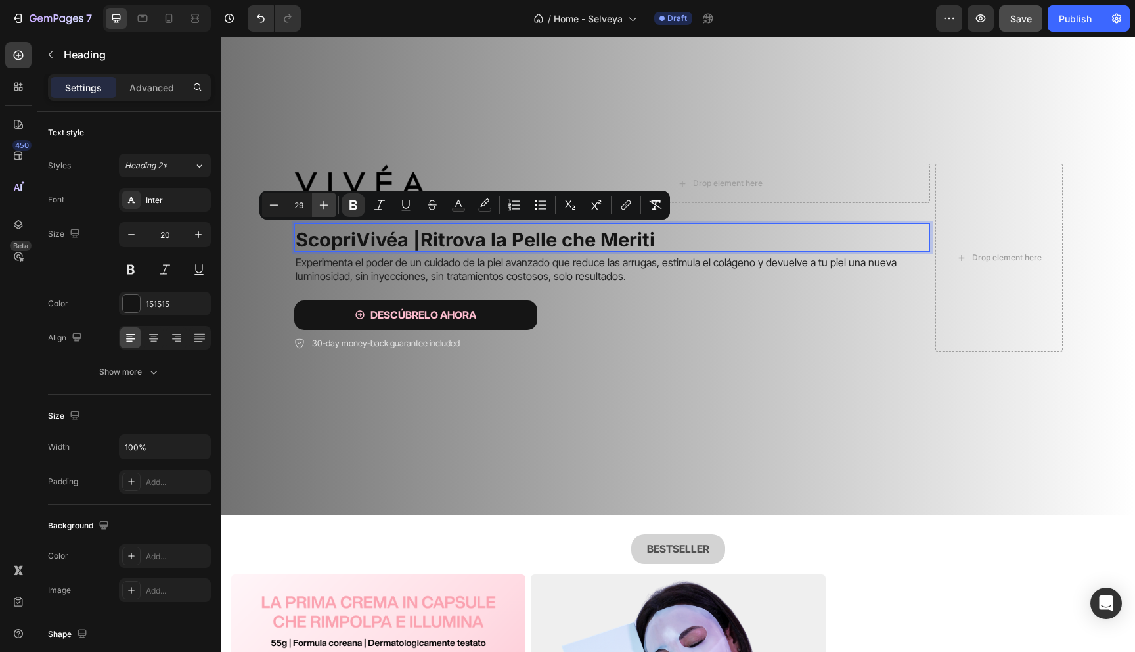
click at [322, 202] on icon "Editor contextual toolbar" at bounding box center [323, 204] width 13 height 13
type input "30"
click at [296, 125] on video "Background Image" at bounding box center [678, 229] width 914 height 457
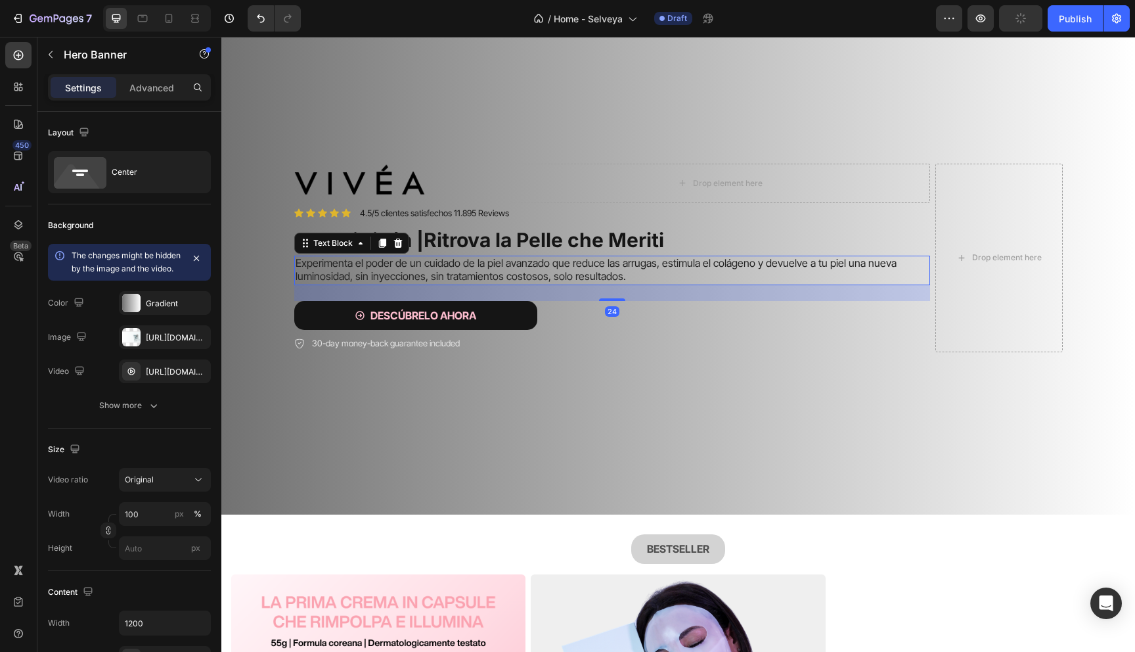
click at [401, 267] on span "Experimenta el poder de un cuidado de la piel avanzado que reduce las arrugas, …" at bounding box center [596, 269] width 601 height 27
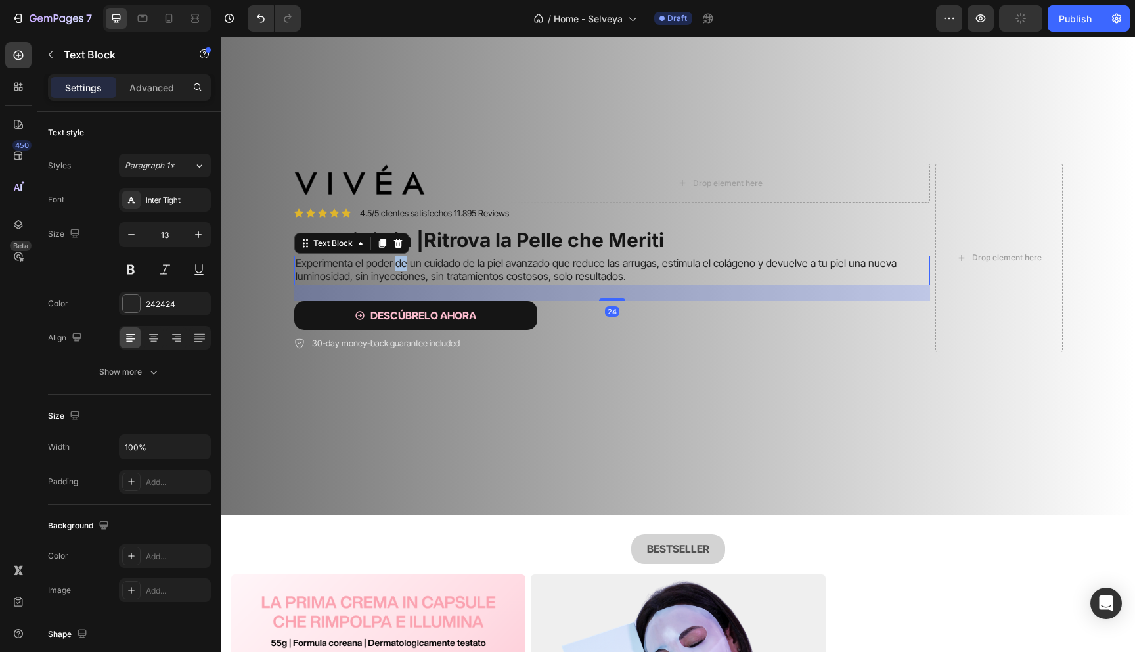
click at [401, 267] on span "Experimenta el poder de un cuidado de la piel avanzado que reduce las arrugas, …" at bounding box center [596, 269] width 601 height 27
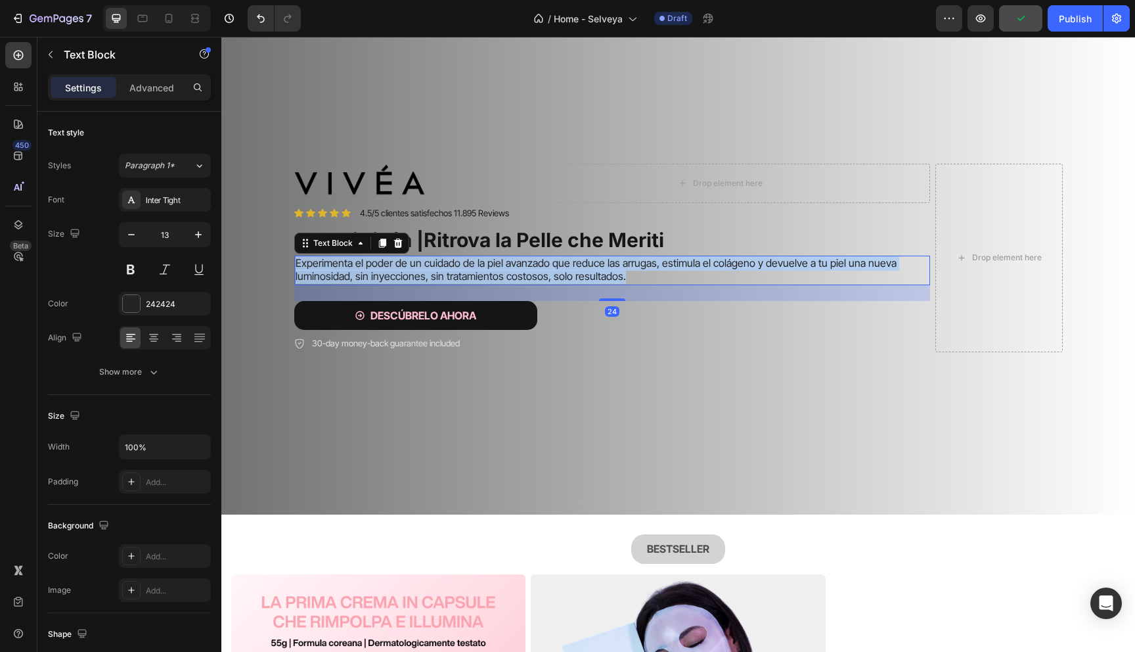
click at [401, 267] on span "Experimenta el poder de un cuidado de la piel avanzado que reduce las arrugas, …" at bounding box center [596, 269] width 601 height 27
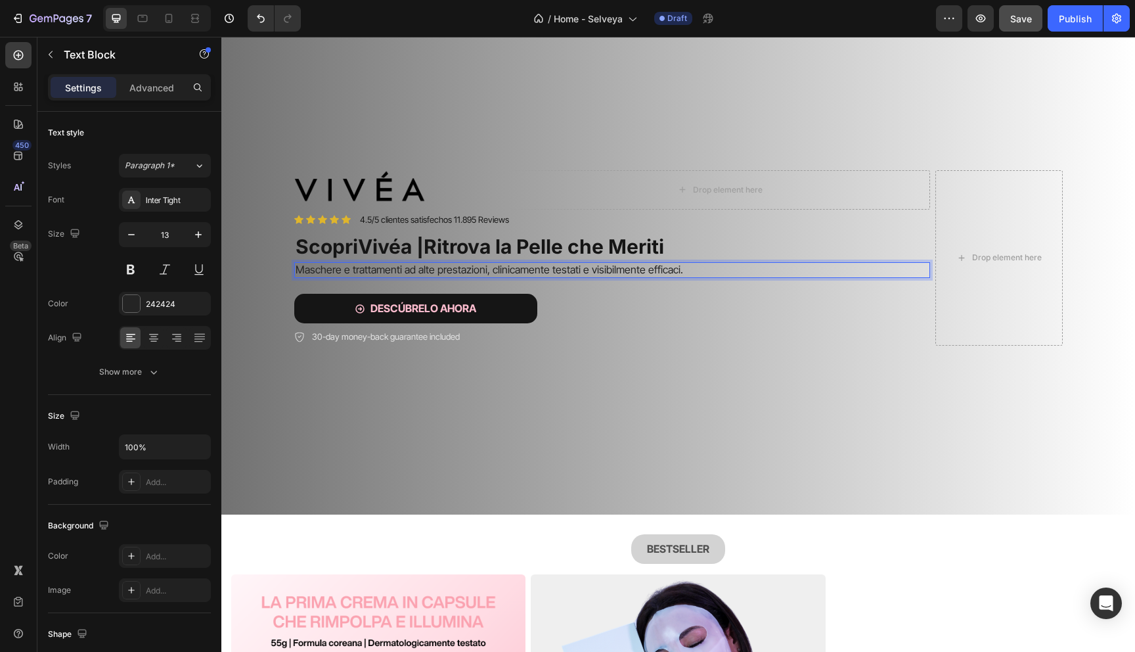
scroll to position [70, 0]
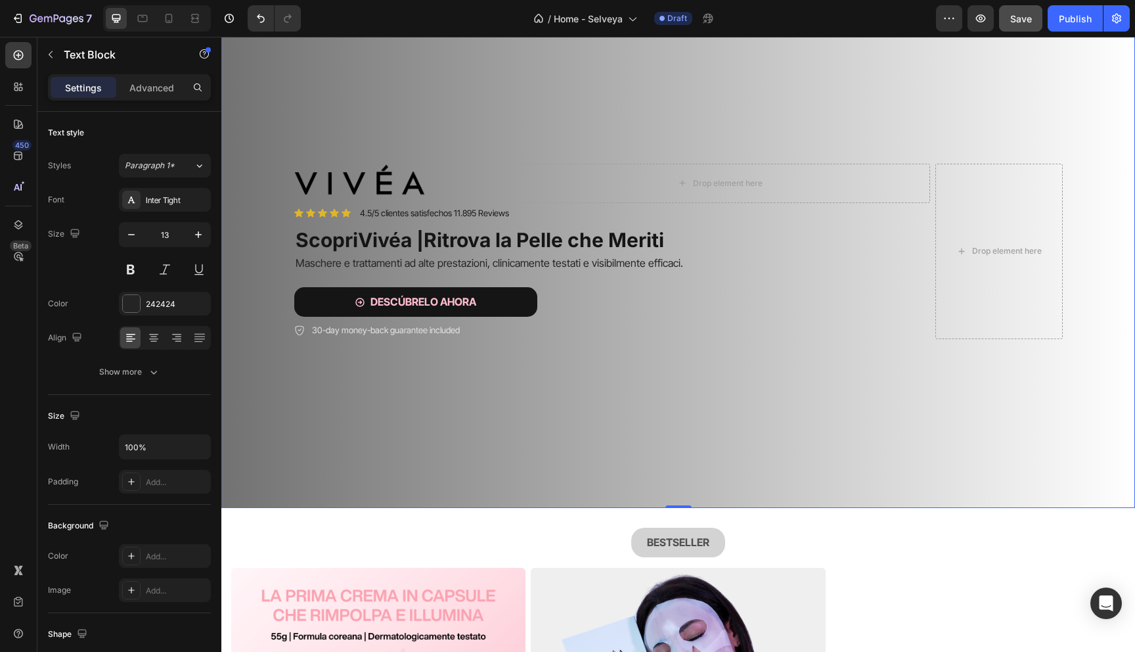
click at [418, 359] on div "Image Drop element here Row Icon Icon Icon Icon Icon Icon List 4.5/5 clientes s…" at bounding box center [678, 251] width 914 height 514
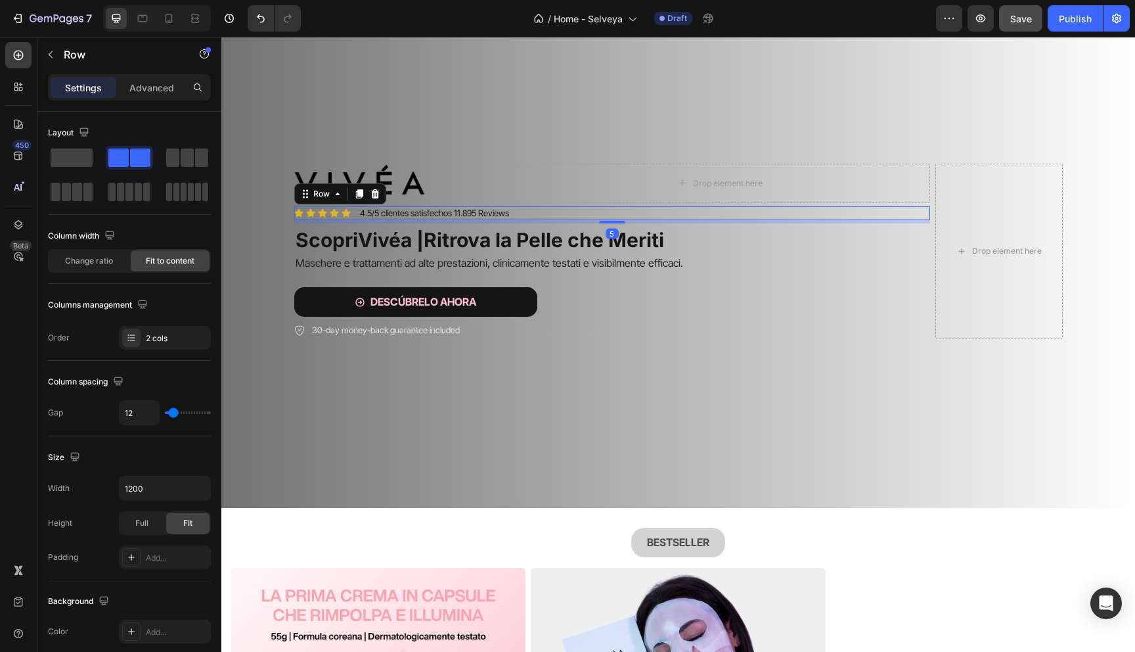
click at [522, 213] on div "Icon Icon Icon Icon Icon Icon List 4.5/5 clientes satisfechos 11.895 Reviews Te…" at bounding box center [612, 213] width 636 height 14
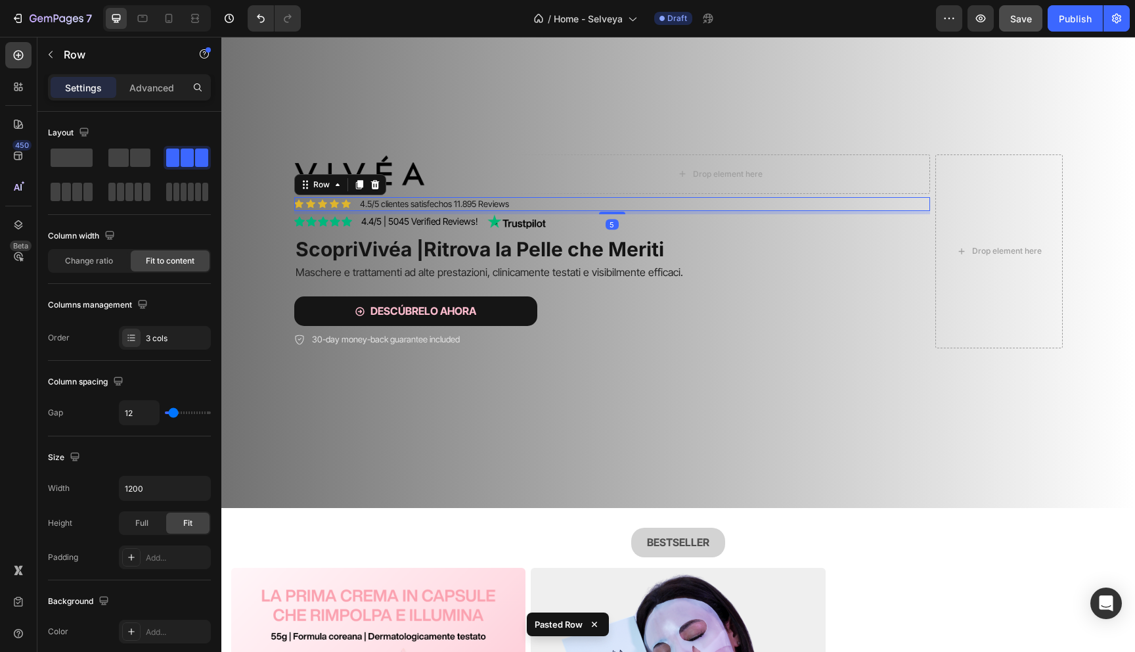
click at [541, 204] on div "Icon Icon Icon Icon Icon Icon List 4.5/5 clientes satisfechos 11.895 Reviews Te…" at bounding box center [612, 204] width 636 height 14
click at [374, 185] on icon at bounding box center [374, 184] width 9 height 9
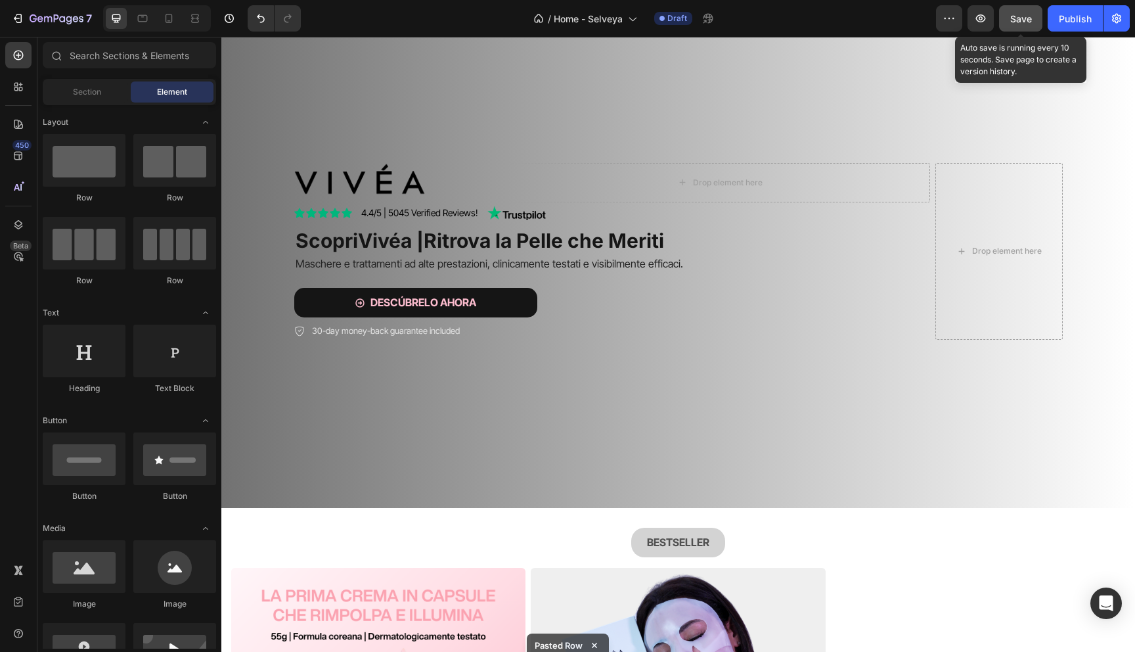
click at [1013, 18] on span "Save" at bounding box center [1021, 18] width 22 height 11
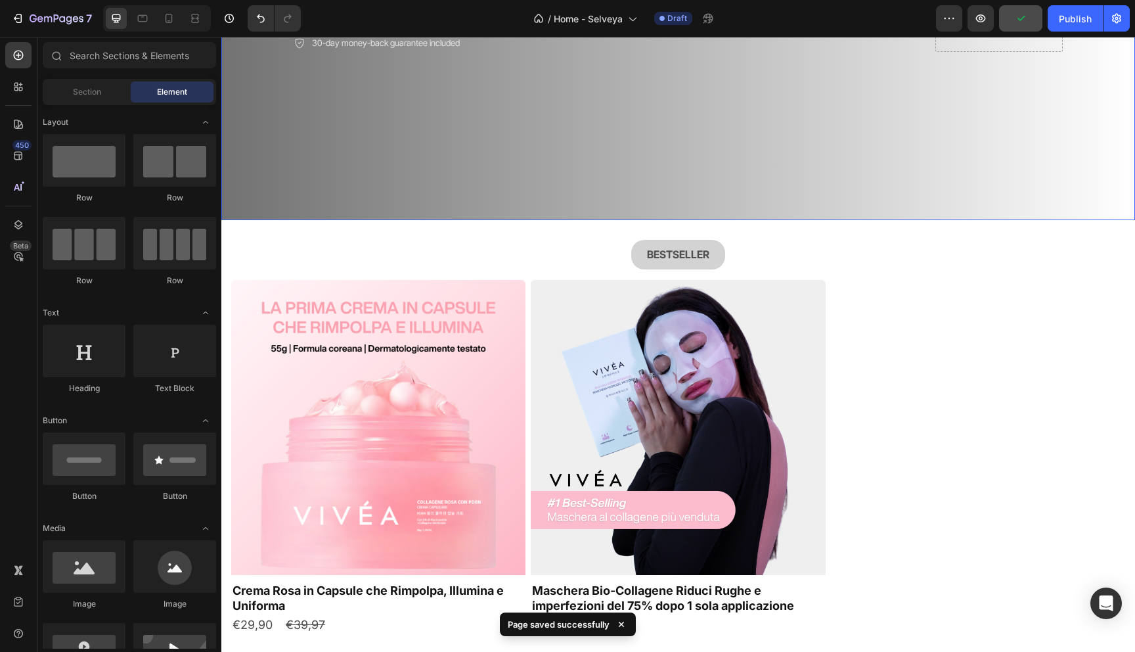
scroll to position [0, 0]
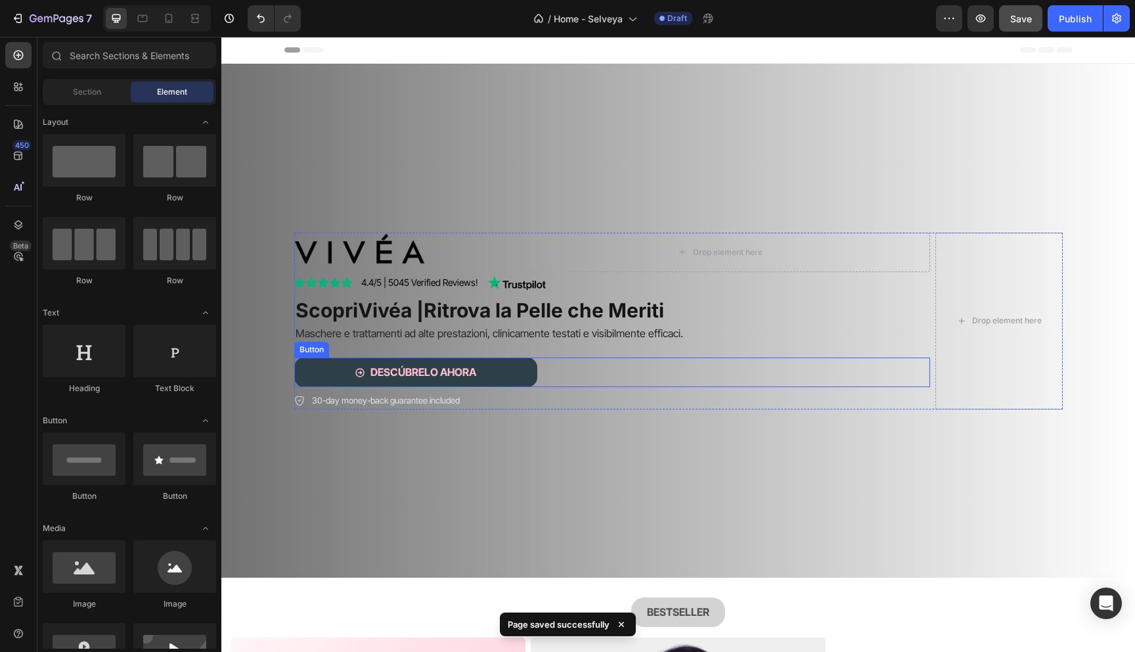
click at [327, 375] on button "DESCÚBRELO AHORA" at bounding box center [415, 372] width 243 height 30
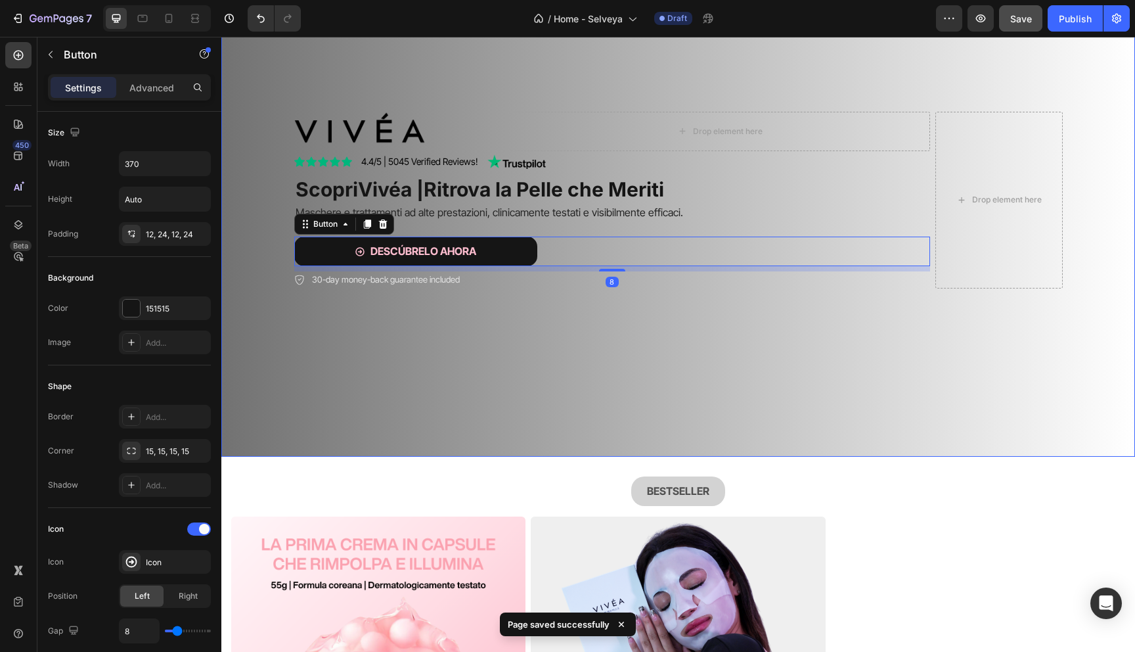
scroll to position [74, 0]
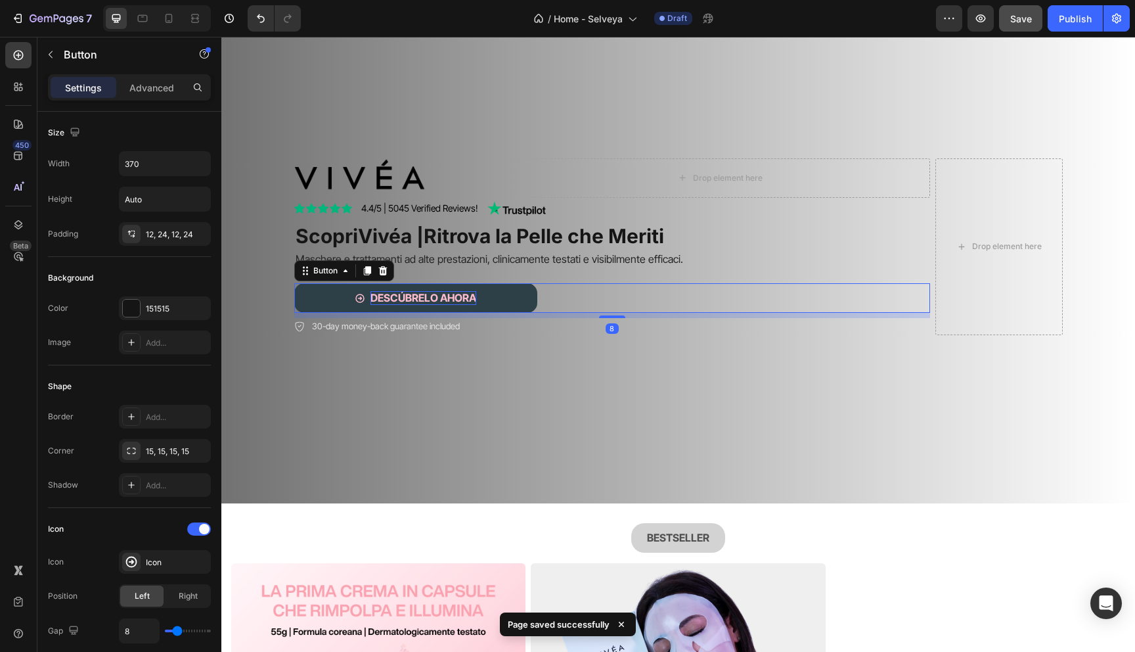
click at [391, 296] on strong "DESCÚBRELO AHORA" at bounding box center [423, 297] width 106 height 13
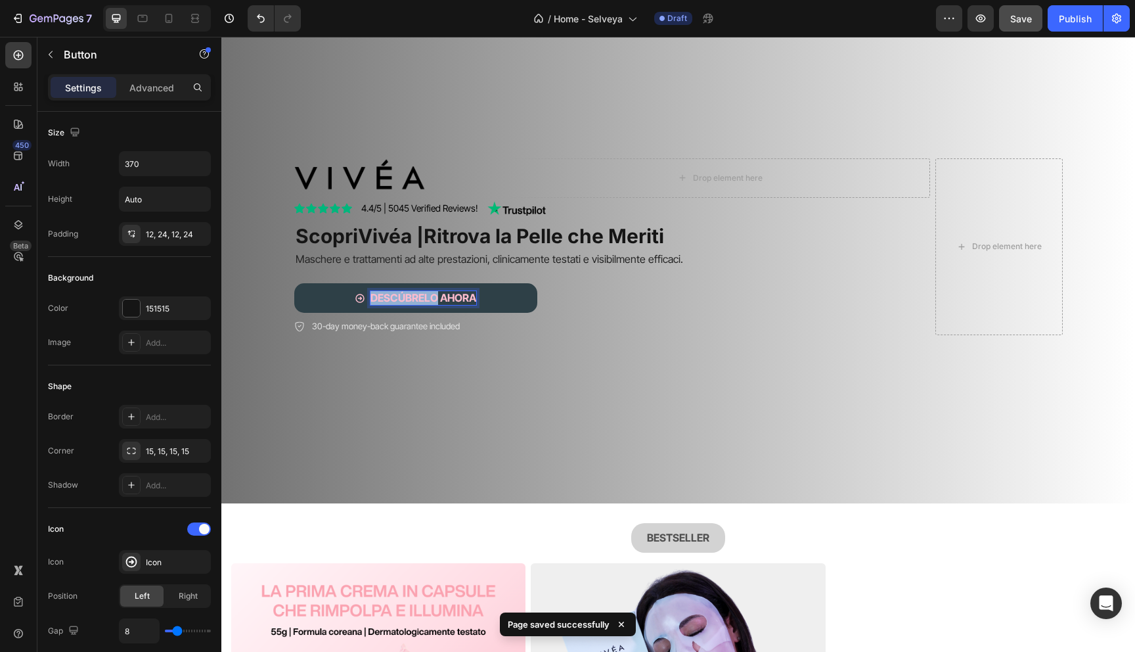
click at [391, 296] on strong "DESCÚBRELO AHORA" at bounding box center [423, 297] width 106 height 13
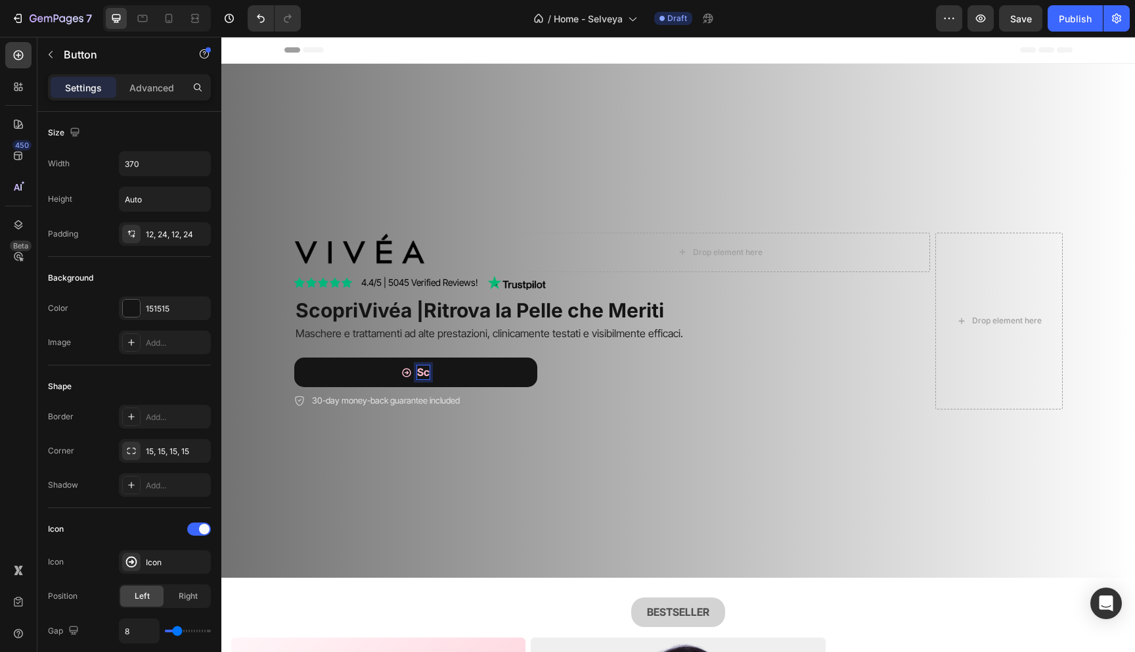
scroll to position [74, 0]
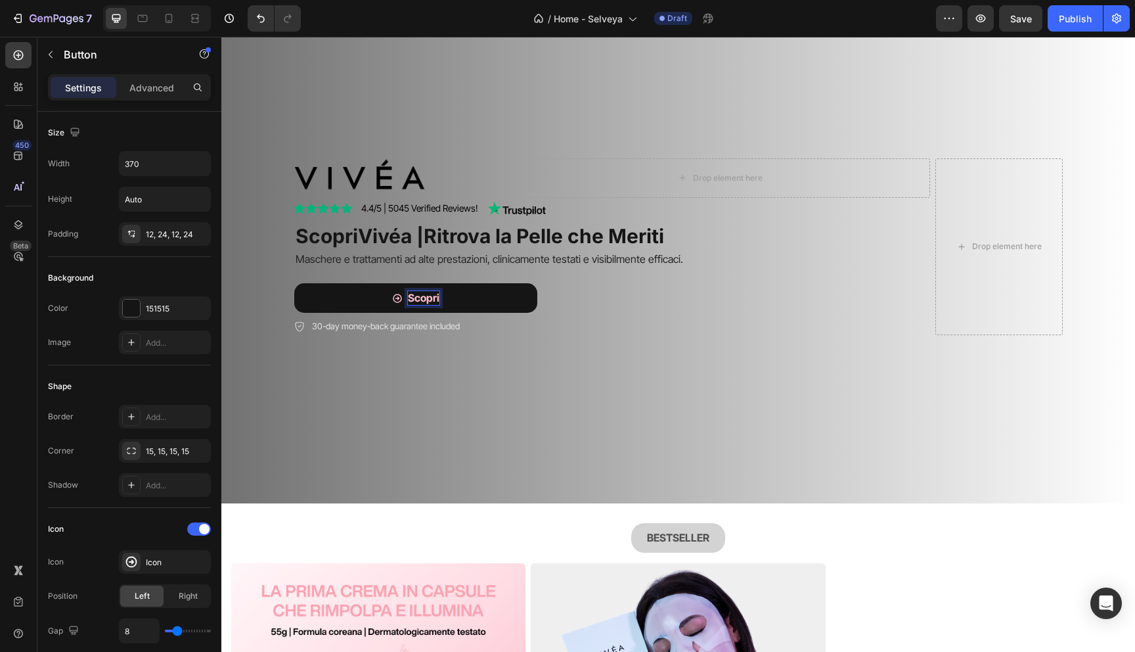
click at [294, 283] on button "Scopri" at bounding box center [415, 298] width 243 height 30
click at [294, 283] on button "Scopri Adesso" at bounding box center [415, 298] width 243 height 30
click at [294, 283] on button "Scopri Adesso la" at bounding box center [415, 298] width 243 height 30
click at [294, 283] on button "Scopri Adesso la Machera" at bounding box center [415, 298] width 243 height 30
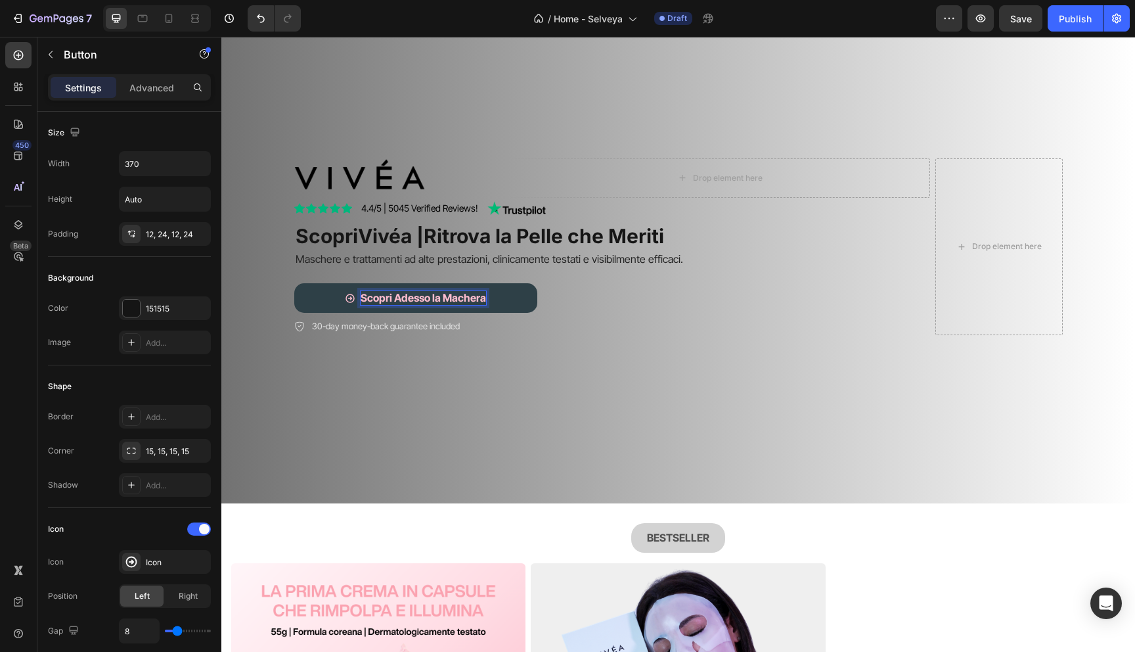
click at [397, 297] on strong "Scopri Adesso la Machera" at bounding box center [423, 297] width 125 height 13
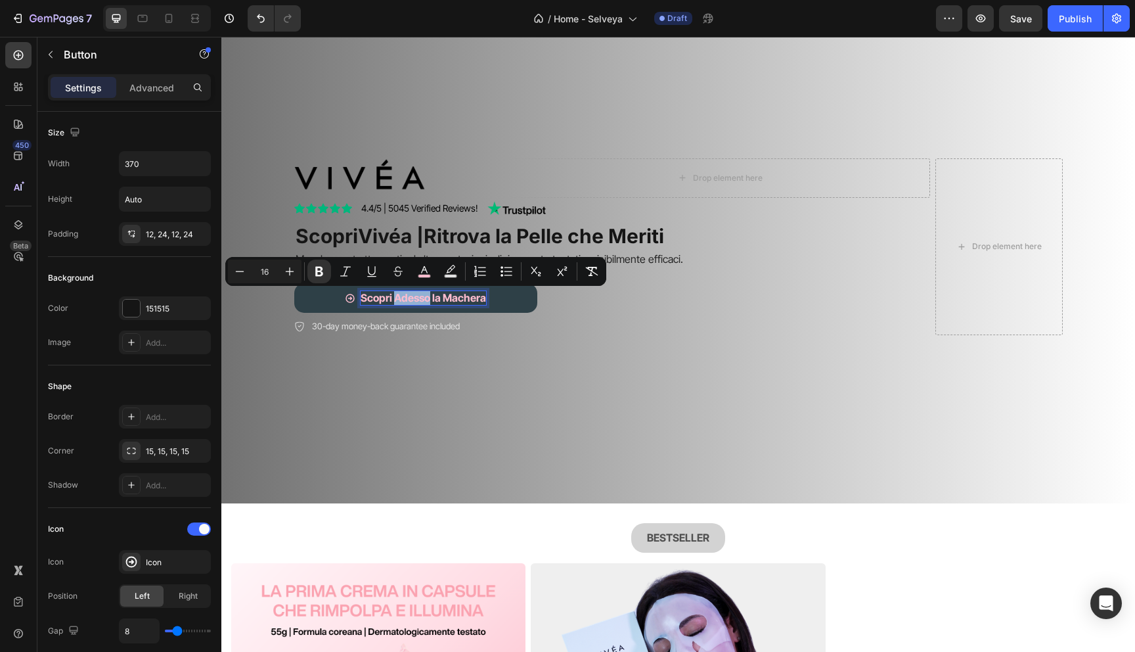
drag, startPoint x: 431, startPoint y: 300, endPoint x: 397, endPoint y: 300, distance: 33.5
click at [397, 300] on strong "Scopri Adesso la Machera" at bounding box center [423, 297] width 125 height 13
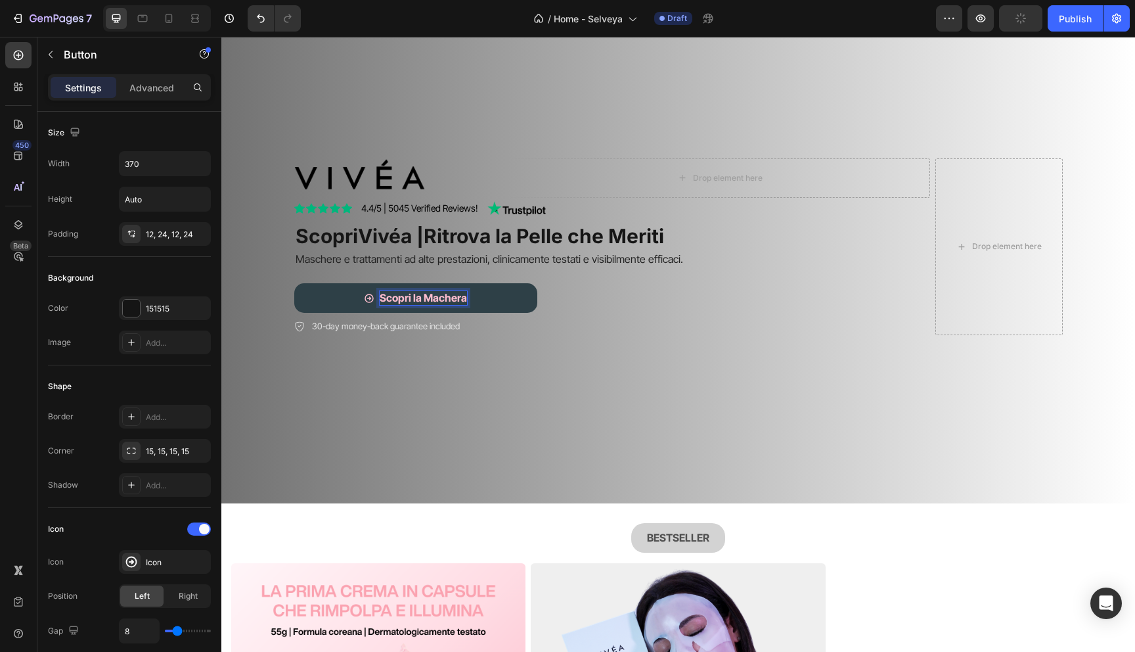
click at [466, 300] on strong "Scopri la Machera" at bounding box center [423, 297] width 87 height 13
click at [294, 283] on button "Scopri la Machera" at bounding box center [415, 298] width 243 height 30
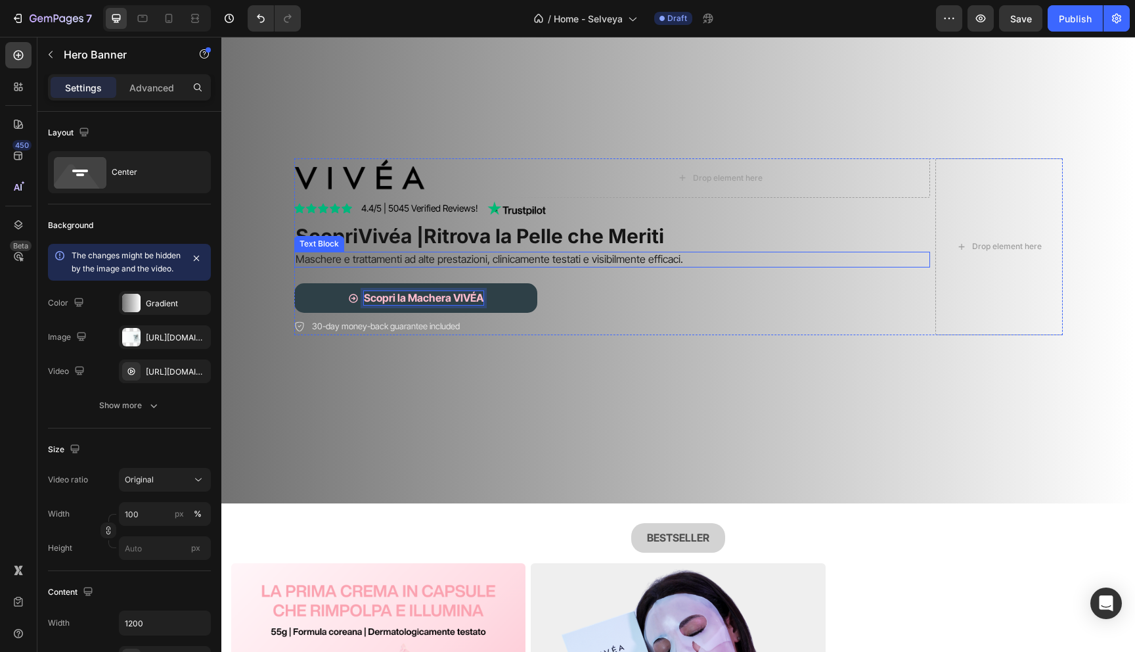
click at [462, 363] on video "Background Image" at bounding box center [678, 217] width 914 height 457
click at [426, 304] on p "Scopri la Machera VIVÉA" at bounding box center [424, 298] width 120 height 14
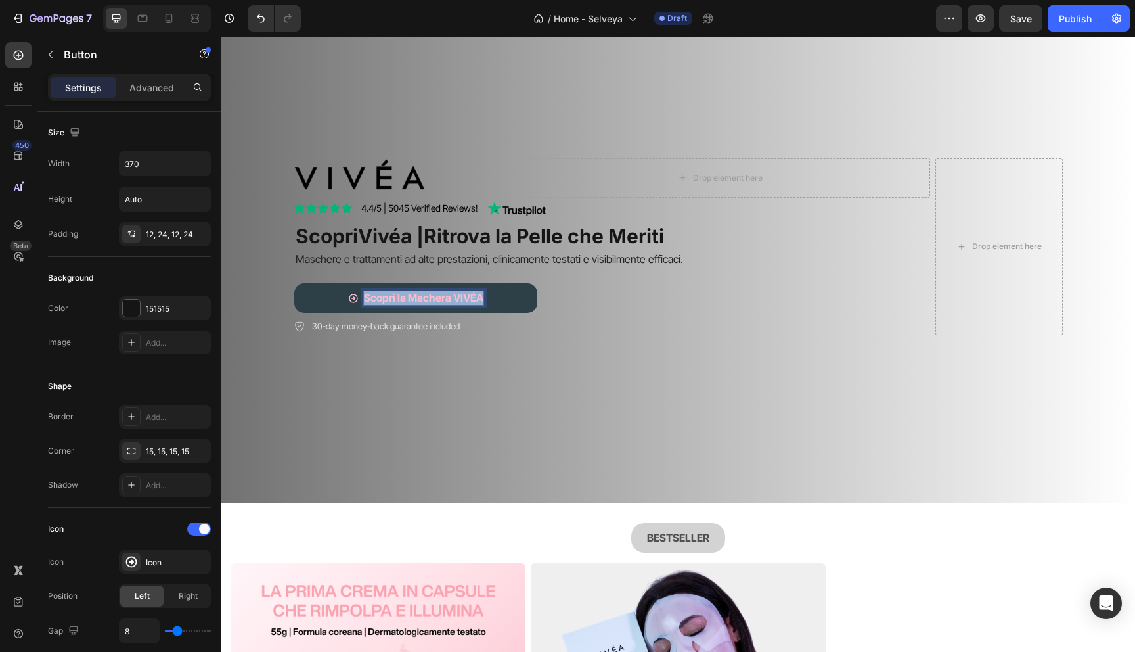
click at [424, 304] on strong "Scopri la Machera VIVÉA" at bounding box center [424, 297] width 120 height 13
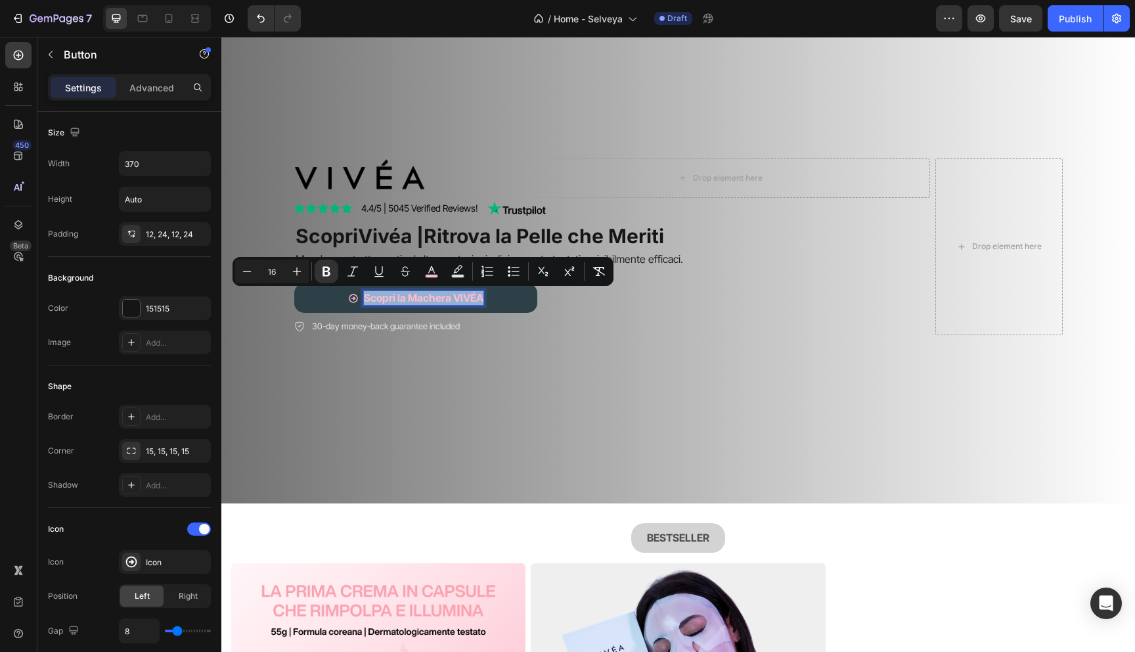
click at [424, 296] on strong "Scopri la Machera VIVÉA" at bounding box center [424, 297] width 120 height 13
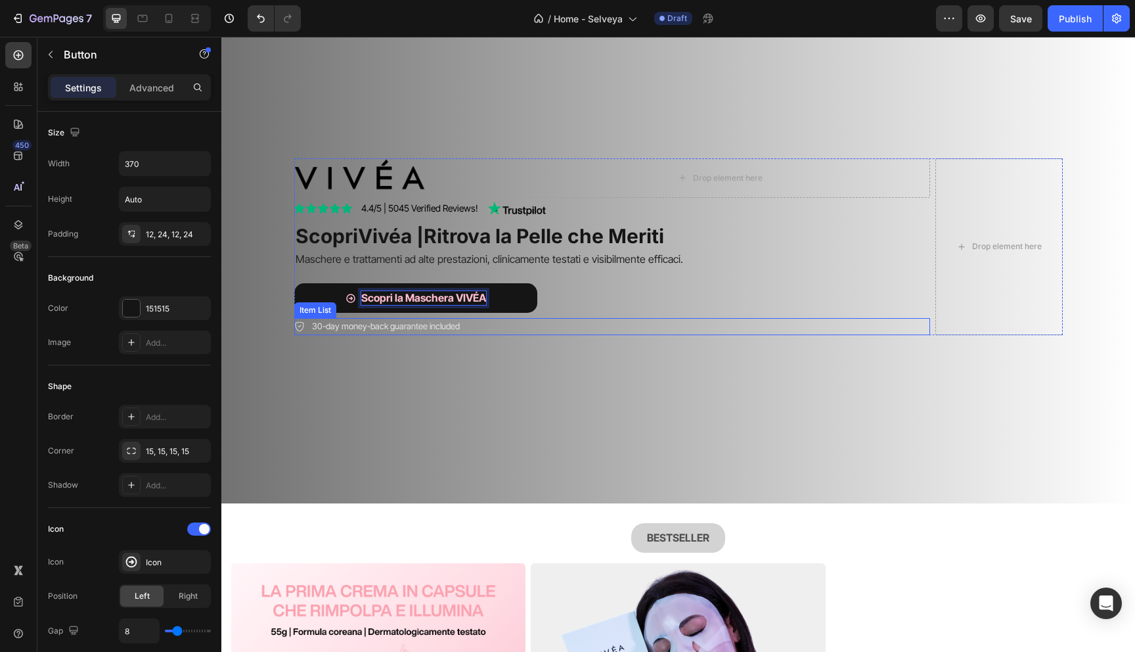
click at [447, 371] on video "Background Image" at bounding box center [678, 217] width 914 height 457
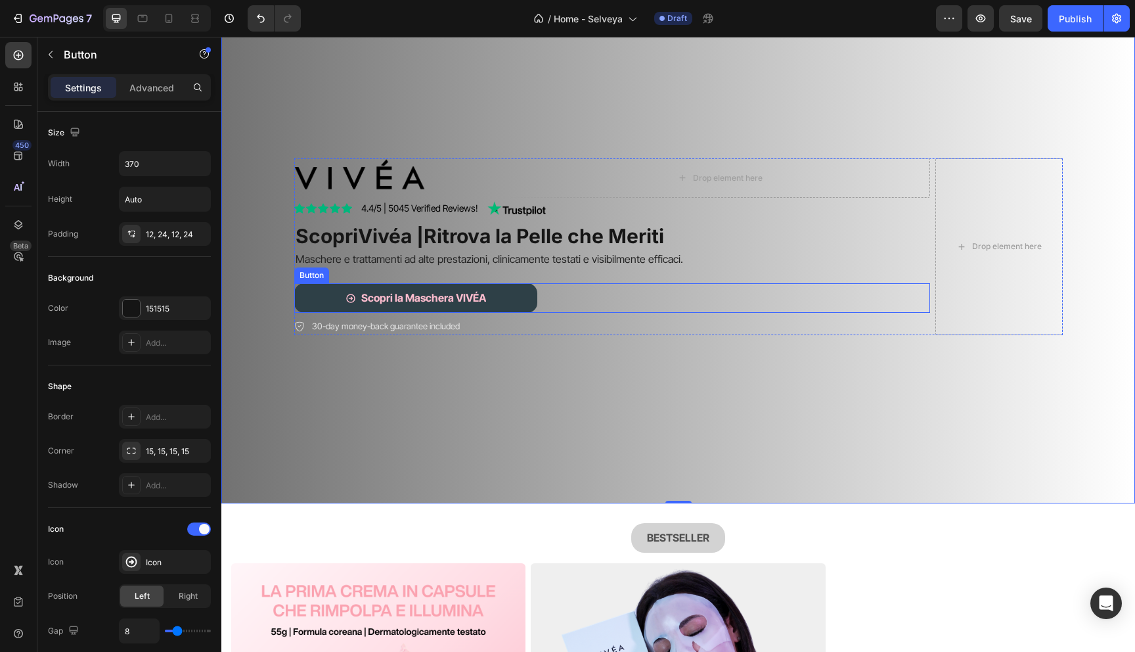
click at [502, 288] on button "Scopri la Maschera VIVÉA" at bounding box center [415, 298] width 243 height 30
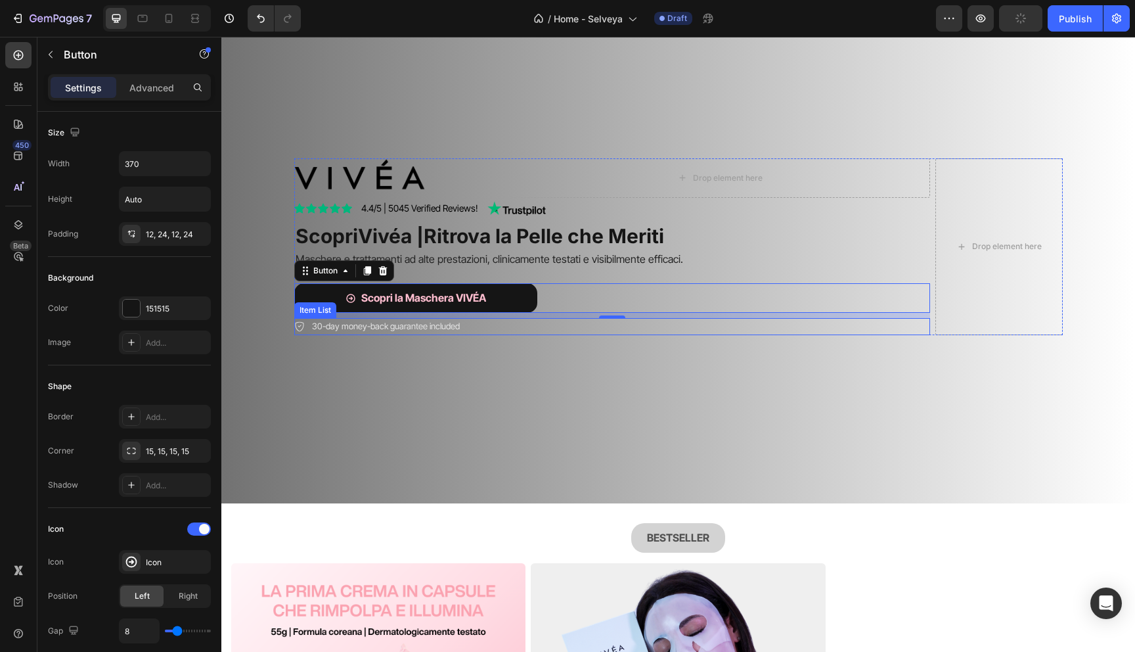
click at [301, 324] on icon at bounding box center [299, 326] width 11 height 11
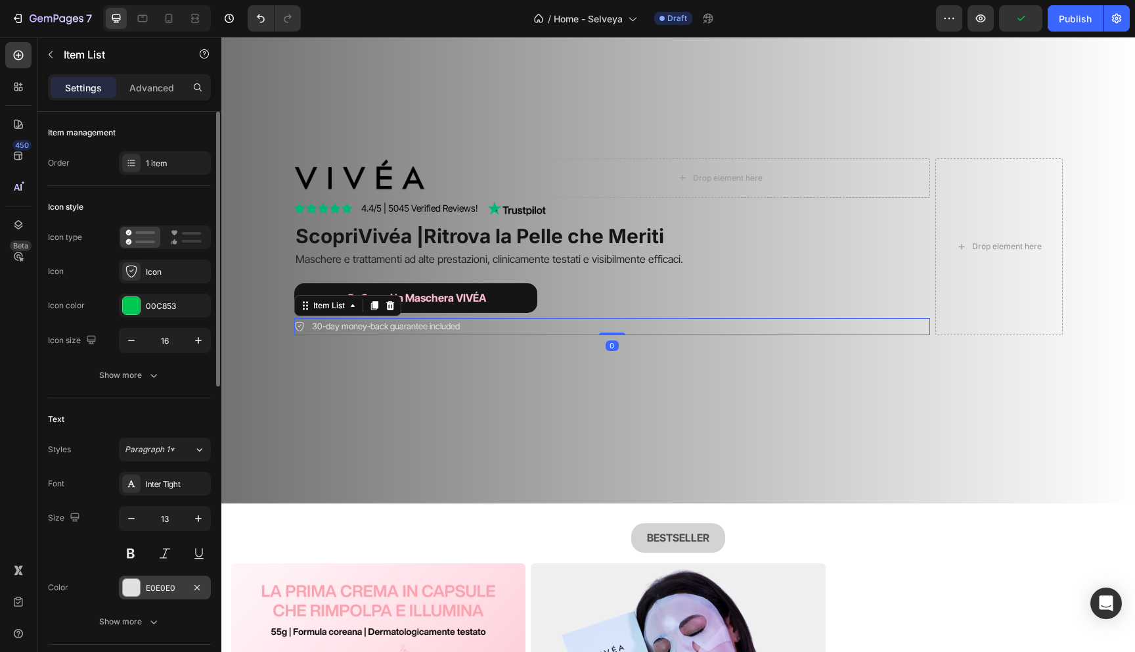
click at [129, 581] on div at bounding box center [131, 587] width 17 height 17
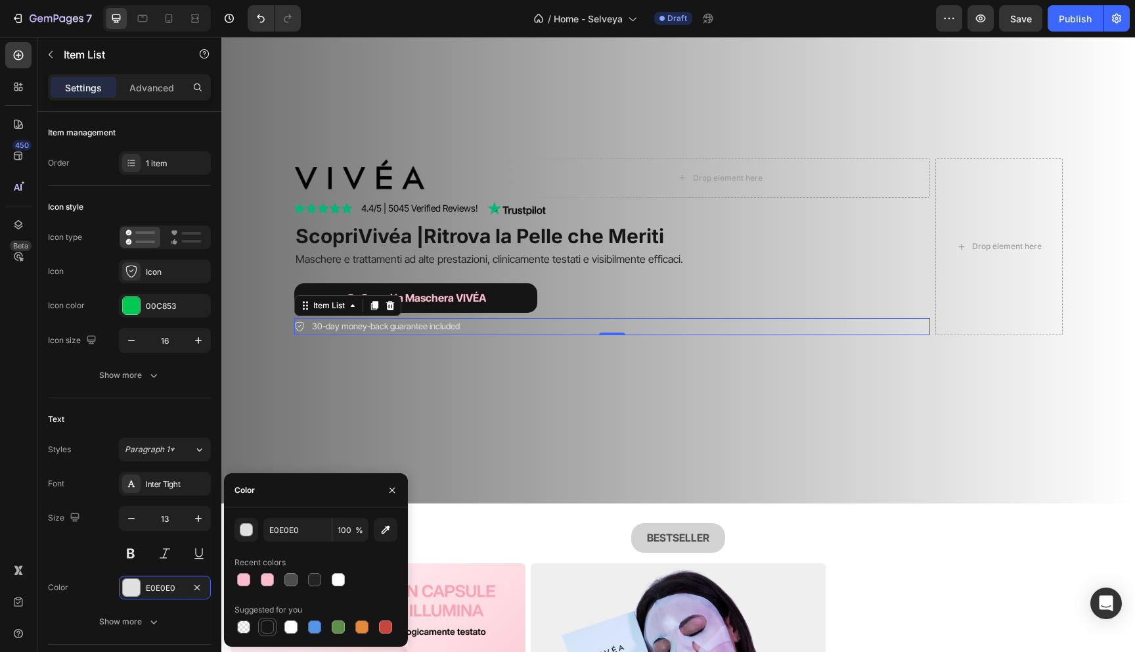
click at [266, 627] on div at bounding box center [267, 626] width 13 height 13
type input "151515"
click at [361, 404] on video "Background Image" at bounding box center [678, 217] width 914 height 457
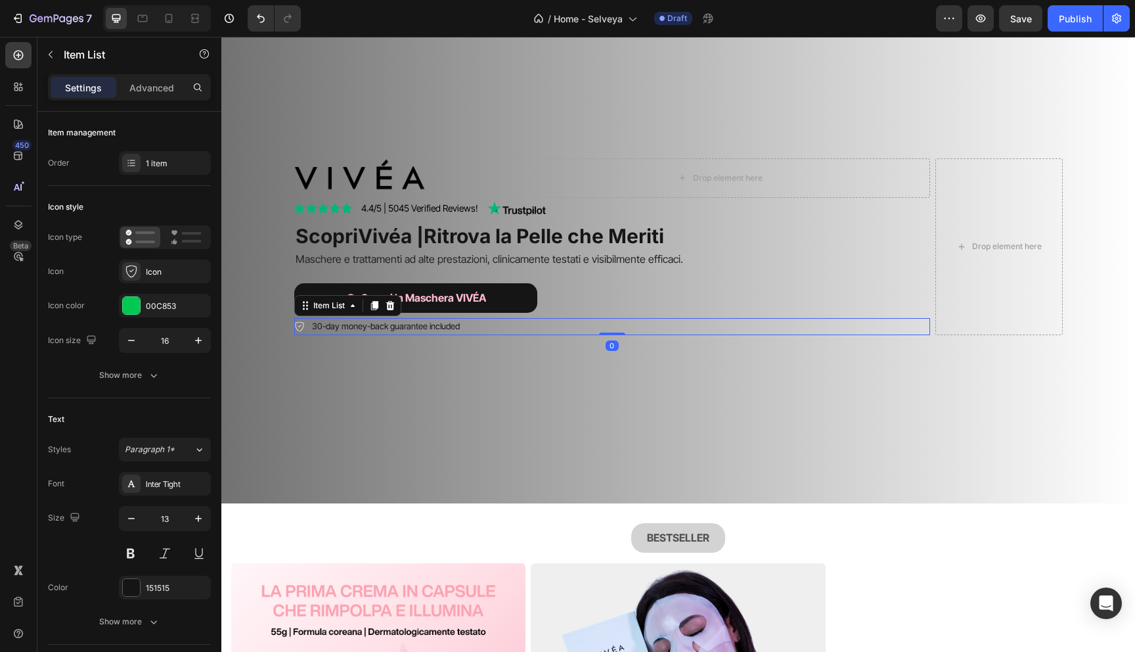
click at [301, 327] on icon at bounding box center [299, 326] width 11 height 11
click at [300, 326] on icon at bounding box center [299, 326] width 11 height 11
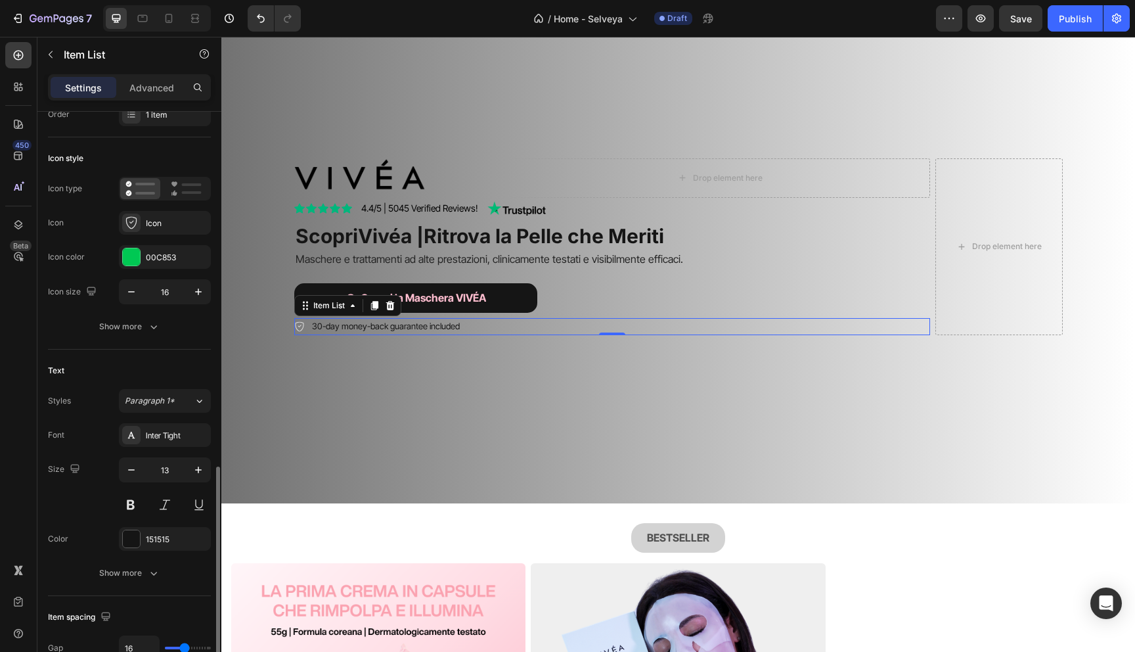
scroll to position [0, 0]
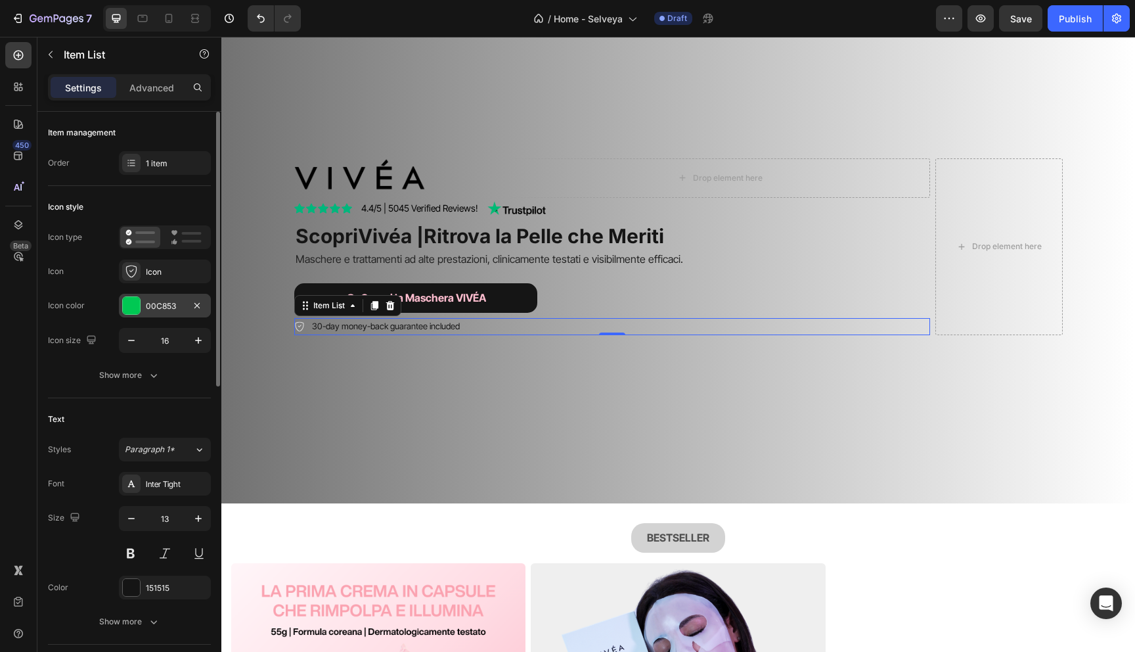
click at [135, 301] on div at bounding box center [131, 305] width 17 height 17
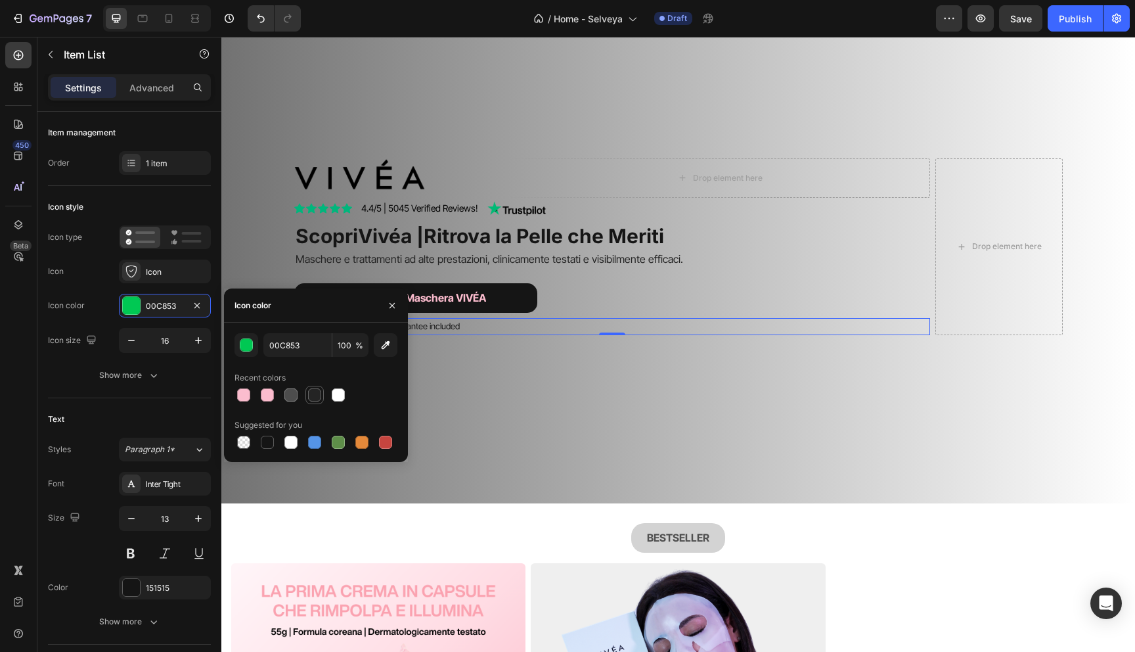
click at [313, 391] on div at bounding box center [314, 394] width 13 height 13
type input "242424"
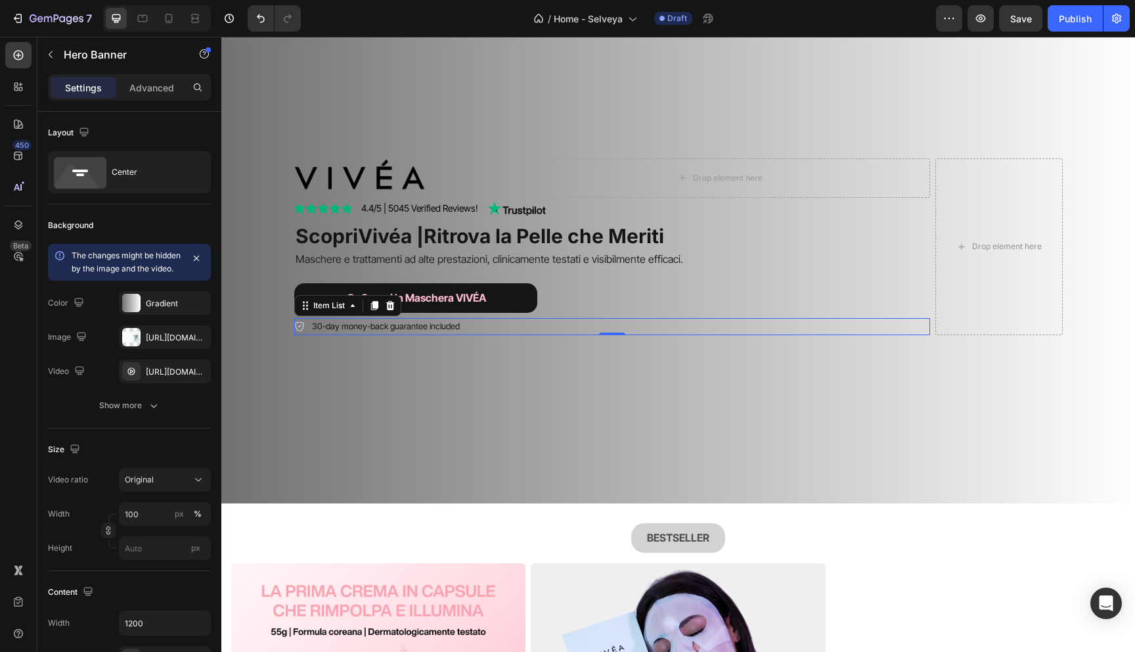
click at [487, 396] on video "Background Image" at bounding box center [678, 217] width 914 height 457
click at [298, 323] on icon at bounding box center [299, 326] width 11 height 11
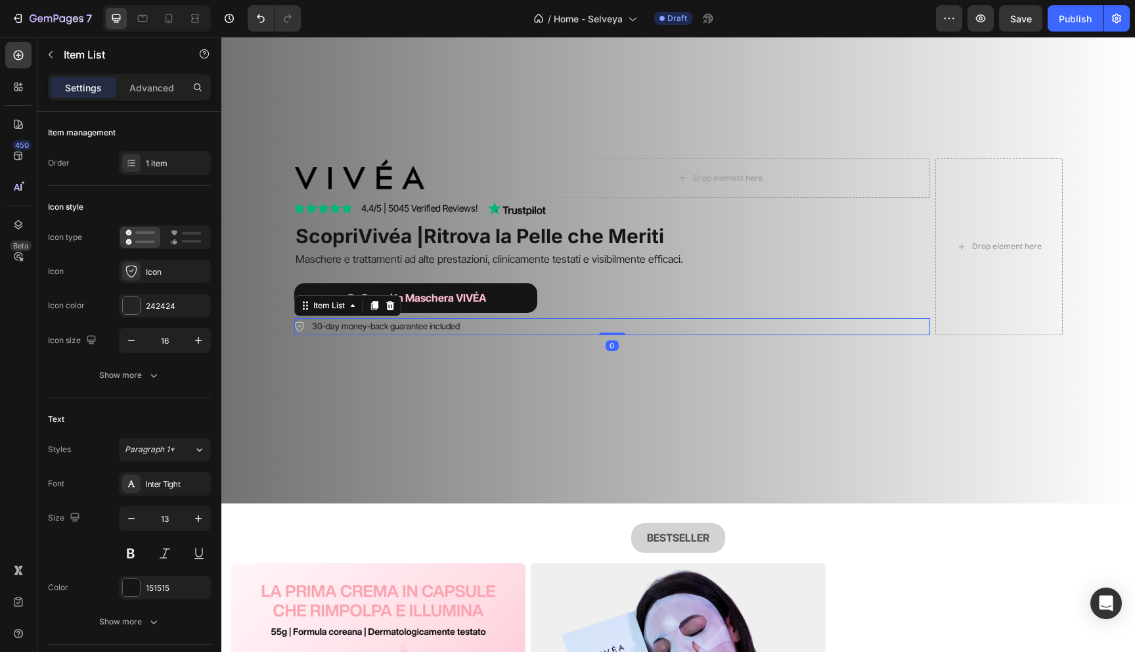
click at [298, 323] on icon at bounding box center [299, 326] width 11 height 11
click at [139, 380] on div "Show more" at bounding box center [129, 374] width 61 height 13
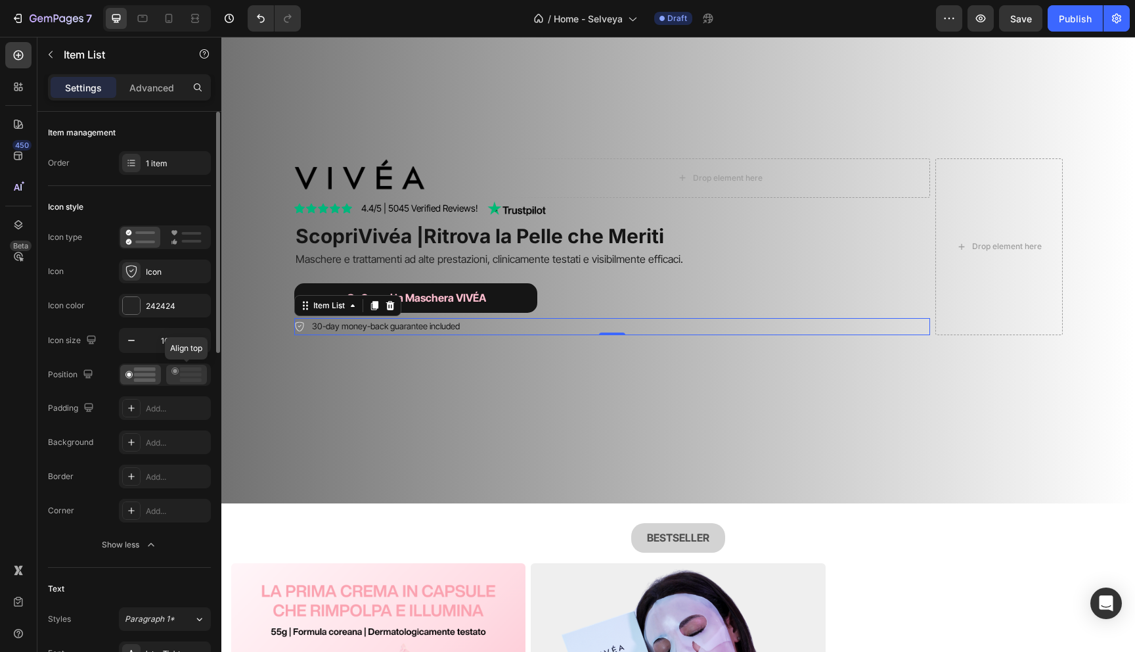
click at [177, 380] on icon at bounding box center [186, 374] width 30 height 14
click at [111, 372] on div "Position" at bounding box center [129, 374] width 163 height 22
click at [140, 373] on rect at bounding box center [145, 374] width 22 height 4
click at [308, 338] on div "Image Drop element here Row Icon Icon Icon Icon Icon Icon List 4.4/5 | 5045 Ver…" at bounding box center [678, 246] width 788 height 219
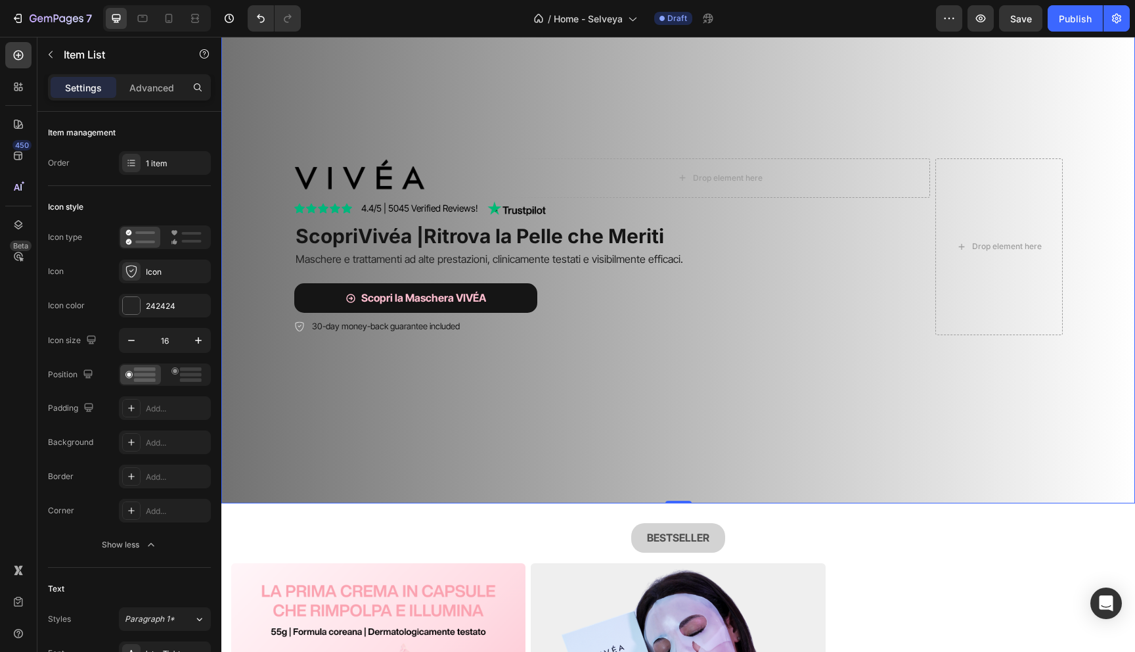
click at [303, 328] on icon at bounding box center [299, 326] width 11 height 11
click at [339, 326] on p "30-day money-back guarantee included" at bounding box center [386, 326] width 148 height 13
click at [319, 326] on p "30-day money-back guarantee included" at bounding box center [386, 326] width 148 height 13
drag, startPoint x: 325, startPoint y: 326, endPoint x: 470, endPoint y: 326, distance: 144.5
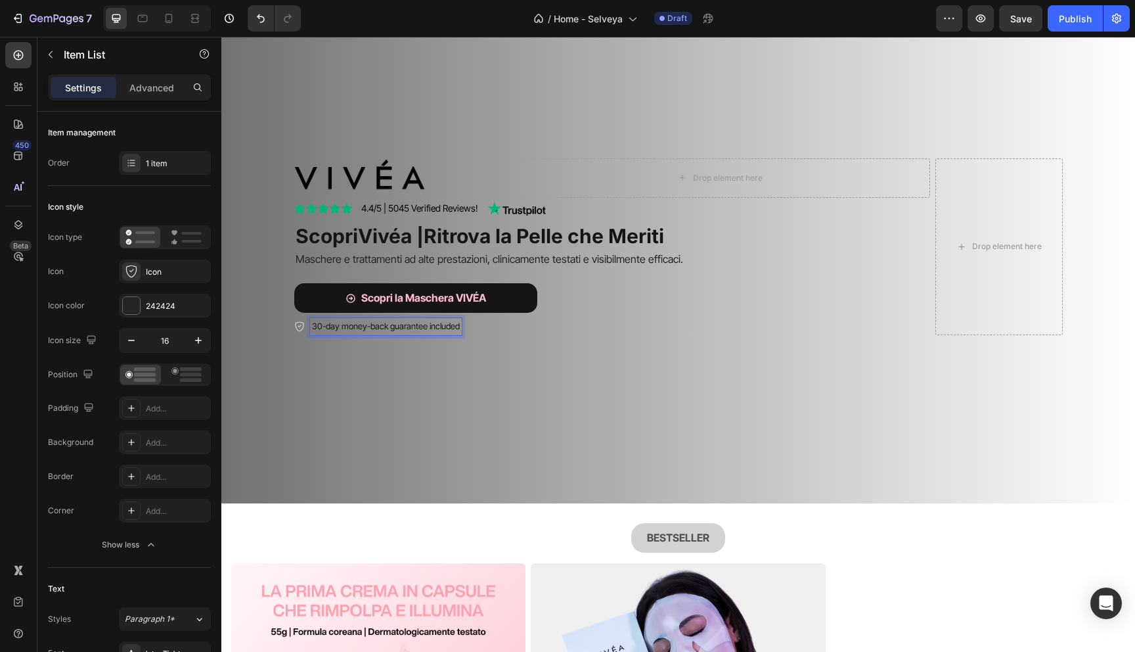
click at [470, 326] on div "30-day money-back guarantee included" at bounding box center [612, 326] width 636 height 17
click at [447, 396] on video "Background Image" at bounding box center [678, 217] width 914 height 457
click at [300, 332] on div "30-giorni soddisfatti o rimboarsati" at bounding box center [364, 326] width 140 height 17
click at [299, 326] on icon at bounding box center [299, 325] width 3 height 3
click at [298, 324] on icon at bounding box center [299, 326] width 11 height 11
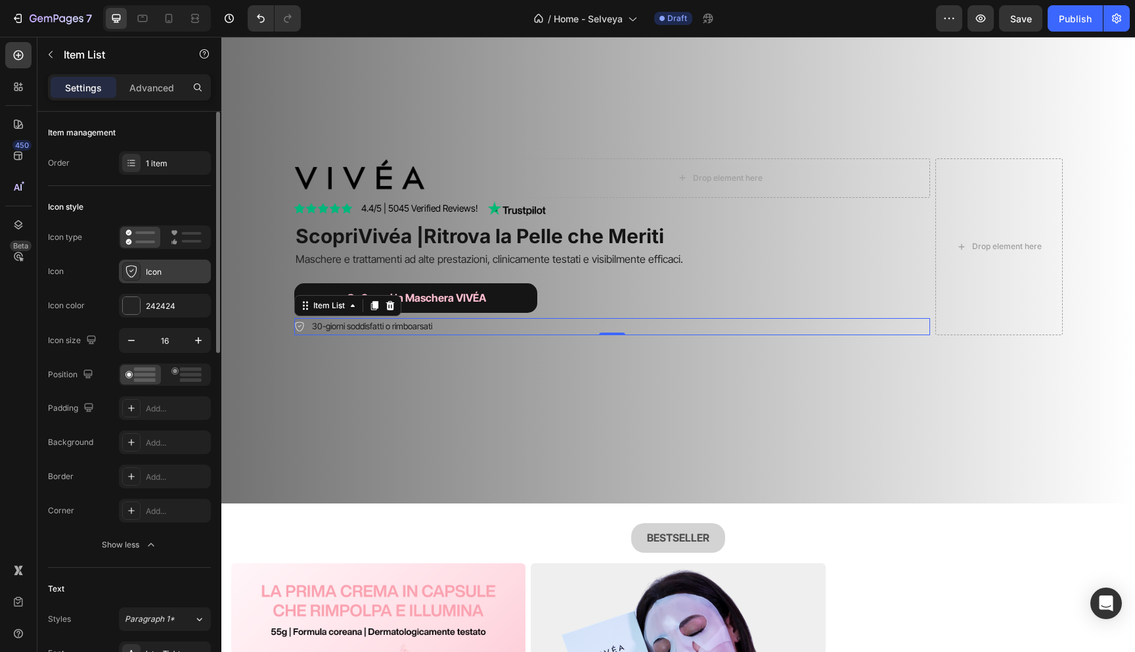
click at [168, 277] on div "Icon" at bounding box center [177, 272] width 62 height 12
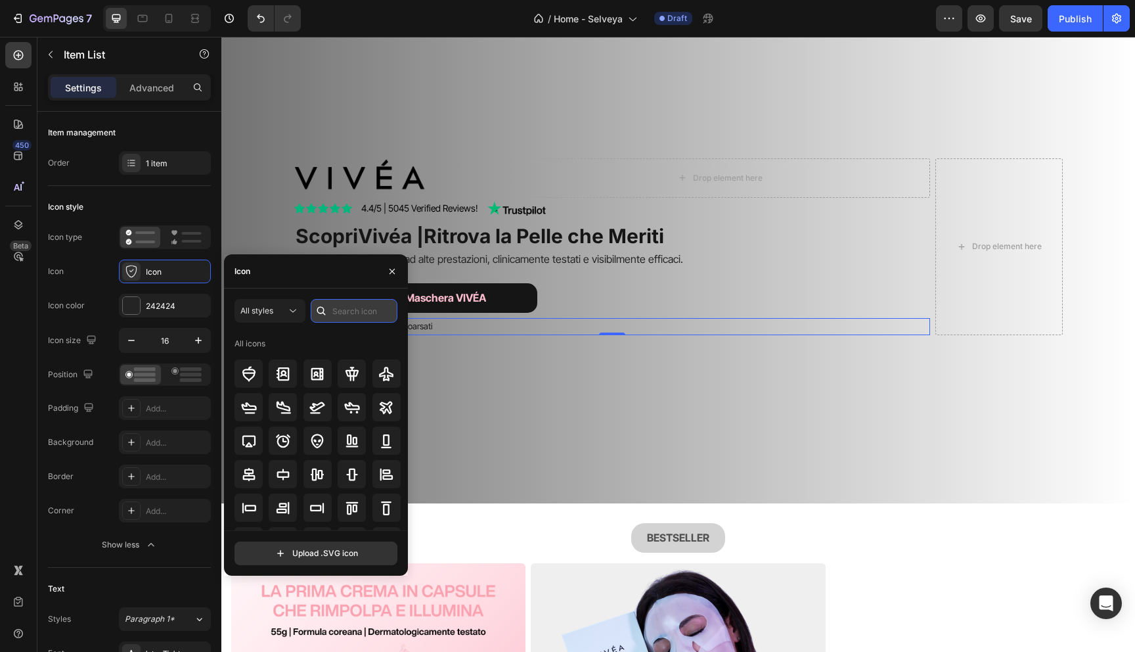
click at [351, 315] on input "text" at bounding box center [354, 311] width 87 height 24
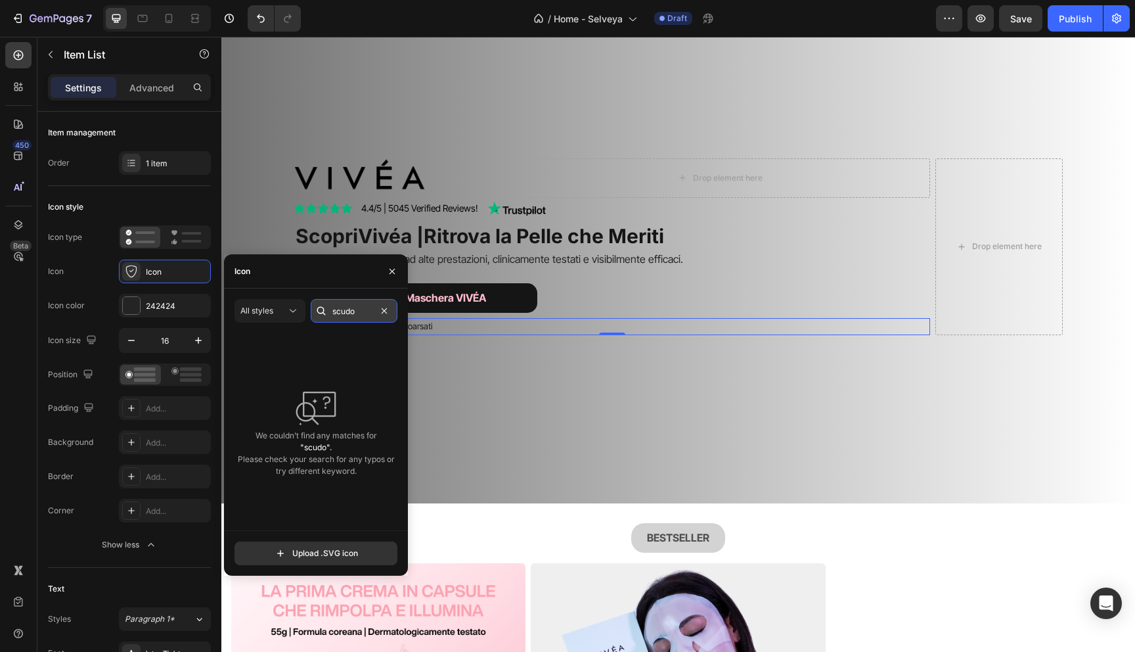
type input "scudo"
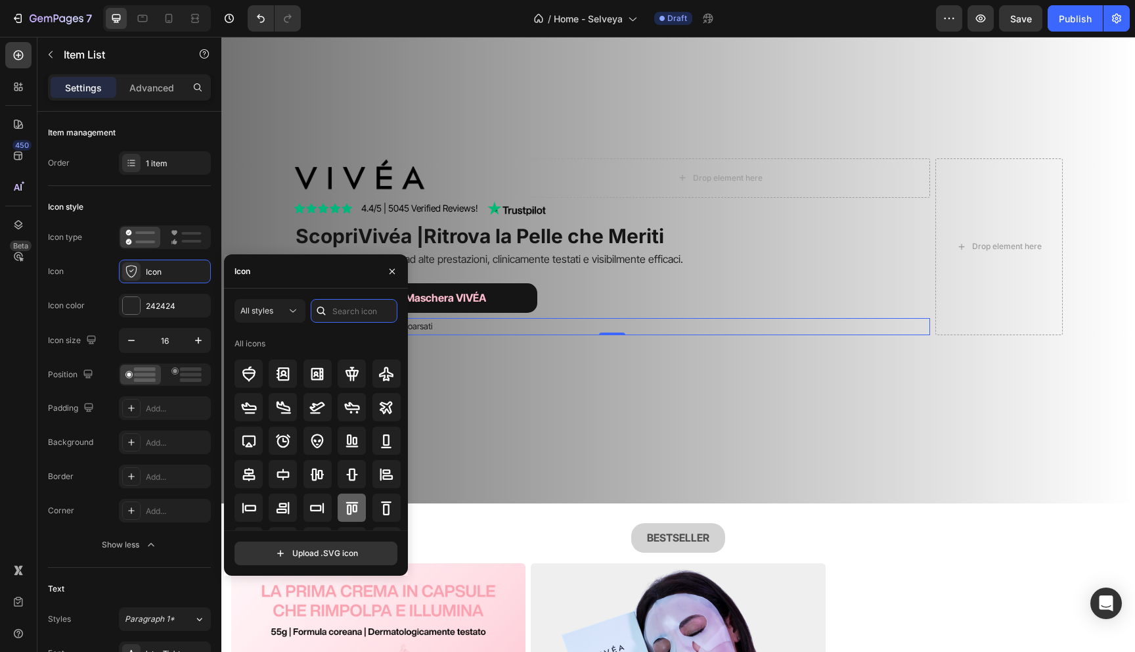
scroll to position [257, 0]
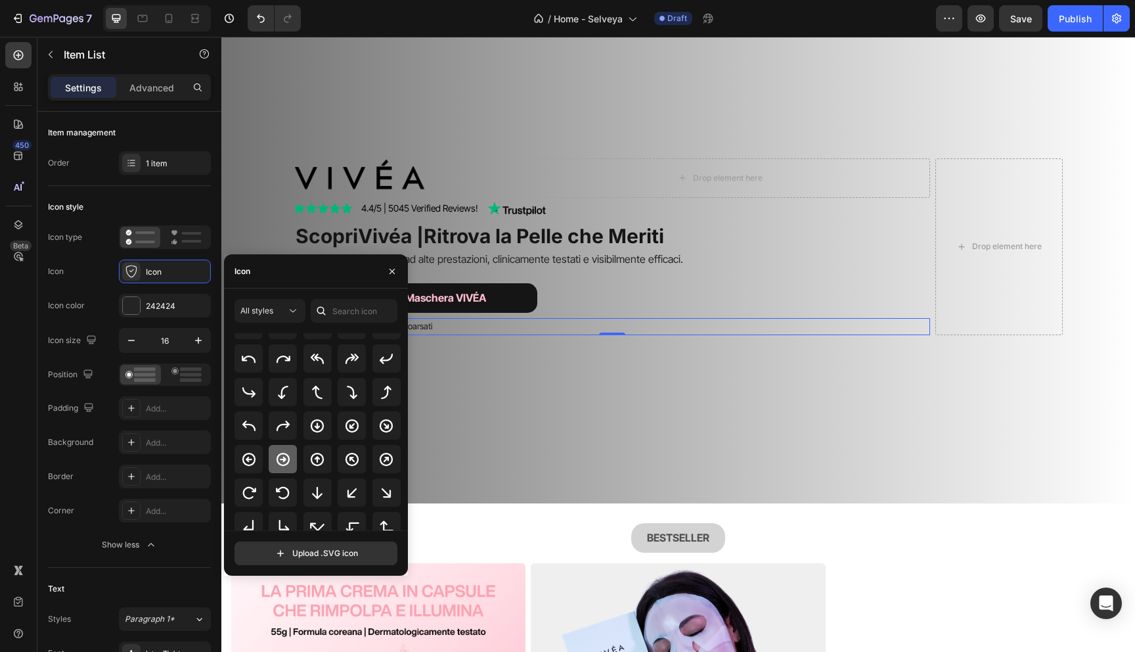
click at [283, 457] on icon at bounding box center [283, 458] width 13 height 13
click at [596, 411] on video "Background Image" at bounding box center [678, 217] width 914 height 457
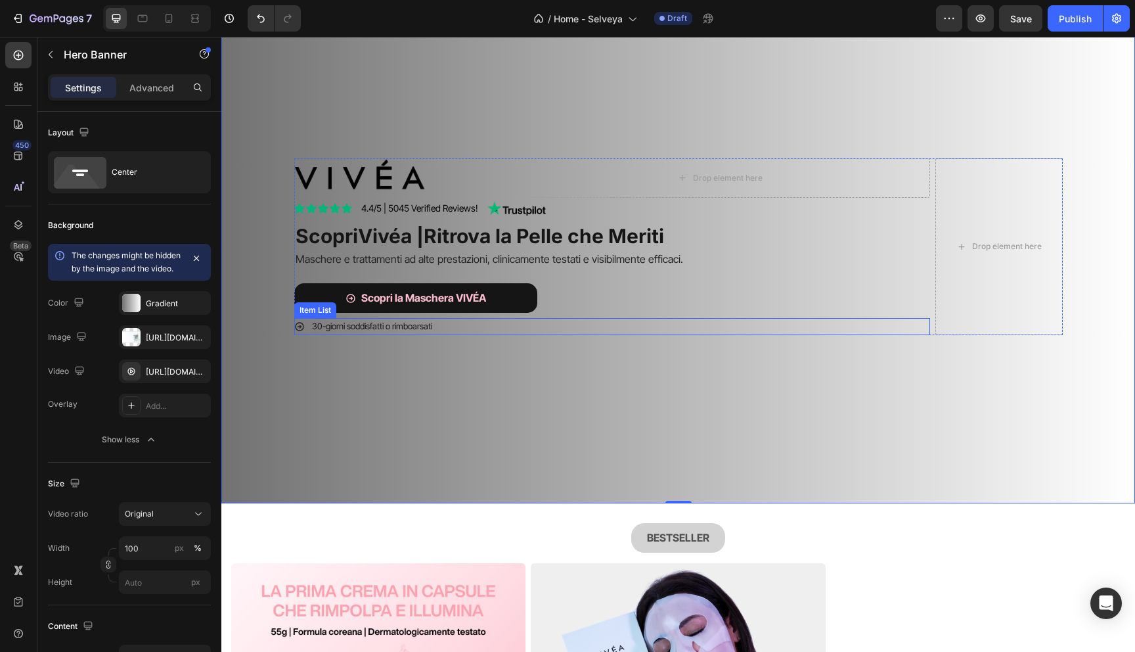
click at [393, 326] on p "30-giorni soddisfatti o rimboarsati" at bounding box center [372, 326] width 120 height 13
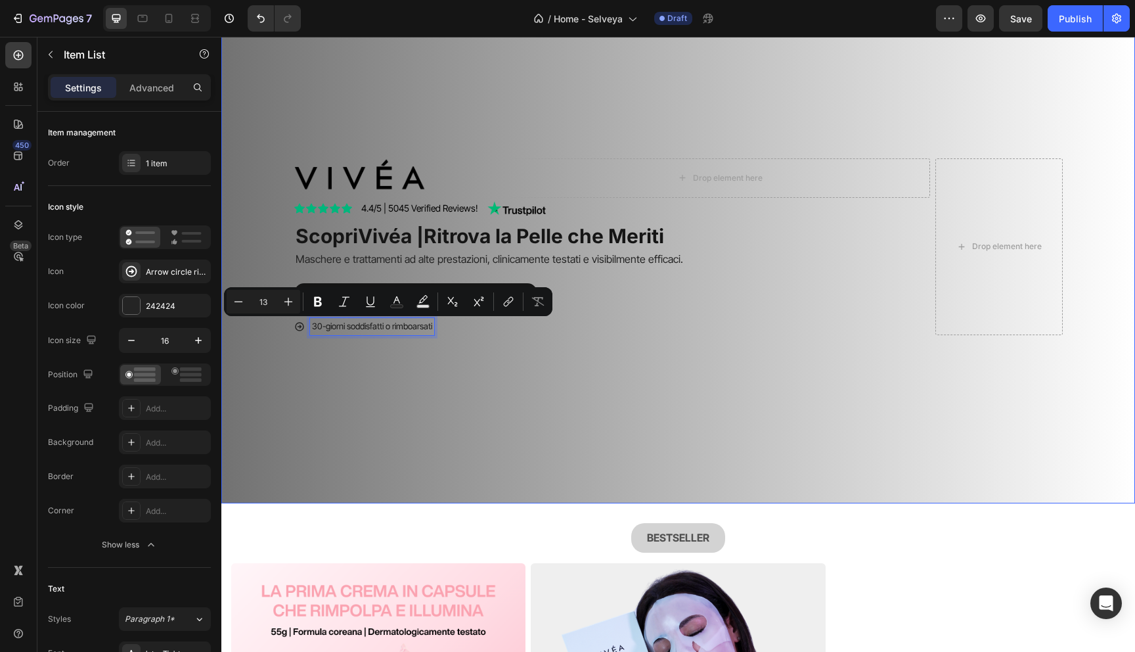
click at [342, 389] on video "Background Image" at bounding box center [678, 217] width 914 height 457
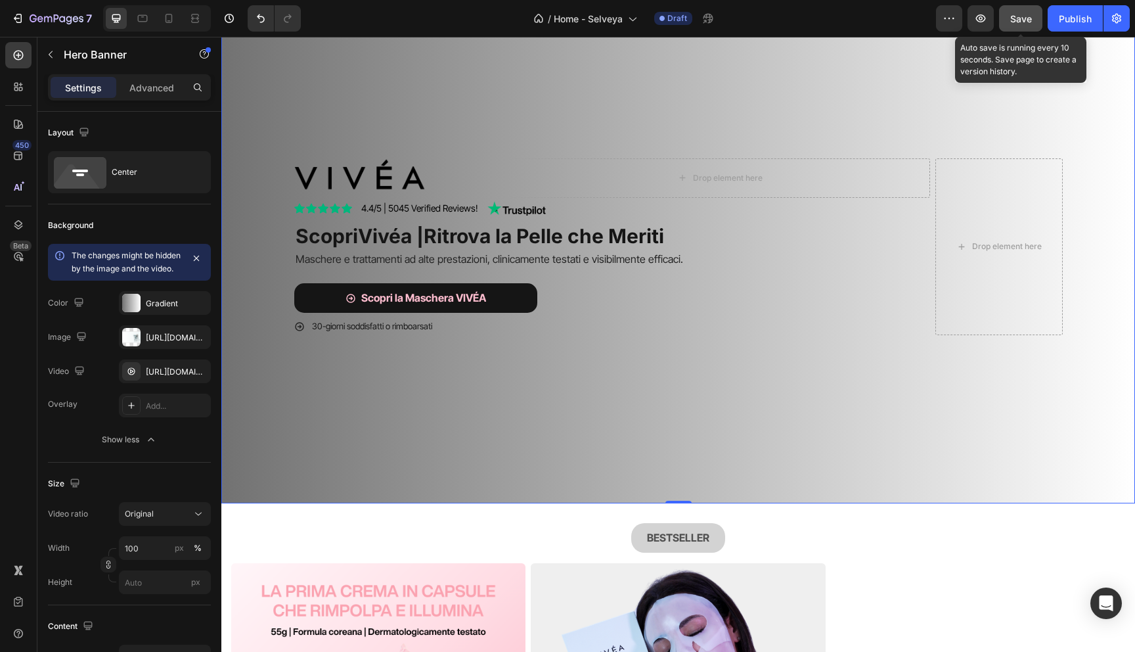
click at [1033, 16] on button "Save" at bounding box center [1020, 18] width 43 height 26
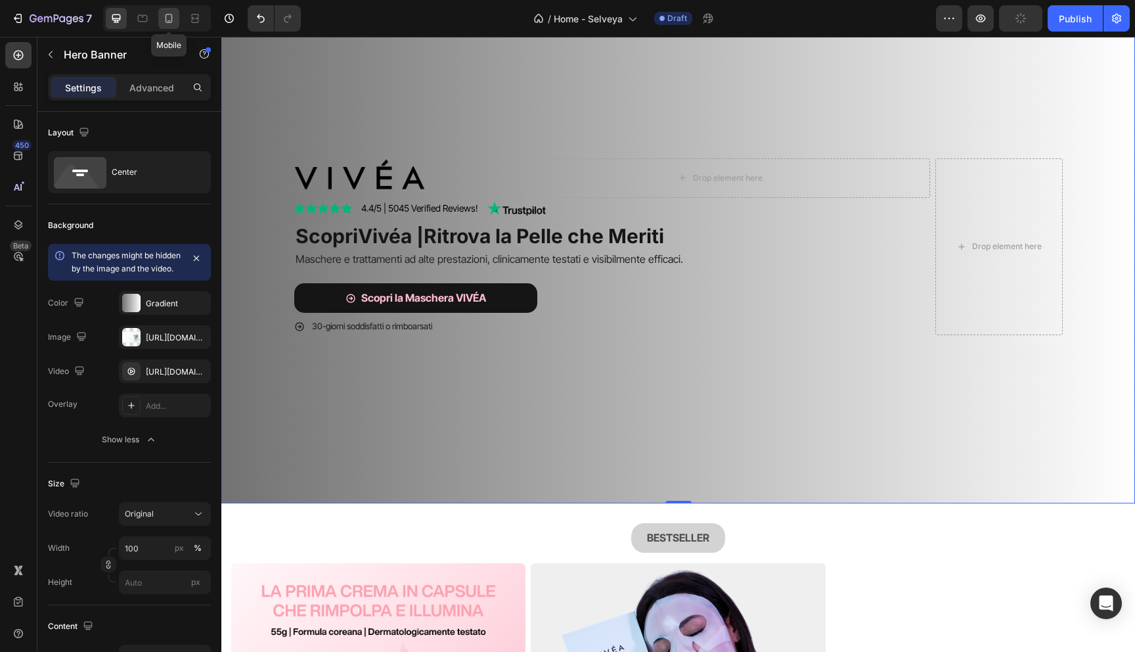
click at [171, 14] on icon at bounding box center [168, 18] width 13 height 13
type input "100%"
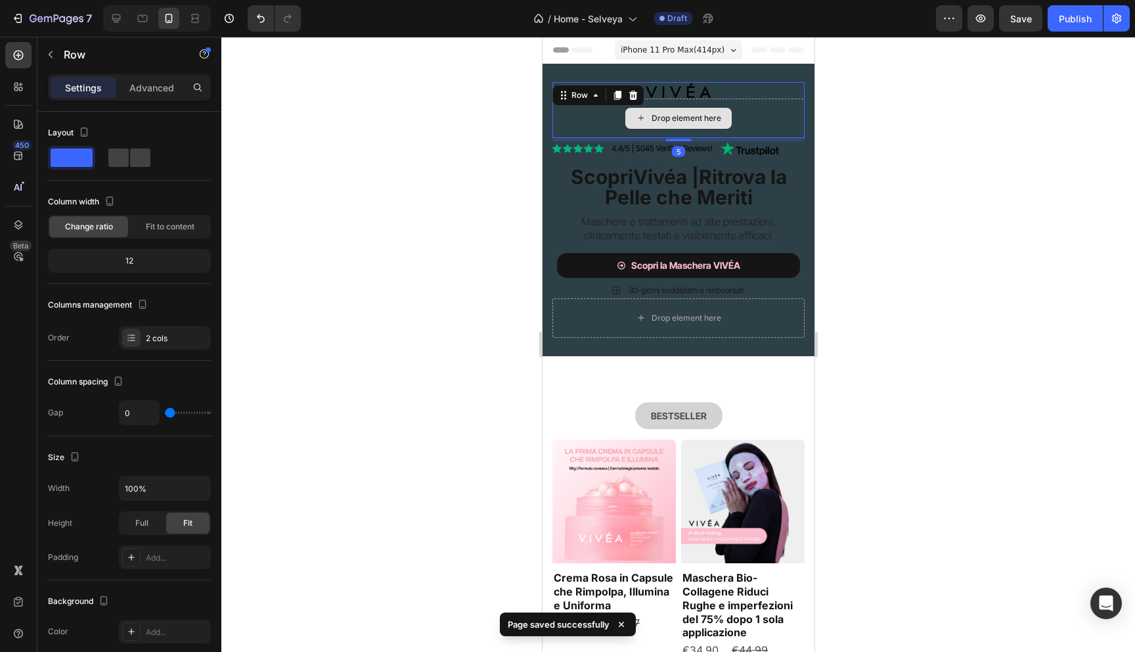
click at [768, 106] on div "Drop element here" at bounding box center [678, 118] width 252 height 39
click at [761, 106] on div "Drop element here" at bounding box center [678, 118] width 252 height 39
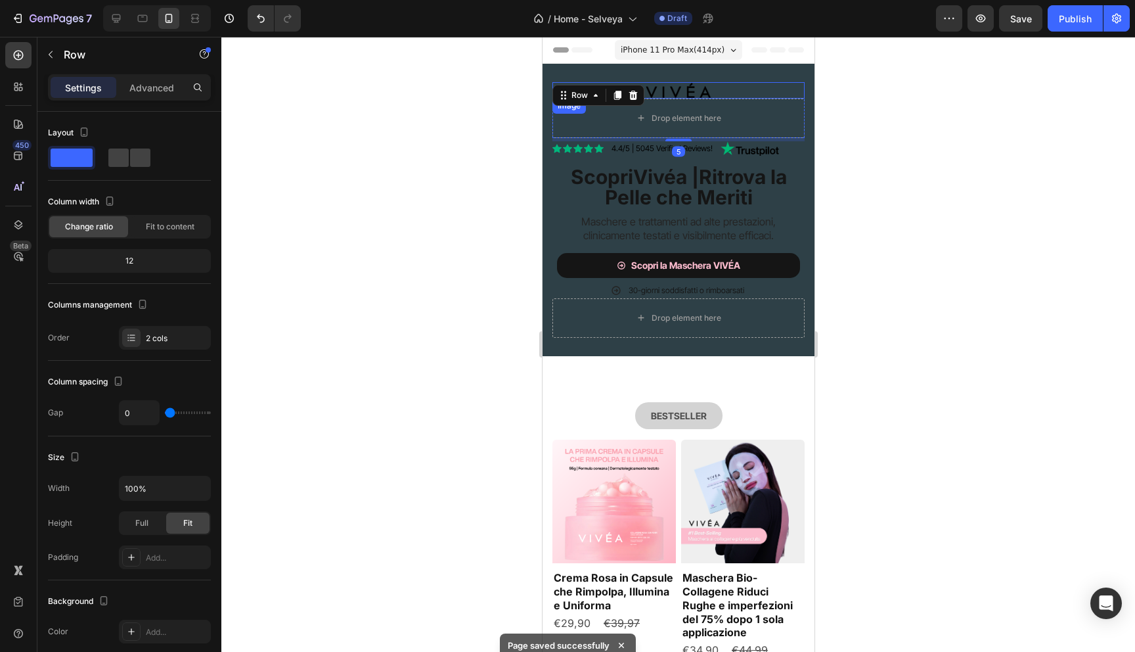
click at [733, 87] on div at bounding box center [678, 90] width 252 height 16
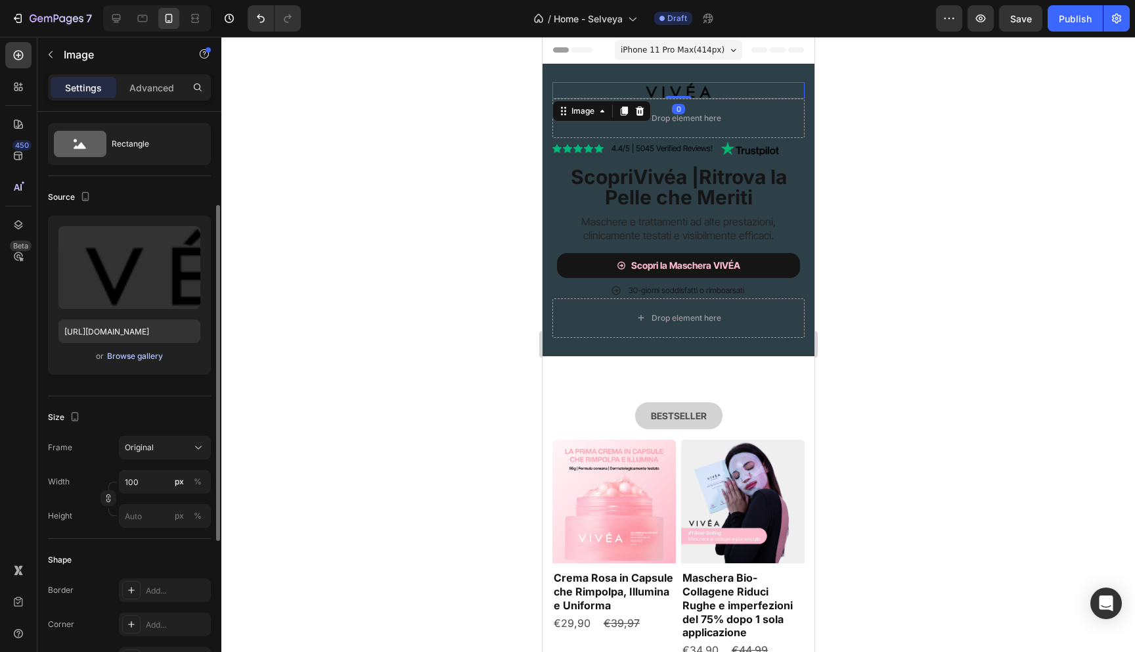
scroll to position [77, 0]
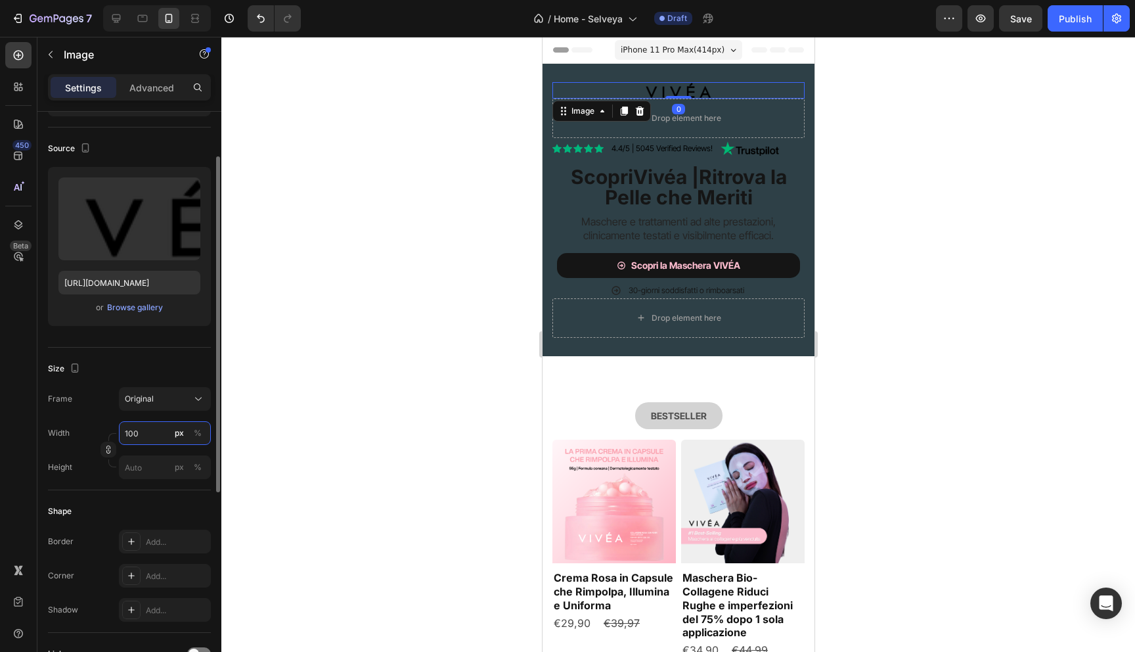
click at [143, 428] on input "100" at bounding box center [165, 433] width 92 height 24
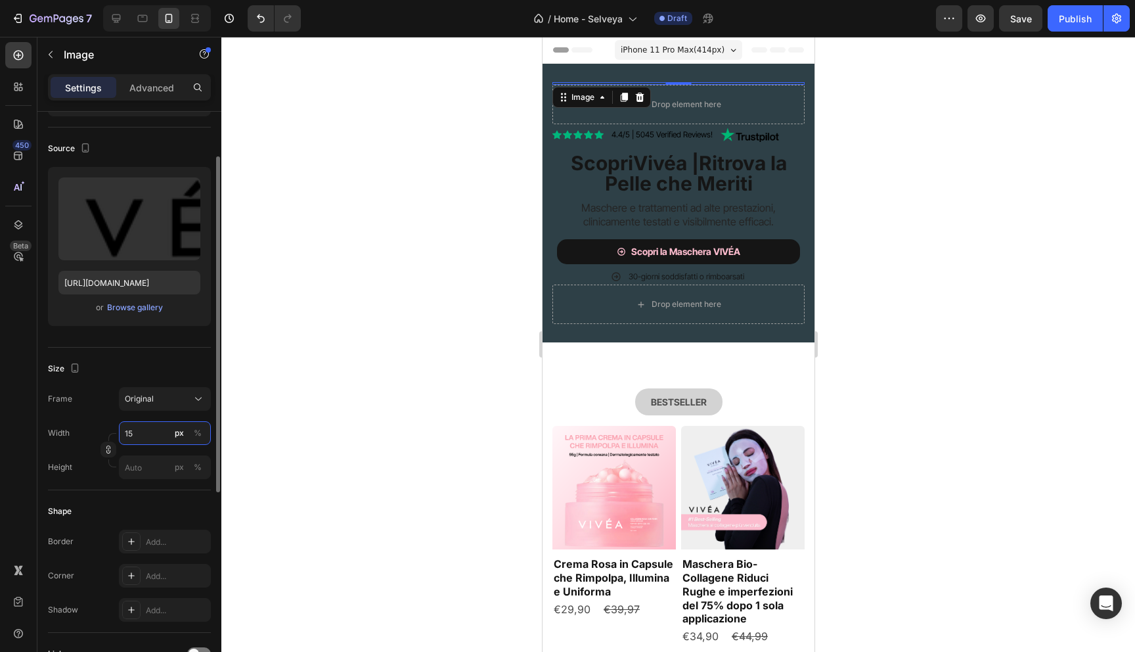
type input "150"
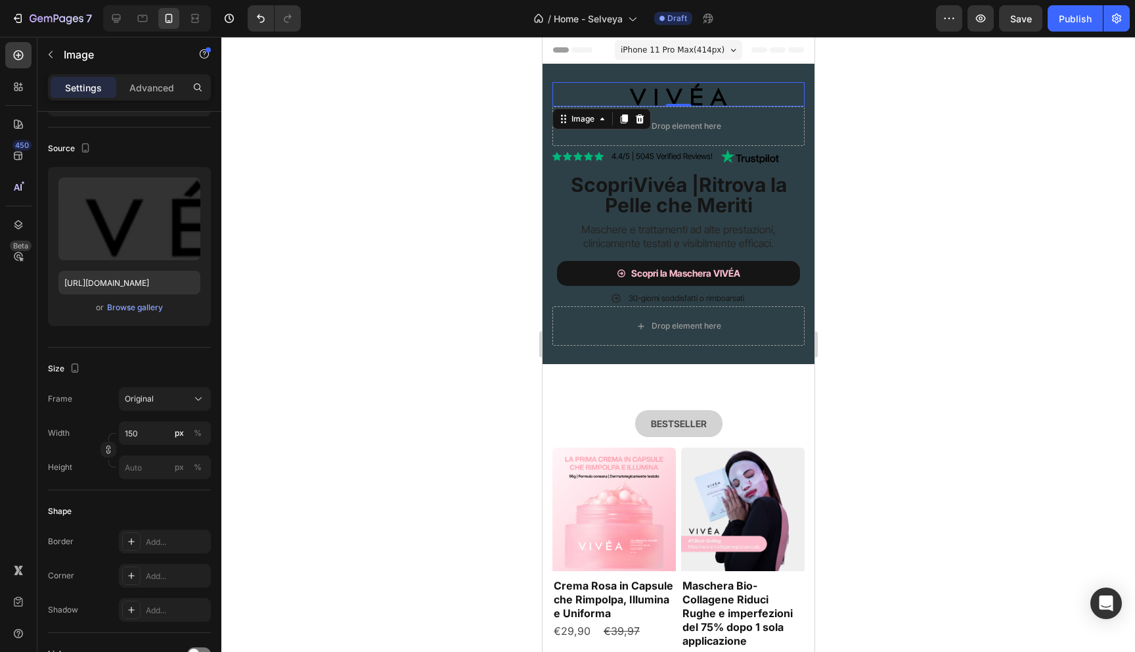
click at [254, 379] on div at bounding box center [678, 344] width 914 height 615
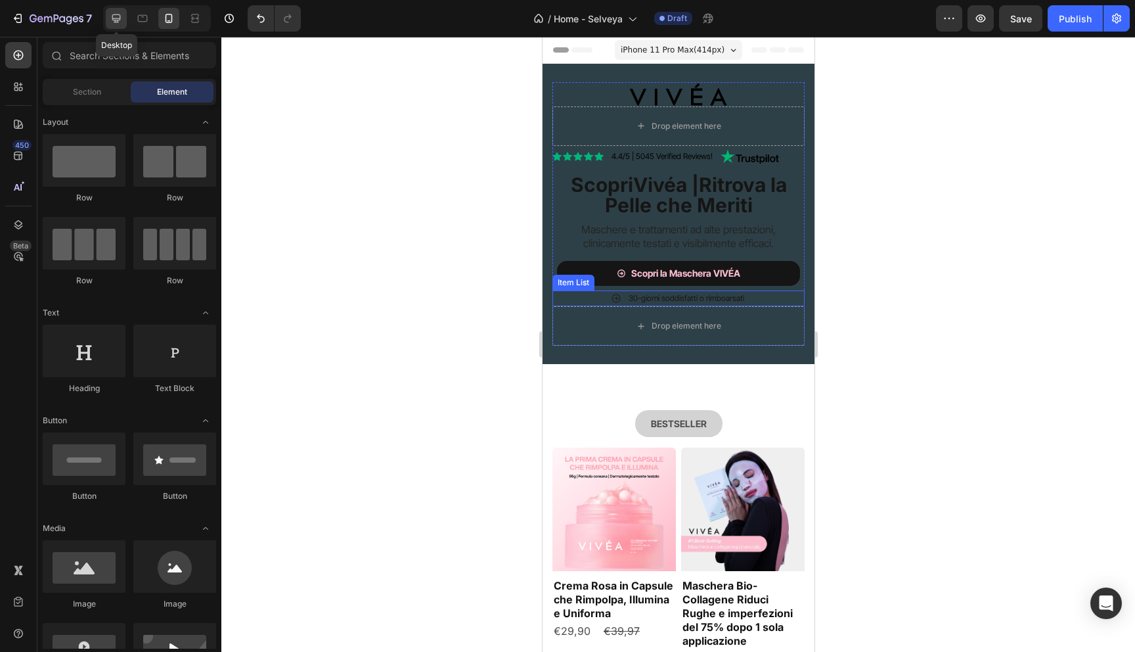
click at [112, 16] on icon at bounding box center [116, 18] width 9 height 9
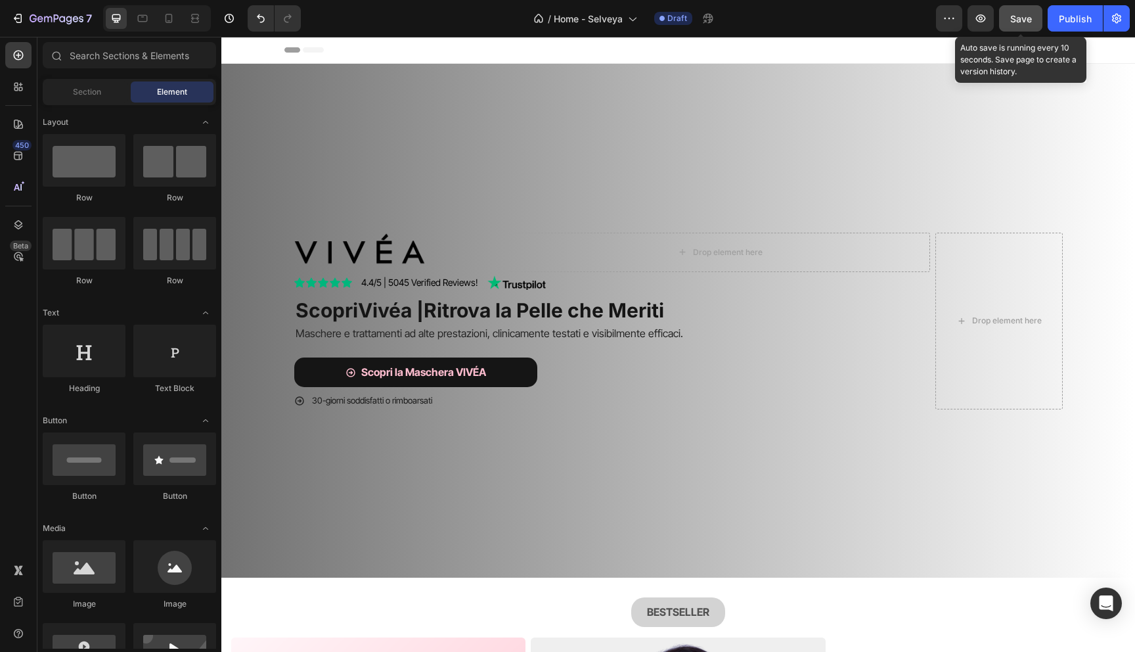
click at [1008, 12] on button "Save" at bounding box center [1020, 18] width 43 height 26
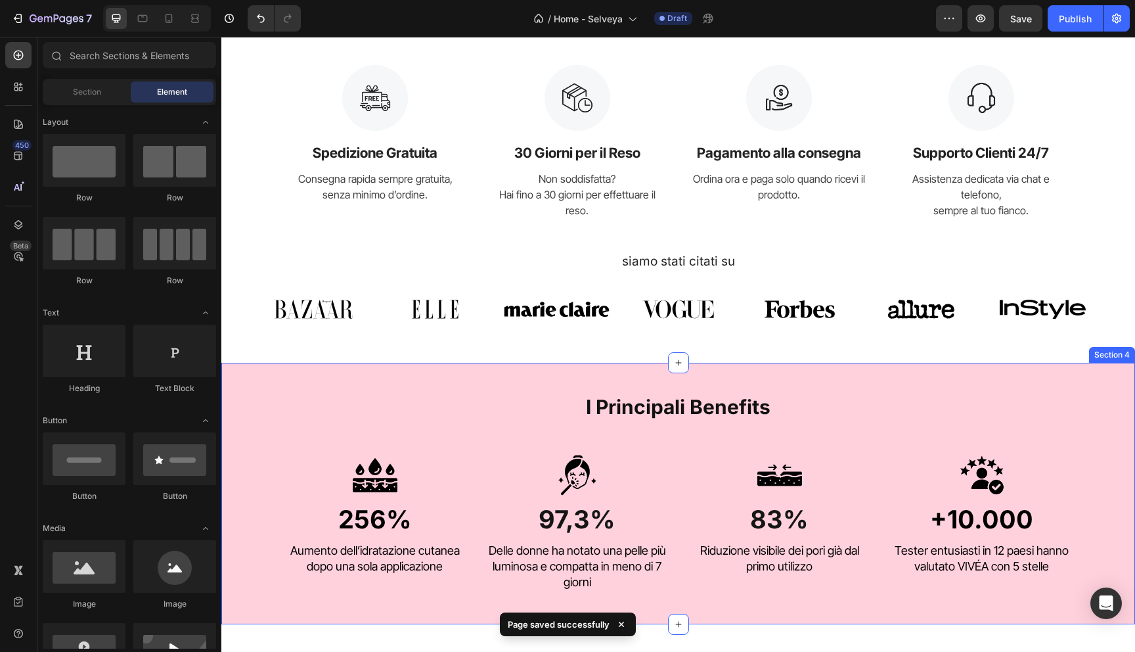
click at [269, 430] on div "I Principali Benefits Heading Image 256% Heading Aumento dell’idratazione cutan…" at bounding box center [678, 486] width 894 height 208
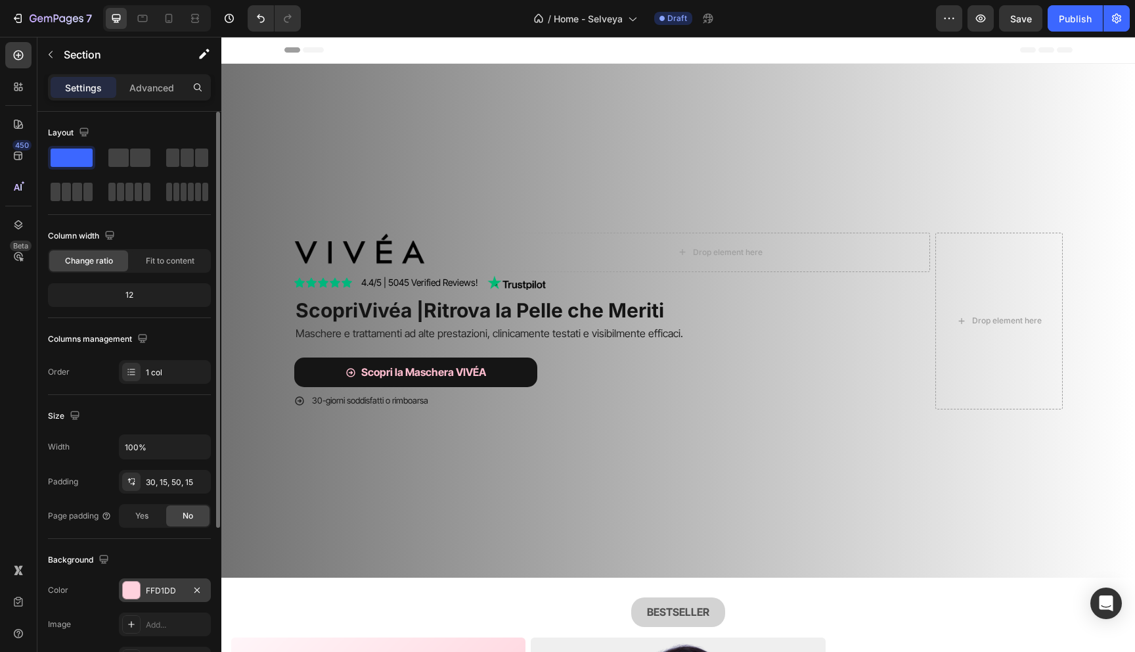
click at [127, 589] on div at bounding box center [131, 589] width 17 height 17
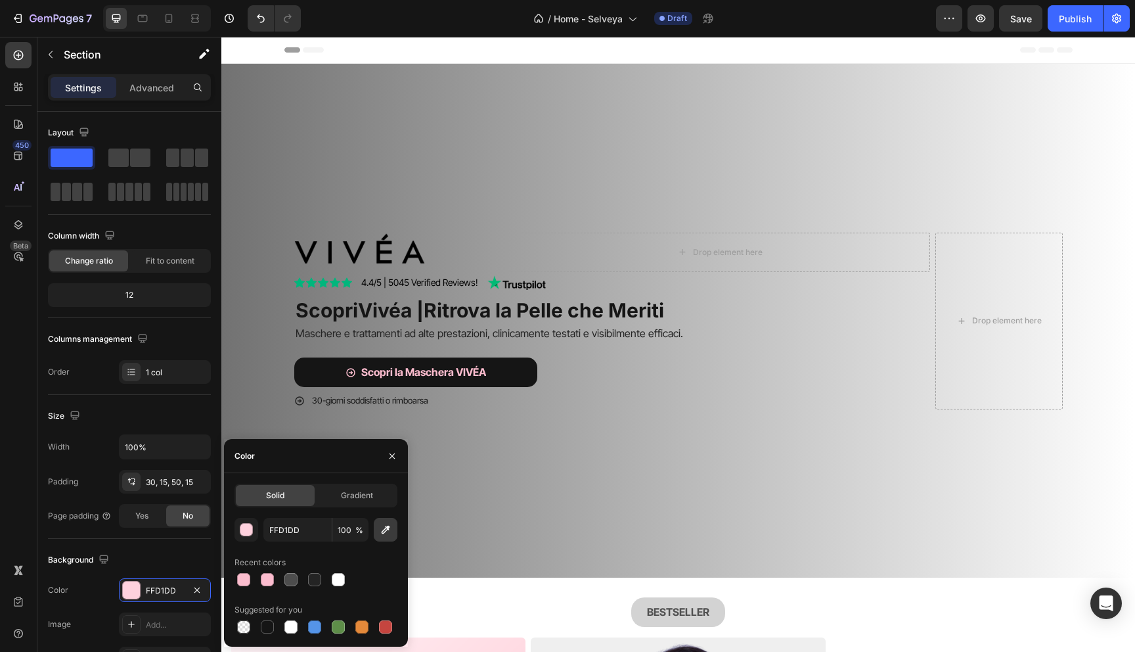
click at [388, 525] on icon "button" at bounding box center [385, 529] width 13 height 13
type input "FECCEC"
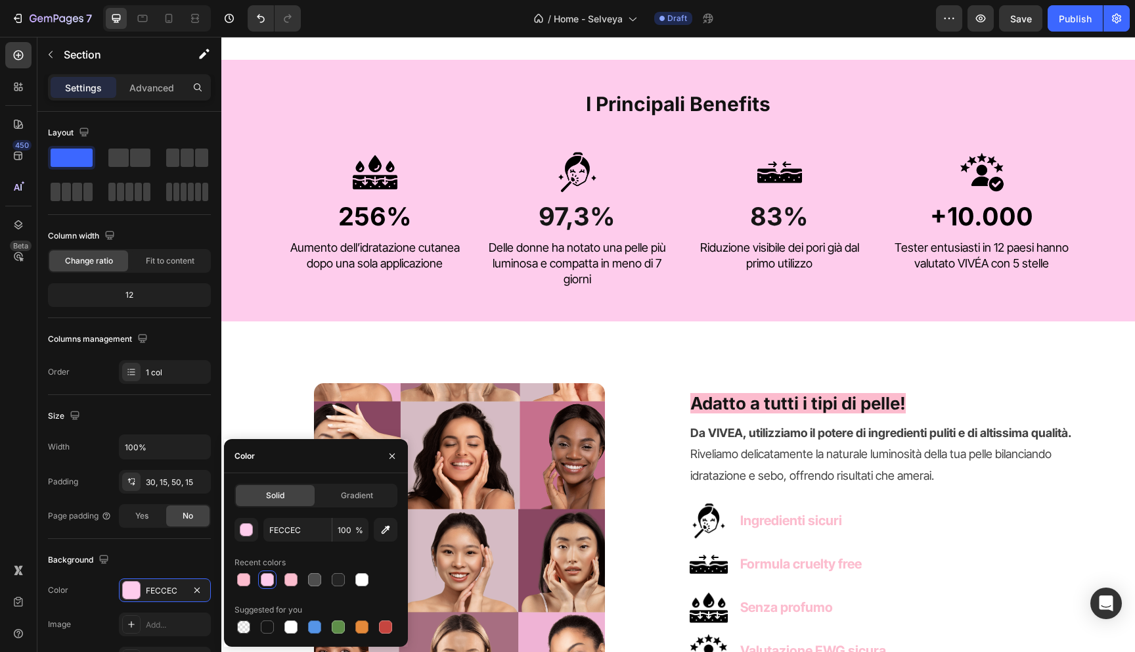
scroll to position [1286, 0]
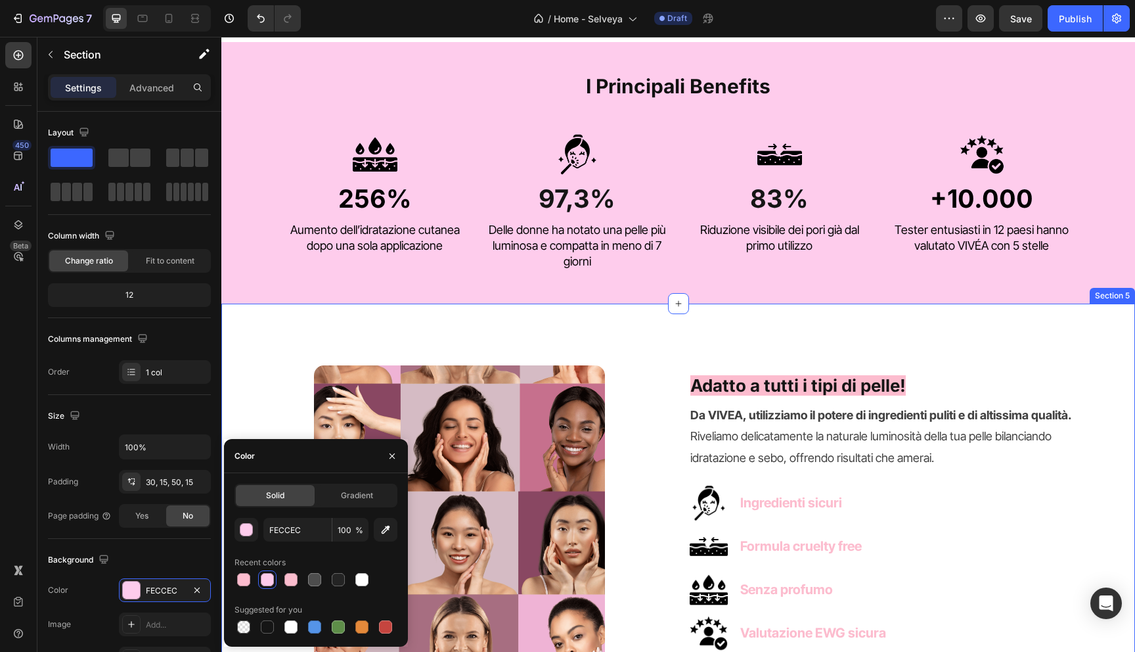
click at [434, 321] on div "Image Adatto a tutti i tipi di pelle! Heading Da VIVEA, utilizziamo il potere d…" at bounding box center [678, 533] width 914 height 460
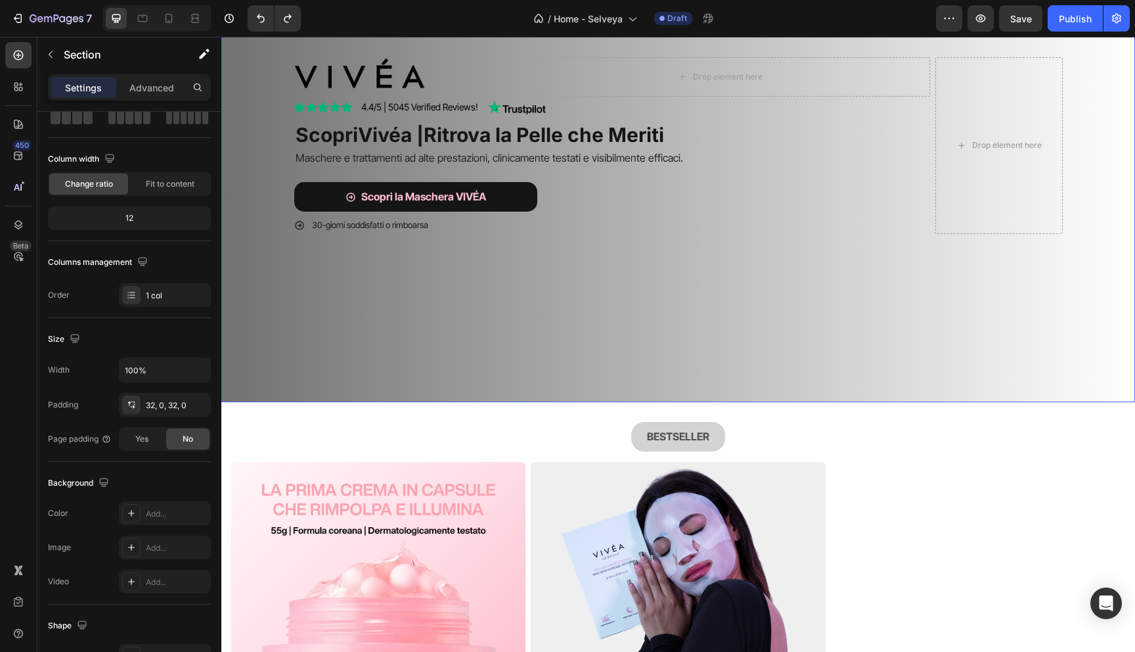
scroll to position [0, 0]
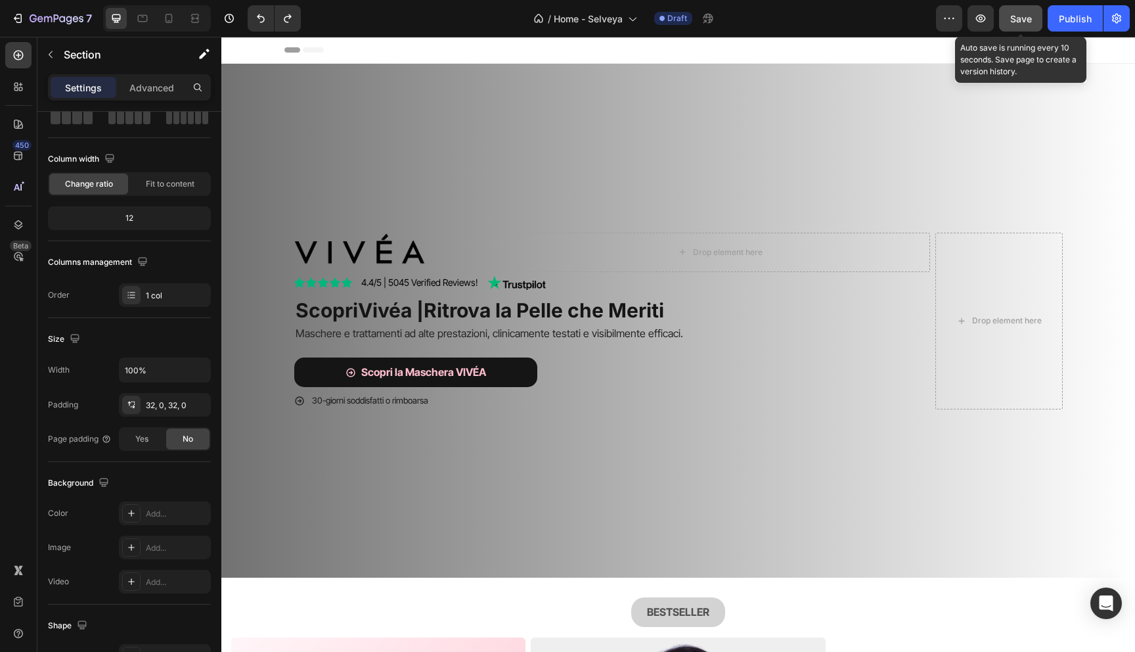
click at [1018, 20] on span "Save" at bounding box center [1021, 18] width 22 height 11
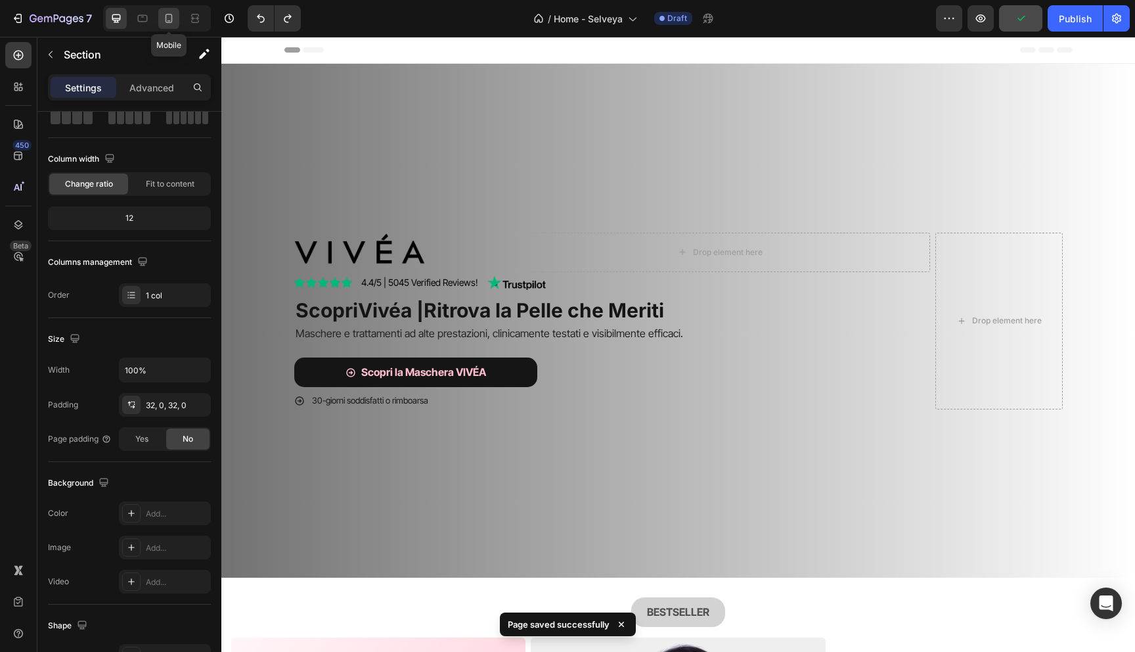
click at [170, 22] on icon at bounding box center [169, 18] width 7 height 9
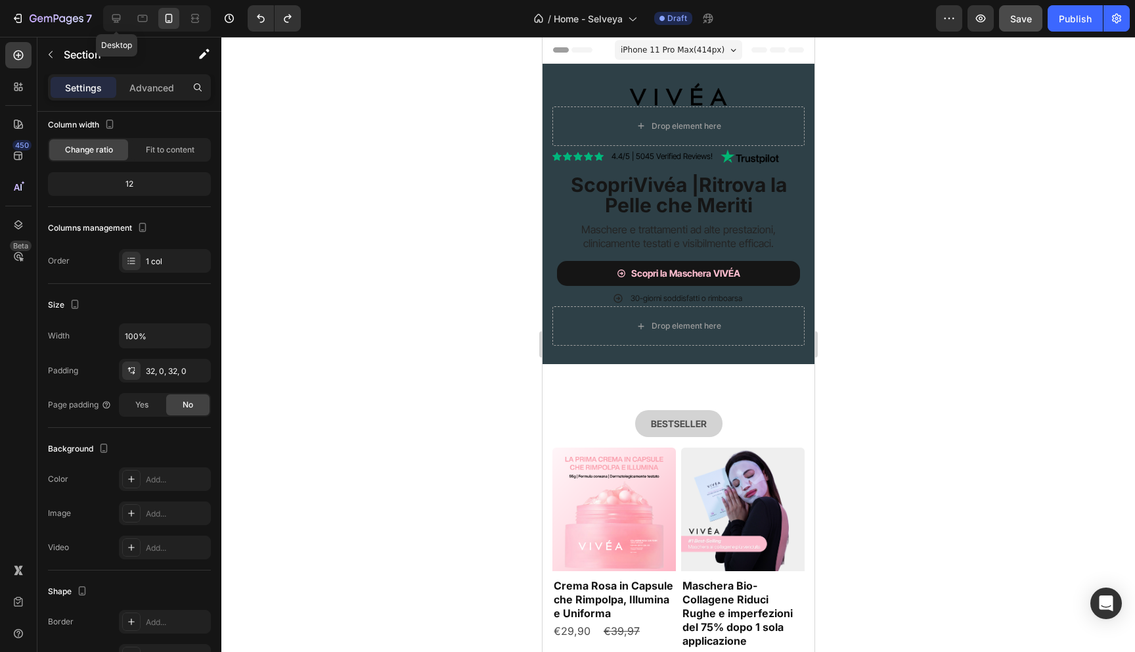
click at [102, 18] on div "Desktop" at bounding box center [154, 18] width 113 height 26
click at [114, 18] on icon at bounding box center [116, 18] width 9 height 9
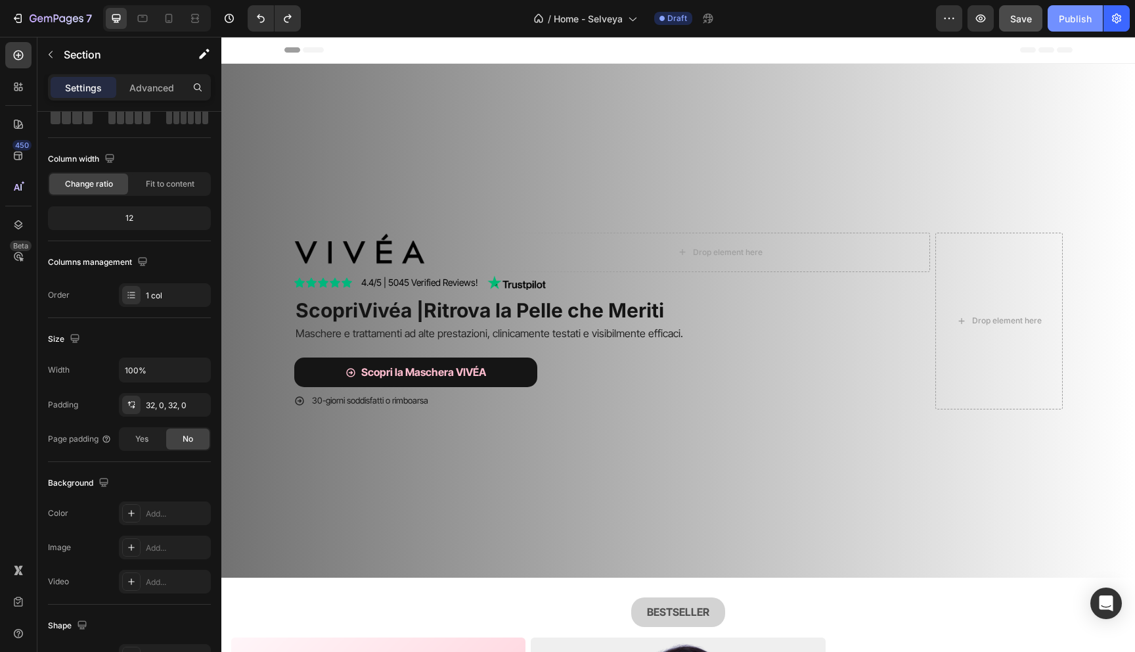
click at [1062, 19] on div "Publish" at bounding box center [1075, 19] width 33 height 14
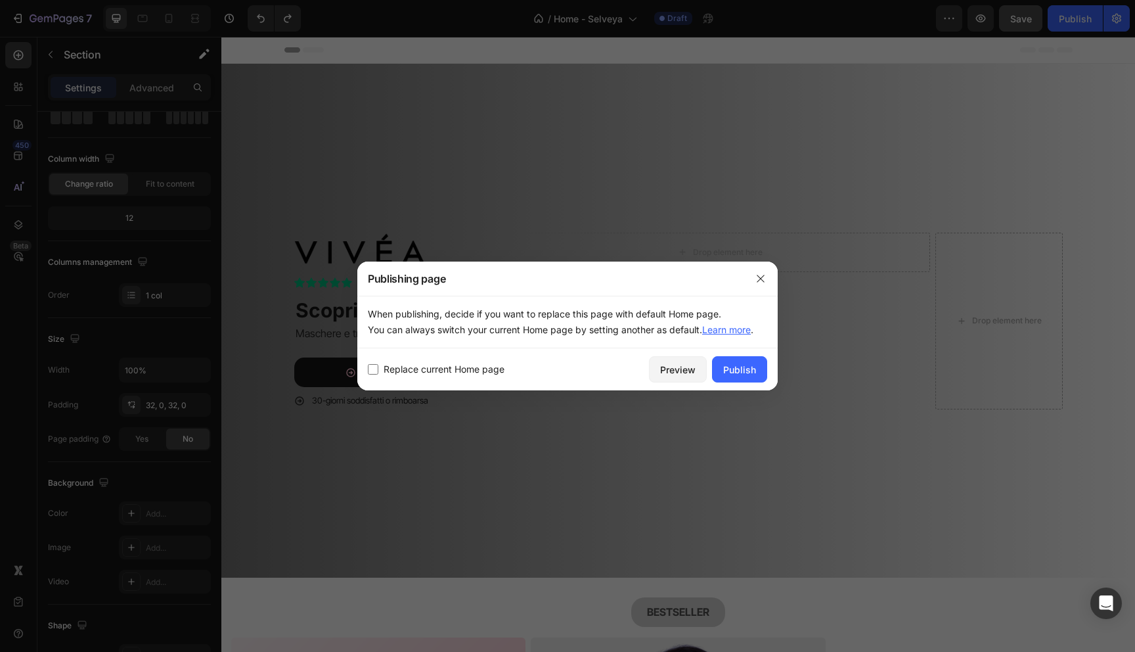
click at [420, 372] on span "Replace current Home page" at bounding box center [444, 369] width 121 height 16
click at [420, 370] on span "Replace current Home page" at bounding box center [444, 369] width 121 height 16
checkbox input "false"
click at [761, 272] on button "button" at bounding box center [760, 278] width 21 height 21
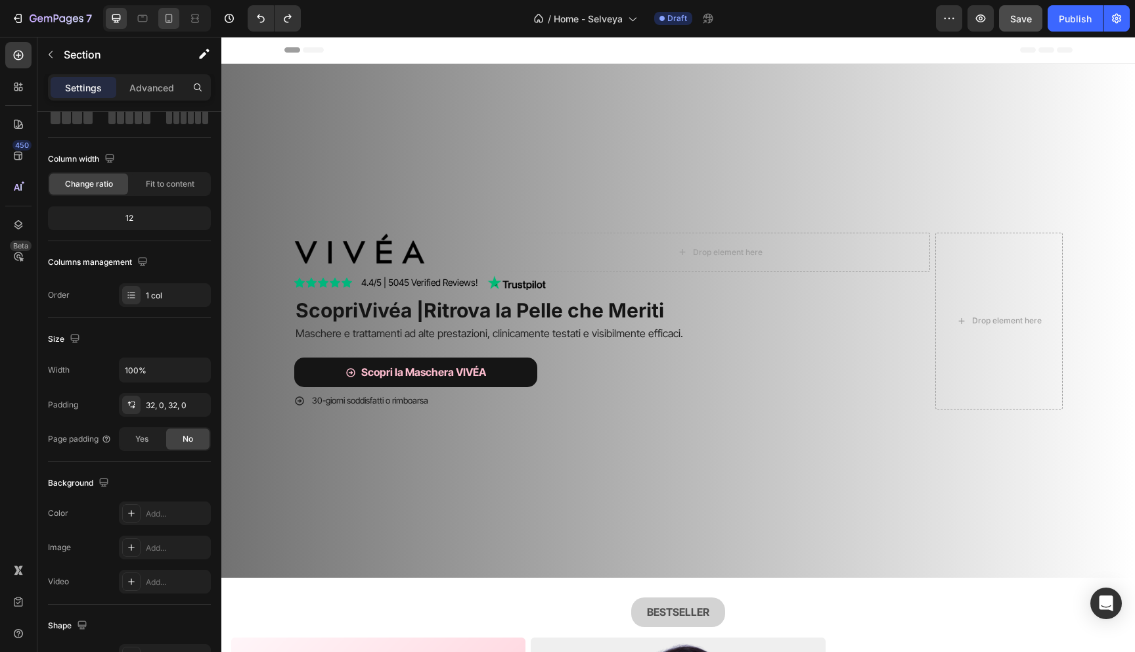
click at [168, 20] on icon at bounding box center [168, 18] width 13 height 13
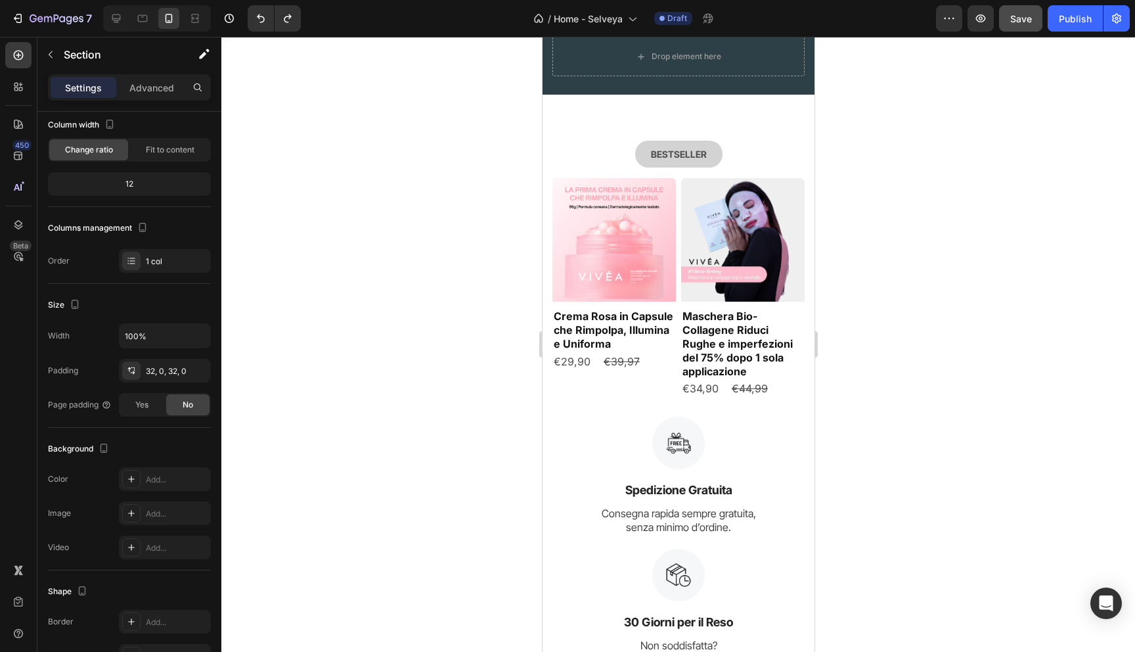
scroll to position [205, 0]
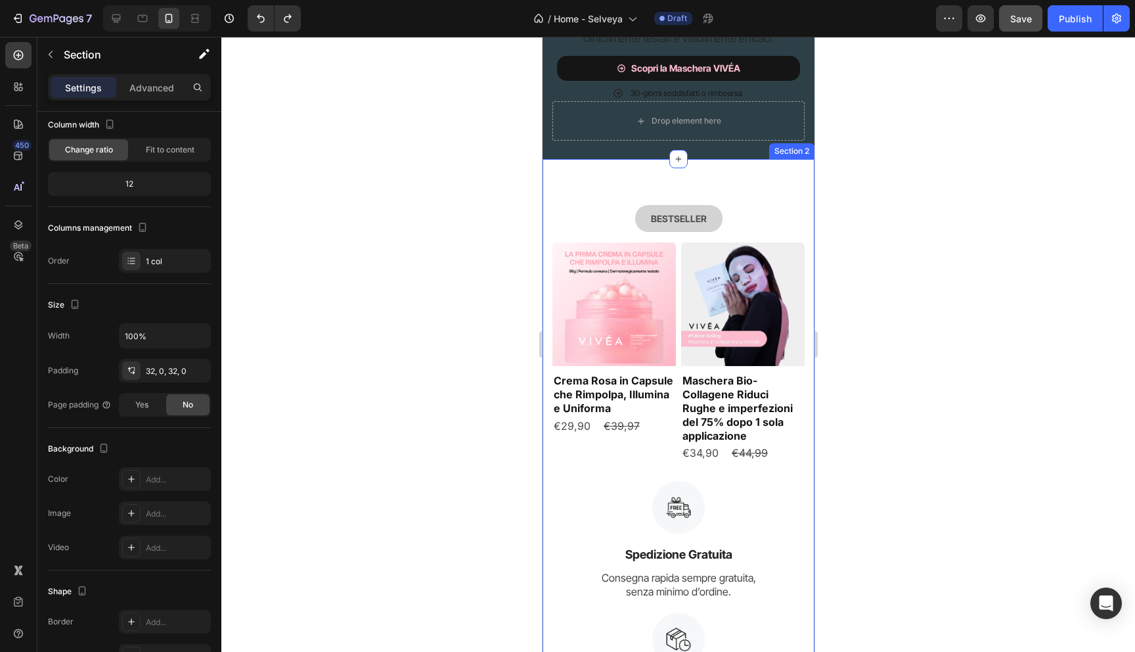
click at [606, 189] on div "BESTSELLER Button Row Product Images Crema Rosa in Capsule che Rimpolpa, Illumi…" at bounding box center [678, 598] width 272 height 879
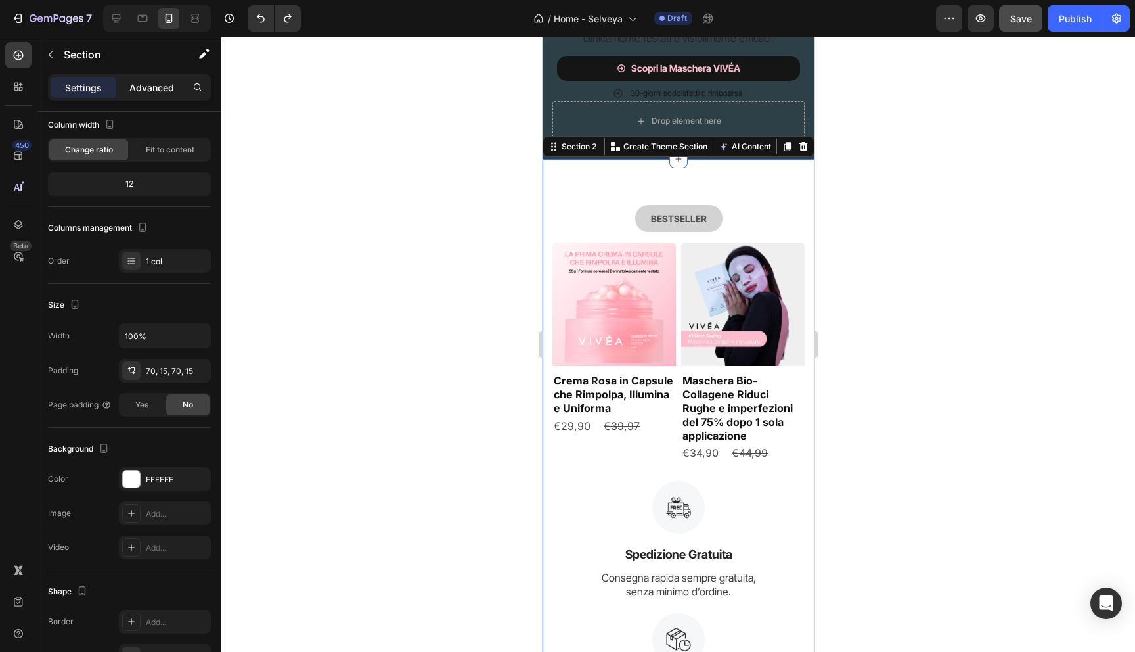
click at [137, 81] on p "Advanced" at bounding box center [151, 88] width 45 height 14
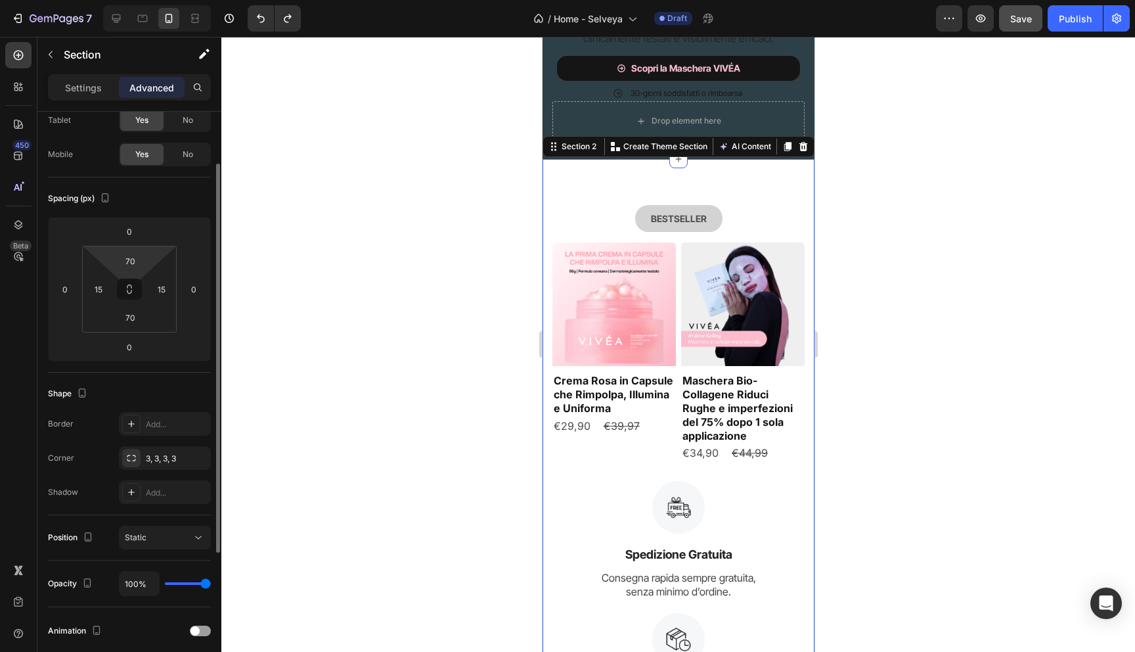
click at [131, 0] on html "7 Version history / Home - Selveya Draft Preview Save Publish 450 Beta Sections…" at bounding box center [567, 0] width 1135 height 0
click at [131, 257] on input "70" at bounding box center [130, 261] width 26 height 20
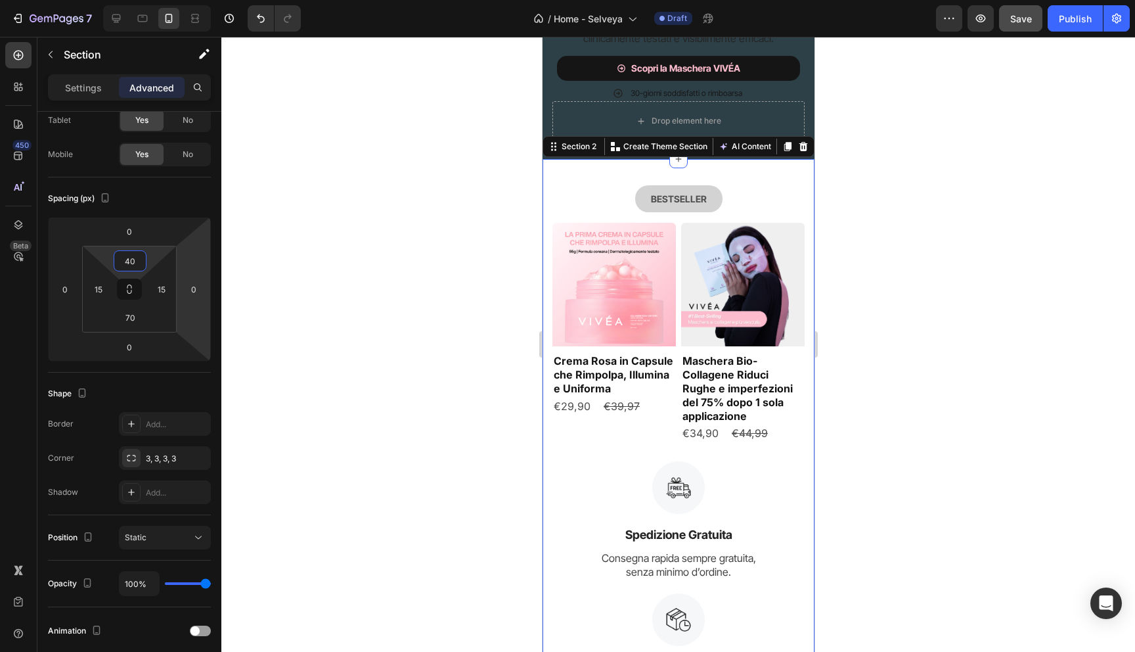
type input "40"
click at [419, 288] on div at bounding box center [678, 344] width 914 height 615
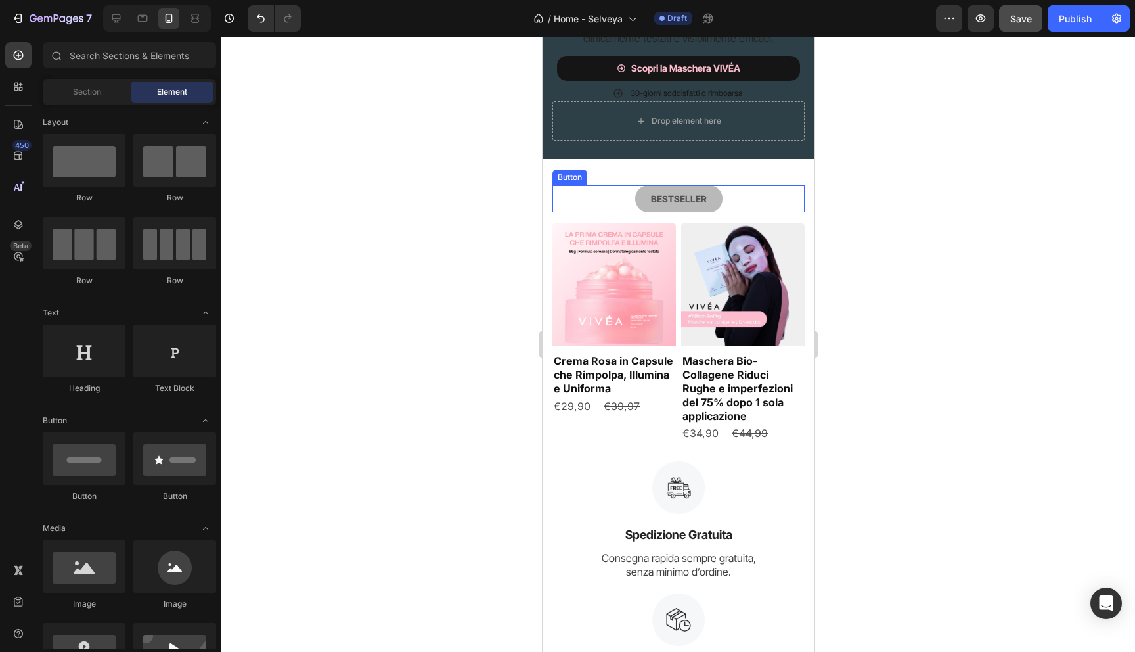
click at [711, 192] on button "BESTSELLER" at bounding box center [677, 198] width 87 height 27
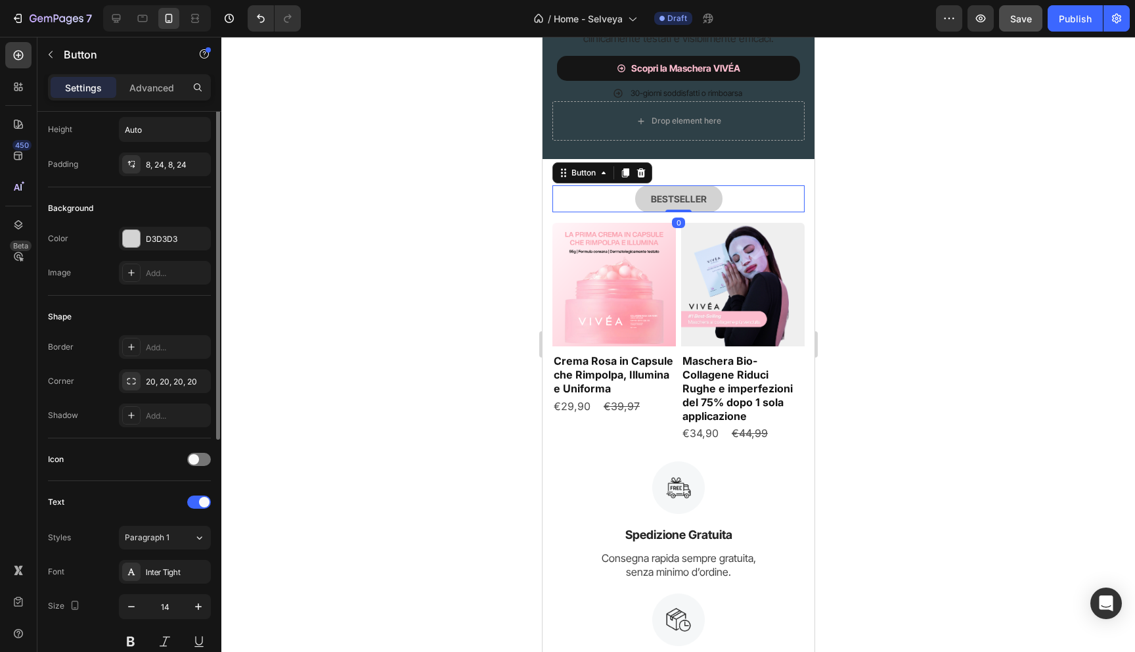
scroll to position [116, 0]
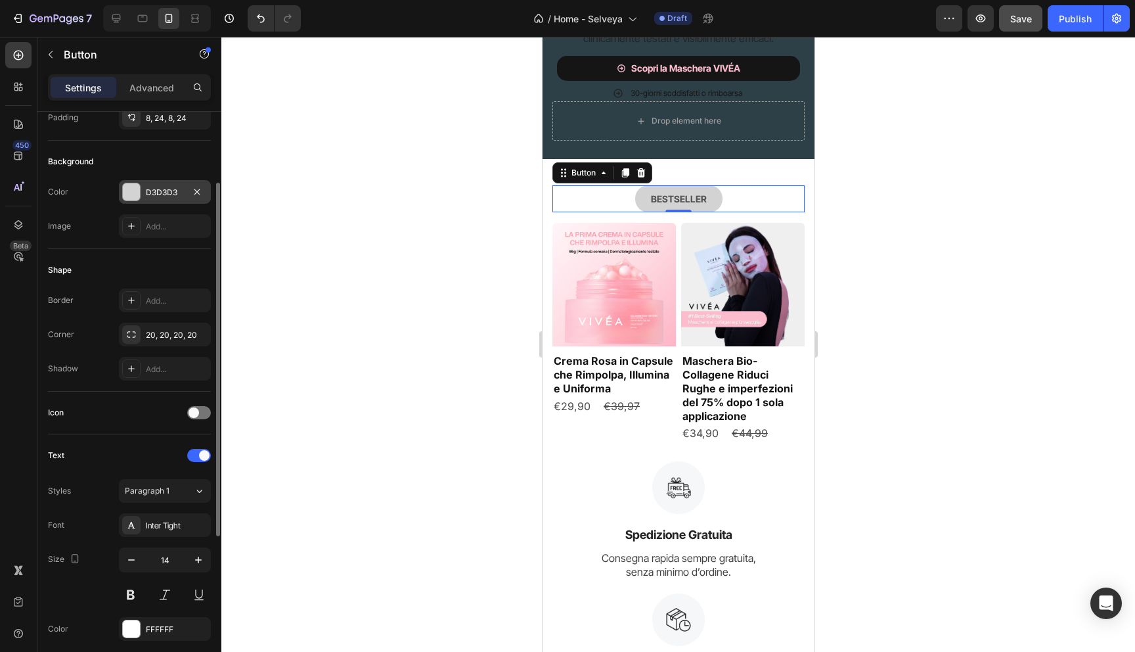
click at [130, 189] on div at bounding box center [131, 191] width 17 height 17
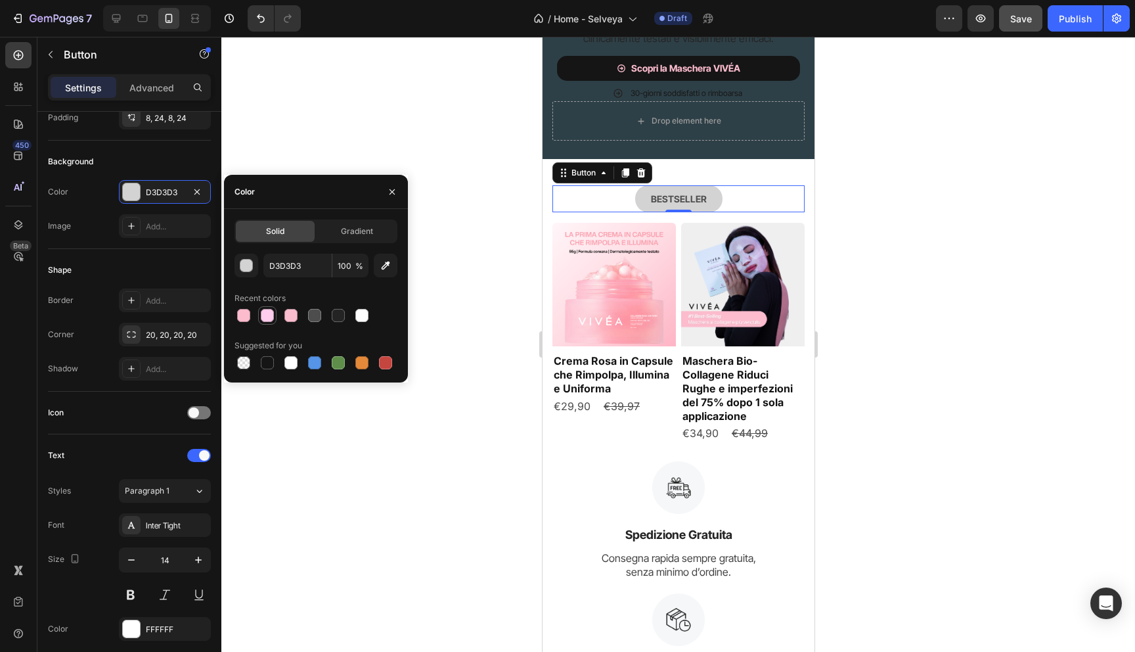
click at [269, 312] on div at bounding box center [267, 315] width 13 height 13
type input "FECCEC"
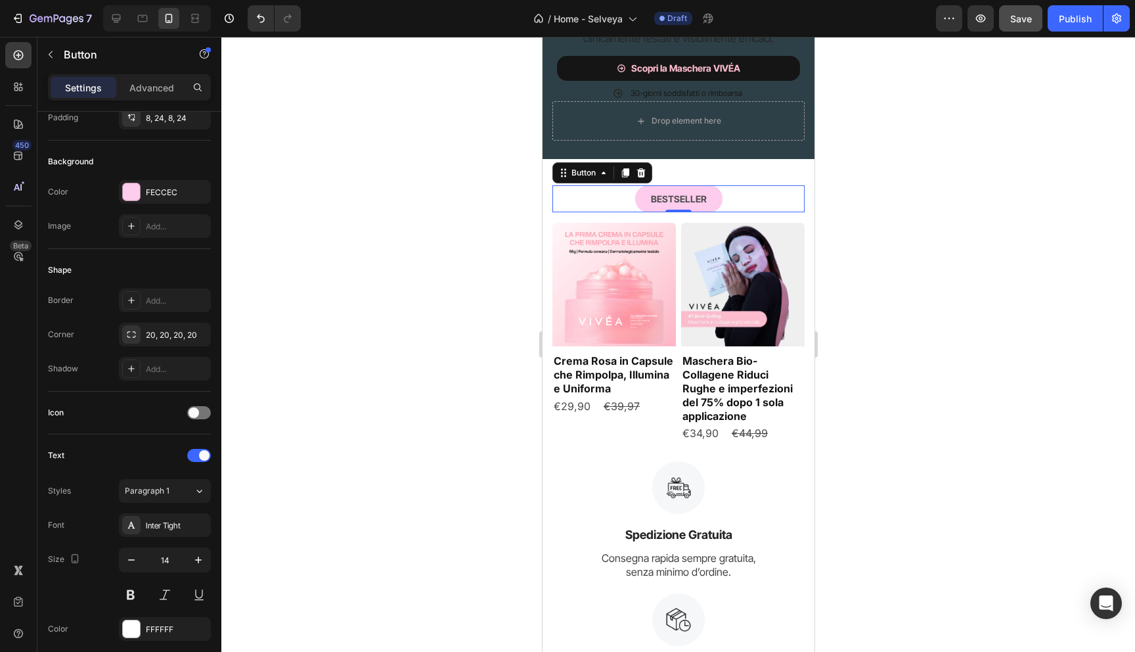
click at [508, 277] on div at bounding box center [678, 344] width 914 height 615
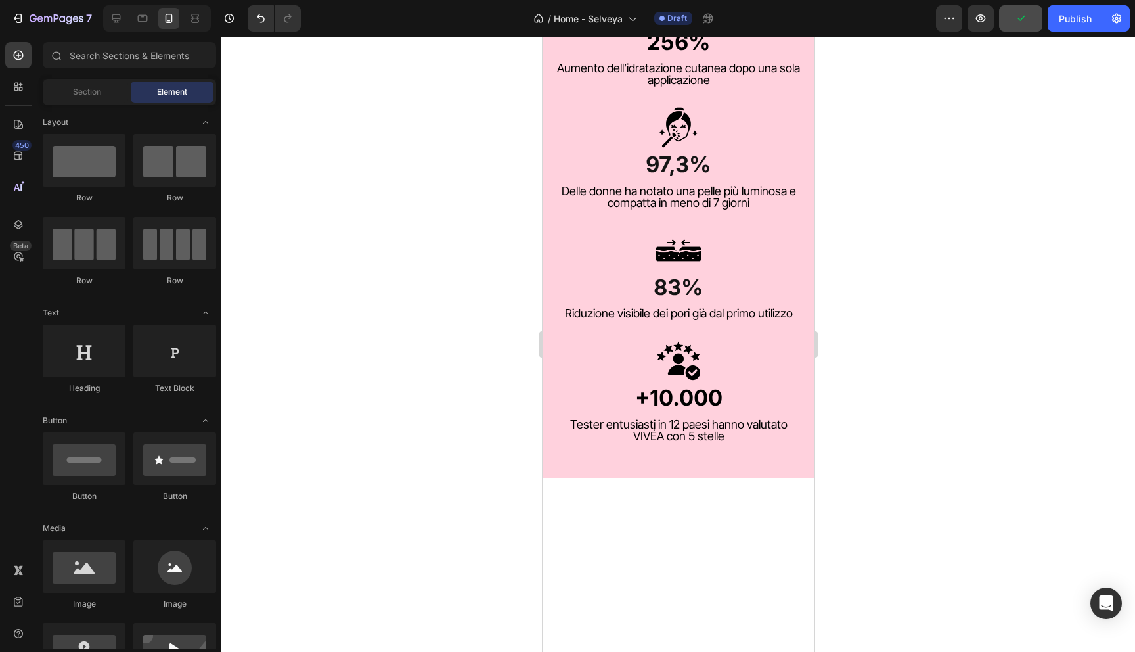
scroll to position [924, 0]
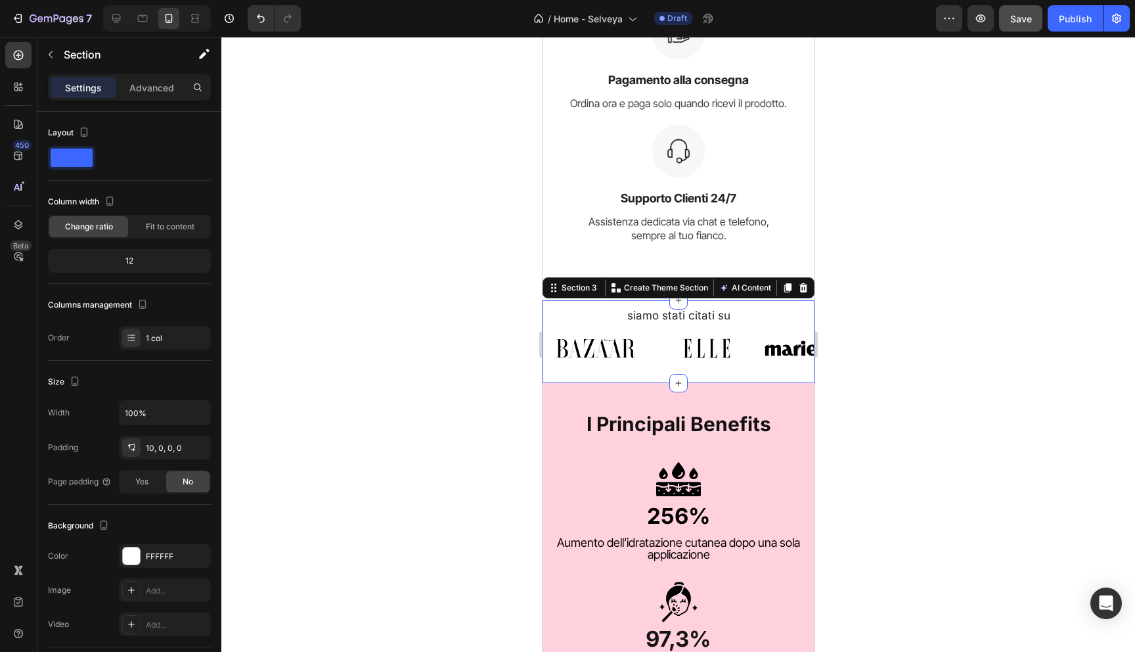
click at [566, 383] on div "siamo stati citati su Heading Image Image Image Image Image Image Image [GEOGRA…" at bounding box center [678, 345] width 272 height 76
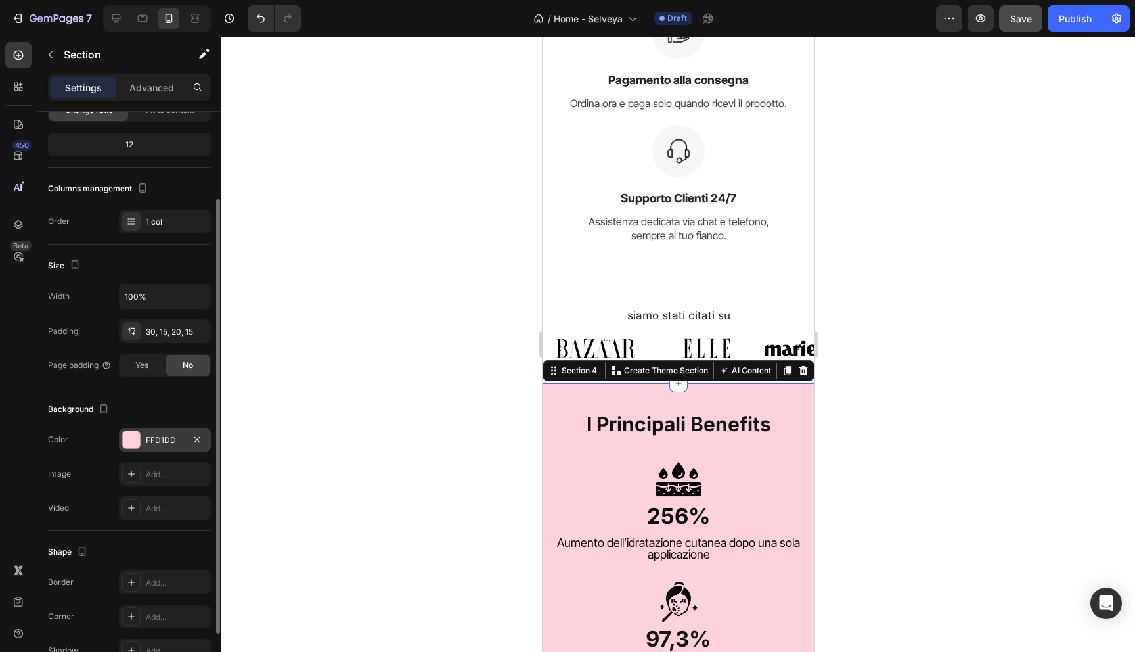
click at [129, 441] on div at bounding box center [131, 439] width 17 height 17
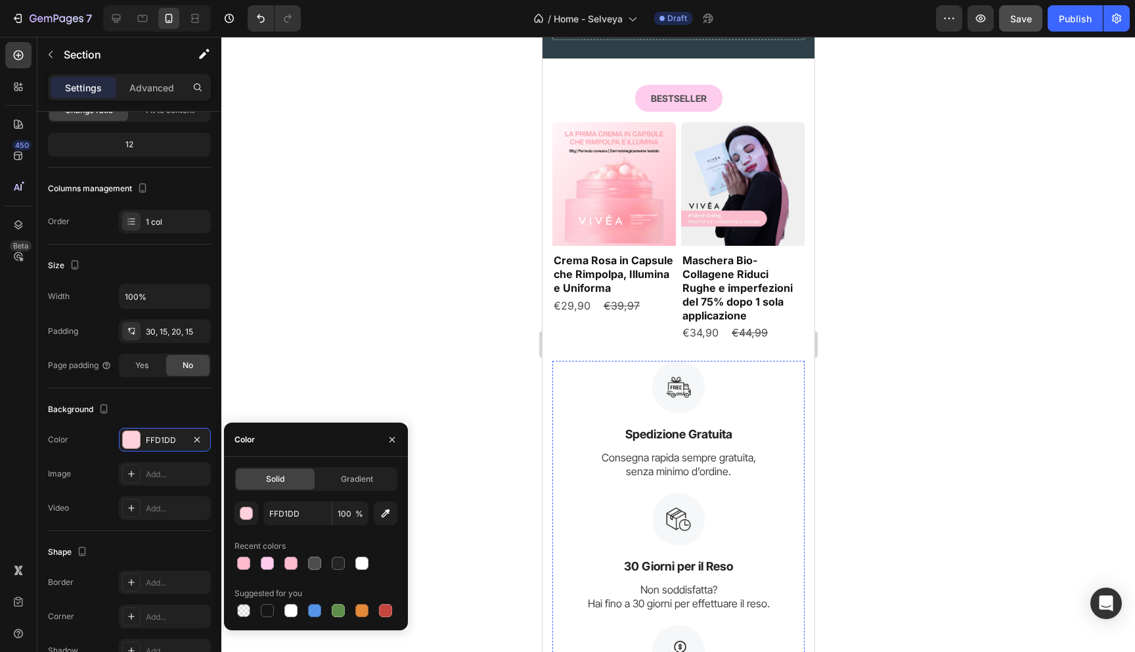
scroll to position [0, 0]
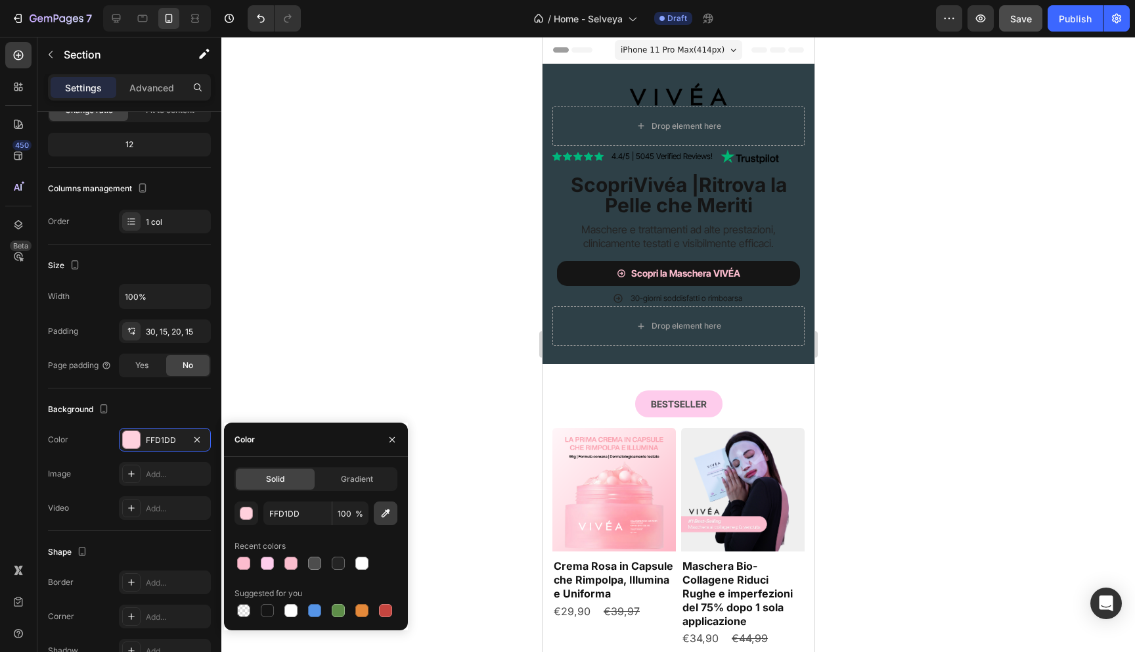
click at [385, 518] on icon "button" at bounding box center [385, 512] width 13 height 13
type input "FDCBEB"
click at [460, 260] on div at bounding box center [678, 344] width 914 height 615
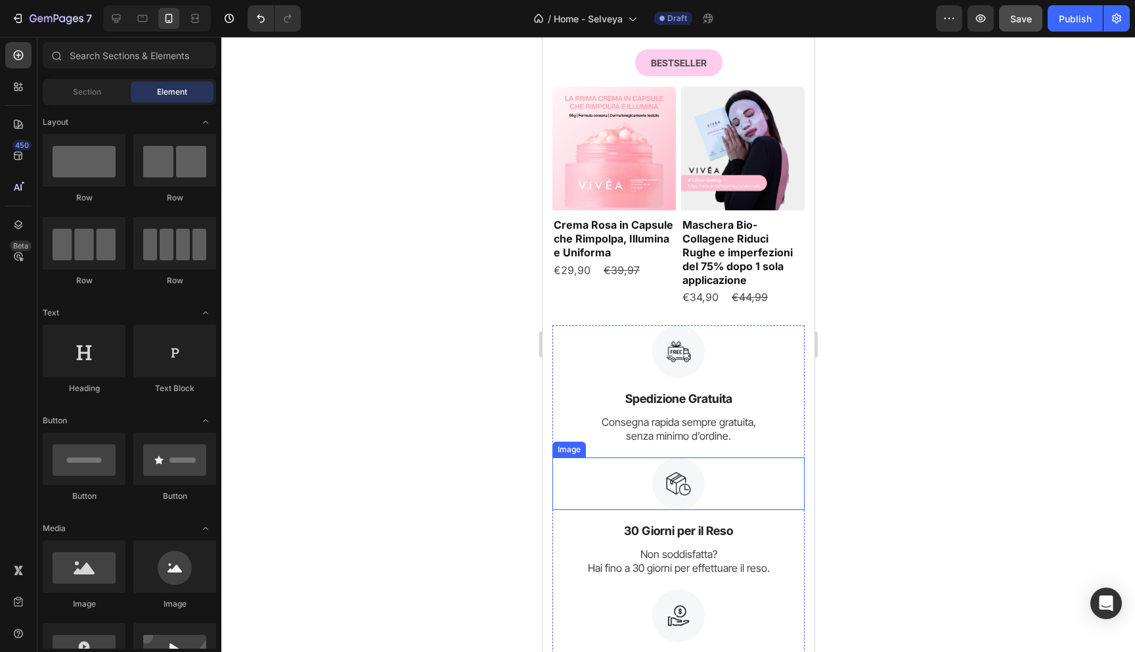
scroll to position [688, 0]
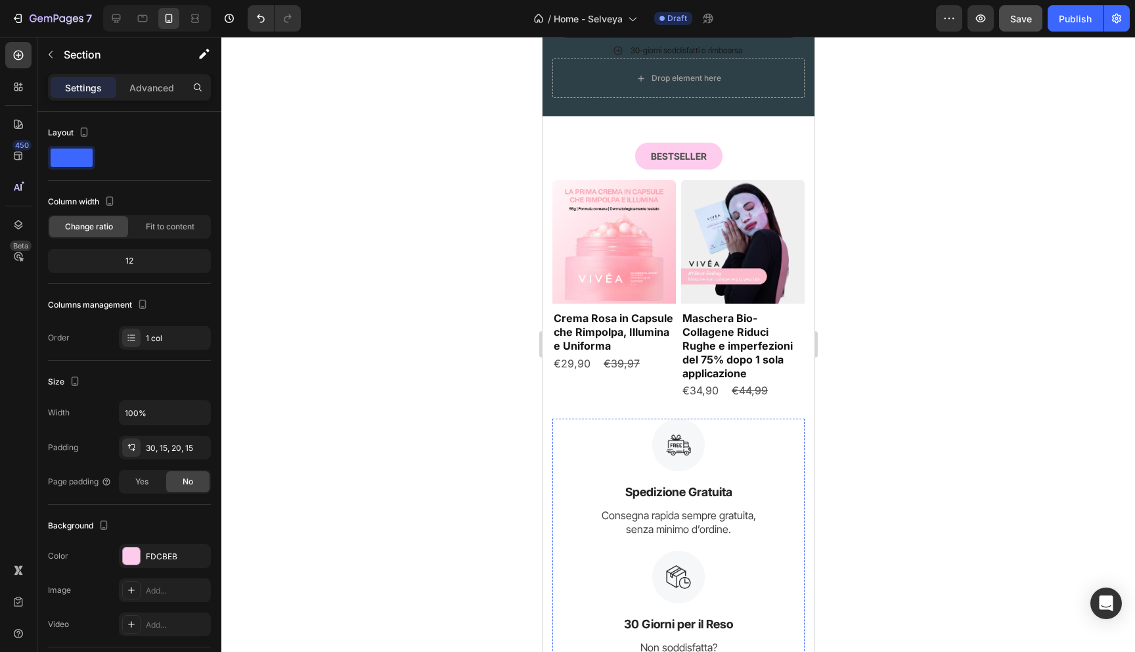
scroll to position [217, 0]
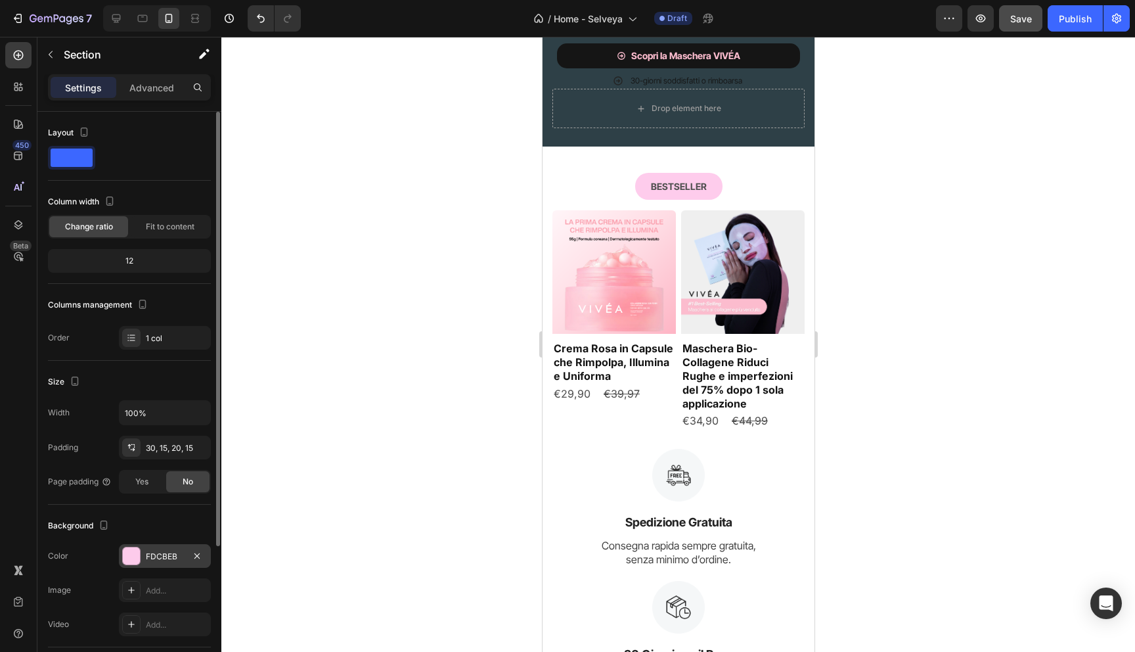
click at [137, 548] on div at bounding box center [131, 555] width 17 height 17
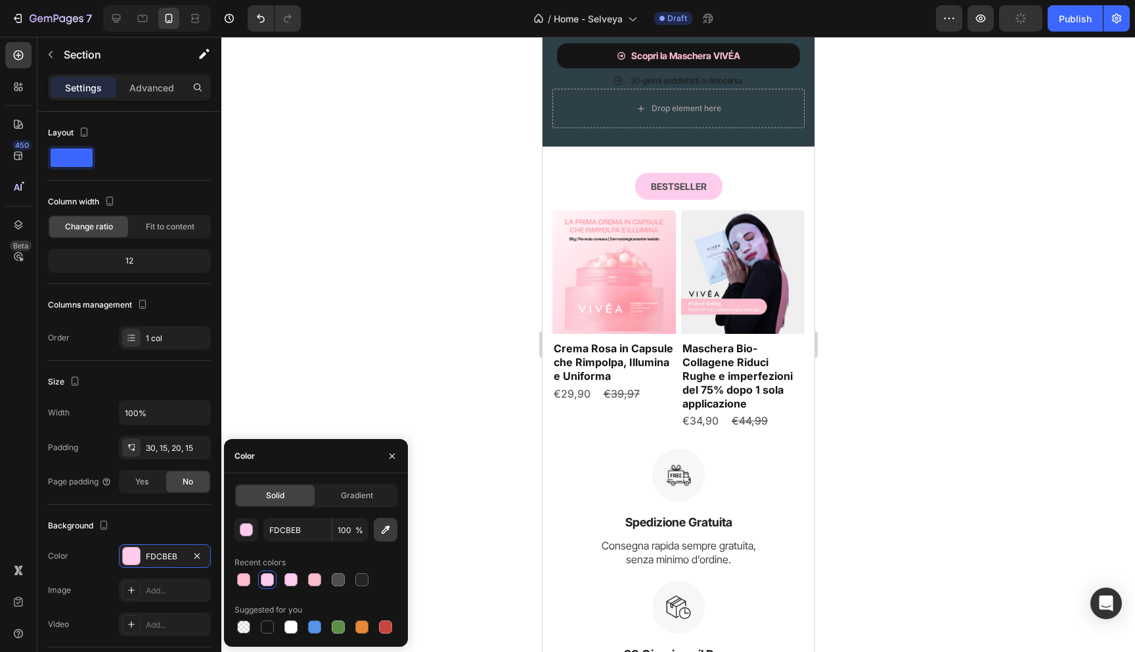
click at [387, 527] on icon "button" at bounding box center [386, 529] width 9 height 9
type input "FECCEC"
click at [482, 286] on div at bounding box center [678, 344] width 914 height 615
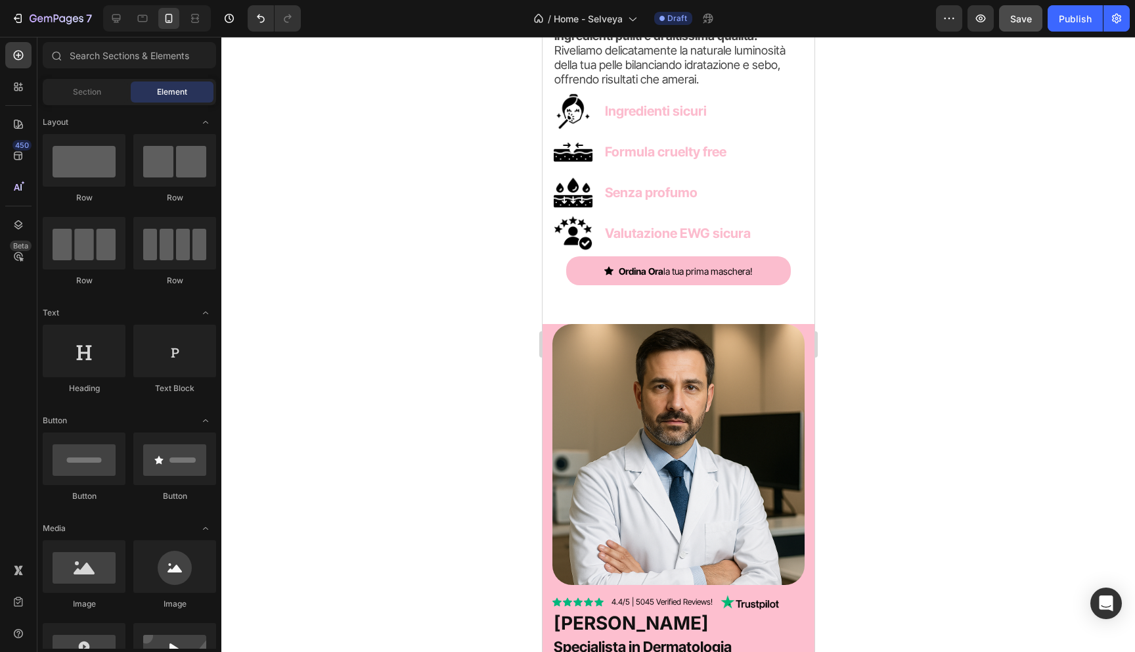
scroll to position [2232, 0]
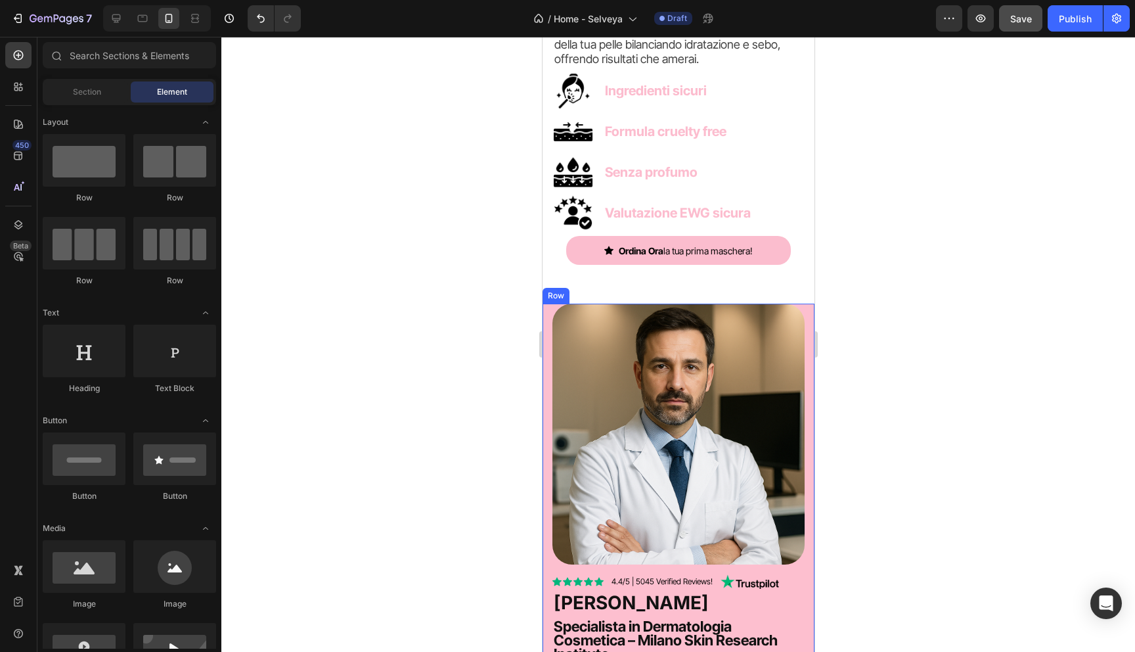
click at [546, 380] on div "Image" at bounding box center [678, 438] width 272 height 271
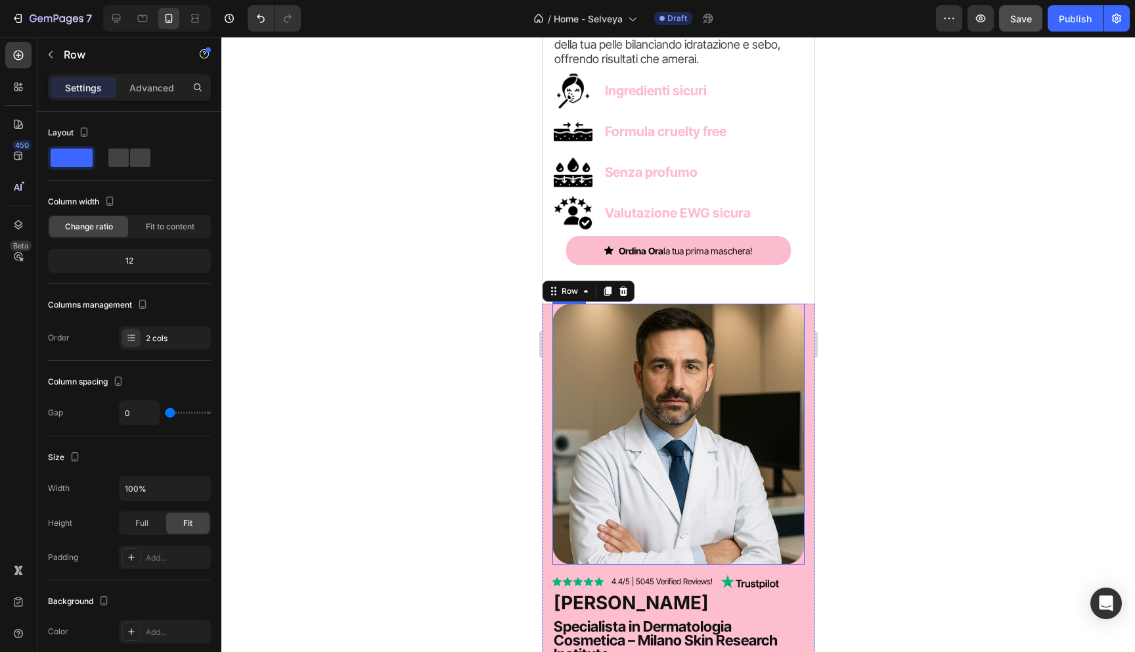
click at [587, 388] on img at bounding box center [678, 433] width 252 height 261
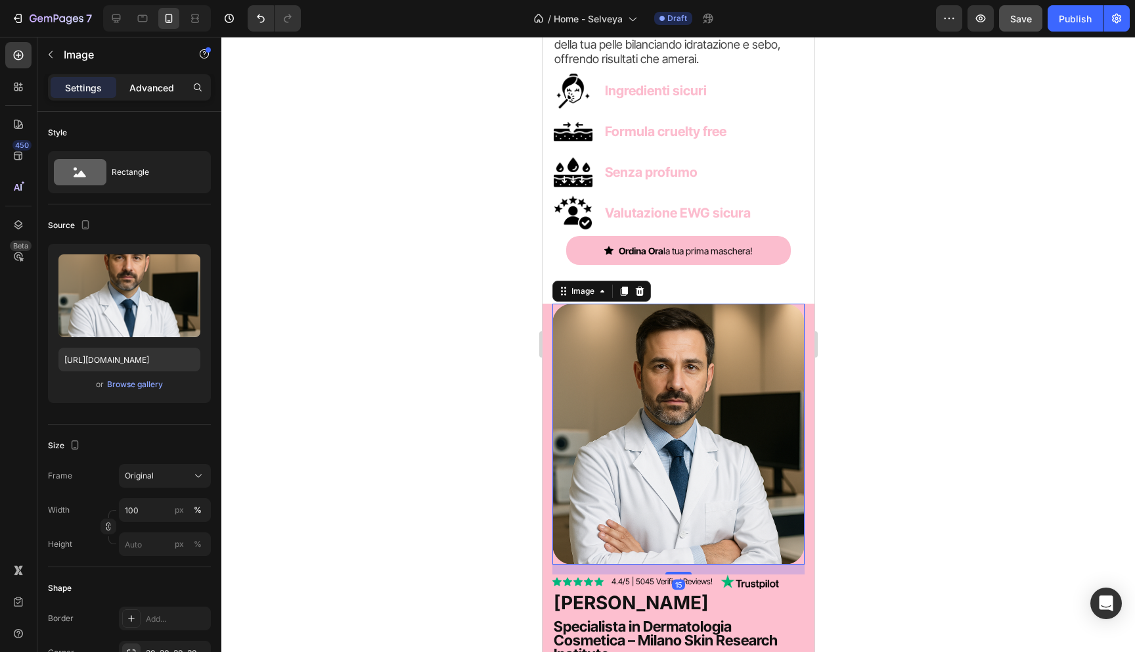
click at [167, 88] on p "Advanced" at bounding box center [151, 88] width 45 height 14
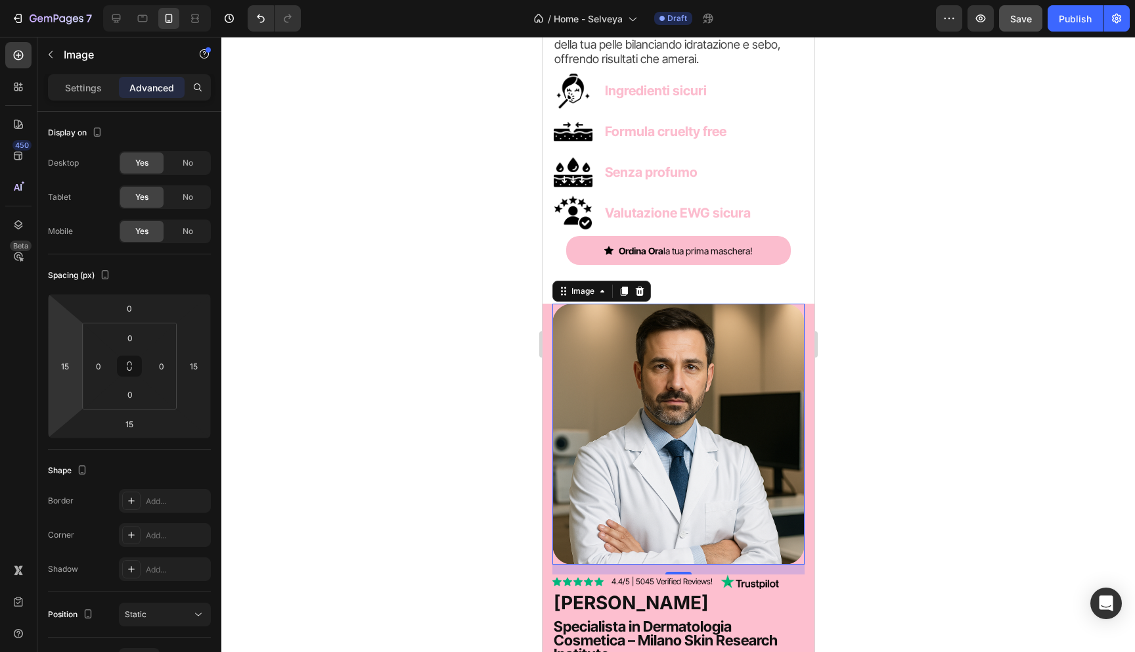
click at [66, 0] on html "7 Version history / Home - Selveya Draft Preview Save Publish 450 Beta Sections…" at bounding box center [567, 0] width 1135 height 0
click at [426, 308] on div at bounding box center [678, 344] width 914 height 615
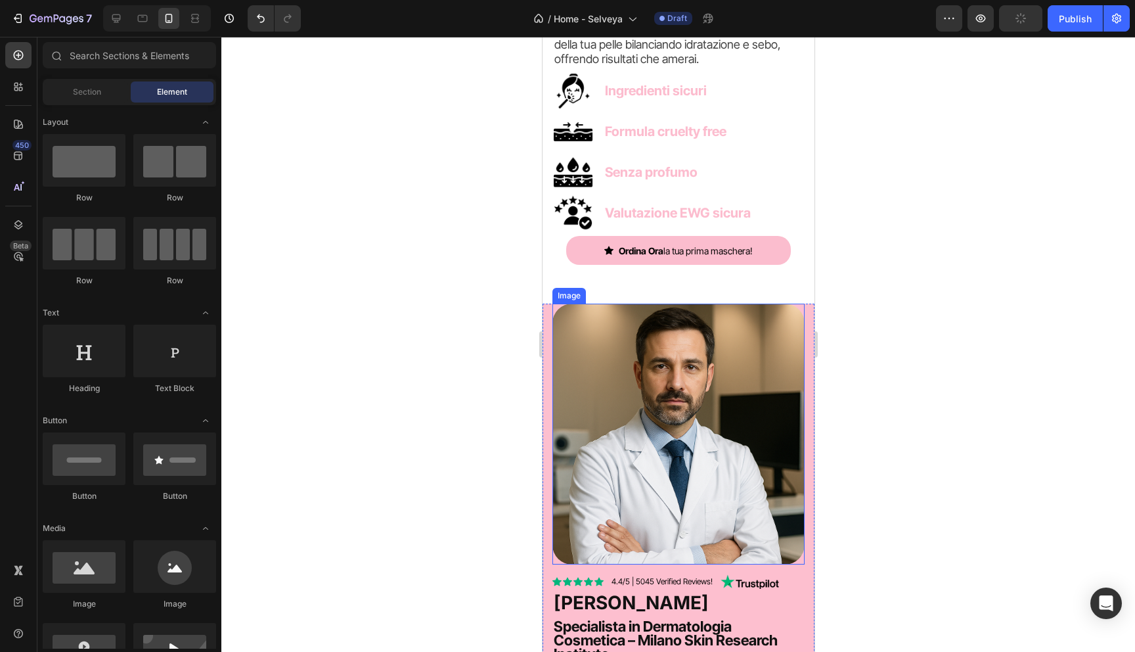
click at [664, 353] on img at bounding box center [678, 433] width 252 height 261
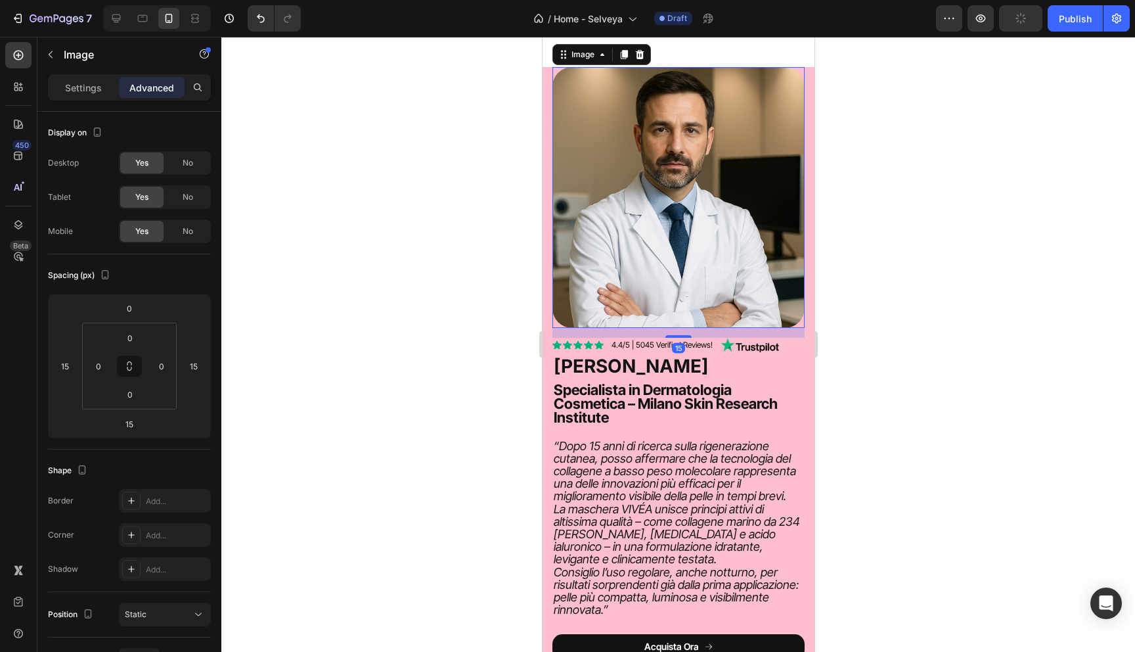
scroll to position [2483, 0]
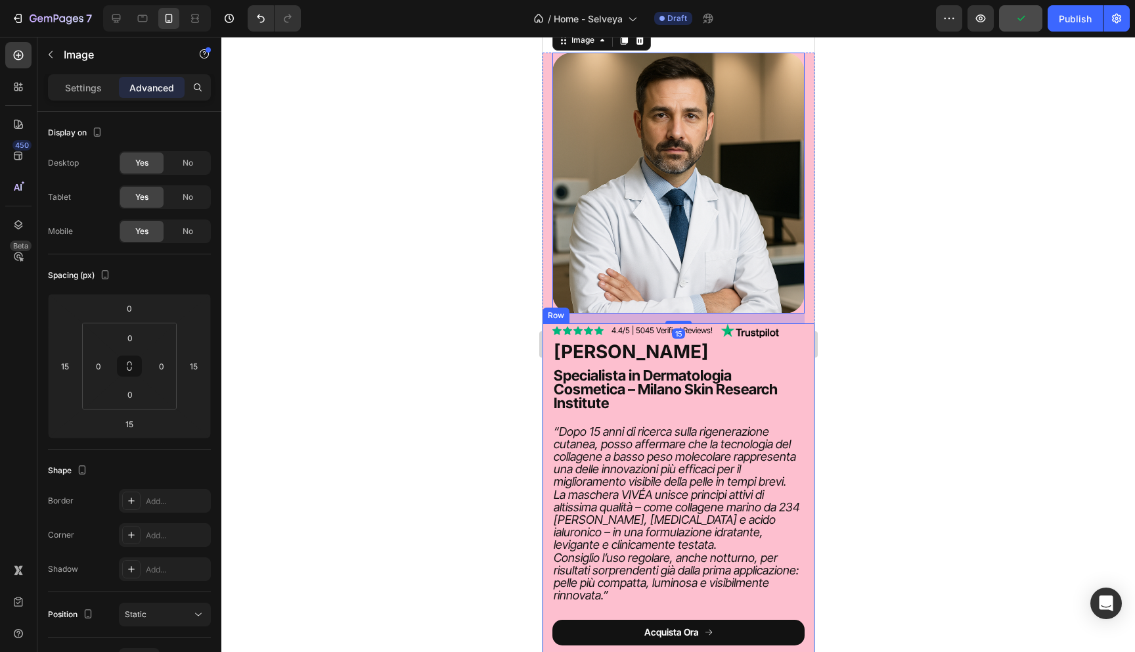
click at [547, 368] on div "Icon Icon Icon Icon Icon Icon List 4.4/5 | 5045 Verified Reviews! Text Block Im…" at bounding box center [678, 547] width 272 height 448
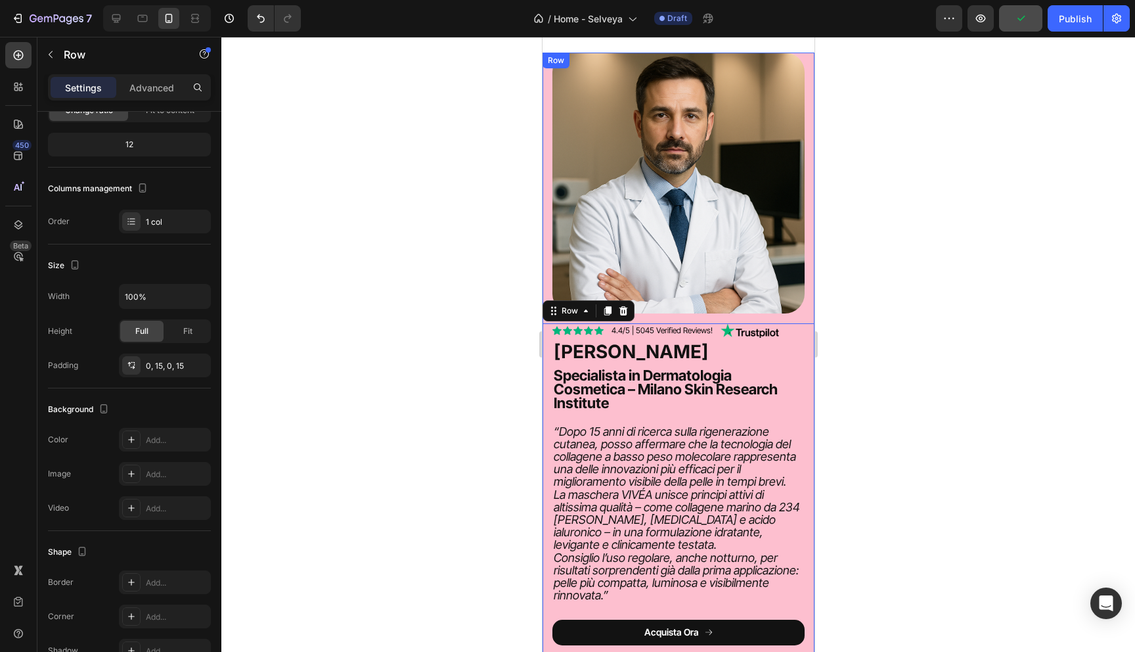
click at [546, 231] on div "Image" at bounding box center [678, 188] width 272 height 271
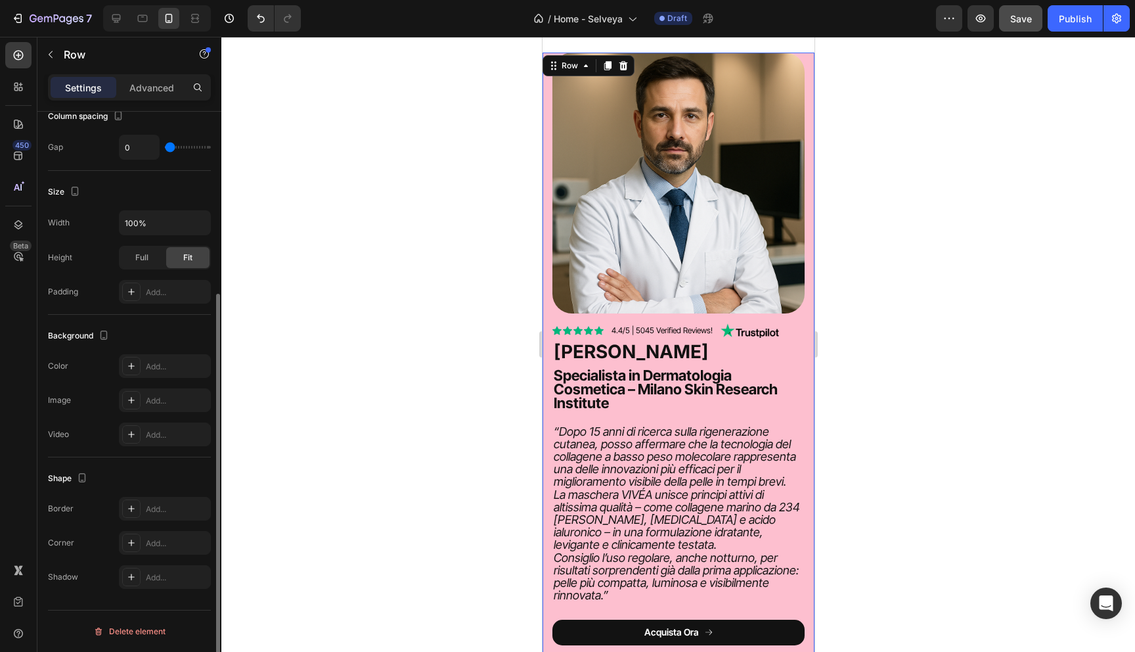
scroll to position [0, 0]
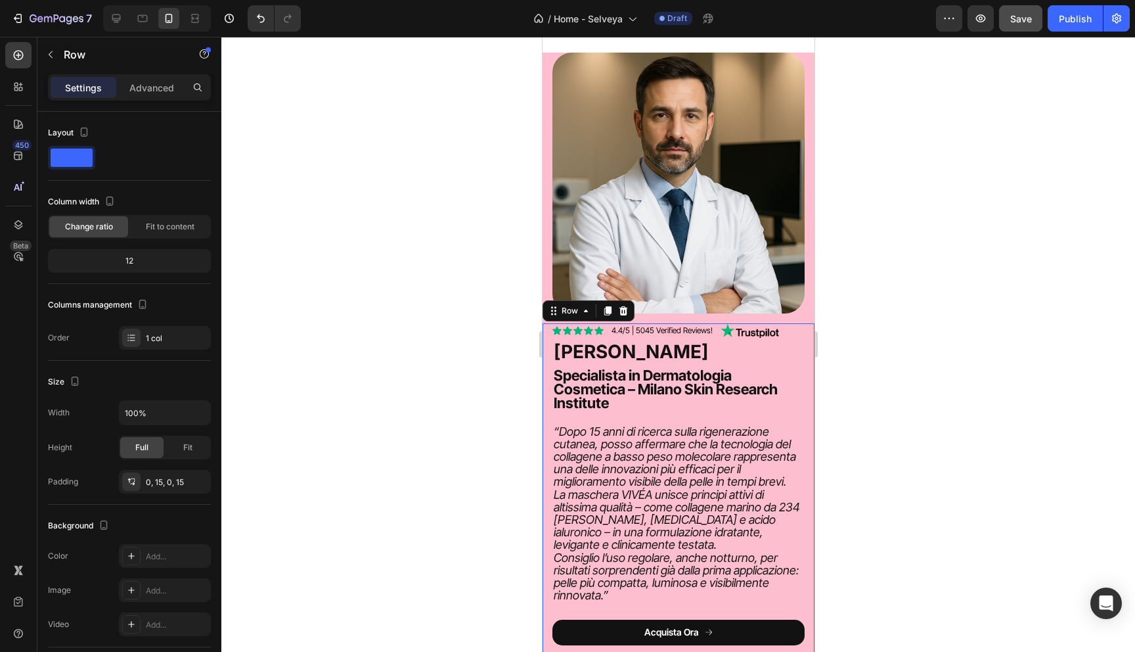
click at [548, 361] on div "Icon Icon Icon Icon Icon Icon List 4.4/5 | 5045 Verified Reviews! Text Block Im…" at bounding box center [678, 547] width 272 height 448
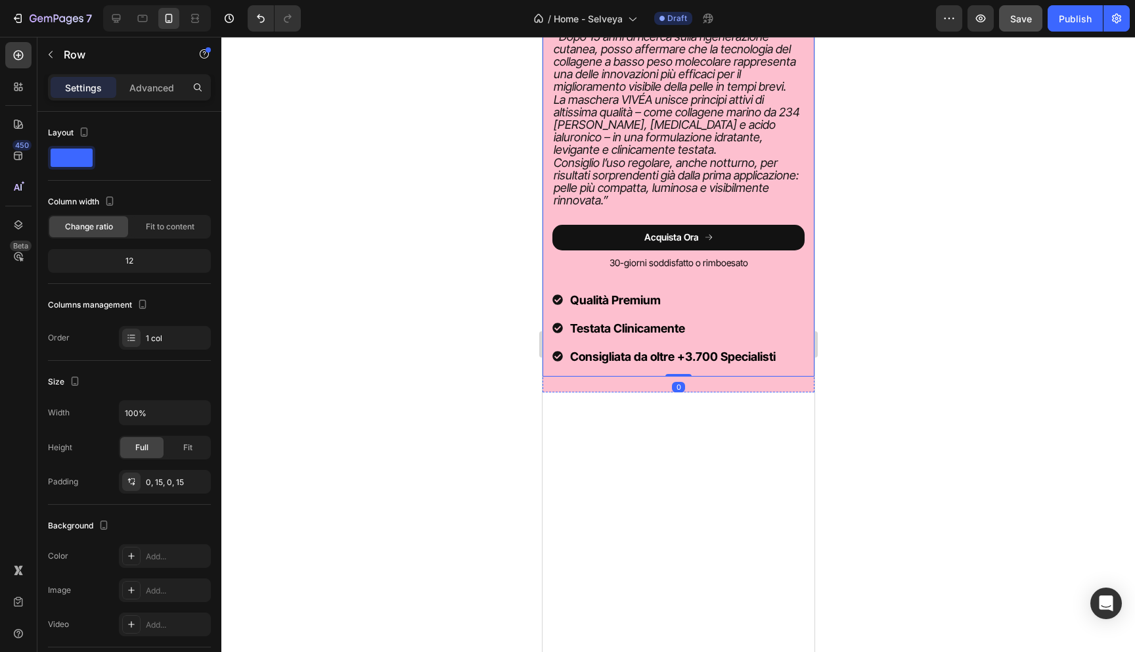
scroll to position [2964, 0]
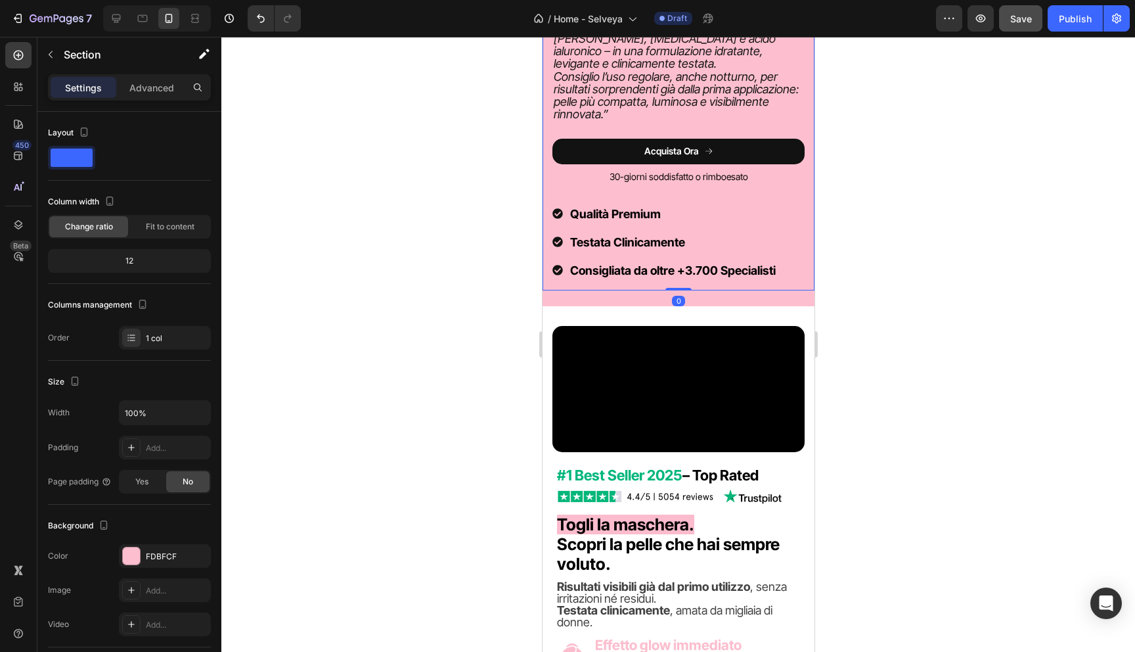
click at [134, 552] on div at bounding box center [131, 555] width 17 height 17
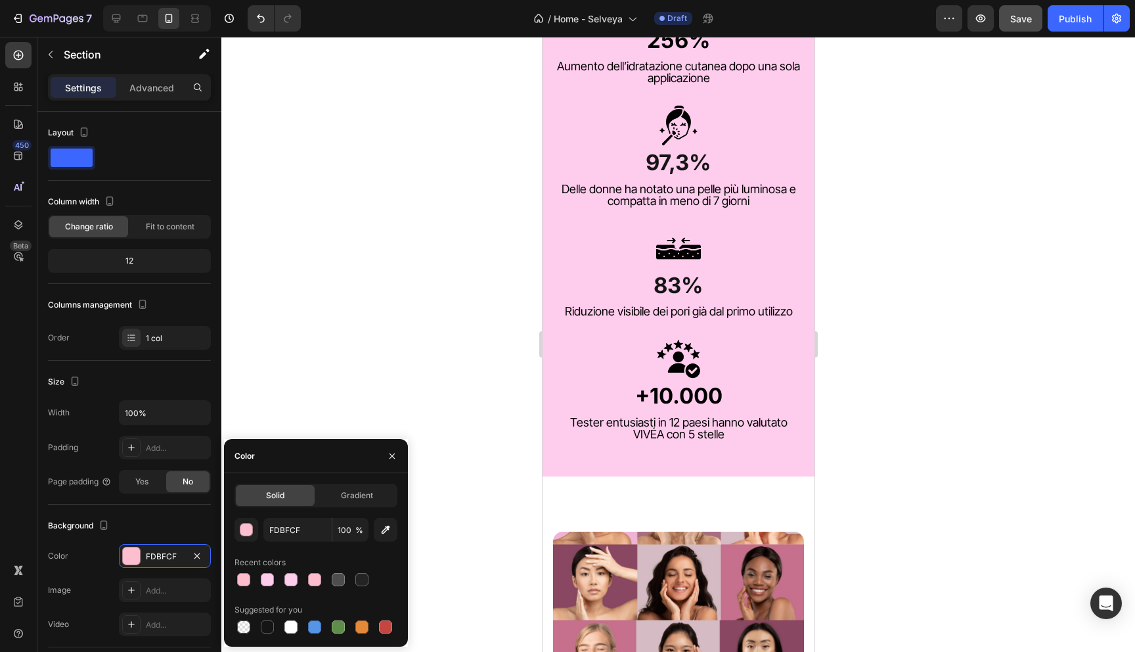
scroll to position [1362, 0]
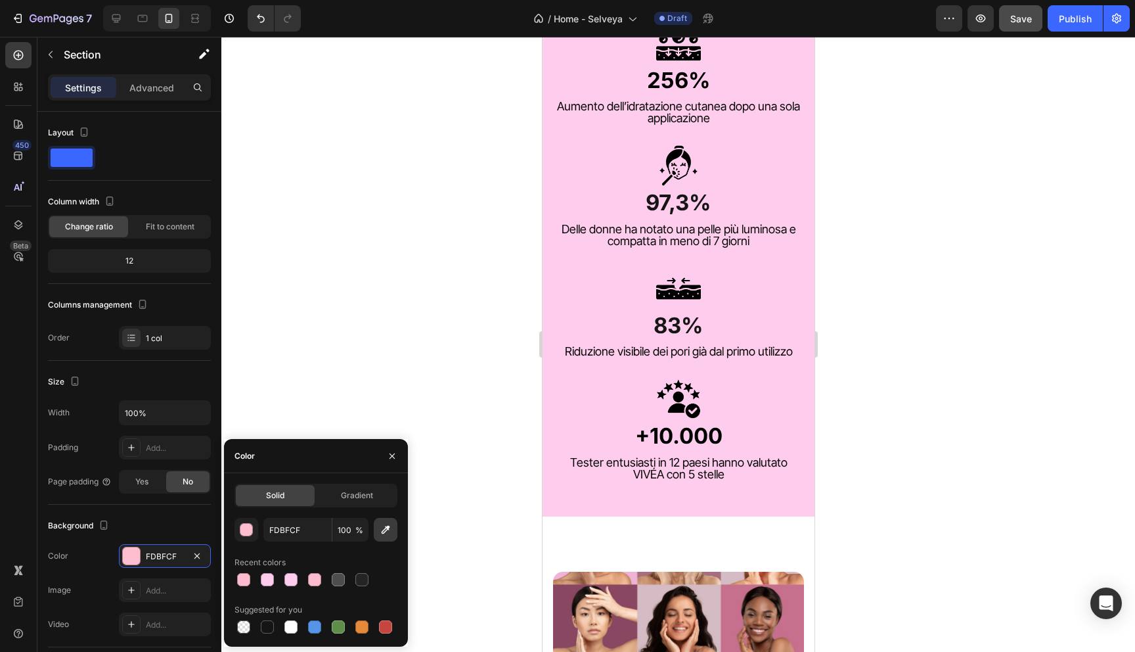
click at [380, 530] on icon "button" at bounding box center [385, 529] width 13 height 13
type input "FECCEC"
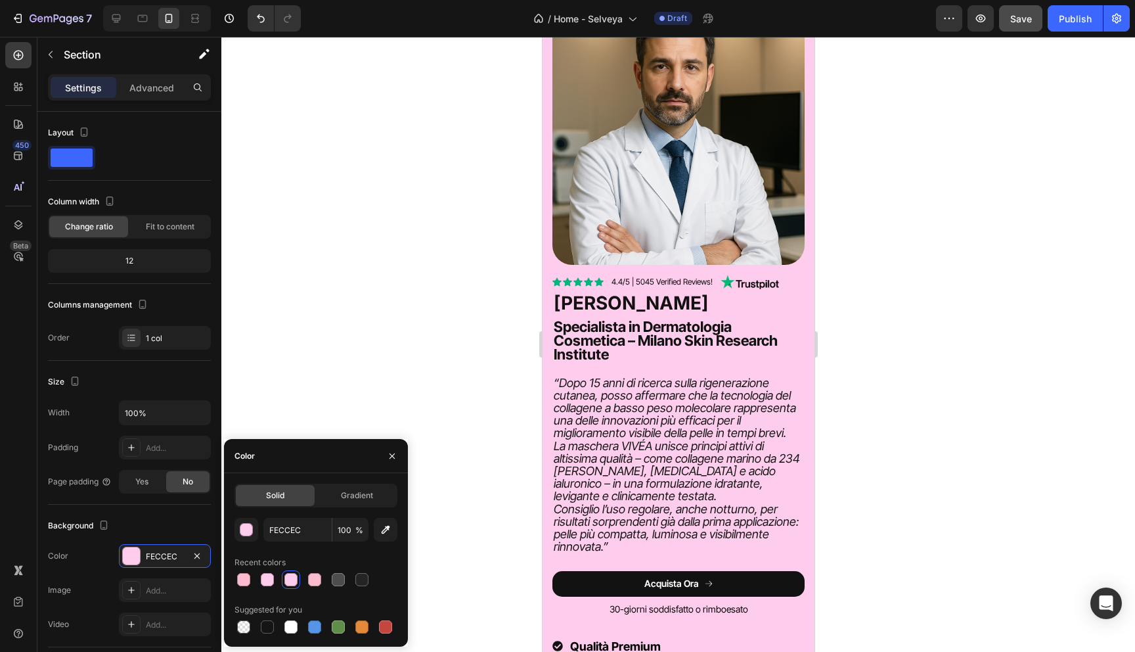
scroll to position [2134, 0]
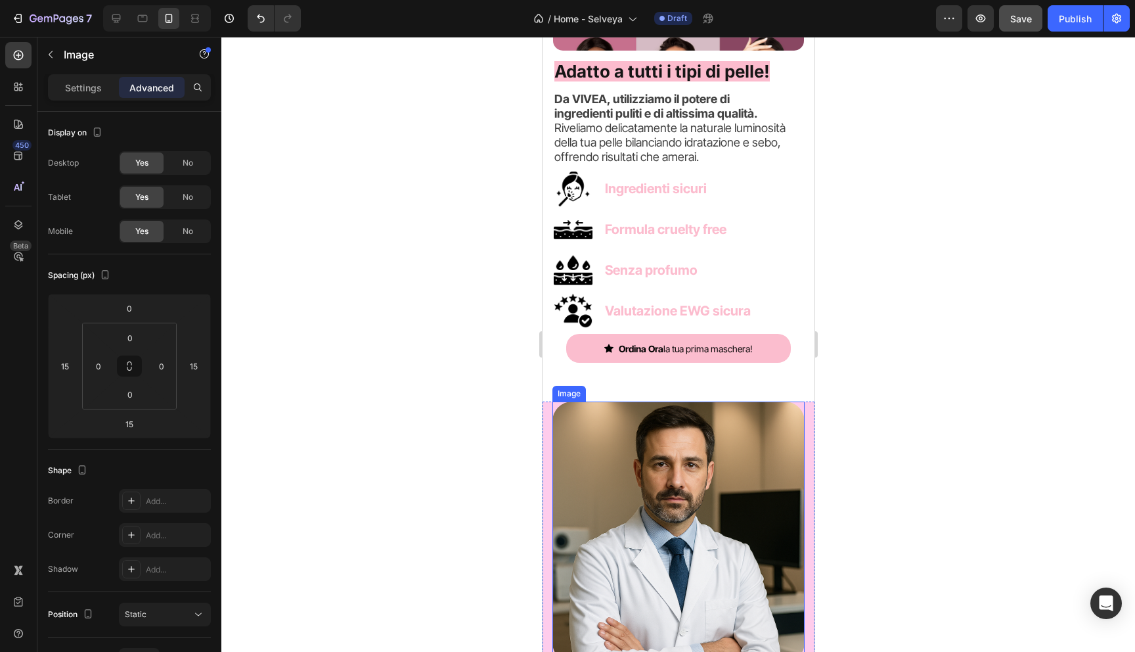
click at [610, 465] on img at bounding box center [678, 531] width 252 height 261
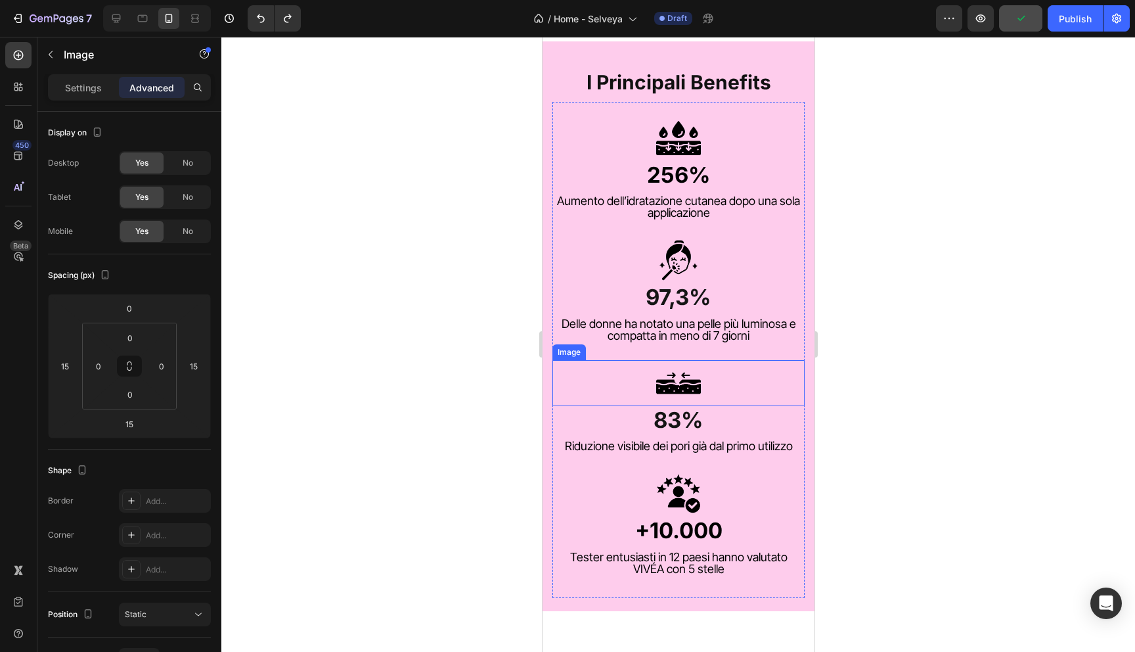
scroll to position [1211, 0]
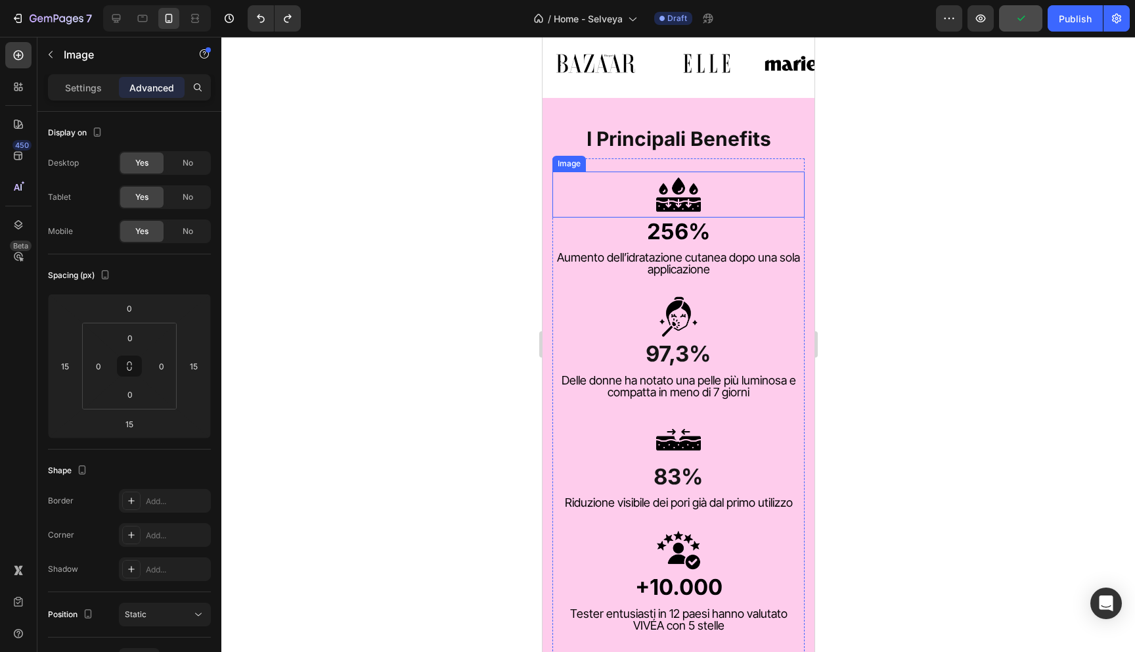
click at [552, 173] on div at bounding box center [678, 194] width 252 height 46
click at [508, 194] on div at bounding box center [678, 344] width 914 height 615
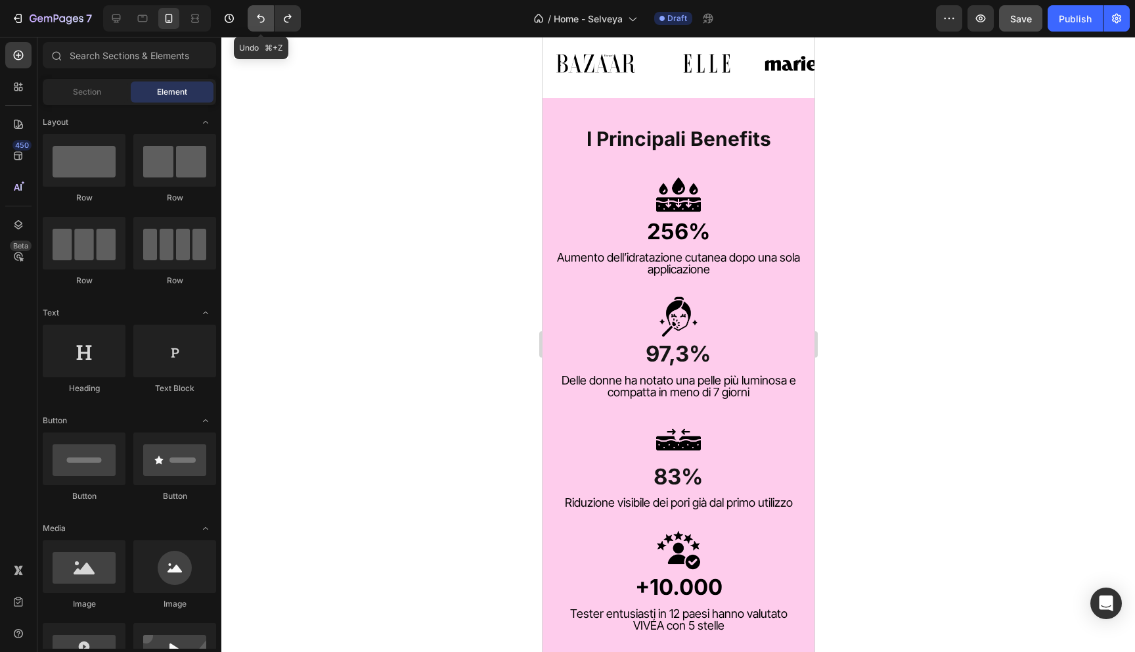
click at [261, 22] on icon "Undo/Redo" at bounding box center [261, 18] width 8 height 9
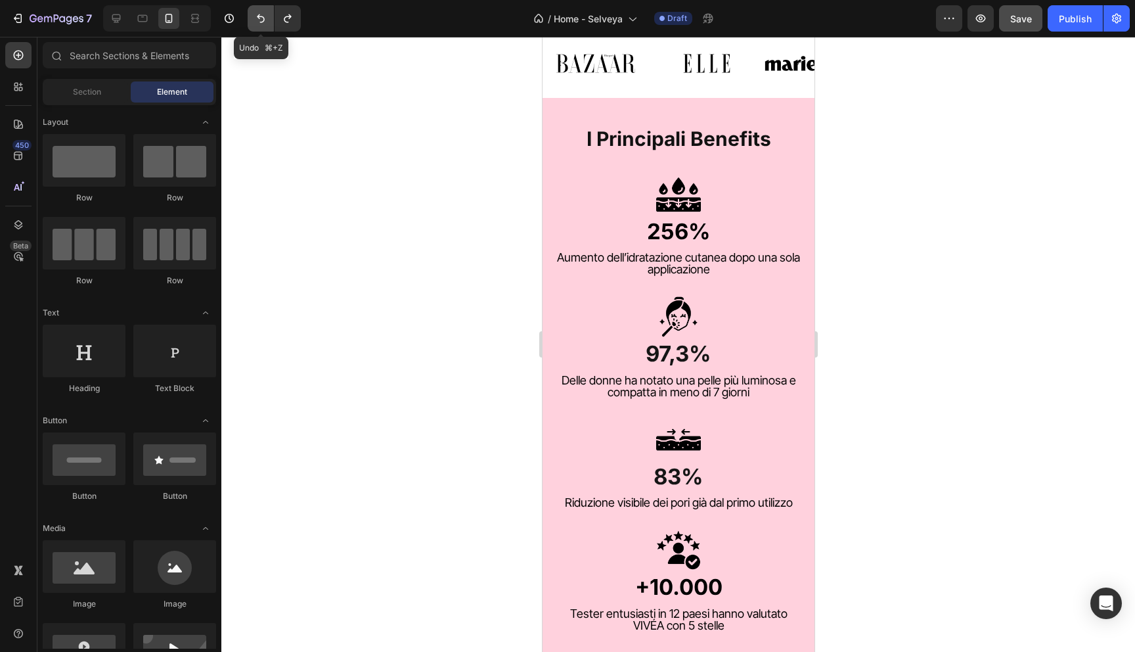
click at [261, 22] on icon "Undo/Redo" at bounding box center [261, 18] width 8 height 9
click at [294, 20] on button "Undo/Redo" at bounding box center [288, 18] width 26 height 26
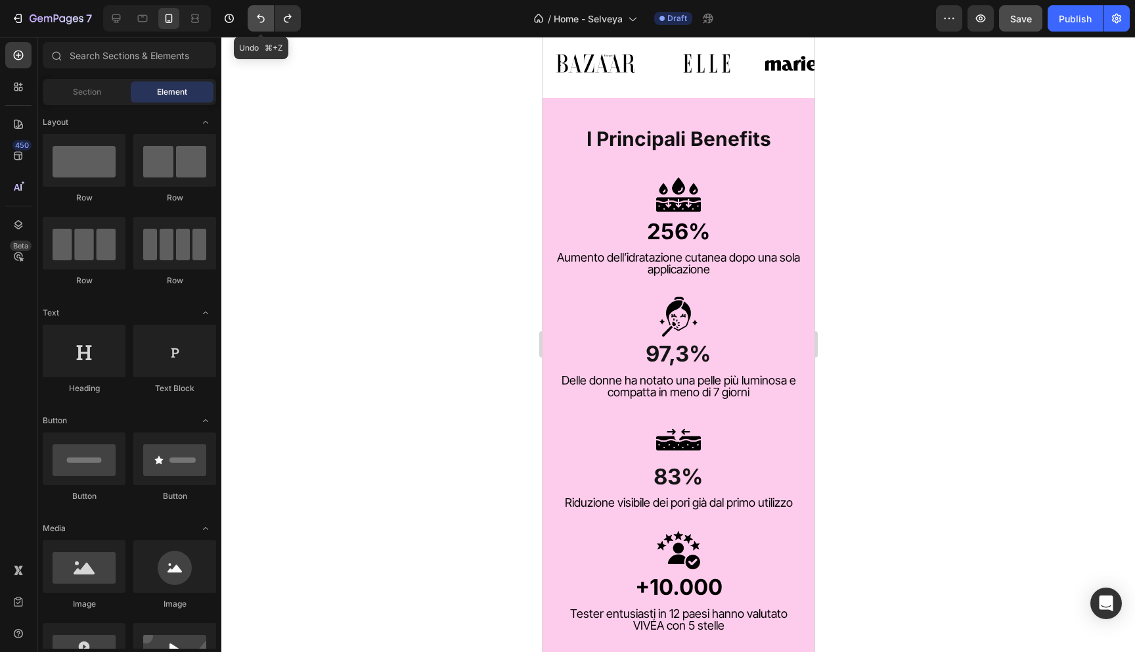
click at [256, 20] on icon "Undo/Redo" at bounding box center [260, 18] width 13 height 13
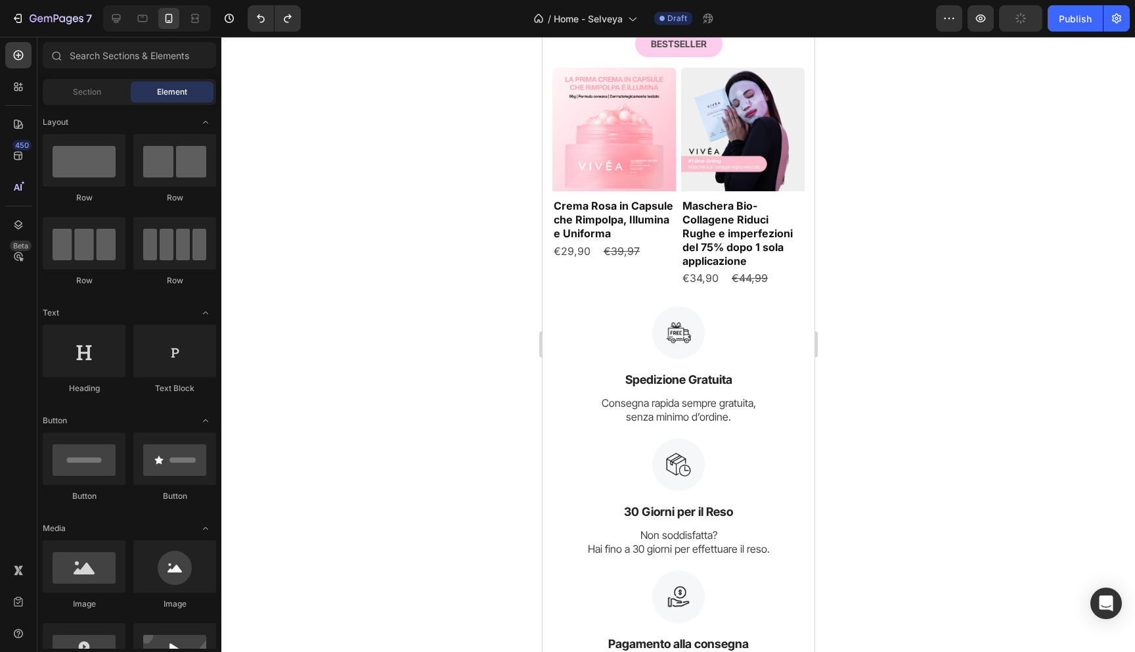
scroll to position [0, 0]
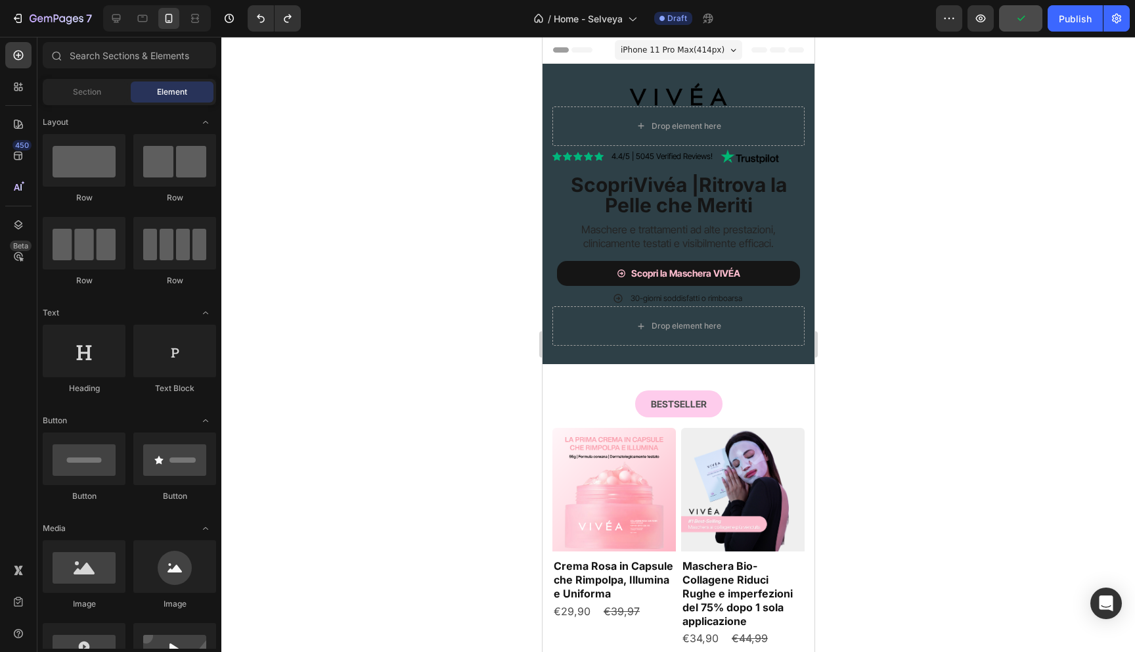
click at [1042, 20] on button "button" at bounding box center [1020, 18] width 43 height 26
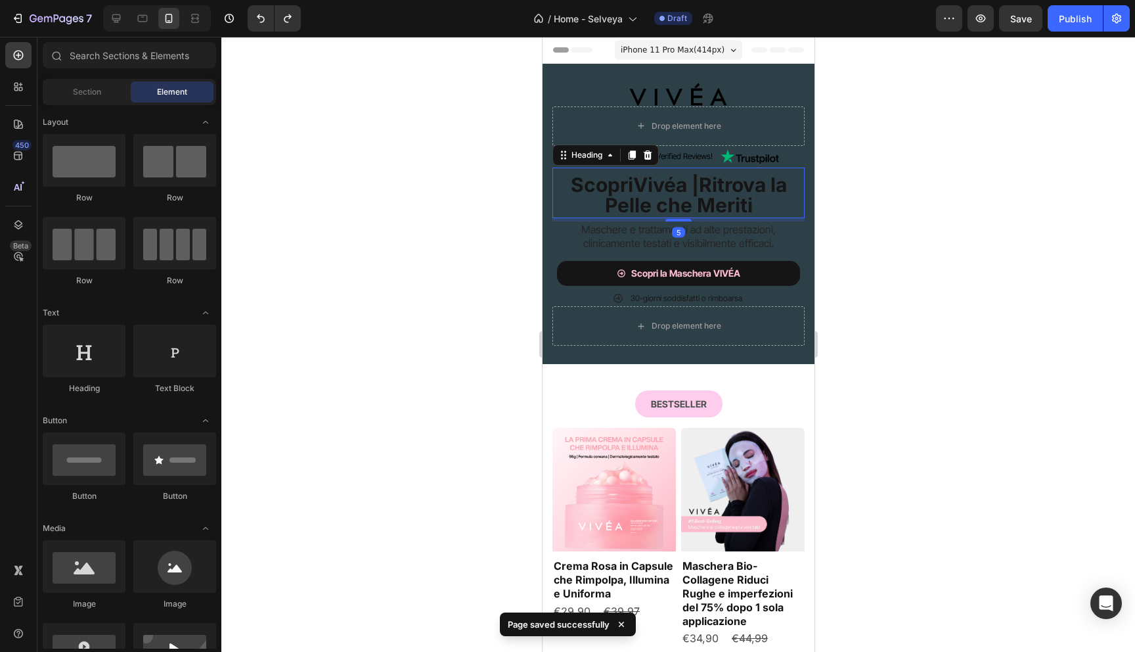
click at [757, 198] on h2 "Scopri Vivéa | Ritrova la Pelle che Meriti" at bounding box center [678, 196] width 252 height 44
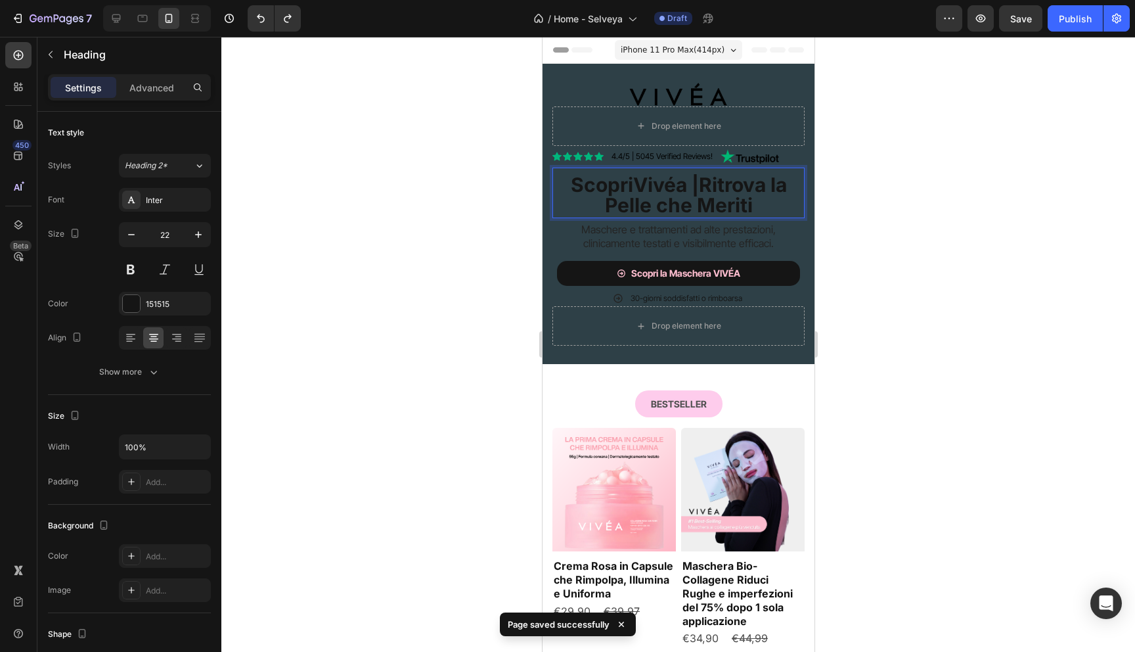
click at [719, 193] on strong "Ritrova la Pelle che Meriti" at bounding box center [695, 195] width 182 height 45
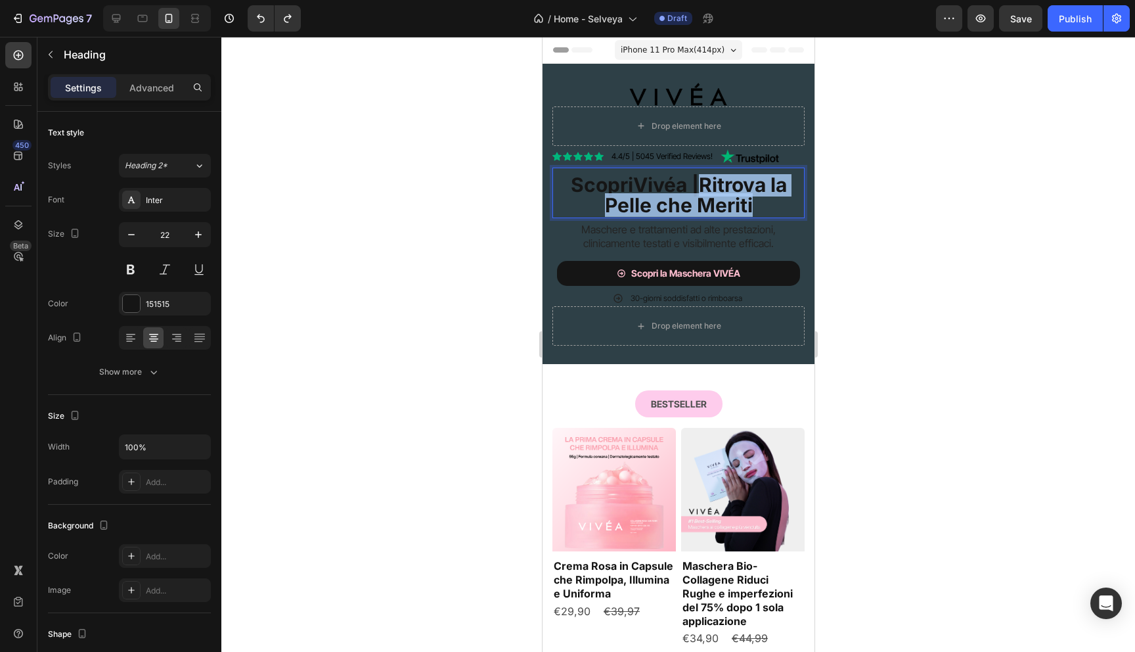
drag, startPoint x: 705, startPoint y: 186, endPoint x: 776, endPoint y: 204, distance: 73.3
click at [776, 204] on p "Scopri Vivéa | Ritrova la Pelle che Meriti" at bounding box center [678, 195] width 250 height 41
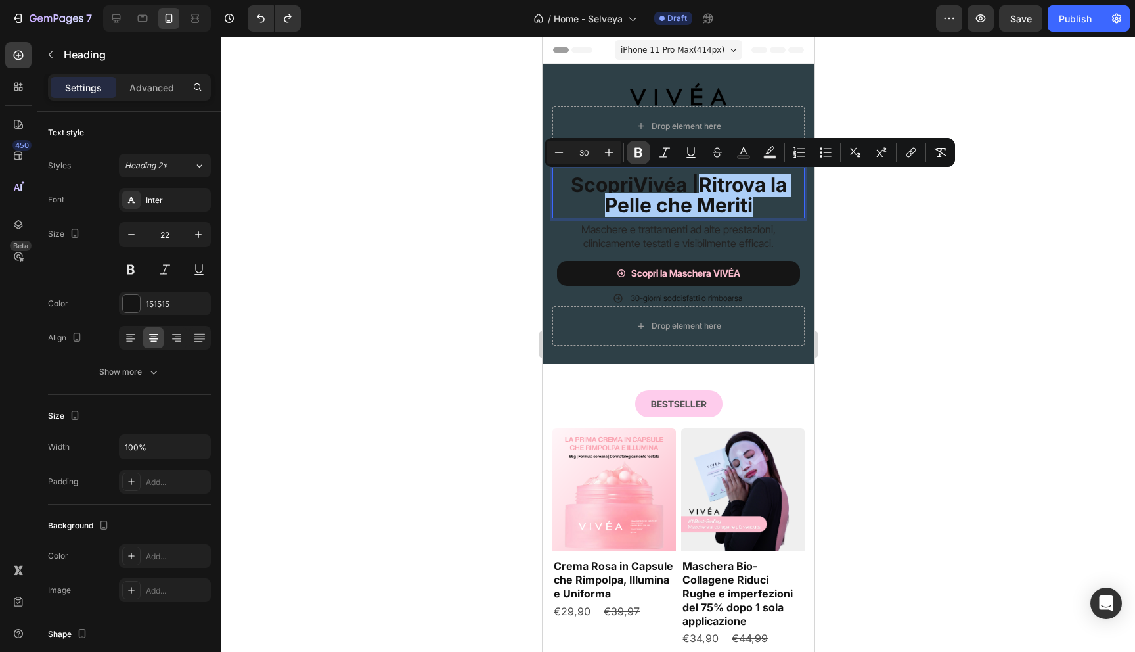
click at [637, 152] on icon "Editor contextual toolbar" at bounding box center [638, 152] width 13 height 13
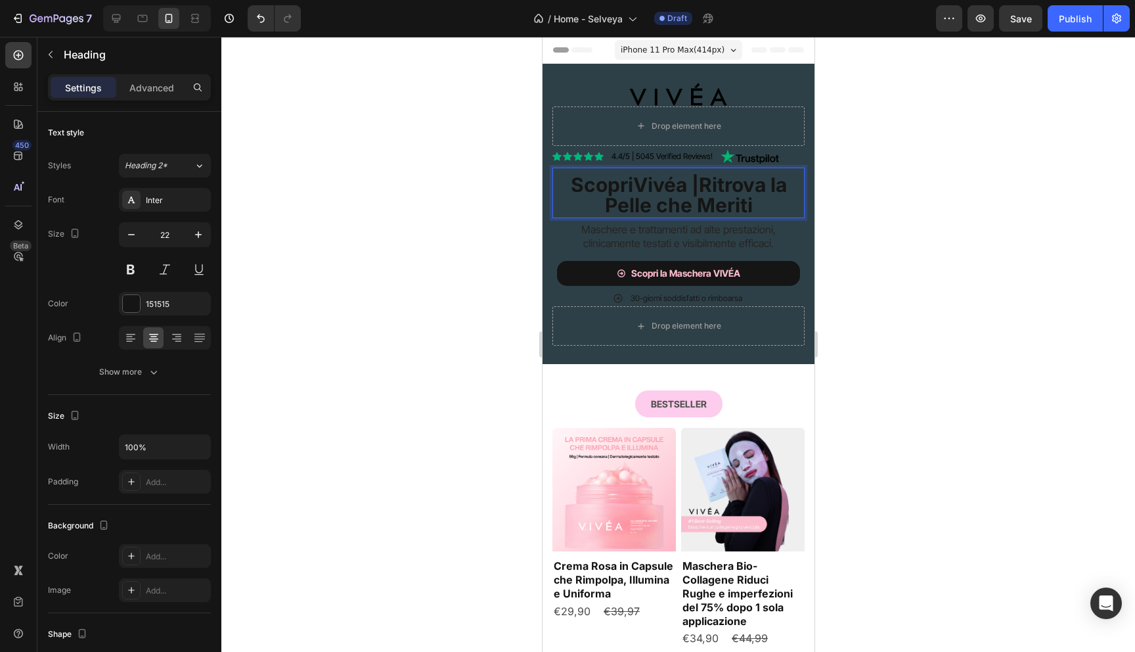
click at [418, 242] on div at bounding box center [678, 344] width 914 height 615
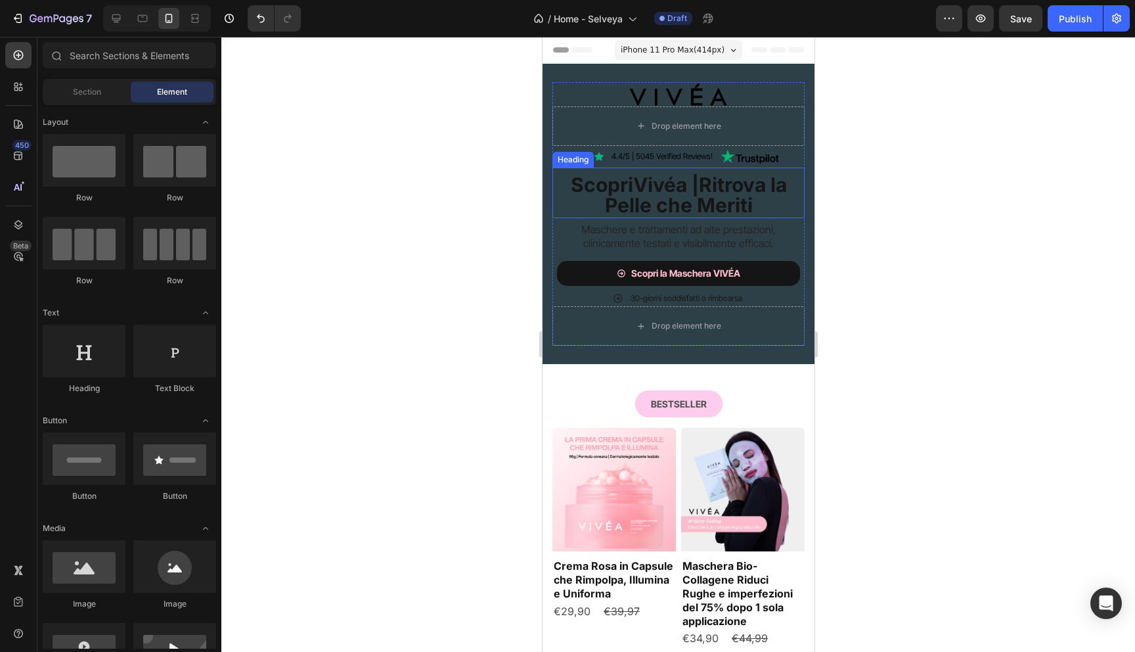
click at [685, 181] on strong "Vivéa |" at bounding box center [666, 185] width 66 height 24
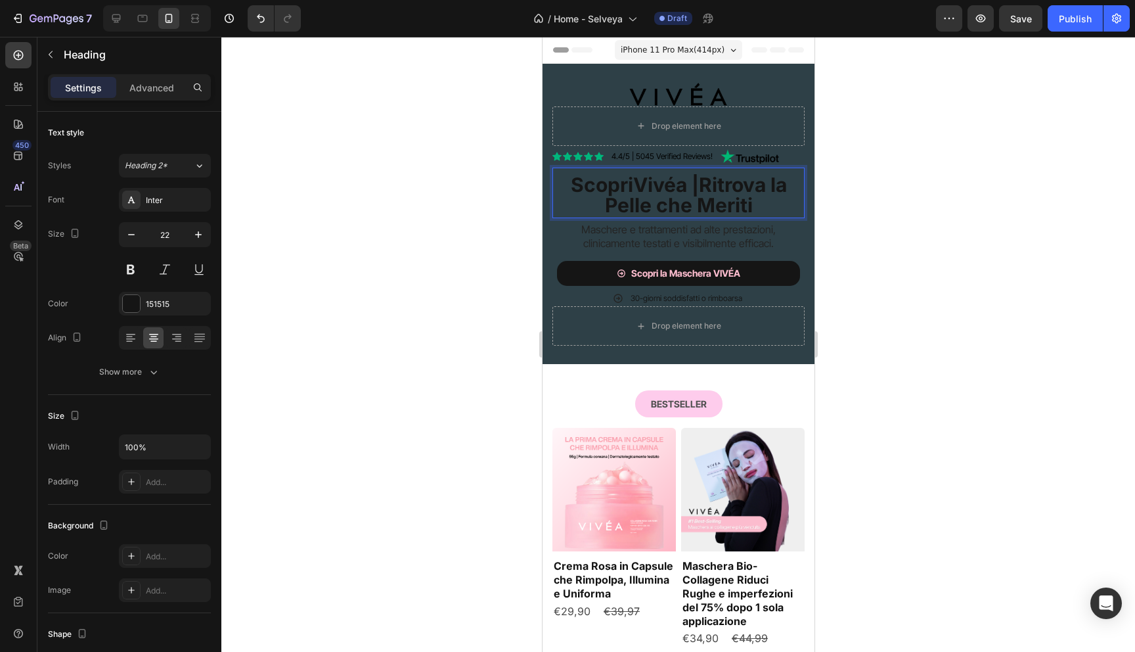
click at [713, 182] on span "Ritrova la Pelle che Meriti" at bounding box center [695, 195] width 182 height 45
drag, startPoint x: 703, startPoint y: 182, endPoint x: 766, endPoint y: 211, distance: 69.0
click at [766, 211] on p "Scopri Vivéa | Ritrova la Pelle che Meriti" at bounding box center [678, 195] width 250 height 41
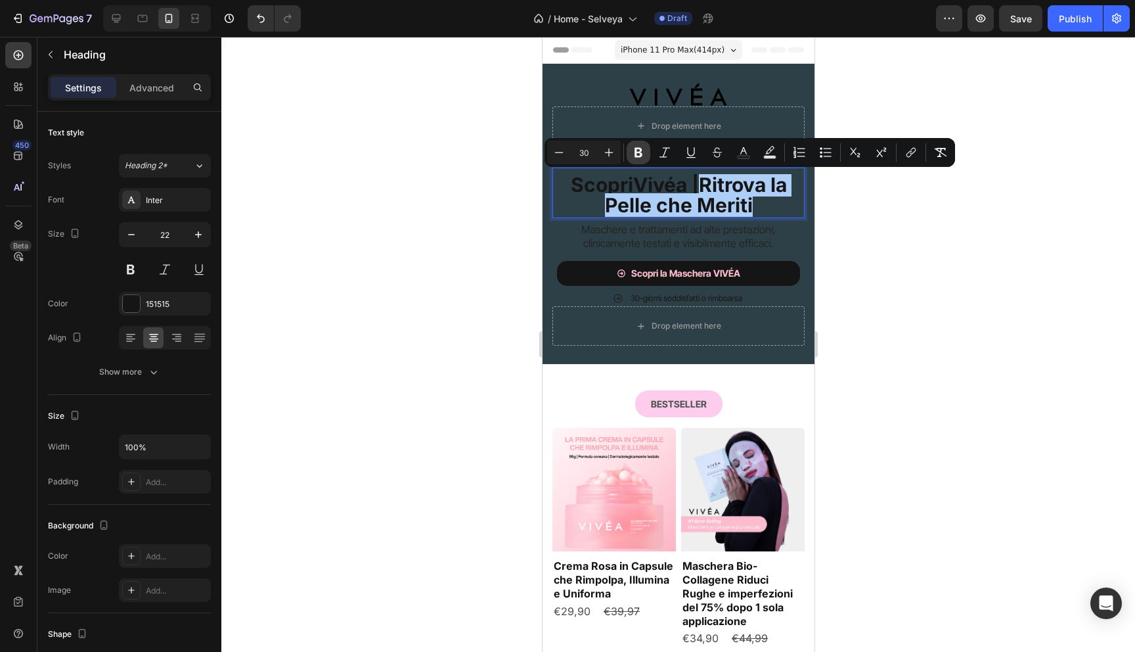
click at [629, 149] on button "Bold" at bounding box center [639, 153] width 24 height 24
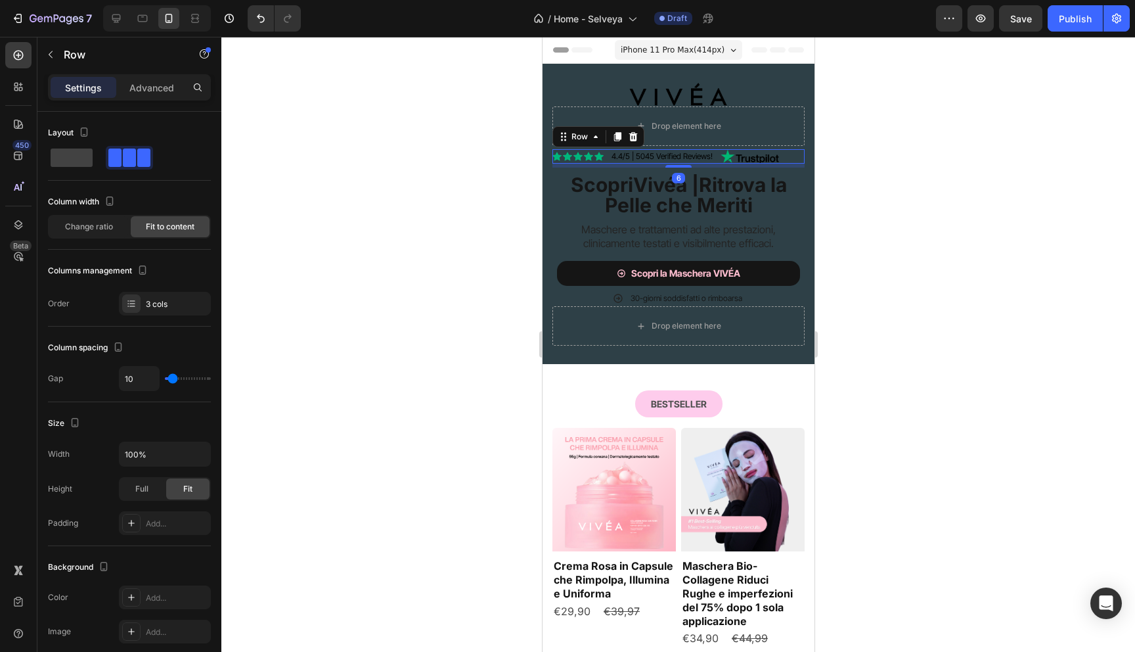
click at [630, 149] on div "4.4/5 | 5045 Verified Reviews! Text Block" at bounding box center [662, 156] width 104 height 14
click at [689, 194] on strong "Ritrova la Pelle che Meriti" at bounding box center [695, 195] width 182 height 45
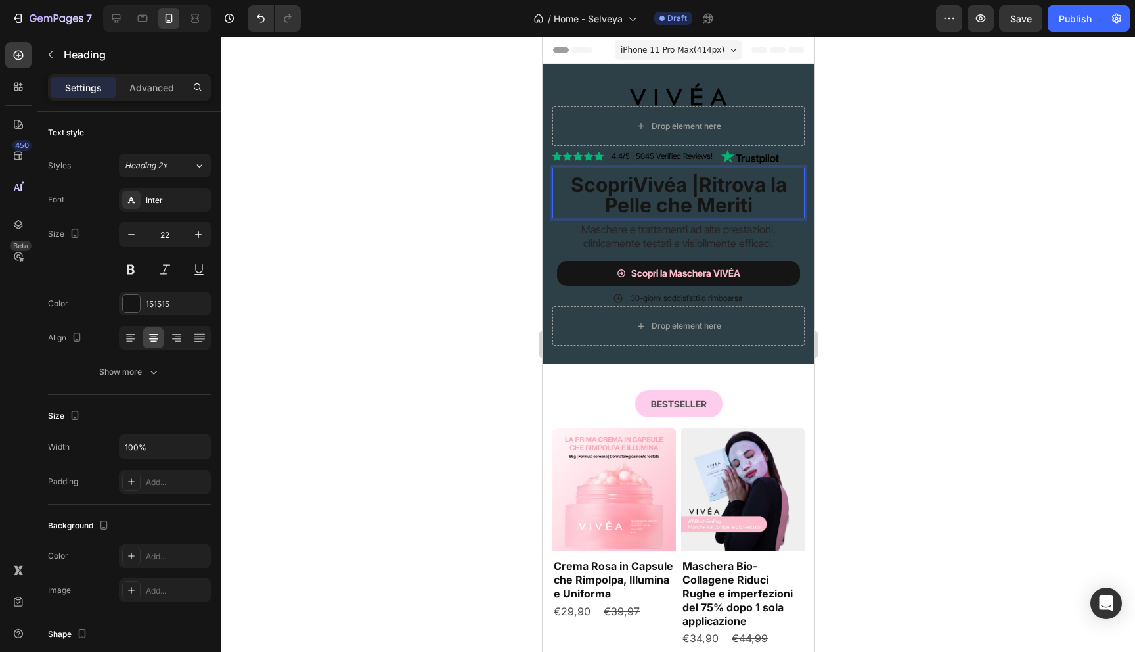
click at [718, 184] on strong "Ritrova la Pelle che Meriti" at bounding box center [695, 195] width 182 height 45
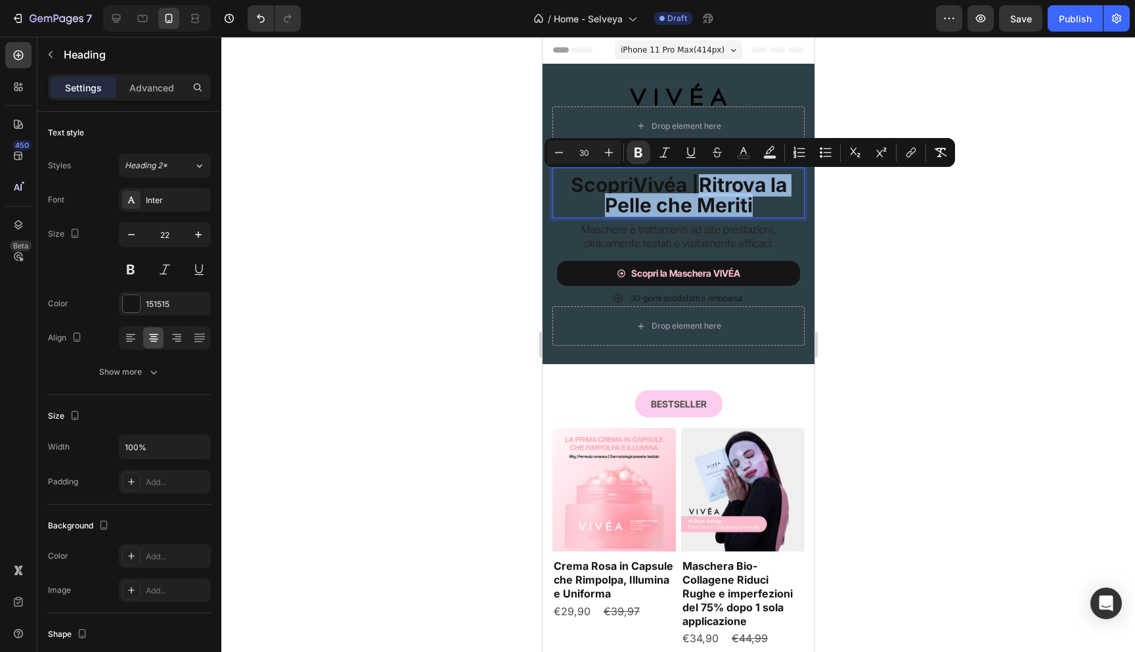
drag, startPoint x: 701, startPoint y: 180, endPoint x: 765, endPoint y: 207, distance: 69.2
click at [765, 207] on p "Scopri Vivéa | Ritrova la Pelle che Meriti" at bounding box center [678, 195] width 250 height 41
click at [633, 154] on icon "Editor contextual toolbar" at bounding box center [638, 152] width 13 height 13
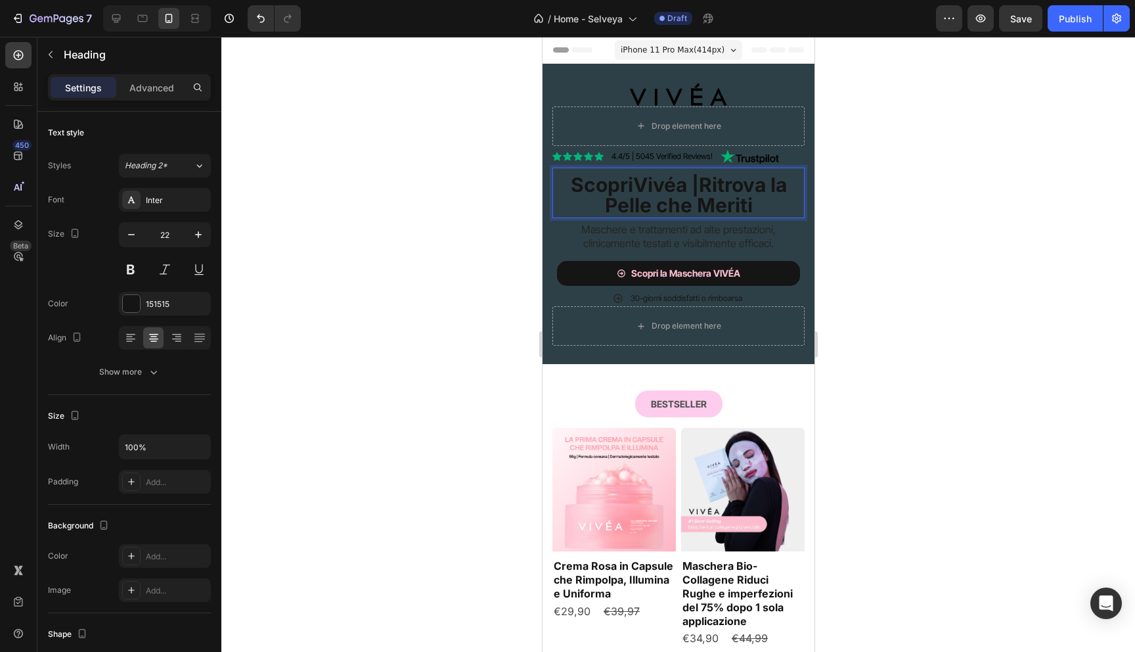
click at [724, 204] on span "Ritrova la Pelle che Meriti" at bounding box center [695, 195] width 182 height 45
drag, startPoint x: 705, startPoint y: 180, endPoint x: 757, endPoint y: 206, distance: 57.3
click at [757, 206] on p "Scopri Vivéa | Ritrova la Pelle che Meriti" at bounding box center [678, 195] width 250 height 41
click at [444, 152] on div at bounding box center [678, 344] width 914 height 615
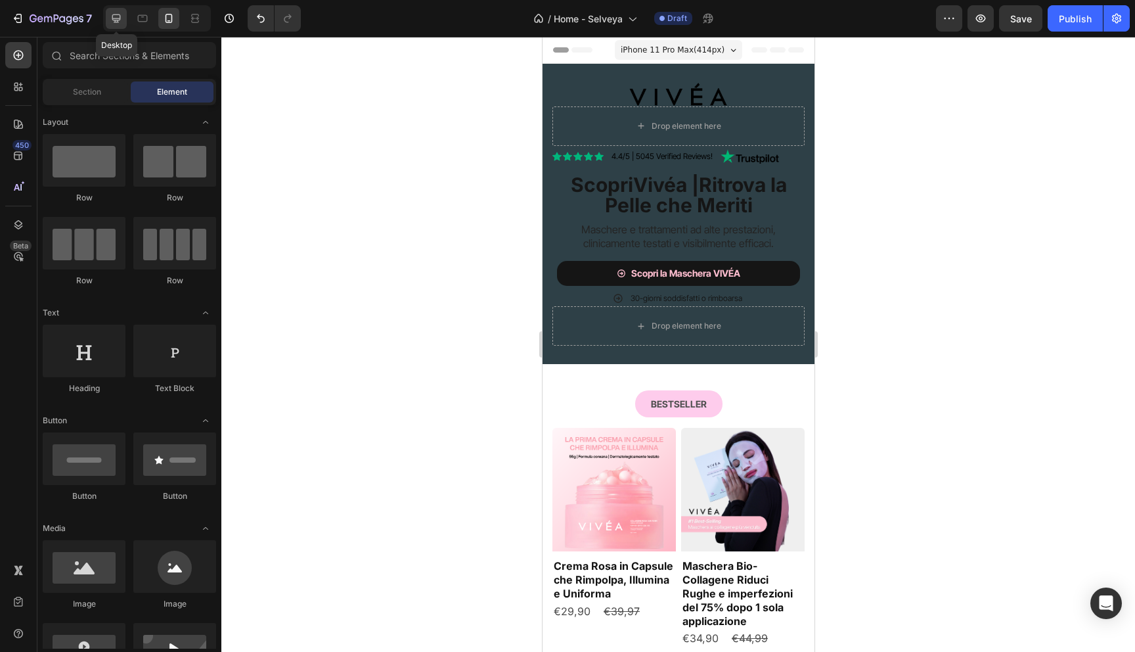
click at [117, 20] on icon at bounding box center [116, 18] width 9 height 9
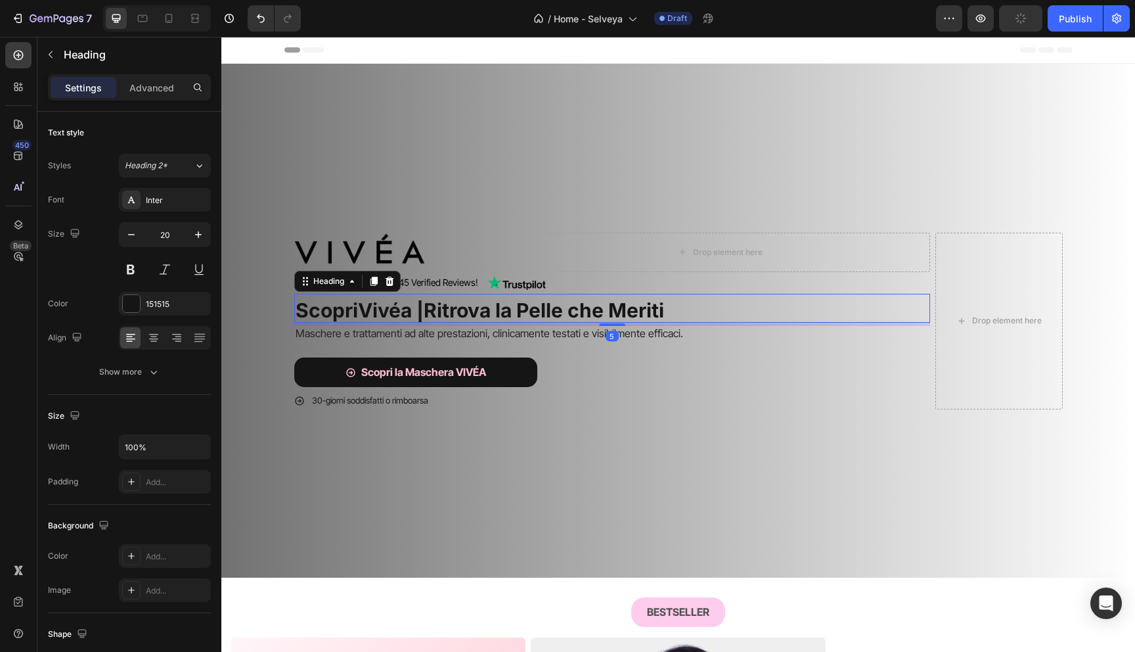
click at [481, 318] on span "Ritrova la Pelle che Meriti" at bounding box center [544, 310] width 240 height 24
click at [439, 314] on span "Ritrova la Pelle che Meriti" at bounding box center [544, 310] width 240 height 24
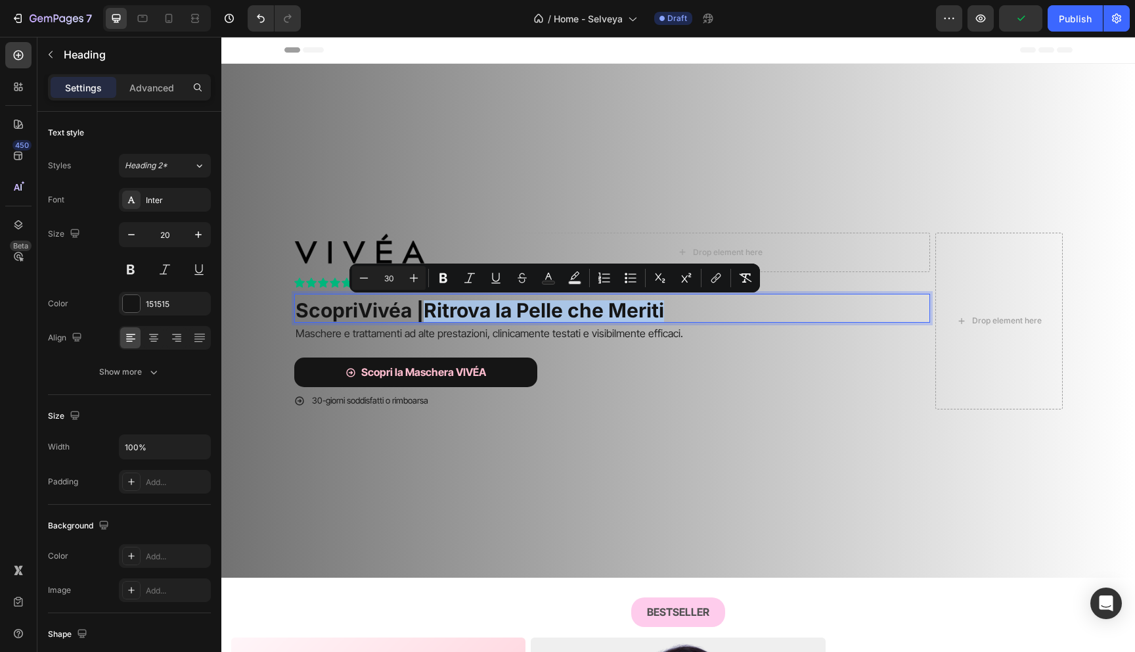
drag, startPoint x: 439, startPoint y: 307, endPoint x: 713, endPoint y: 307, distance: 273.9
click at [713, 307] on p "Scopri Vivéa | Ritrova la Pelle che Meriti" at bounding box center [612, 311] width 633 height 20
click at [443, 280] on icon "Editor contextual toolbar" at bounding box center [443, 277] width 13 height 13
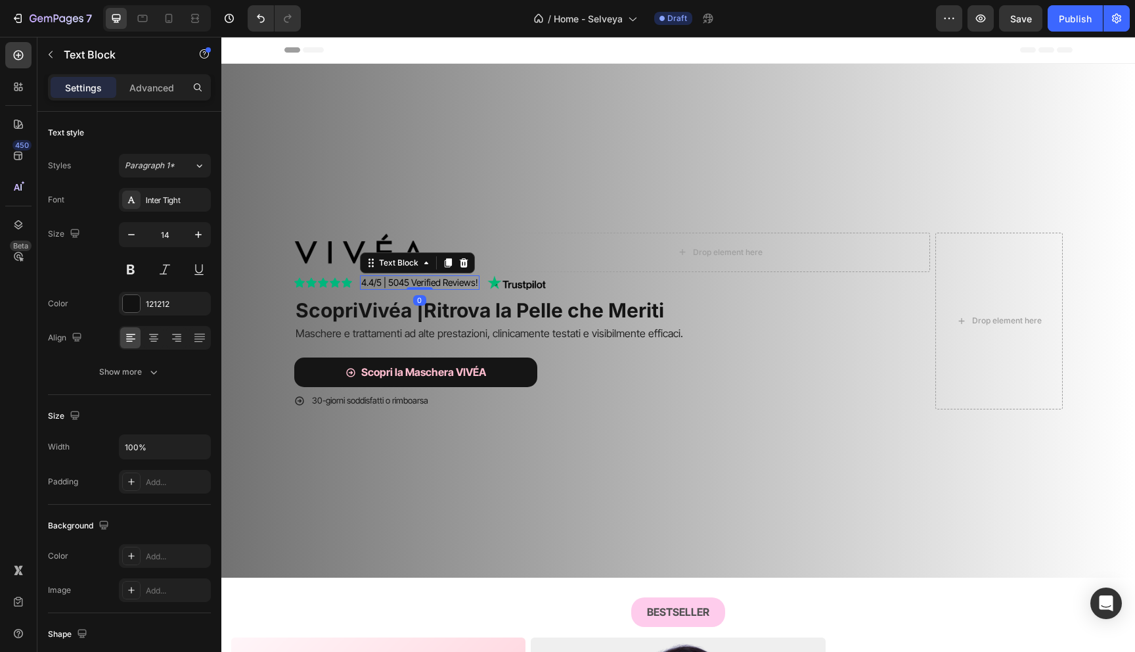
click at [443, 280] on span "4.4/5 | 5045 Verified Reviews!" at bounding box center [419, 282] width 117 height 11
click at [414, 164] on video "Background Image" at bounding box center [678, 292] width 914 height 457
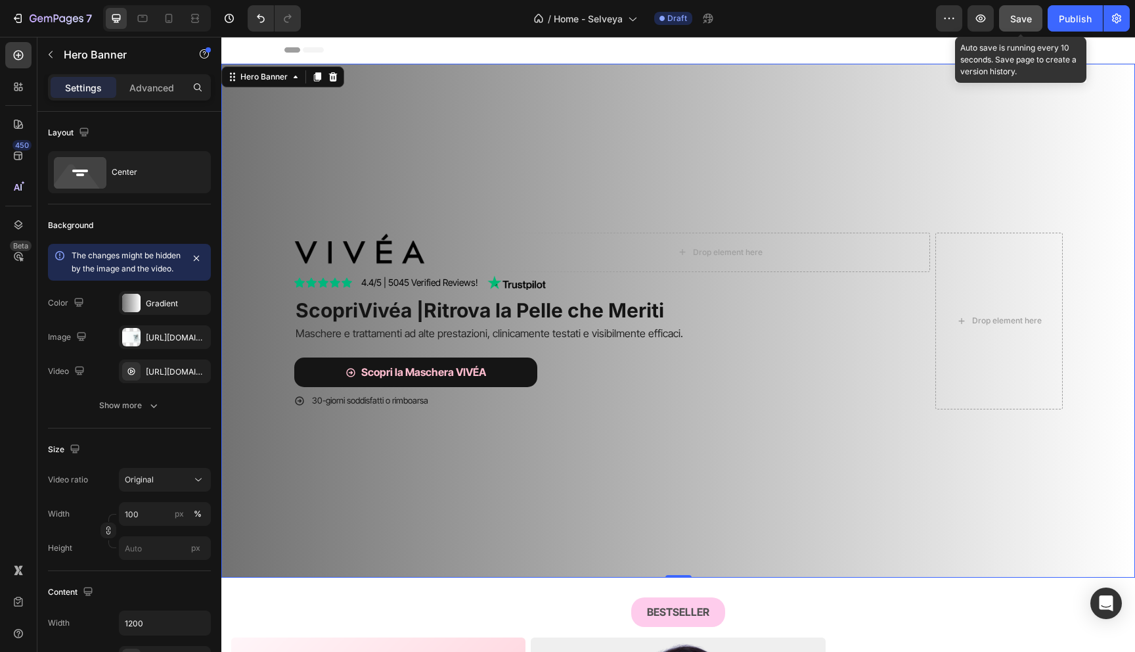
click at [1026, 26] on button "Save" at bounding box center [1020, 18] width 43 height 26
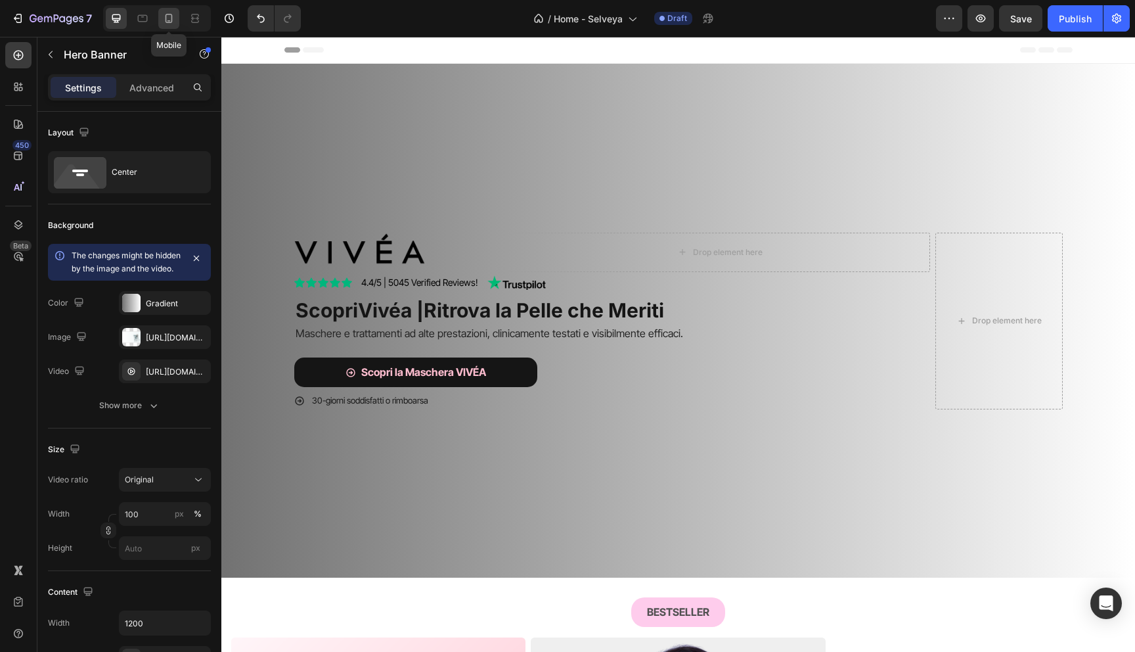
click at [173, 22] on icon at bounding box center [168, 18] width 13 height 13
type input "100%"
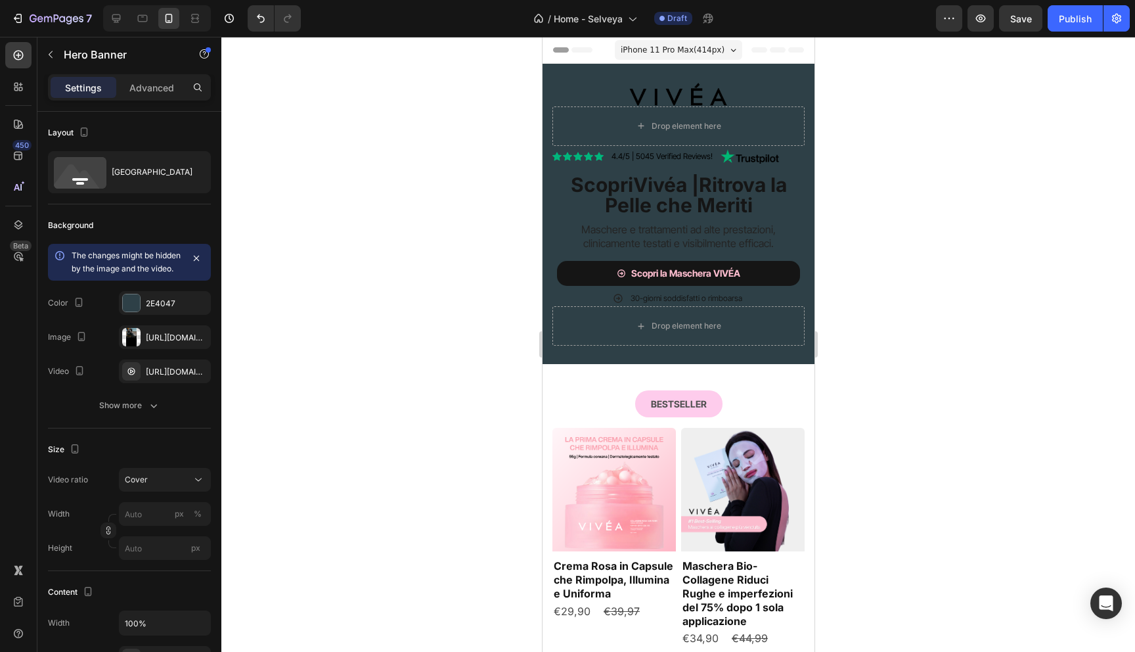
click at [770, 77] on div "Image Drop element here Row Icon Icon Icon Icon Icon Icon List 4.4/5 | 5045 Ver…" at bounding box center [678, 214] width 272 height 300
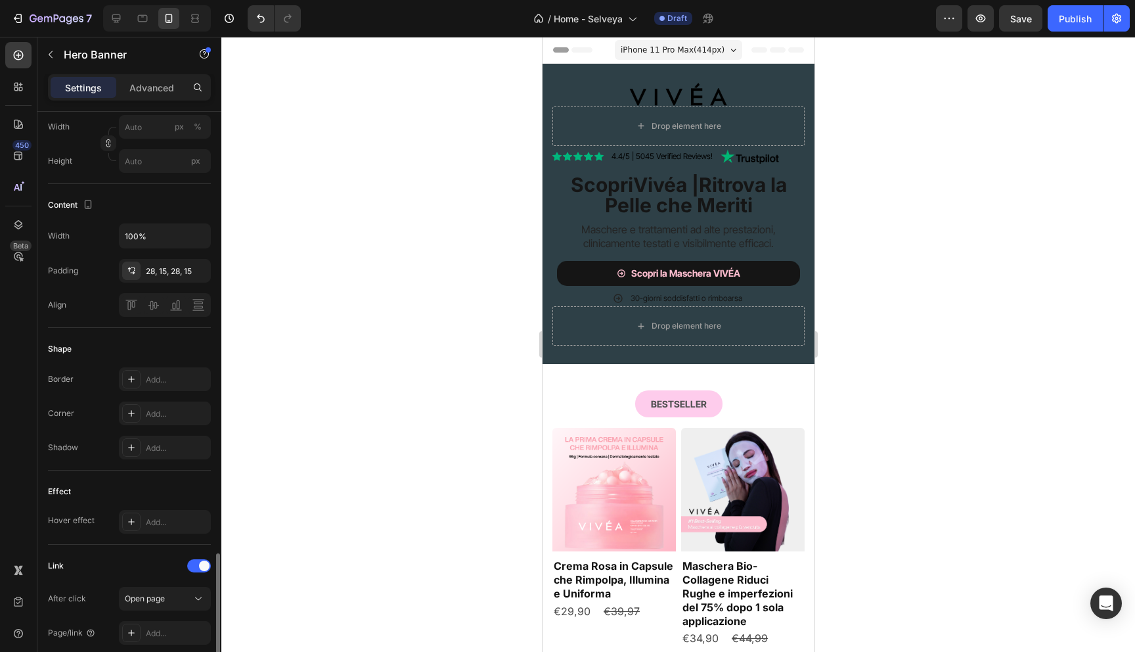
scroll to position [295, 0]
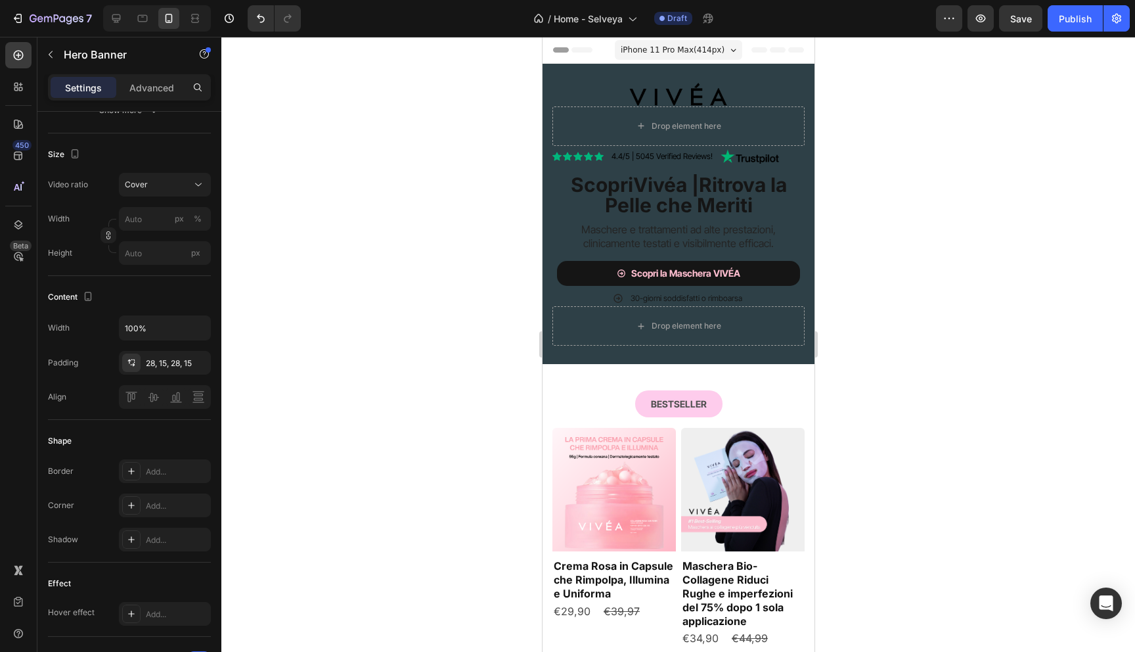
click at [543, 192] on div "Image Drop element here Row Icon Icon Icon Icon Icon Icon List 4.4/5 | 5045 Ver…" at bounding box center [678, 214] width 272 height 300
click at [558, 65] on div "Image Drop element here Row Icon Icon Icon Icon Icon Icon List 4.4/5 | 5045 Ver…" at bounding box center [678, 214] width 272 height 300
click at [558, 70] on div "Image Drop element here Row Icon Icon Icon Icon Icon Icon List 4.4/5 | 5045 Ver…" at bounding box center [678, 214] width 272 height 300
click at [801, 74] on div "Image Drop element here Row Icon Icon Icon Icon Icon Icon List 4.4/5 | 5045 Ver…" at bounding box center [678, 214] width 272 height 300
click at [152, 265] on input "px" at bounding box center [165, 253] width 92 height 24
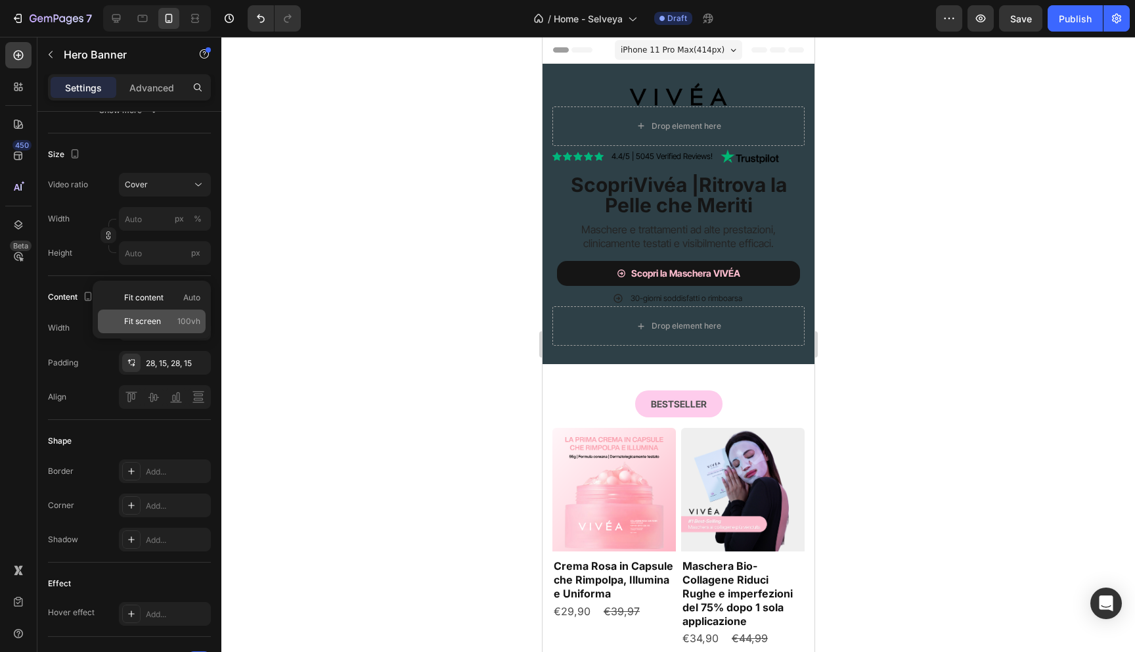
click at [157, 322] on span "Fit screen" at bounding box center [142, 321] width 37 height 12
type input "100 vh"
click at [162, 340] on input "100%" at bounding box center [165, 328] width 91 height 24
click at [190, 340] on button "button" at bounding box center [199, 328] width 24 height 24
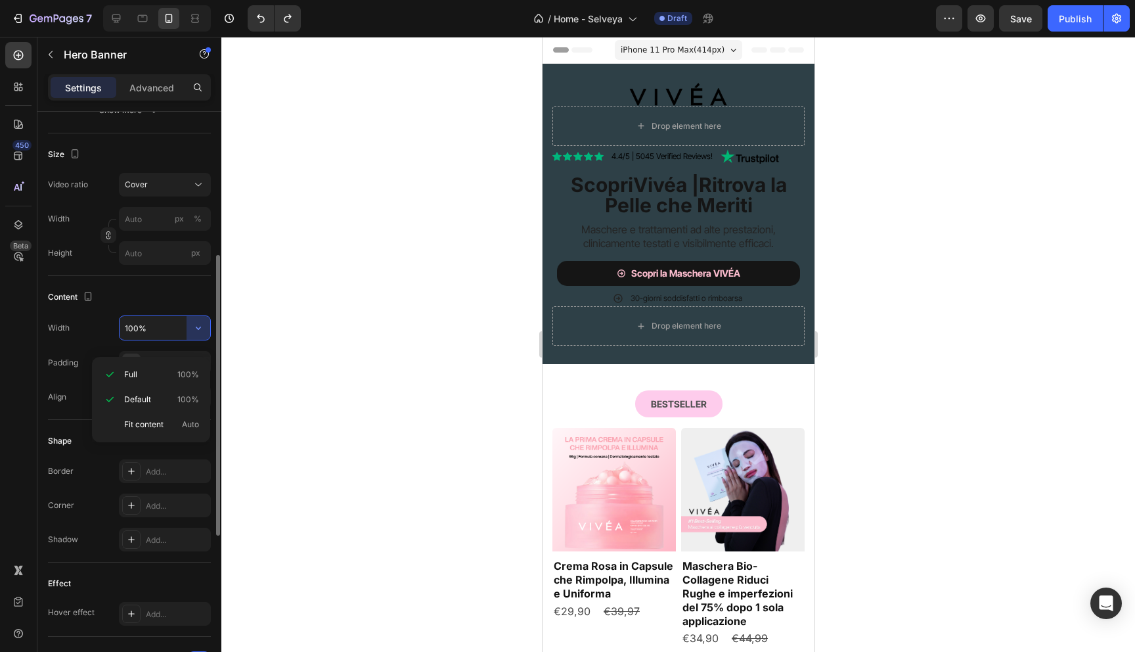
click at [155, 301] on div "Content" at bounding box center [129, 296] width 163 height 21
click at [175, 265] on input "px" at bounding box center [165, 253] width 92 height 24
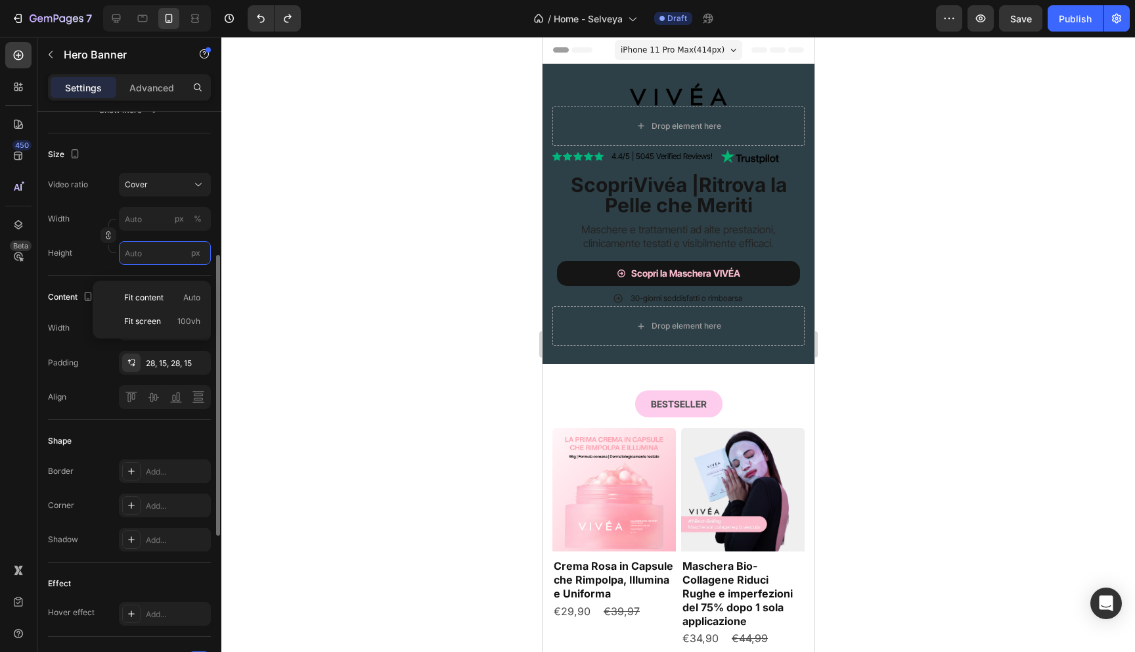
click at [154, 260] on input "px" at bounding box center [165, 253] width 92 height 24
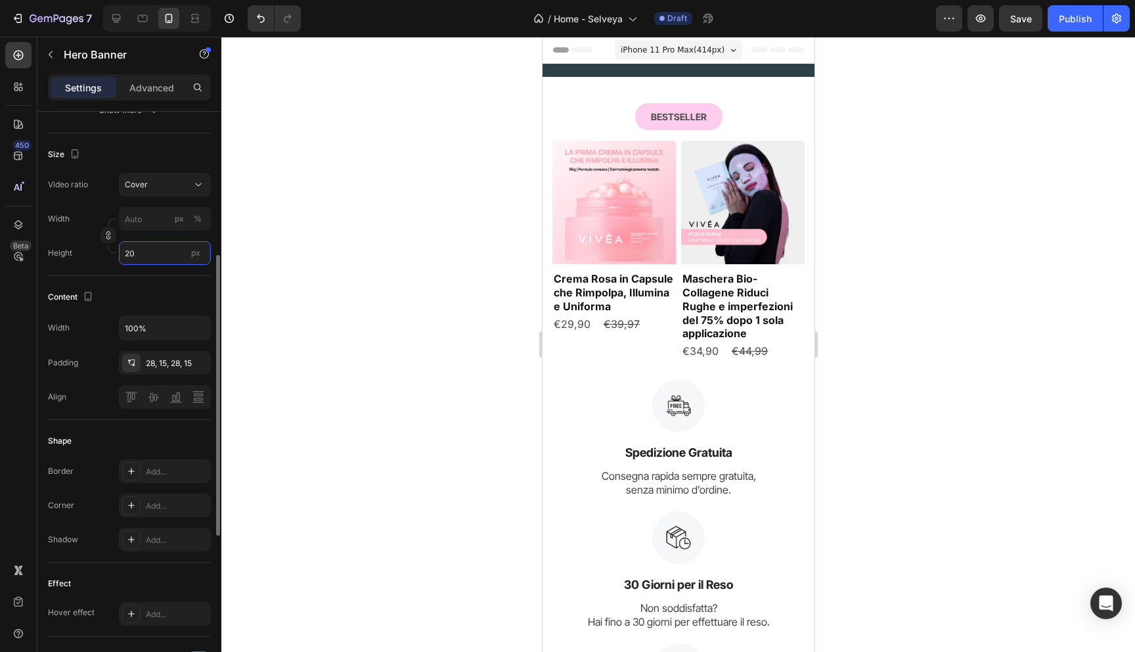
type input "2"
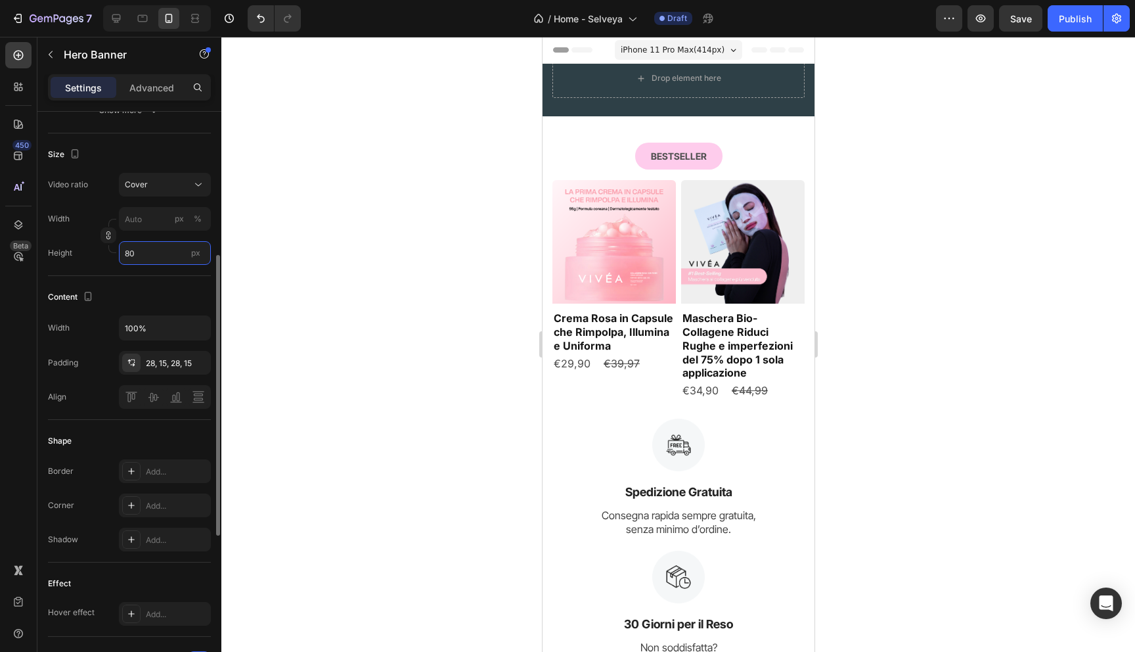
type input "8"
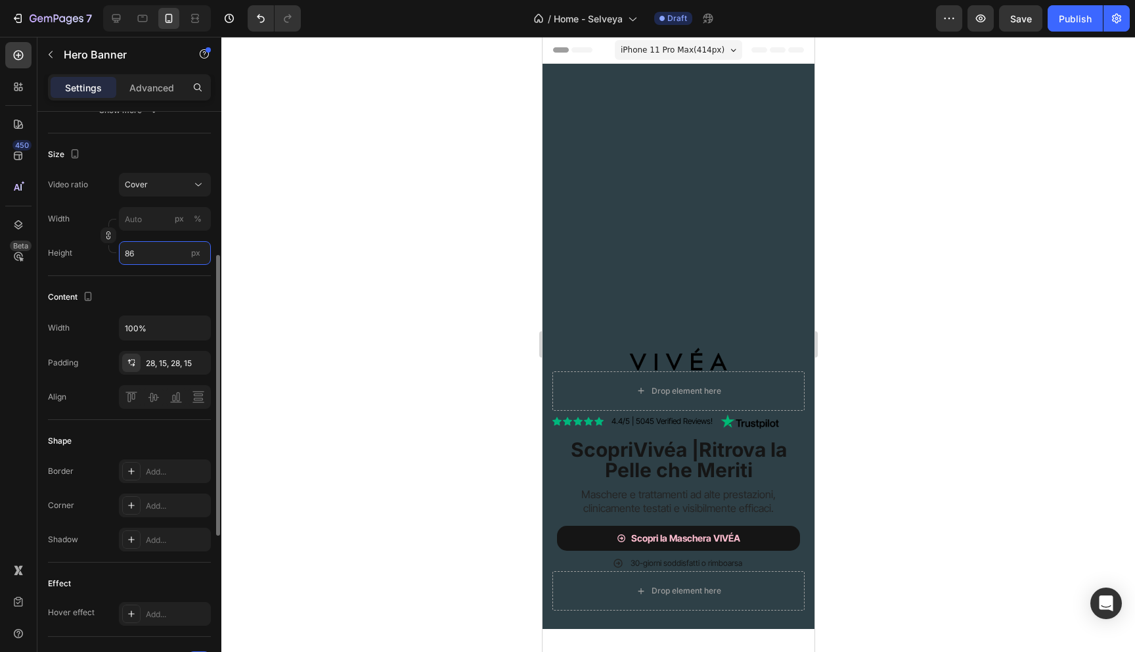
type input "8"
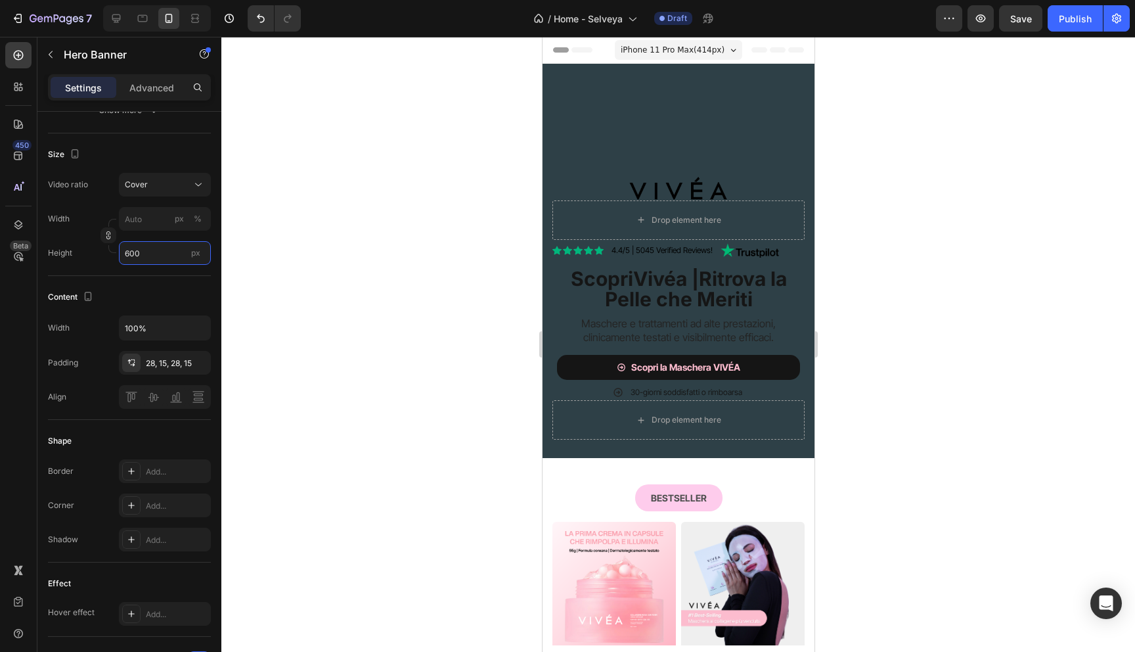
type input "600"
click at [337, 265] on div at bounding box center [678, 344] width 914 height 615
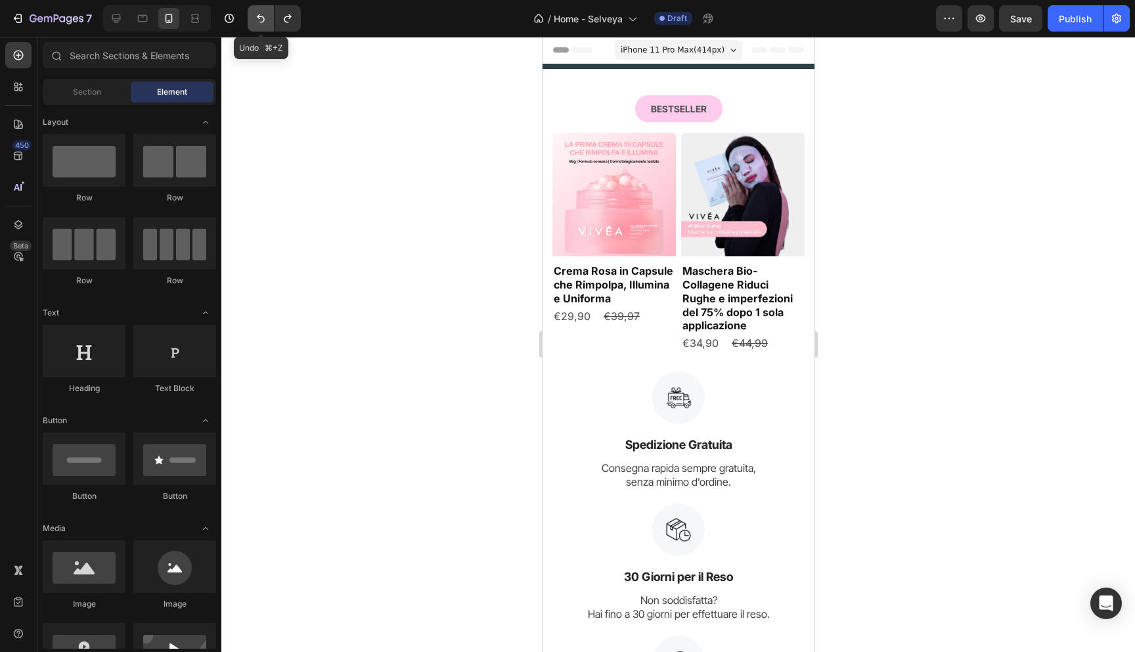
click at [262, 16] on icon "Undo/Redo" at bounding box center [261, 18] width 8 height 9
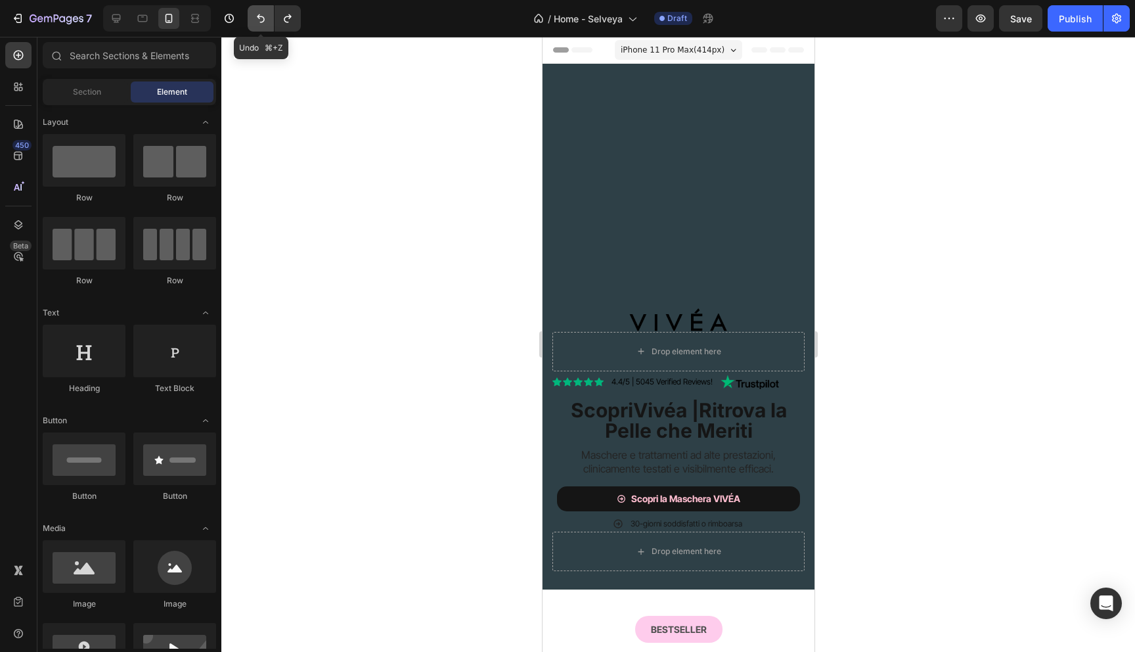
click at [262, 16] on icon "Undo/Redo" at bounding box center [261, 18] width 8 height 9
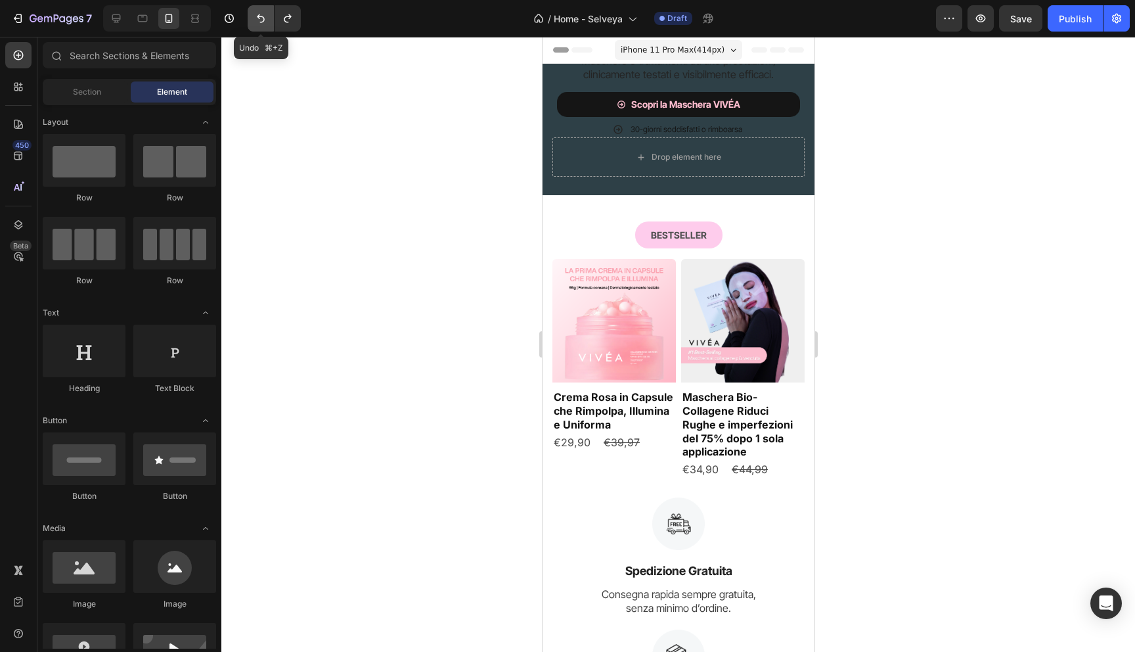
click at [262, 16] on icon "Undo/Redo" at bounding box center [261, 18] width 8 height 9
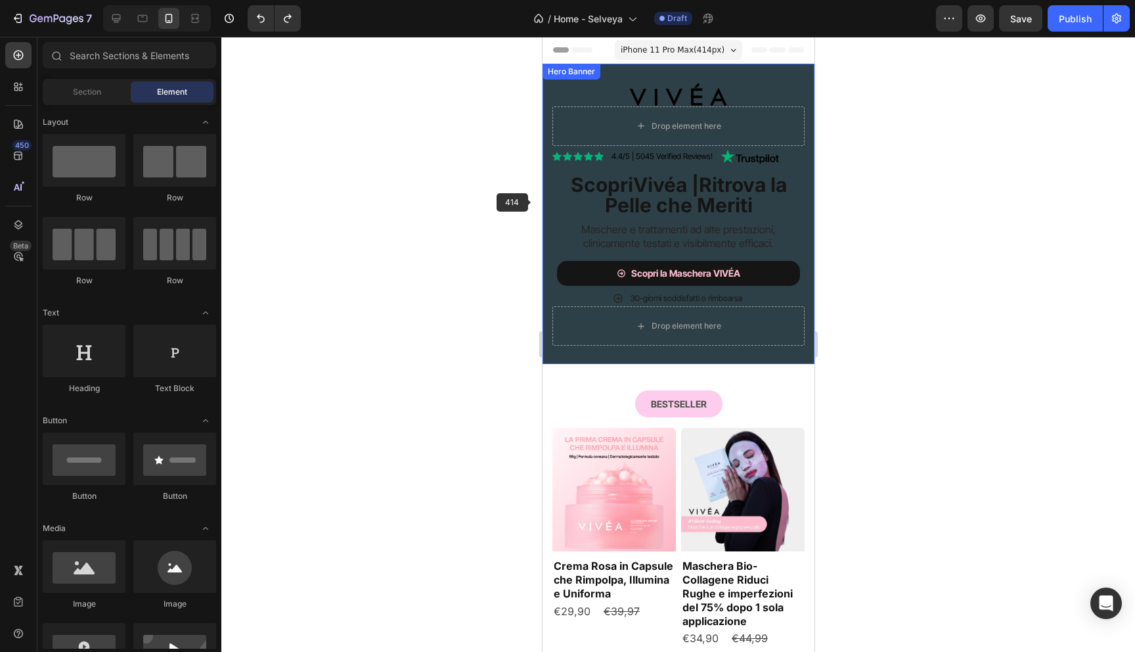
click at [543, 202] on div "Image Drop element here Row Icon Icon Icon Icon Icon Icon List 4.4/5 | 5045 Ver…" at bounding box center [678, 214] width 272 height 300
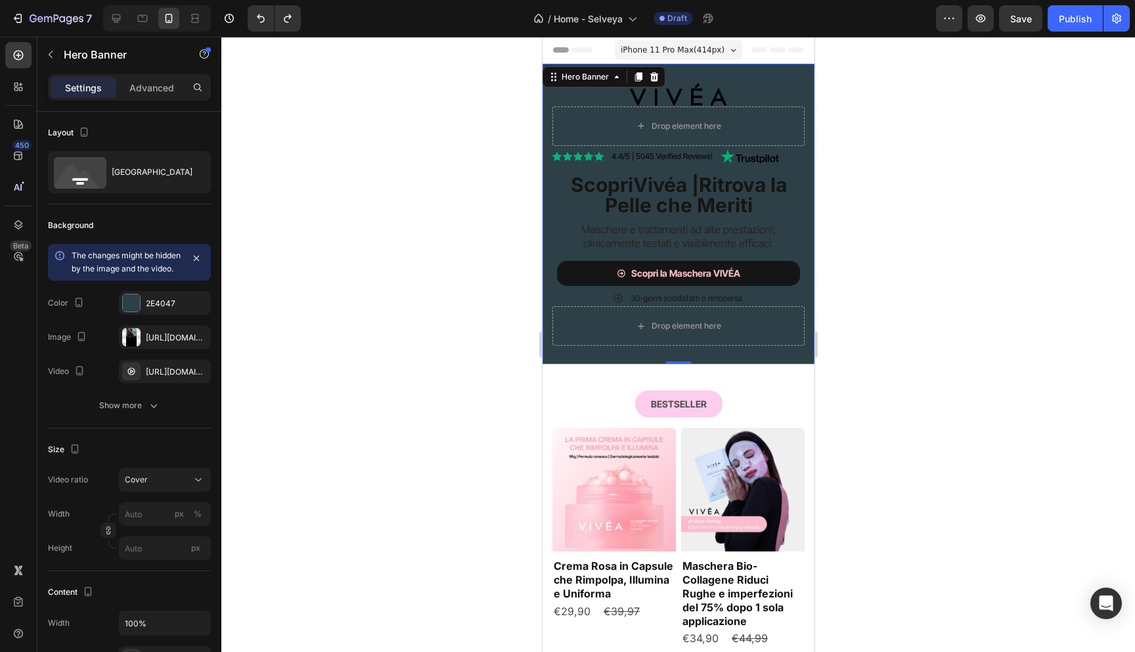
click at [497, 196] on div at bounding box center [678, 344] width 914 height 615
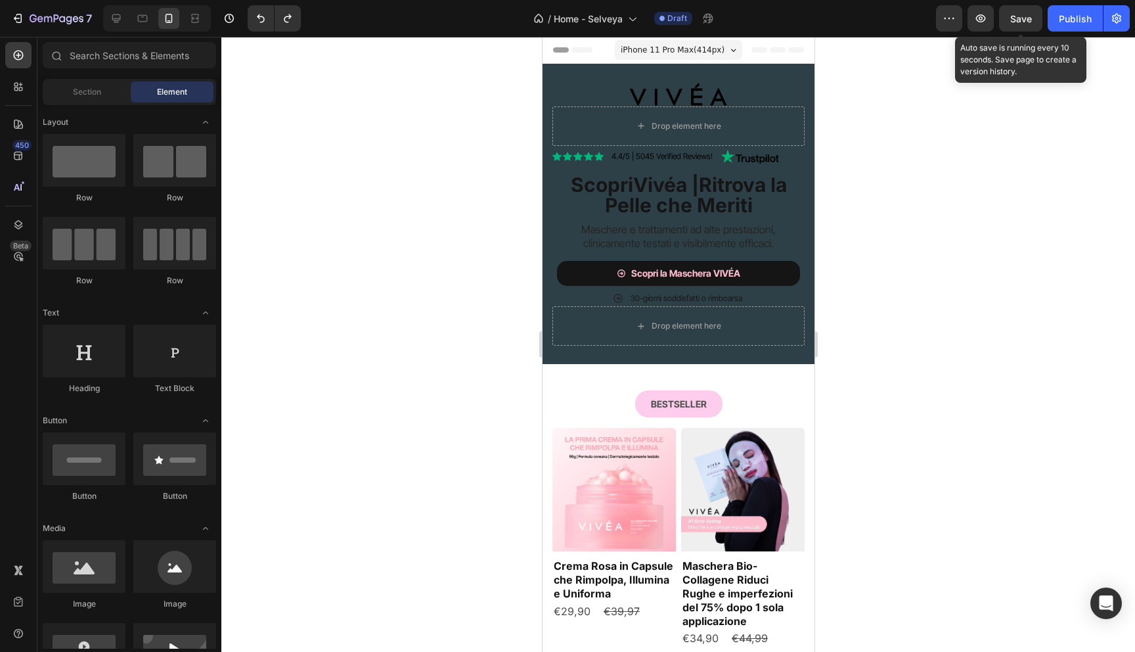
click at [1028, 17] on span "Save" at bounding box center [1021, 18] width 22 height 11
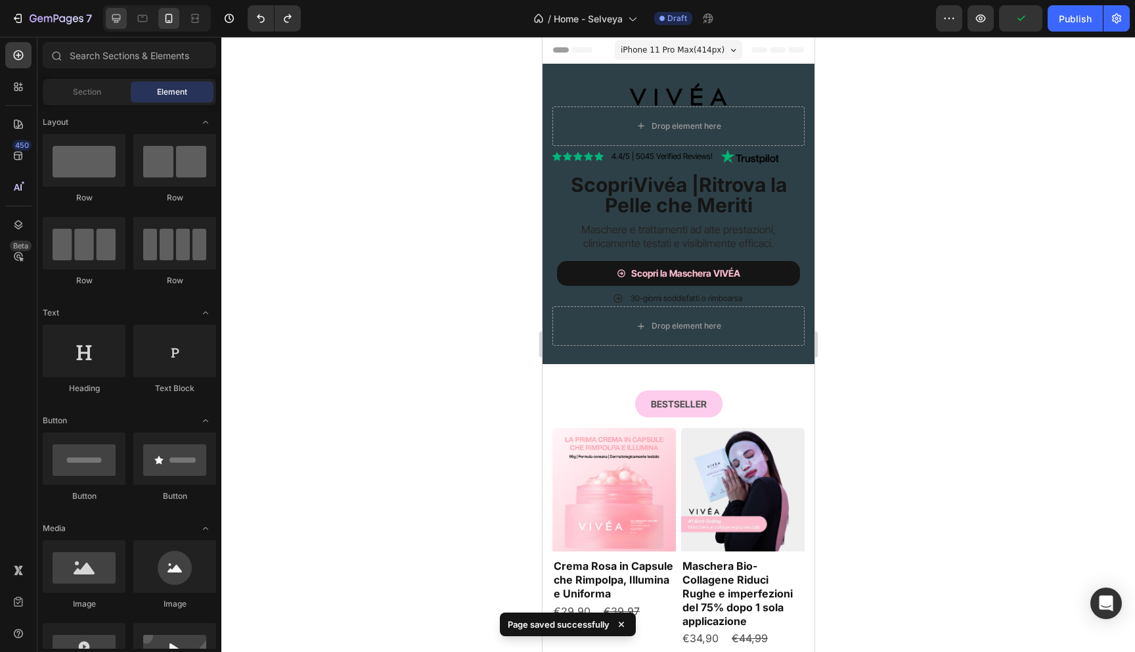
click at [106, 14] on div at bounding box center [116, 18] width 21 height 21
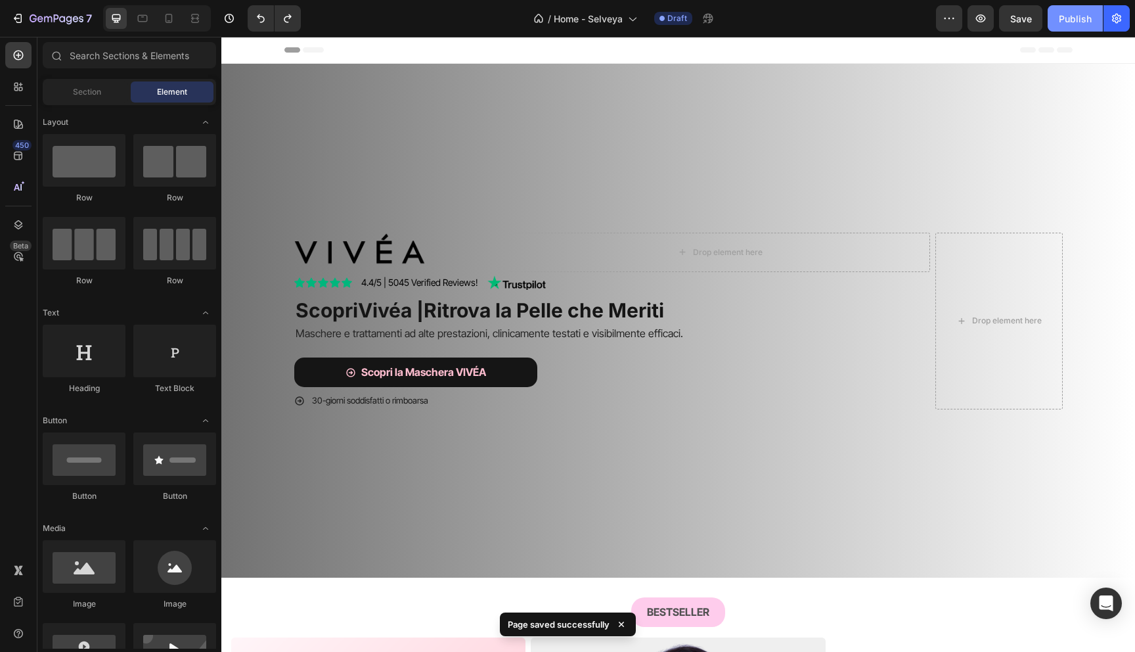
click at [1080, 16] on div "Publish" at bounding box center [1075, 19] width 33 height 14
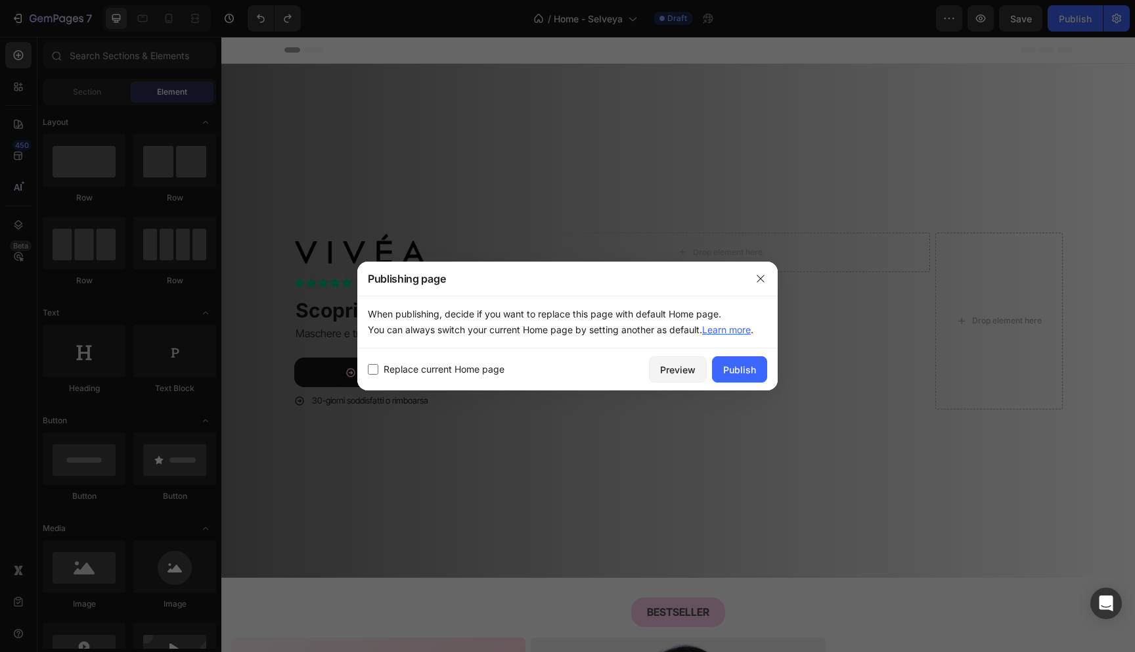
click at [386, 368] on span "Replace current Home page" at bounding box center [444, 369] width 121 height 16
checkbox input "true"
click at [753, 370] on div "Publish" at bounding box center [739, 370] width 33 height 14
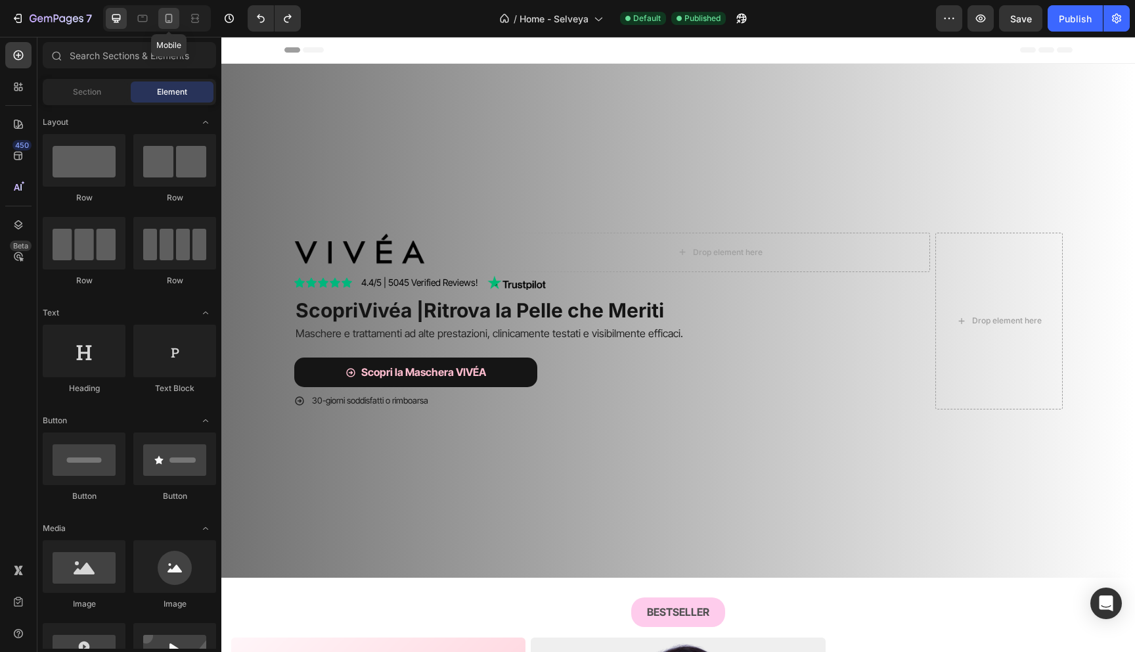
click at [169, 14] on icon at bounding box center [169, 18] width 7 height 9
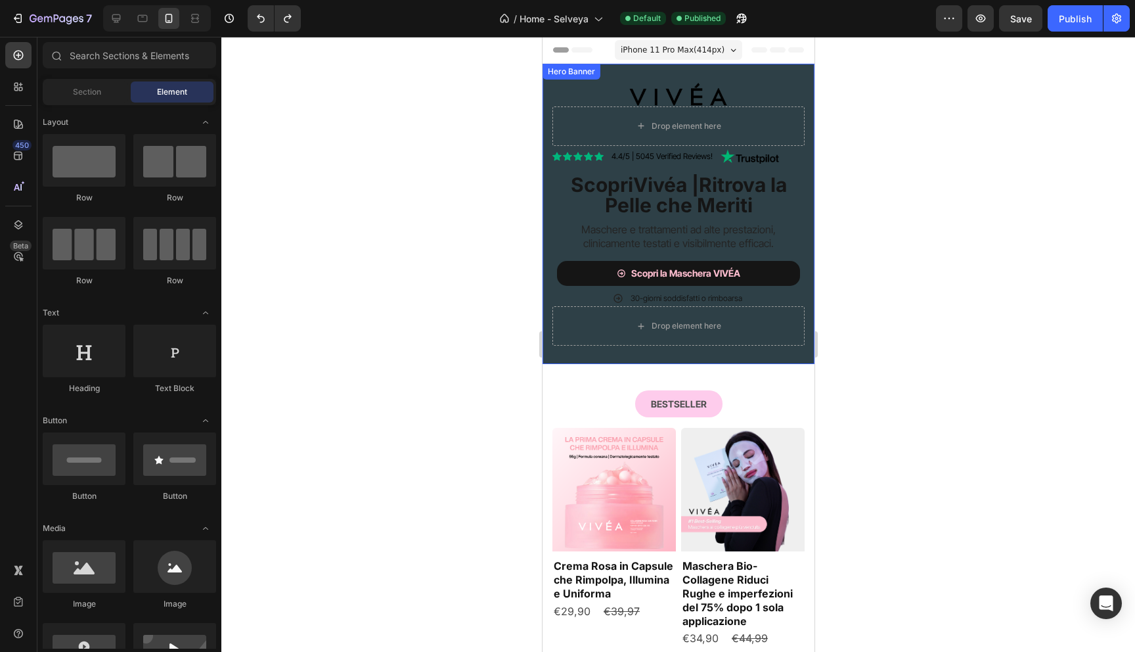
click at [550, 79] on div "Image Drop element here Row Icon Icon Icon Icon Icon Icon List 4.4/5 | 5045 Ver…" at bounding box center [678, 214] width 272 height 300
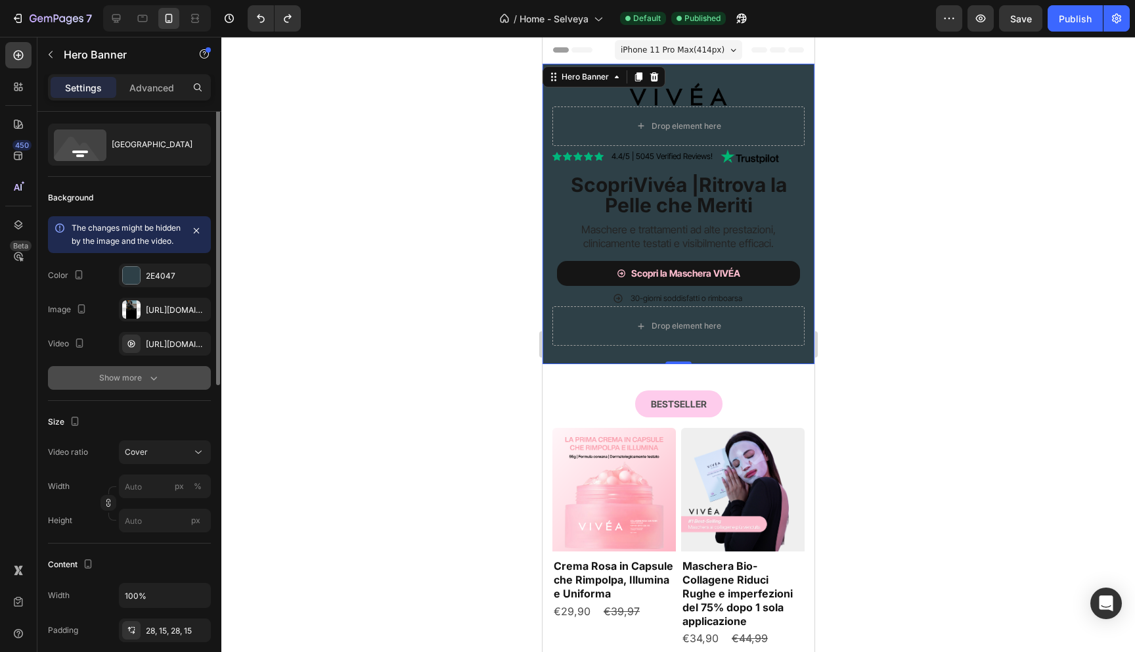
scroll to position [33, 0]
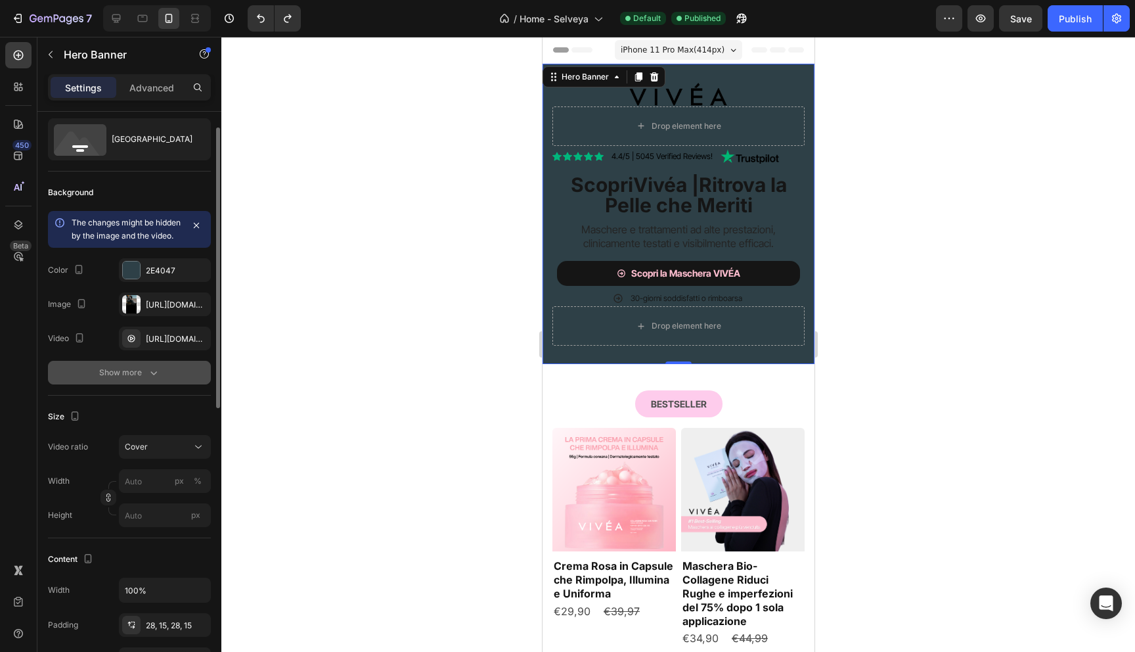
click at [125, 379] on div "Show more" at bounding box center [129, 372] width 61 height 13
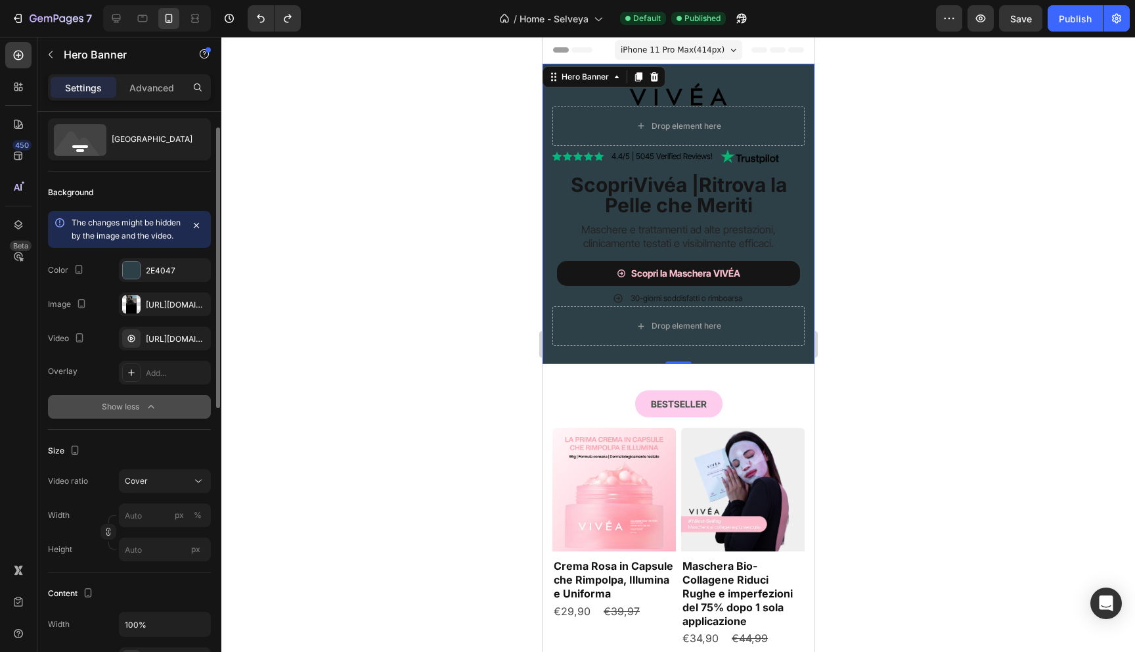
click at [140, 413] on div "Show less" at bounding box center [130, 406] width 56 height 13
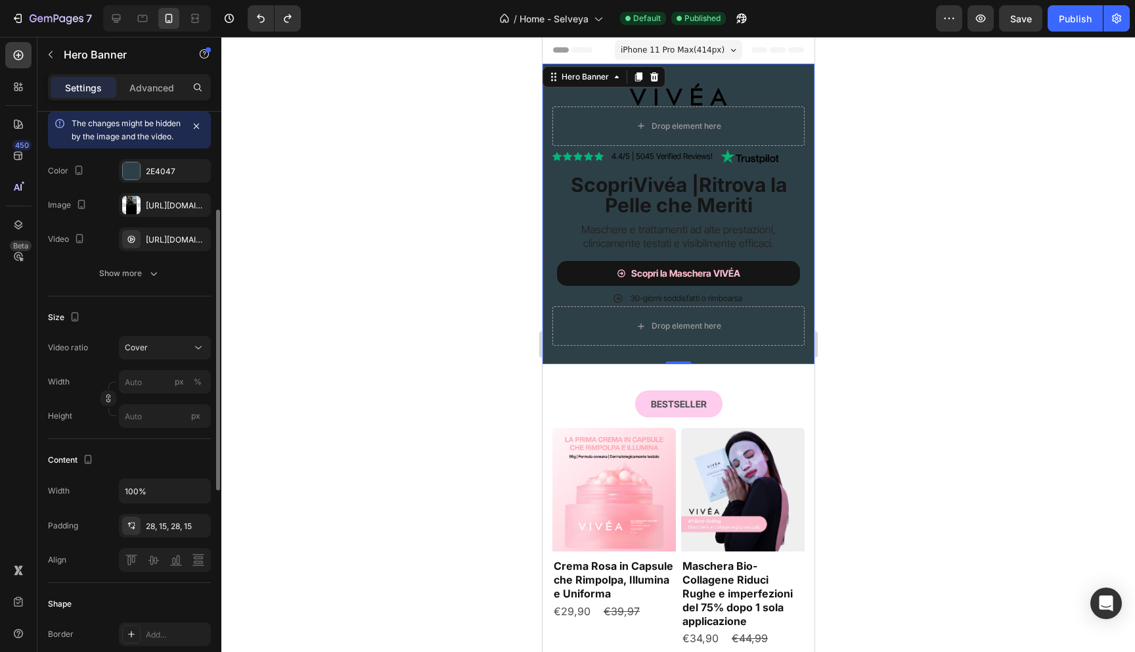
scroll to position [155, 0]
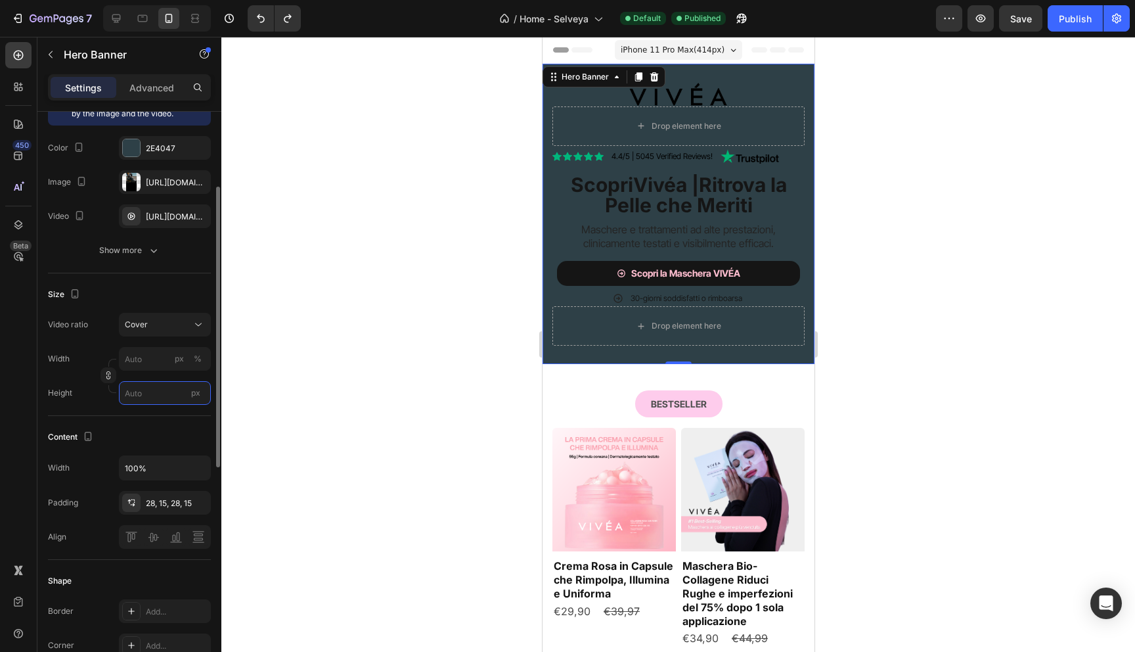
click at [139, 405] on input "px" at bounding box center [165, 393] width 92 height 24
click at [144, 441] on span "Fit content" at bounding box center [143, 438] width 39 height 12
click at [150, 405] on input "Auto" at bounding box center [165, 393] width 92 height 24
click at [146, 462] on span "Fit screen" at bounding box center [142, 461] width 37 height 12
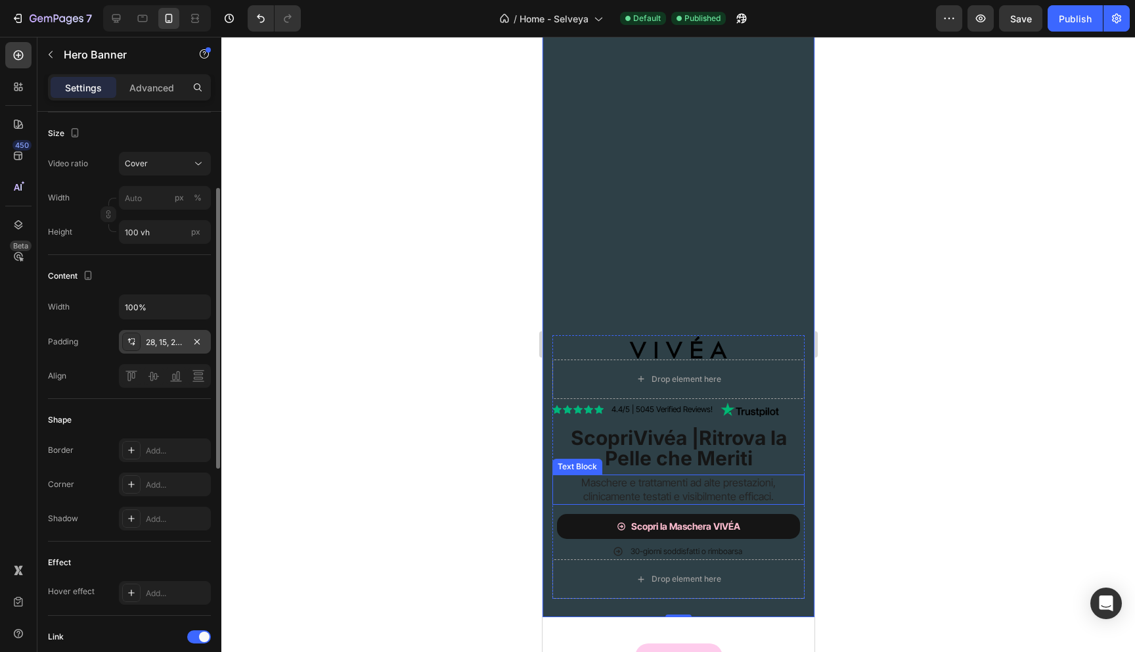
scroll to position [318, 0]
type input "Auto"
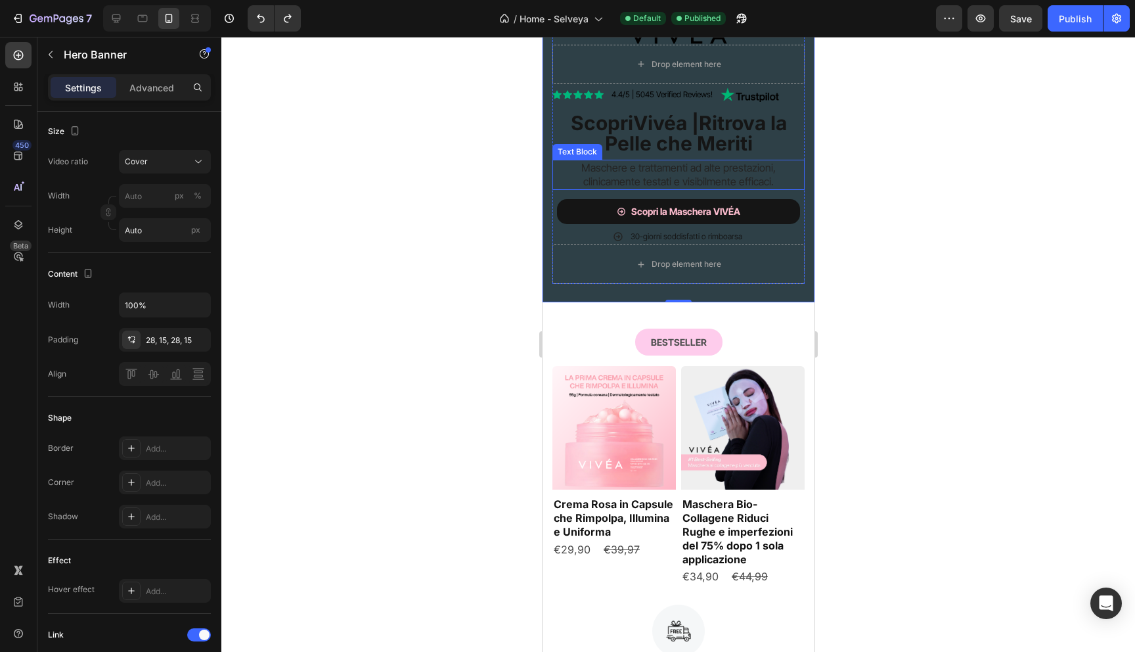
click at [391, 300] on div at bounding box center [678, 344] width 914 height 615
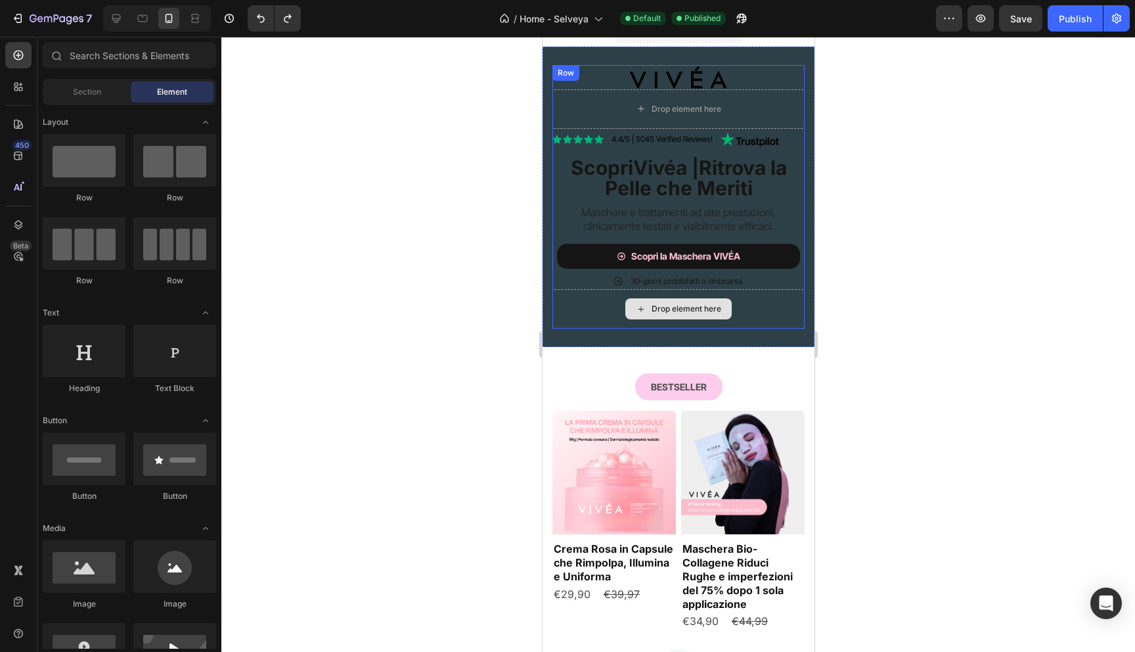
scroll to position [5, 0]
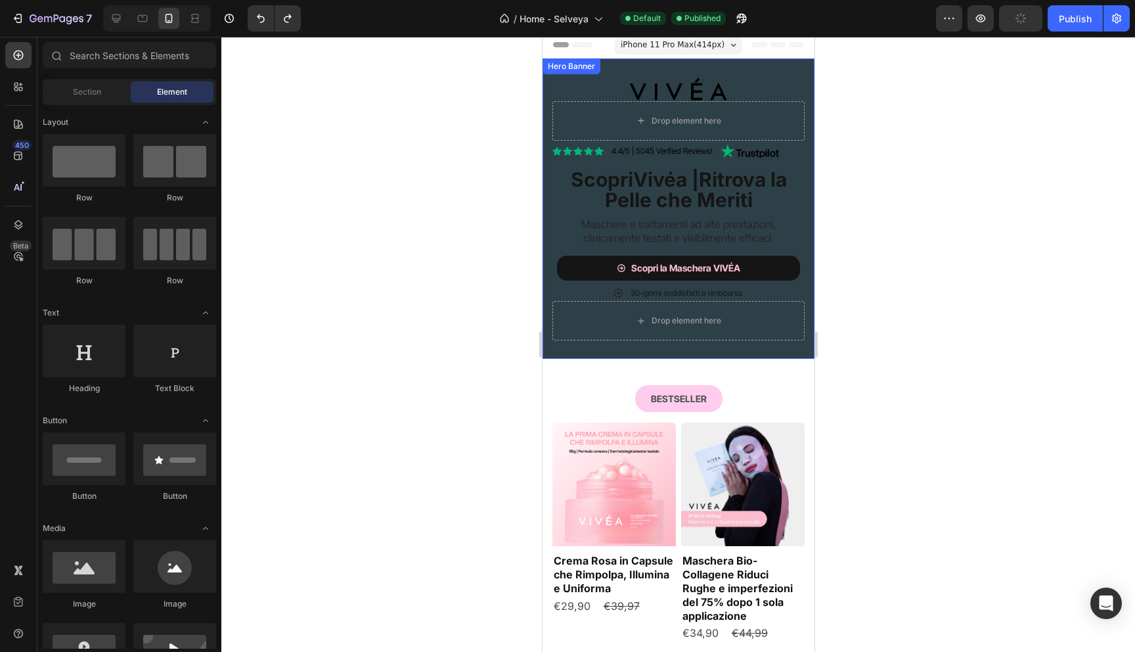
click at [552, 342] on div "Image Drop element here Row Icon Icon Icon Icon Icon Icon List 4.4/5 | 5045 Ver…" at bounding box center [678, 208] width 272 height 300
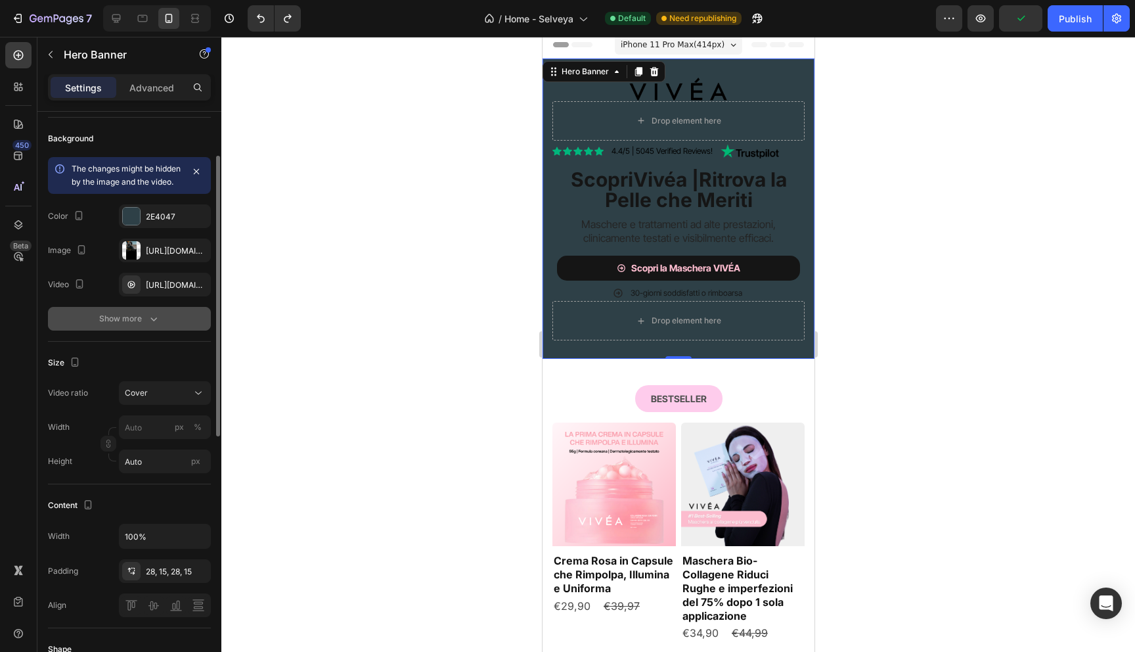
scroll to position [88, 0]
click at [141, 396] on span "Cover" at bounding box center [136, 391] width 23 height 10
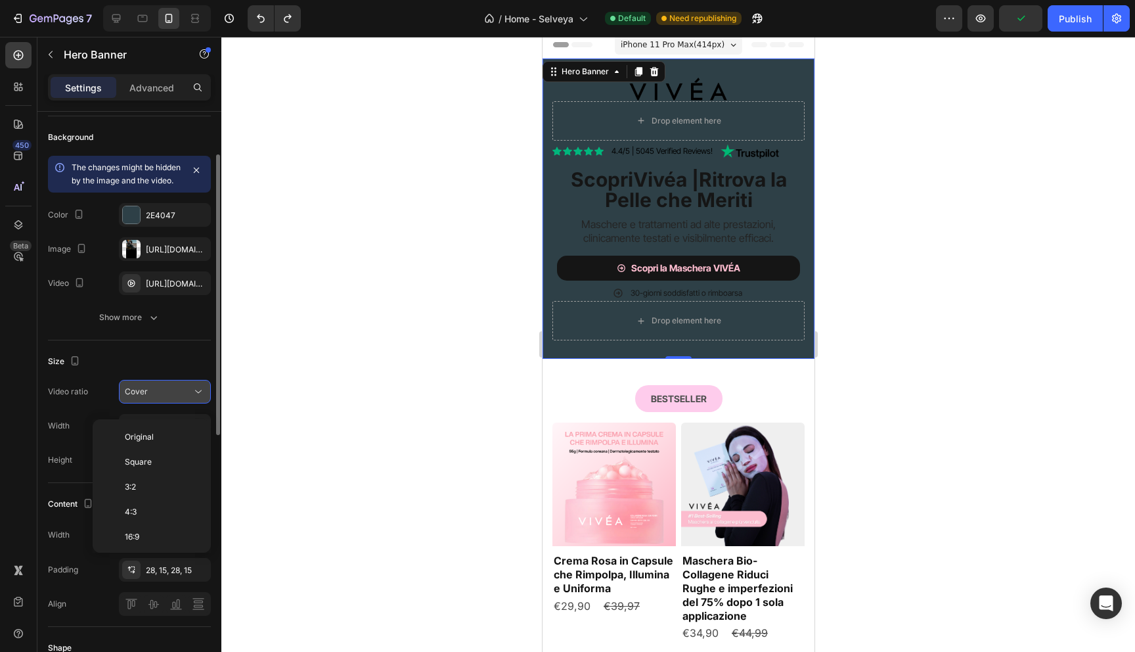
scroll to position [142, 0]
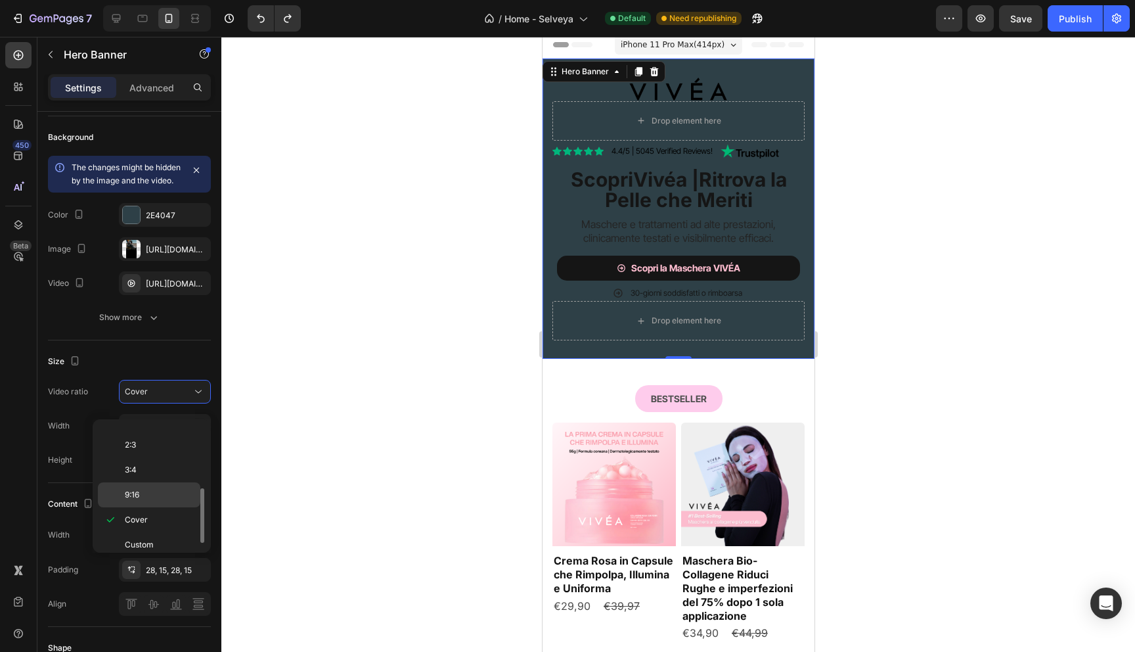
click at [140, 489] on p "9:16" at bounding box center [160, 495] width 70 height 12
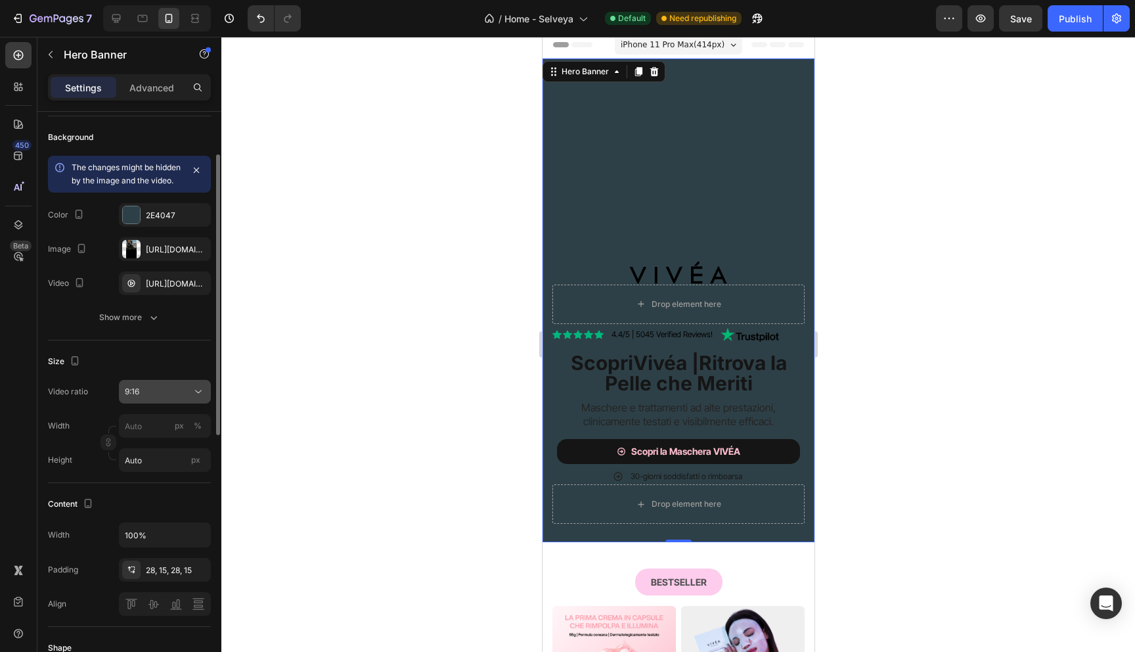
click at [174, 397] on div "9:16" at bounding box center [158, 392] width 67 height 12
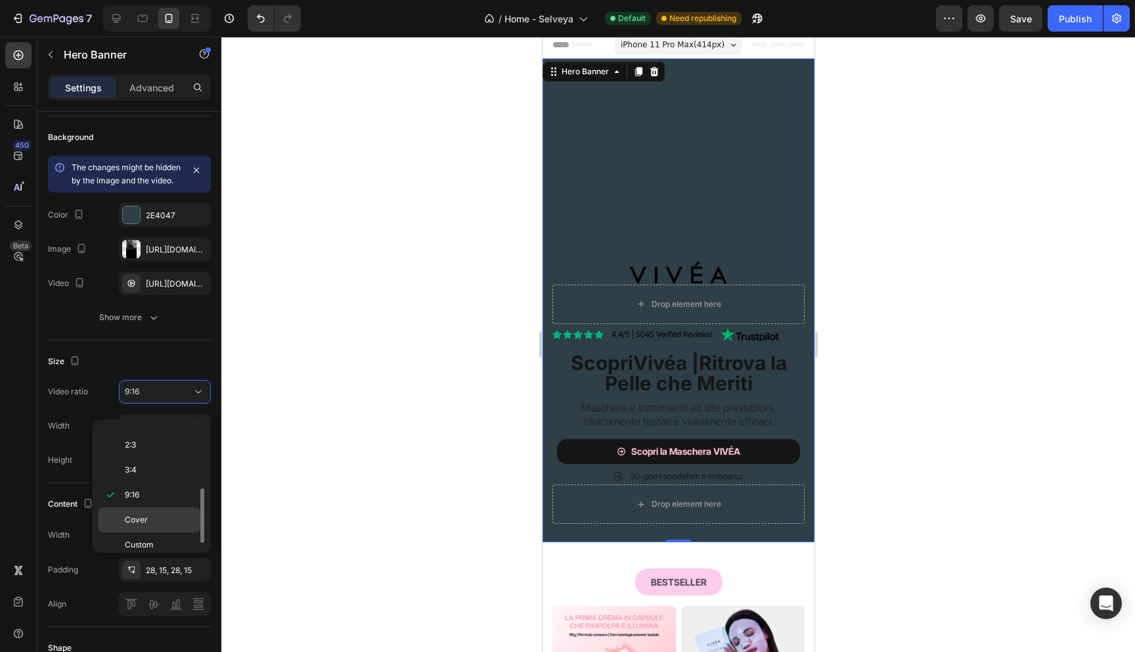
click at [156, 518] on p "Cover" at bounding box center [160, 520] width 70 height 12
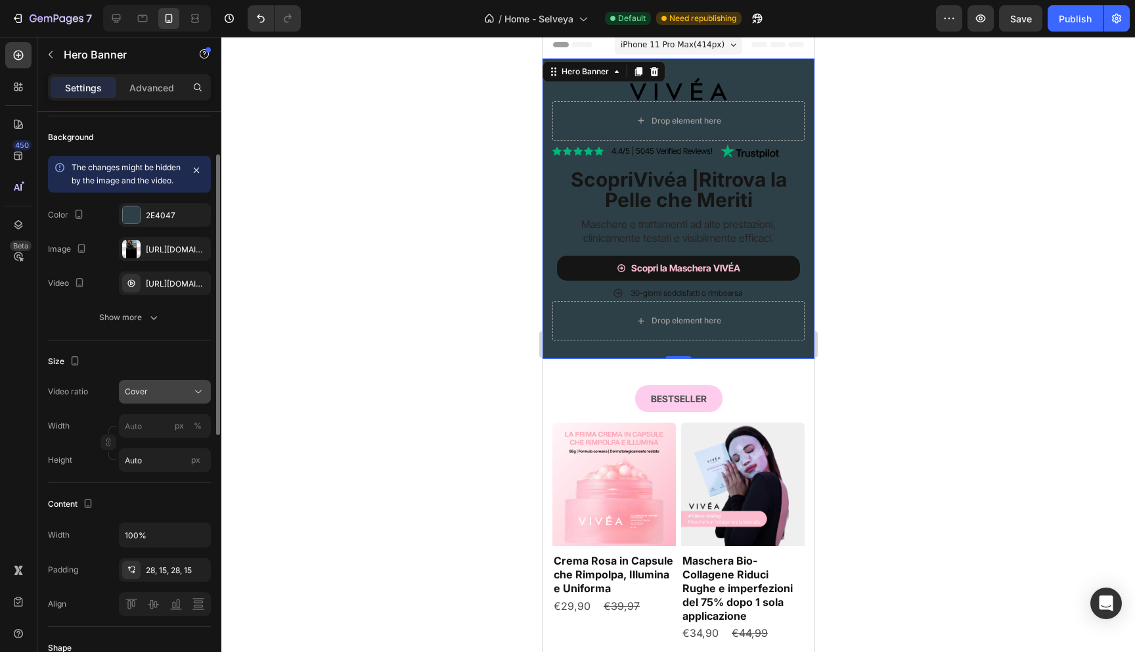
click at [161, 396] on button "Cover" at bounding box center [165, 392] width 92 height 24
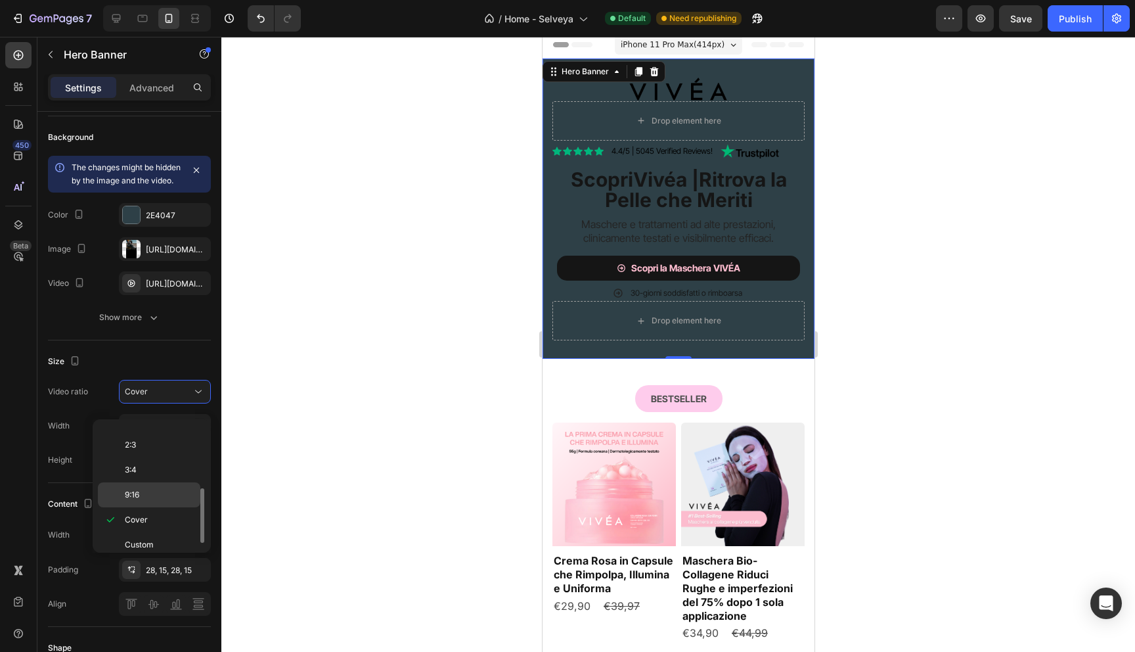
click at [146, 486] on div "9:16" at bounding box center [149, 494] width 102 height 25
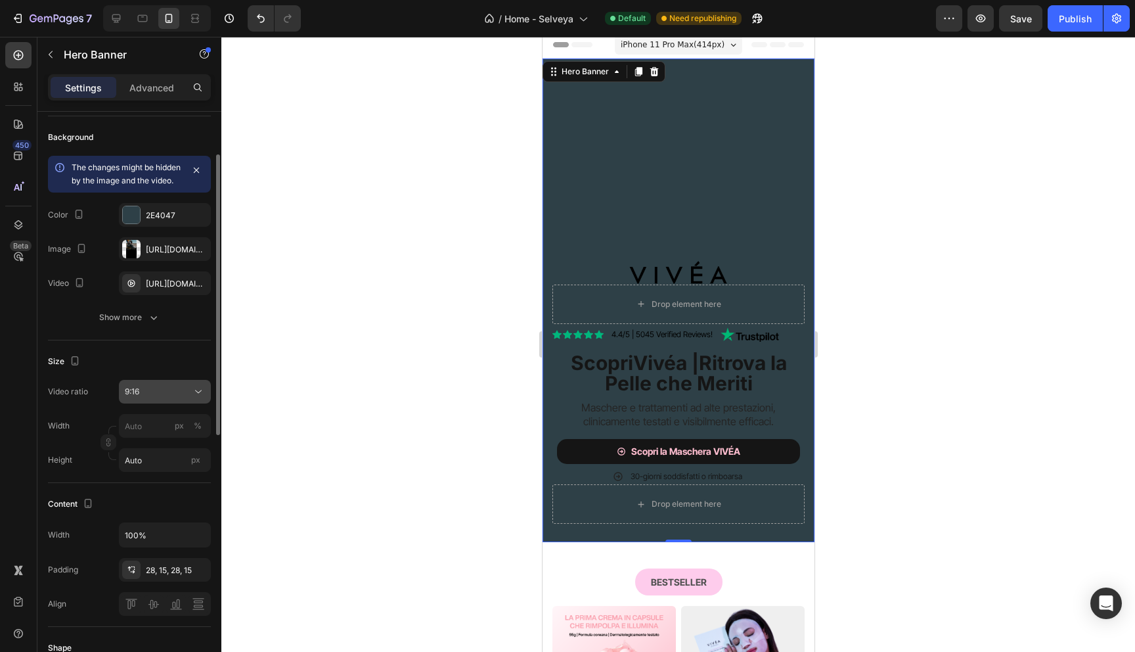
click at [154, 397] on div "9:16" at bounding box center [158, 392] width 67 height 12
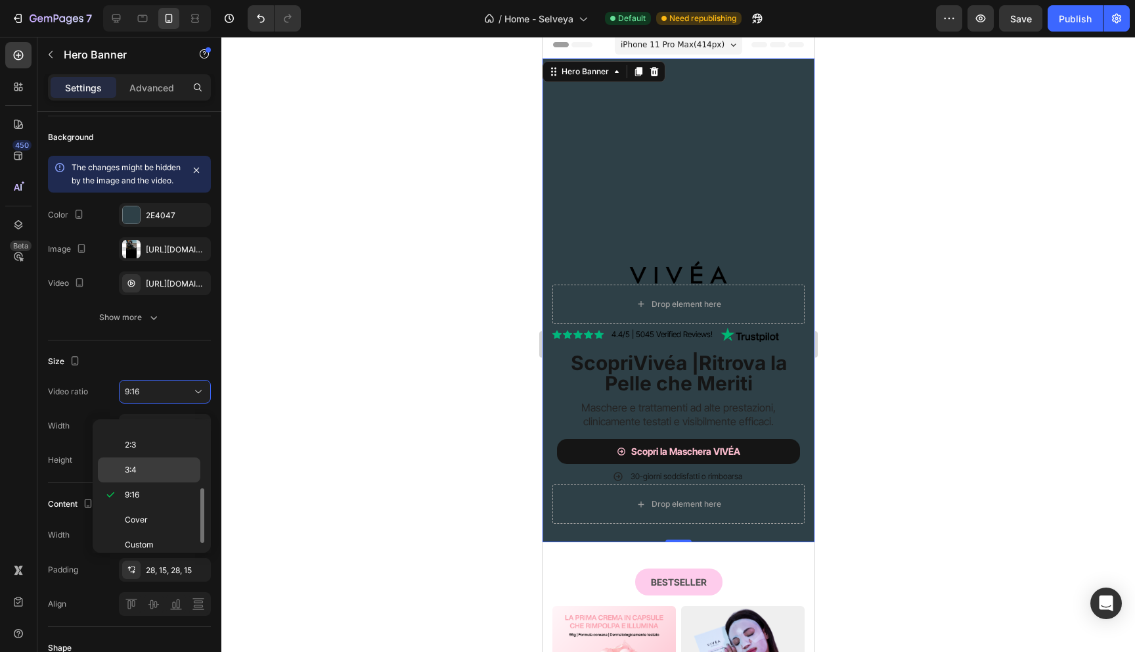
click at [145, 467] on p "3:4" at bounding box center [160, 470] width 70 height 12
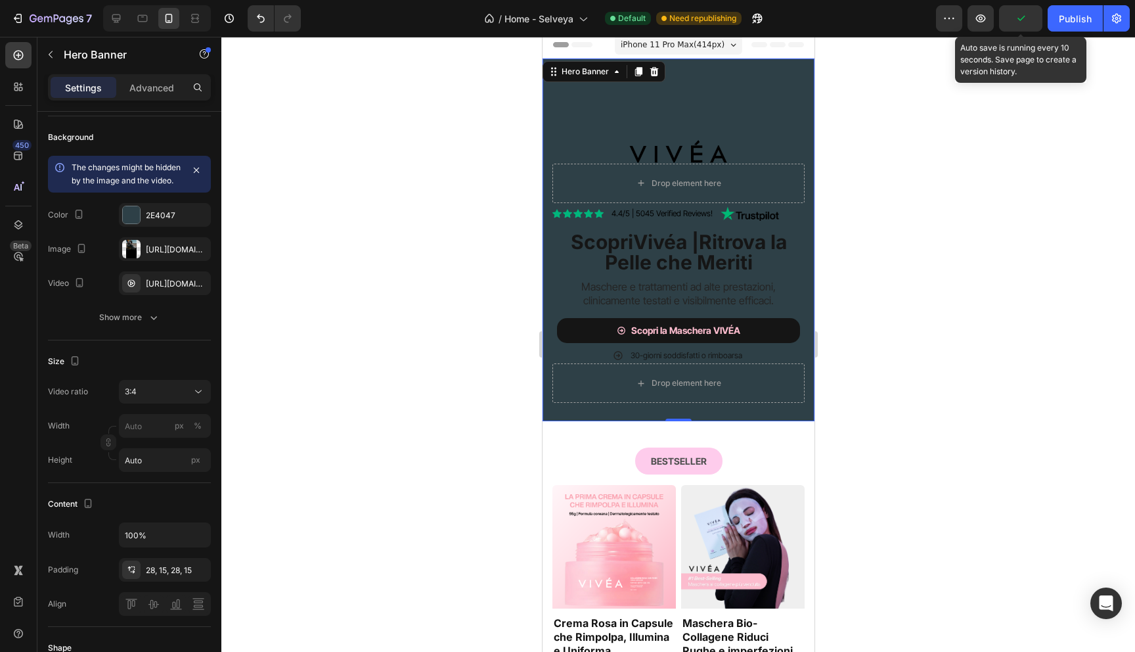
click at [1023, 23] on icon "button" at bounding box center [1020, 18] width 13 height 13
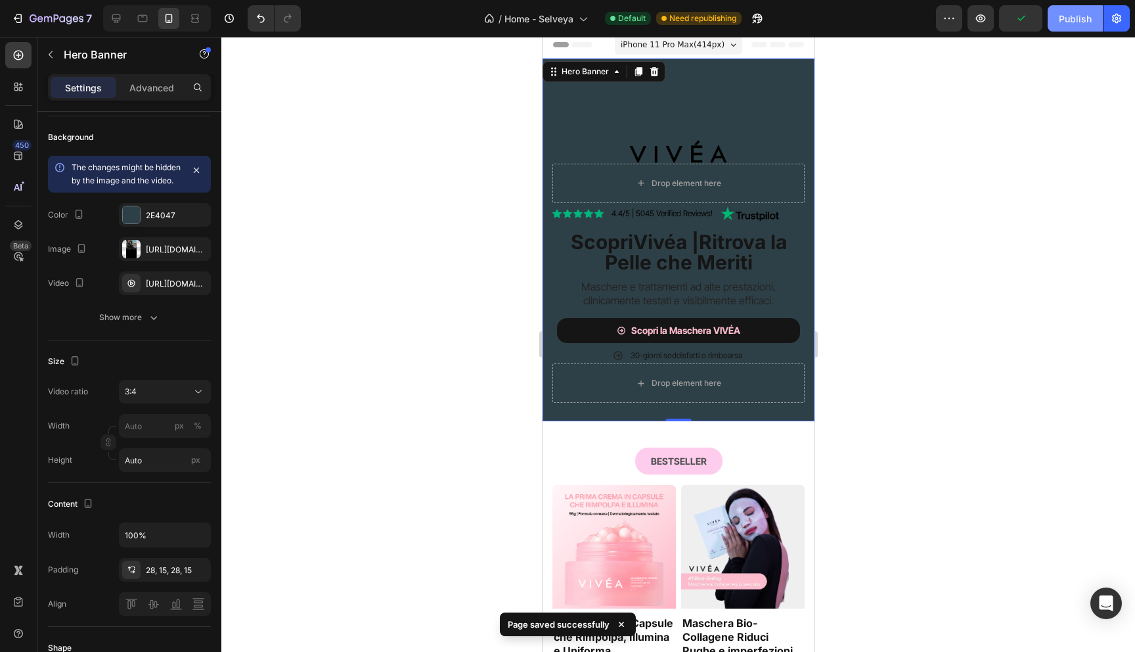
click at [1079, 23] on div "Publish" at bounding box center [1075, 19] width 33 height 14
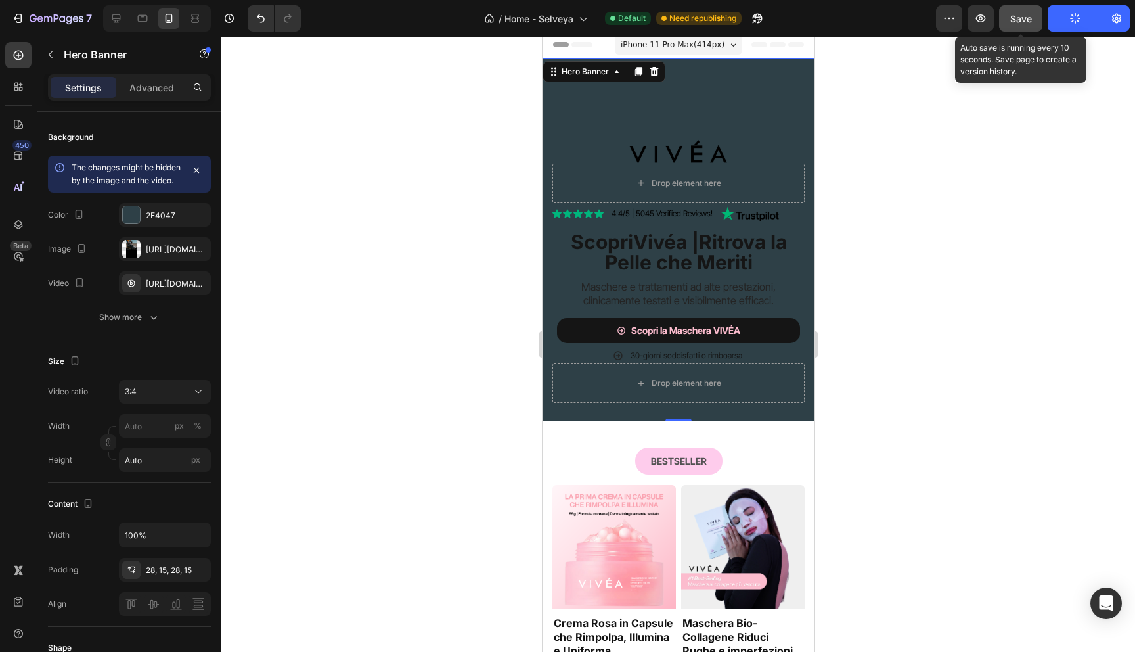
click at [1028, 20] on span "Save" at bounding box center [1021, 18] width 22 height 11
click at [1027, 16] on span "Save" at bounding box center [1021, 18] width 22 height 11
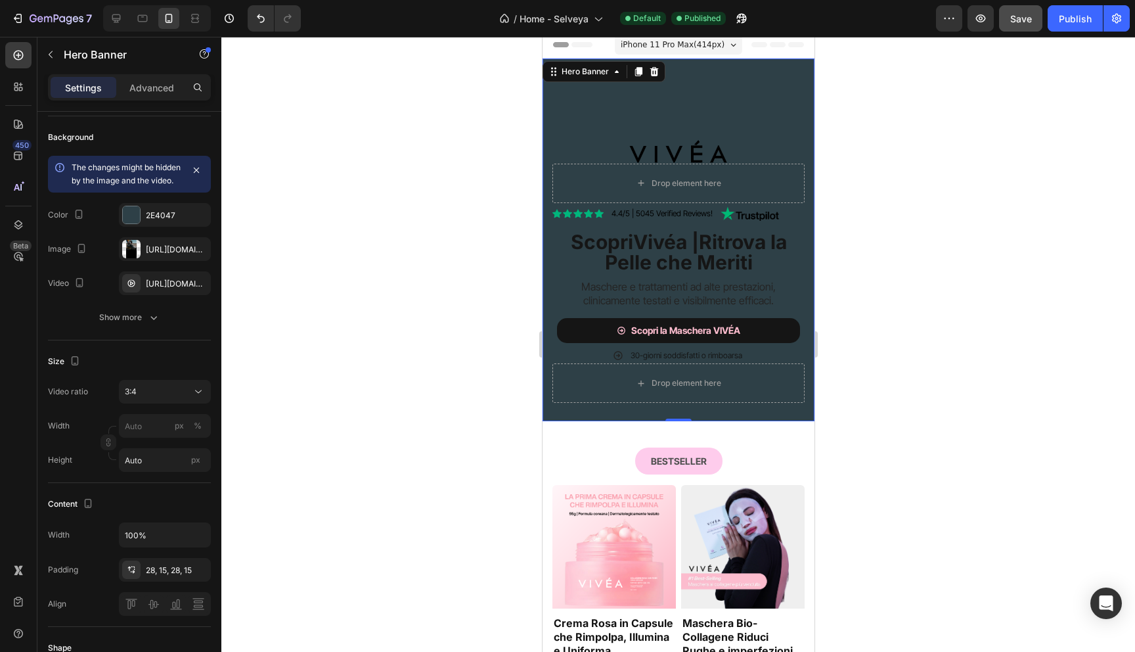
click at [585, 93] on video "Background Image" at bounding box center [678, 239] width 272 height 363
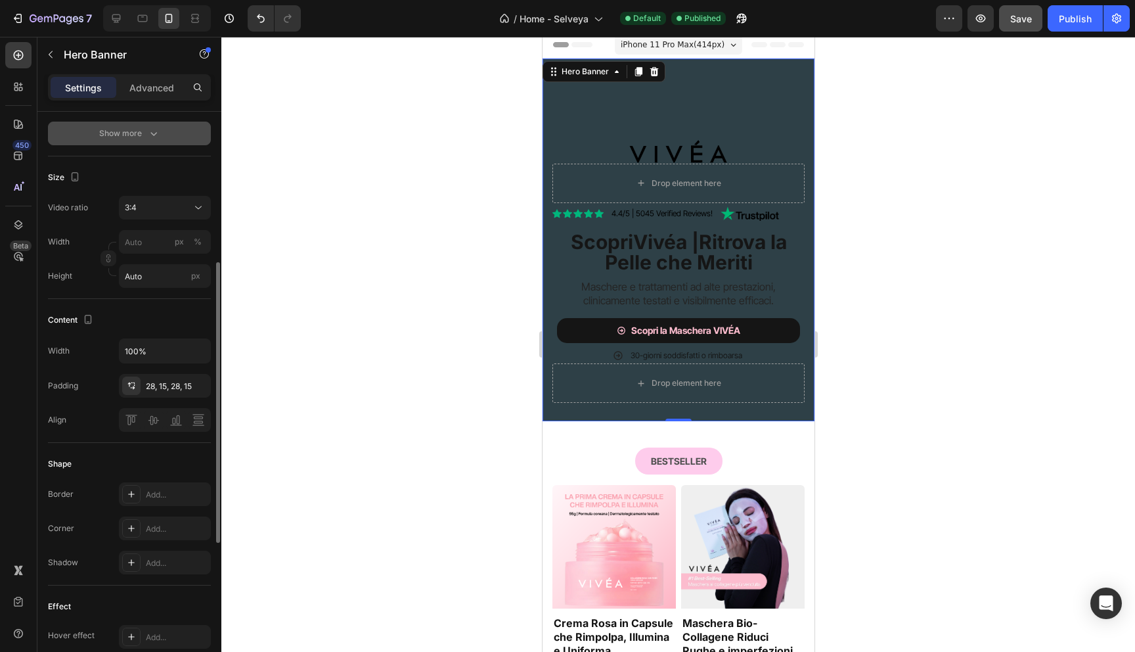
scroll to position [284, 0]
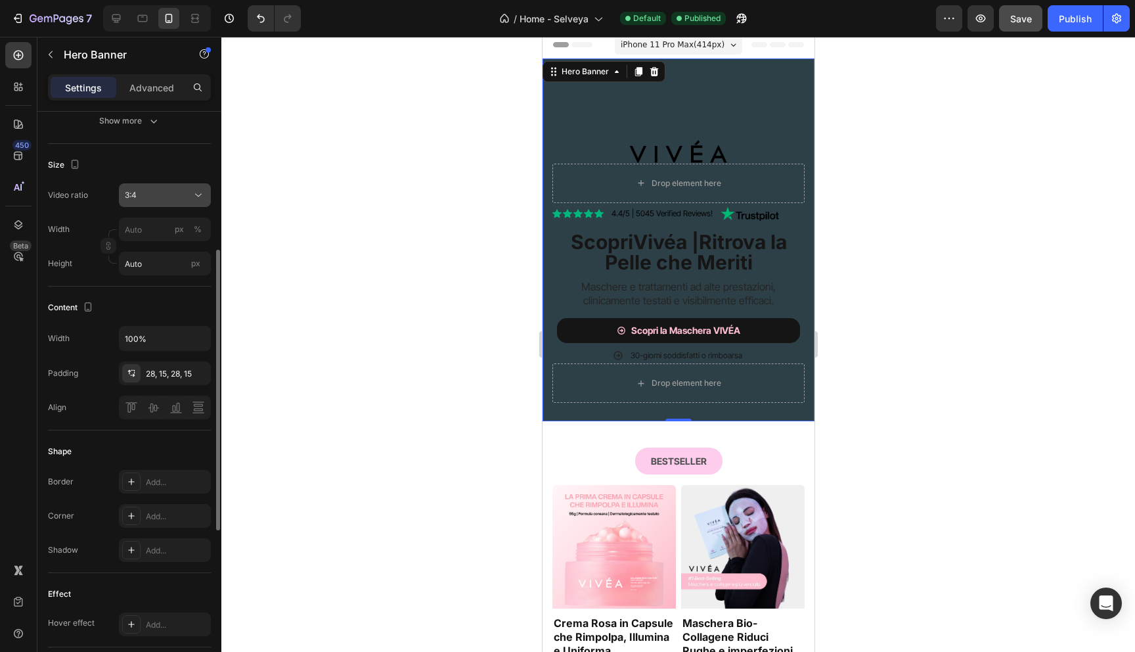
click at [143, 207] on button "3:4" at bounding box center [165, 195] width 92 height 24
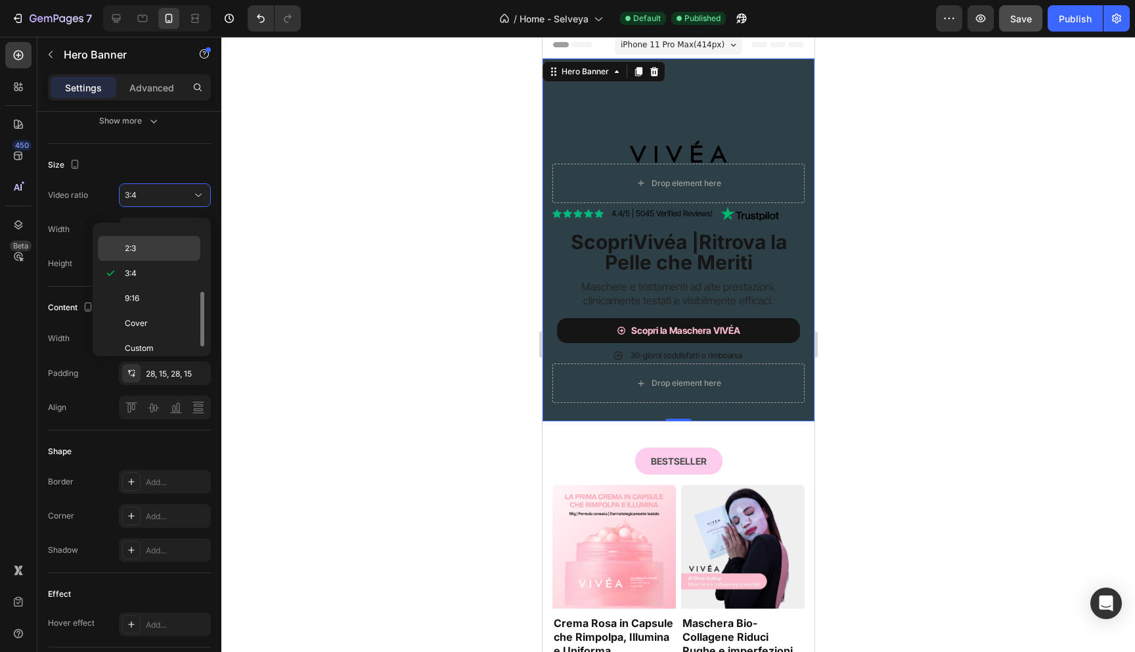
click at [145, 249] on p "2:3" at bounding box center [160, 248] width 70 height 12
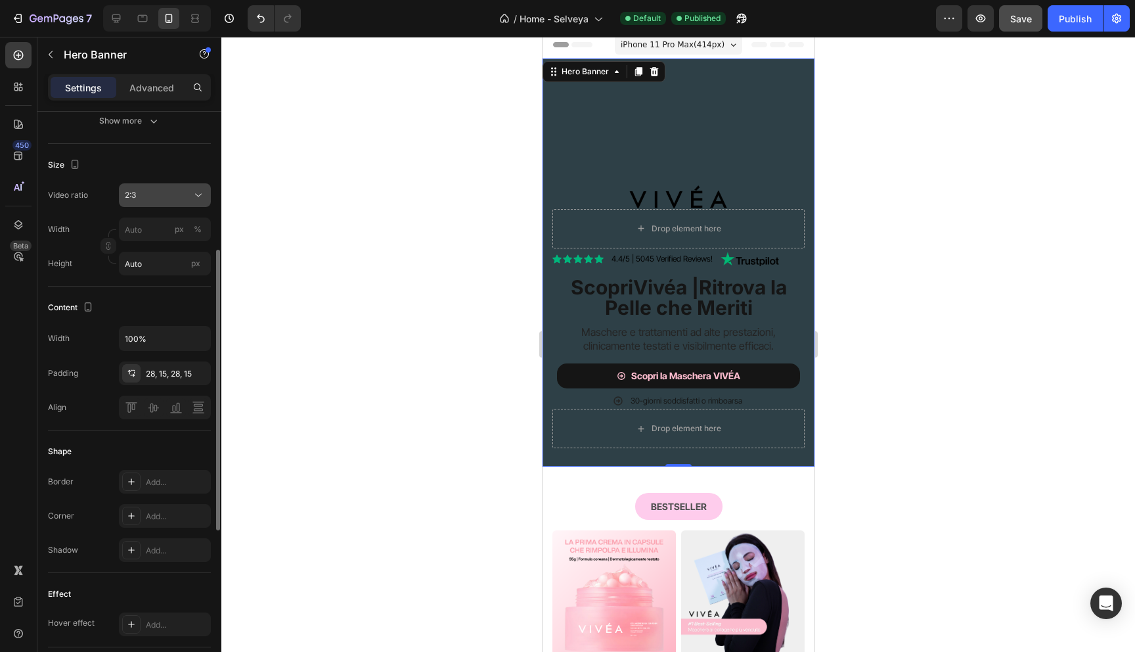
click at [171, 201] on div "2:3" at bounding box center [158, 195] width 67 height 12
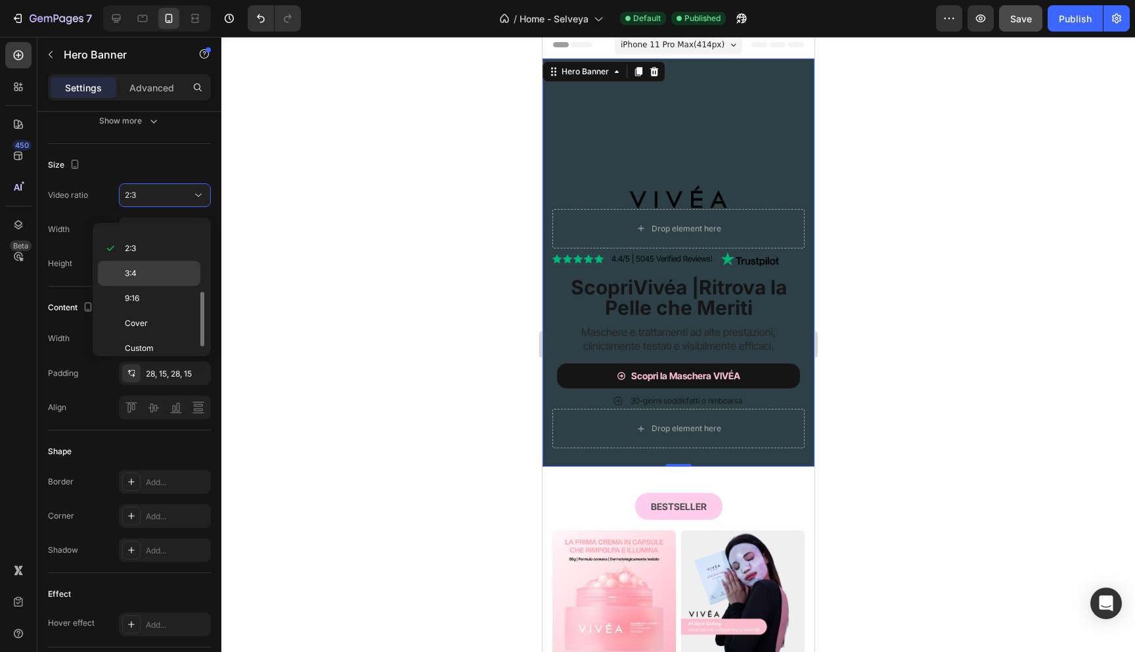
click at [154, 286] on div "3:4" at bounding box center [149, 298] width 102 height 25
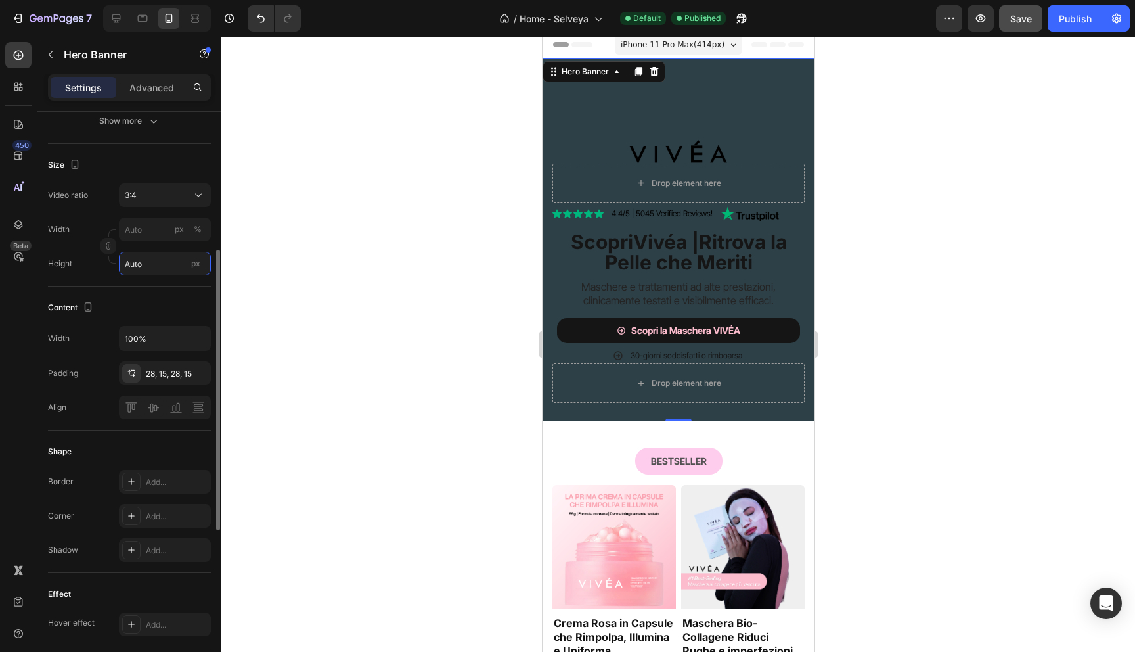
click at [151, 275] on input "Auto" at bounding box center [165, 264] width 92 height 24
click at [145, 238] on input "px %" at bounding box center [165, 229] width 92 height 24
click at [181, 274] on span "100%" at bounding box center [190, 274] width 22 height 12
type input "100"
click at [152, 241] on input "100" at bounding box center [165, 229] width 92 height 24
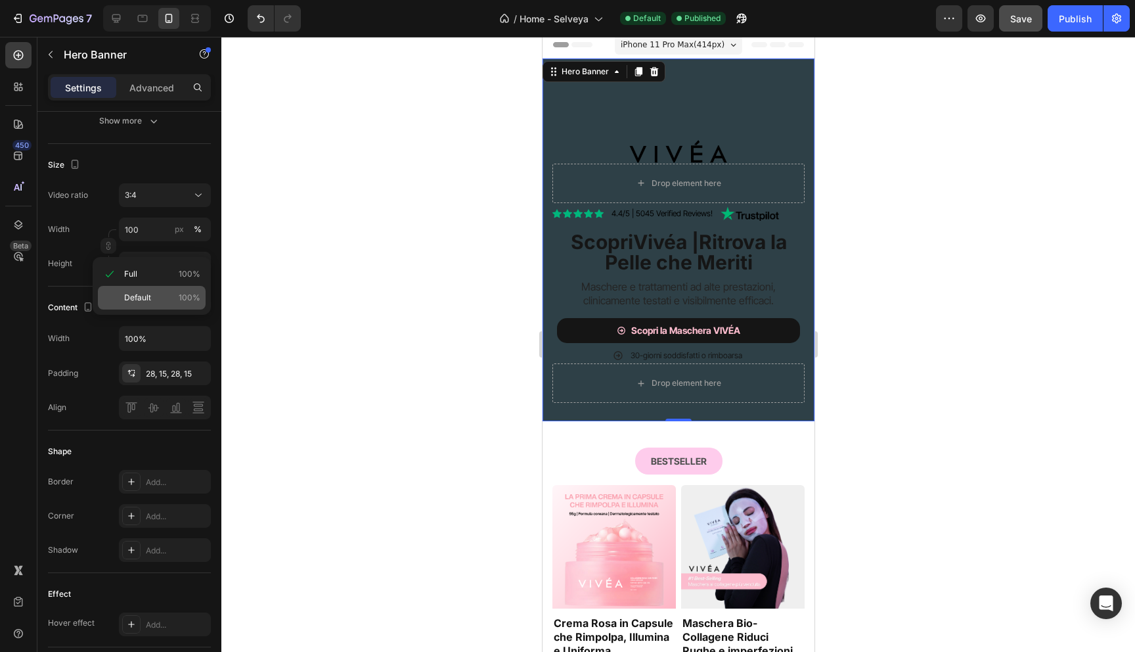
click at [145, 291] on div "Default 100%" at bounding box center [152, 298] width 108 height 24
click at [145, 241] on input "100" at bounding box center [165, 229] width 92 height 24
click at [144, 270] on p "Full 100%" at bounding box center [162, 274] width 76 height 12
click at [282, 266] on div at bounding box center [678, 344] width 914 height 615
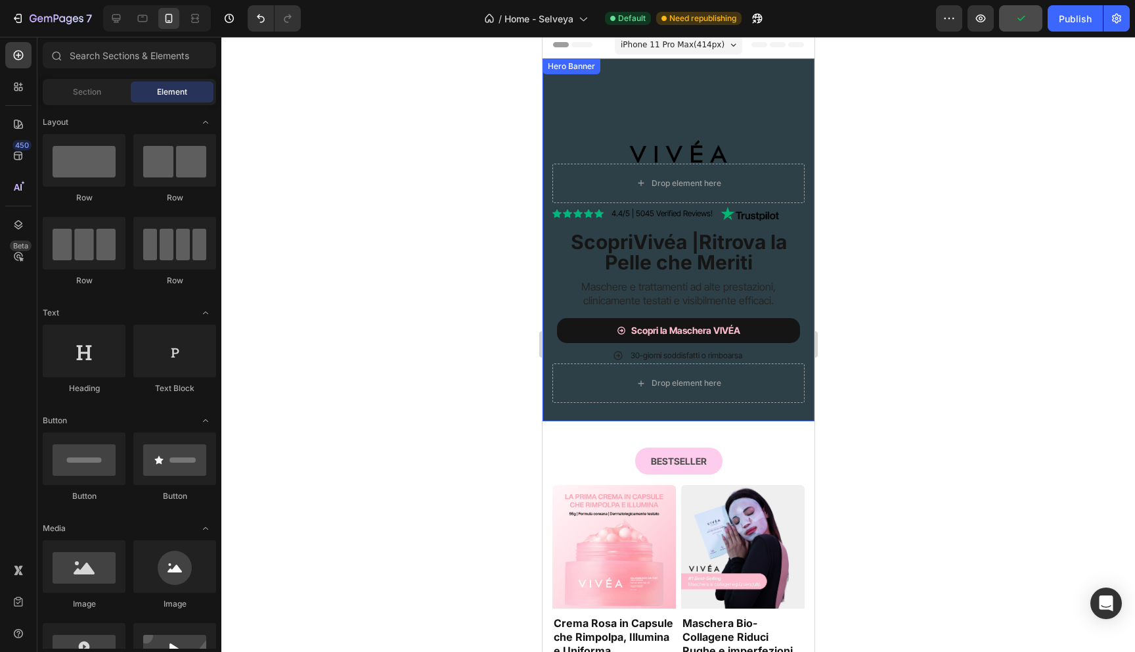
click at [583, 111] on video "Background Image" at bounding box center [678, 239] width 272 height 363
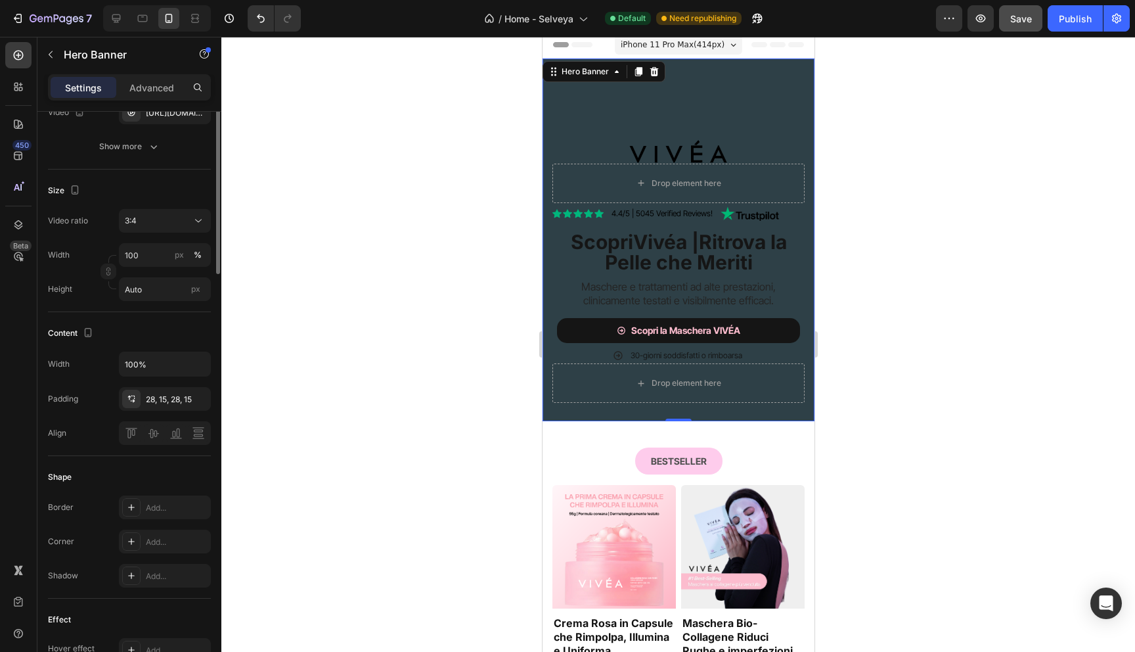
scroll to position [332, 0]
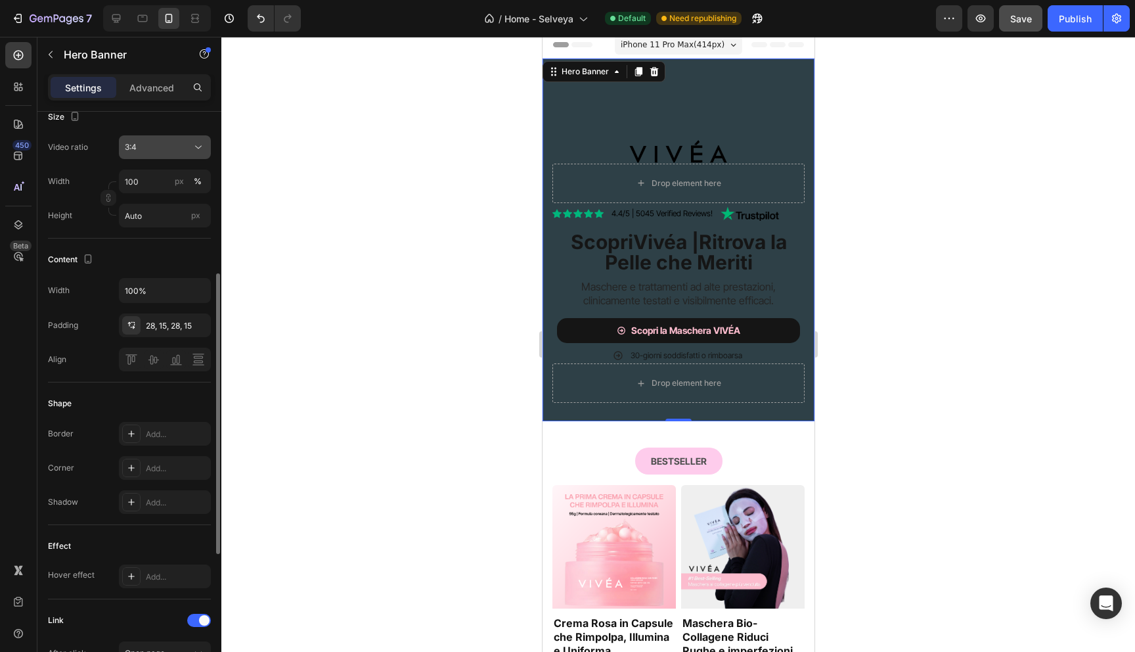
click at [141, 153] on div "3:4" at bounding box center [158, 147] width 67 height 12
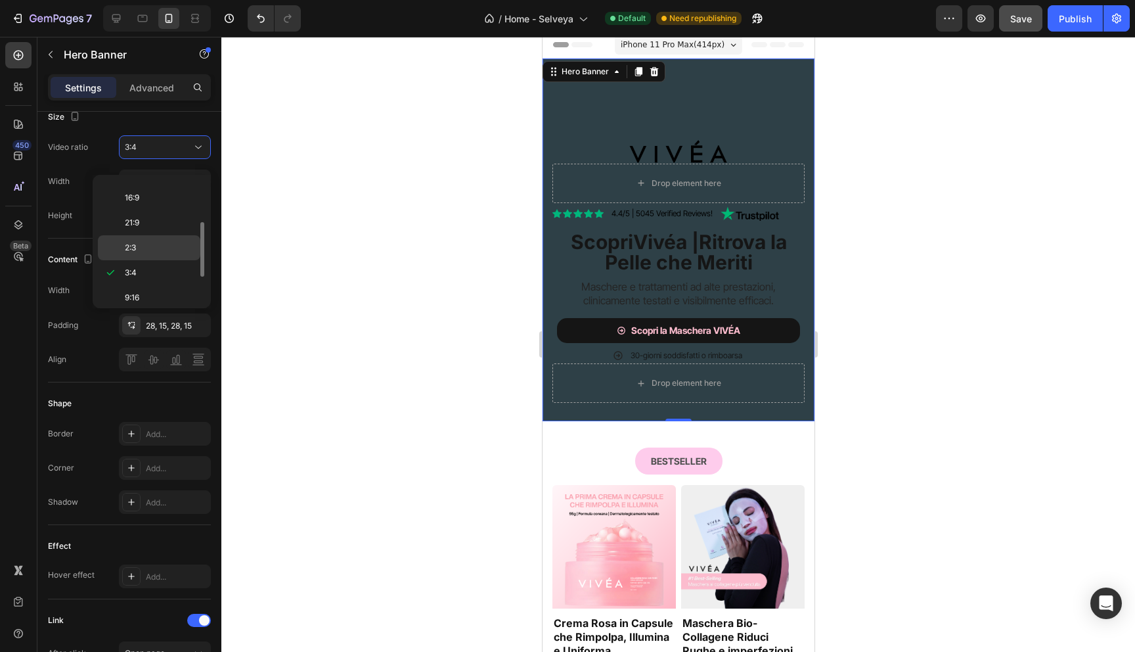
click at [146, 244] on p "2:3" at bounding box center [160, 248] width 70 height 12
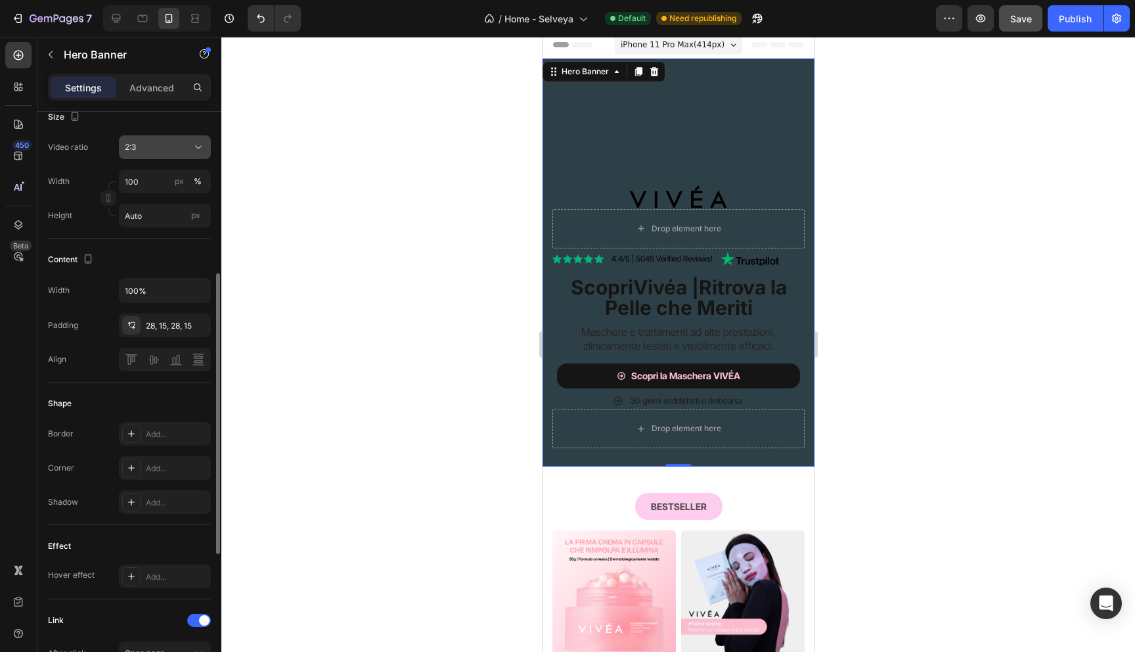
click at [159, 159] on button "2:3" at bounding box center [165, 147] width 92 height 24
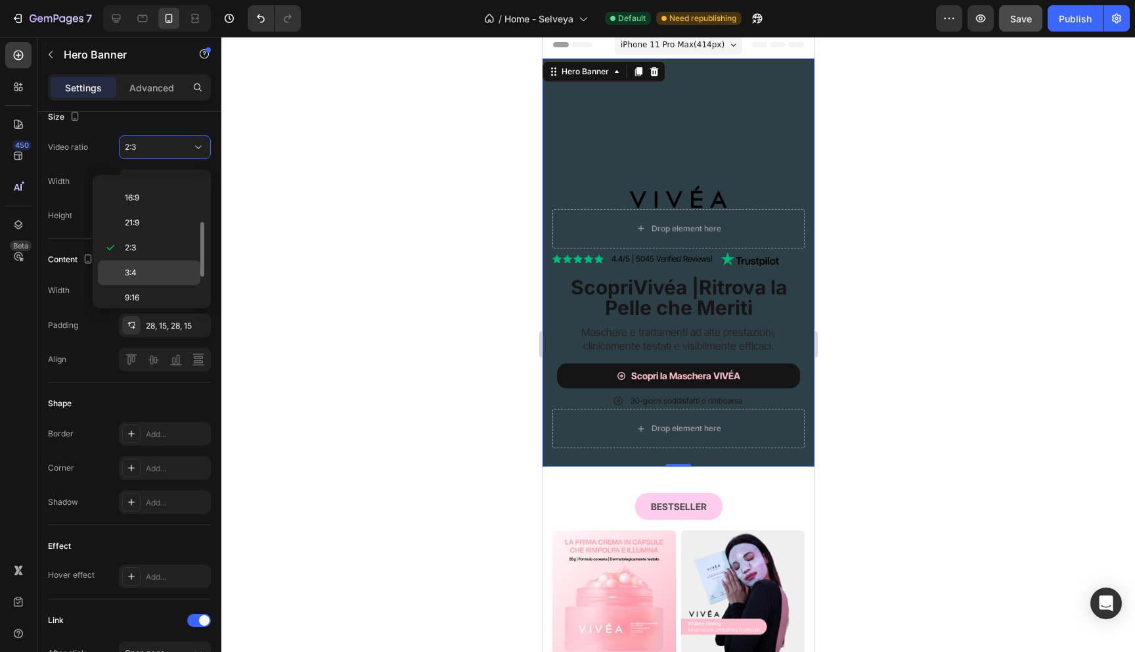
click at [150, 285] on div "3:4" at bounding box center [149, 297] width 102 height 25
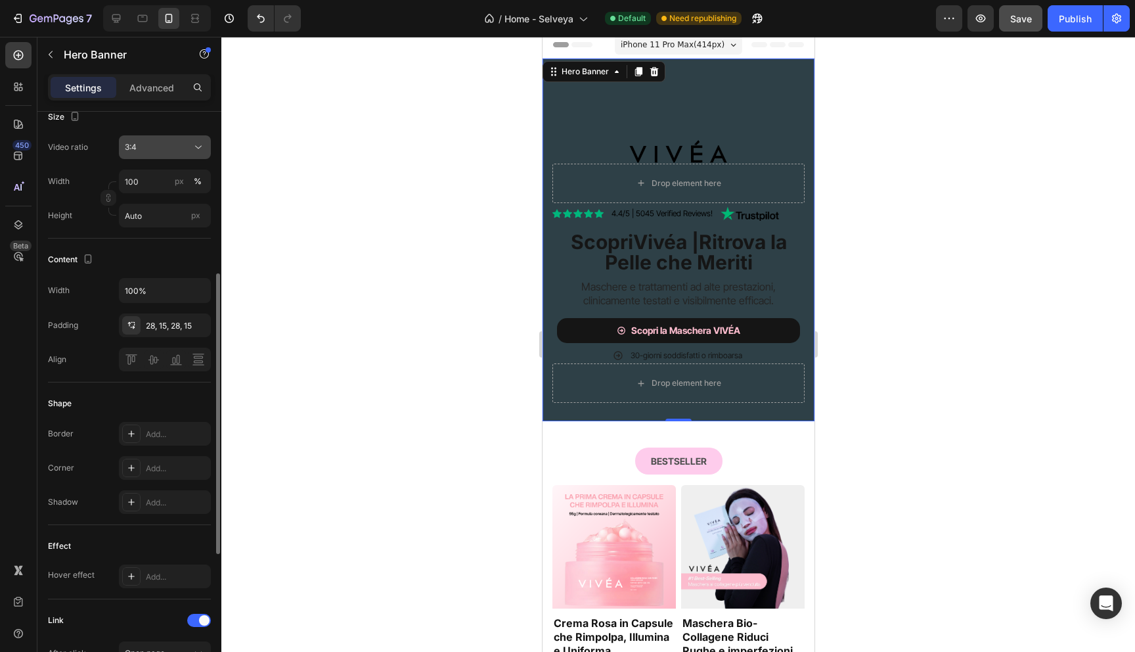
click at [161, 153] on div "3:4" at bounding box center [158, 147] width 67 height 12
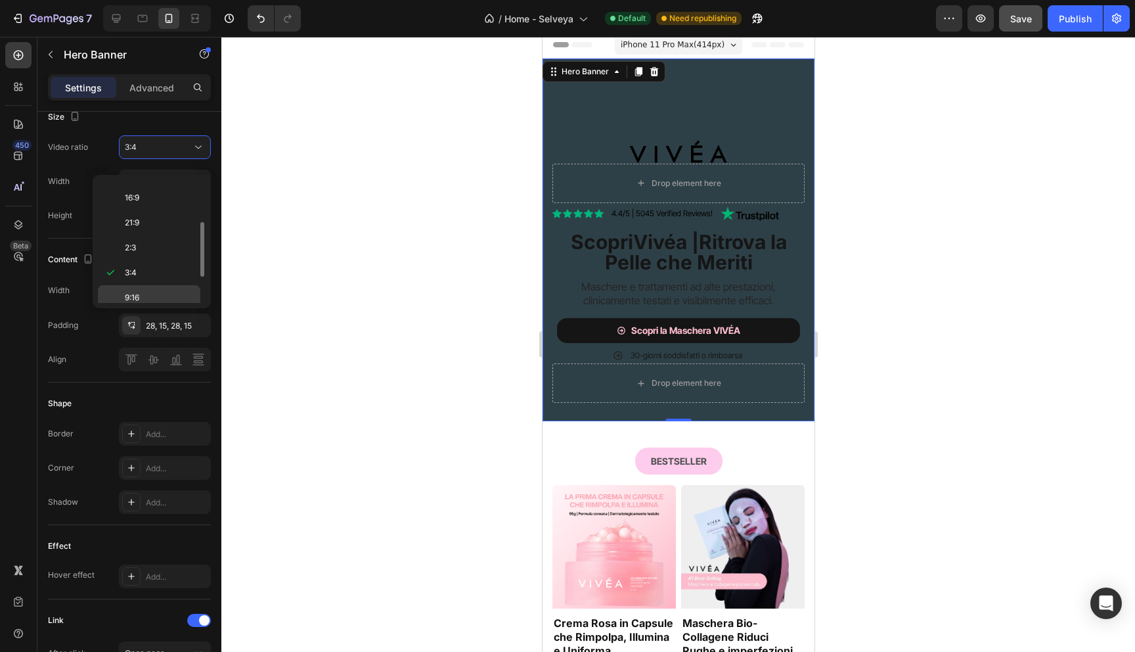
click at [161, 294] on p "9:16" at bounding box center [160, 298] width 70 height 12
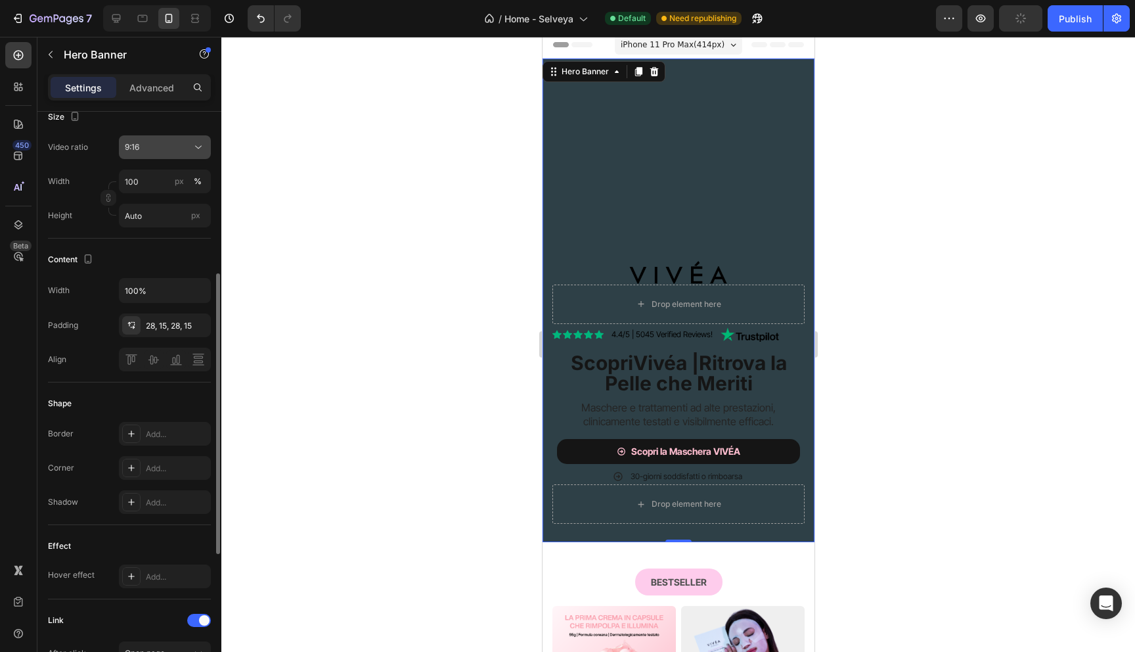
click at [164, 159] on button "9:16" at bounding box center [165, 147] width 92 height 24
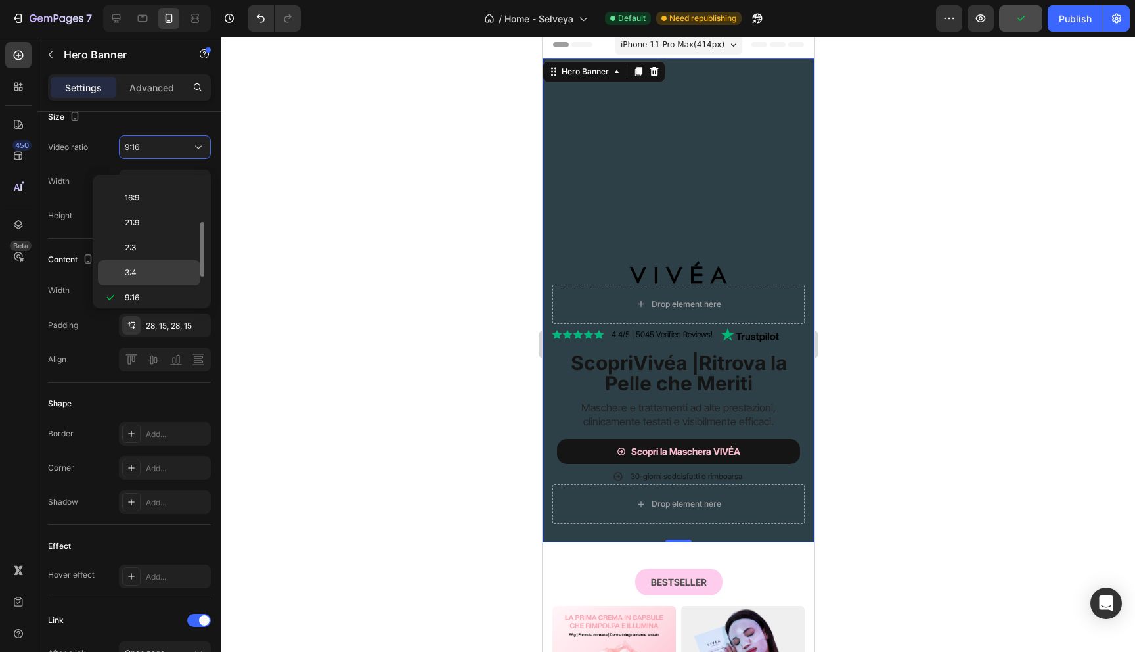
click at [158, 267] on p "3:4" at bounding box center [160, 273] width 70 height 12
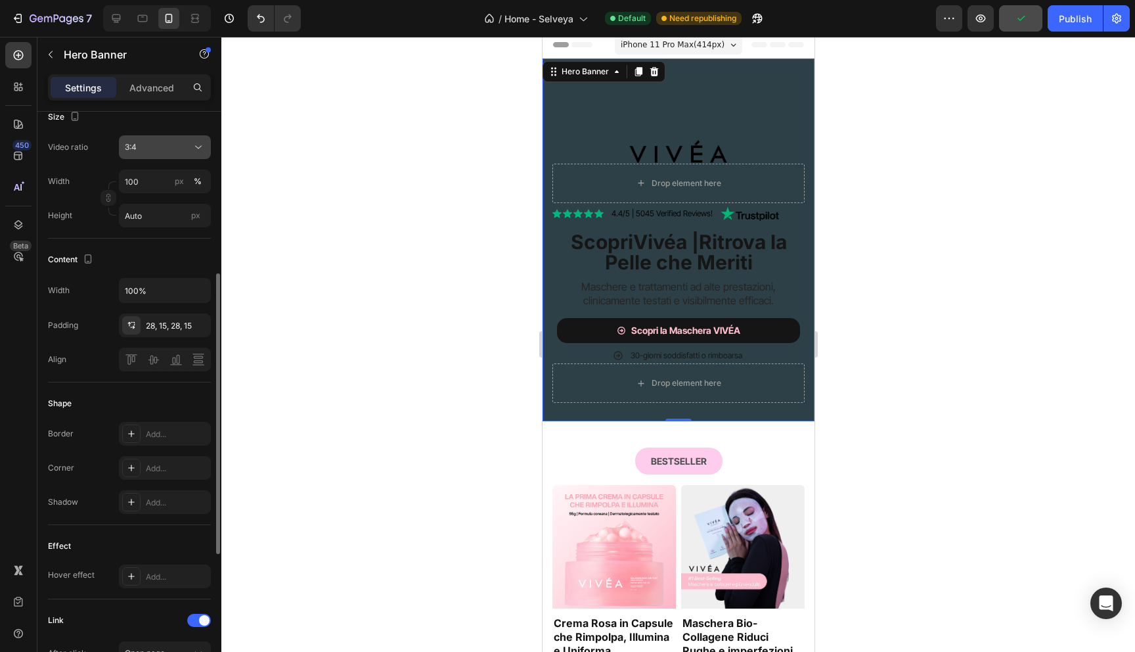
click at [167, 153] on div "3:4" at bounding box center [158, 147] width 67 height 12
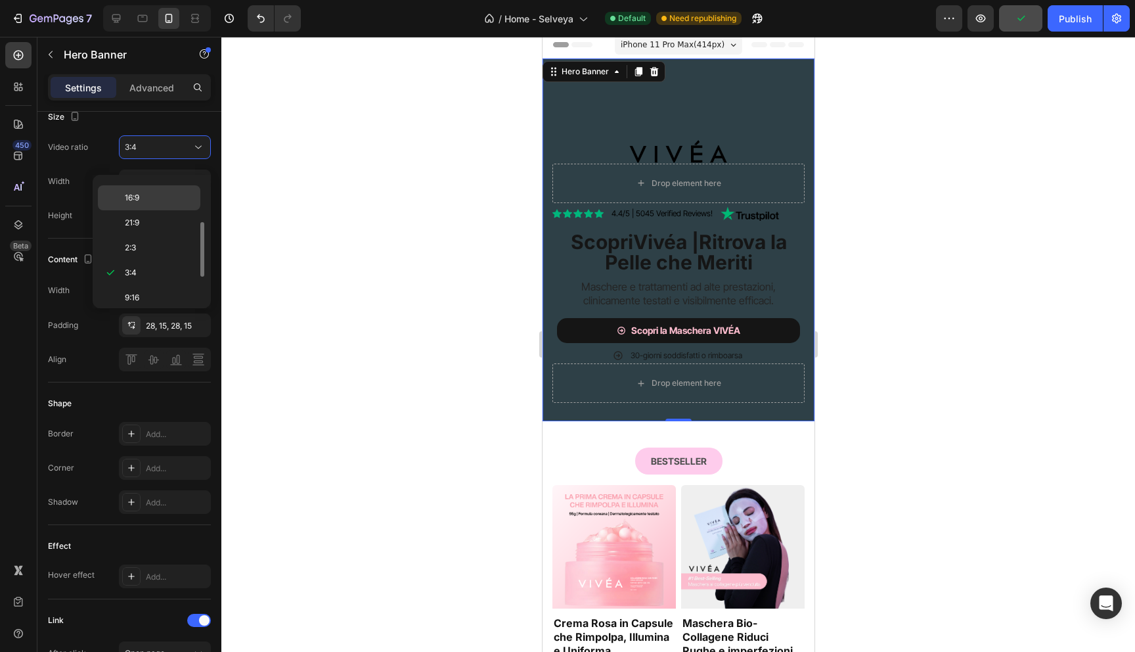
click at [155, 195] on p "16:9" at bounding box center [160, 198] width 70 height 12
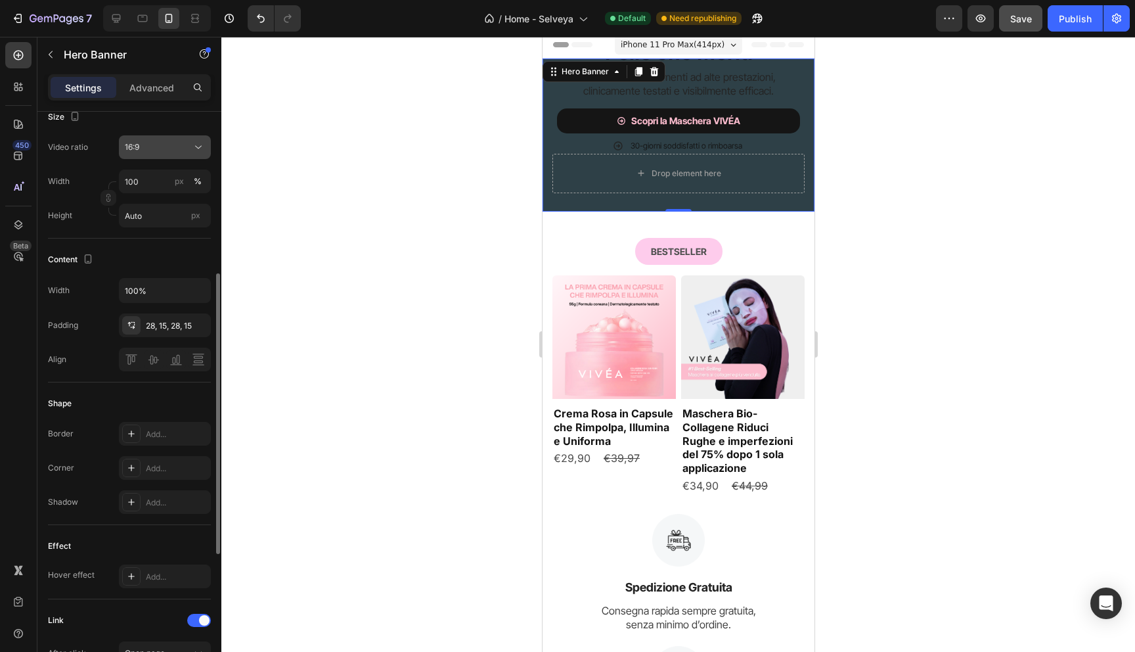
click at [163, 153] on div "16:9" at bounding box center [158, 147] width 67 height 12
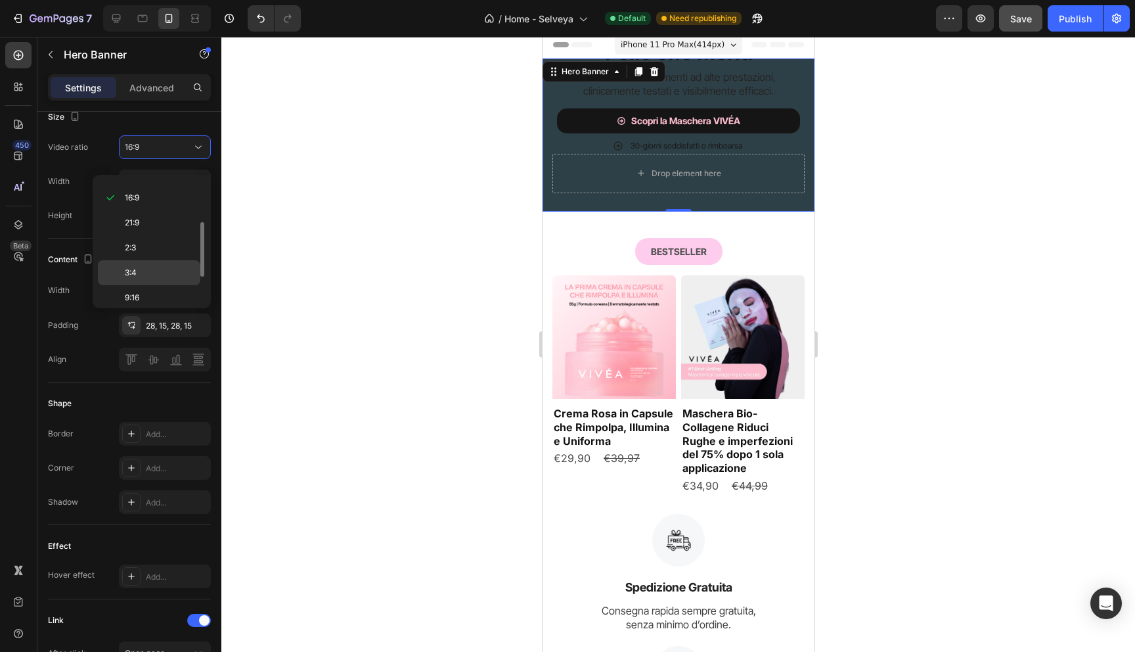
click at [158, 269] on p "3:4" at bounding box center [160, 273] width 70 height 12
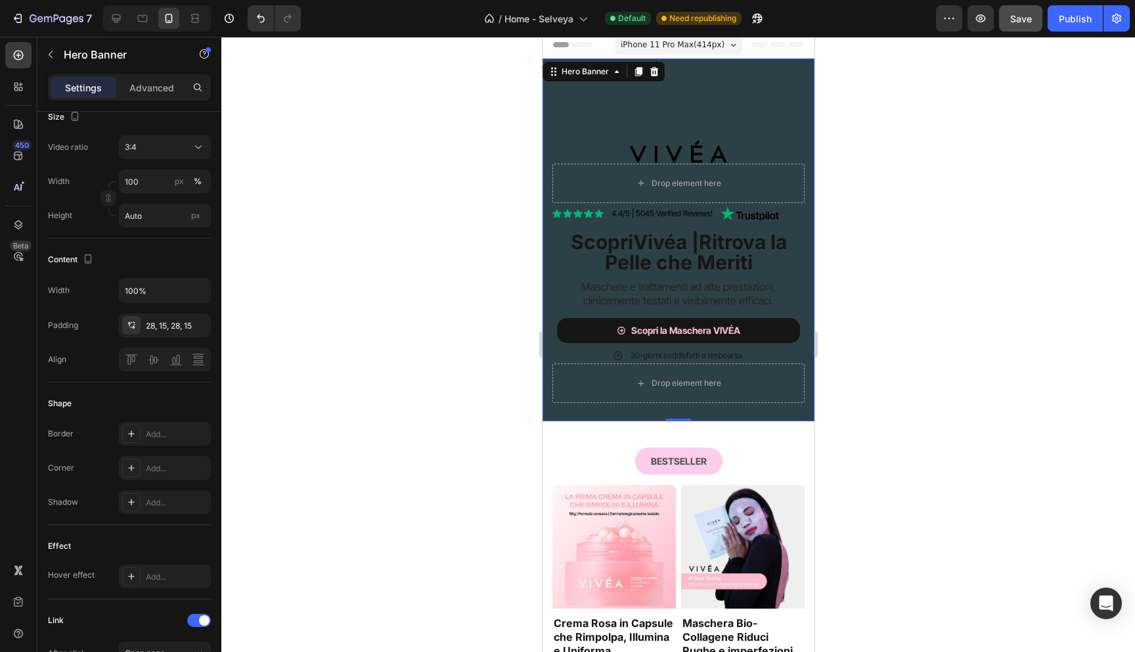
click at [461, 151] on div at bounding box center [678, 344] width 914 height 615
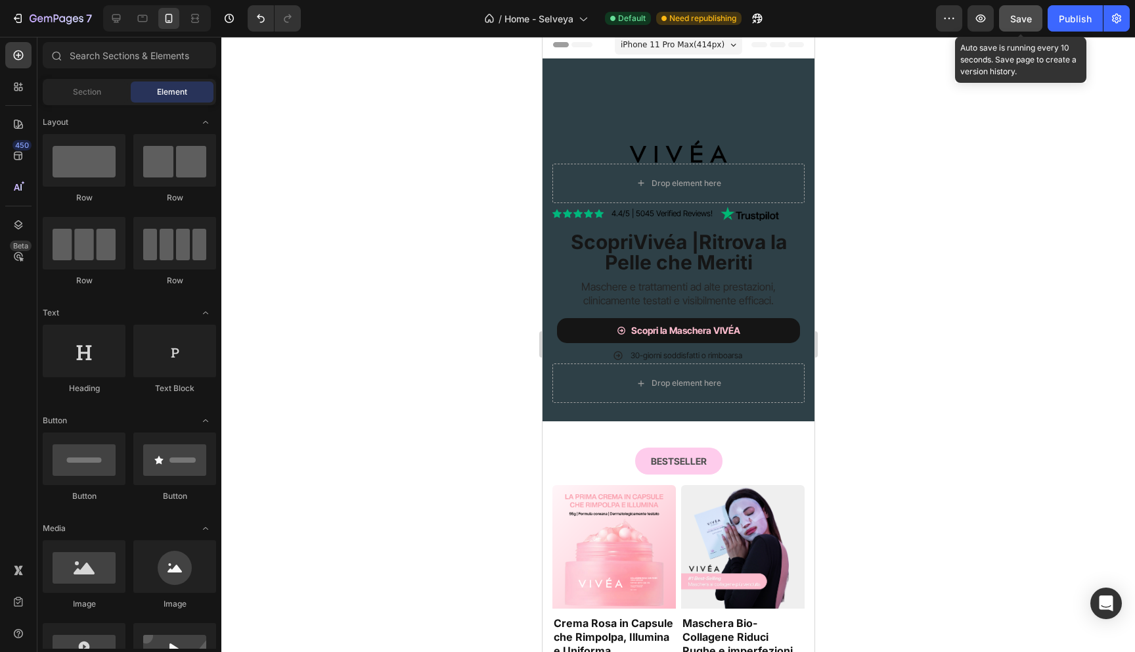
click at [1010, 20] on button "Save" at bounding box center [1020, 18] width 43 height 26
click at [1070, 19] on div "Publish" at bounding box center [1075, 19] width 33 height 14
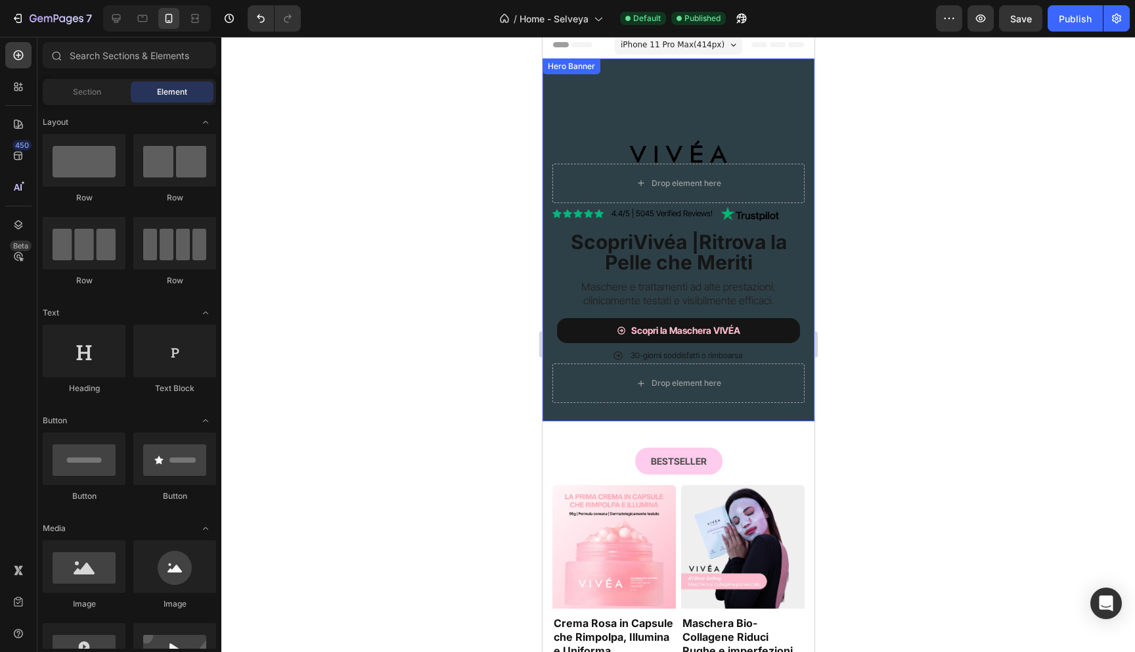
click at [574, 92] on video "Background Image" at bounding box center [678, 239] width 272 height 363
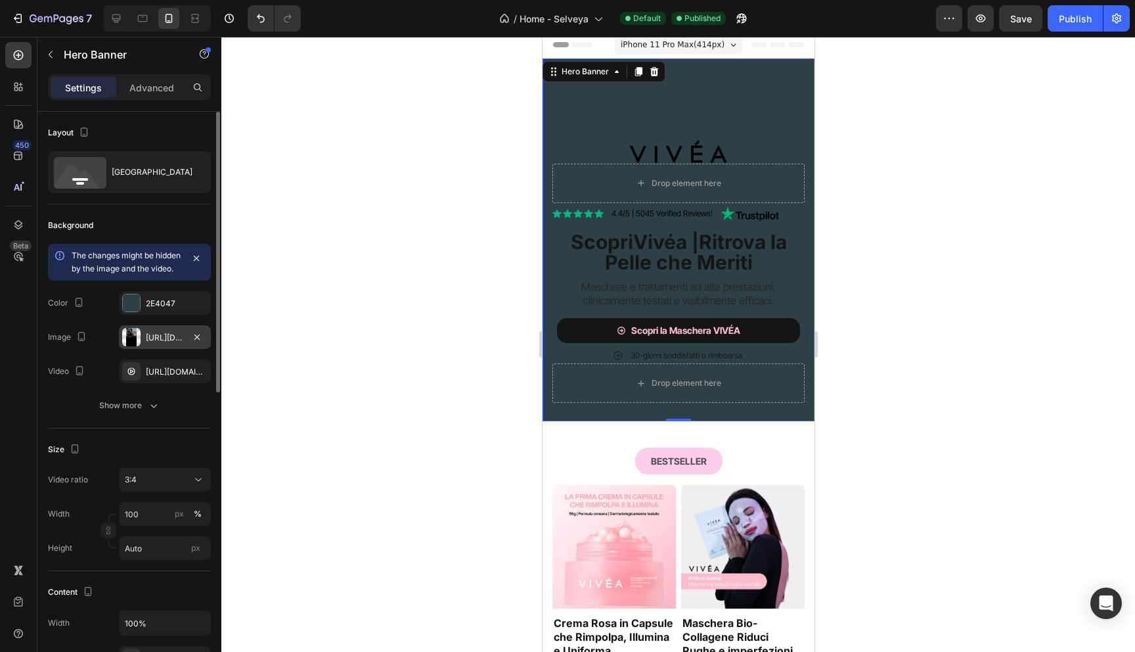
click at [159, 344] on div "https://cdn.shopify.com/s/files/1/0894/5097/1469/files/gempages_564700255405212…" at bounding box center [165, 338] width 38 height 12
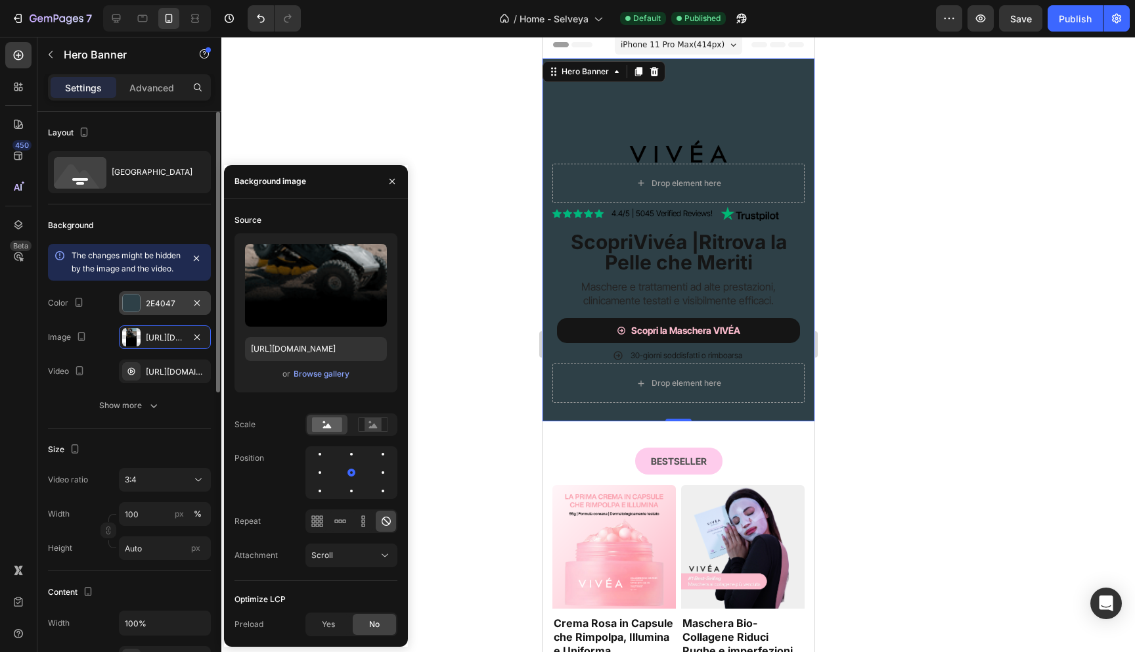
click at [158, 309] on div "2E4047" at bounding box center [165, 304] width 38 height 12
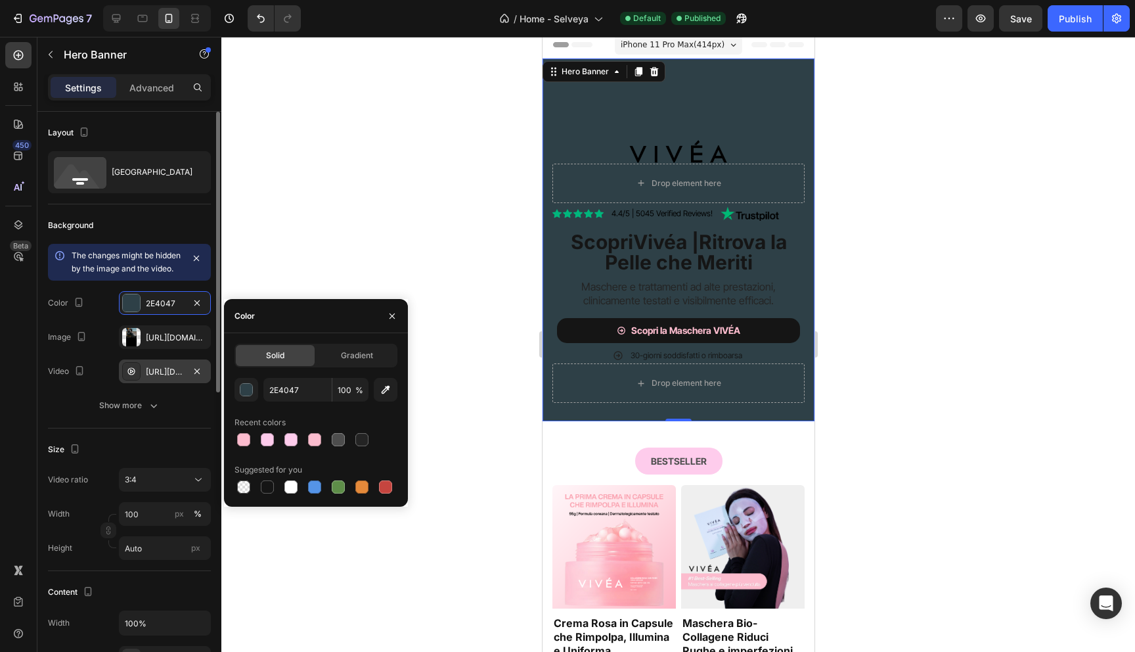
click at [162, 378] on div "https://cdn.shopify.com/videos/c/o/v/ad3bbccf7a8e4c0fa476ee9790195ade.mp4" at bounding box center [165, 372] width 38 height 12
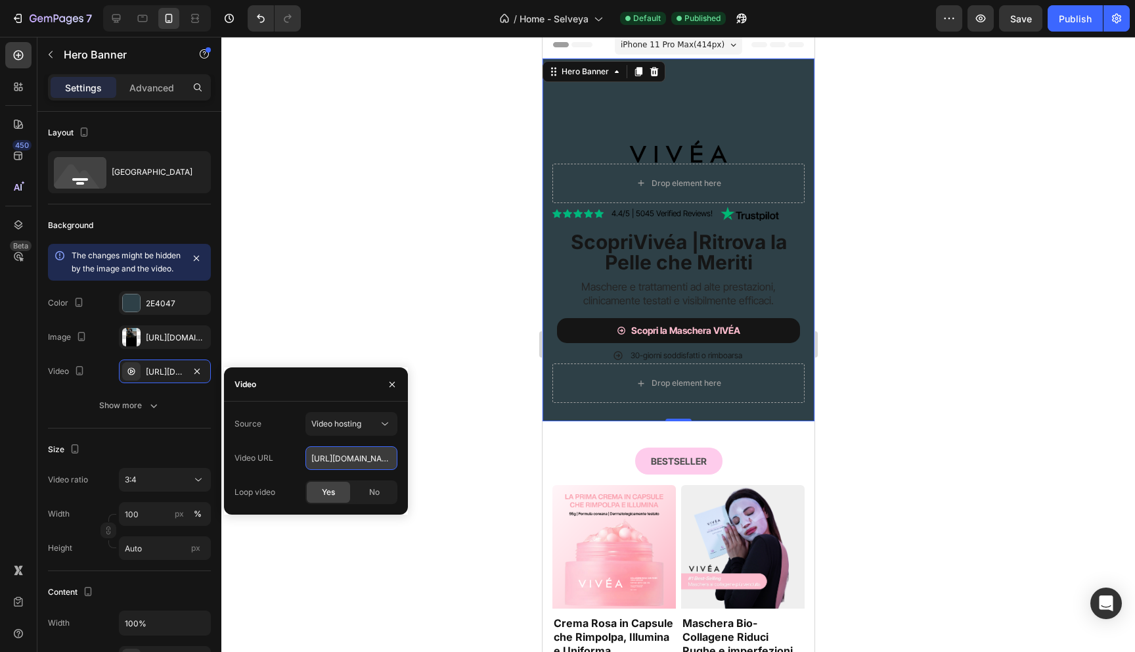
click at [346, 464] on input "https://cdn.shopify.com/videos/c/o/v/ad3bbccf7a8e4c0fa476ee9790195ade.mp4" at bounding box center [351, 458] width 92 height 24
paste input "21492d8fa053426892ee0a5828ba014d"
type input "[URL][DOMAIN_NAME]"
click at [349, 303] on div at bounding box center [678, 344] width 914 height 615
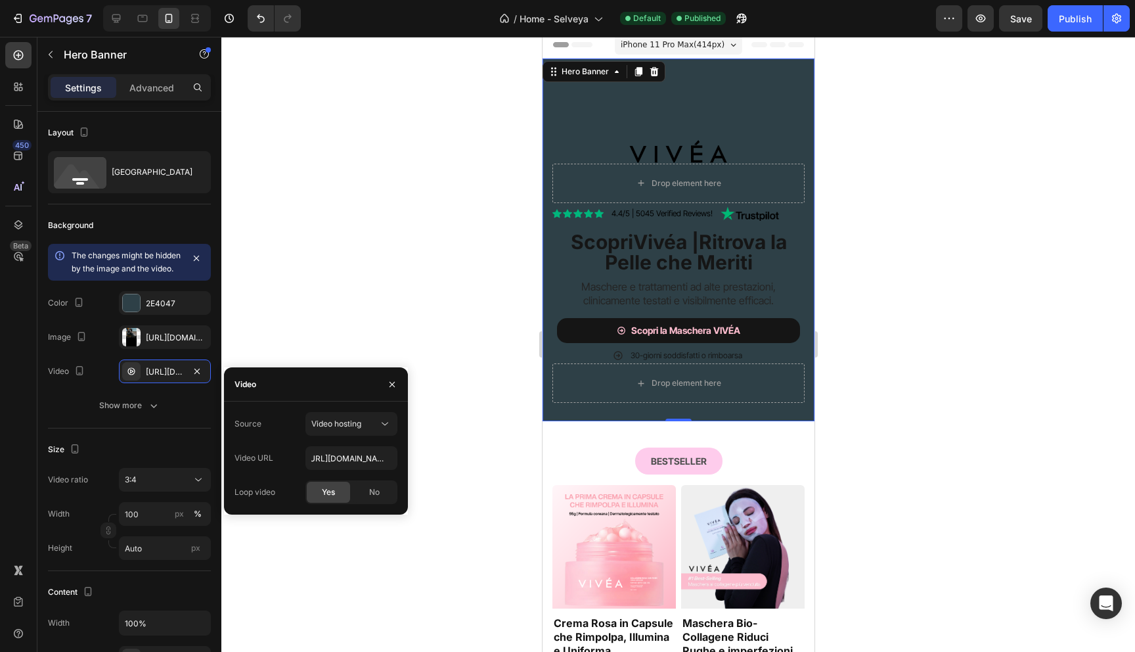
scroll to position [0, 0]
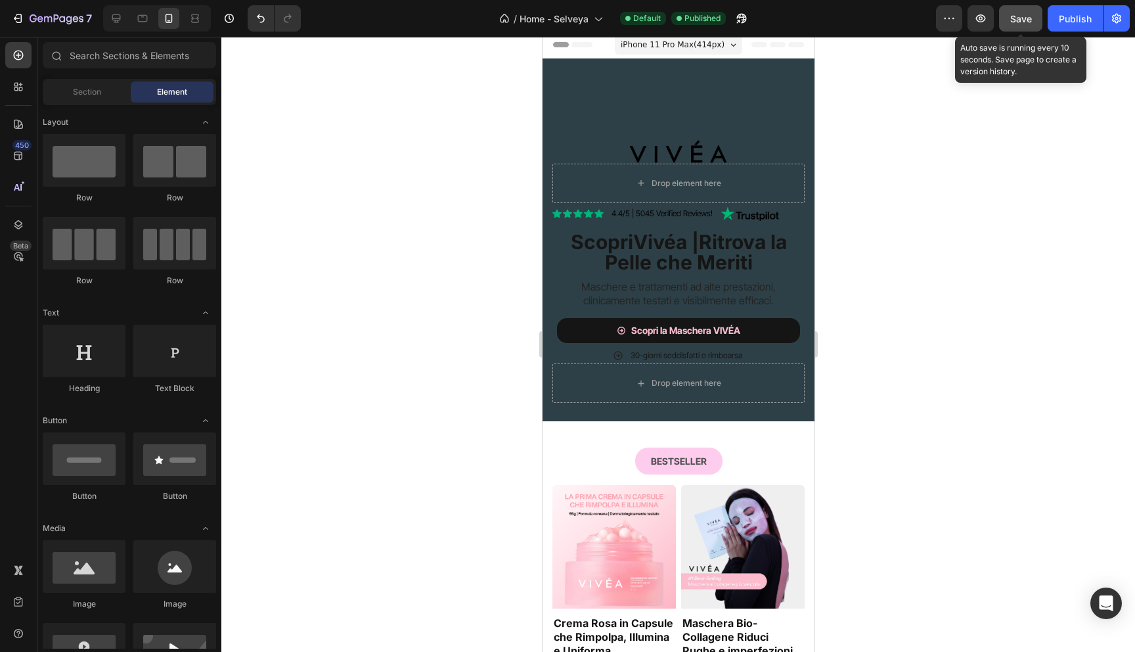
click at [1025, 7] on button "Save" at bounding box center [1020, 18] width 43 height 26
click at [1069, 22] on div "Publish" at bounding box center [1075, 19] width 33 height 14
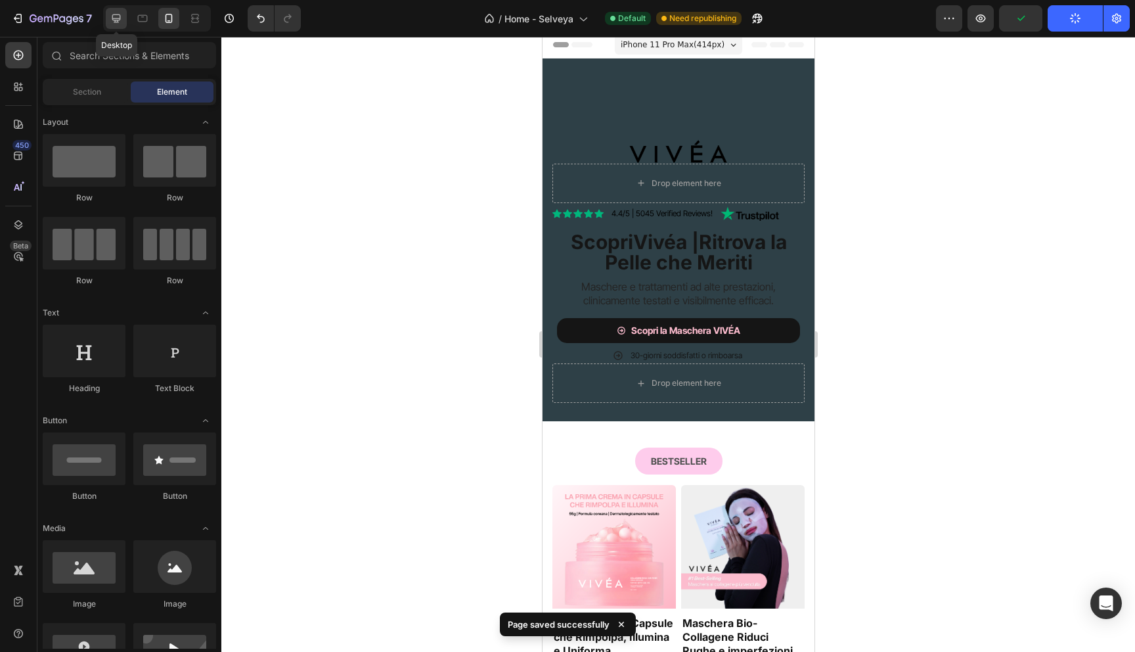
click at [112, 18] on icon at bounding box center [116, 18] width 9 height 9
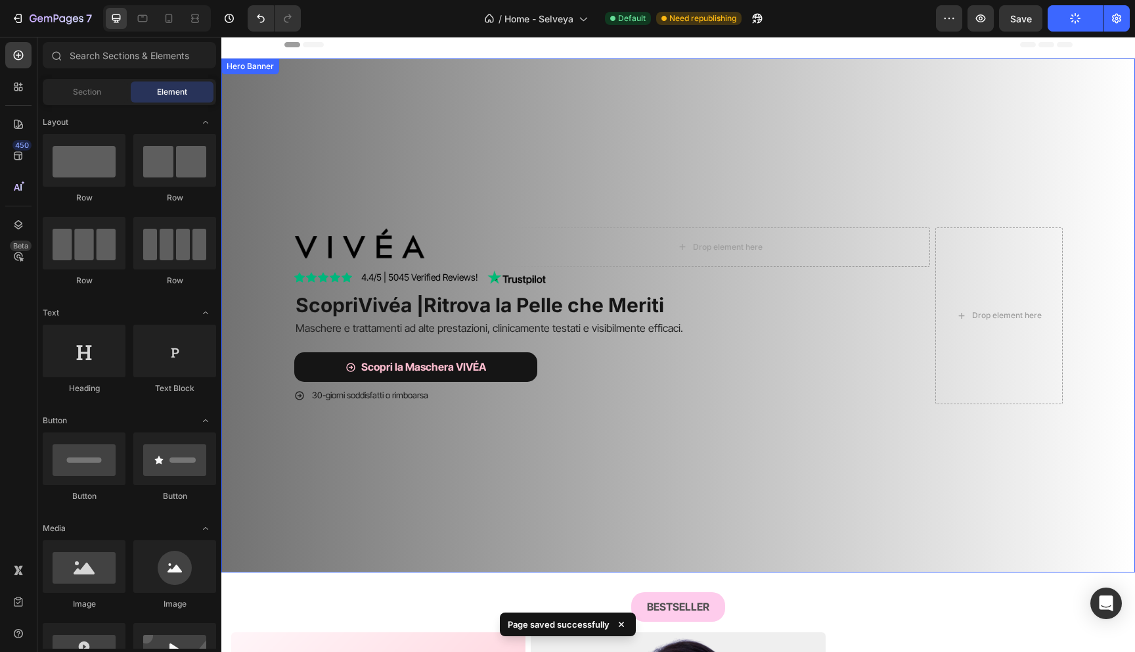
click at [434, 114] on video "Background Image" at bounding box center [678, 286] width 914 height 457
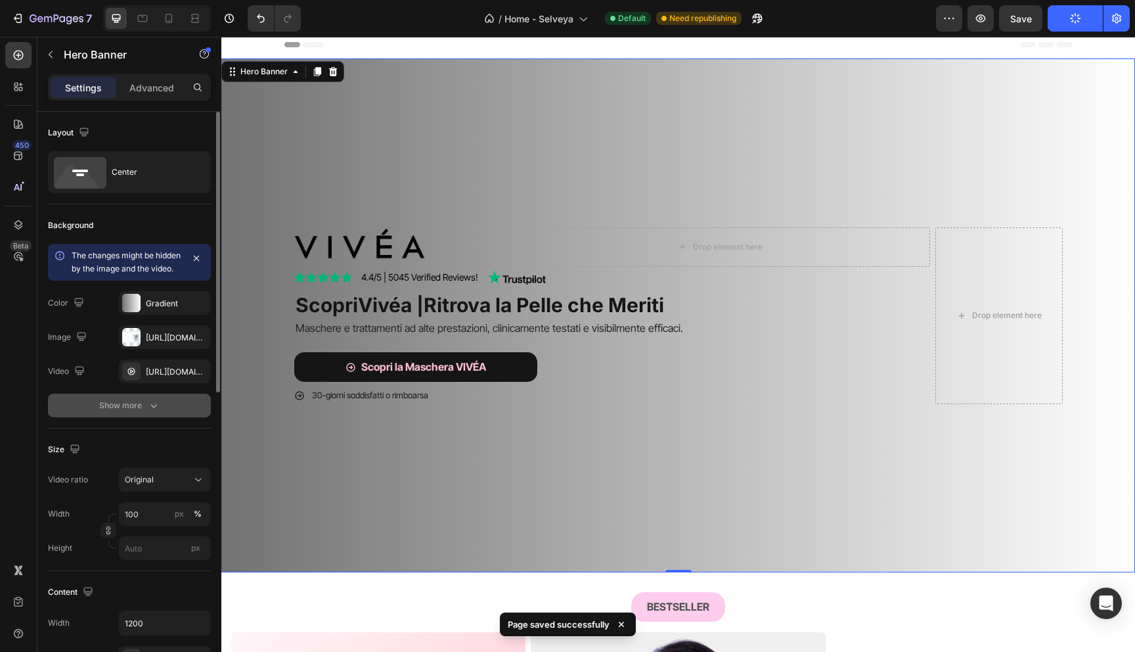
click at [138, 412] on div "Show more" at bounding box center [129, 405] width 61 height 13
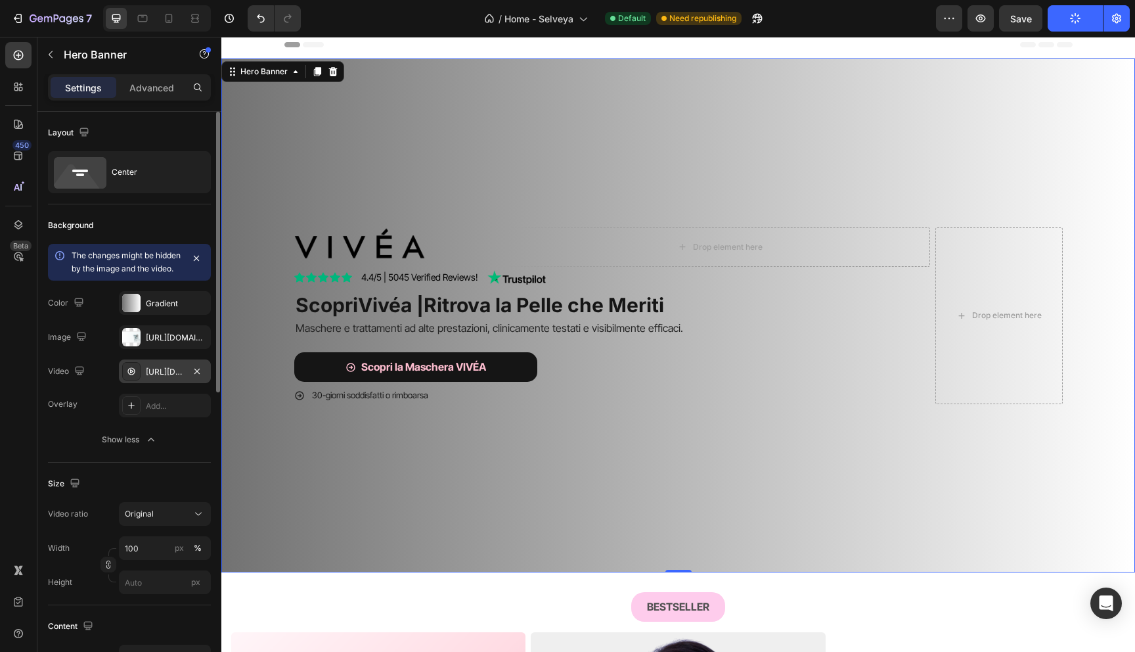
click at [169, 378] on div "https://cdn.shopify.com/videos/c/o/v/ad3bbccf7a8e4c0fa476ee9790195ade.mp4" at bounding box center [165, 372] width 38 height 12
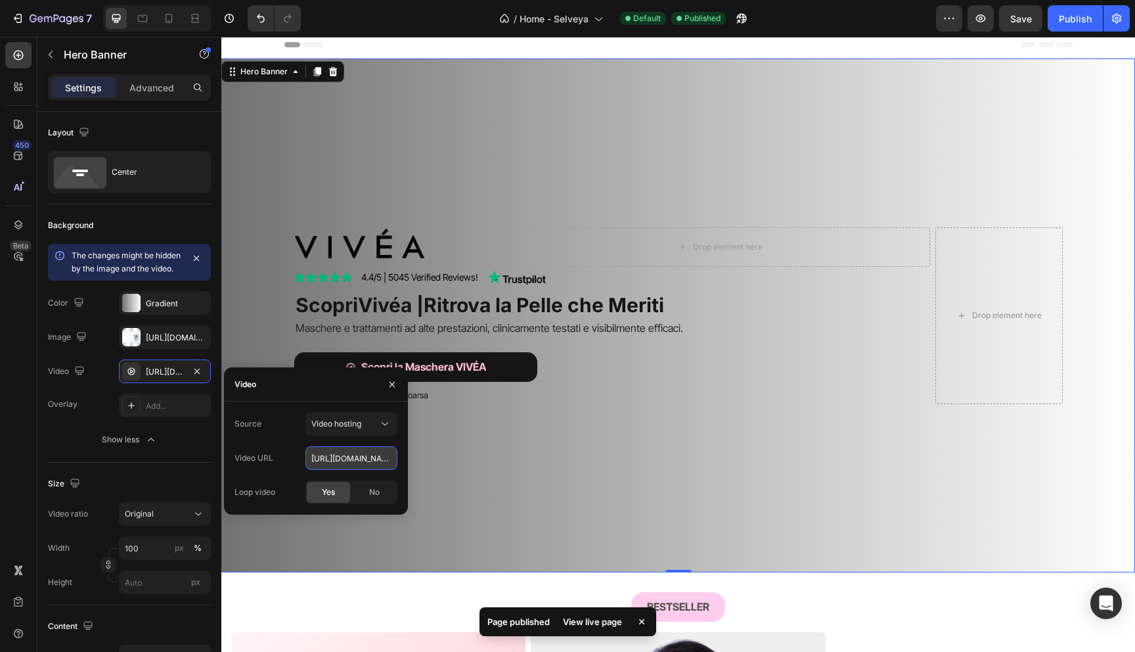
click at [334, 459] on input "https://cdn.shopify.com/videos/c/o/v/ad3bbccf7a8e4c0fa476ee9790195ade.mp4" at bounding box center [351, 458] width 92 height 24
paste input "21492d8fa053426892ee0a5828ba014d"
type input "[URL][DOMAIN_NAME]"
click at [523, 476] on div "Background Image" at bounding box center [678, 315] width 914 height 514
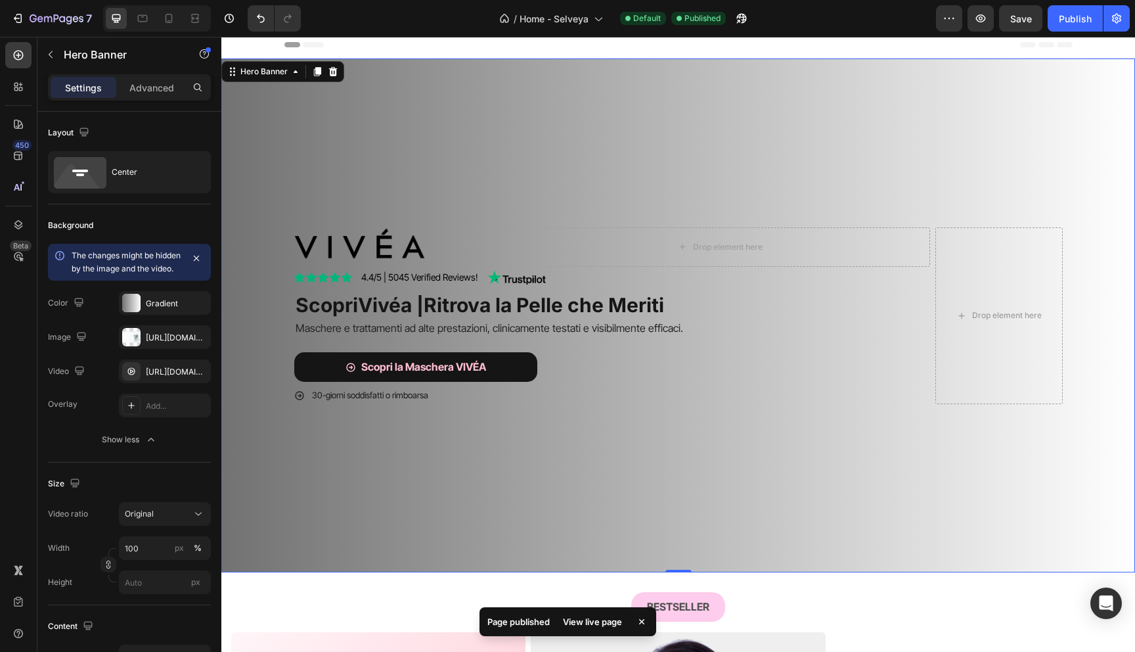
scroll to position [0, 0]
click at [1034, 20] on button "Save" at bounding box center [1020, 18] width 43 height 26
click at [1100, 20] on button "Publish" at bounding box center [1075, 18] width 55 height 26
click at [545, 138] on video "Background Image" at bounding box center [678, 286] width 914 height 457
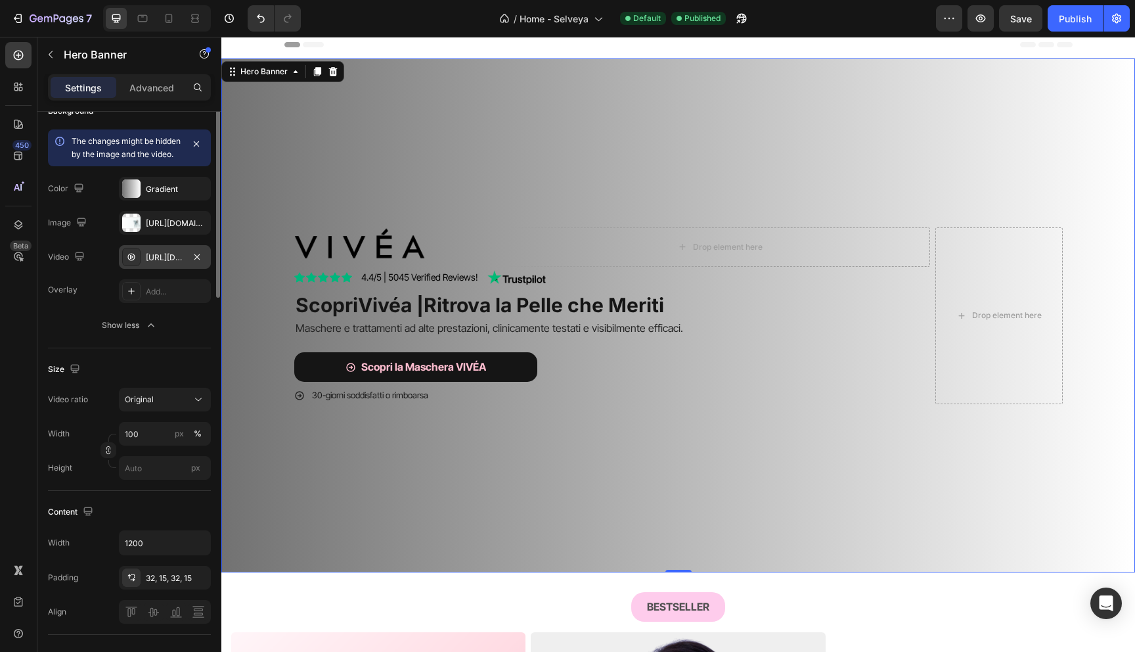
scroll to position [122, 0]
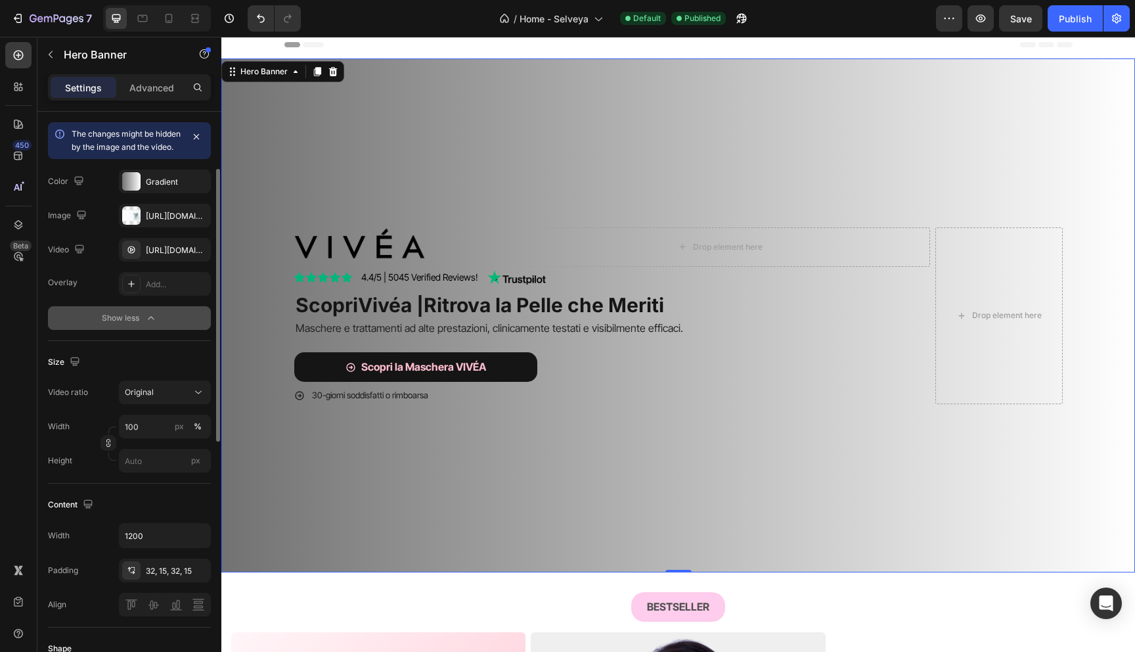
click at [148, 321] on button "Show less" at bounding box center [129, 318] width 163 height 24
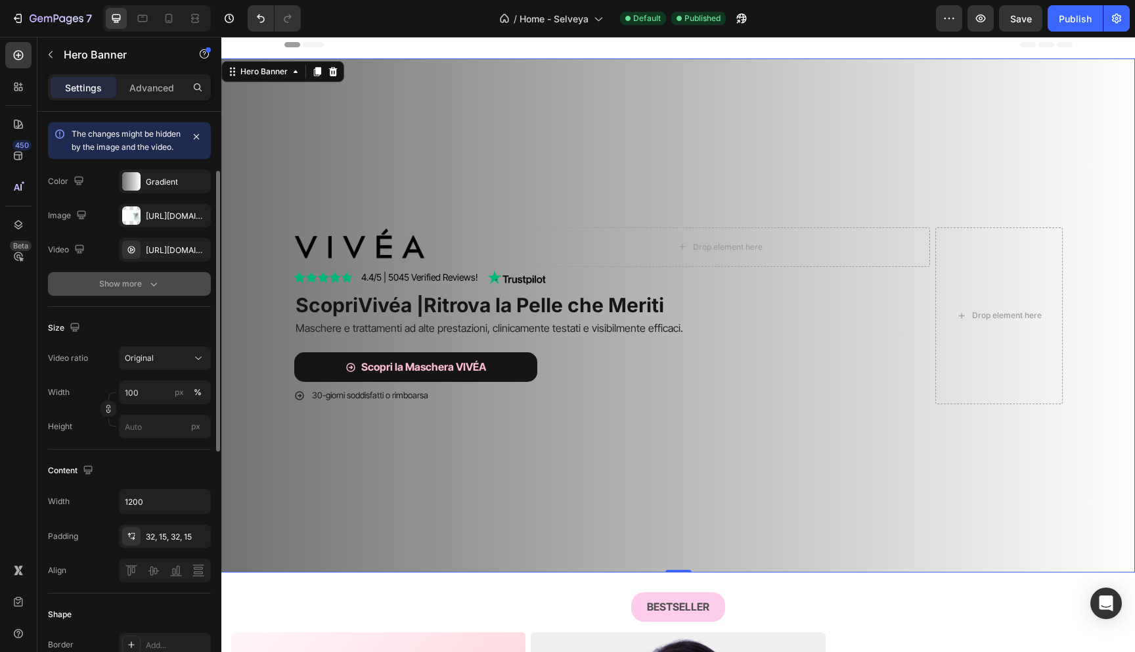
click at [148, 290] on icon "button" at bounding box center [153, 283] width 13 height 13
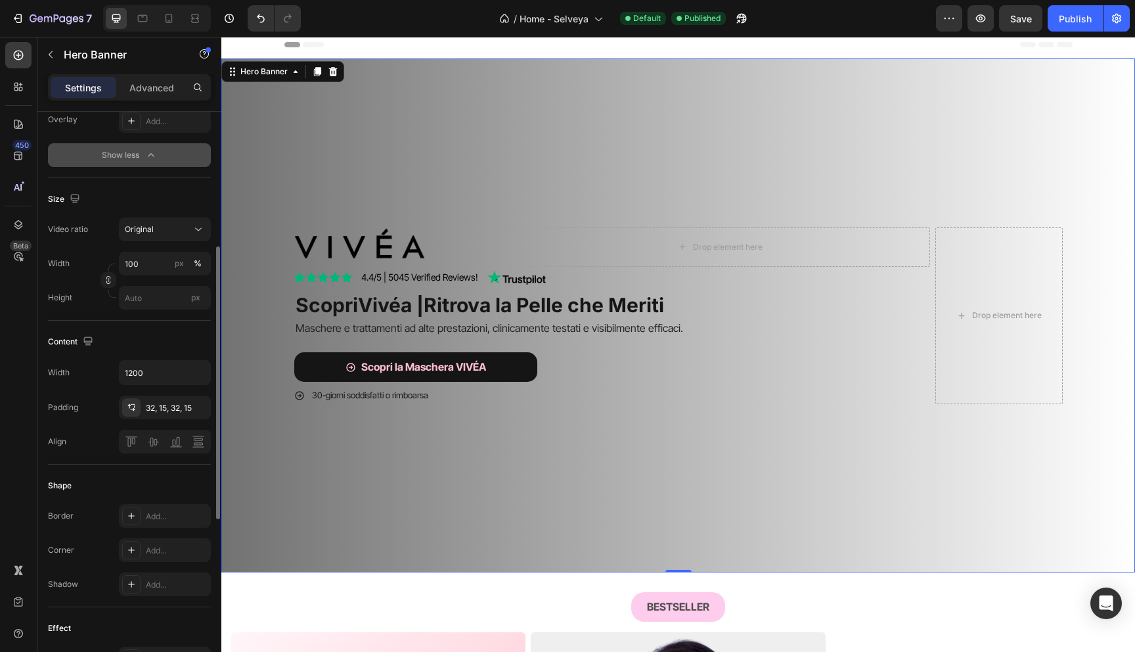
scroll to position [286, 0]
click at [163, 14] on icon at bounding box center [168, 18] width 13 height 13
type input "Auto"
type input "100%"
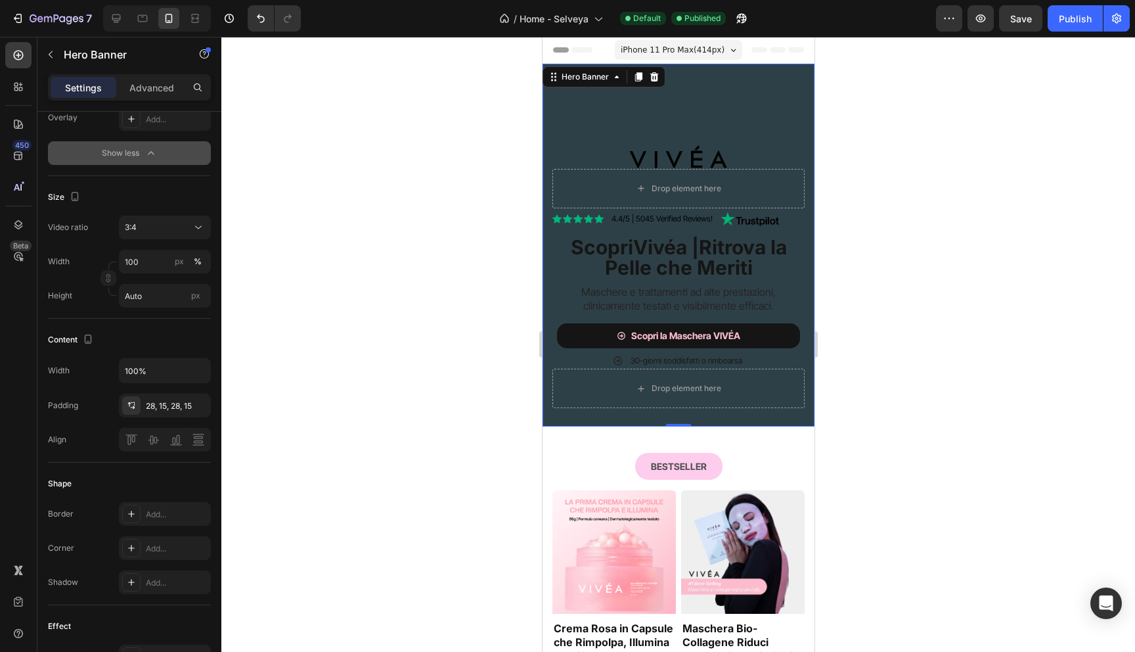
click at [567, 91] on video "Background Image" at bounding box center [678, 245] width 272 height 363
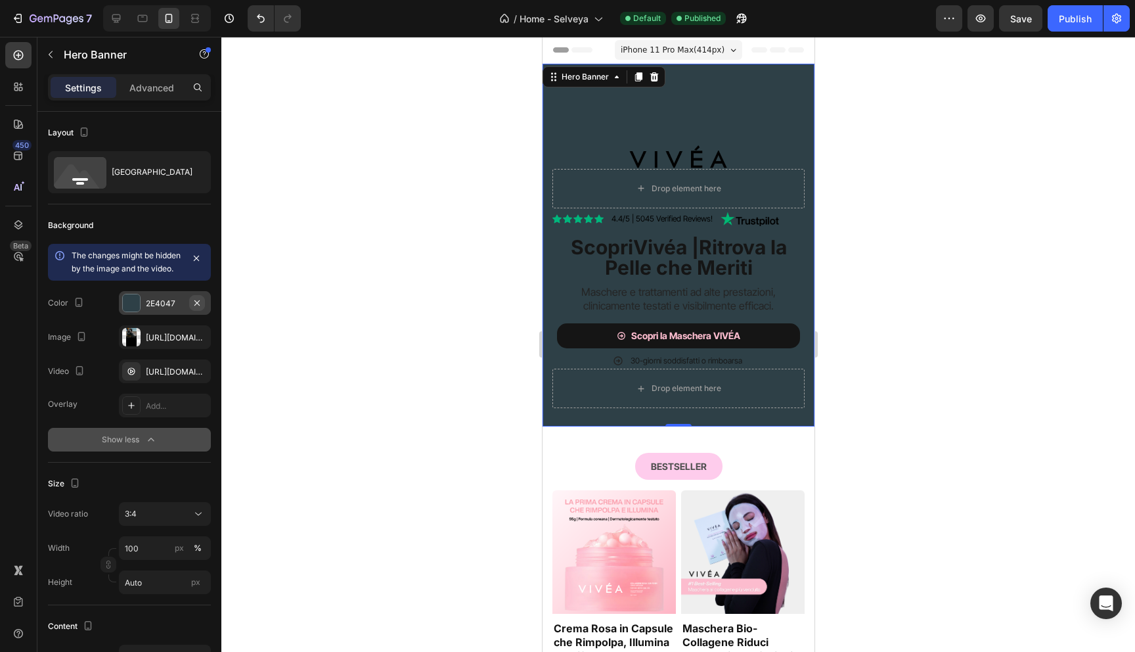
click at [198, 308] on icon "button" at bounding box center [197, 303] width 11 height 11
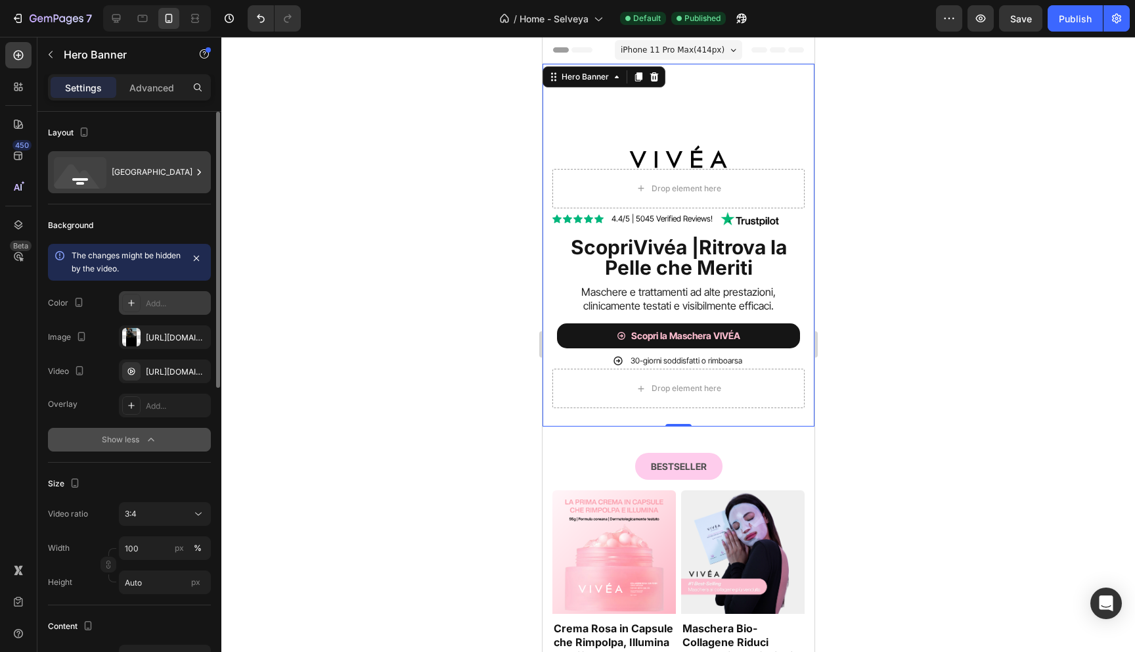
click at [159, 170] on div "Bottom center" at bounding box center [152, 172] width 80 height 30
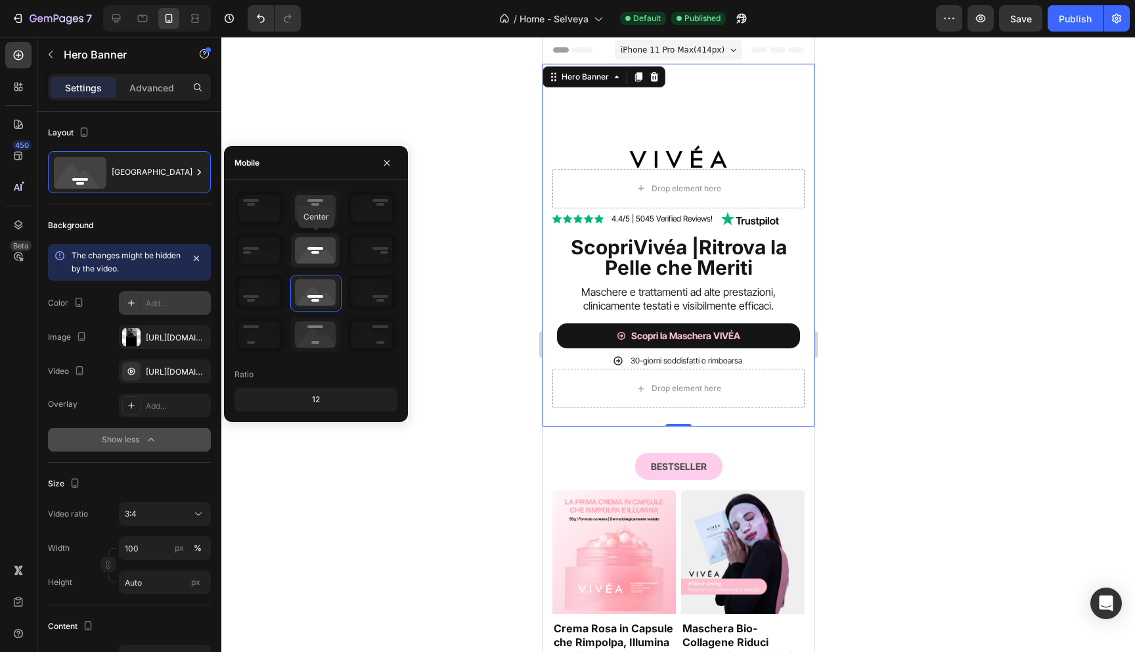
click at [313, 257] on icon at bounding box center [315, 250] width 49 height 34
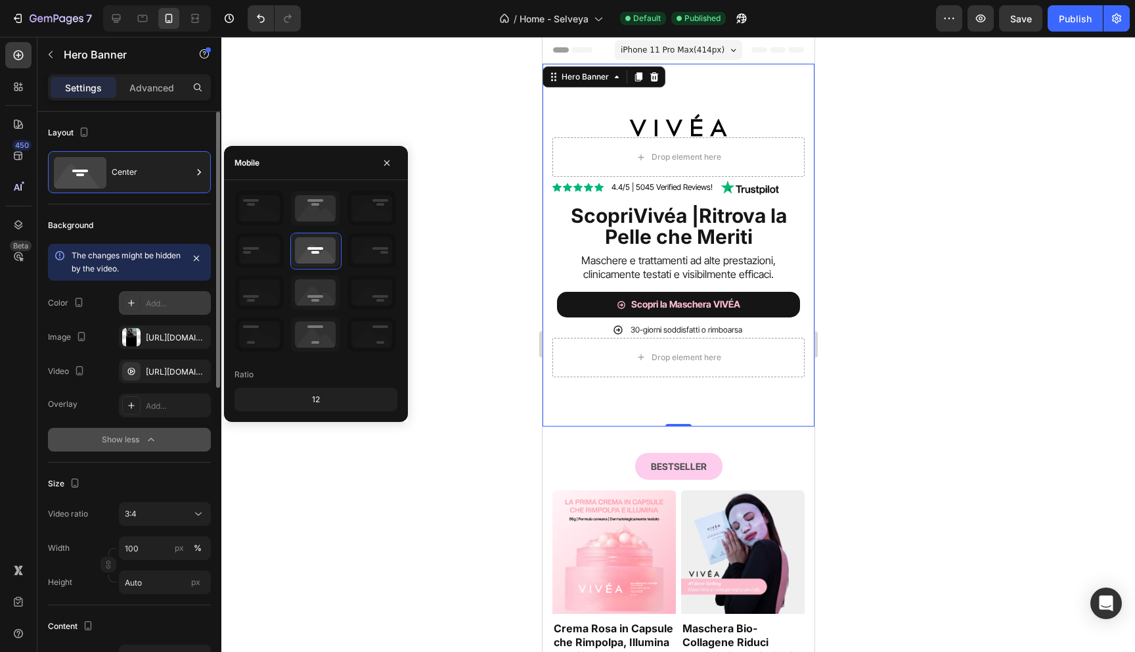
click at [190, 126] on div "Layout" at bounding box center [129, 132] width 163 height 21
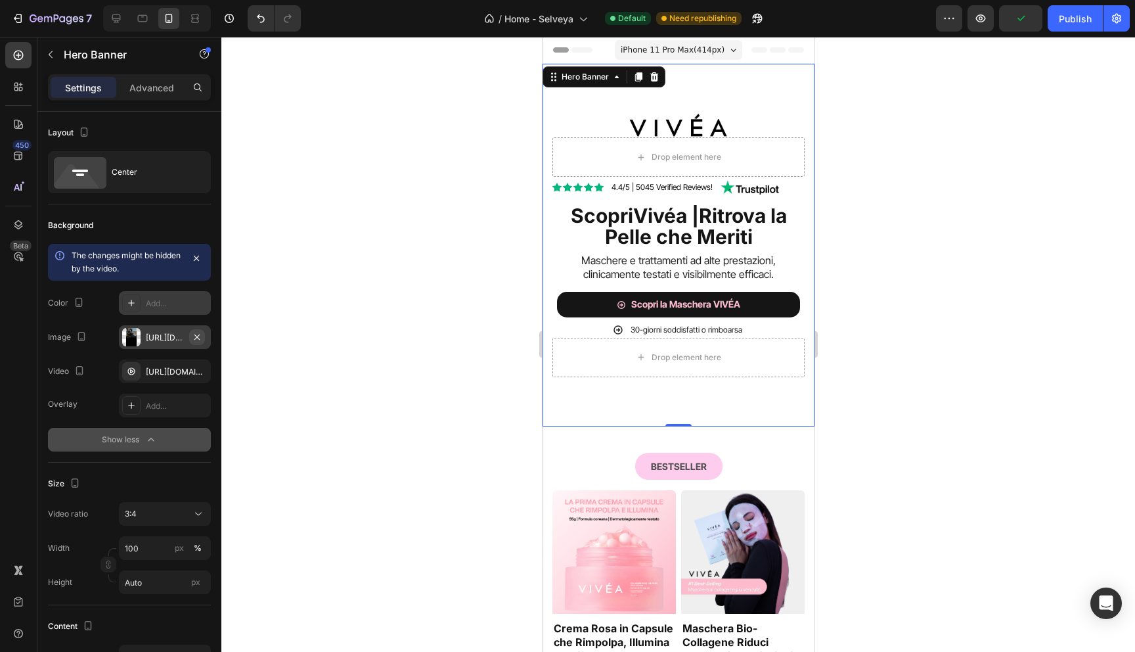
click at [196, 336] on icon "button" at bounding box center [197, 337] width 11 height 11
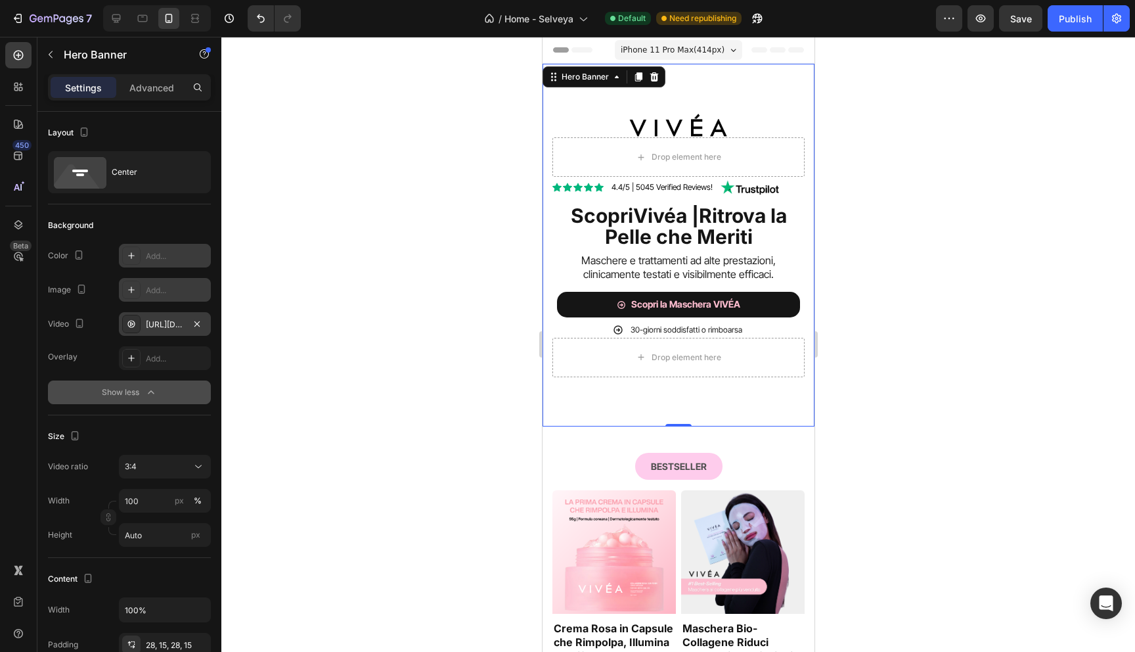
click at [175, 327] on div "[URL][DOMAIN_NAME]" at bounding box center [165, 325] width 38 height 12
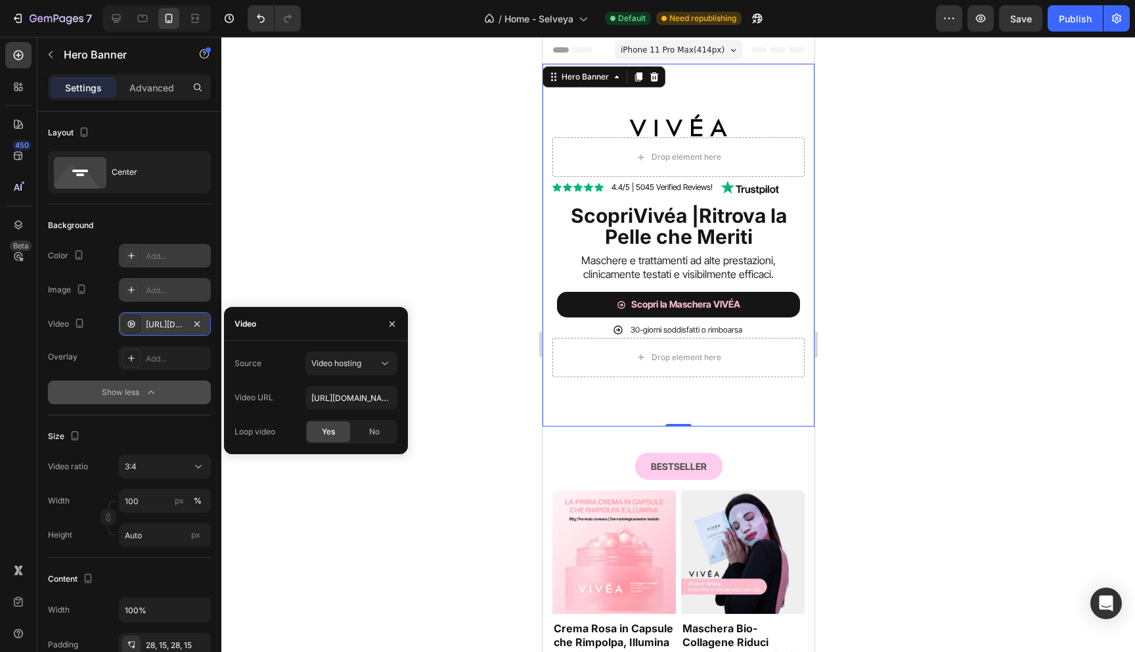
click at [175, 327] on div "[URL][DOMAIN_NAME]" at bounding box center [165, 325] width 38 height 12
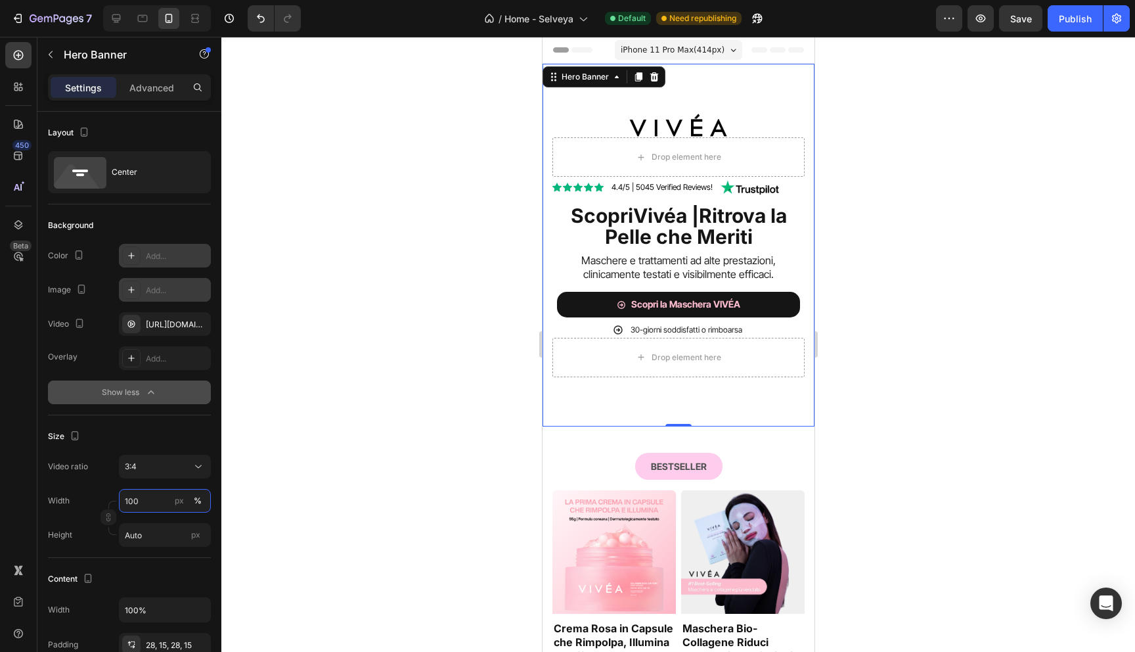
click at [149, 499] on input "100" at bounding box center [165, 501] width 92 height 24
click at [105, 453] on div "Size Video ratio 3:4 Width px % Height Auto px" at bounding box center [129, 486] width 163 height 143
click at [141, 468] on div "3:4" at bounding box center [158, 466] width 67 height 12
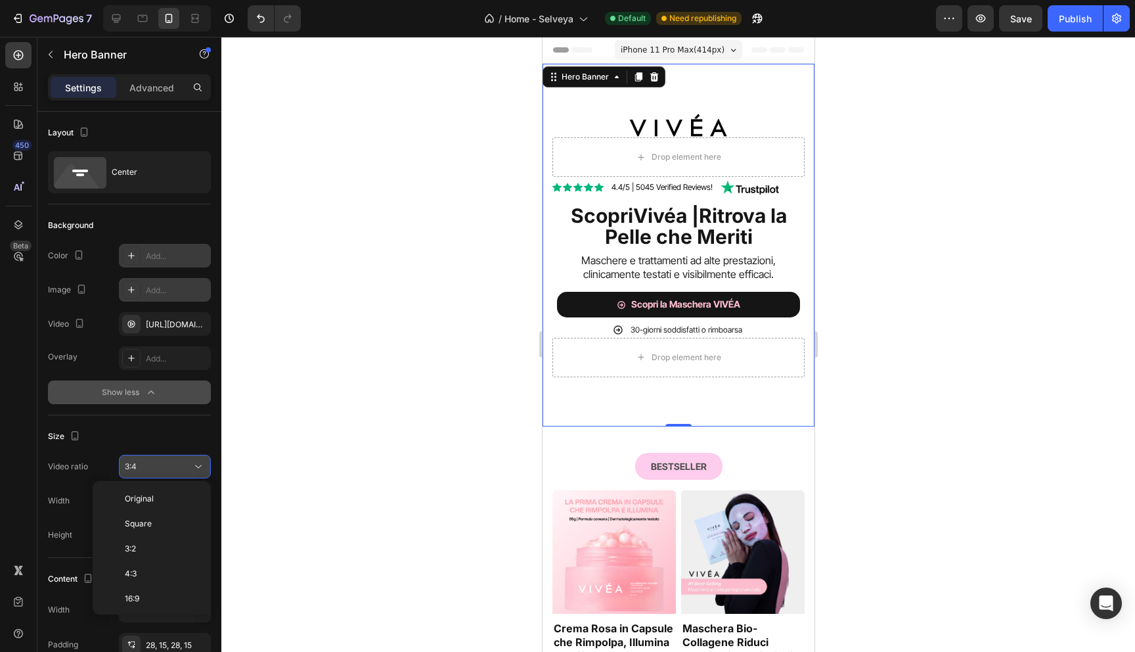
scroll to position [95, 0]
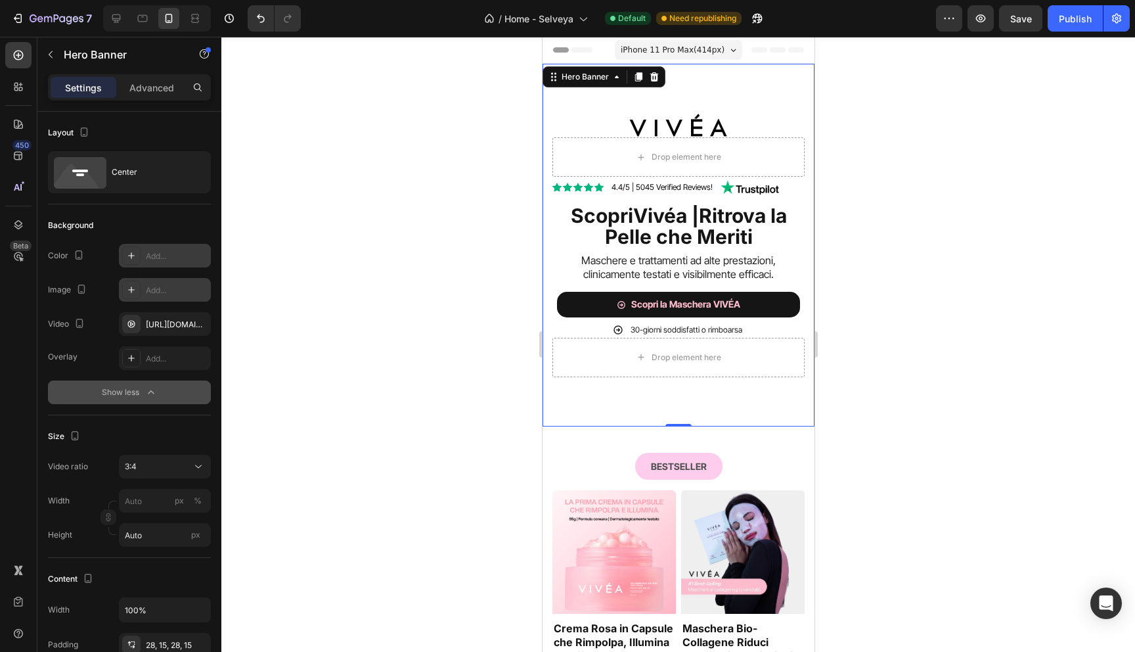
click at [118, 445] on div "Size" at bounding box center [129, 436] width 163 height 21
click at [1073, 20] on div "Publish" at bounding box center [1075, 19] width 33 height 14
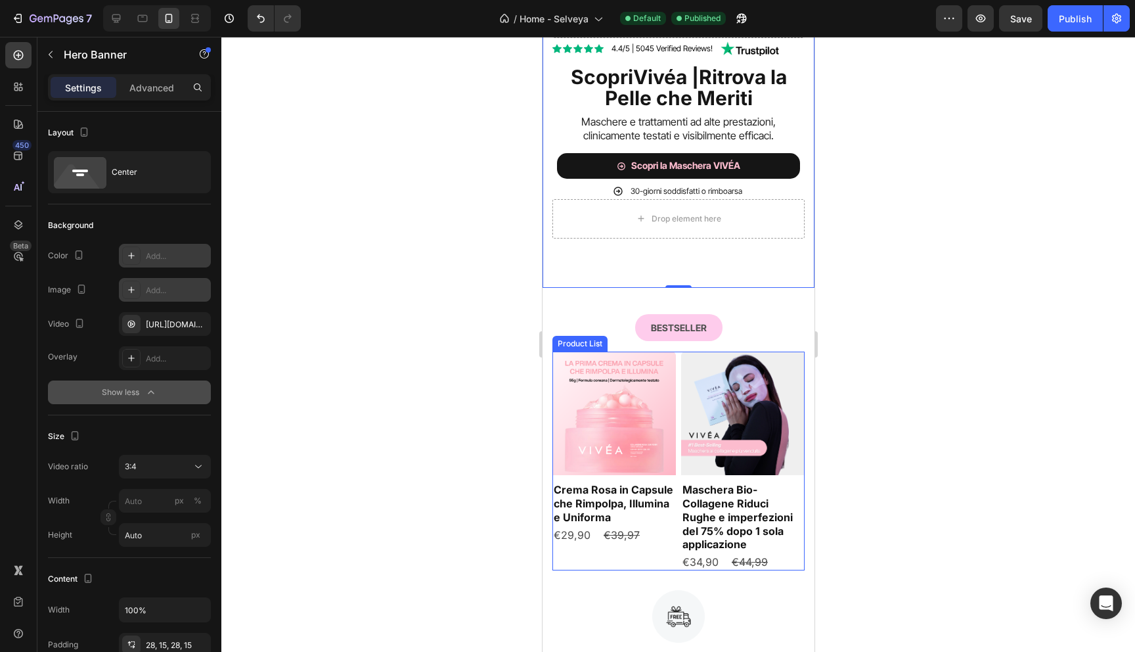
click at [676, 508] on div "Product Images Crema Rosa in Capsule che Rimpolpa, Illumina e Uniforma Product …" at bounding box center [678, 460] width 252 height 219
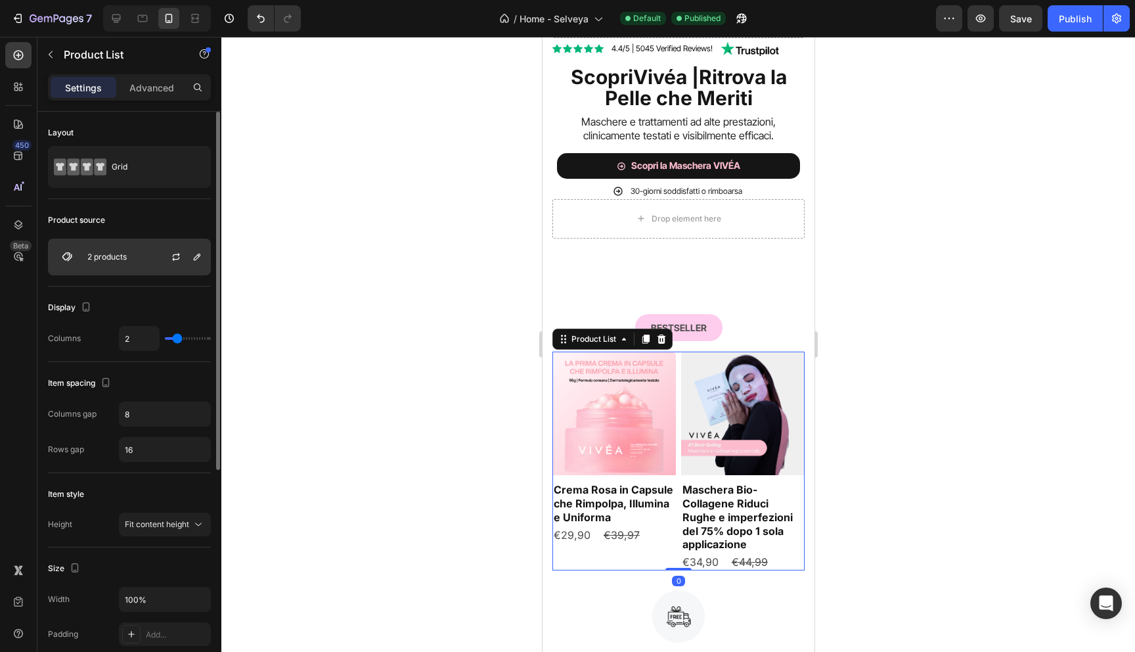
click at [110, 264] on div "2 products" at bounding box center [129, 256] width 163 height 37
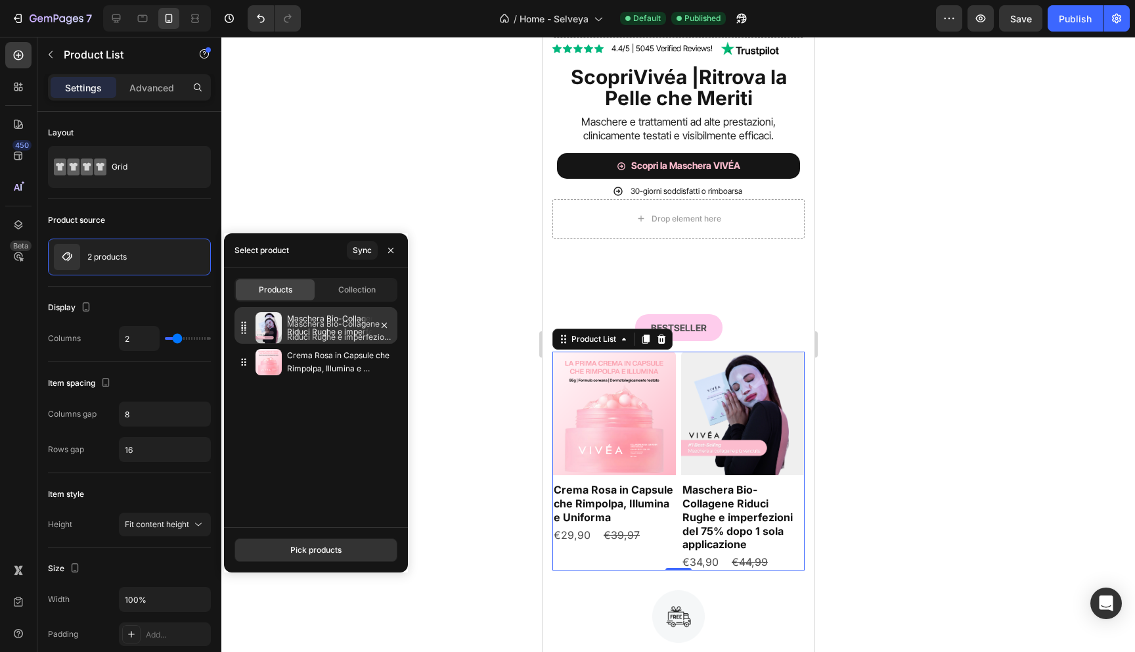
drag, startPoint x: 246, startPoint y: 363, endPoint x: 246, endPoint y: 327, distance: 36.1
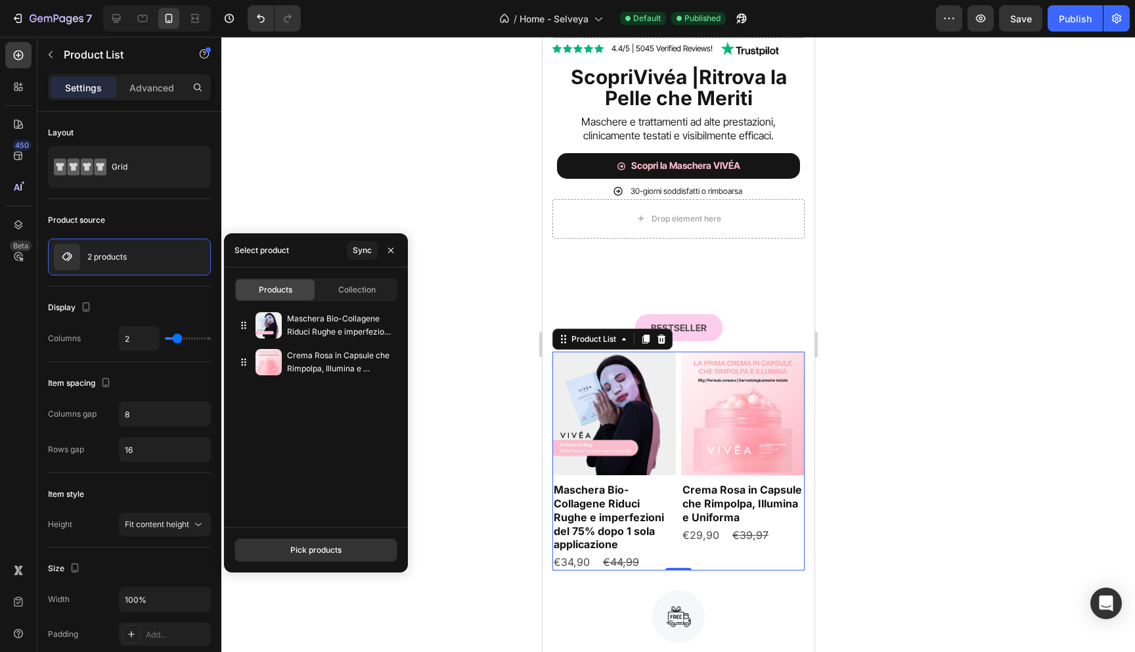
click at [360, 180] on div at bounding box center [678, 344] width 914 height 615
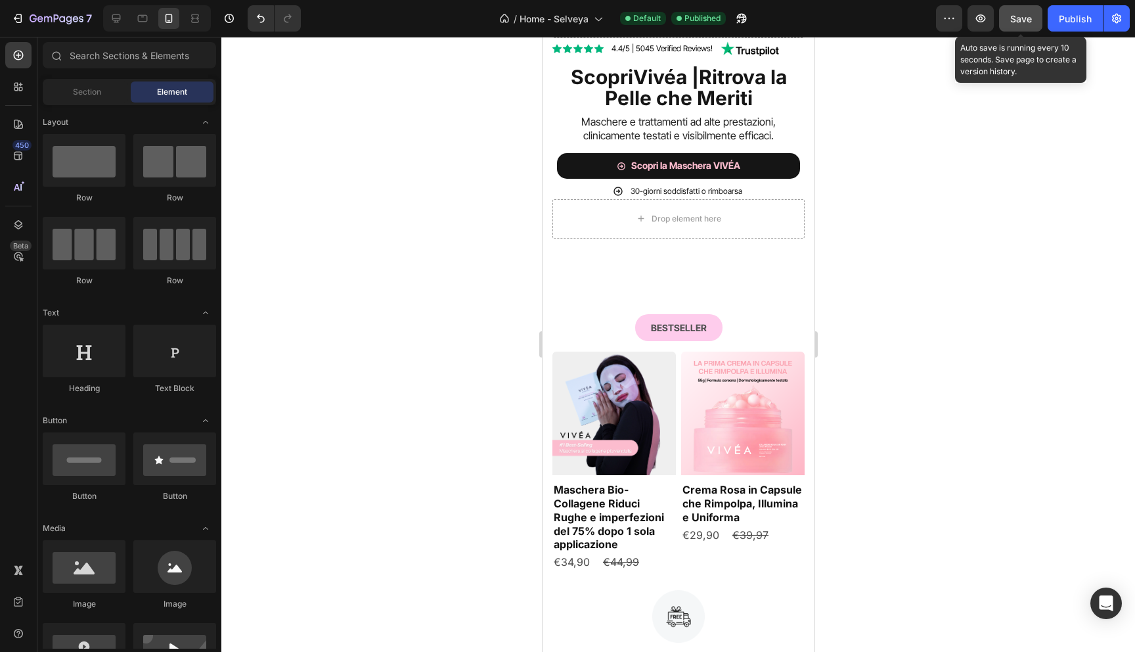
click at [1033, 27] on button "Save" at bounding box center [1020, 18] width 43 height 26
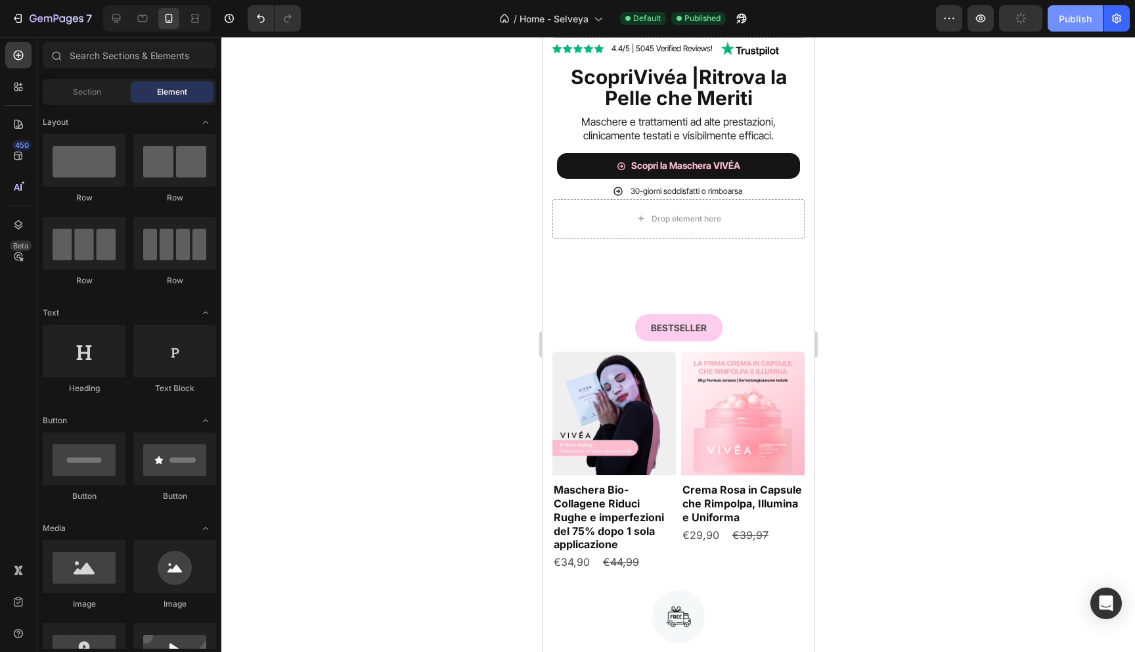
click at [1080, 22] on div "Publish" at bounding box center [1075, 19] width 33 height 14
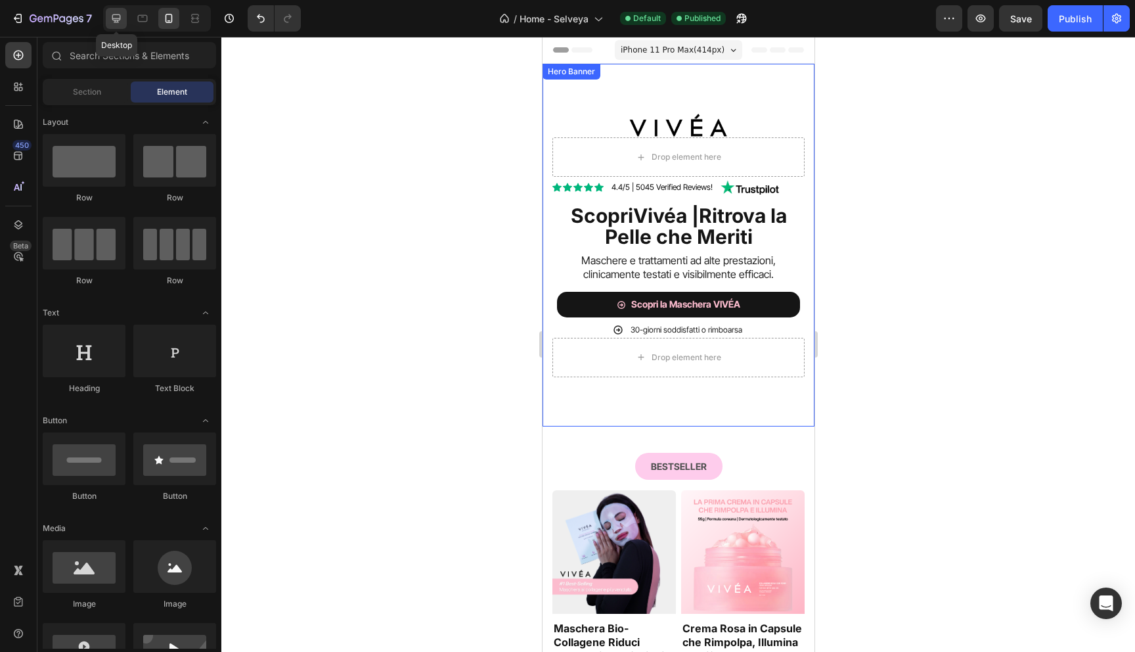
click at [116, 14] on icon at bounding box center [116, 18] width 13 height 13
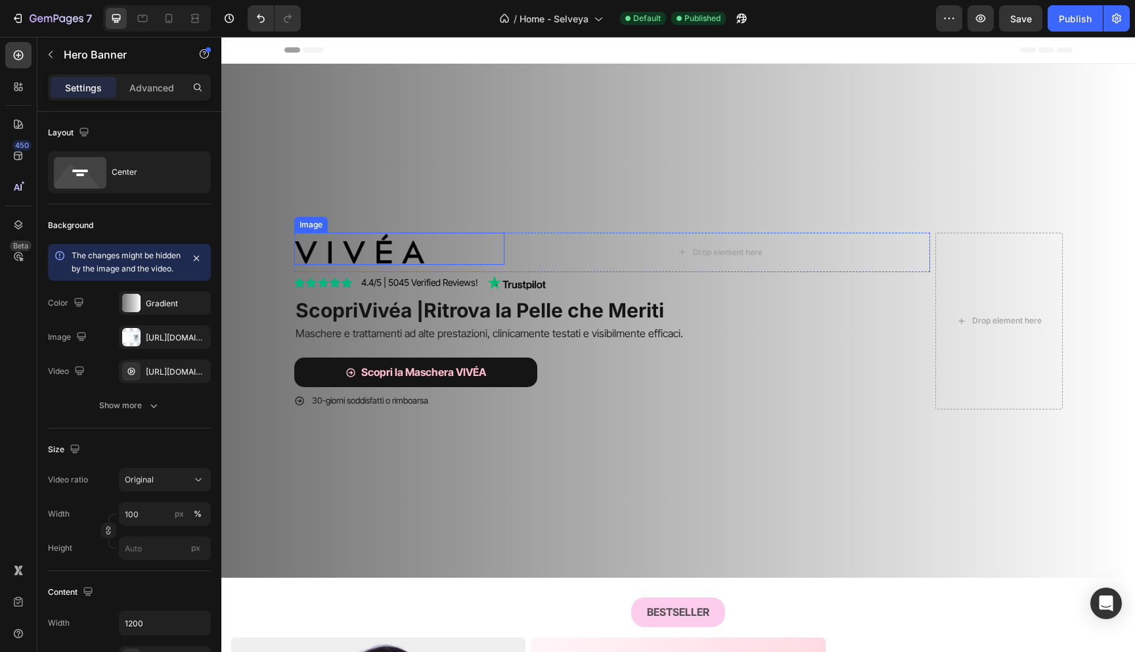
click at [459, 150] on video "Background Image" at bounding box center [678, 292] width 914 height 457
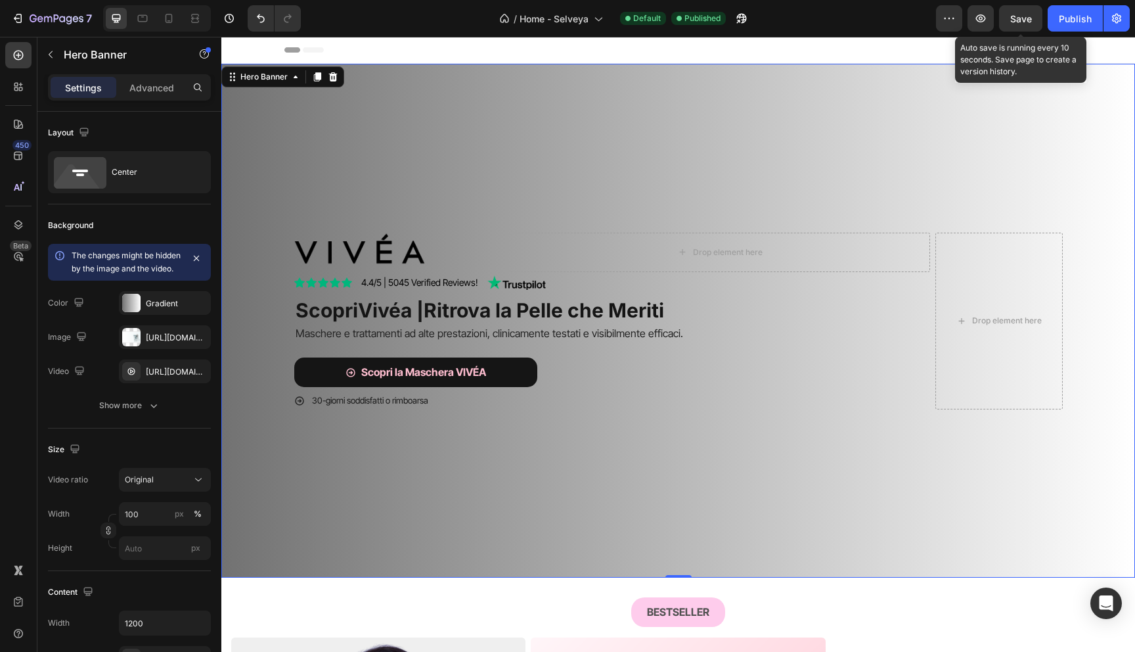
click at [1027, 16] on span "Save" at bounding box center [1021, 18] width 22 height 11
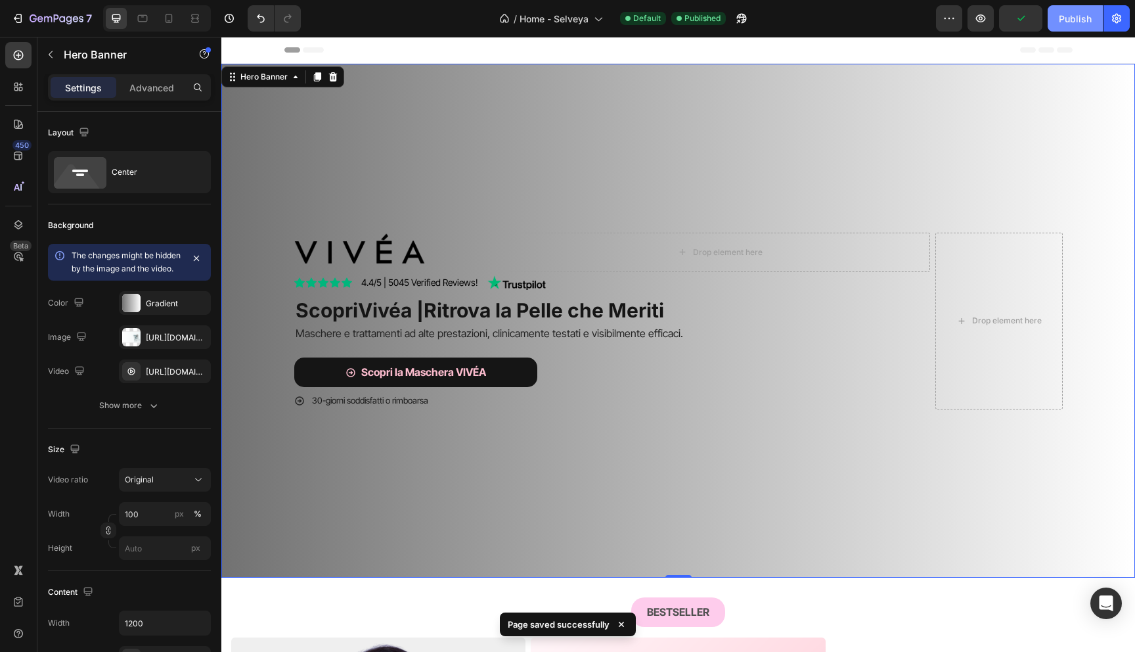
click at [1071, 17] on div "Publish" at bounding box center [1075, 19] width 33 height 14
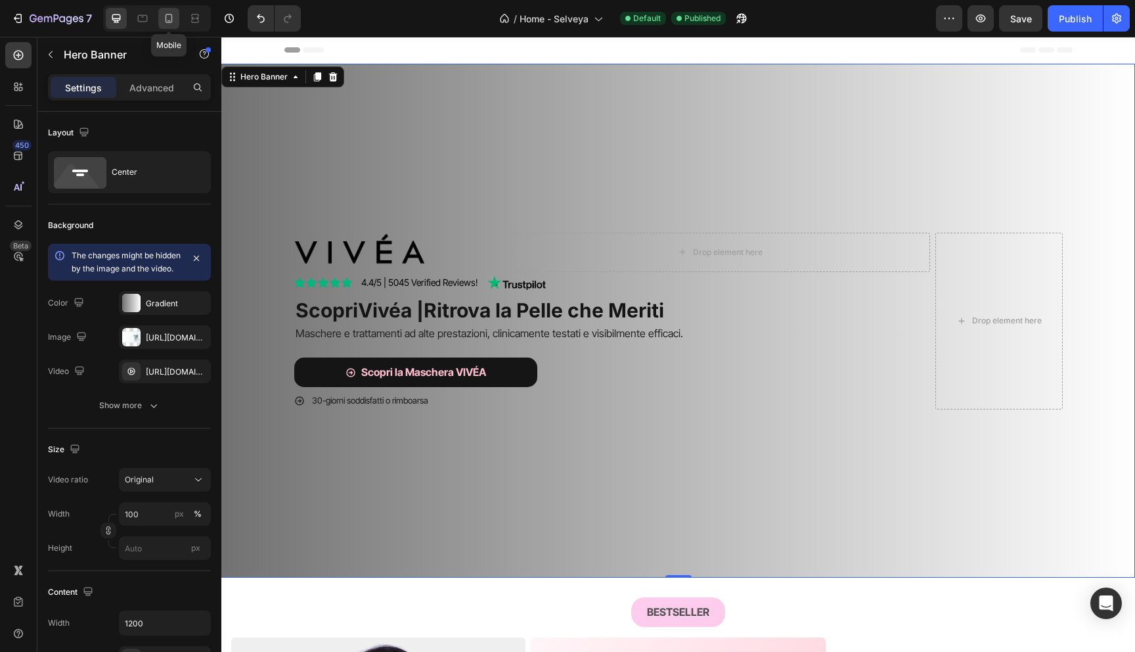
click at [169, 20] on icon at bounding box center [168, 18] width 13 height 13
type input "Auto"
type input "100%"
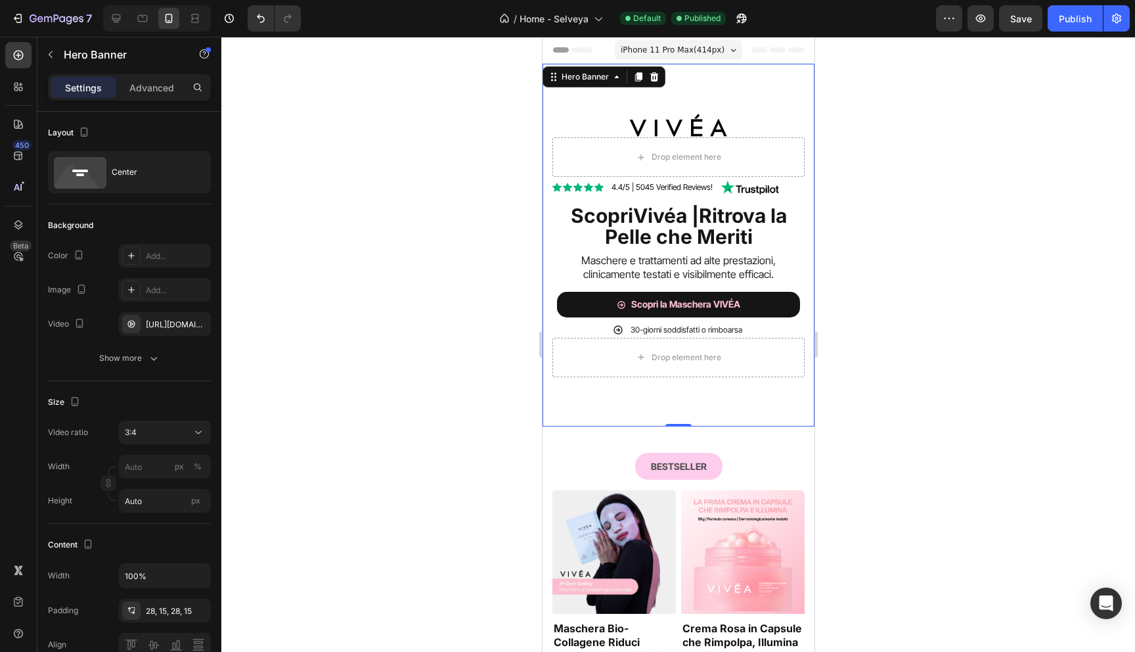
click at [566, 102] on div "Image Drop element here Row Icon Icon Icon Icon Icon Icon List 4.4/5 | 5045 Ver…" at bounding box center [678, 245] width 272 height 300
click at [160, 326] on div "[URL][DOMAIN_NAME]" at bounding box center [165, 325] width 38 height 12
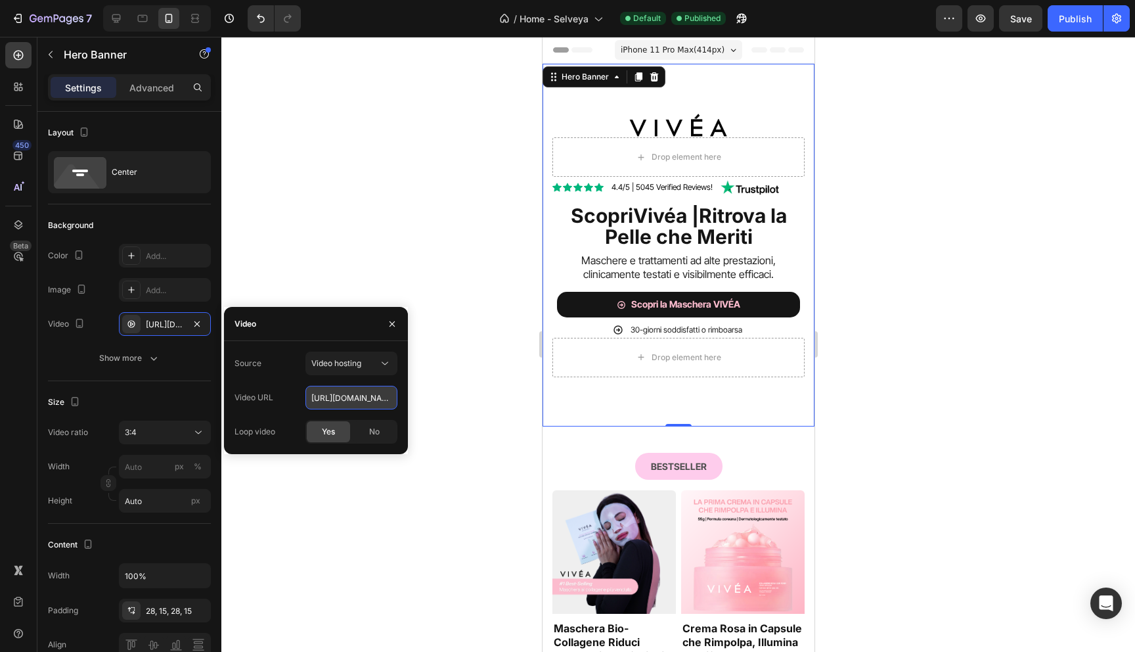
click at [363, 395] on input "[URL][DOMAIN_NAME]" at bounding box center [351, 398] width 92 height 24
paste input "[URL][DOMAIN_NAME]"
type input "[URL][DOMAIN_NAME]"
click at [420, 218] on div at bounding box center [678, 344] width 914 height 615
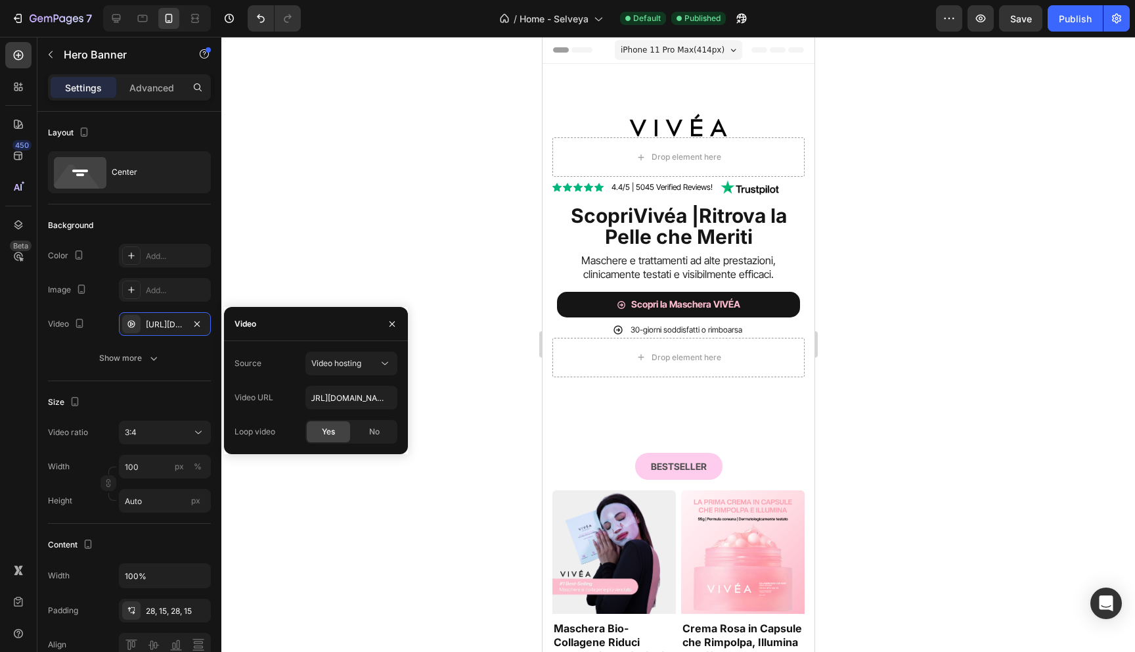
scroll to position [0, 0]
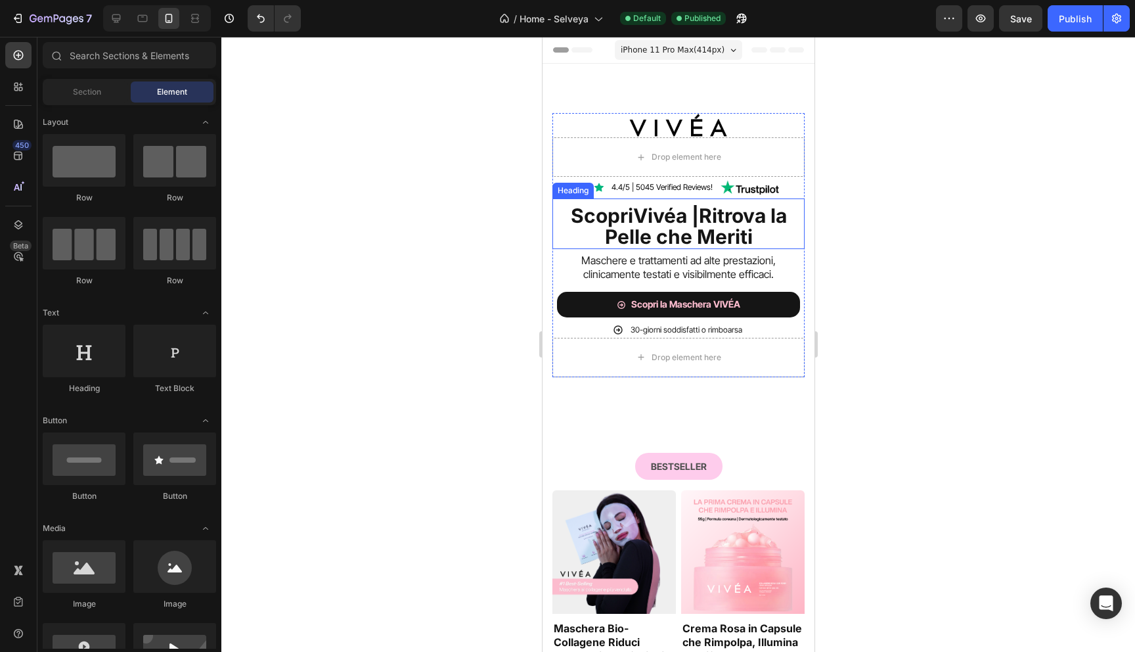
click at [637, 215] on strong "Vivéa |" at bounding box center [666, 216] width 66 height 24
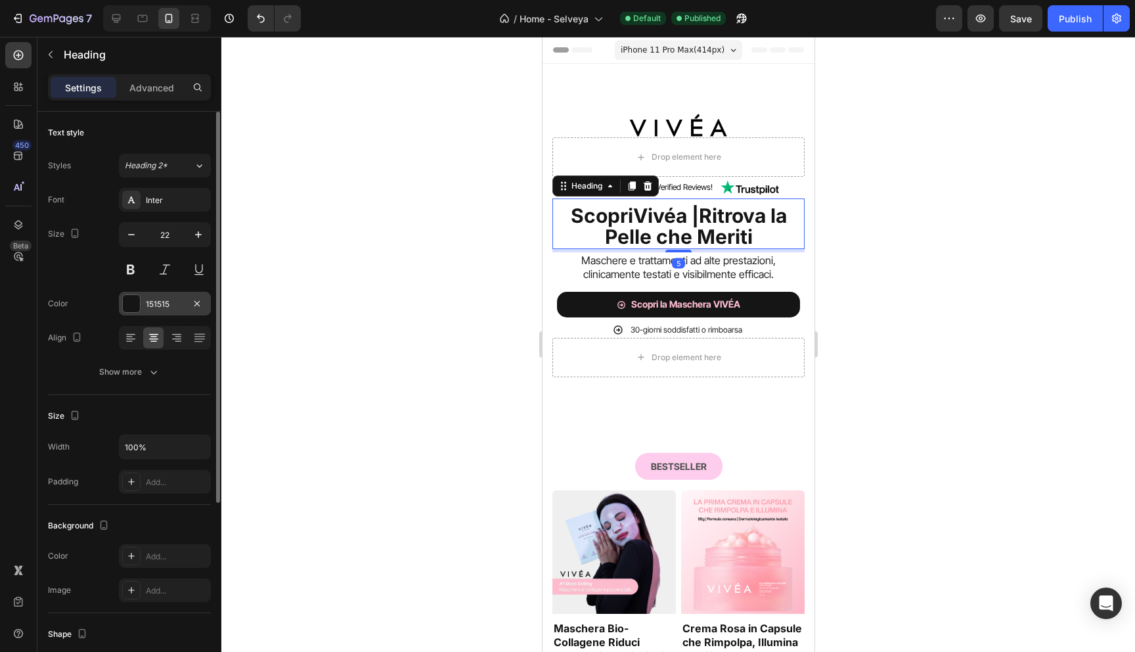
click at [133, 311] on div at bounding box center [131, 303] width 17 height 17
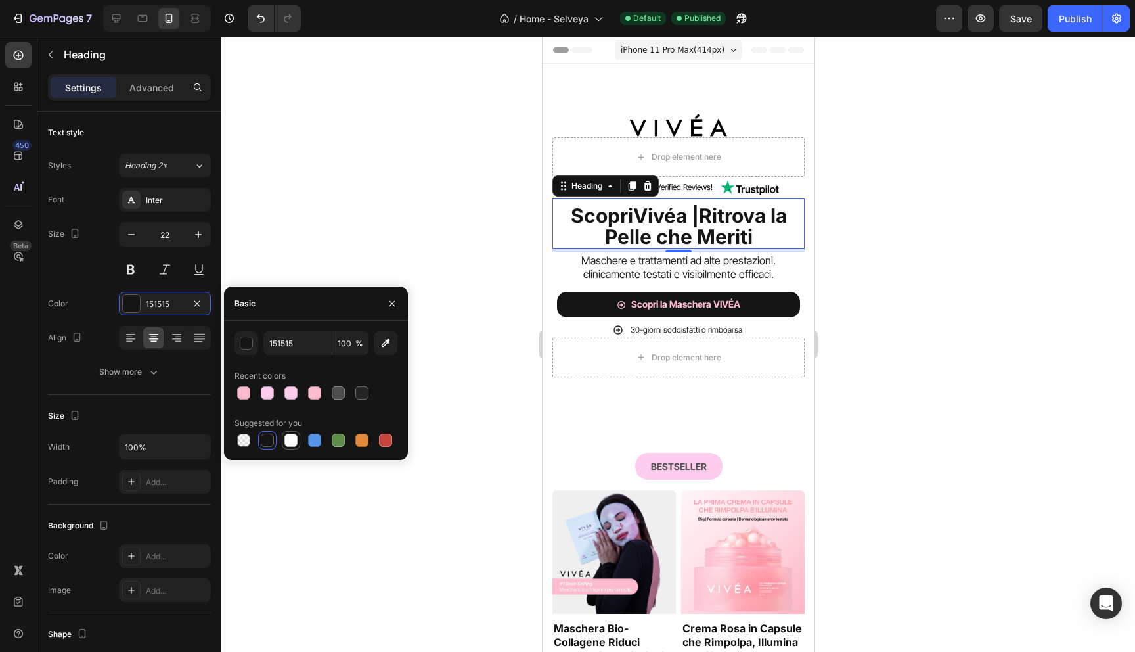
click at [294, 440] on div at bounding box center [290, 440] width 13 height 13
type input "FFFFFF"
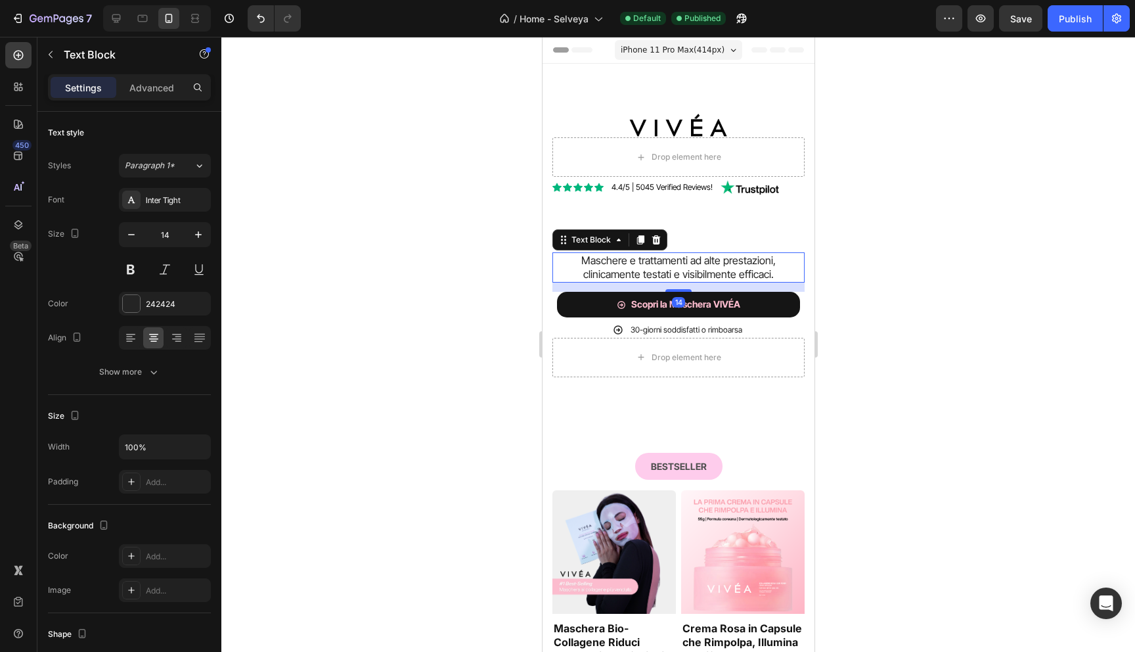
click at [617, 271] on span "Maschere e trattamenti ad alte prestazioni, clinicamente testati e visibilmente…" at bounding box center [678, 267] width 194 height 27
click at [133, 305] on div at bounding box center [131, 303] width 17 height 17
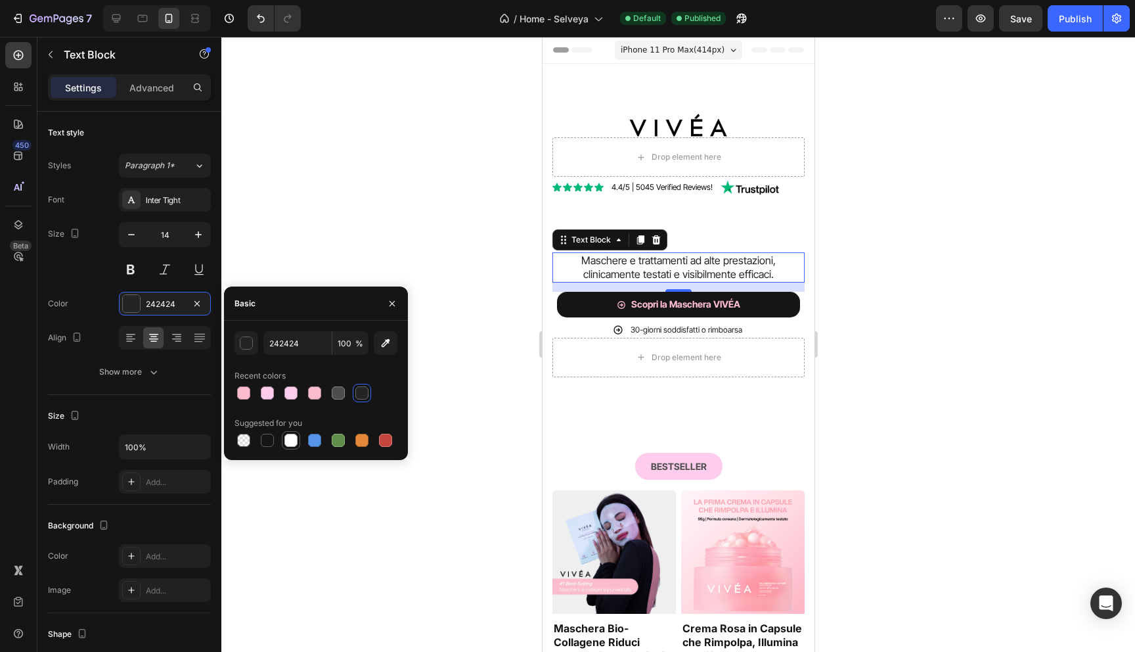
click at [292, 437] on div at bounding box center [290, 440] width 13 height 13
type input "FFFFFF"
click at [471, 229] on div at bounding box center [678, 344] width 914 height 615
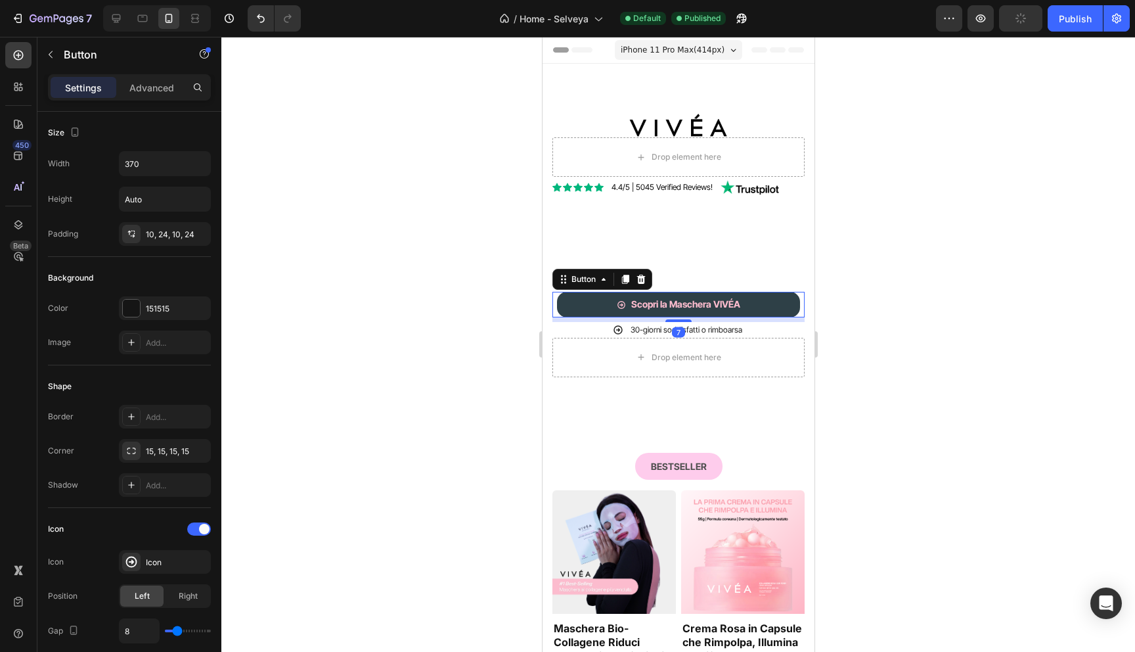
click at [568, 299] on button "Scopri la Maschera VIVÉA" at bounding box center [677, 304] width 243 height 25
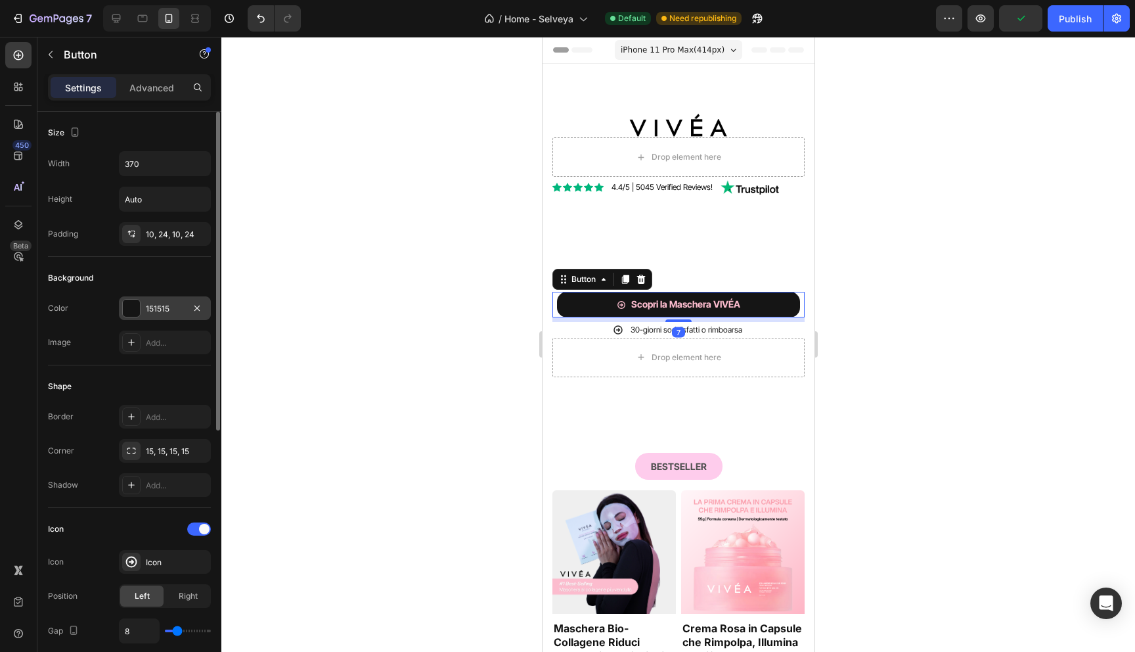
click at [132, 307] on div at bounding box center [131, 308] width 17 height 17
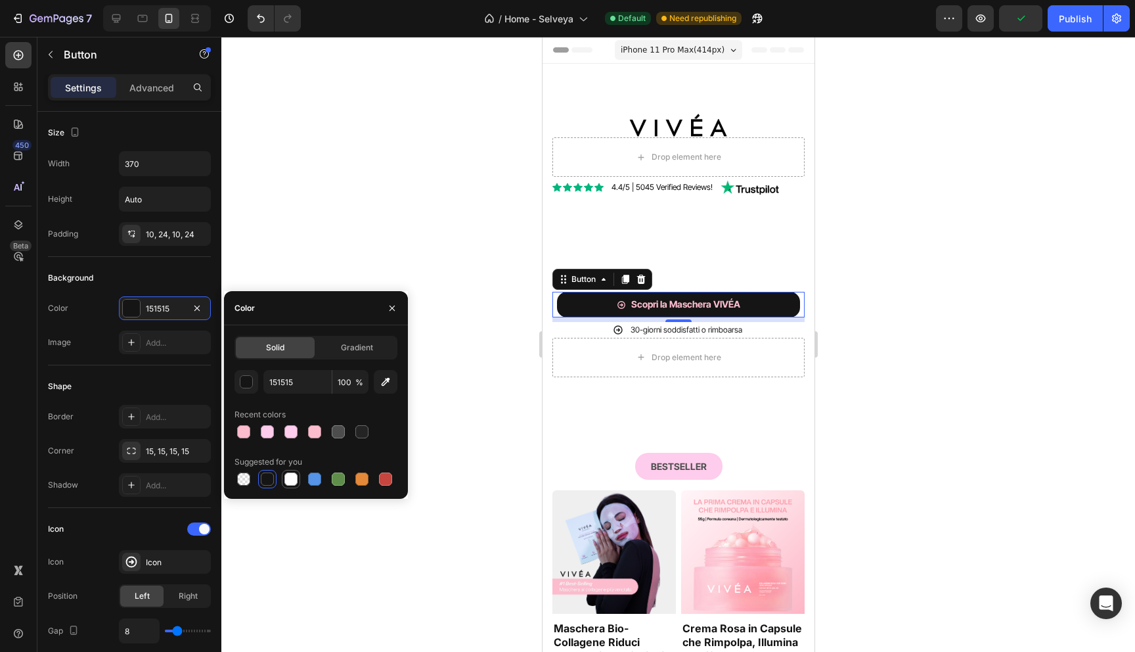
click at [292, 482] on div at bounding box center [290, 478] width 13 height 13
type input "FFFFFF"
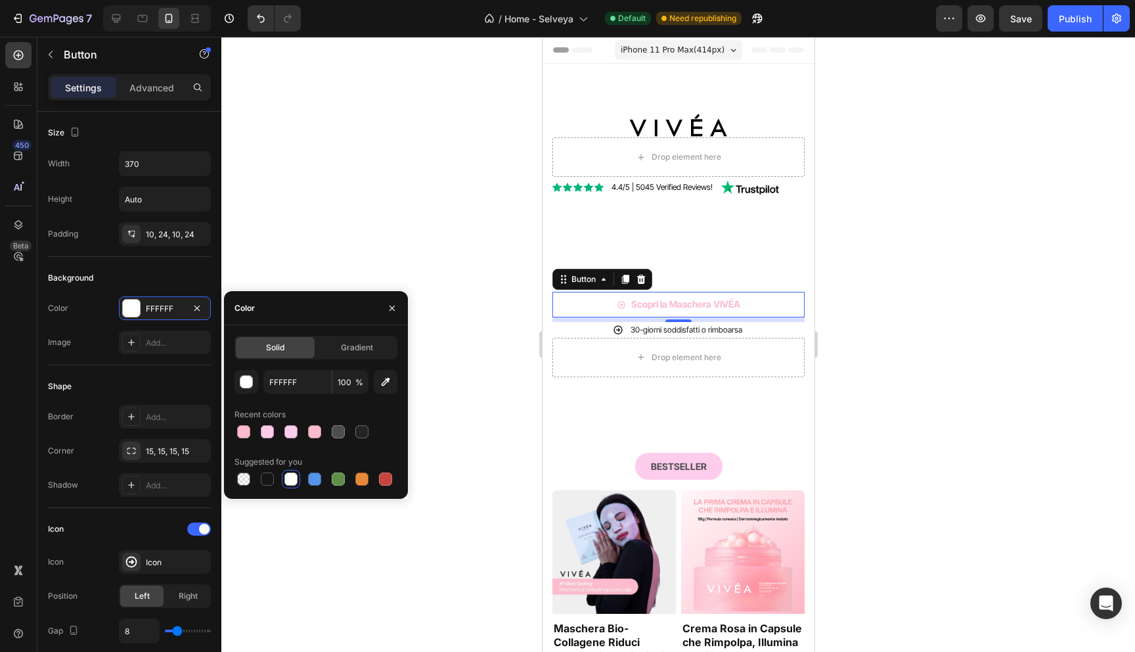
click at [418, 244] on div at bounding box center [678, 344] width 914 height 615
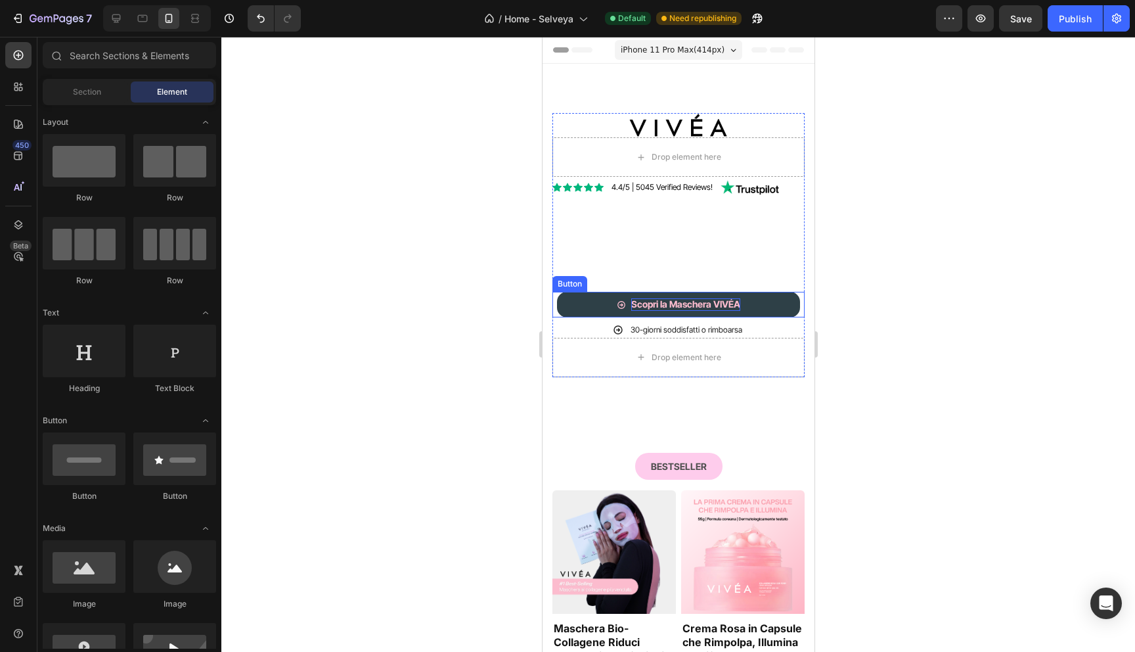
click at [655, 307] on strong "Scopri la Maschera VIVÉA" at bounding box center [685, 303] width 109 height 11
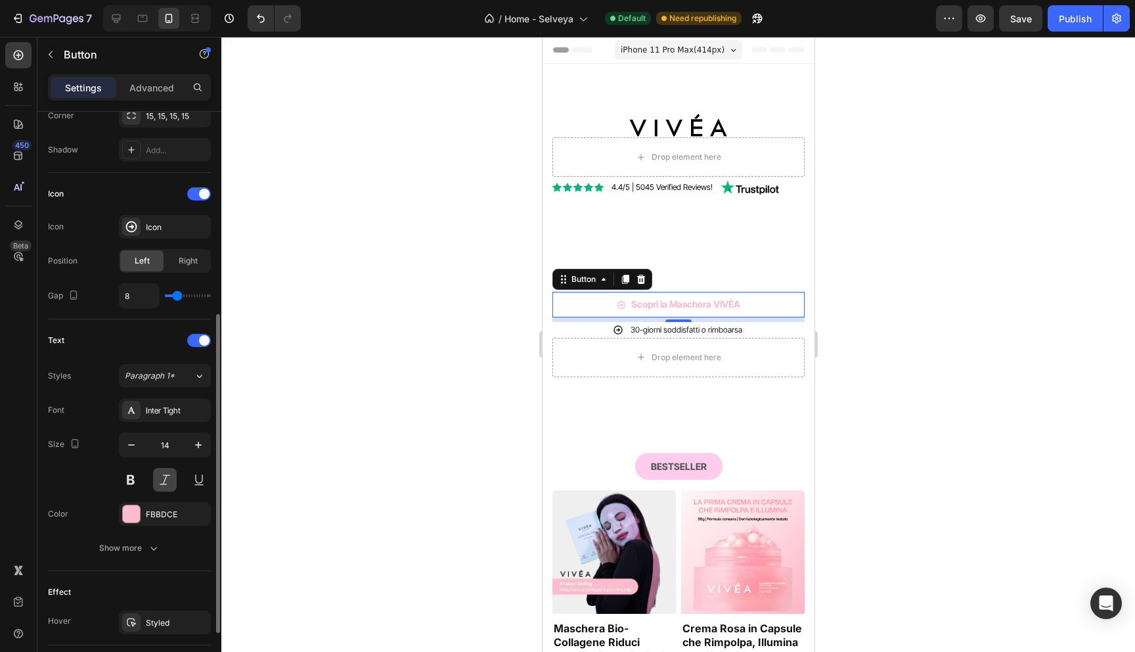
scroll to position [348, 0]
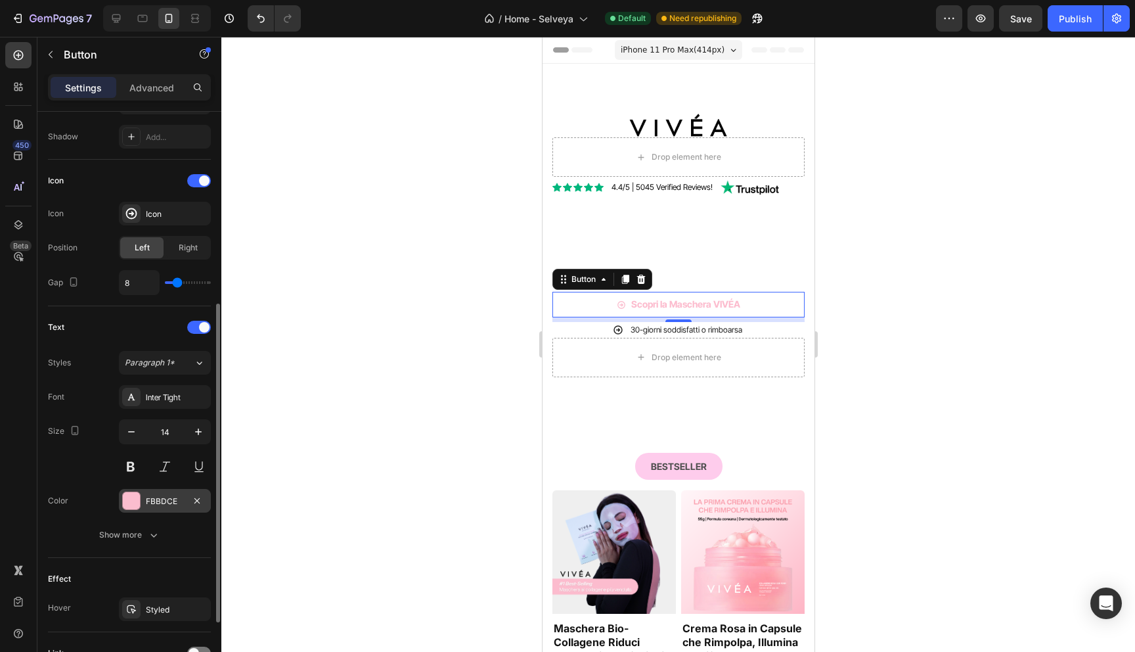
click at [130, 493] on div at bounding box center [131, 500] width 17 height 17
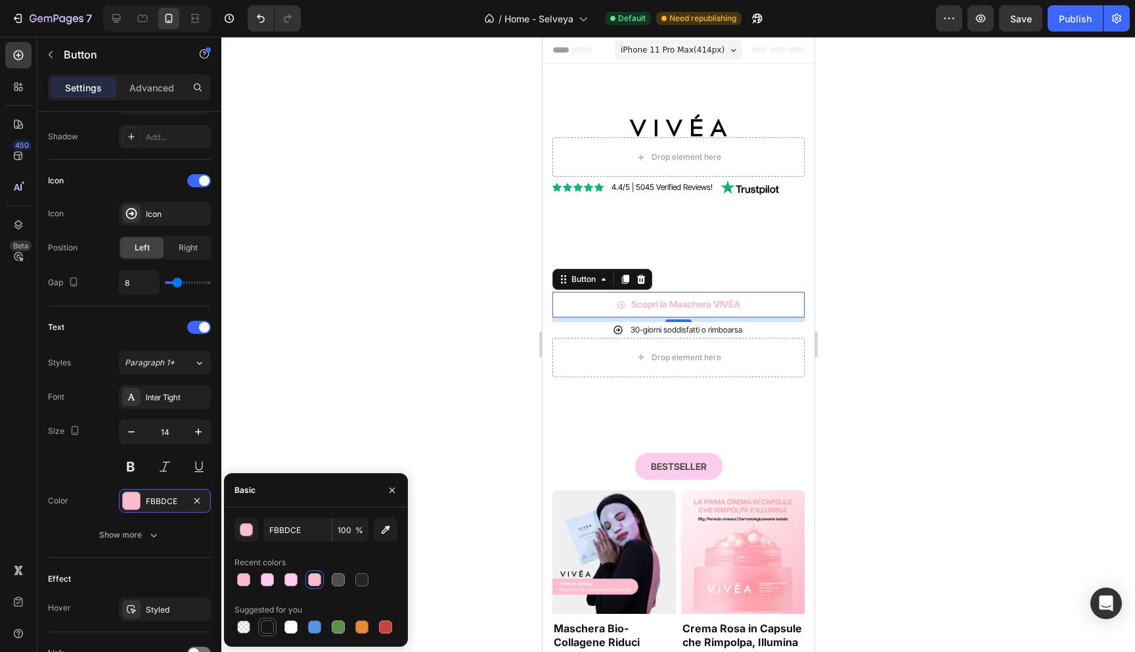
click at [265, 626] on div at bounding box center [267, 626] width 13 height 13
type input "151515"
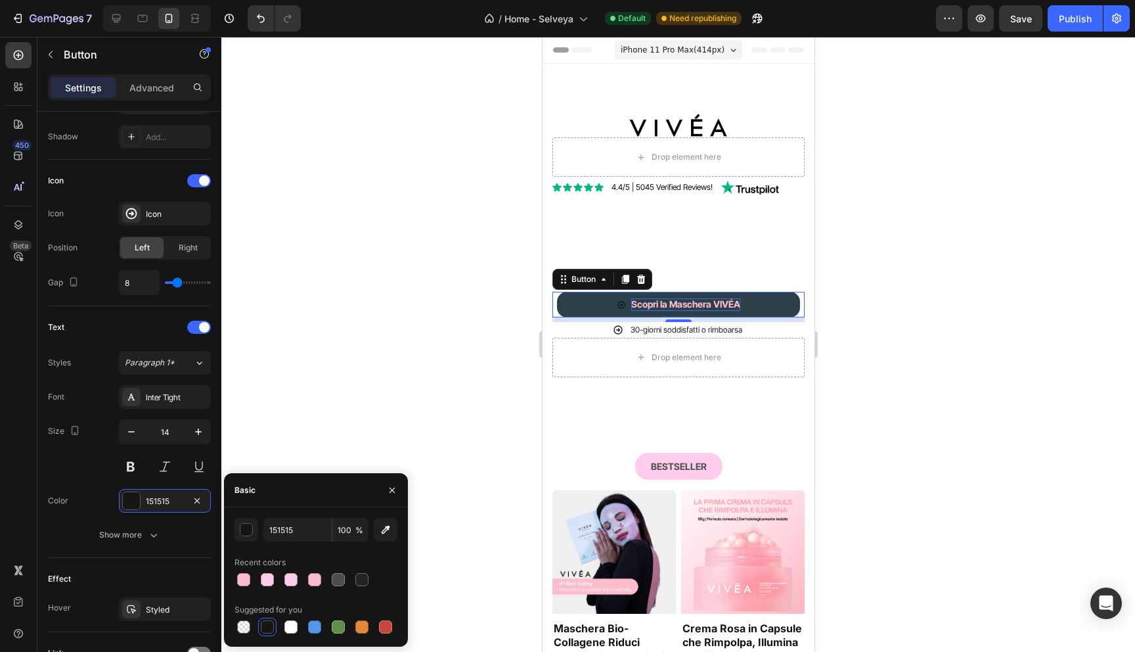
click at [674, 309] on strong "Scopri la Maschera VIVÉA" at bounding box center [685, 303] width 109 height 11
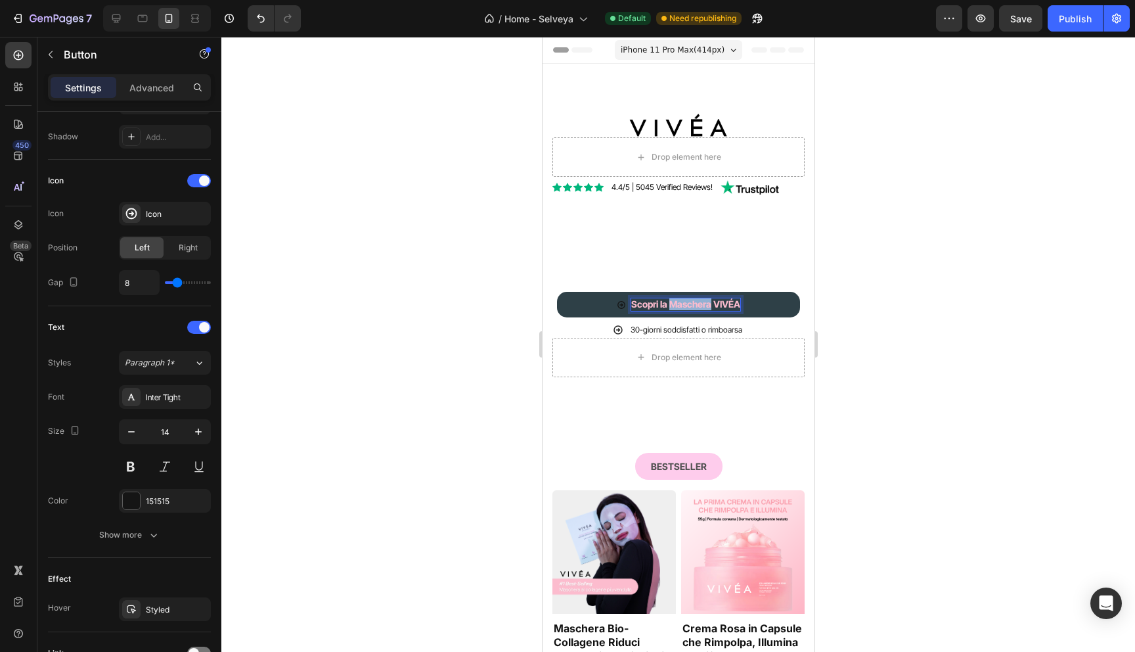
click at [674, 309] on strong "Scopri la Maschera VIVÉA" at bounding box center [685, 303] width 109 height 11
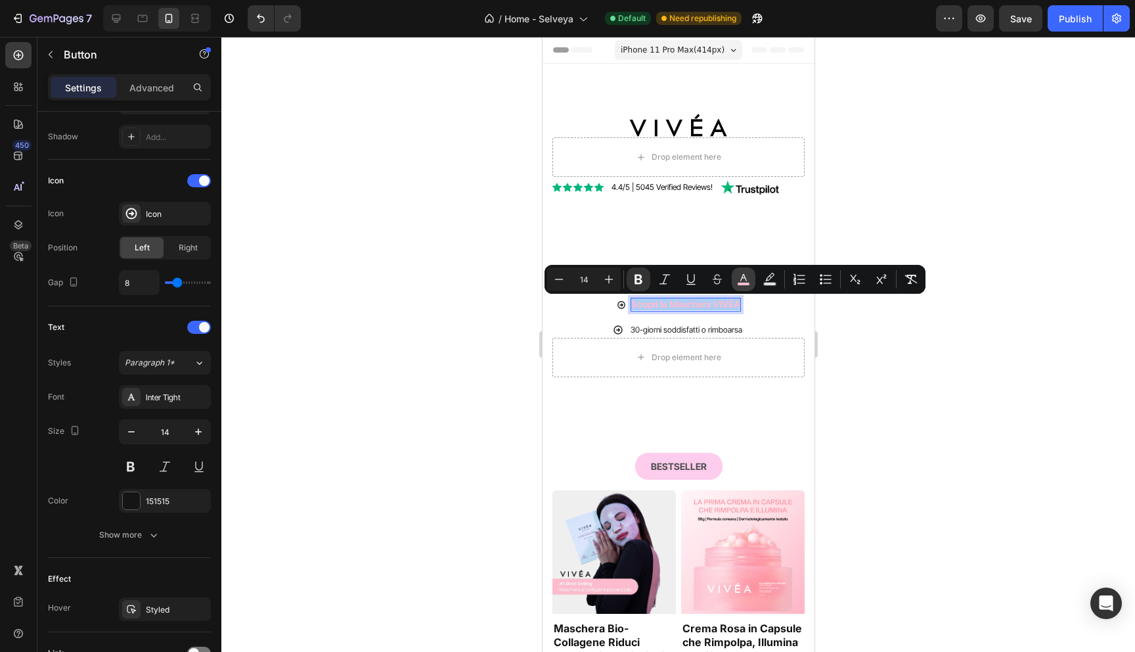
click at [749, 280] on icon "Editor contextual toolbar" at bounding box center [743, 279] width 13 height 13
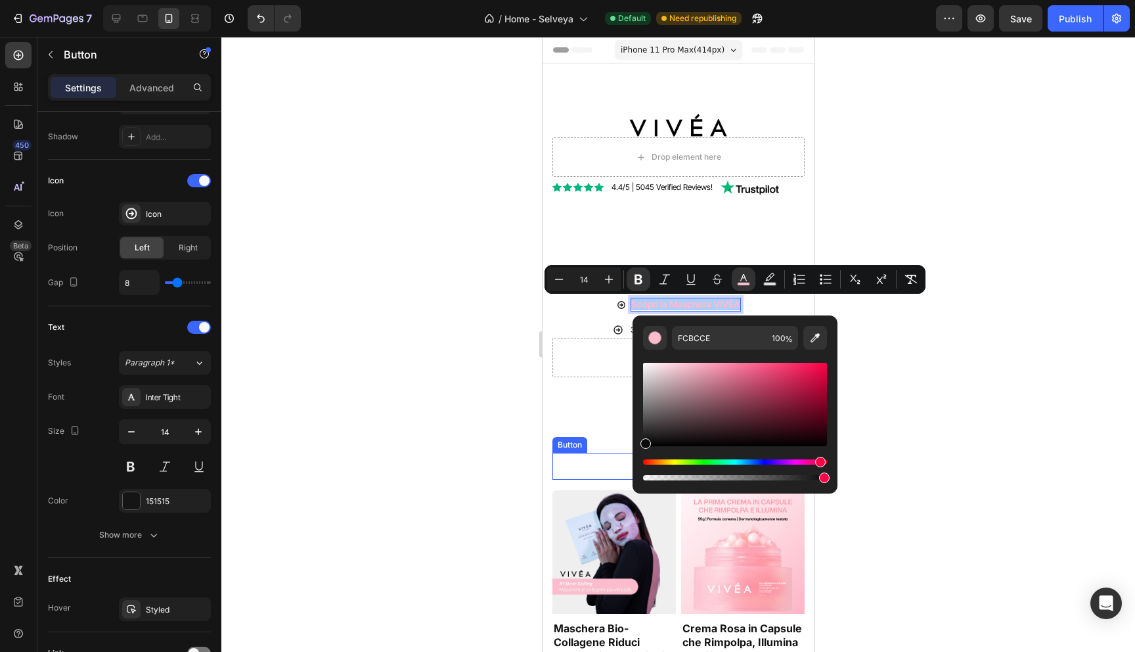
drag, startPoint x: 1220, startPoint y: 435, endPoint x: 596, endPoint y: 478, distance: 625.5
type input "0A0A0A"
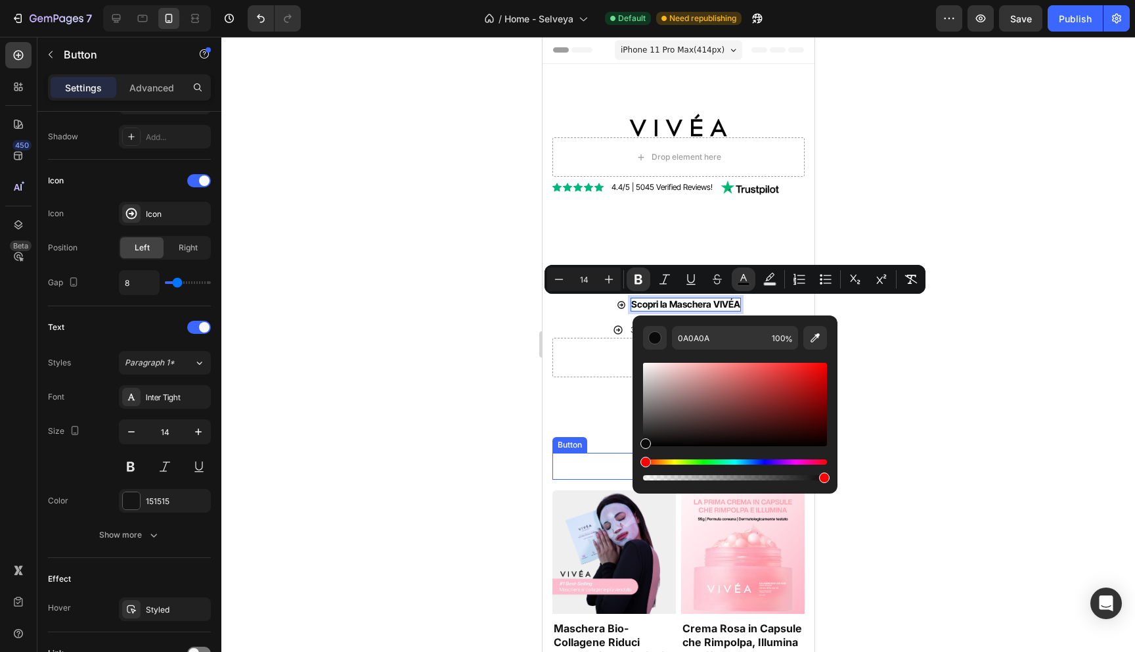
click at [417, 416] on div at bounding box center [678, 344] width 914 height 615
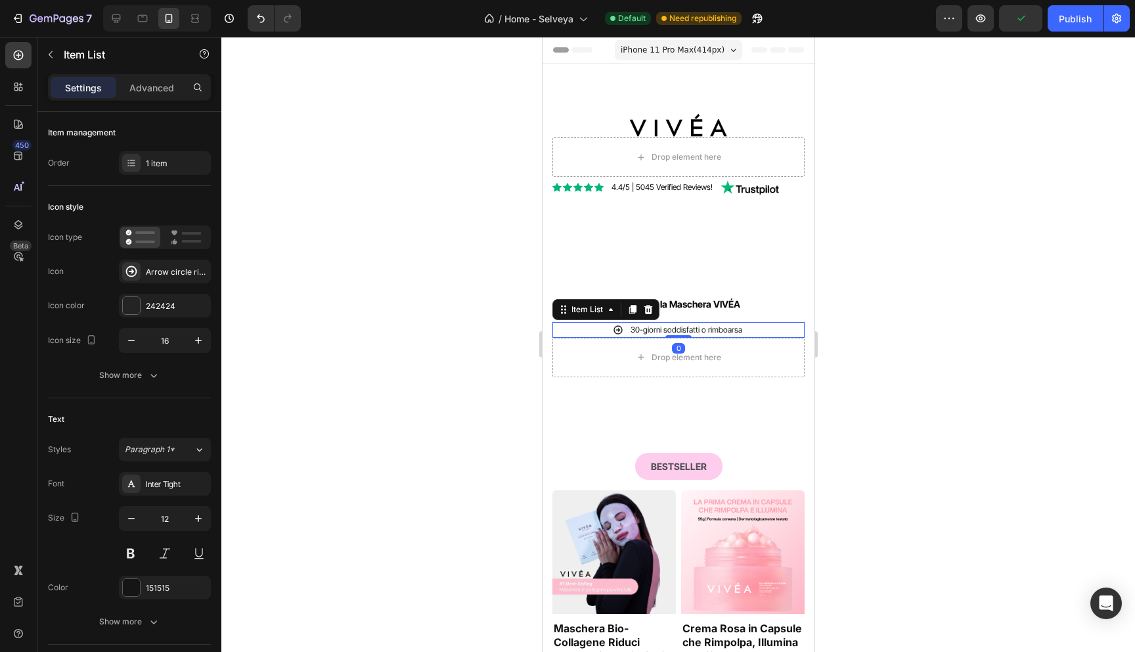
click at [655, 329] on p "30-giorni soddisfatti o rimboarsa" at bounding box center [686, 330] width 112 height 12
click at [652, 335] on p "30-giorni soddisfatti o rimboarsa" at bounding box center [686, 330] width 112 height 12
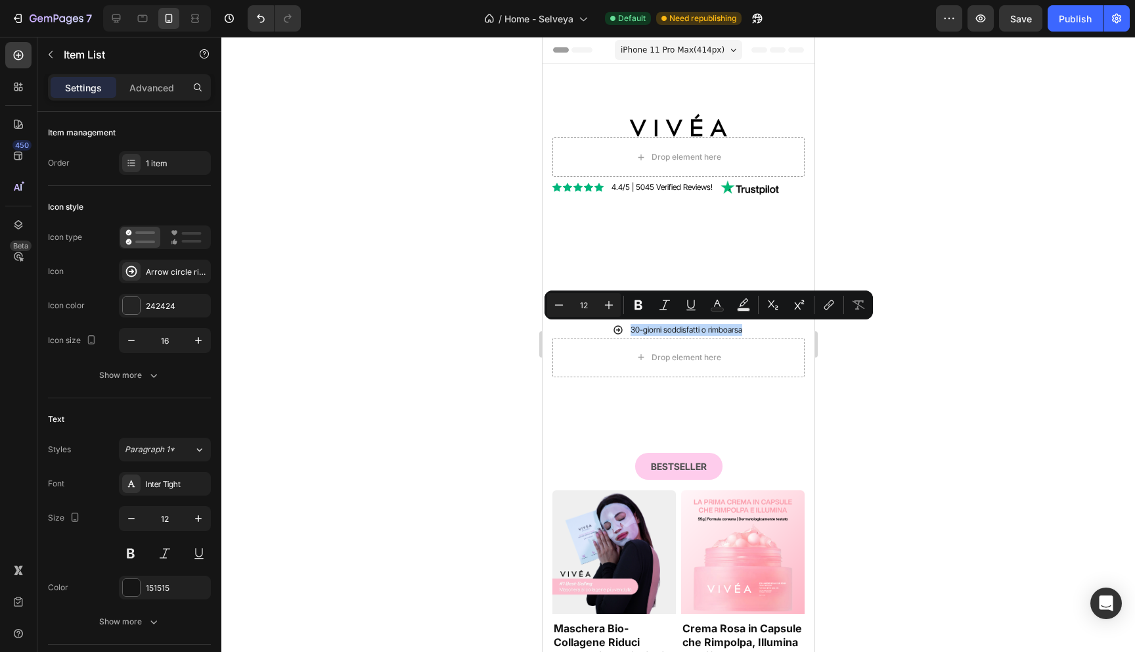
click at [613, 332] on icon at bounding box center [617, 329] width 11 height 11
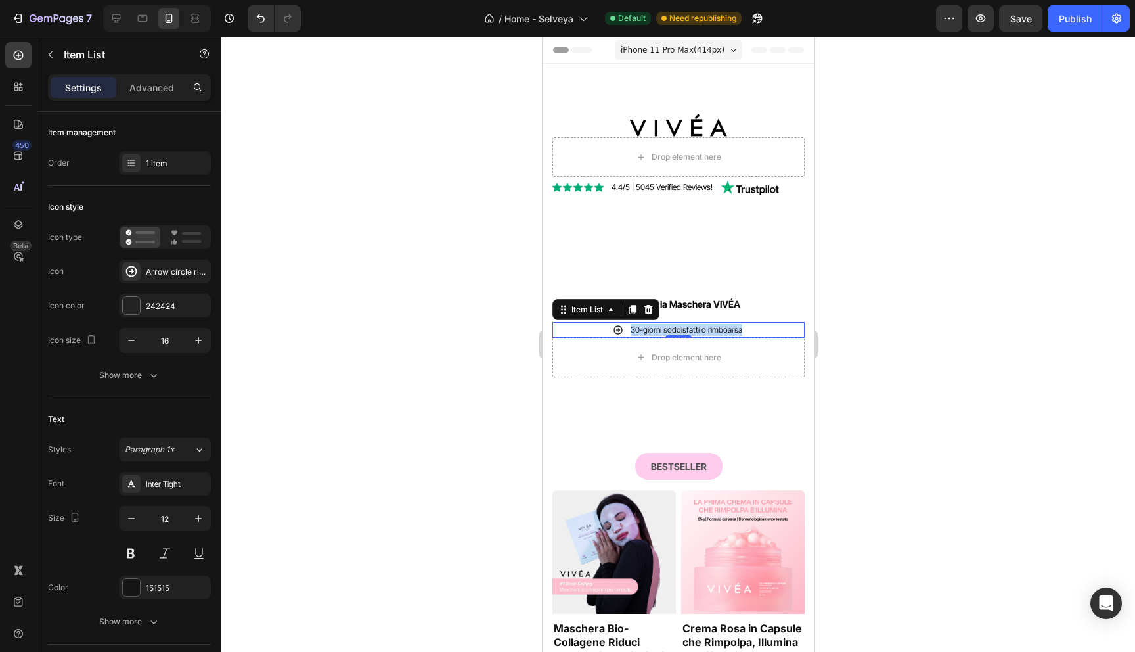
click at [619, 332] on icon at bounding box center [617, 329] width 11 height 11
click at [619, 330] on icon at bounding box center [617, 329] width 9 height 9
click at [650, 306] on icon at bounding box center [648, 309] width 9 height 9
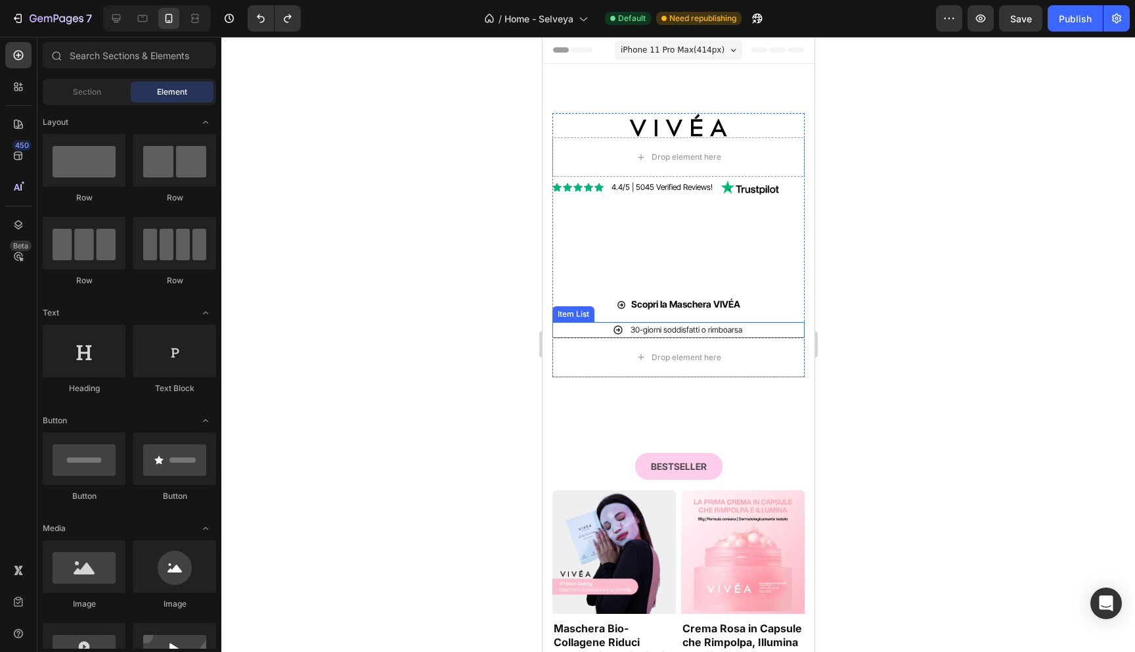
click at [617, 327] on icon at bounding box center [617, 329] width 11 height 11
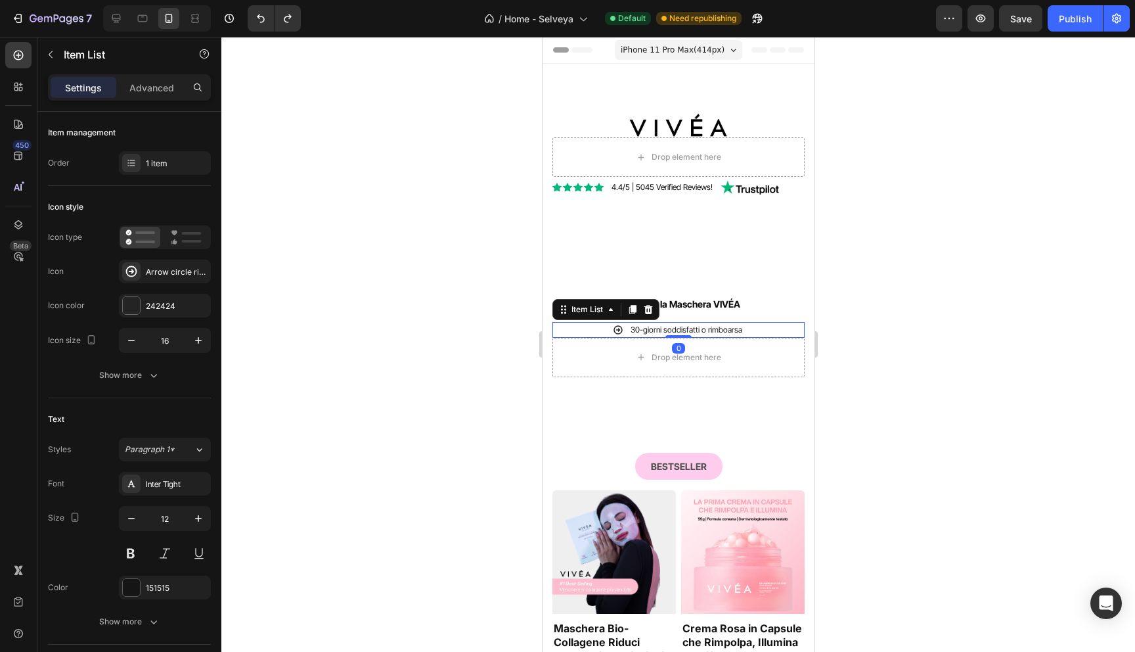
click at [617, 327] on icon at bounding box center [617, 329] width 11 height 11
click at [172, 271] on div "Arrow circle right bold" at bounding box center [177, 272] width 62 height 12
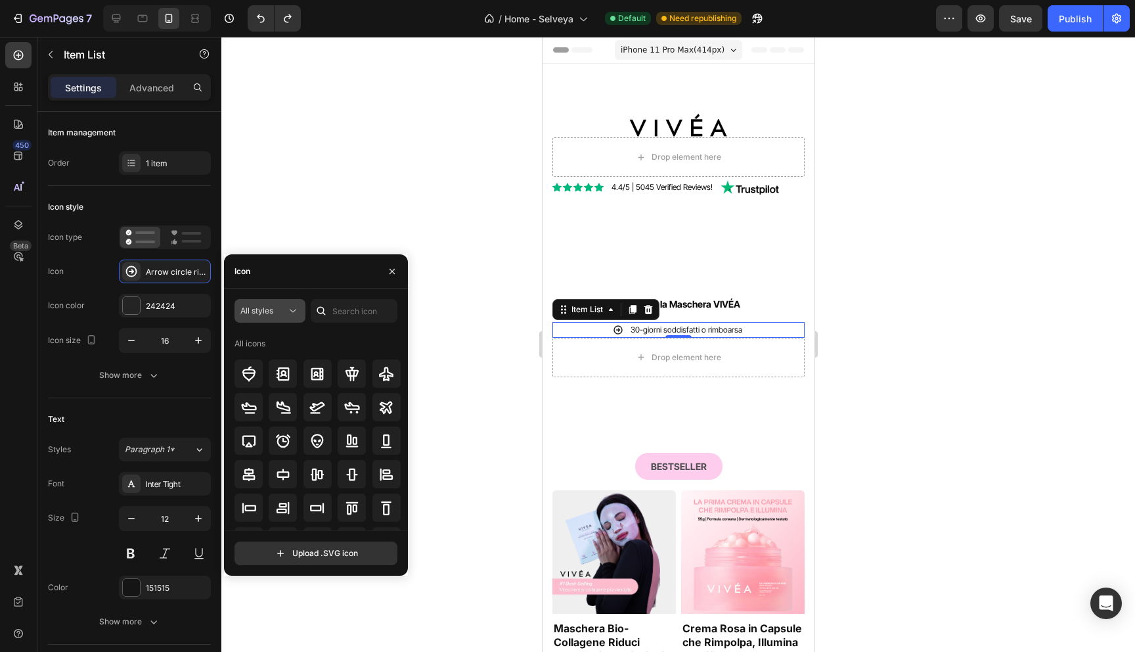
click at [278, 309] on div "All styles" at bounding box center [263, 311] width 46 height 12
click at [288, 267] on div "Icon" at bounding box center [316, 271] width 184 height 34
click at [147, 268] on div "Arrow circle right bold" at bounding box center [177, 272] width 62 height 12
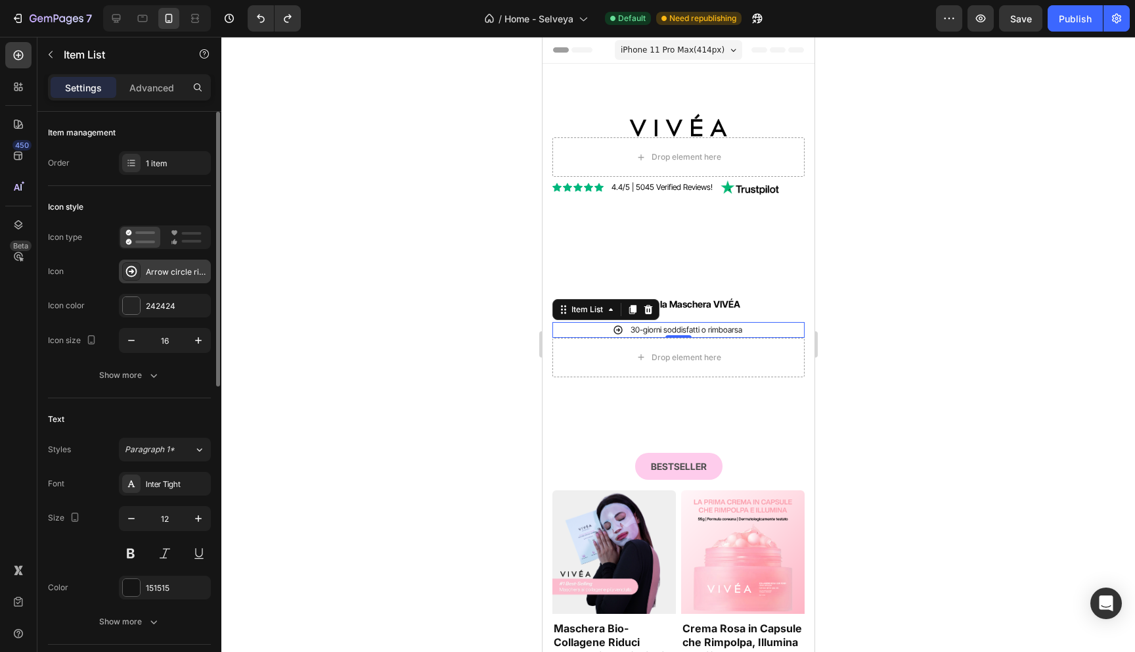
click at [167, 268] on div "Arrow circle right bold" at bounding box center [177, 272] width 62 height 12
click at [137, 376] on div "Show more" at bounding box center [129, 374] width 61 height 13
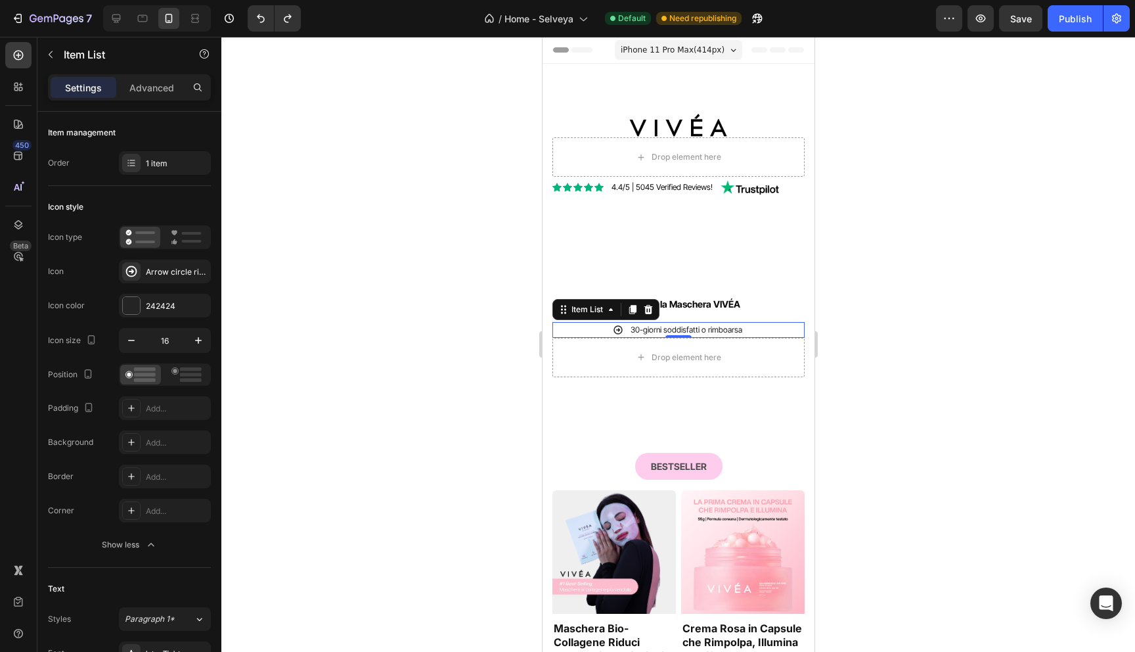
click at [641, 328] on p "30-giorni soddisfatti o rimboarsa" at bounding box center [686, 330] width 112 height 12
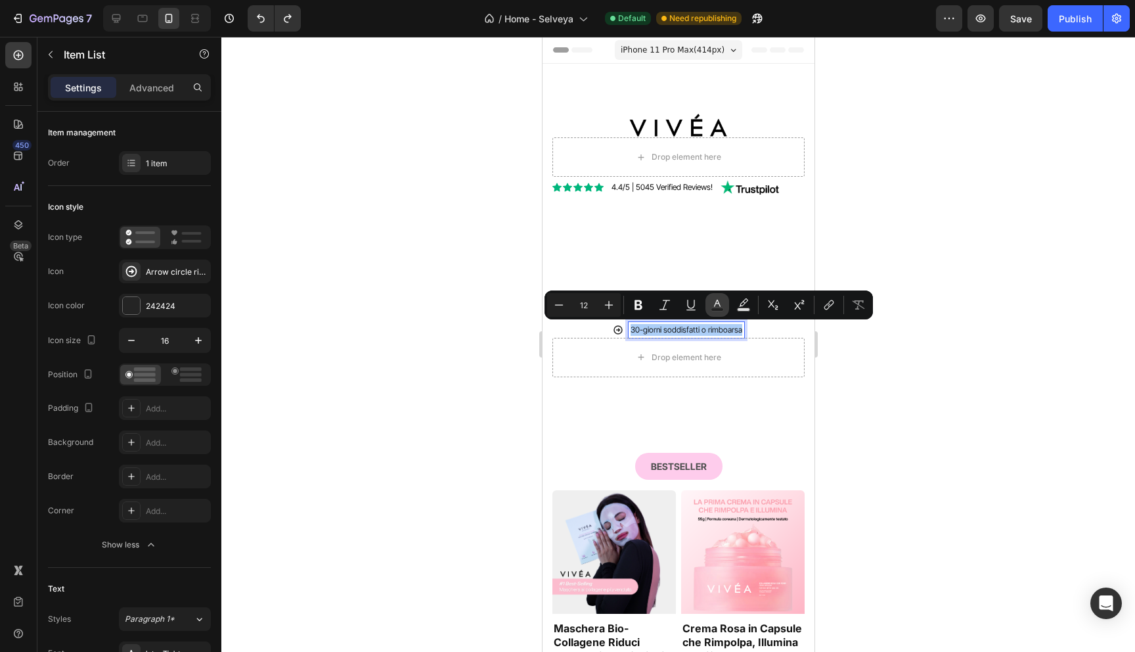
click at [720, 302] on icon "Editor contextual toolbar" at bounding box center [717, 304] width 13 height 13
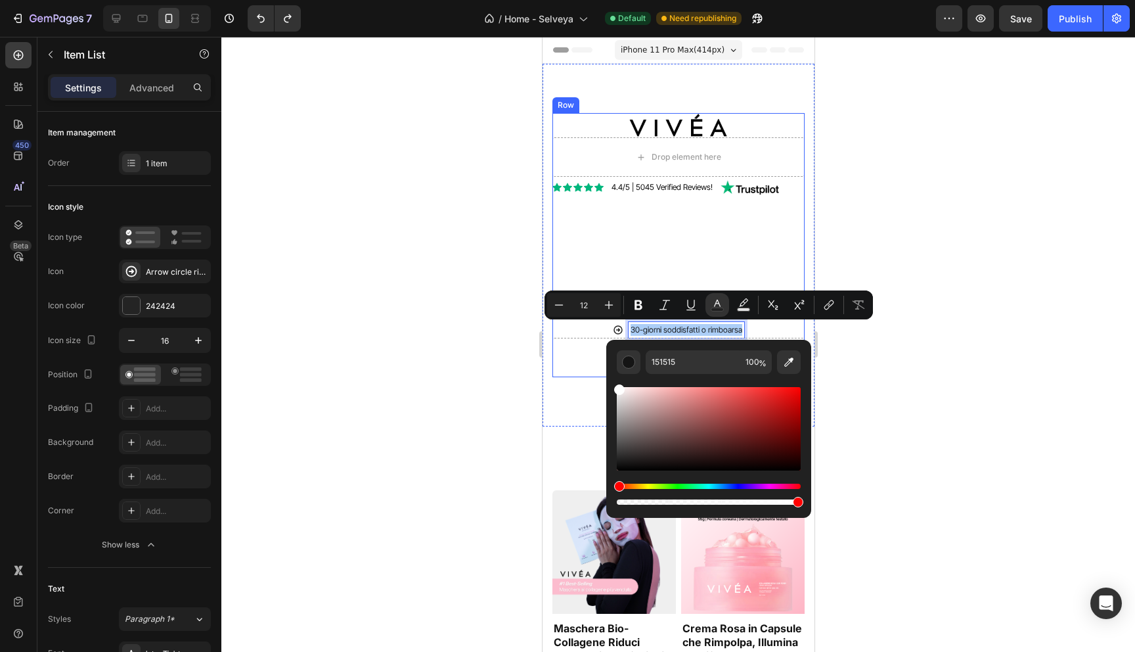
drag, startPoint x: 1251, startPoint y: 449, endPoint x: 571, endPoint y: 351, distance: 686.8
type input "FFFFFF"
click at [441, 348] on div at bounding box center [678, 344] width 914 height 615
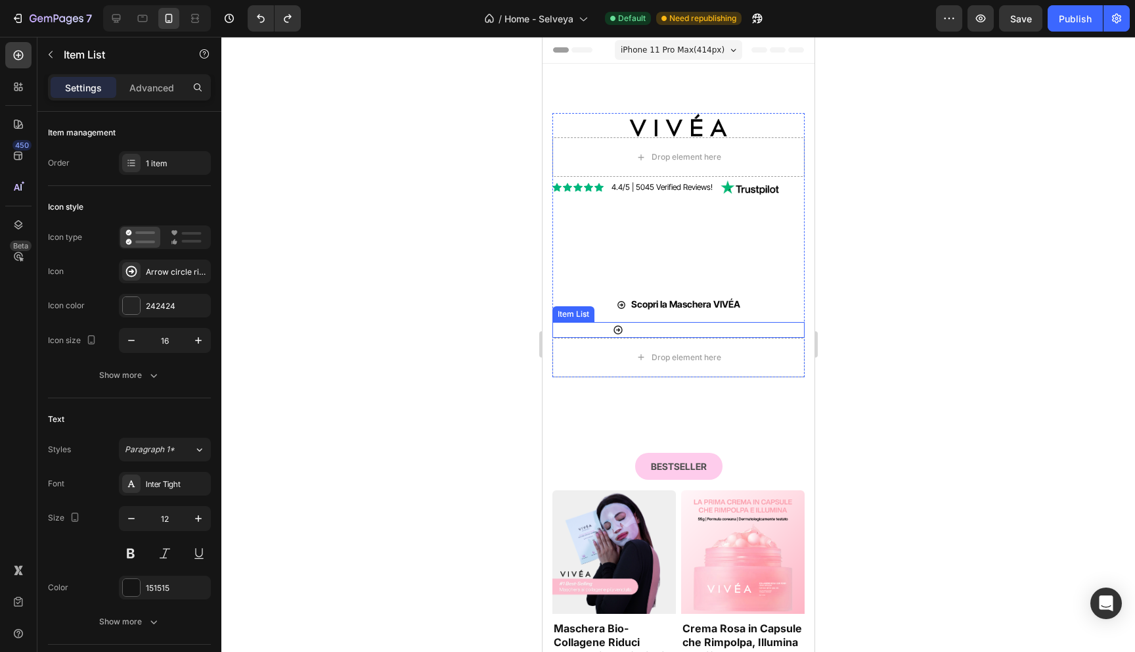
click at [616, 332] on icon at bounding box center [617, 329] width 11 height 11
click at [167, 160] on div "1 item" at bounding box center [177, 164] width 62 height 12
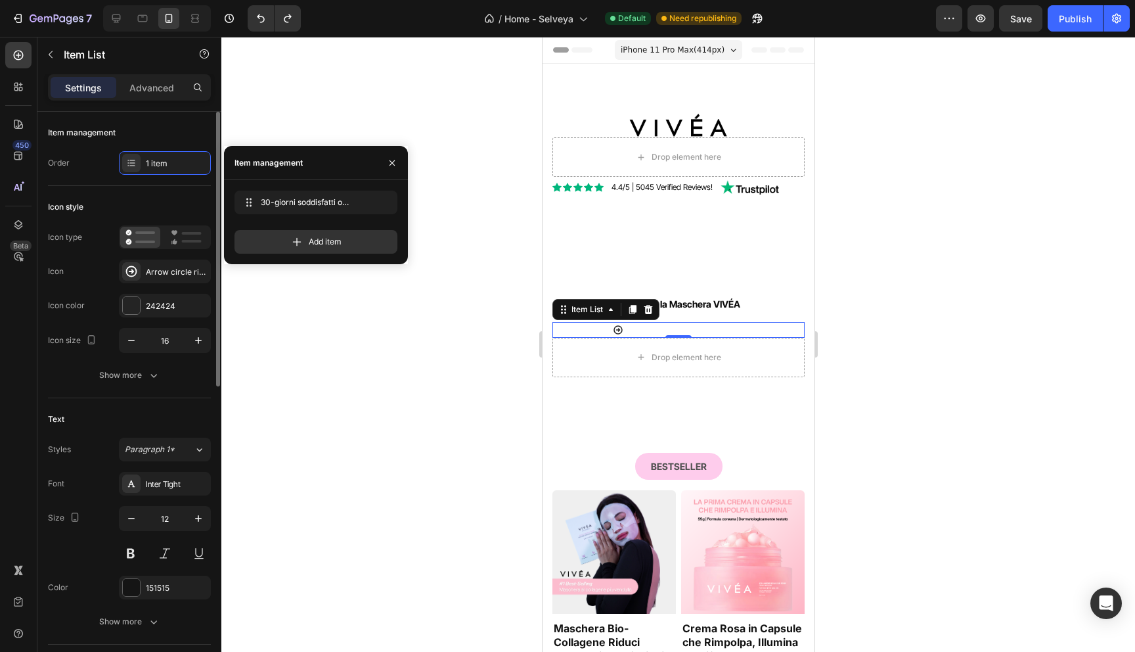
click at [152, 205] on div "Icon style" at bounding box center [129, 206] width 163 height 21
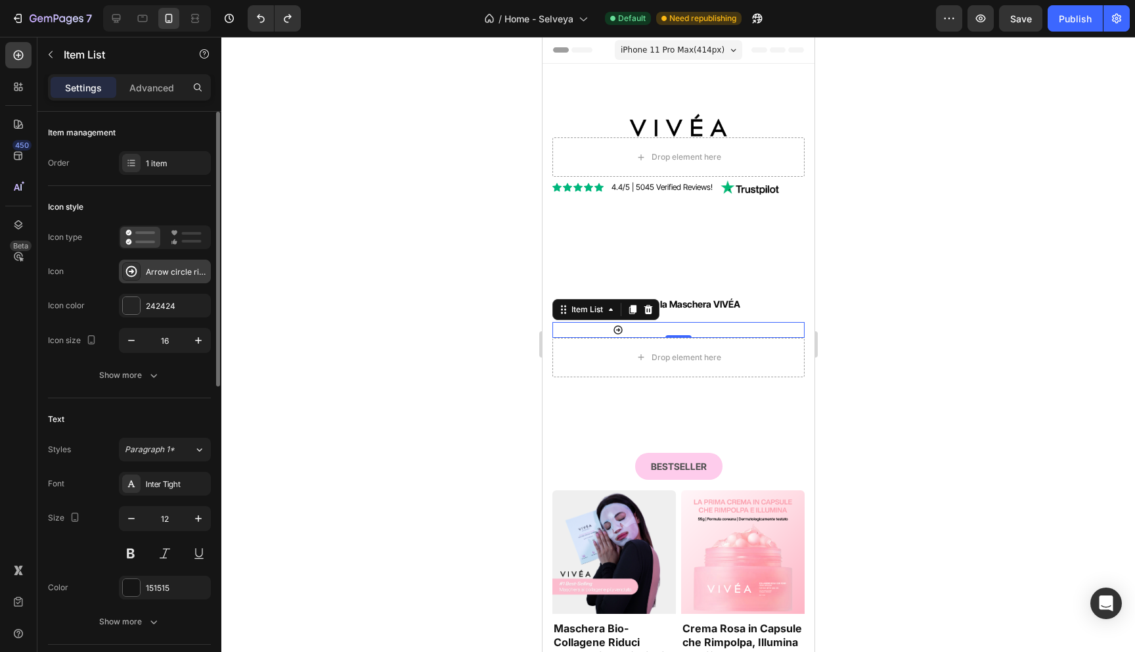
click at [130, 270] on icon at bounding box center [131, 271] width 13 height 13
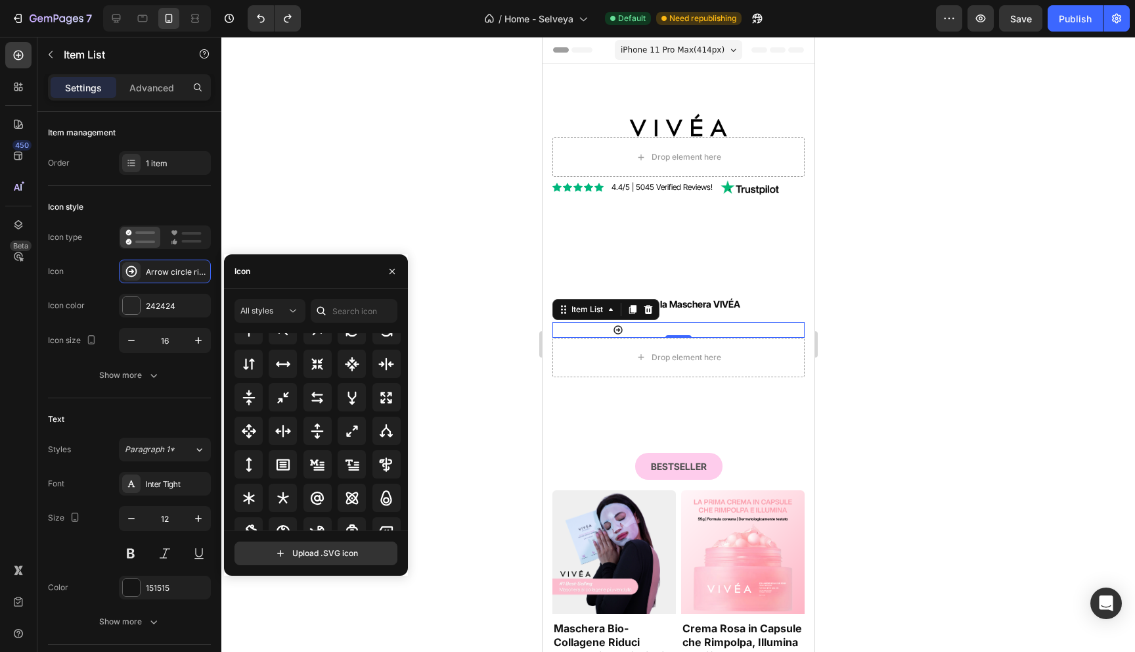
scroll to position [709, 0]
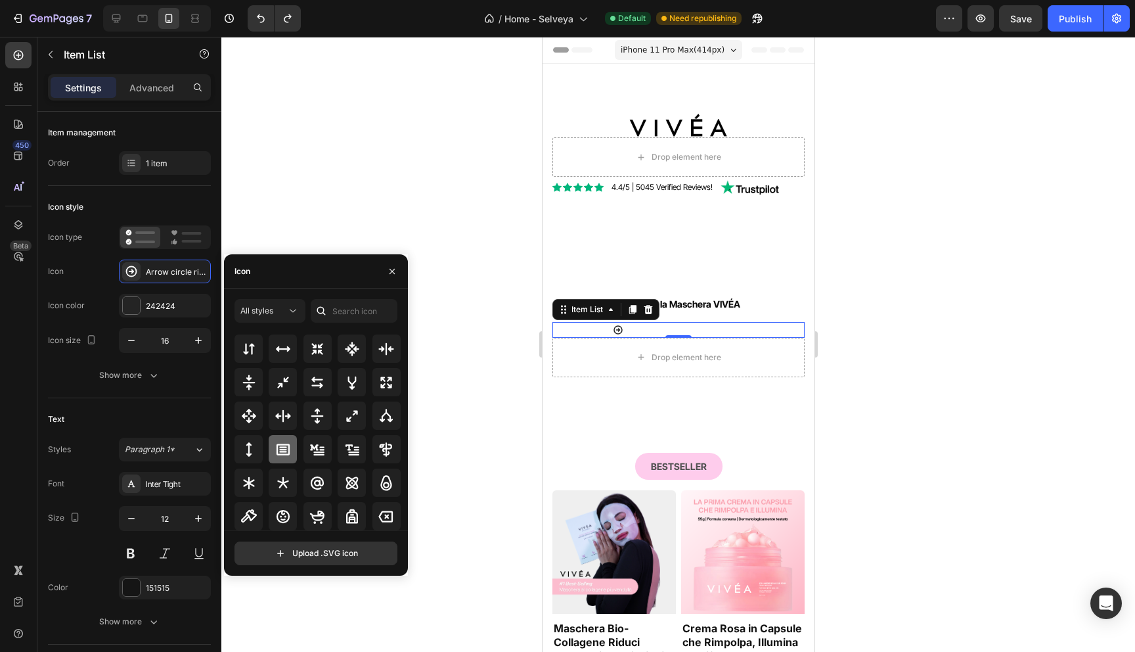
click at [284, 456] on icon at bounding box center [283, 449] width 16 height 16
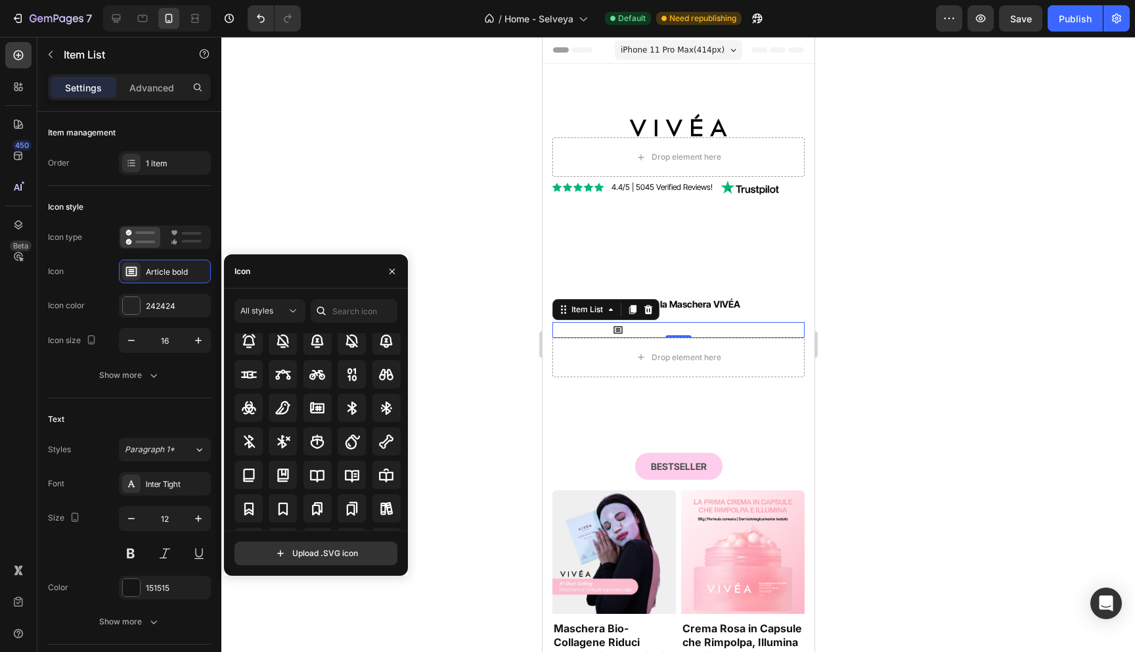
scroll to position [1162, 0]
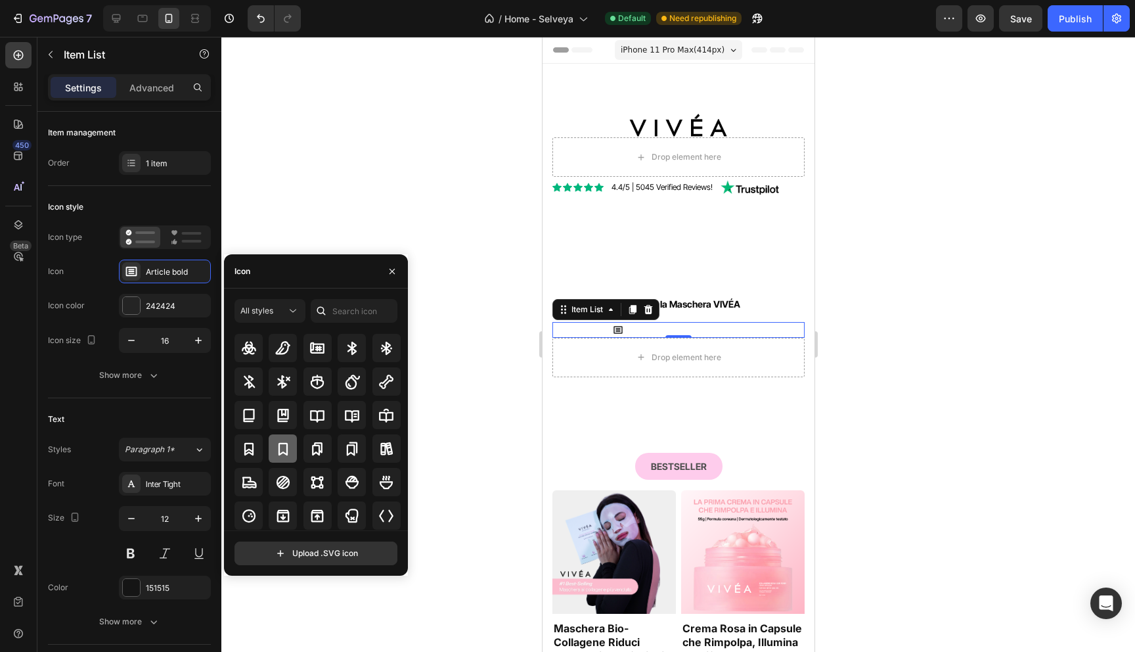
click at [282, 452] on icon at bounding box center [282, 448] width 9 height 13
click at [455, 233] on div at bounding box center [678, 344] width 914 height 615
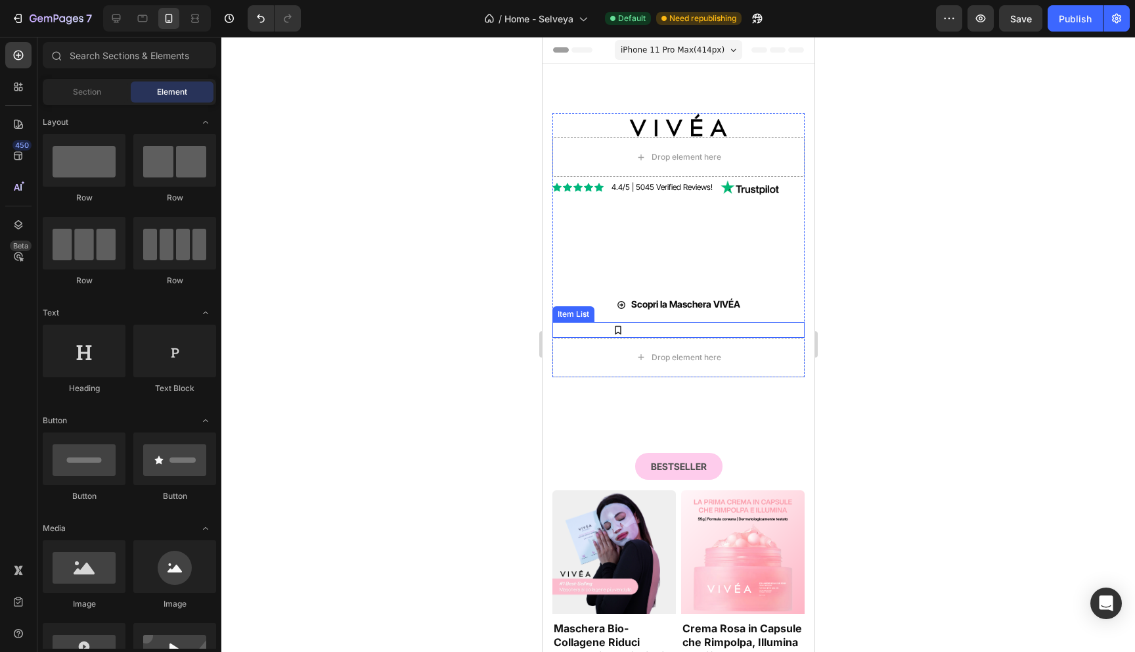
click at [625, 330] on div "30-giorni soddisfatti o rimboarsa" at bounding box center [677, 330] width 131 height 16
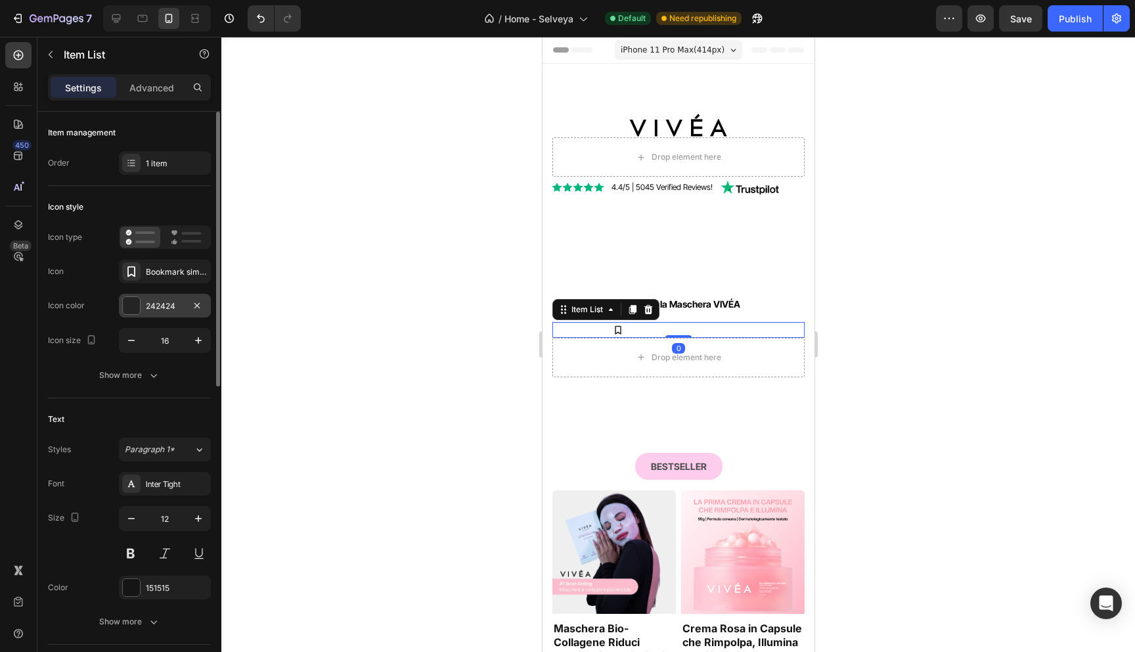
click at [128, 309] on div at bounding box center [131, 305] width 17 height 17
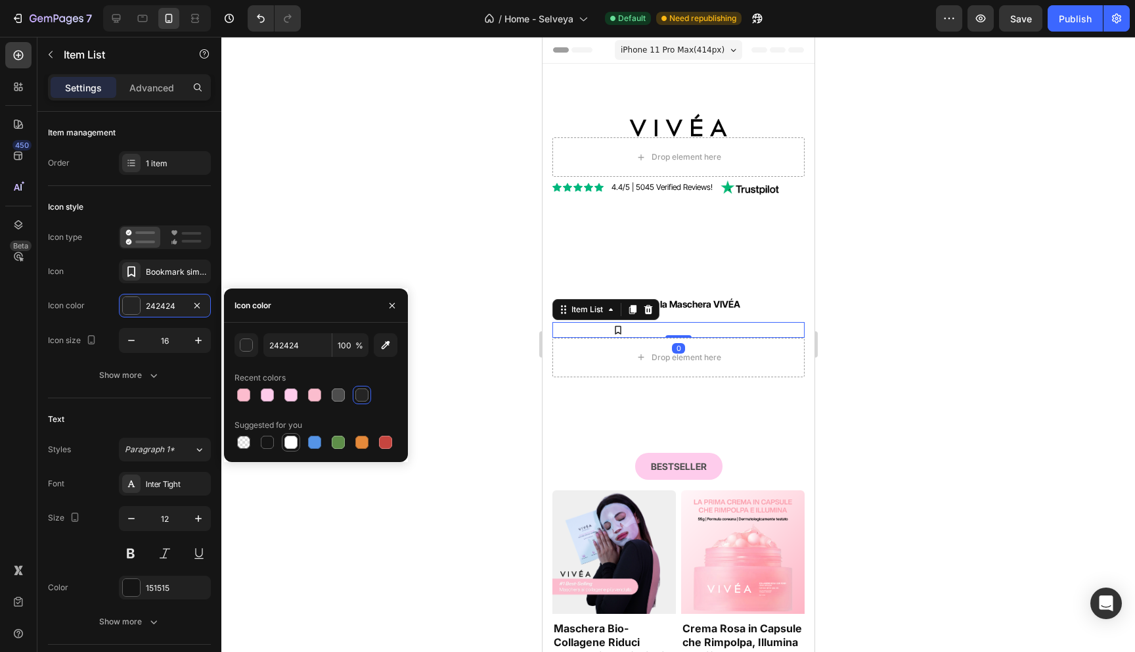
click at [287, 441] on div at bounding box center [290, 441] width 13 height 13
type input "FFFFFF"
click at [332, 251] on div at bounding box center [678, 344] width 914 height 615
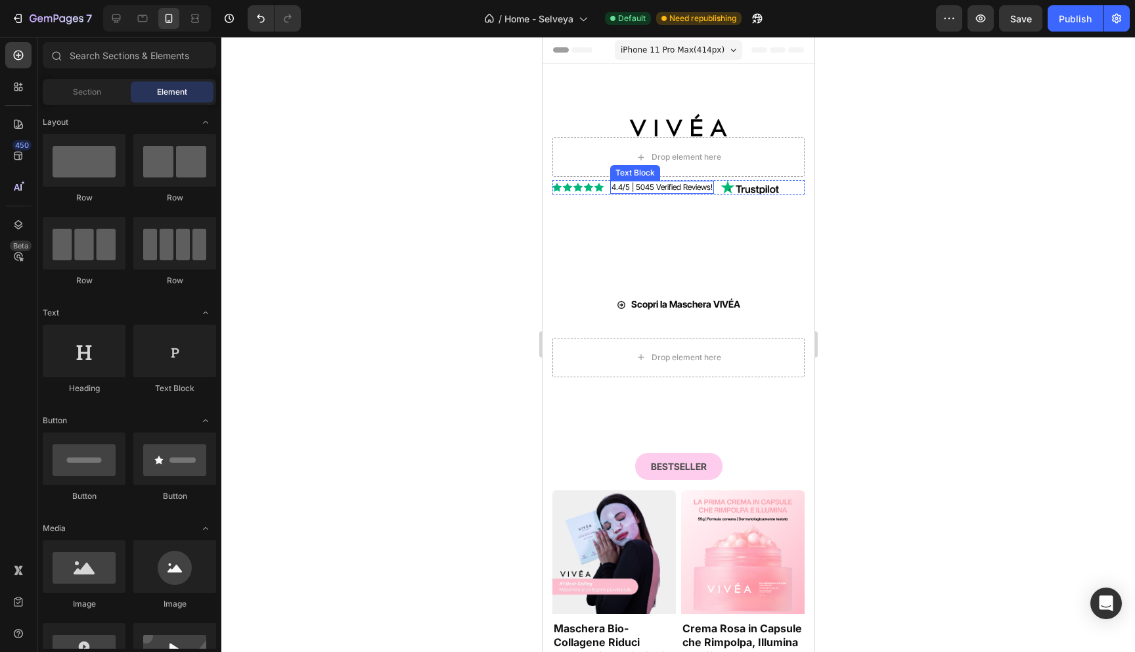
click at [647, 187] on span "4.4/5 | 5045 Verified Reviews!" at bounding box center [661, 187] width 101 height 10
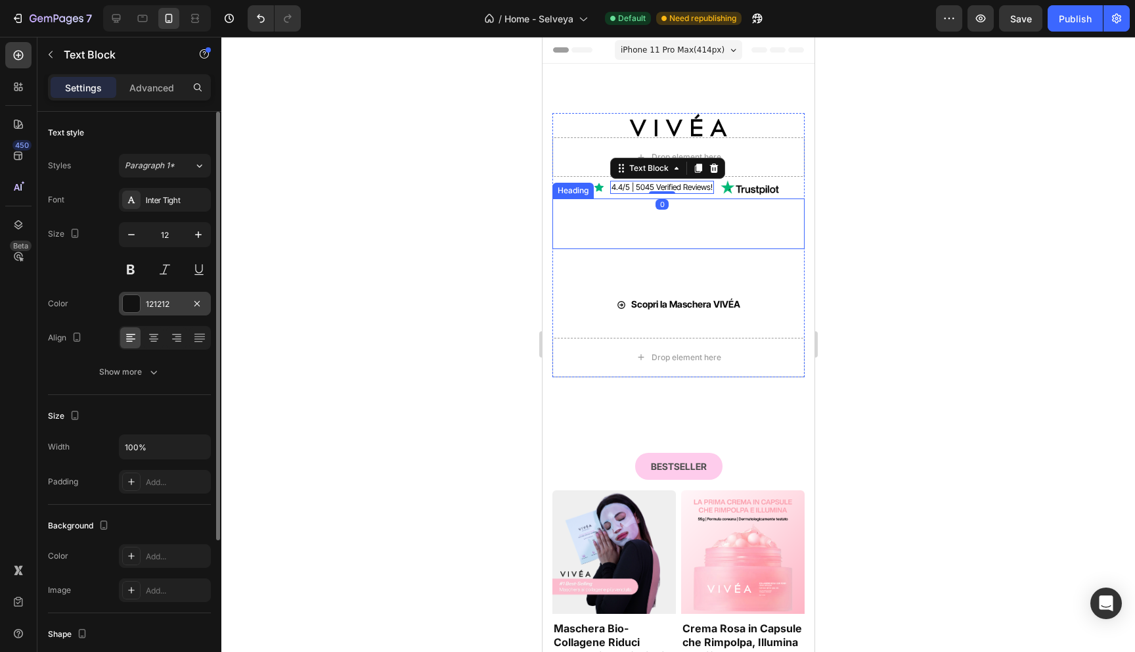
click at [139, 298] on div at bounding box center [131, 303] width 17 height 17
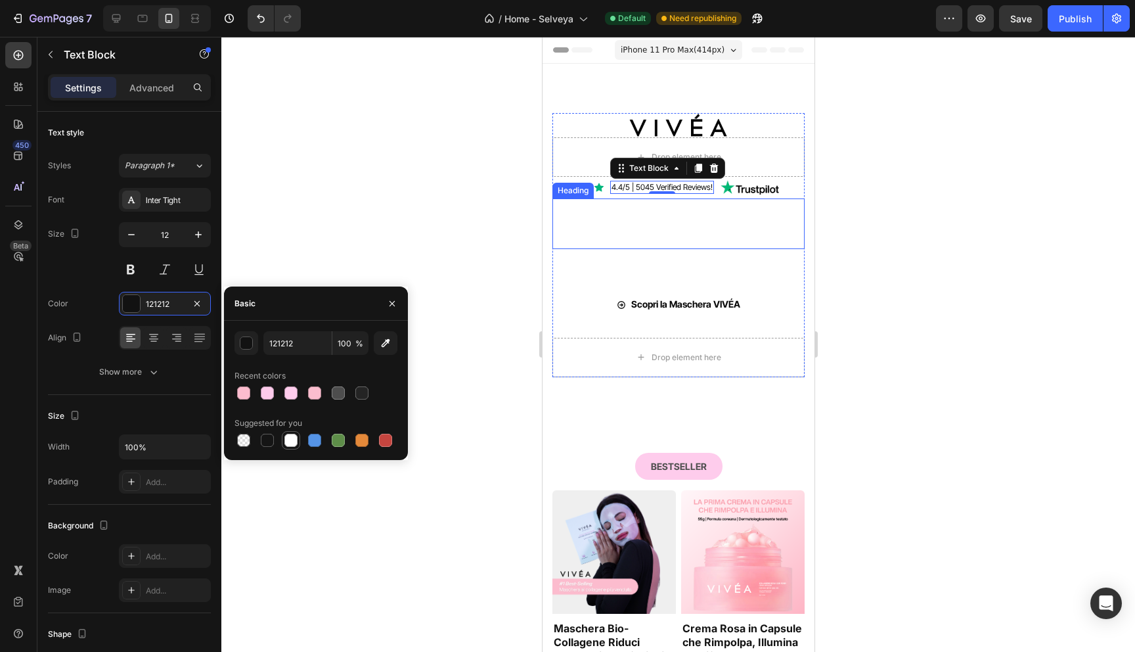
click at [288, 439] on div at bounding box center [290, 440] width 13 height 13
type input "FFFFFF"
click at [628, 189] on span "4.4/5 | 5045 Verified Reviews!" at bounding box center [661, 187] width 101 height 10
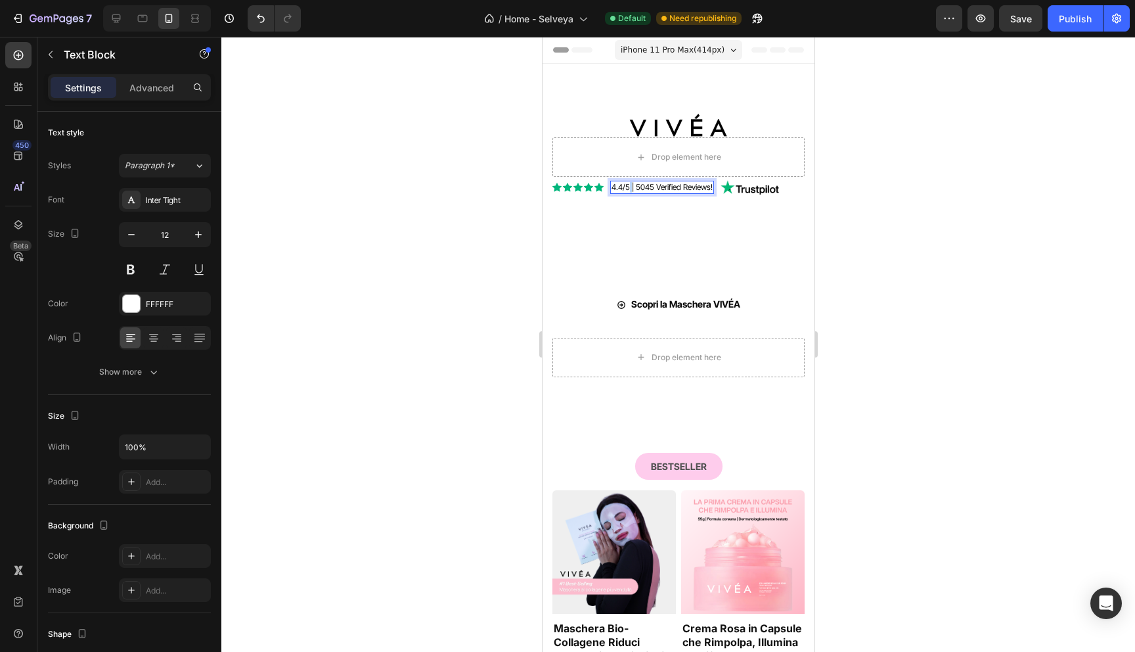
click at [628, 189] on span "4.4/5 | 5045 Verified Reviews!" at bounding box center [661, 187] width 101 height 10
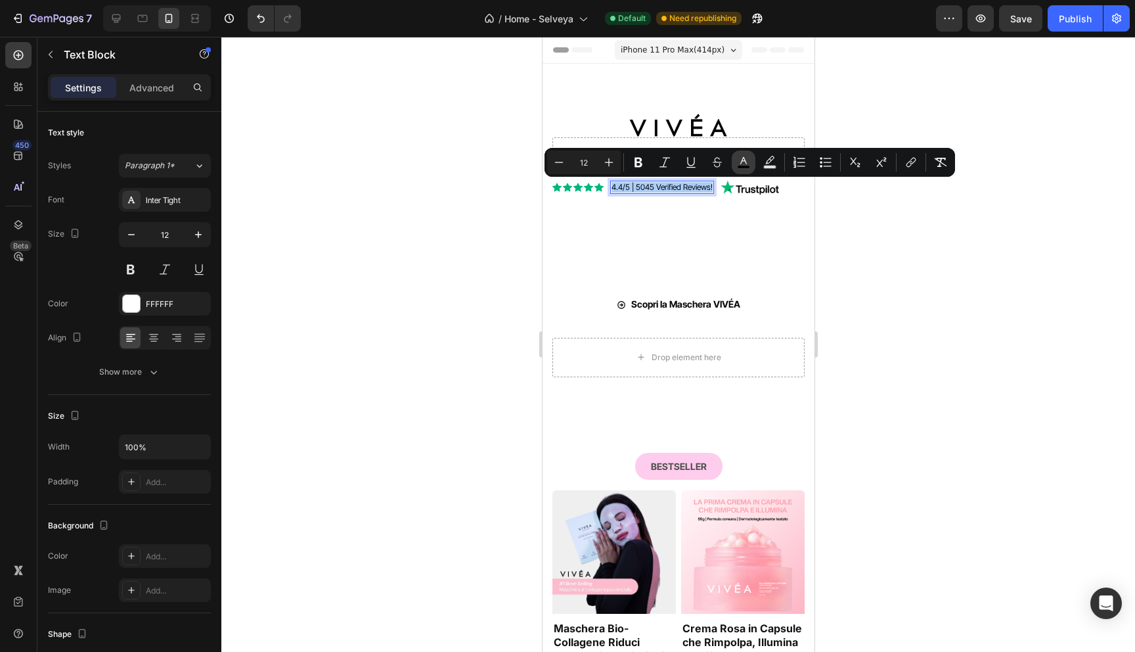
click at [744, 166] on rect "Editor contextual toolbar" at bounding box center [744, 167] width 12 height 3
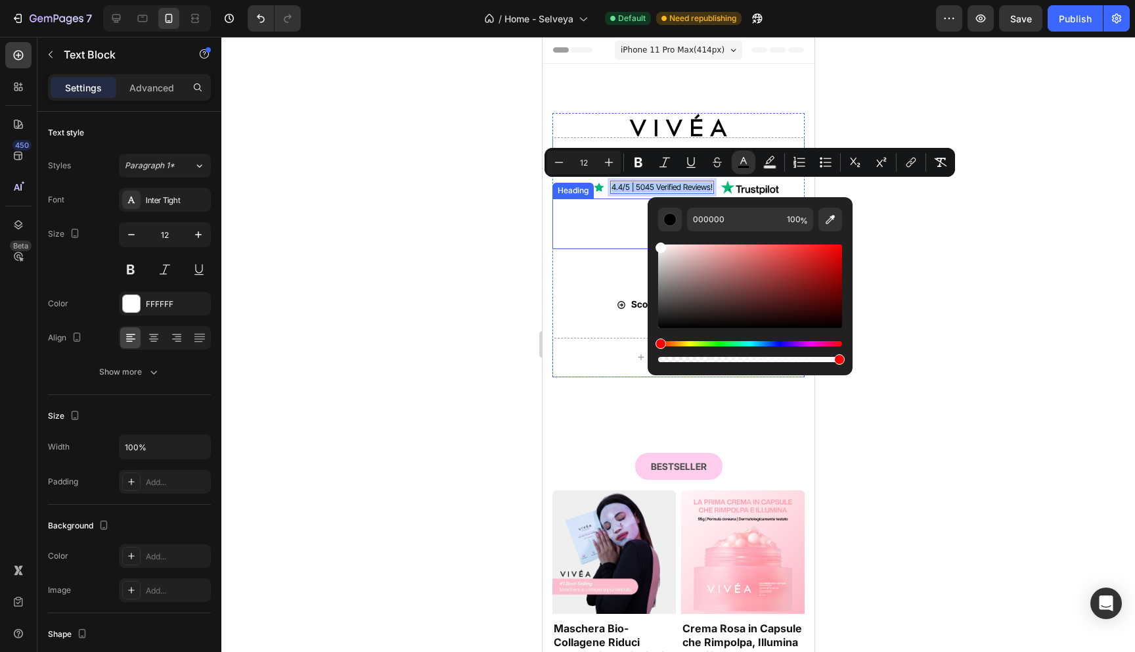
drag, startPoint x: 1236, startPoint y: 325, endPoint x: 625, endPoint y: 217, distance: 620.3
type input "FFFFFF"
click at [435, 240] on div at bounding box center [678, 344] width 914 height 615
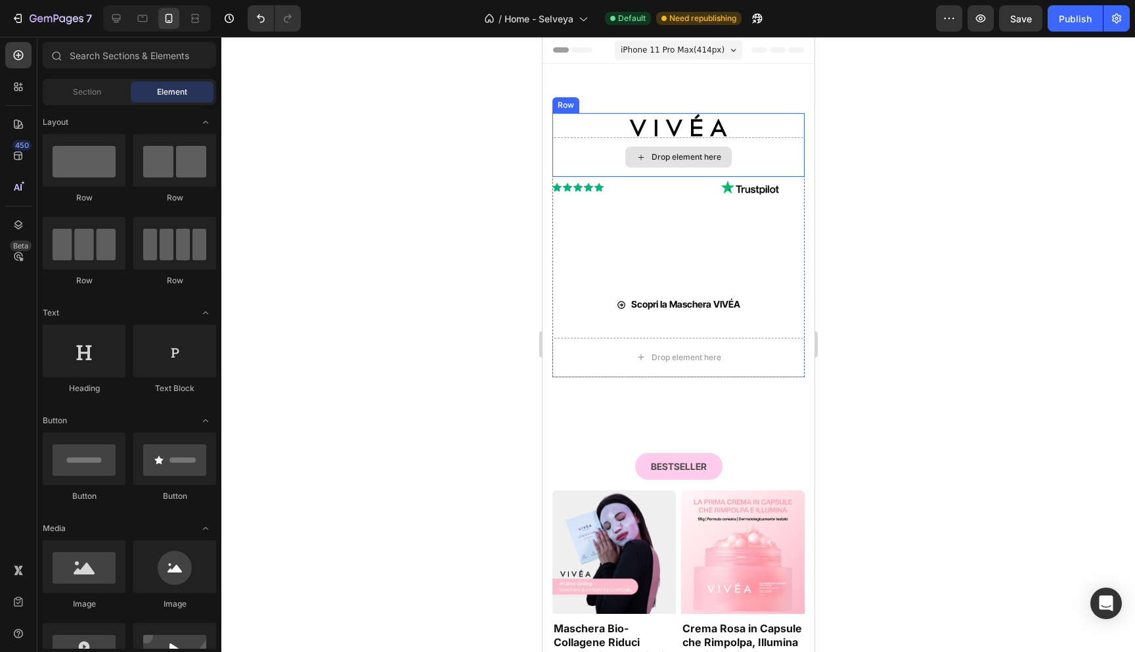
click at [707, 128] on img at bounding box center [678, 125] width 99 height 24
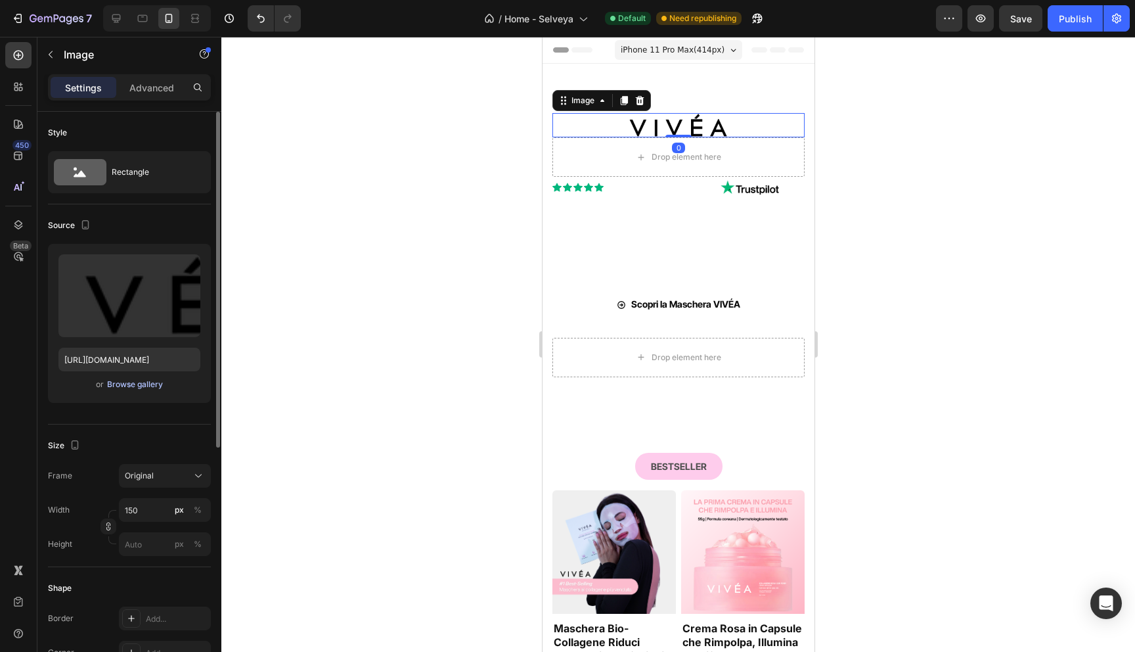
click at [123, 387] on div "Browse gallery" at bounding box center [135, 384] width 56 height 12
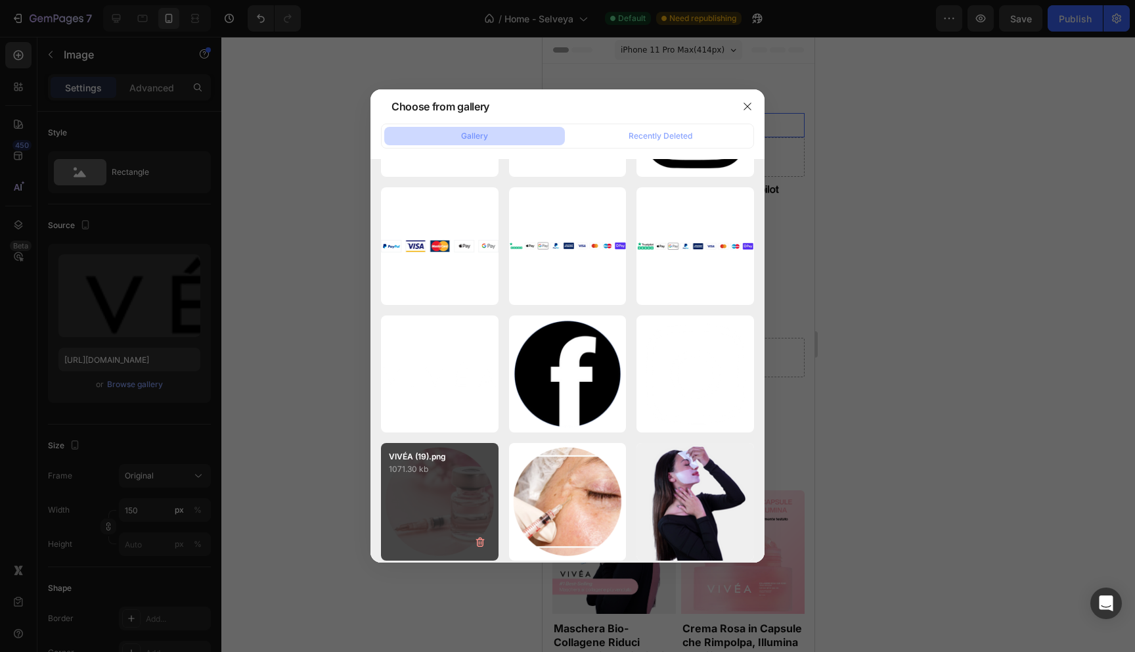
scroll to position [1218, 0]
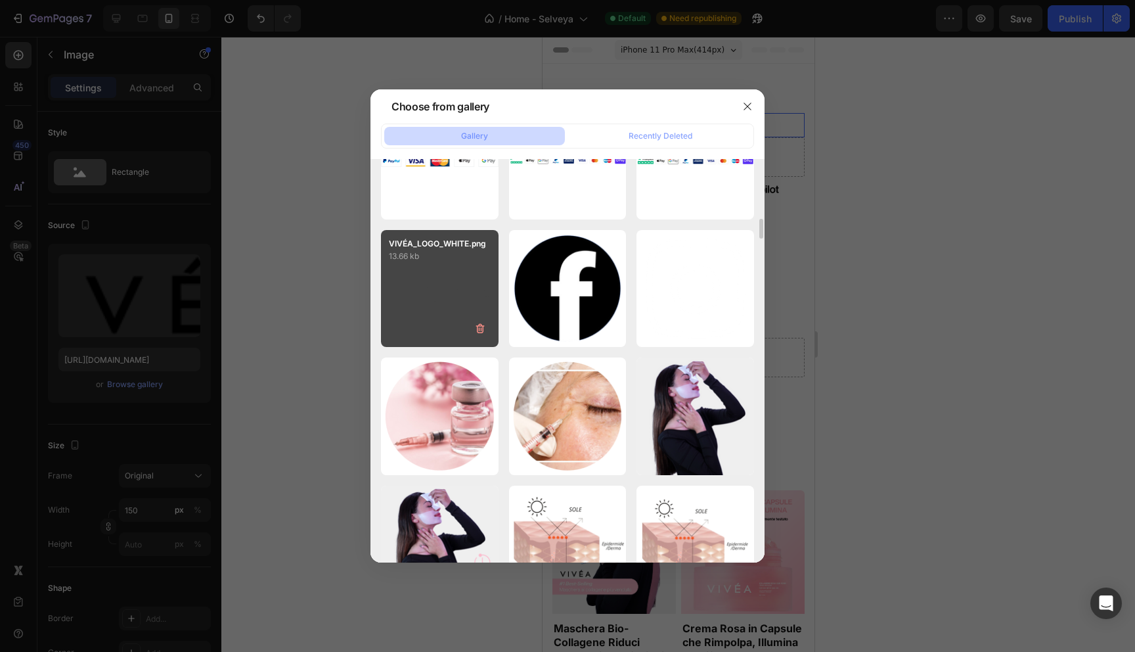
click at [452, 279] on div "VIVÉA_LOGO_WHITE.png 13.66 kb" at bounding box center [440, 289] width 118 height 118
type input "https://cdn.shopify.com/s/files/1/0894/5097/1469/files/gempages_564700255405212…"
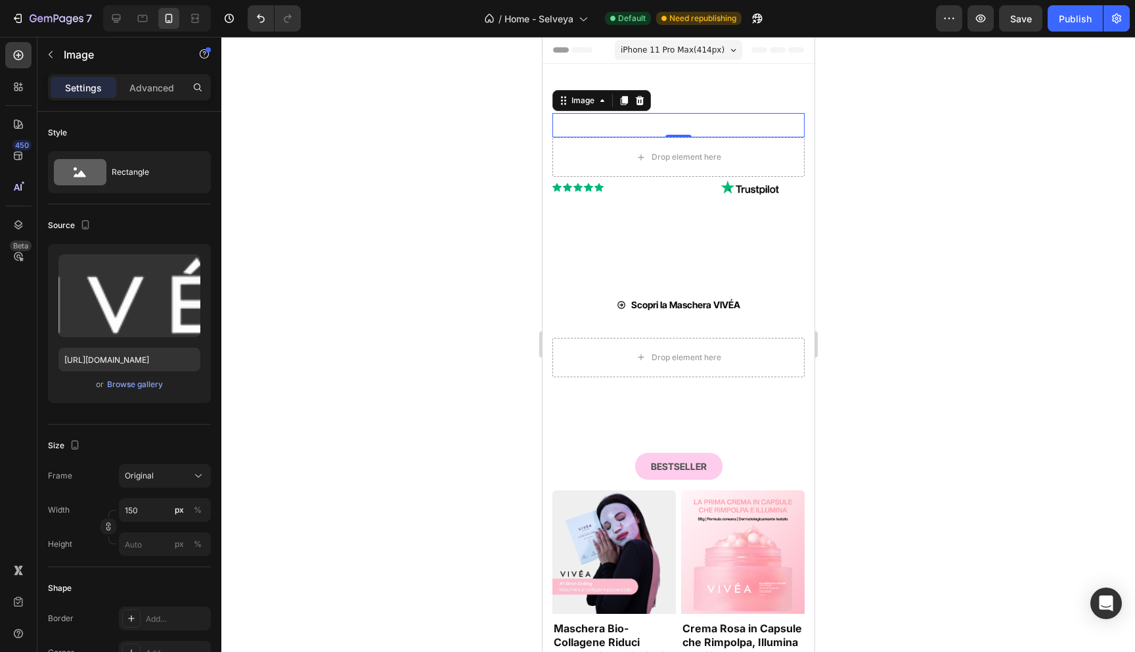
click at [414, 246] on div at bounding box center [678, 344] width 914 height 615
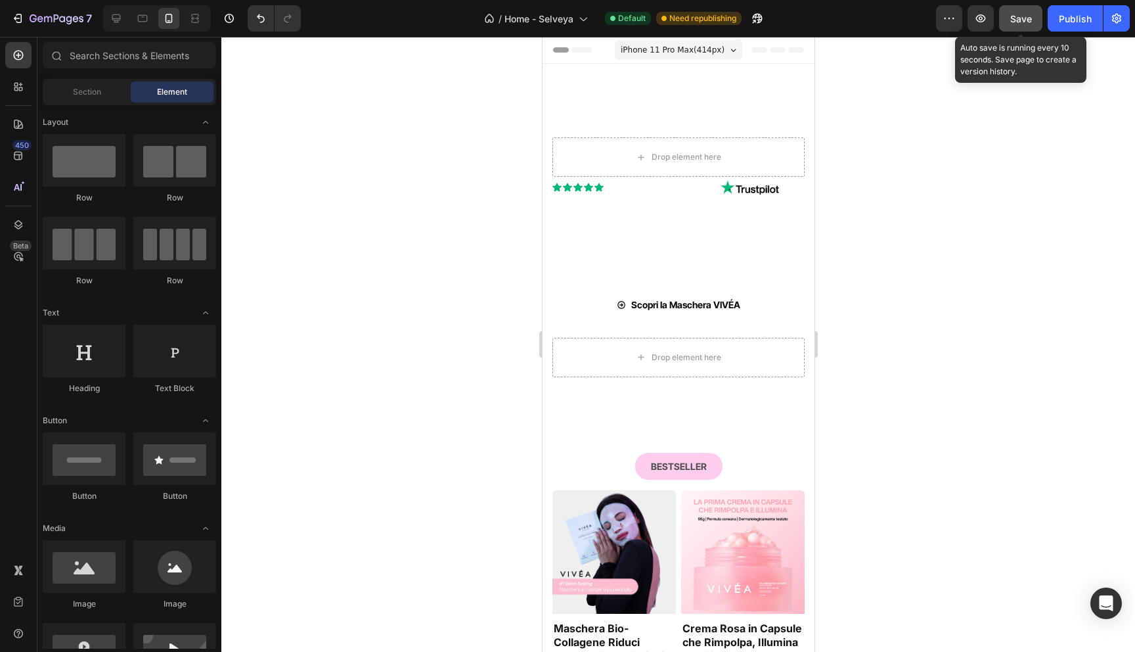
click at [1014, 11] on button "Save" at bounding box center [1020, 18] width 43 height 26
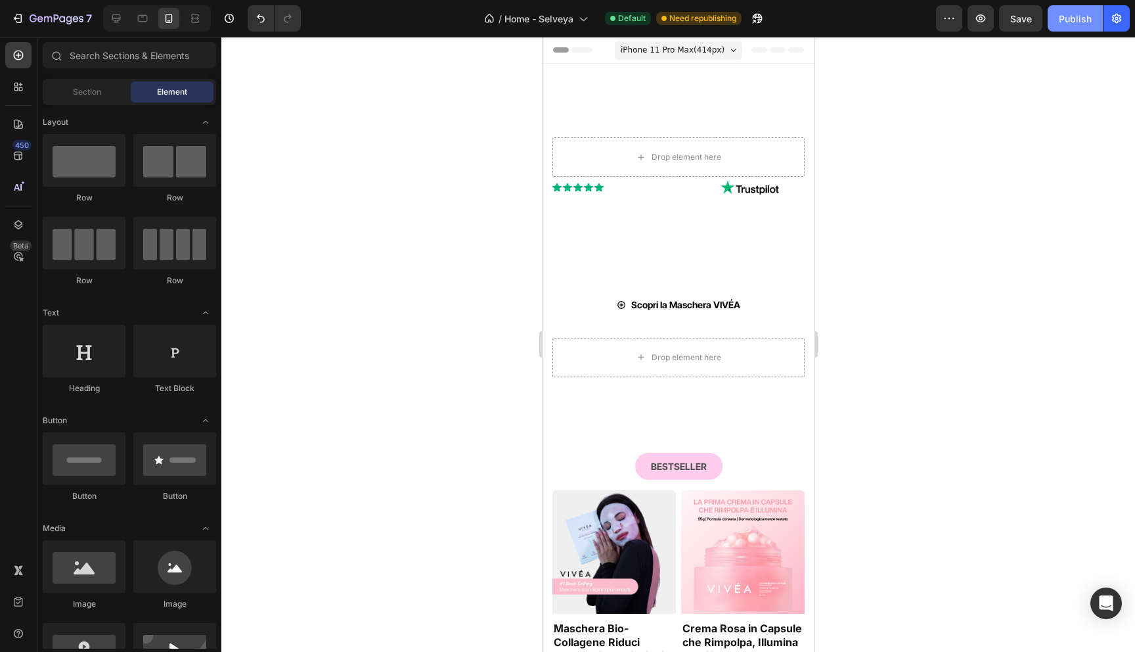
click at [1082, 25] on button "Publish" at bounding box center [1075, 18] width 55 height 26
click at [110, 26] on div at bounding box center [116, 18] width 21 height 21
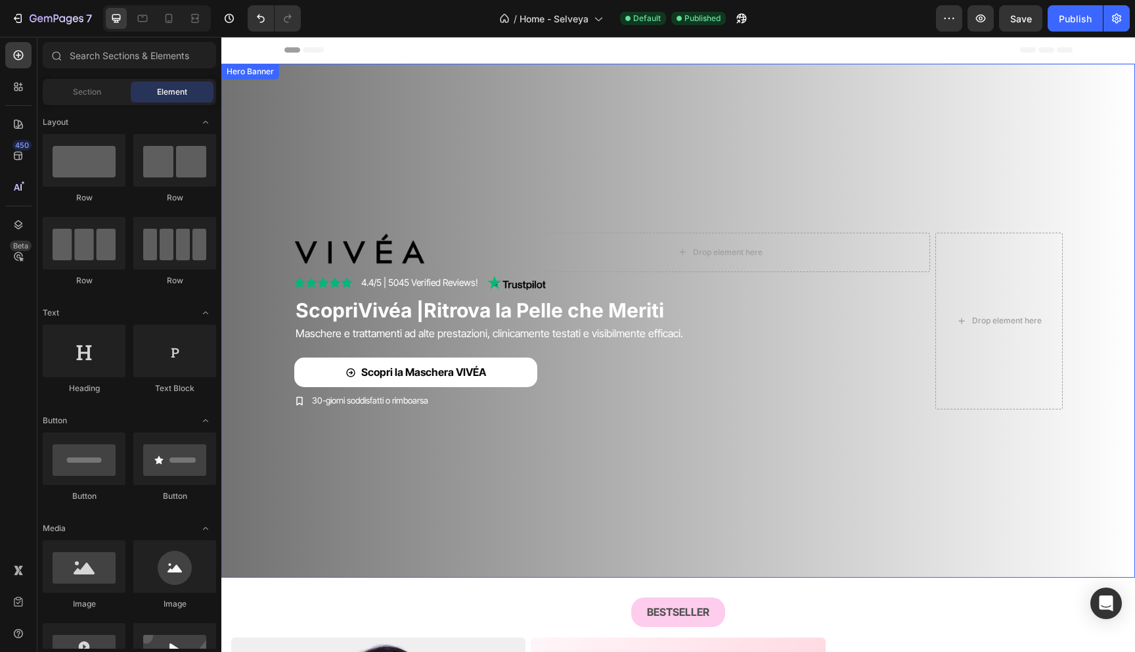
scroll to position [125, 0]
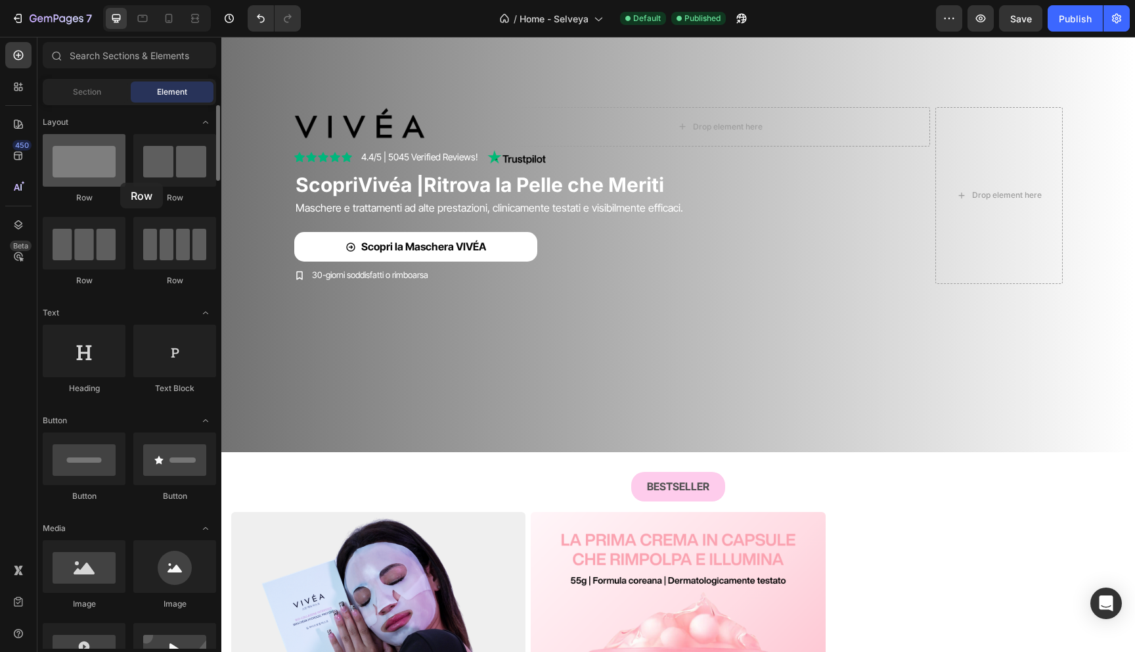
drag, startPoint x: 81, startPoint y: 174, endPoint x: 118, endPoint y: 180, distance: 36.6
click at [118, 180] on div at bounding box center [84, 160] width 83 height 53
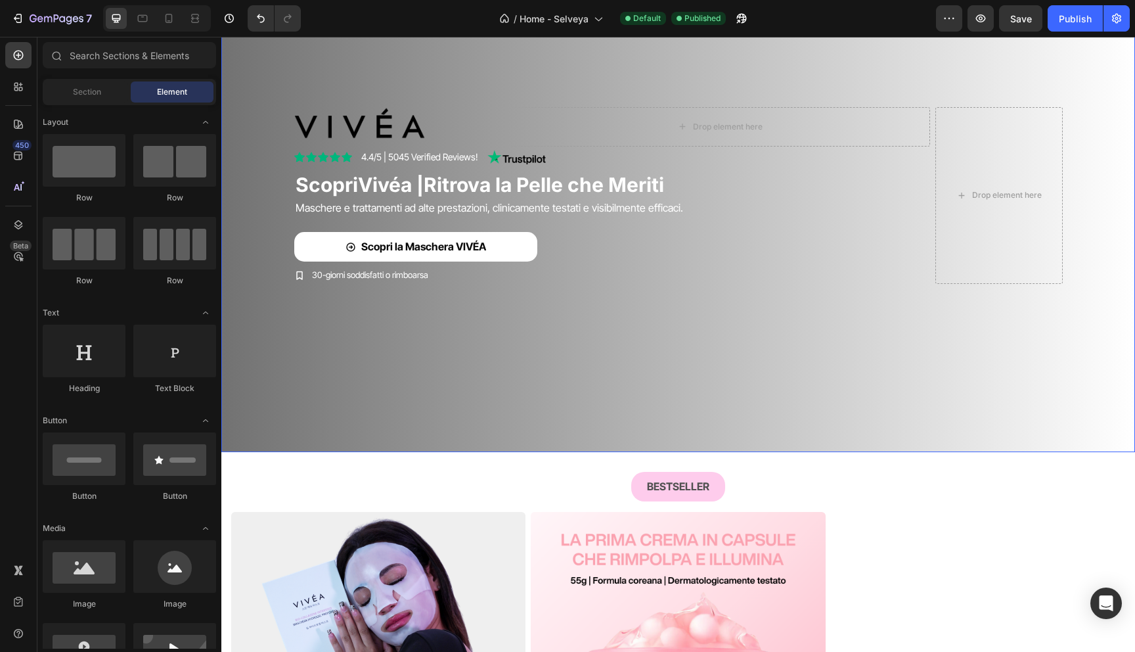
click at [391, 395] on video "Background Image" at bounding box center [678, 166] width 914 height 457
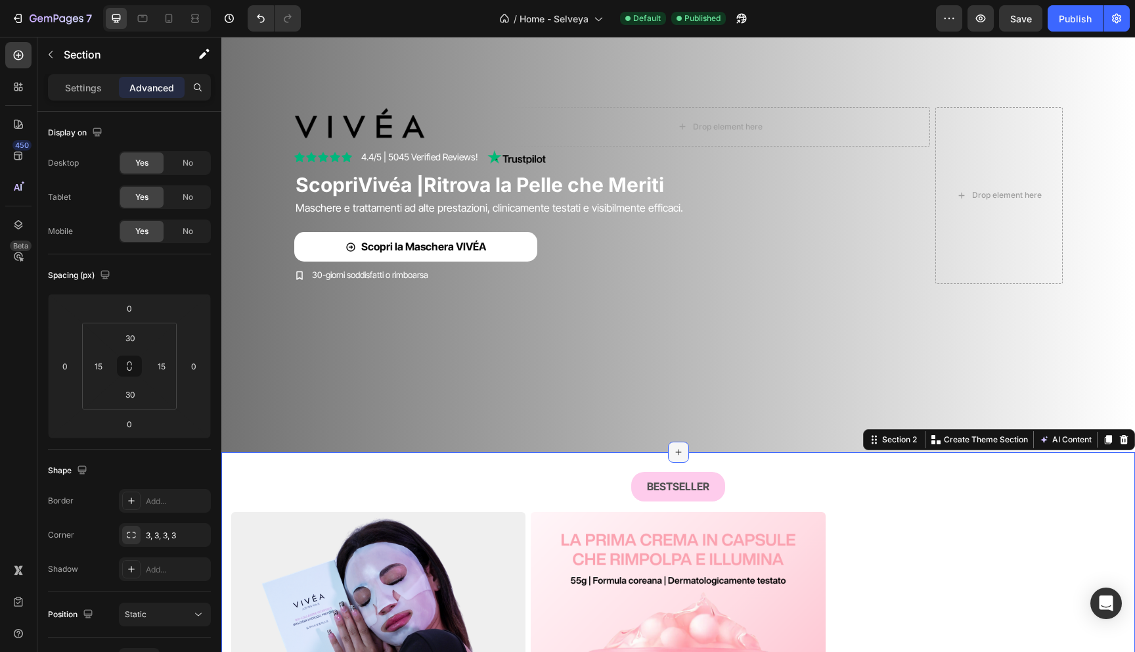
click at [674, 460] on div at bounding box center [678, 451] width 21 height 21
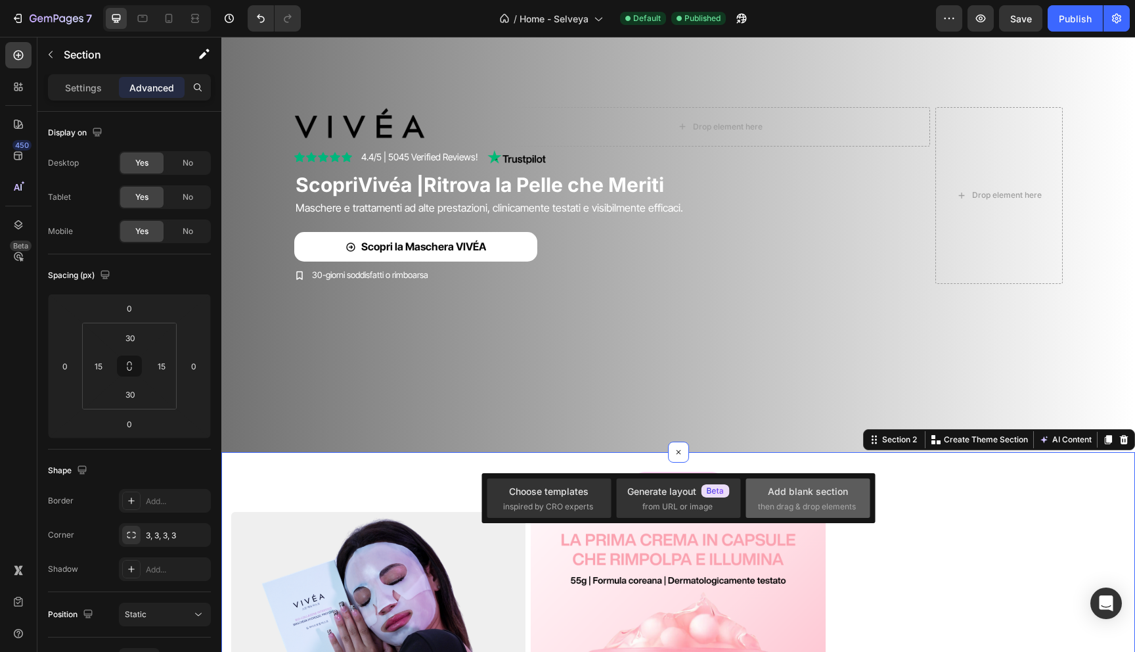
click at [764, 491] on div "Add blank section then drag & drop elements" at bounding box center [808, 498] width 100 height 28
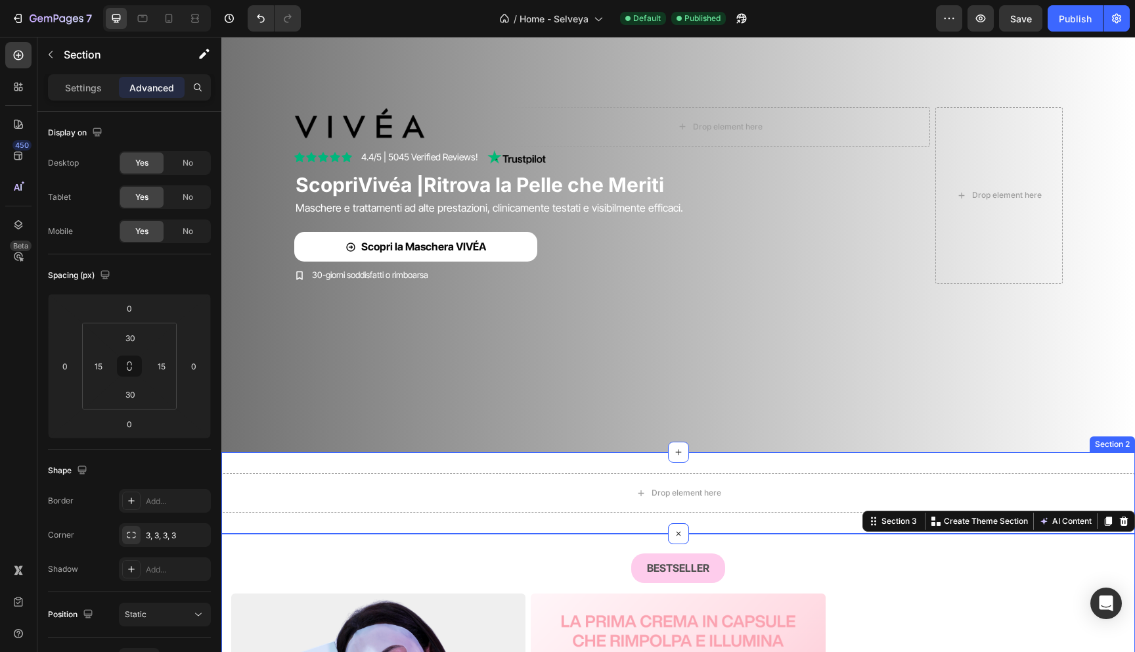
click at [499, 463] on div "Drop element here Section 2" at bounding box center [678, 492] width 914 height 81
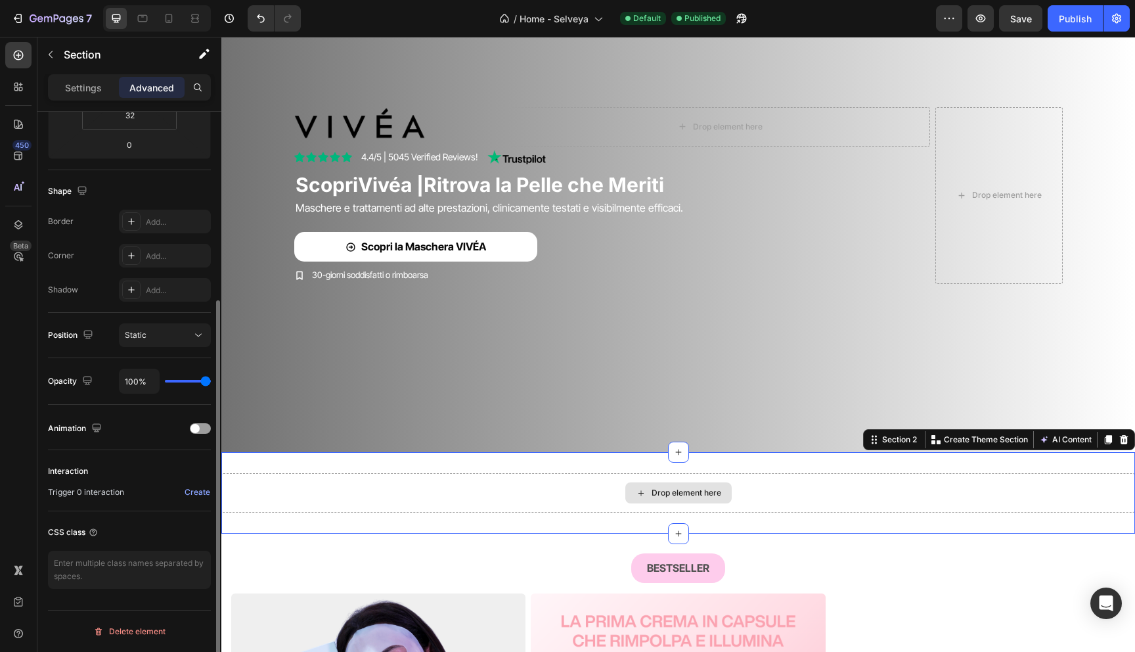
click at [322, 482] on div "Drop element here" at bounding box center [678, 492] width 914 height 39
click at [96, 91] on p "Settings" at bounding box center [83, 88] width 37 height 14
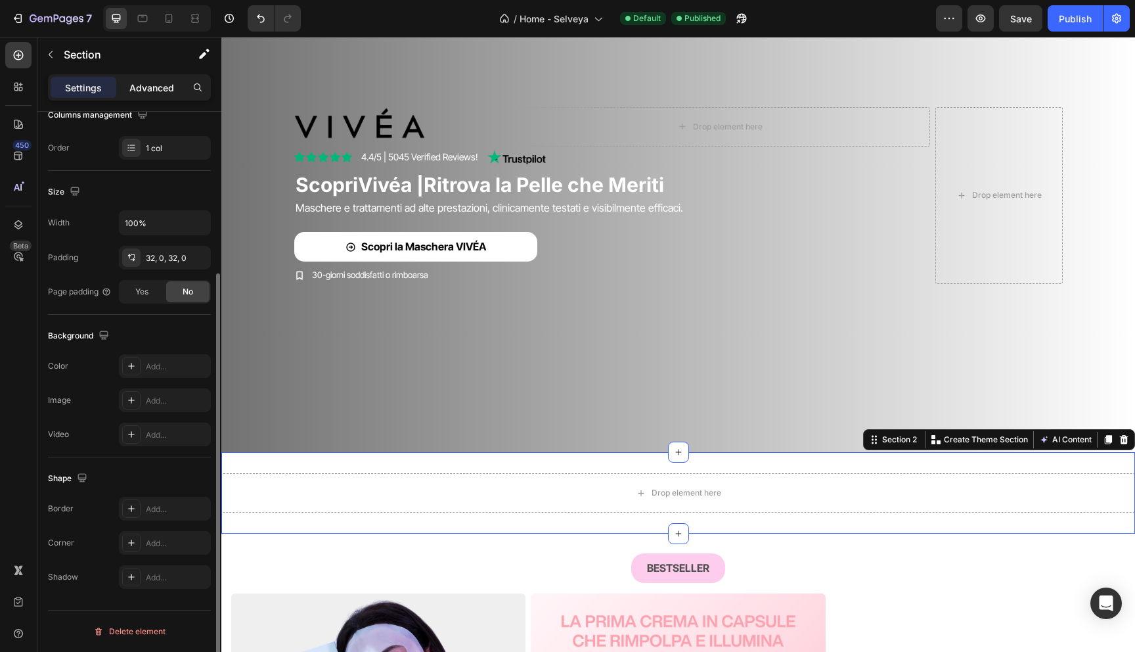
click at [134, 87] on p "Advanced" at bounding box center [151, 88] width 45 height 14
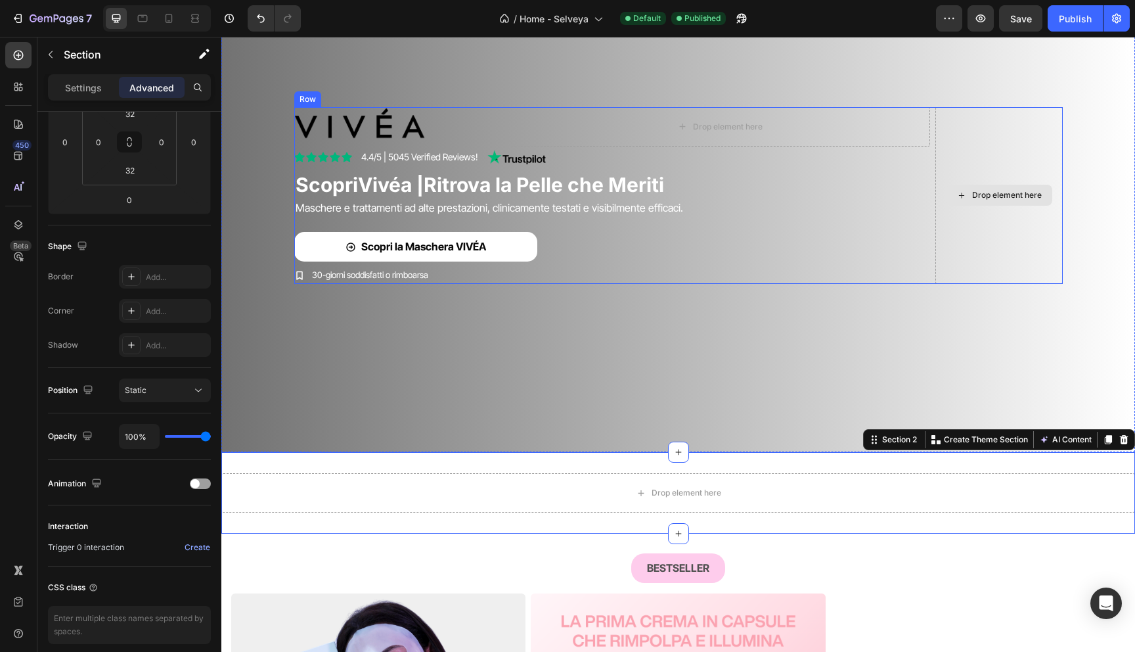
click at [995, 141] on div "Drop element here" at bounding box center [998, 195] width 127 height 177
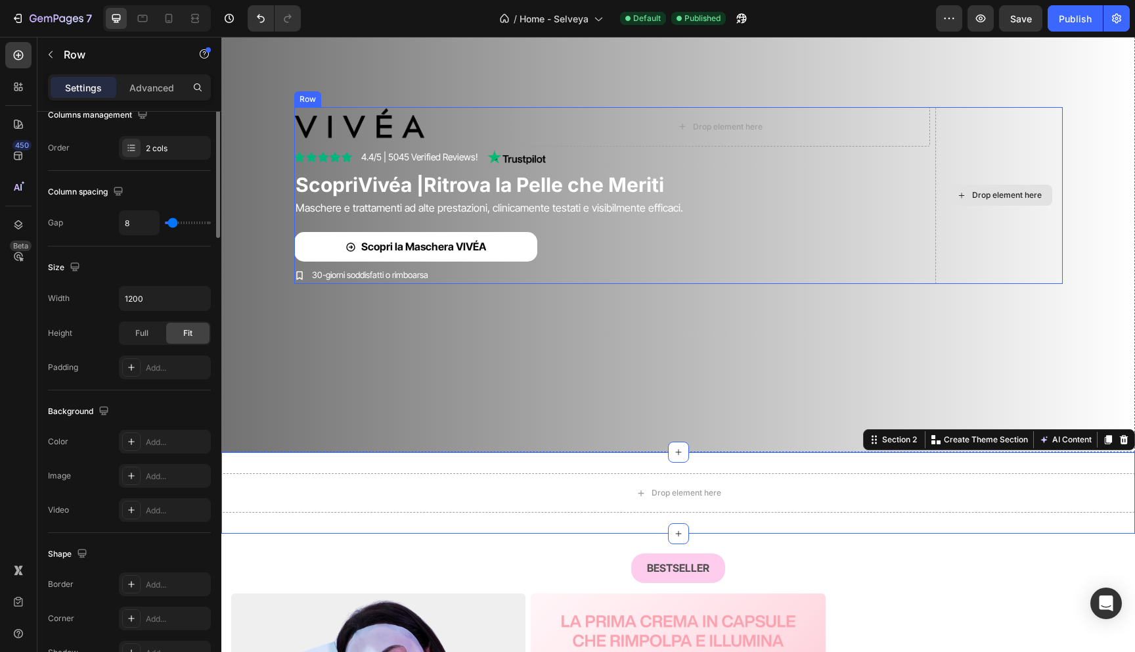
scroll to position [0, 0]
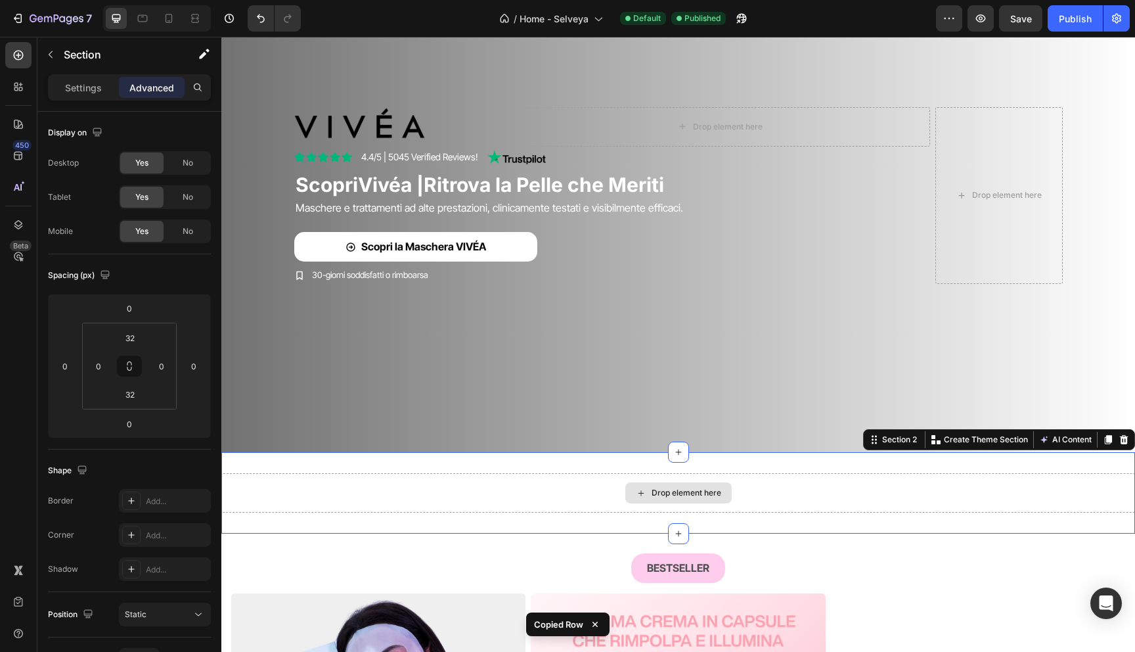
click at [686, 481] on div "Drop element here" at bounding box center [678, 492] width 914 height 39
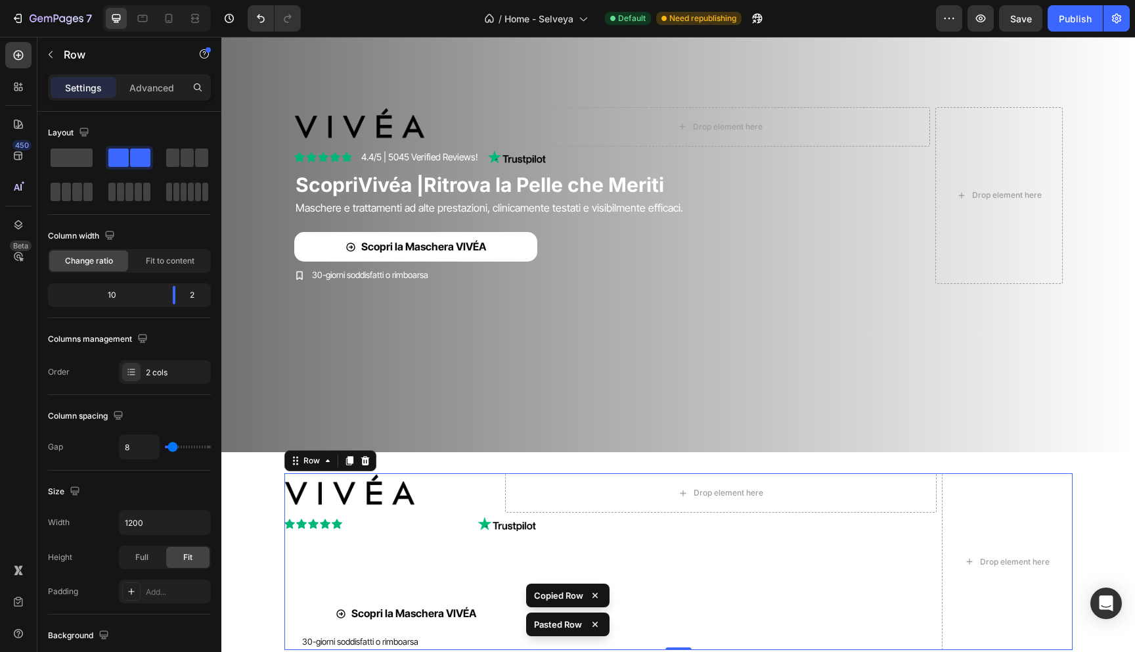
scroll to position [286, 0]
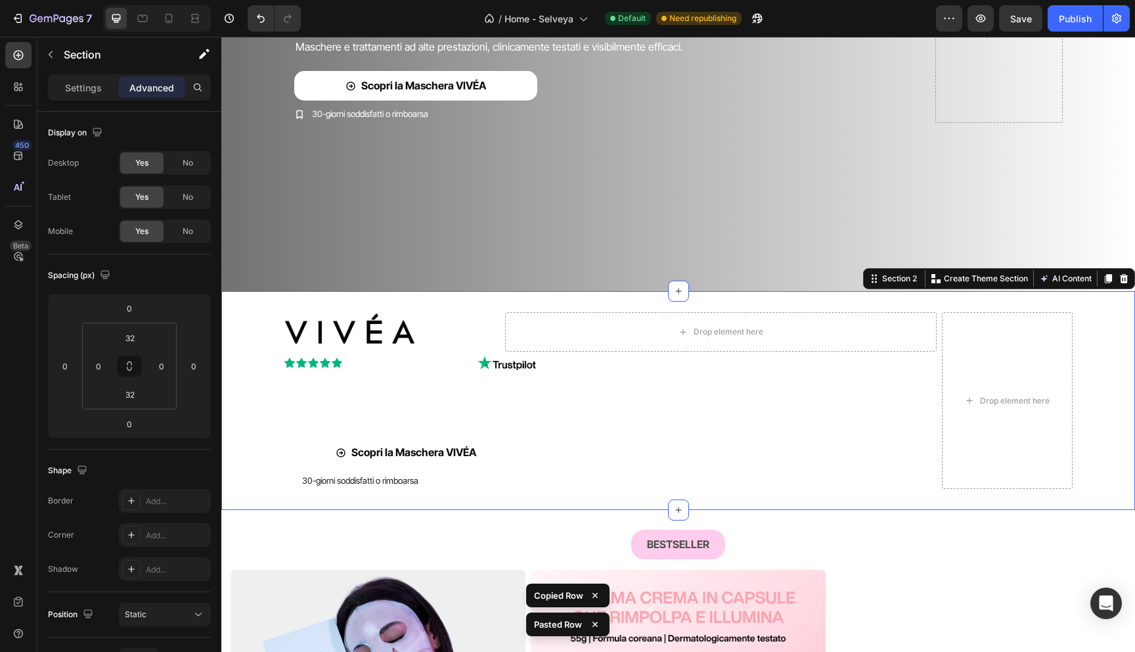
click at [257, 349] on div "Image Drop element here Row Icon Icon Icon Icon Icon Icon List 4.4/5 | 5045 Ver…" at bounding box center [678, 400] width 914 height 177
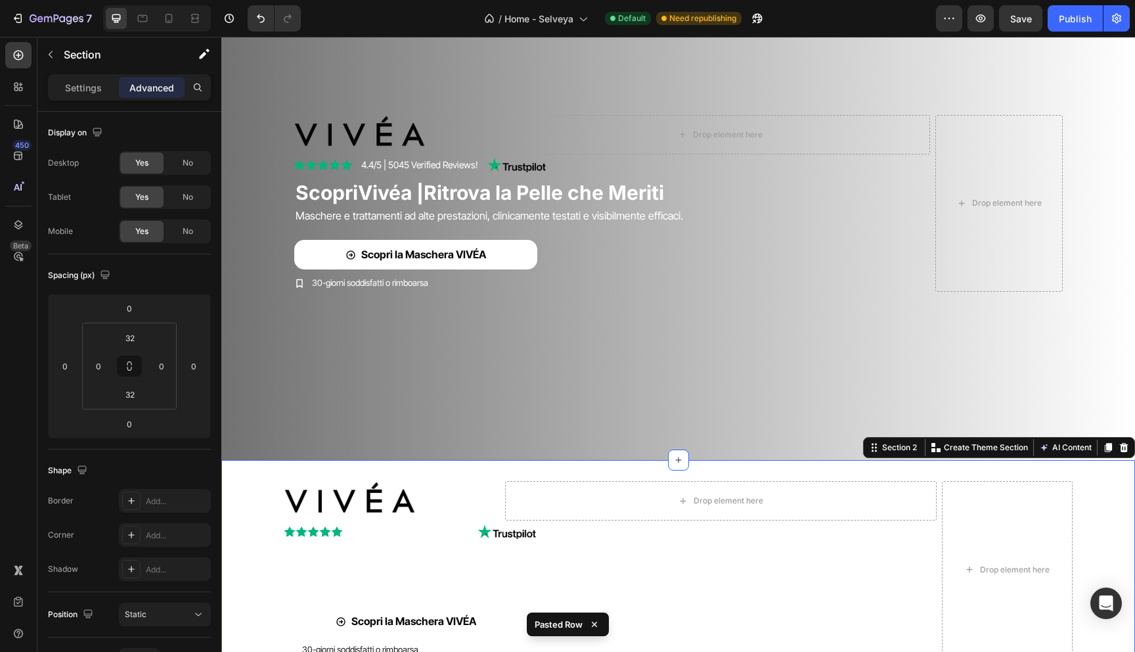
scroll to position [259, 0]
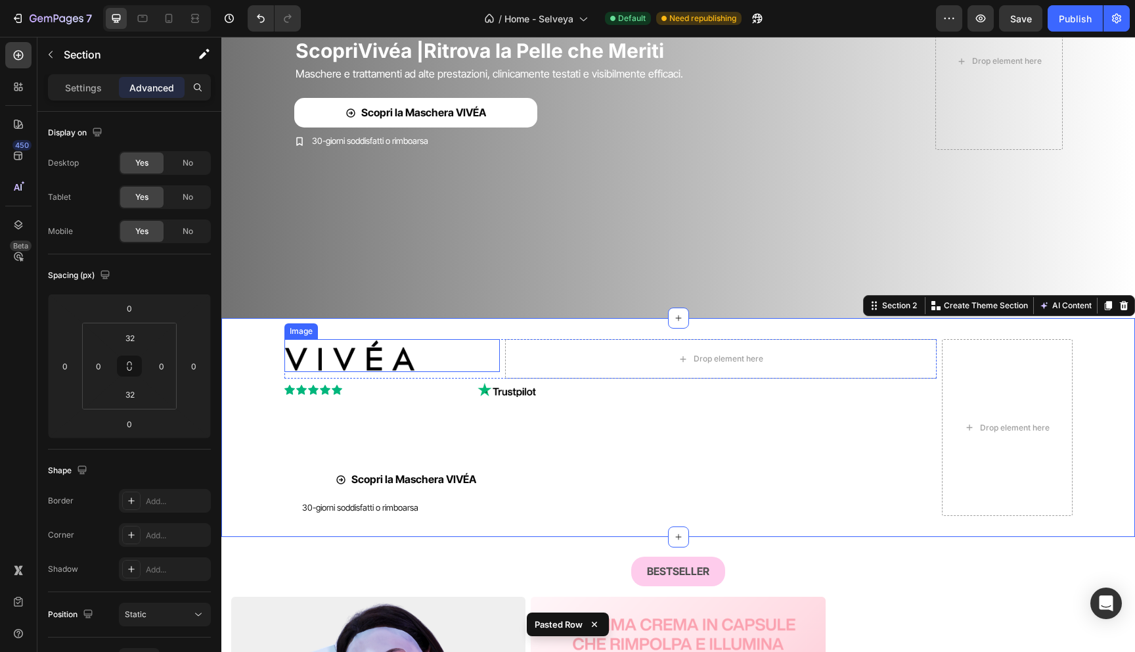
click at [267, 337] on div "Image Drop element here Row Icon Icon Icon Icon Icon Icon List 4.4/5 | 5045 Ver…" at bounding box center [678, 427] width 914 height 219
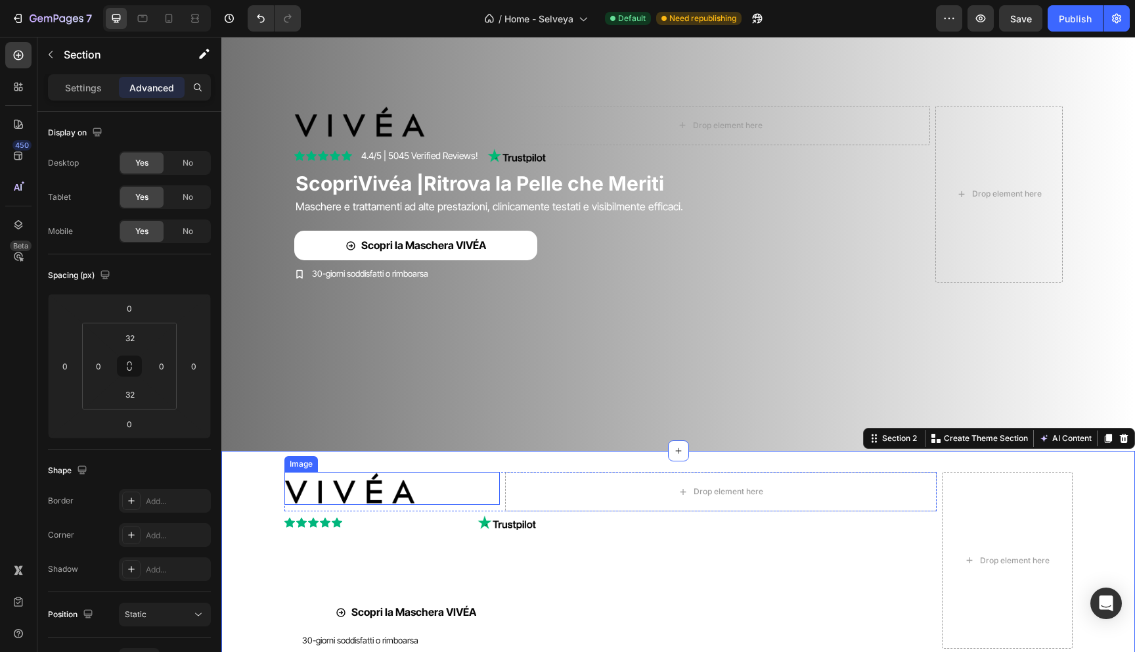
scroll to position [333, 0]
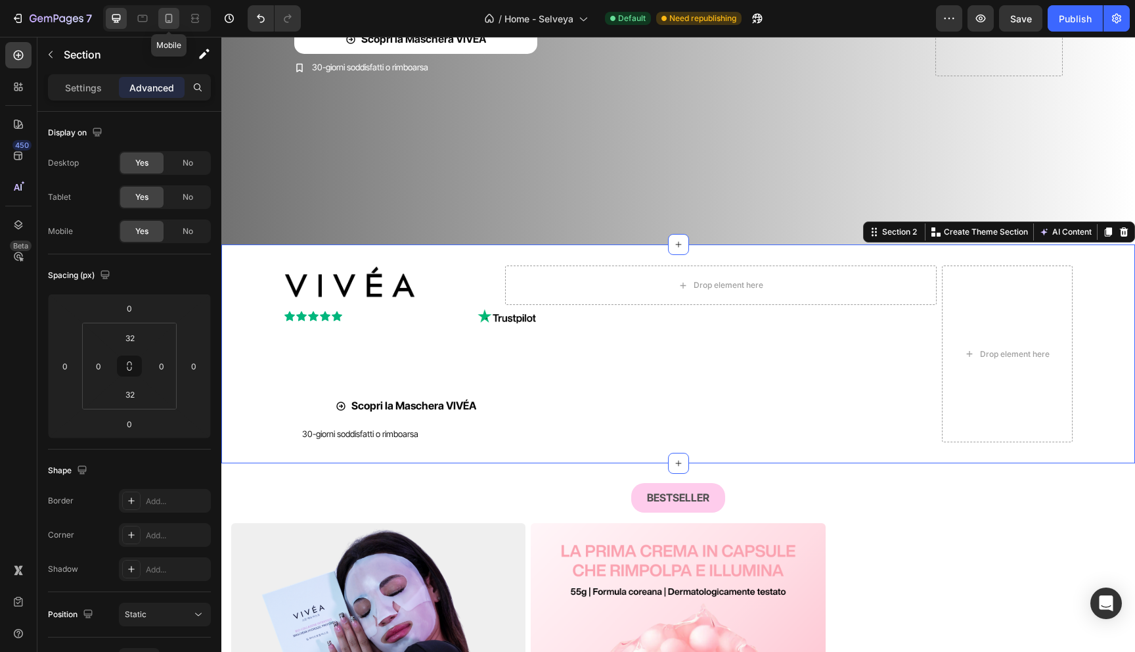
click at [168, 20] on icon at bounding box center [168, 18] width 13 height 13
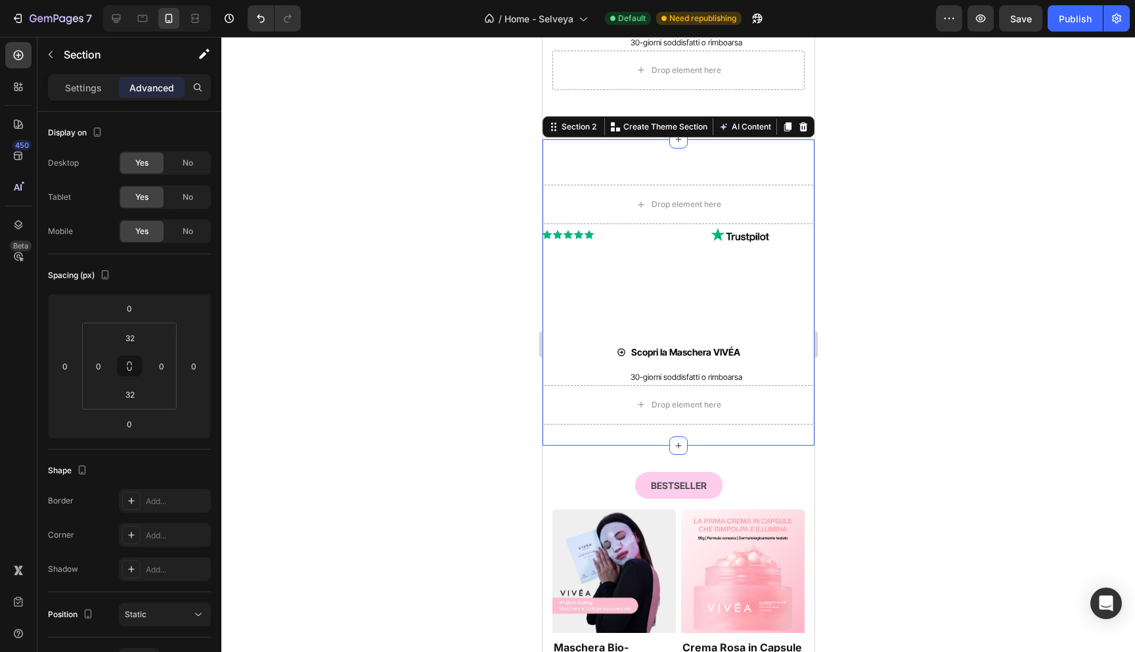
click at [82, 99] on div "Settings Advanced" at bounding box center [129, 87] width 163 height 26
click at [81, 90] on p "Settings" at bounding box center [83, 88] width 37 height 14
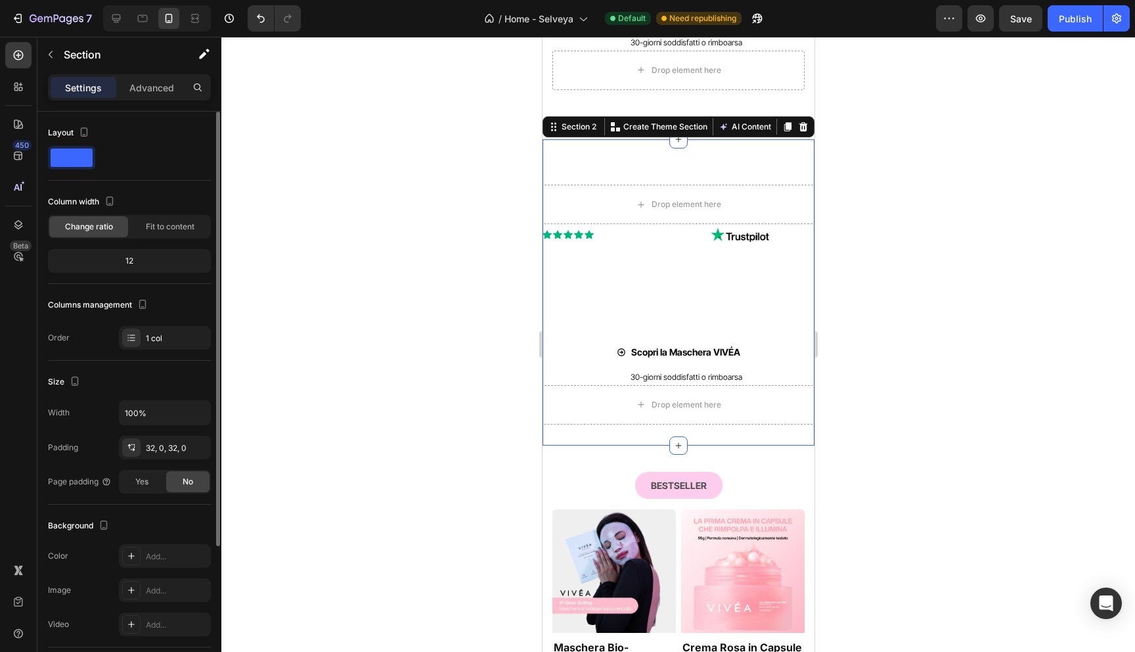
scroll to position [190, 0]
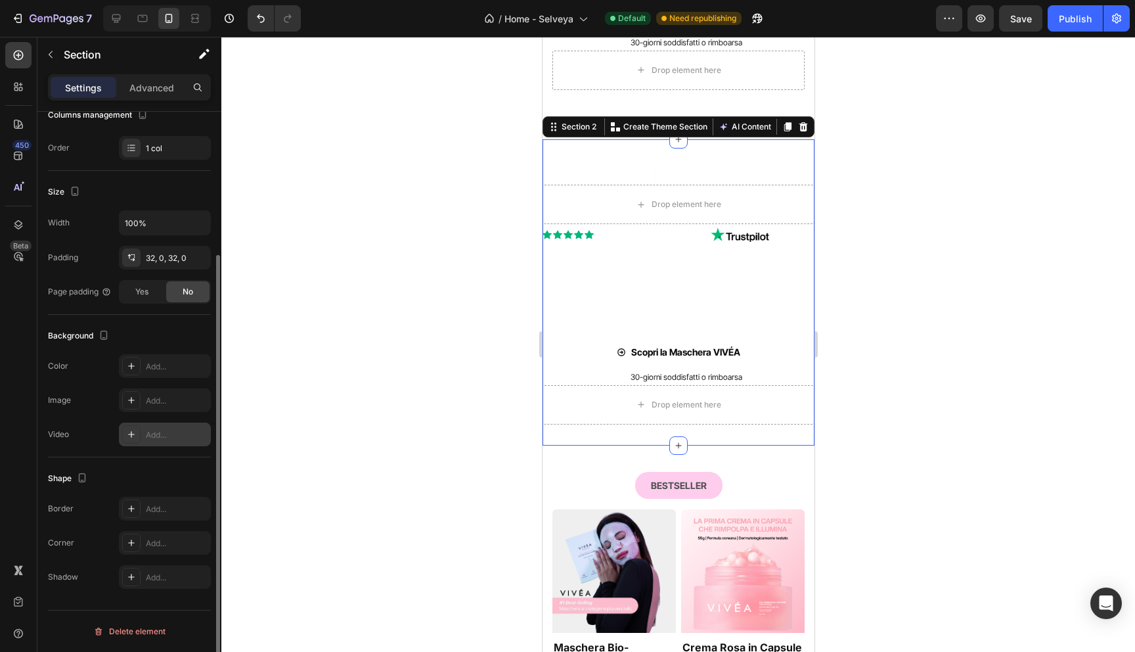
click at [162, 430] on div "Add..." at bounding box center [177, 435] width 62 height 12
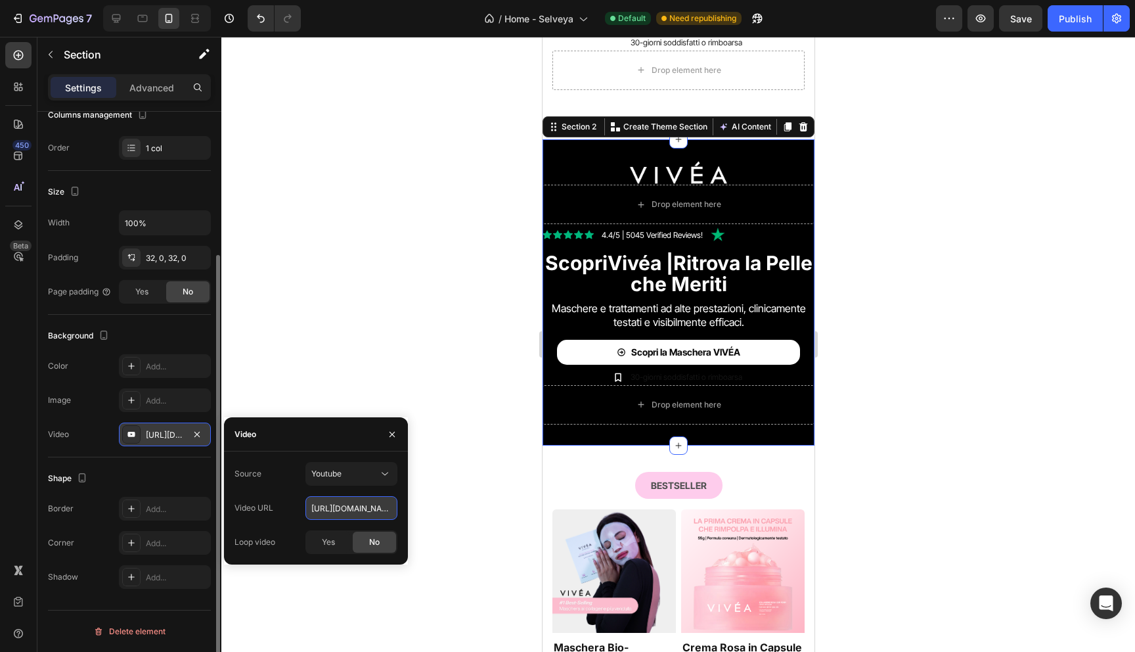
click at [349, 513] on input "https://www.youtube.com/watch?v=drIt4RH_kyQ" at bounding box center [351, 508] width 92 height 24
click at [357, 463] on button "Youtube" at bounding box center [351, 474] width 92 height 24
click at [345, 508] on span "Video hosting" at bounding box center [336, 506] width 50 height 12
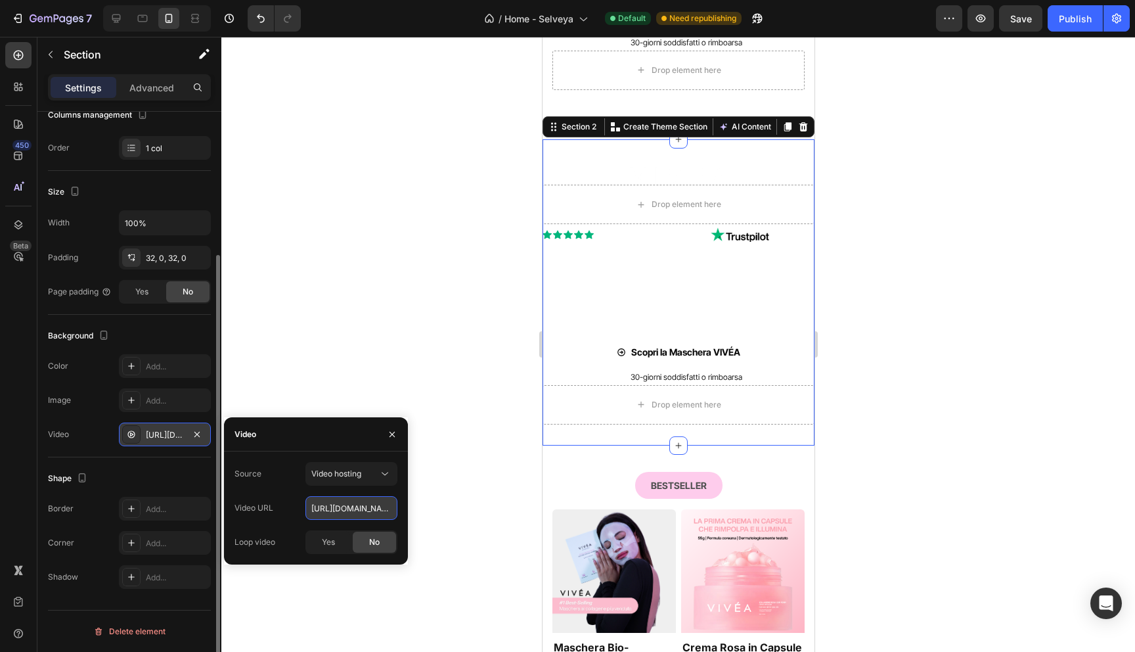
click at [366, 514] on input "https://media.w3.org/2010/05/sintel/trailer.mp4" at bounding box center [351, 508] width 92 height 24
paste input "[URL][DOMAIN_NAME]"
type input "[URL][DOMAIN_NAME]"
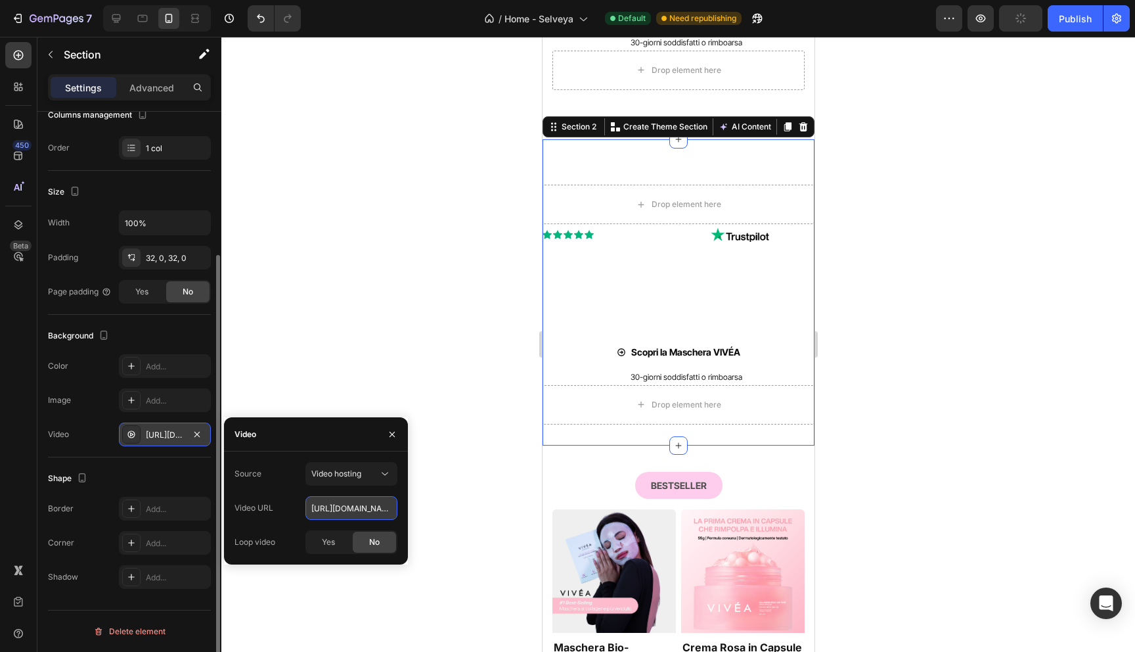
scroll to position [0, 227]
click at [437, 310] on div at bounding box center [678, 344] width 914 height 615
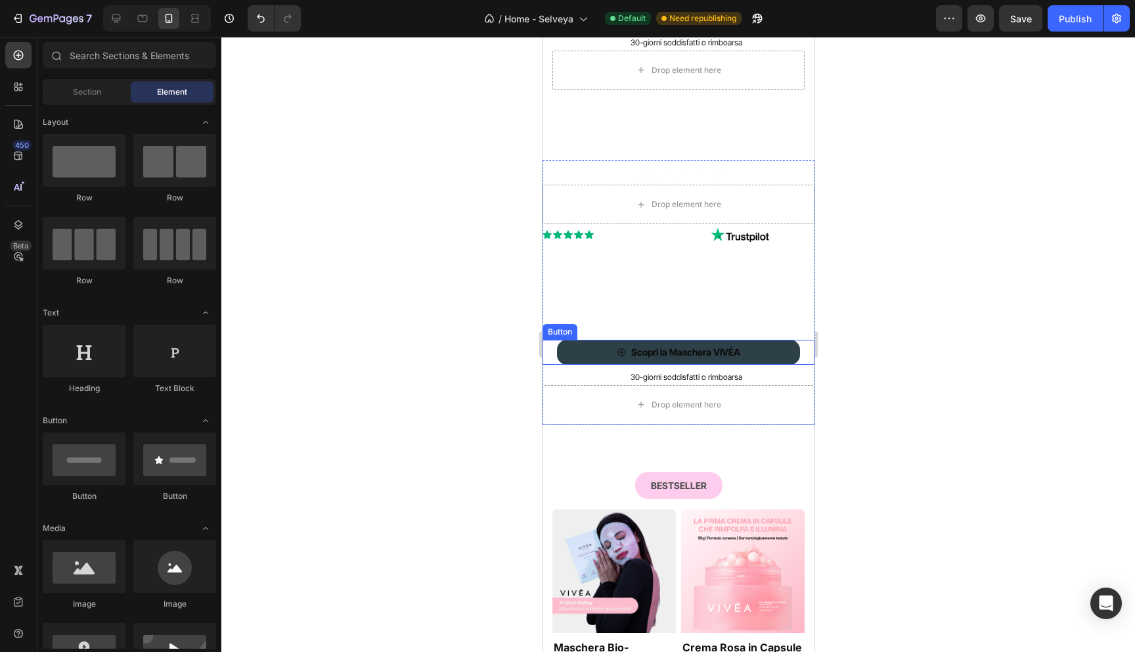
scroll to position [87, 0]
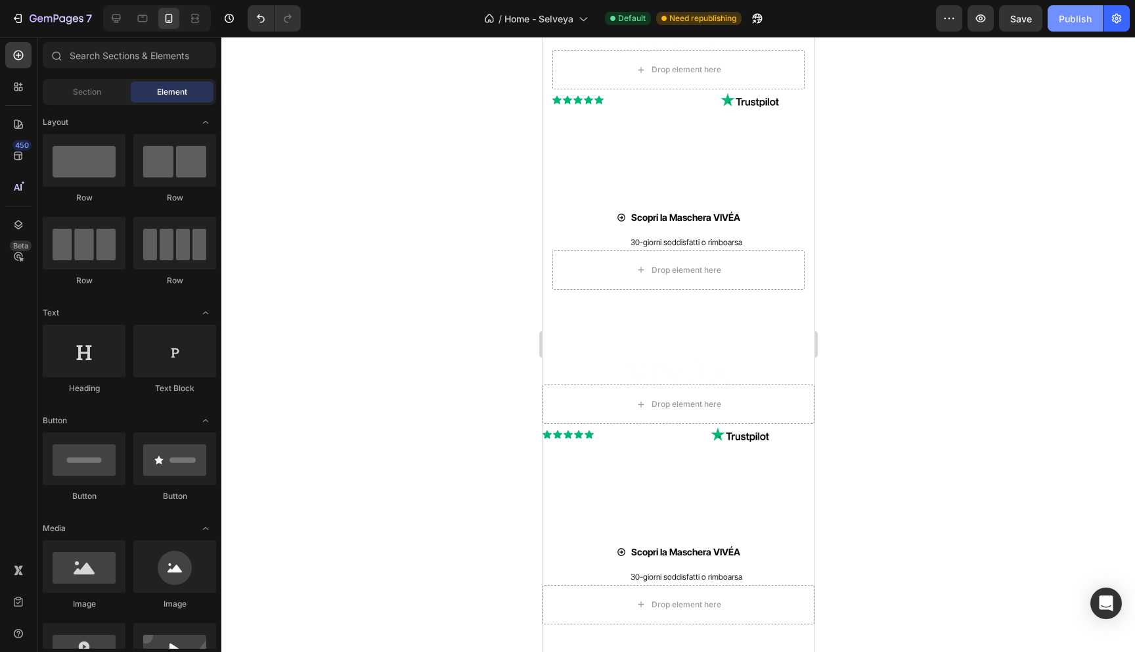
click at [1071, 17] on div "Publish" at bounding box center [1075, 19] width 33 height 14
click at [780, 431] on div "Icon Icon Icon Icon Icon Icon List 4.4/5 | 5045 Verified Reviews! Text Block Im…" at bounding box center [678, 434] width 272 height 14
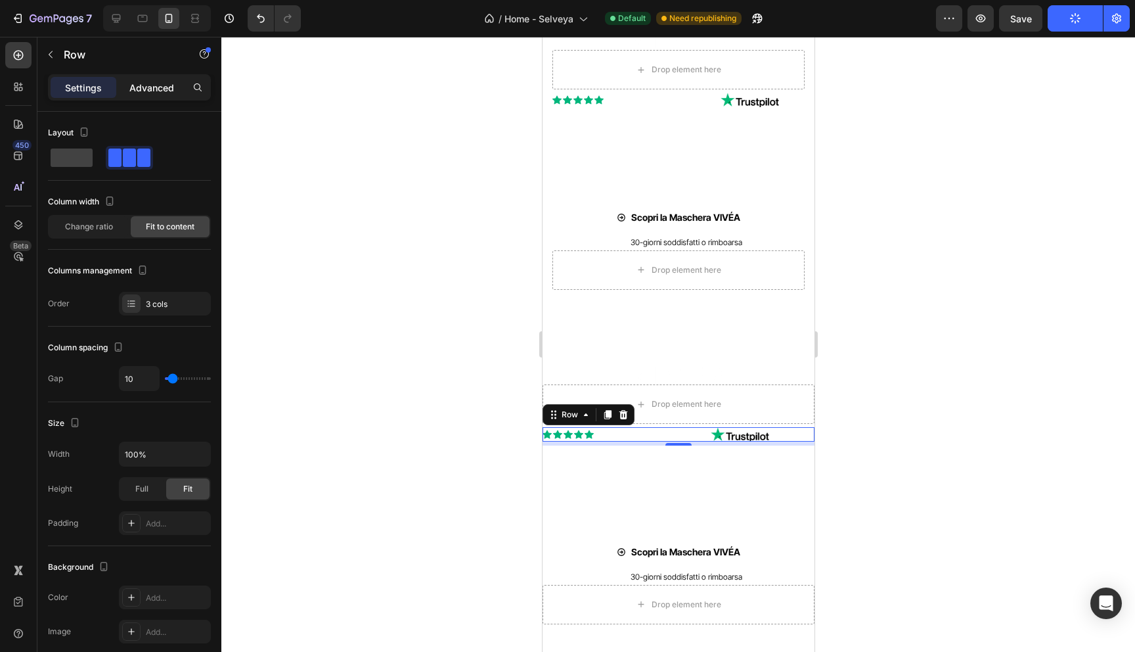
click at [161, 85] on p "Advanced" at bounding box center [151, 88] width 45 height 14
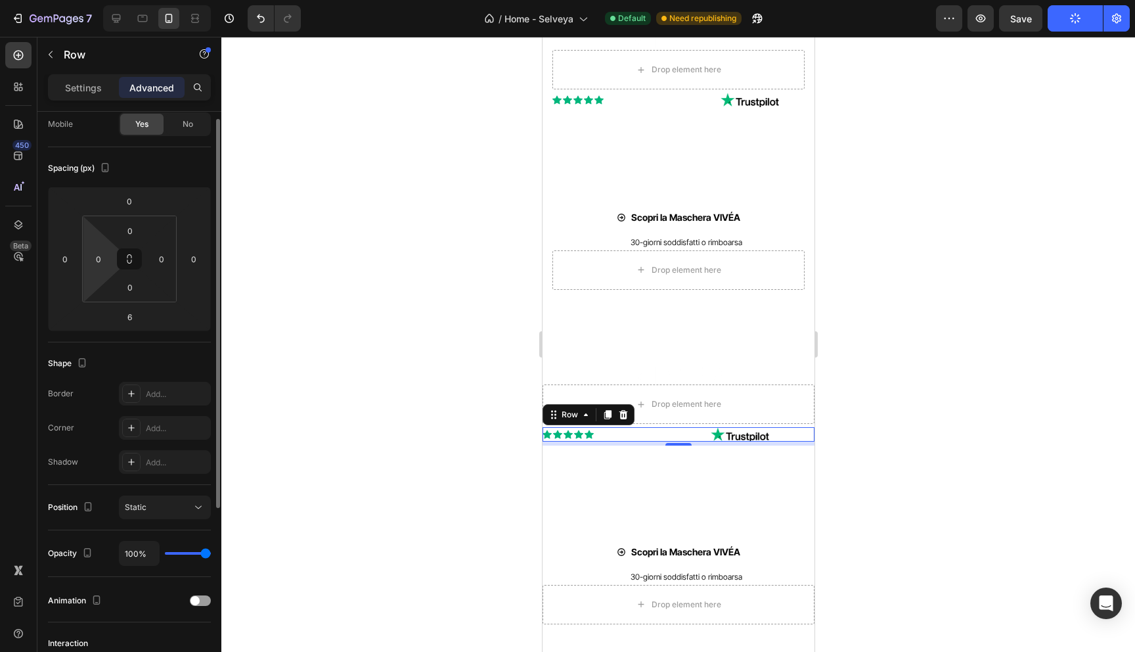
scroll to position [0, 0]
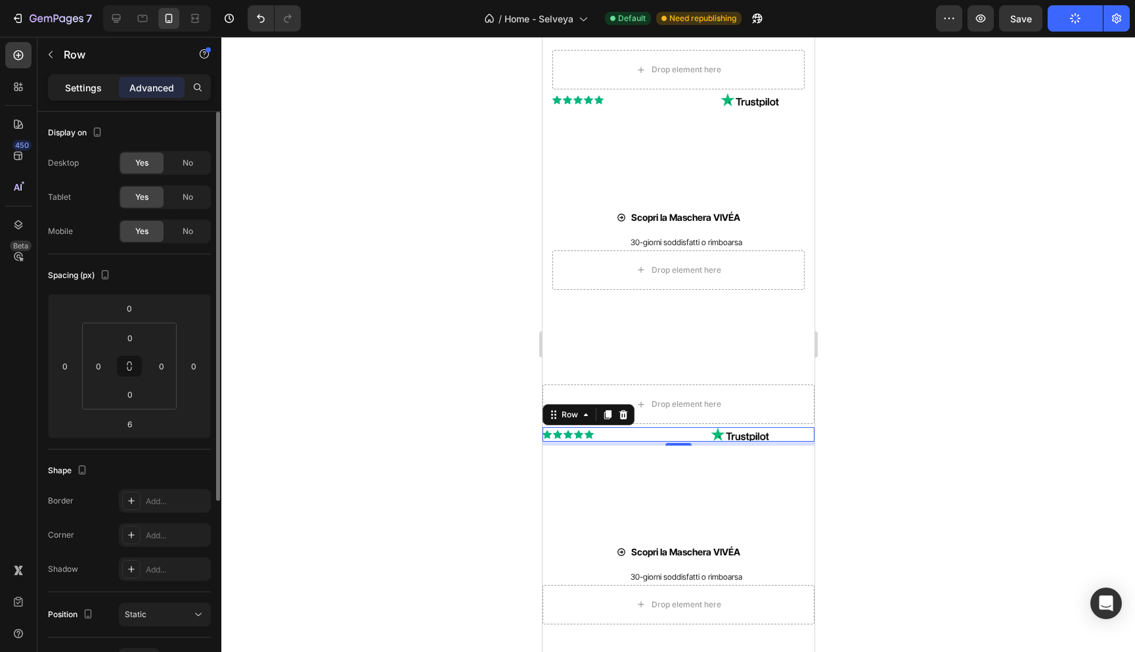
click at [74, 93] on p "Settings" at bounding box center [83, 88] width 37 height 14
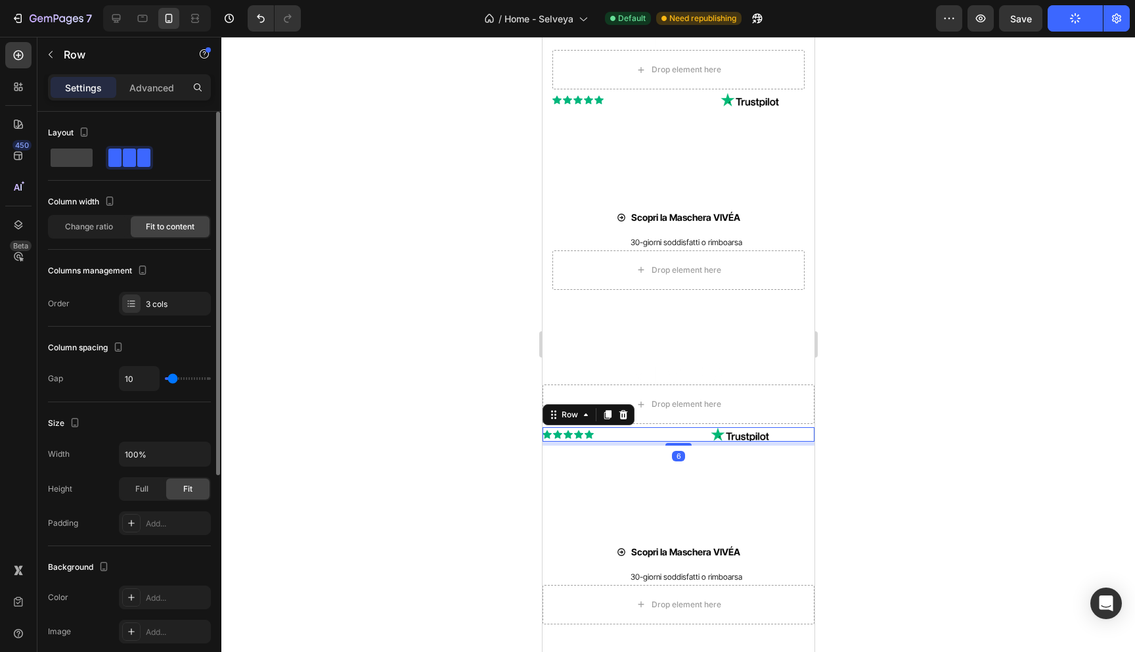
scroll to position [340, 0]
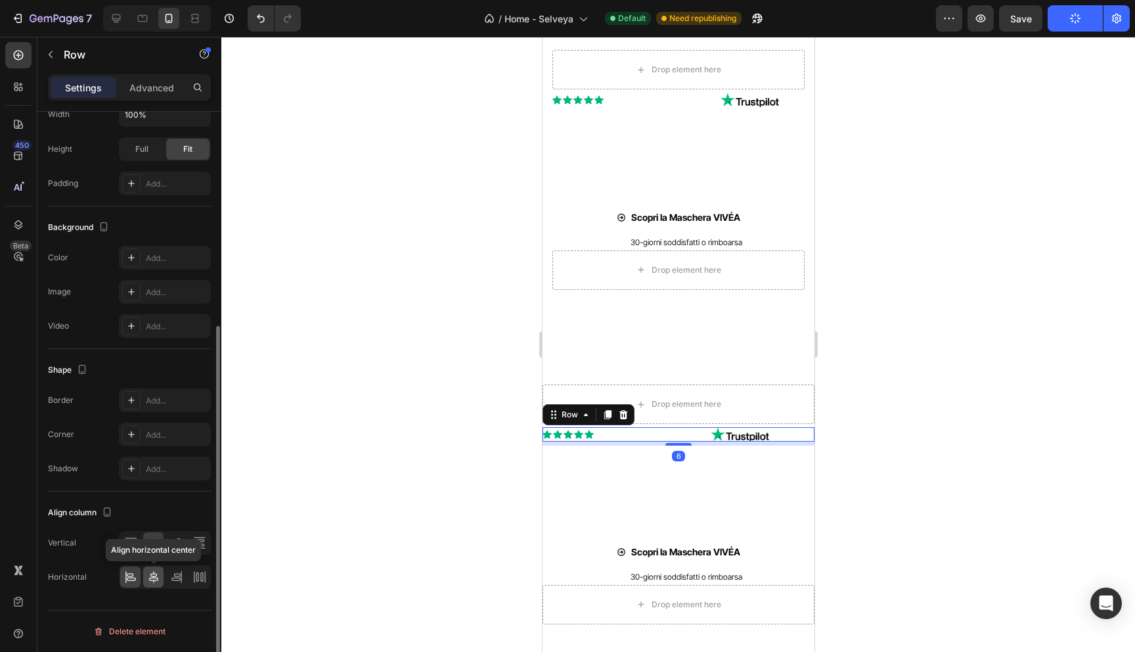
click at [154, 575] on icon at bounding box center [153, 577] width 9 height 12
click at [458, 363] on div at bounding box center [678, 344] width 914 height 615
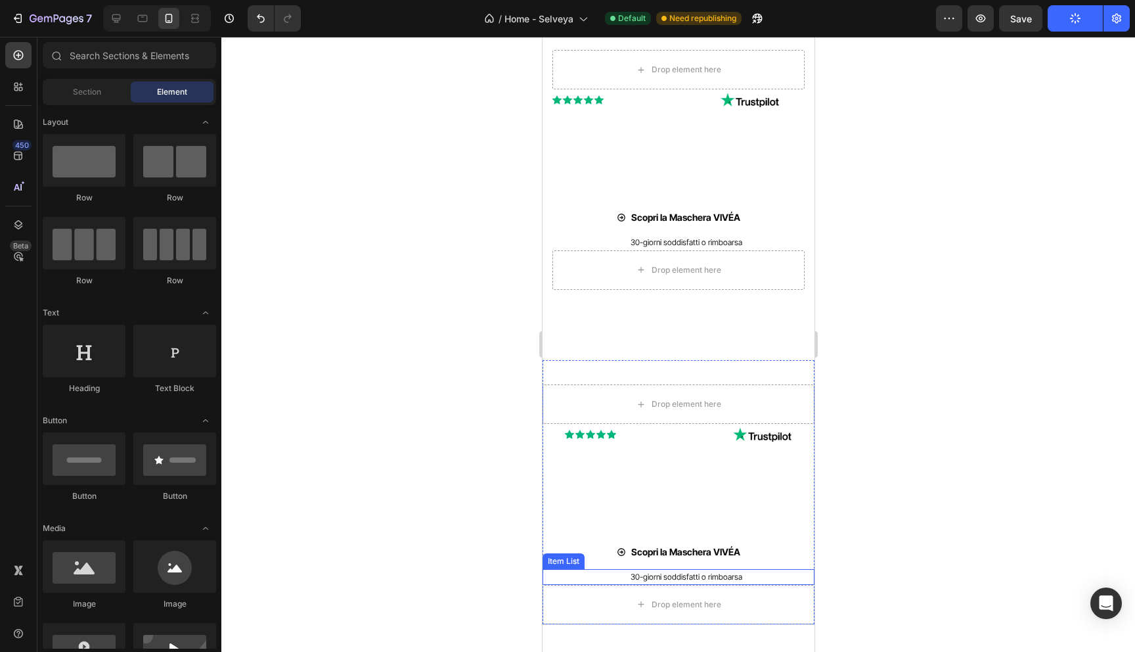
click at [670, 573] on p "30-giorni soddisfatti o rimboarsa" at bounding box center [686, 577] width 112 height 12
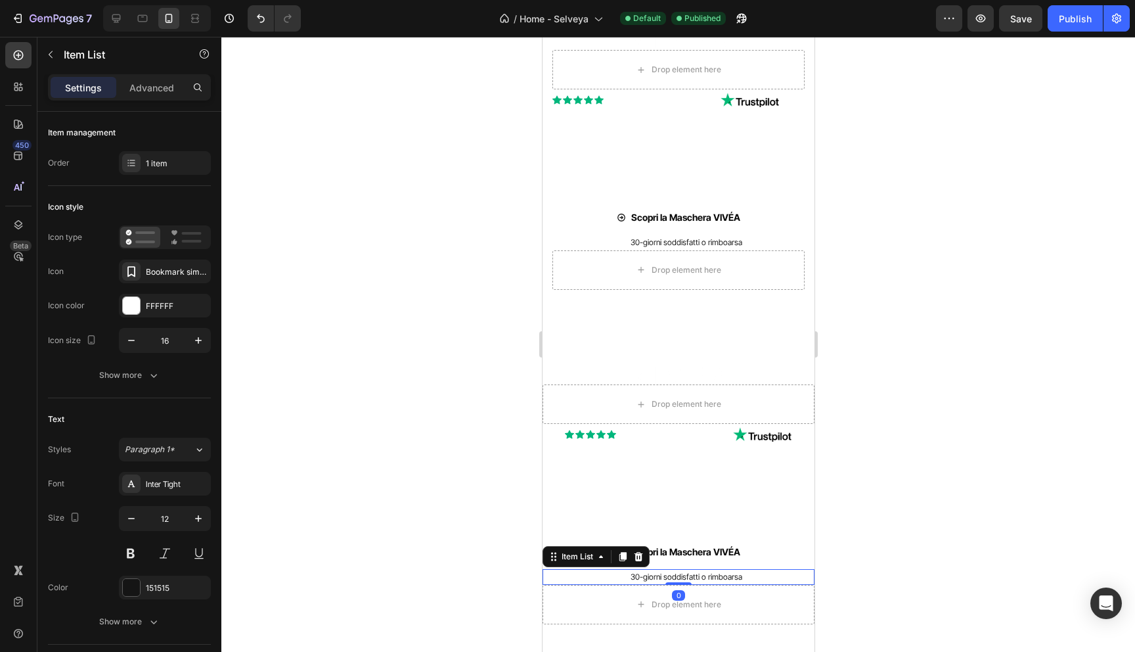
click at [670, 573] on p "30-giorni soddisfatti o rimboarsa" at bounding box center [686, 577] width 112 height 12
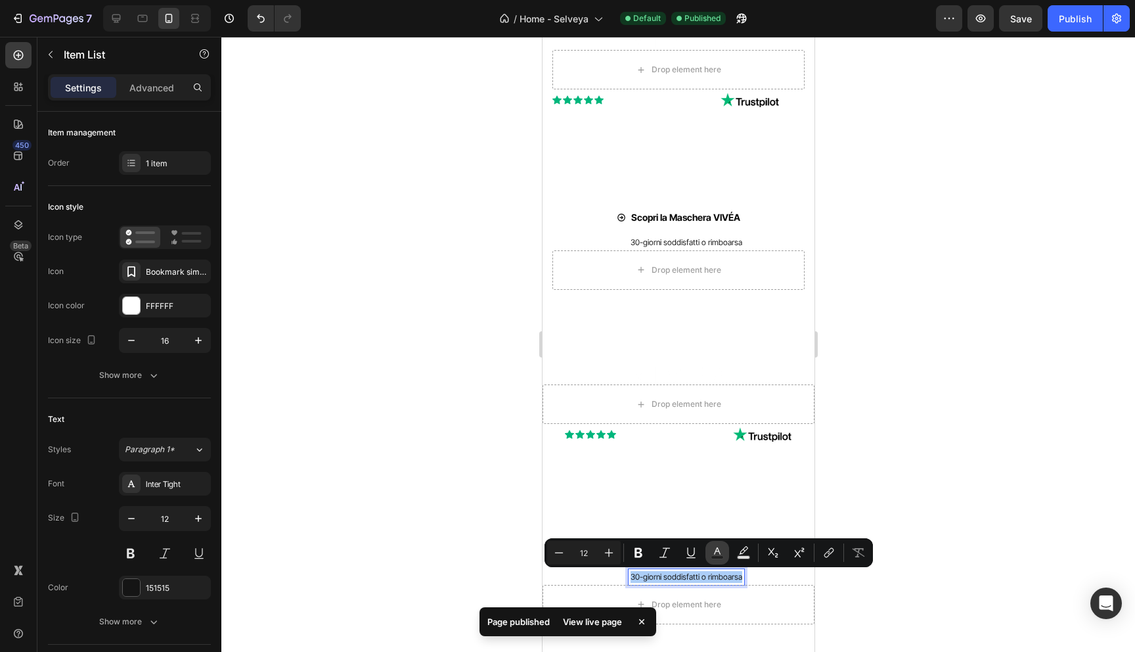
click at [715, 546] on icon "Editor contextual toolbar" at bounding box center [717, 552] width 13 height 13
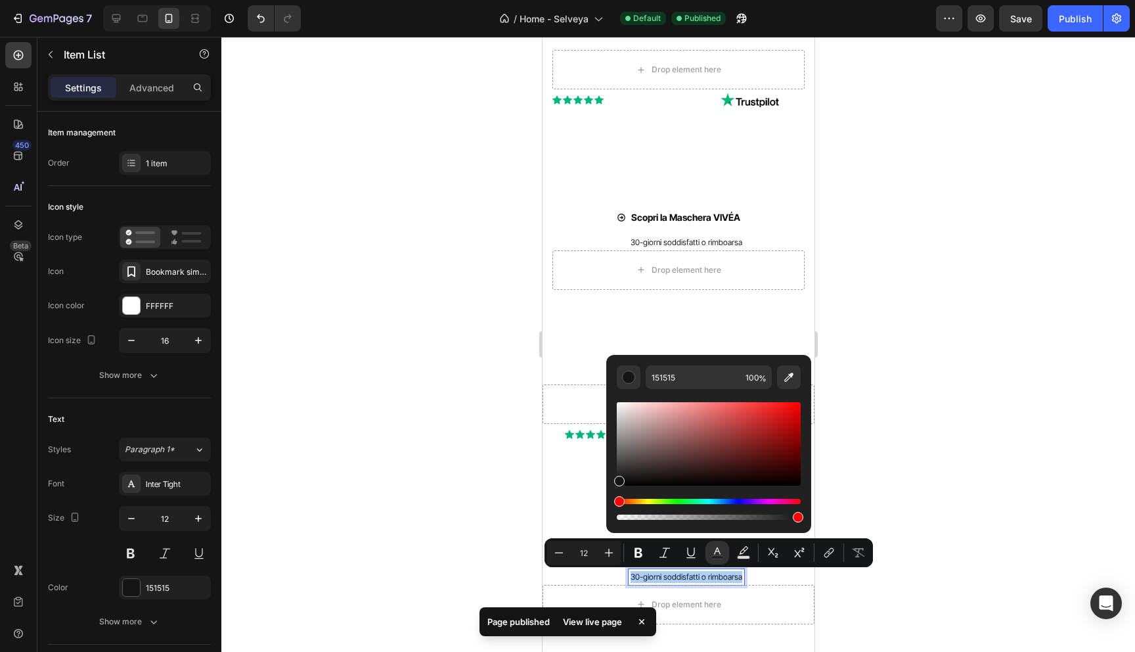
drag, startPoint x: 1207, startPoint y: 480, endPoint x: 564, endPoint y: 360, distance: 654.8
type input "F9F9F9"
click at [429, 495] on div at bounding box center [678, 344] width 914 height 615
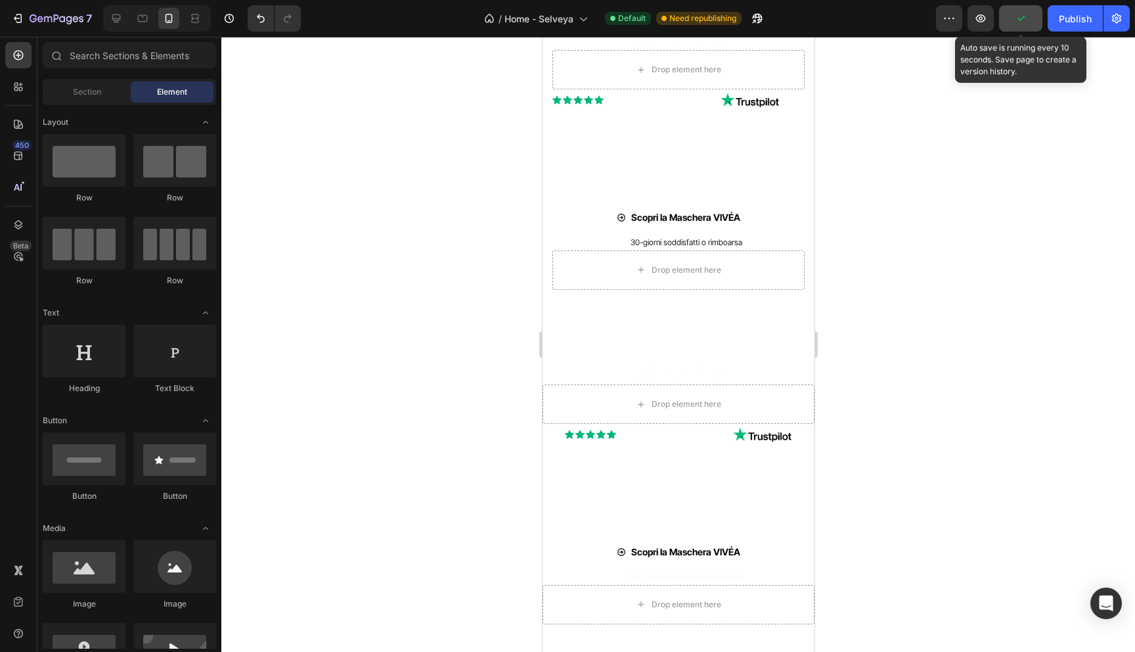
click at [1033, 18] on button "button" at bounding box center [1020, 18] width 43 height 26
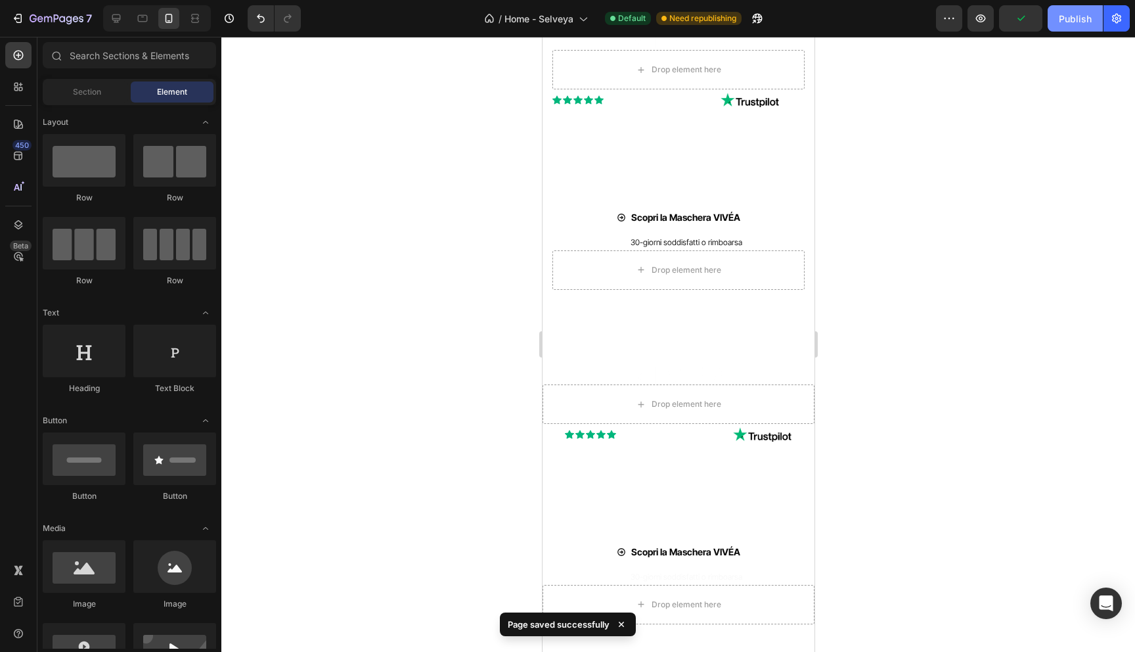
click at [1066, 18] on div "Publish" at bounding box center [1075, 19] width 33 height 14
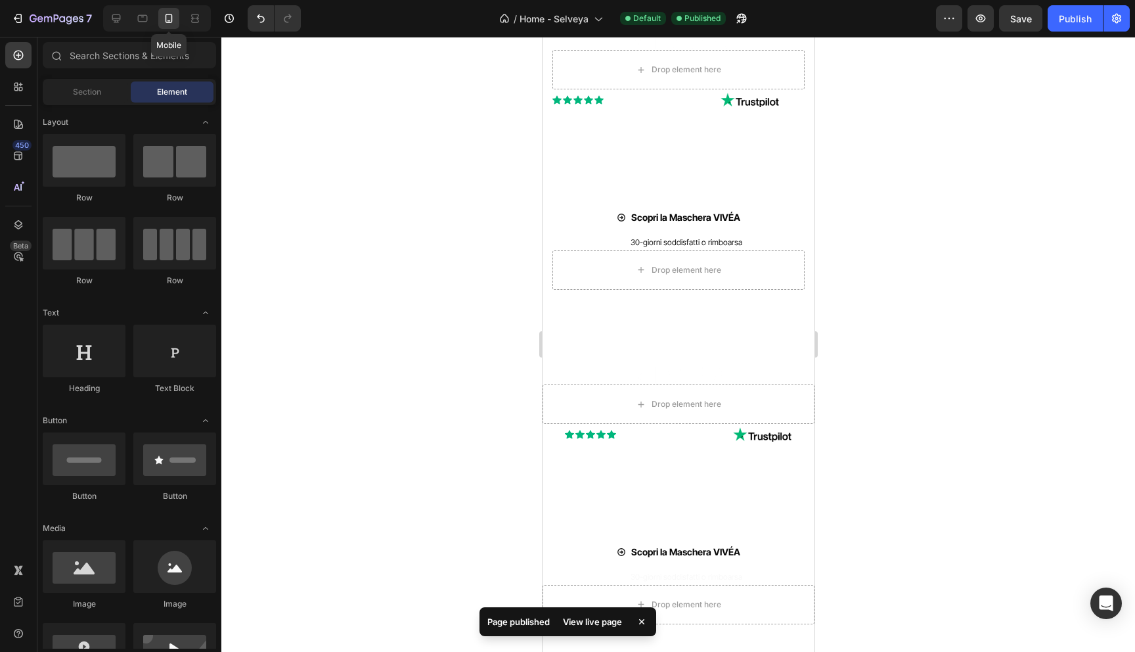
click at [167, 17] on icon at bounding box center [168, 18] width 13 height 13
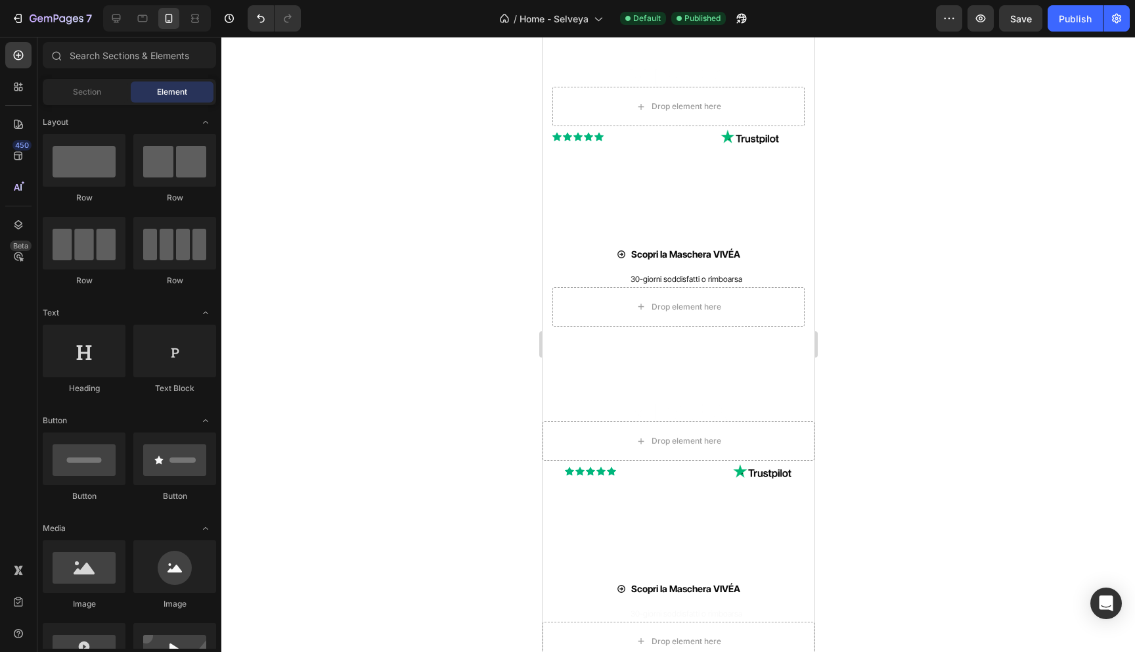
scroll to position [150, 0]
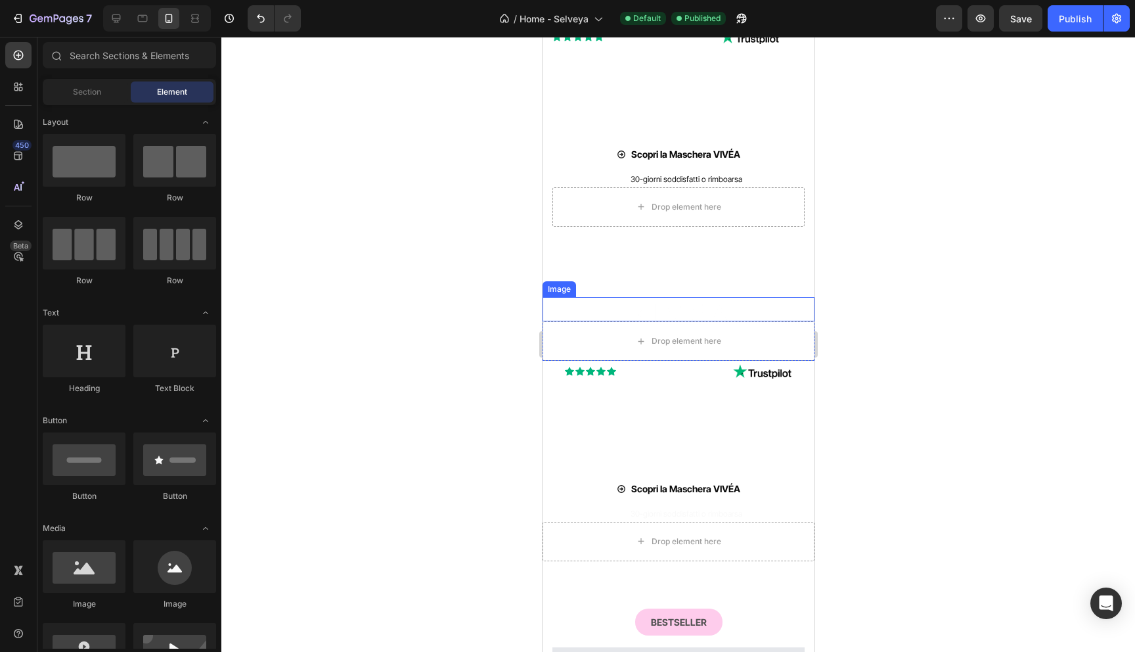
click at [547, 299] on div at bounding box center [678, 309] width 272 height 24
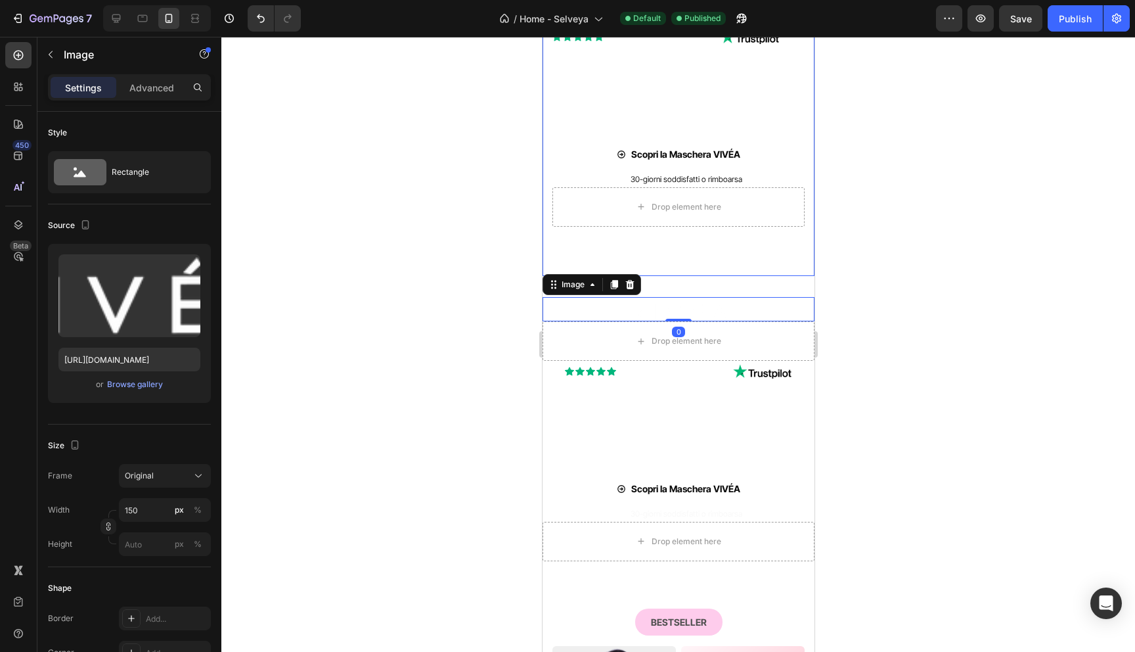
click at [556, 255] on video "Background Image" at bounding box center [678, 94] width 272 height 363
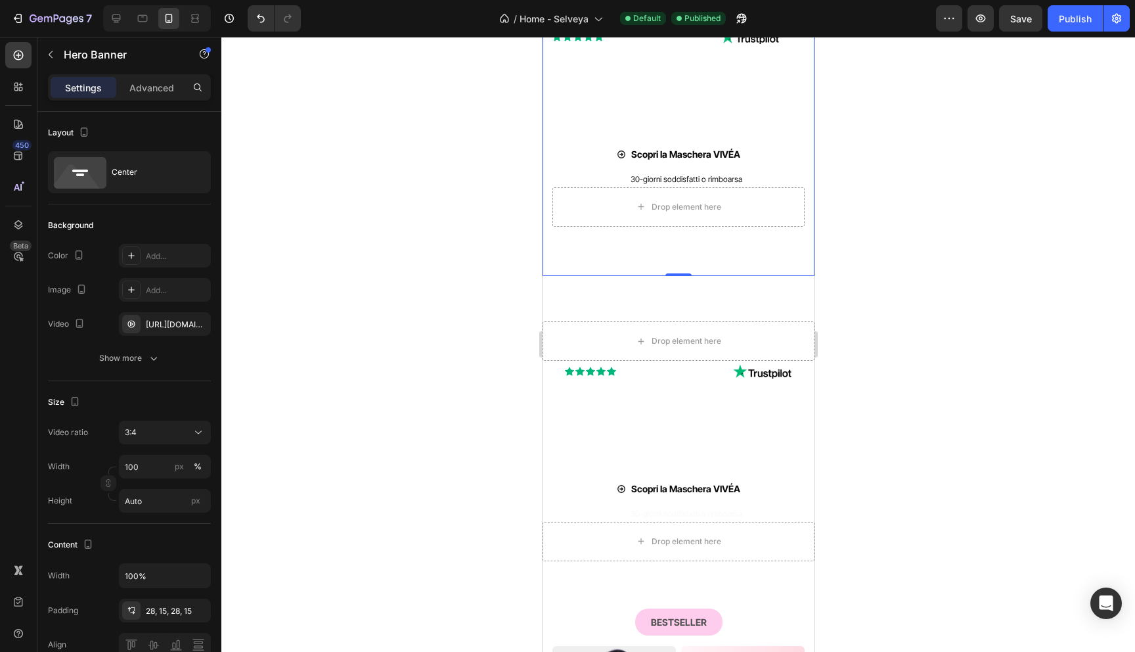
click at [556, 255] on video "Background Image" at bounding box center [678, 94] width 272 height 363
click at [105, 18] on div at bounding box center [157, 18] width 108 height 26
click at [110, 18] on icon at bounding box center [116, 18] width 13 height 13
type input "1200"
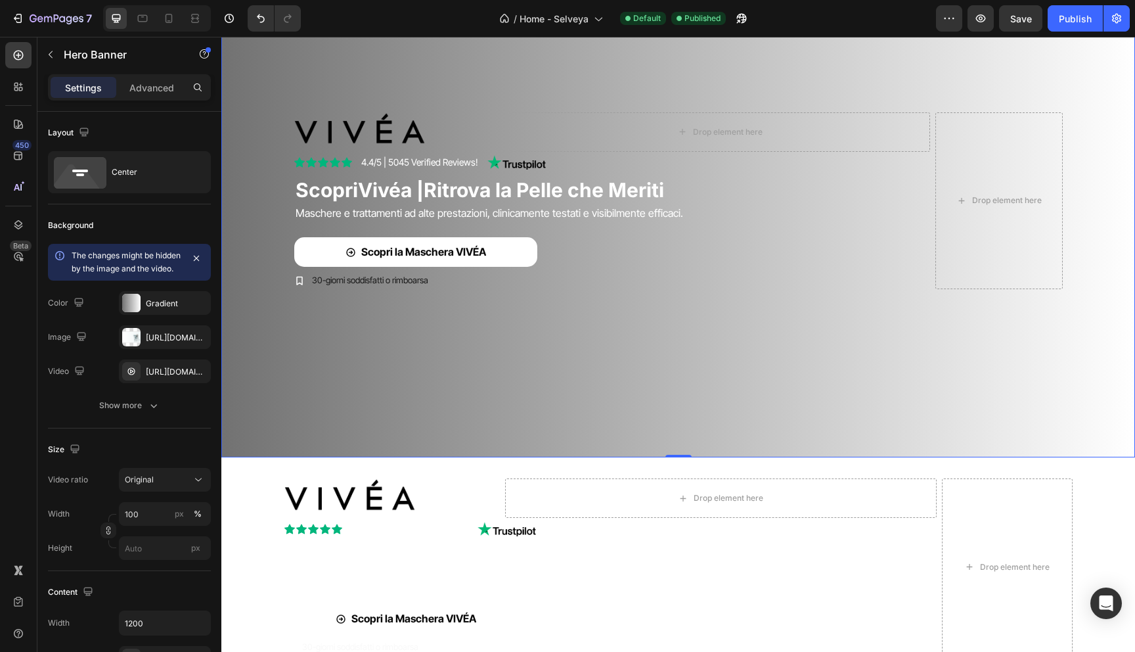
scroll to position [365, 0]
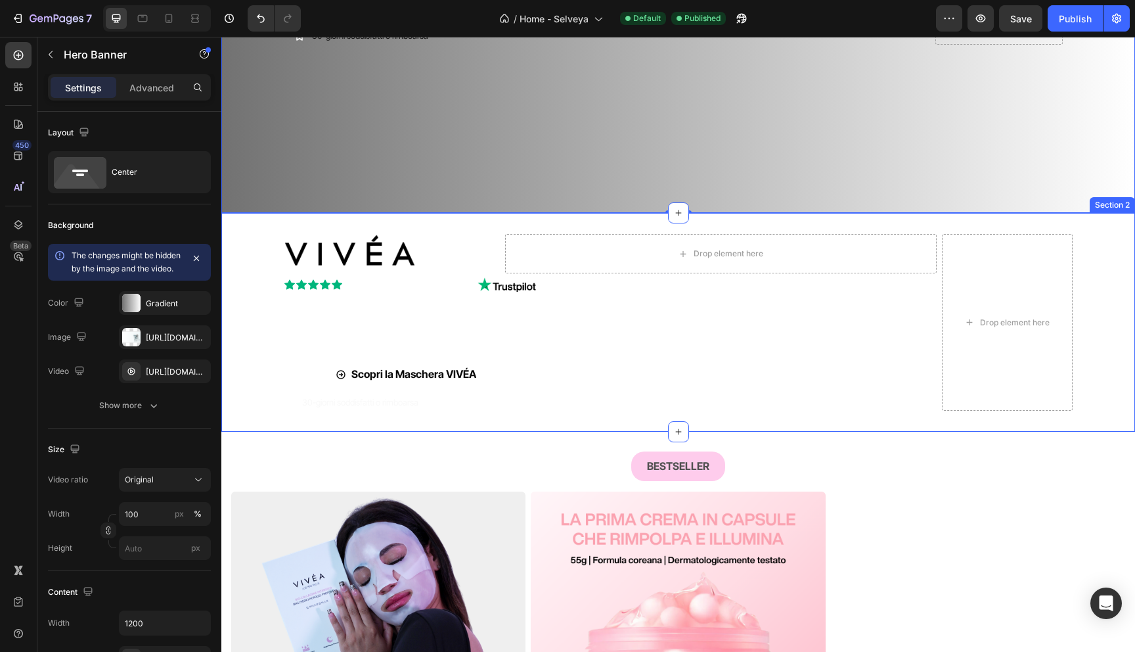
click at [250, 386] on div "Image Drop element here Row Icon Icon Icon Icon Icon Icon List 4.4/5 | 5045 Ver…" at bounding box center [678, 322] width 914 height 177
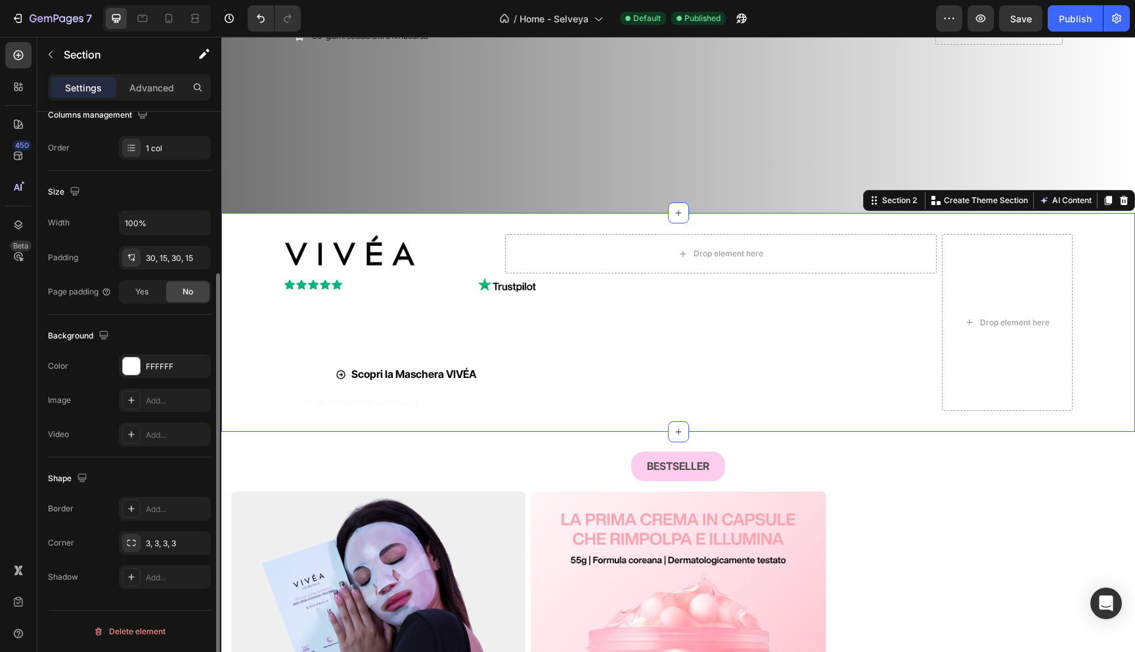
click at [260, 403] on div "Image Drop element here Row Icon Icon Icon Icon Icon Icon List 4.4/5 | 5045 Ver…" at bounding box center [678, 322] width 914 height 177
click at [1124, 206] on icon at bounding box center [1124, 200] width 11 height 11
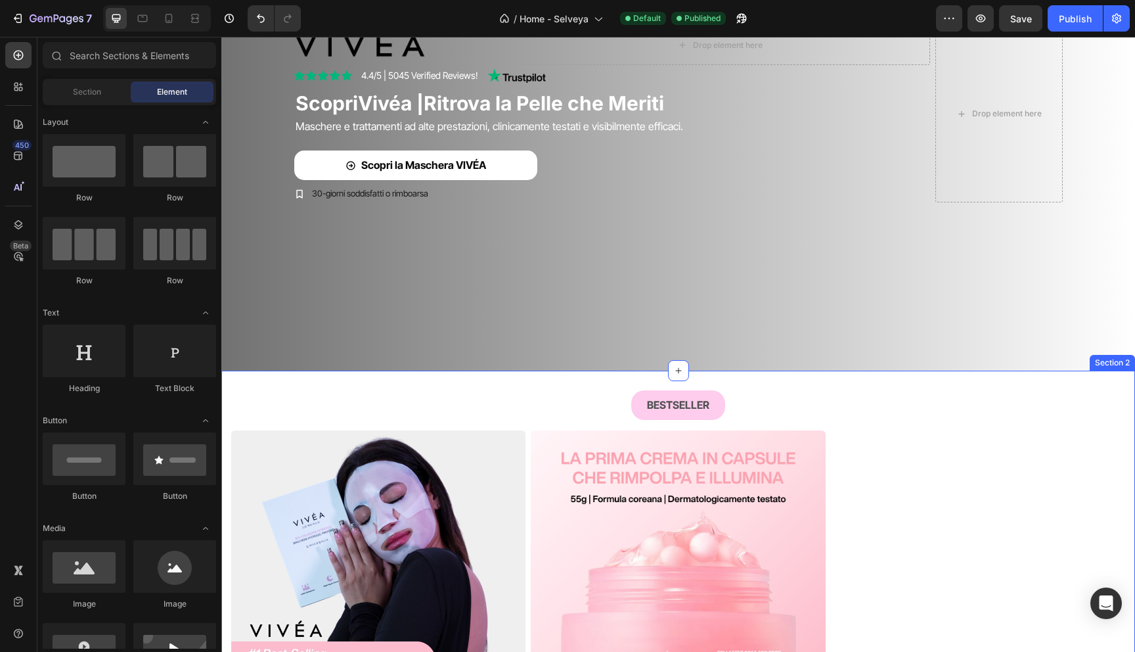
scroll to position [0, 0]
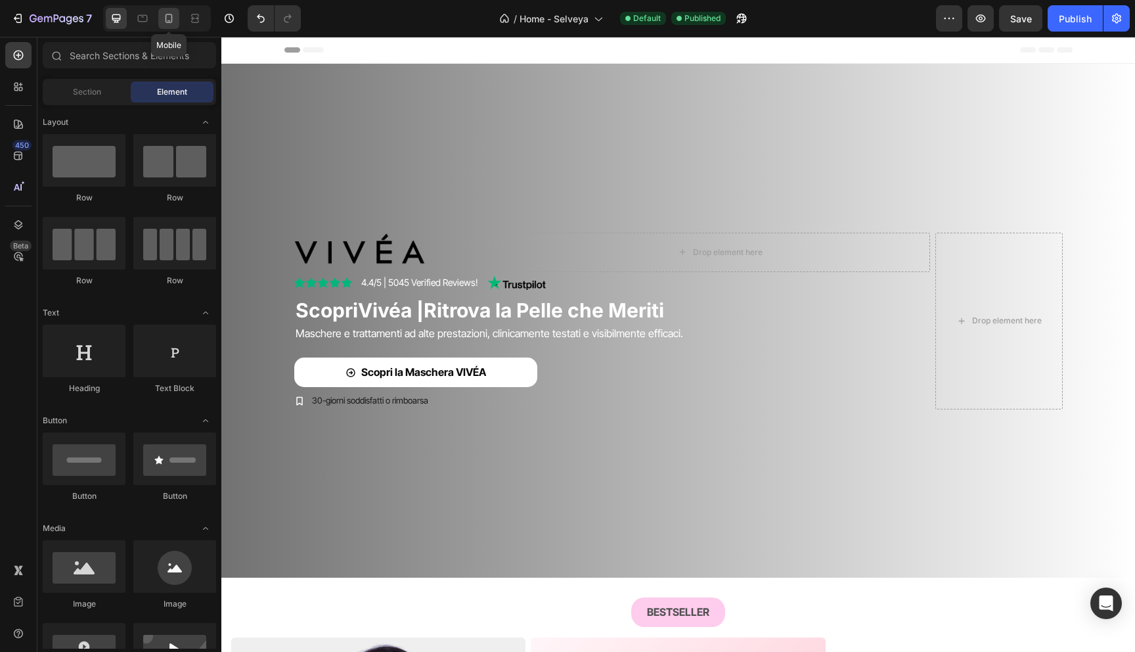
click at [169, 18] on icon at bounding box center [168, 18] width 13 height 13
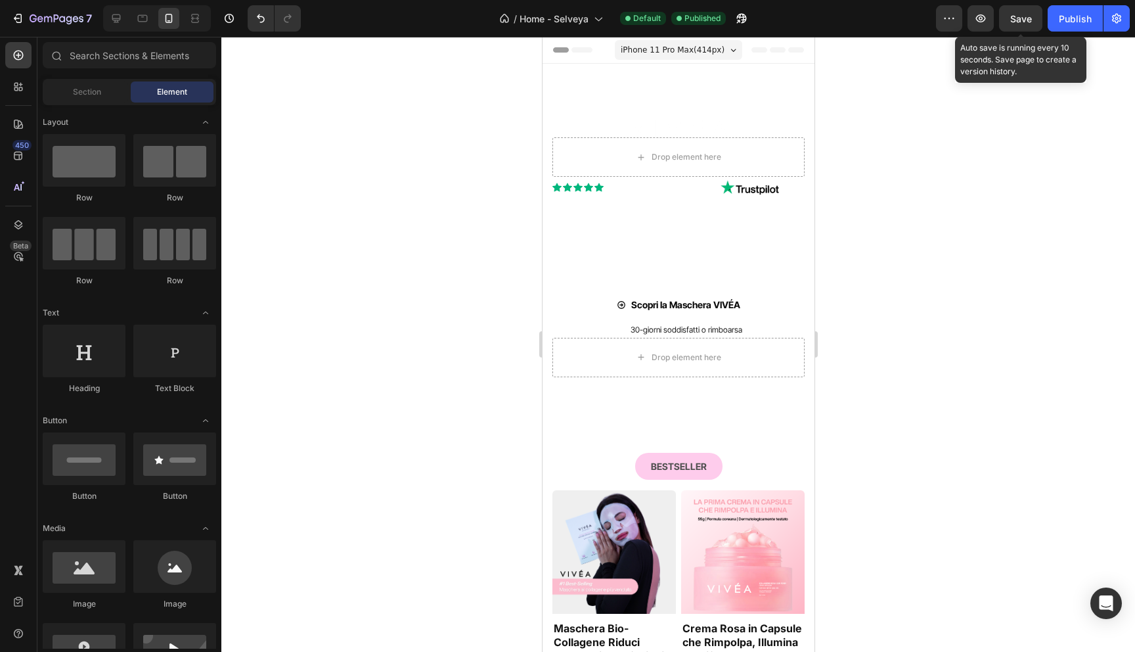
click at [1020, 22] on span "Save" at bounding box center [1021, 18] width 22 height 11
click at [1082, 22] on div "Publish" at bounding box center [1075, 19] width 33 height 14
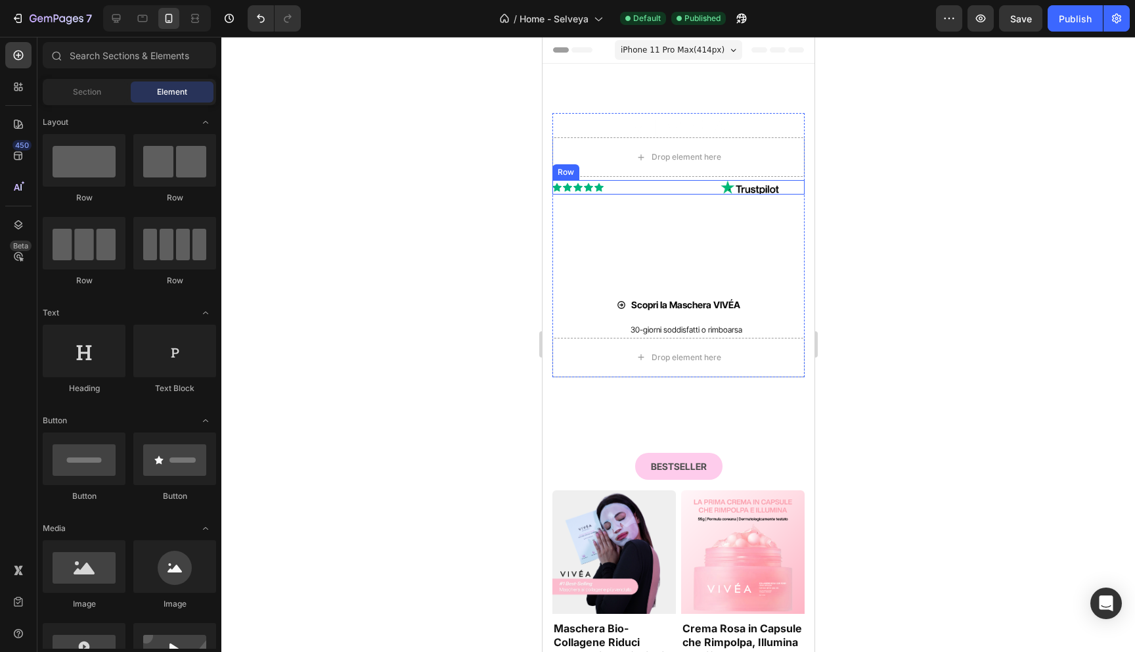
click at [799, 184] on div "Icon Icon Icon Icon Icon Icon List 4.4/5 | 5045 Verified Reviews! Text Block Im…" at bounding box center [678, 187] width 252 height 14
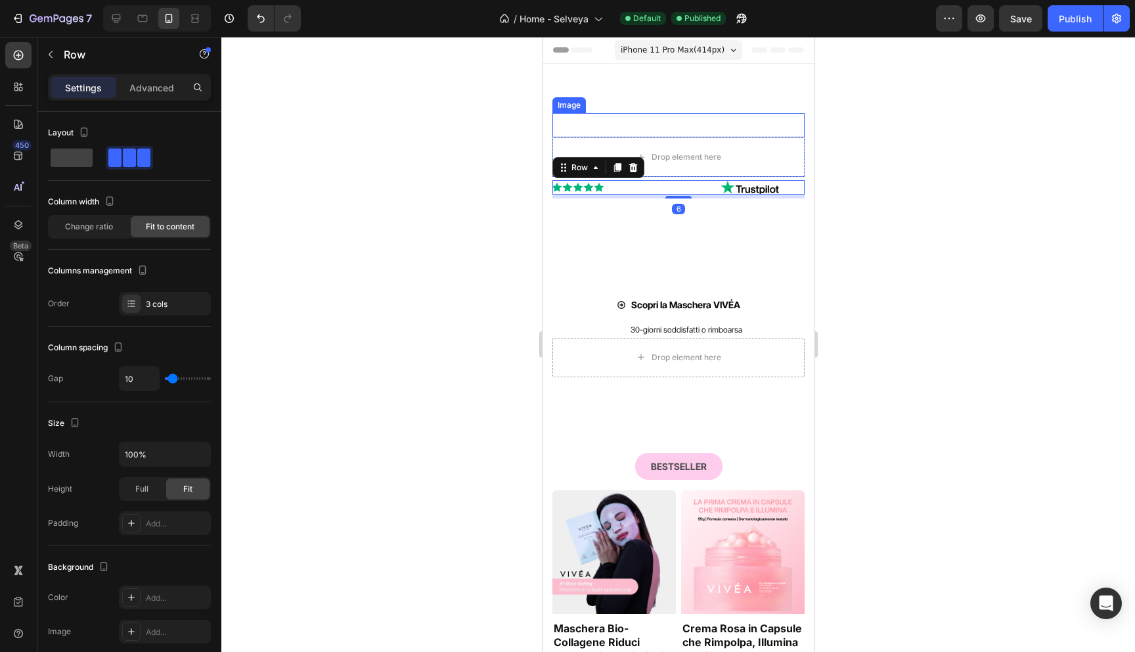
click at [790, 122] on div at bounding box center [678, 125] width 252 height 24
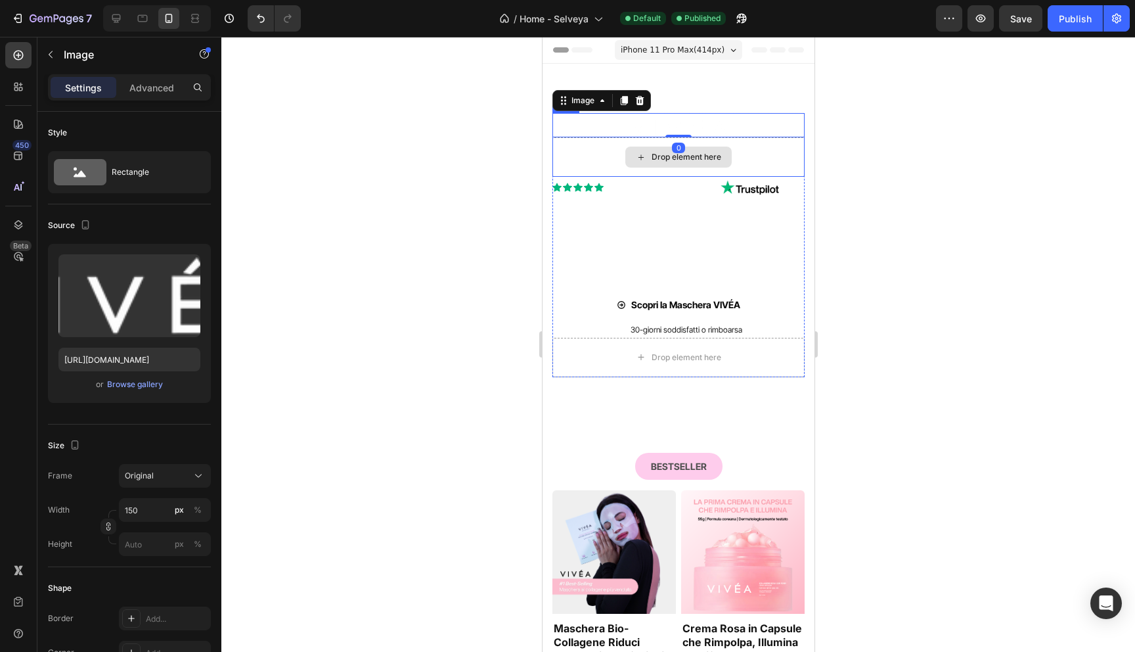
click at [559, 173] on div "Drop element here" at bounding box center [678, 156] width 252 height 39
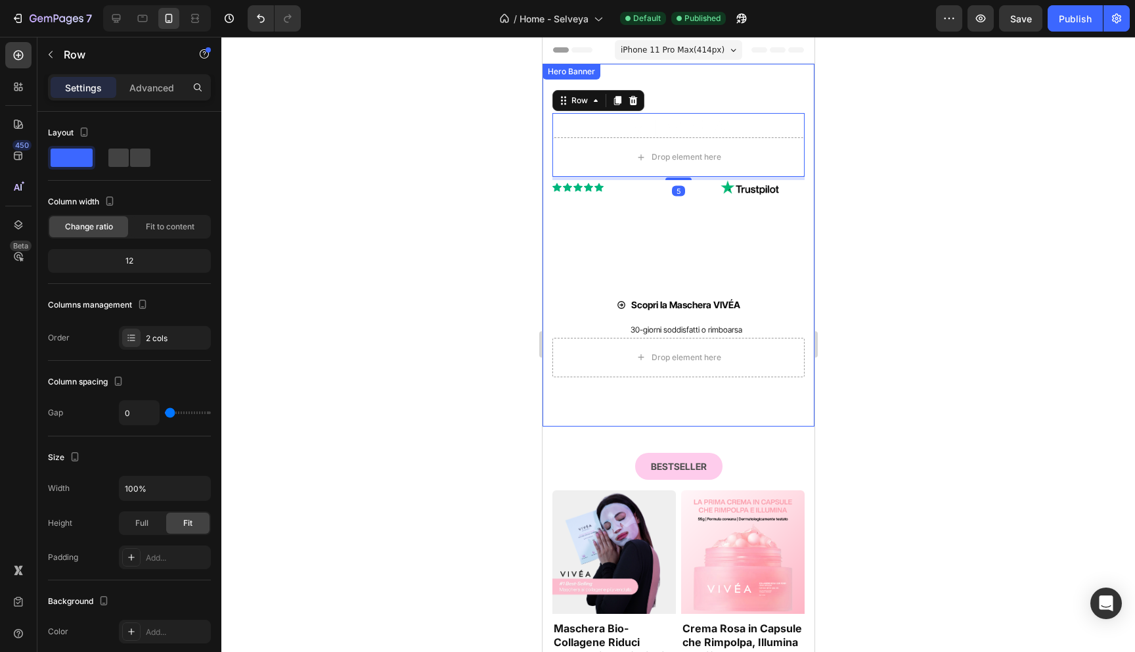
click at [548, 199] on div "Image Drop element here Row 5 Icon Icon Icon Icon Icon Icon List 4.4/5 | 5045 V…" at bounding box center [678, 245] width 272 height 301
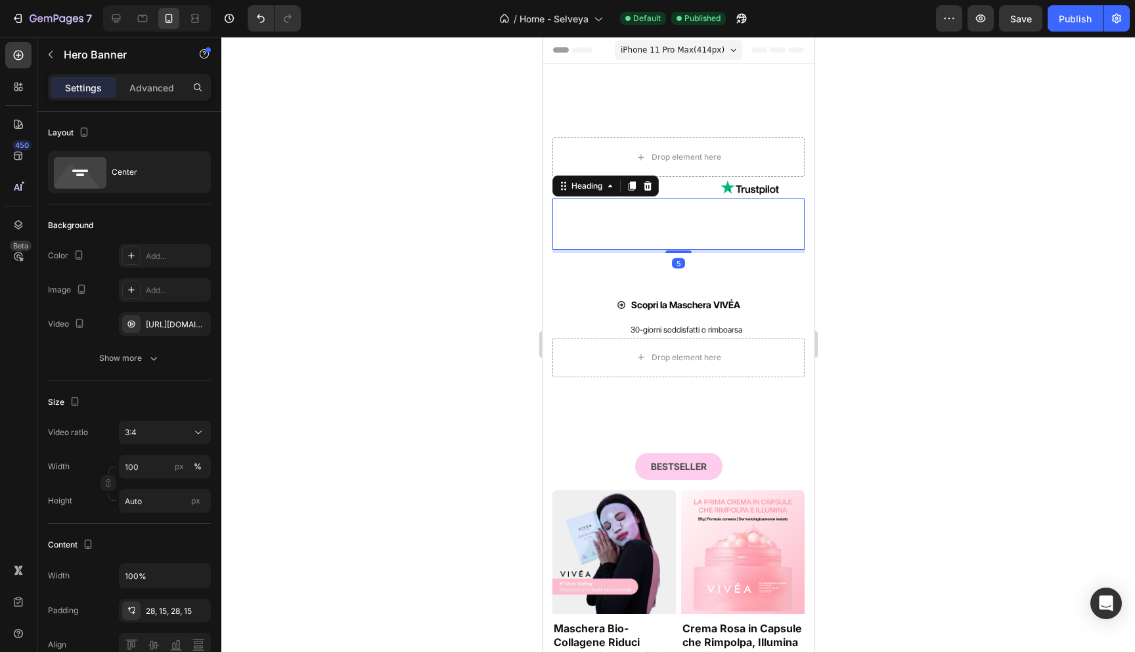
click at [567, 182] on div "Heading" at bounding box center [605, 185] width 106 height 21
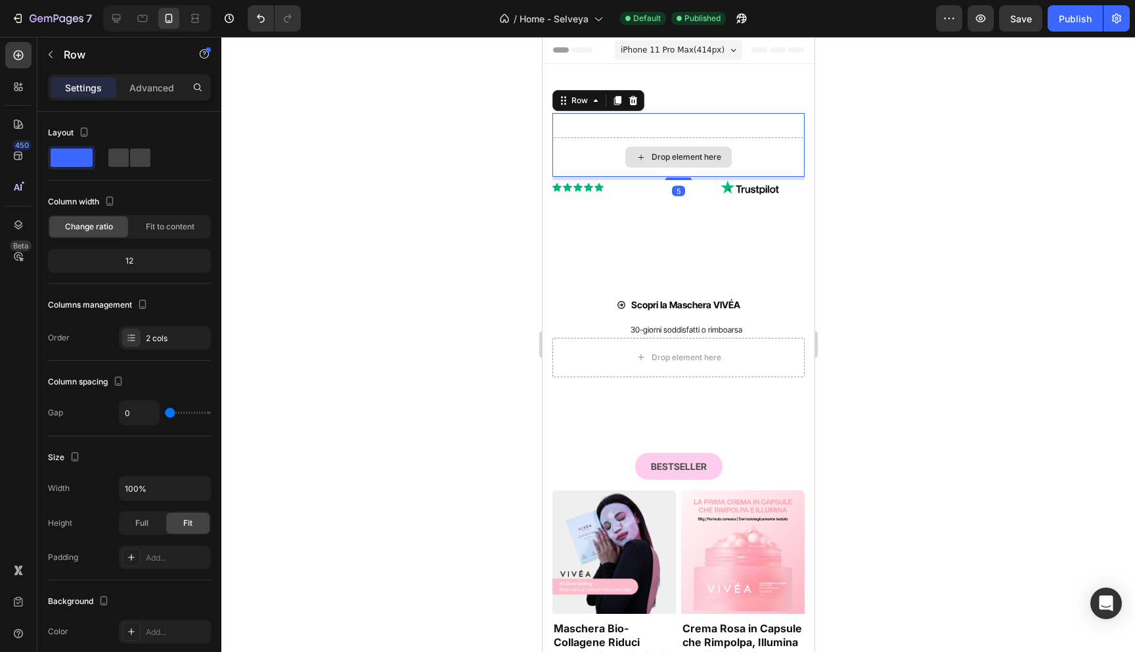
click at [567, 173] on div "Drop element here" at bounding box center [678, 156] width 252 height 39
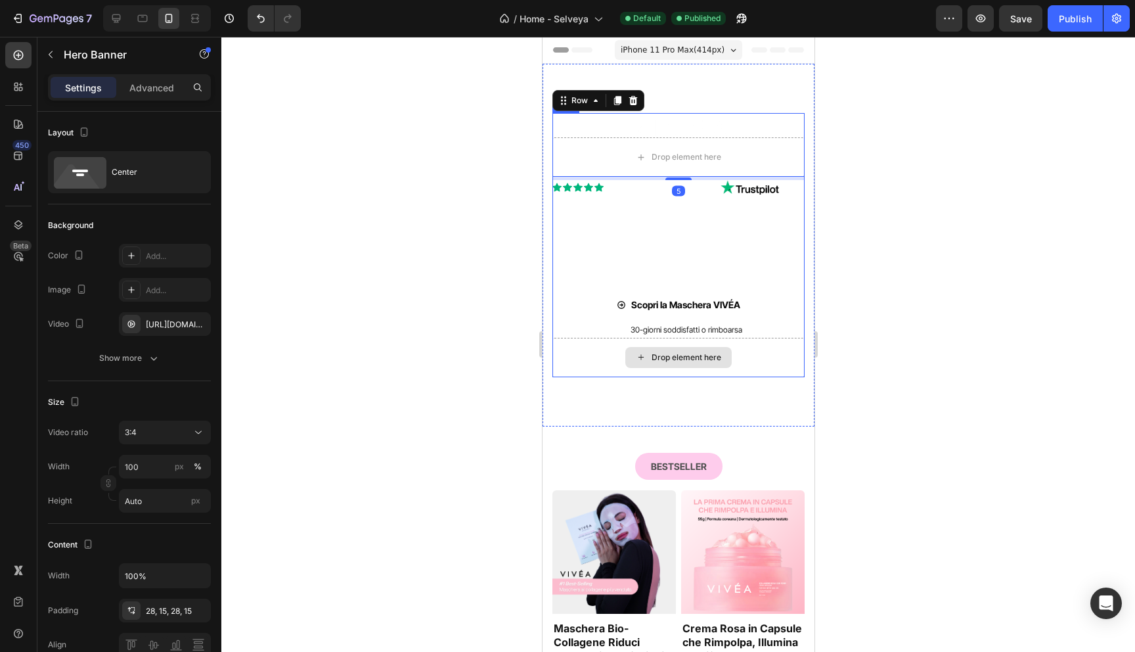
click at [584, 397] on video "Background Image" at bounding box center [678, 245] width 272 height 363
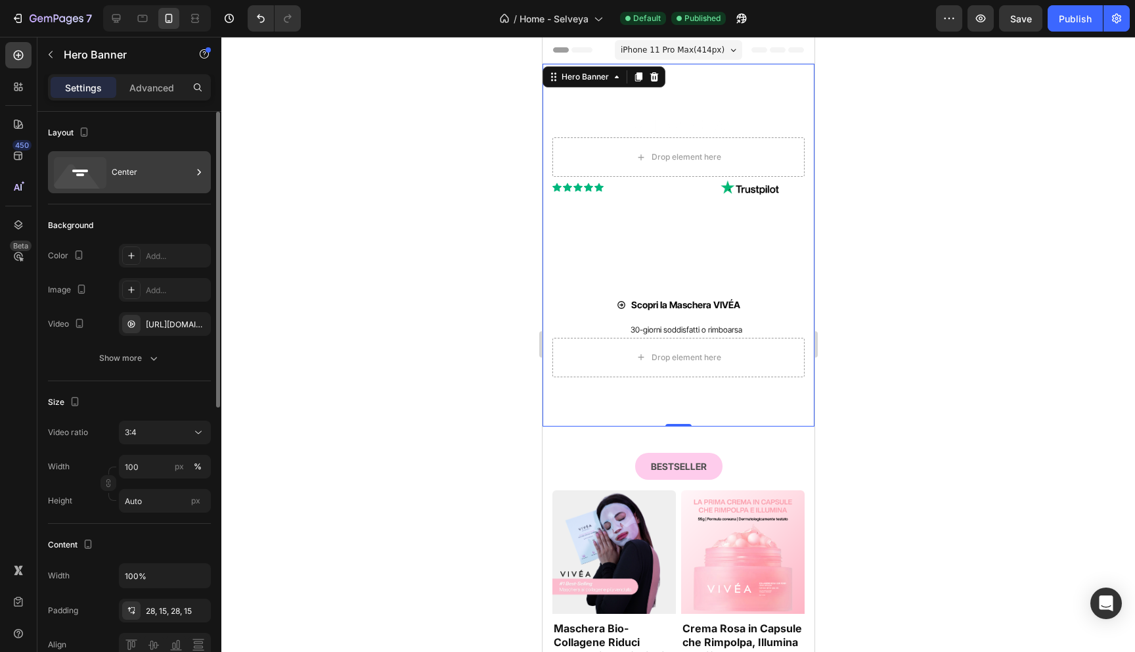
click at [154, 178] on div "Center" at bounding box center [152, 172] width 80 height 30
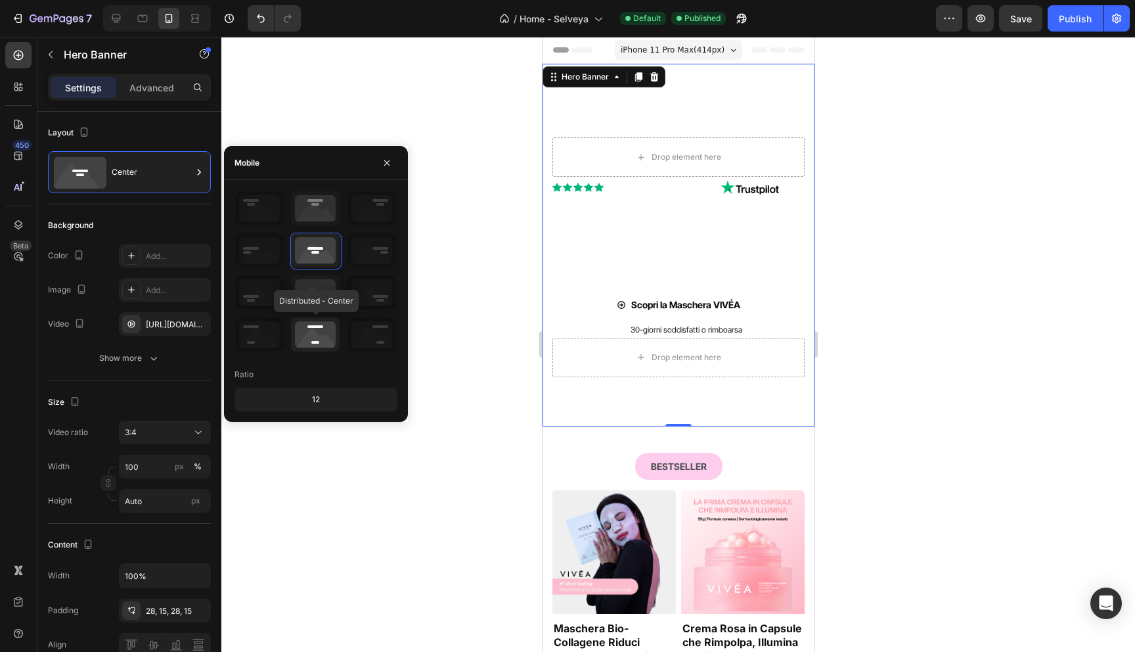
click at [311, 324] on icon at bounding box center [315, 334] width 49 height 34
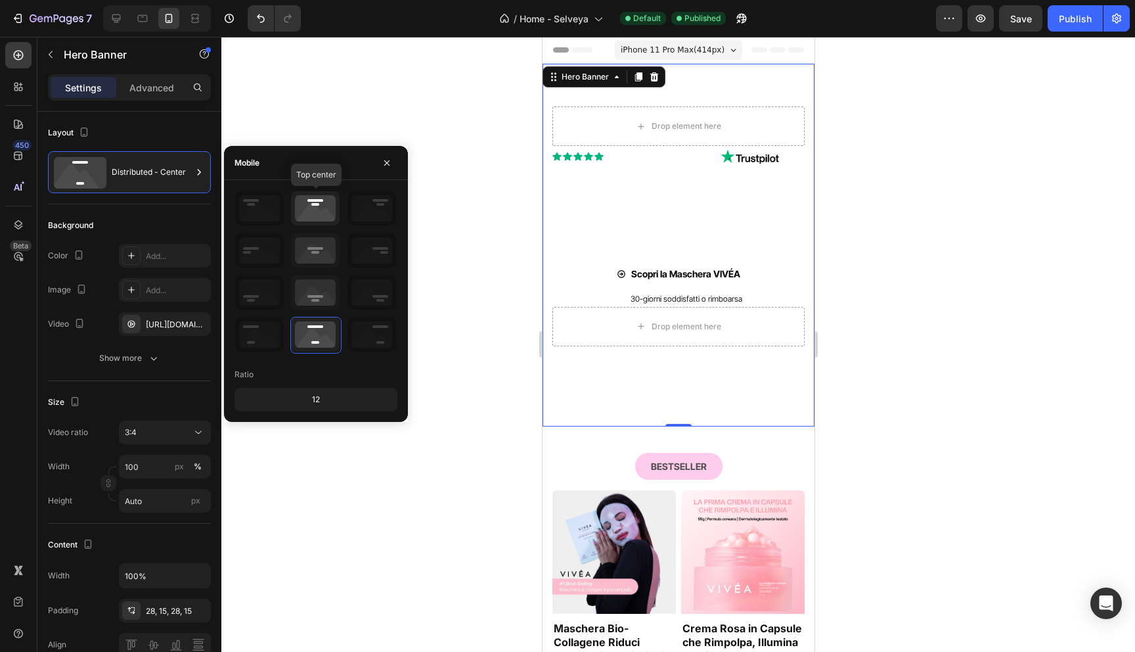
click at [310, 211] on icon at bounding box center [315, 208] width 49 height 34
click at [317, 244] on icon at bounding box center [315, 250] width 49 height 34
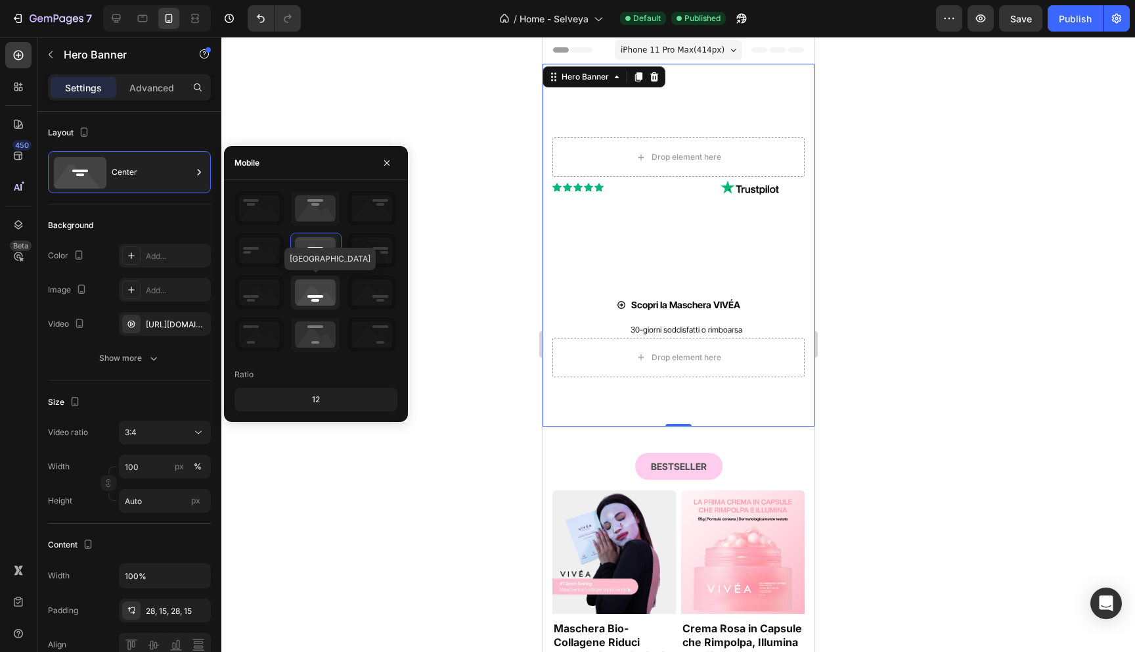
click at [311, 282] on icon at bounding box center [315, 292] width 49 height 34
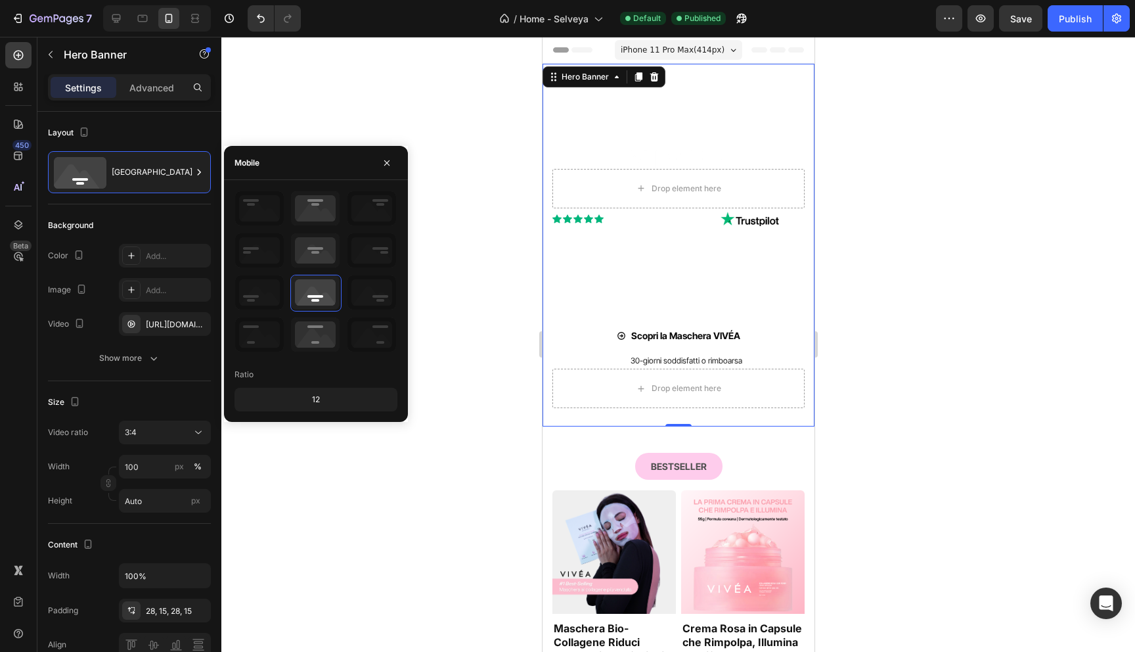
click at [403, 132] on div at bounding box center [678, 344] width 914 height 615
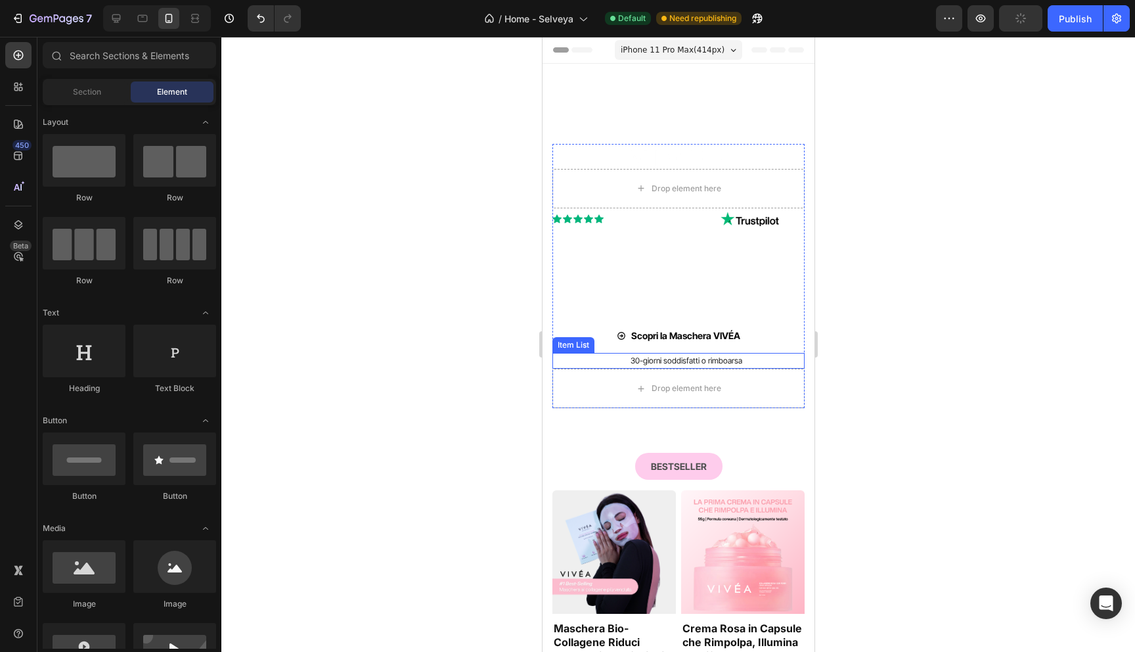
click at [666, 362] on p "30-giorni soddisfatti o rimboarsa" at bounding box center [686, 361] width 112 height 12
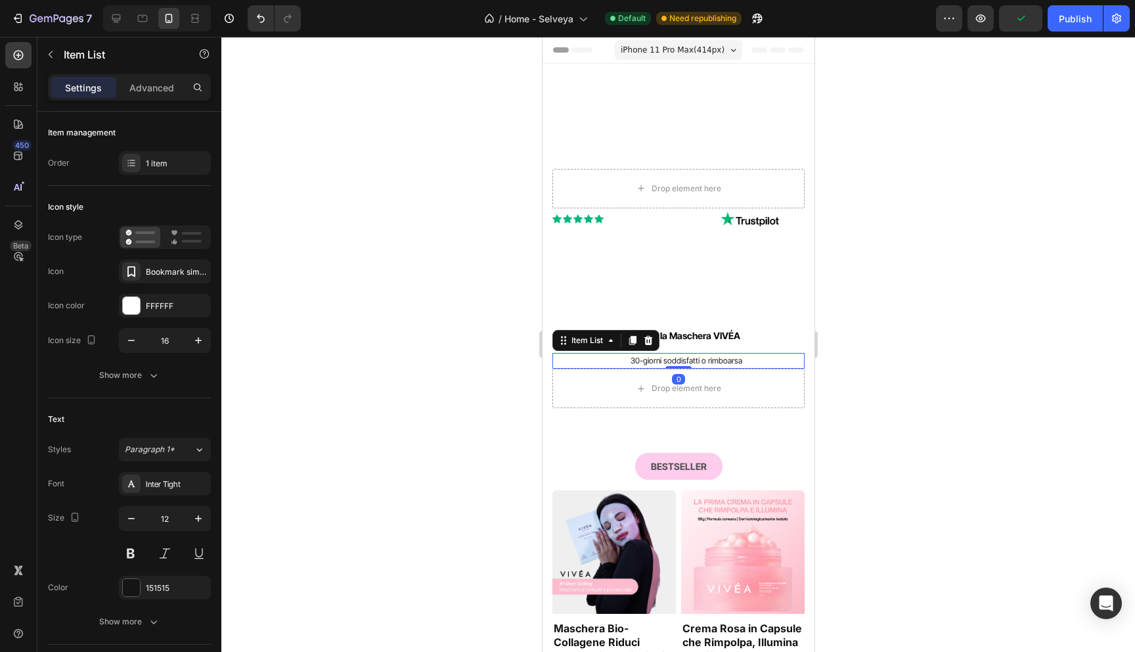
click at [666, 362] on p "30-giorni soddisfatti o rimboarsa" at bounding box center [686, 361] width 112 height 12
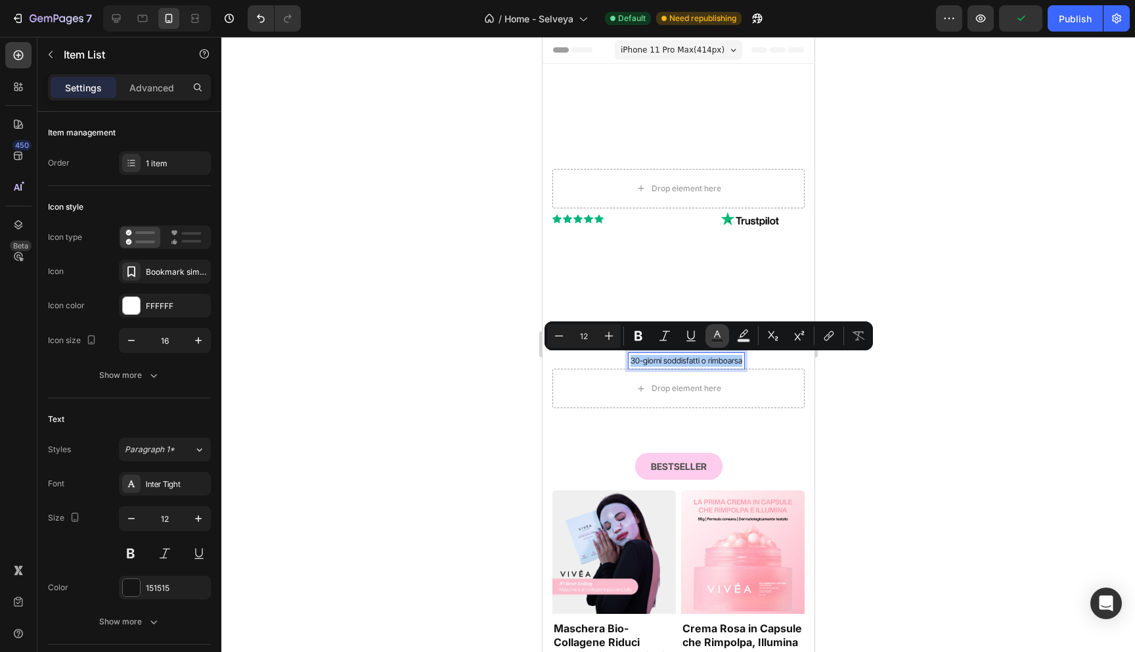
click at [716, 336] on icon "Editor contextual toolbar" at bounding box center [717, 335] width 13 height 13
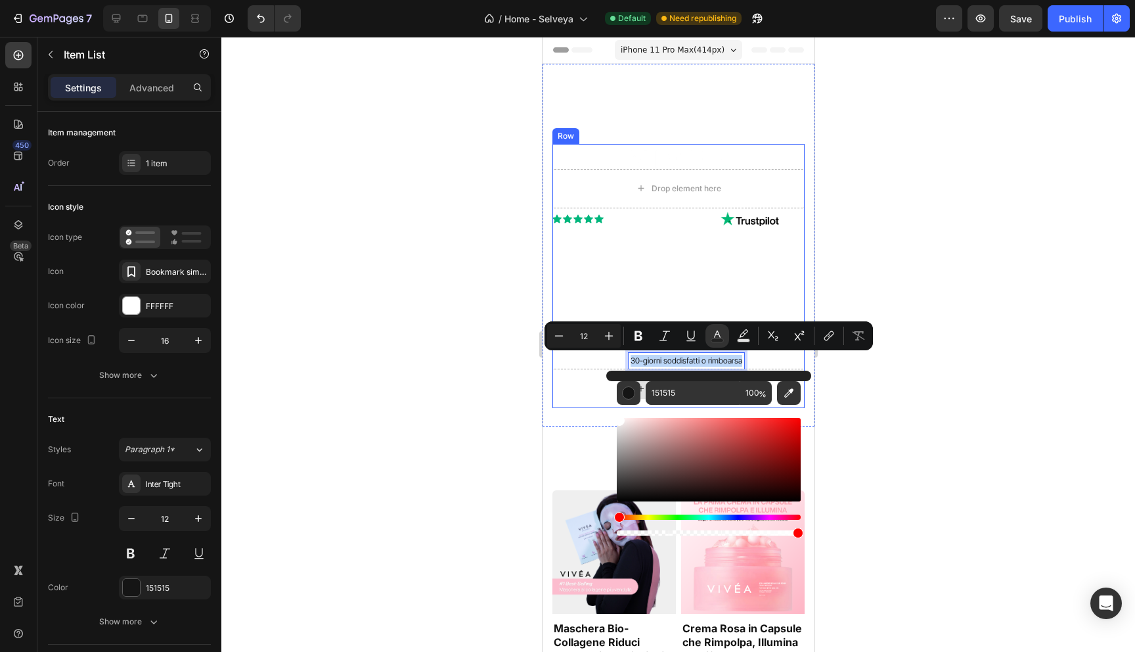
drag, startPoint x: 1220, startPoint y: 485, endPoint x: 599, endPoint y: 400, distance: 626.5
type input "FFFFFF"
click at [455, 427] on div at bounding box center [678, 344] width 914 height 615
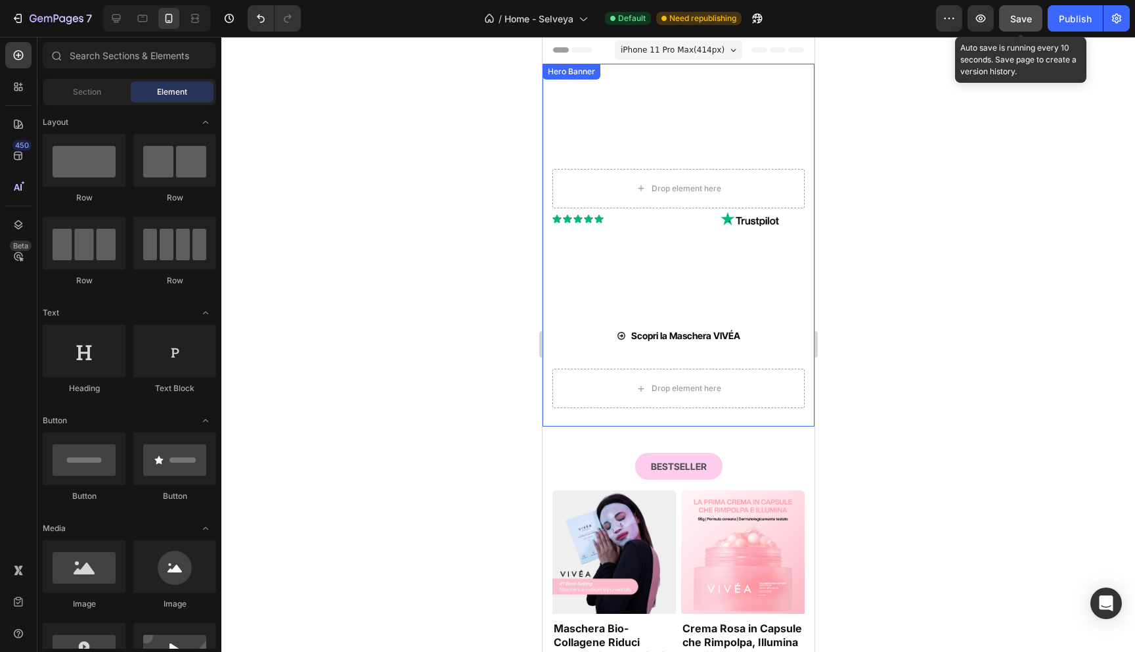
click at [1032, 25] on button "Save" at bounding box center [1020, 18] width 43 height 26
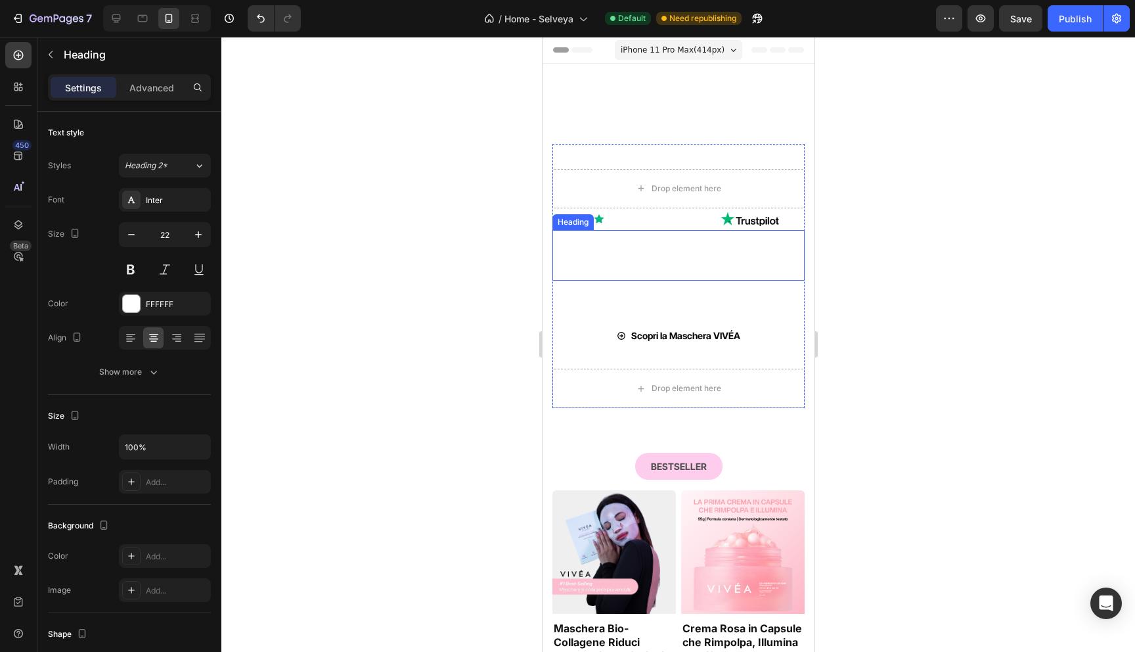
click at [627, 239] on strong "Scopri" at bounding box center [601, 247] width 62 height 24
click at [428, 273] on div at bounding box center [678, 344] width 914 height 615
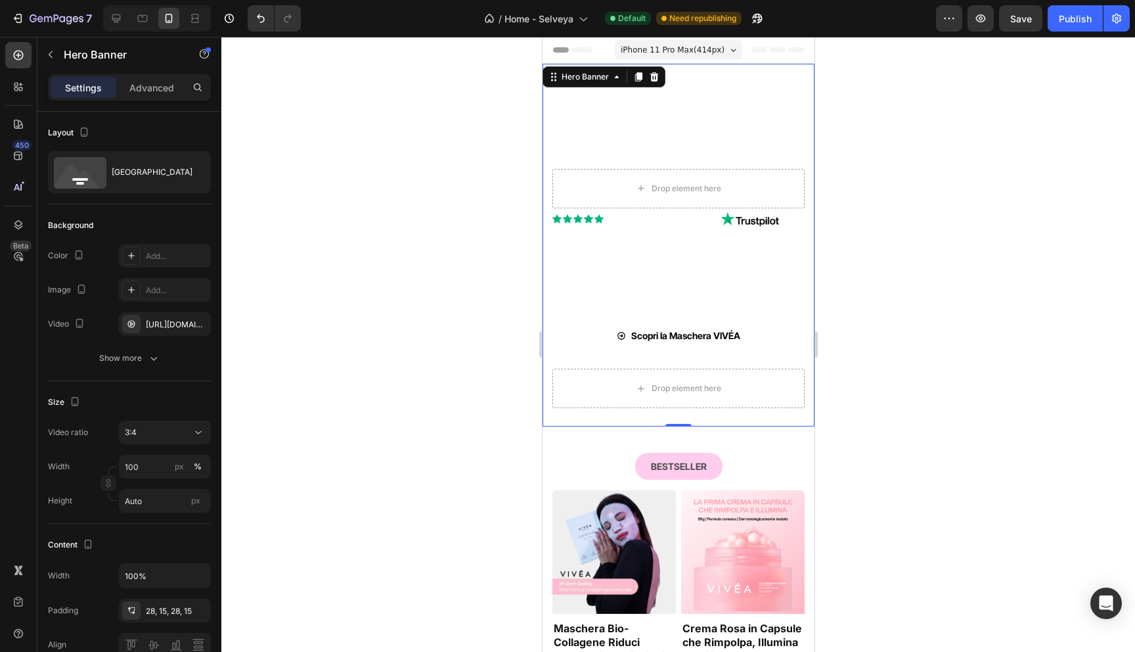
click at [585, 111] on video "Background Image" at bounding box center [678, 245] width 272 height 363
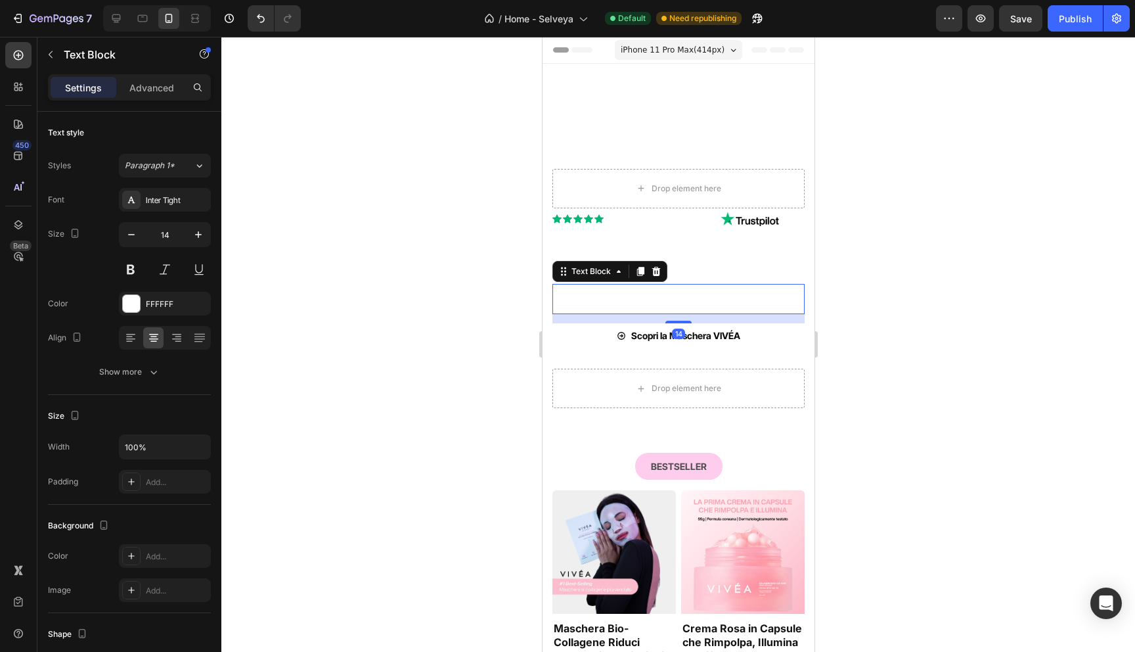
click at [633, 302] on span "Maschere e trattamenti ad alte prestazioni, clinicamente testati e visibilmente…" at bounding box center [678, 298] width 194 height 27
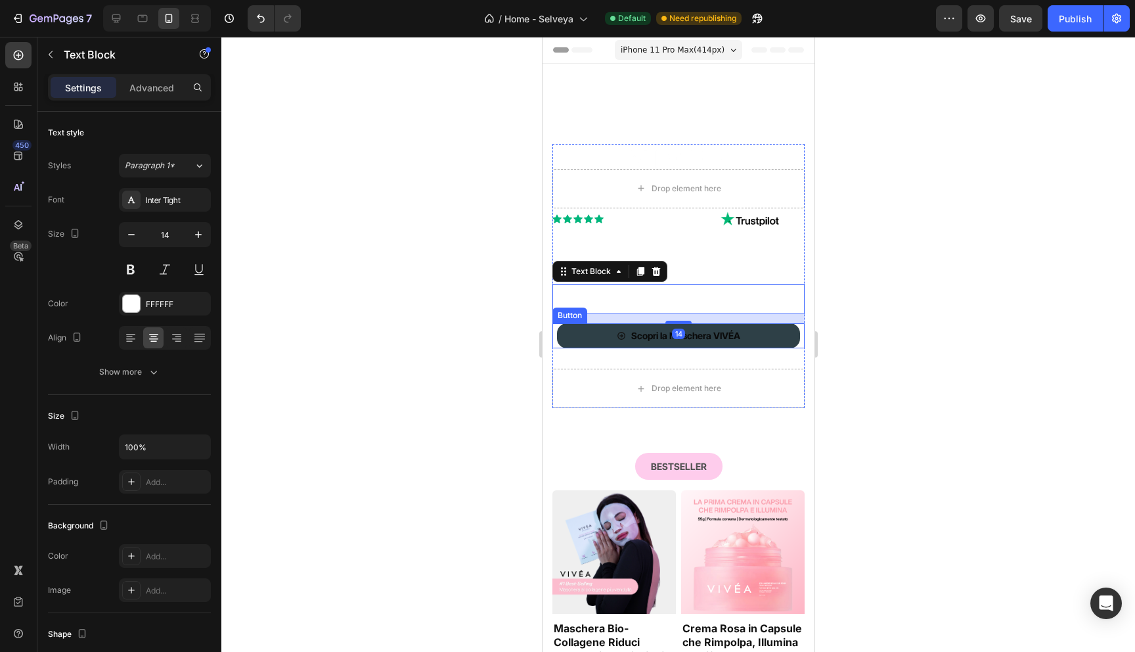
click at [566, 338] on button "Scopri la Maschera VIVÉA" at bounding box center [677, 335] width 243 height 25
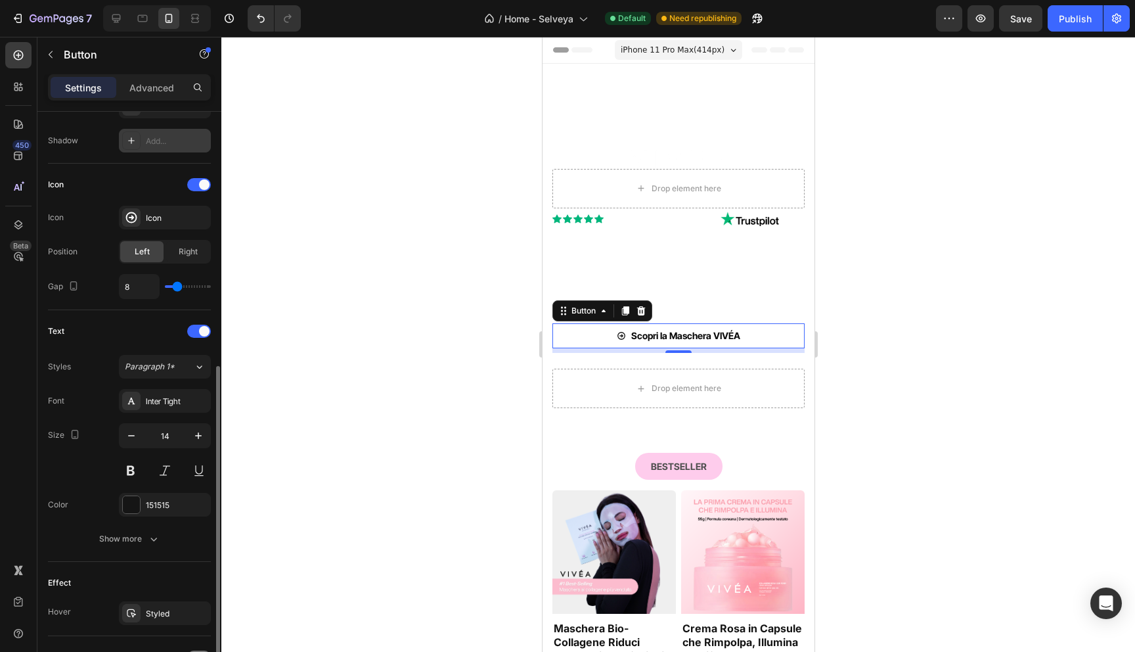
scroll to position [468, 0]
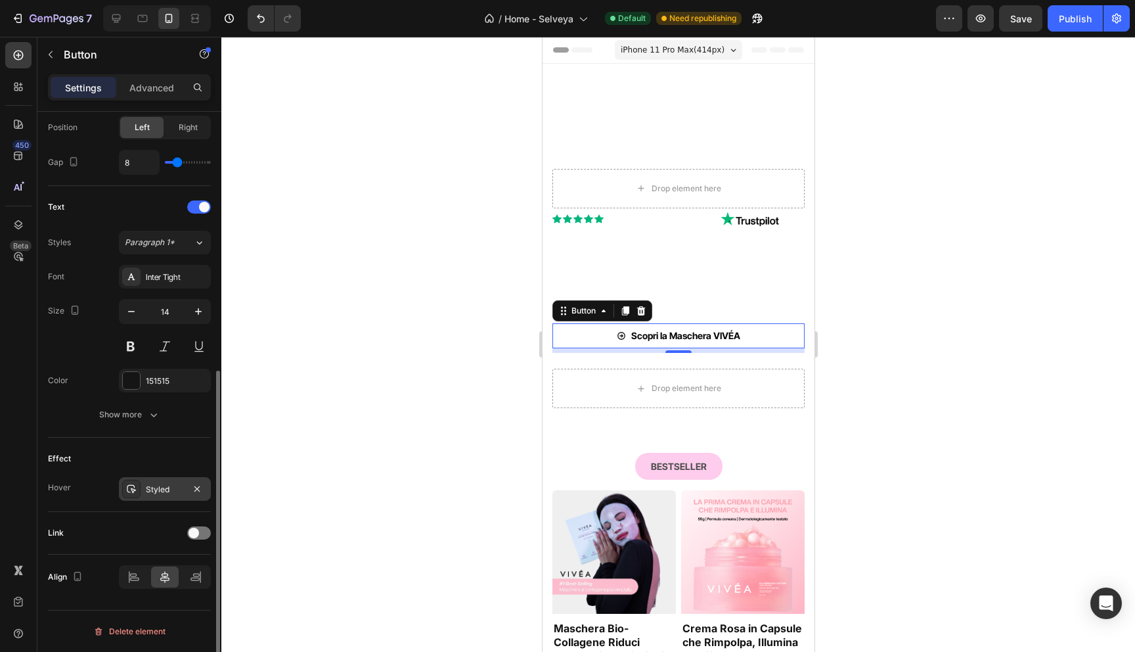
click at [152, 493] on div "Styled" at bounding box center [165, 489] width 38 height 12
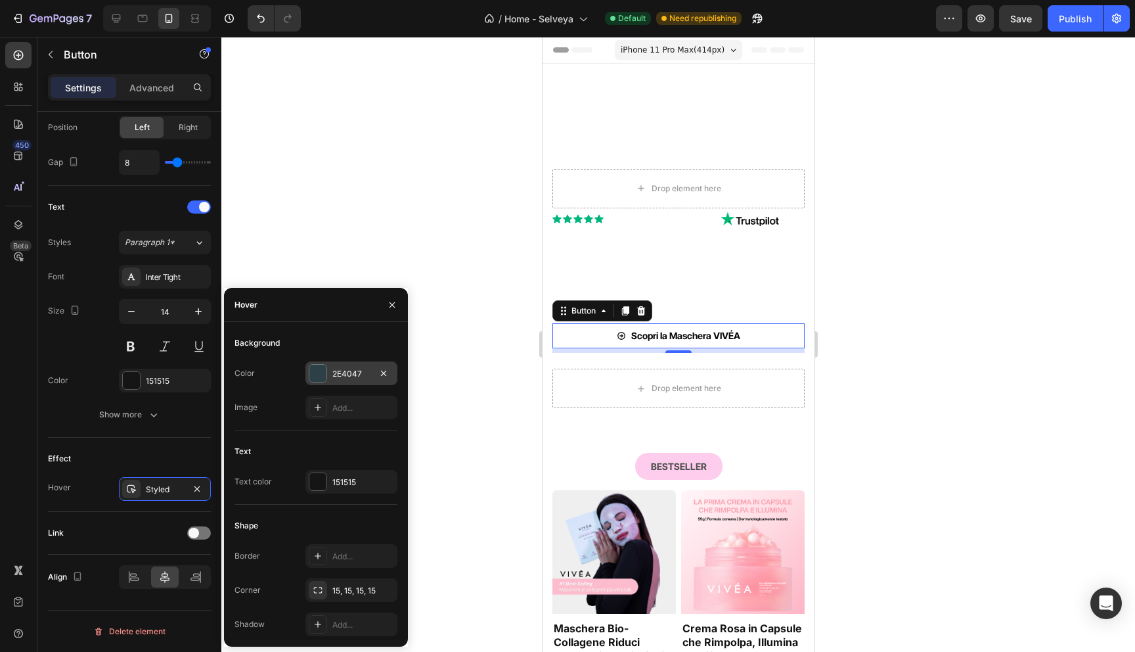
click at [321, 370] on div at bounding box center [317, 373] width 17 height 17
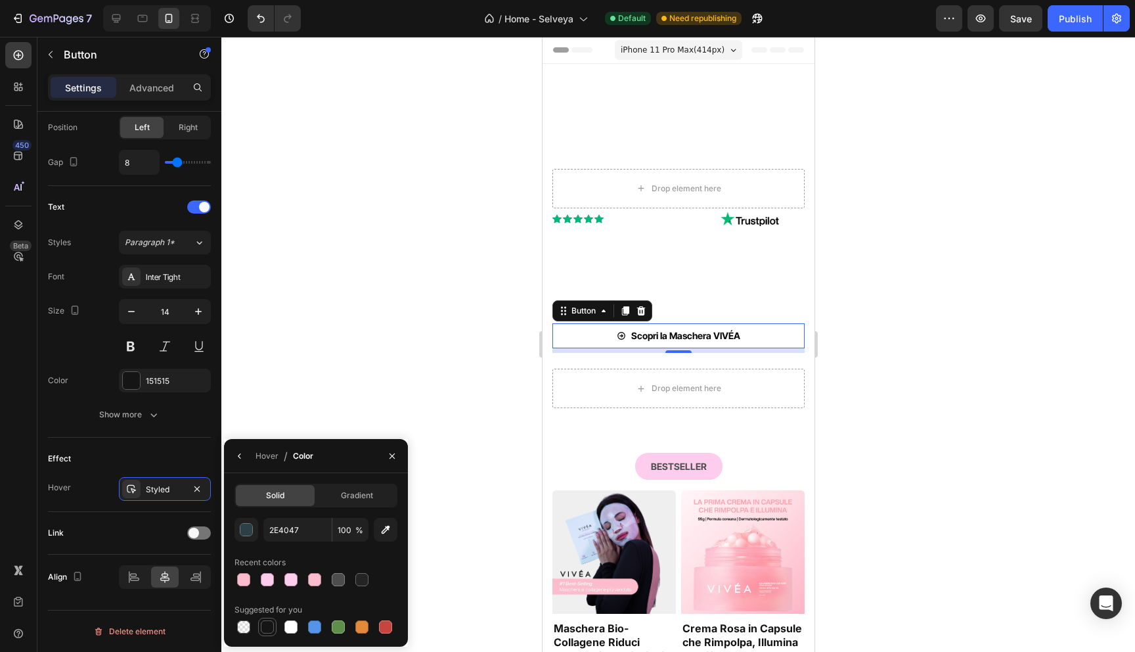
click at [271, 631] on div at bounding box center [267, 626] width 13 height 13
type input "151515"
click at [142, 418] on div "Show more" at bounding box center [129, 414] width 61 height 13
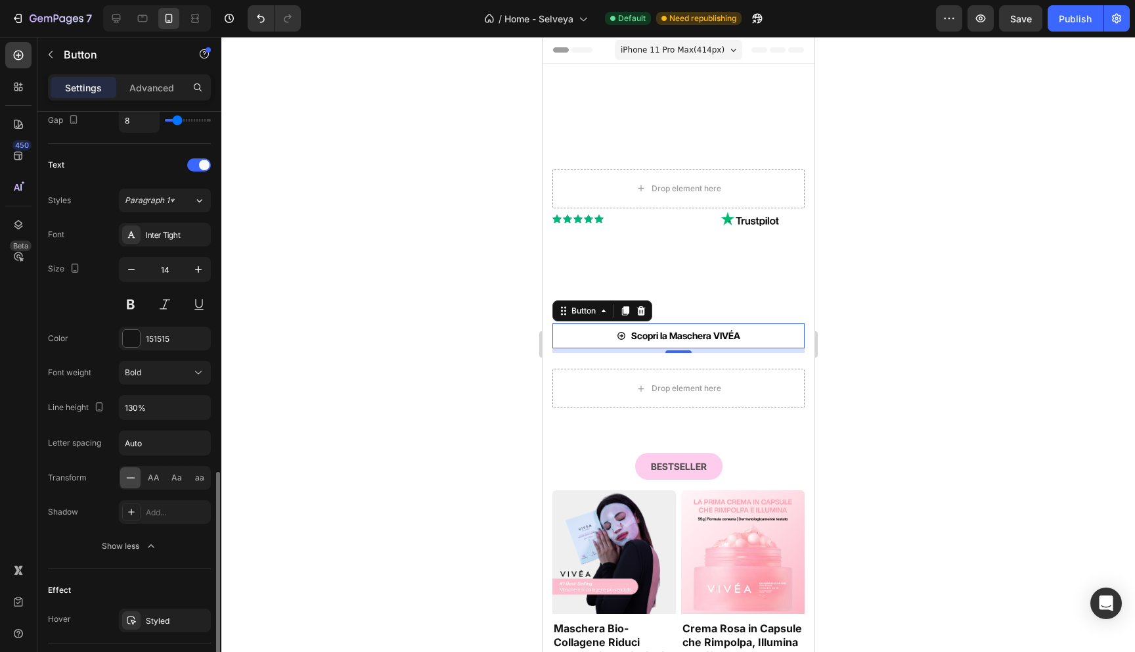
scroll to position [486, 0]
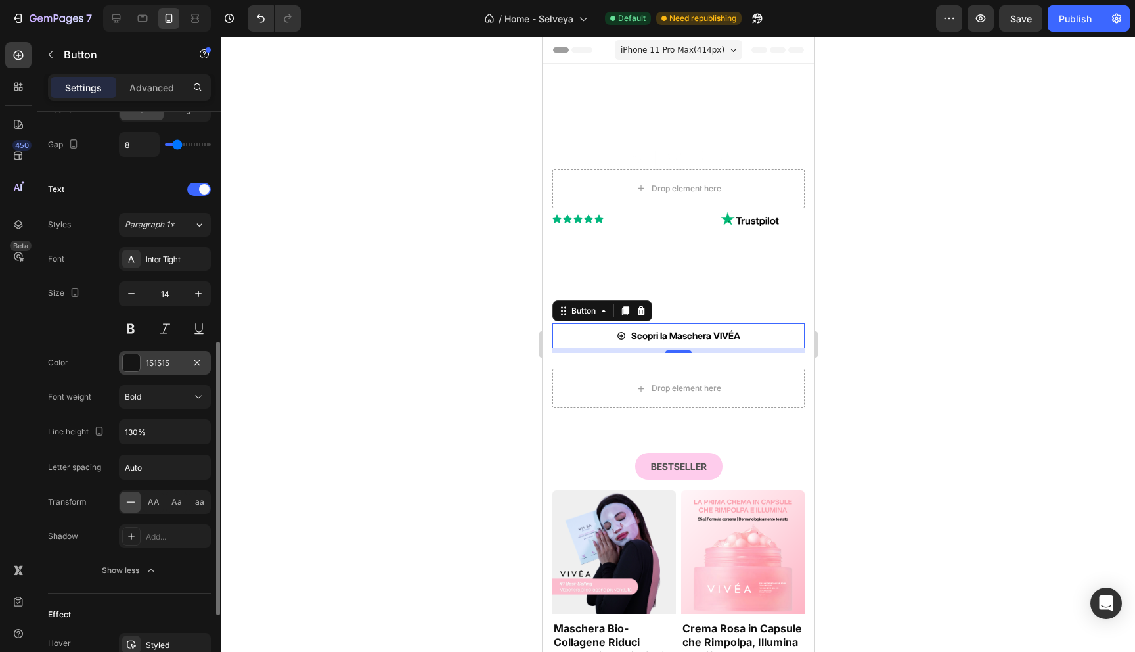
click at [136, 357] on div at bounding box center [131, 362] width 17 height 17
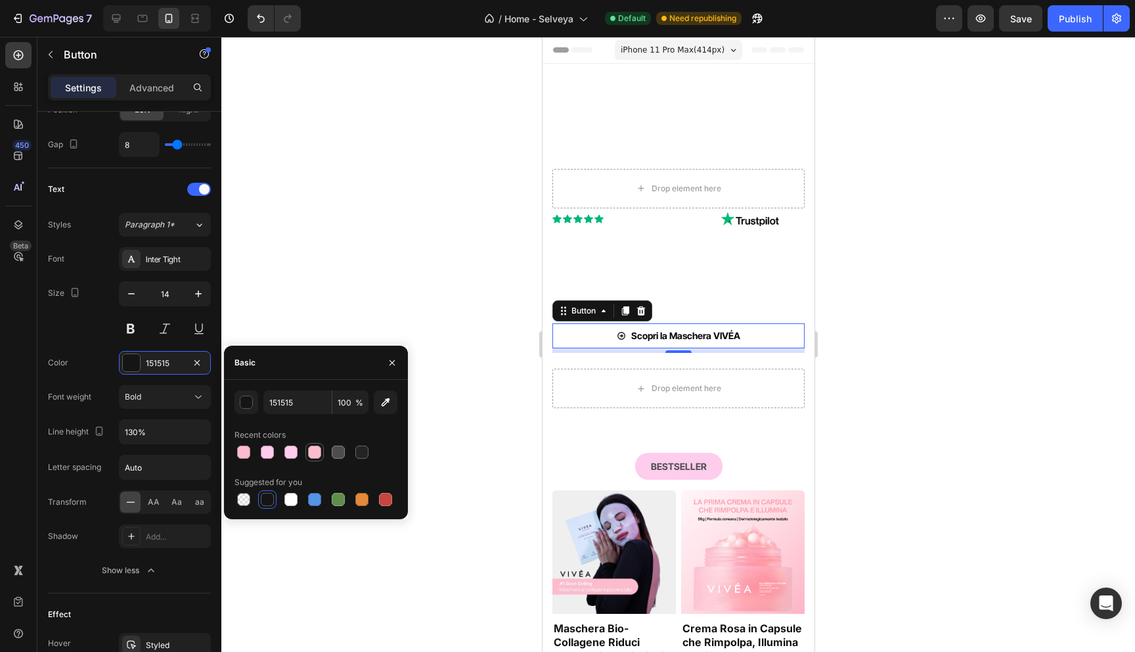
click at [313, 449] on div at bounding box center [314, 451] width 13 height 13
type input "FBBDCE"
click at [95, 347] on div "Font Inter Tight Size 14 Color FBBDCE Font weight Bold Line height 130% Letter …" at bounding box center [129, 414] width 163 height 335
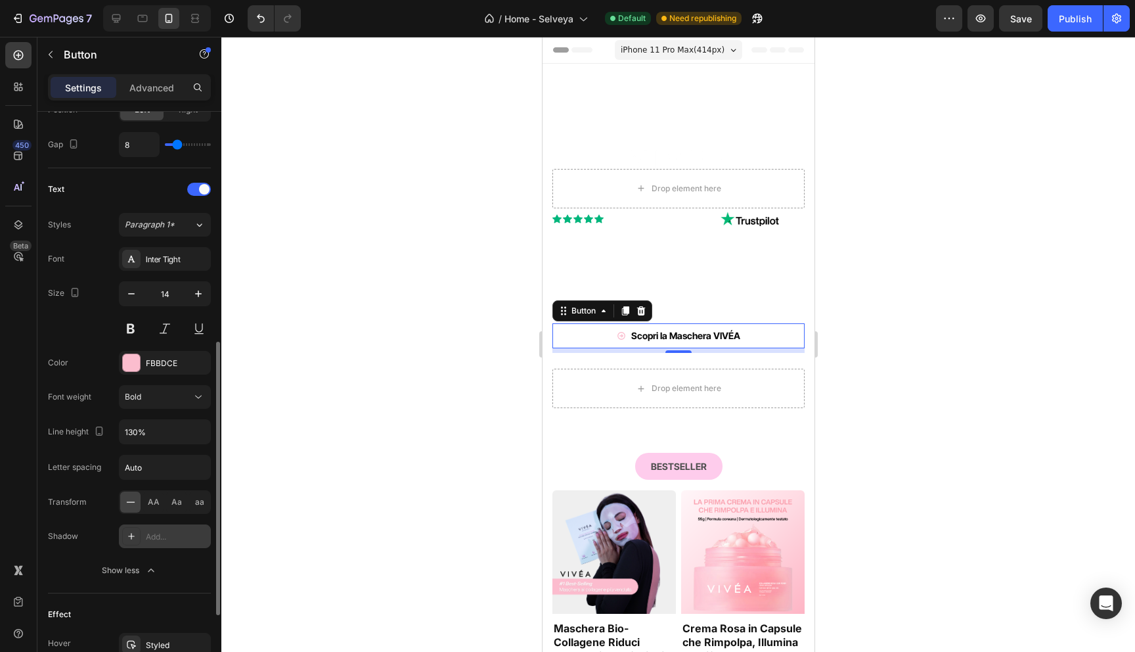
scroll to position [642, 0]
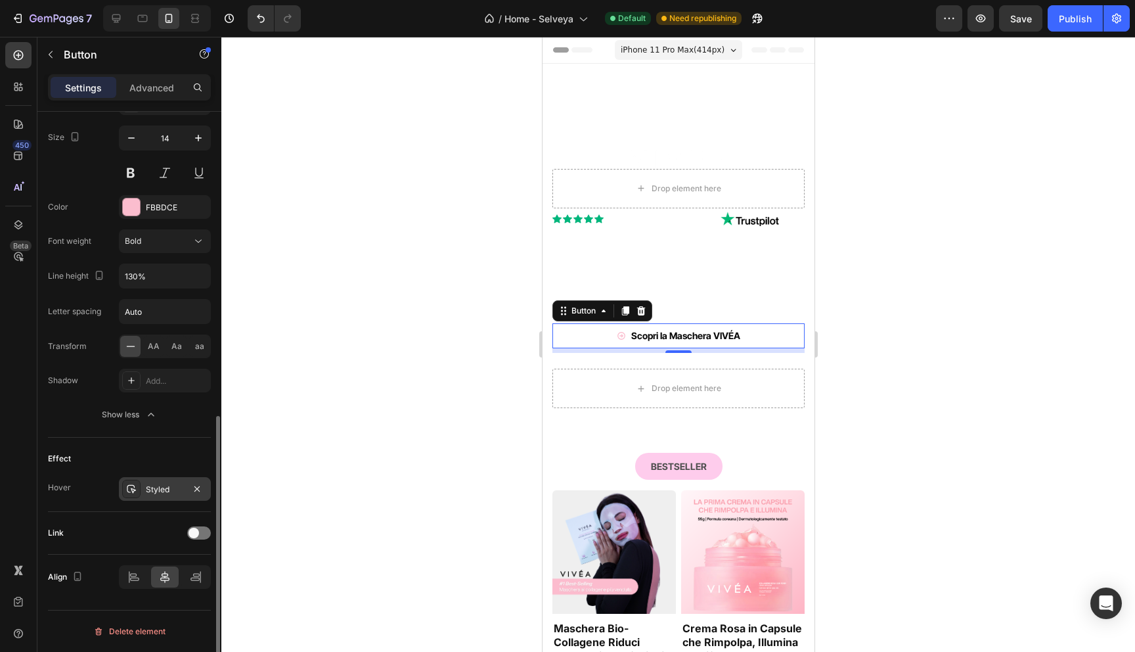
click at [157, 488] on div "Styled" at bounding box center [165, 489] width 38 height 12
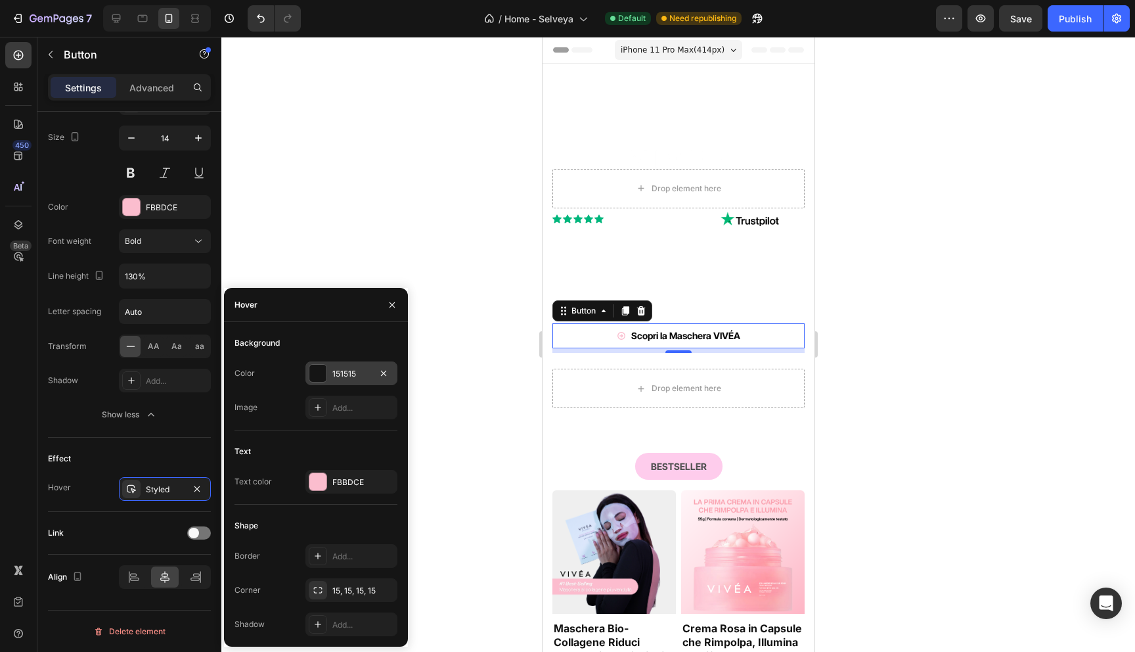
click at [319, 374] on div at bounding box center [317, 373] width 17 height 17
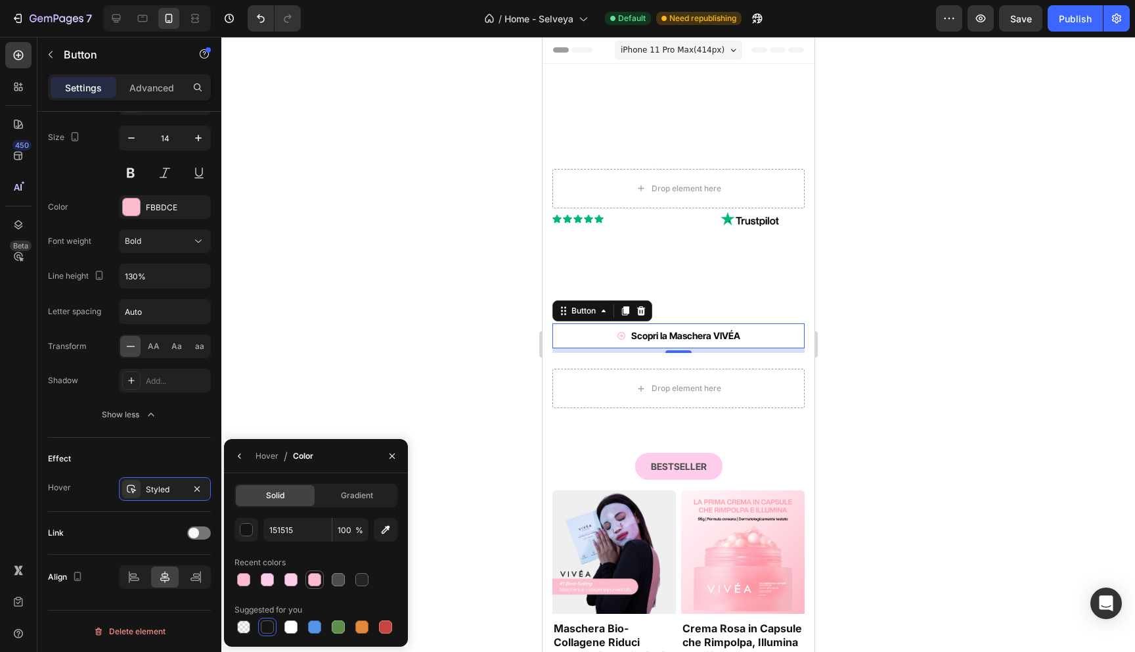
click at [319, 577] on div at bounding box center [314, 579] width 13 height 13
click at [261, 625] on div at bounding box center [267, 626] width 13 height 13
type input "151515"
click at [242, 455] on icon "button" at bounding box center [239, 456] width 11 height 11
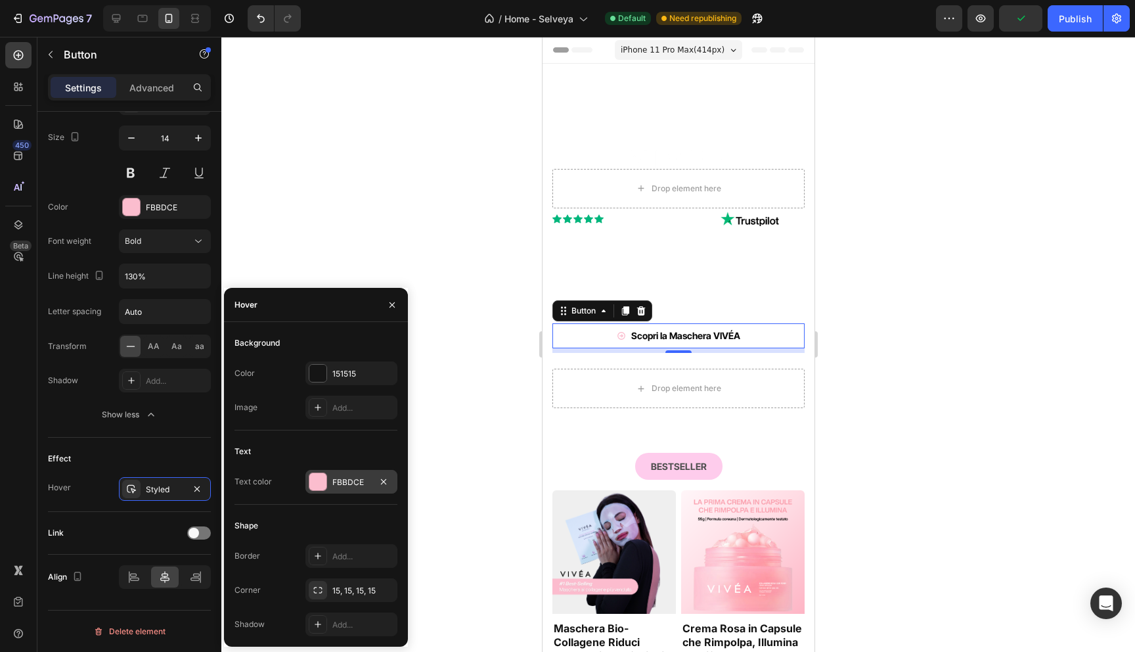
click at [319, 481] on div at bounding box center [317, 481] width 17 height 17
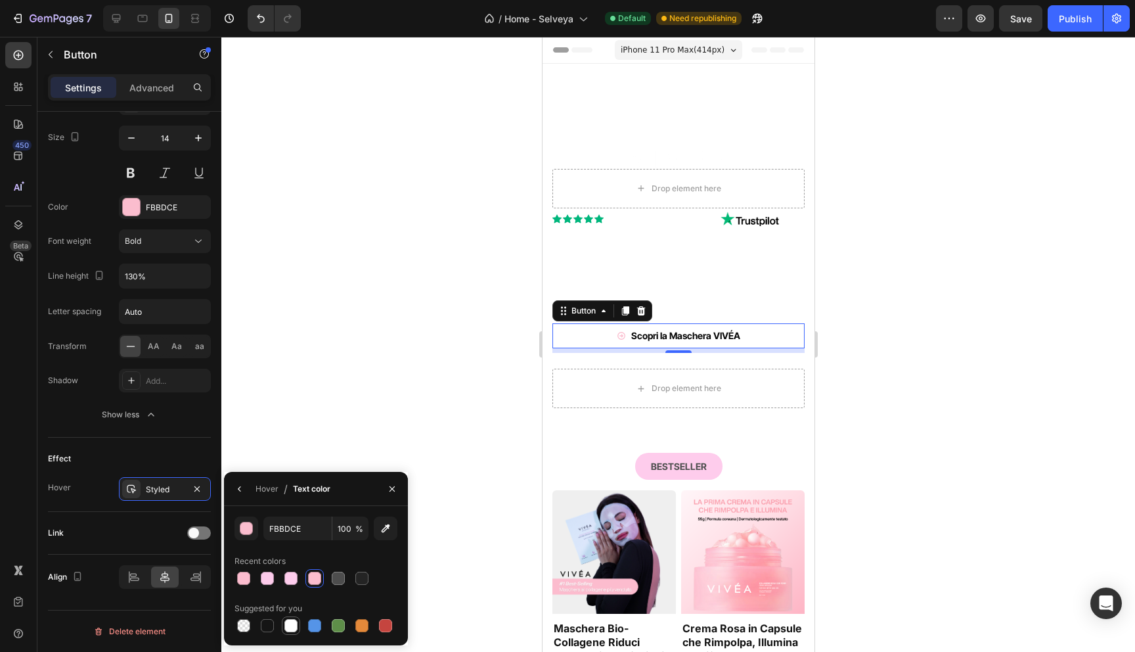
click at [288, 634] on div at bounding box center [291, 625] width 18 height 18
type input "FFFFFF"
click at [261, 487] on div "Hover" at bounding box center [267, 489] width 23 height 12
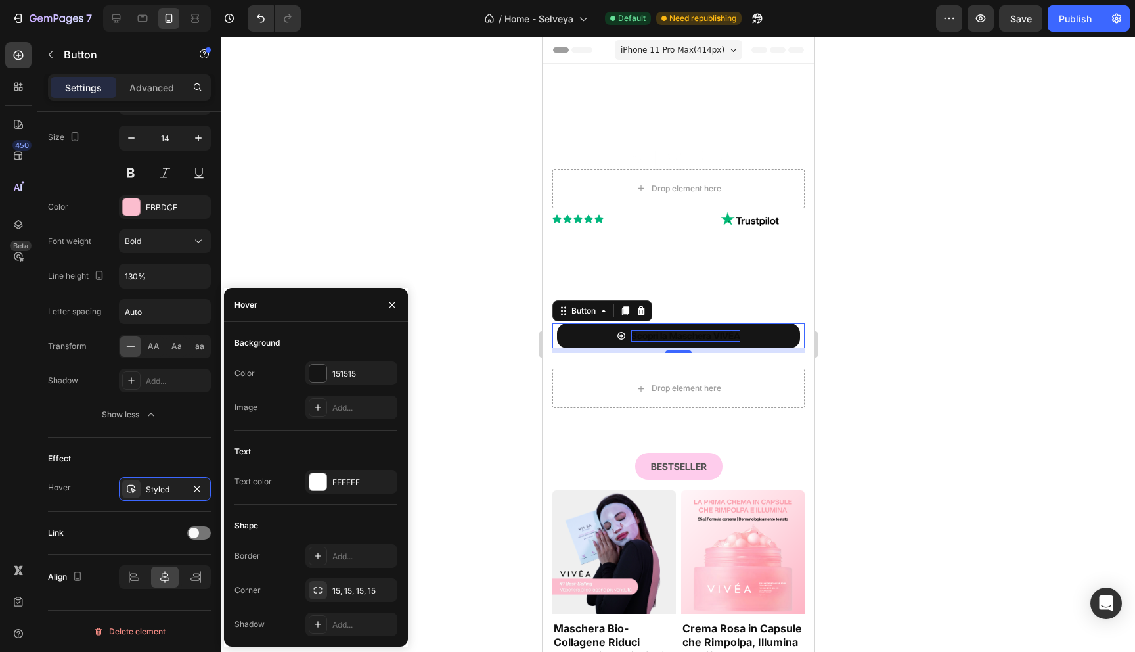
click at [688, 334] on strong "Scopri la Maschera VIVÉA" at bounding box center [685, 335] width 109 height 11
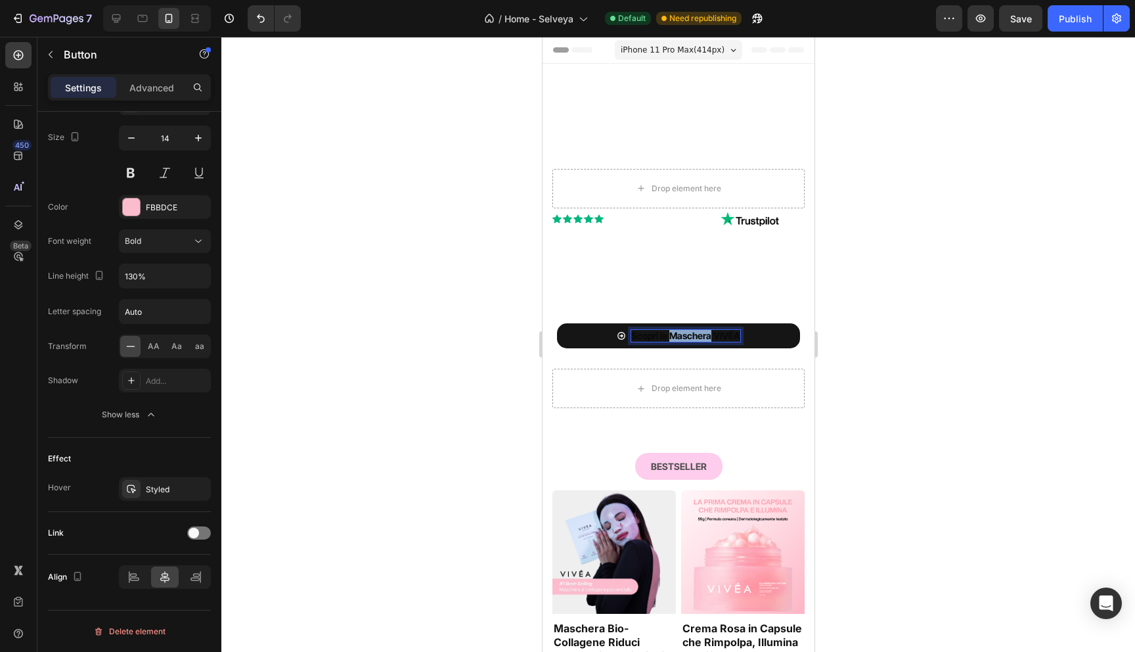
click at [688, 334] on strong "Scopri la Maschera VIVÉA" at bounding box center [685, 335] width 109 height 11
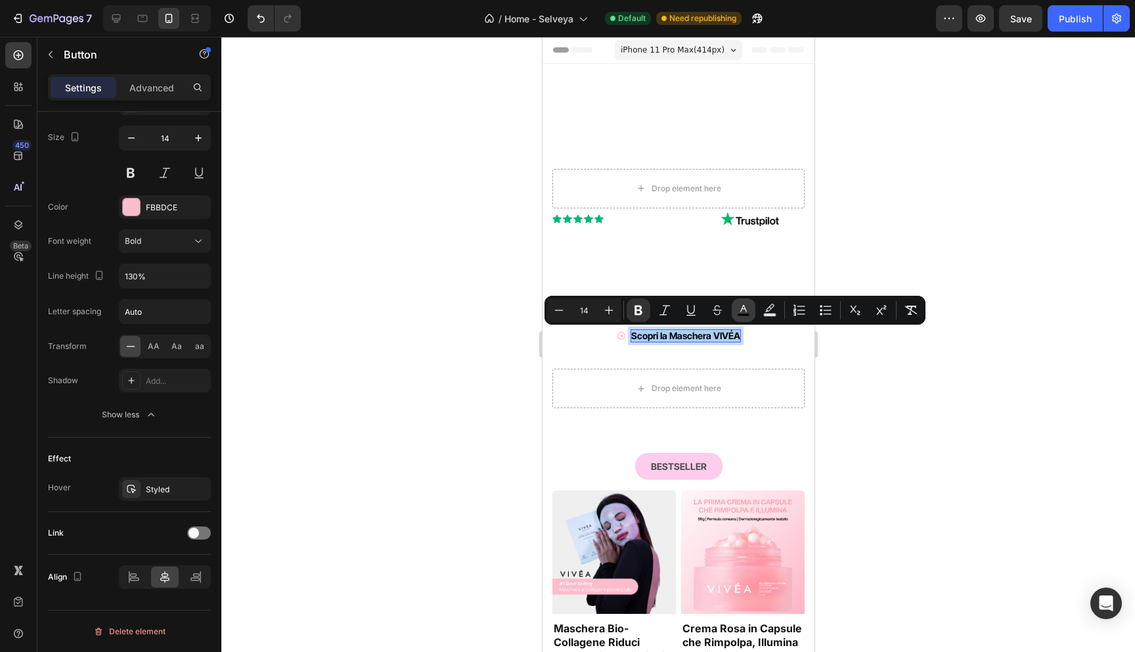
click at [746, 311] on icon "Editor contextual toolbar" at bounding box center [743, 309] width 13 height 13
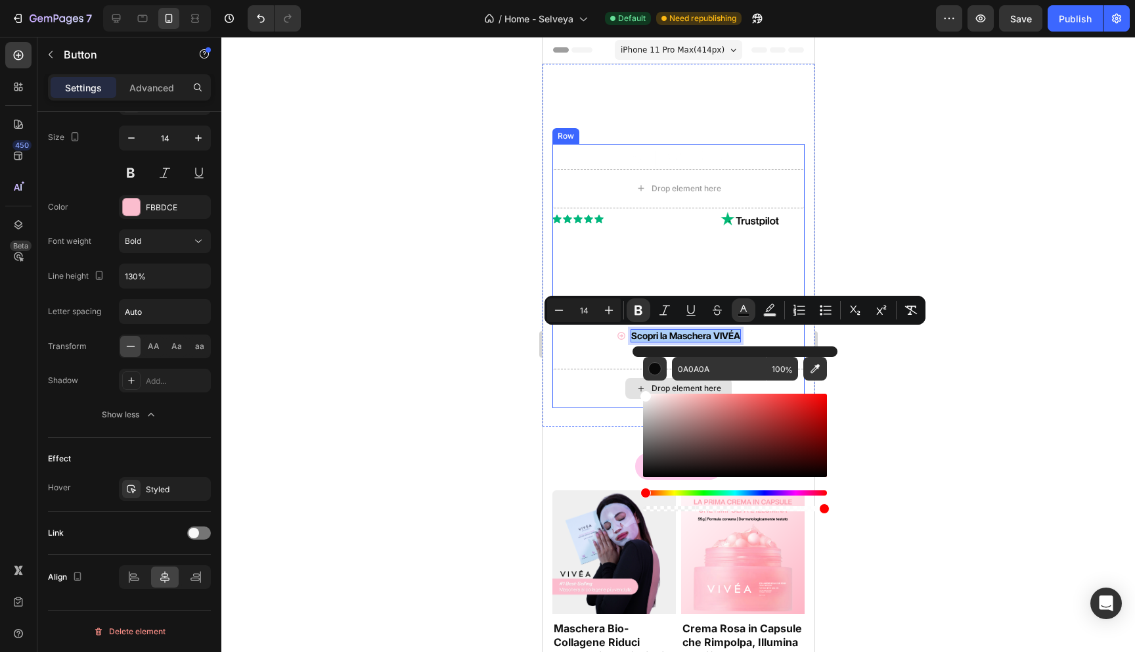
drag, startPoint x: 1249, startPoint y: 441, endPoint x: 607, endPoint y: 378, distance: 644.8
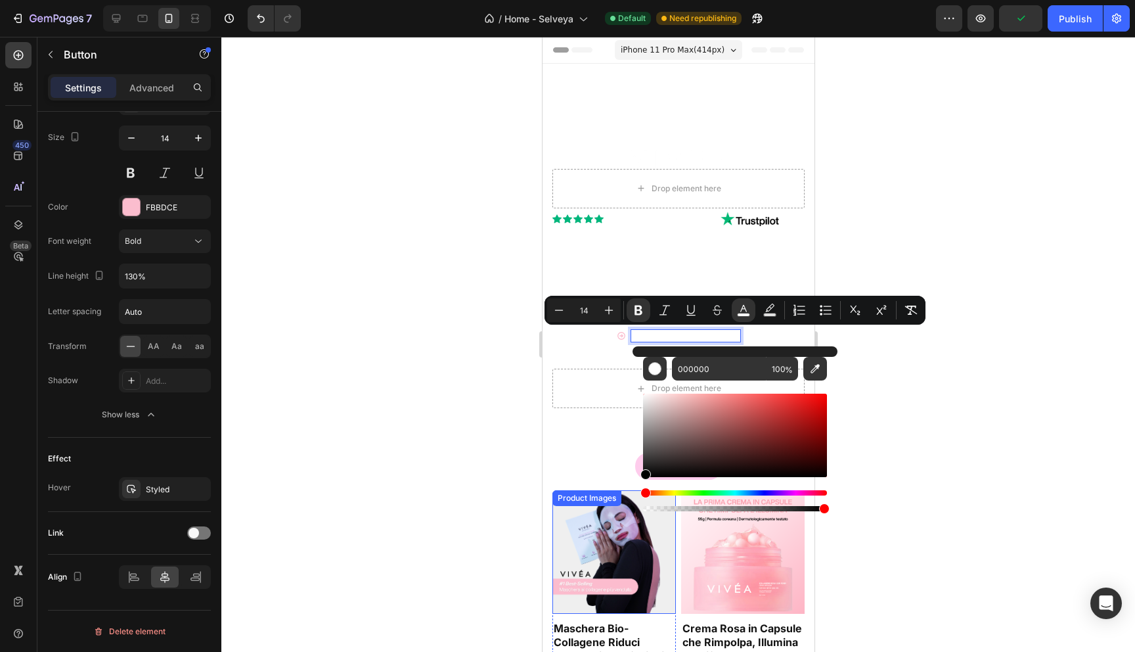
drag, startPoint x: 1228, startPoint y: 453, endPoint x: 619, endPoint y: 490, distance: 610.0
click at [814, 367] on icon "Editor contextual toolbar" at bounding box center [815, 368] width 9 height 9
type input "FDBCCE"
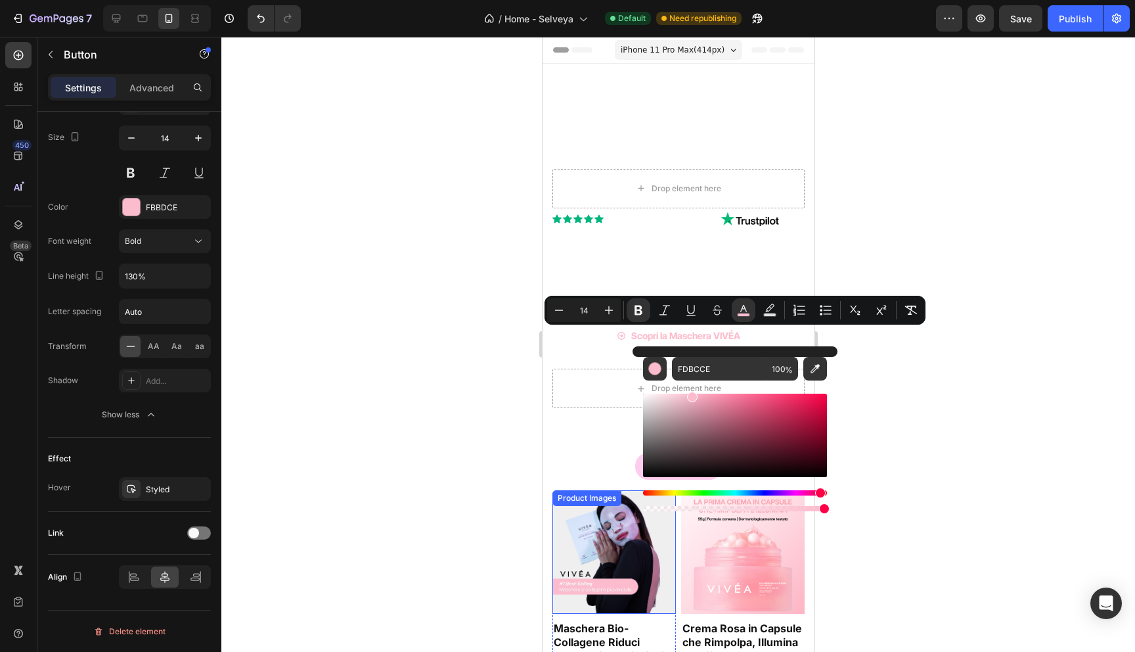
click at [485, 557] on div at bounding box center [678, 344] width 914 height 615
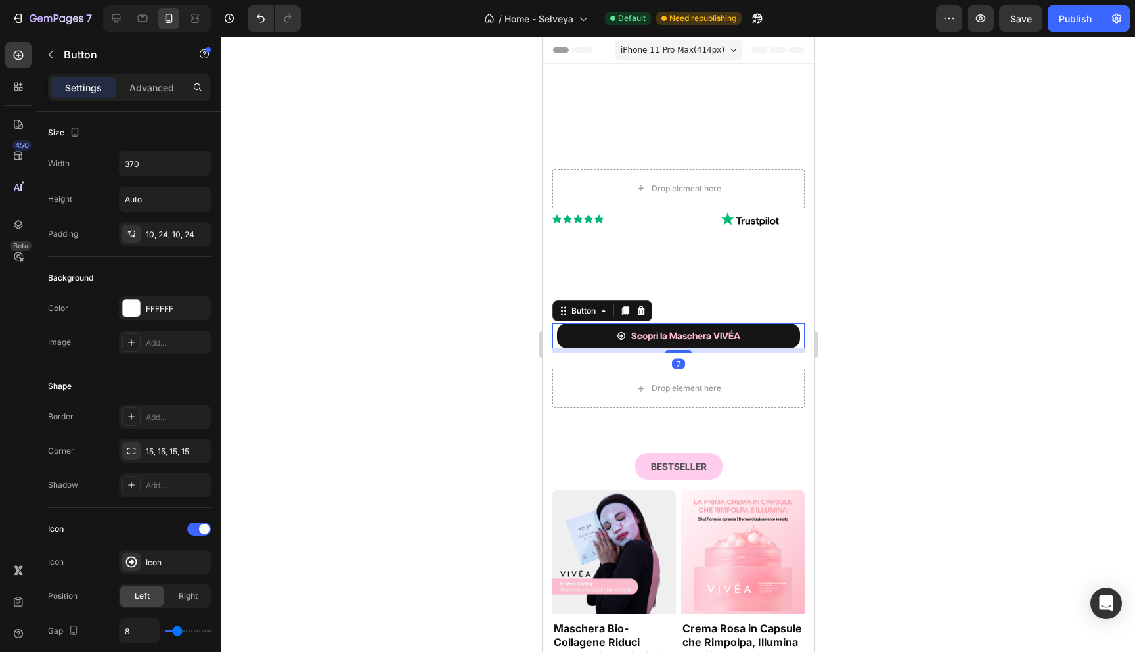
click at [767, 336] on button "Scopri la Maschera VIVÉA" at bounding box center [677, 335] width 243 height 25
click at [760, 344] on button "Scopri la Maschera VIVÉA" at bounding box center [677, 335] width 243 height 25
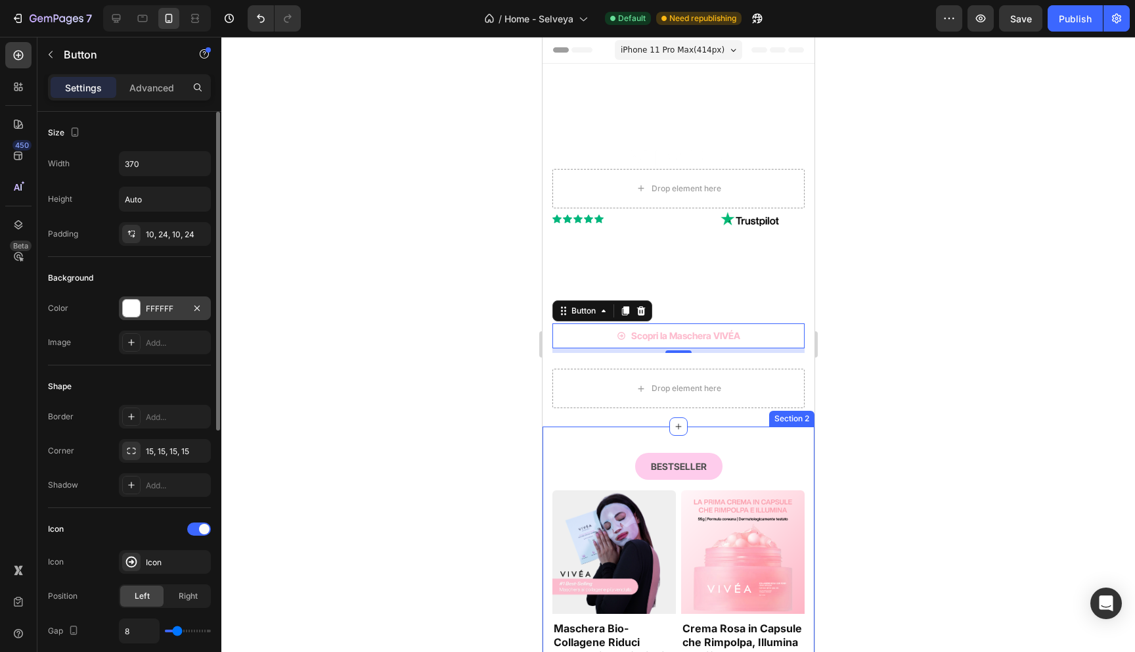
click at [132, 314] on div at bounding box center [131, 308] width 17 height 17
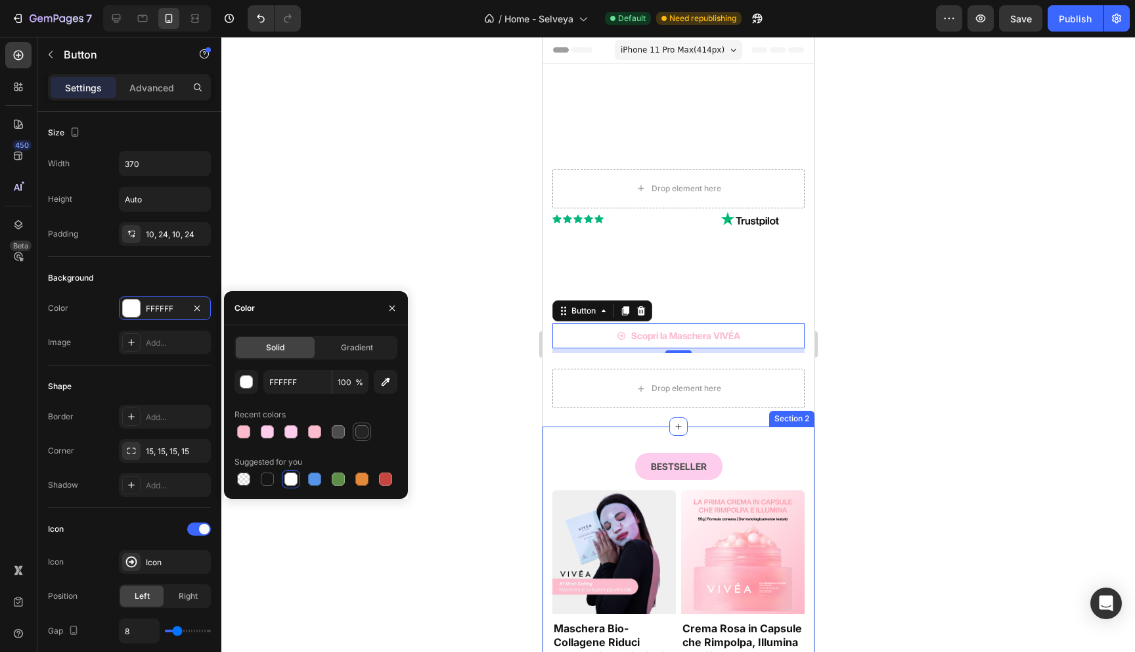
click at [357, 432] on div at bounding box center [361, 431] width 13 height 13
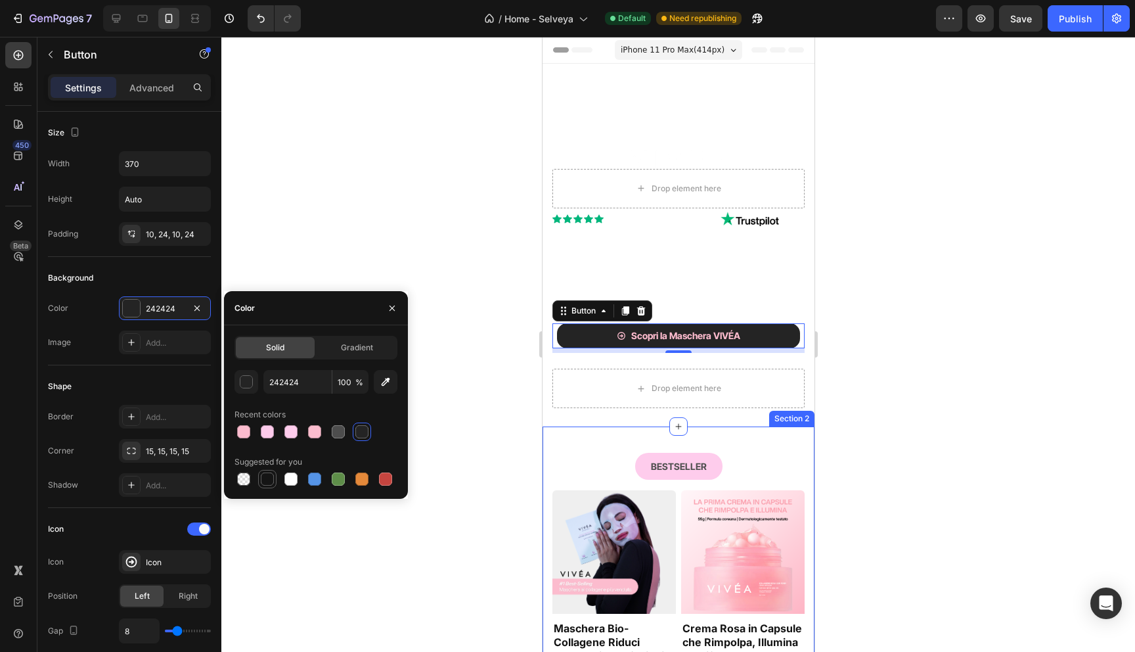
click at [265, 478] on div at bounding box center [267, 478] width 13 height 13
type input "151515"
click at [390, 241] on div at bounding box center [678, 344] width 914 height 615
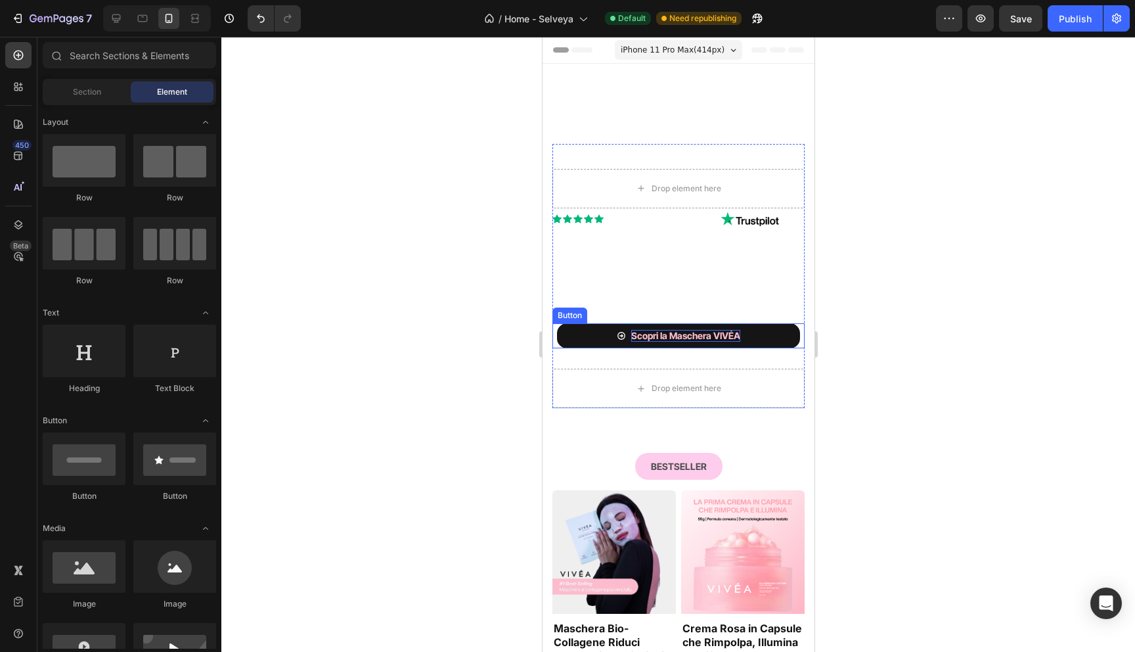
click at [669, 335] on strong "Scopri la Maschera VIVÉA" at bounding box center [685, 335] width 109 height 11
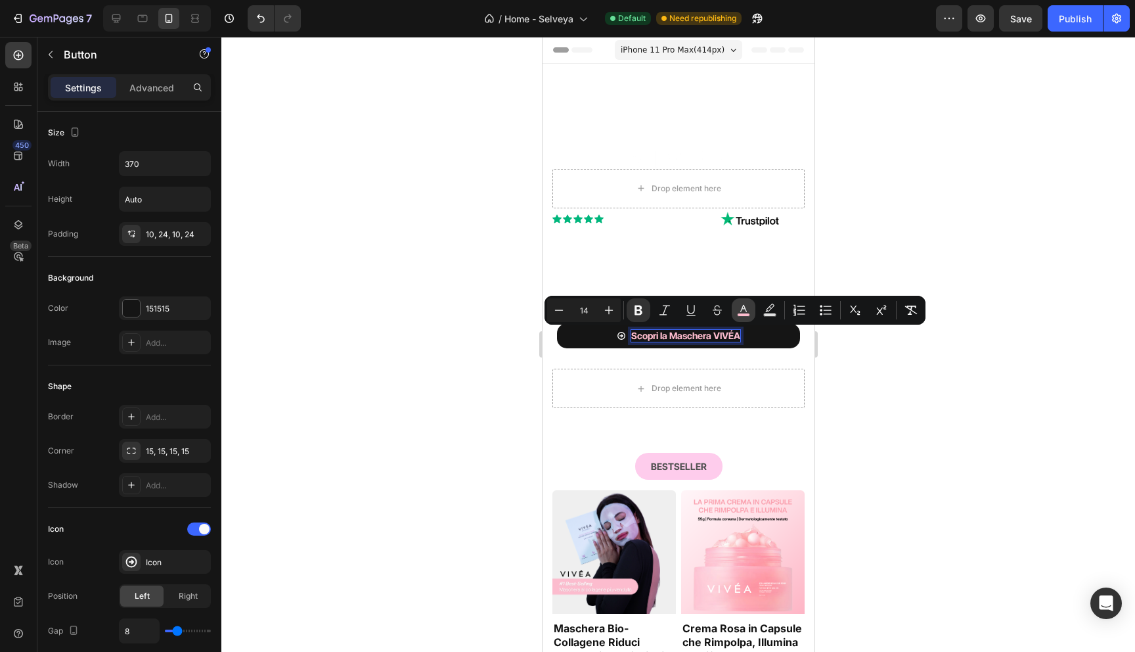
click at [745, 309] on icon "Editor contextual toolbar" at bounding box center [743, 309] width 13 height 13
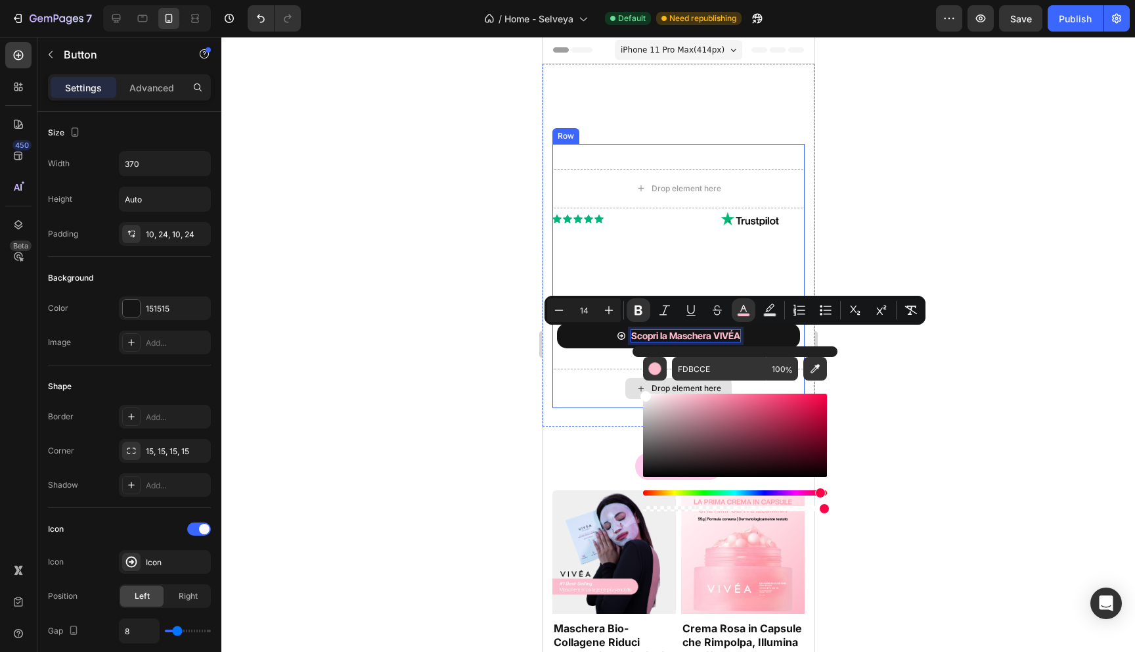
drag, startPoint x: 1209, startPoint y: 452, endPoint x: 607, endPoint y: 363, distance: 608.9
type input "FFFFFF"
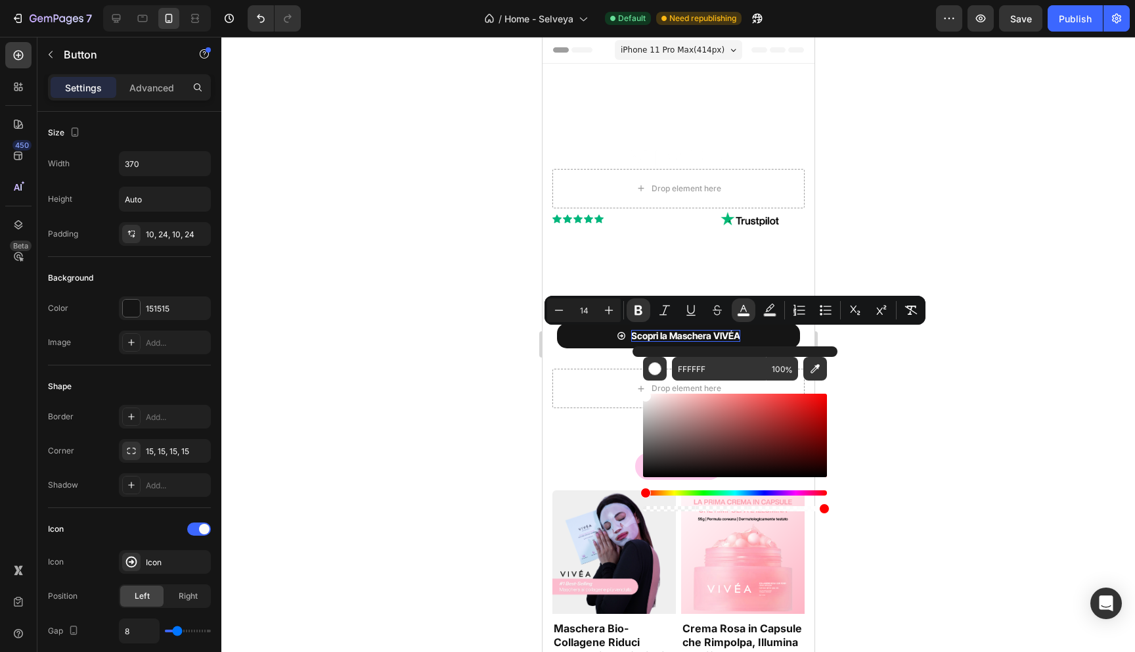
click at [415, 393] on div at bounding box center [678, 344] width 914 height 615
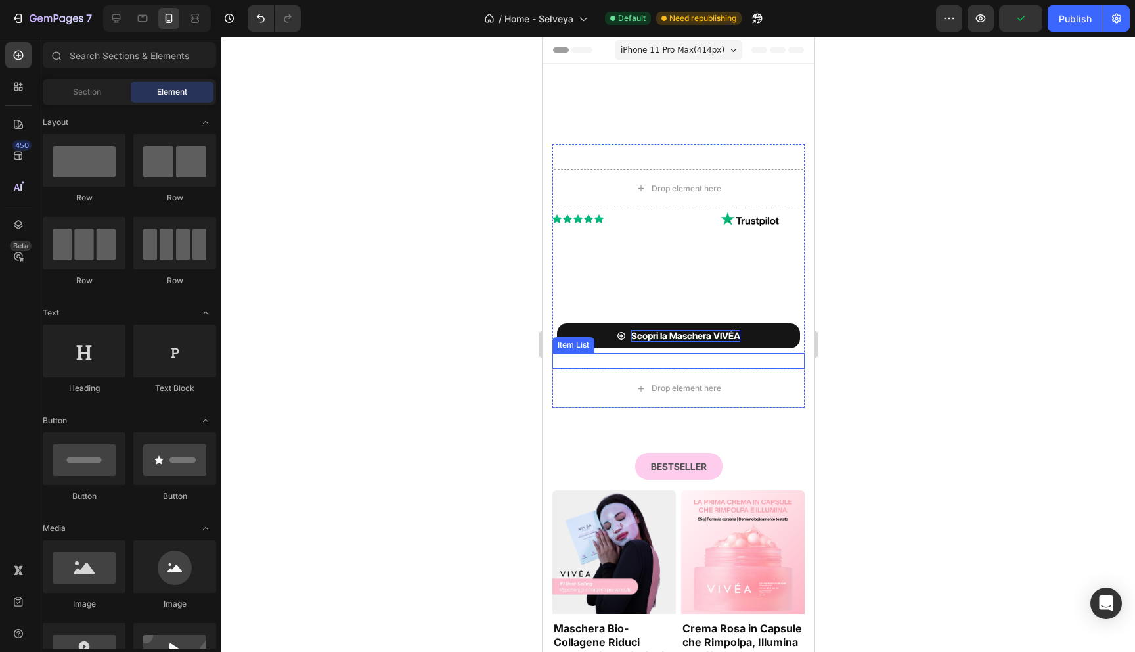
click at [576, 337] on div "Item List" at bounding box center [573, 345] width 42 height 16
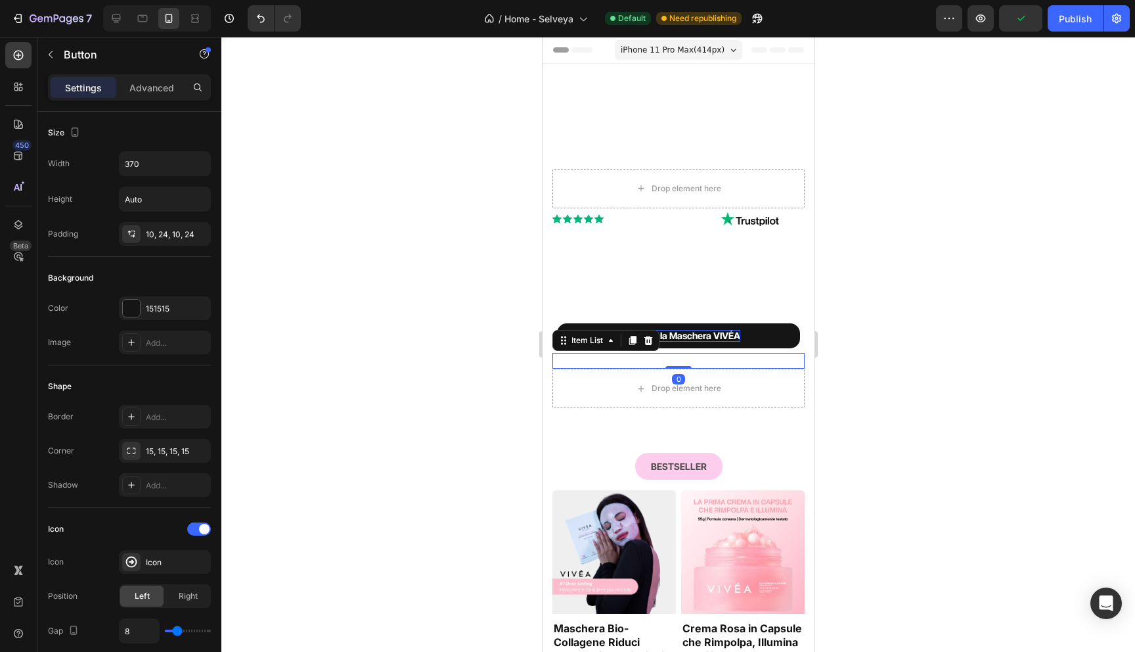
click at [594, 325] on button "Scopri la Maschera VIVÉA" at bounding box center [677, 335] width 243 height 25
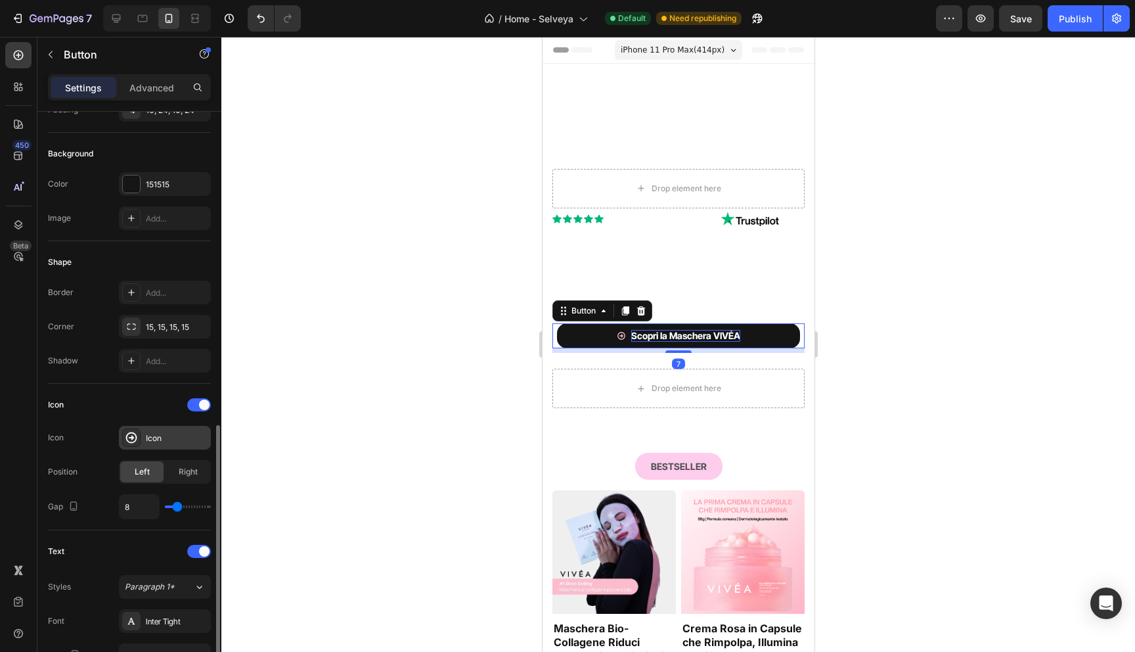
scroll to position [468, 0]
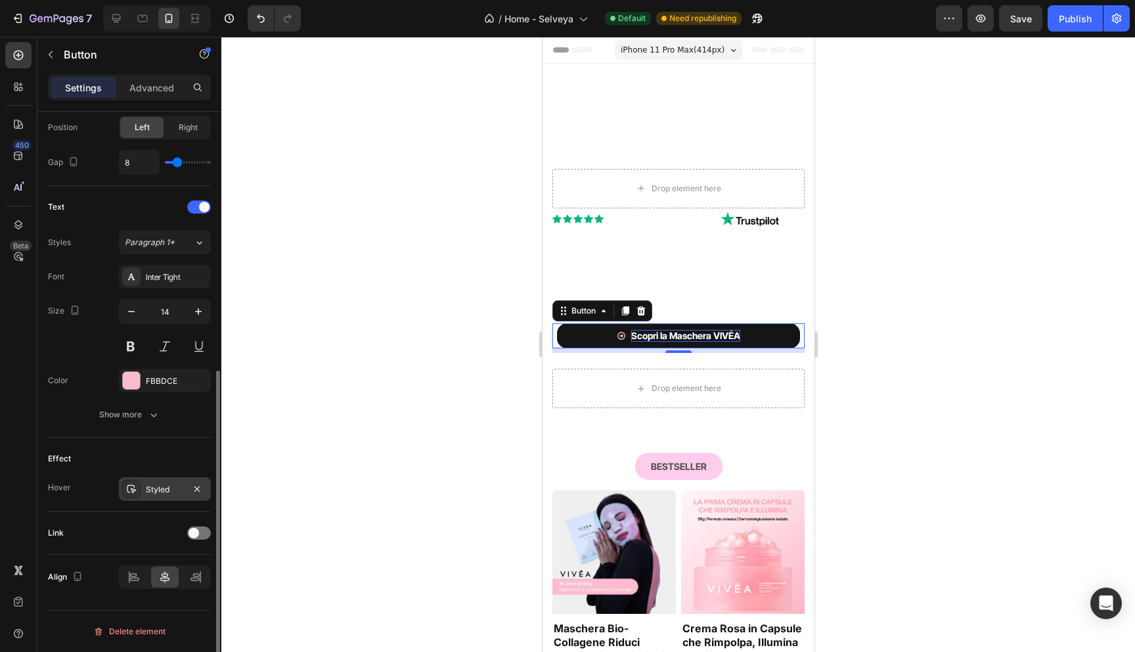
click at [166, 495] on div "Styled" at bounding box center [165, 489] width 92 height 24
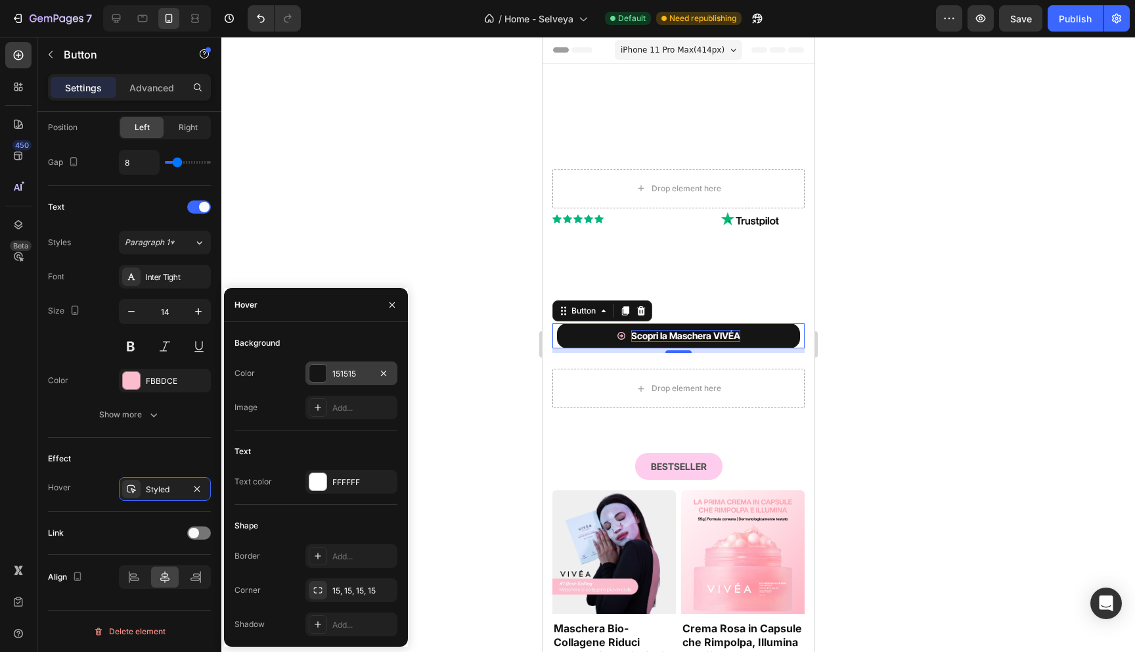
click at [315, 371] on div at bounding box center [317, 373] width 17 height 17
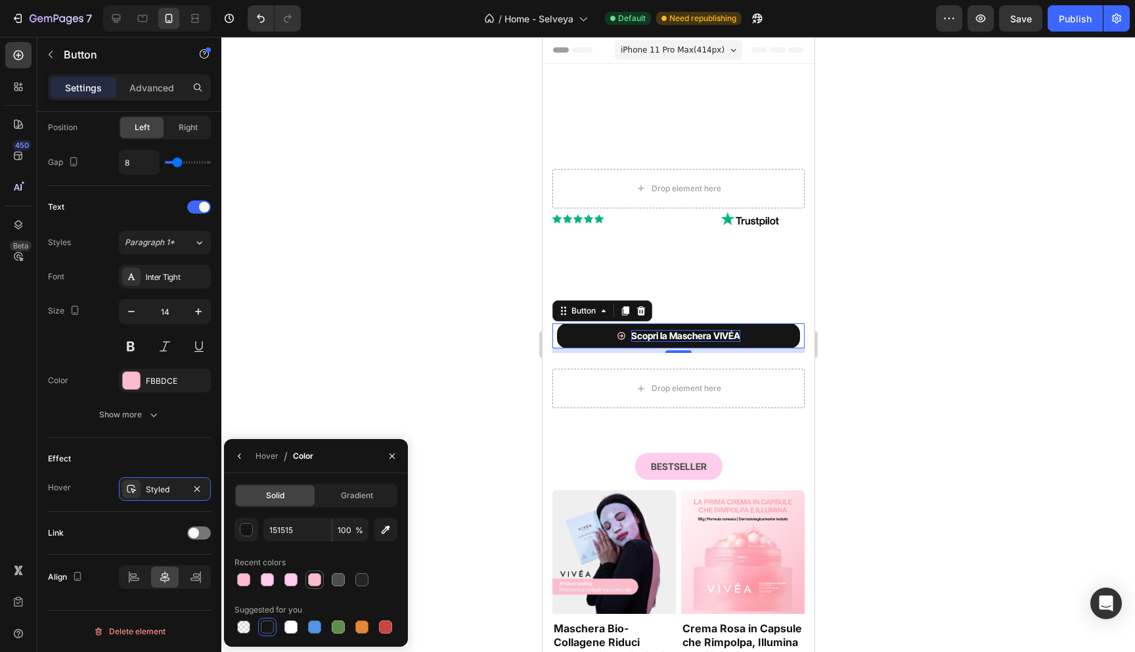
click at [313, 581] on div at bounding box center [314, 579] width 13 height 13
type input "FBBDCE"
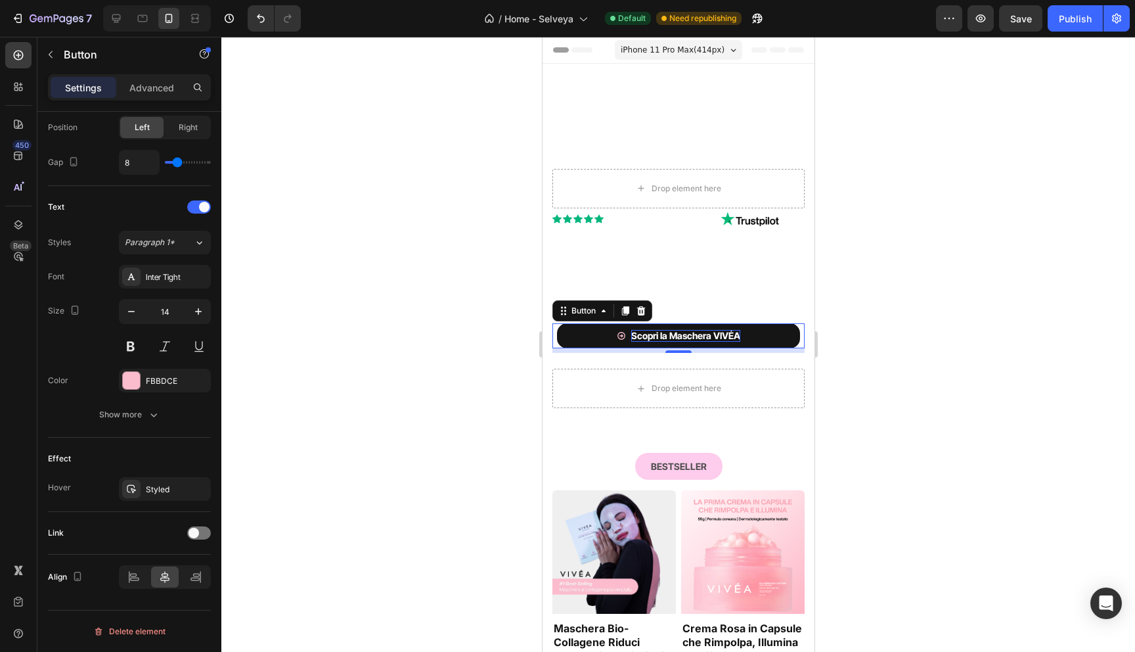
click at [476, 386] on div at bounding box center [678, 344] width 914 height 615
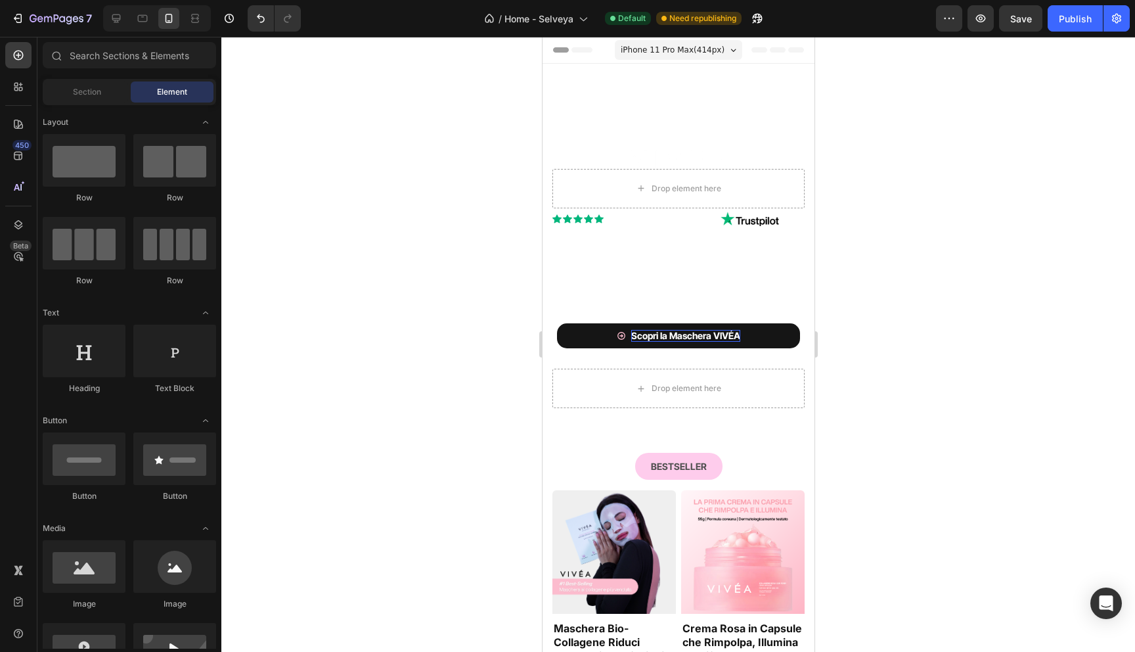
click at [468, 345] on div at bounding box center [678, 344] width 914 height 615
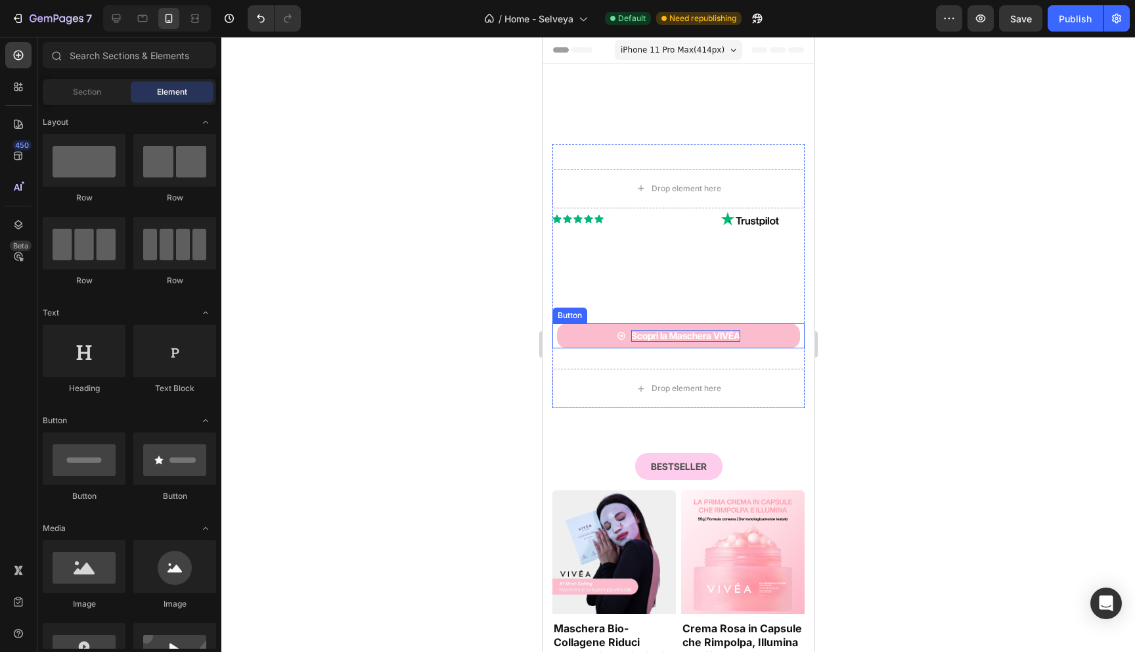
click at [572, 325] on button "Scopri la Maschera VIVÉA" at bounding box center [677, 335] width 243 height 25
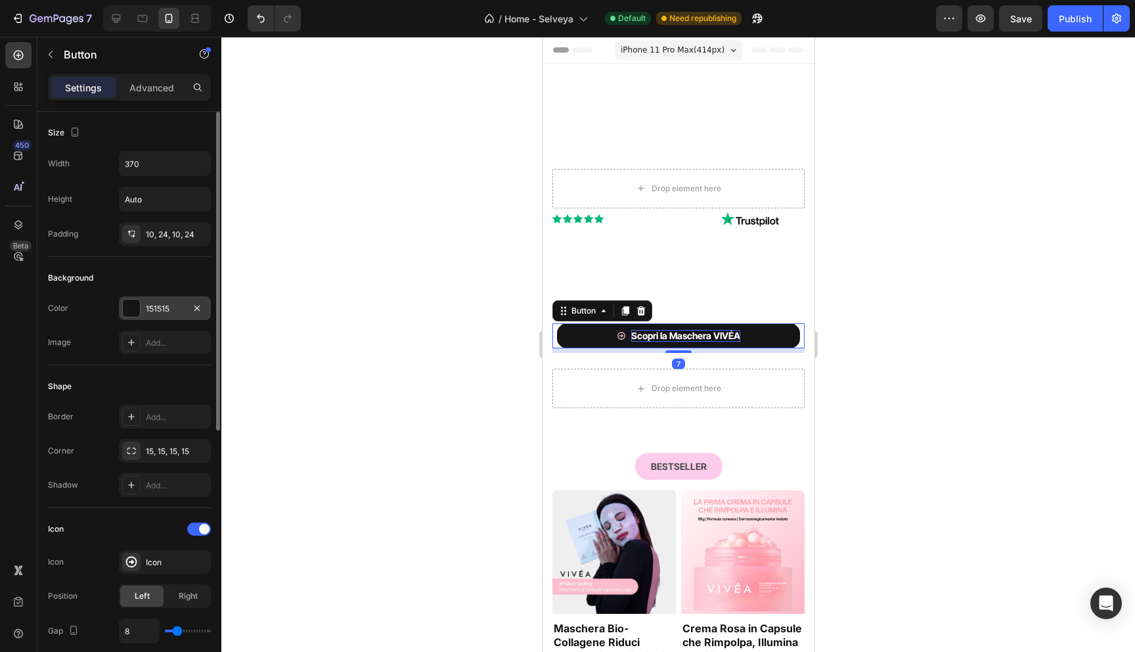
click at [134, 311] on div at bounding box center [131, 308] width 17 height 17
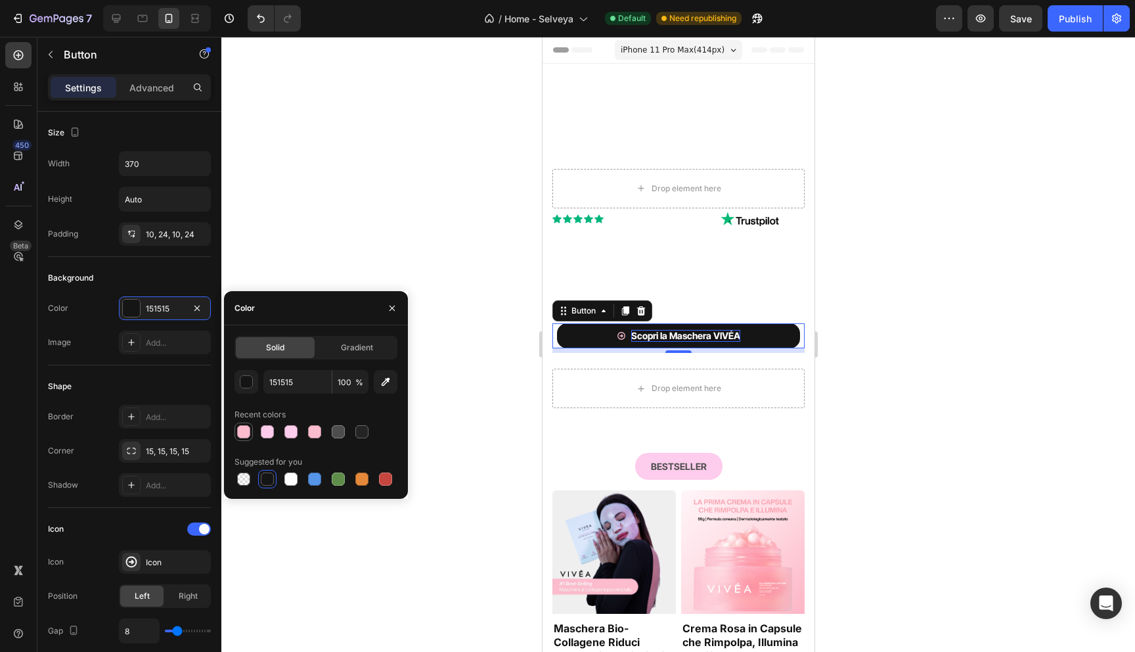
click at [238, 426] on div at bounding box center [243, 431] width 13 height 13
click at [267, 478] on div at bounding box center [267, 478] width 13 height 13
type input "151515"
click at [397, 226] on div at bounding box center [678, 344] width 914 height 615
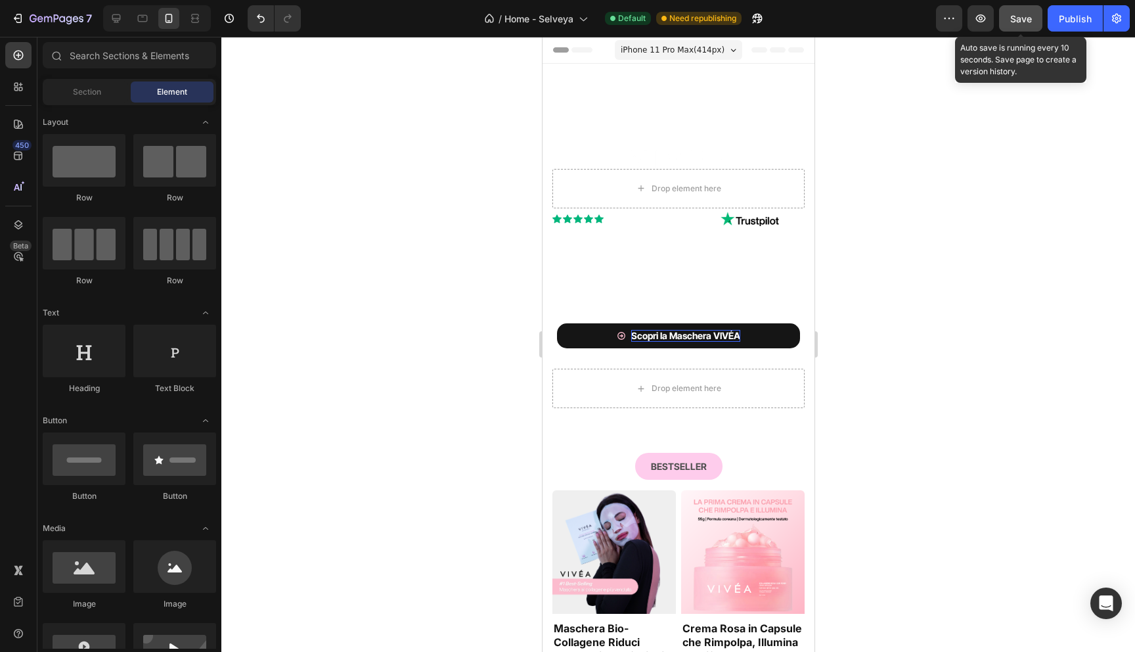
click at [1025, 28] on button "Save" at bounding box center [1020, 18] width 43 height 26
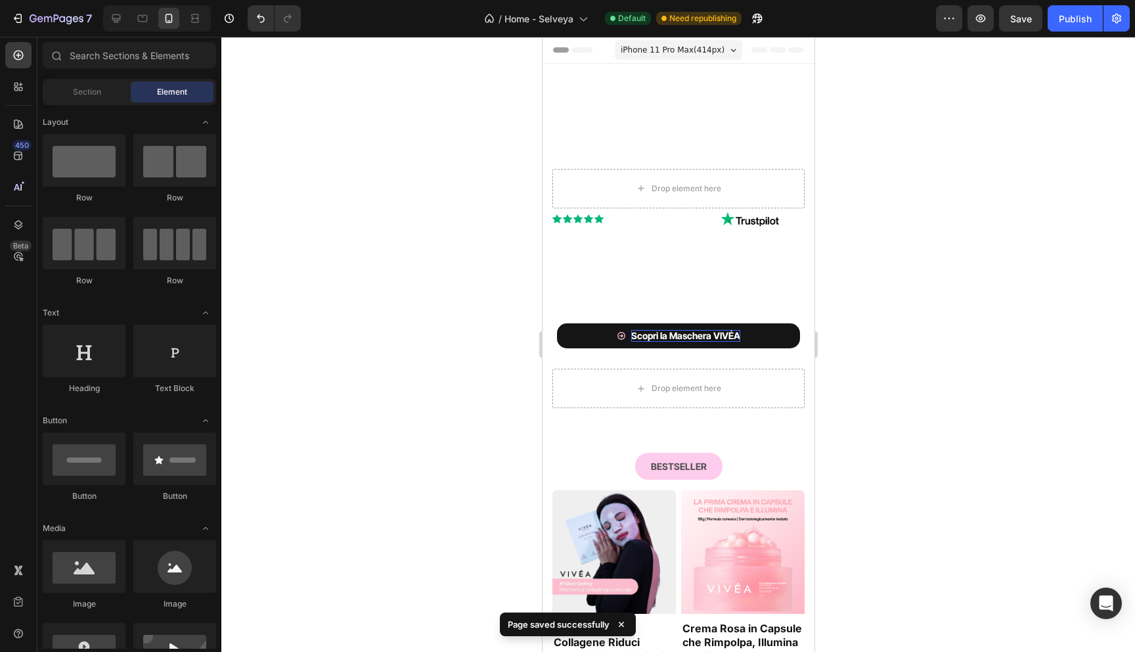
click at [1075, 4] on div "7 Version history / Home - Selveya Default Need republishing Preview Save Publi…" at bounding box center [567, 18] width 1135 height 37
click at [1073, 20] on div "Publish" at bounding box center [1075, 19] width 33 height 14
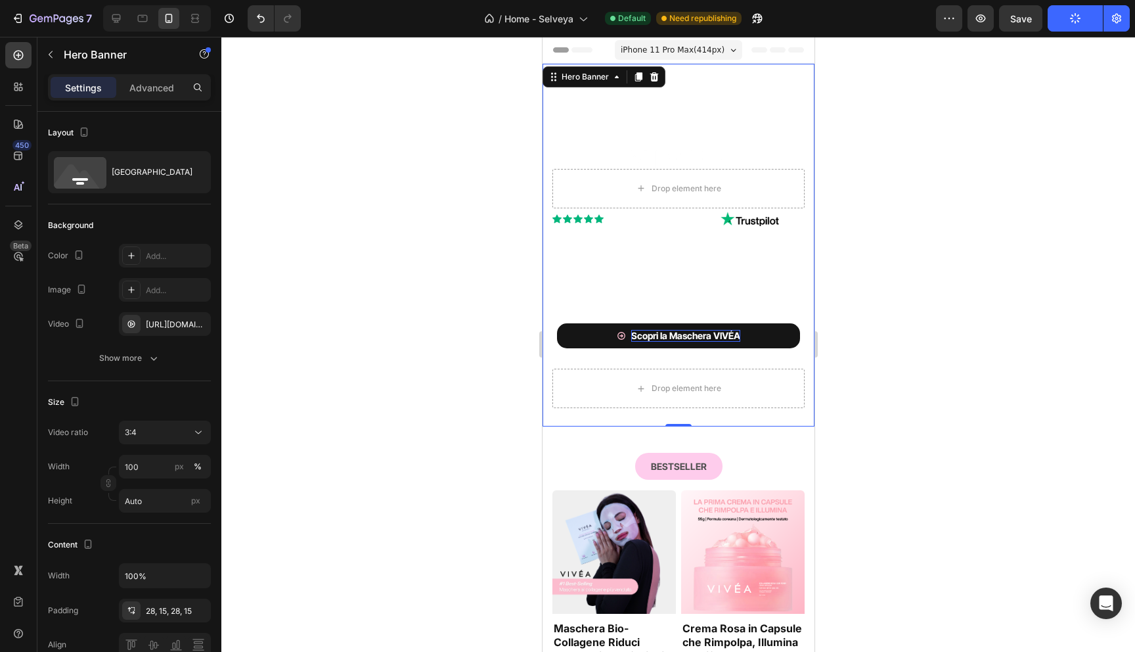
click at [610, 83] on div "Image Drop element here Row Icon Icon Icon Icon Icon Icon List 4.4/5 | 5045 Ver…" at bounding box center [678, 245] width 272 height 363
click at [129, 358] on div "Show more" at bounding box center [129, 357] width 61 height 13
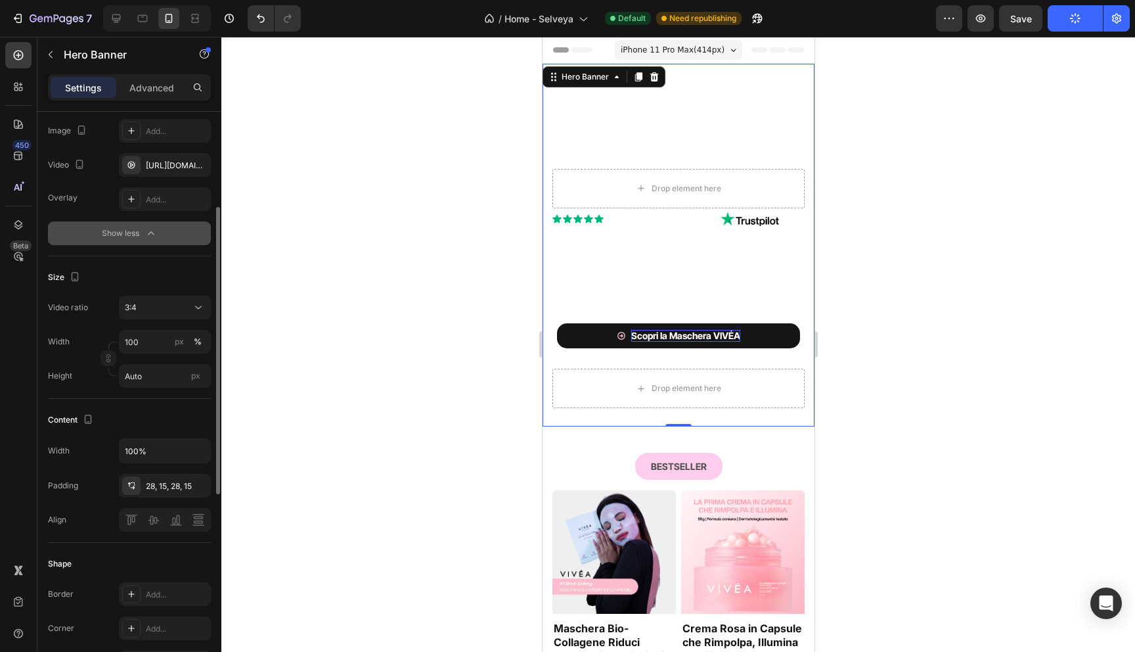
scroll to position [170, 0]
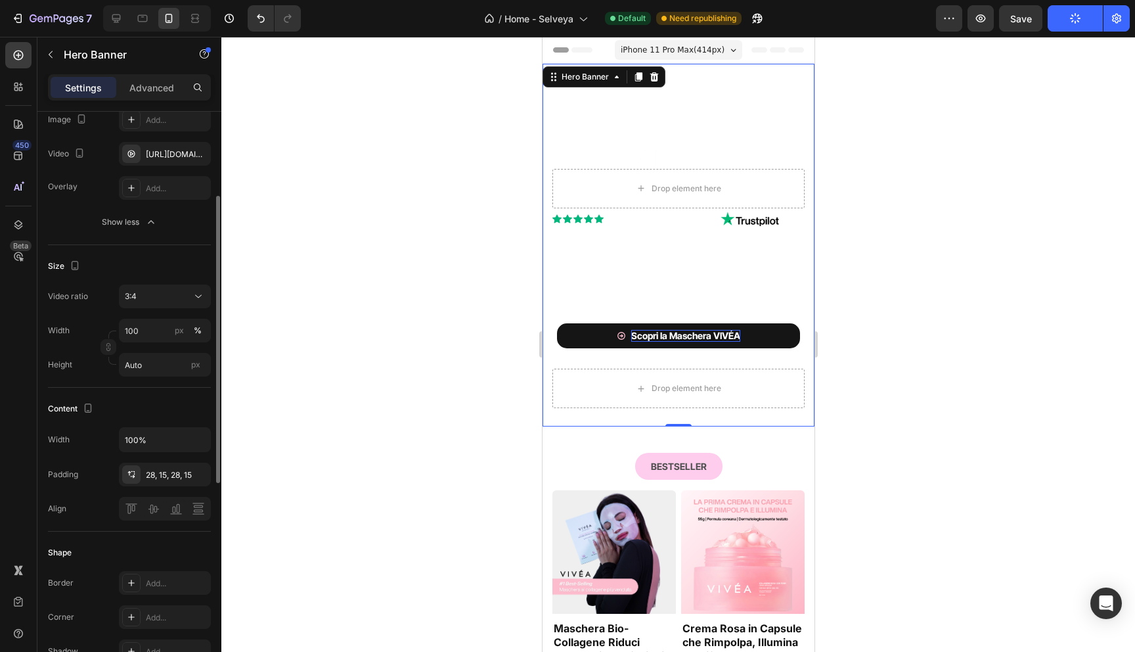
click at [171, 171] on div "The changes might be hidden by the video. Color Add... Image Add... Video https…" at bounding box center [129, 154] width 163 height 160
click at [164, 185] on div "Add..." at bounding box center [177, 189] width 62 height 12
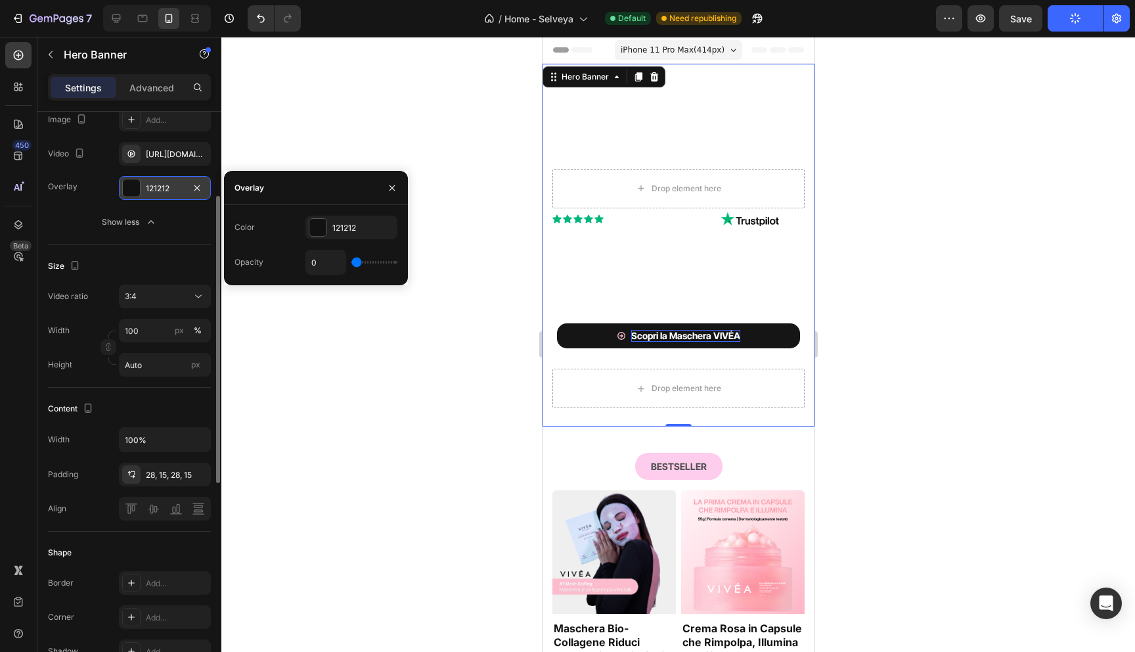
type input "37%"
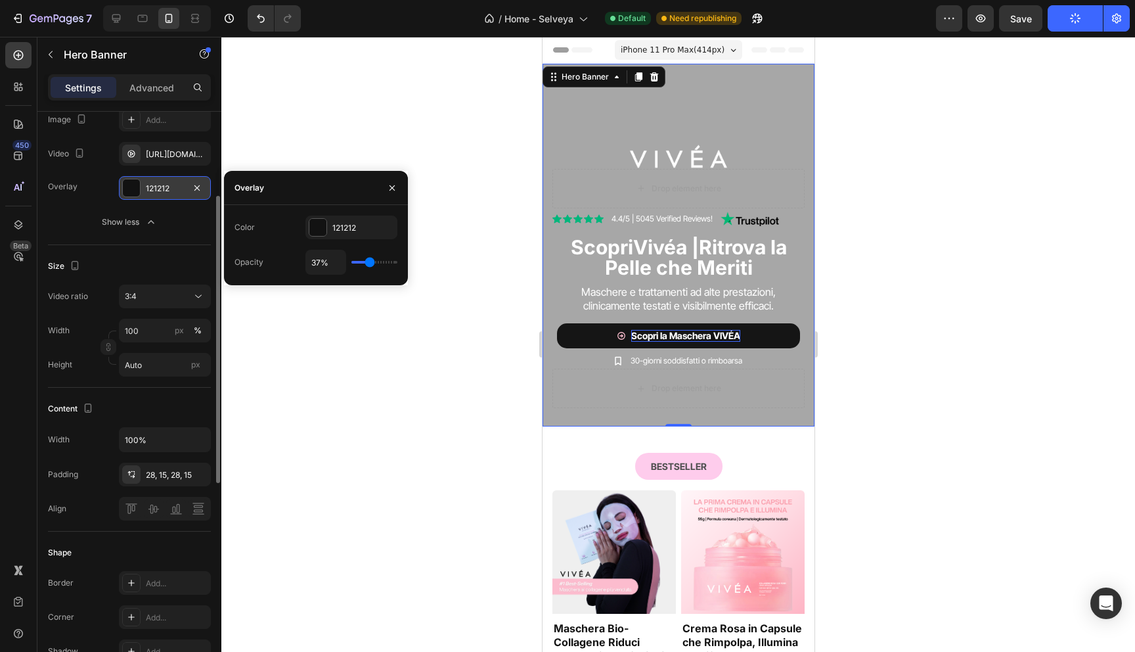
type input "37"
click at [369, 261] on input "range" at bounding box center [374, 262] width 46 height 3
type input "32%"
type input "32"
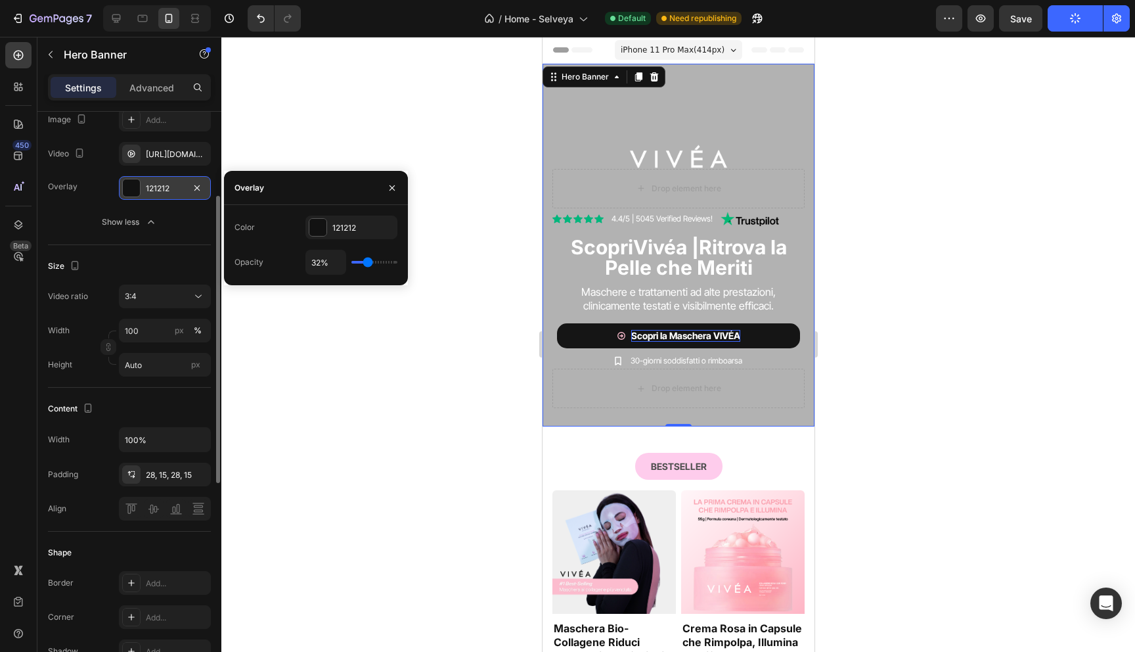
type input "31%"
type input "31"
type input "26%"
type input "26"
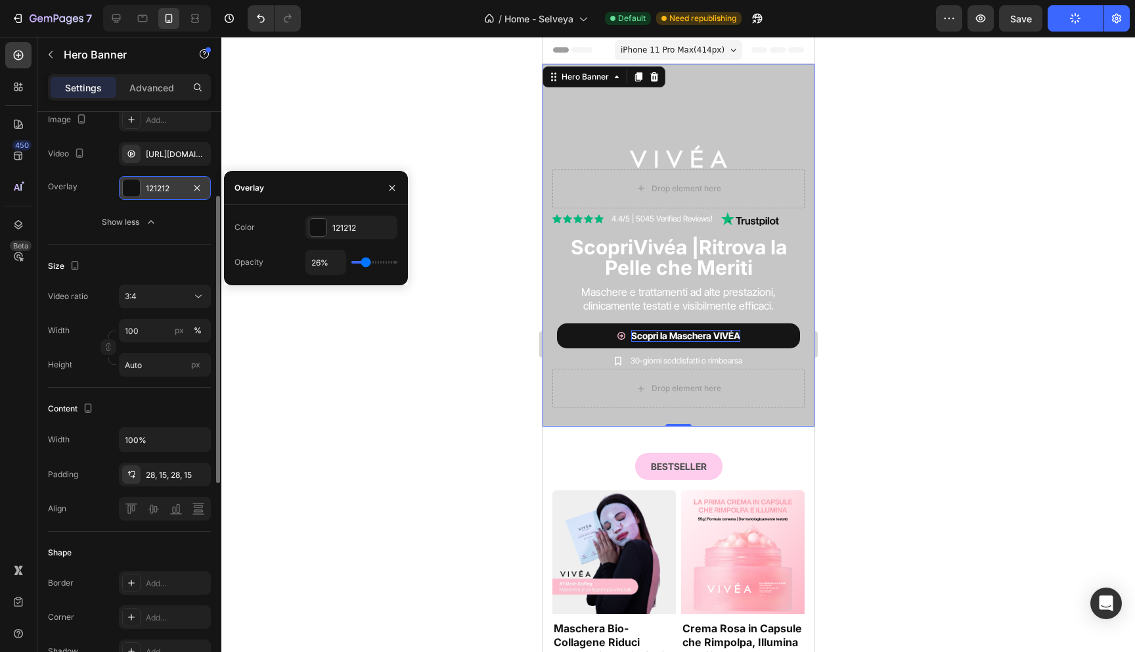
type input "21%"
type input "21"
type input "18%"
type input "18"
type input "17%"
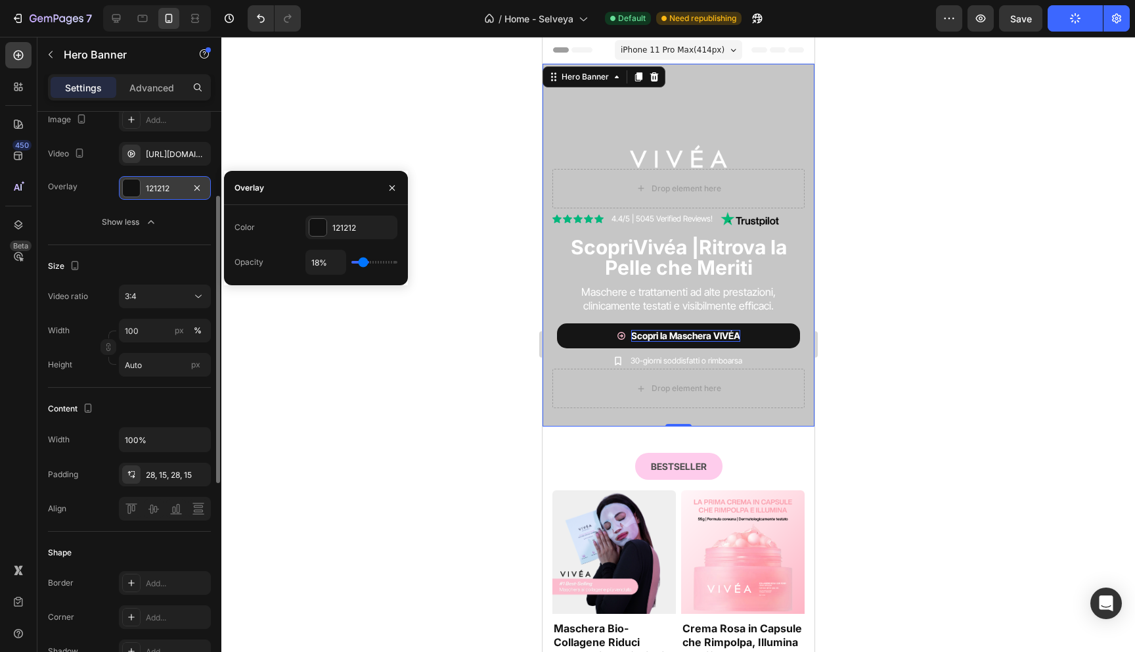
type input "17"
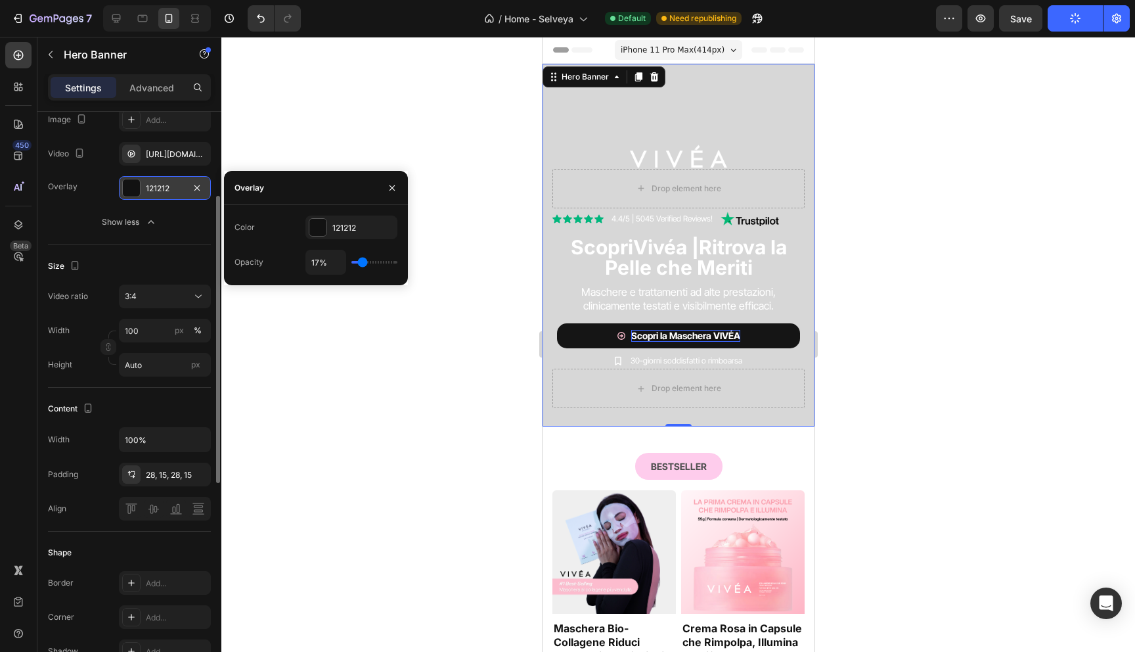
type input "18%"
type input "18"
type input "19%"
type input "19"
type input "20%"
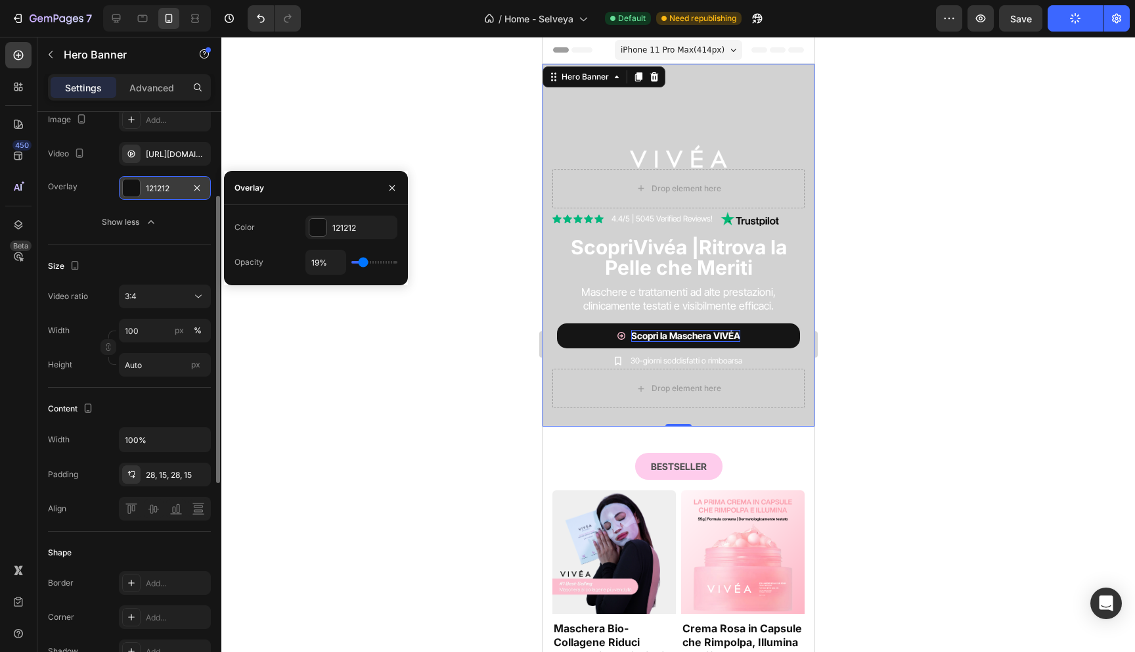
type input "20"
type input "21%"
type input "21"
type input "22%"
type input "22"
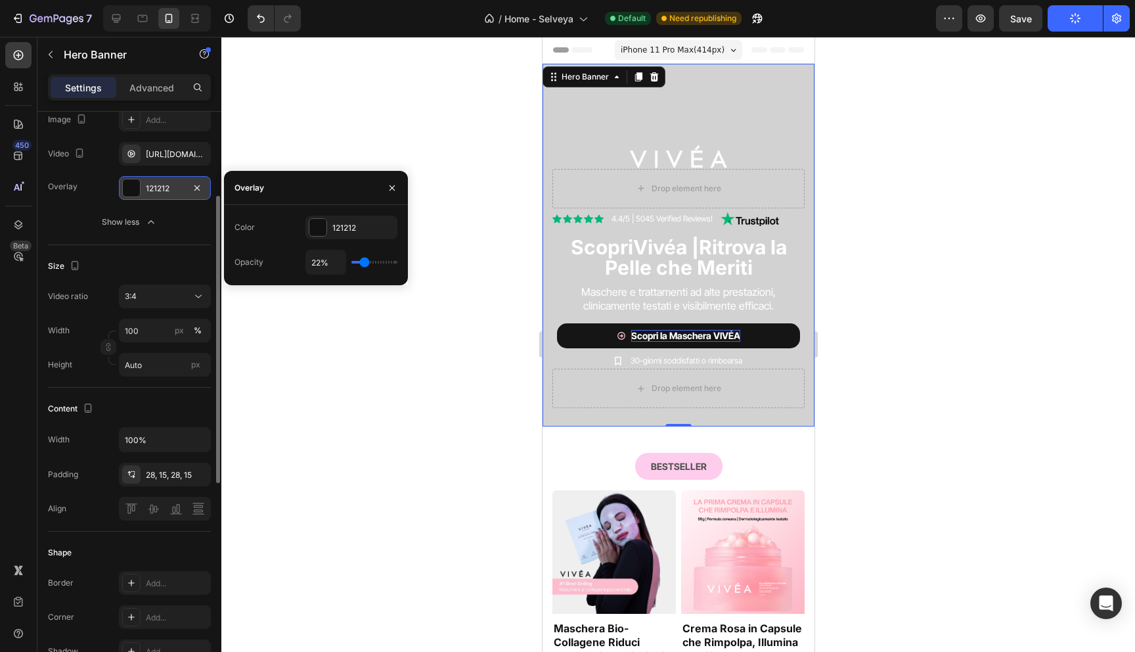
type input "23%"
type input "23"
type input "24%"
type input "24"
type input "25%"
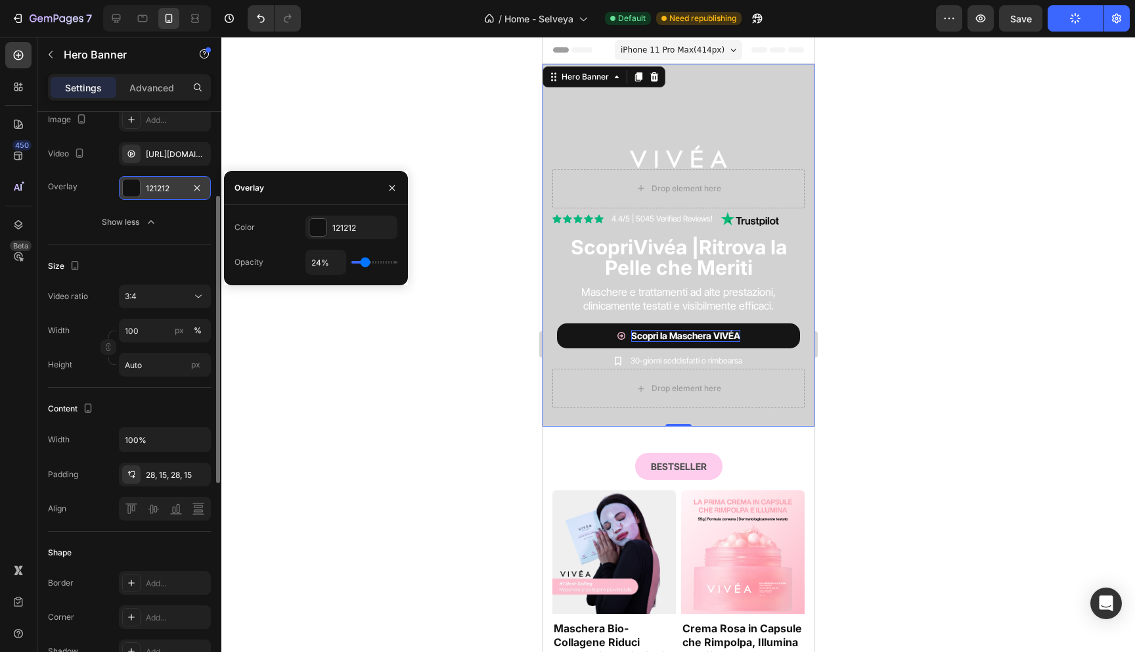
type input "25"
type input "26%"
type input "26"
type input "27%"
type input "27"
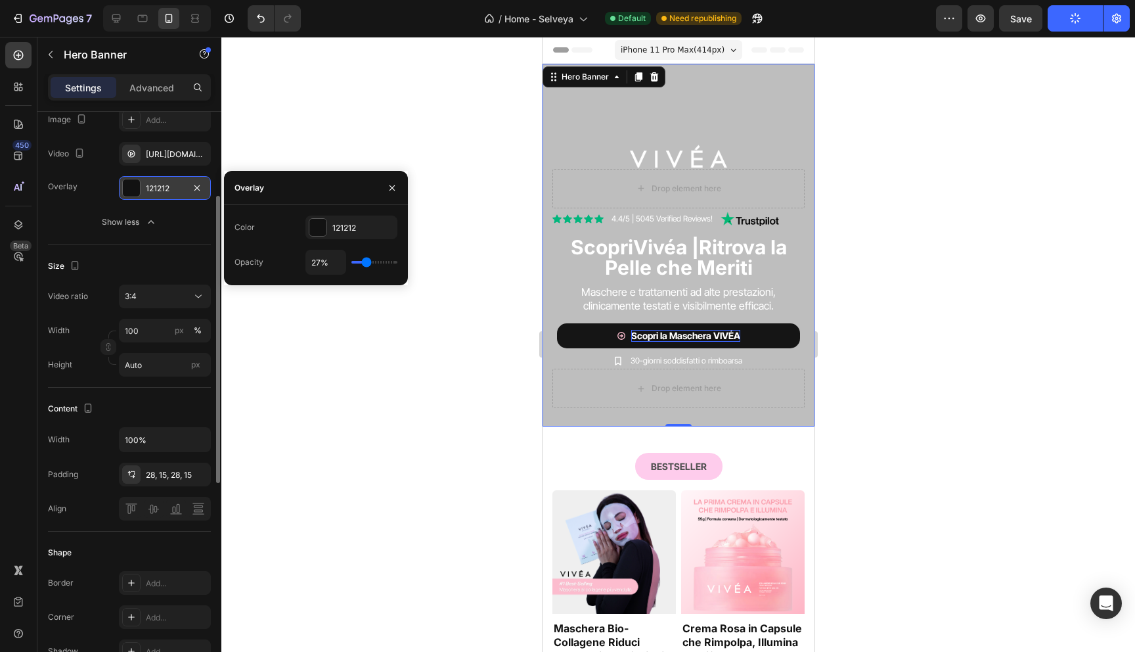
type input "28%"
type input "28"
type input "29%"
type input "29"
type input "30%"
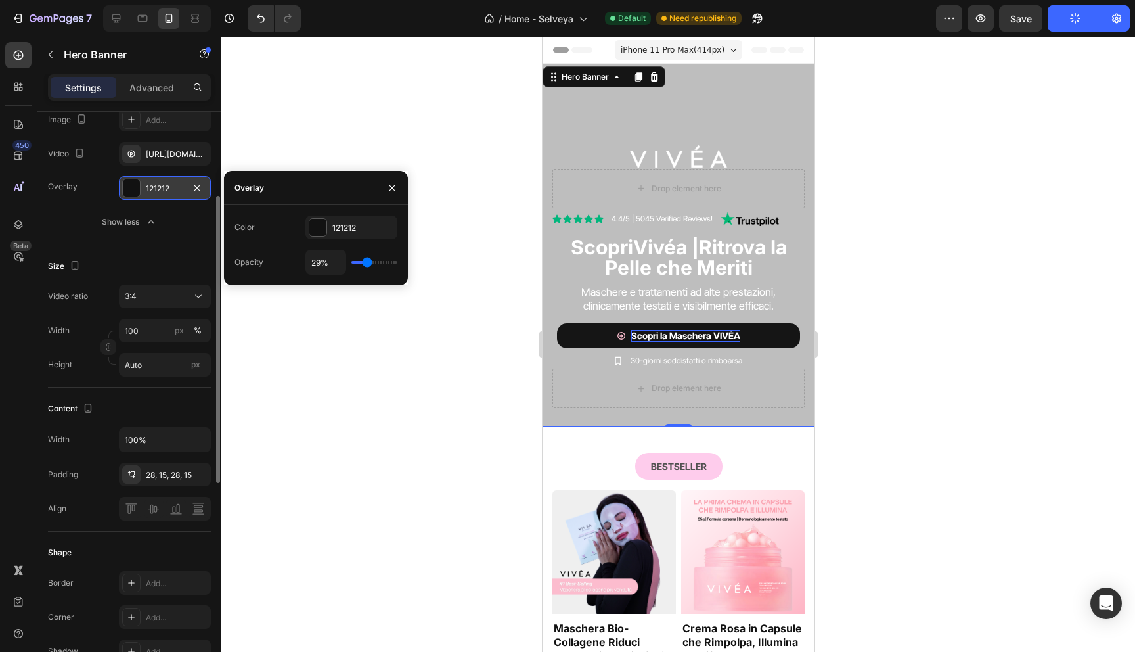
type input "30"
type input "31%"
type input "31"
type input "32%"
type input "32"
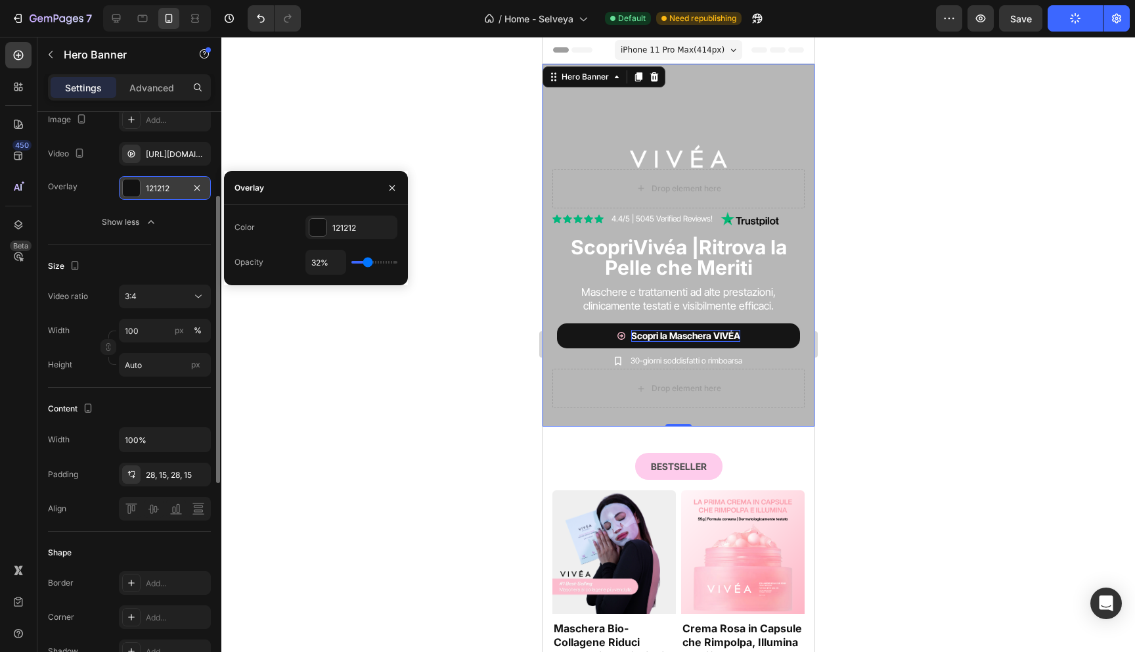
type input "33%"
type input "33"
type input "34%"
type input "34"
type input "35%"
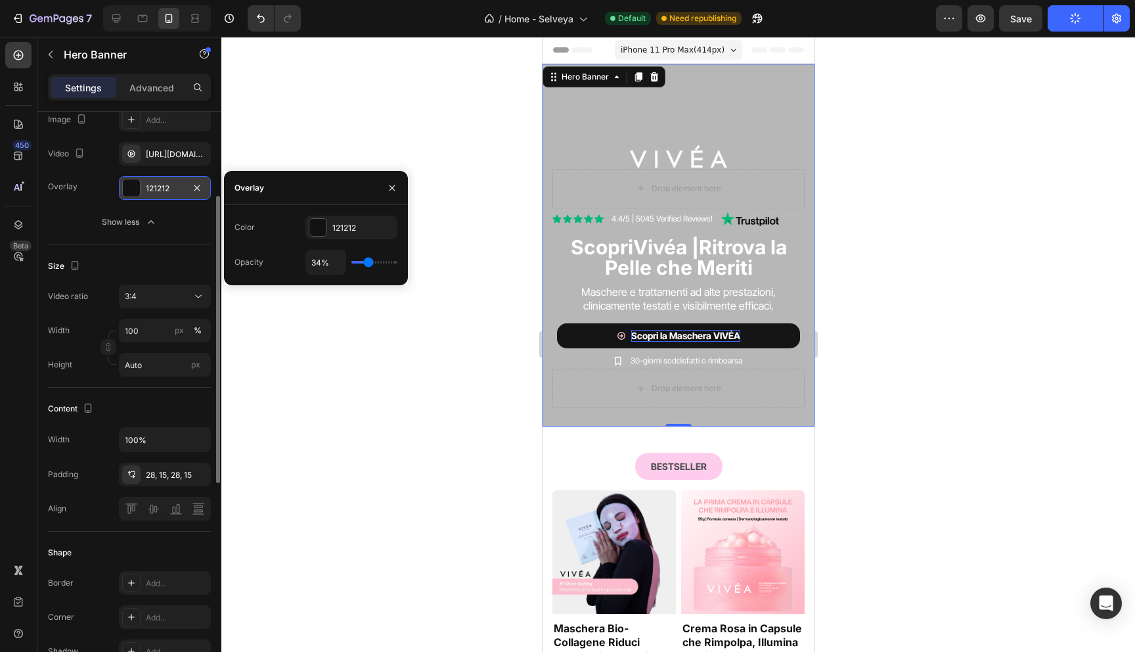
type input "35"
type input "36%"
type input "36"
type input "37%"
type input "37"
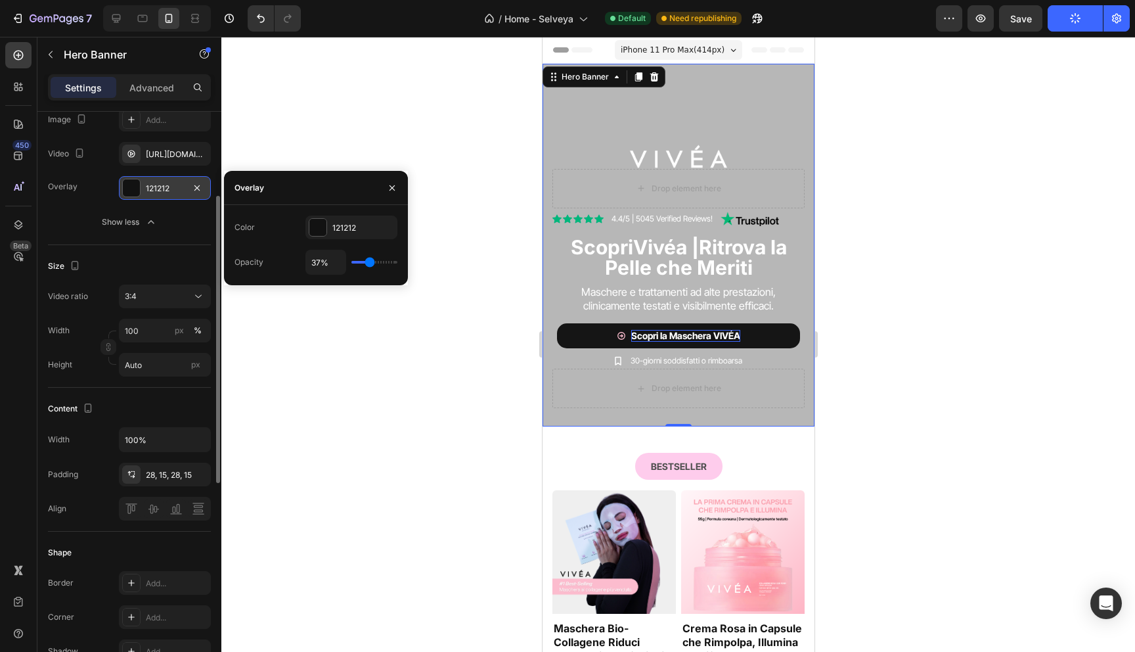
type input "38%"
type input "38"
type input "39%"
type input "39"
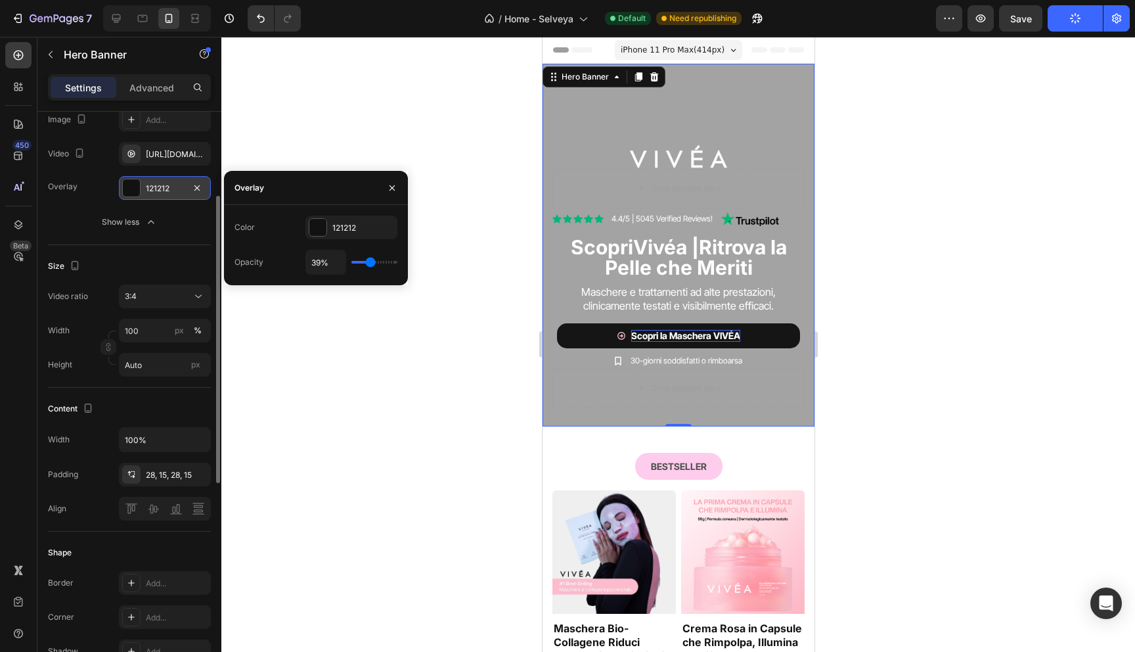
type input "38%"
type input "38"
type input "37%"
type input "37"
type input "36%"
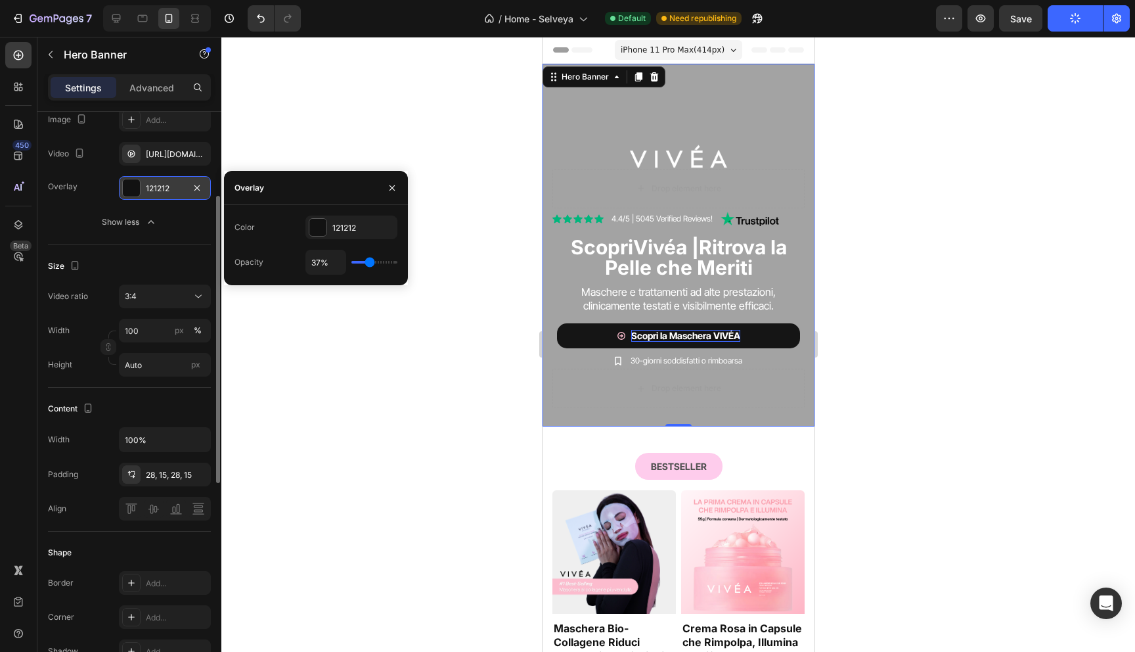
type input "36"
type input "35%"
type input "35"
type input "34%"
type input "34"
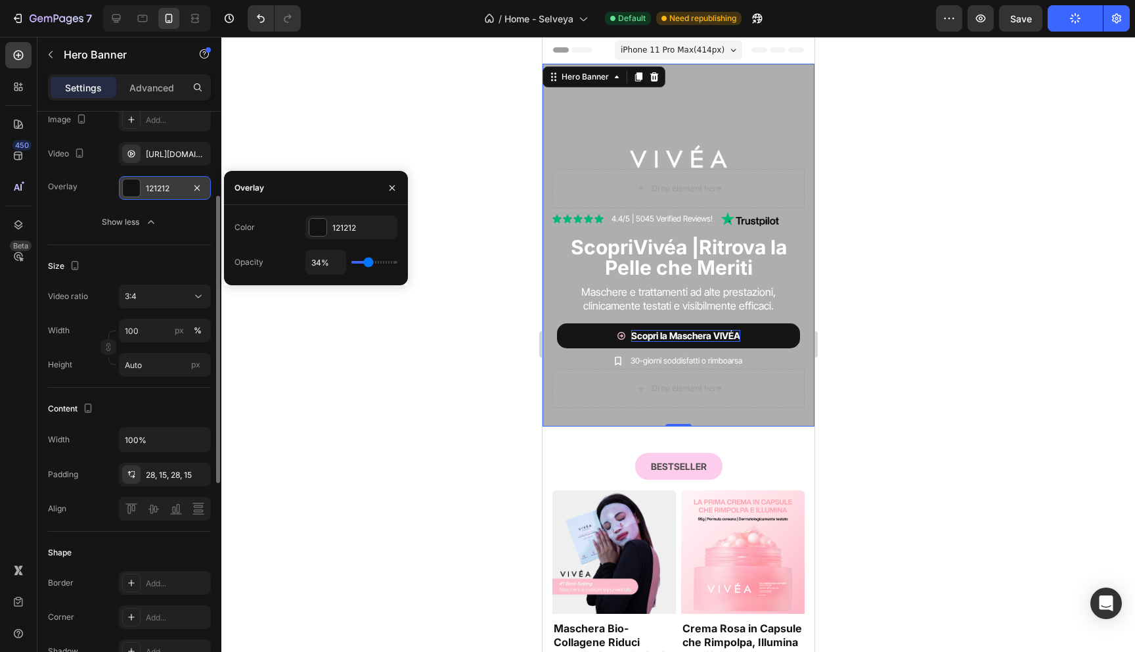
type input "35%"
type input "35"
type input "36%"
type input "36"
type input "37%"
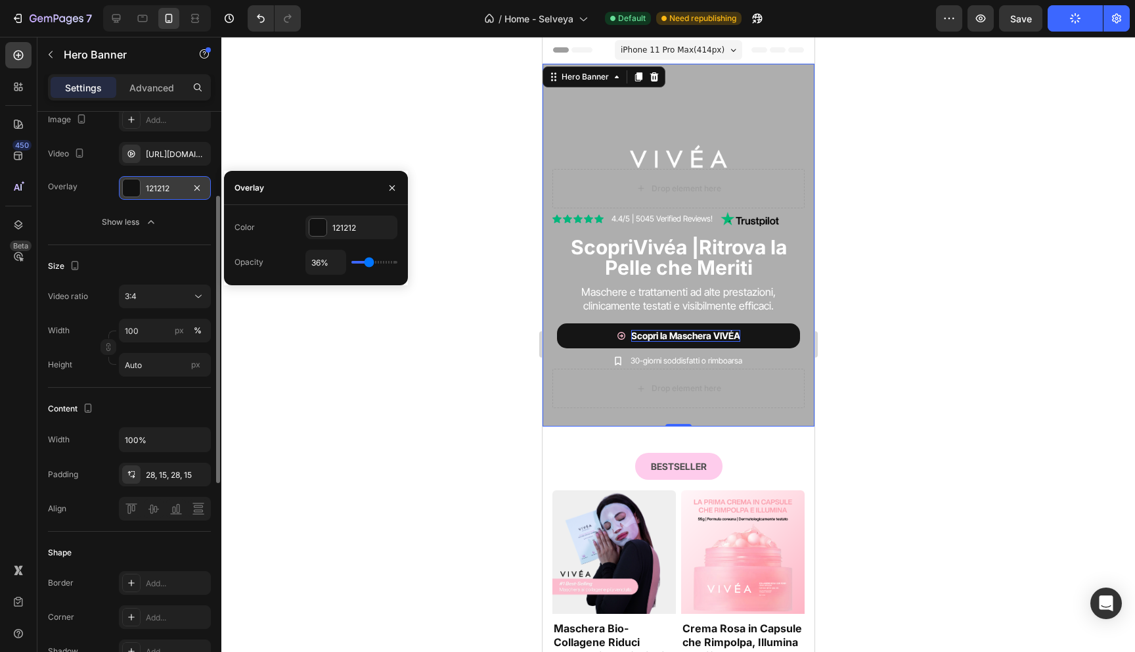
type input "37"
type input "38%"
type input "38"
type input "39%"
type input "39"
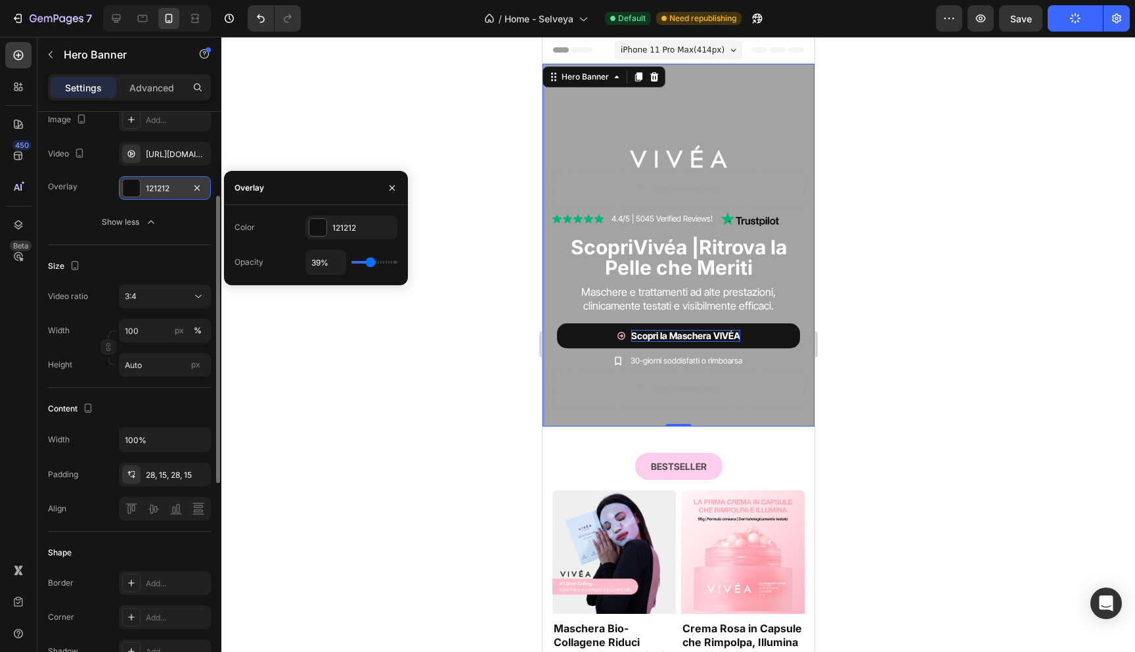
type input "38%"
type input "38"
type input "37%"
type input "37"
type input "36%"
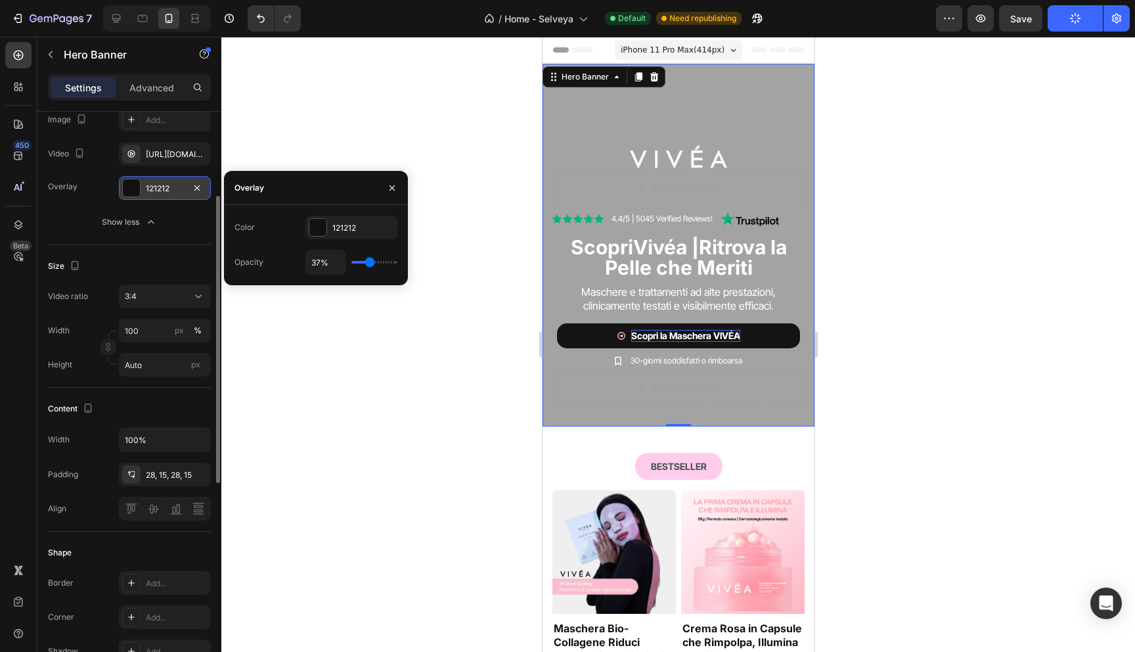
type input "36"
type input "35%"
type input "35"
type input "34%"
type input "34"
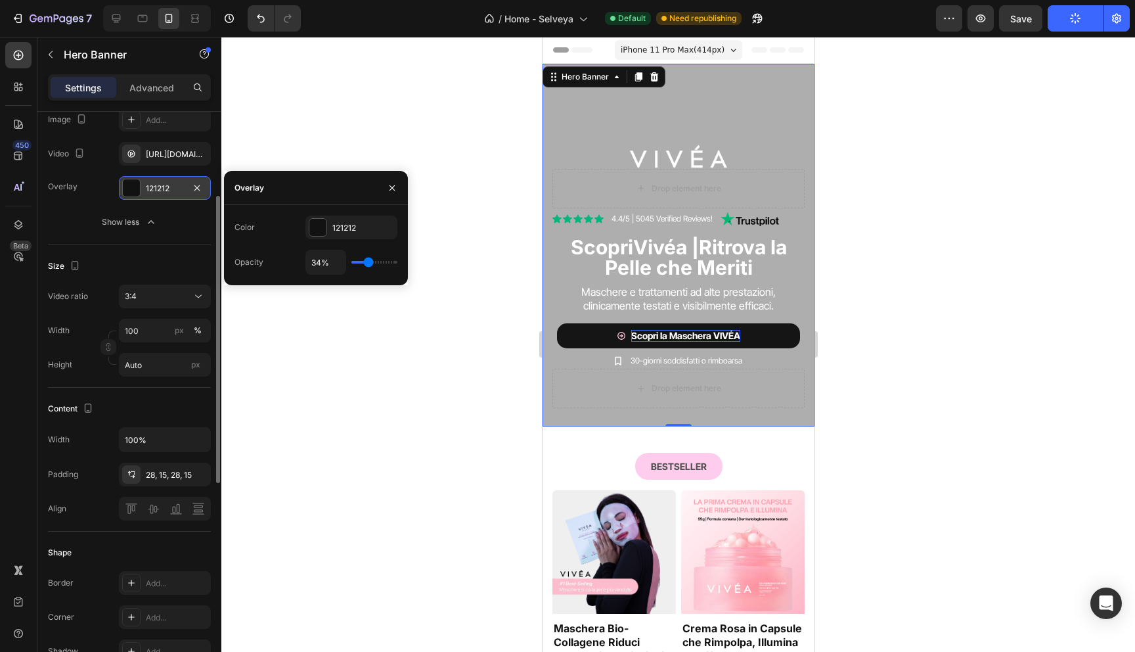
type input "33%"
type input "33"
type input "32%"
type input "32"
type input "31%"
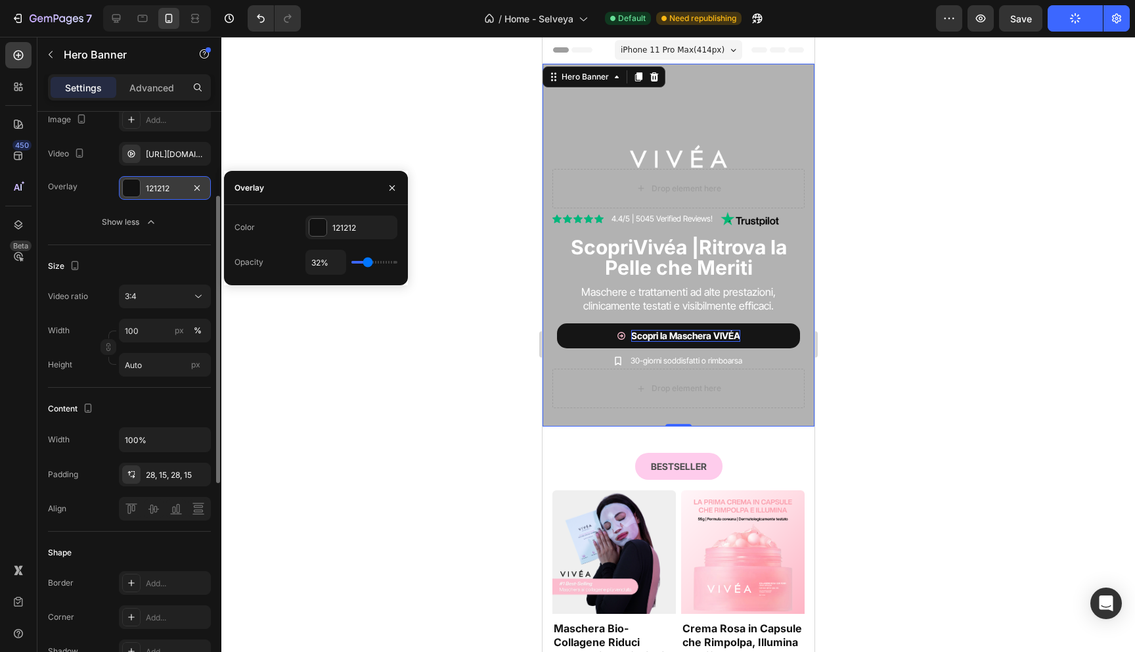
type input "31"
type input "30%"
type input "30"
type input "29%"
type input "29"
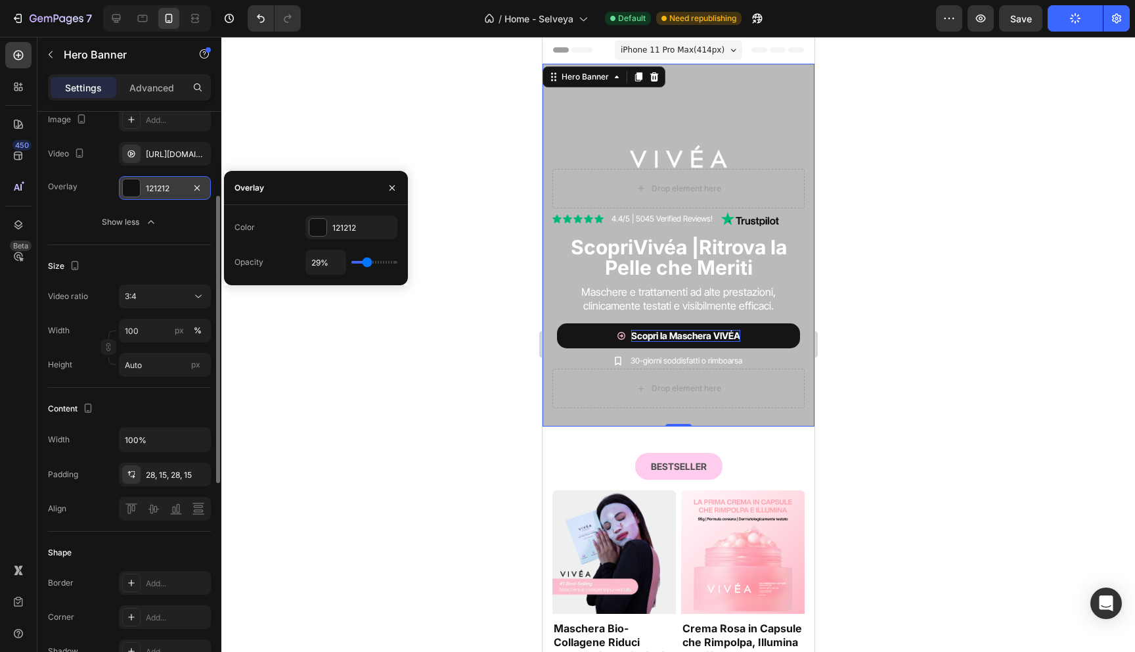
type input "28%"
type input "28"
type input "29%"
type input "29"
type input "30%"
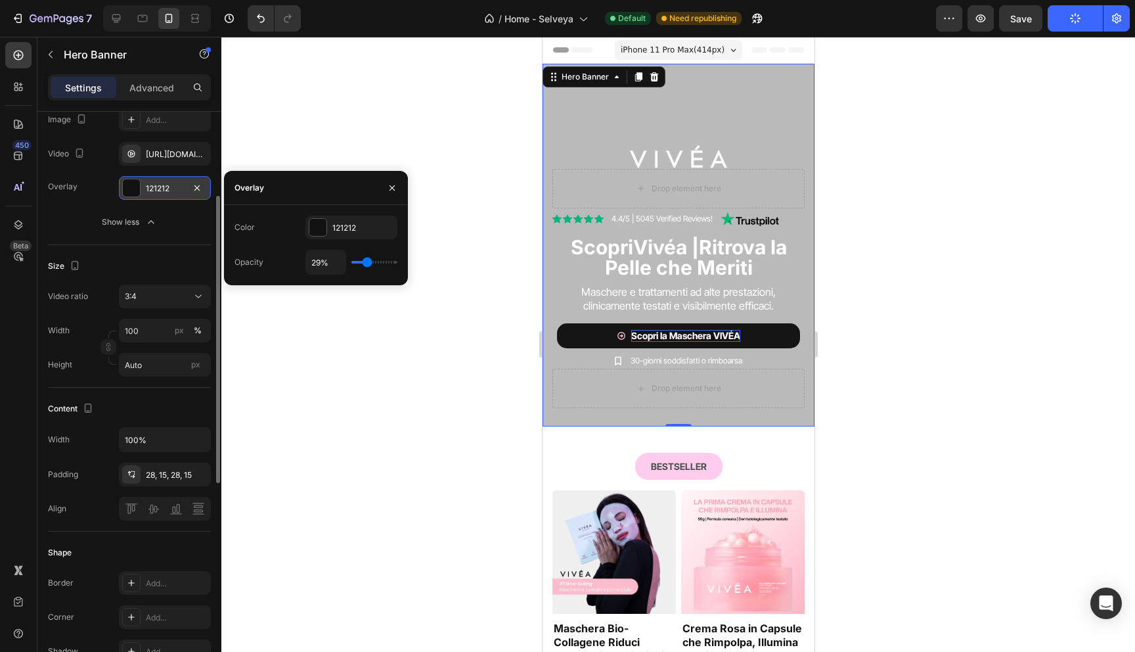
type input "30"
type input "31%"
type input "31"
type input "30%"
type input "30"
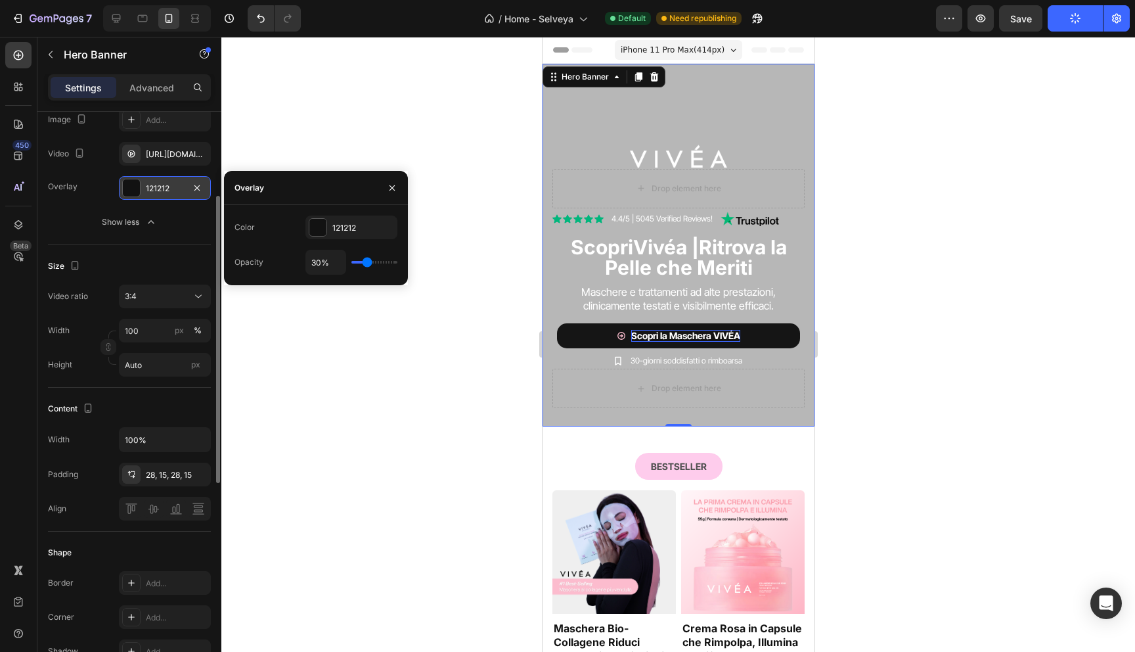
click at [367, 261] on input "range" at bounding box center [374, 262] width 46 height 3
click at [423, 89] on div at bounding box center [678, 344] width 914 height 615
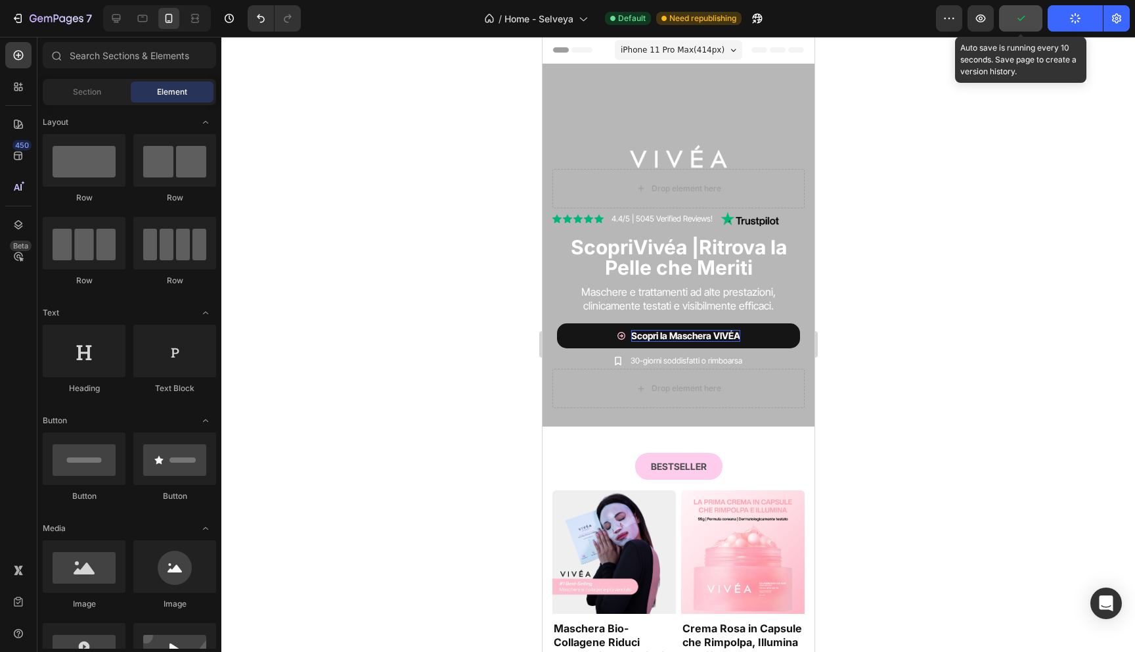
click at [1031, 12] on button "button" at bounding box center [1020, 18] width 43 height 26
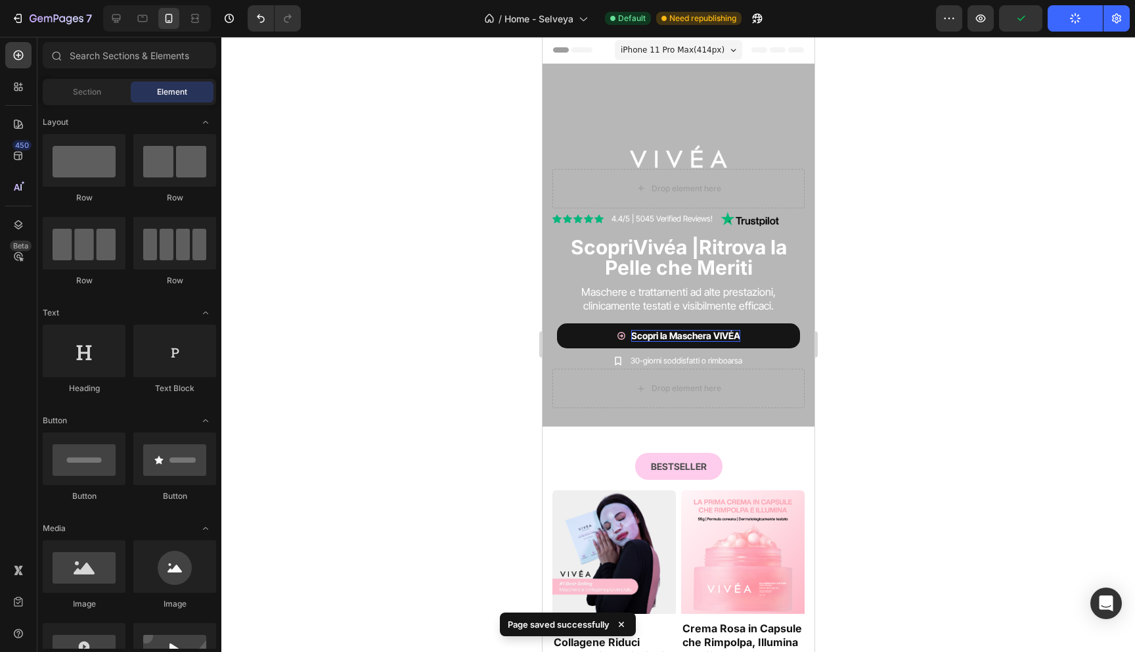
click at [1066, 20] on button "Publish" at bounding box center [1075, 18] width 55 height 26
click at [691, 99] on div "Overlay" at bounding box center [678, 245] width 272 height 363
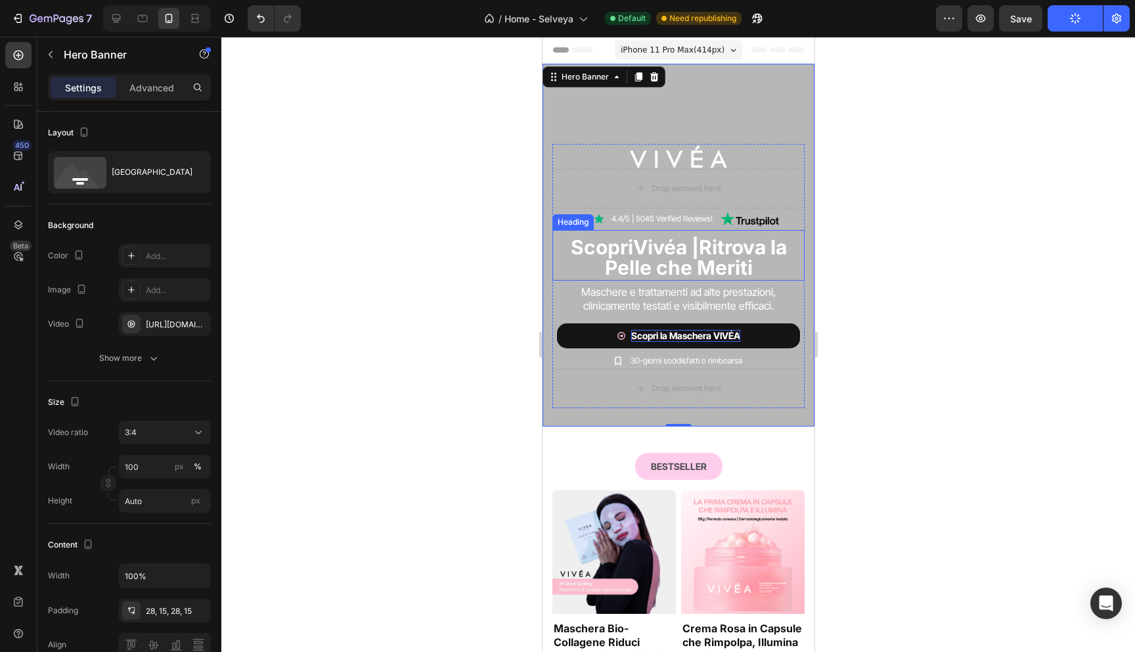
click at [617, 256] on strong "Ritrova la Pelle che Meriti" at bounding box center [695, 257] width 182 height 45
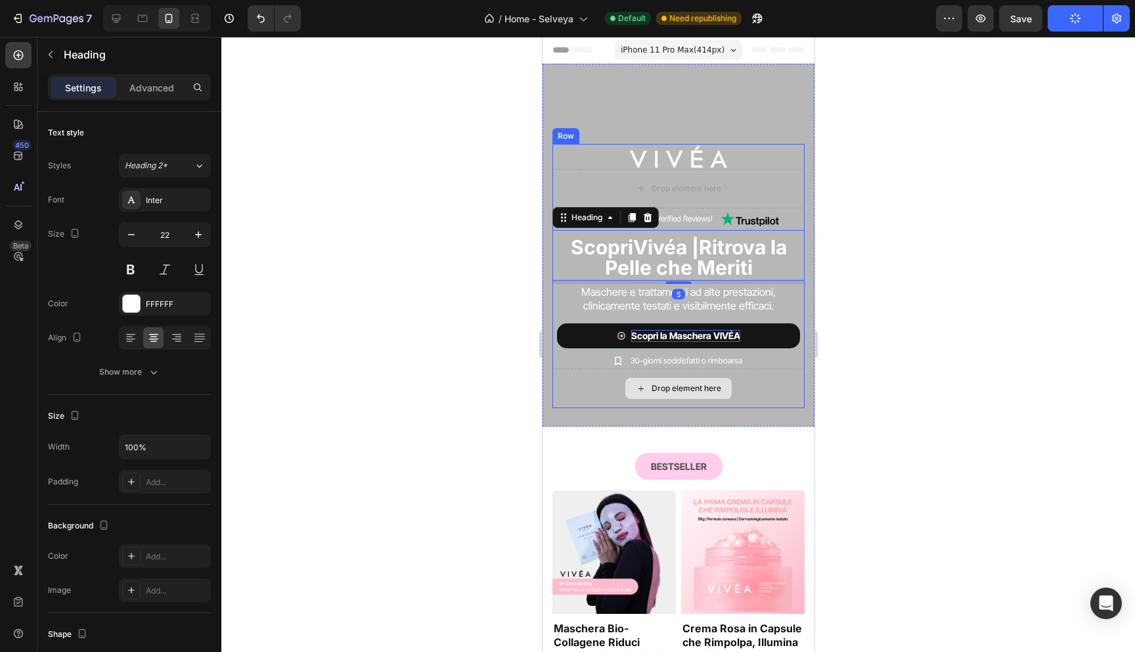
click at [600, 379] on div "Drop element here" at bounding box center [678, 387] width 252 height 39
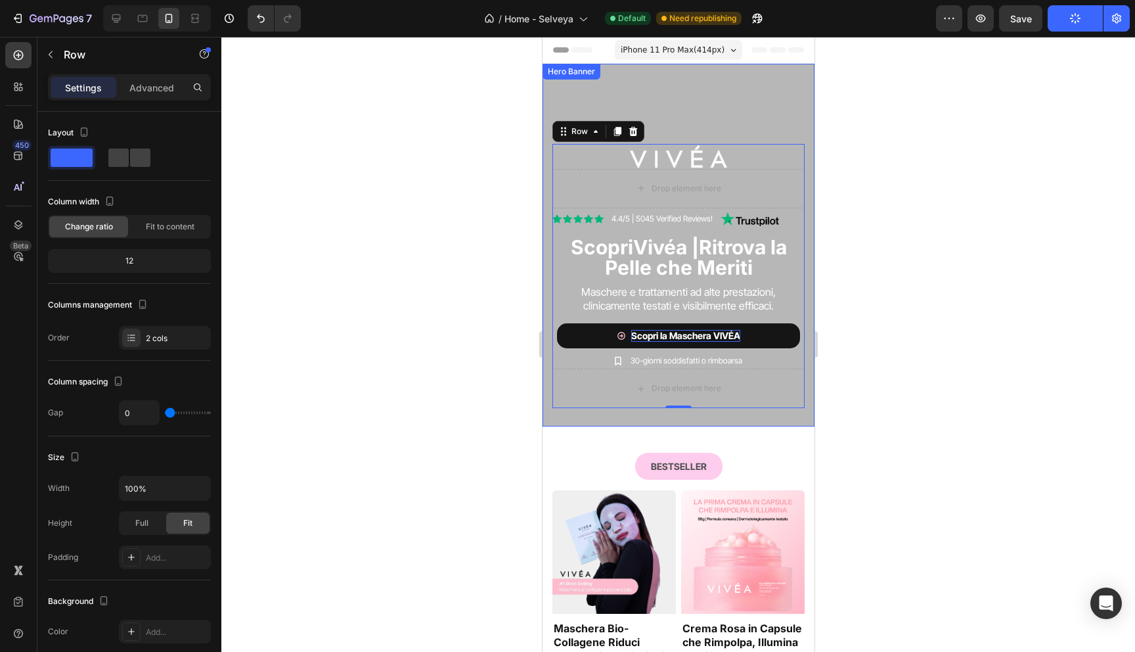
click at [615, 79] on div "Image Drop element here Row Icon Icon Icon Icon Icon Icon List 4.4/5 | 5045 Ver…" at bounding box center [678, 245] width 272 height 363
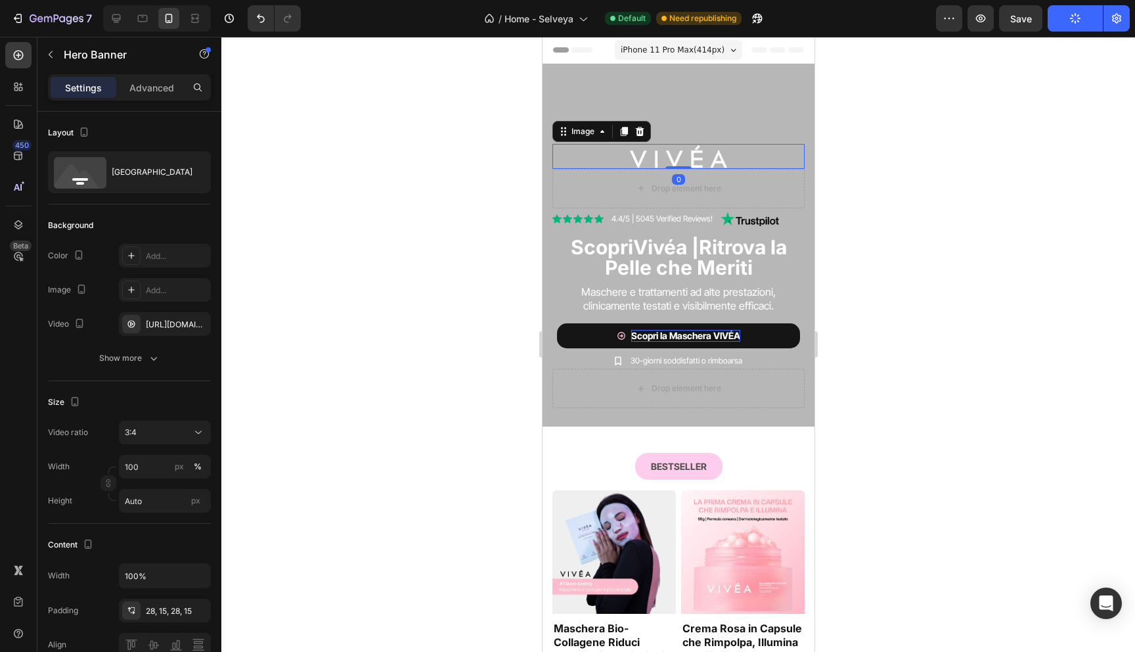
click at [602, 152] on div at bounding box center [678, 156] width 252 height 24
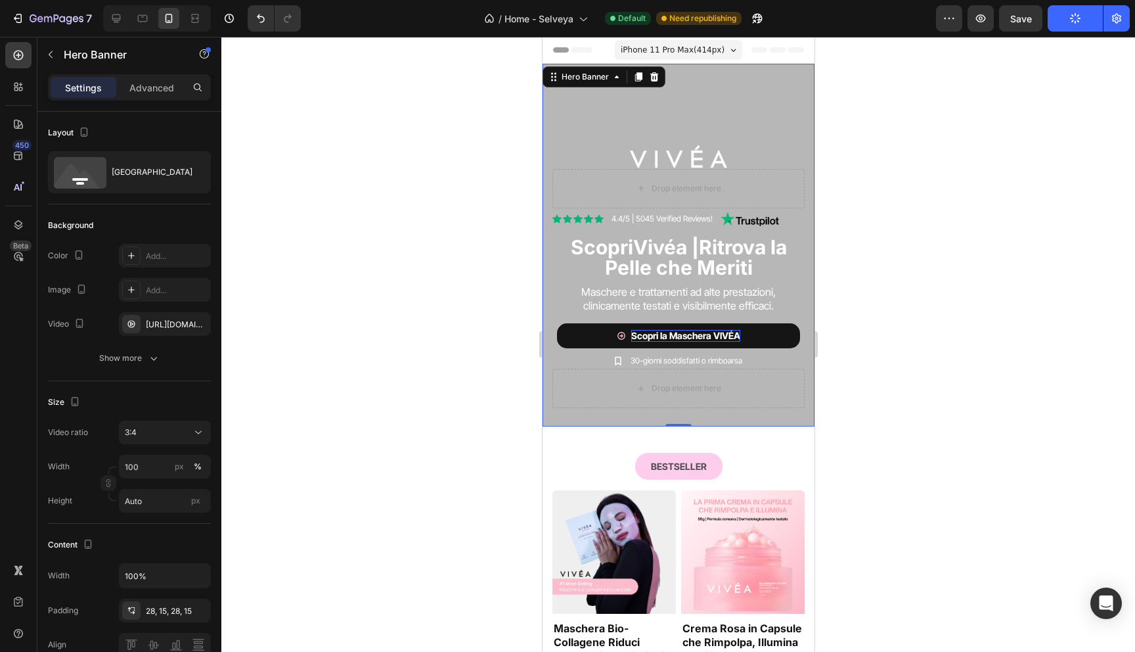
click at [811, 200] on div "Image Drop element here Row Icon Icon Icon Icon Icon Icon List 4.4/5 | 5045 Ver…" at bounding box center [678, 275] width 272 height 301
click at [706, 105] on div "Overlay" at bounding box center [678, 245] width 272 height 363
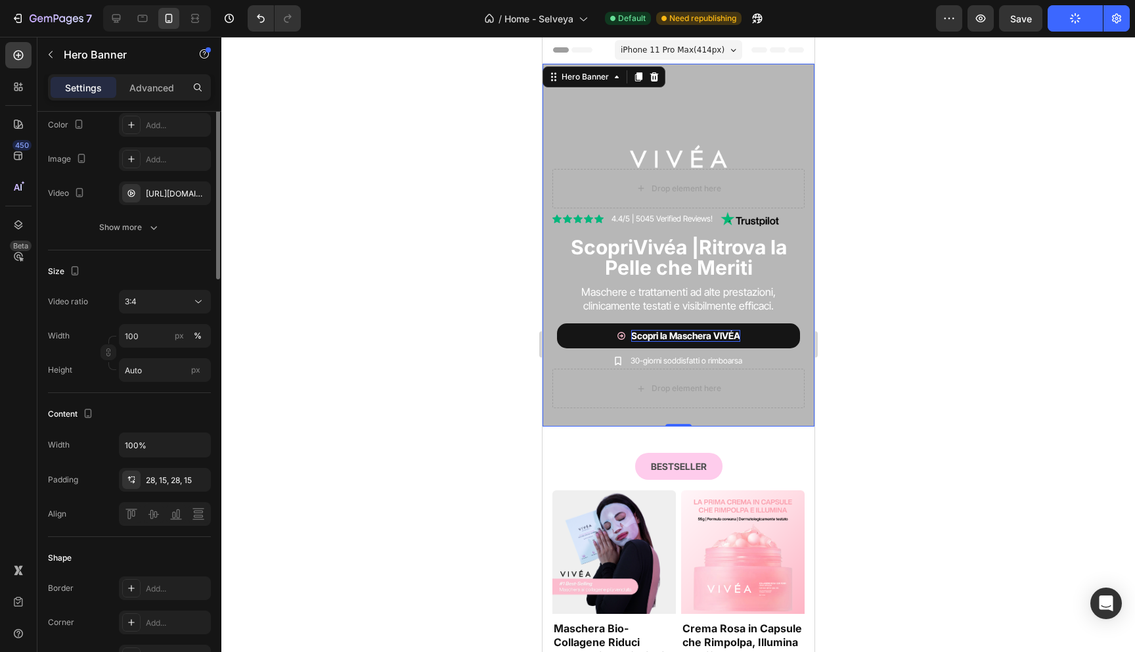
scroll to position [204, 0]
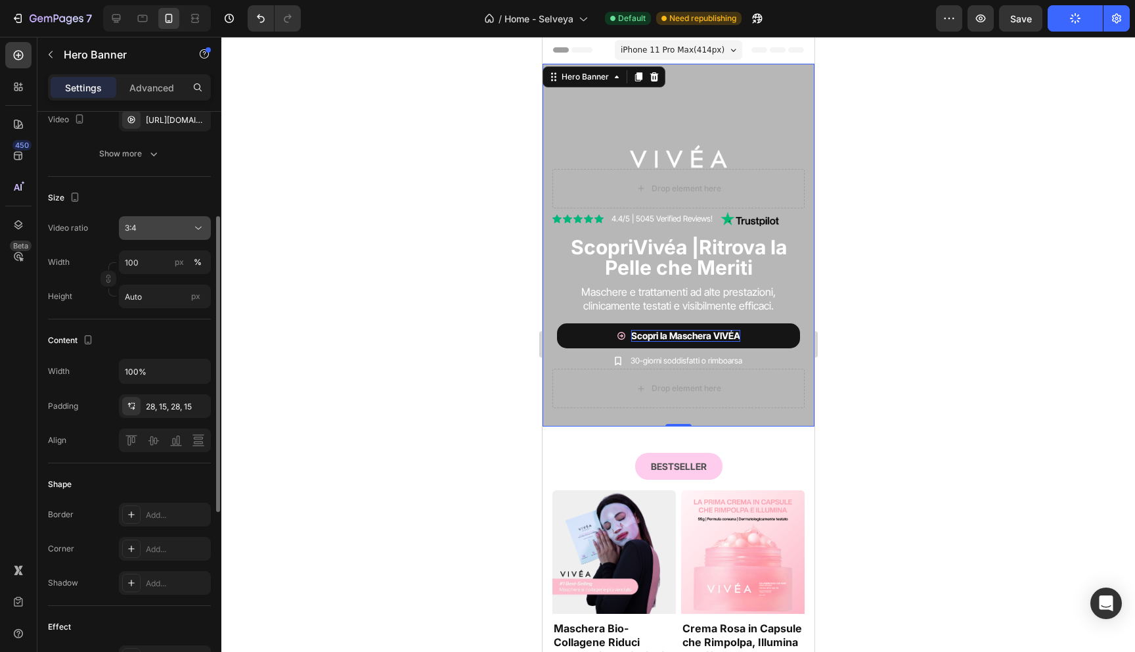
click at [155, 236] on button "3:4" at bounding box center [165, 228] width 92 height 24
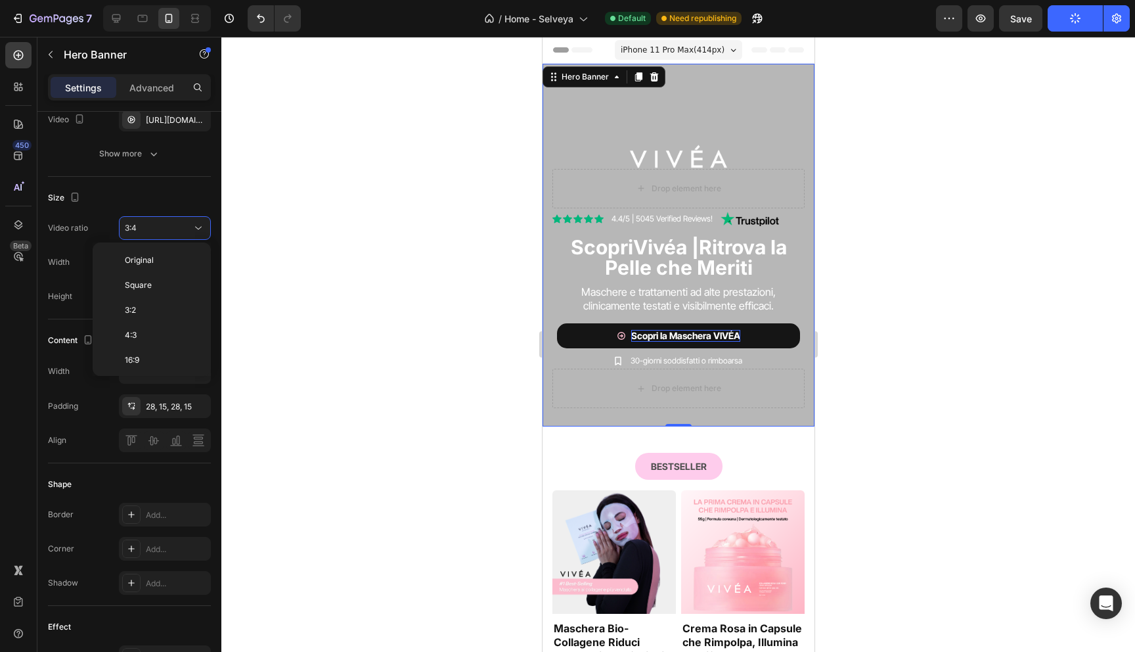
scroll to position [95, 0]
click at [141, 267] on p "16:9" at bounding box center [160, 265] width 70 height 12
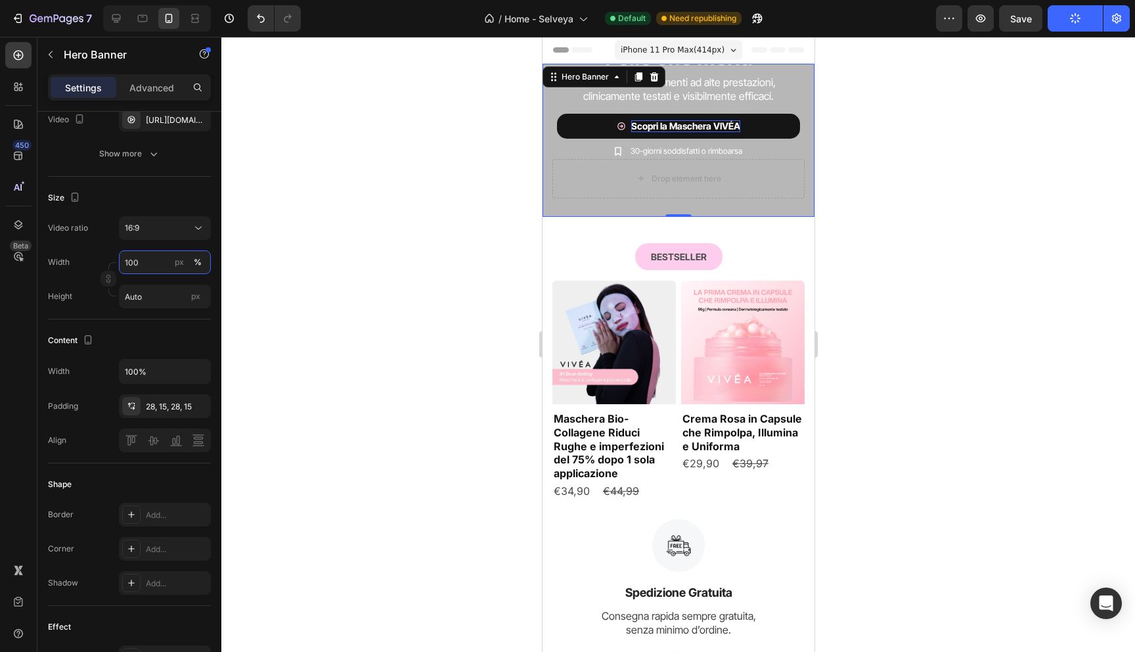
click at [141, 267] on input "100" at bounding box center [165, 262] width 92 height 24
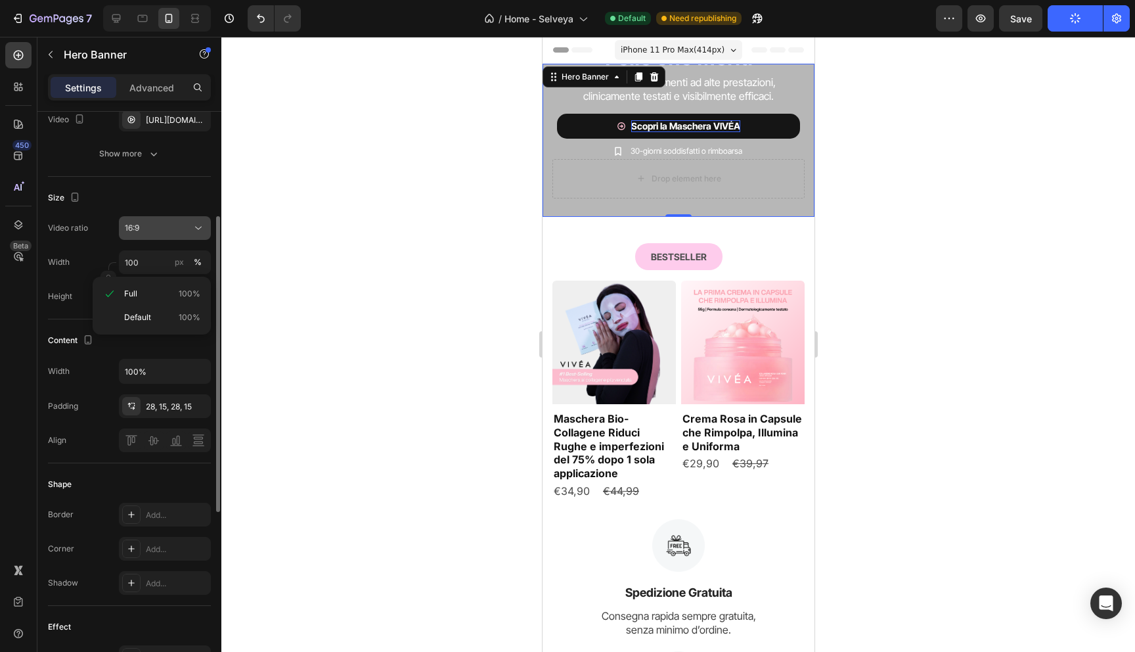
click at [149, 229] on div "16:9" at bounding box center [158, 228] width 67 height 12
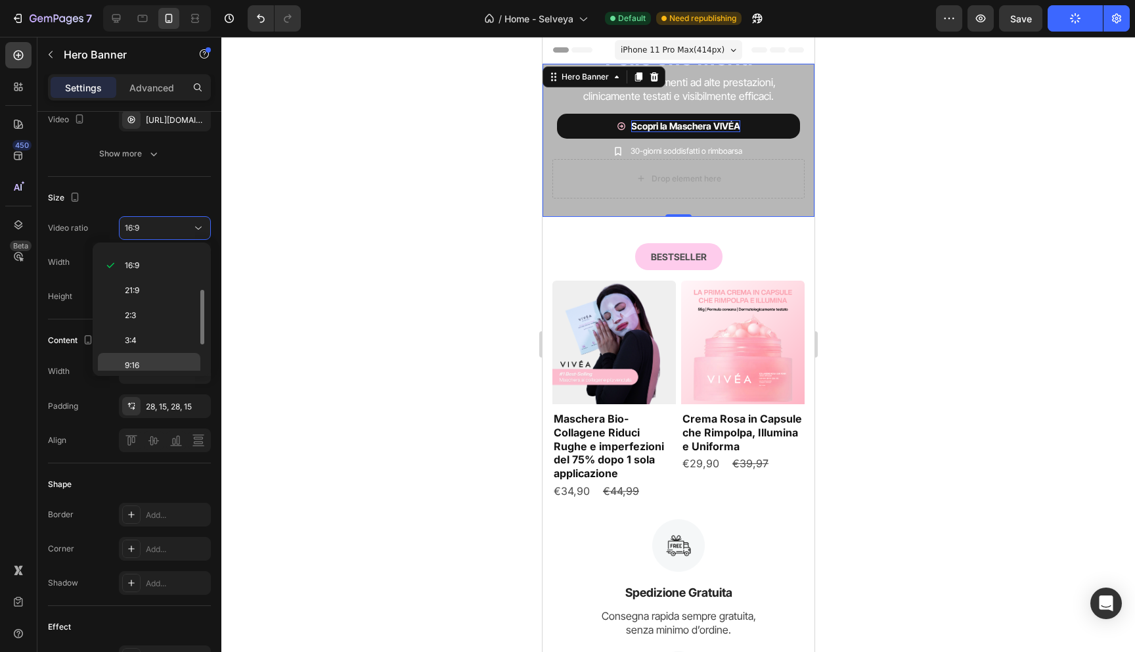
click at [145, 366] on p "9:16" at bounding box center [160, 365] width 70 height 12
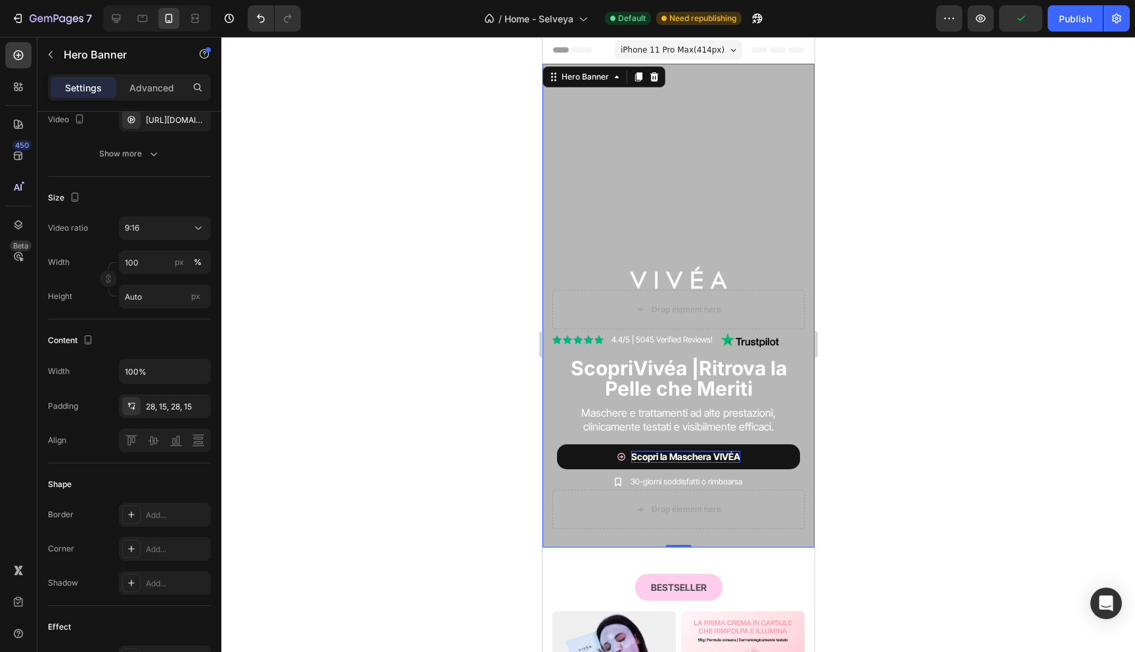
click at [806, 318] on div "Image Drop element here Row Icon Icon Icon Icon Icon Icon List 4.4/5 | 5045 Ver…" at bounding box center [678, 396] width 272 height 301
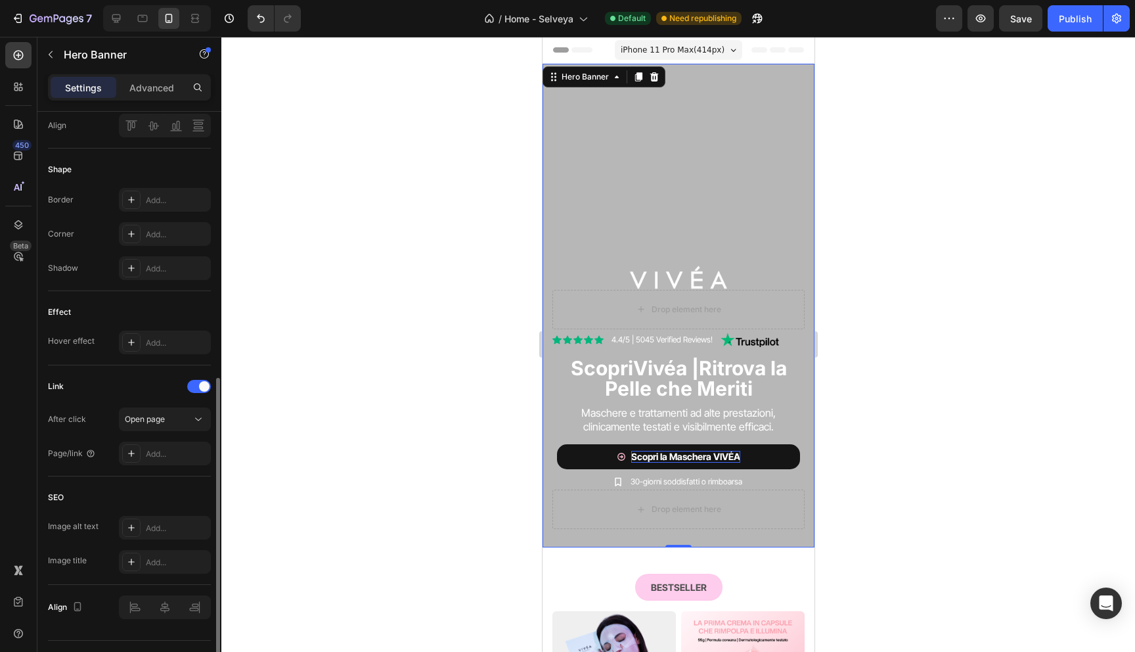
scroll to position [549, 0]
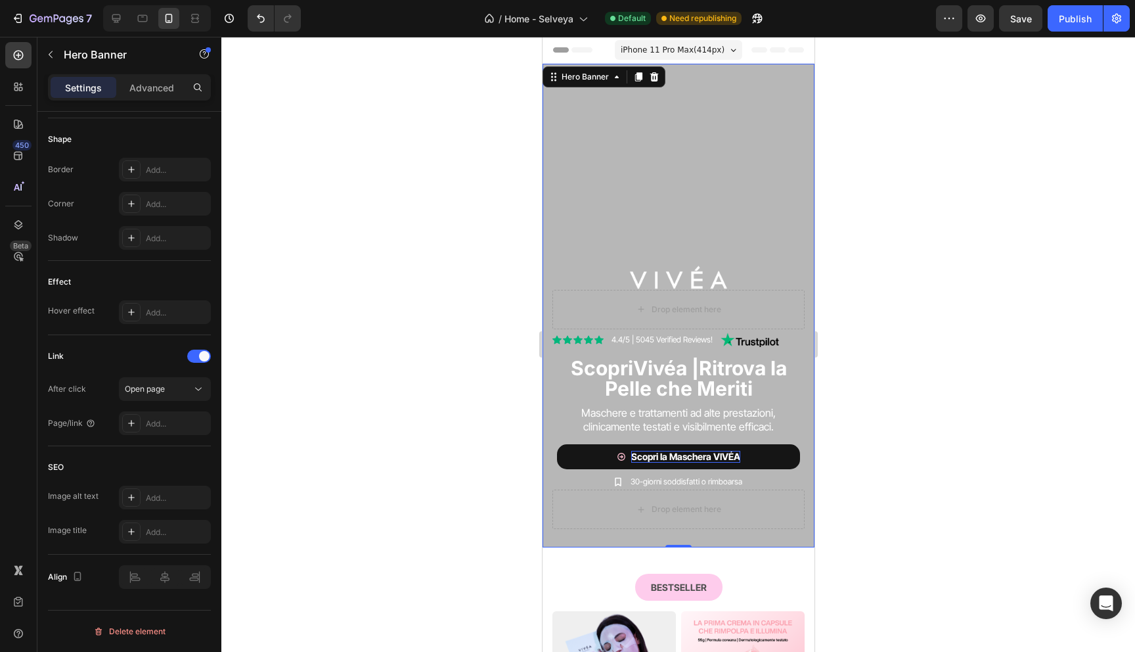
click at [548, 280] on div "Image Drop element here Row Icon Icon Icon Icon Icon Icon List 4.4/5 | 5045 Ver…" at bounding box center [678, 396] width 272 height 301
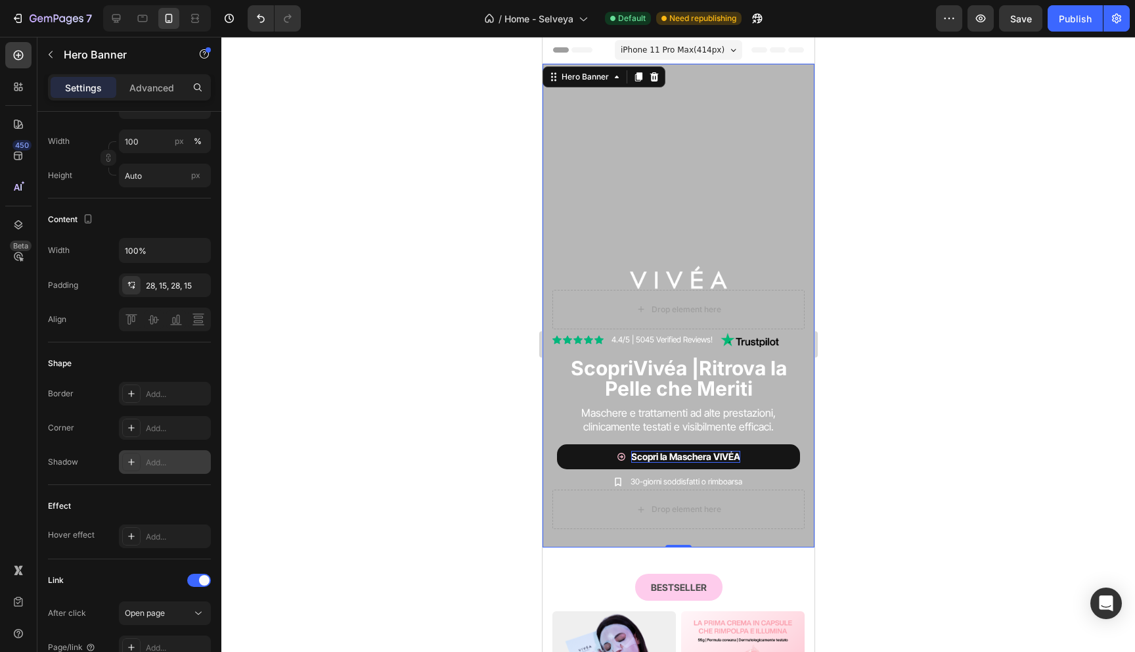
scroll to position [0, 0]
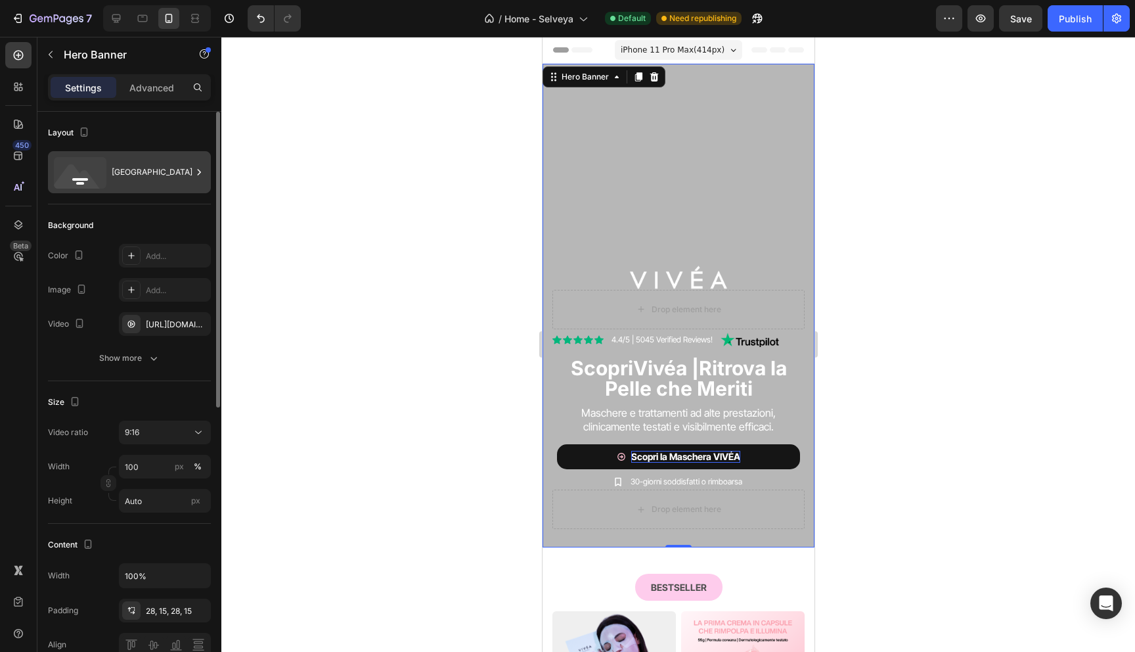
click at [158, 178] on div "Bottom center" at bounding box center [152, 172] width 80 height 30
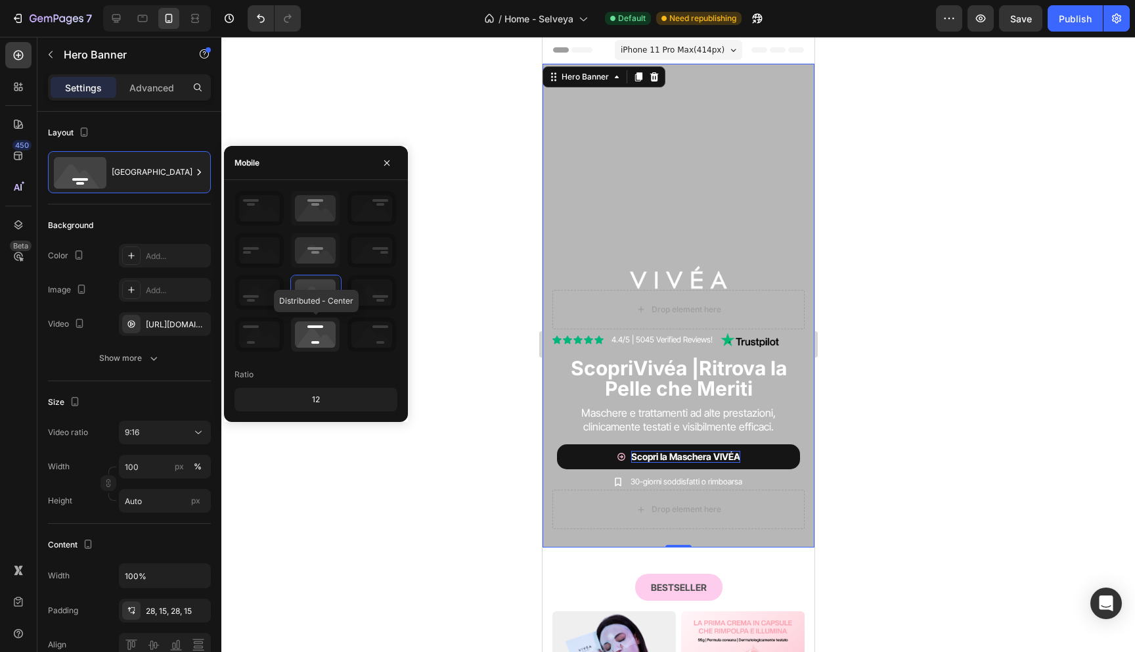
click at [317, 330] on icon at bounding box center [315, 334] width 49 height 34
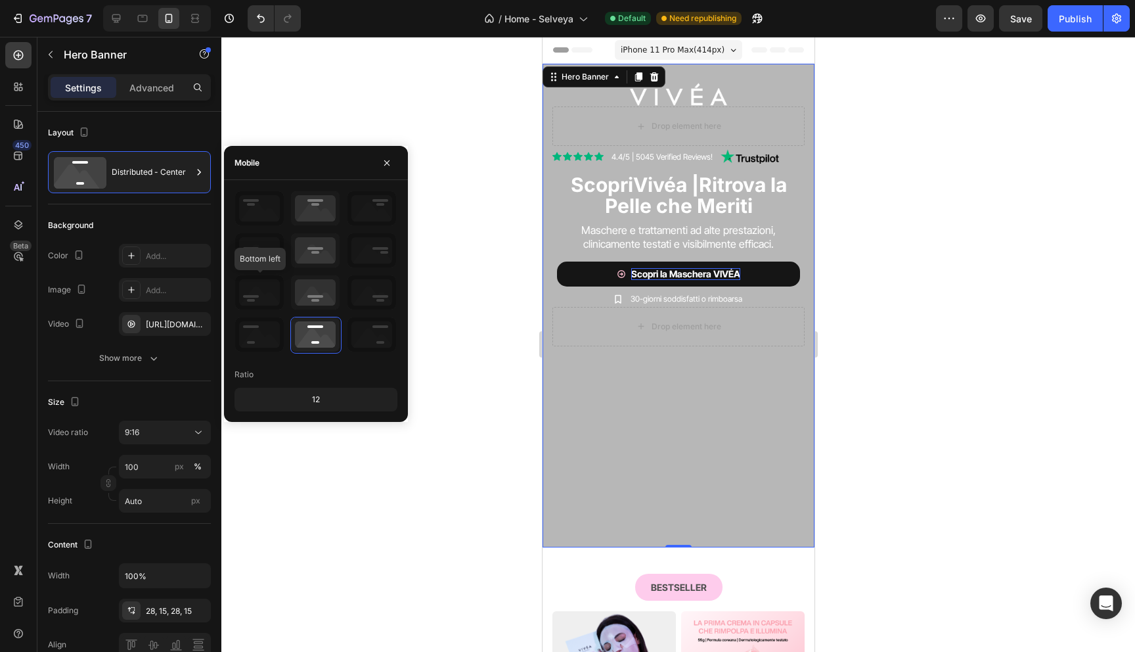
click at [260, 285] on icon at bounding box center [259, 292] width 49 height 34
click at [269, 301] on icon at bounding box center [259, 292] width 49 height 34
click at [269, 296] on icon at bounding box center [259, 292] width 49 height 34
click at [312, 296] on icon at bounding box center [315, 292] width 49 height 34
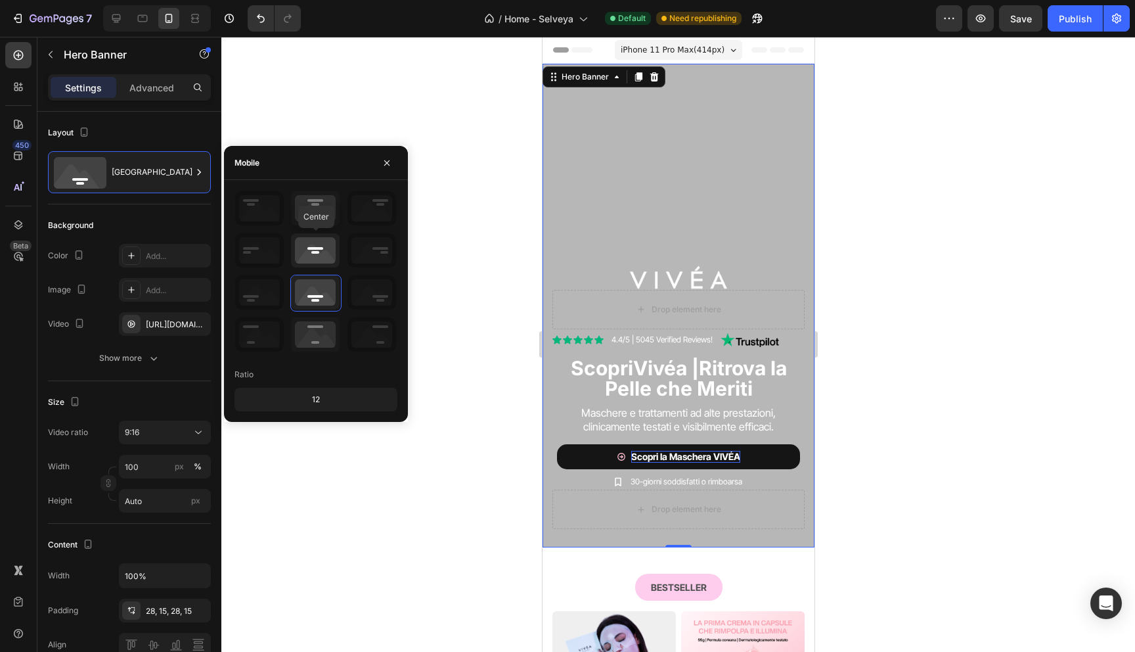
click at [326, 254] on icon at bounding box center [315, 250] width 49 height 34
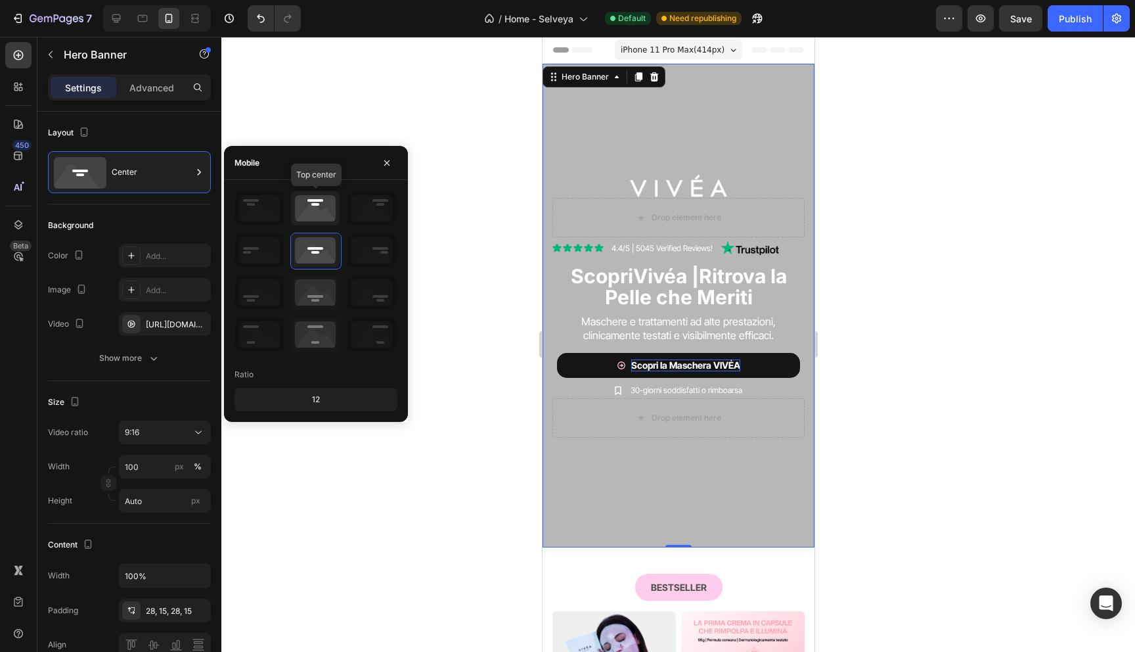
click at [305, 204] on icon at bounding box center [315, 208] width 49 height 34
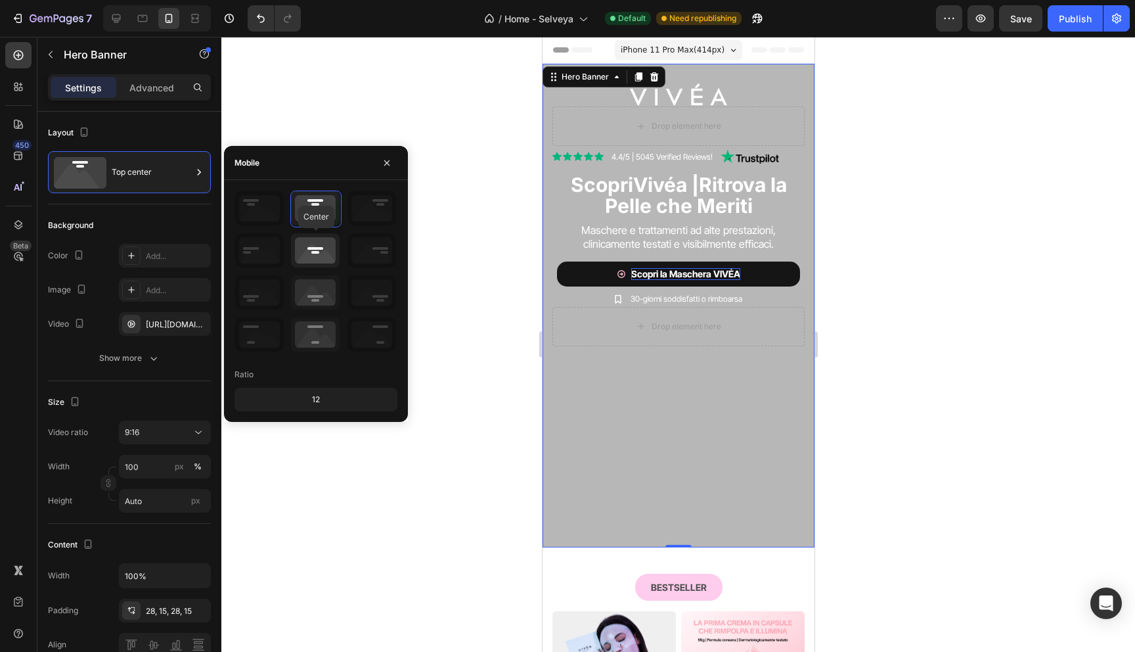
click at [315, 256] on icon at bounding box center [315, 250] width 49 height 34
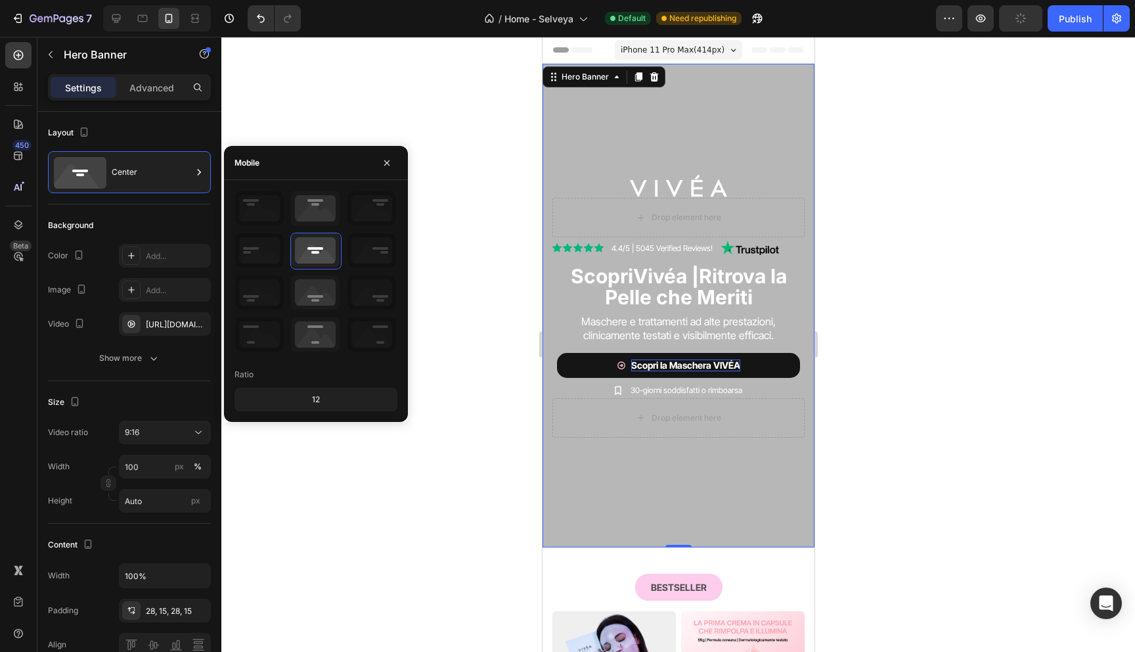
click at [473, 174] on div at bounding box center [678, 344] width 914 height 615
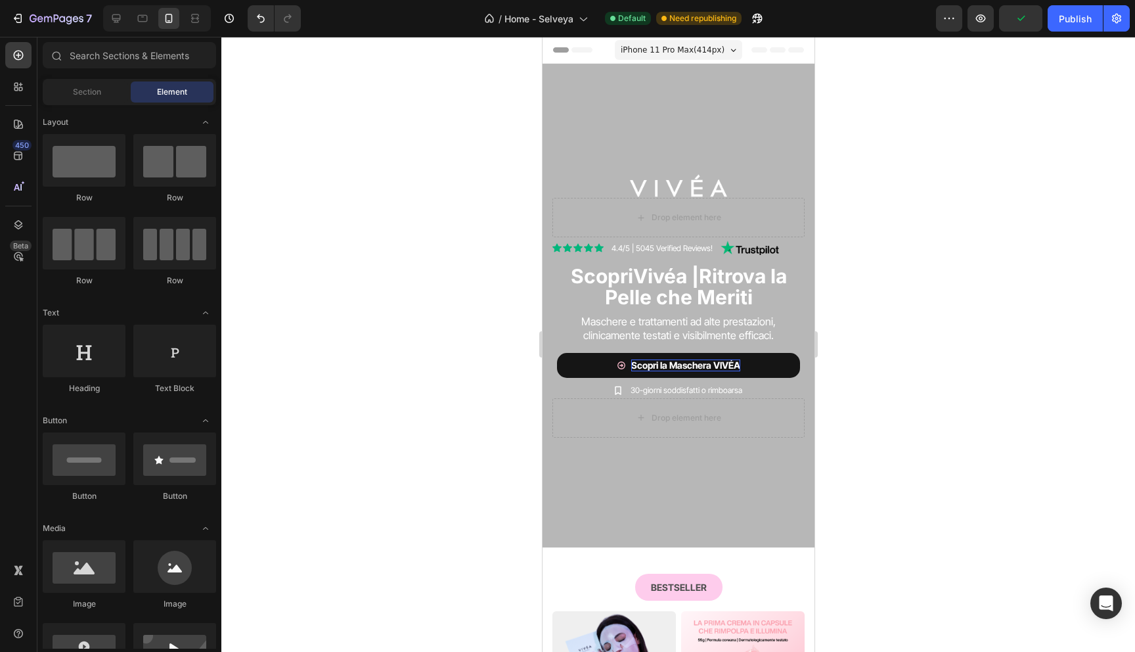
click at [473, 174] on div at bounding box center [678, 344] width 914 height 615
click at [1067, 15] on div "Publish" at bounding box center [1075, 19] width 33 height 14
click at [719, 118] on div "Overlay" at bounding box center [678, 305] width 272 height 483
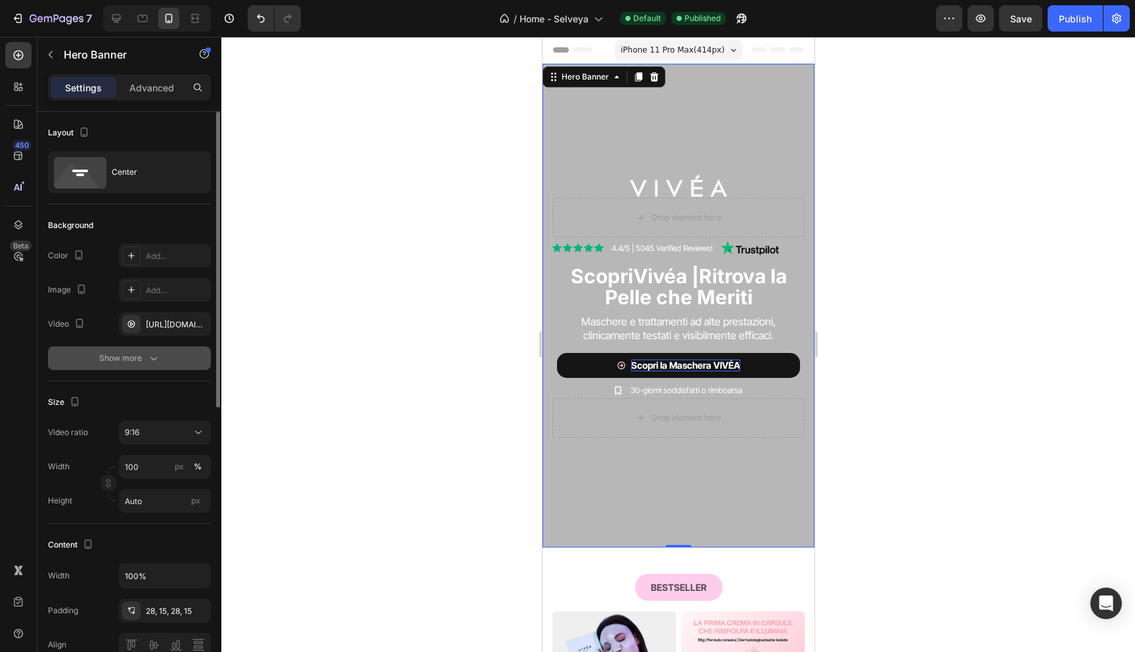
click at [137, 355] on div "Show more" at bounding box center [129, 357] width 61 height 13
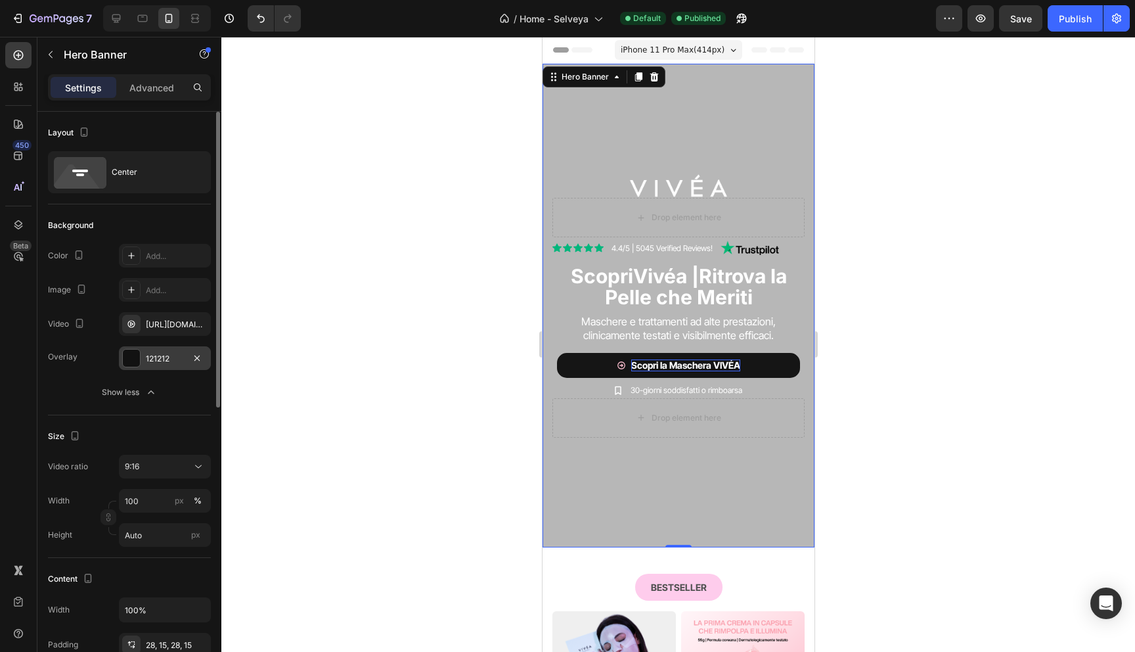
click at [158, 362] on div "121212" at bounding box center [165, 359] width 38 height 12
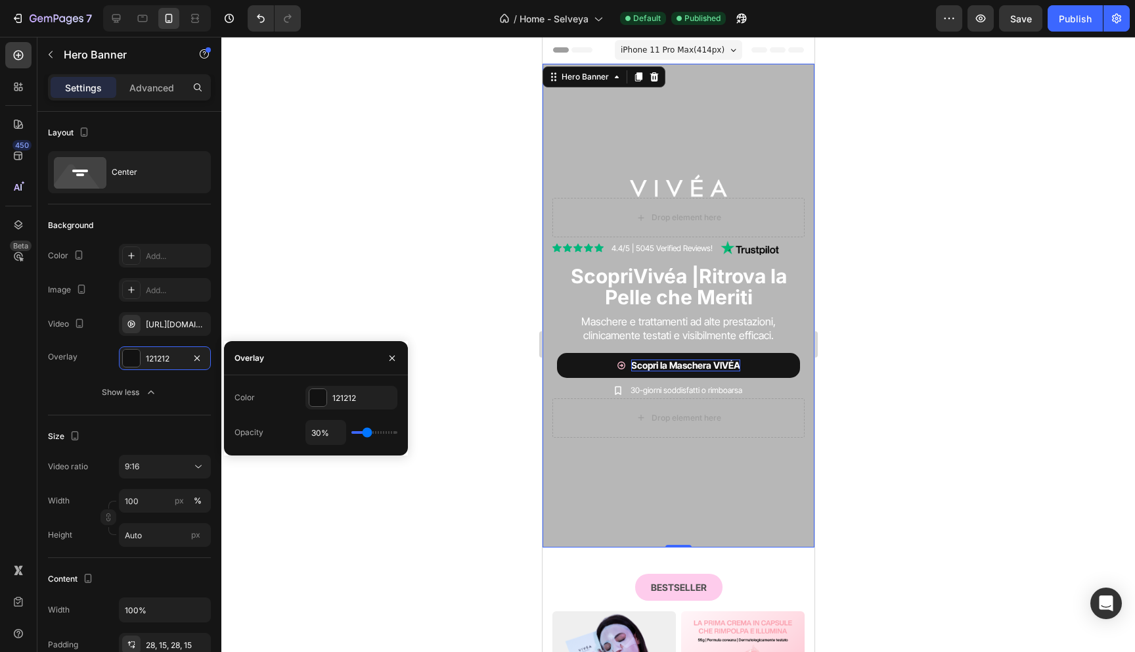
click at [375, 430] on div "30%" at bounding box center [351, 432] width 92 height 25
type input "35%"
type input "35"
type input "36%"
type input "36"
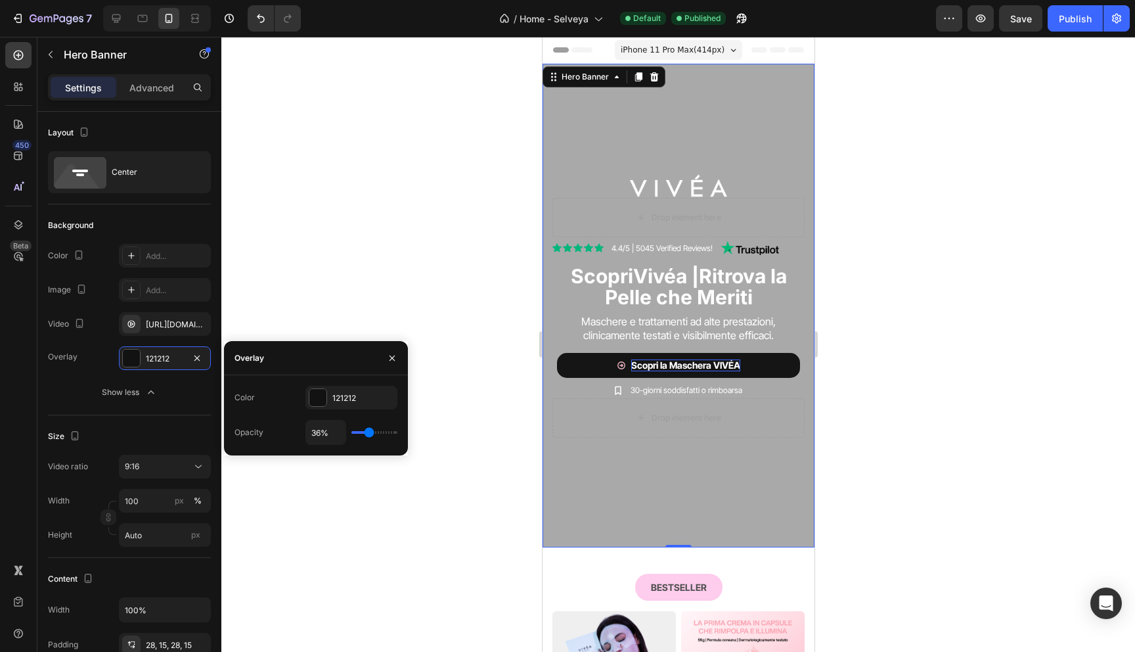
type input "37%"
type input "37"
type input "38%"
type input "38"
type input "39%"
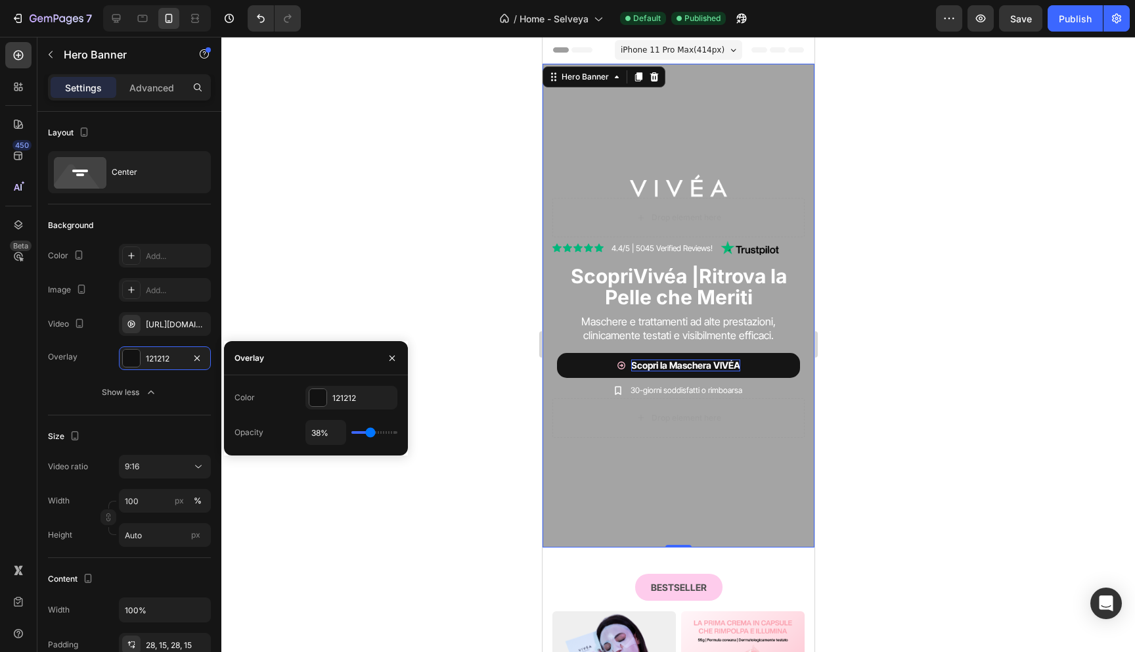
type input "39"
type input "40%"
type input "40"
click at [370, 433] on input "range" at bounding box center [374, 432] width 46 height 3
click at [394, 284] on div at bounding box center [678, 344] width 914 height 615
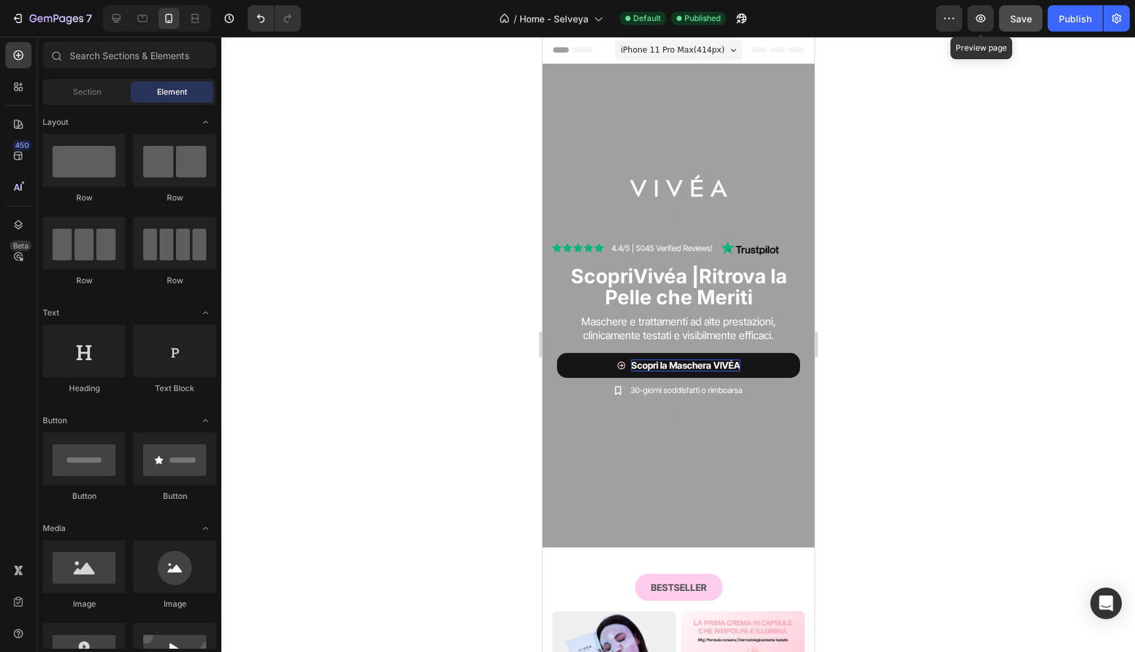
click at [1009, 20] on button "Save" at bounding box center [1020, 18] width 43 height 26
click at [1090, 29] on button "Publish" at bounding box center [1075, 18] width 55 height 26
click at [552, 83] on div "Image Drop element here Row Icon Icon Icon Icon Icon Icon List 4.4/5 | 5045 Ver…" at bounding box center [678, 305] width 272 height 483
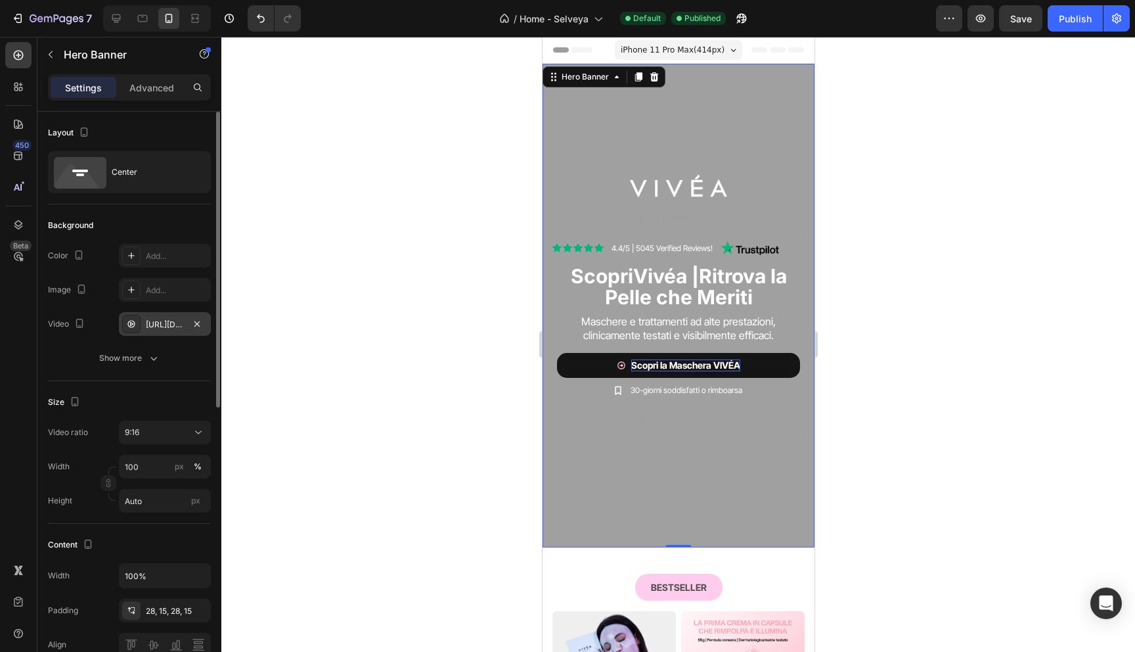
click at [182, 323] on div "[URL][DOMAIN_NAME]" at bounding box center [165, 325] width 38 height 12
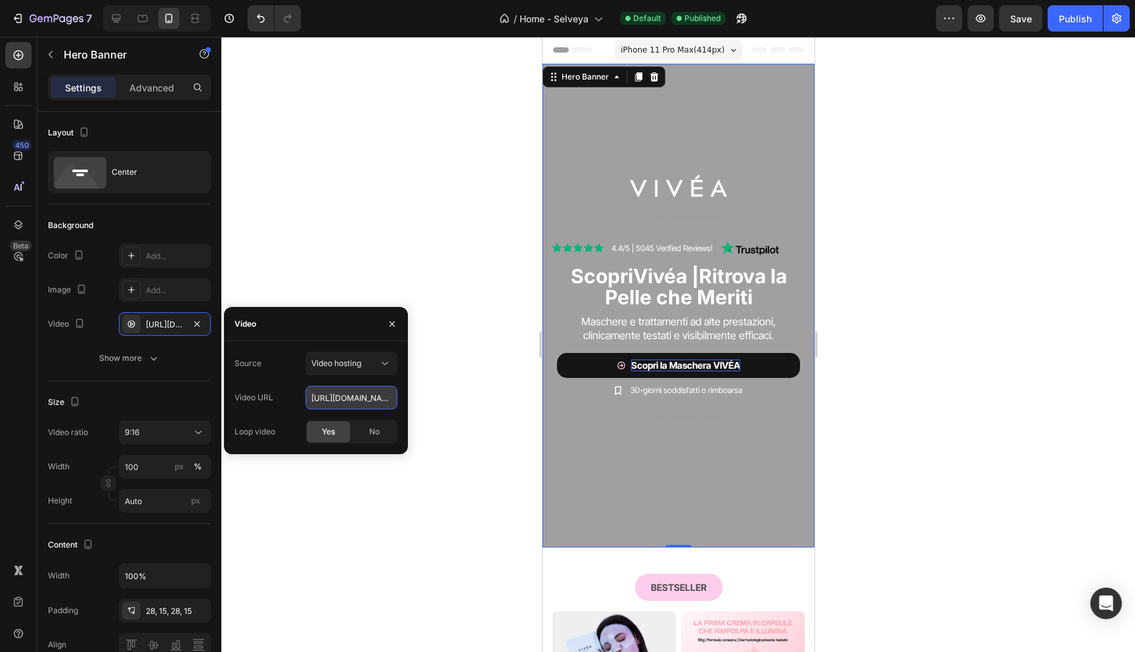
click at [335, 403] on input "[URL][DOMAIN_NAME]" at bounding box center [351, 398] width 92 height 24
click at [335, 402] on input "[URL][DOMAIN_NAME]" at bounding box center [351, 398] width 92 height 24
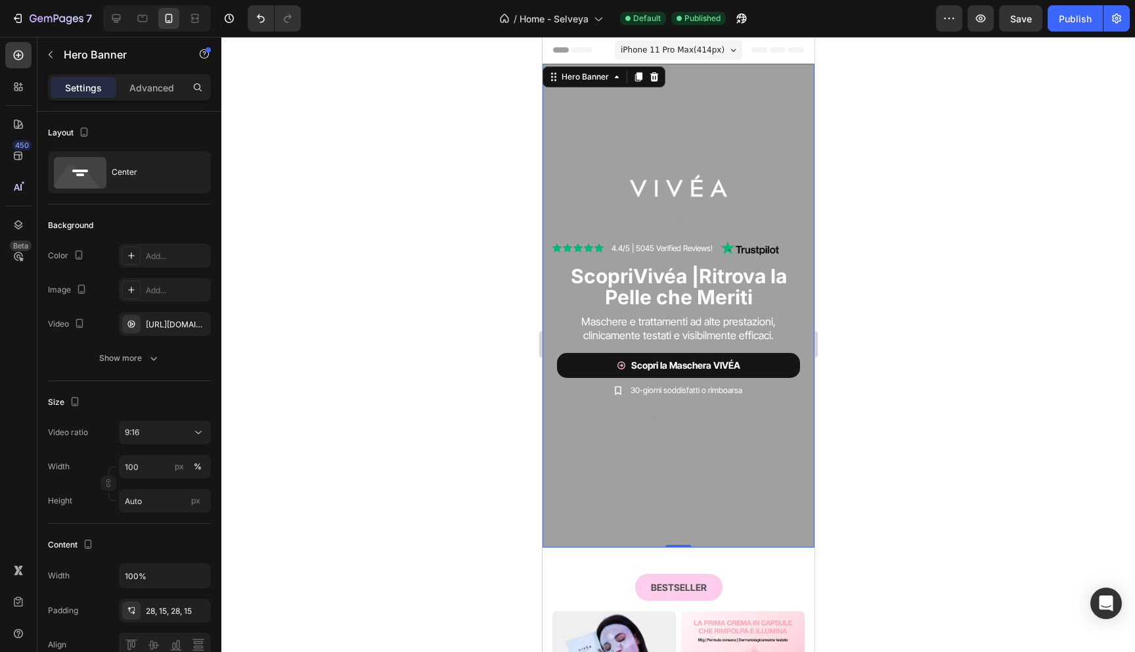
click at [429, 271] on div at bounding box center [678, 344] width 914 height 615
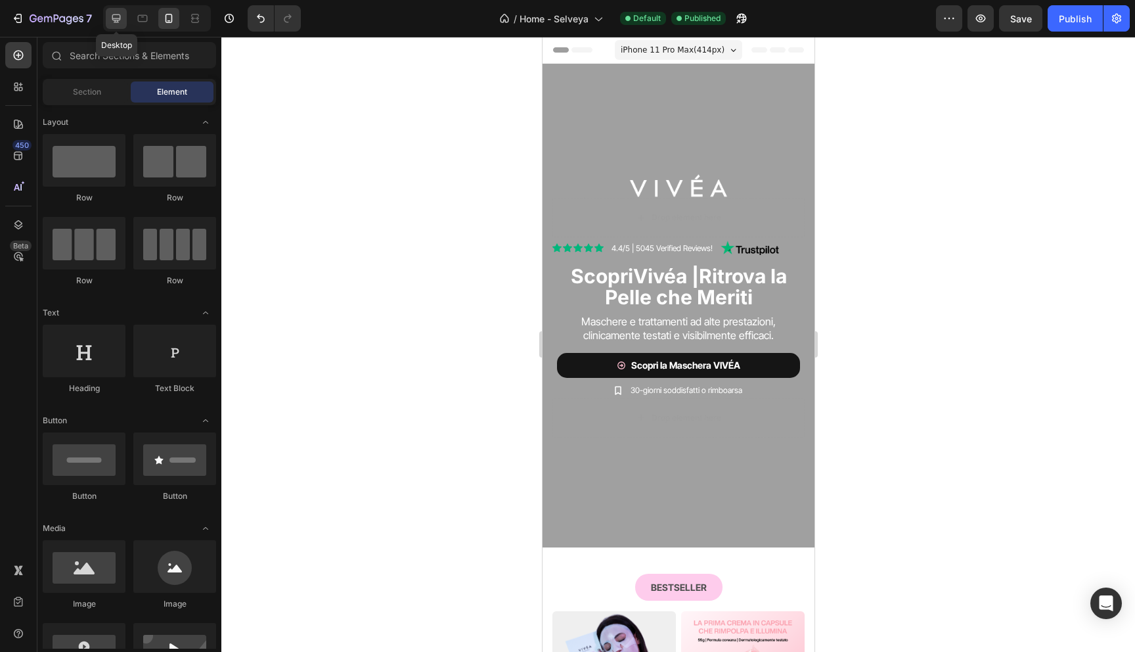
click at [118, 17] on icon at bounding box center [116, 18] width 13 height 13
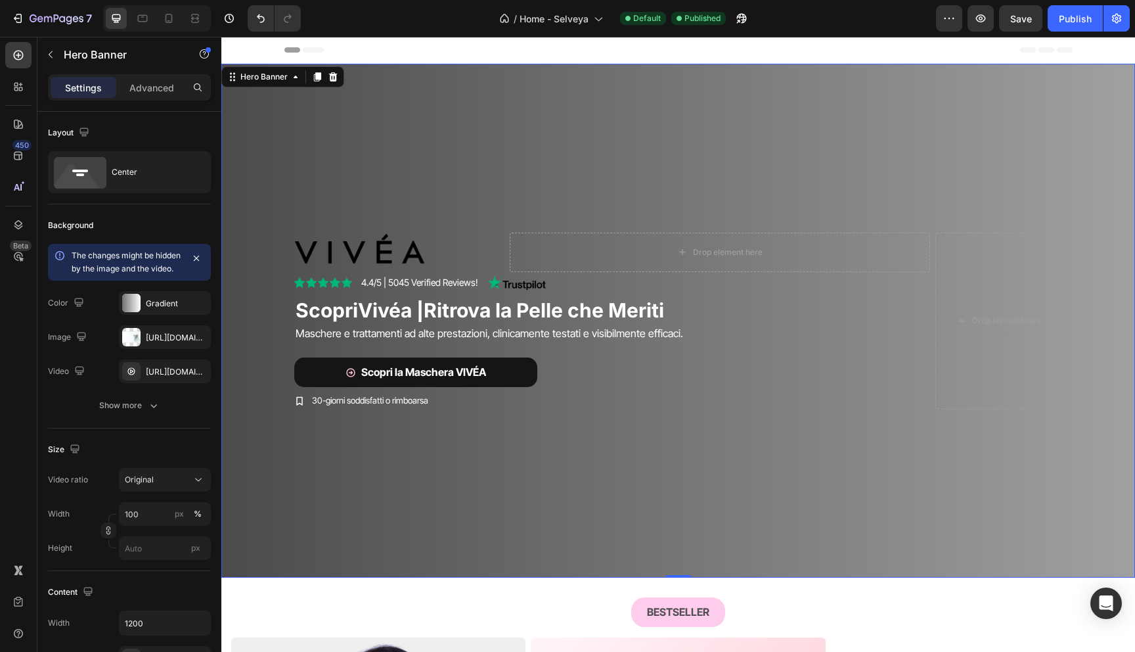
click at [337, 181] on div "Overlay" at bounding box center [678, 321] width 914 height 514
click at [165, 378] on div "[URL][DOMAIN_NAME]" at bounding box center [165, 372] width 38 height 12
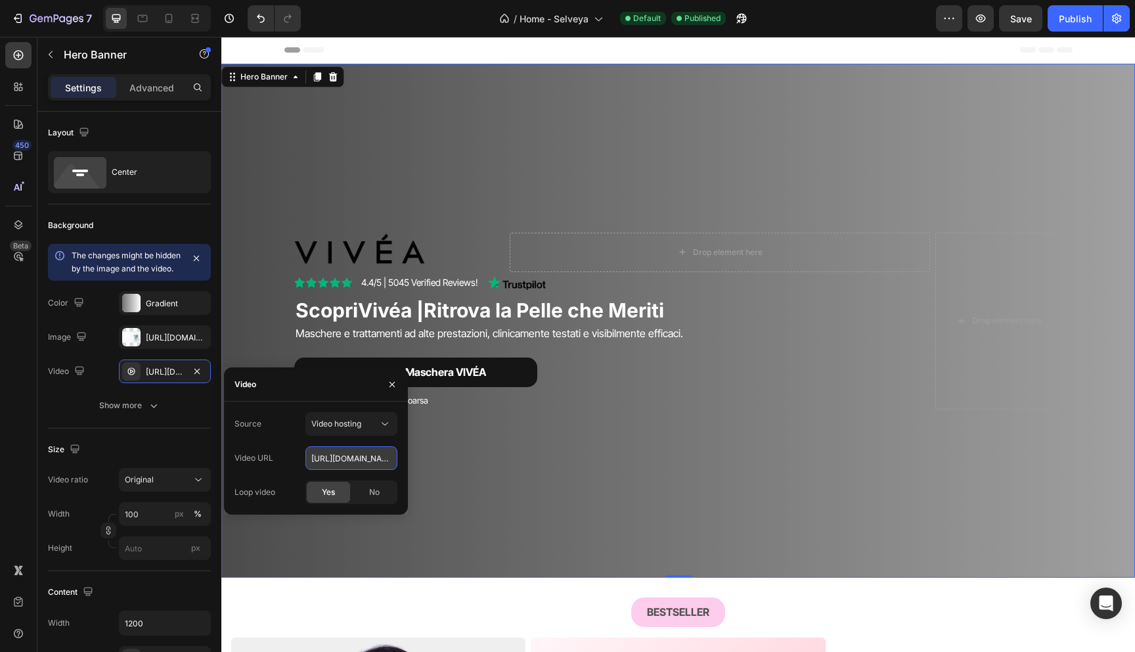
click at [338, 455] on input "[URL][DOMAIN_NAME]" at bounding box center [351, 458] width 92 height 24
paste input "cd93603988324c8c9fc18b465e0bbc1c"
type input "[URL][DOMAIN_NAME]"
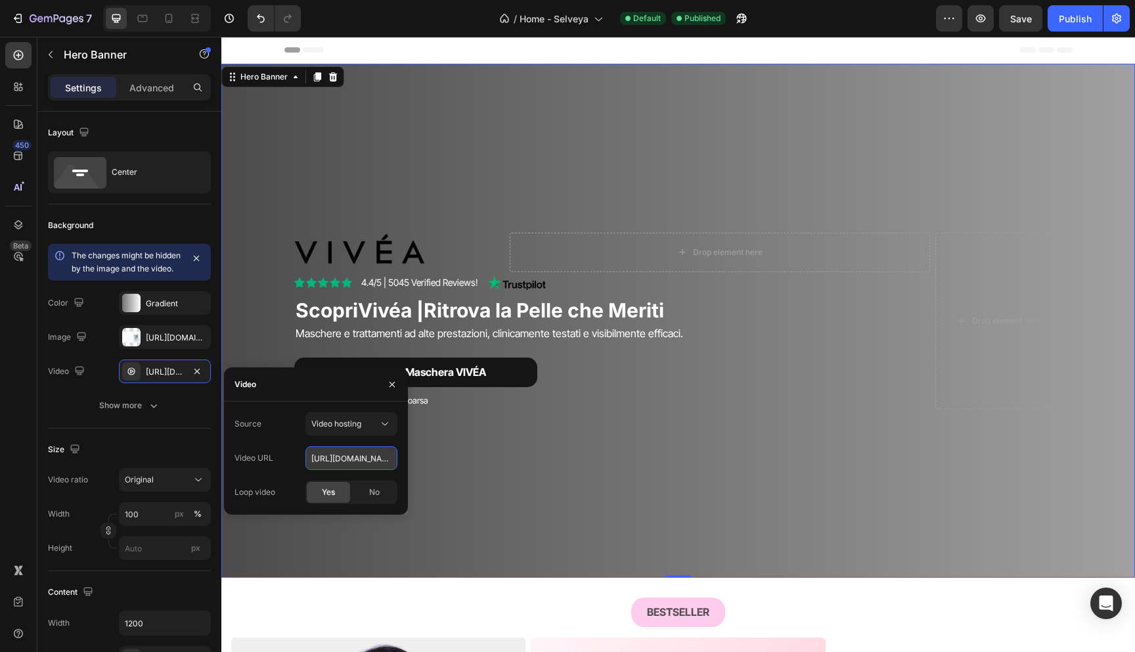
scroll to position [0, 227]
click at [516, 181] on div "Overlay" at bounding box center [678, 321] width 914 height 514
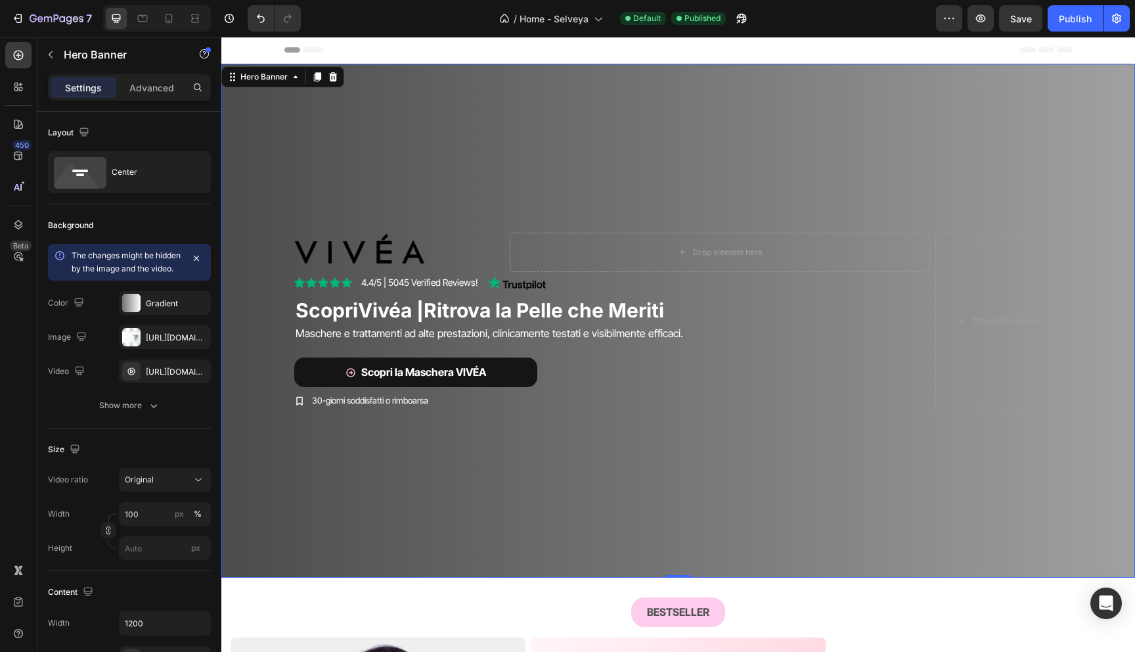
scroll to position [0, 0]
click at [1028, 18] on span "Save" at bounding box center [1021, 18] width 22 height 11
click at [1059, 18] on div "Publish" at bounding box center [1075, 19] width 33 height 14
